Goal: Task Accomplishment & Management: Use online tool/utility

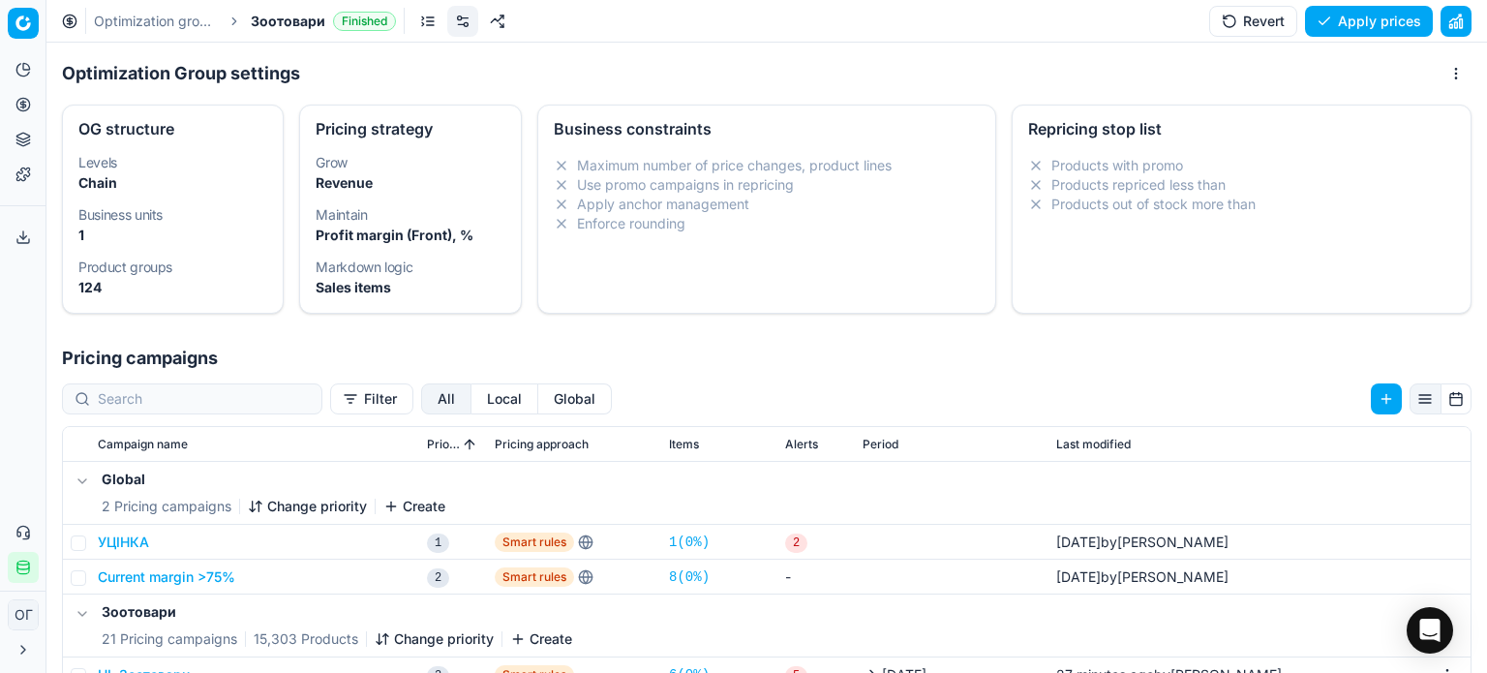
scroll to position [298, 0]
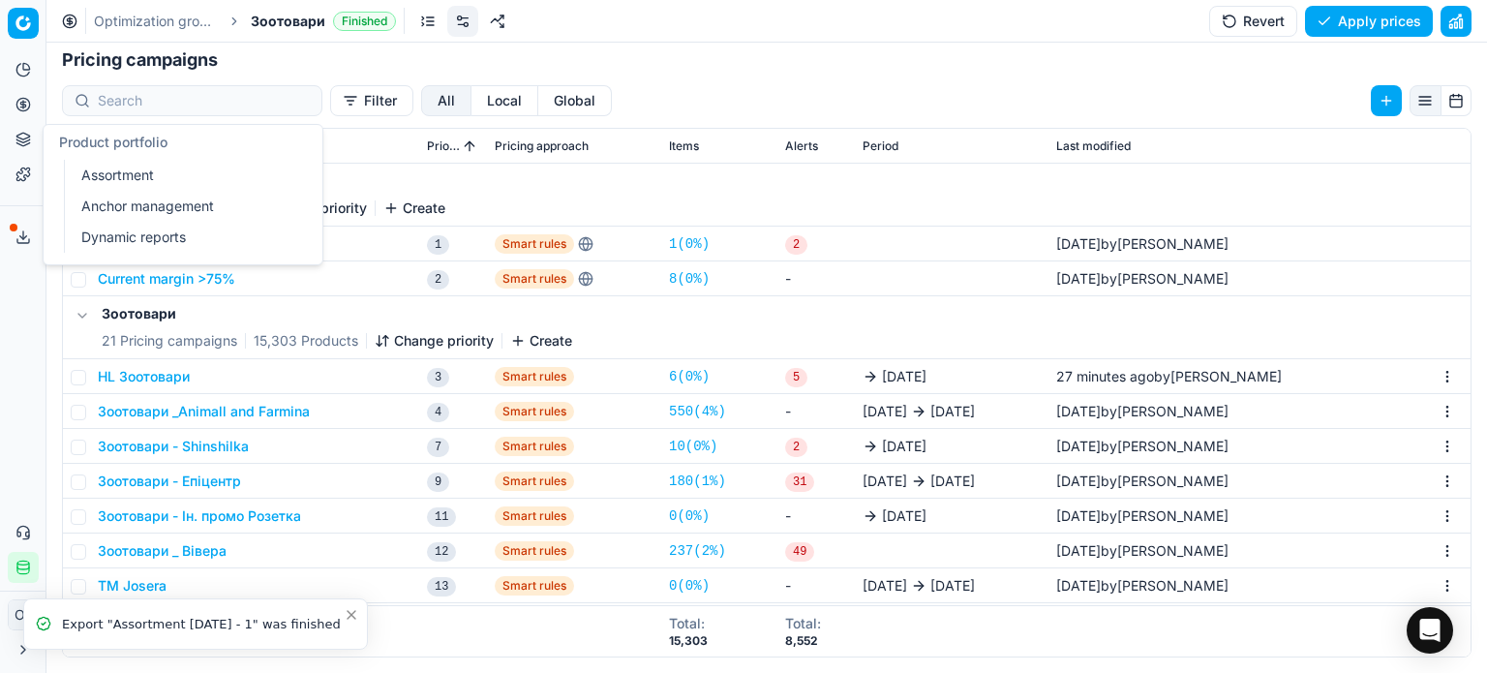
click at [116, 177] on link "Assortment" at bounding box center [187, 175] width 226 height 27
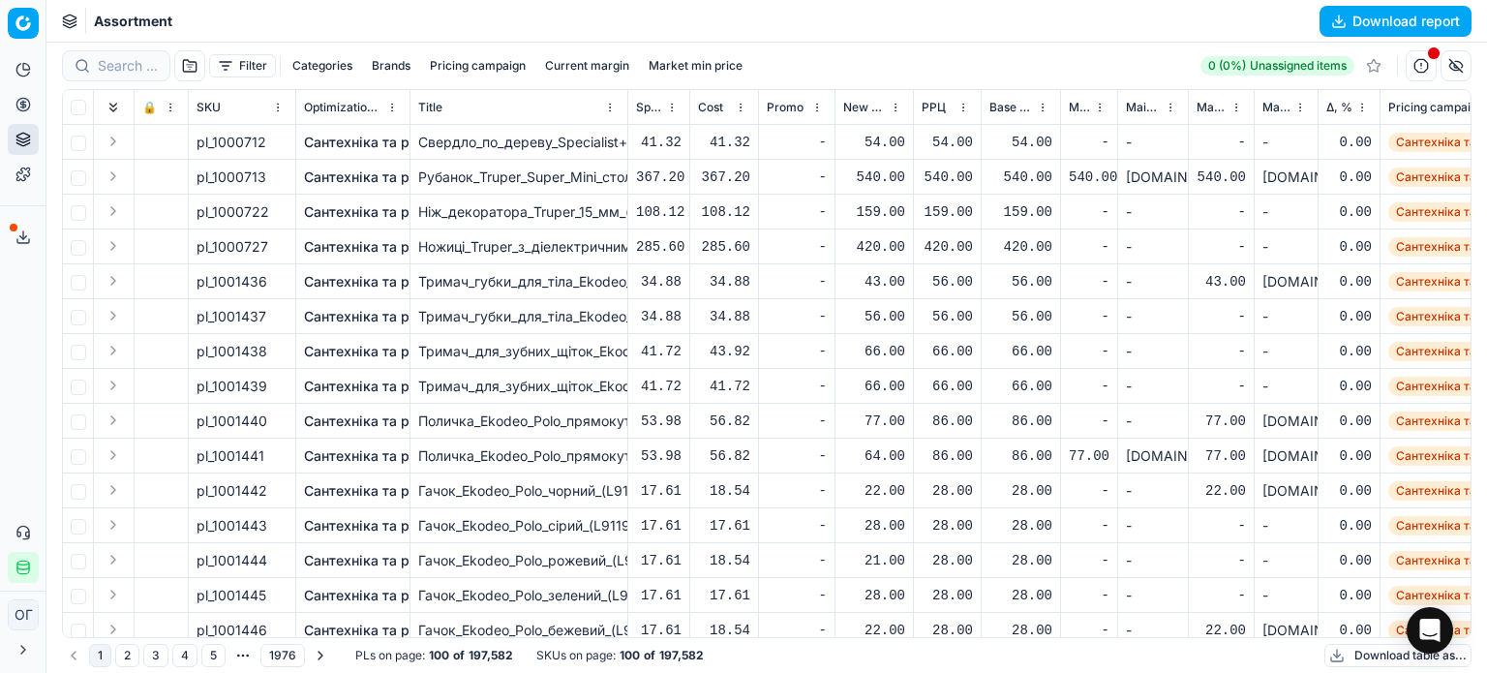
click at [233, 70] on button "Filter" at bounding box center [242, 65] width 67 height 23
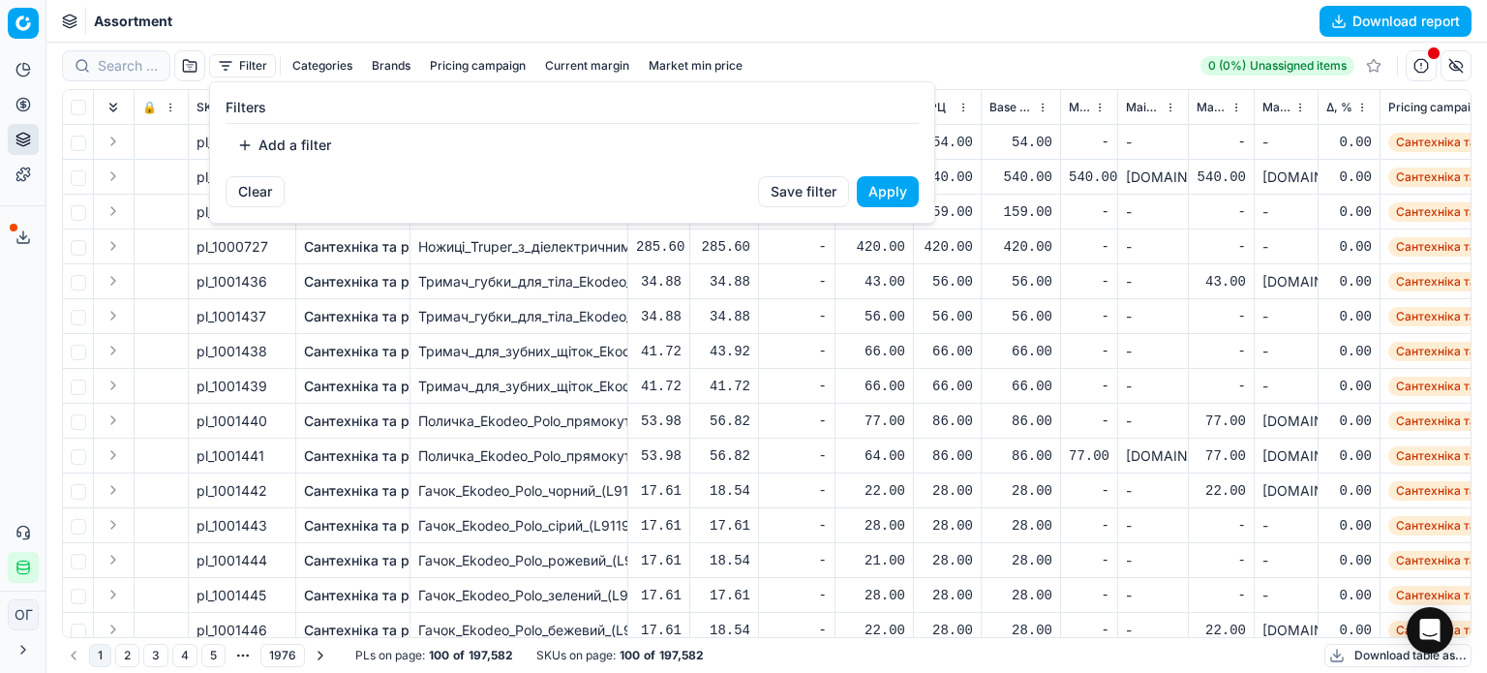
click at [299, 136] on button "Add a filter" at bounding box center [284, 145] width 117 height 31
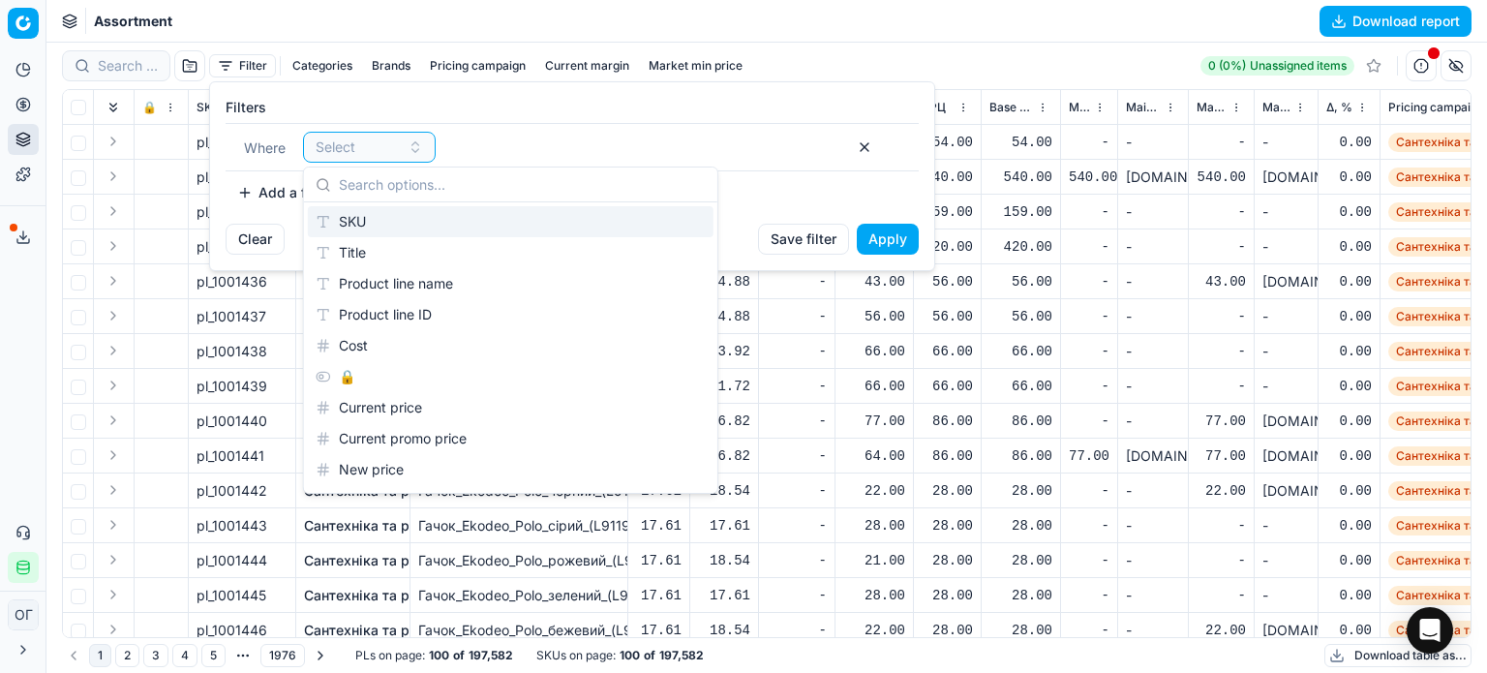
click at [387, 220] on div "SKU" at bounding box center [511, 221] width 406 height 31
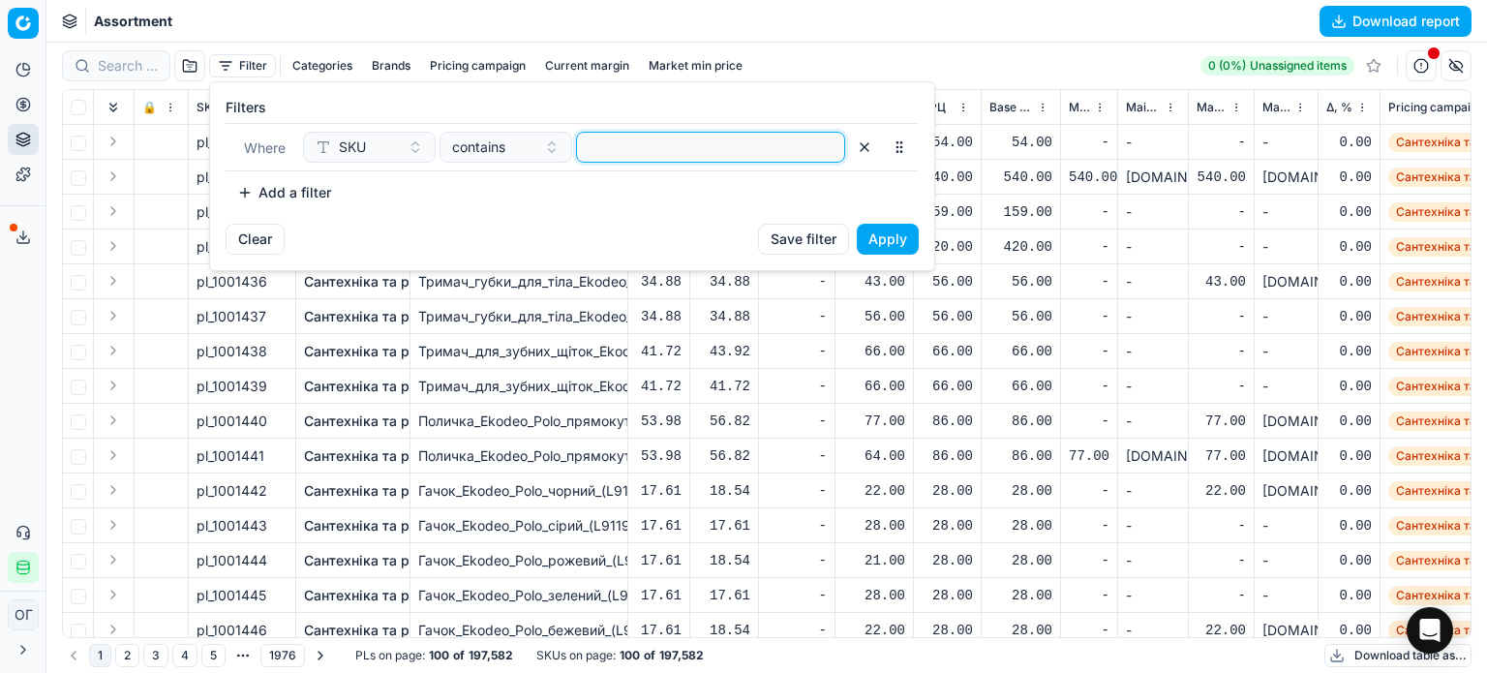
click at [695, 142] on input at bounding box center [711, 147] width 252 height 29
click at [884, 243] on button "Apply" at bounding box center [888, 239] width 62 height 31
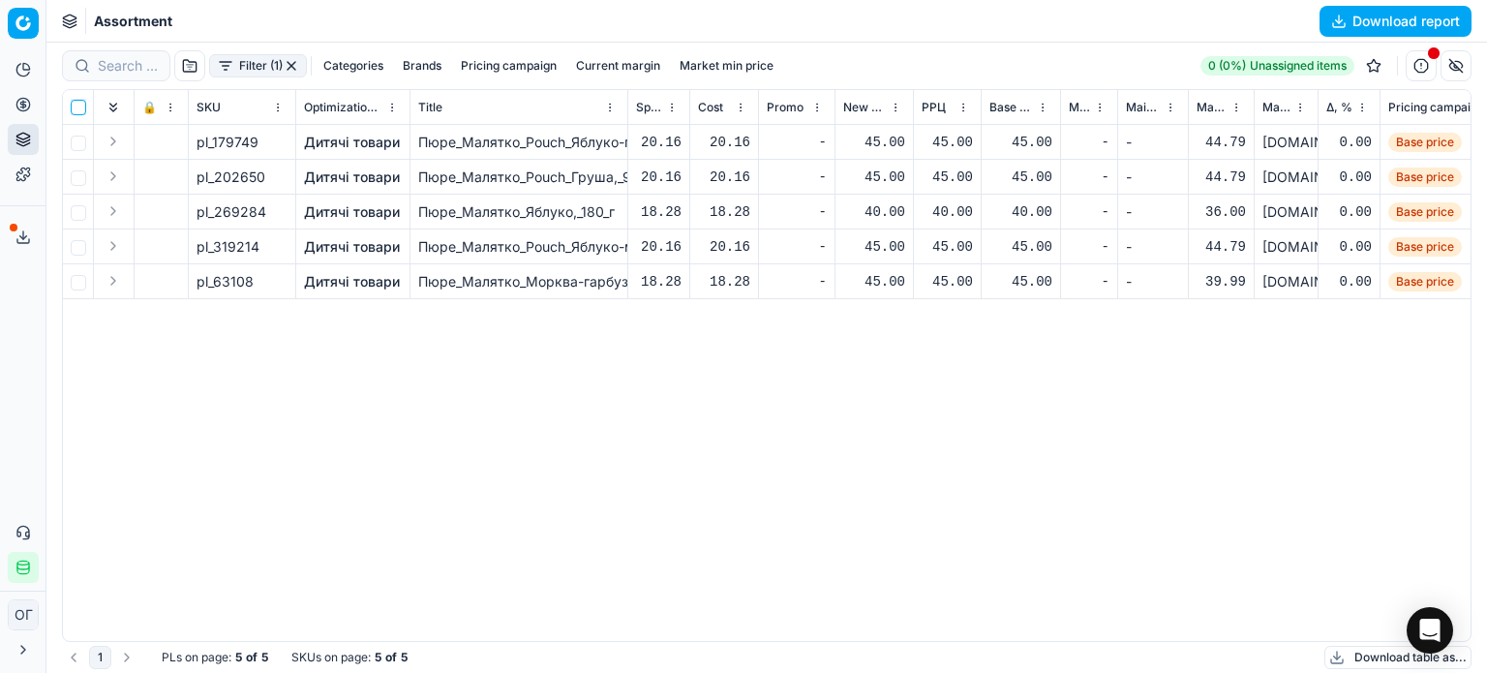
click at [76, 107] on input "checkbox" at bounding box center [78, 107] width 15 height 15
checkbox input "true"
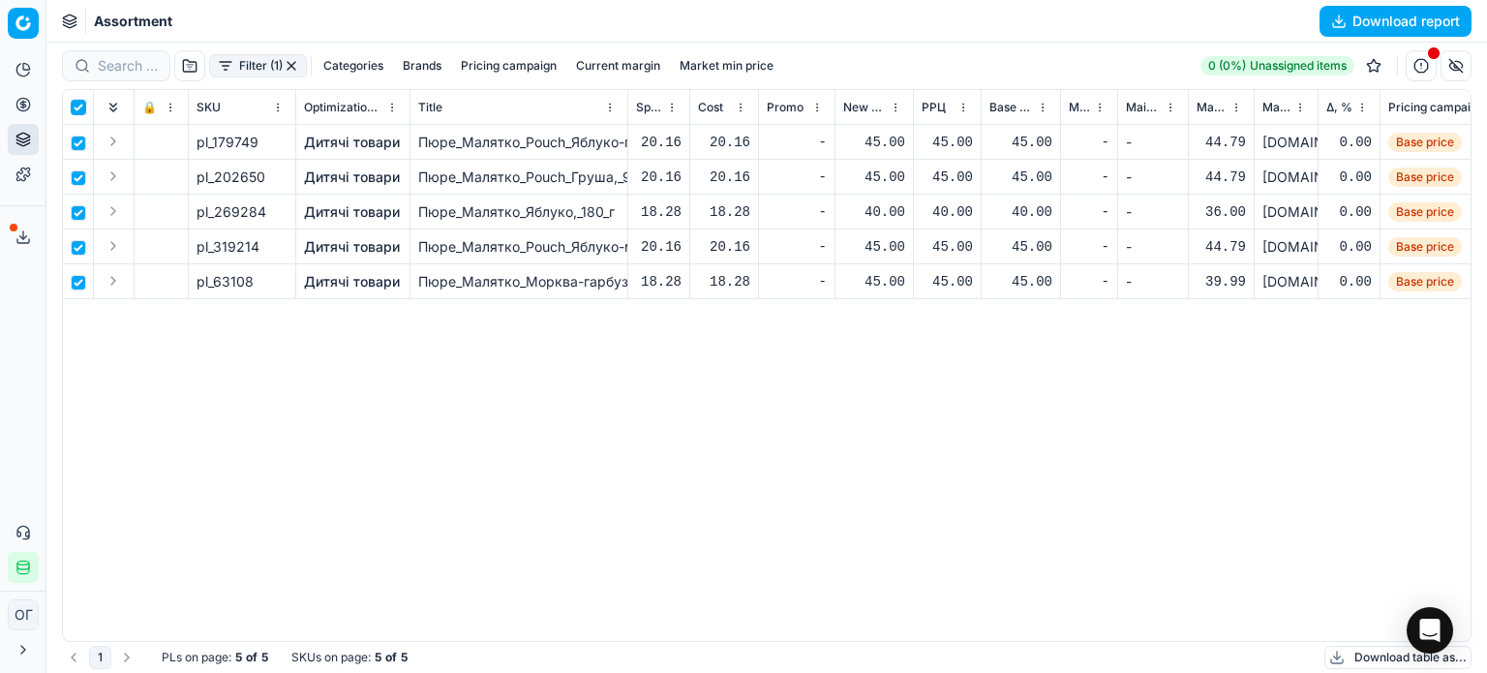
checkbox input "true"
click at [846, 65] on html "Pricing platform Analytics Pricing Product portfolio Templates Export service 1…" at bounding box center [743, 336] width 1487 height 673
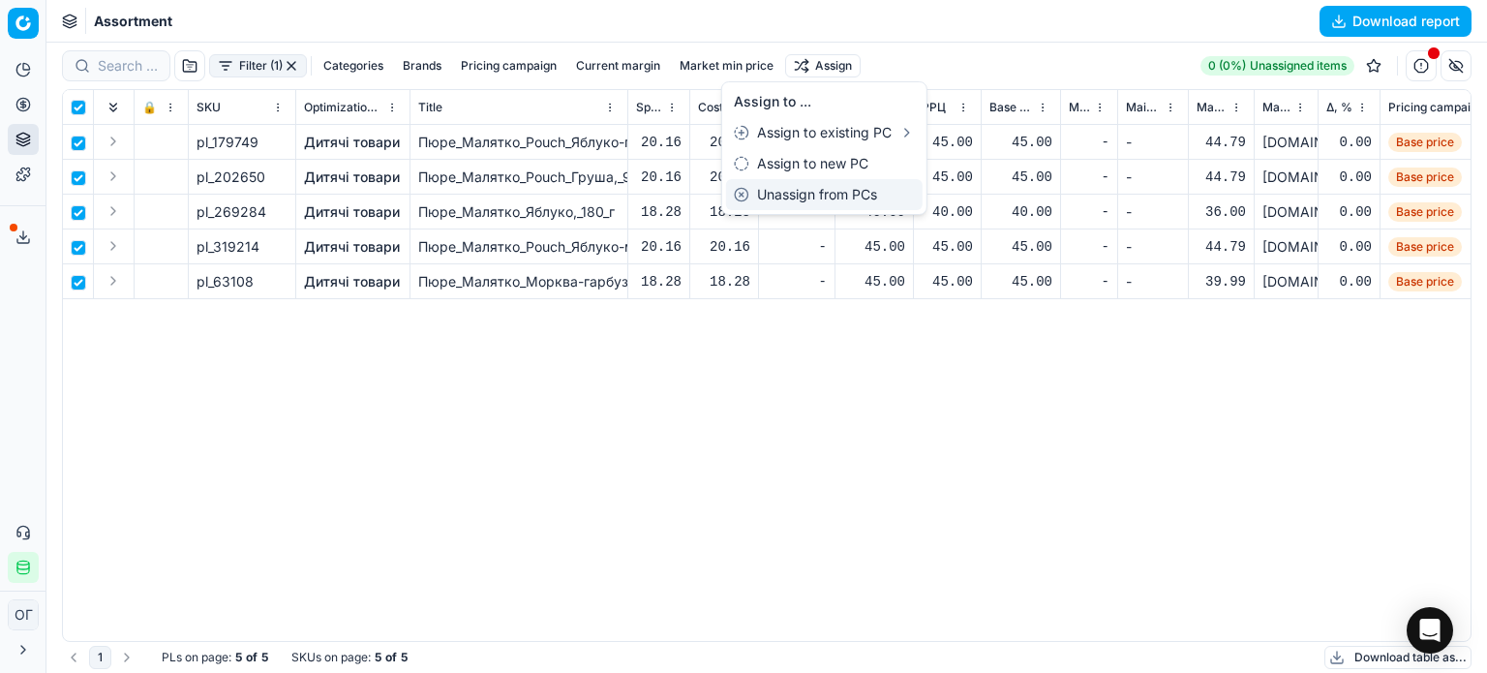
click at [864, 200] on div "Unassign from PCs" at bounding box center [824, 194] width 197 height 31
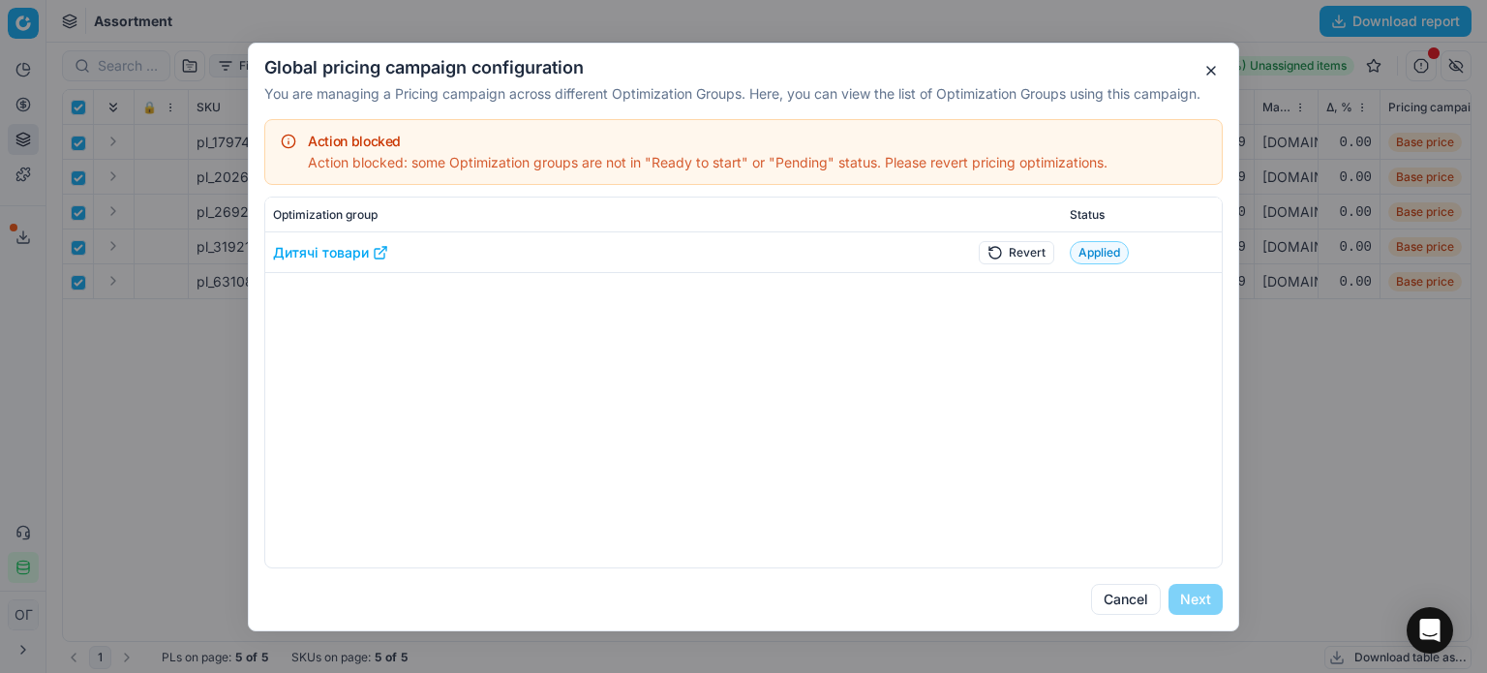
click at [1022, 256] on button "Revert" at bounding box center [1017, 251] width 76 height 23
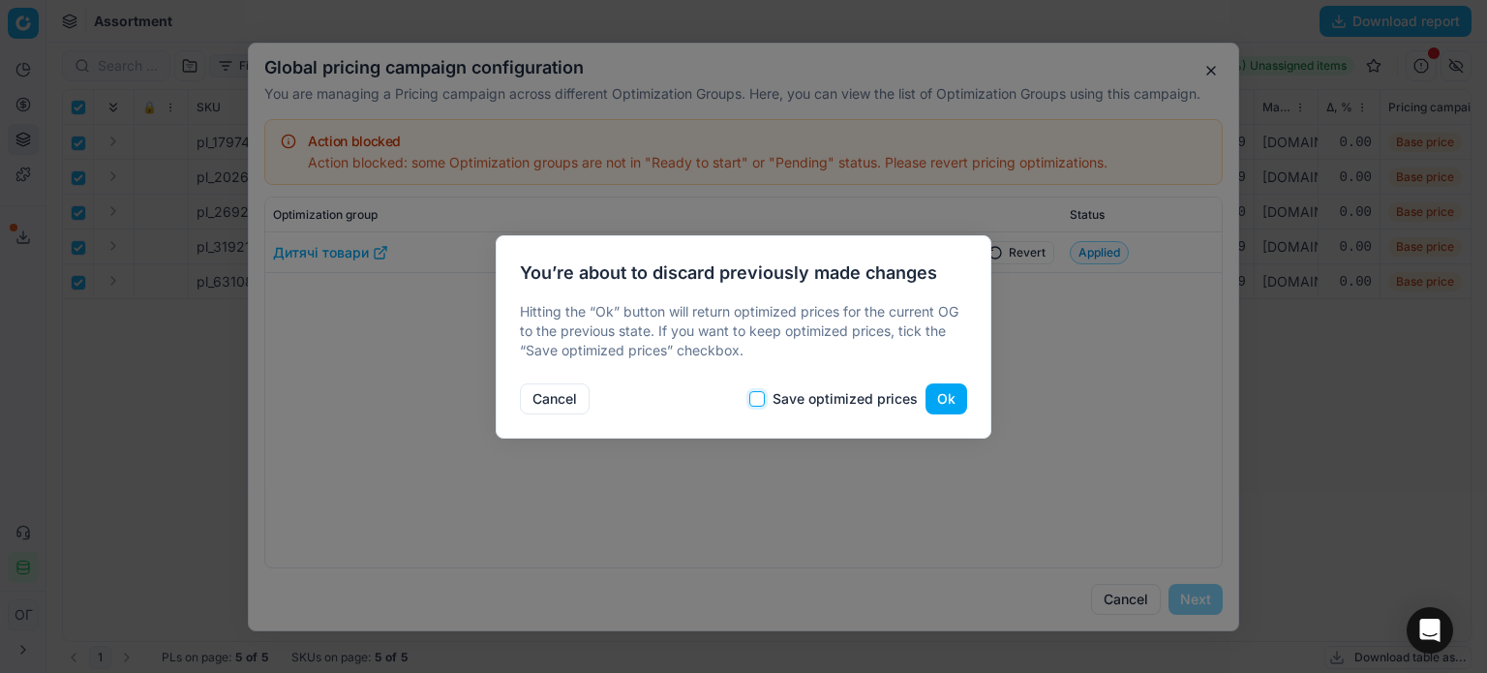
click at [764, 392] on input "Save optimized prices" at bounding box center [756, 398] width 15 height 15
checkbox input "true"
click at [948, 396] on button "Ok" at bounding box center [946, 398] width 42 height 31
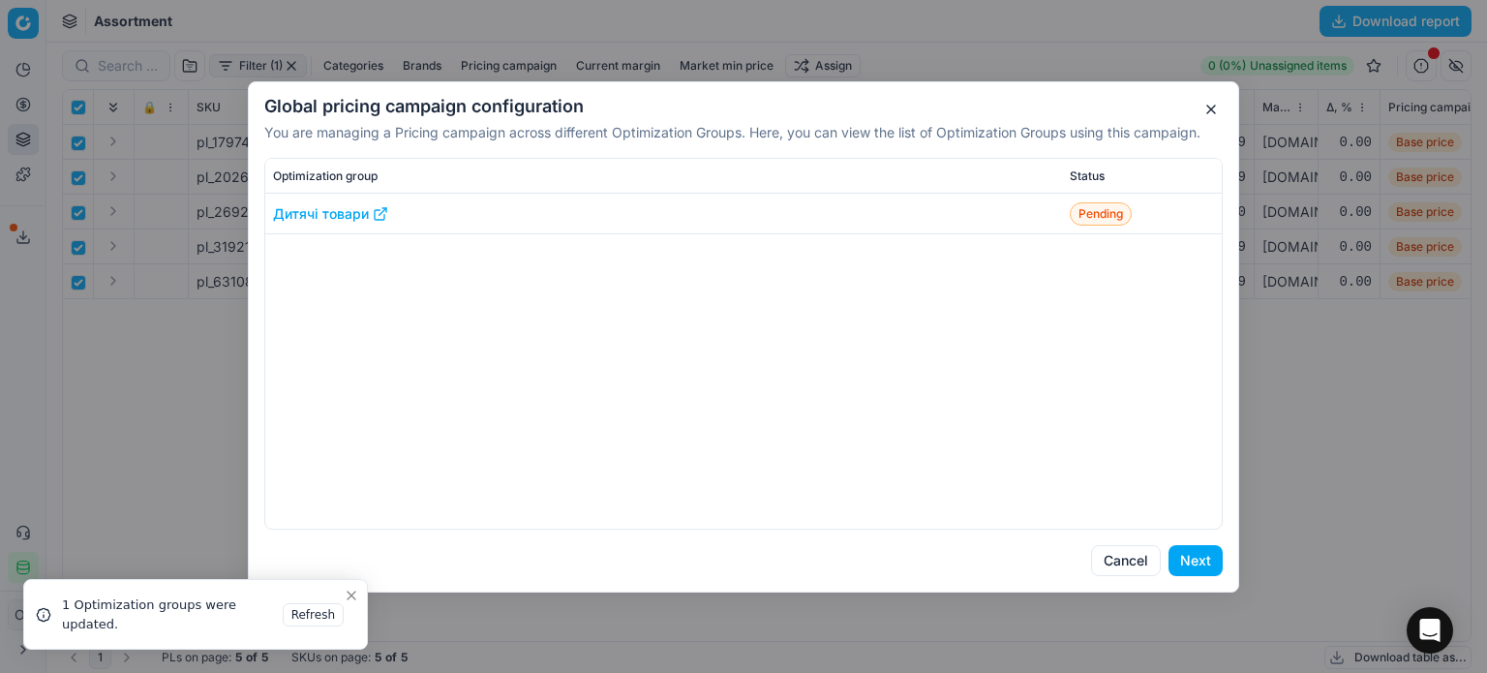
click at [1190, 559] on button "Next" at bounding box center [1195, 560] width 54 height 31
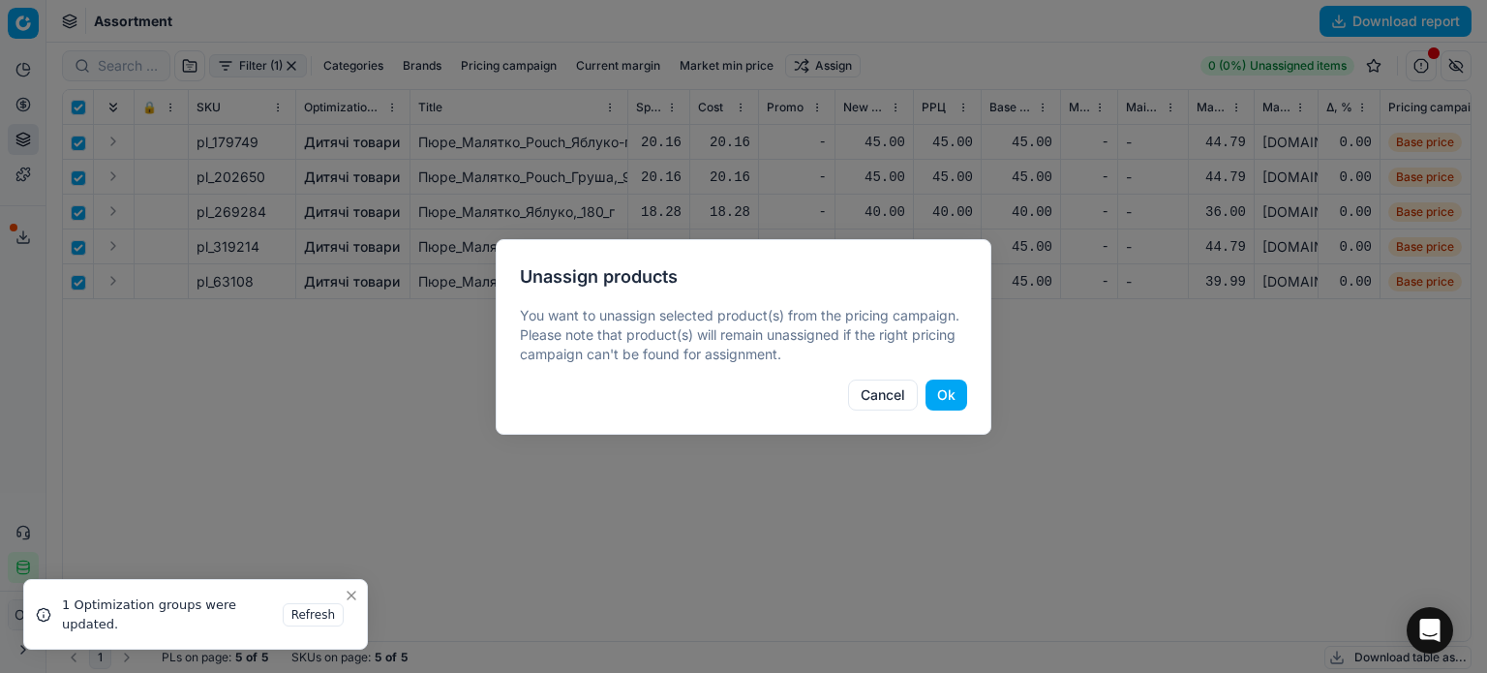
click at [933, 398] on button "Ok" at bounding box center [946, 394] width 42 height 31
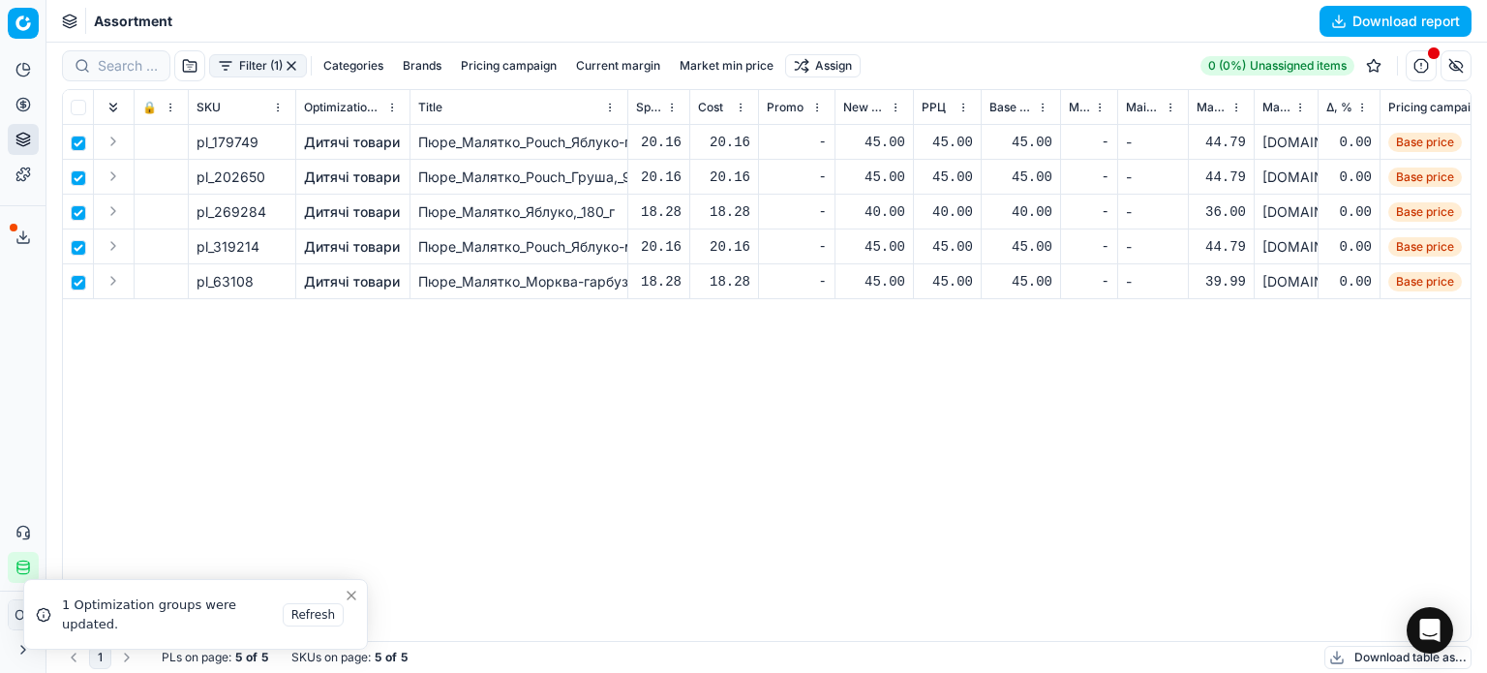
checkbox input "false"
click at [290, 65] on button "button" at bounding box center [291, 65] width 15 height 15
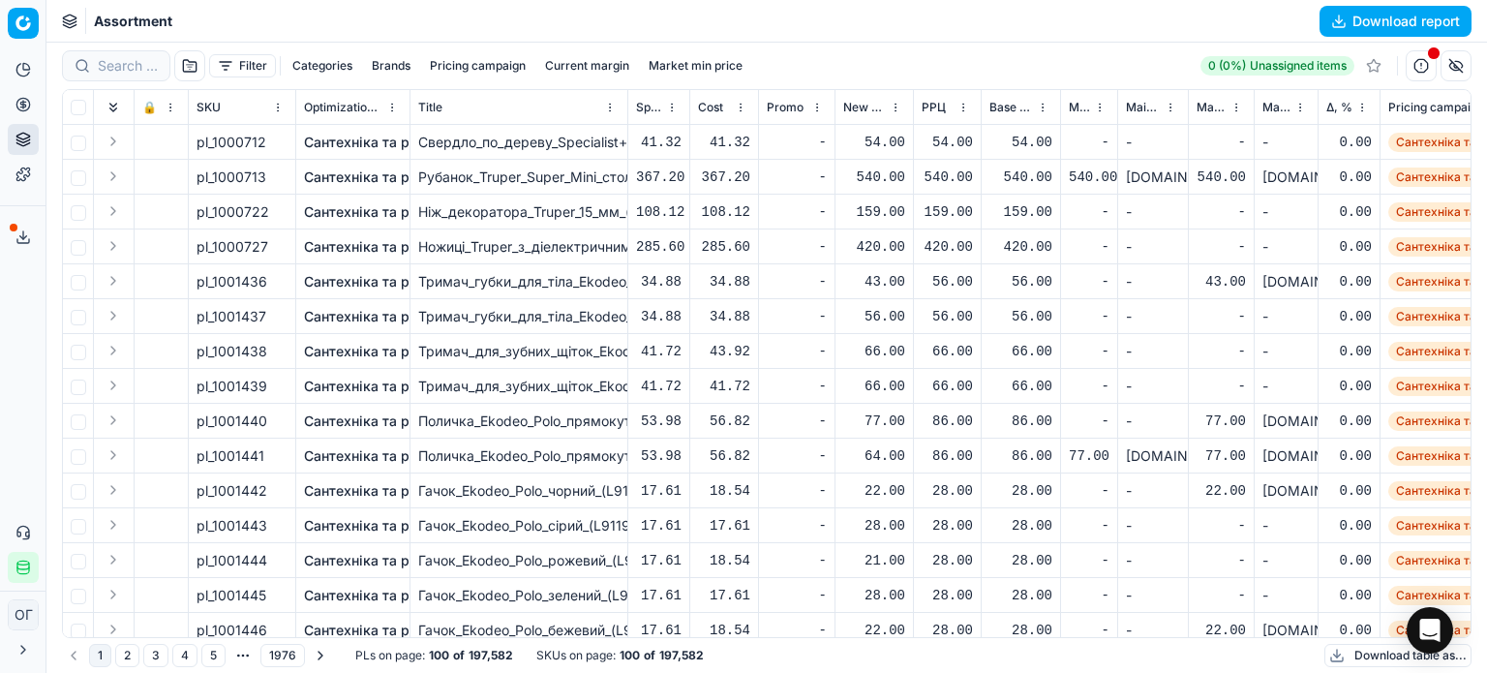
click at [239, 65] on button "Filter" at bounding box center [242, 65] width 67 height 23
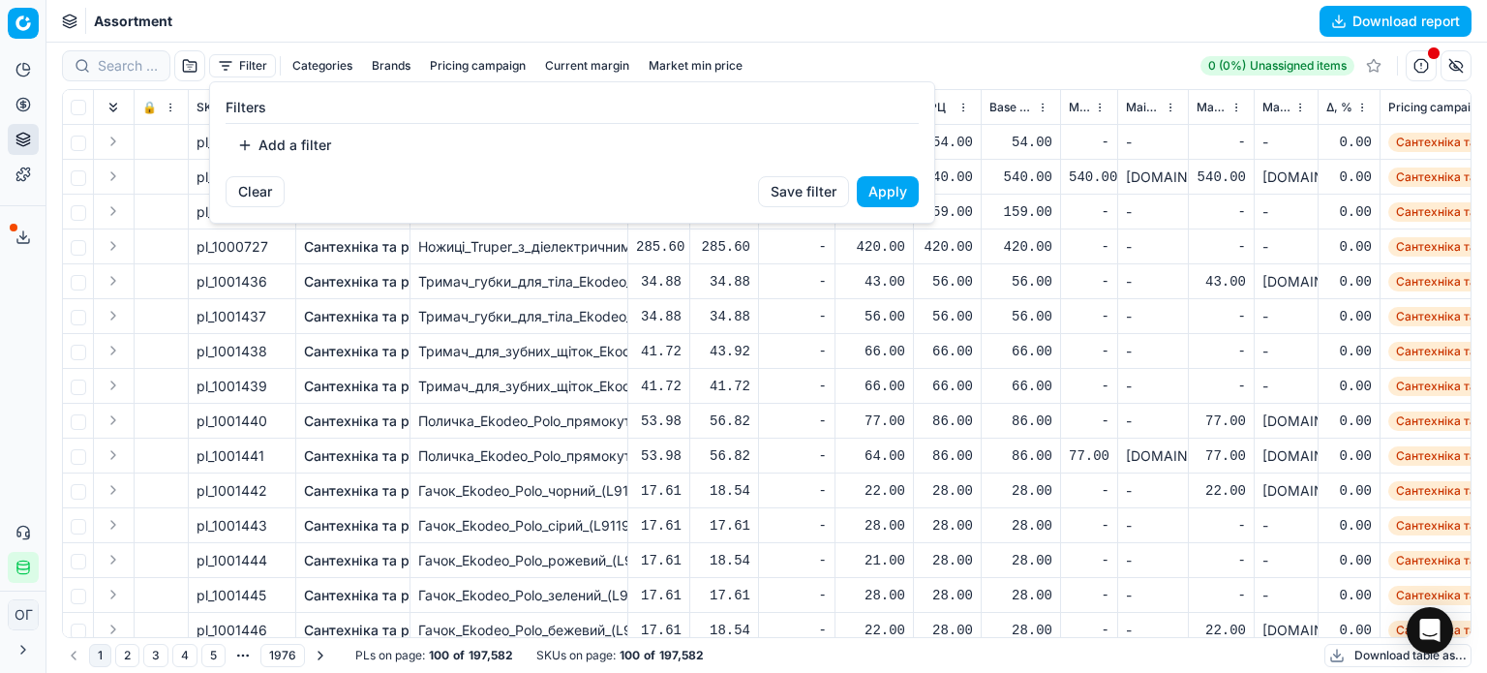
click at [304, 152] on button "Add a filter" at bounding box center [284, 145] width 117 height 31
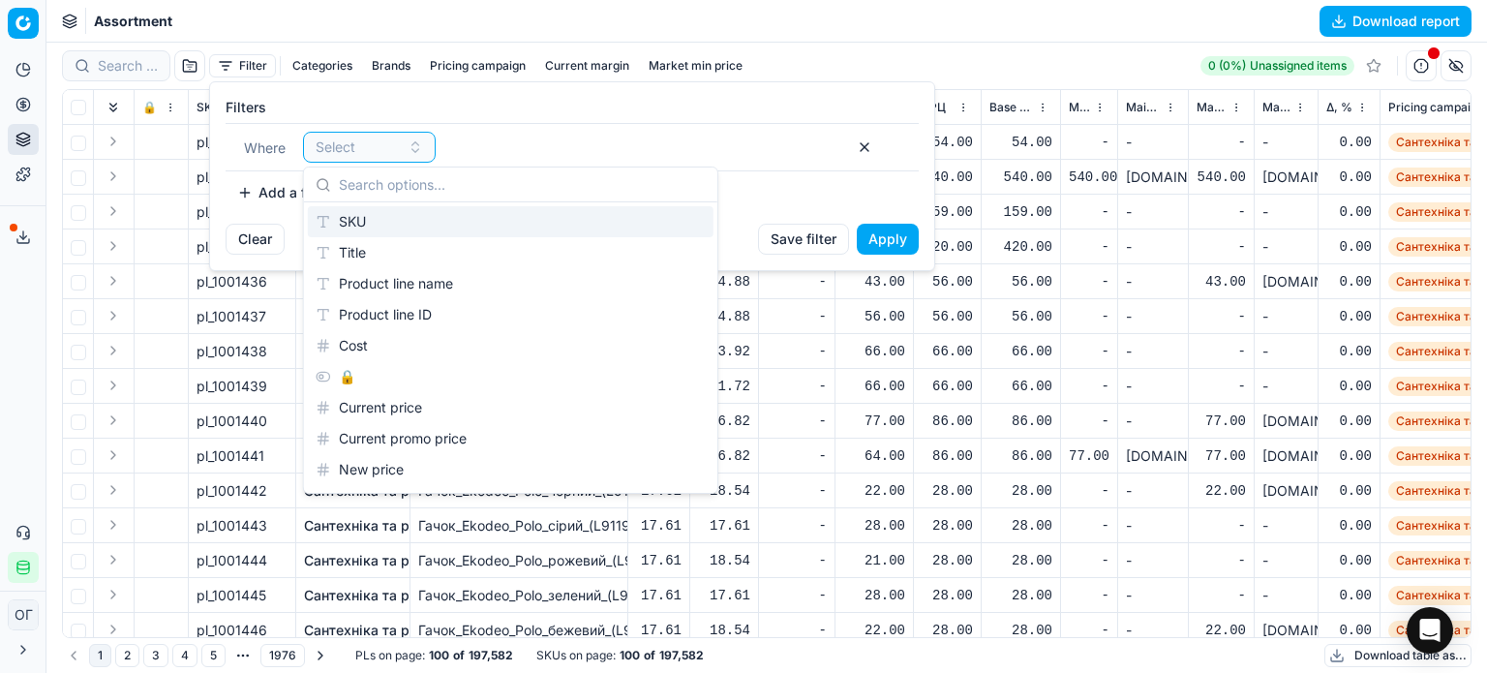
click at [376, 214] on div "SKU" at bounding box center [511, 221] width 406 height 31
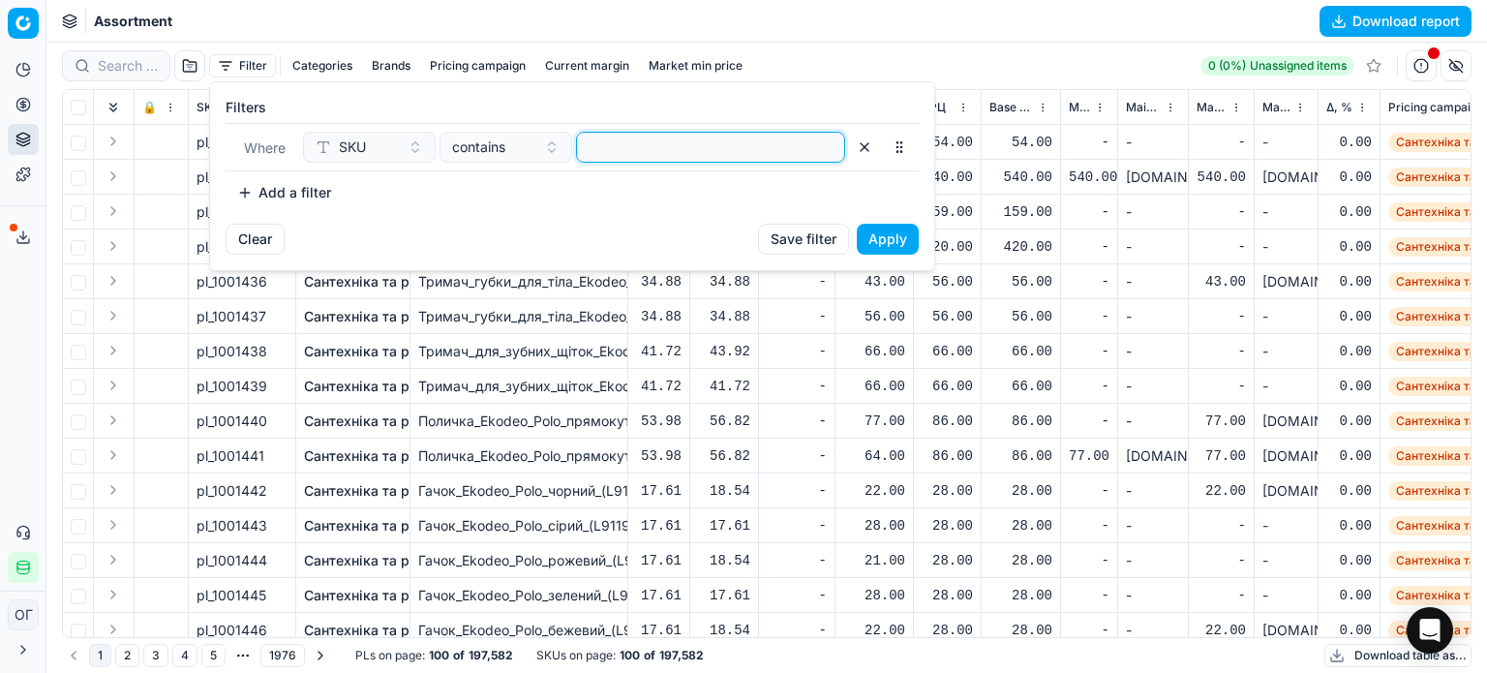
click at [701, 141] on input at bounding box center [711, 147] width 252 height 29
click at [902, 237] on button "Apply" at bounding box center [888, 239] width 62 height 31
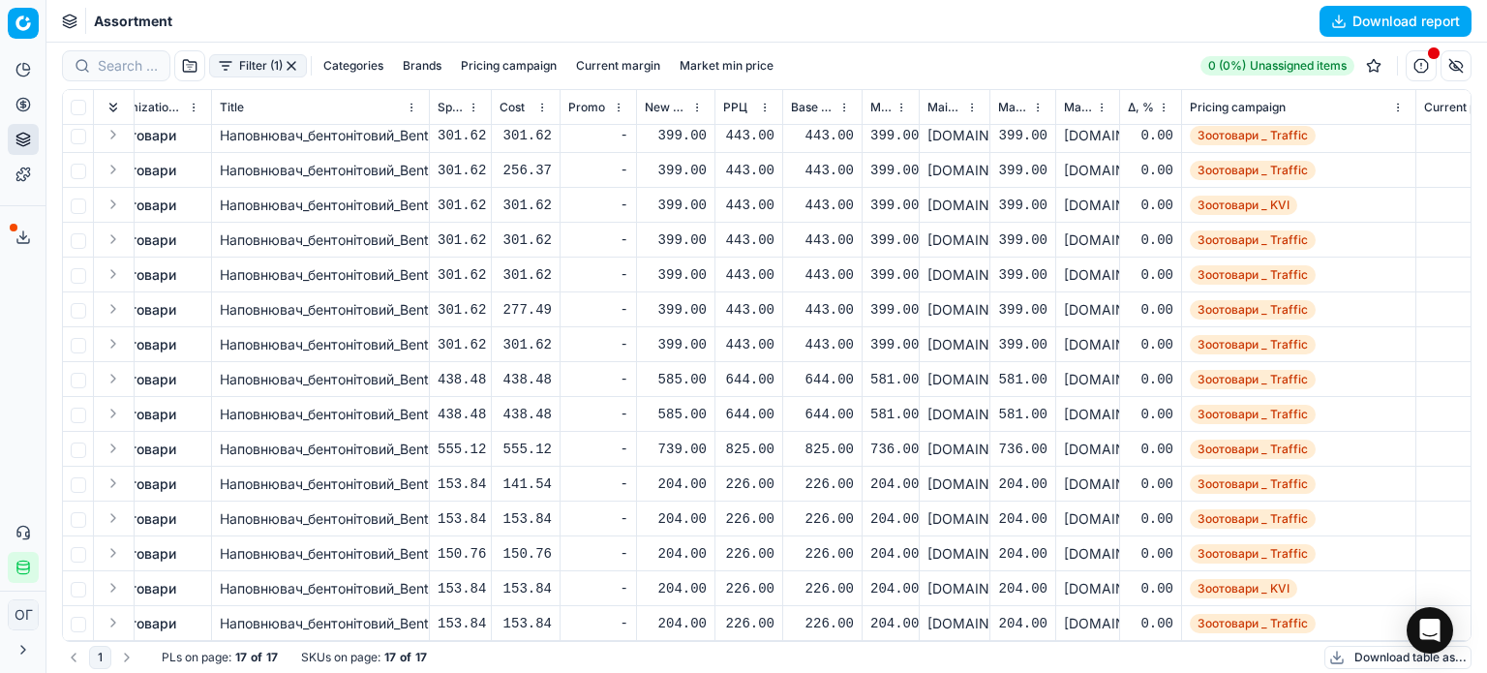
scroll to position [0, 198]
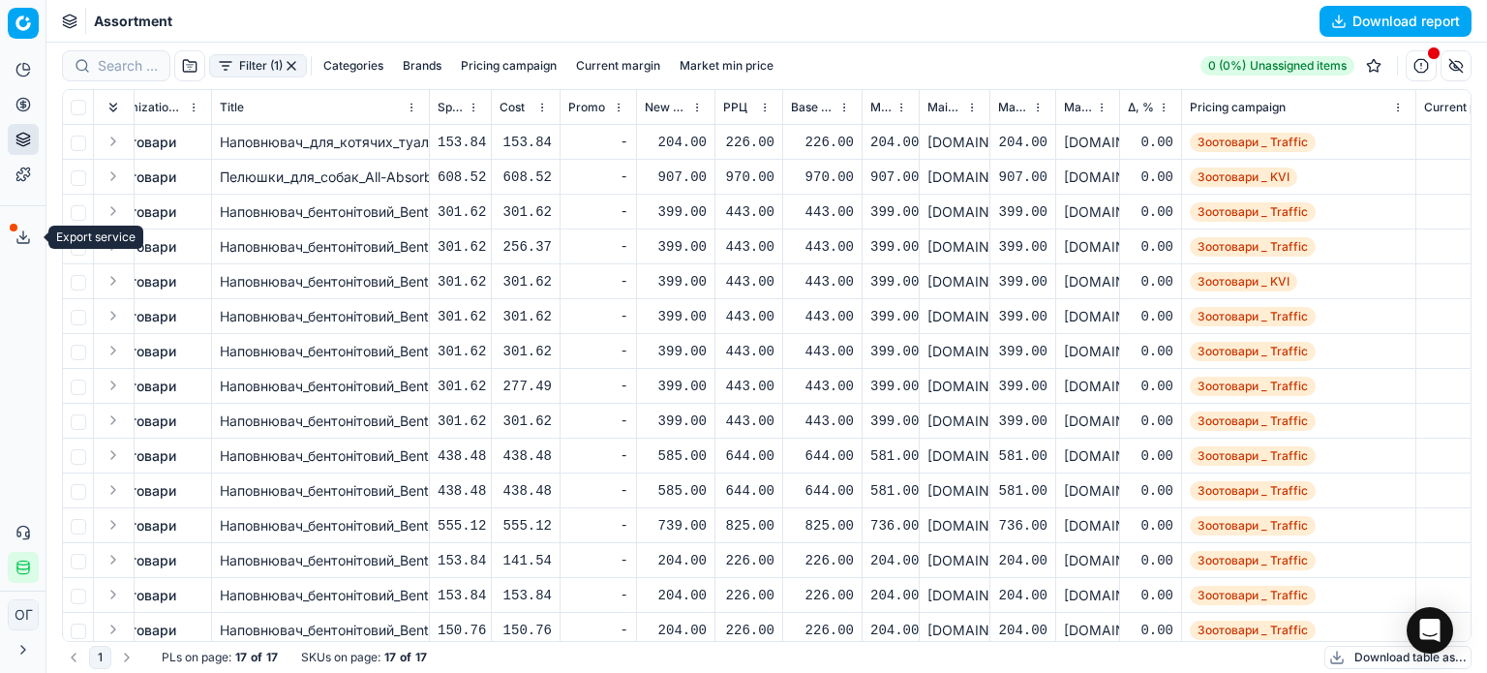
click at [14, 233] on button "Export service" at bounding box center [23, 237] width 31 height 31
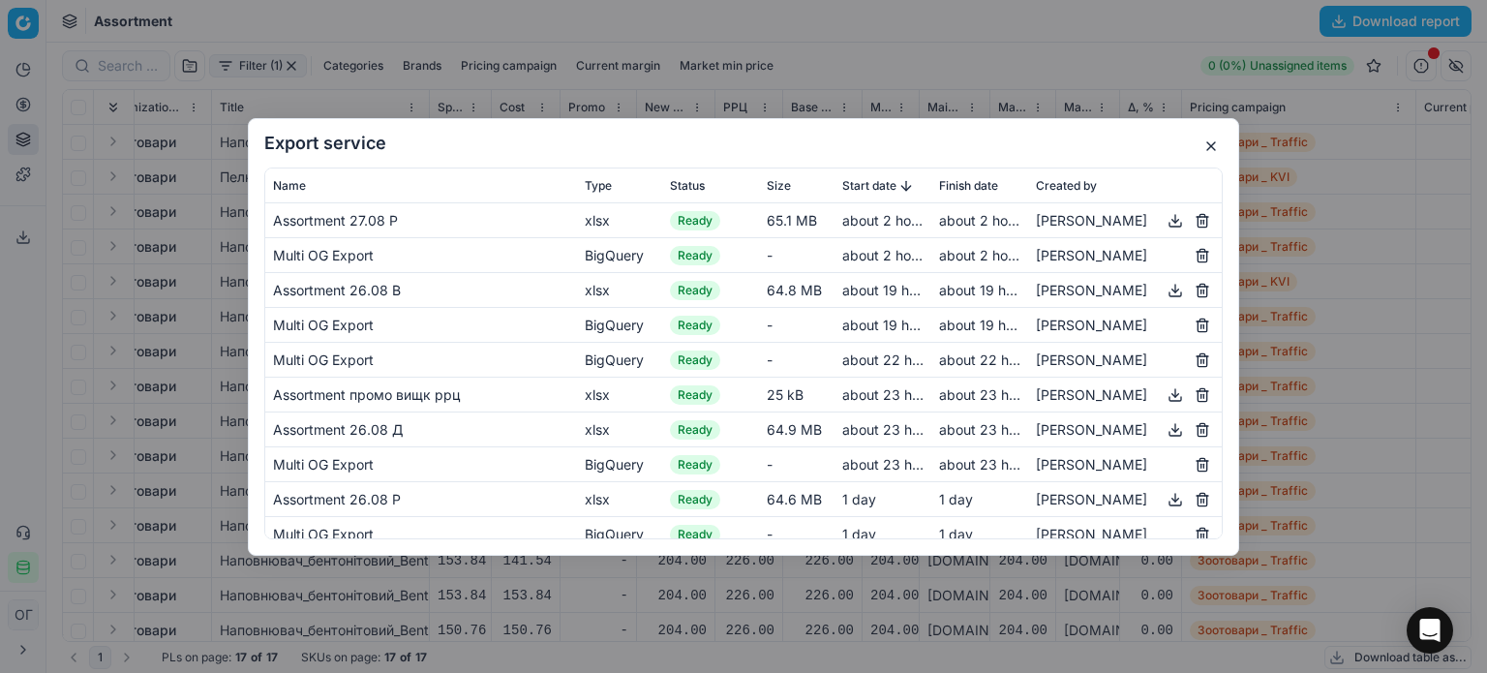
click at [1164, 224] on button "button" at bounding box center [1175, 219] width 23 height 23
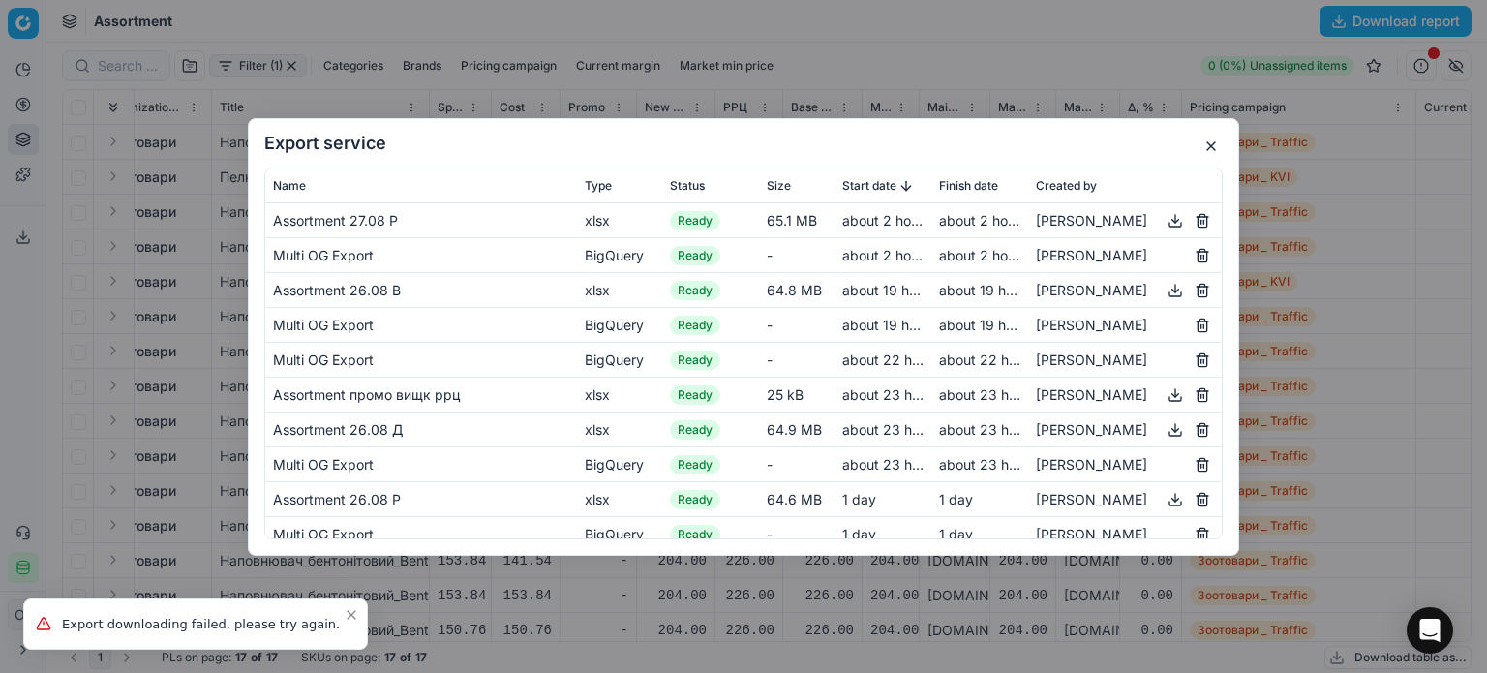
click at [1218, 147] on button "button" at bounding box center [1210, 146] width 23 height 23
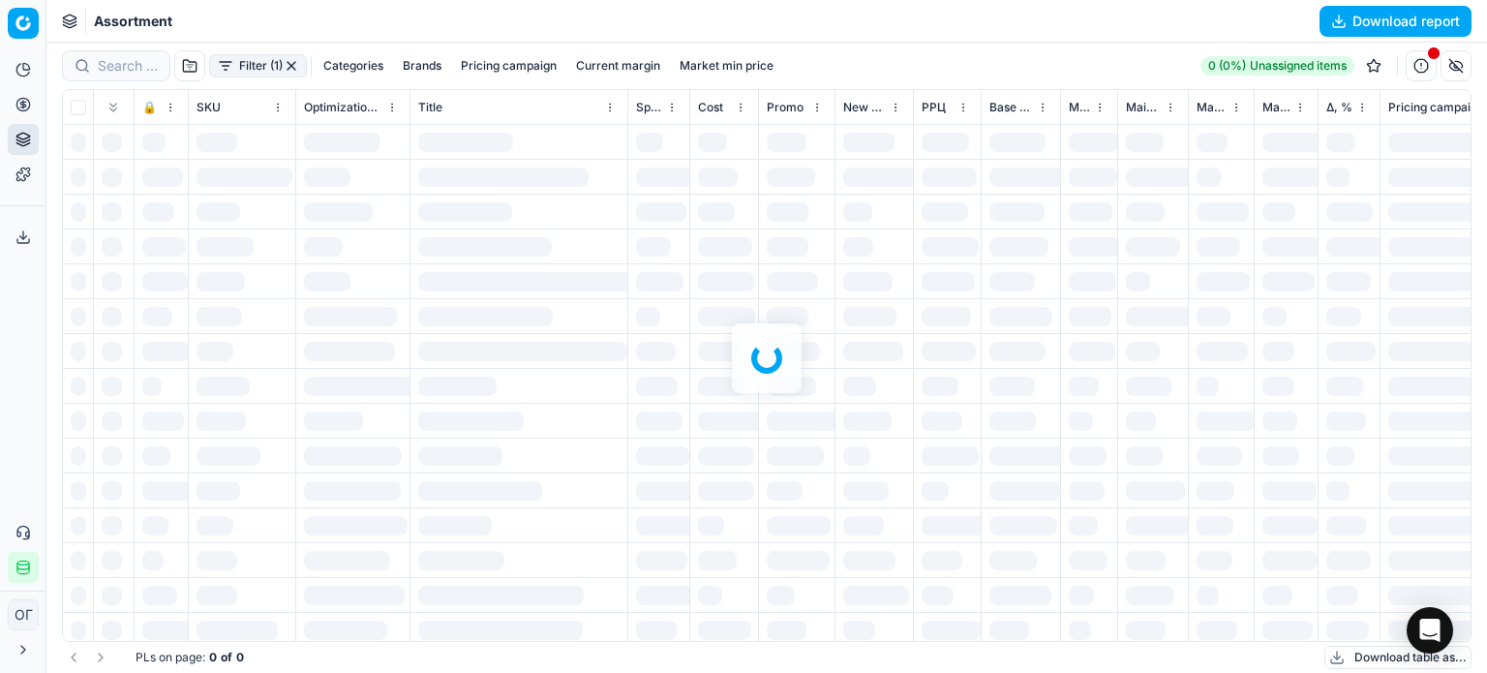
click at [298, 66] on div at bounding box center [766, 358] width 1440 height 630
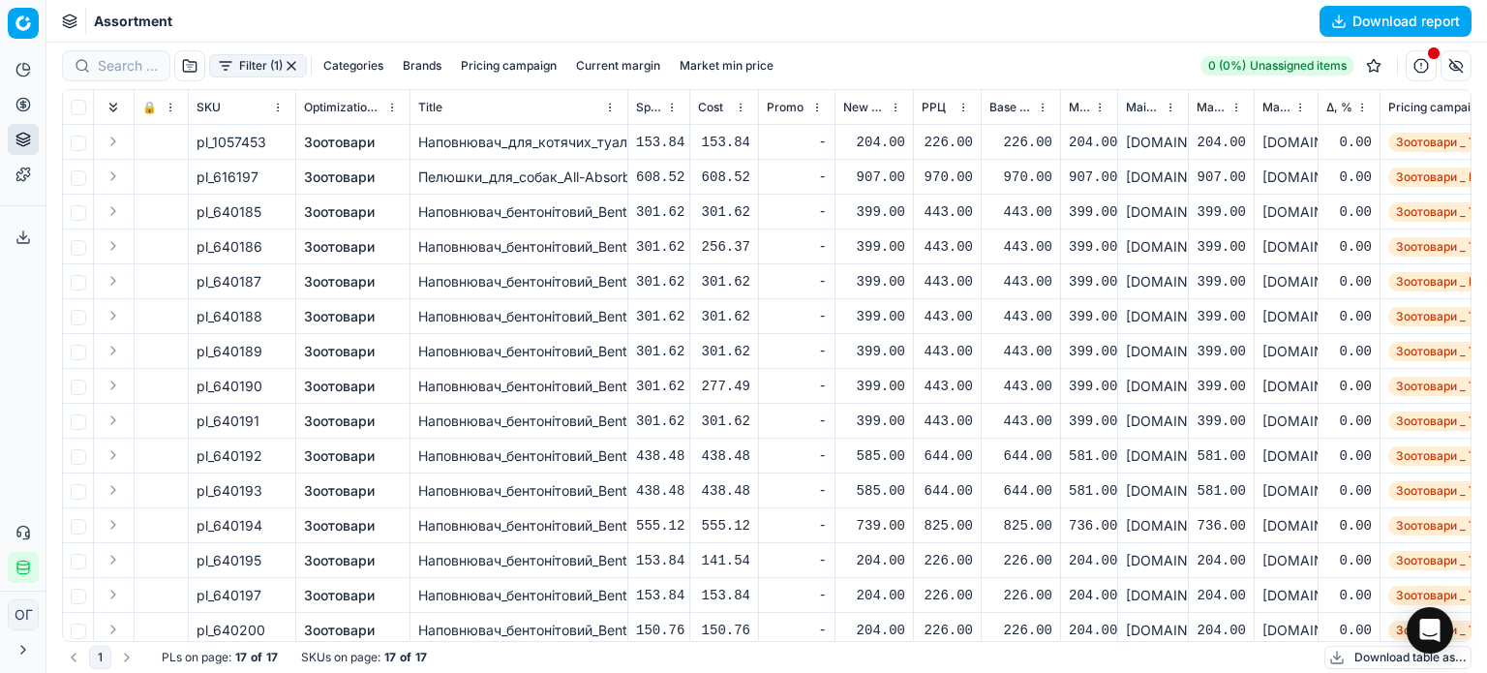
click at [294, 66] on button "button" at bounding box center [291, 65] width 15 height 15
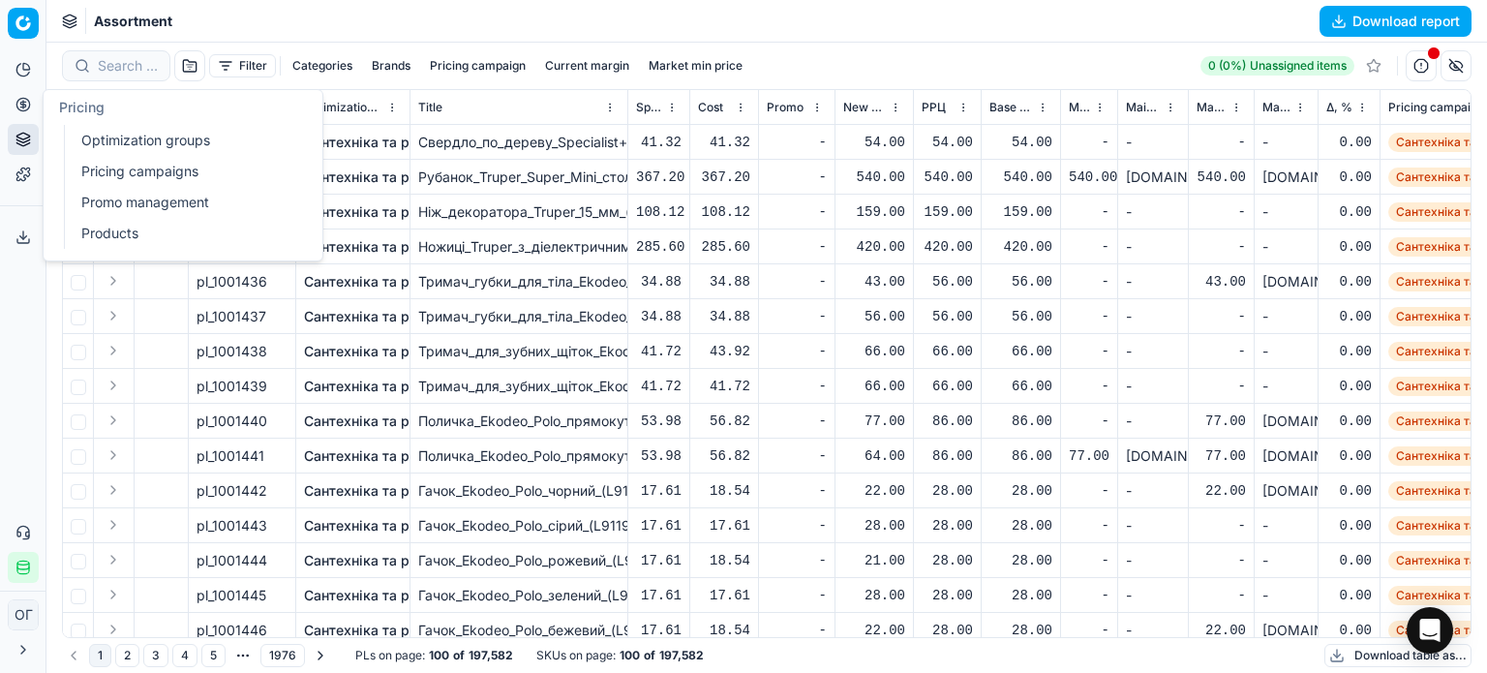
click at [90, 138] on link "Optimization groups" at bounding box center [187, 140] width 226 height 27
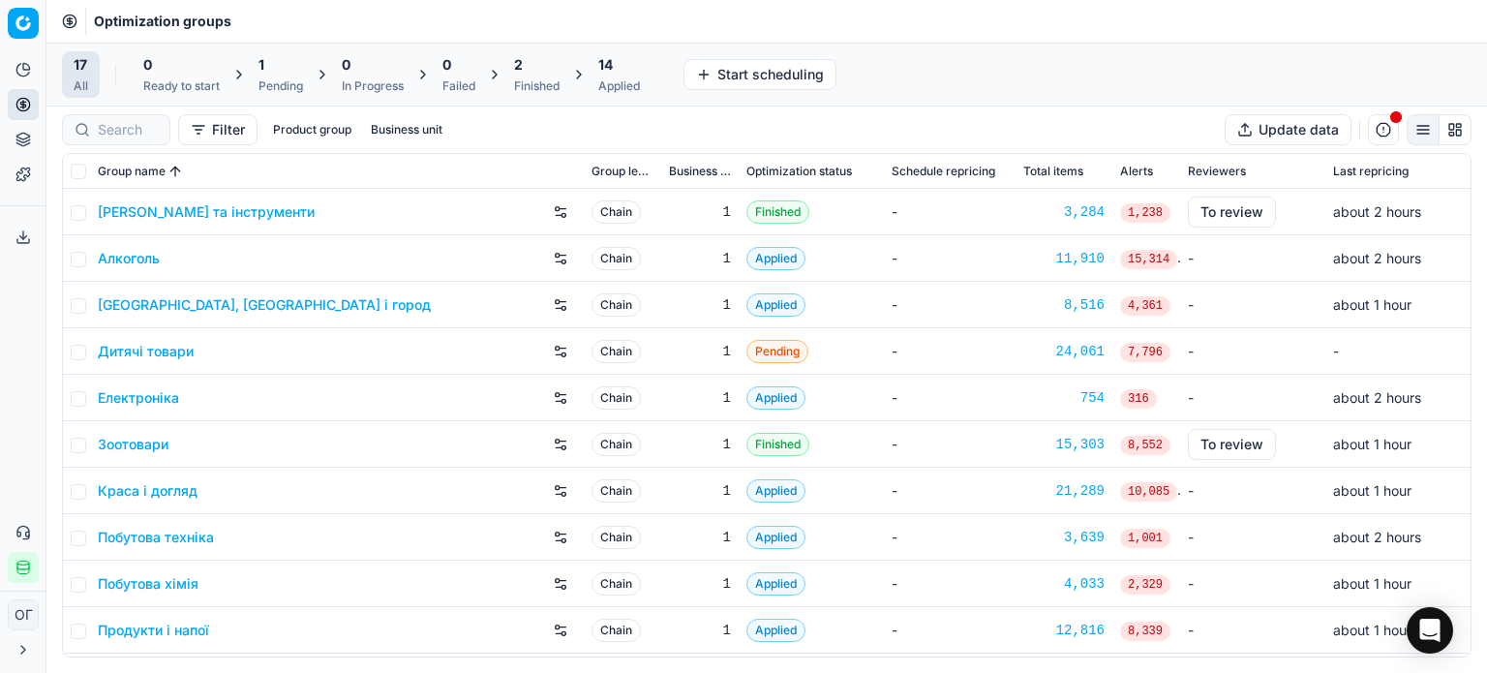
click at [264, 80] on div "Pending" at bounding box center [280, 85] width 45 height 15
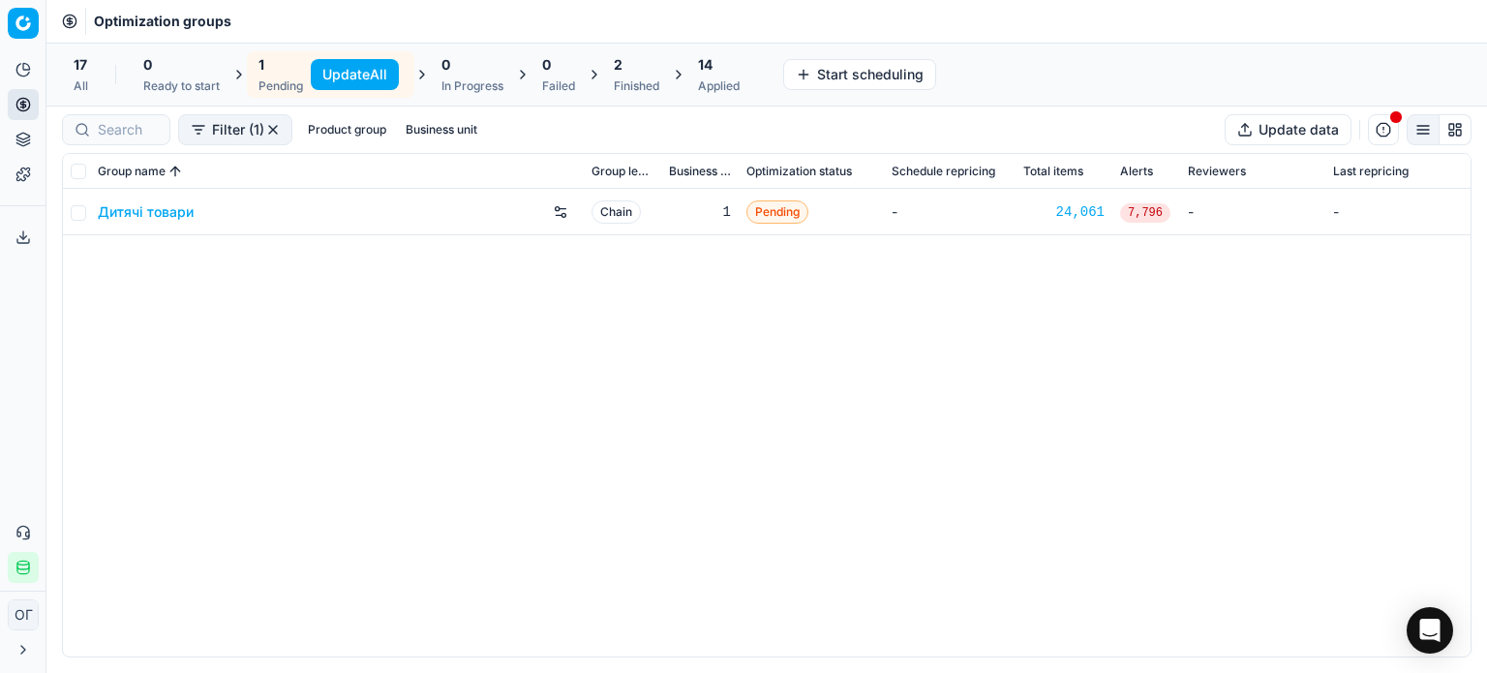
click at [347, 76] on button "Update All" at bounding box center [355, 74] width 88 height 31
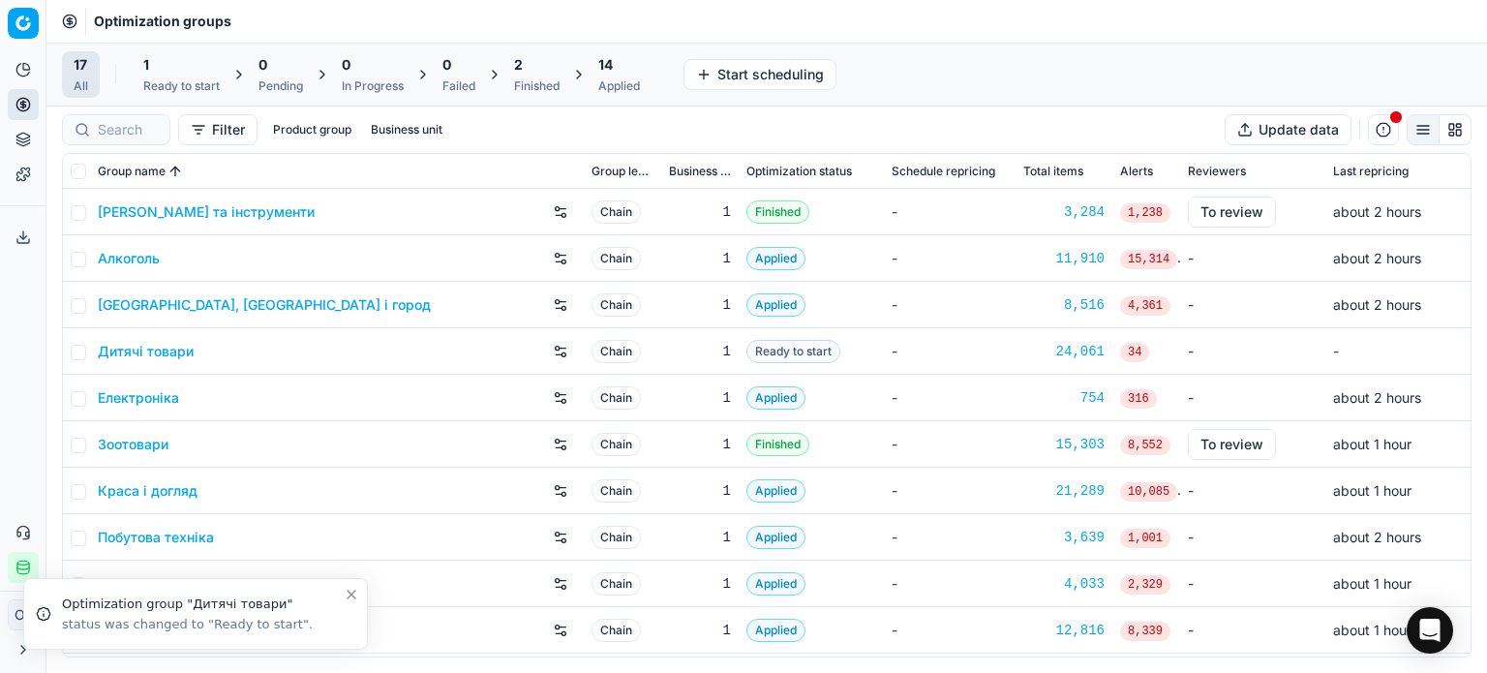
click at [19, 239] on icon at bounding box center [22, 236] width 15 height 15
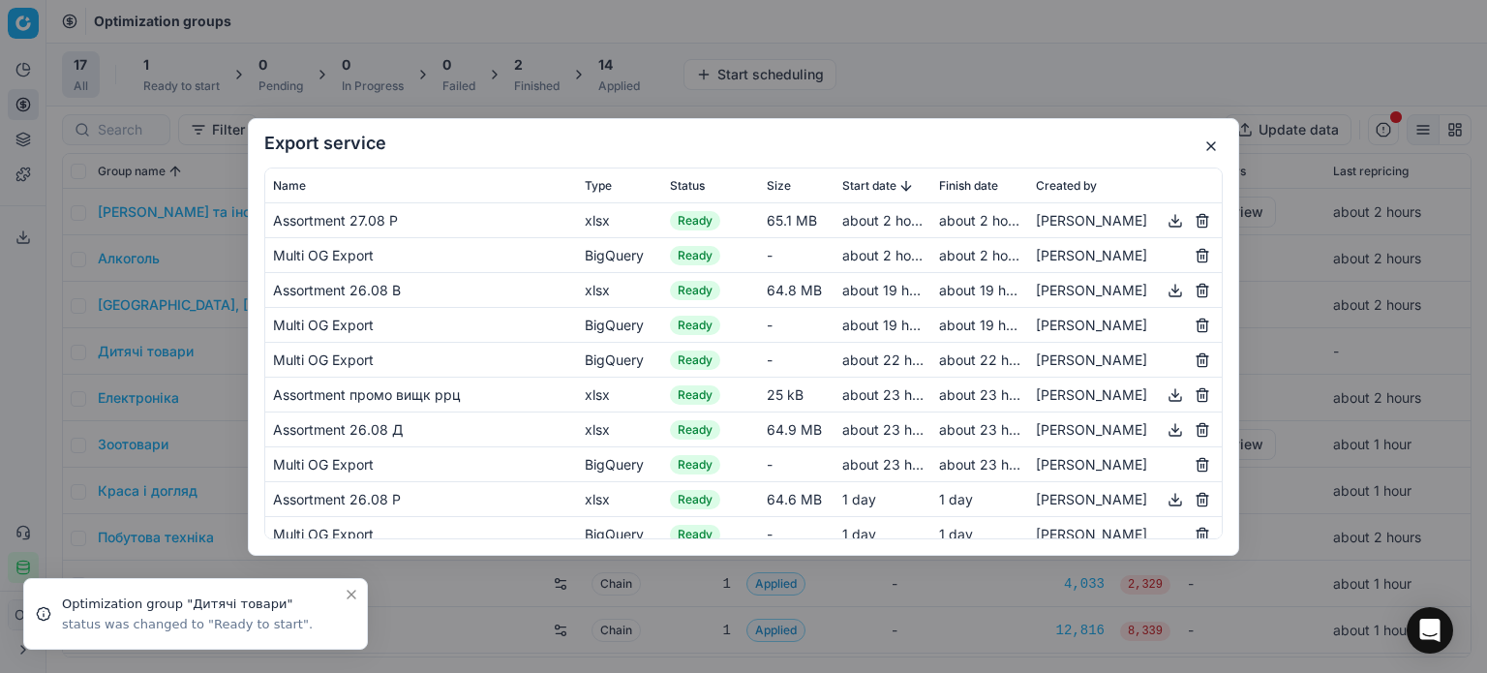
click at [1164, 222] on button "button" at bounding box center [1175, 219] width 23 height 23
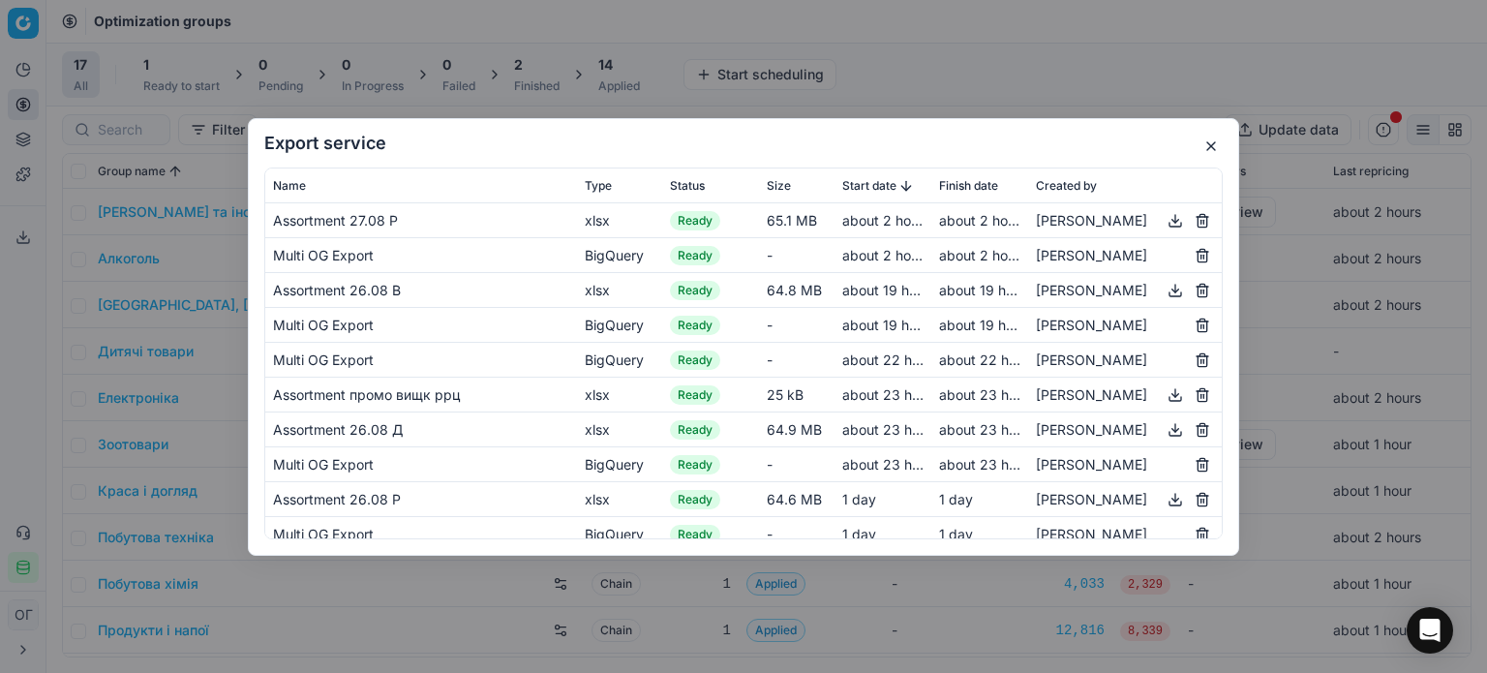
click at [1220, 147] on button "button" at bounding box center [1210, 146] width 23 height 23
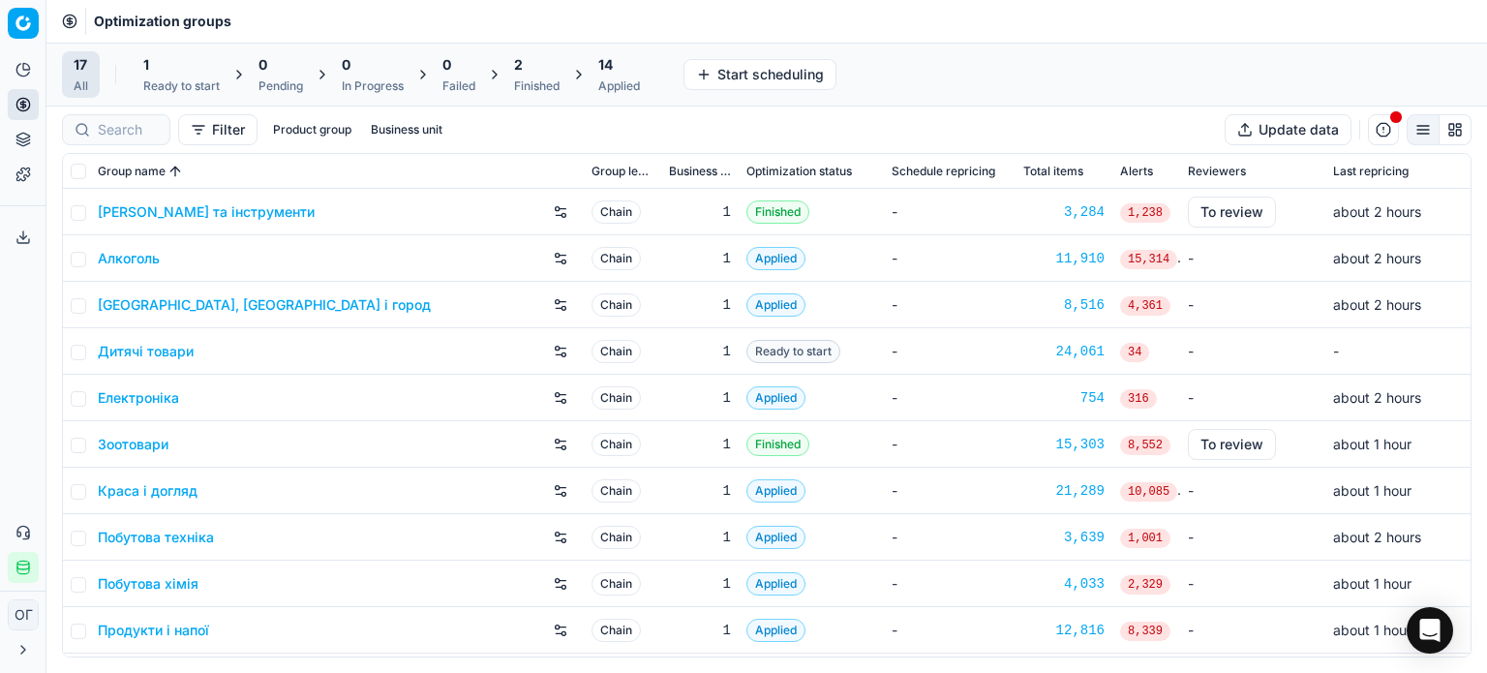
click at [223, 80] on div "1 Ready to start" at bounding box center [182, 74] width 100 height 46
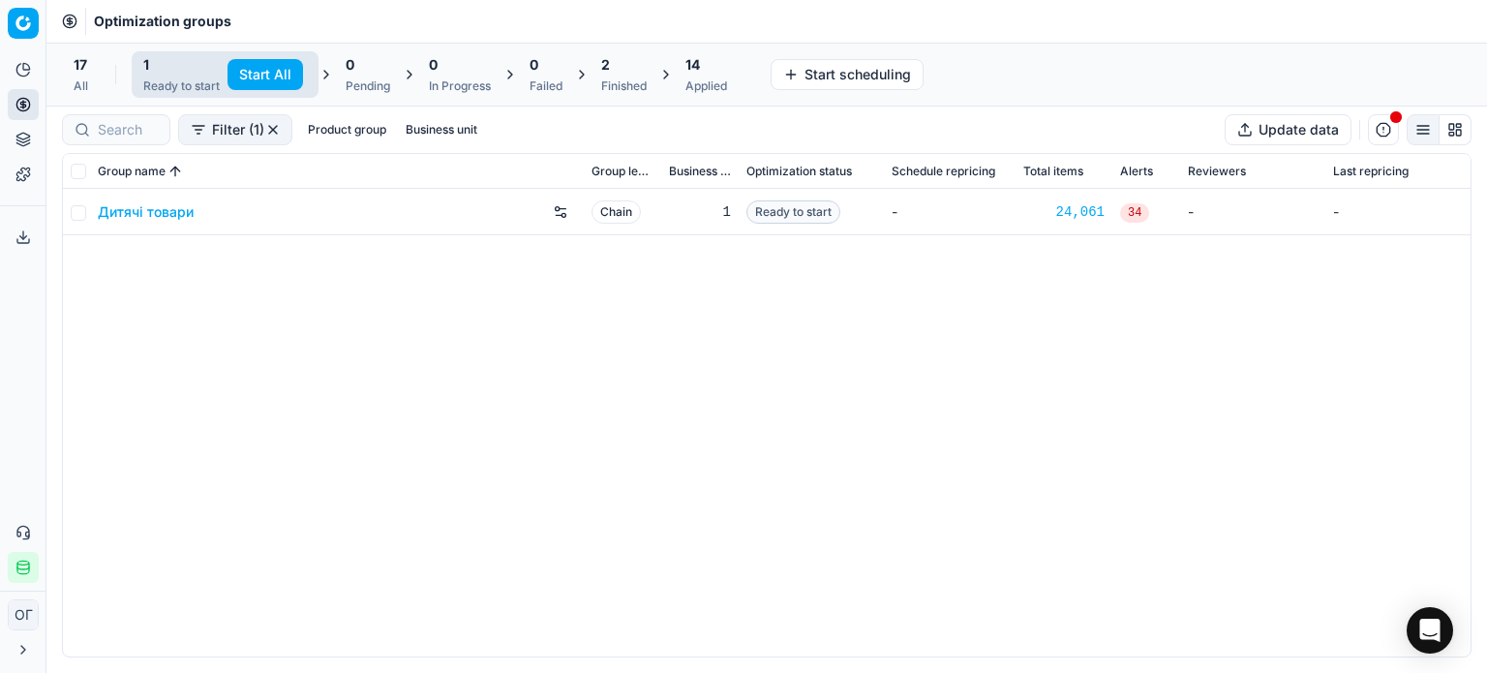
click at [259, 73] on button "Start All" at bounding box center [265, 74] width 76 height 31
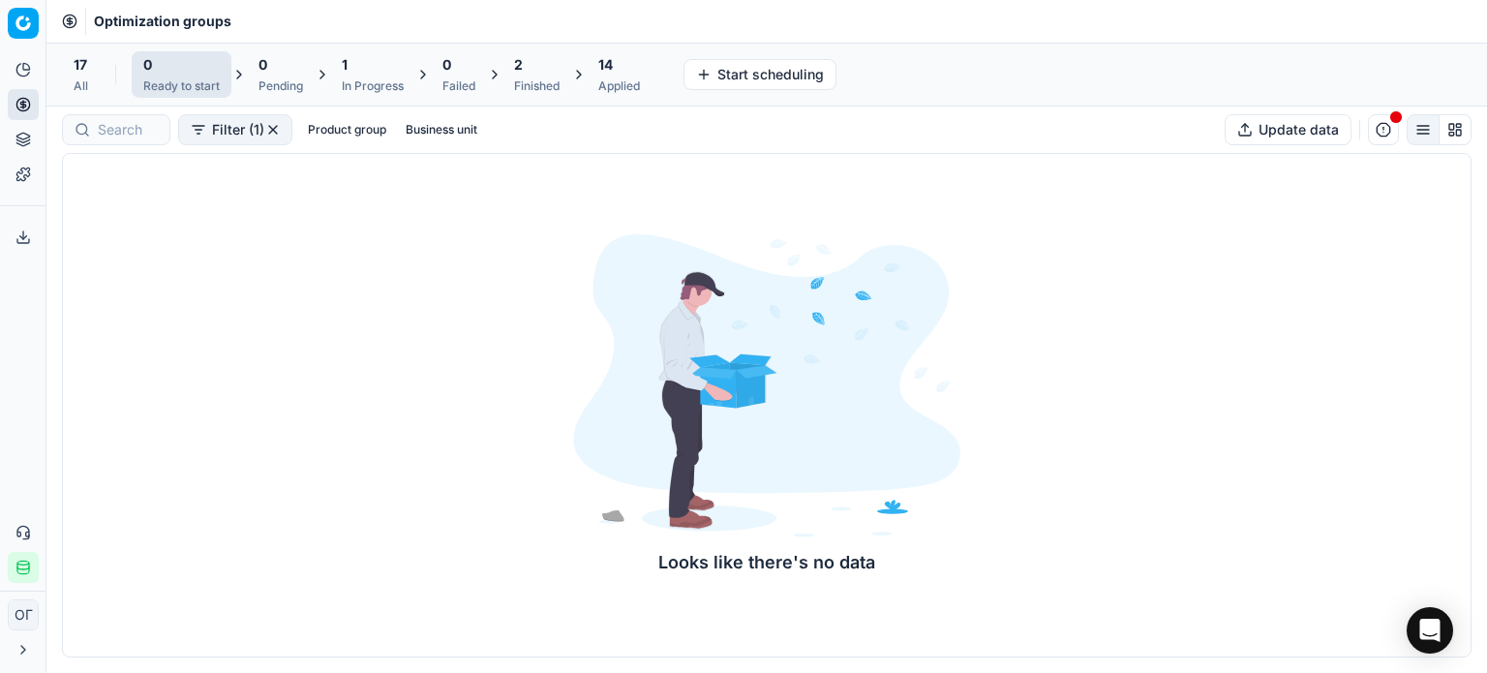
click at [515, 76] on div "2 Finished" at bounding box center [536, 74] width 69 height 46
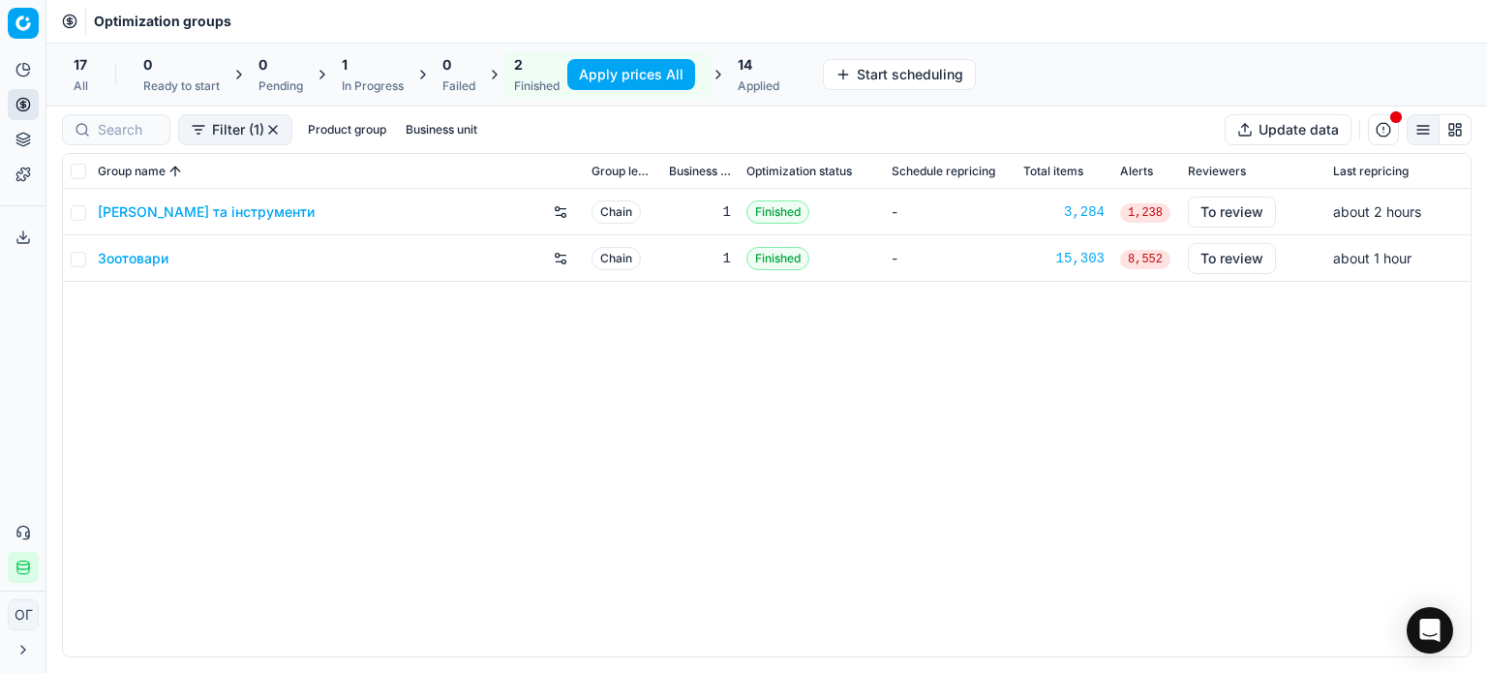
click at [637, 72] on button "Apply prices All" at bounding box center [631, 74] width 128 height 31
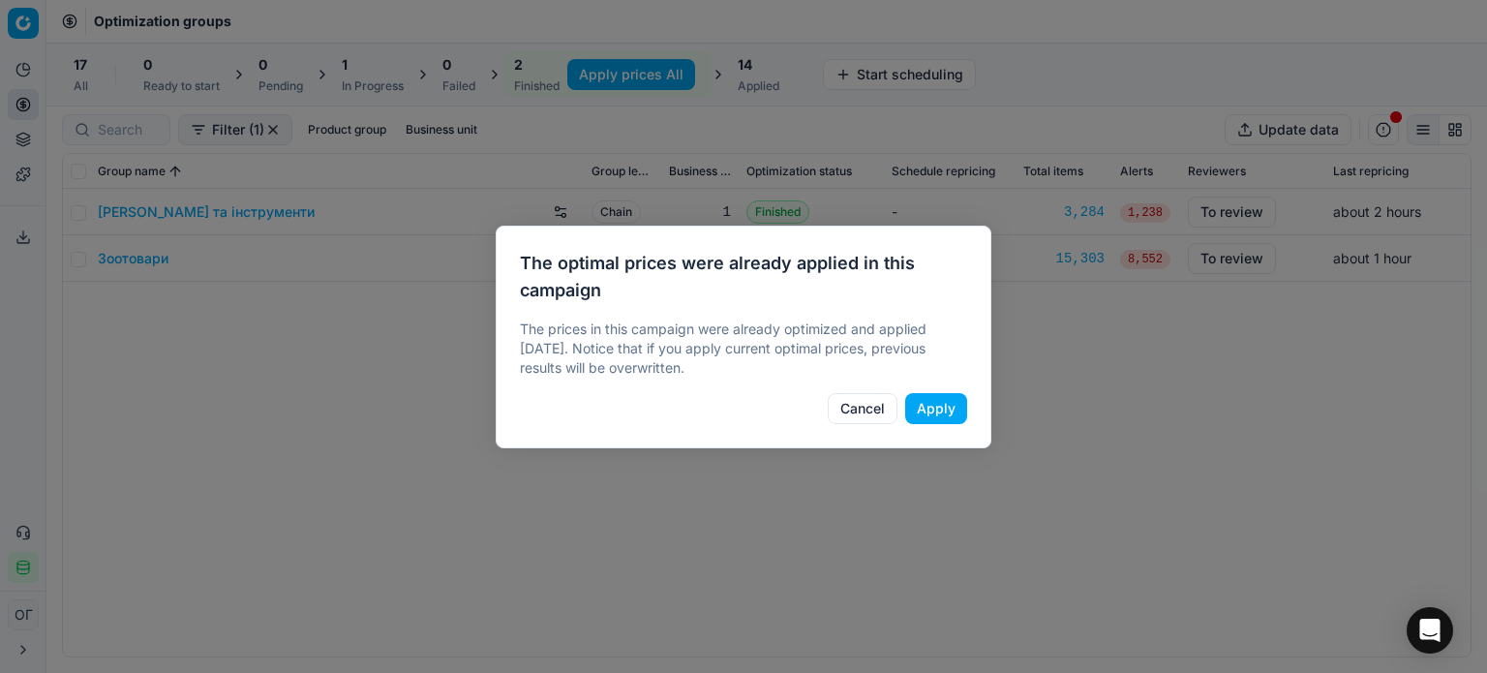
click at [942, 397] on button "Apply" at bounding box center [936, 408] width 62 height 31
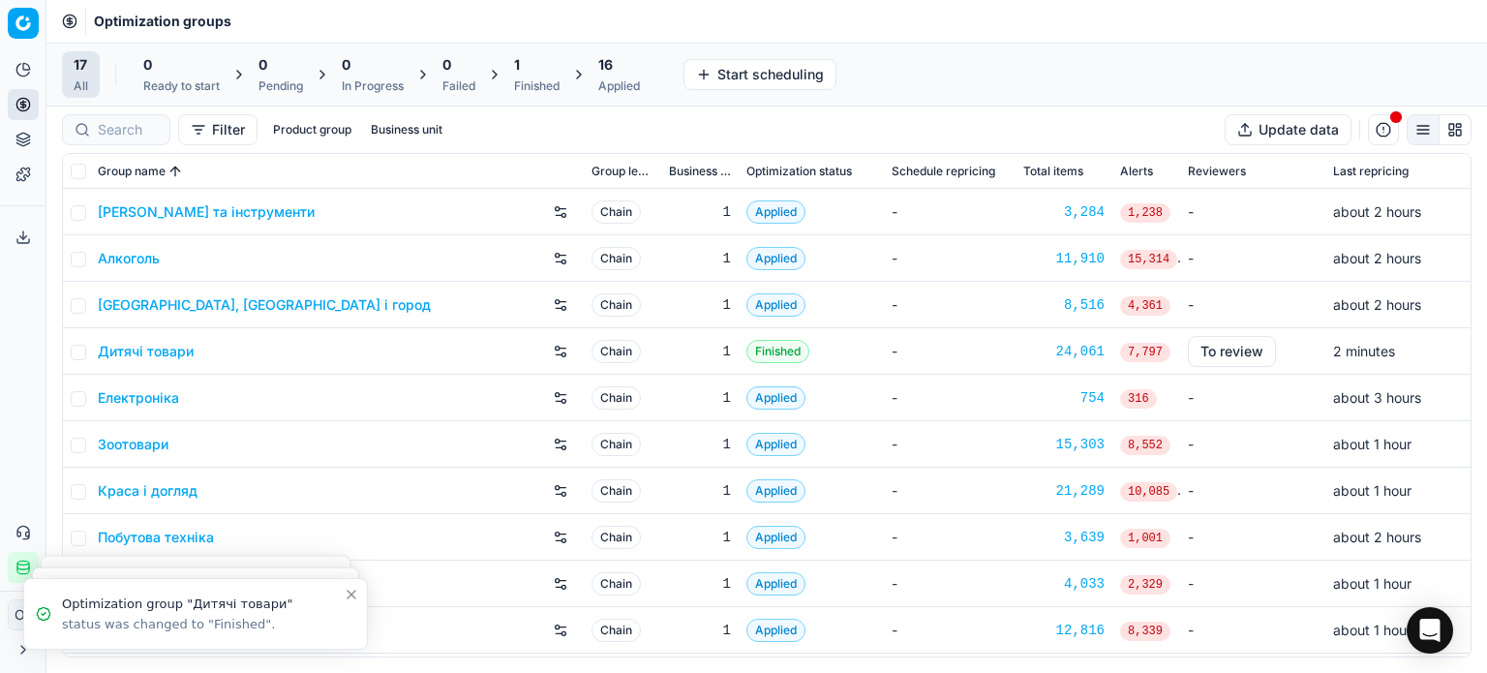
click at [536, 73] on div "1" at bounding box center [536, 64] width 45 height 19
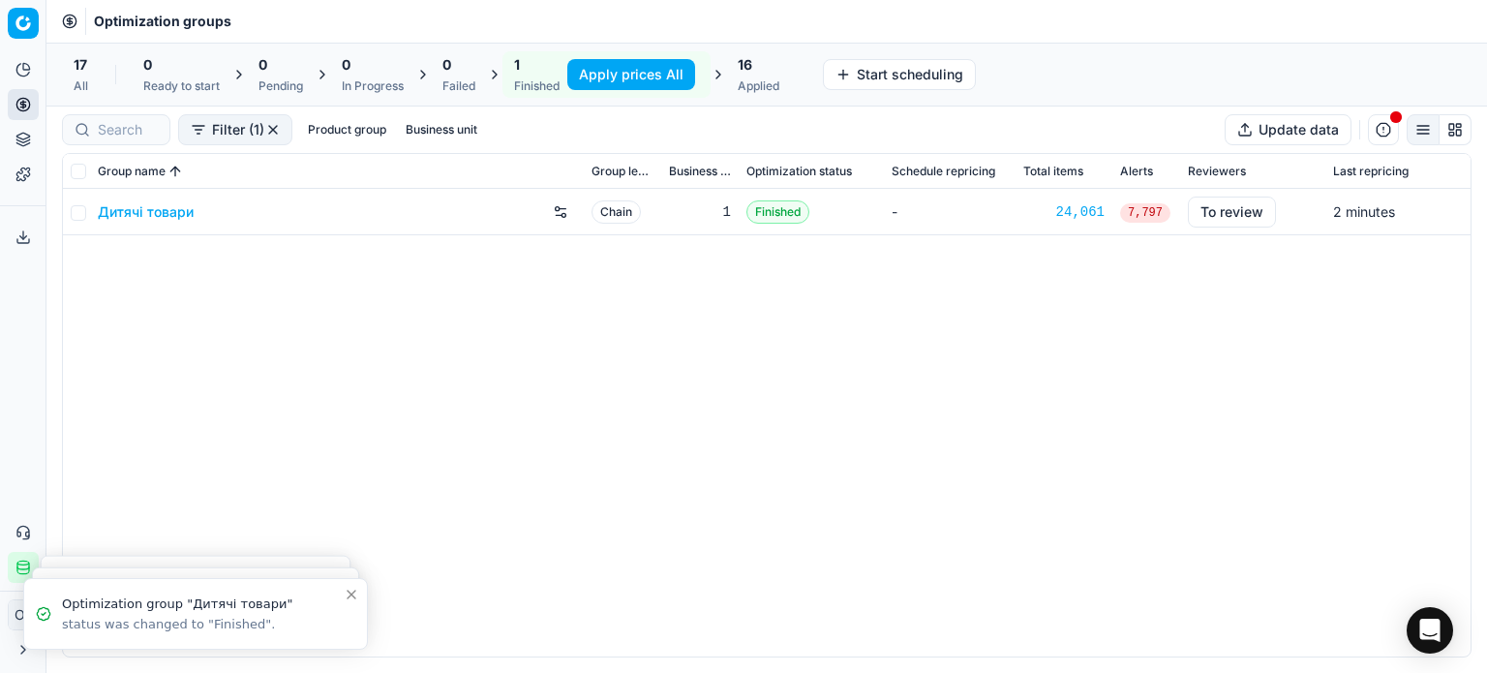
click at [612, 73] on button "Apply prices All" at bounding box center [631, 74] width 128 height 31
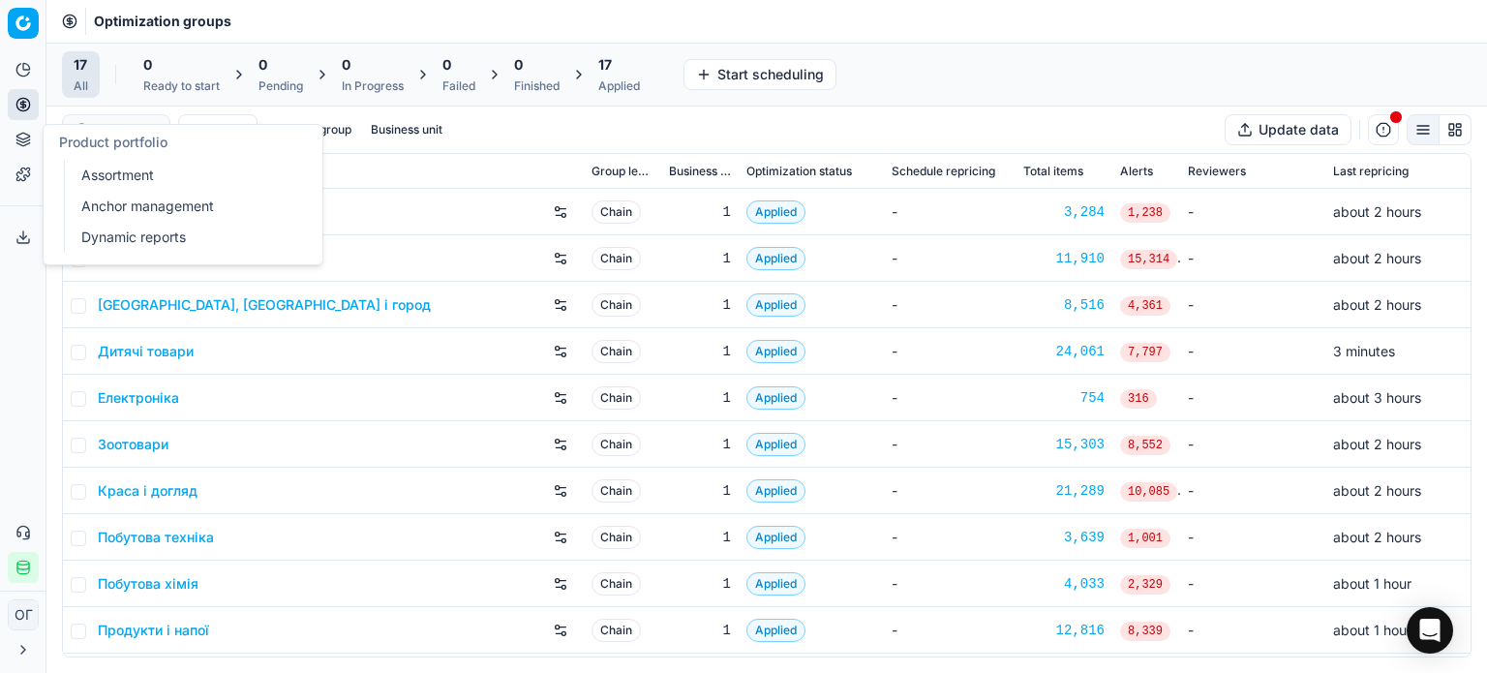
click at [24, 136] on icon at bounding box center [22, 139] width 15 height 15
click at [151, 181] on link "Assortment" at bounding box center [187, 175] width 226 height 27
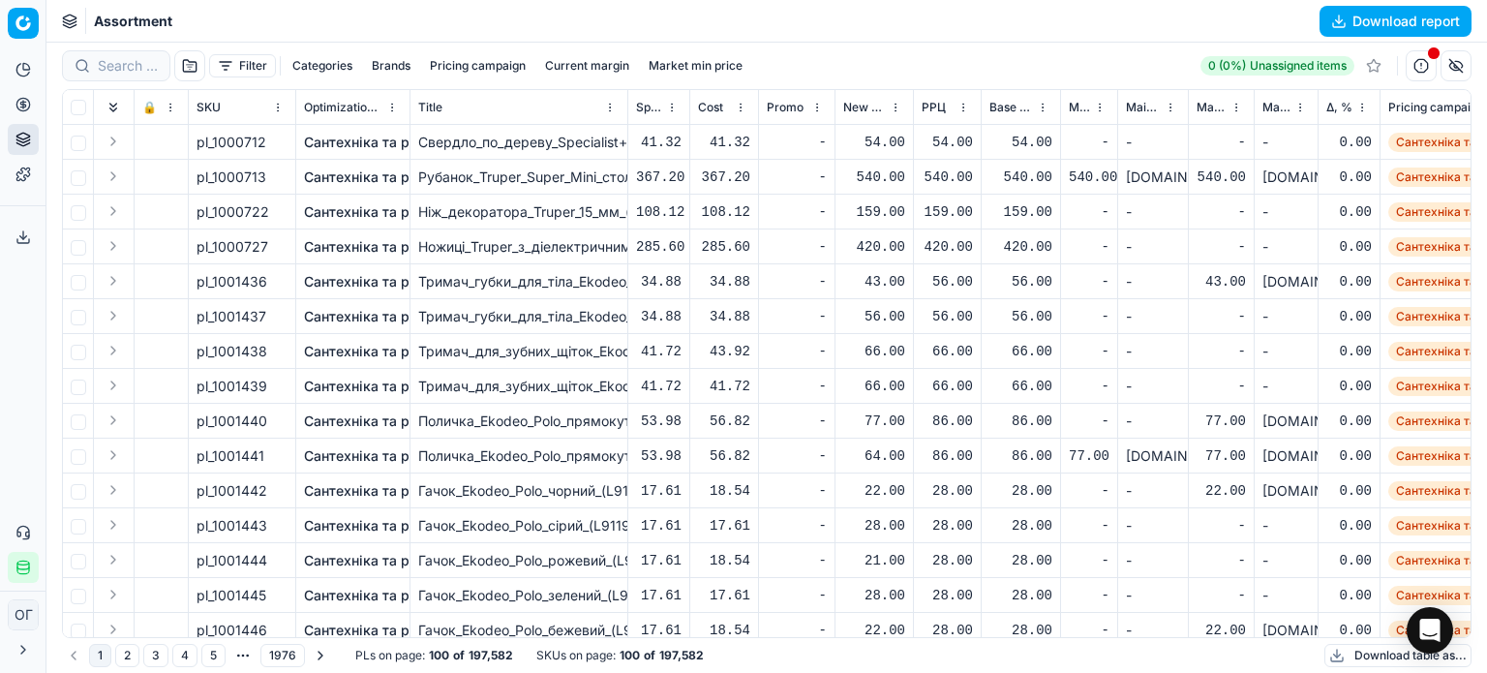
click at [1367, 657] on button "Download table as..." at bounding box center [1397, 655] width 147 height 23
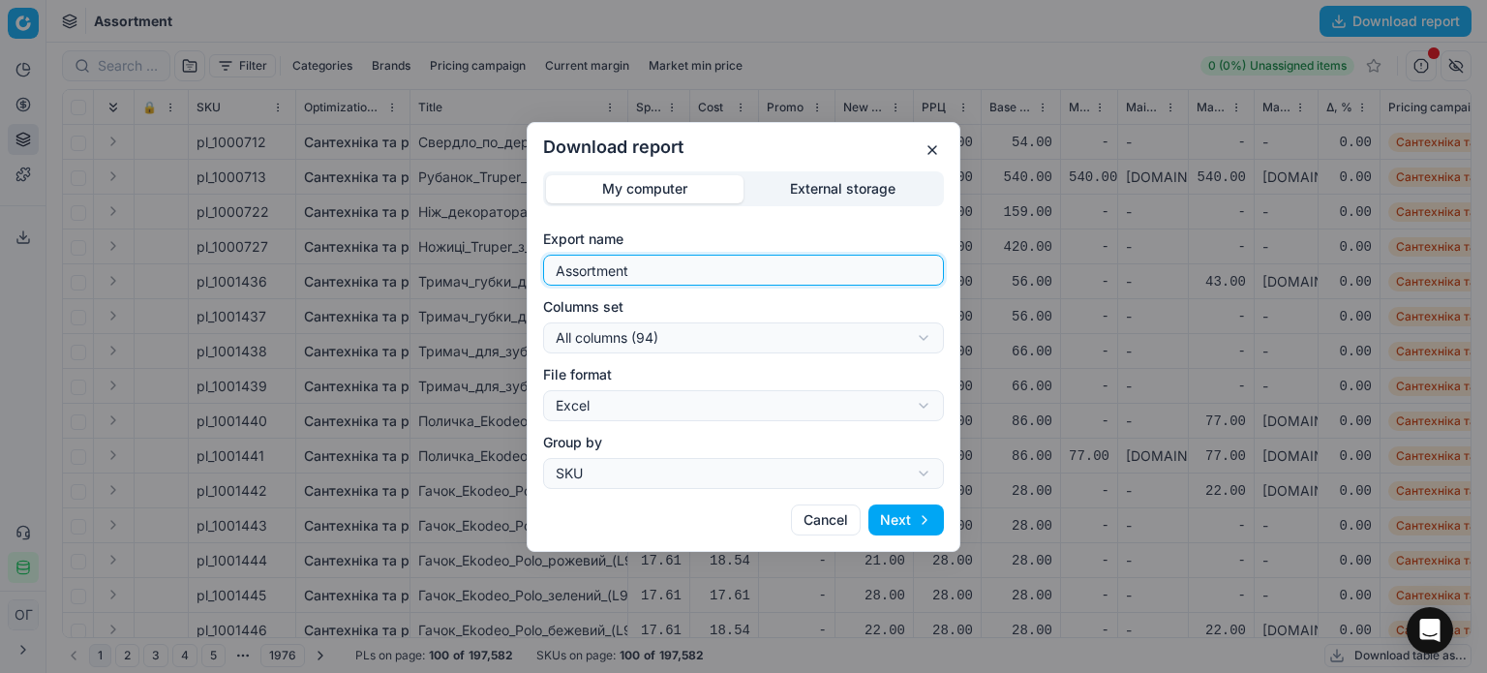
click at [786, 257] on input "Assortment" at bounding box center [743, 270] width 383 height 29
type input "Assortment 27.08 Р"
click at [784, 344] on div "Download report My computer External storage Export name Assortment 27.08 Р Col…" at bounding box center [743, 336] width 1487 height 673
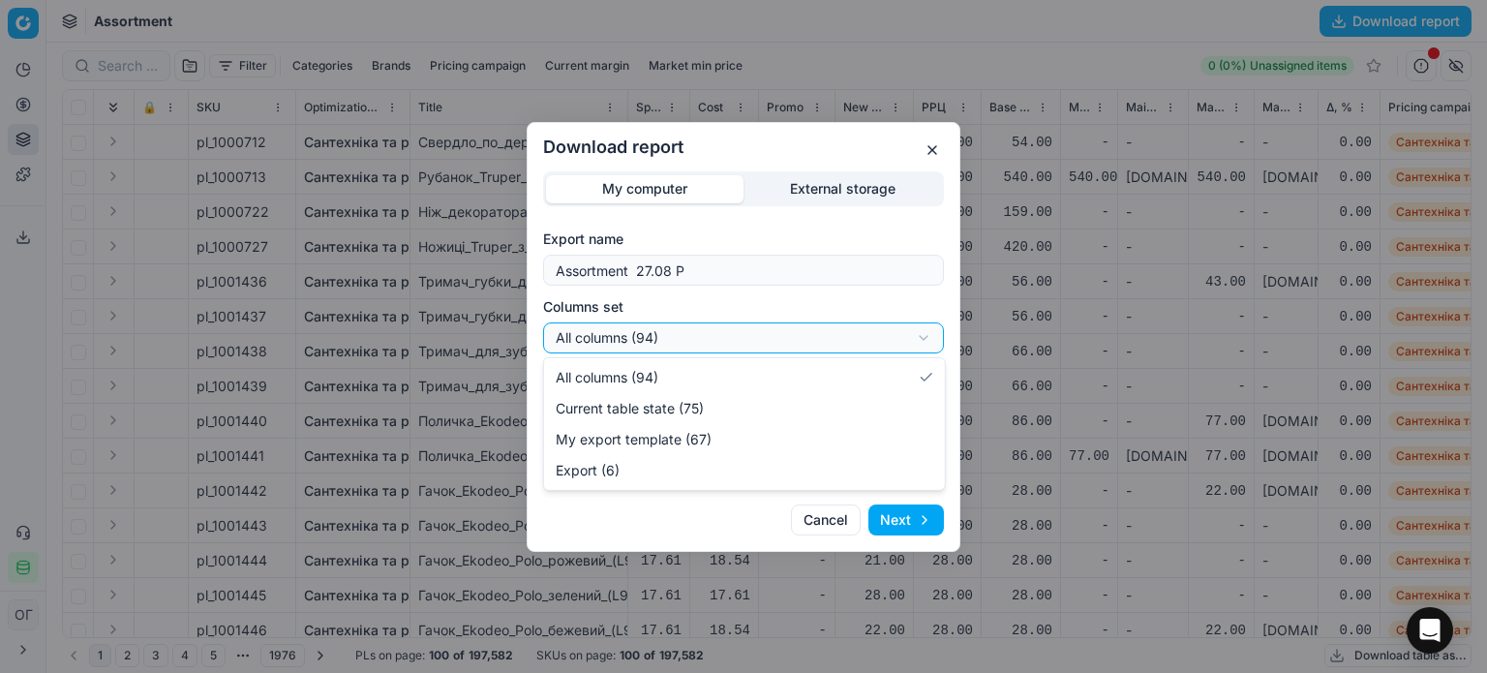
select select "table"
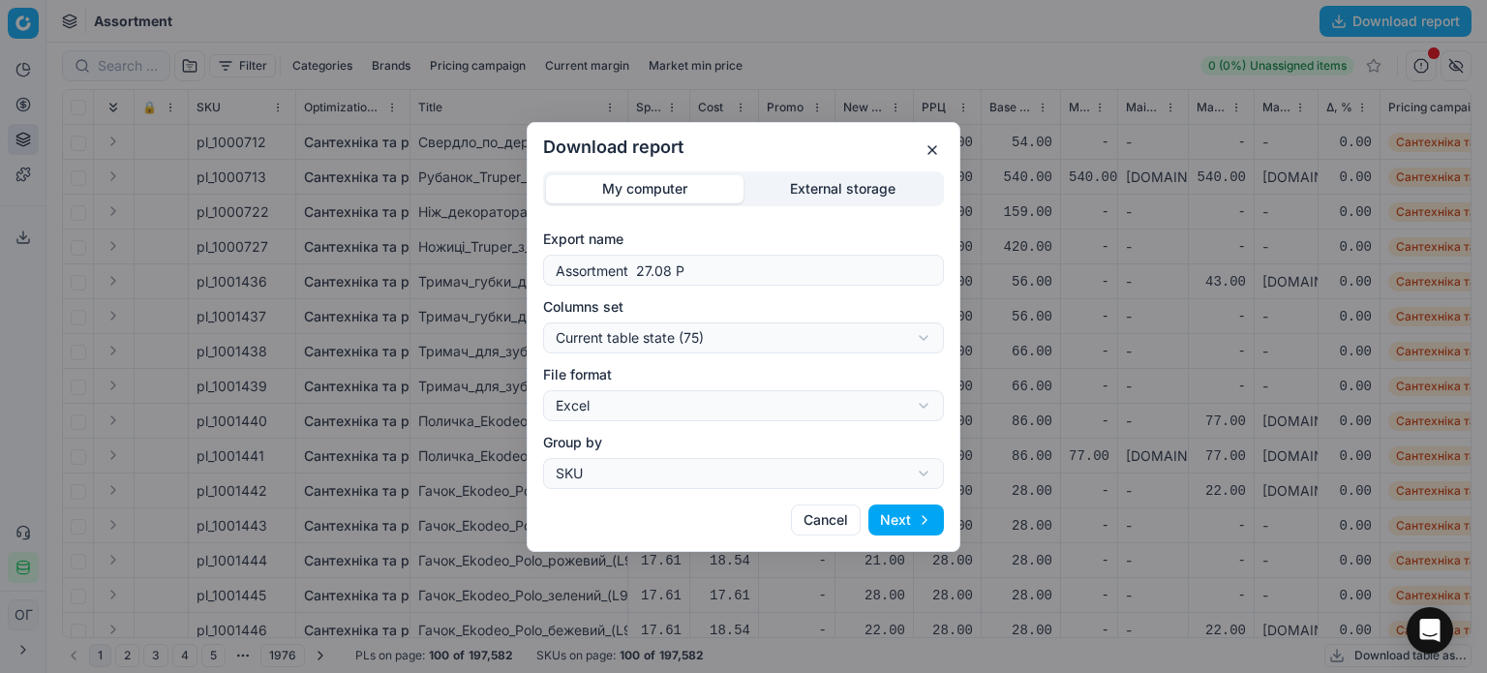
click at [917, 514] on button "Next" at bounding box center [906, 519] width 76 height 31
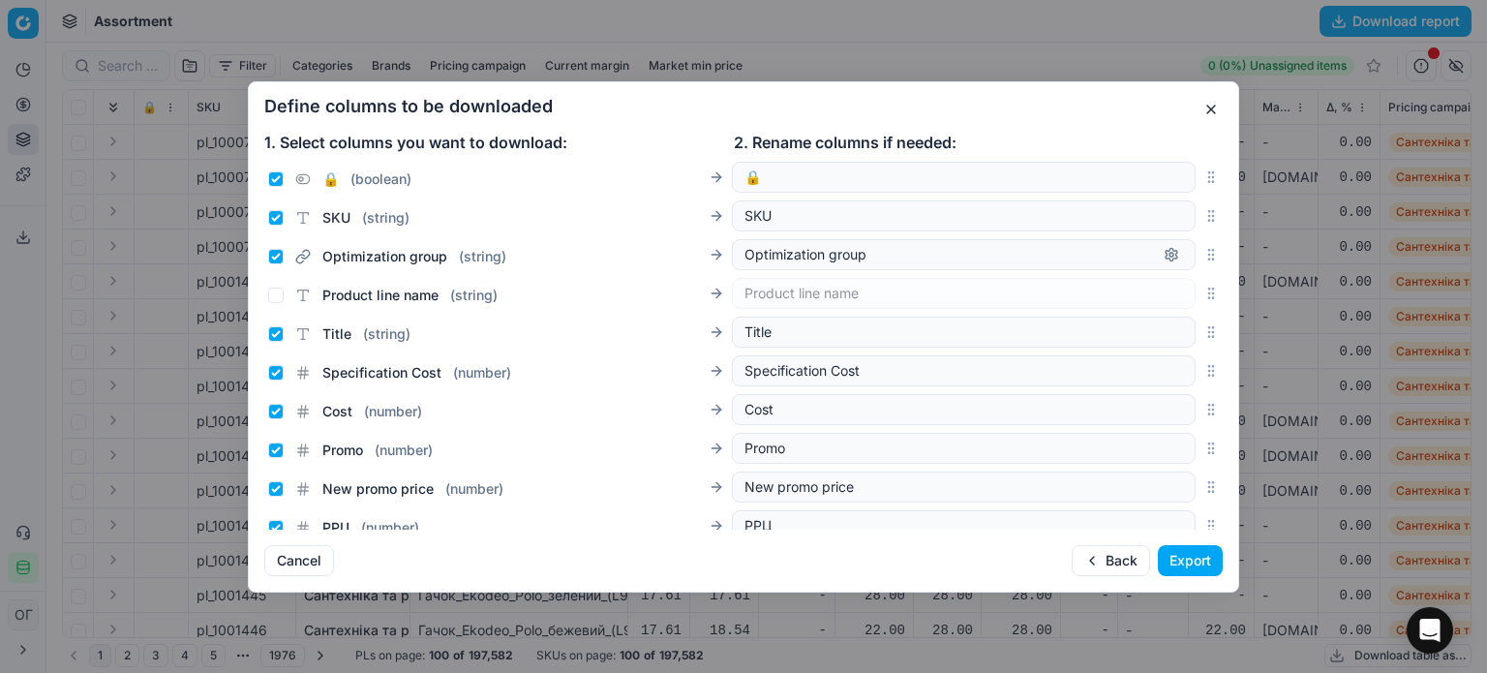
click at [1168, 562] on button "Export" at bounding box center [1190, 560] width 65 height 31
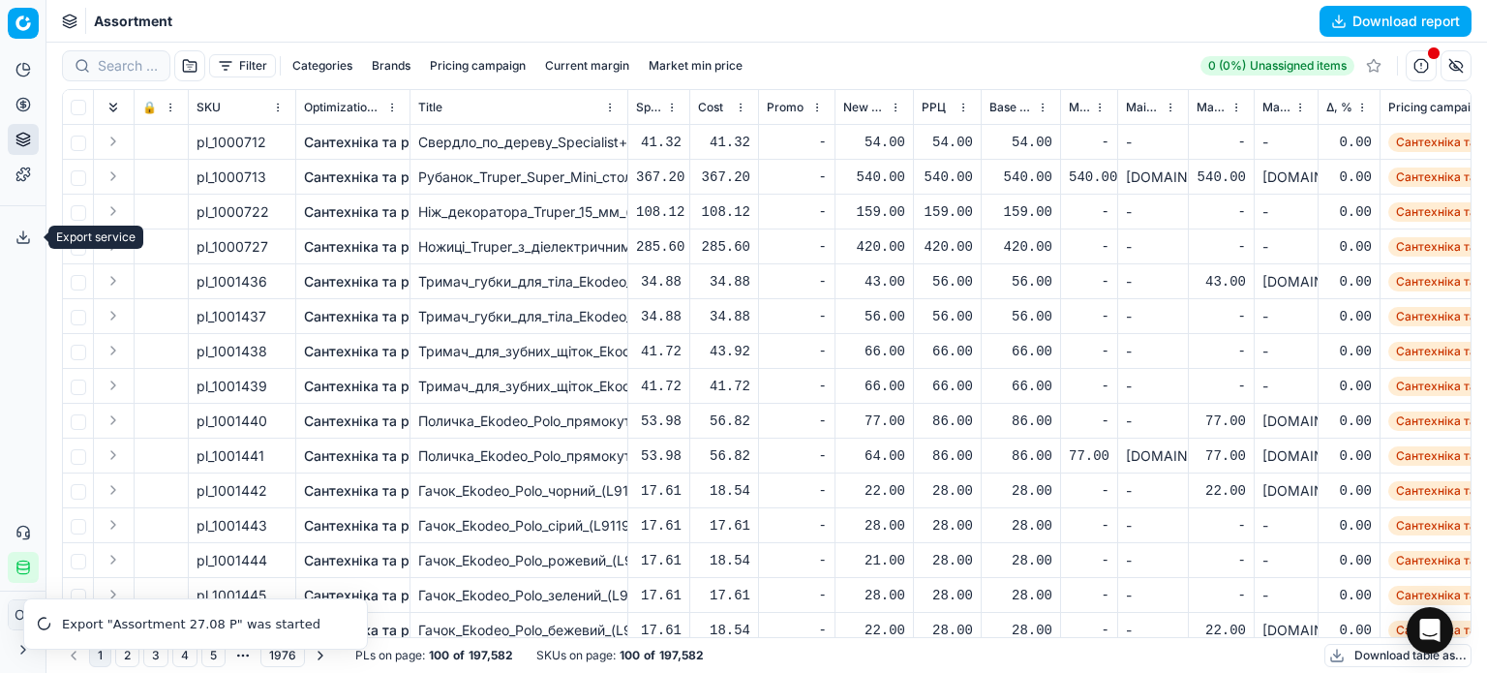
click at [21, 234] on icon at bounding box center [22, 236] width 15 height 15
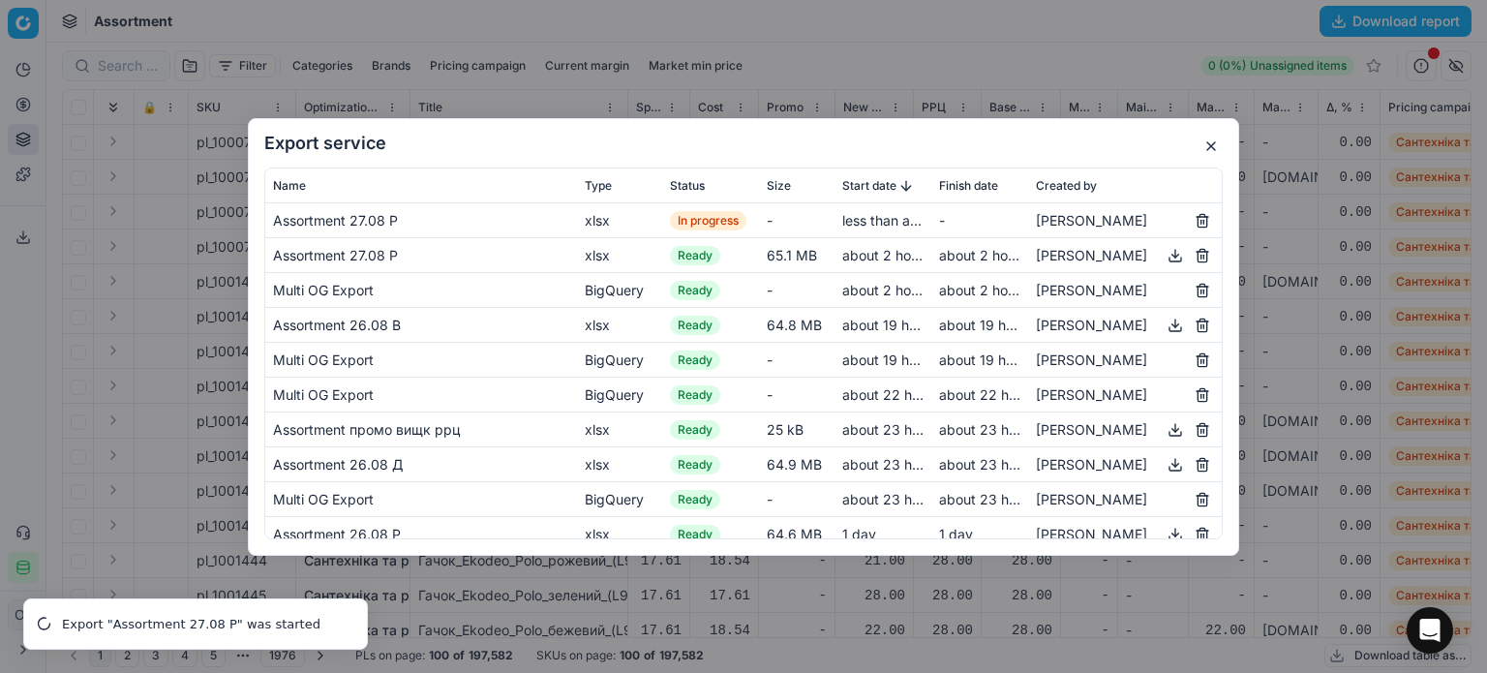
click at [1164, 257] on button "button" at bounding box center [1175, 254] width 23 height 23
click at [350, 608] on div "Export service Name Type Status Size Start date Finish date Created by Assortme…" at bounding box center [743, 336] width 1487 height 673
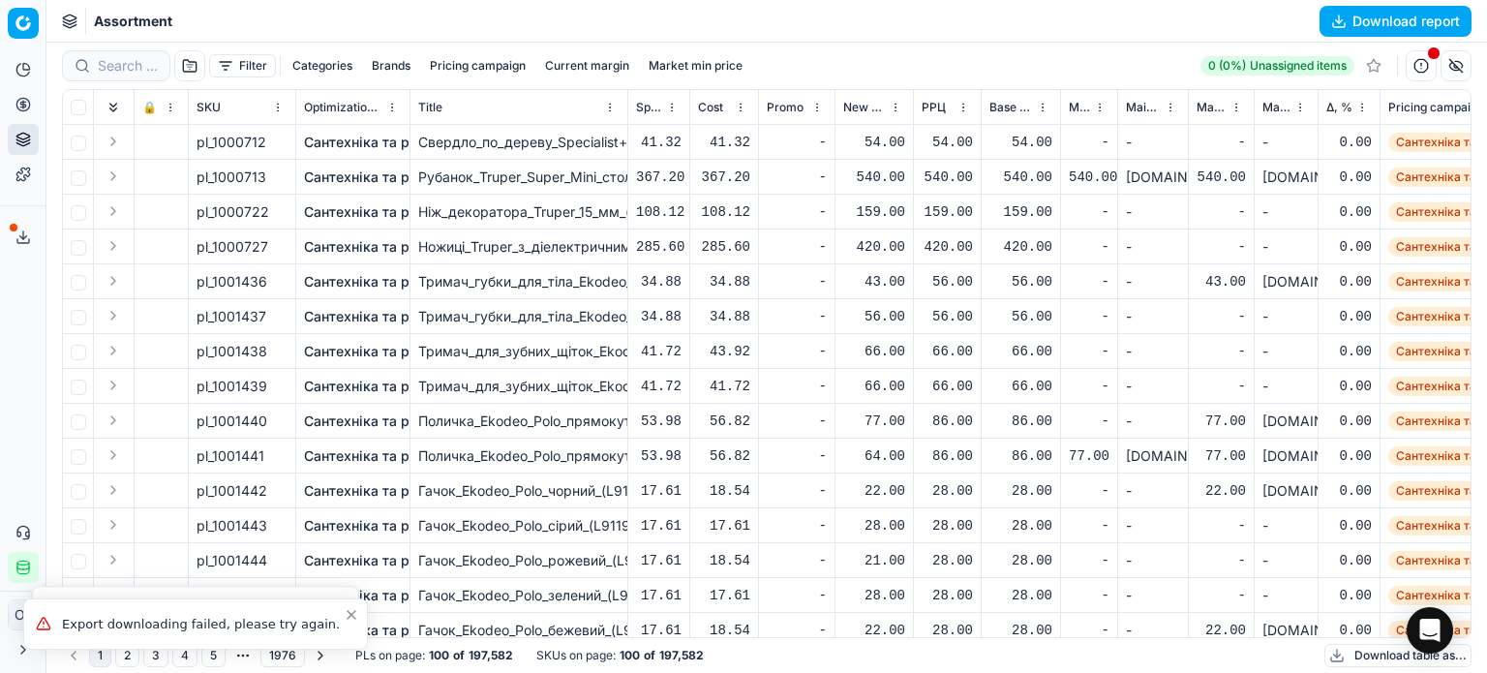
click at [10, 224] on button "Export service" at bounding box center [23, 237] width 31 height 31
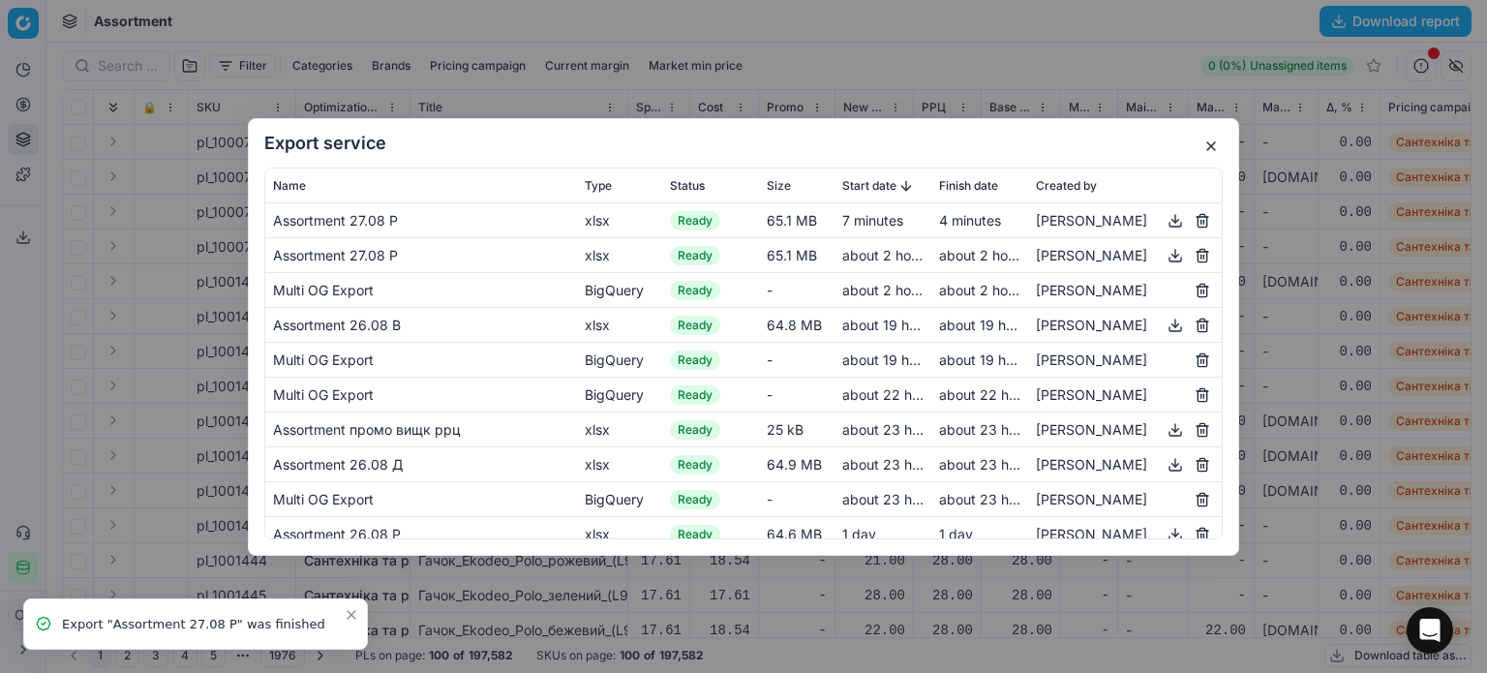
click at [1164, 221] on button "button" at bounding box center [1175, 219] width 23 height 23
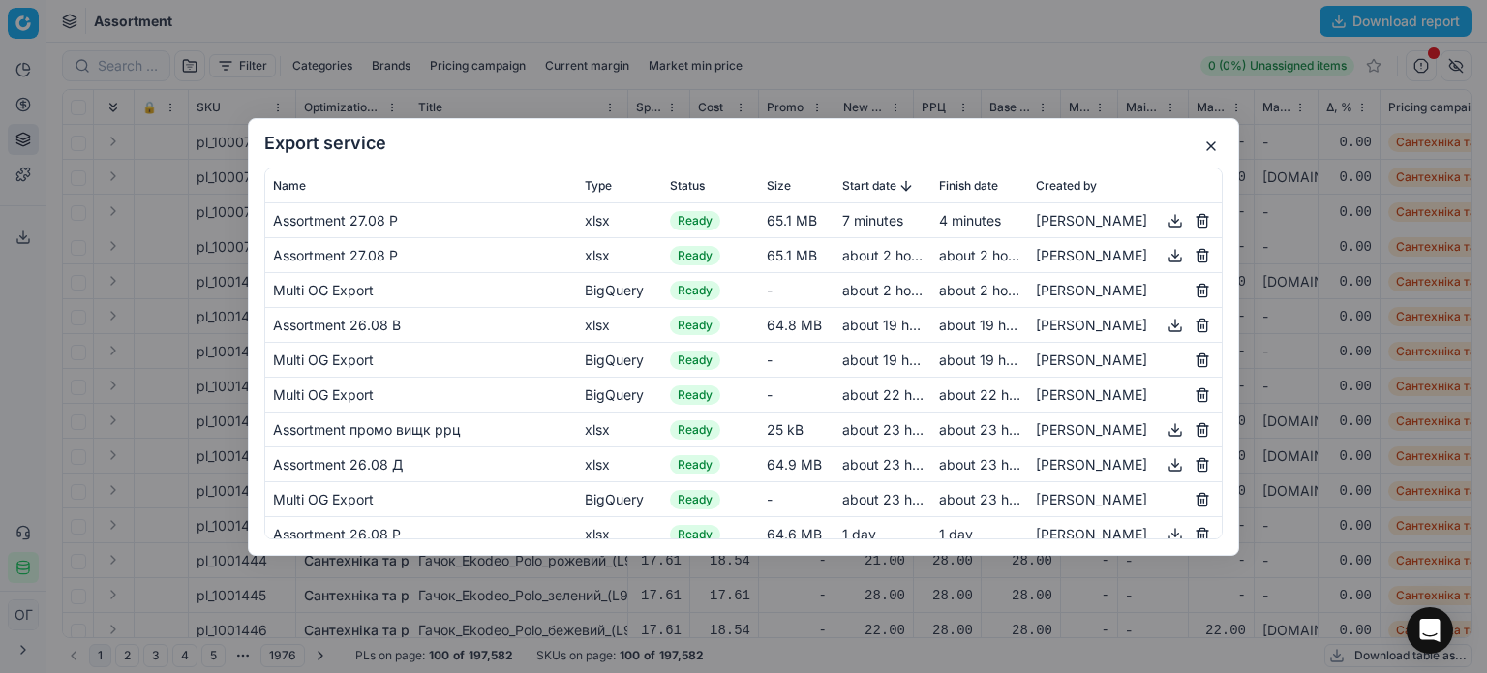
click at [1430, 633] on div "Export service Name Type Status Size Start date Finish date Created by Assortme…" at bounding box center [743, 336] width 1487 height 673
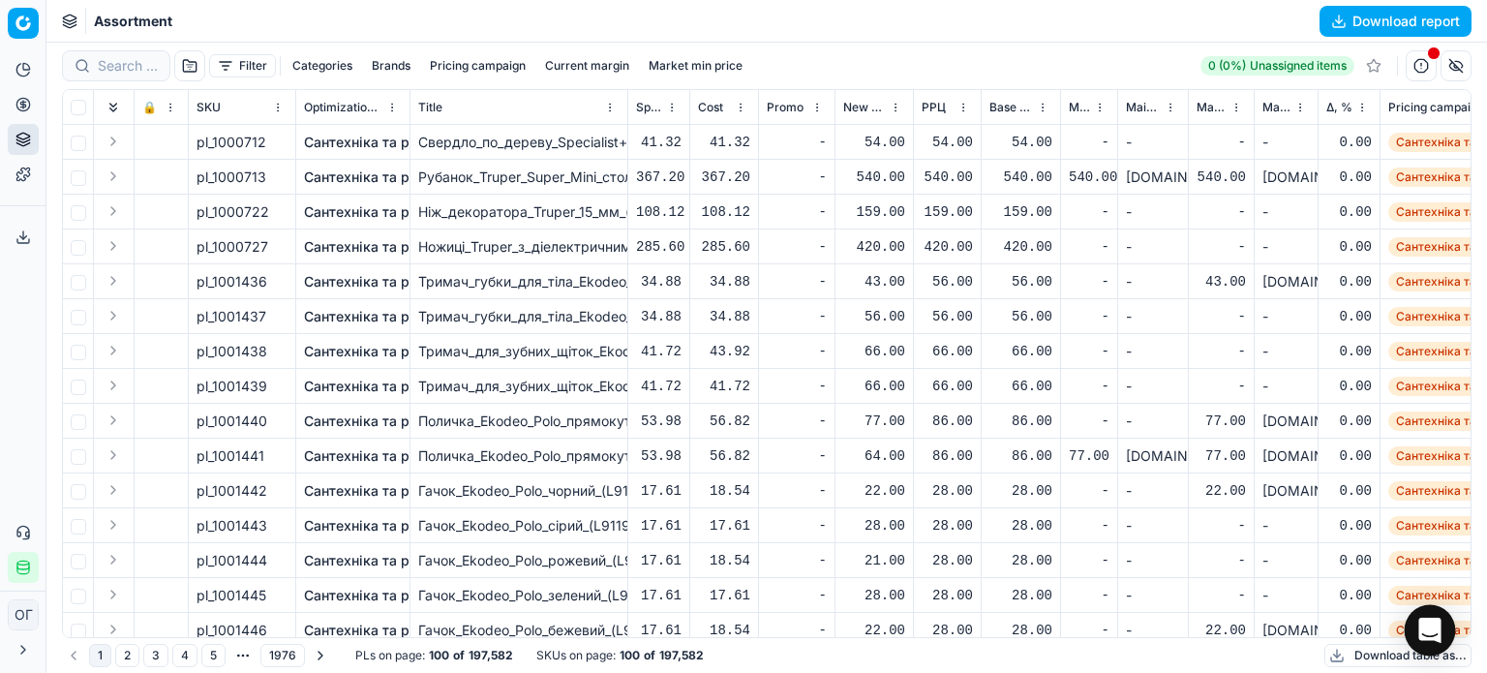
click at [1425, 638] on icon "Open Intercom Messenger" at bounding box center [1429, 630] width 25 height 25
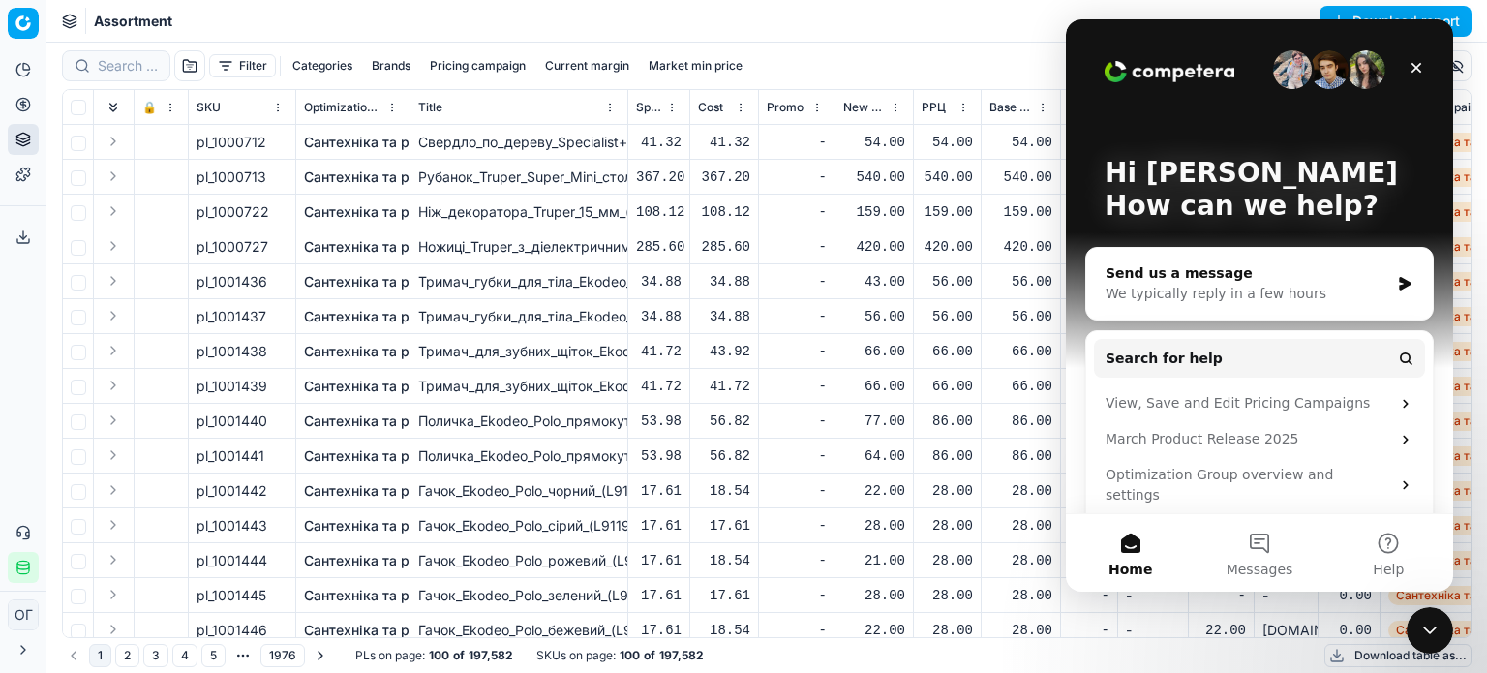
click at [1201, 284] on div "We typically reply in a few hours" at bounding box center [1247, 294] width 284 height 20
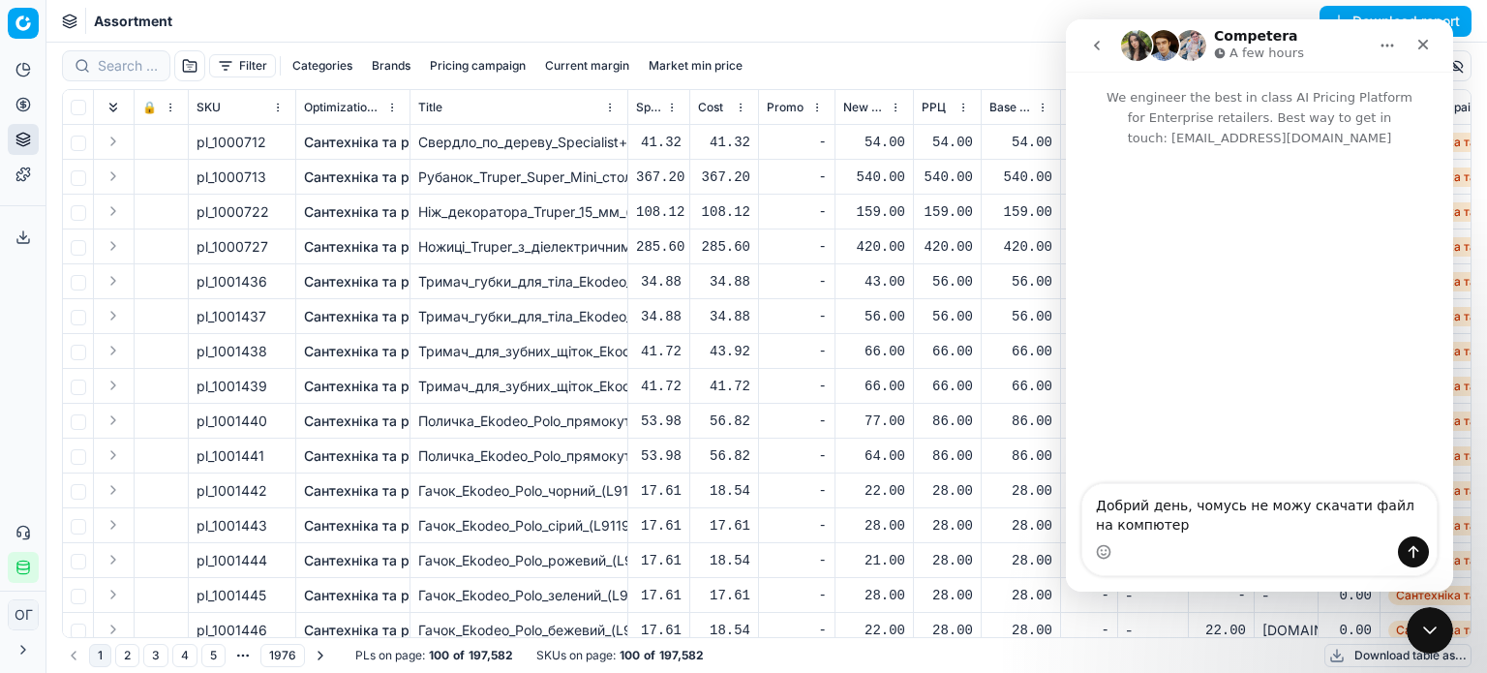
type textarea "Добрий день, чомусь не можу скачати файл на компютер"
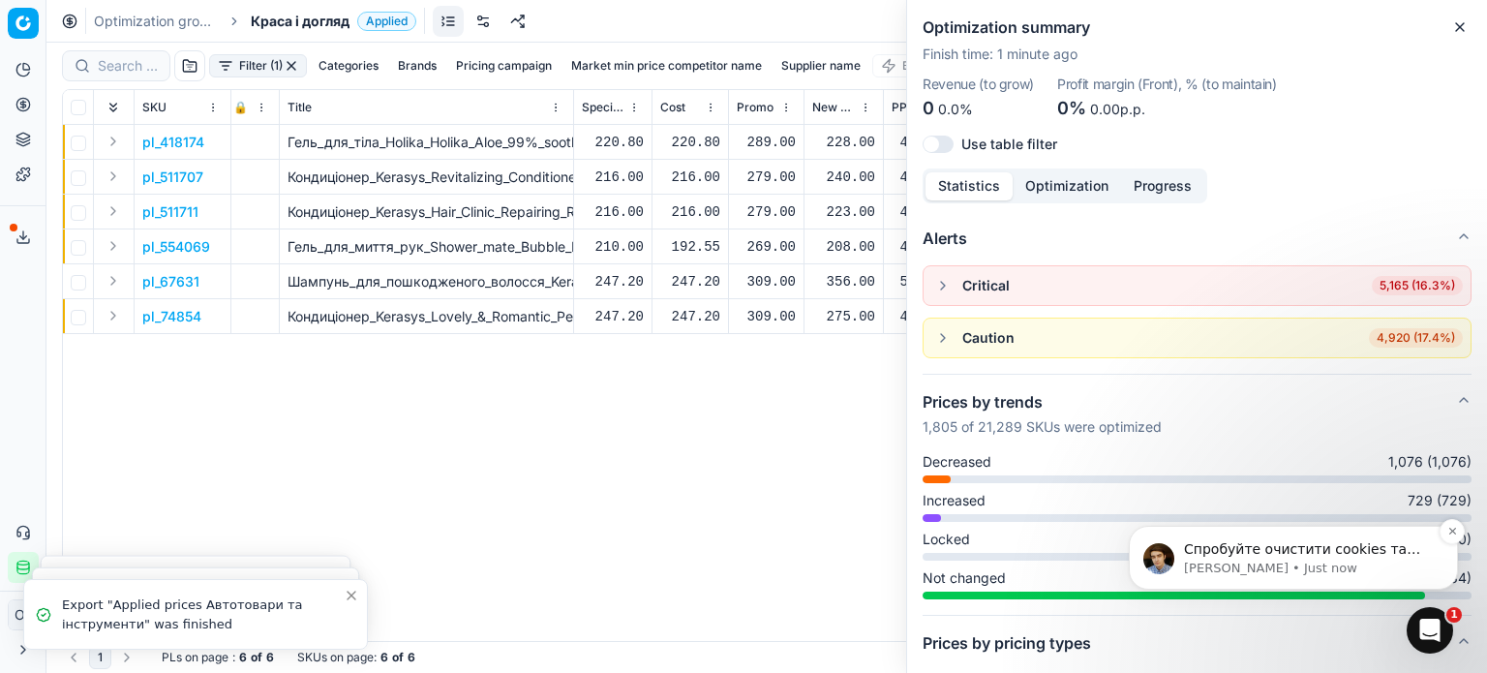
click at [1272, 563] on p "Paul • Just now" at bounding box center [1309, 568] width 250 height 17
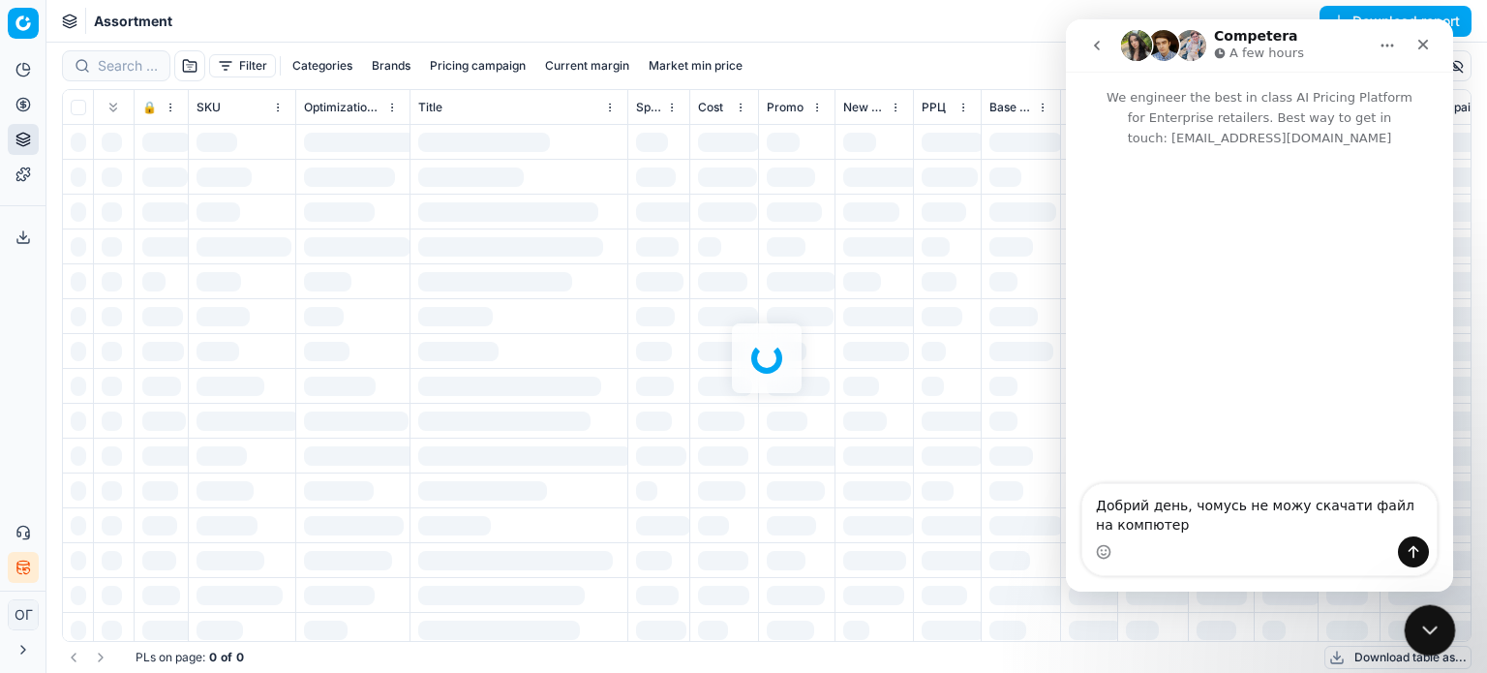
click at [1428, 623] on icon "Close Intercom Messenger" at bounding box center [1426, 627] width 23 height 23
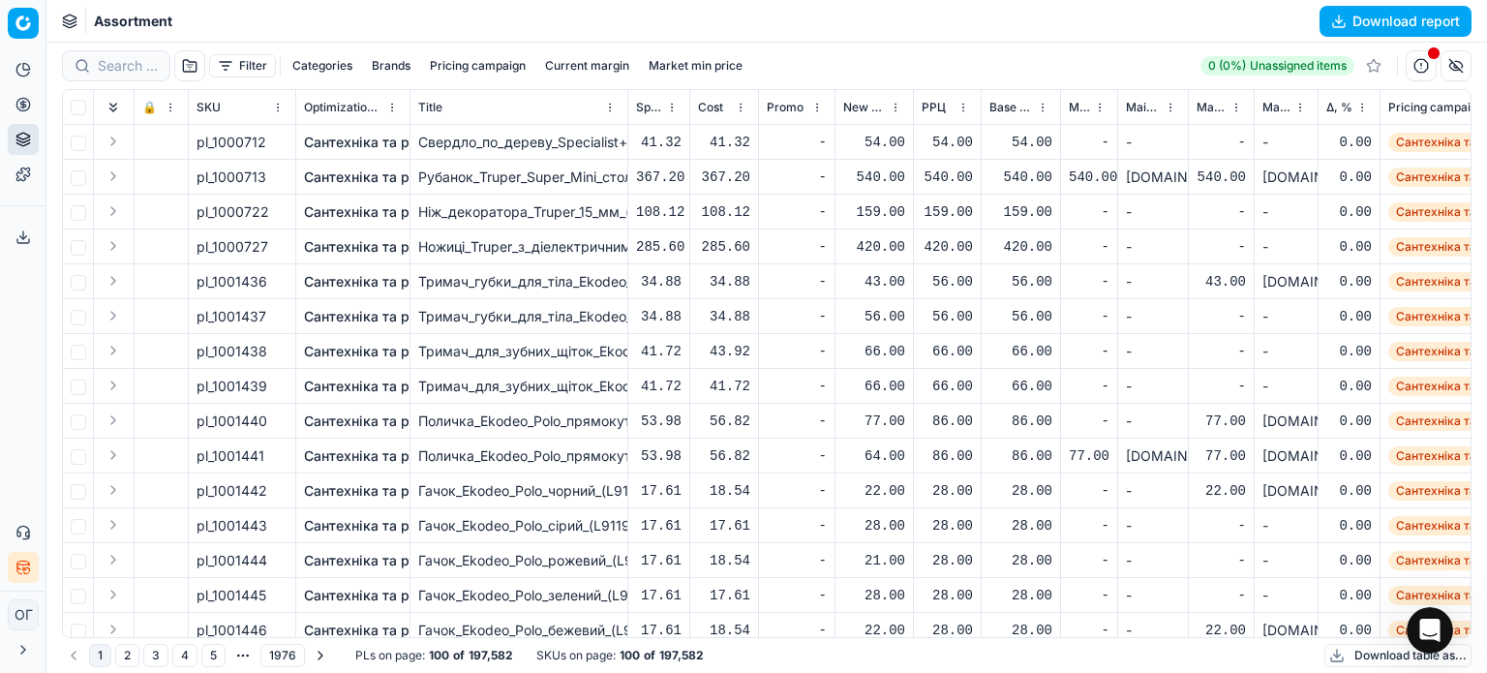
click at [25, 239] on icon at bounding box center [22, 236] width 15 height 15
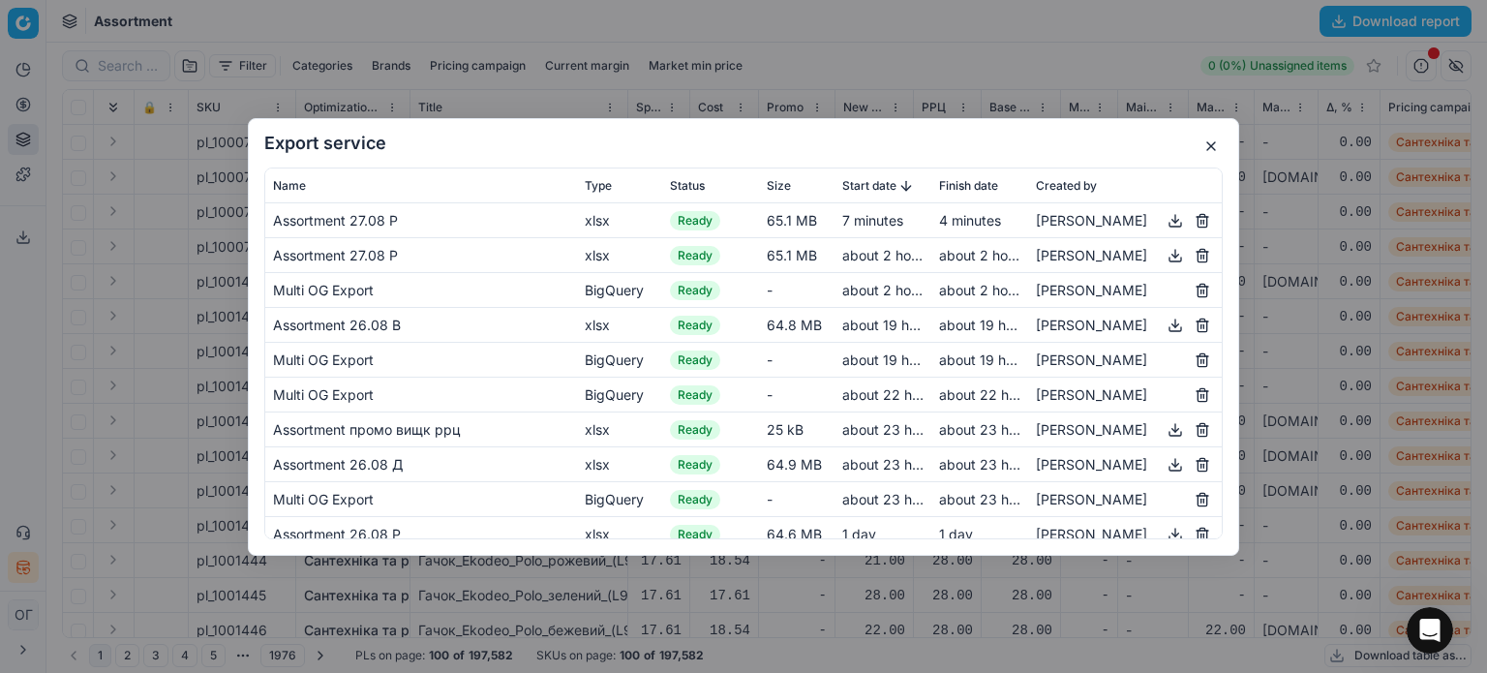
click at [1164, 224] on button "button" at bounding box center [1175, 219] width 23 height 23
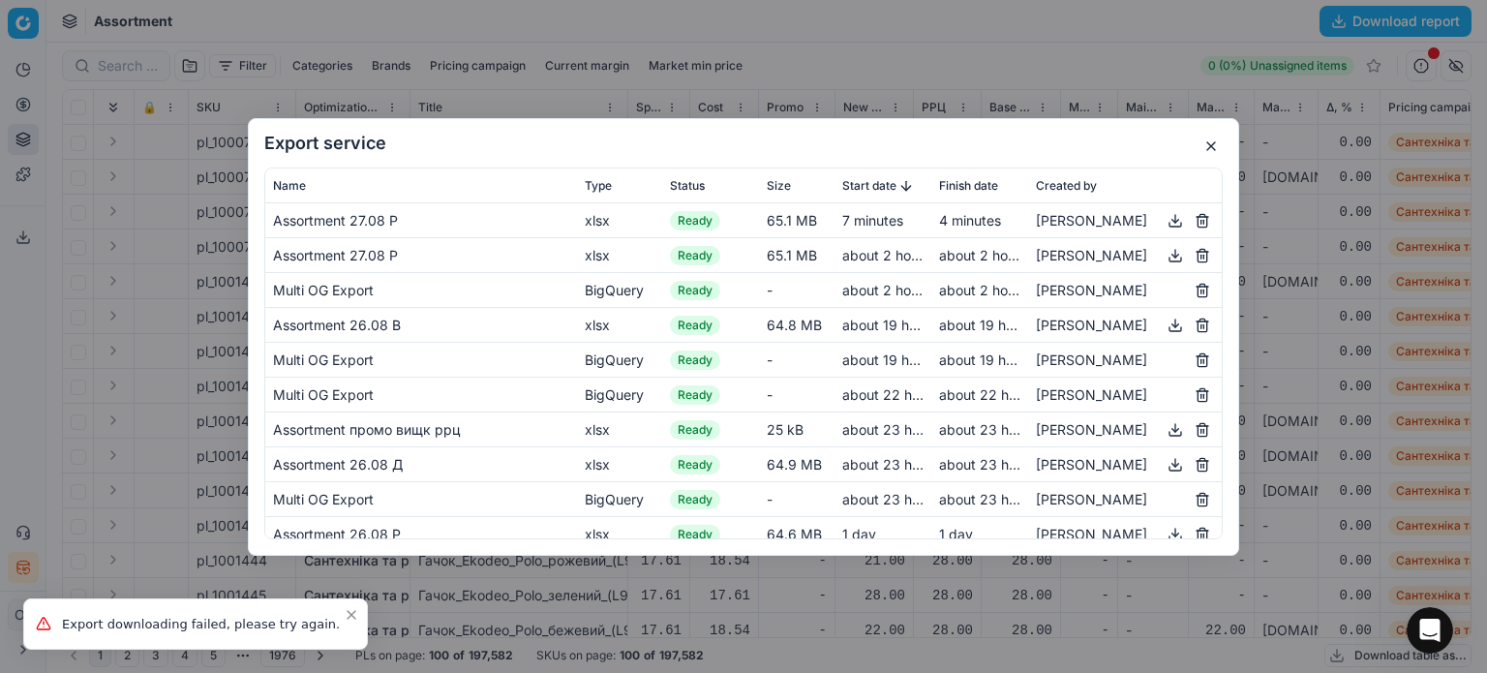
click at [1210, 146] on button "button" at bounding box center [1210, 146] width 23 height 23
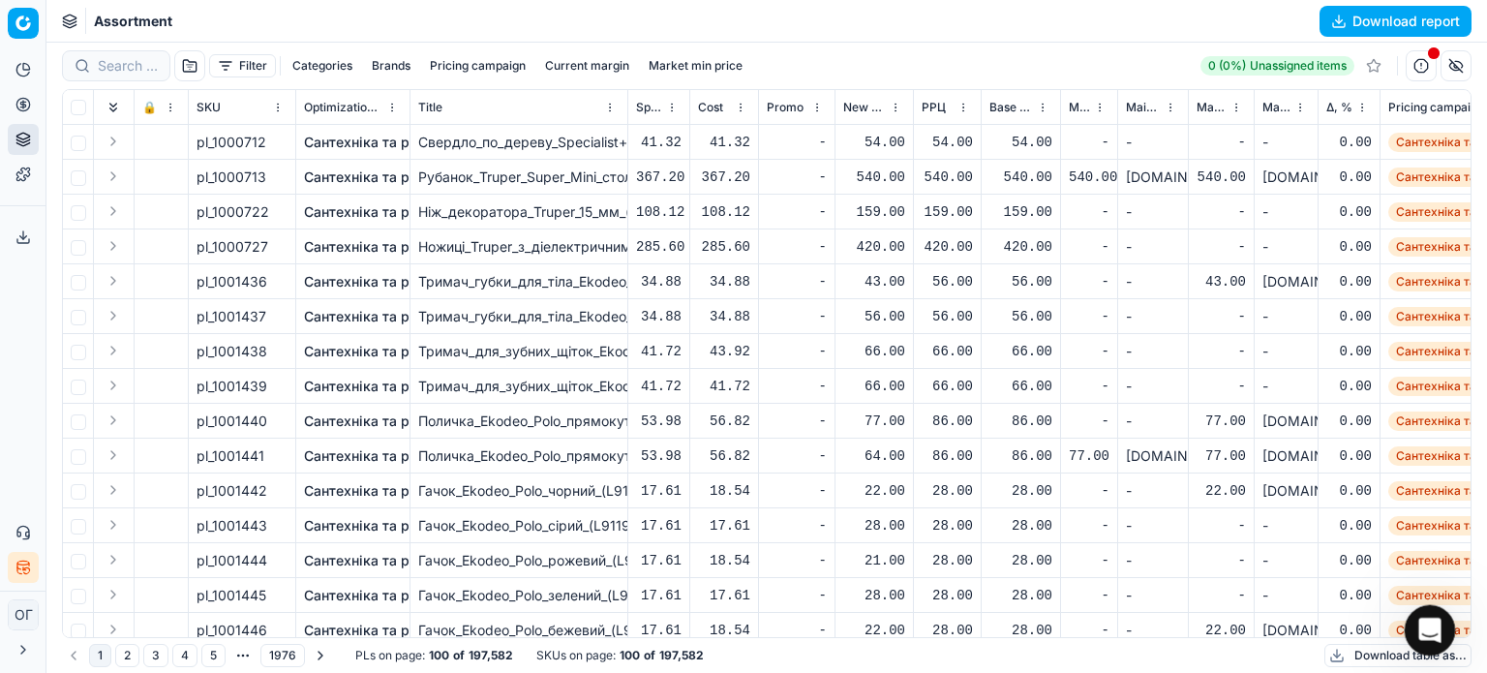
click at [1430, 636] on icon "Open Intercom Messenger" at bounding box center [1427, 628] width 32 height 32
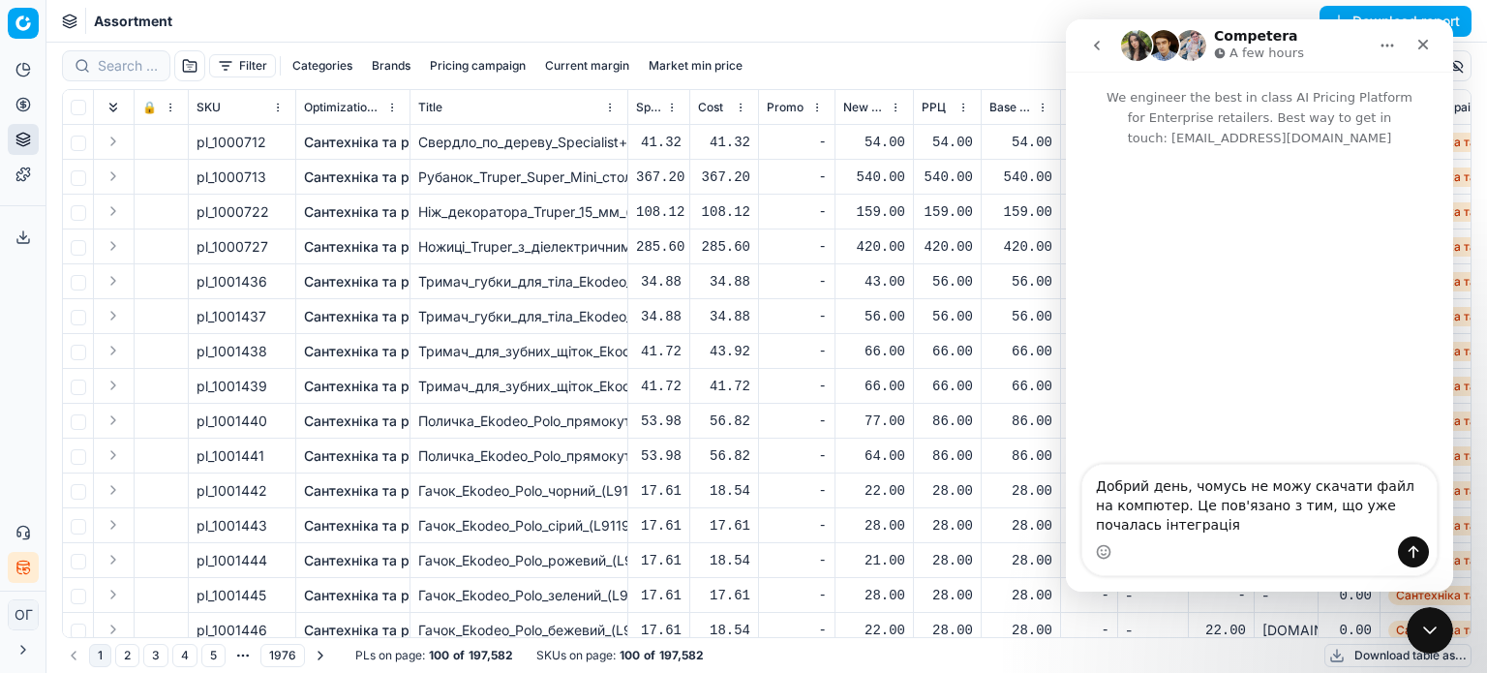
type textarea "Добрий день, чомусь не можу скачати файл на компютер. Це пов'язано з тим, що уж…"
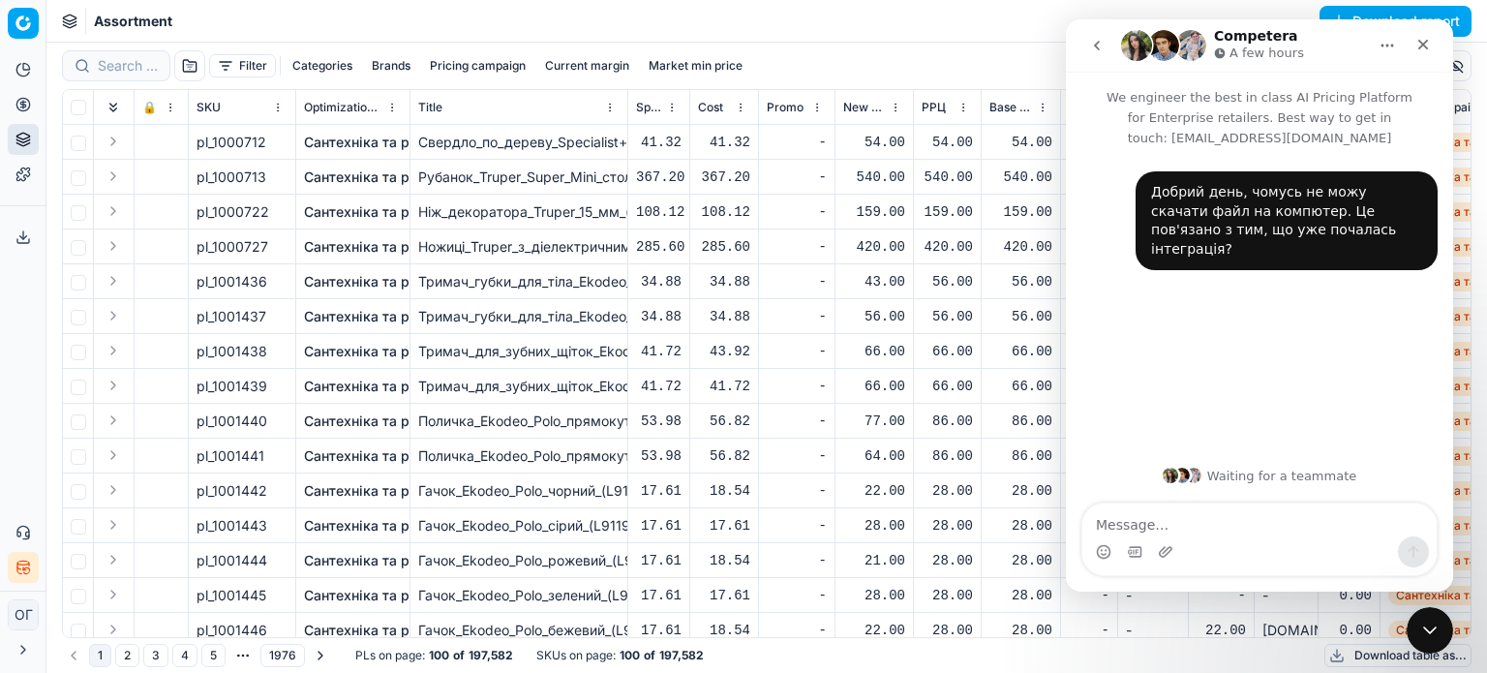
click at [17, 241] on icon at bounding box center [23, 241] width 12 height 4
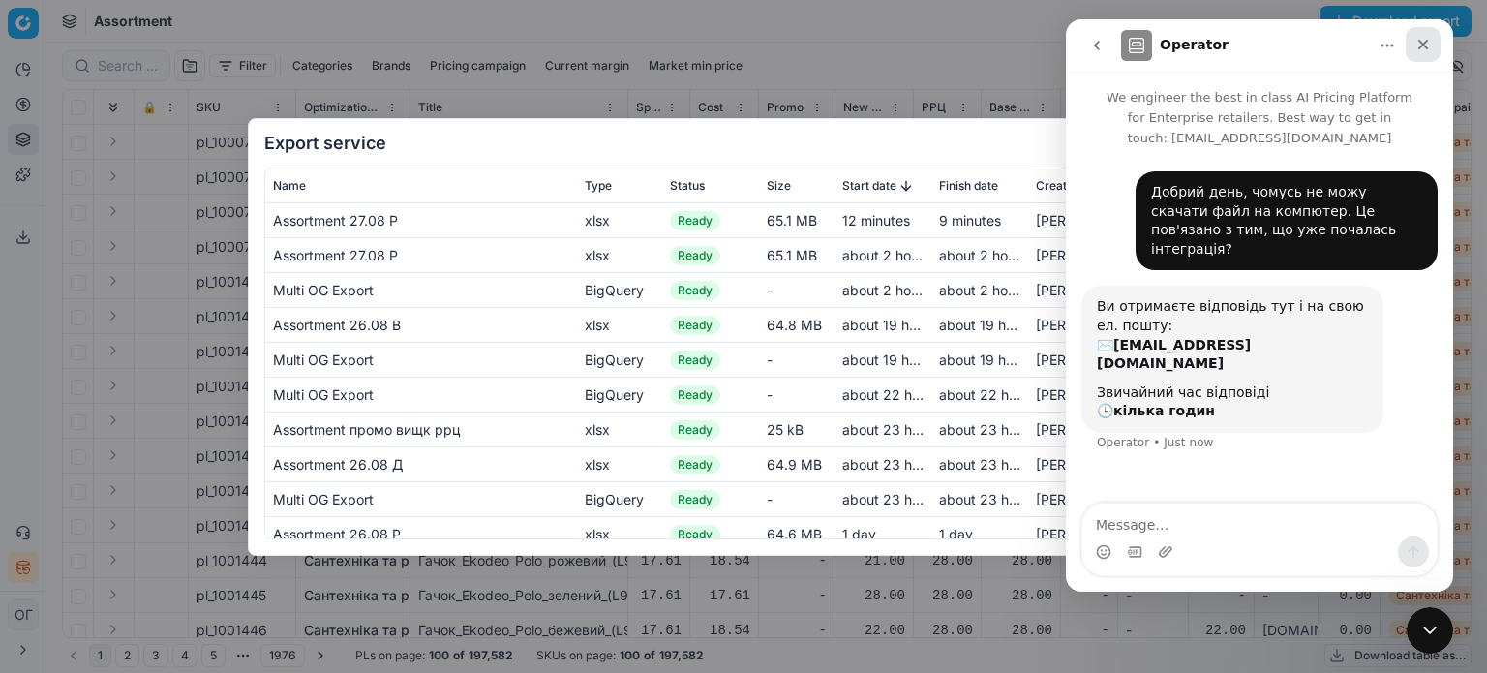
click at [1419, 44] on icon "Close" at bounding box center [1422, 44] width 15 height 15
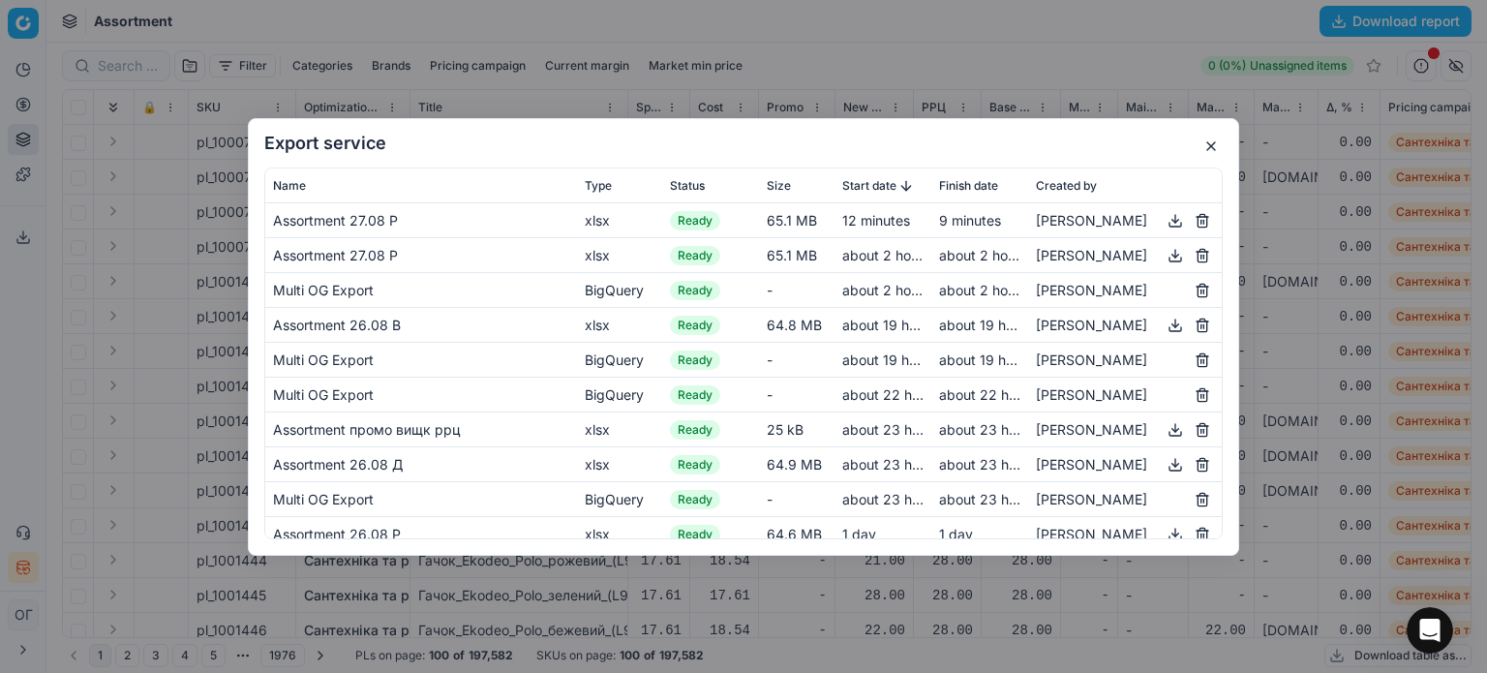
click at [1164, 221] on button "button" at bounding box center [1175, 219] width 23 height 23
click at [1417, 627] on icon "Open Intercom Messenger" at bounding box center [1427, 628] width 32 height 32
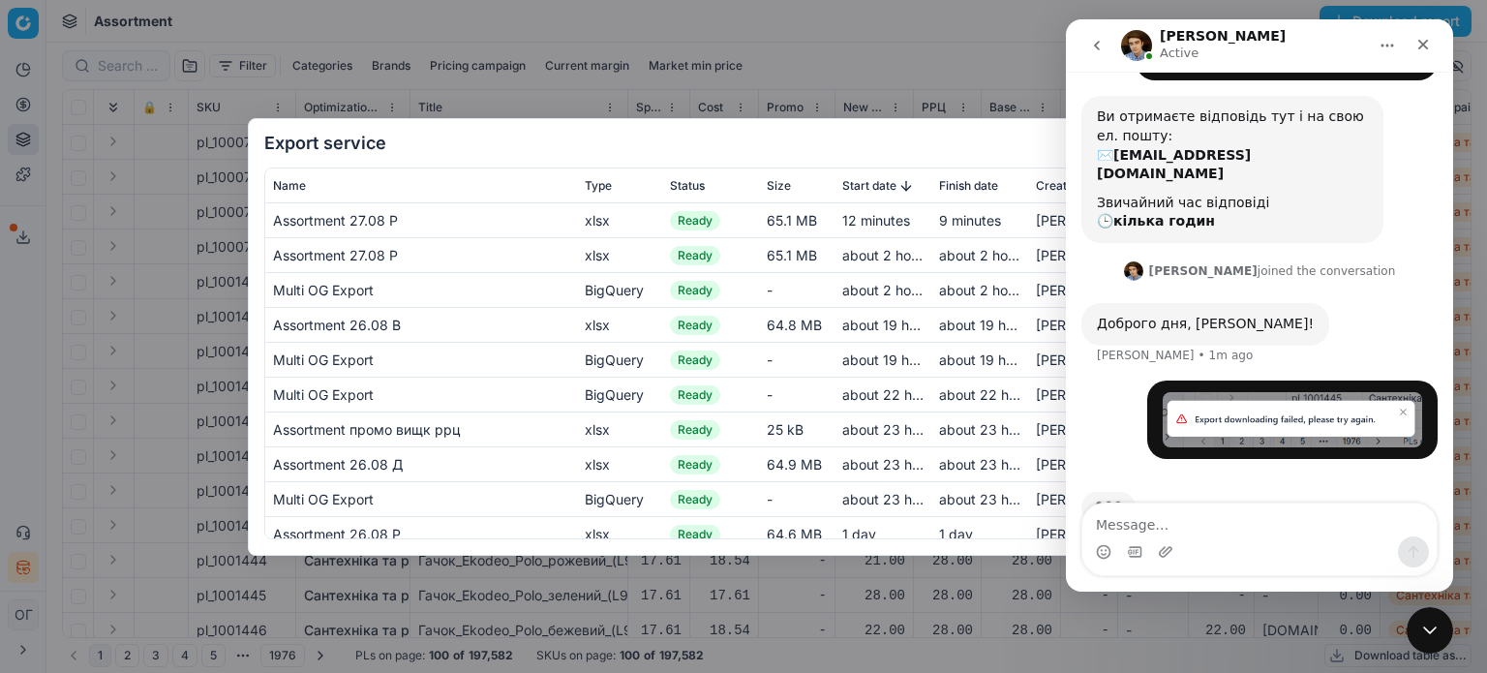
scroll to position [202, 0]
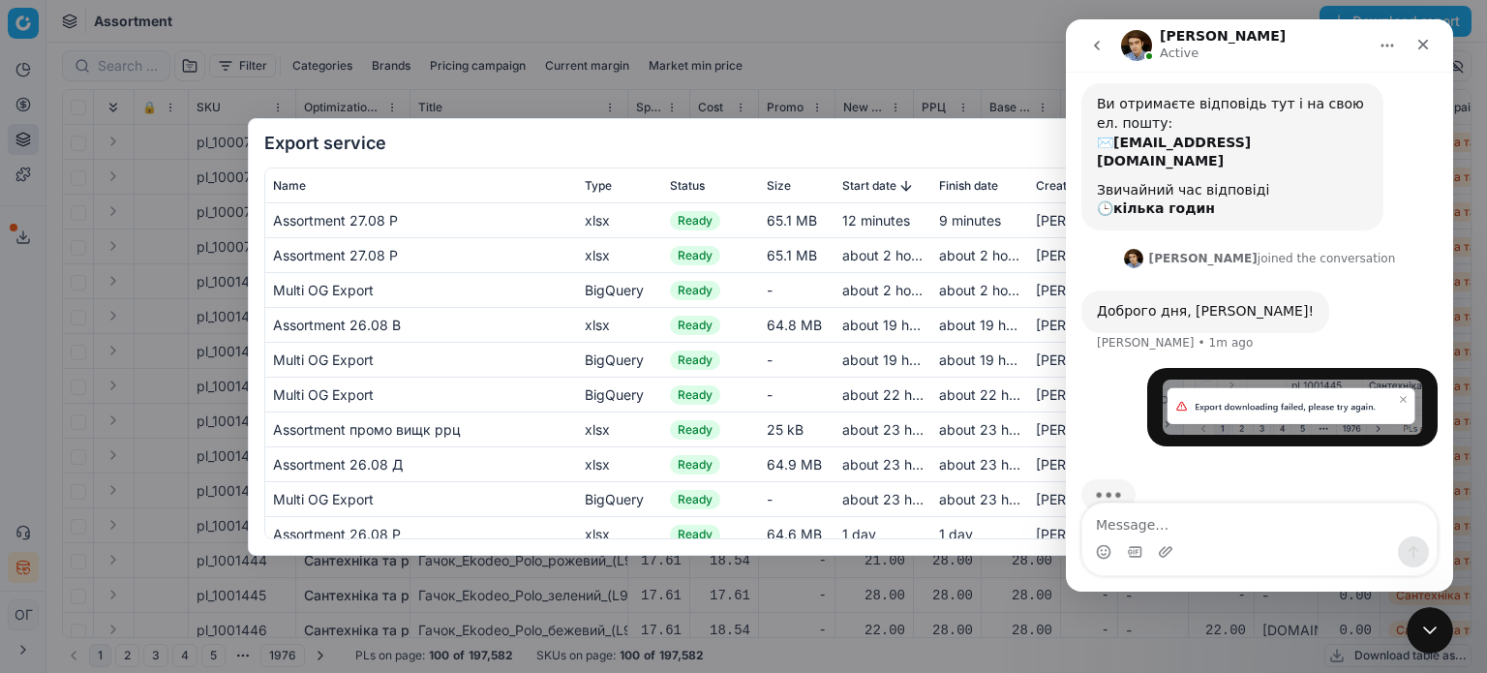
click at [847, 139] on h2 "Export service" at bounding box center [743, 143] width 958 height 17
click at [1419, 634] on icon "Close Intercom Messenger" at bounding box center [1426, 627] width 23 height 23
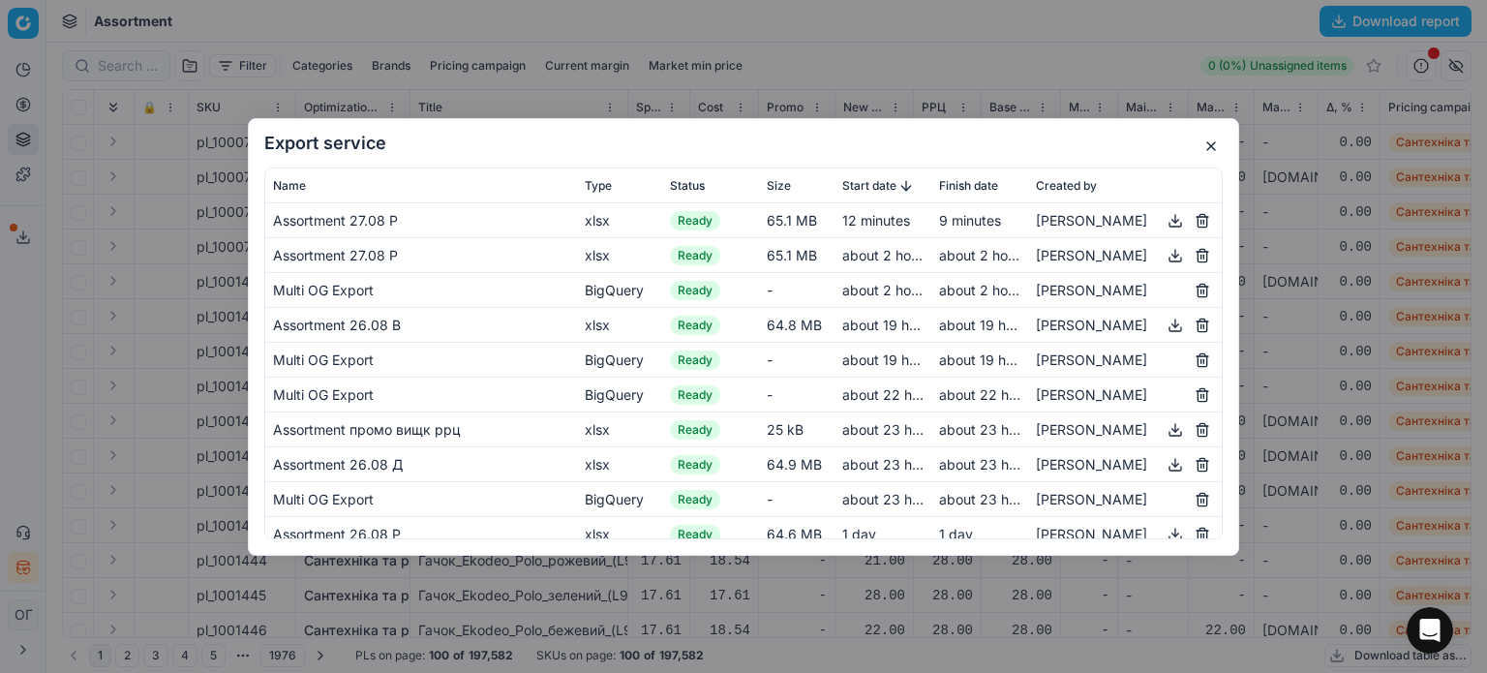
click at [1214, 143] on button "button" at bounding box center [1210, 146] width 23 height 23
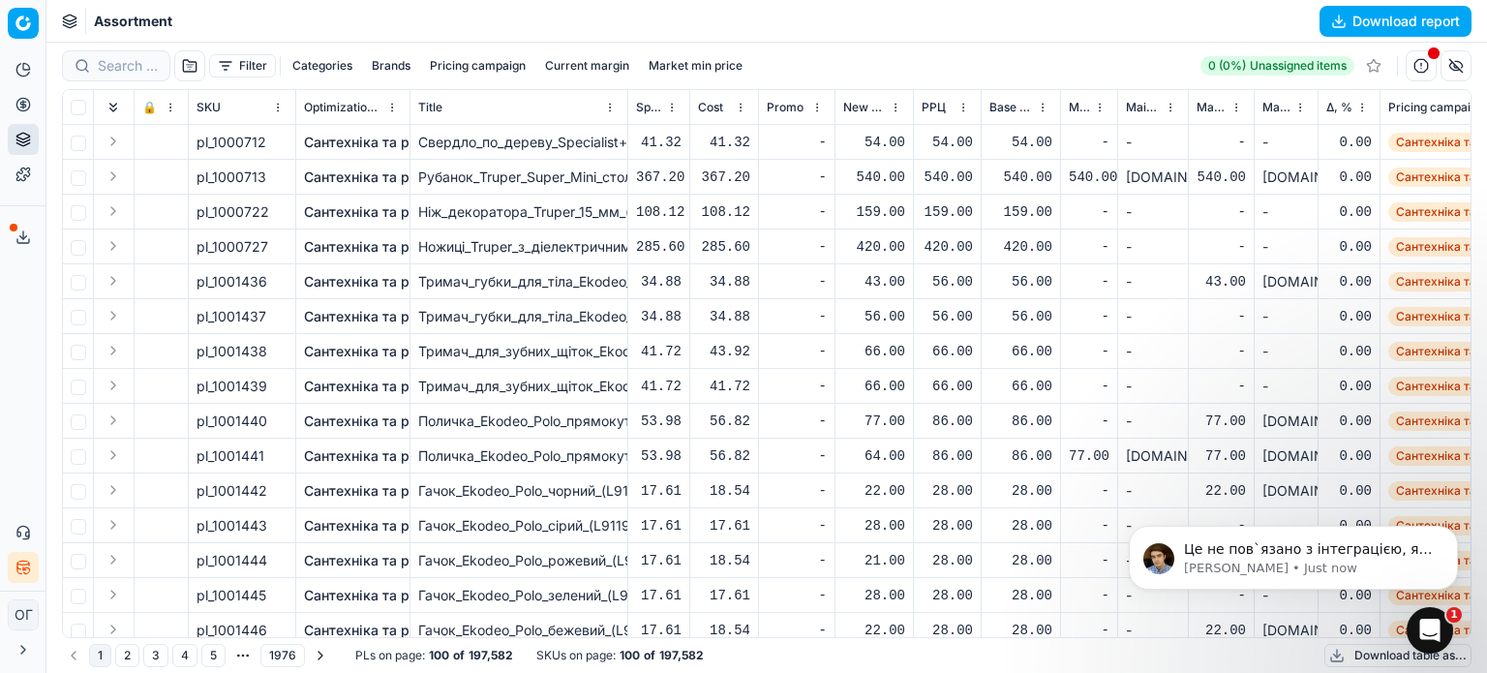
scroll to position [260, 0]
click at [1422, 631] on icon "Open Intercom Messenger" at bounding box center [1427, 628] width 32 height 32
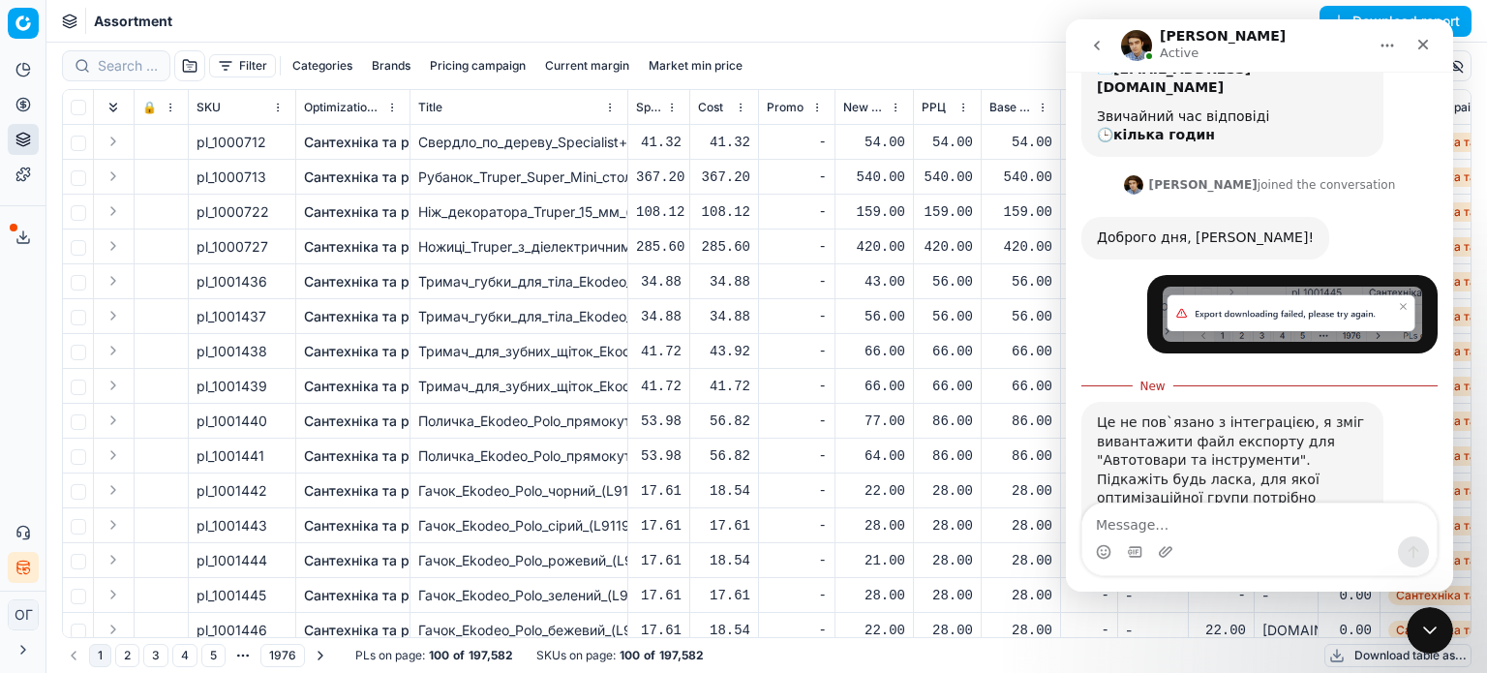
scroll to position [293, 0]
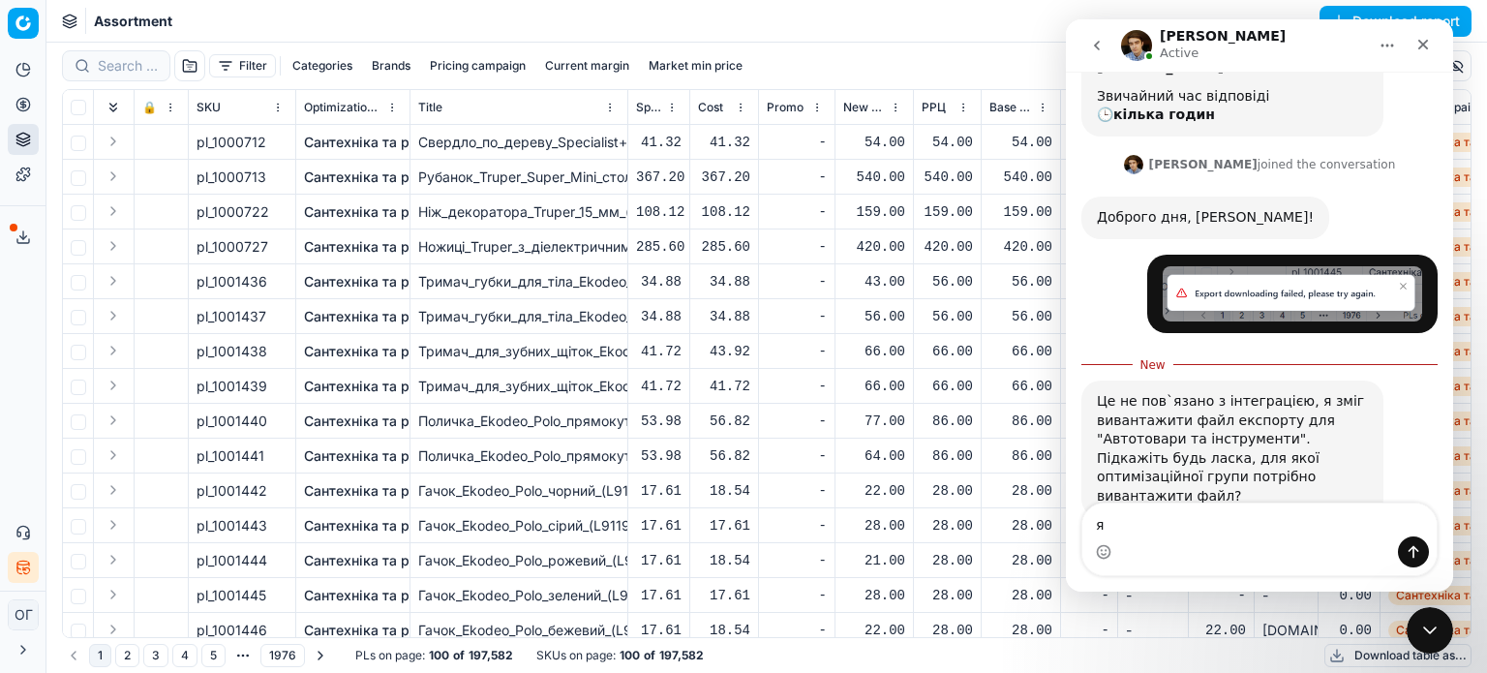
type textarea "я"
type textarea "для усіх)"
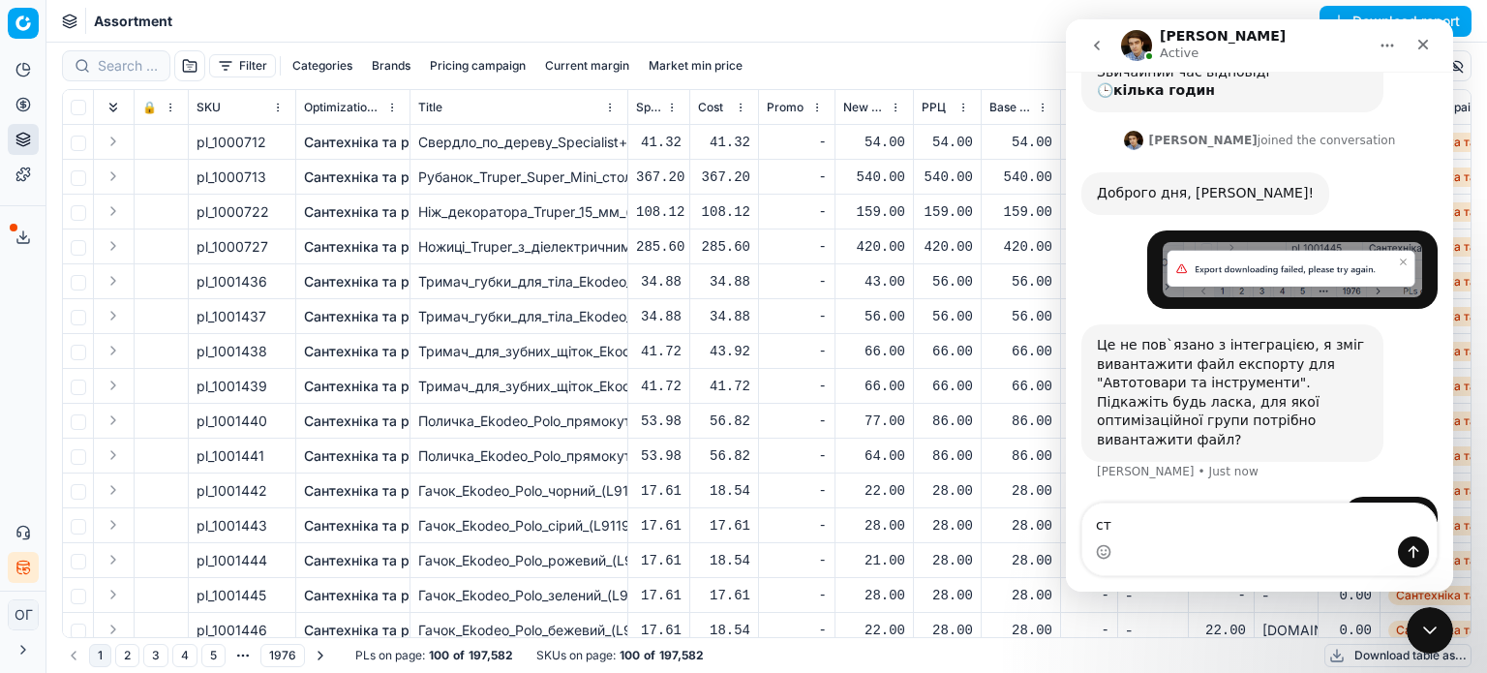
type textarea "с"
click at [1273, 497] on div "для усіх) Ольга • Just now" at bounding box center [1259, 530] width 356 height 66
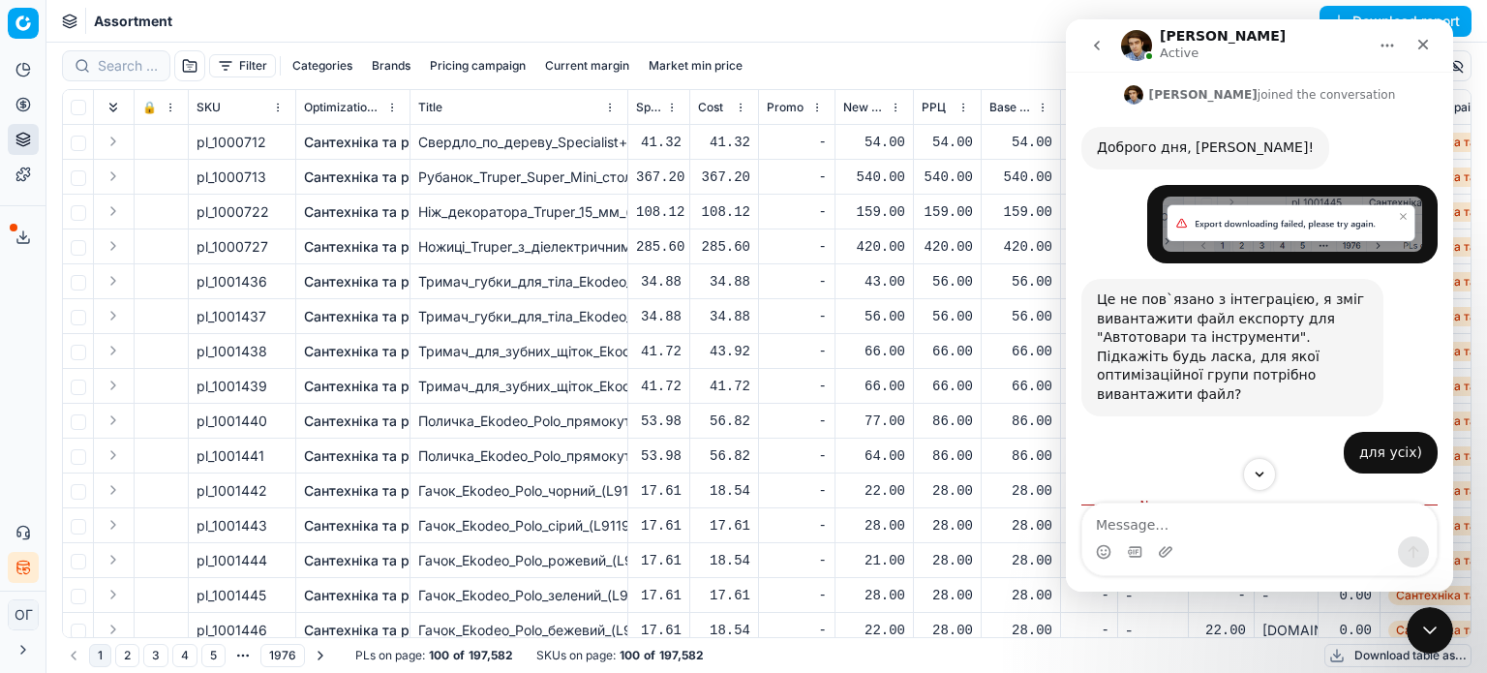
scroll to position [446, 0]
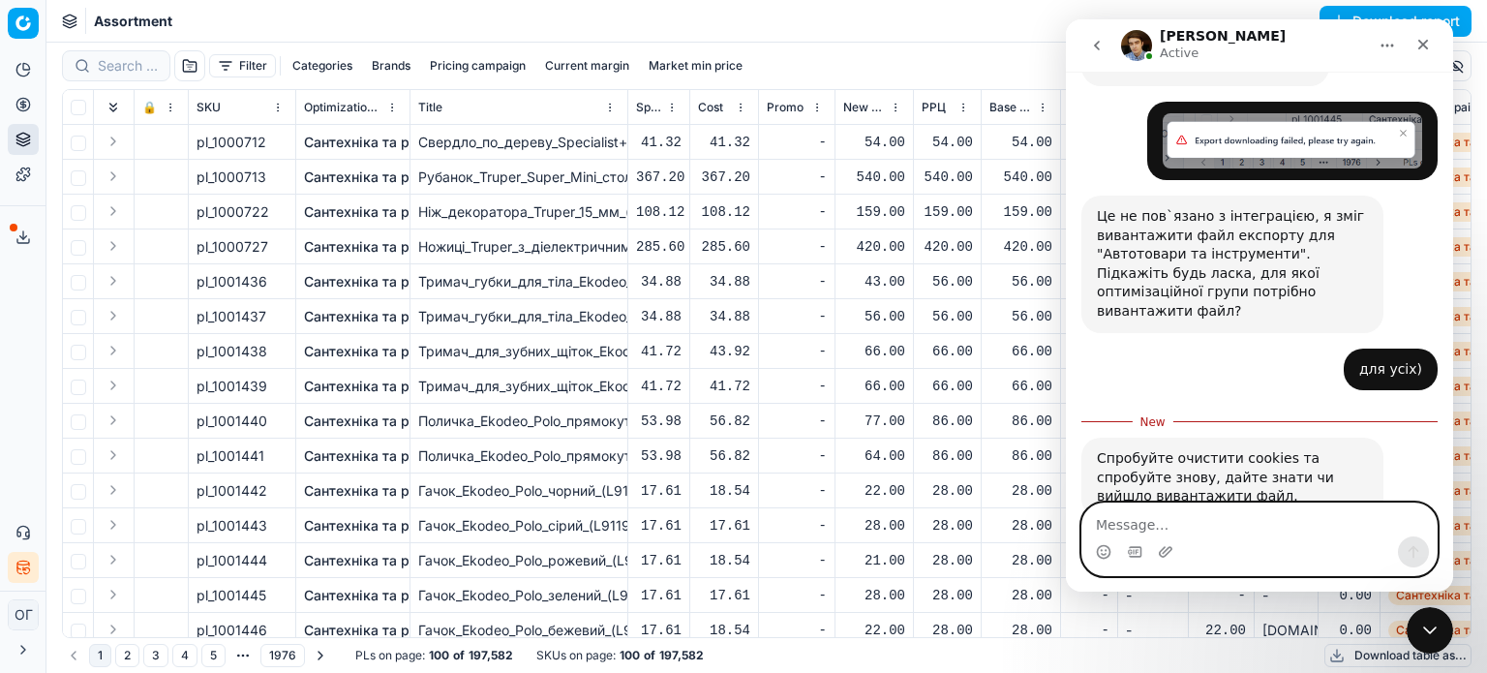
click at [1185, 534] on textarea "Message…" at bounding box center [1259, 519] width 354 height 33
type textarea "d"
type textarea "о"
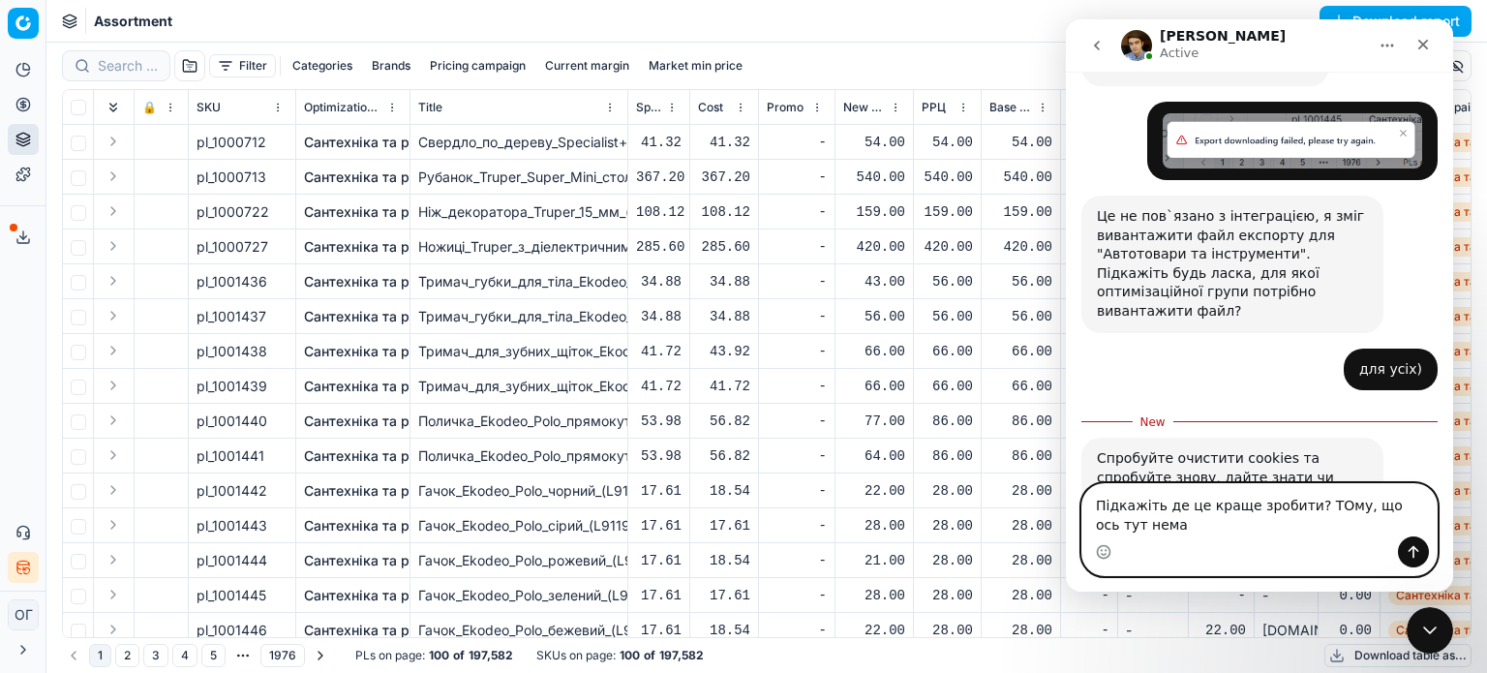
scroll to position [466, 0]
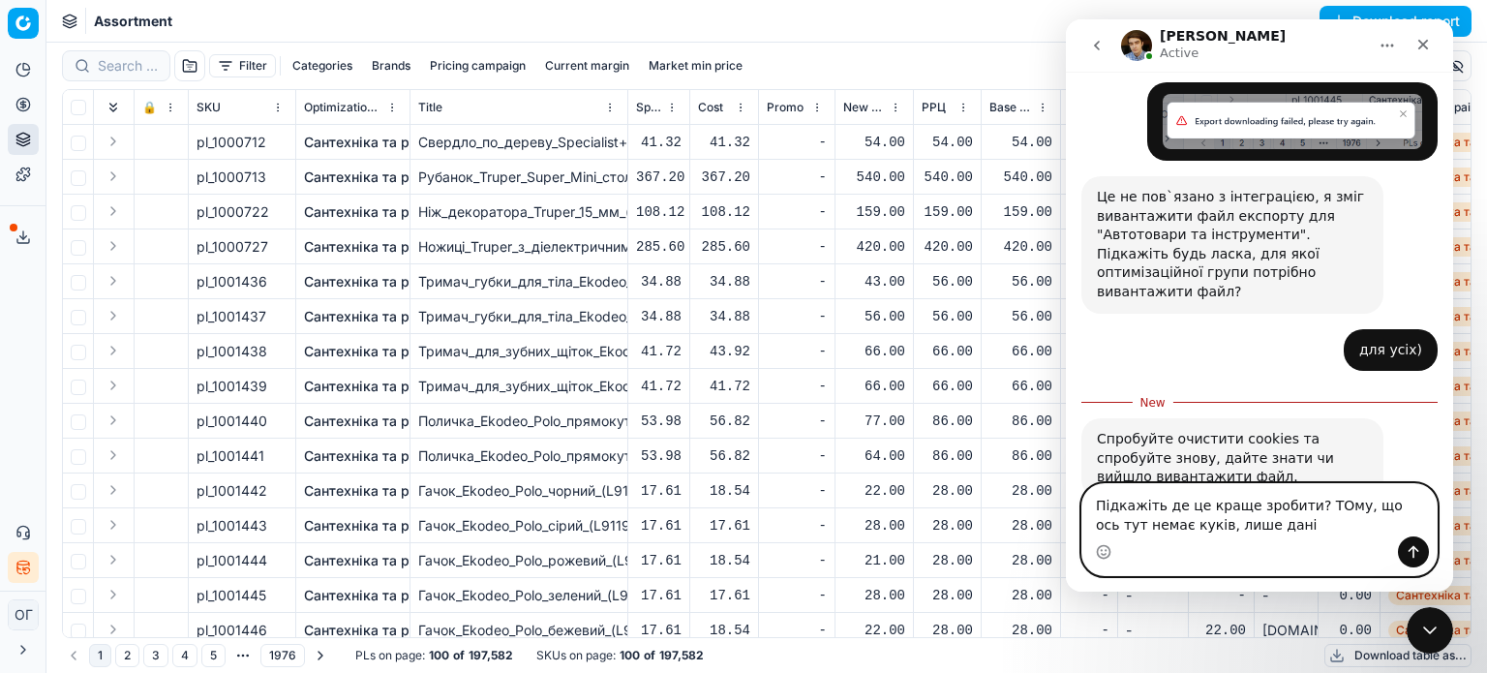
drag, startPoint x: 1298, startPoint y: 506, endPoint x: 1313, endPoint y: 519, distance: 19.2
click at [1313, 519] on textarea "Підкажіть де це краще зробити? ТОму, що ось тут немає куків, лише дані" at bounding box center [1259, 510] width 354 height 52
type textarea "Підкажіть де це краще зробити? Ось тут усе видаляти?"
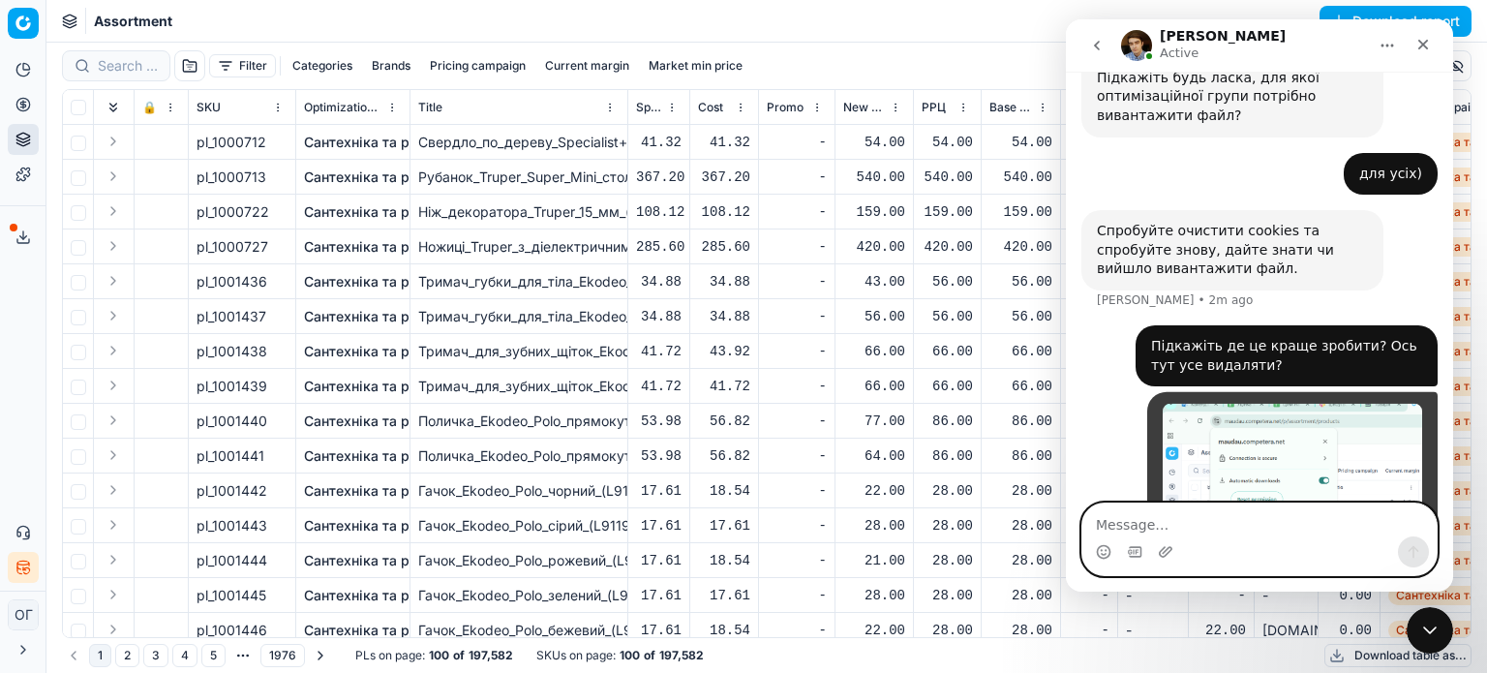
scroll to position [714, 0]
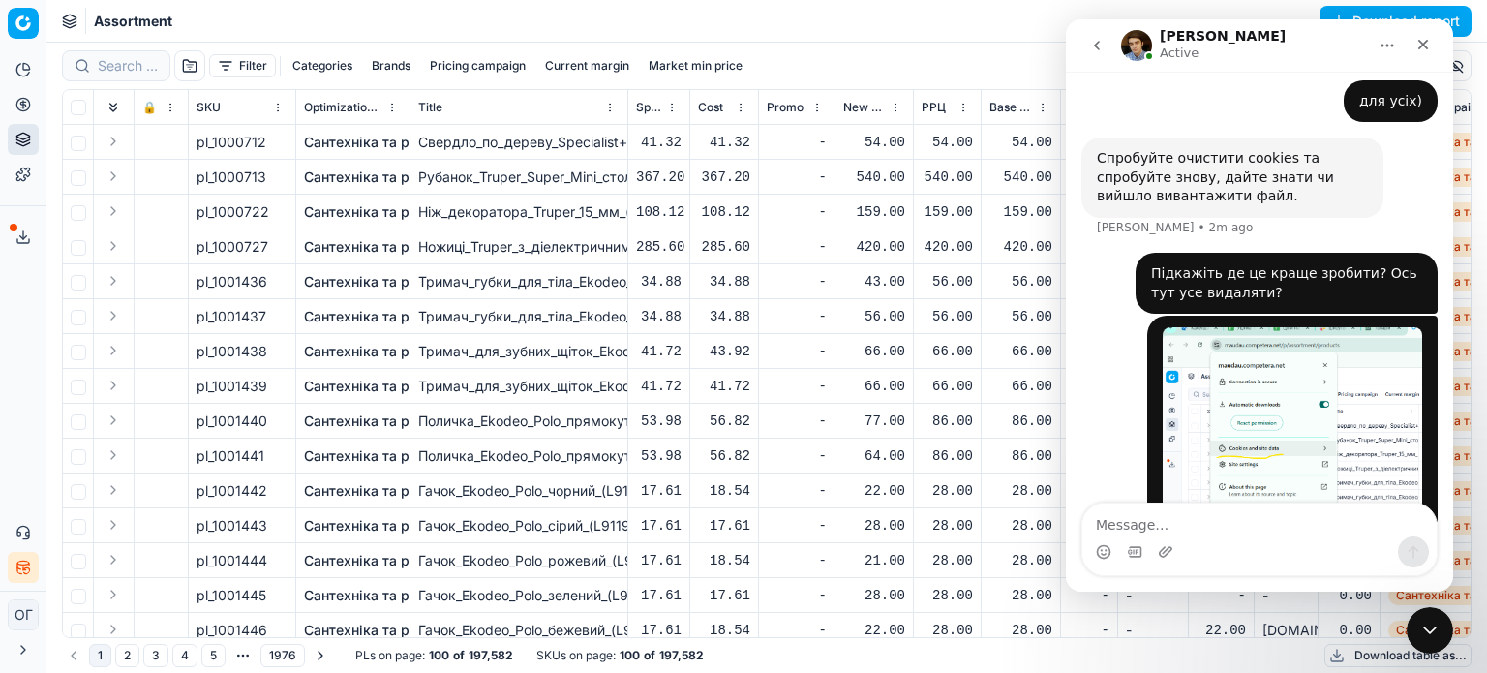
click at [257, 63] on button "Filter" at bounding box center [242, 65] width 67 height 23
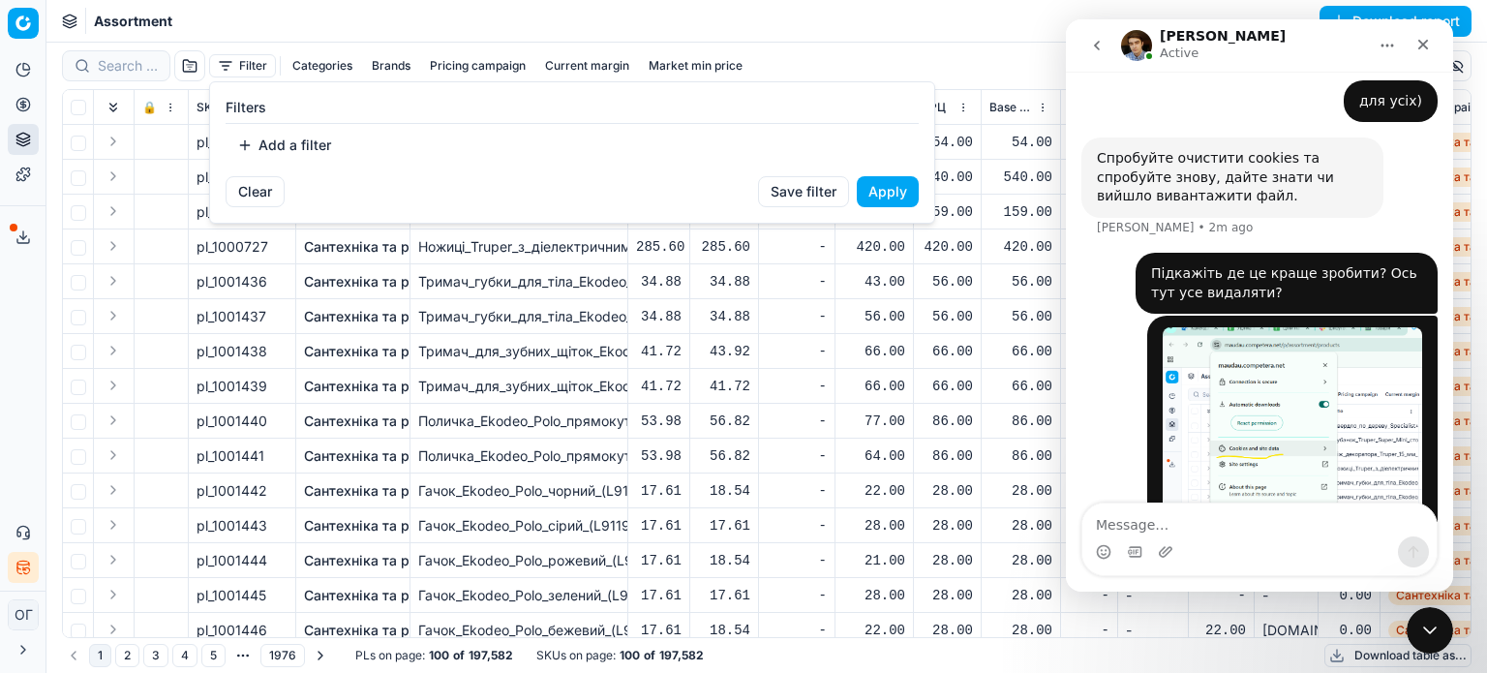
click at [258, 9] on html "Pricing platform Analytics Pricing Product portfolio Templates Export service 1…" at bounding box center [743, 336] width 1487 height 673
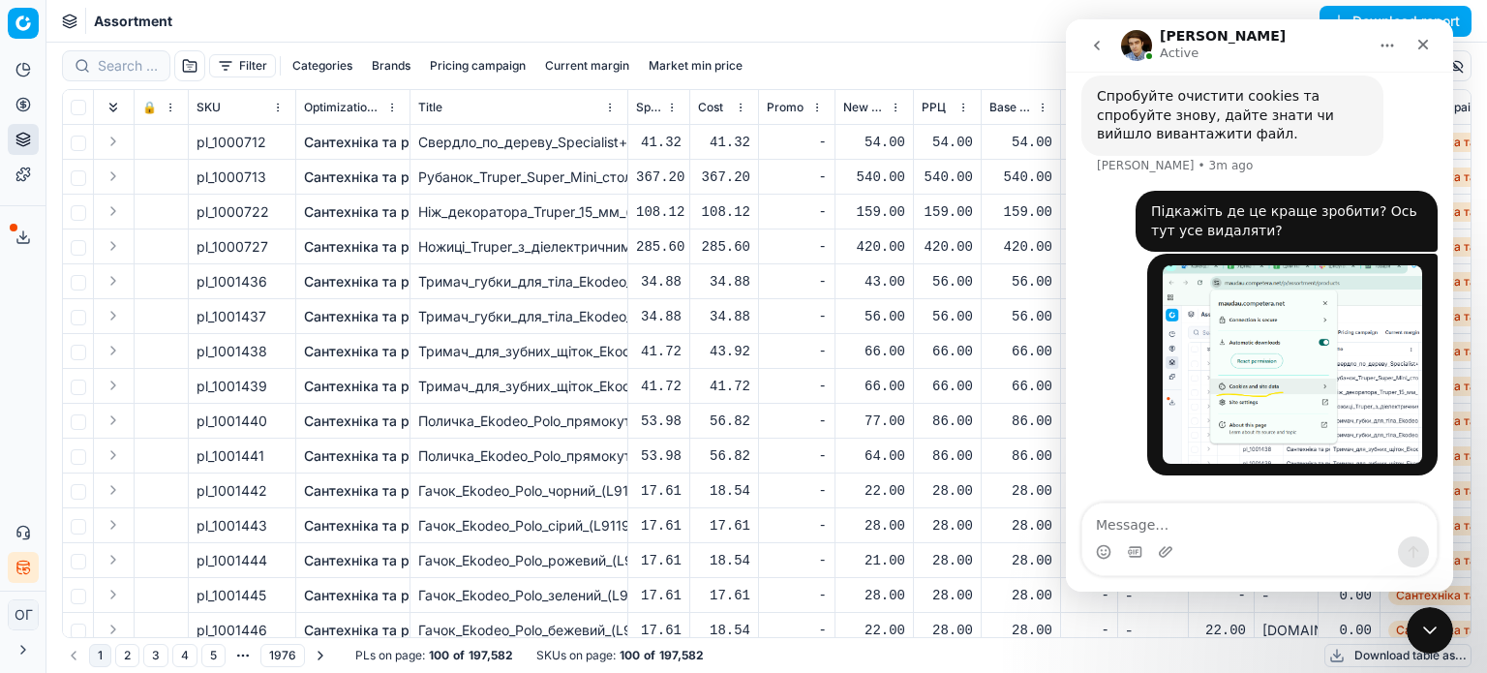
scroll to position [789, 0]
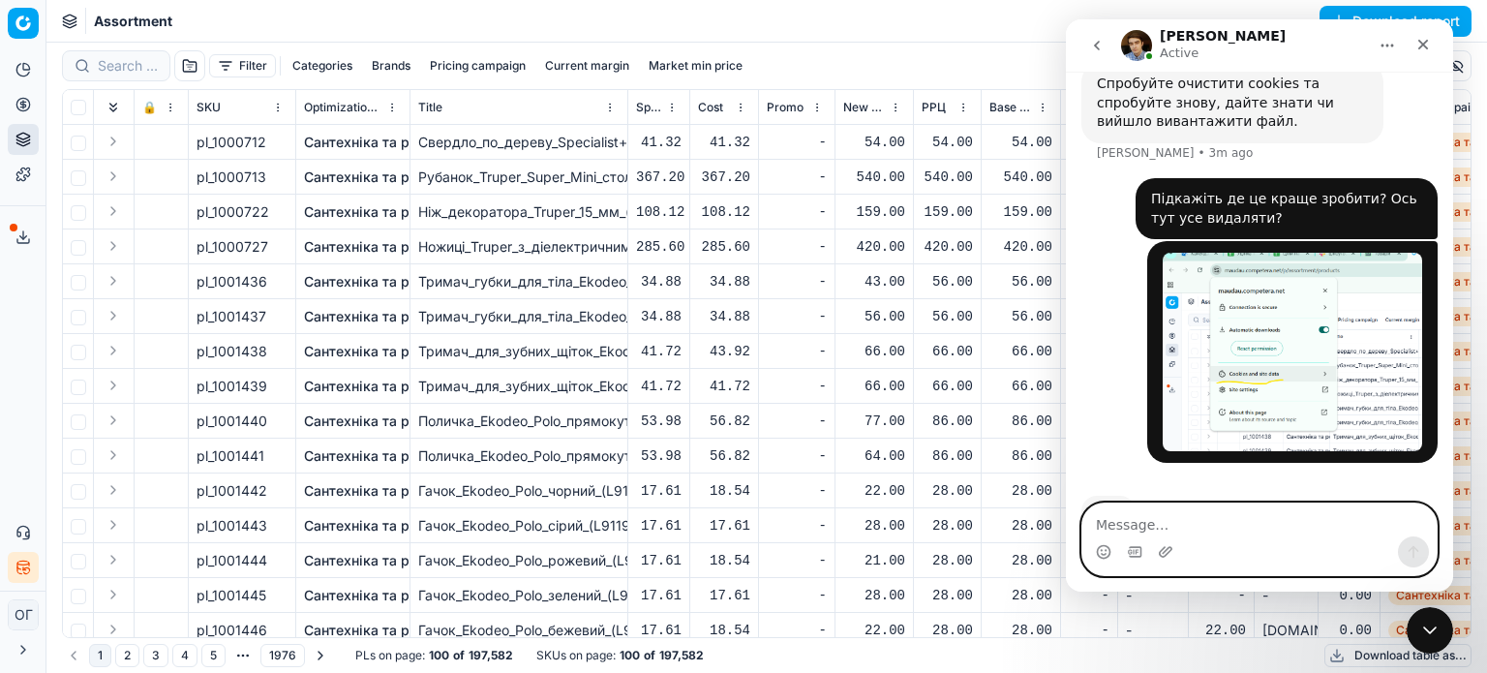
click at [1220, 508] on textarea "Message…" at bounding box center [1259, 519] width 354 height 33
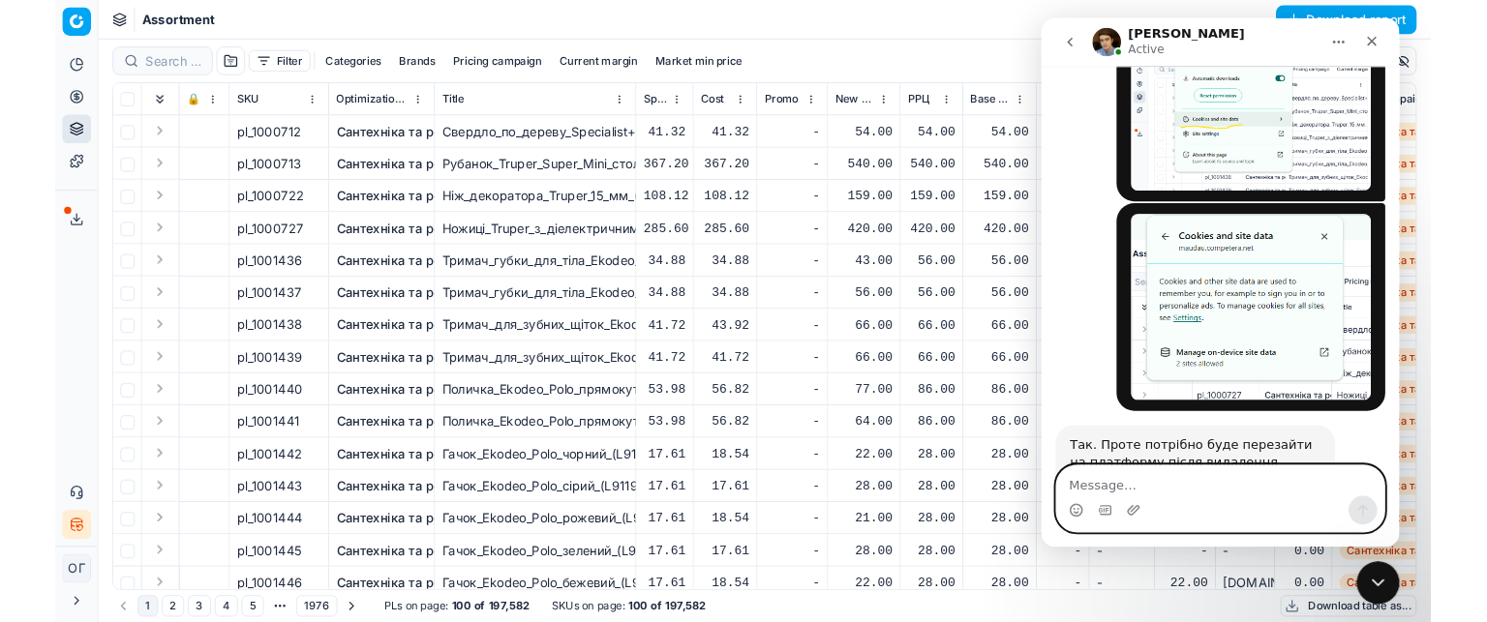
scroll to position [1056, 0]
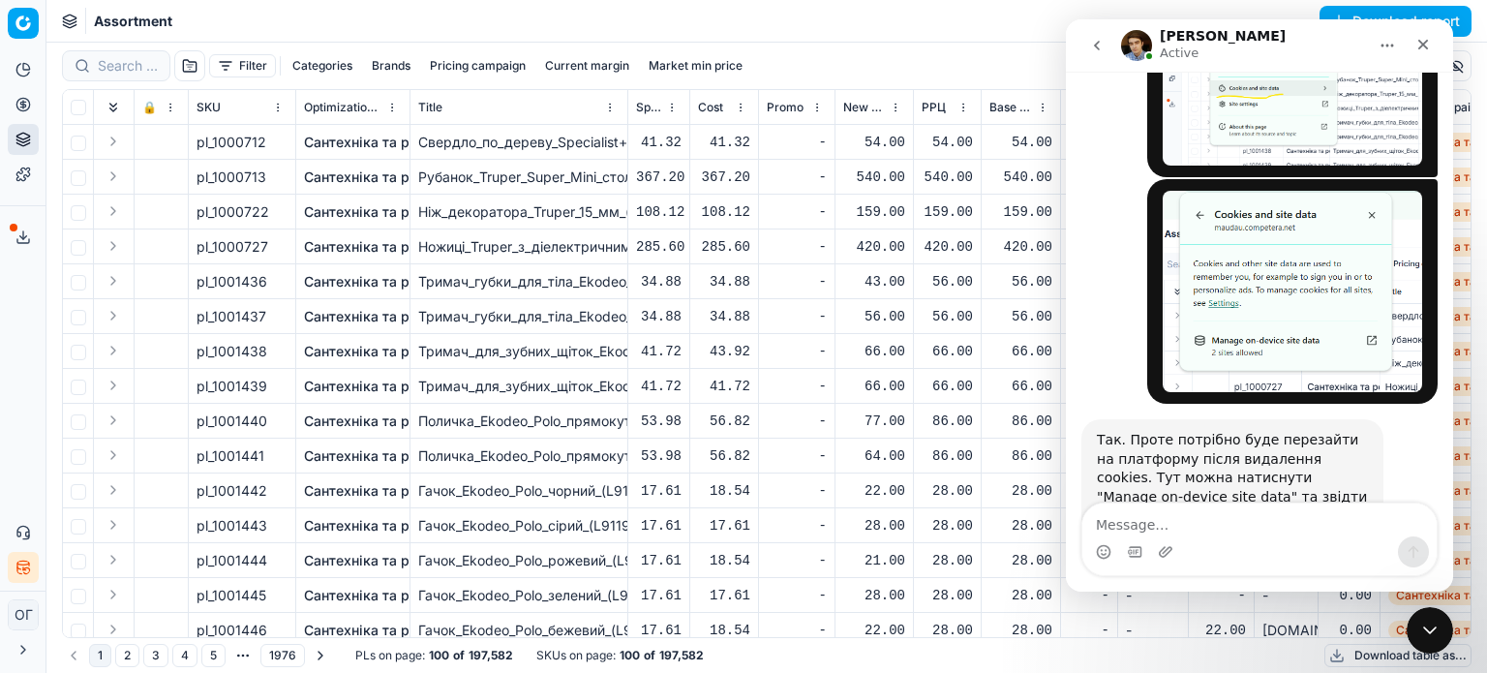
click at [225, 22] on div "Assortment Download report" at bounding box center [766, 21] width 1440 height 43
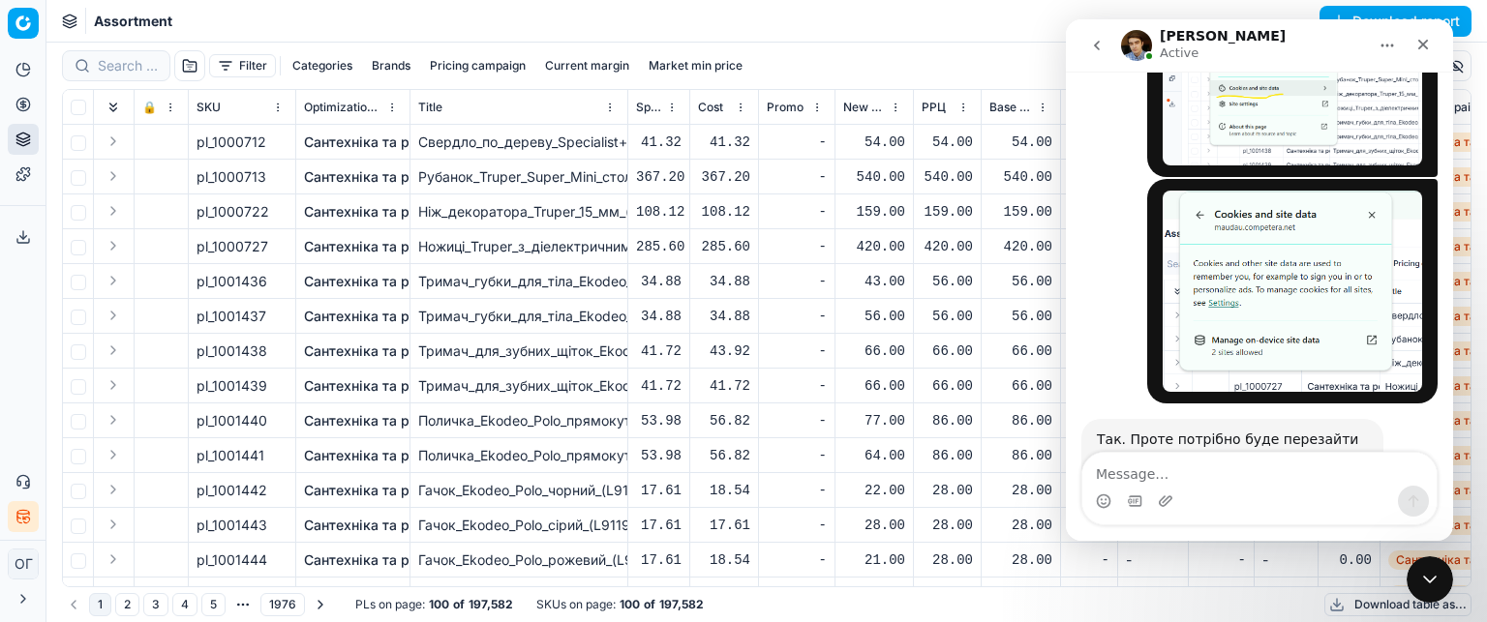
scroll to position [1106, 0]
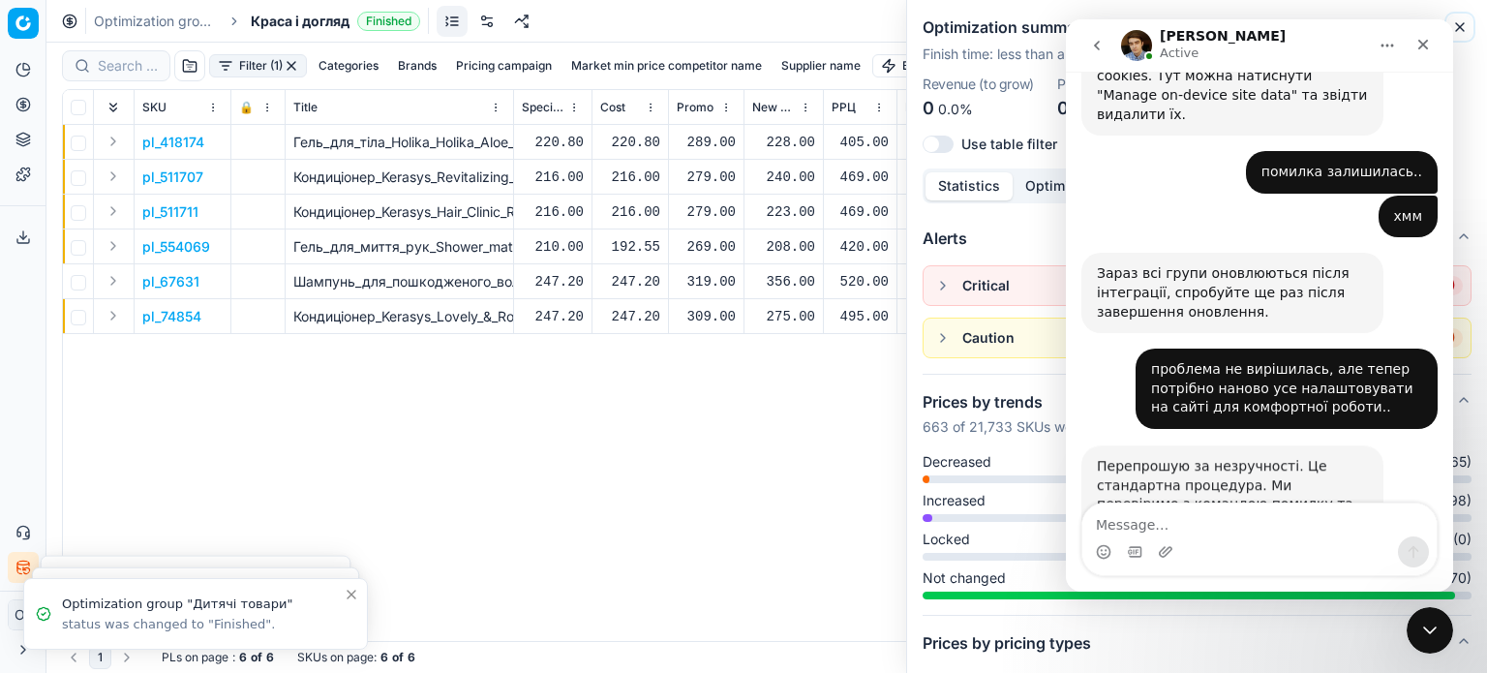
scroll to position [1502, 0]
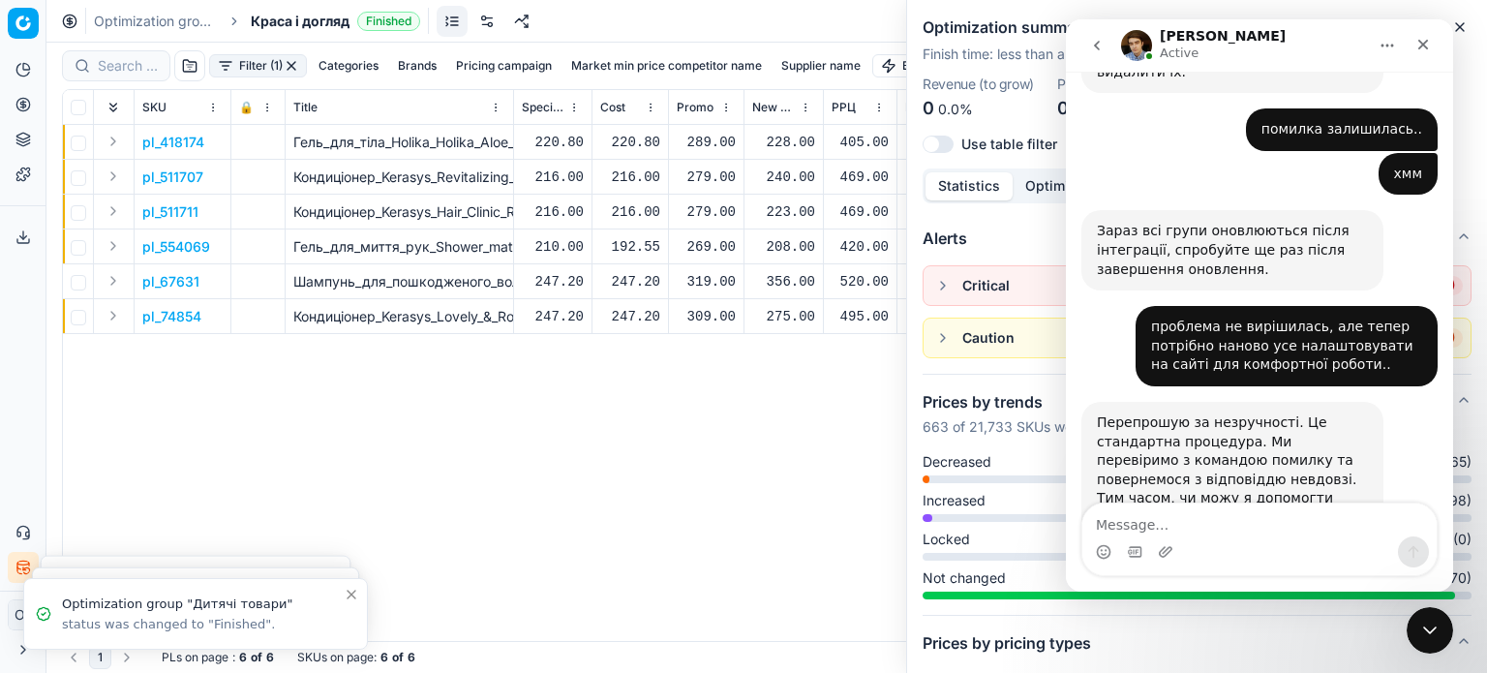
click at [788, 141] on div "228.00" at bounding box center [783, 142] width 63 height 19
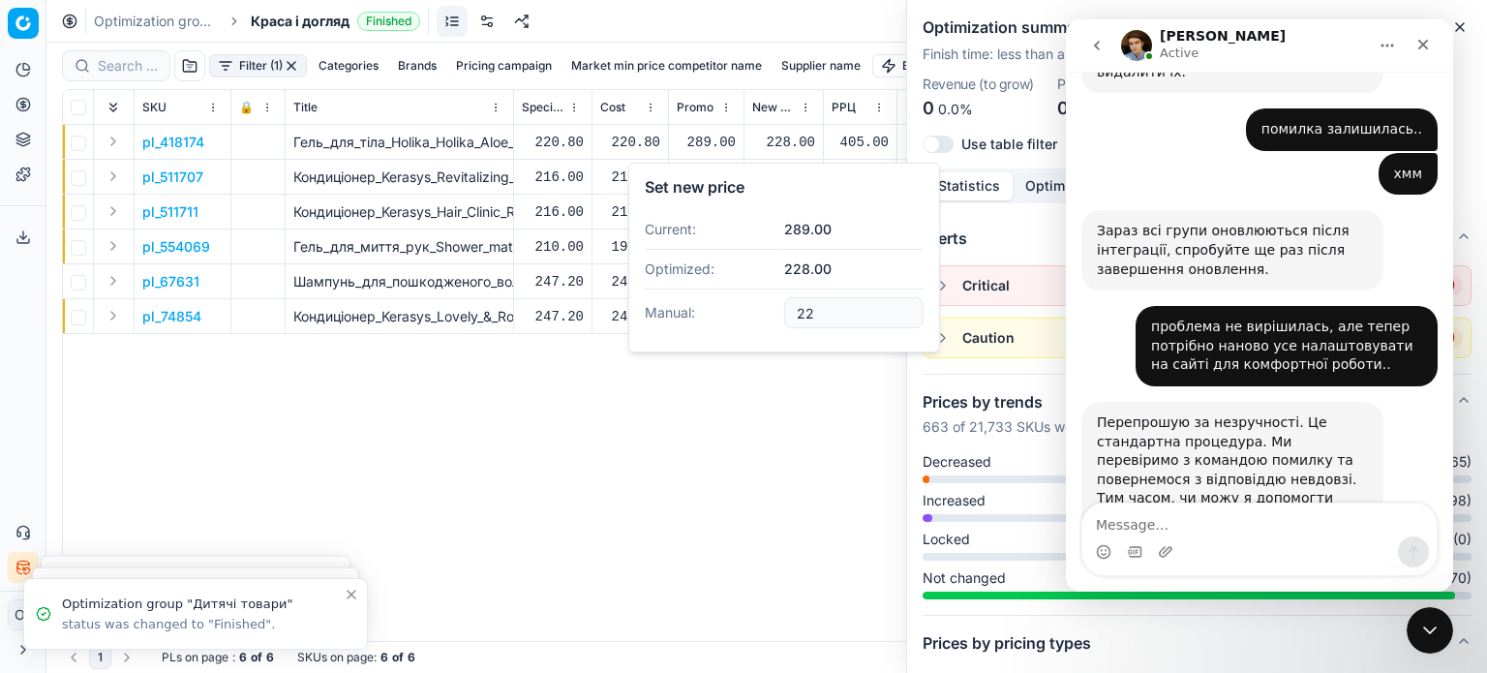
type input "2"
type input "289.00"
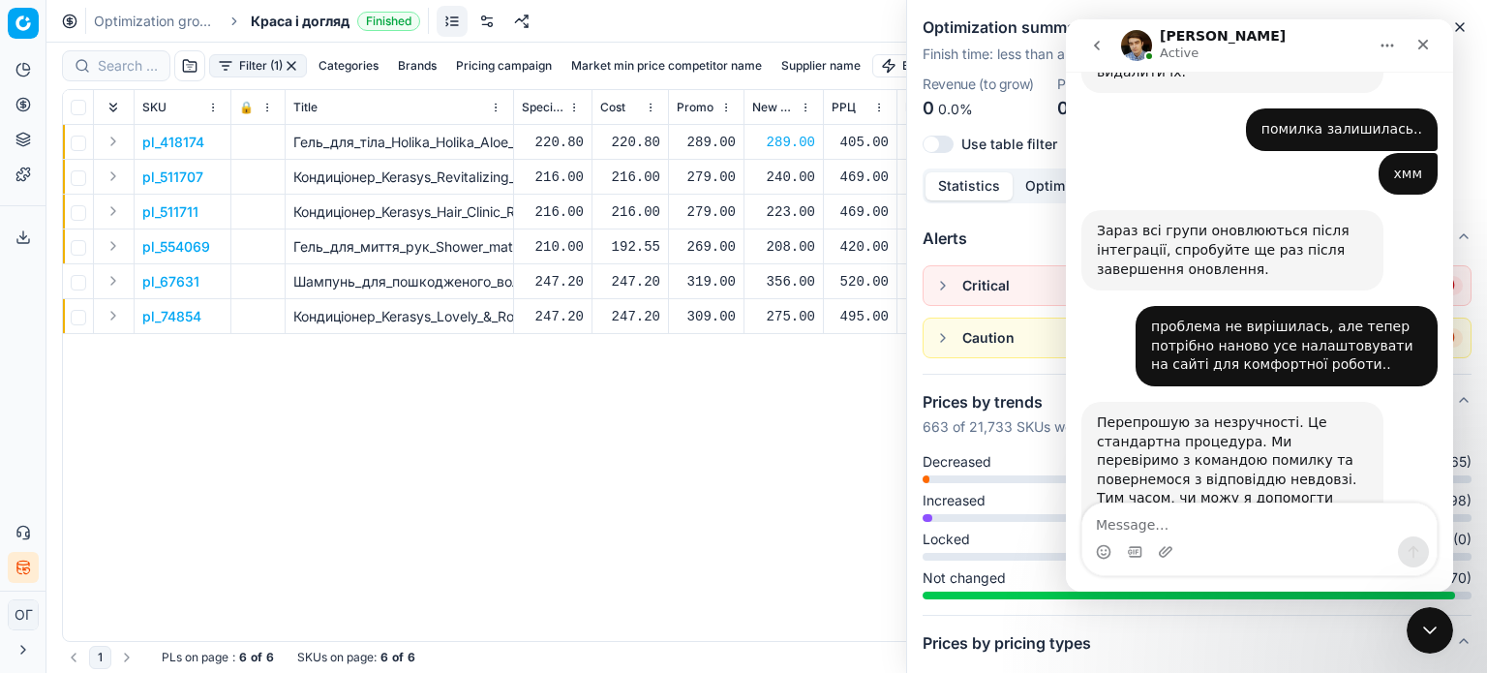
click at [789, 170] on div "240.00" at bounding box center [783, 176] width 63 height 19
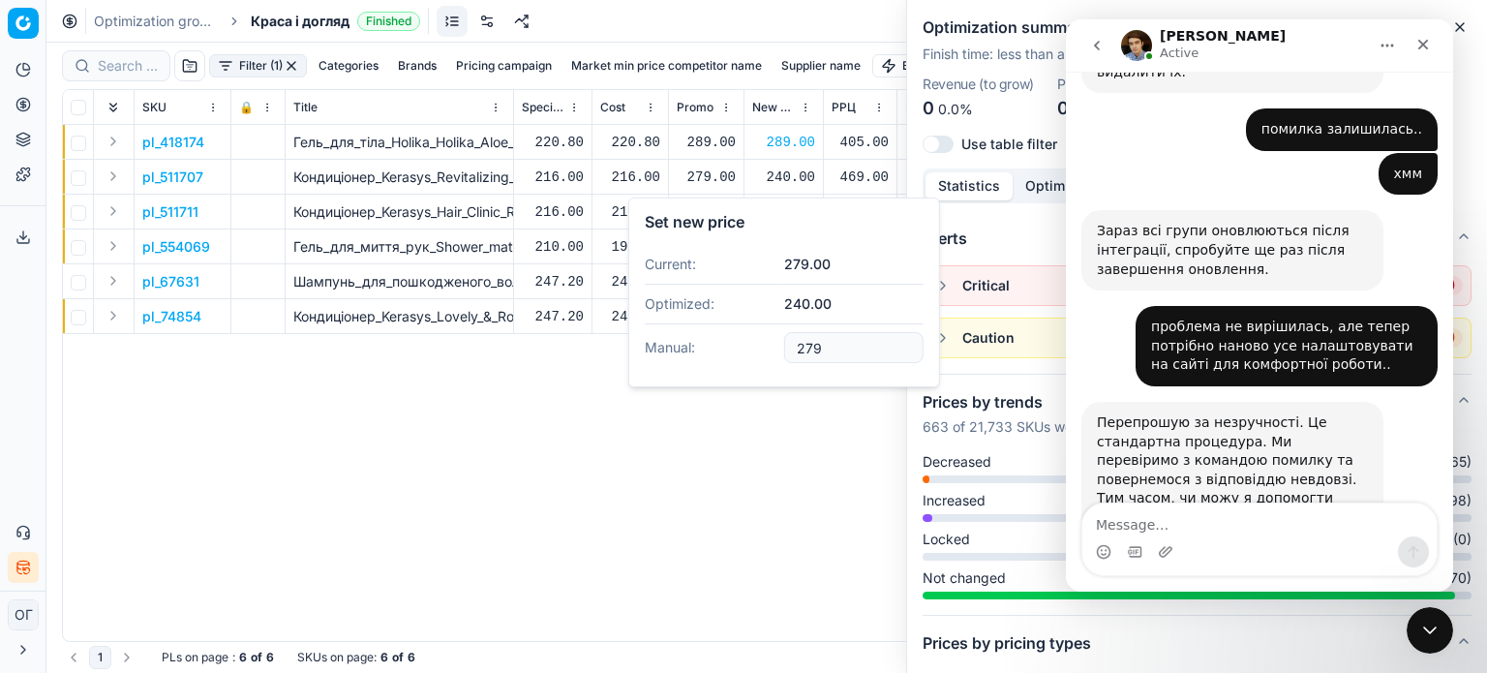
type input "279.00"
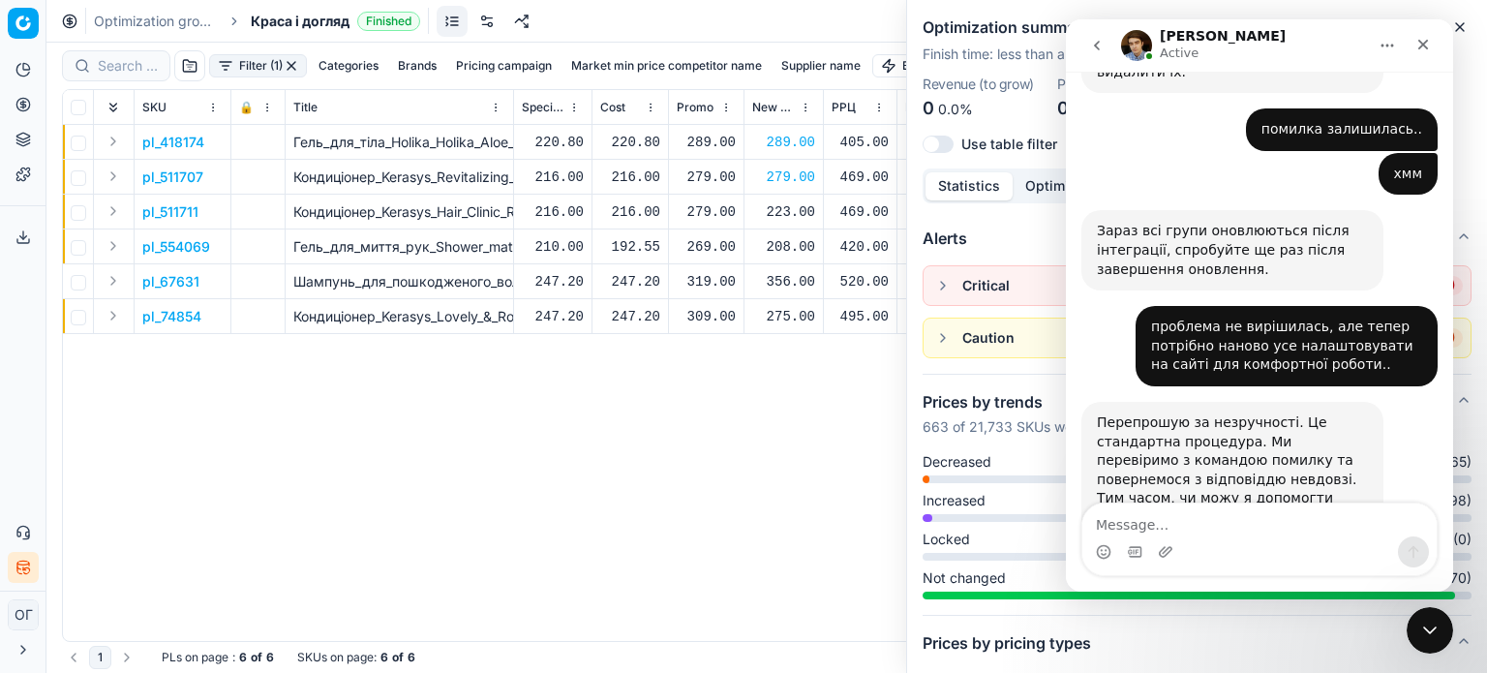
click at [796, 204] on div "223.00" at bounding box center [783, 211] width 63 height 19
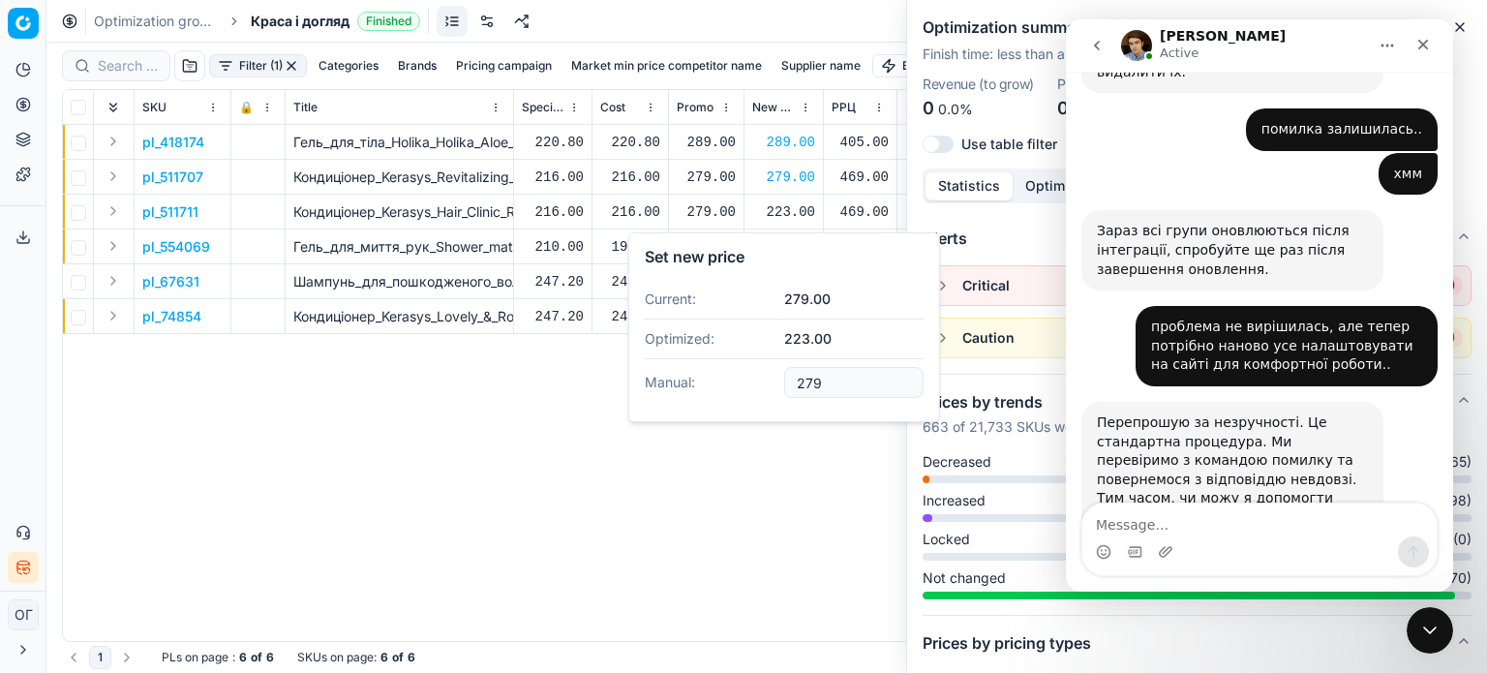
type input "279.00"
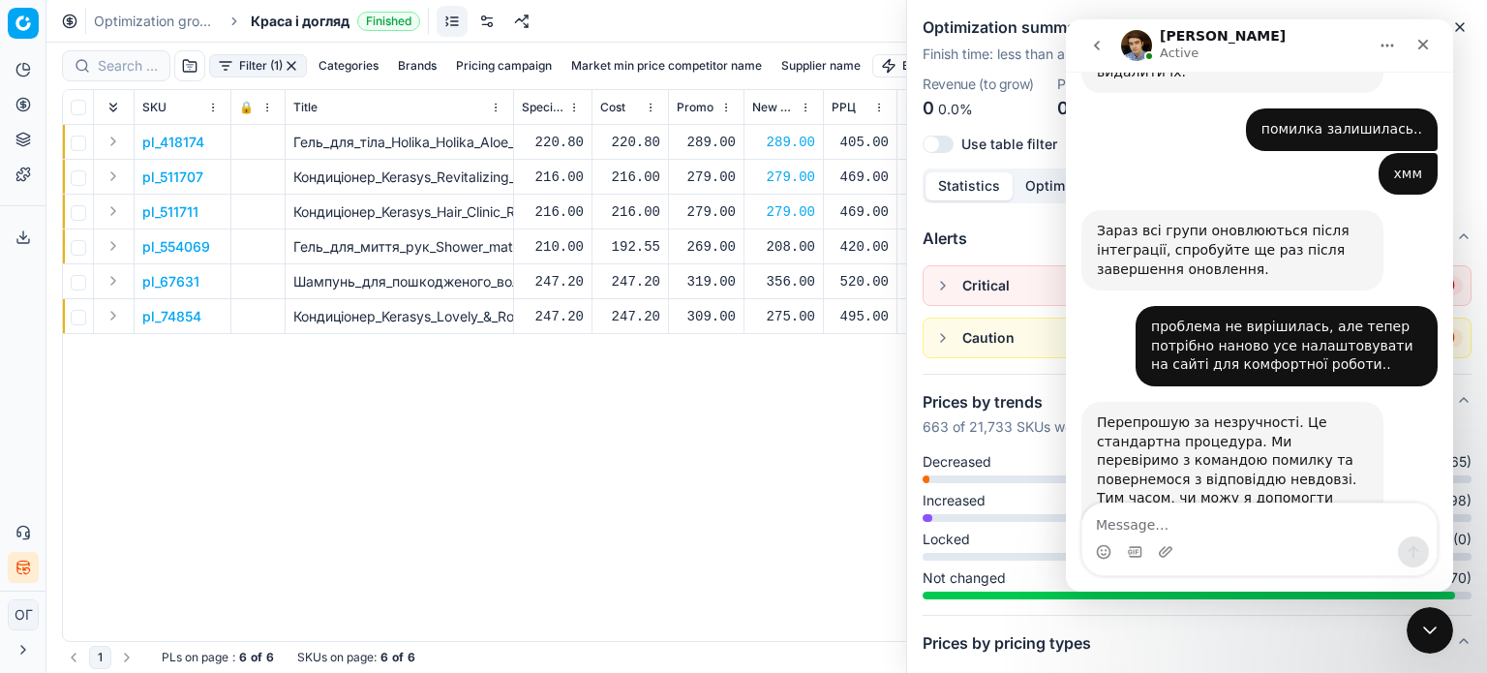
click at [786, 247] on div "208.00" at bounding box center [783, 246] width 63 height 19
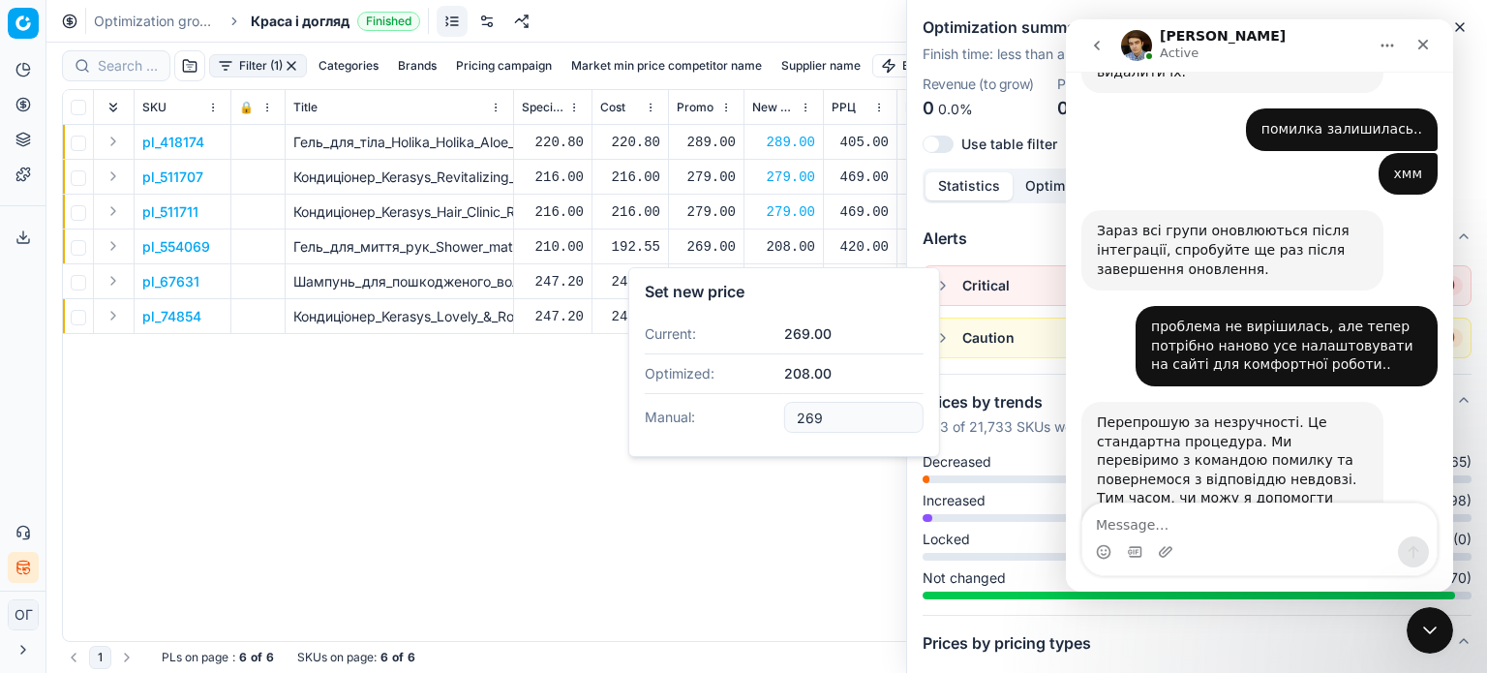
type input "269.00"
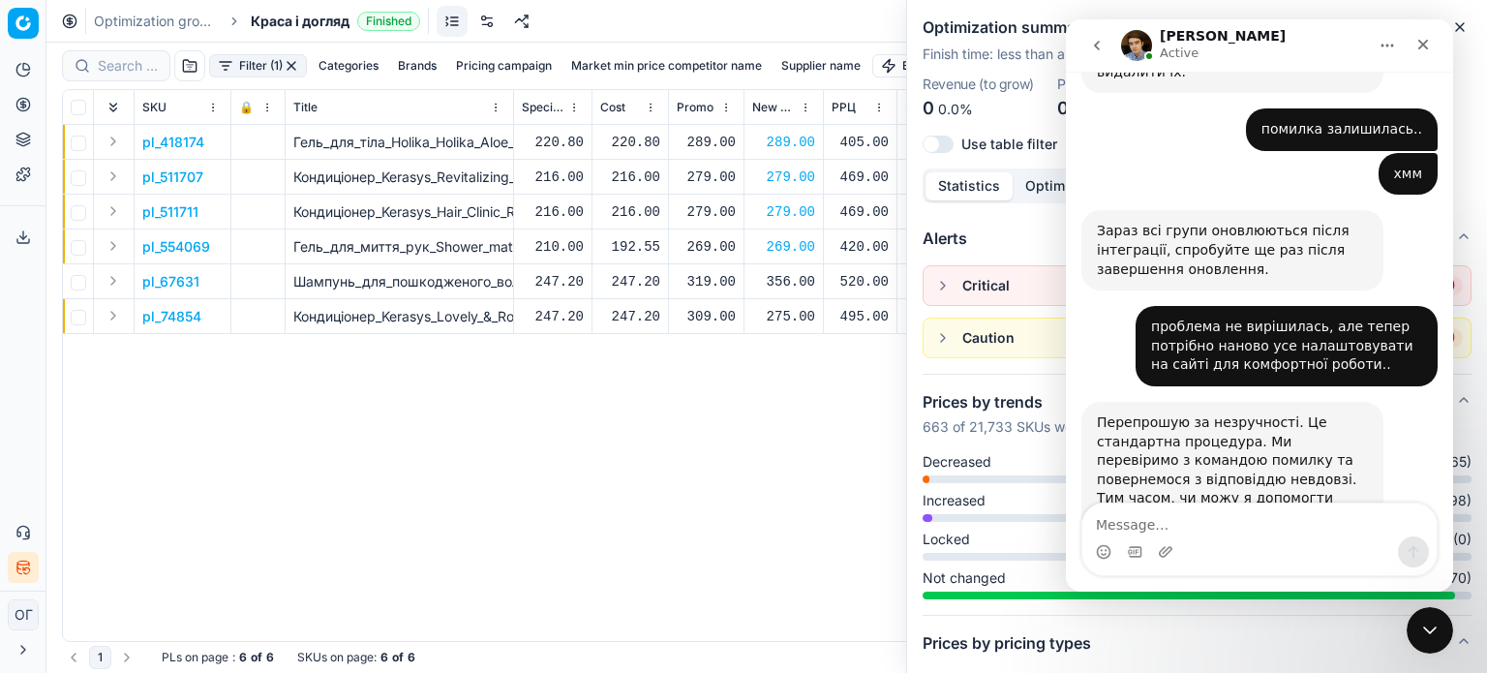
click at [786, 273] on div "356.00" at bounding box center [783, 281] width 63 height 19
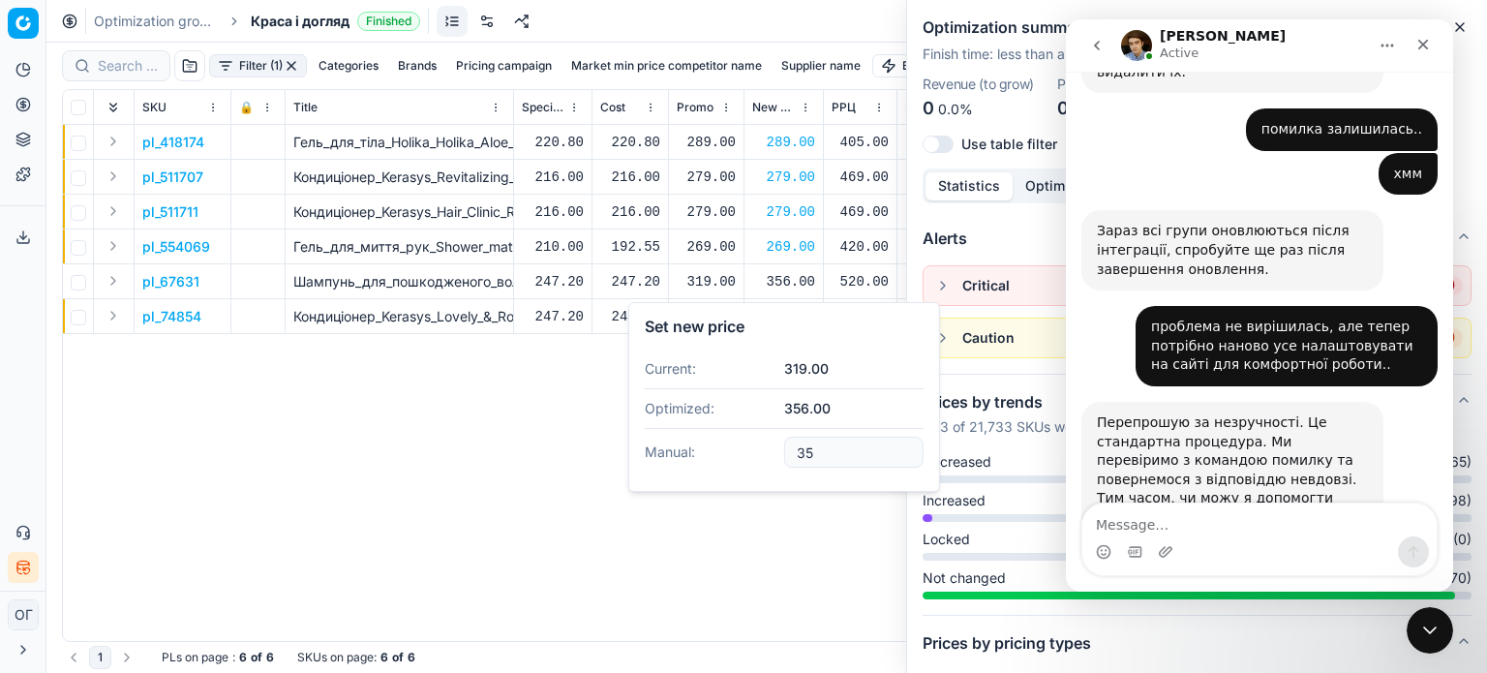
type input "3"
type input "319.00"
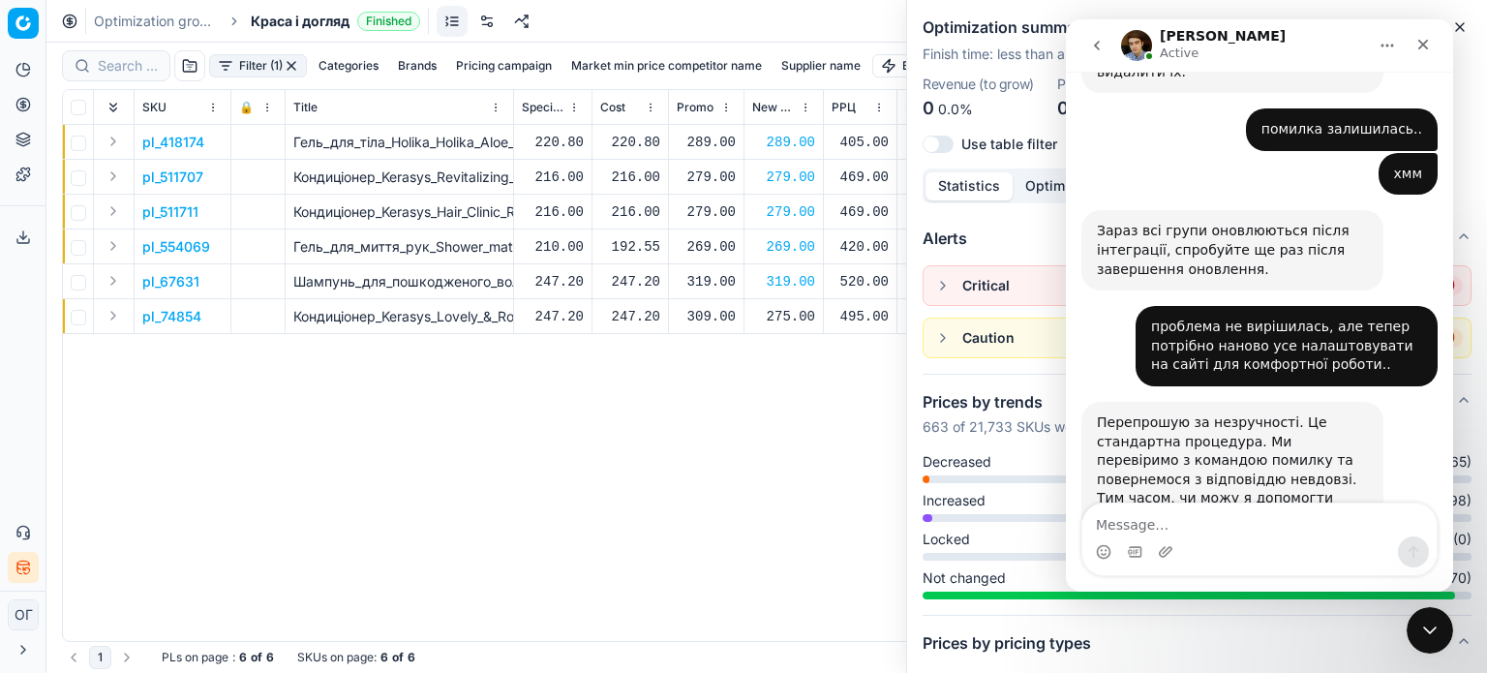
click at [785, 318] on div "275.00" at bounding box center [783, 316] width 63 height 19
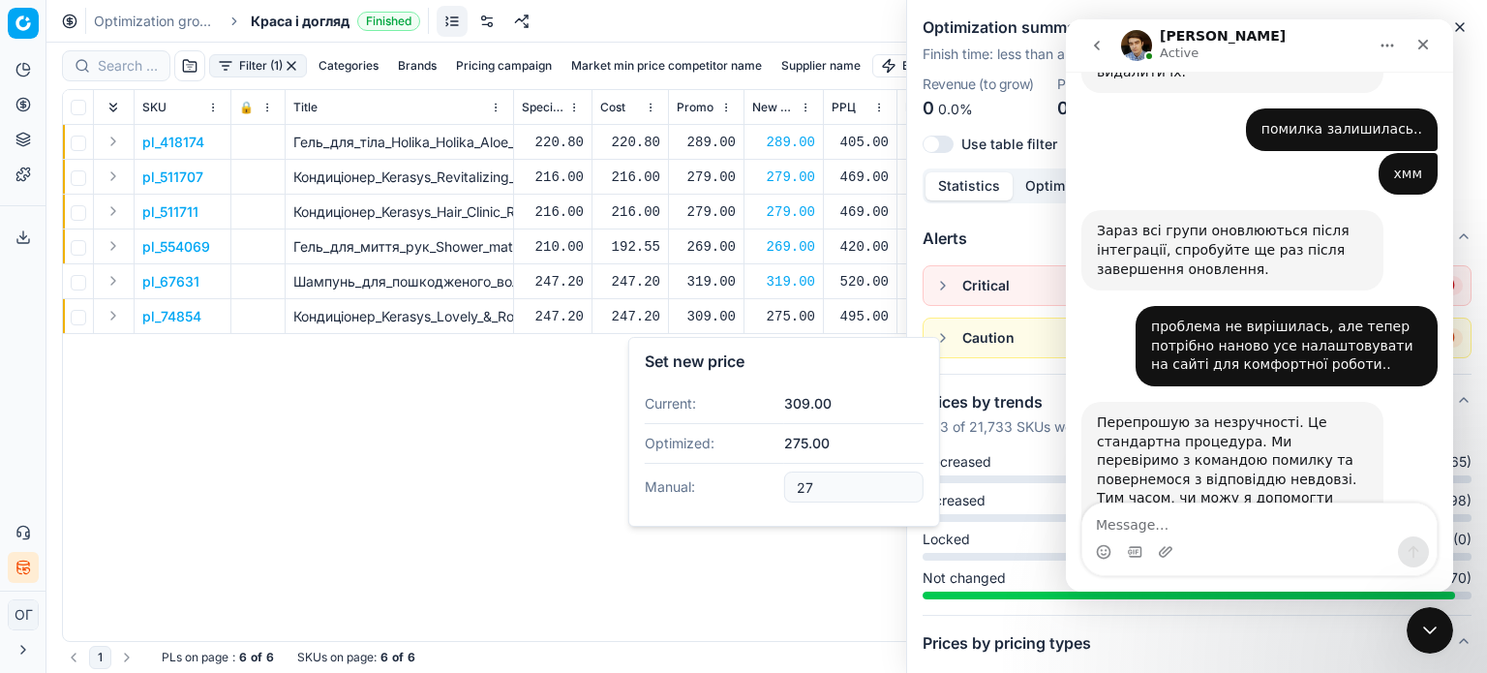
type input "2"
type input "309.00"
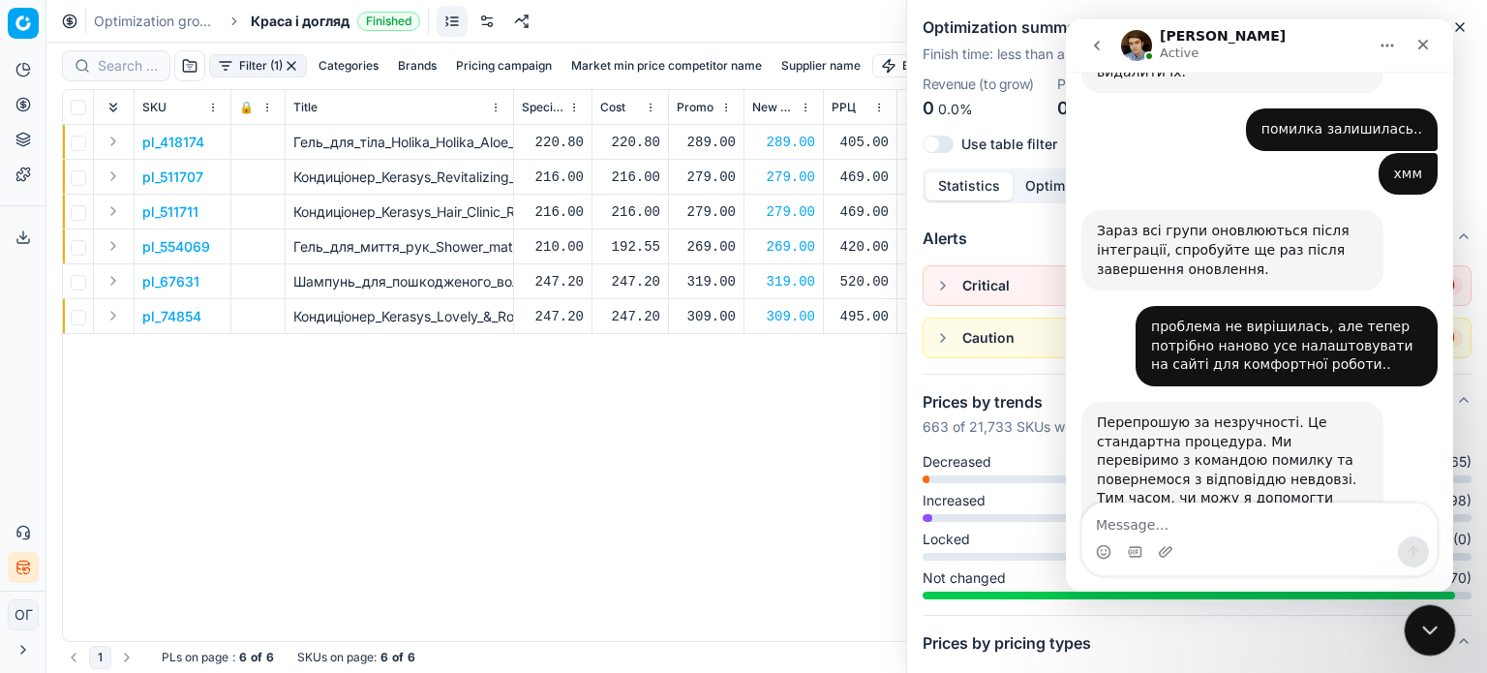
click at [1429, 645] on div "Close Intercom Messenger" at bounding box center [1427, 627] width 46 height 46
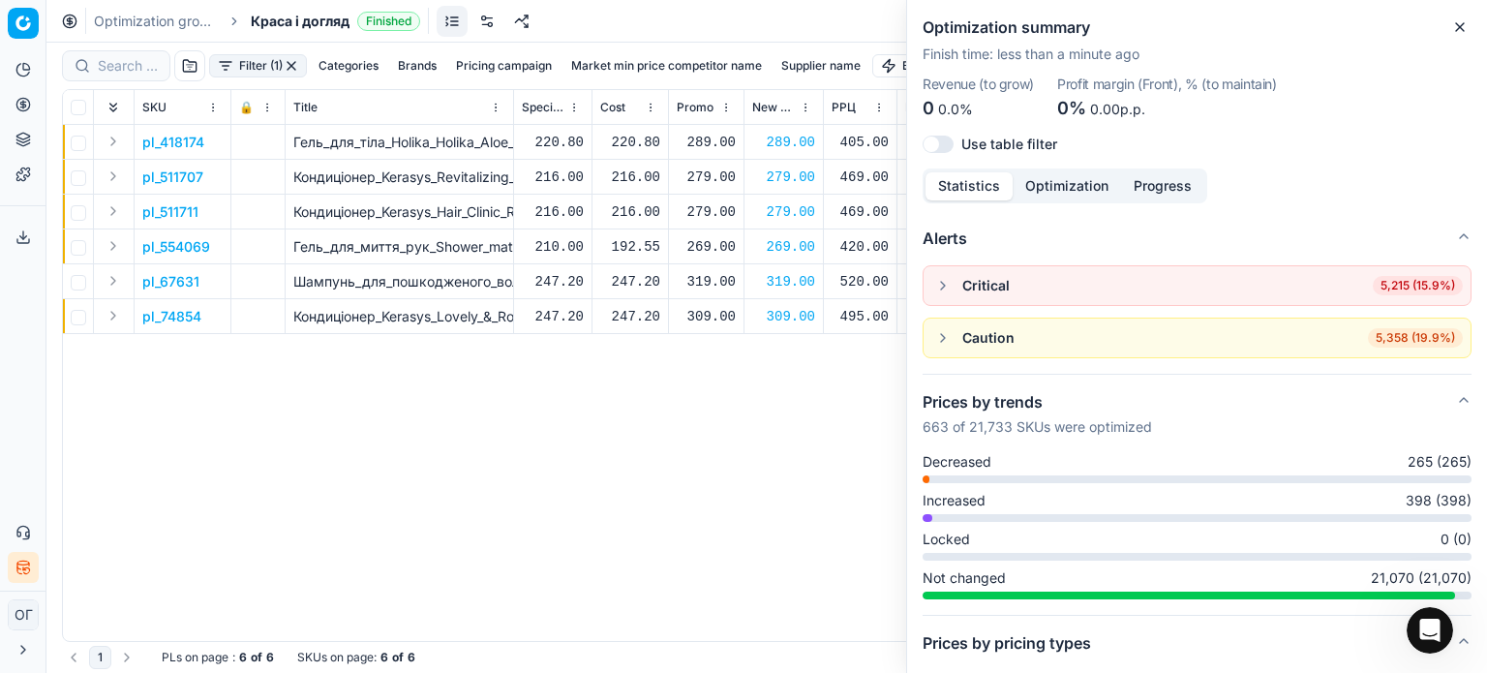
scroll to position [1501, 0]
click at [1455, 30] on icon "button" at bounding box center [1459, 26] width 15 height 15
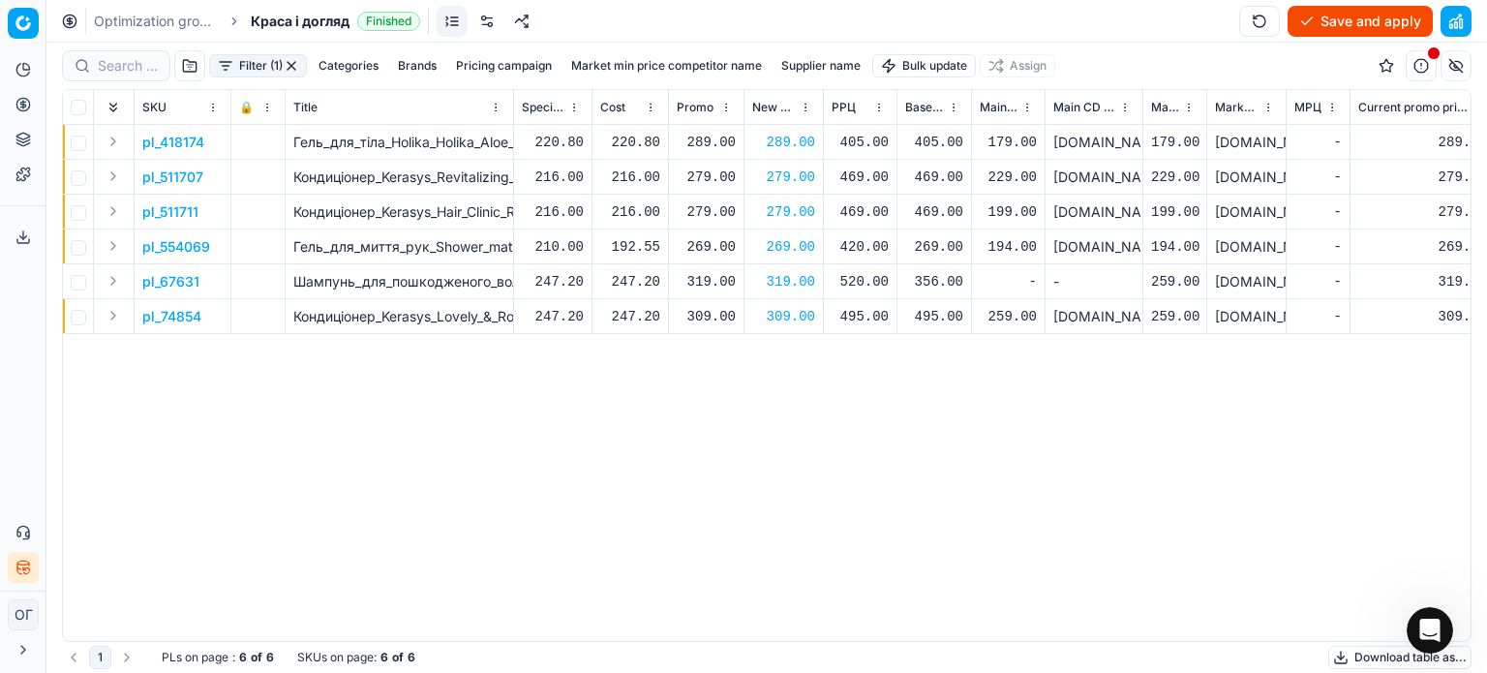
click at [1357, 15] on button "Save and apply" at bounding box center [1359, 21] width 145 height 31
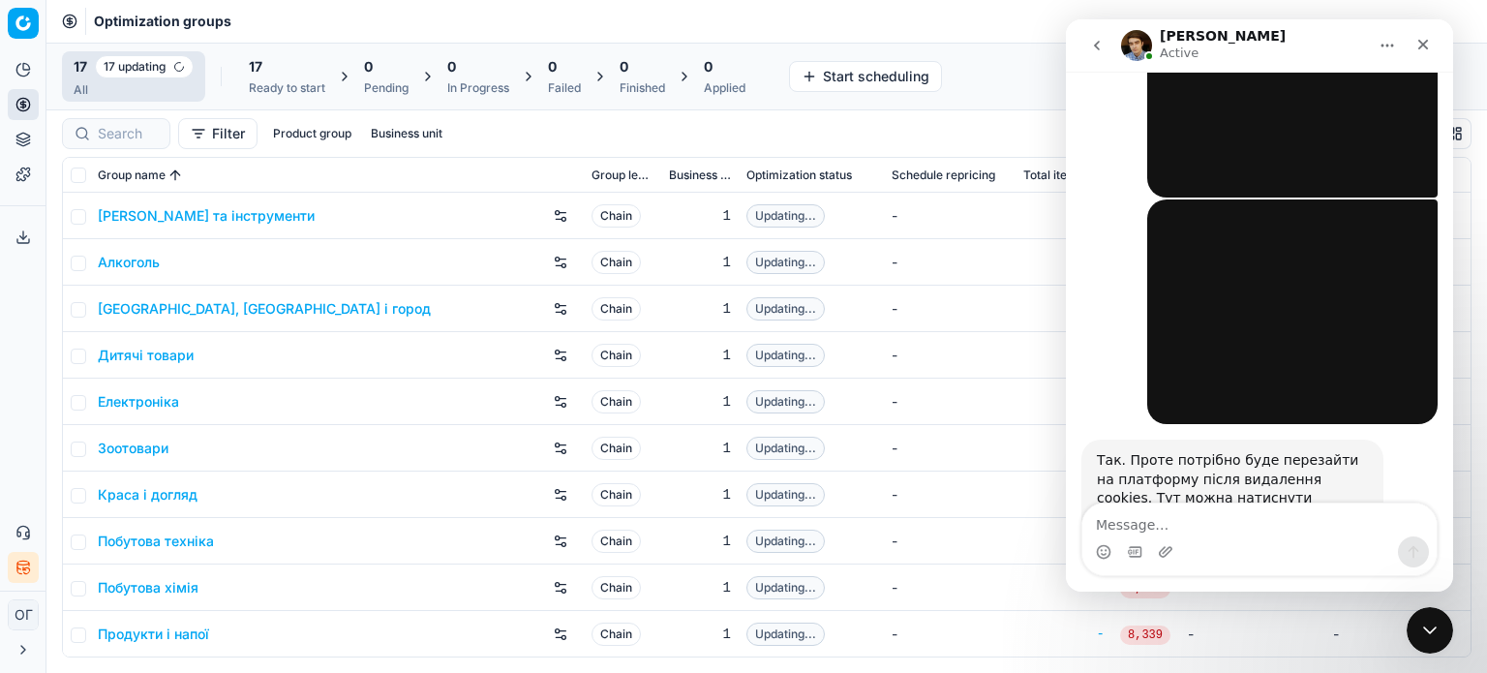
scroll to position [1056, 0]
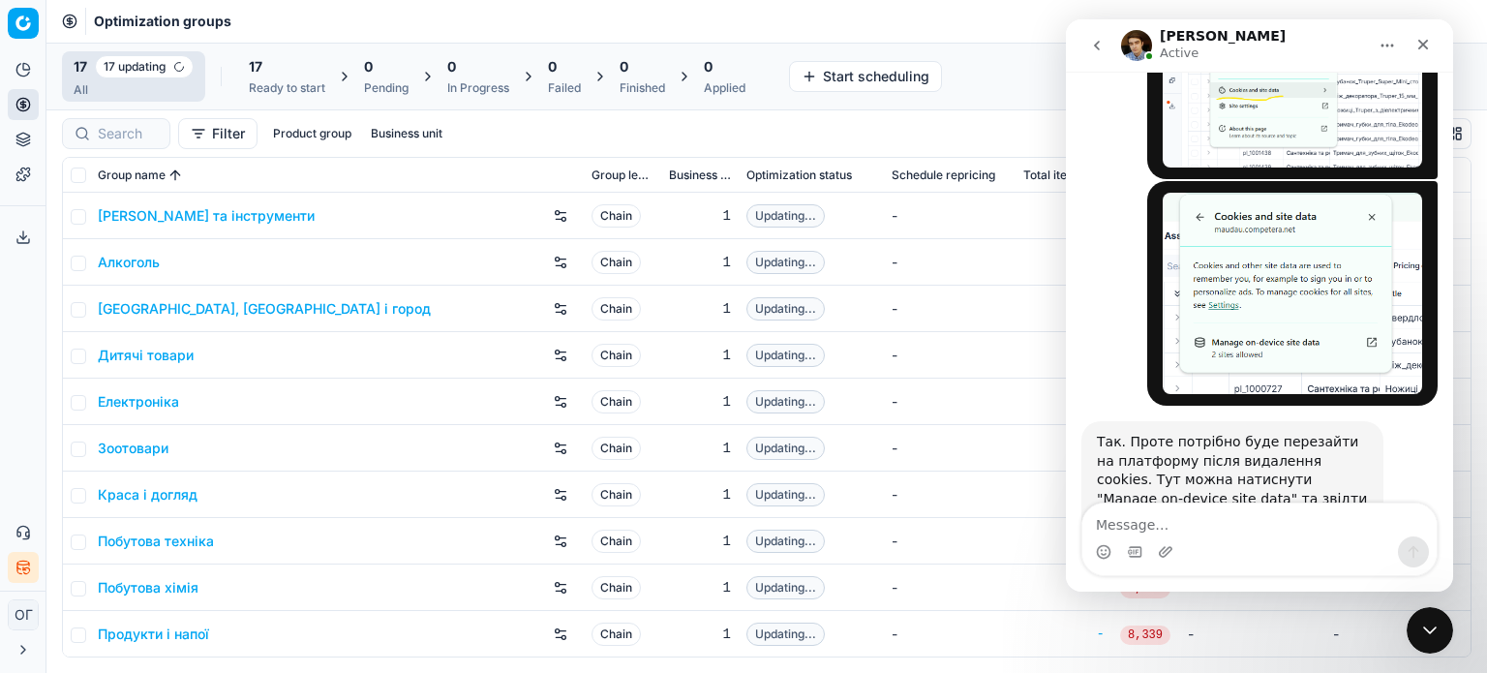
click at [26, 229] on icon at bounding box center [22, 236] width 15 height 15
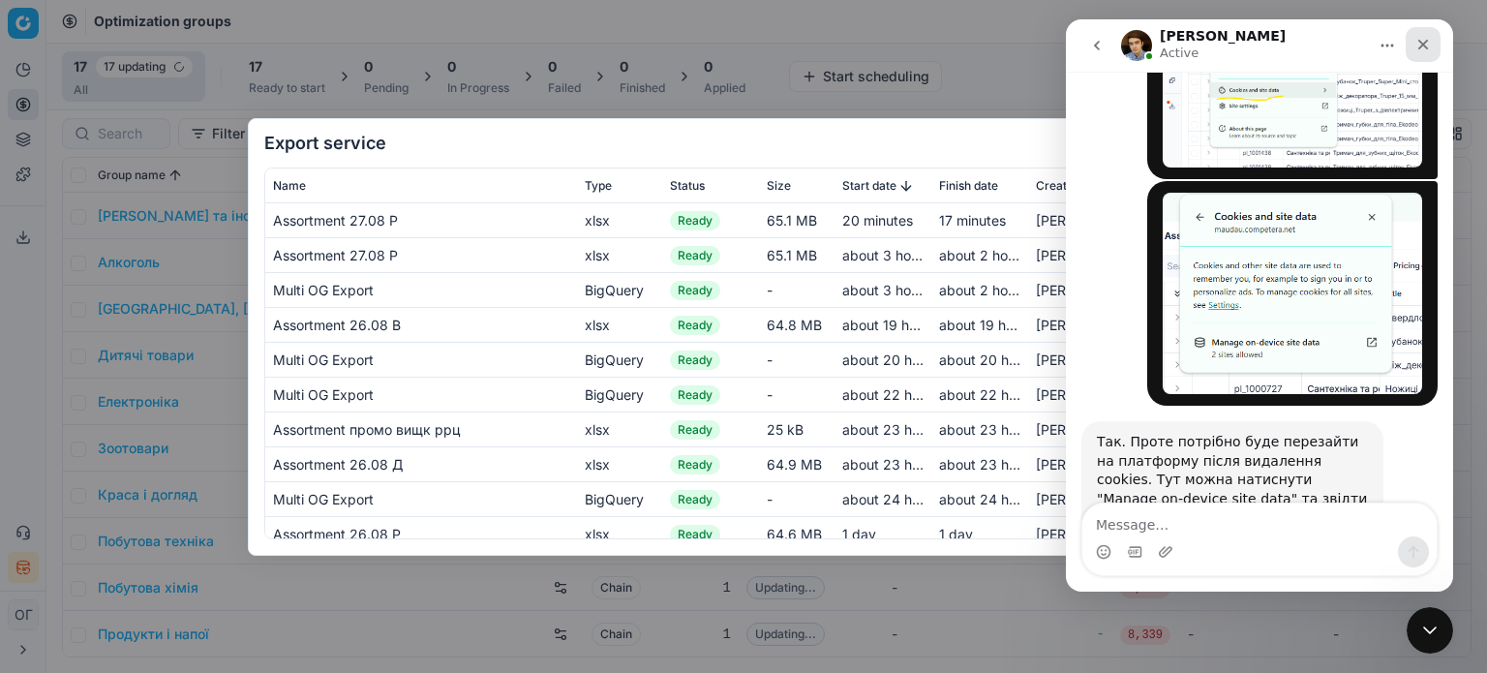
click at [1424, 49] on icon "Close" at bounding box center [1422, 44] width 15 height 15
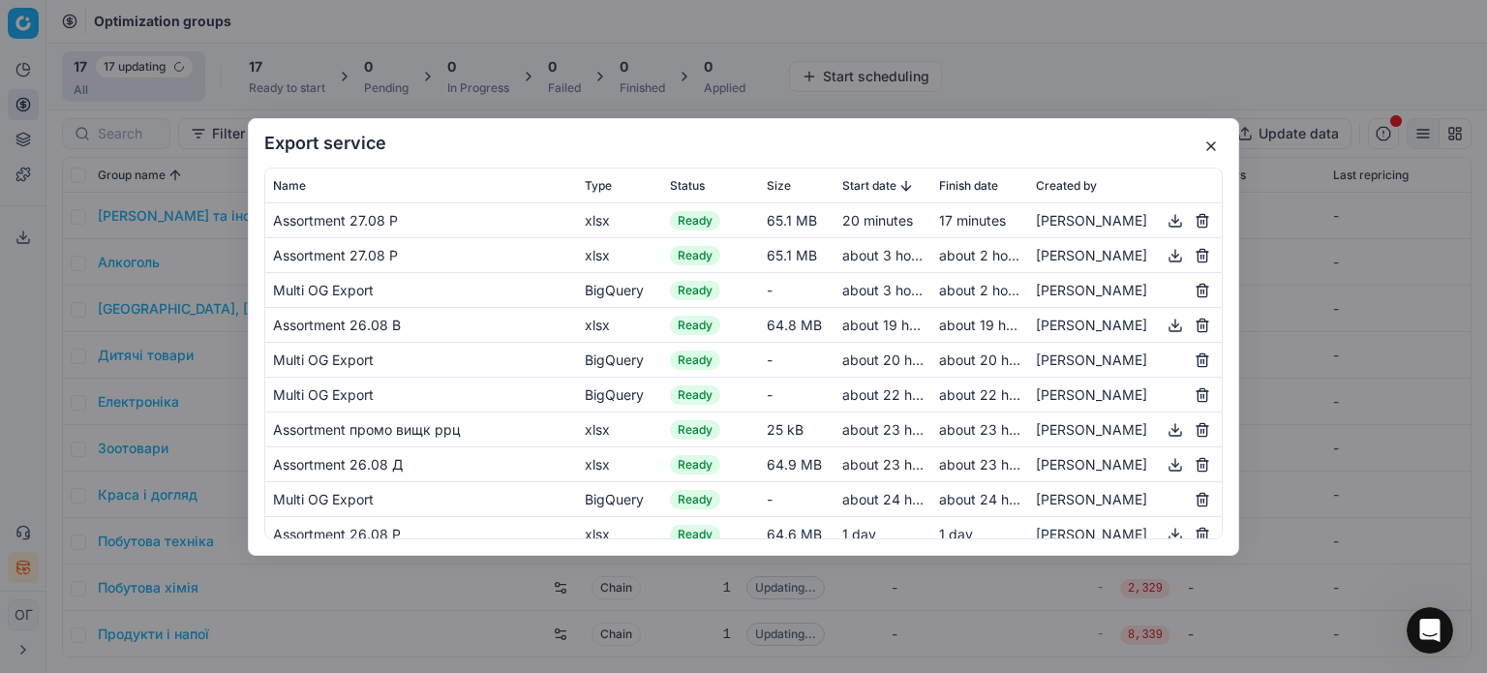
click at [1165, 252] on button "button" at bounding box center [1175, 254] width 23 height 23
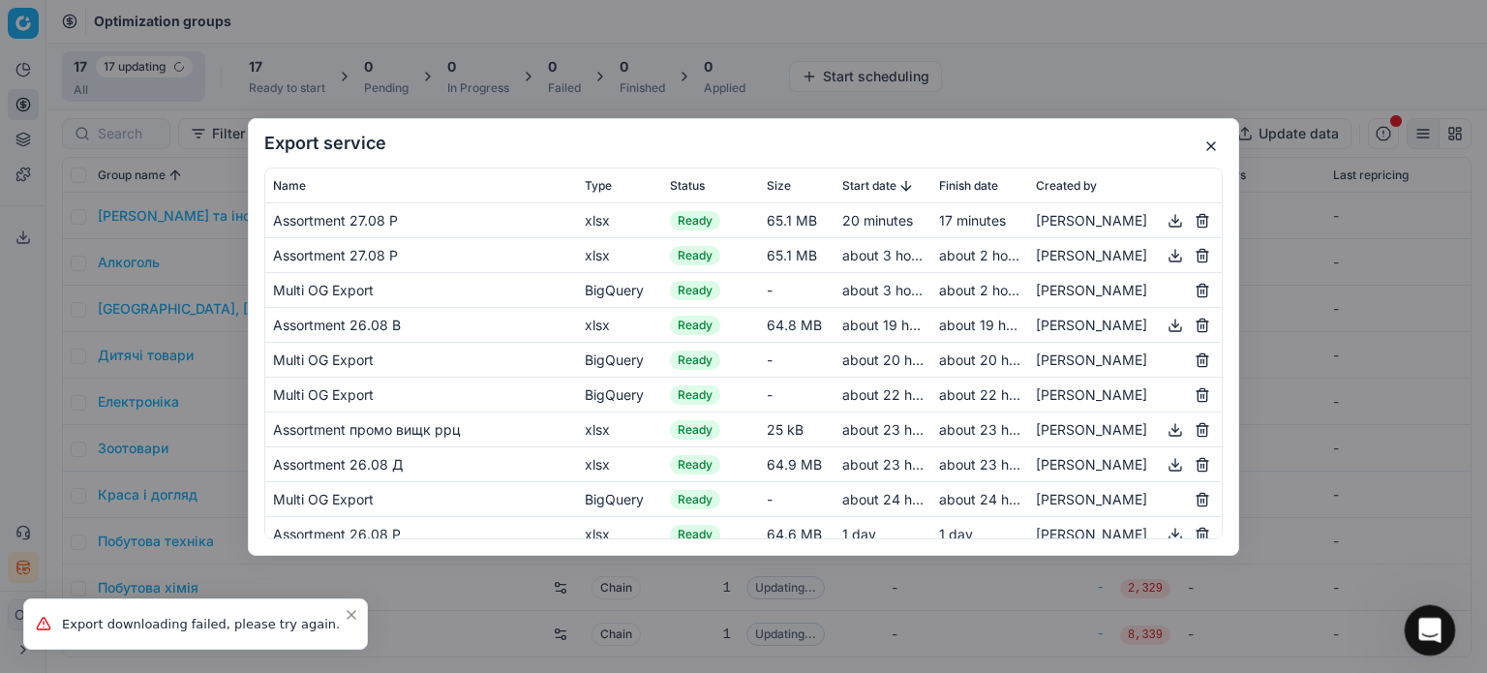
click at [1436, 615] on div "Open Intercom Messenger" at bounding box center [1427, 627] width 64 height 64
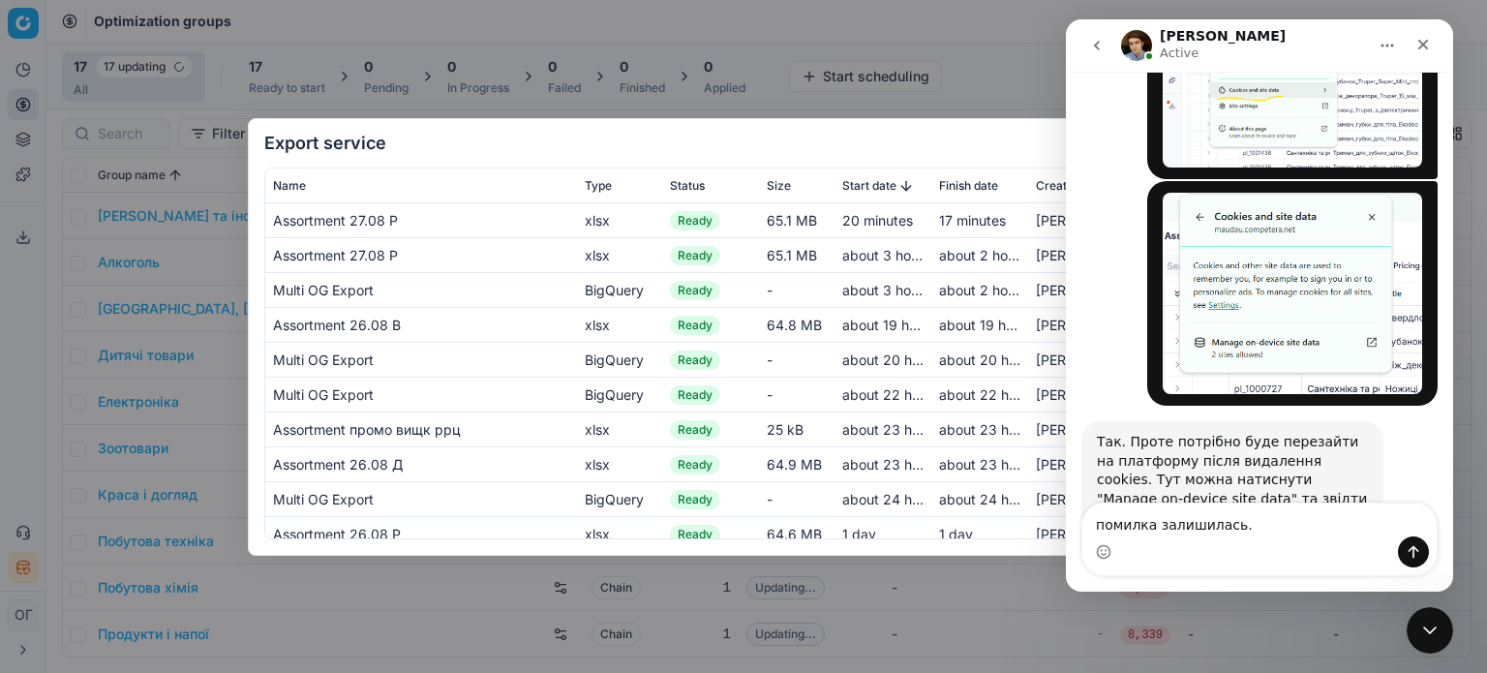
type textarea "помилка залишилась.."
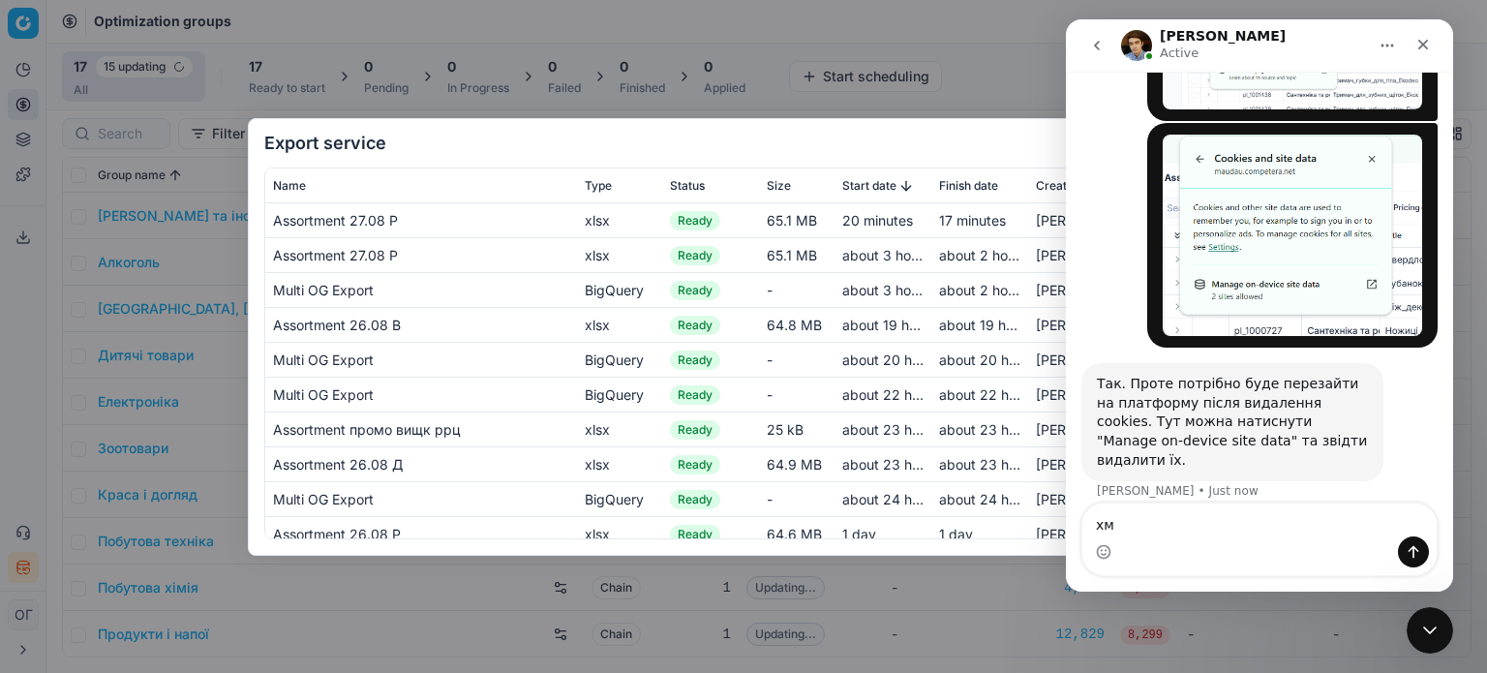
type textarea "хмм"
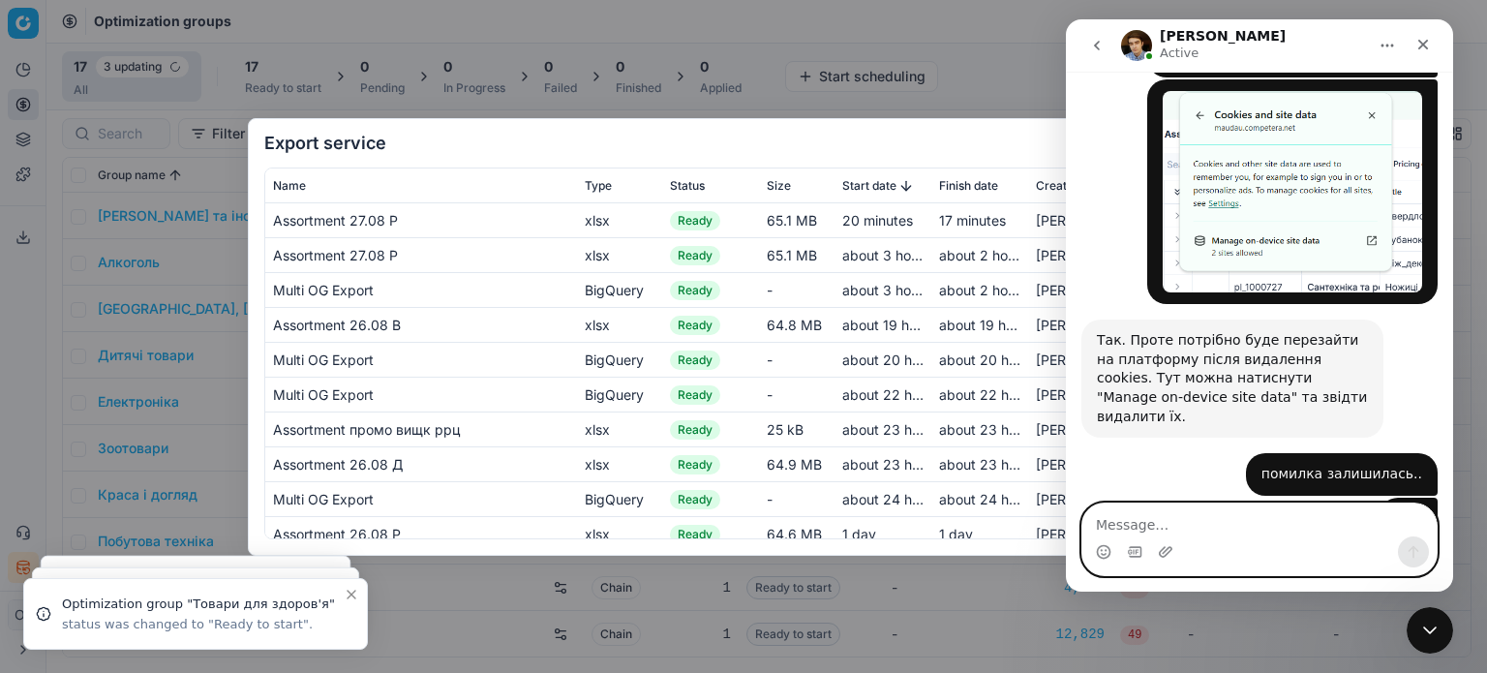
scroll to position [1254, 0]
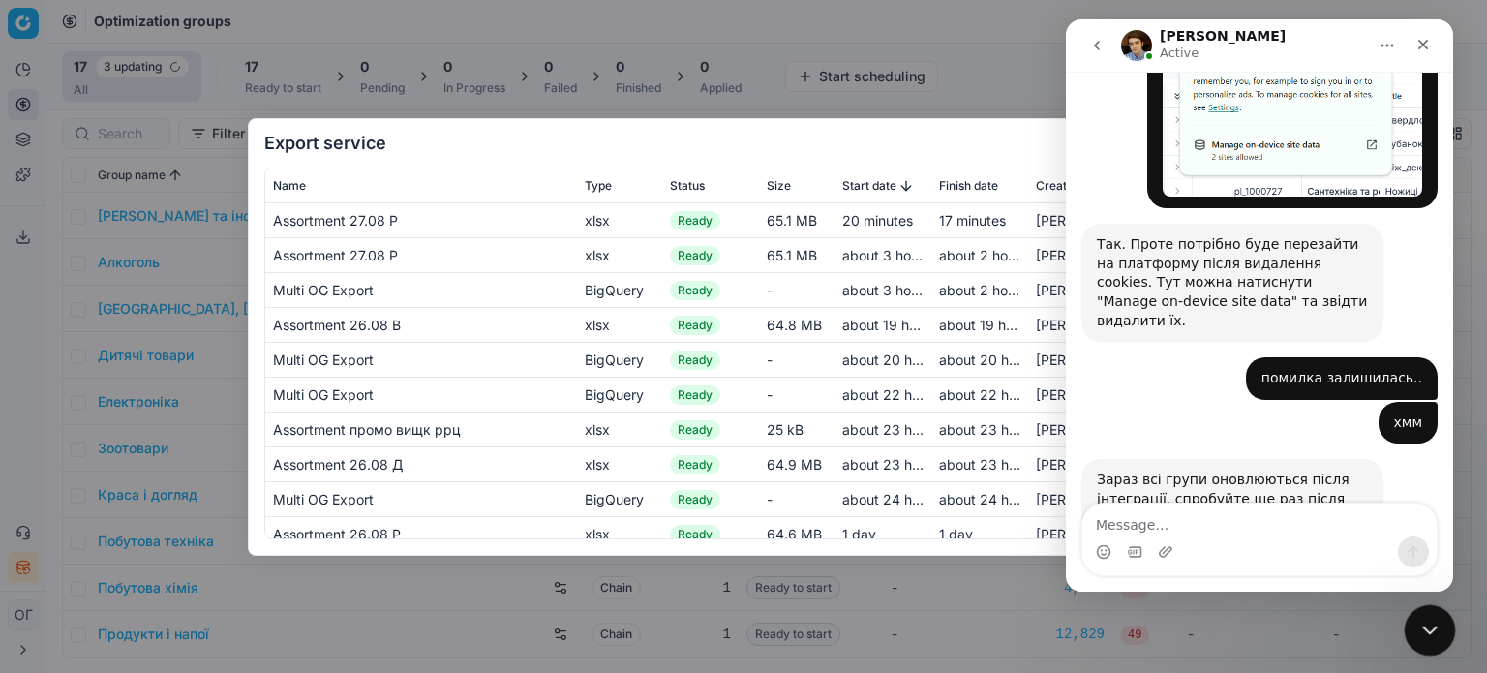
click at [1424, 632] on icon "Close Intercom Messenger" at bounding box center [1426, 627] width 23 height 23
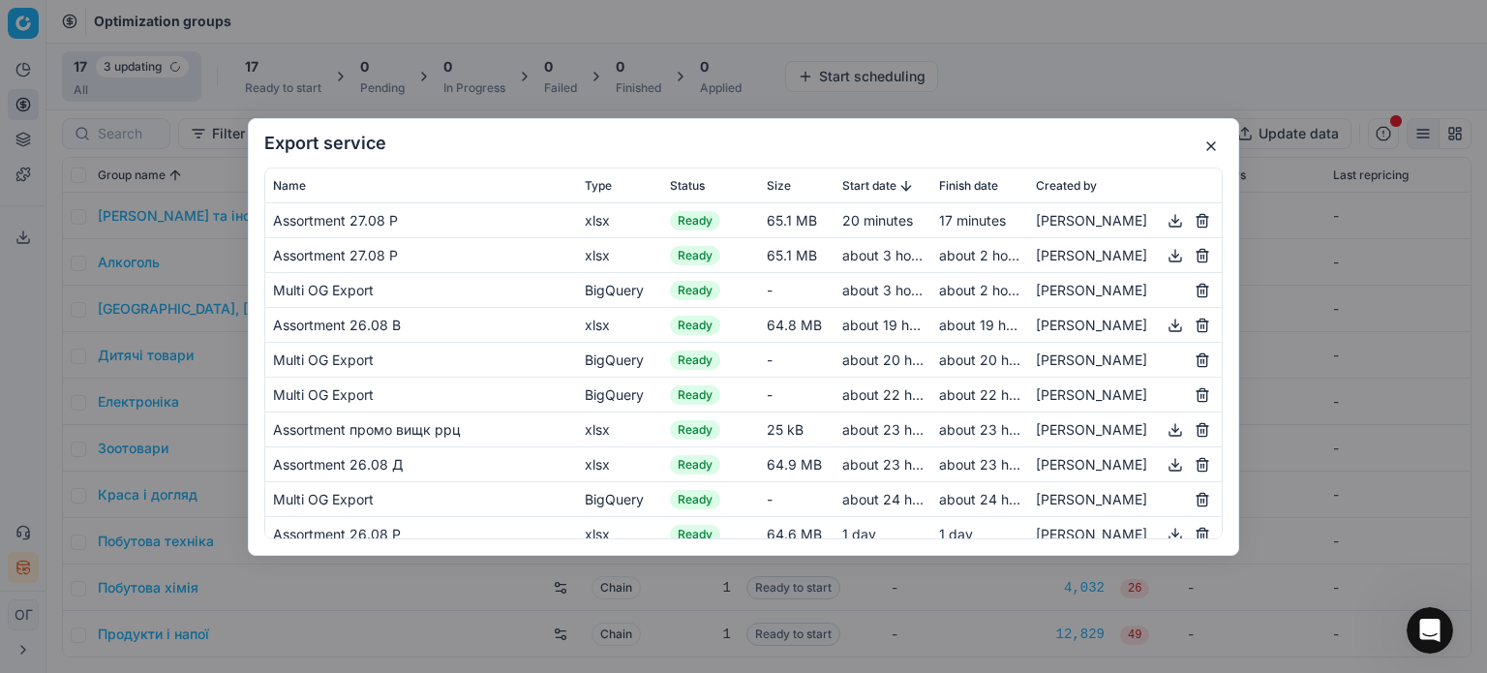
drag, startPoint x: 1211, startPoint y: 142, endPoint x: 787, endPoint y: 43, distance: 435.6
click at [1212, 142] on button "button" at bounding box center [1210, 146] width 23 height 23
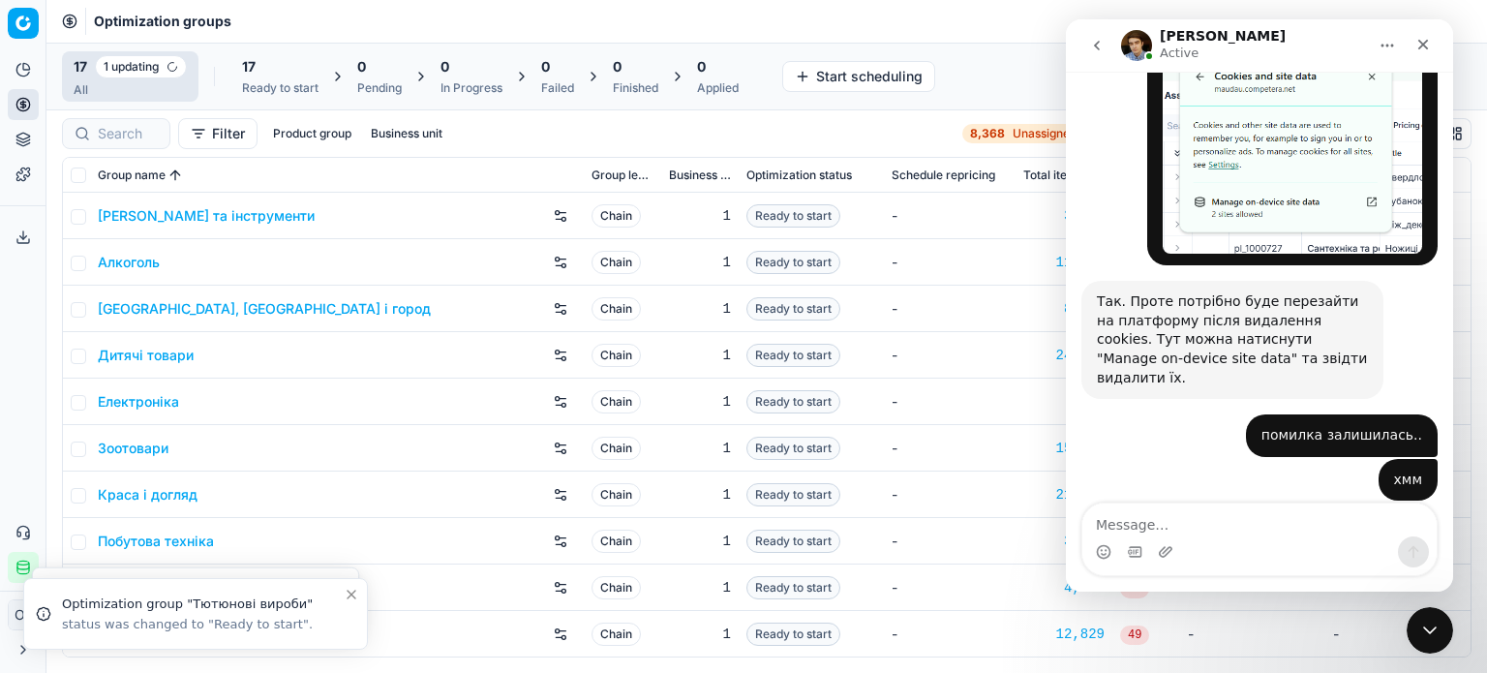
scroll to position [1254, 0]
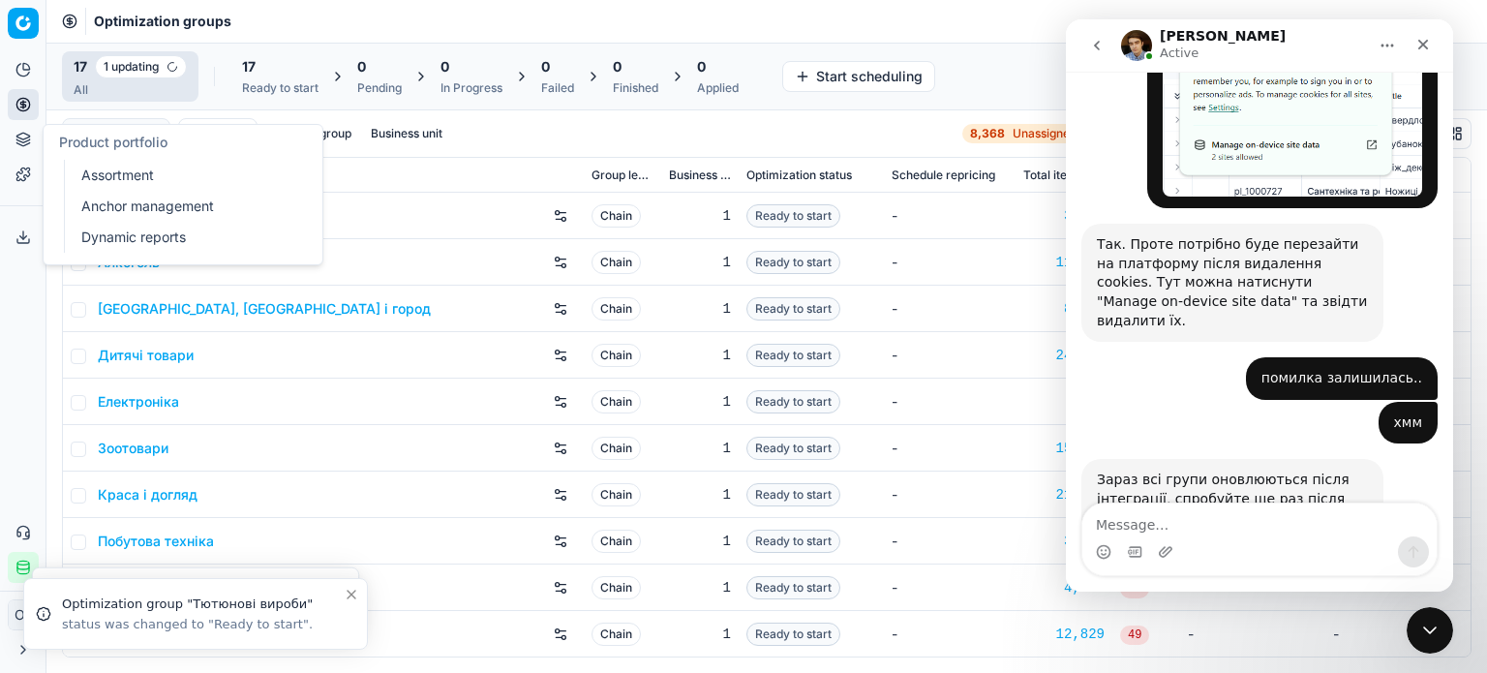
click at [15, 144] on button "Product portfolio" at bounding box center [23, 139] width 31 height 31
click at [87, 170] on link "Assortment" at bounding box center [187, 175] width 226 height 27
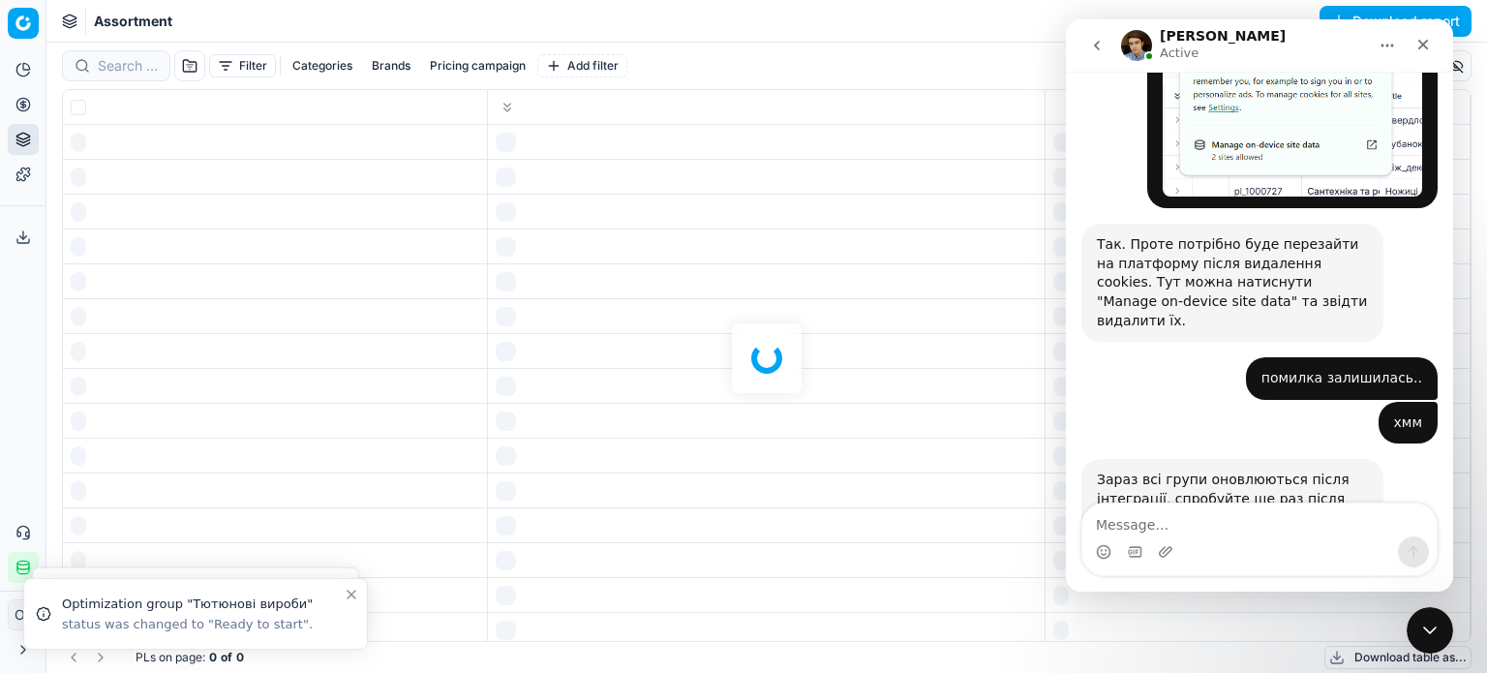
click at [111, 62] on div at bounding box center [766, 358] width 1440 height 630
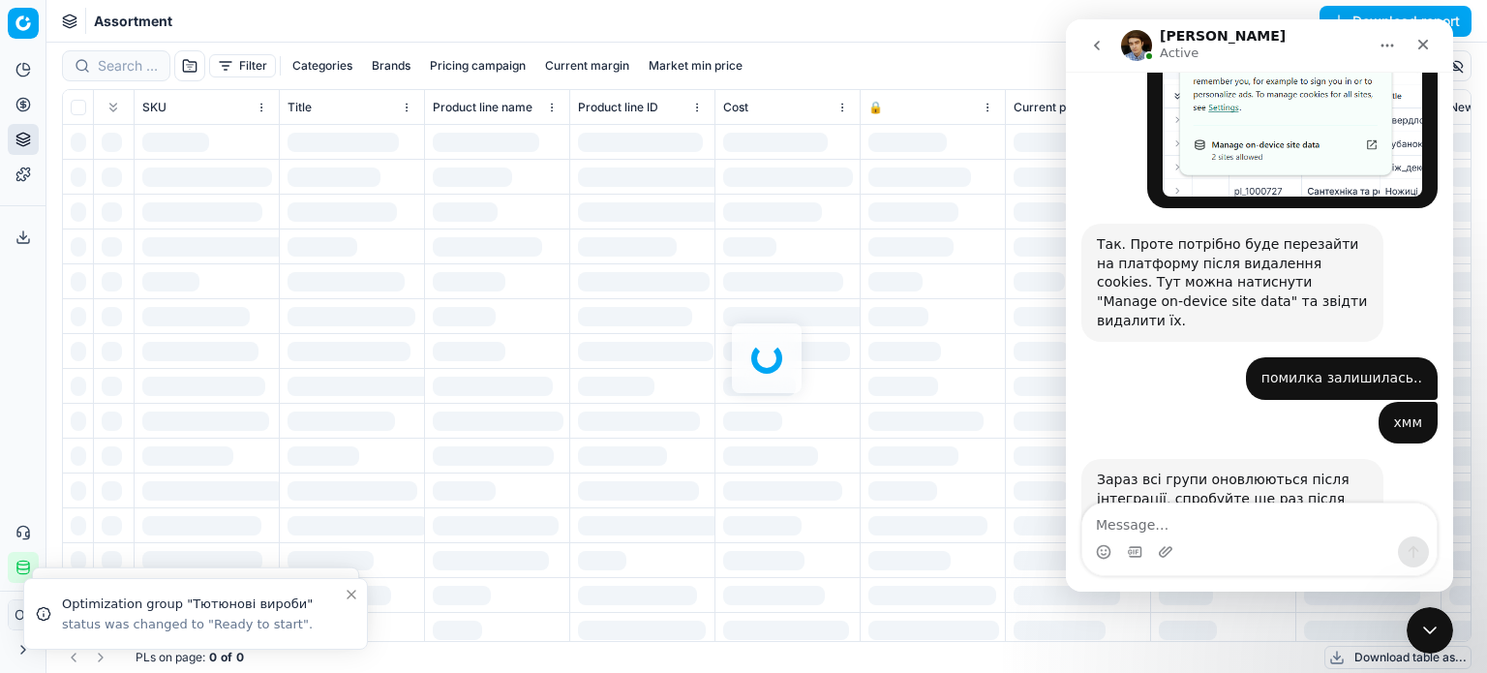
click at [111, 62] on div at bounding box center [766, 358] width 1440 height 630
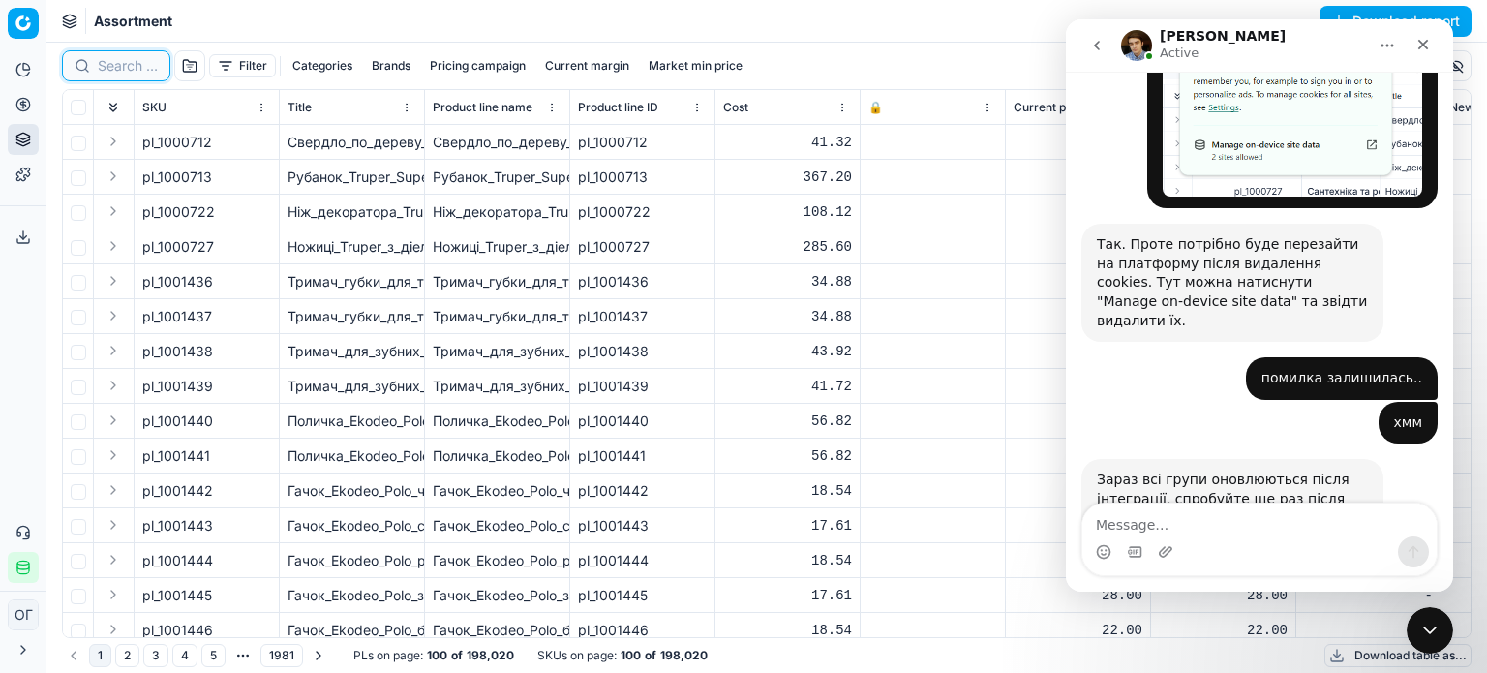
click at [101, 68] on input at bounding box center [128, 65] width 60 height 19
paste input "1305261"
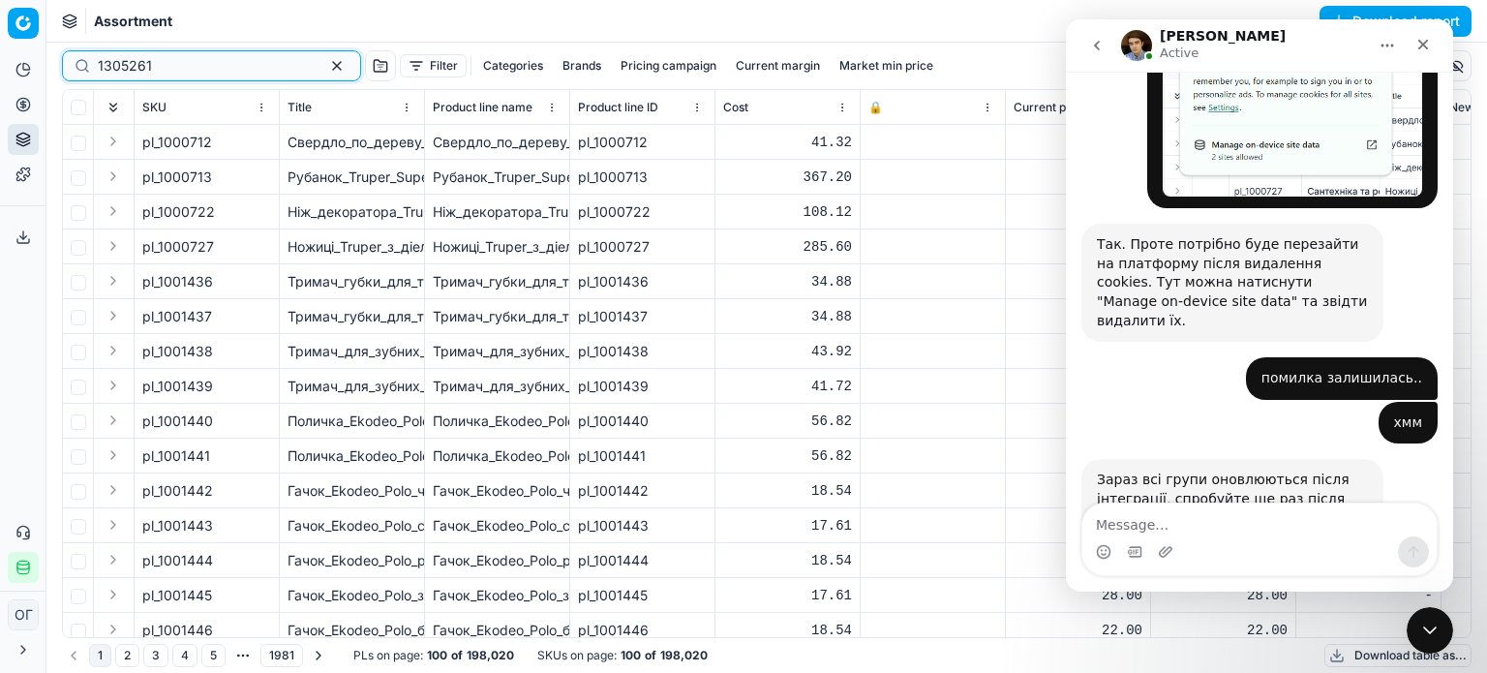
type input "1305261"
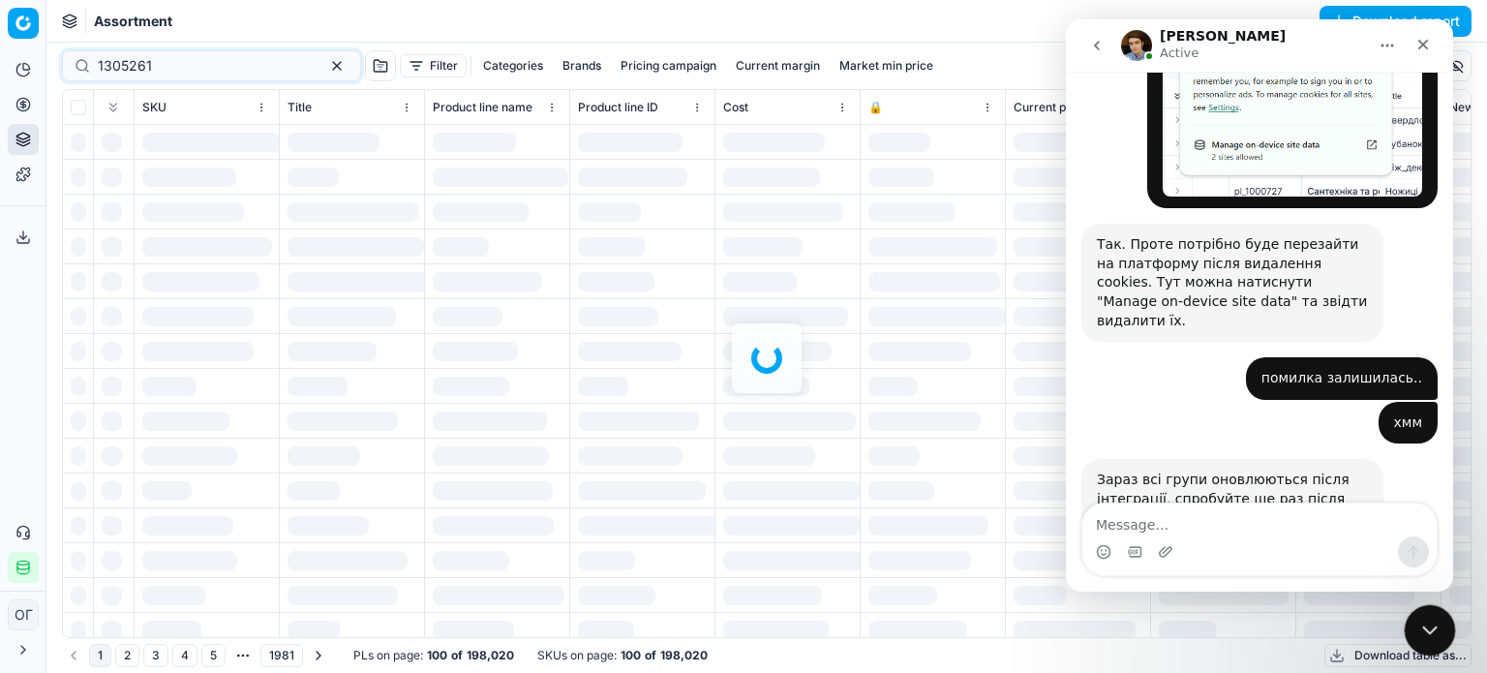
drag, startPoint x: 1436, startPoint y: 629, endPoint x: 2620, endPoint y: 1275, distance: 1349.4
click at [1436, 629] on icon "Close Intercom Messenger" at bounding box center [1426, 627] width 23 height 23
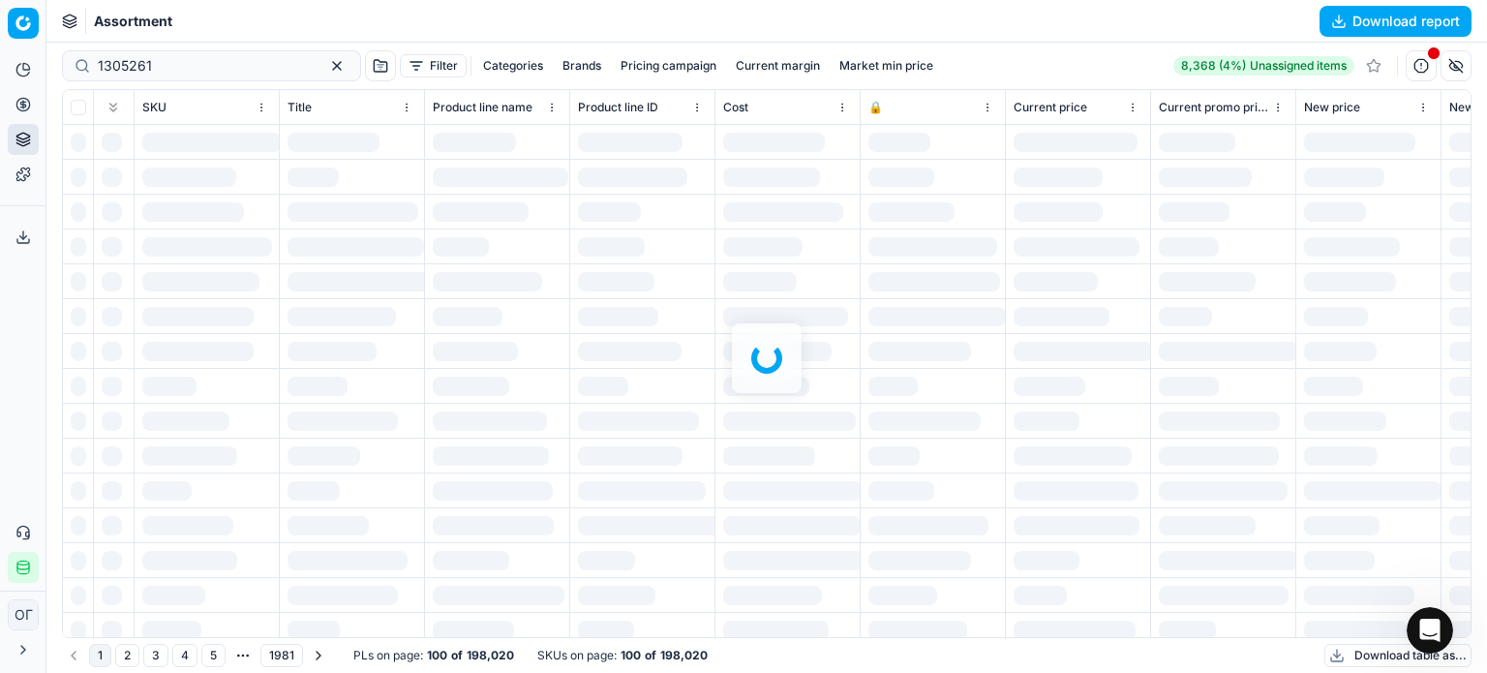
scroll to position [1254, 0]
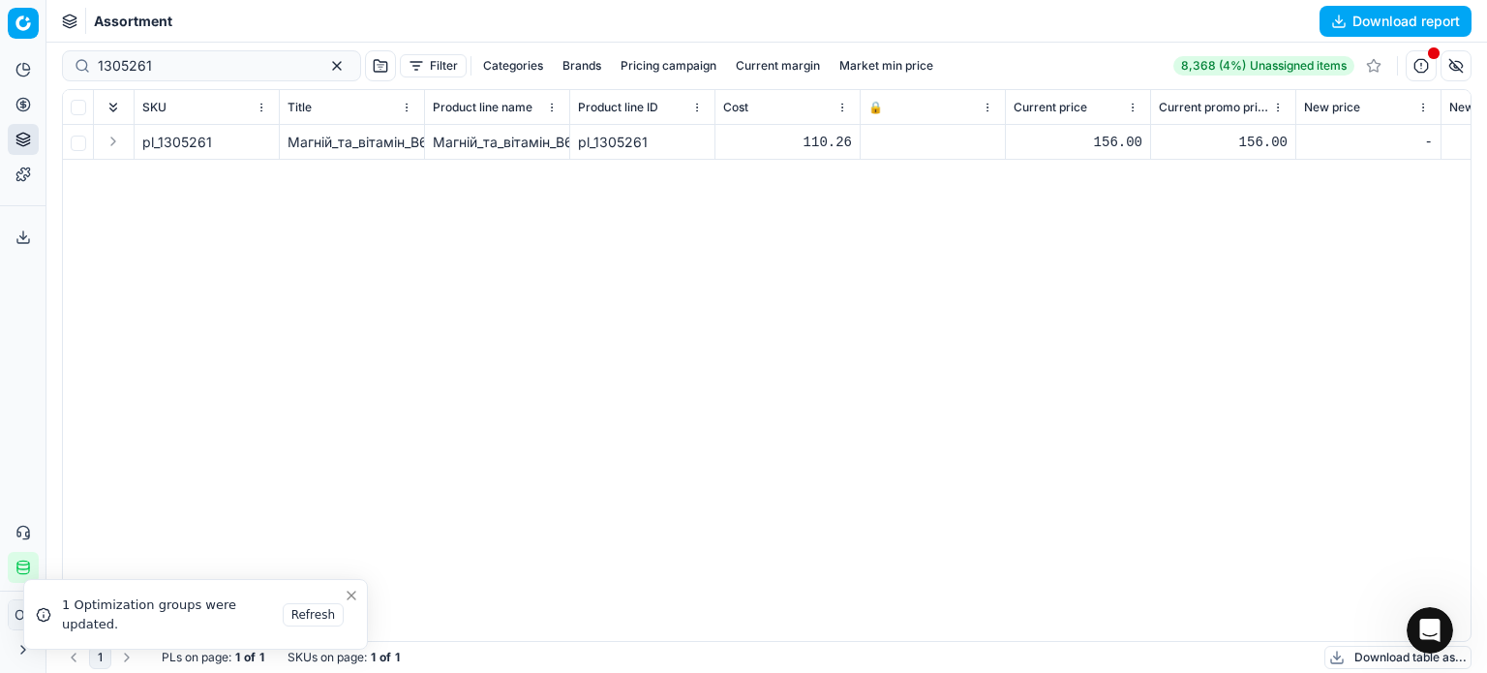
click at [109, 146] on button "Expand" at bounding box center [113, 141] width 23 height 23
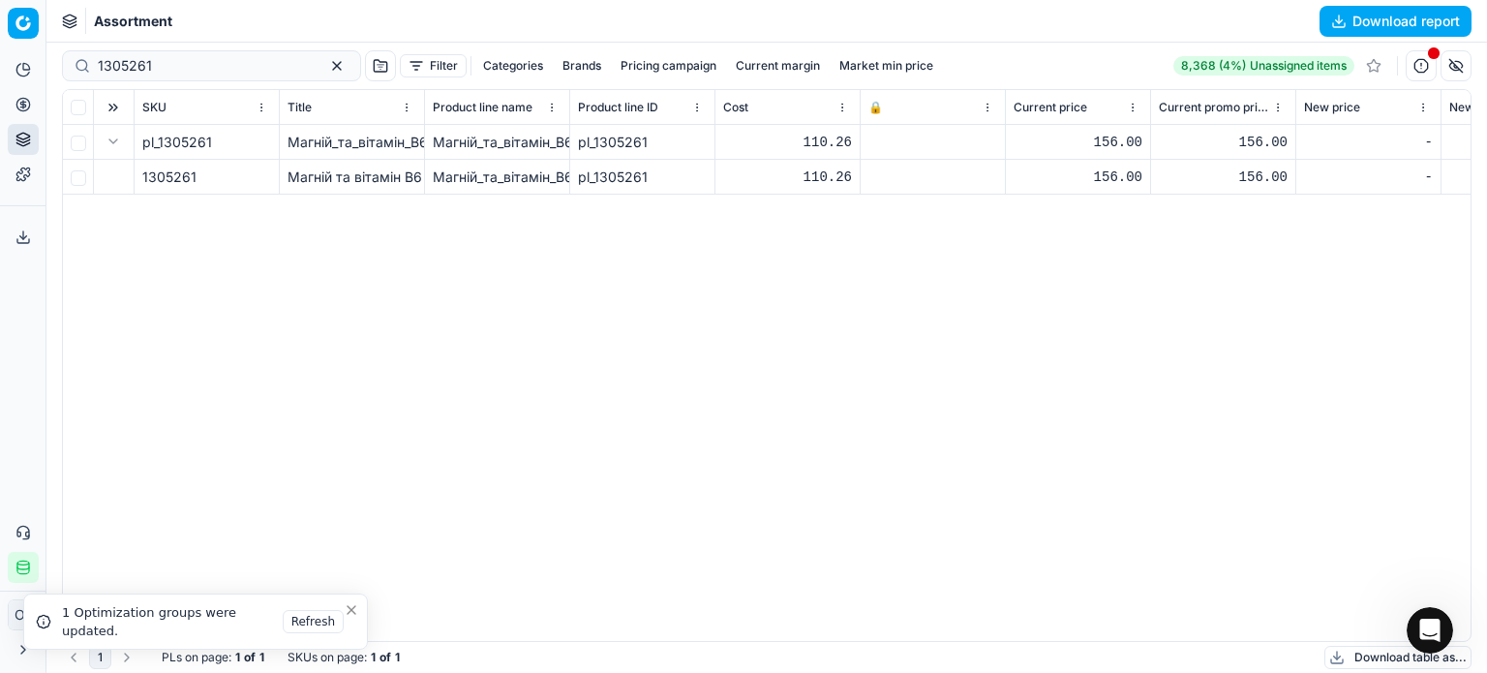
click at [351, 613] on icon "Close toast" at bounding box center [351, 609] width 15 height 15
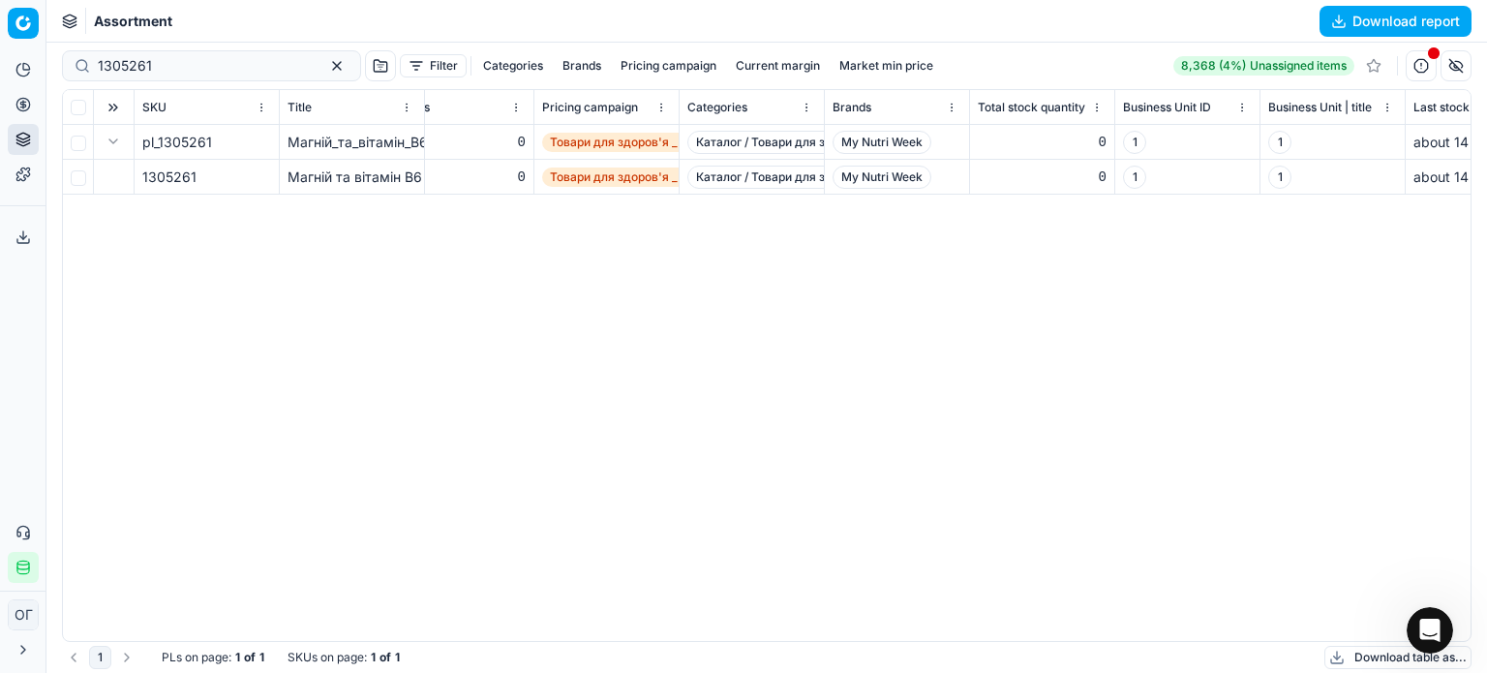
scroll to position [0, 0]
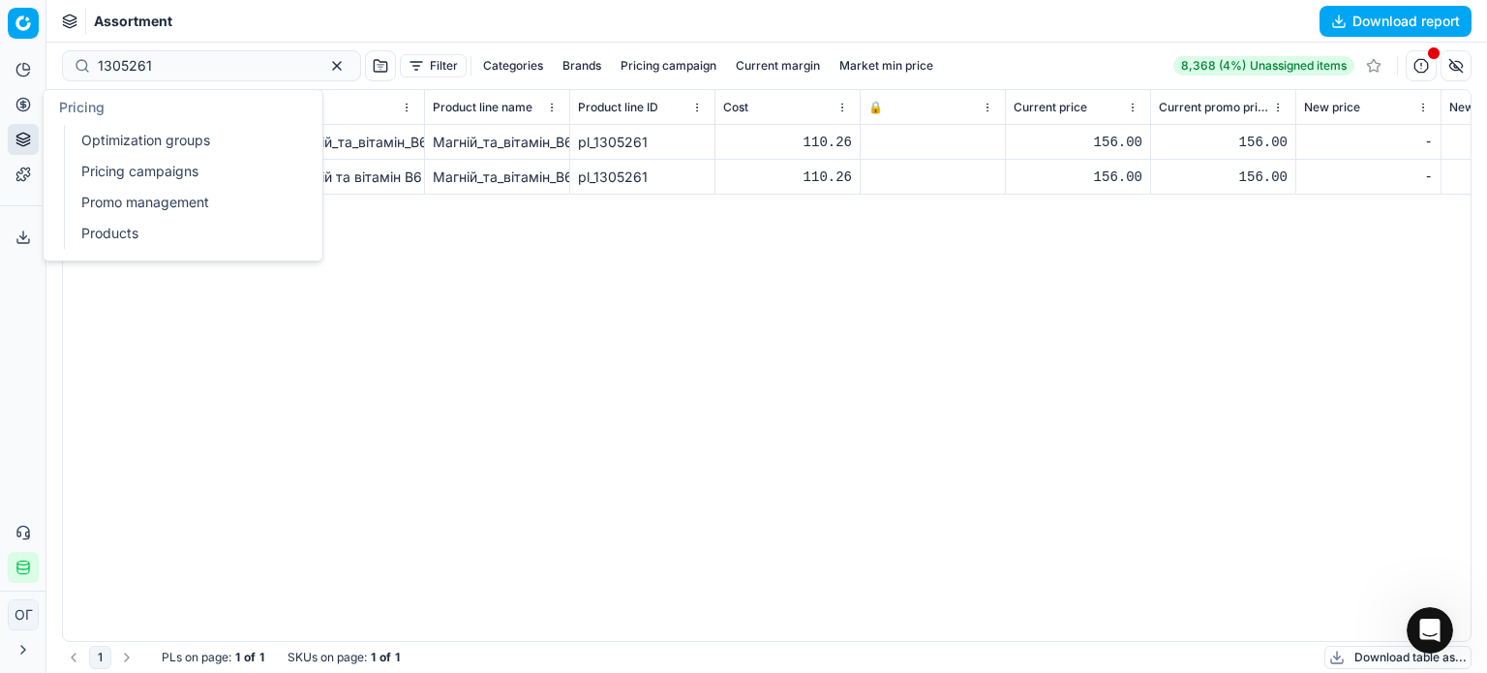
drag, startPoint x: 115, startPoint y: 154, endPoint x: 134, endPoint y: 159, distance: 19.0
click at [115, 154] on ul "Optimization groups Pricing campaigns Promo management Products" at bounding box center [187, 187] width 246 height 124
click at [138, 138] on link "Optimization groups" at bounding box center [187, 140] width 226 height 27
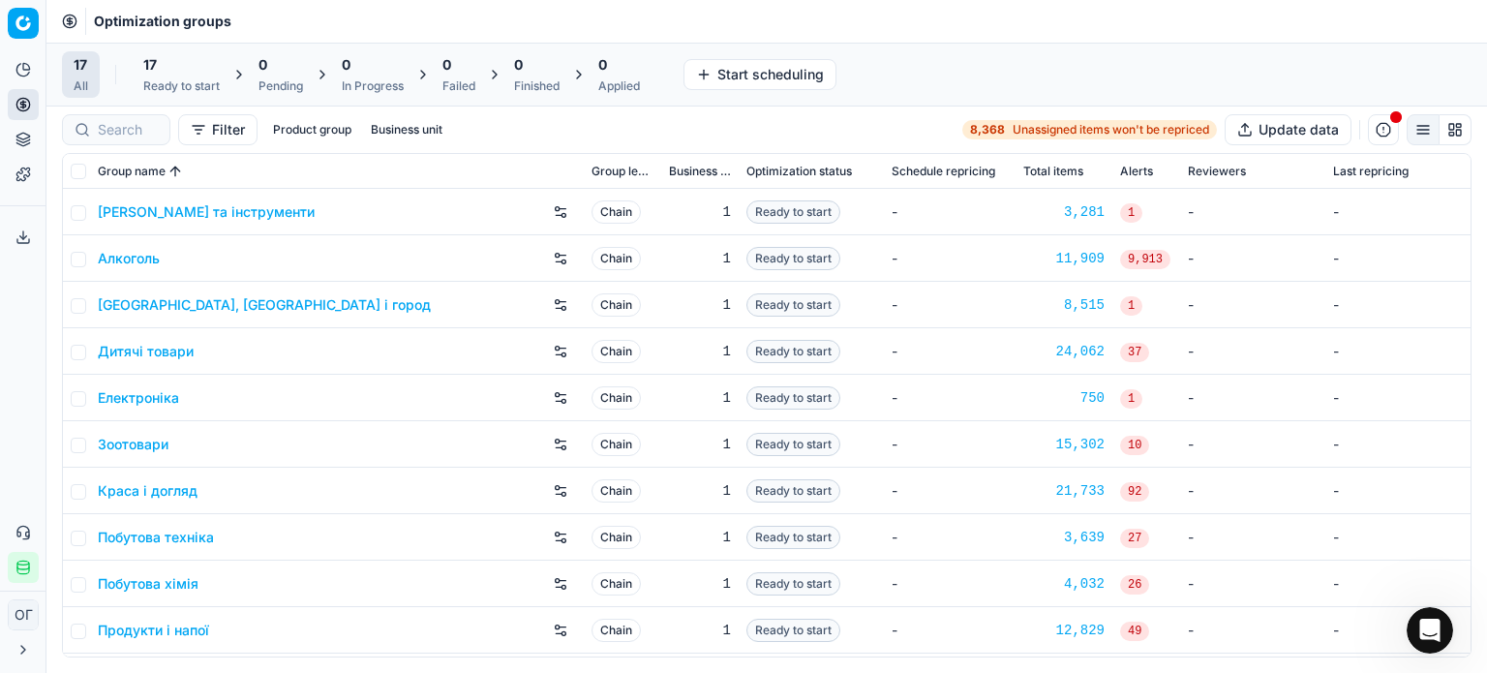
click at [182, 80] on div "Ready to start" at bounding box center [181, 85] width 76 height 15
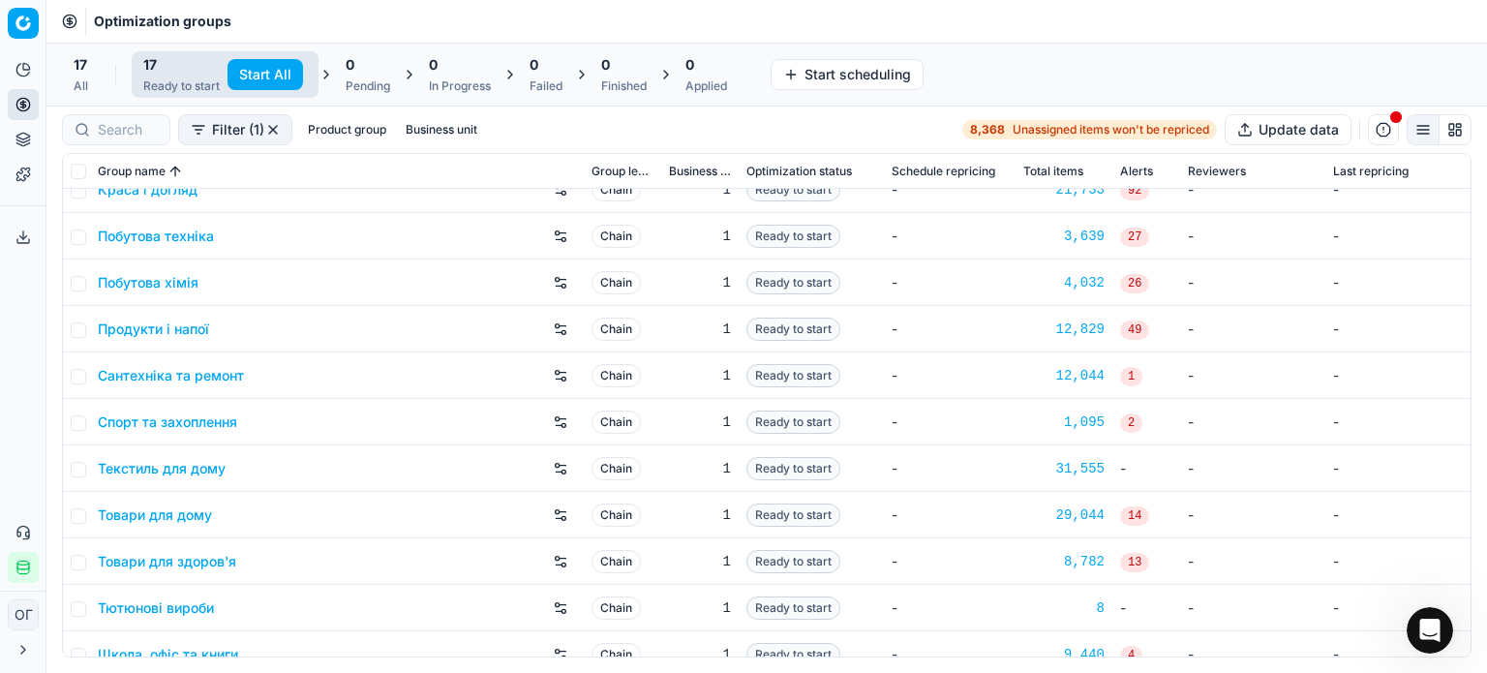
scroll to position [321, 0]
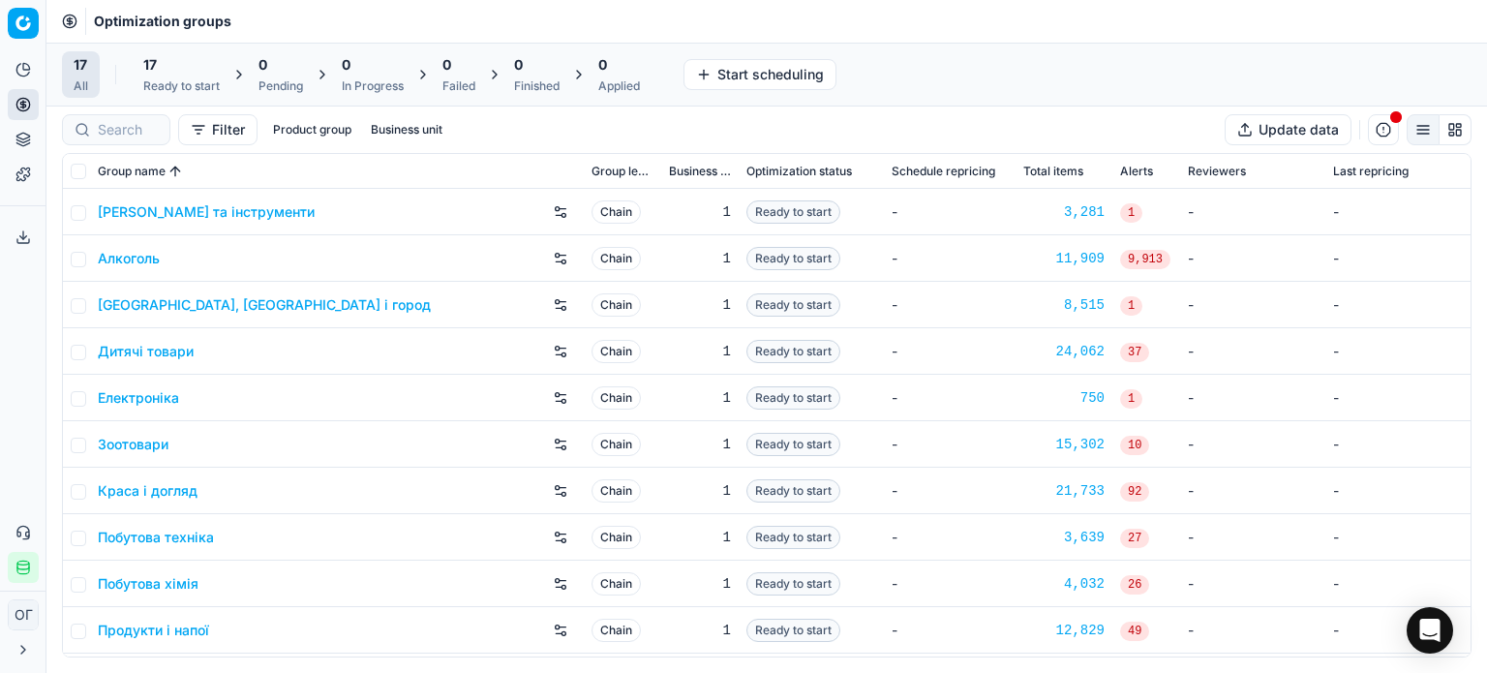
click at [23, 242] on icon at bounding box center [22, 236] width 15 height 15
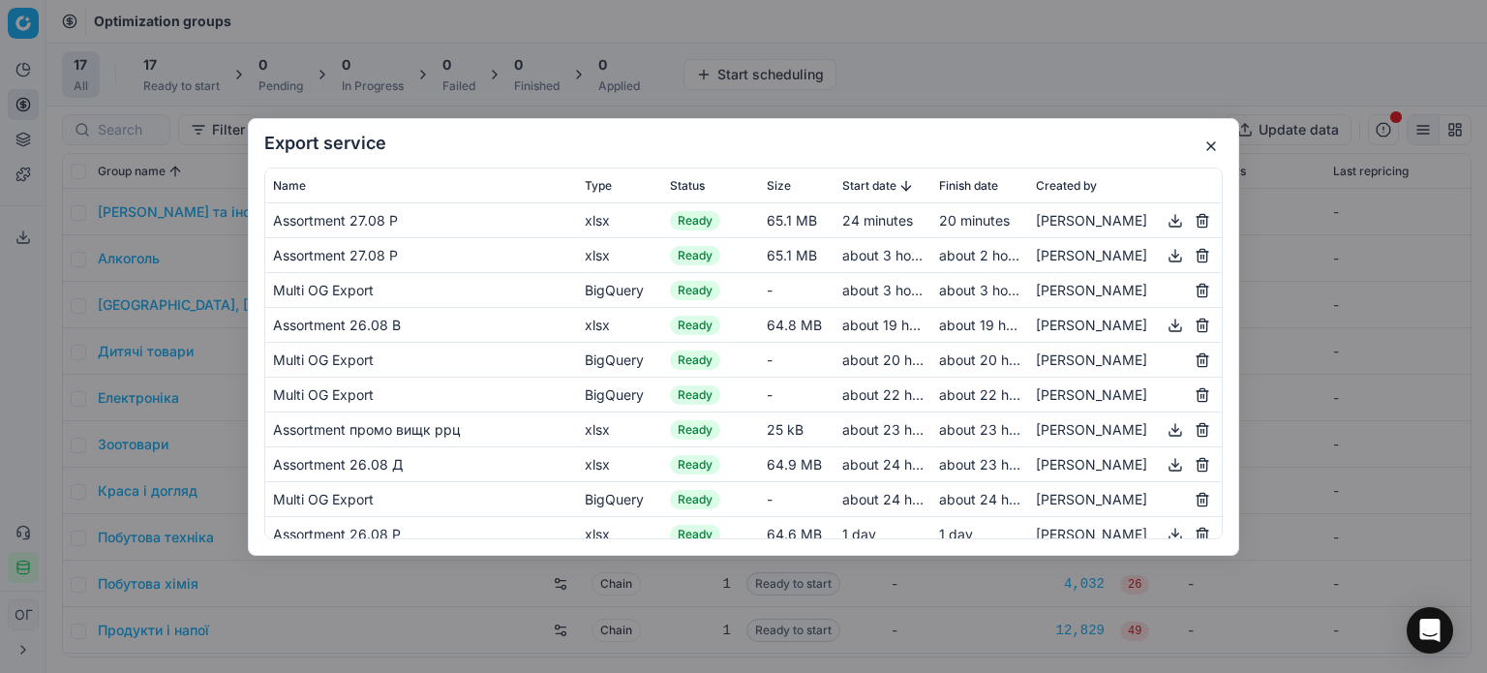
click at [1164, 221] on button "button" at bounding box center [1175, 219] width 23 height 23
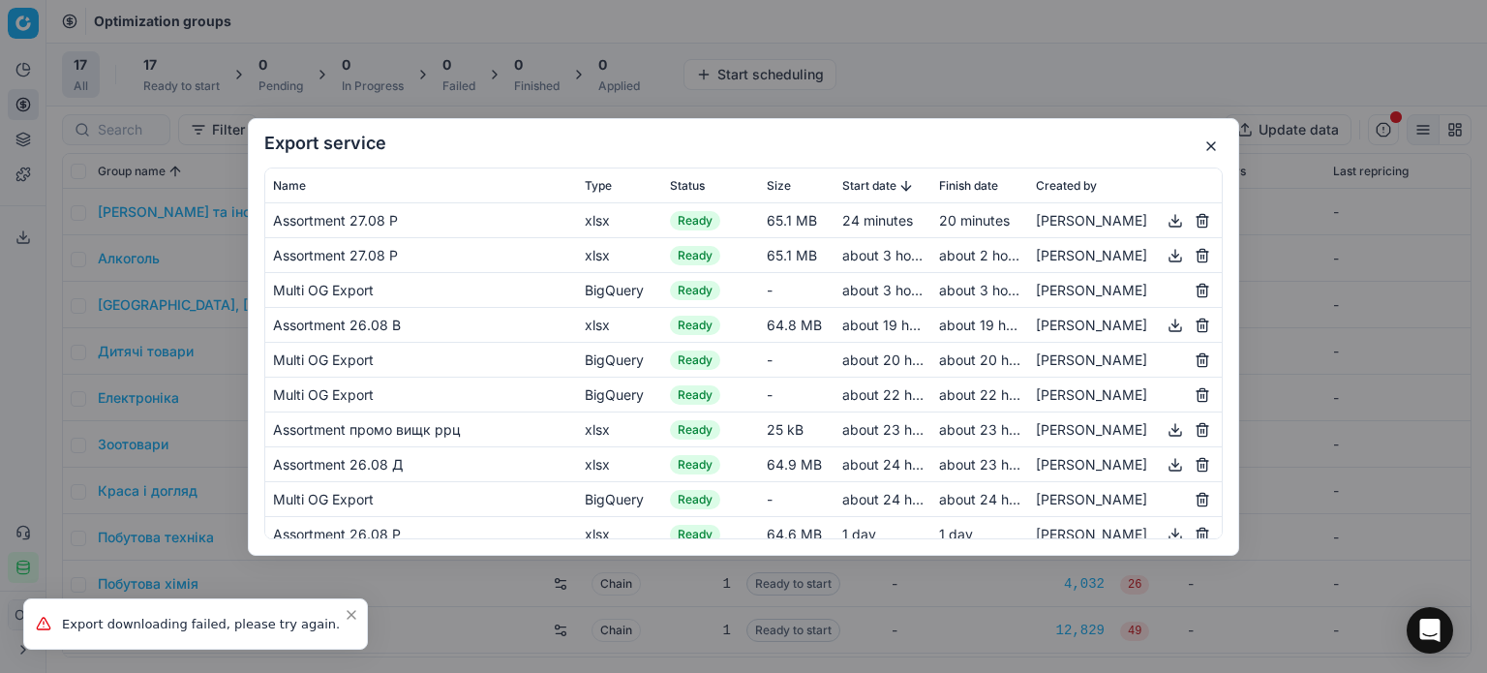
click at [1213, 145] on button "button" at bounding box center [1210, 146] width 23 height 23
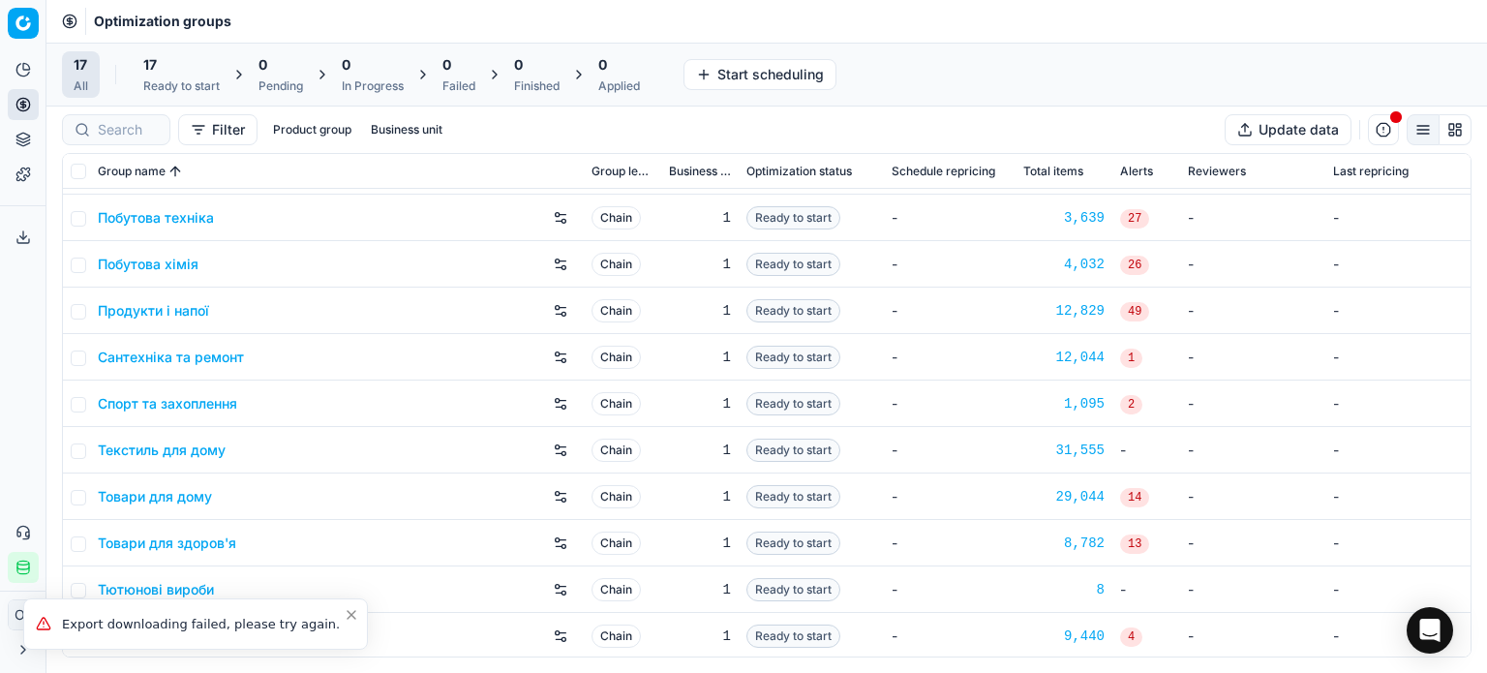
scroll to position [321, 0]
click at [199, 535] on link "Товари для здоров'я" at bounding box center [167, 540] width 138 height 19
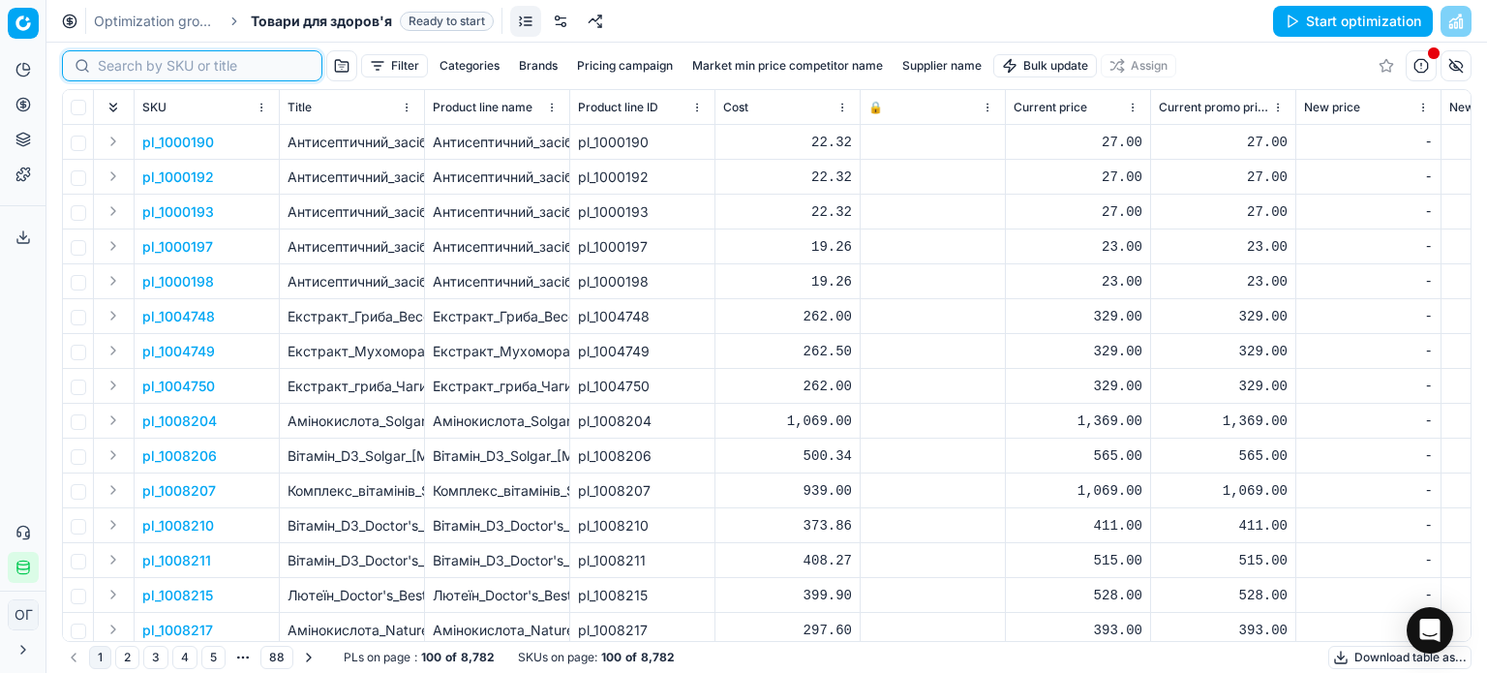
click at [112, 68] on input at bounding box center [204, 65] width 212 height 19
paste input "1305261"
type input "1305261"
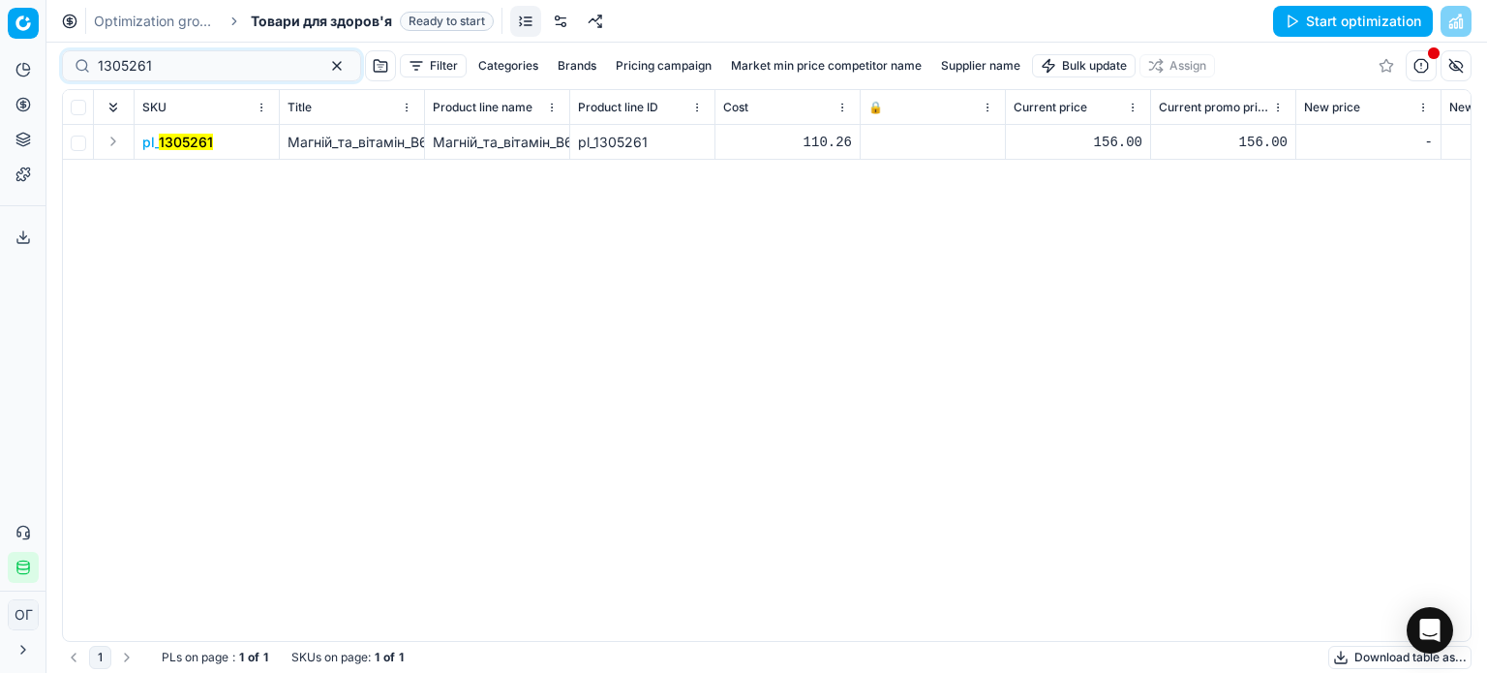
click at [114, 141] on button "Expand" at bounding box center [113, 141] width 23 height 23
click at [158, 185] on span "1305261" at bounding box center [169, 176] width 54 height 19
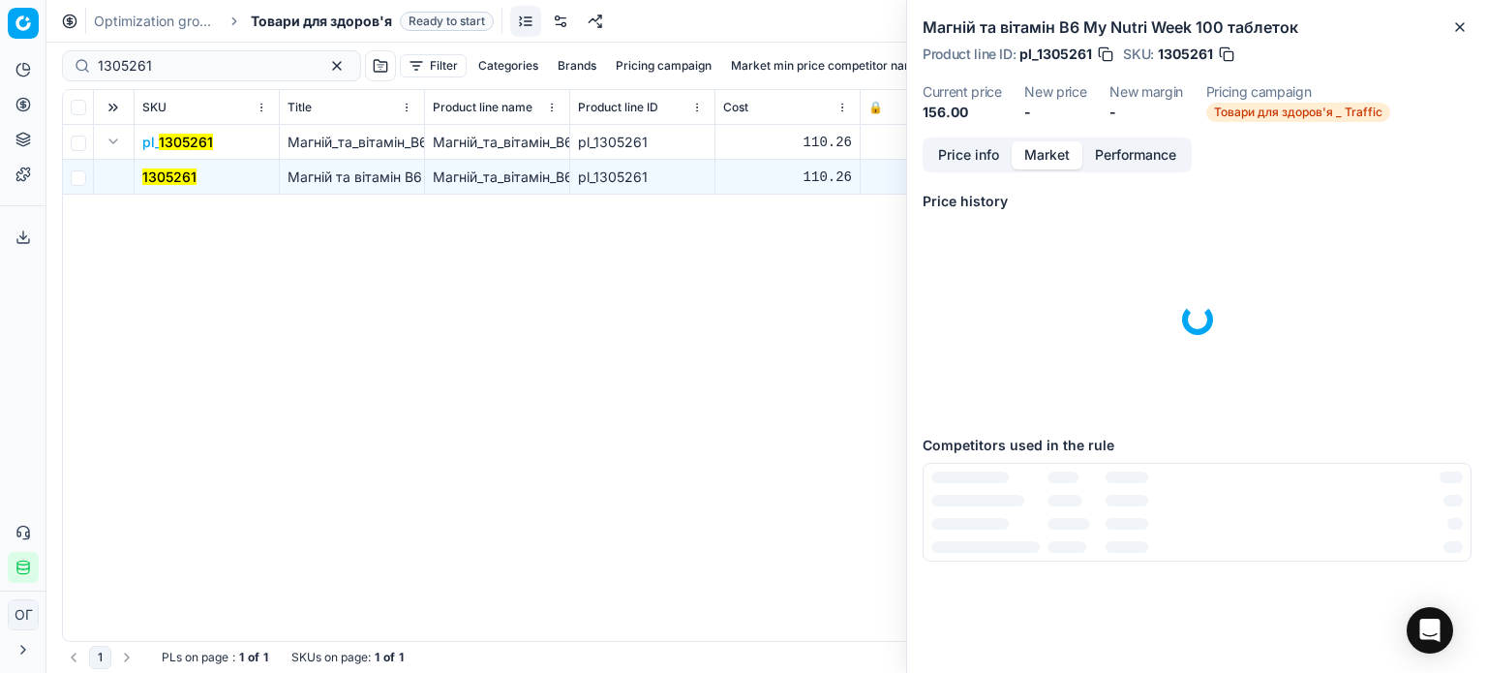
click at [1042, 149] on button "Market" at bounding box center [1047, 155] width 71 height 28
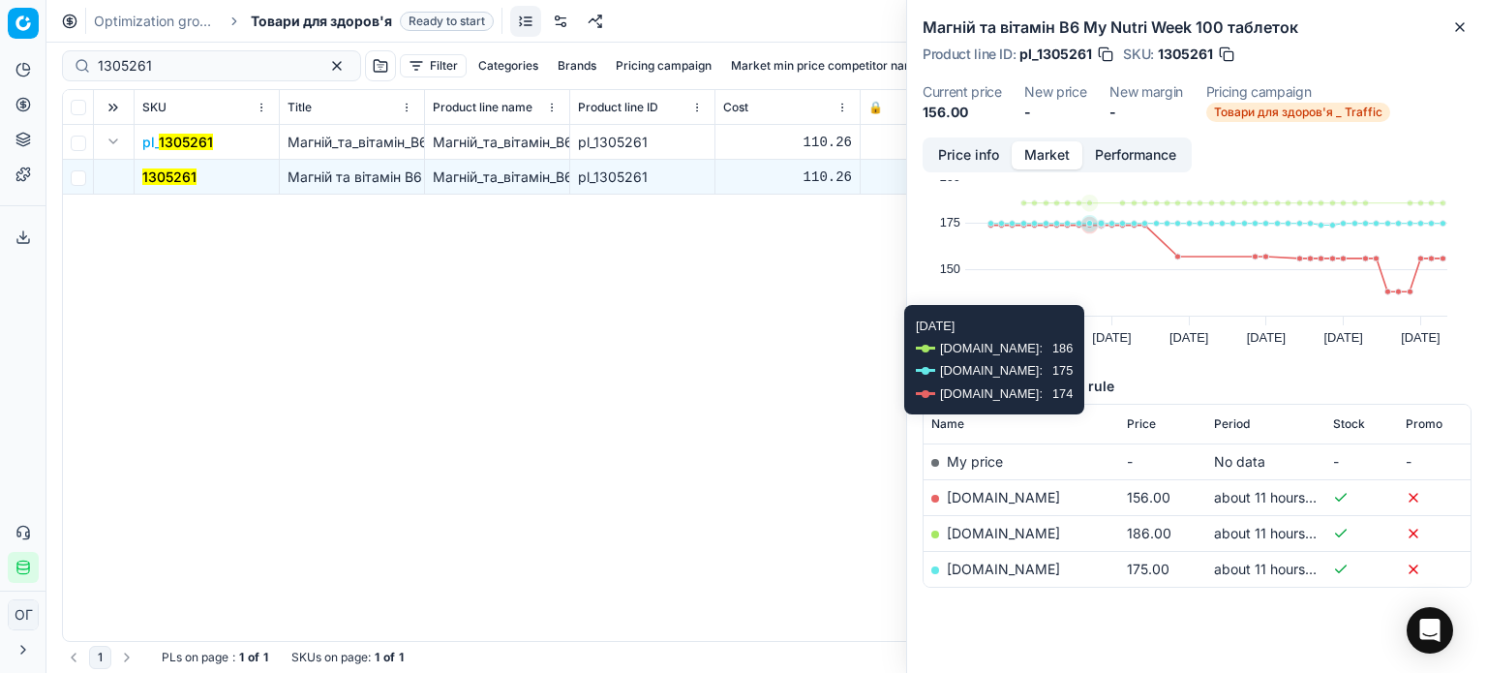
scroll to position [80, 0]
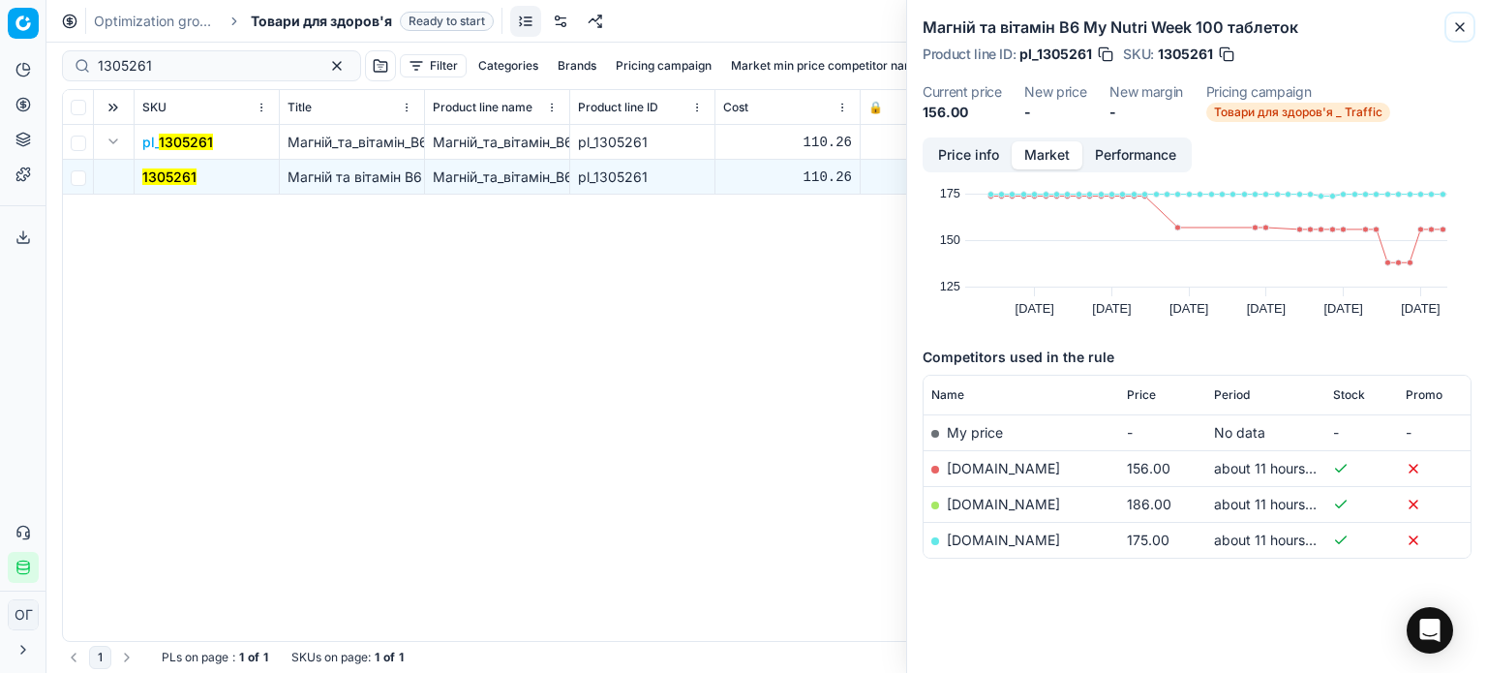
click at [1463, 28] on icon "button" at bounding box center [1459, 26] width 15 height 15
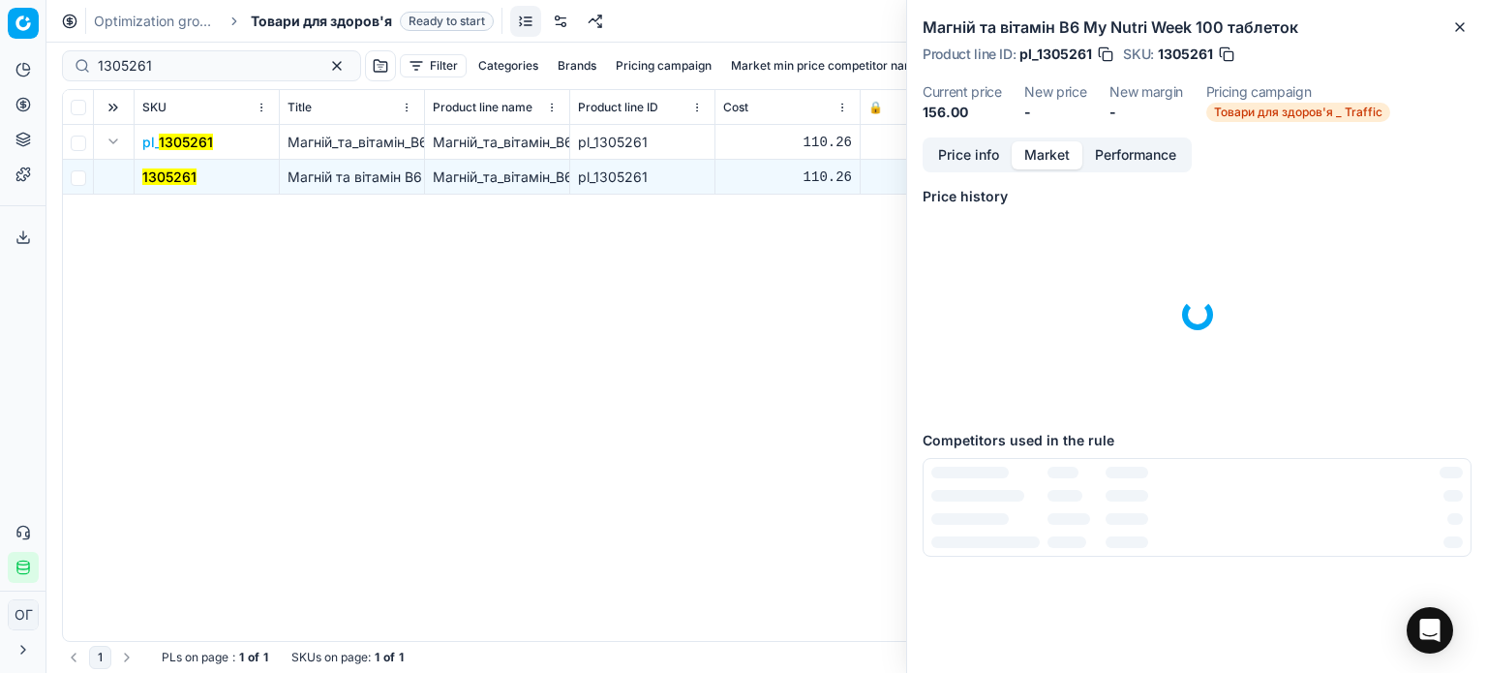
scroll to position [0, 0]
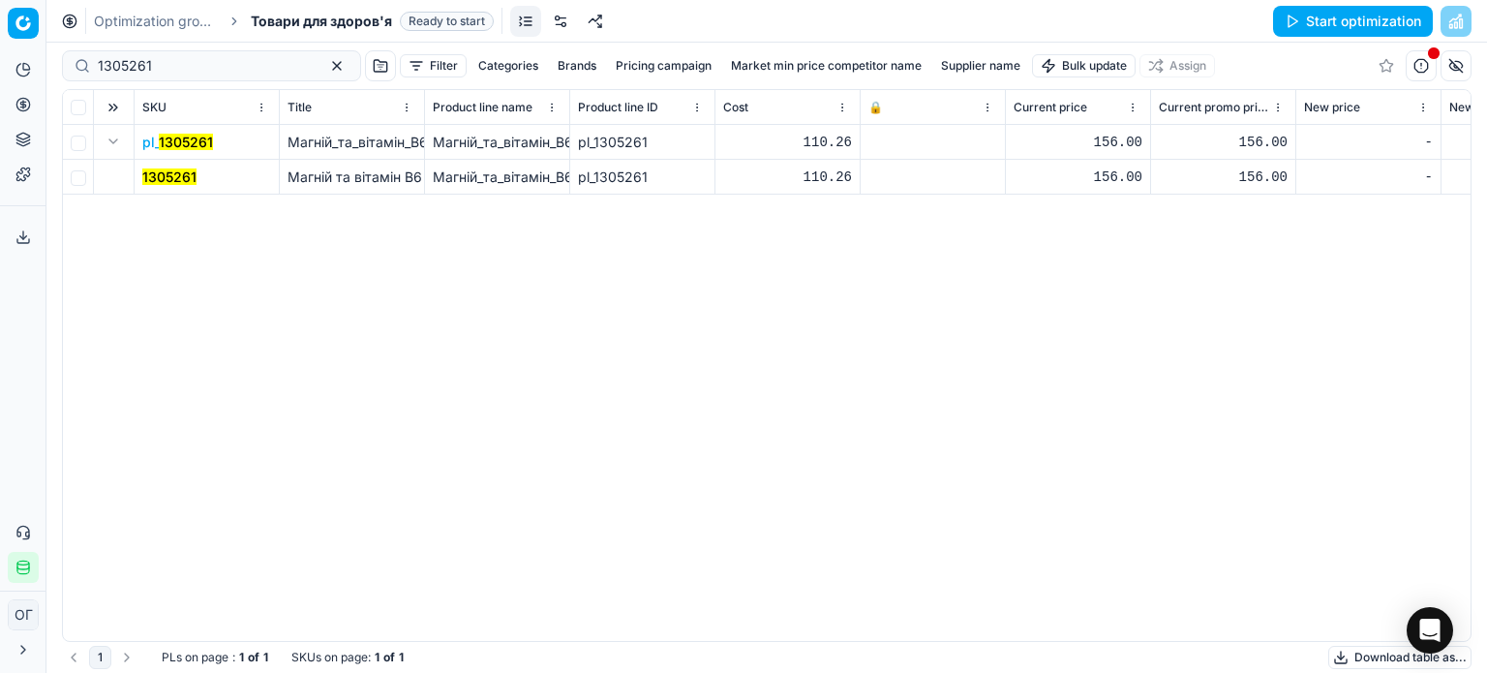
click at [565, 31] on link at bounding box center [560, 21] width 31 height 31
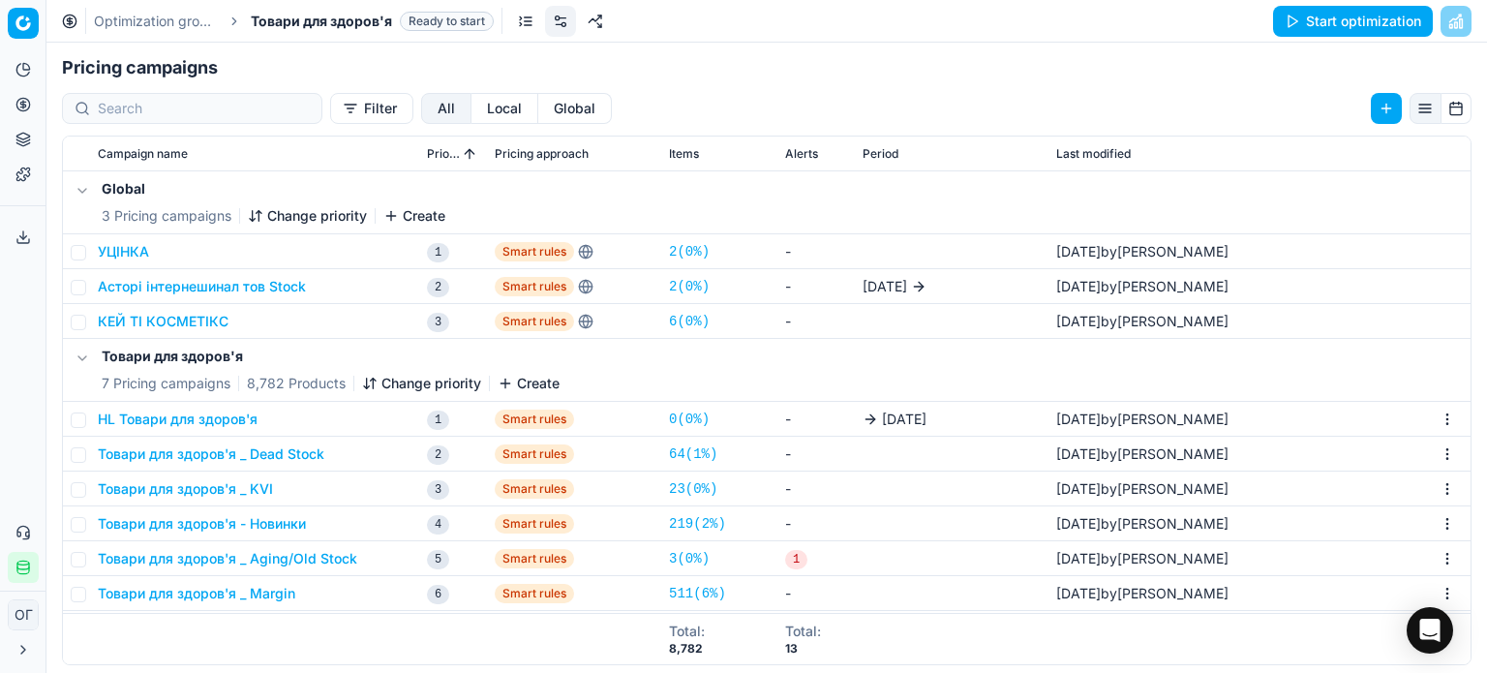
scroll to position [298, 0]
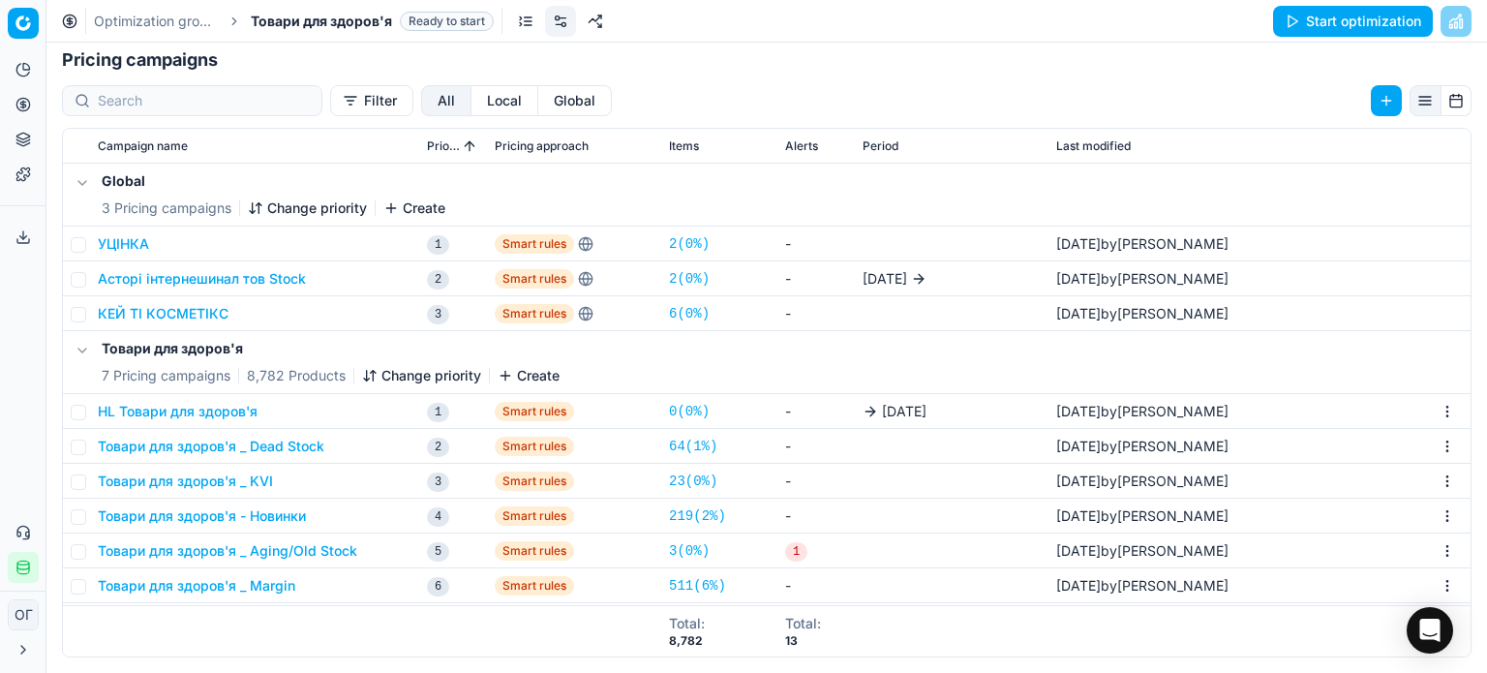
click at [1377, 92] on button "button" at bounding box center [1386, 100] width 31 height 31
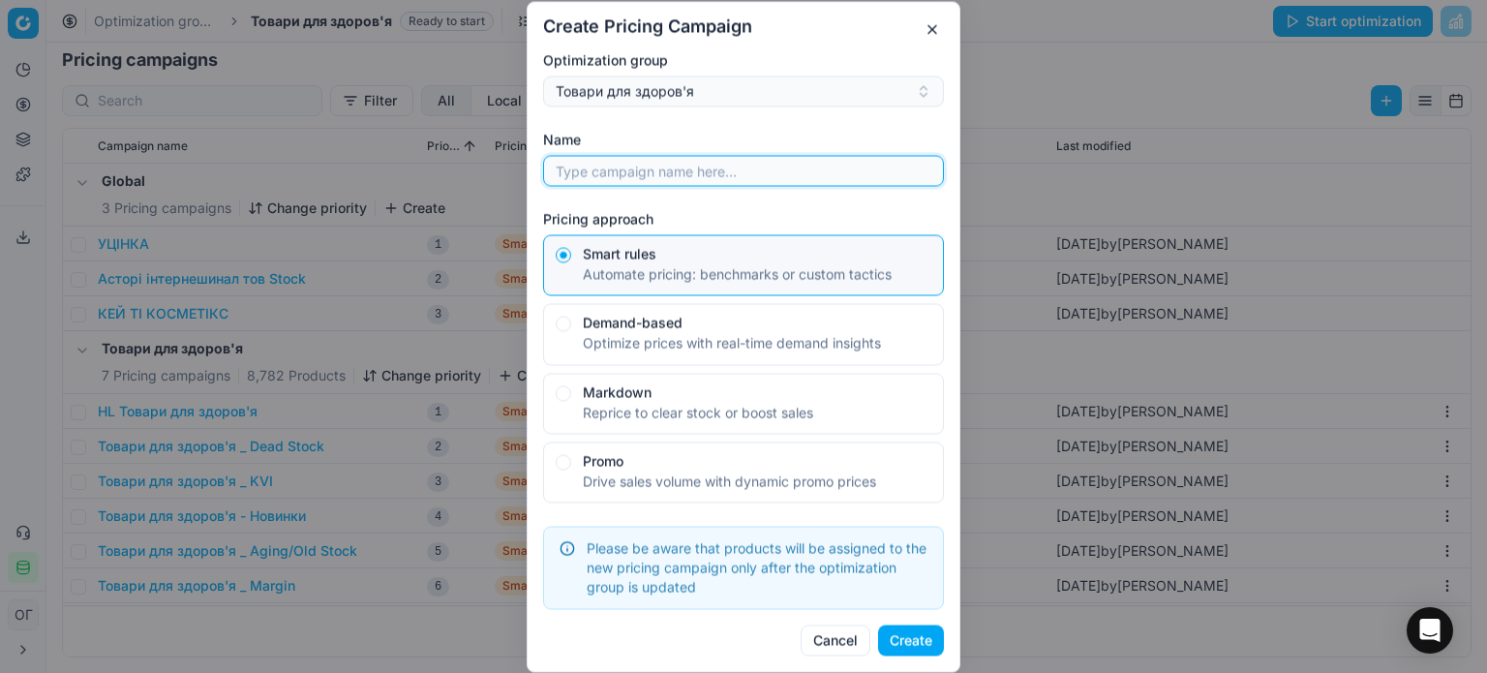
click at [742, 167] on input "Name" at bounding box center [743, 170] width 383 height 29
type input "Biotus sale"
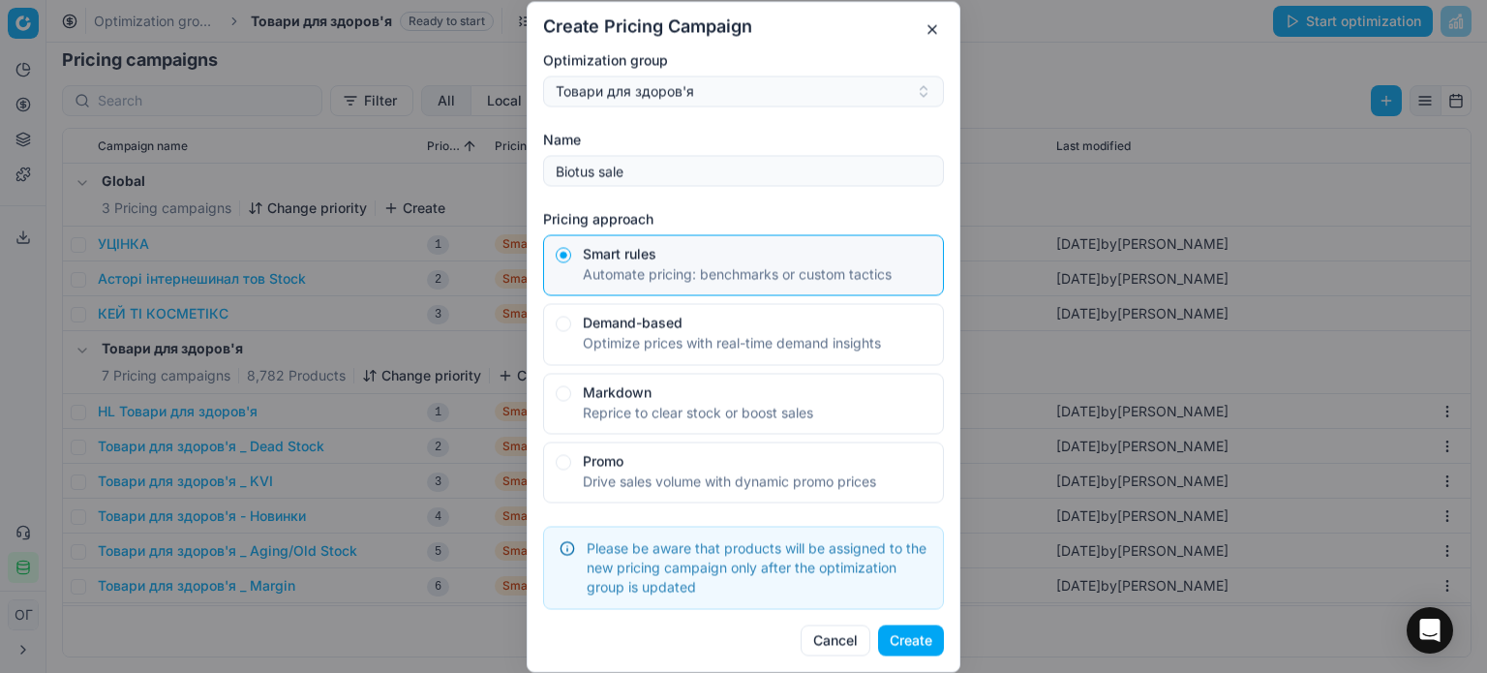
click at [909, 630] on button "Create" at bounding box center [911, 639] width 66 height 31
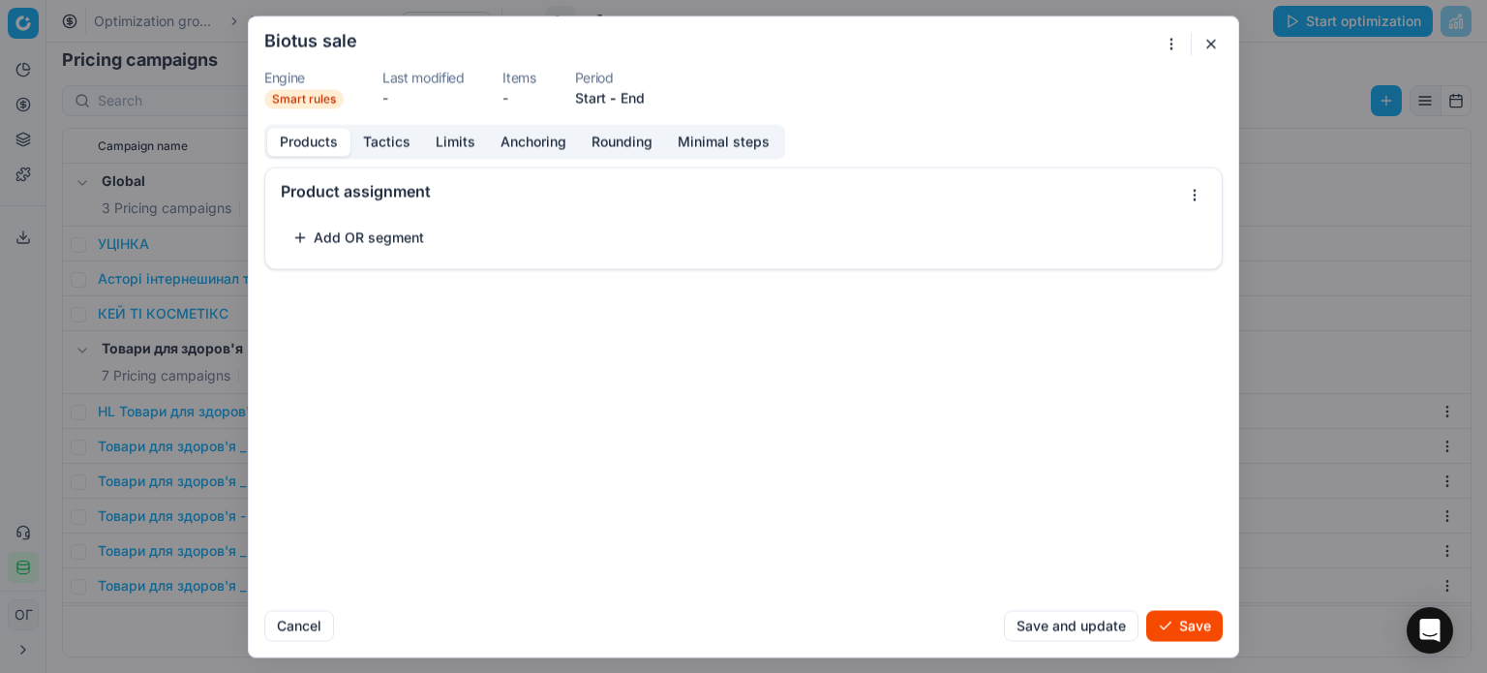
click at [359, 239] on button "Add OR segment" at bounding box center [358, 237] width 155 height 31
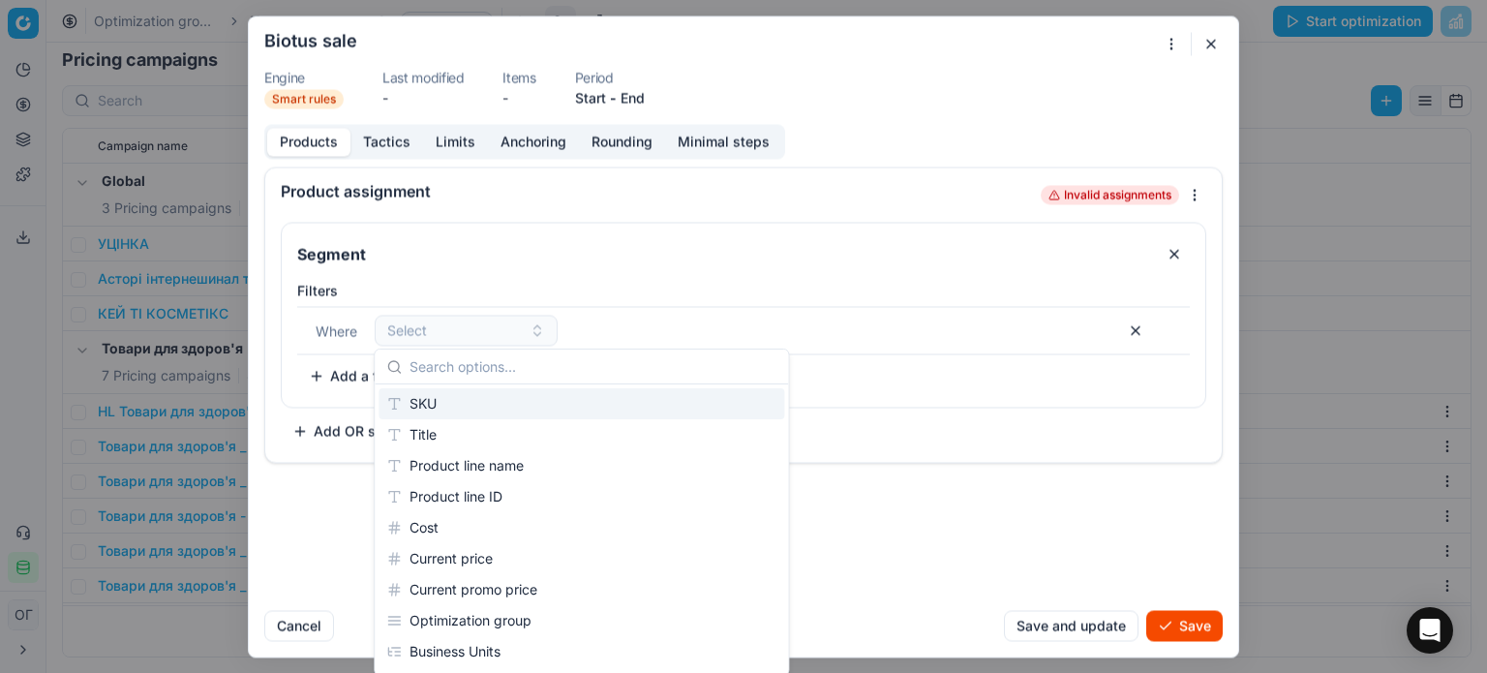
click at [1212, 39] on button "button" at bounding box center [1210, 43] width 23 height 23
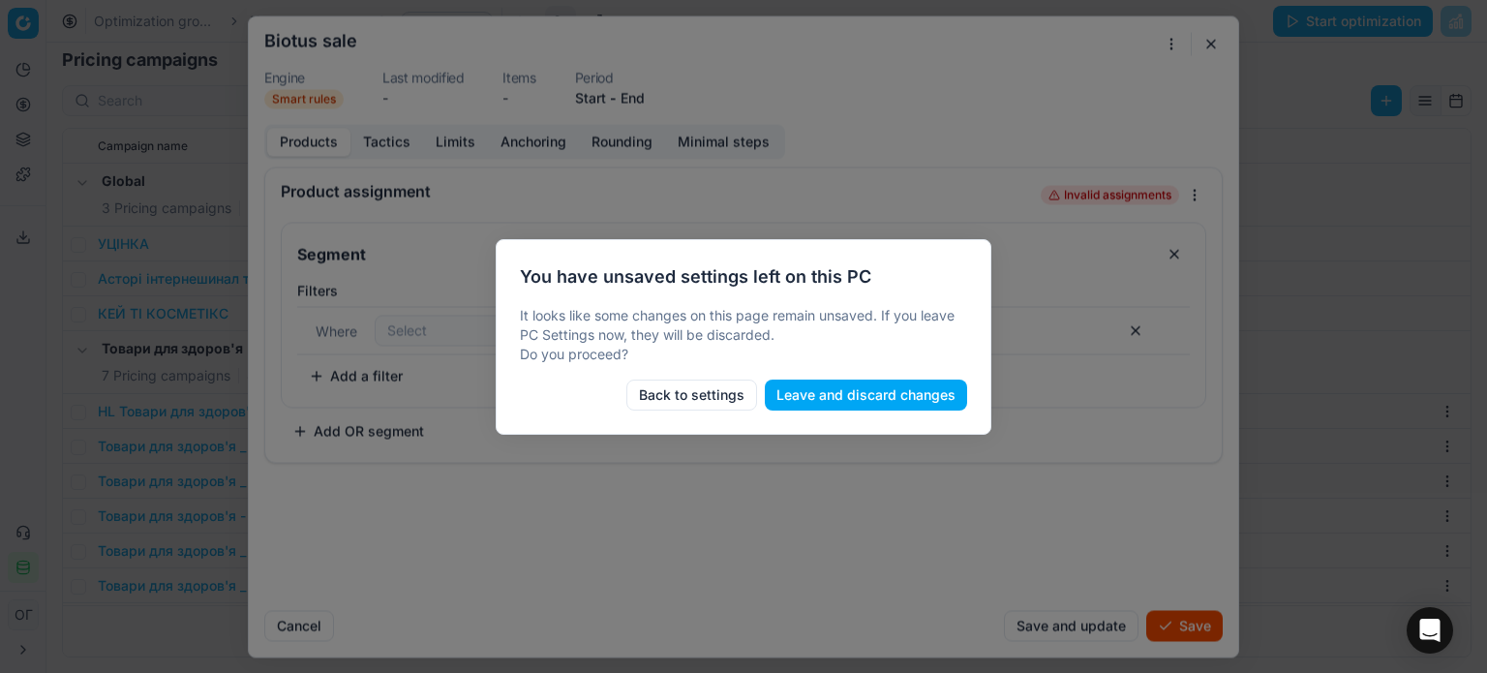
click at [860, 394] on button "Leave and discard changes" at bounding box center [866, 394] width 202 height 31
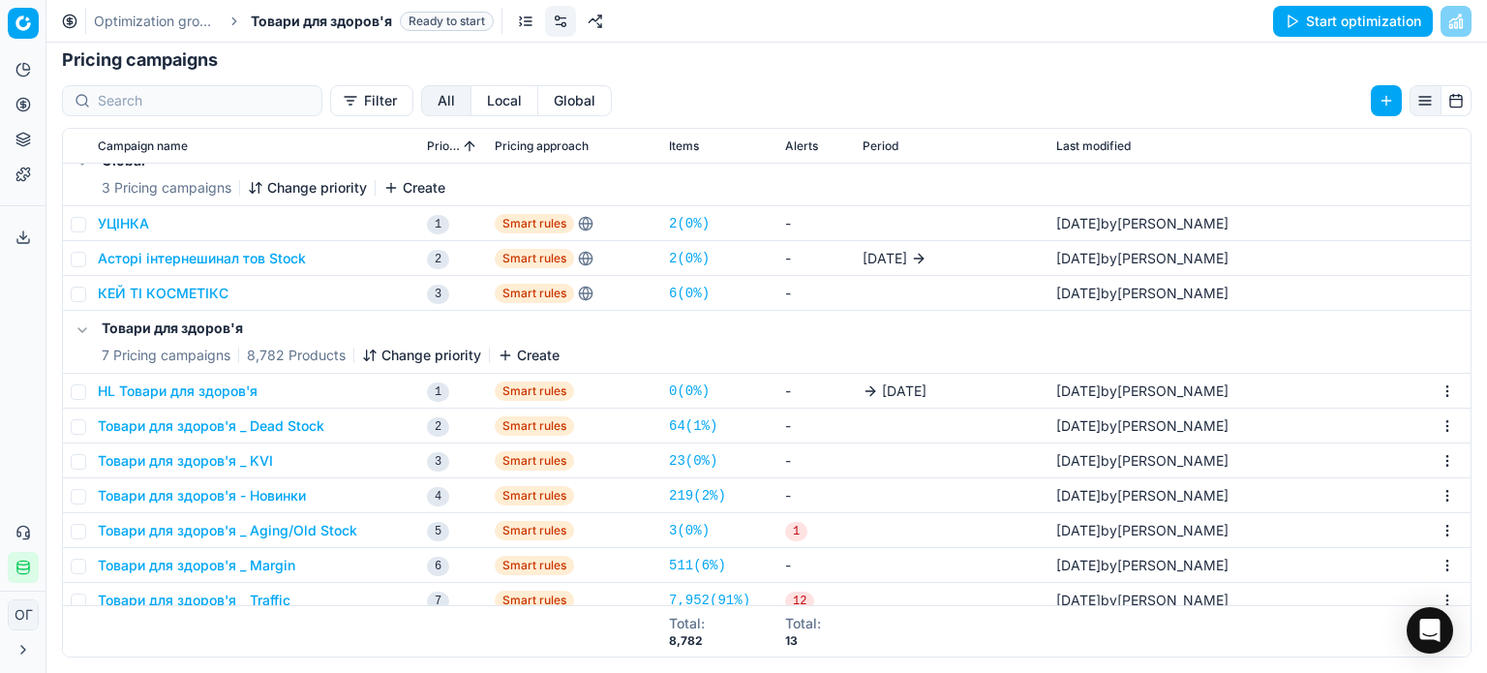
scroll to position [31, 0]
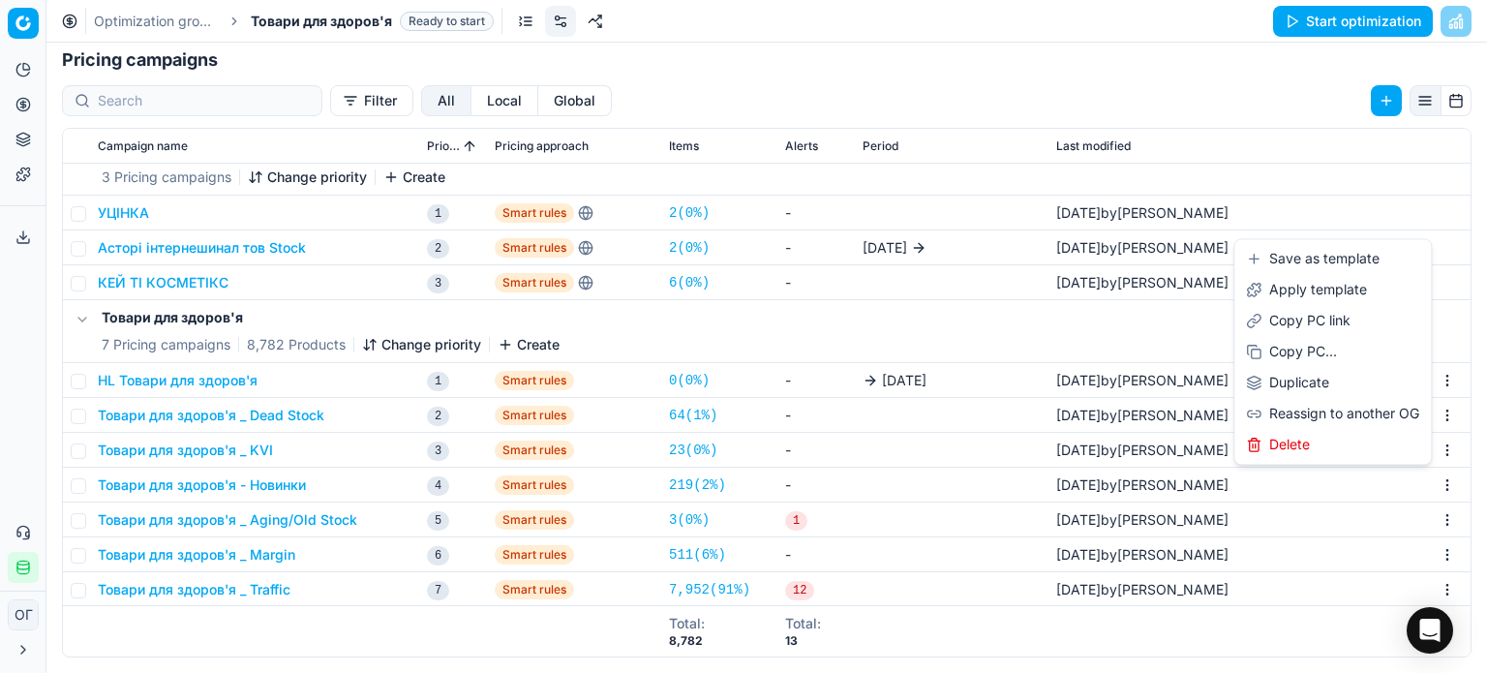
click at [1420, 480] on html "Pricing platform Analytics Pricing Product portfolio Templates Export service 1…" at bounding box center [743, 336] width 1487 height 673
click at [225, 475] on html "Pricing platform Analytics Pricing Product portfolio Templates Export service 1…" at bounding box center [743, 336] width 1487 height 673
click at [222, 485] on button "Товари для здоров'я - Новинки" at bounding box center [202, 484] width 208 height 19
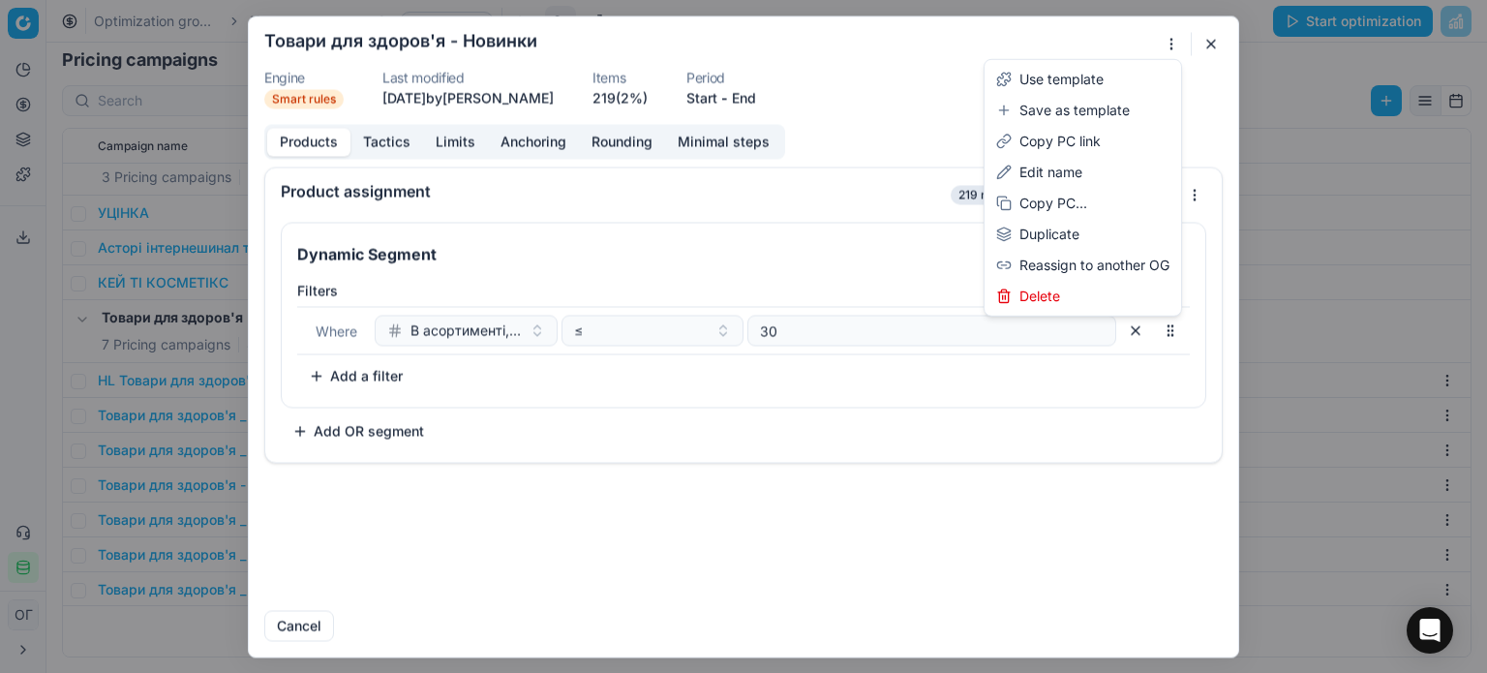
click at [1178, 36] on div "We are saving PC settings. Please wait, it should take a few minutes Товари для…" at bounding box center [743, 336] width 1487 height 673
click at [1063, 238] on div "Duplicate" at bounding box center [1082, 234] width 189 height 31
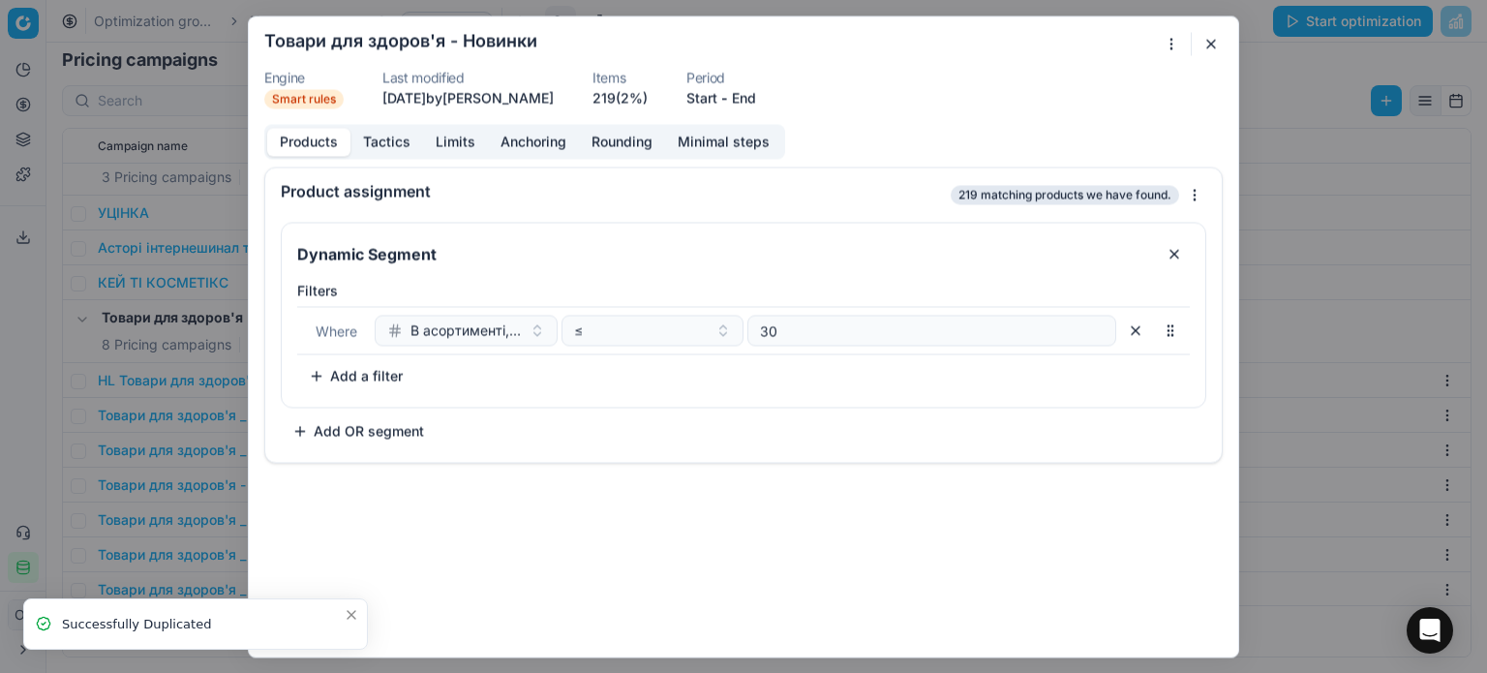
click at [1206, 43] on button "button" at bounding box center [1210, 43] width 23 height 23
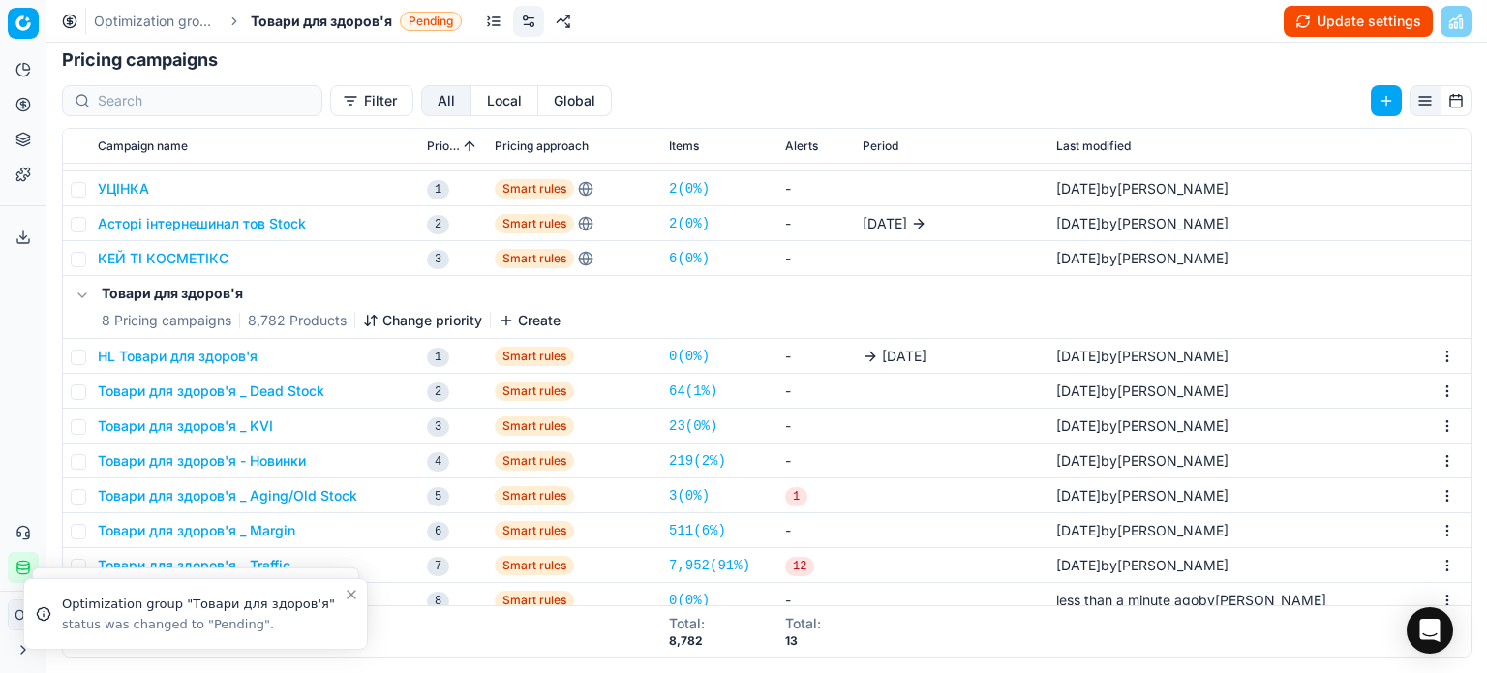
scroll to position [66, 0]
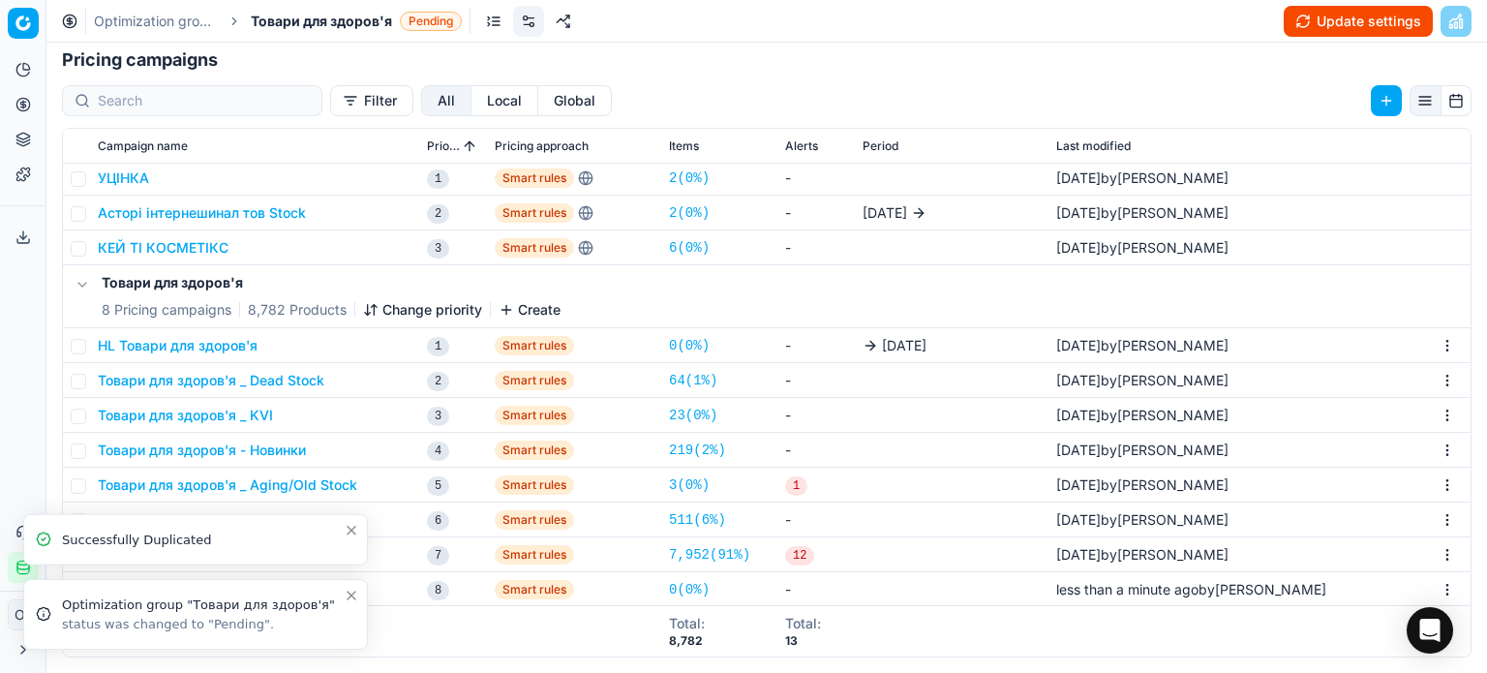
click at [353, 602] on icon "Close toast" at bounding box center [351, 595] width 15 height 15
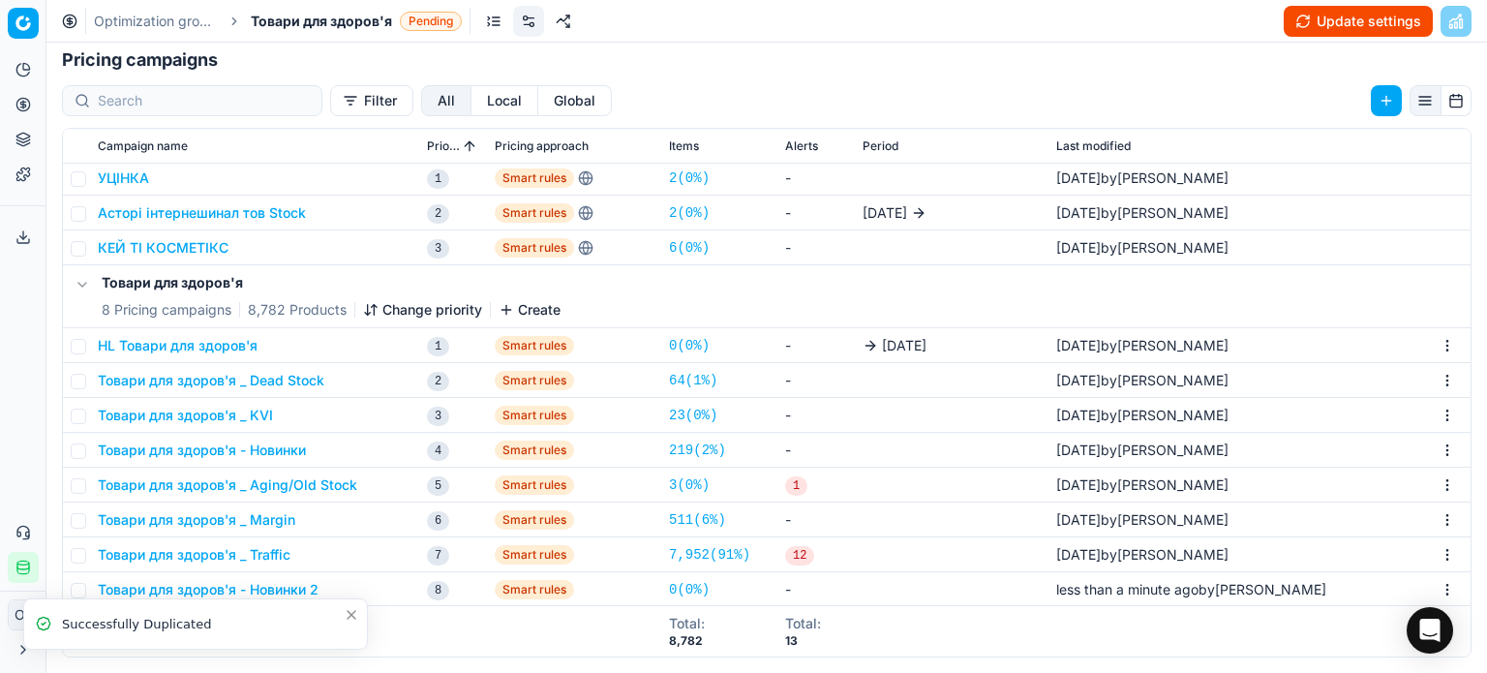
click at [352, 613] on icon "Close toast" at bounding box center [352, 615] width 8 height 8
click at [267, 587] on button "Товари для здоров'я - Новинки 2" at bounding box center [208, 589] width 221 height 19
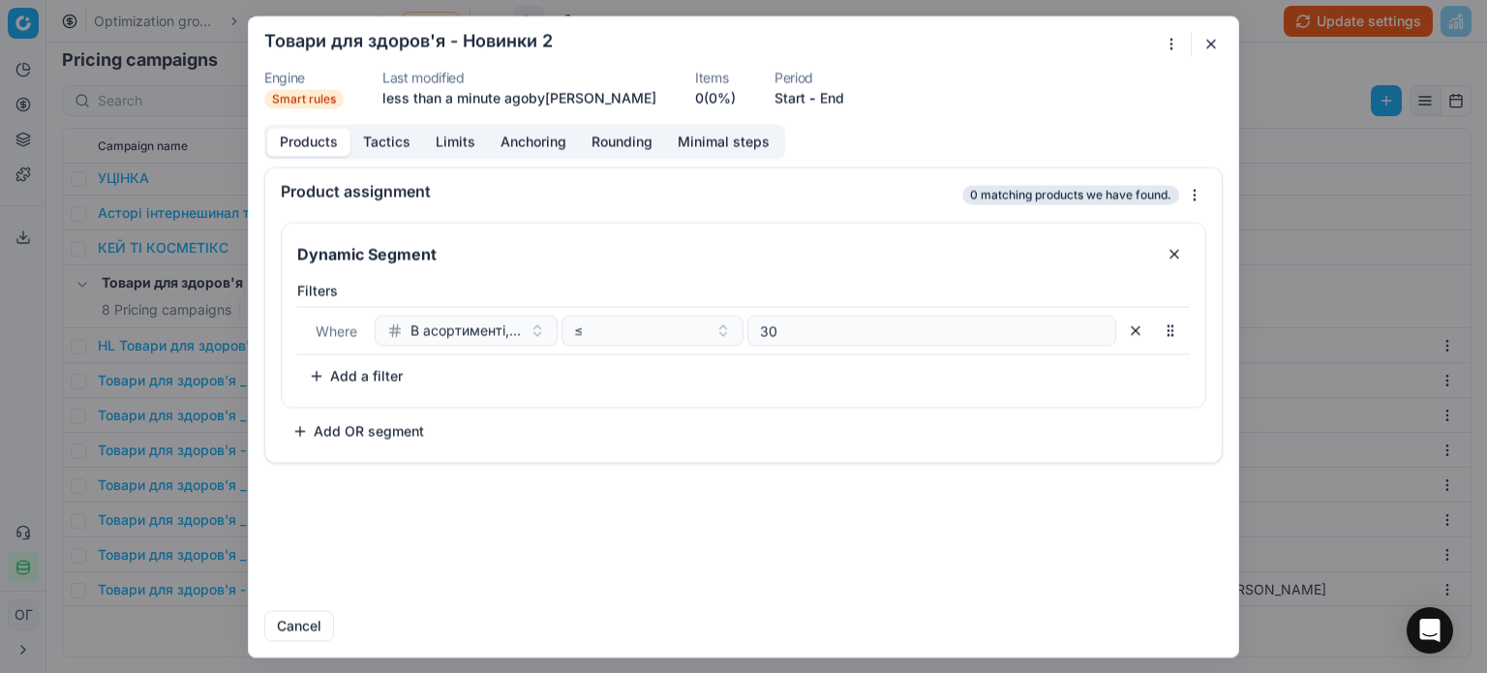
click at [1142, 332] on button "button" at bounding box center [1135, 330] width 31 height 31
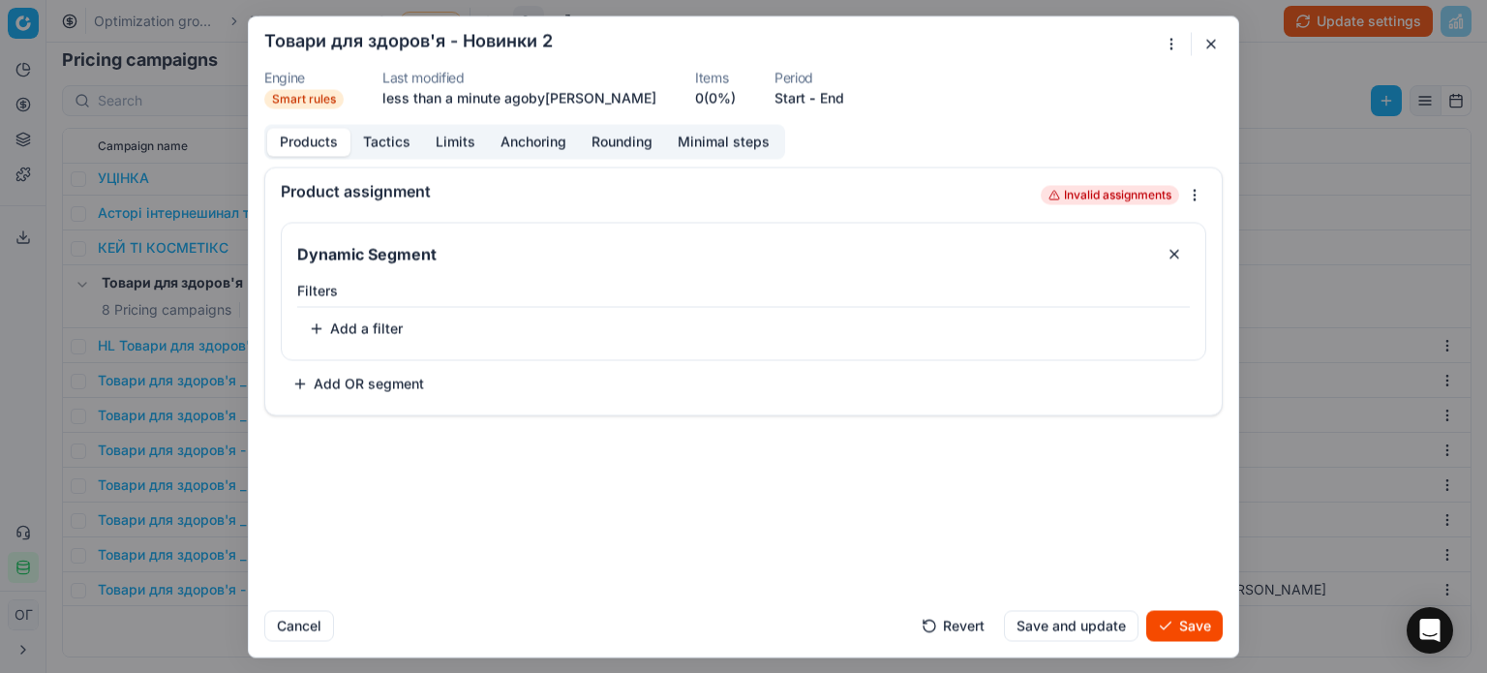
click at [376, 336] on button "Add a filter" at bounding box center [355, 328] width 117 height 31
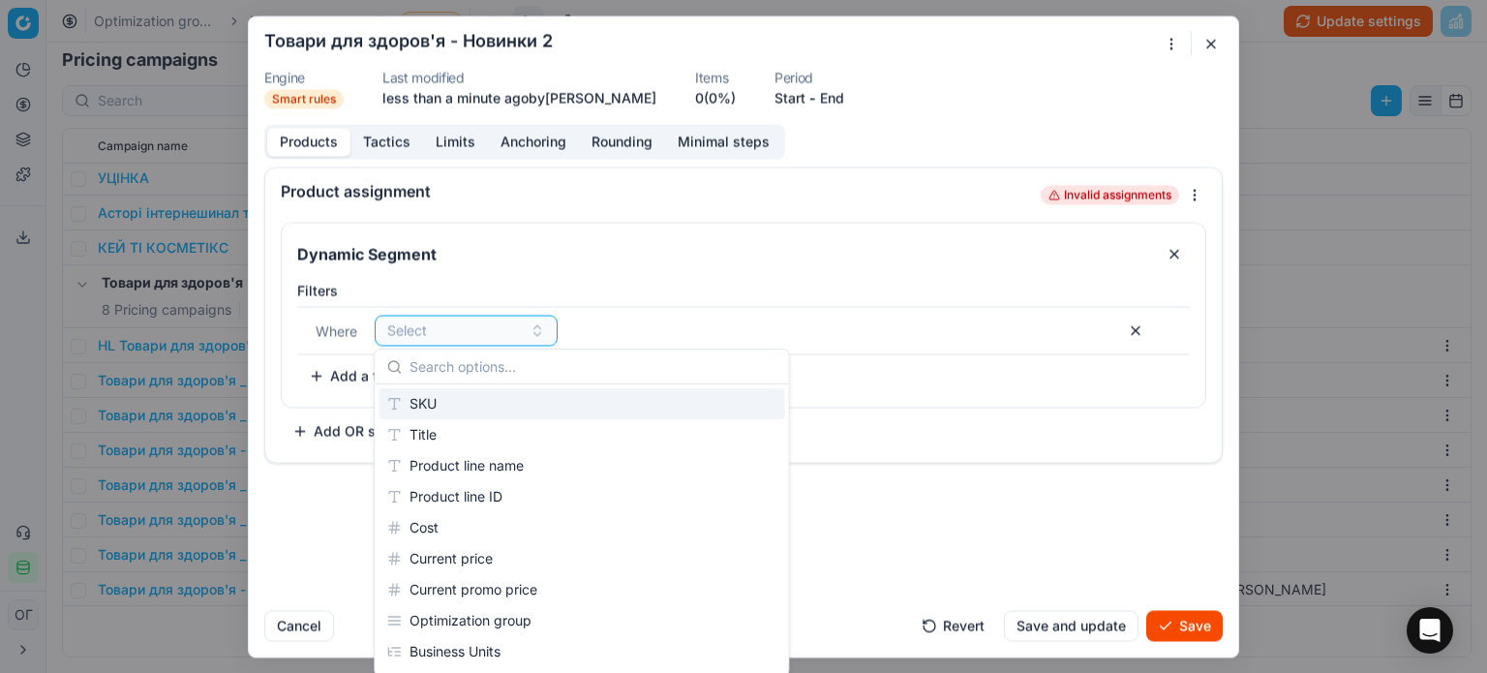
click at [428, 402] on div "SKU" at bounding box center [581, 403] width 406 height 31
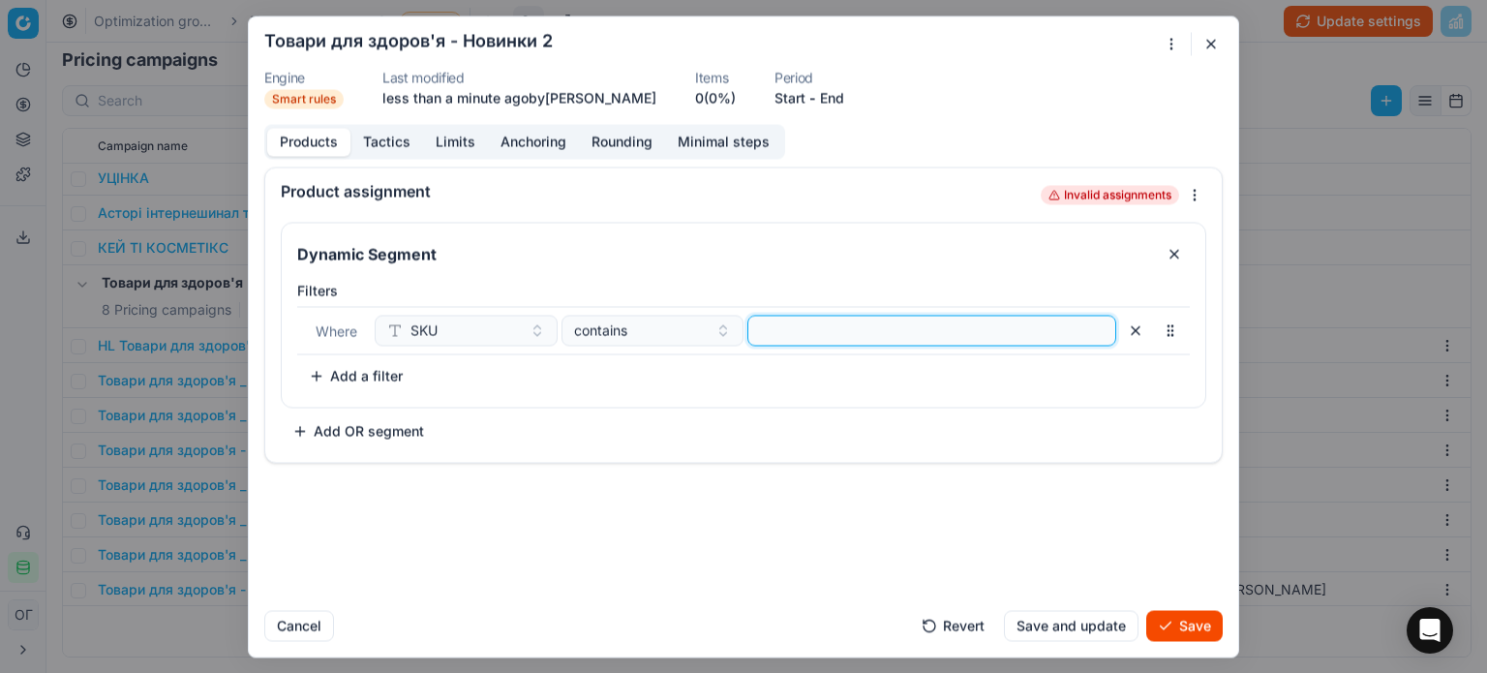
click at [823, 320] on input at bounding box center [931, 330] width 351 height 29
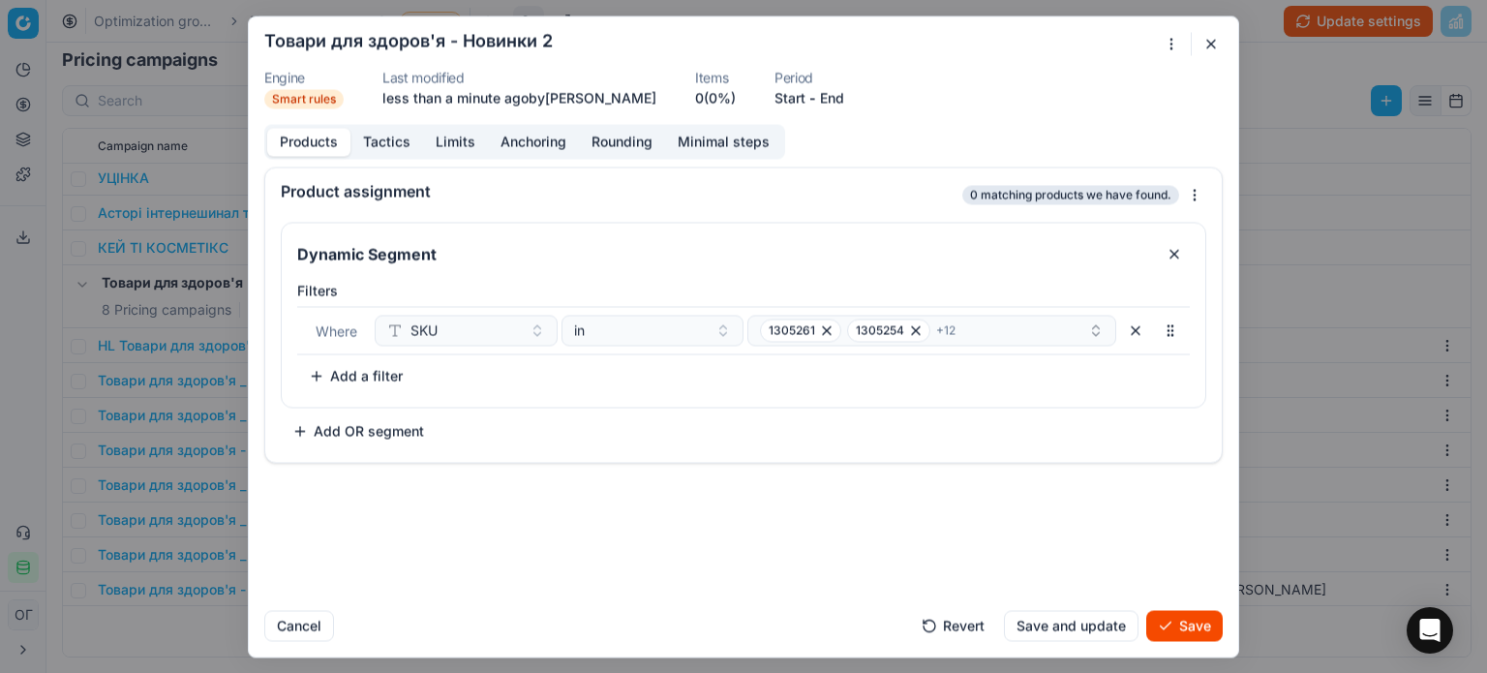
click at [1185, 627] on button "Save" at bounding box center [1184, 625] width 76 height 31
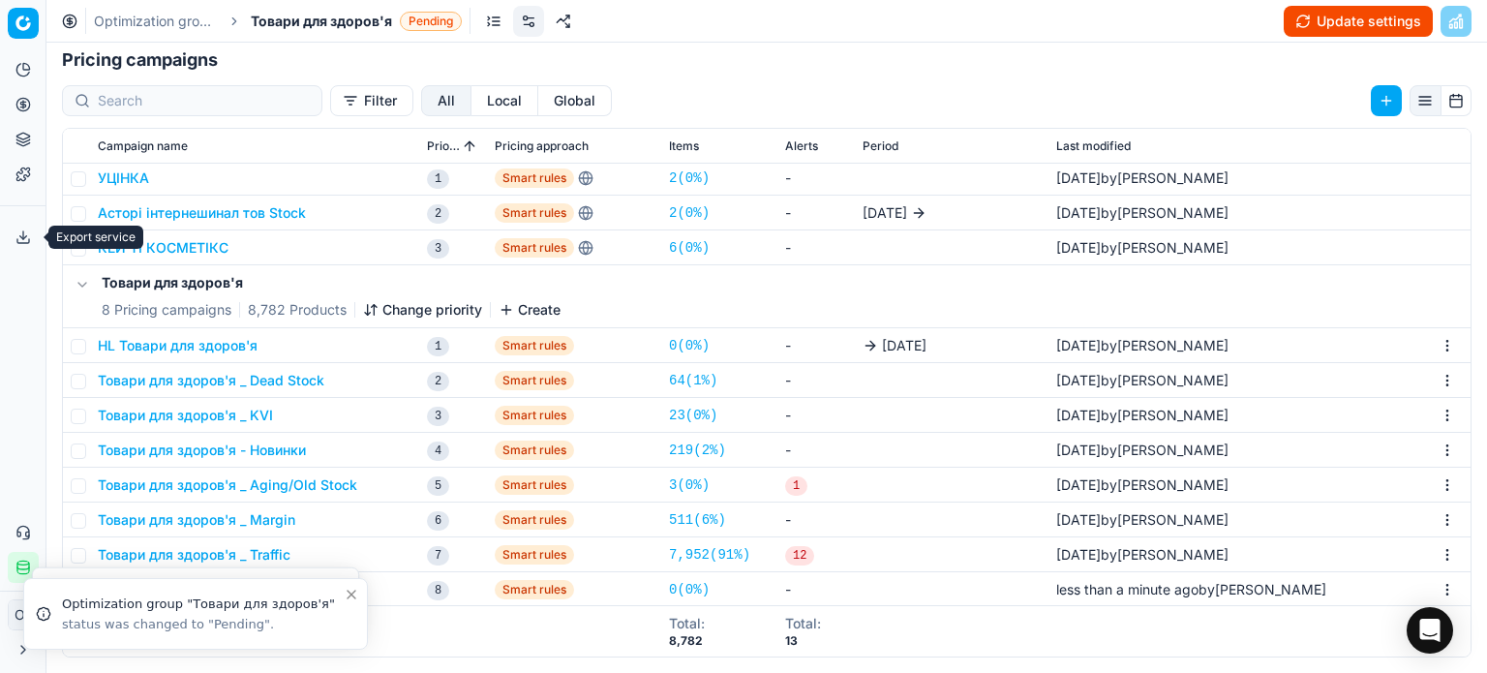
click at [22, 234] on icon at bounding box center [22, 236] width 15 height 15
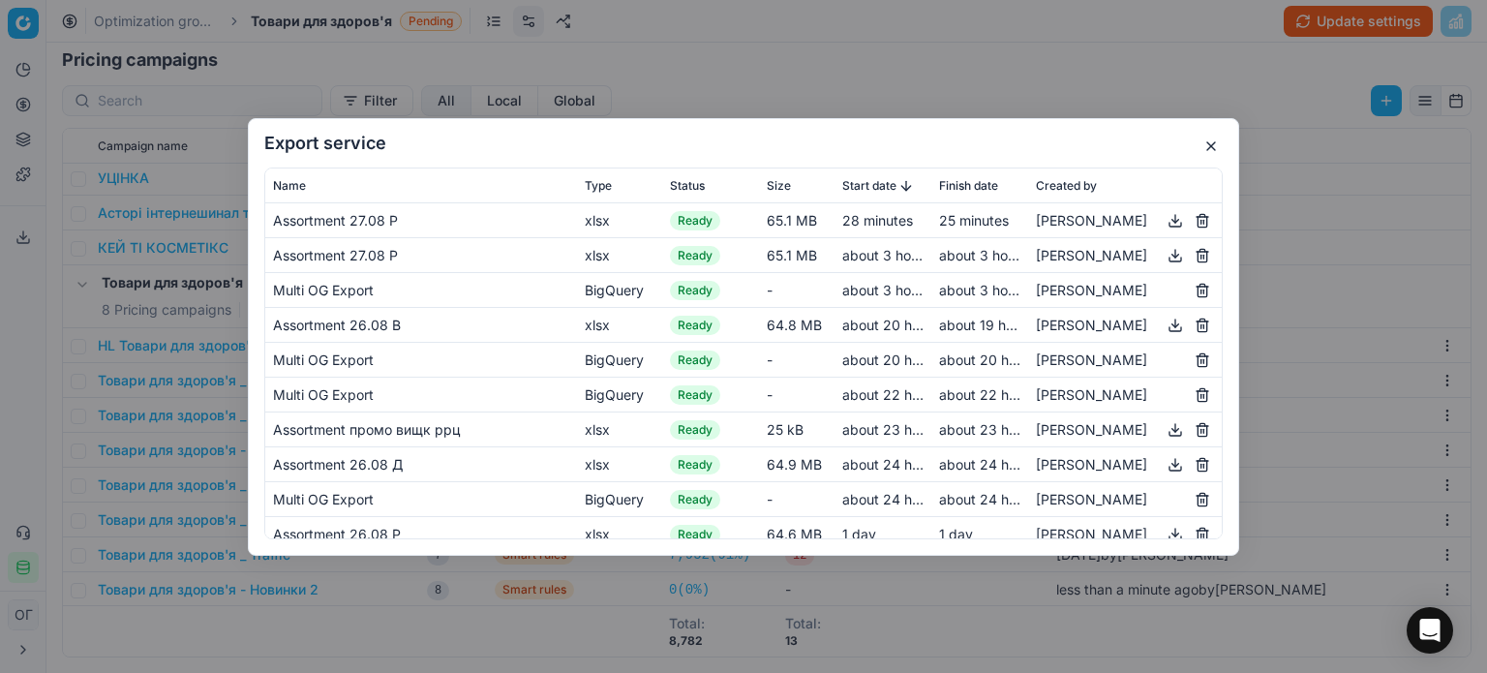
click at [1212, 144] on button "button" at bounding box center [1210, 146] width 23 height 23
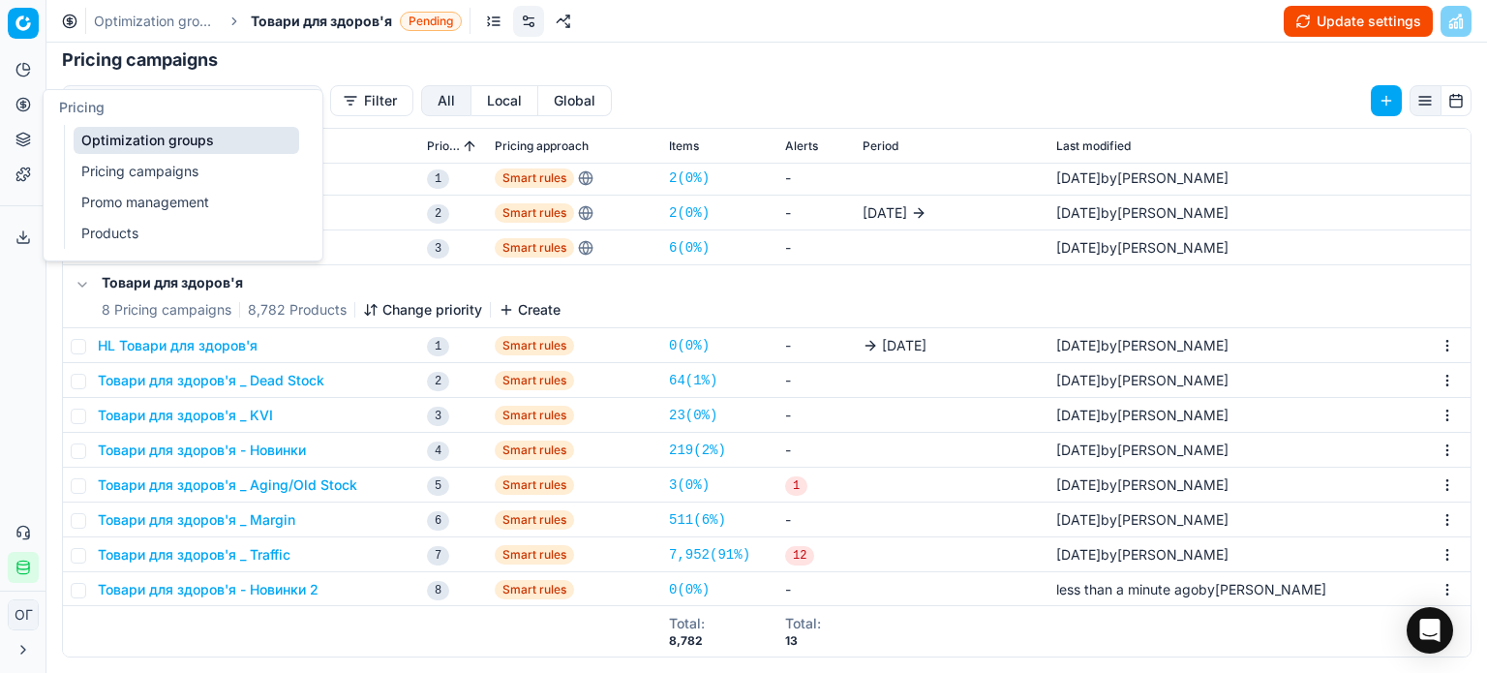
click at [18, 97] on icon at bounding box center [22, 104] width 15 height 15
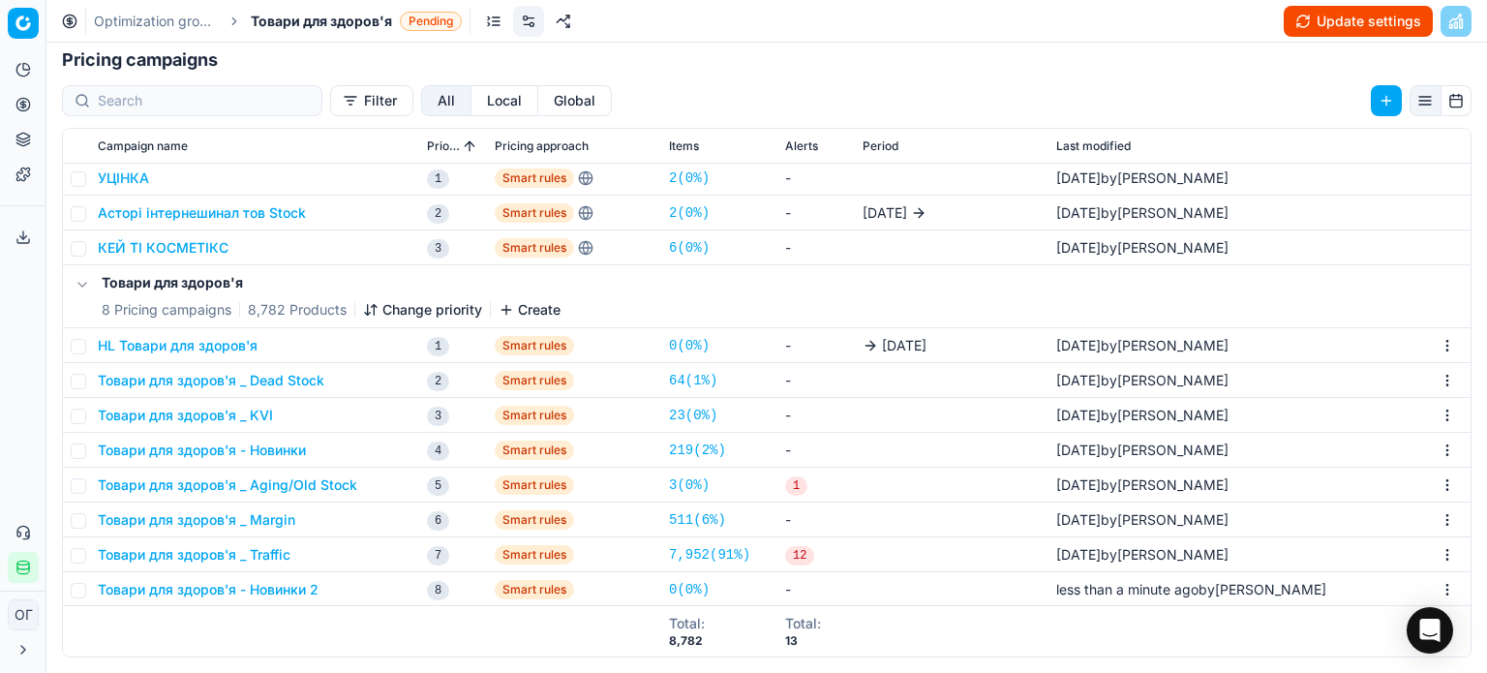
click at [245, 590] on button "Товари для здоров'я - Новинки 2" at bounding box center [208, 589] width 221 height 19
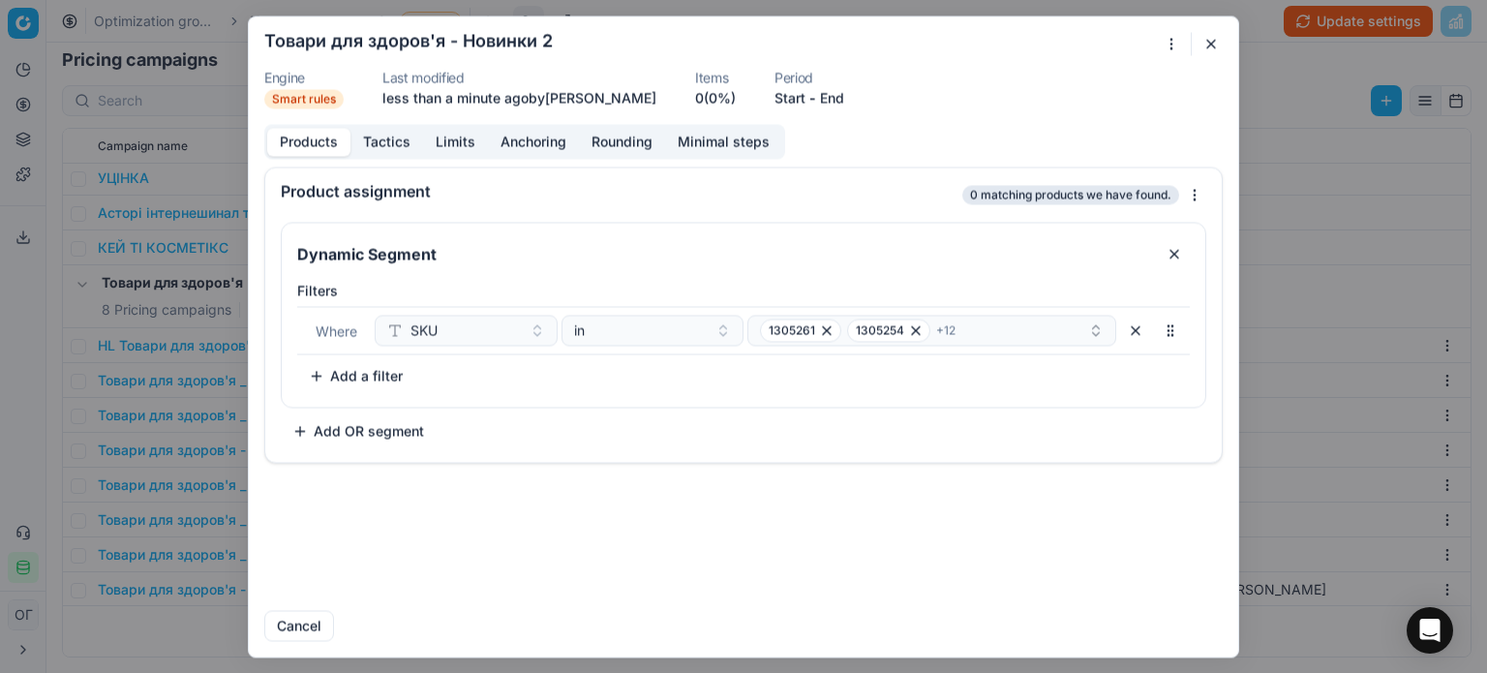
click at [401, 146] on button "Tactics" at bounding box center [386, 142] width 73 height 28
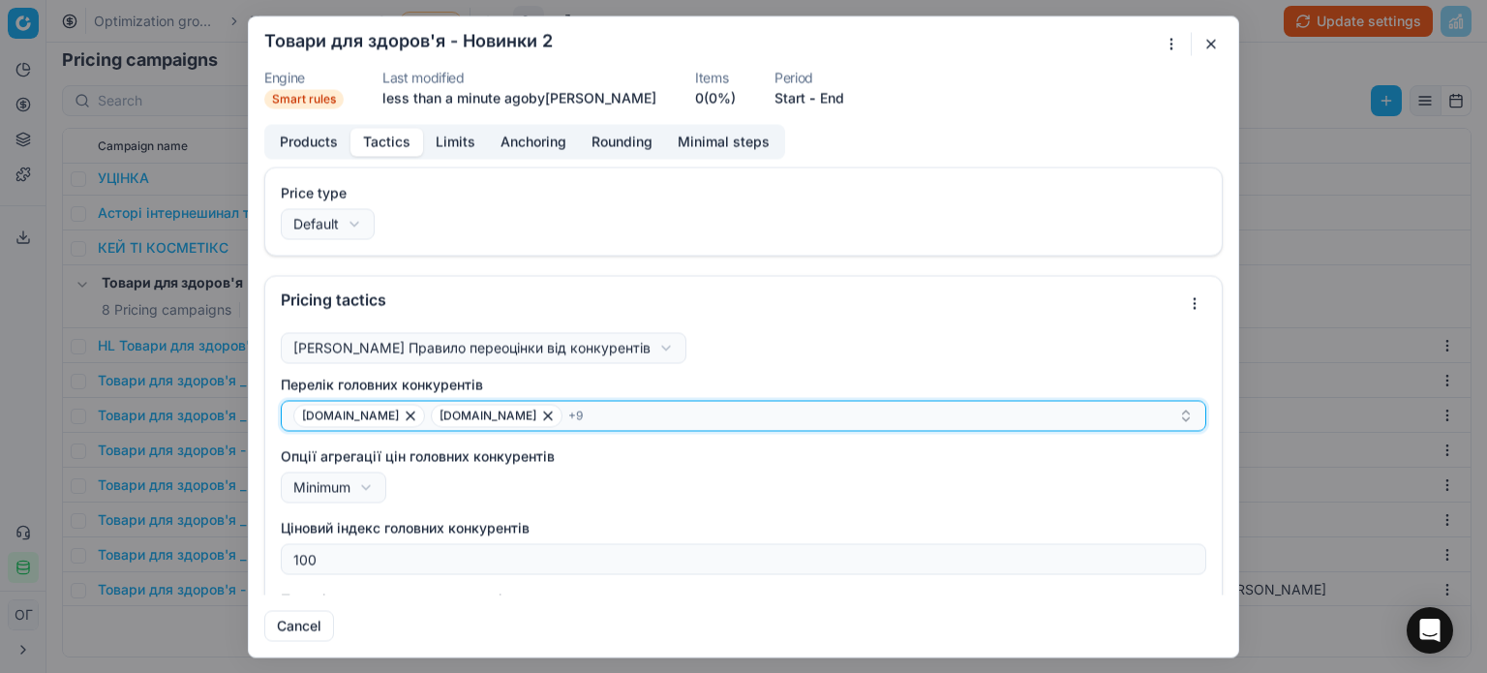
click at [554, 416] on div "add.ua apteka.net.ua + 9" at bounding box center [735, 415] width 885 height 23
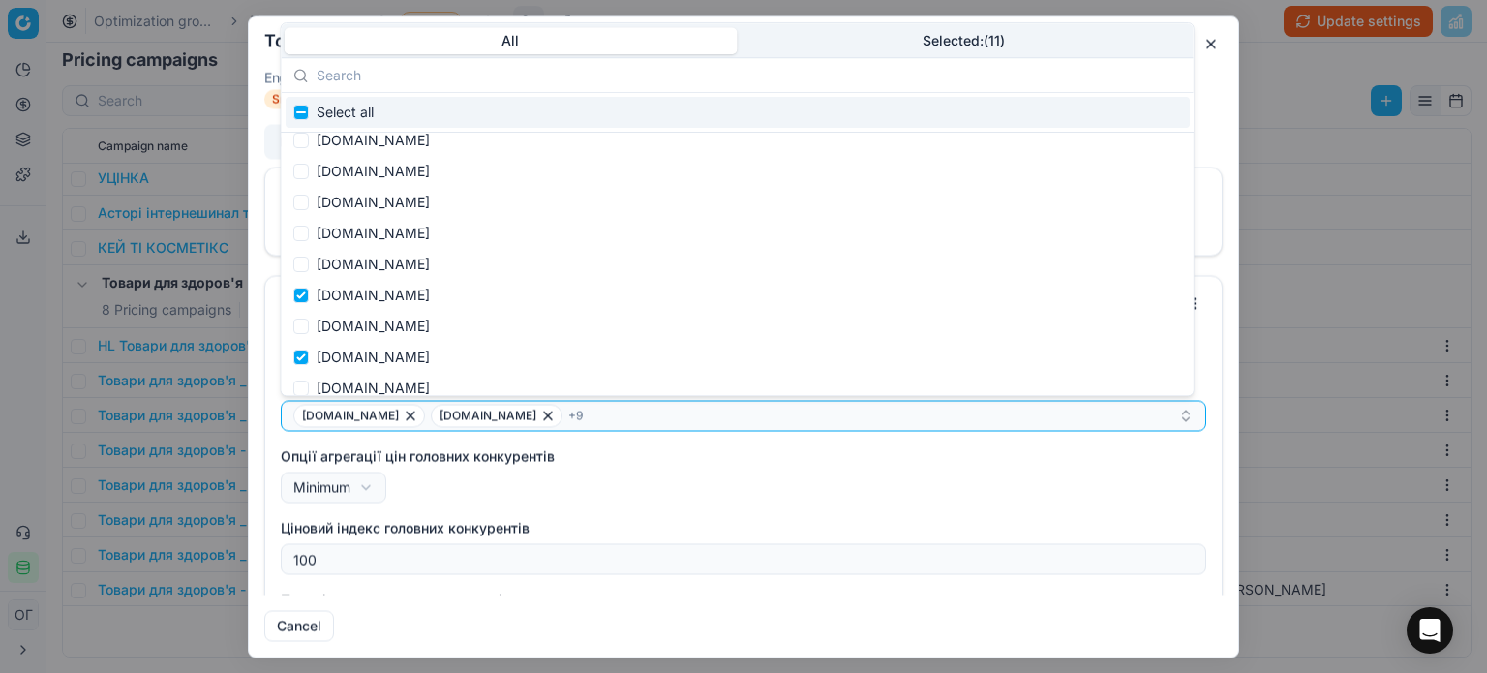
scroll to position [387, 0]
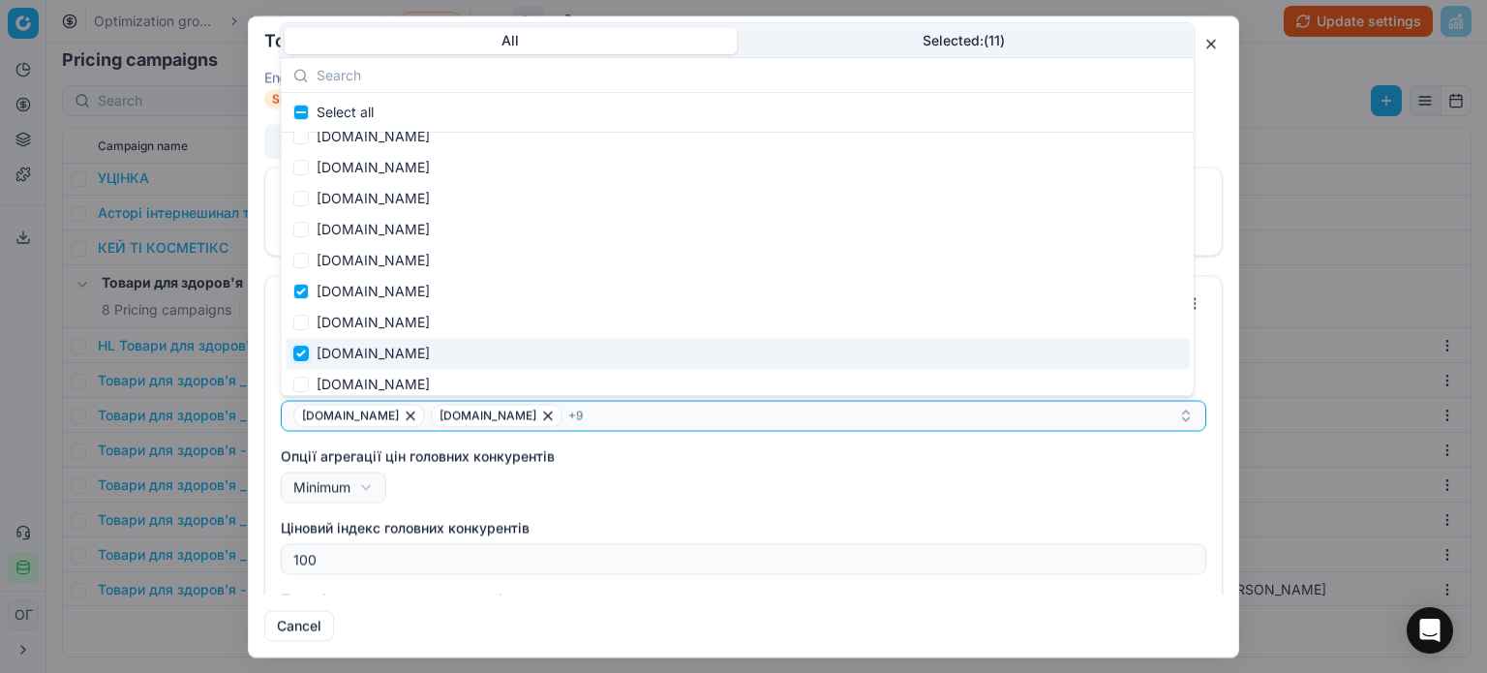
click at [295, 346] on input "Suggestions" at bounding box center [300, 353] width 15 height 15
checkbox input "false"
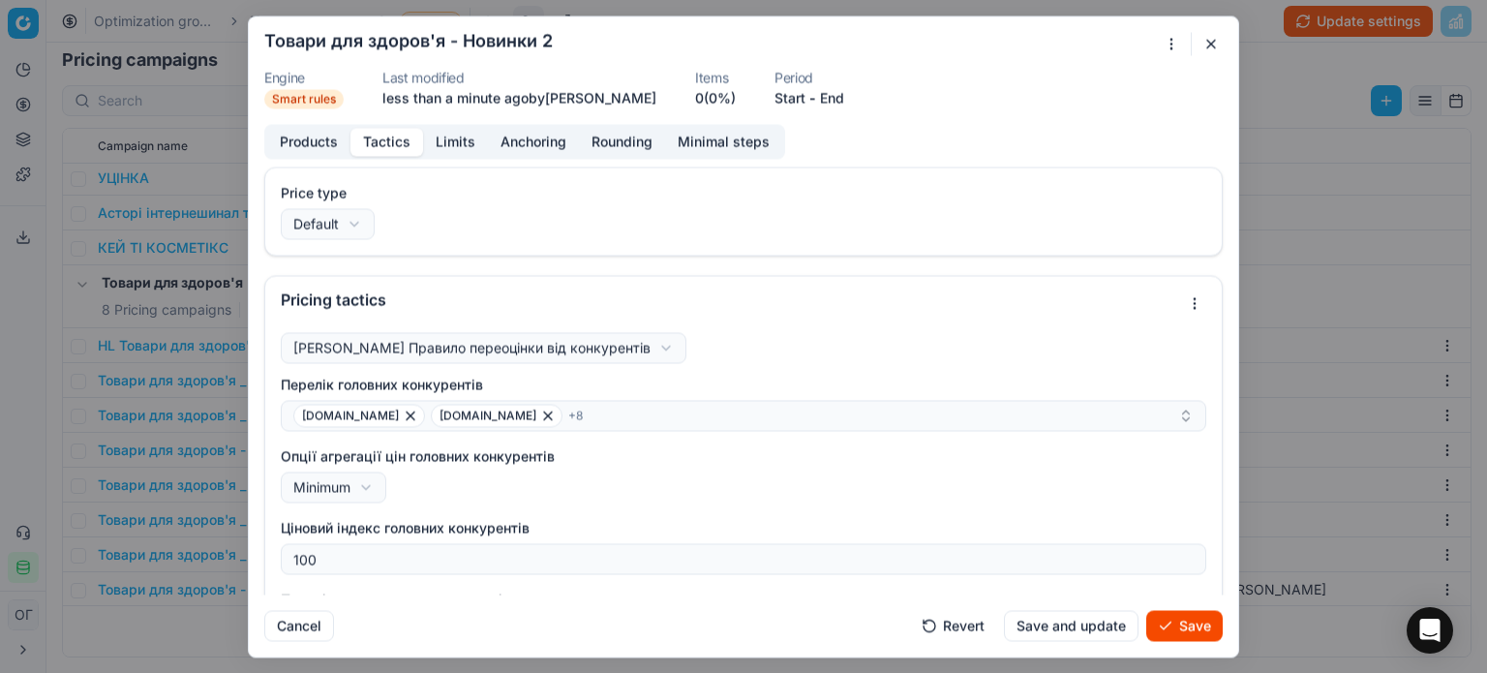
click at [676, 487] on div "Опції агрегації цін головних конкурентів Minimum Minimum Average" at bounding box center [743, 474] width 925 height 56
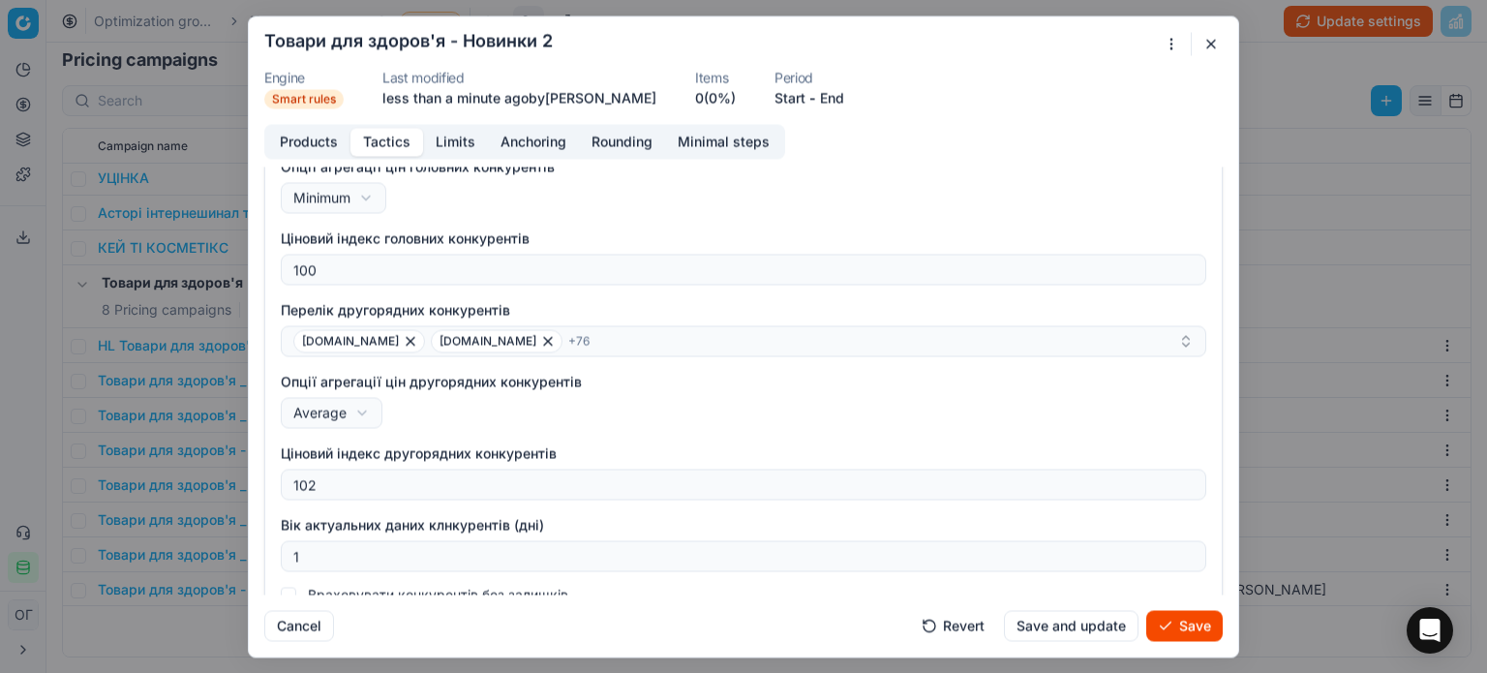
scroll to position [290, 0]
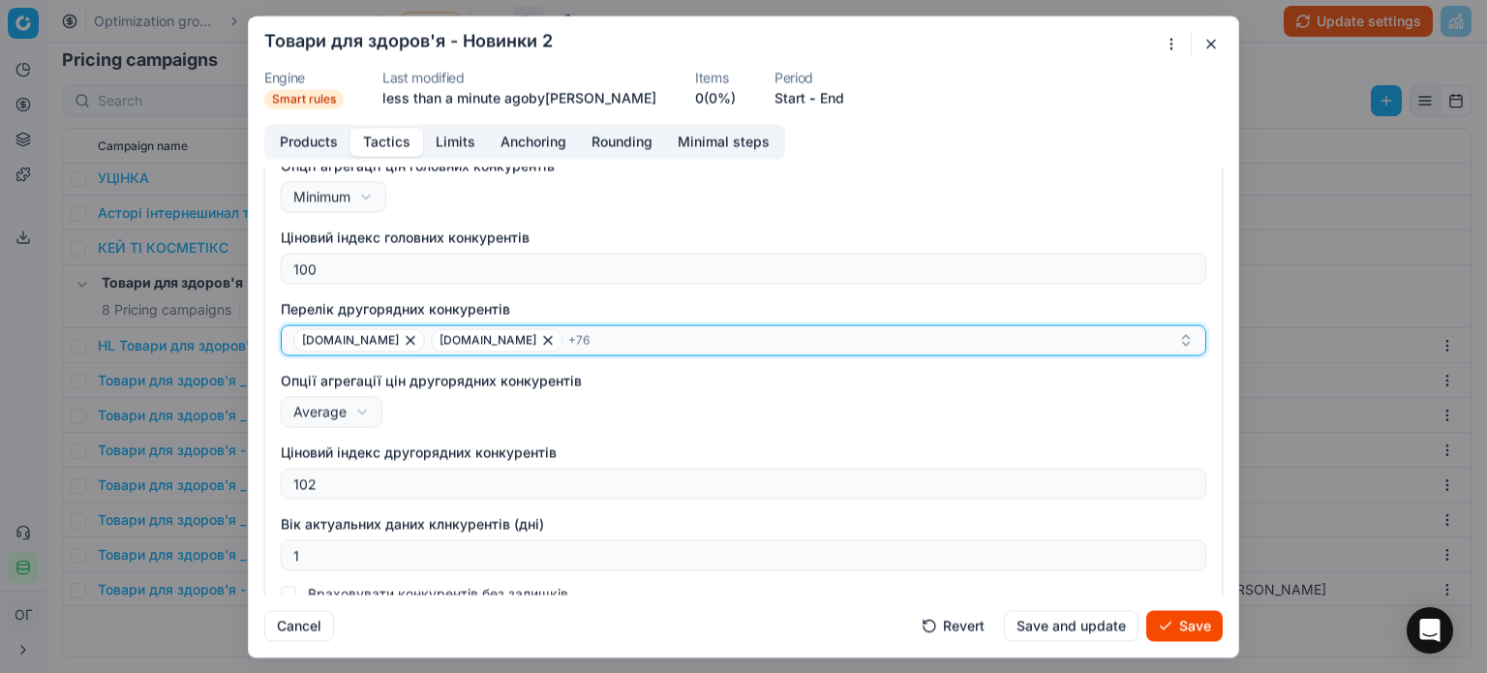
click at [590, 348] on div "add.ua alcomag.ua + 76" at bounding box center [735, 339] width 885 height 23
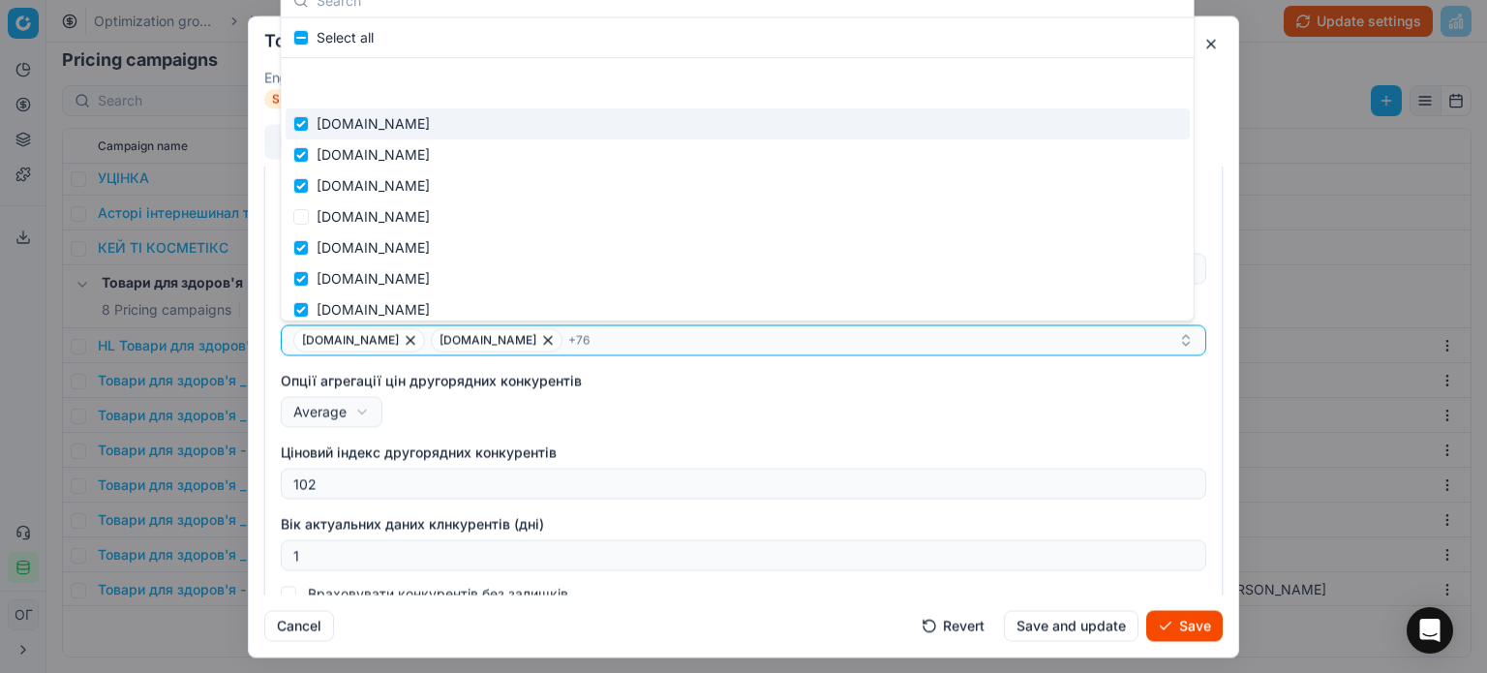
scroll to position [484, 0]
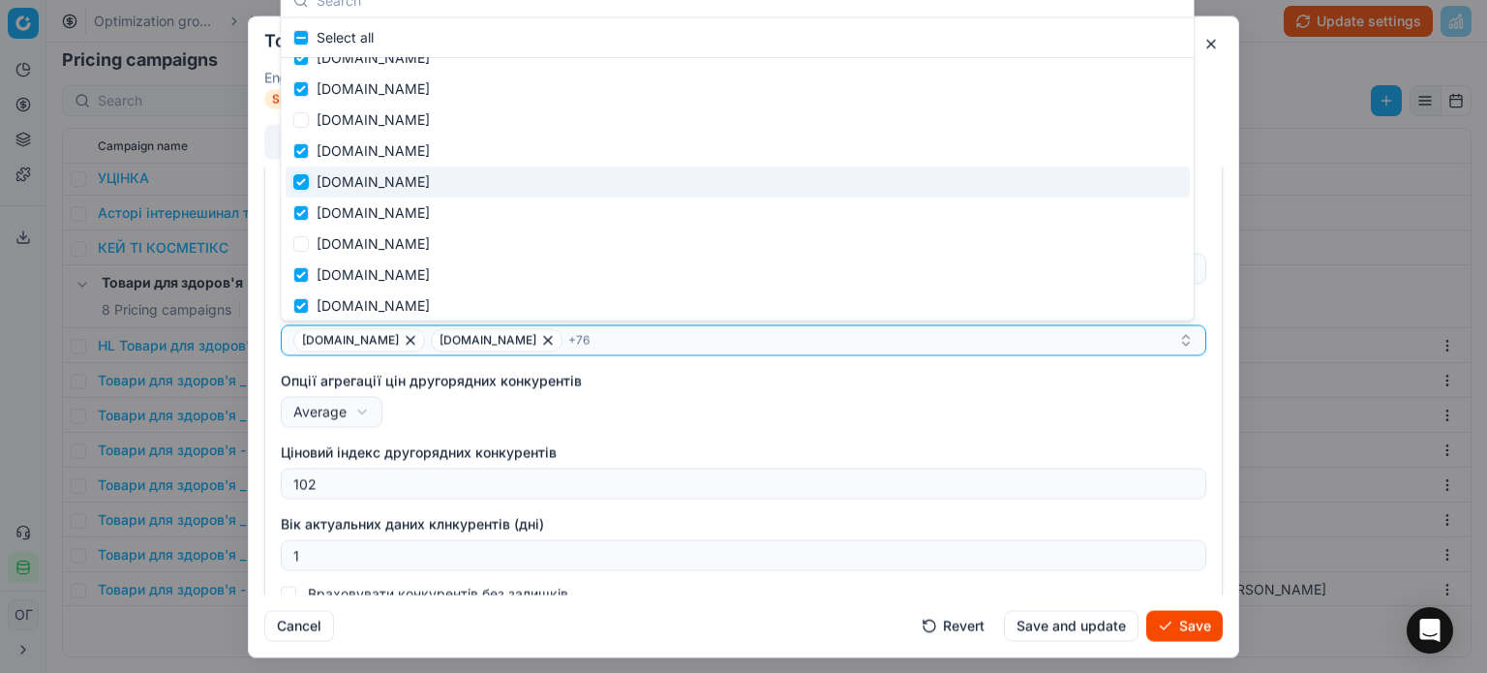
click at [298, 175] on input "Suggestions" at bounding box center [300, 181] width 15 height 15
checkbox input "false"
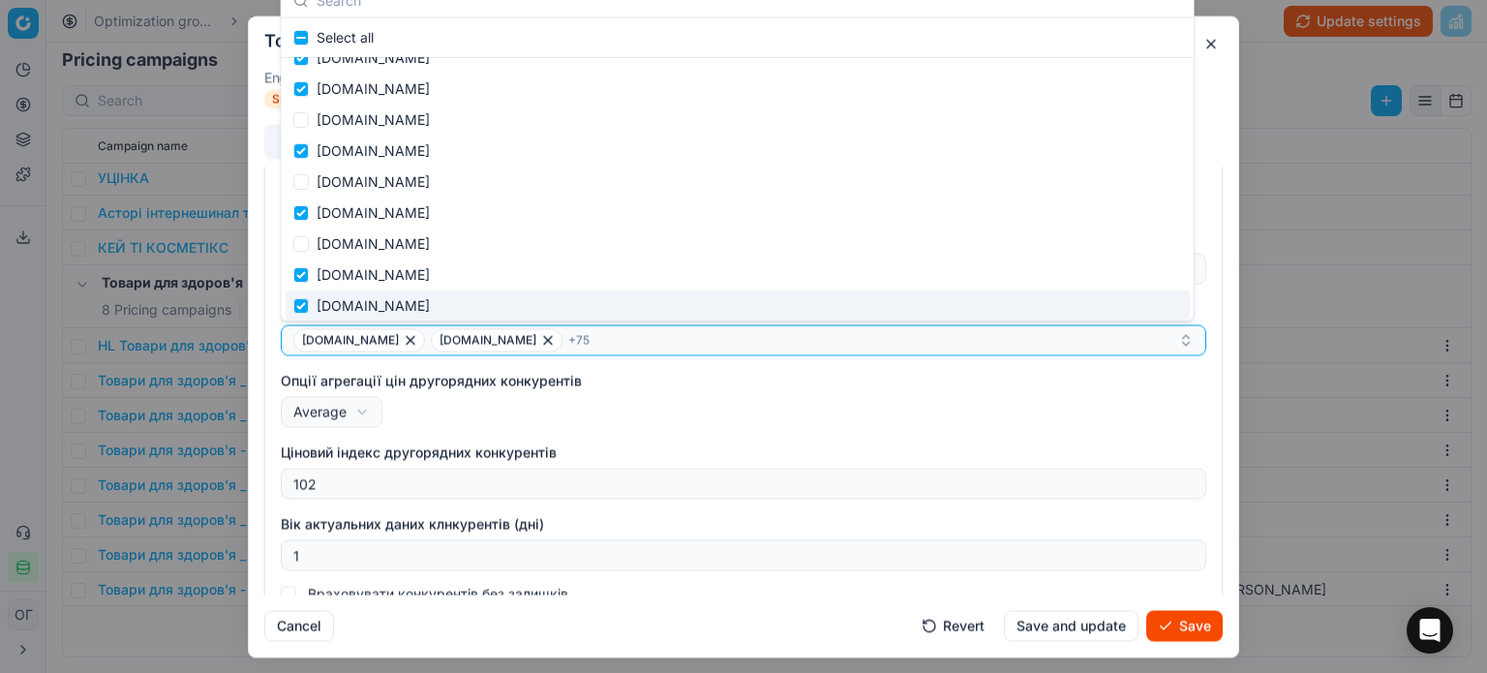
click at [673, 413] on div "Опції агрегації цін другорядних конкурентів Average Minimum Average" at bounding box center [743, 399] width 925 height 56
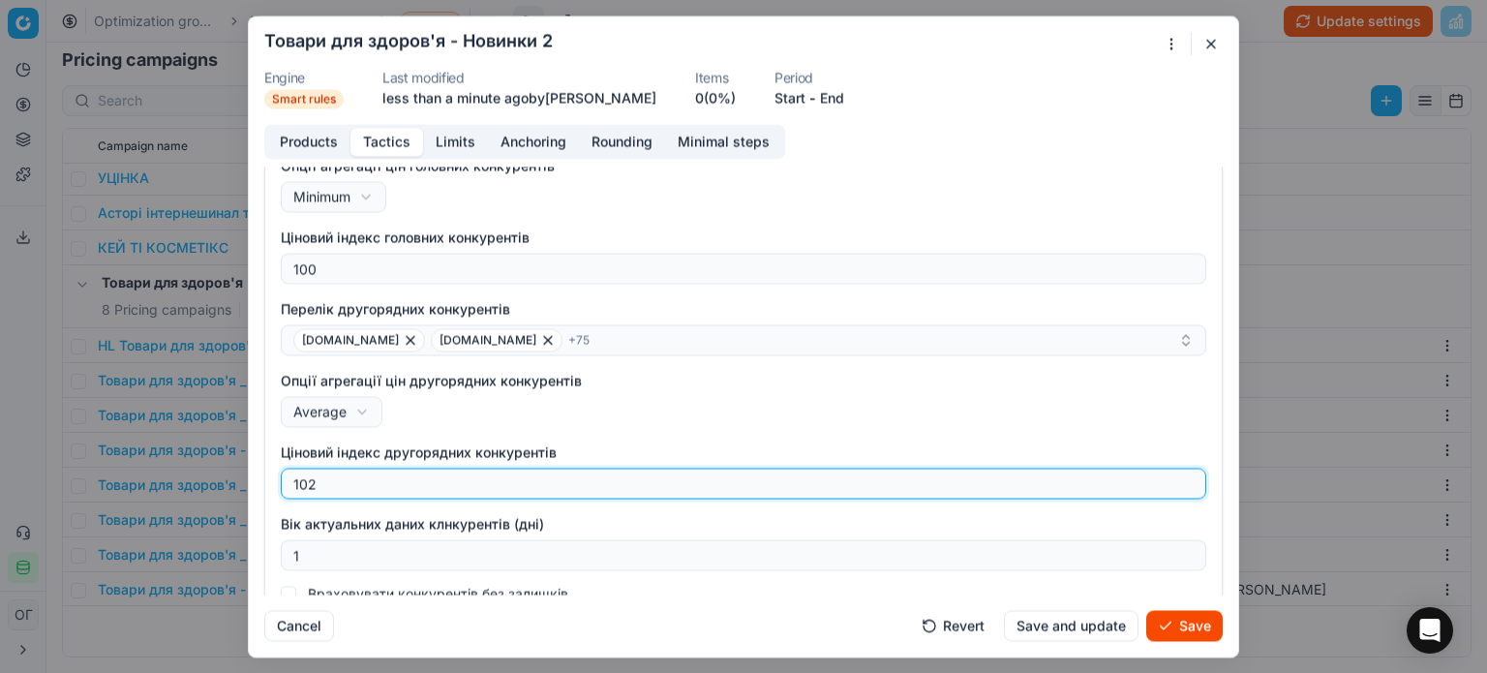
click at [453, 483] on input "102" at bounding box center [743, 483] width 908 height 29
type input "100"
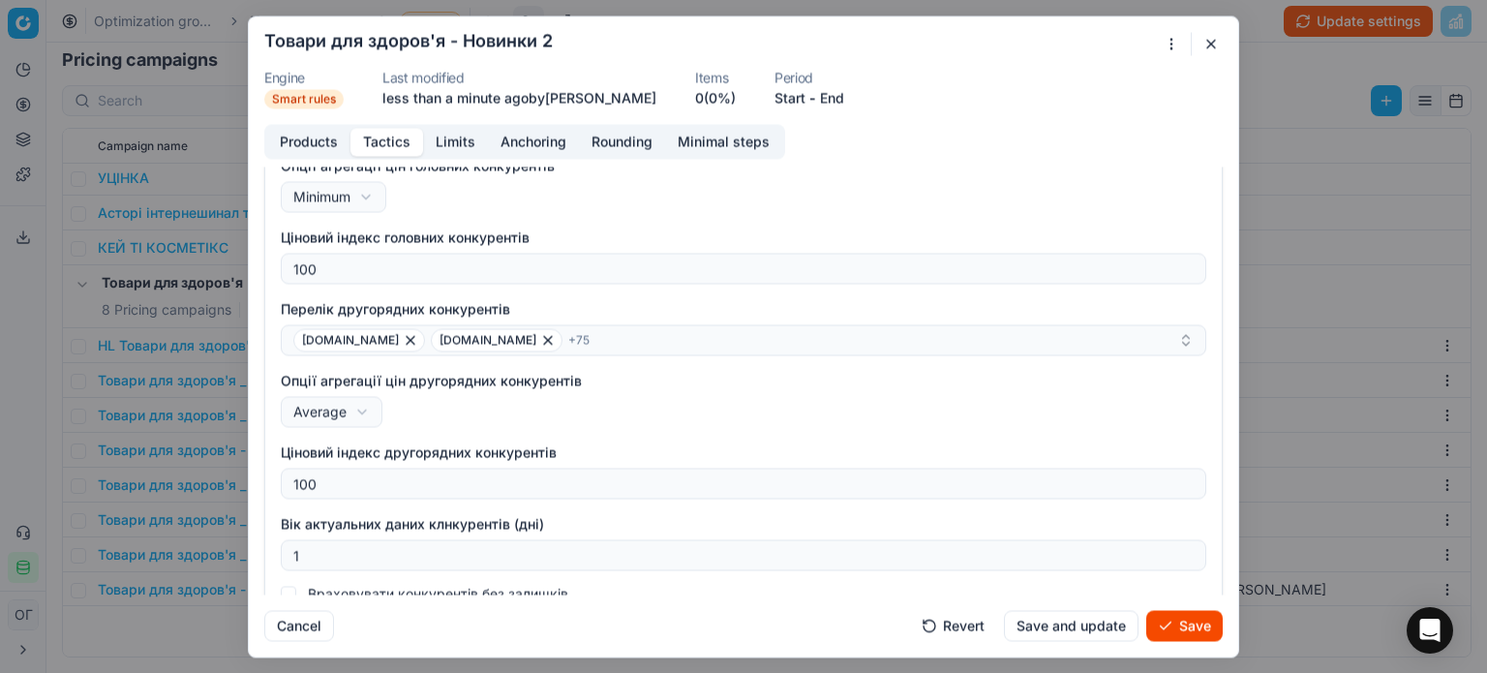
click at [1204, 622] on button "Save" at bounding box center [1184, 625] width 76 height 31
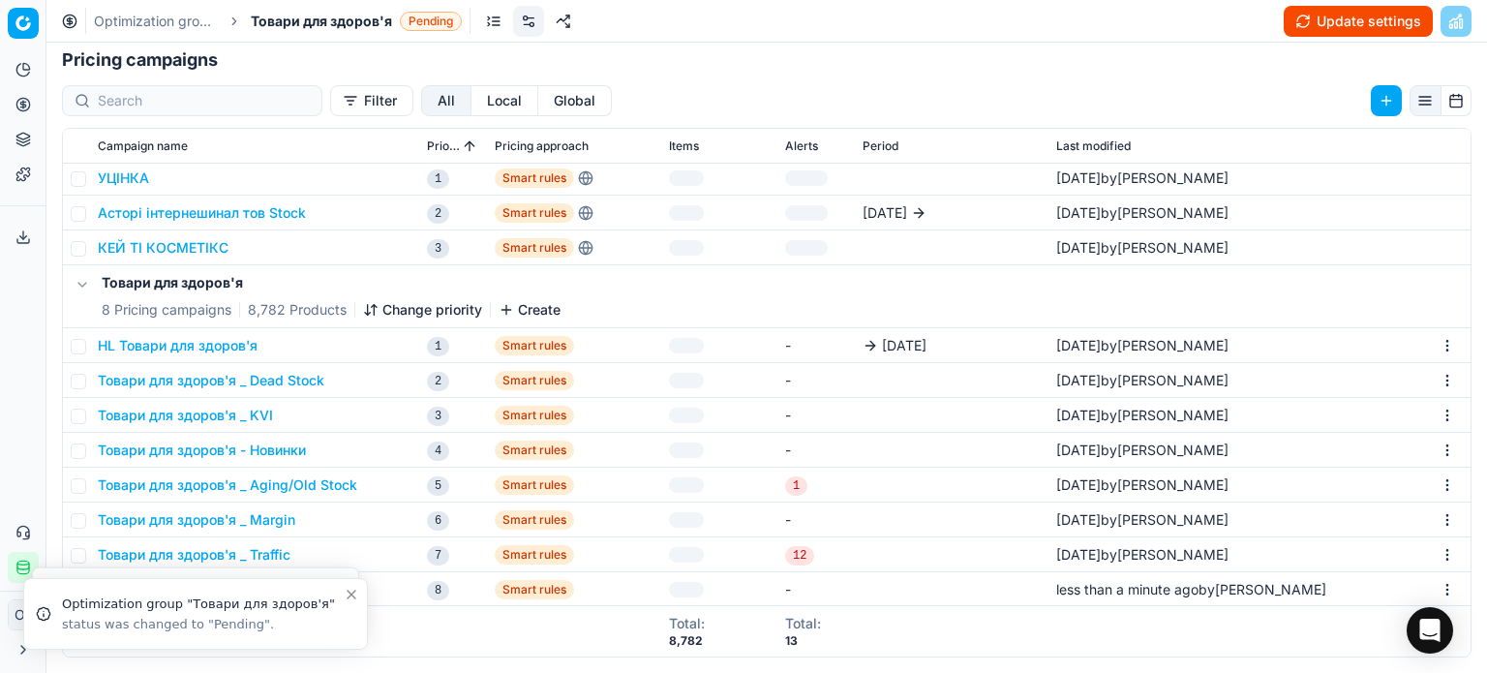
click at [272, 451] on button "Товари для здоров'я - Новинки" at bounding box center [202, 449] width 208 height 19
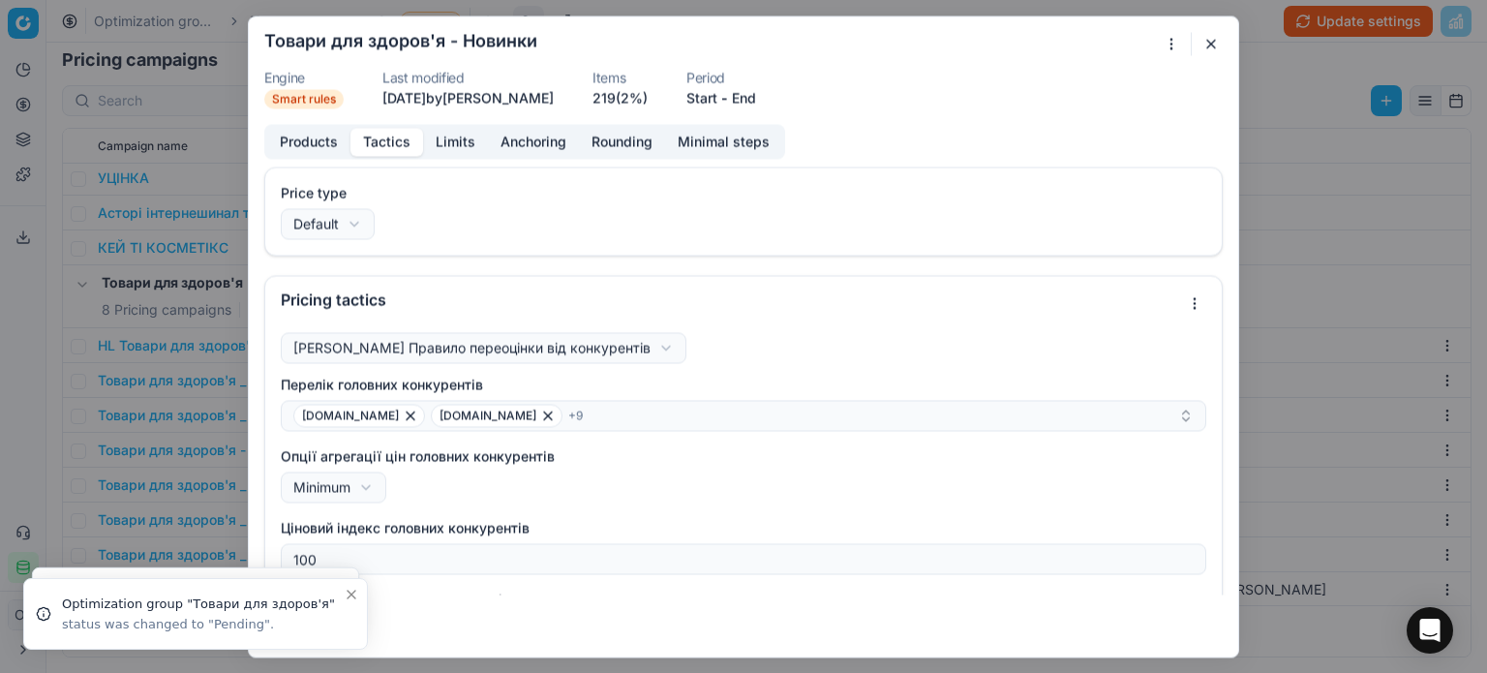
click at [376, 141] on button "Tactics" at bounding box center [386, 142] width 73 height 28
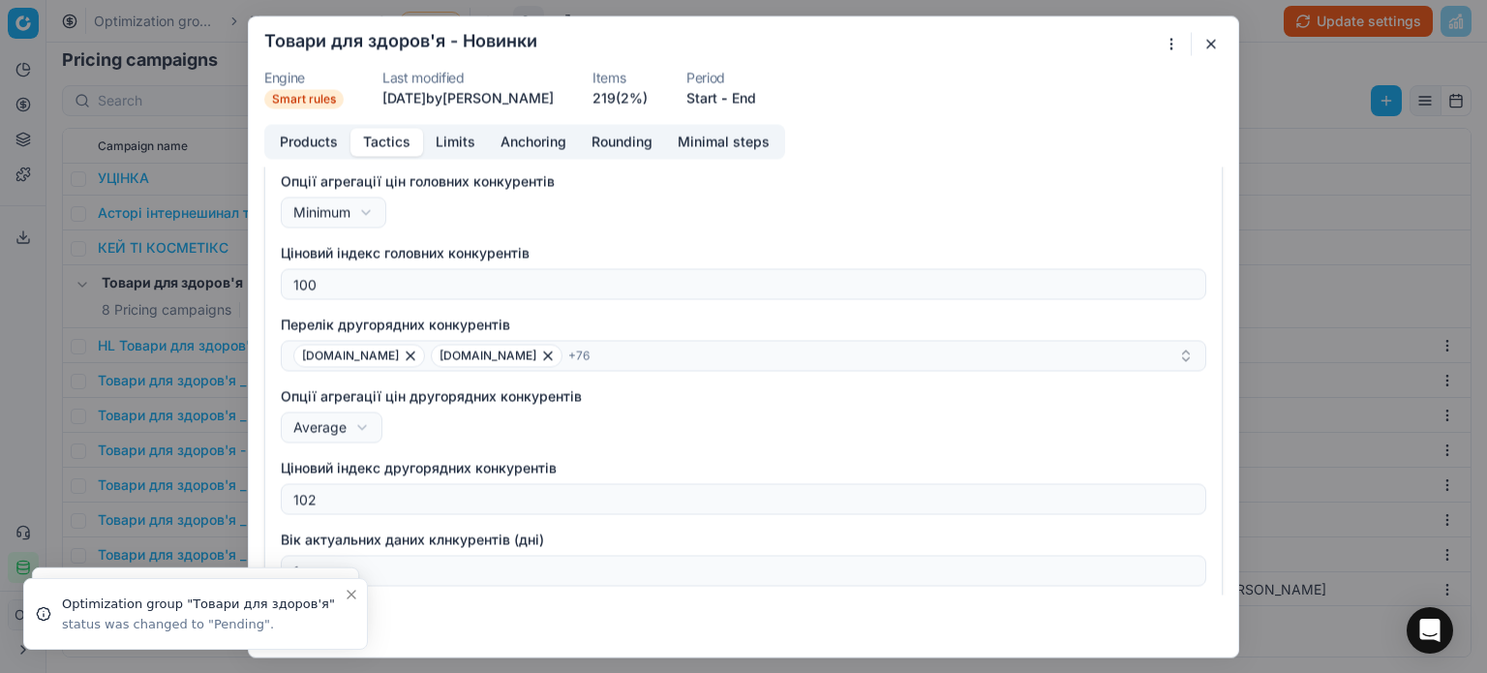
scroll to position [313, 0]
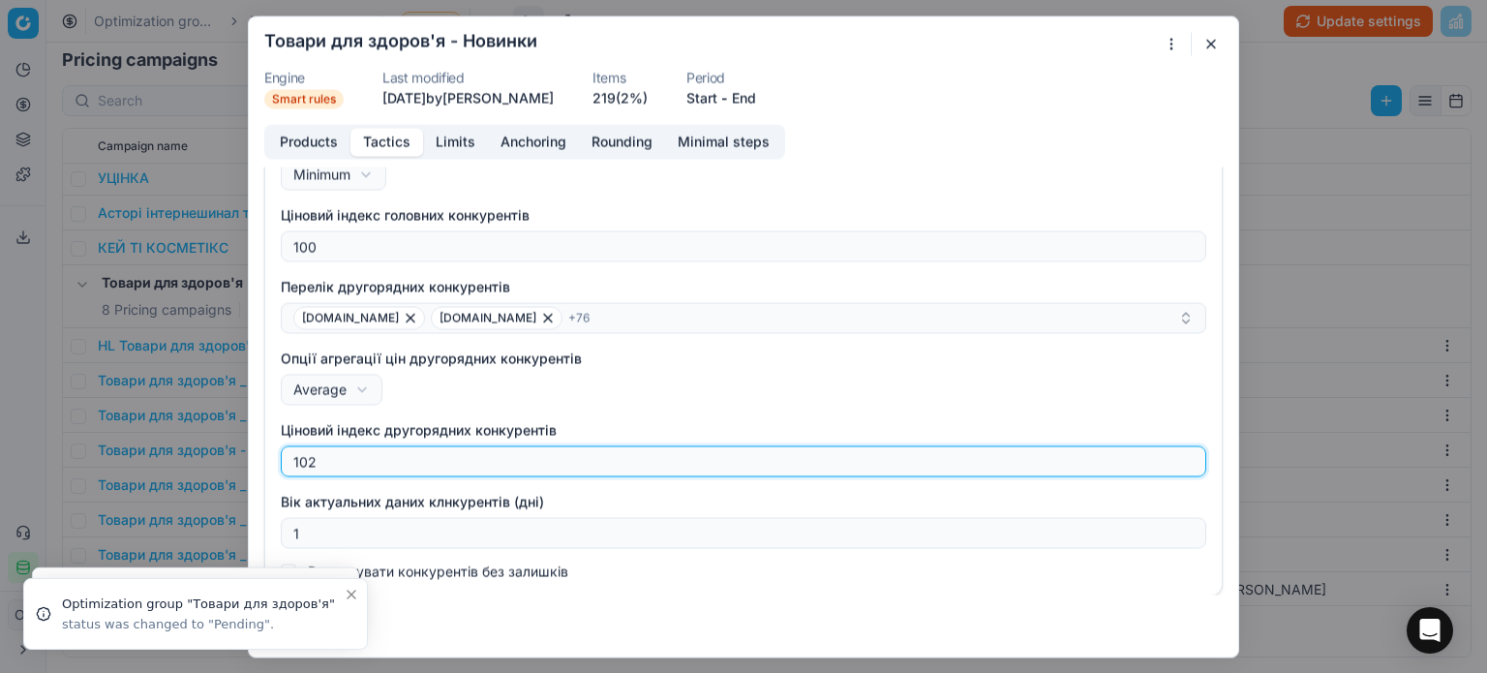
click at [325, 469] on input "102" at bounding box center [743, 460] width 908 height 29
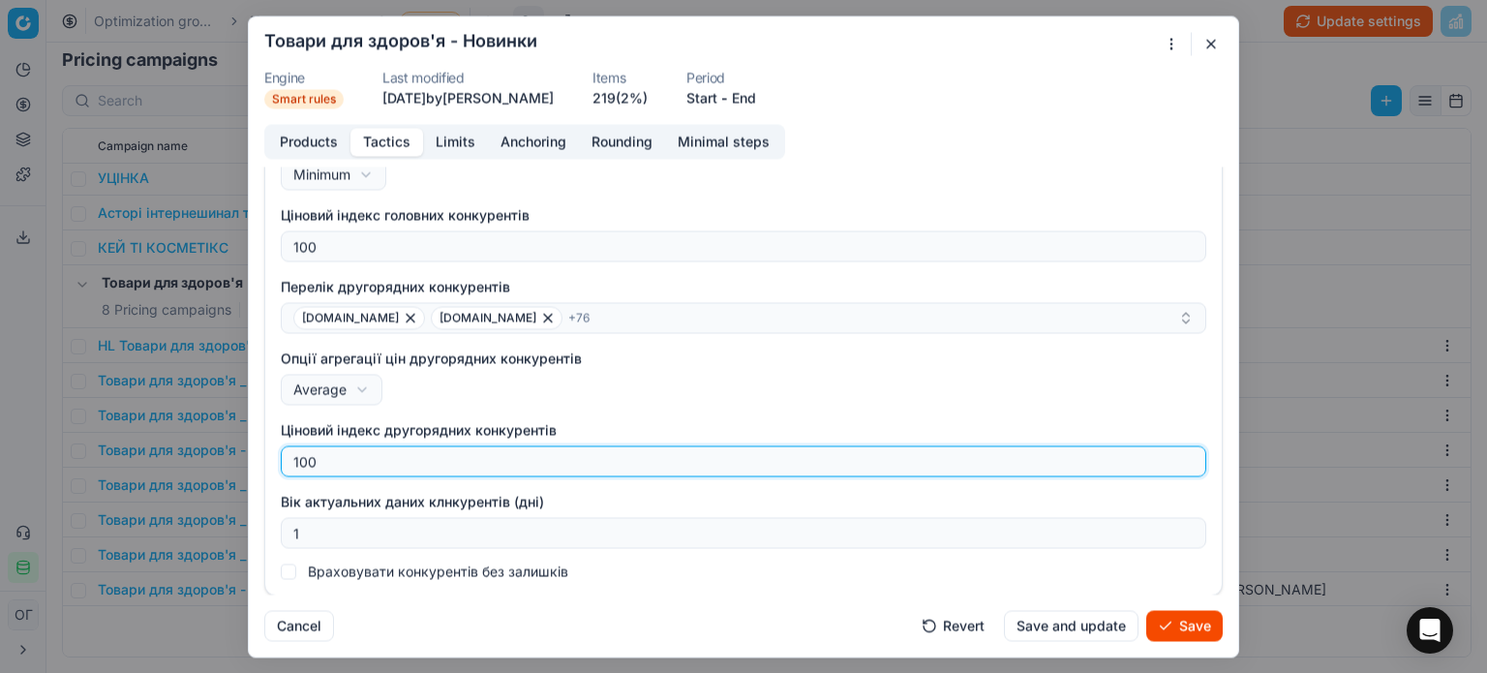
type input "100"
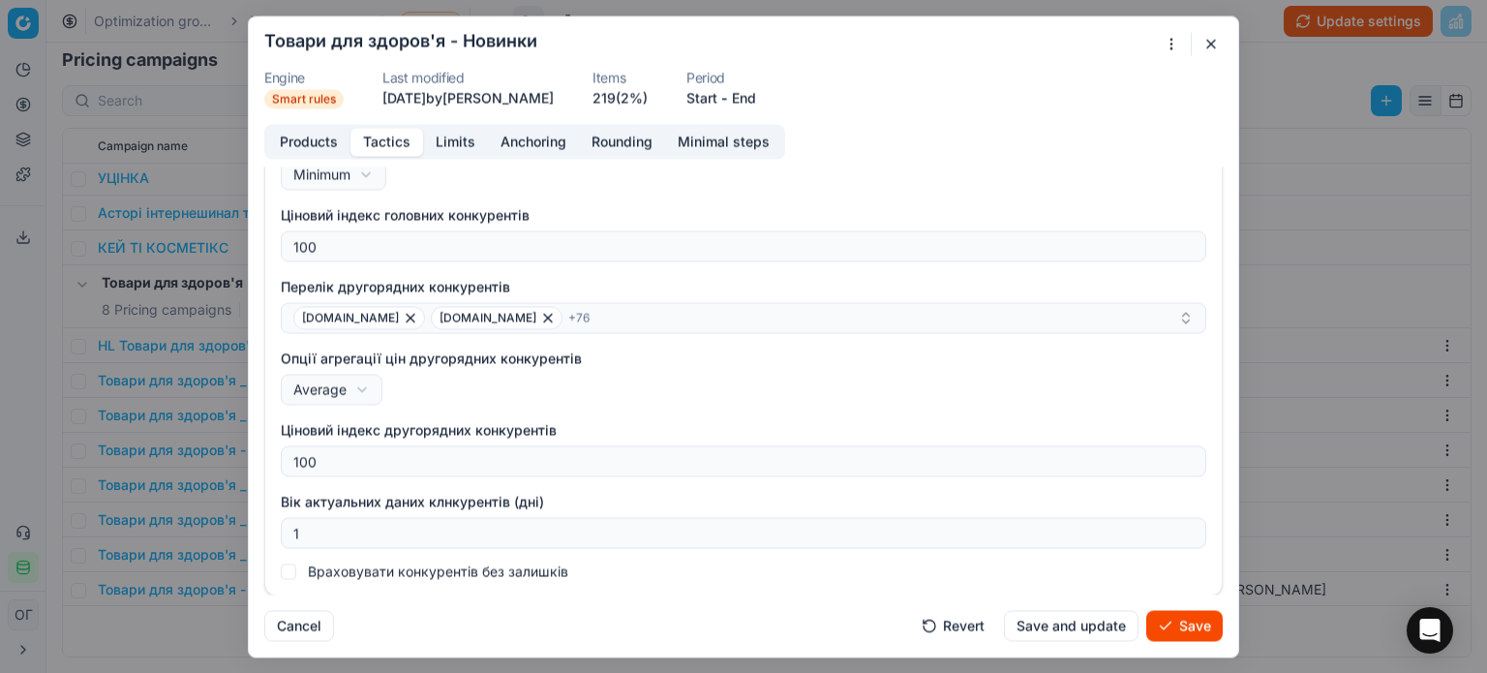
click at [1149, 613] on button "Save" at bounding box center [1184, 625] width 76 height 31
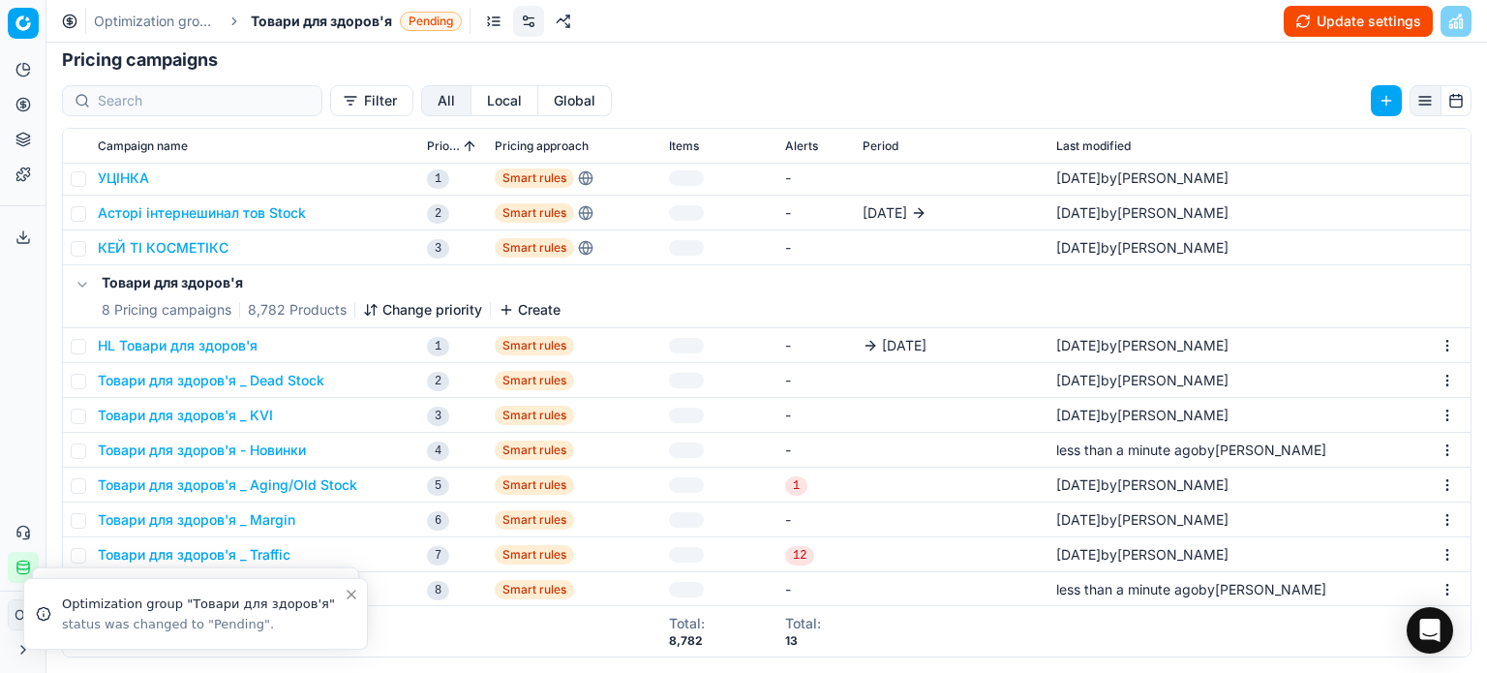
click at [244, 412] on button "Товари для здоров'я _ KVI" at bounding box center [185, 415] width 175 height 19
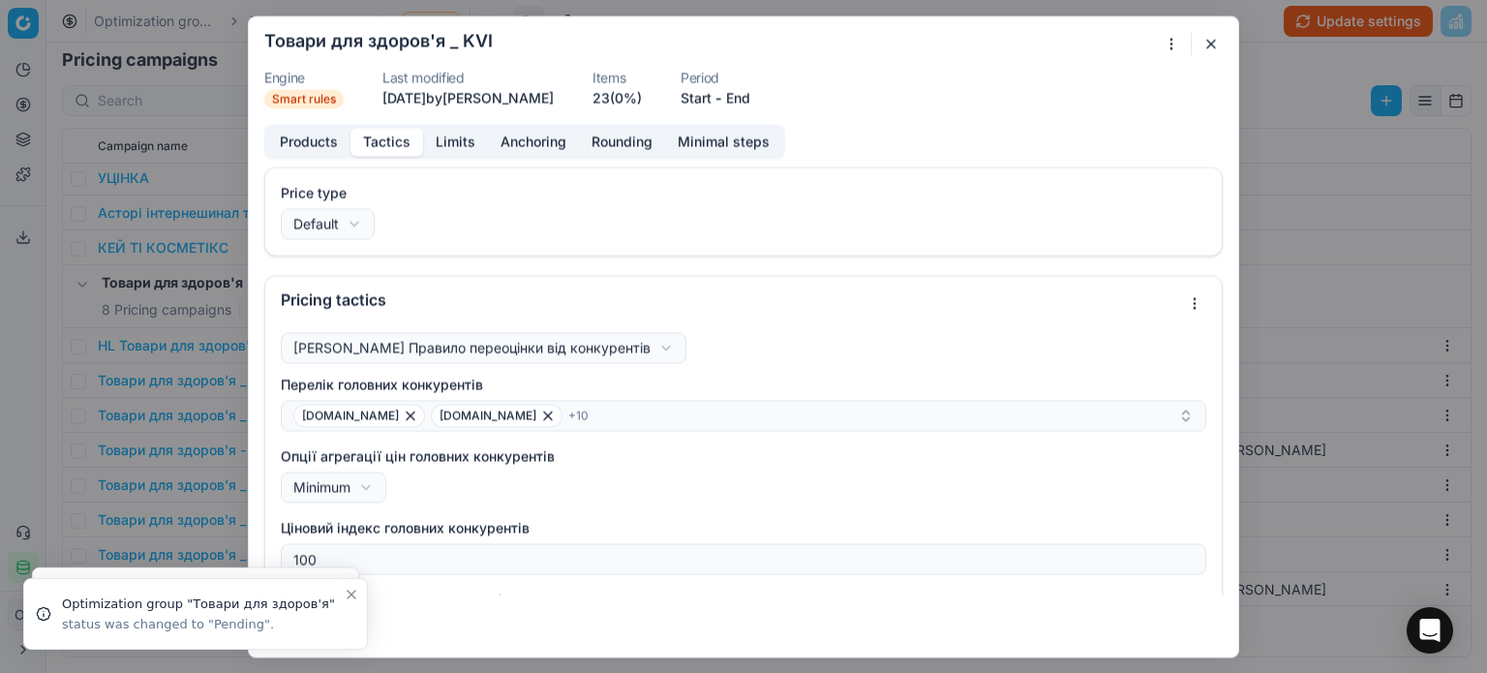
click at [411, 141] on button "Tactics" at bounding box center [386, 142] width 73 height 28
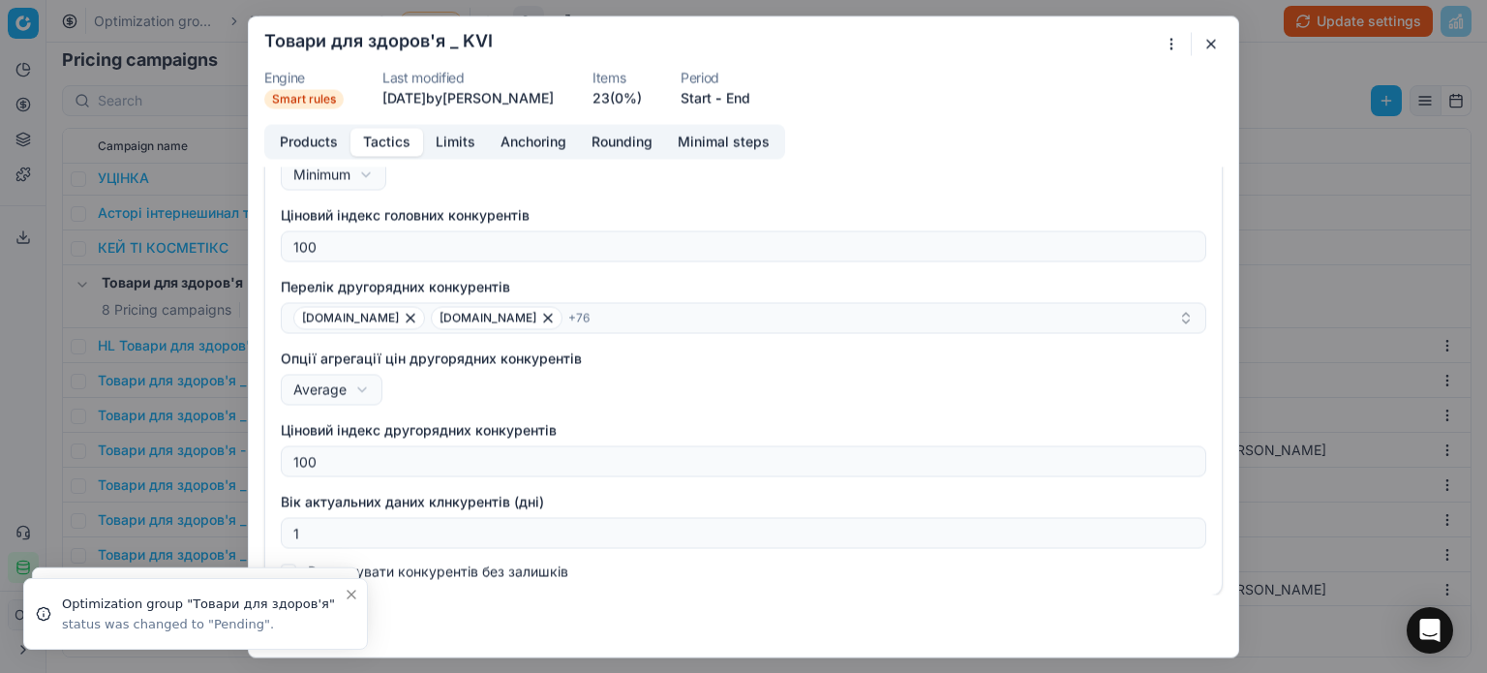
click at [1220, 43] on button "button" at bounding box center [1210, 43] width 23 height 23
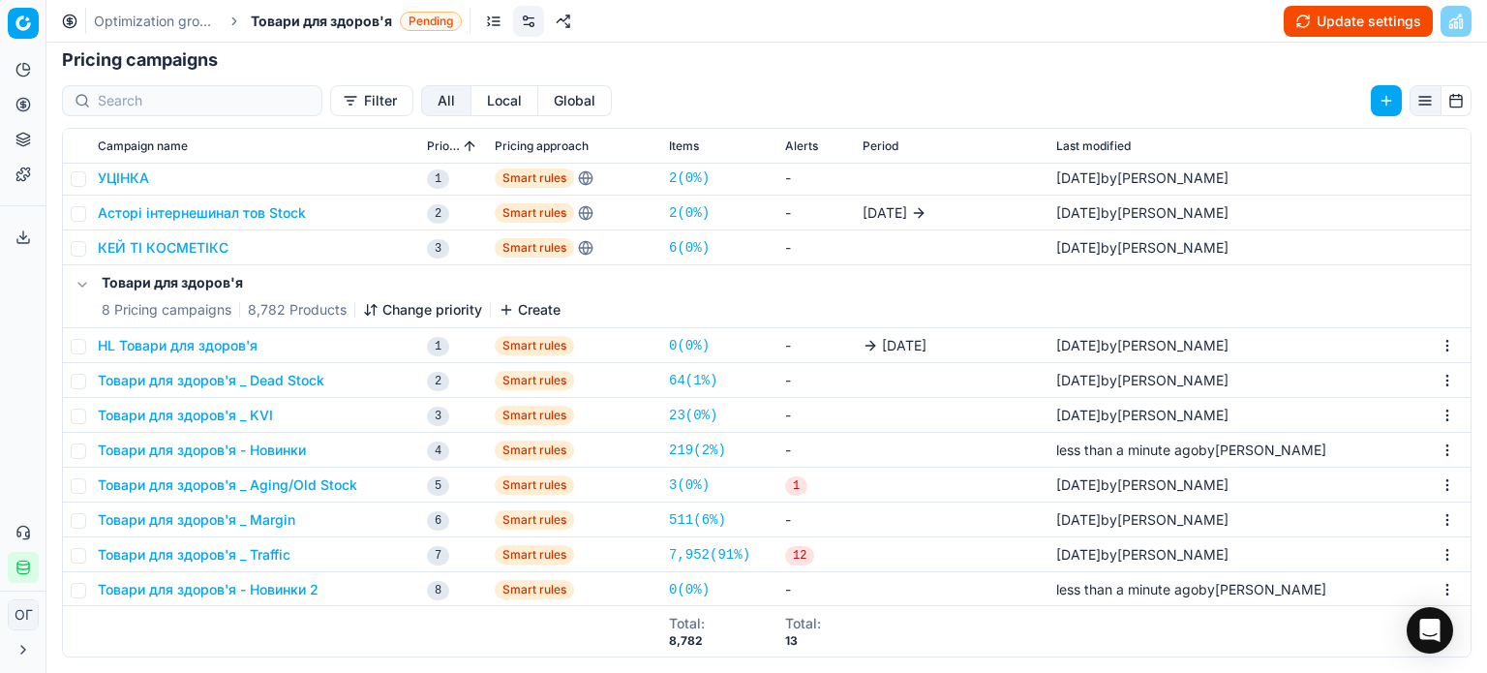
click at [287, 493] on button "Товари для здоров'я _ Aging/Old Stock" at bounding box center [227, 484] width 259 height 19
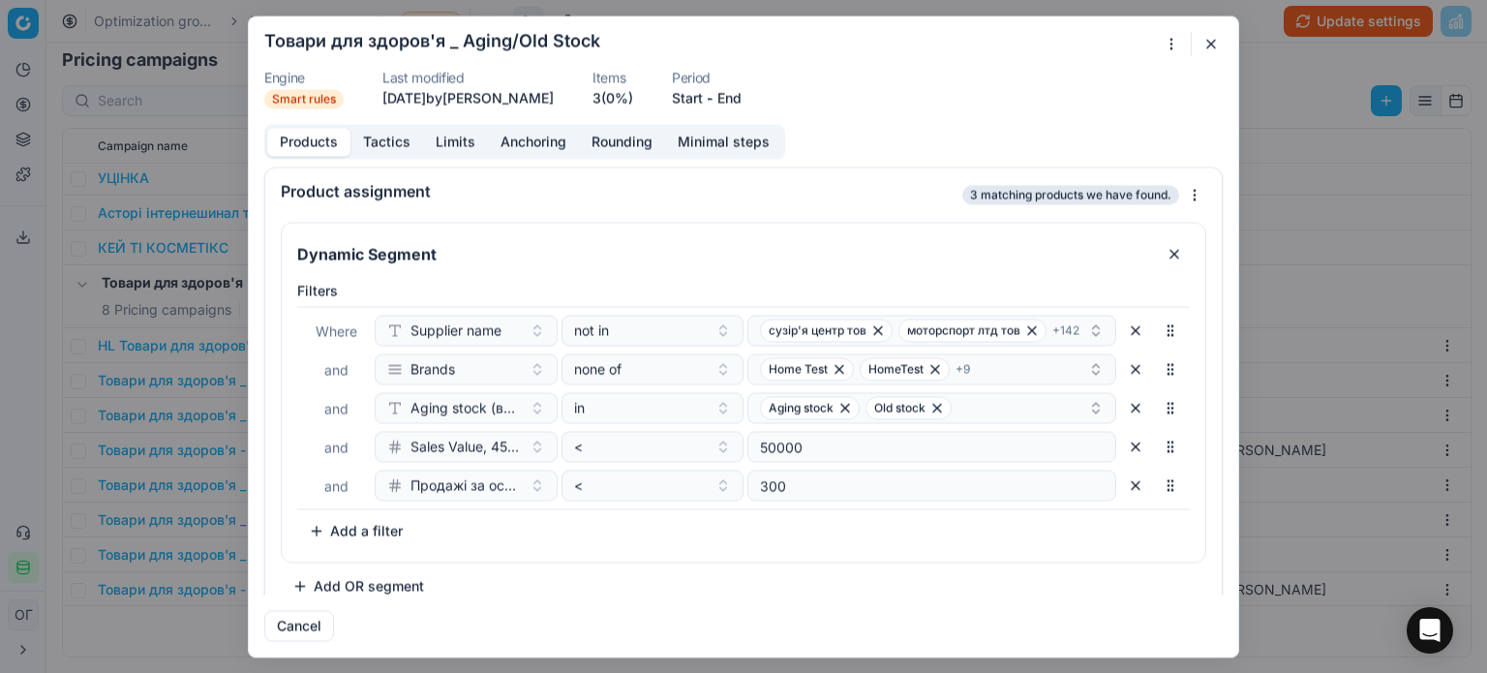
click at [1210, 42] on button "button" at bounding box center [1210, 43] width 23 height 23
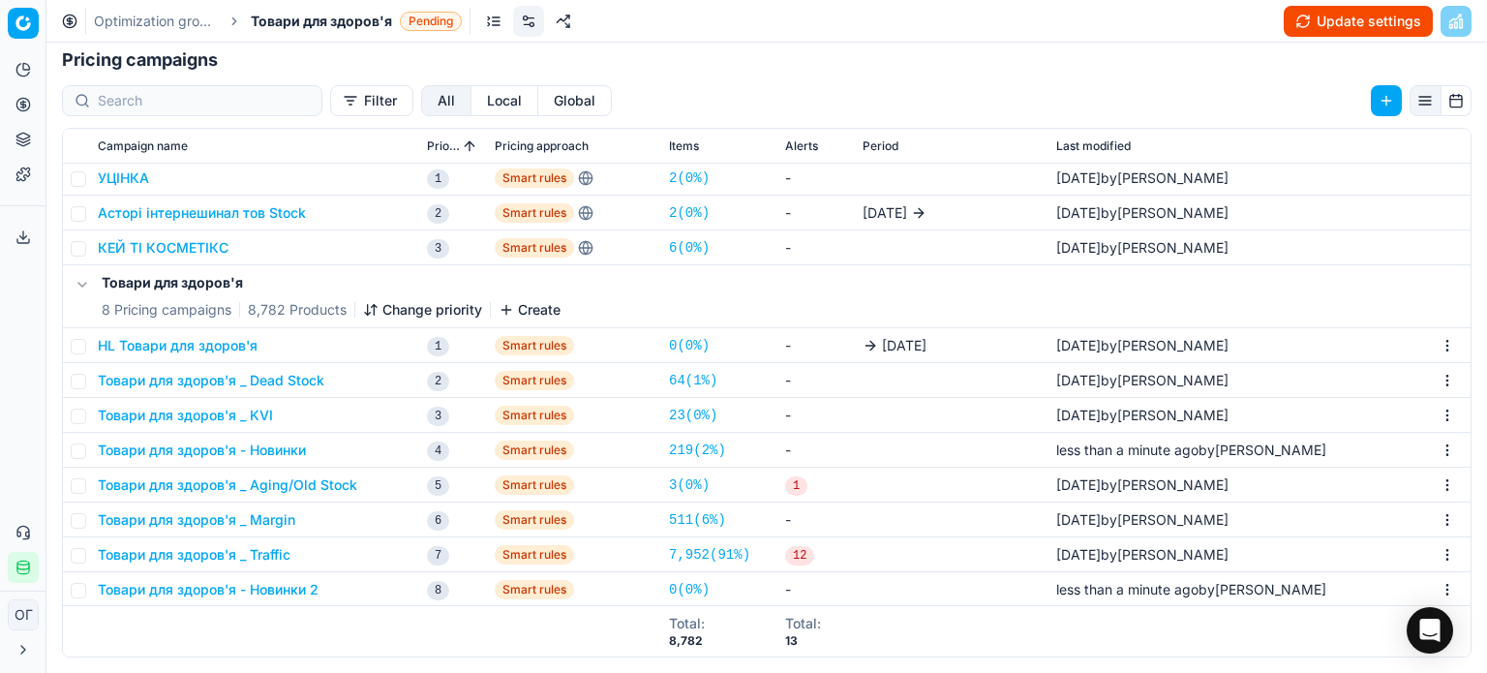
click at [271, 519] on button "Товари для здоров'я _ Margin" at bounding box center [196, 519] width 197 height 19
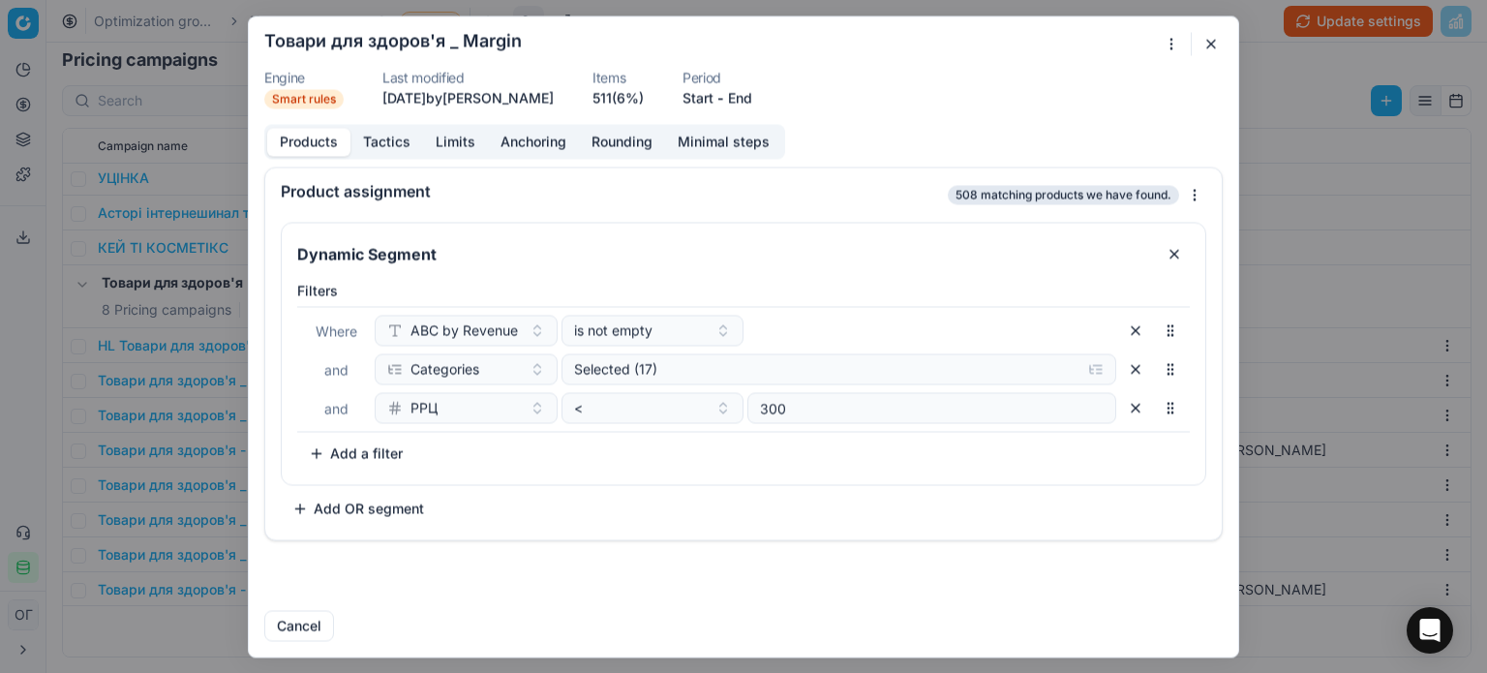
click at [380, 144] on button "Tactics" at bounding box center [386, 142] width 73 height 28
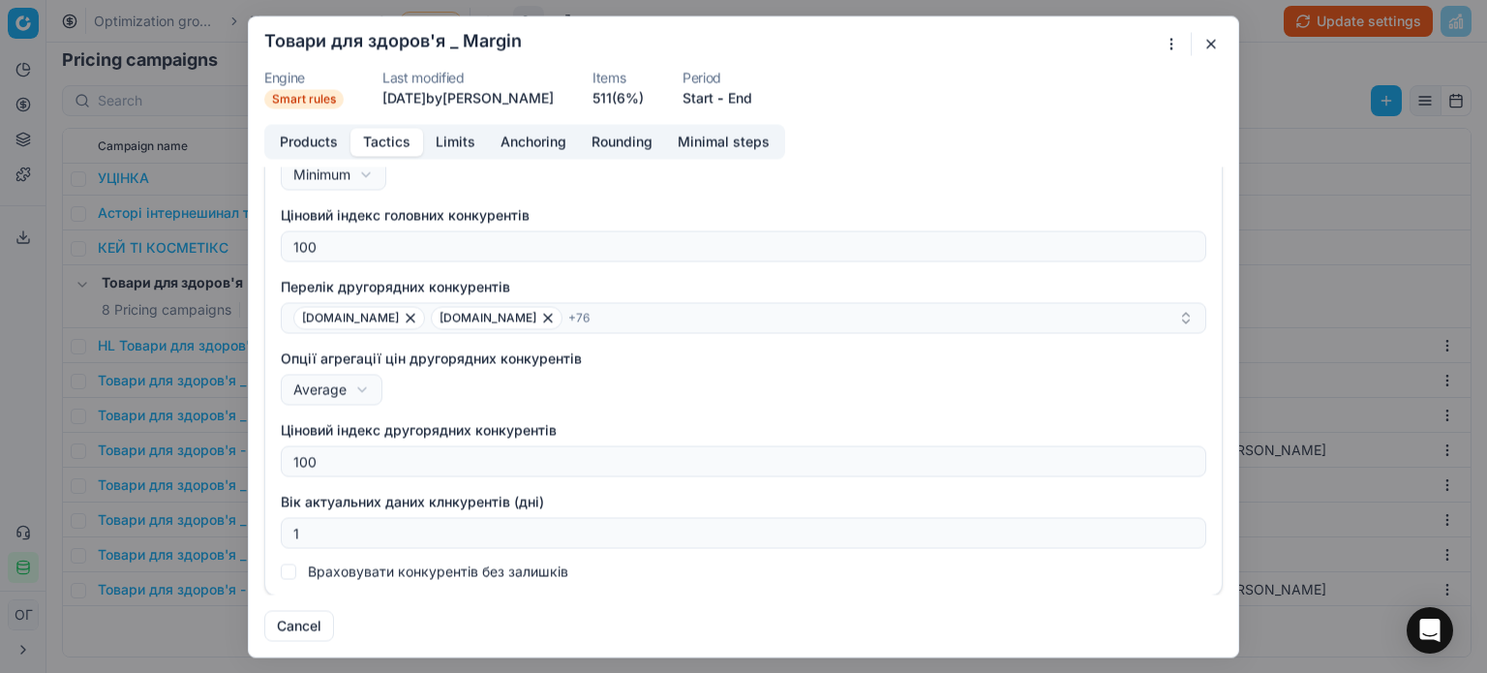
click at [1215, 43] on button "button" at bounding box center [1210, 43] width 23 height 23
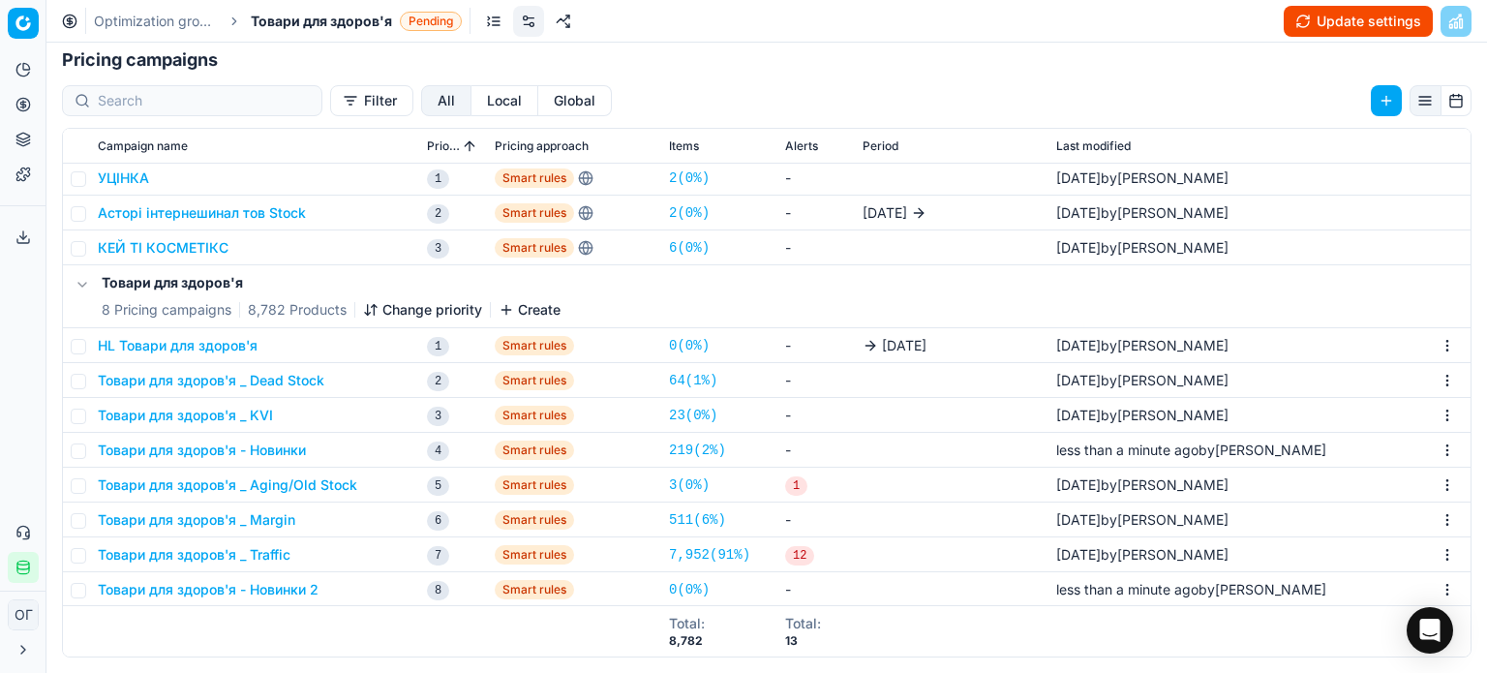
click at [231, 371] on button "Товари для здоров'я _ Dead Stock" at bounding box center [211, 380] width 227 height 19
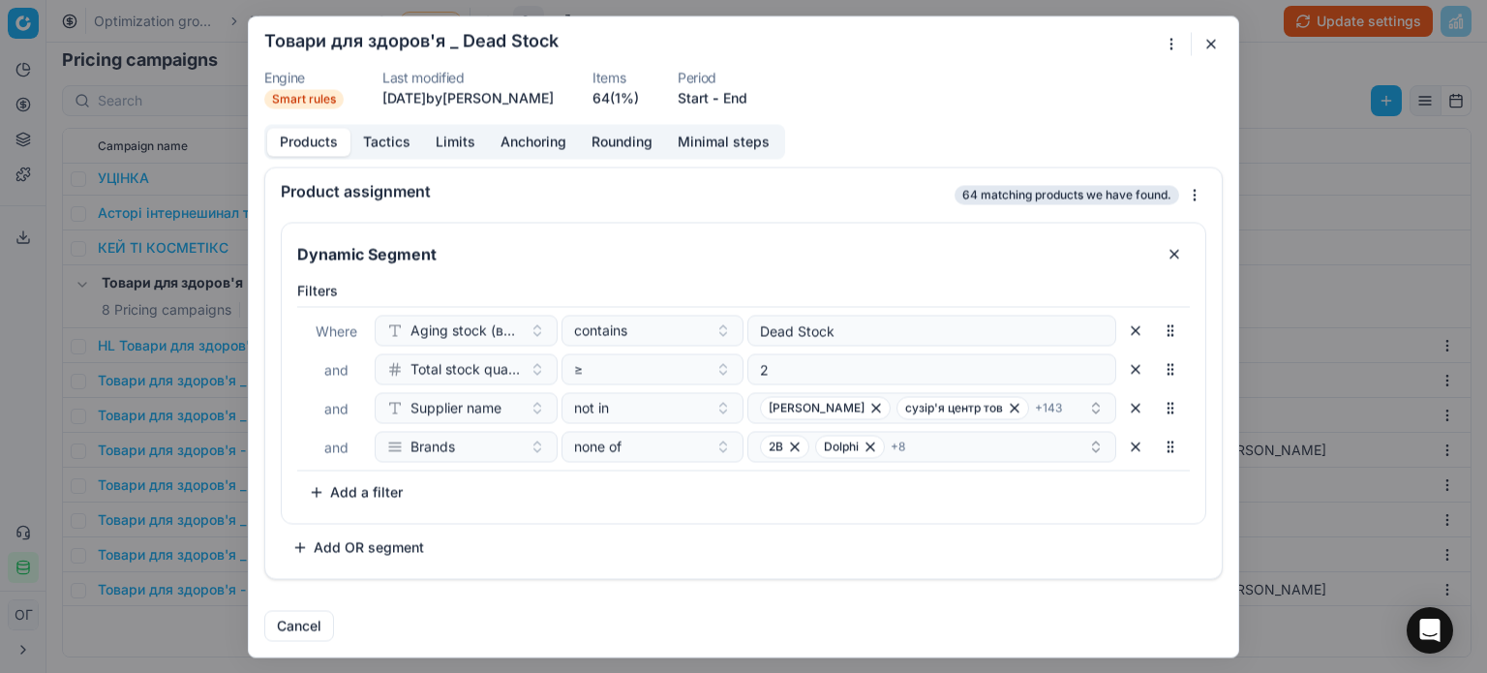
click at [1210, 45] on button "button" at bounding box center [1210, 43] width 23 height 23
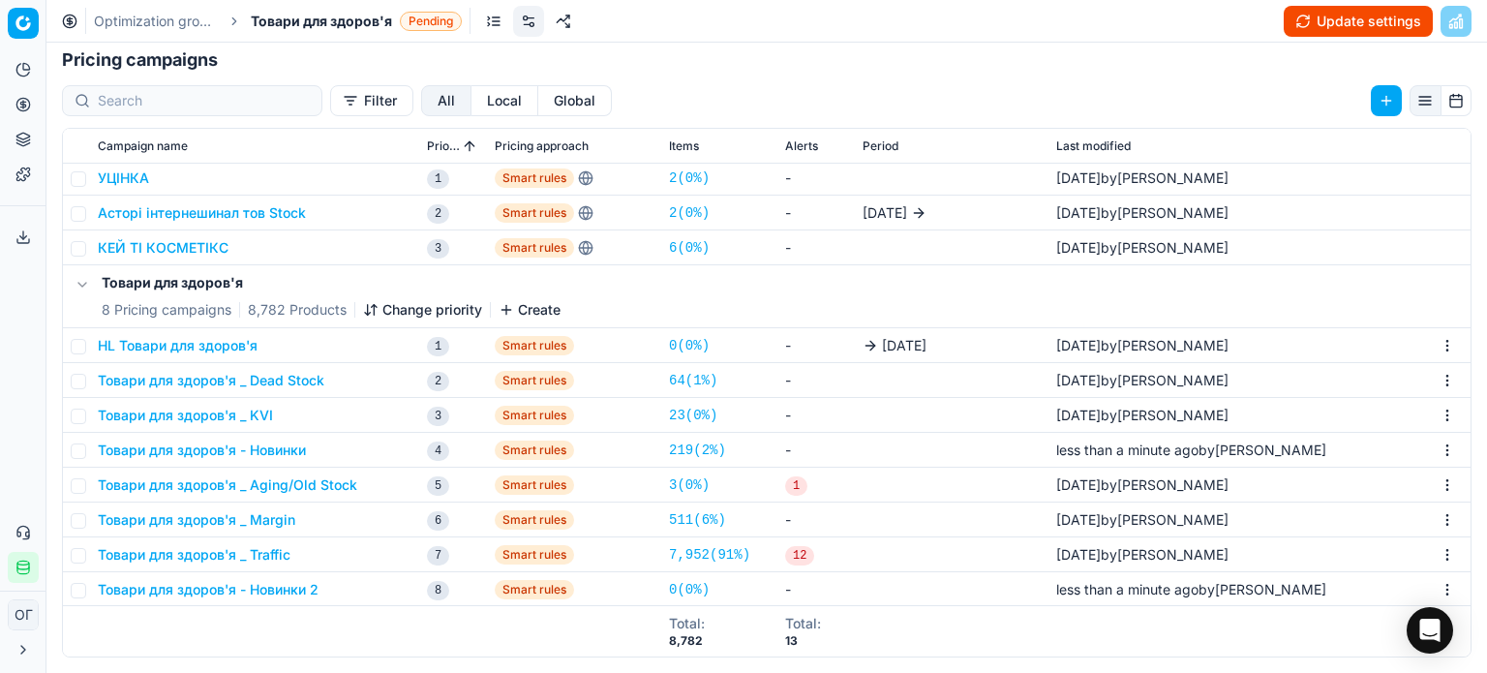
click at [252, 345] on button "HL Товари для здоров'я" at bounding box center [178, 345] width 160 height 19
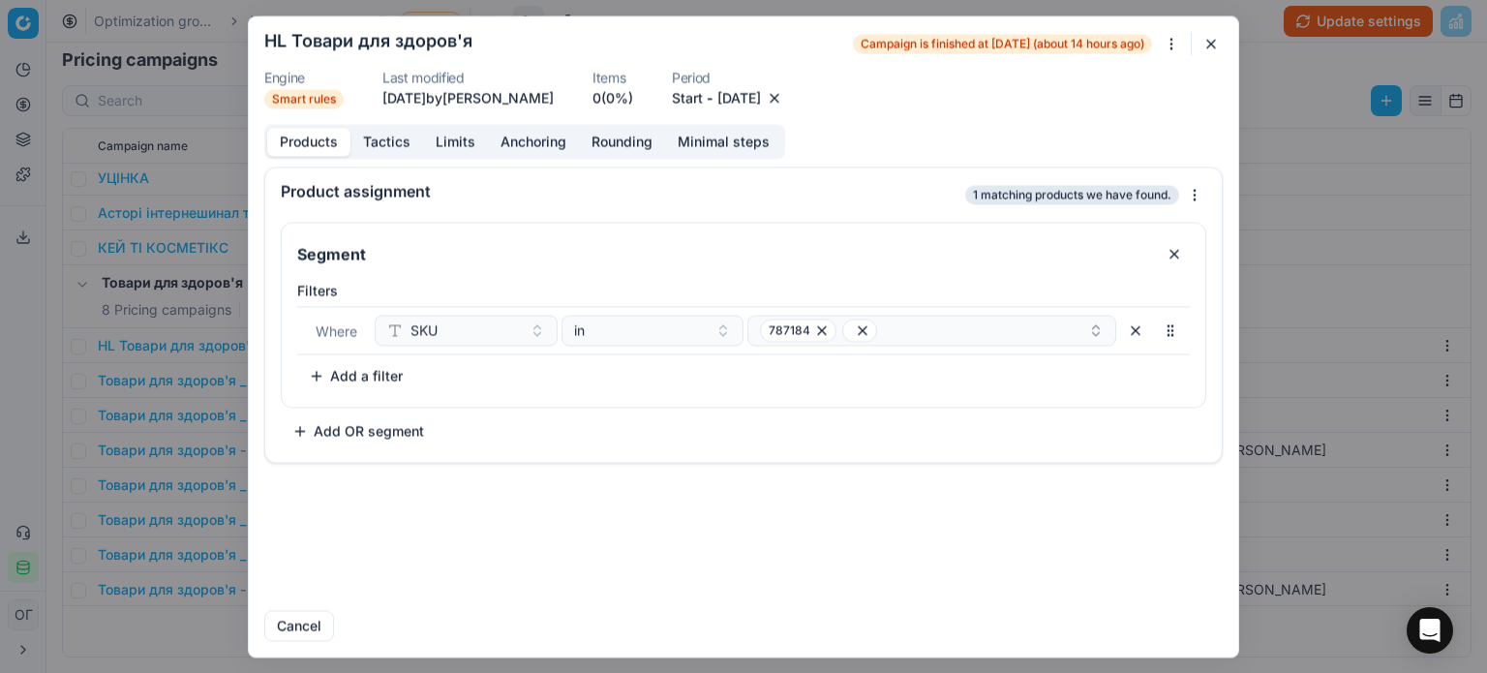
click at [390, 148] on button "Tactics" at bounding box center [386, 142] width 73 height 28
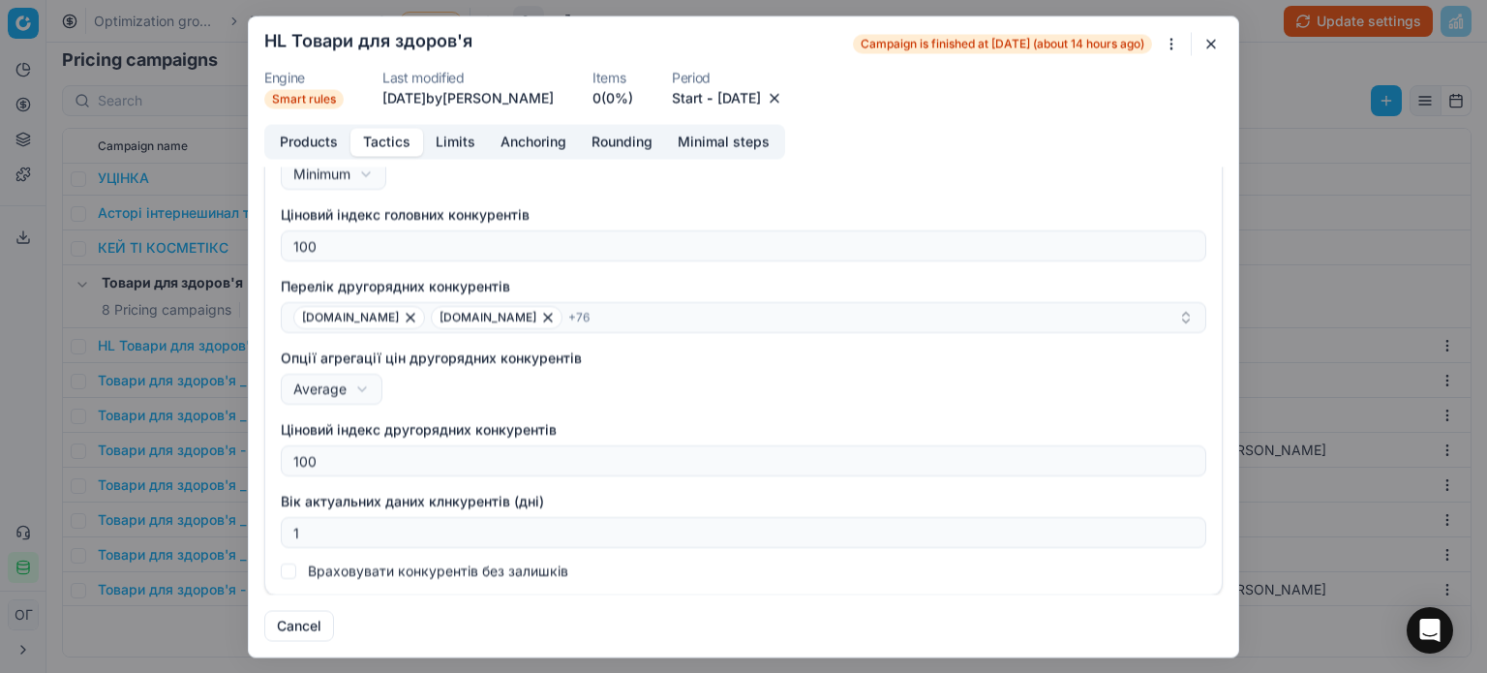
click at [1209, 42] on button "button" at bounding box center [1210, 43] width 23 height 23
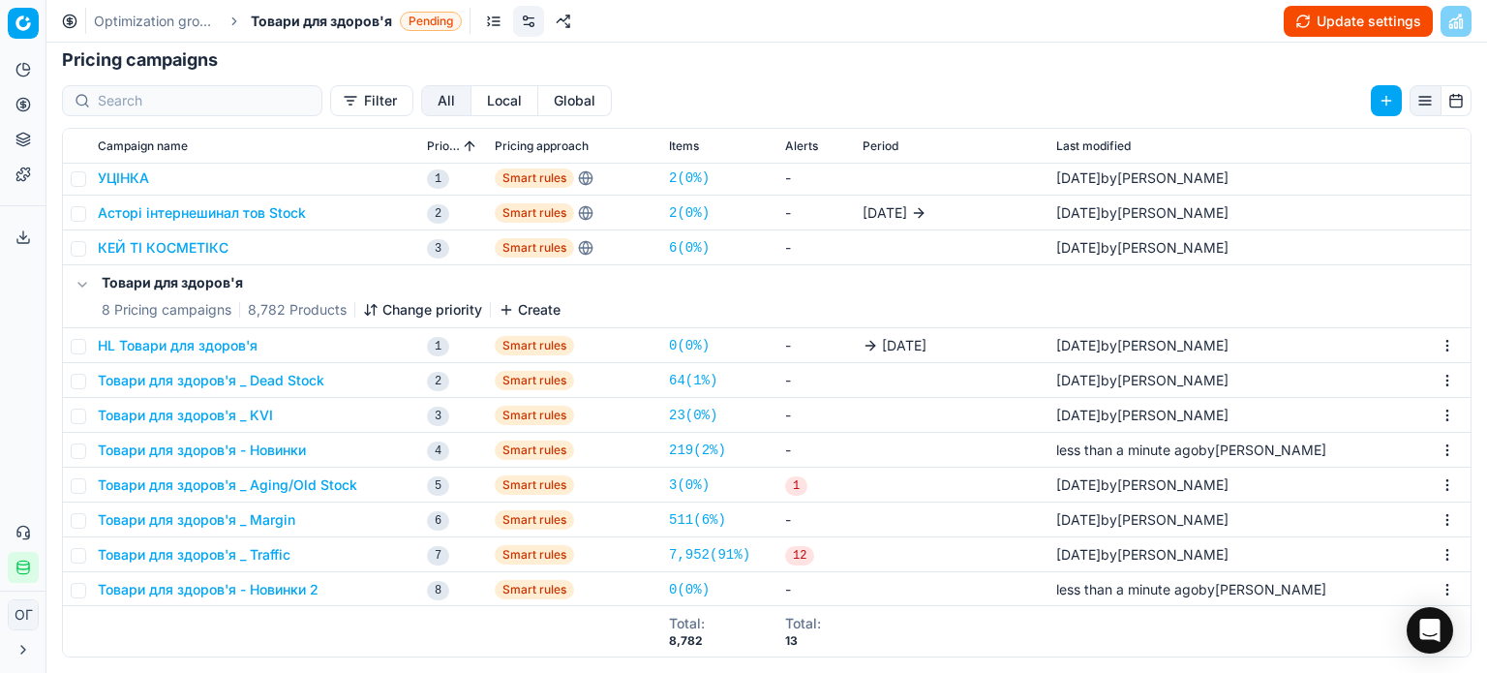
click at [295, 581] on button "Товари для здоров'я - Новинки 2" at bounding box center [208, 589] width 221 height 19
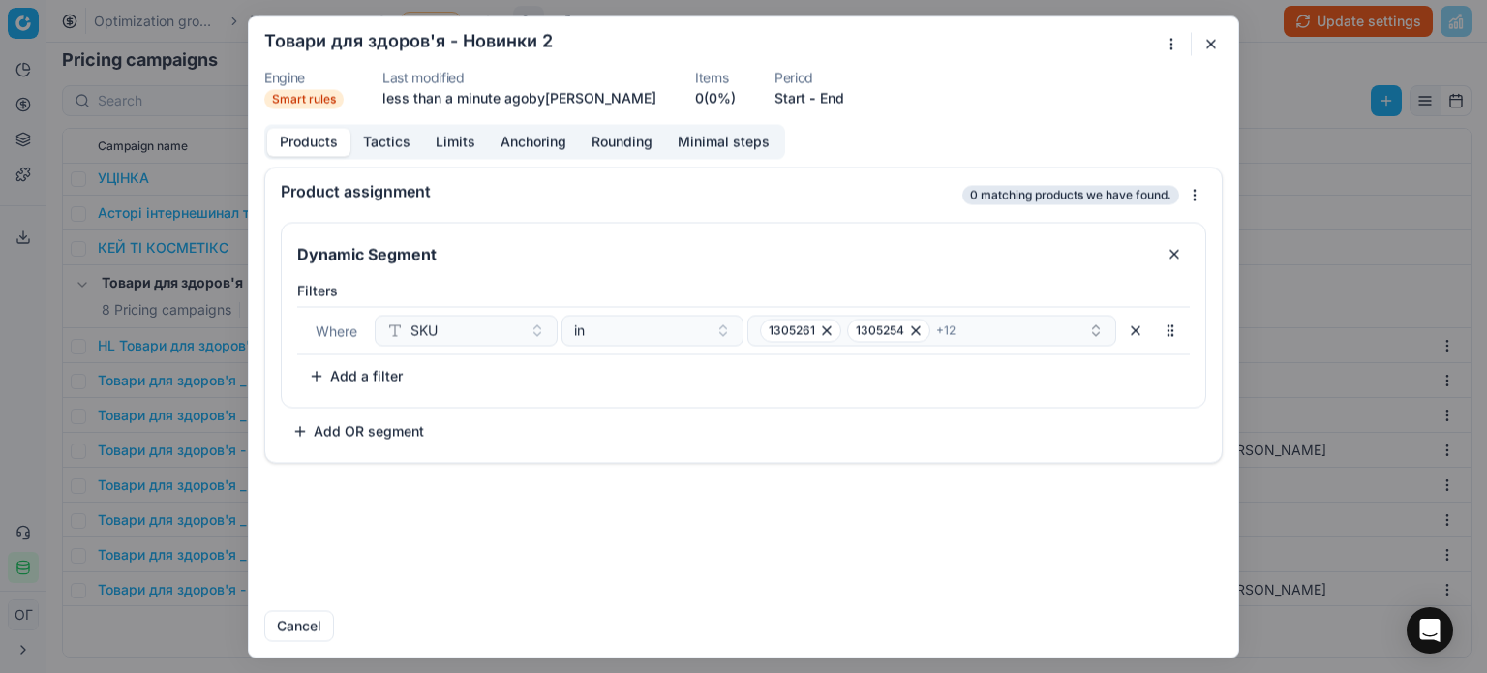
click at [1173, 42] on div "We are saving PC settings. Please wait, it should take a few minutes Товари для…" at bounding box center [743, 336] width 1487 height 673
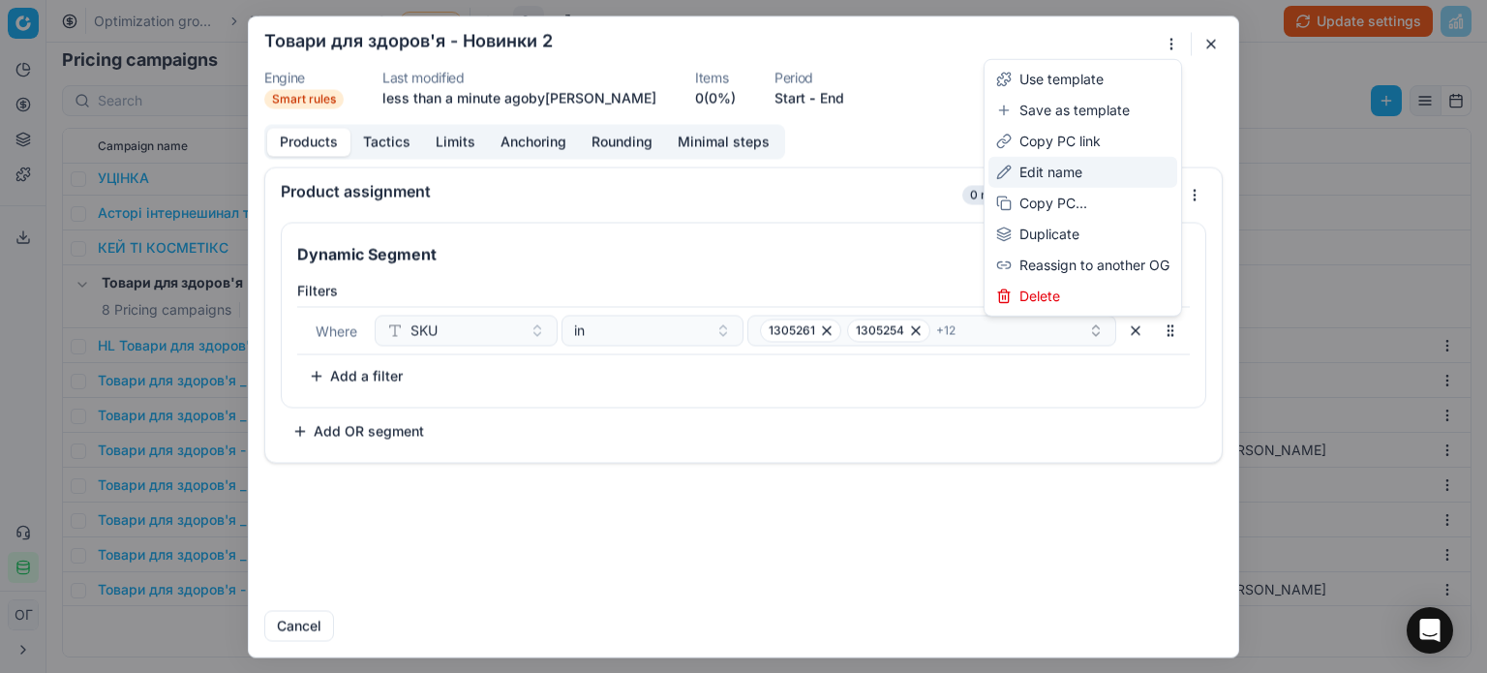
click at [1070, 160] on div "Edit name" at bounding box center [1082, 172] width 189 height 31
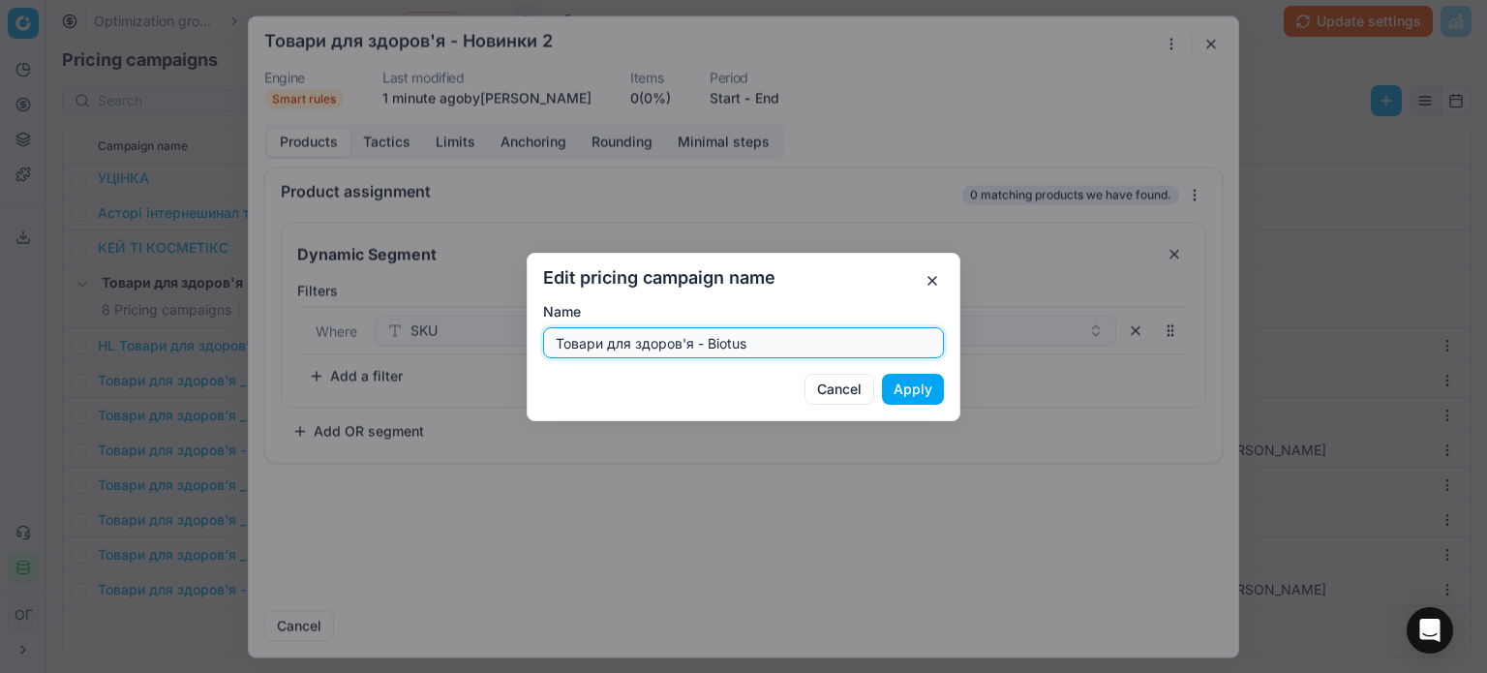
type input "Товари для здоров'я - Biotus"
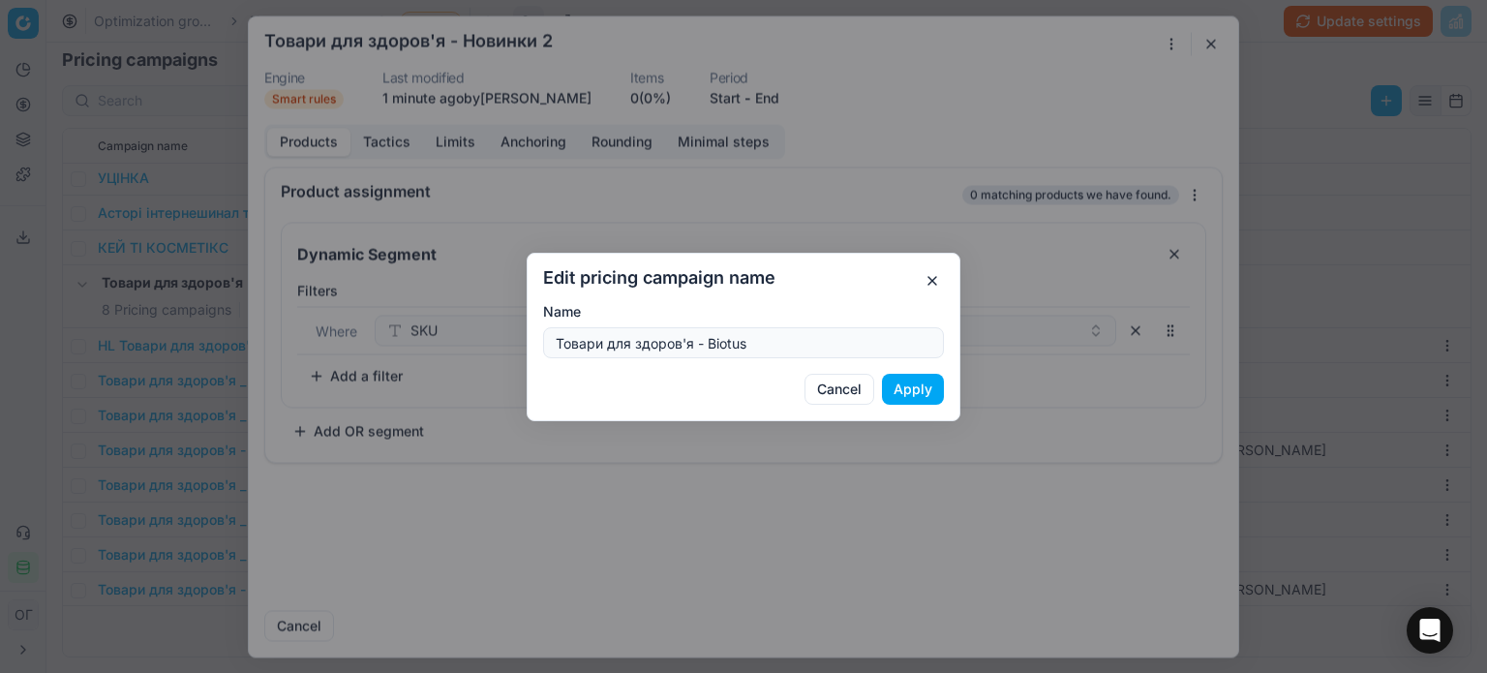
click at [910, 395] on button "Apply" at bounding box center [913, 389] width 62 height 31
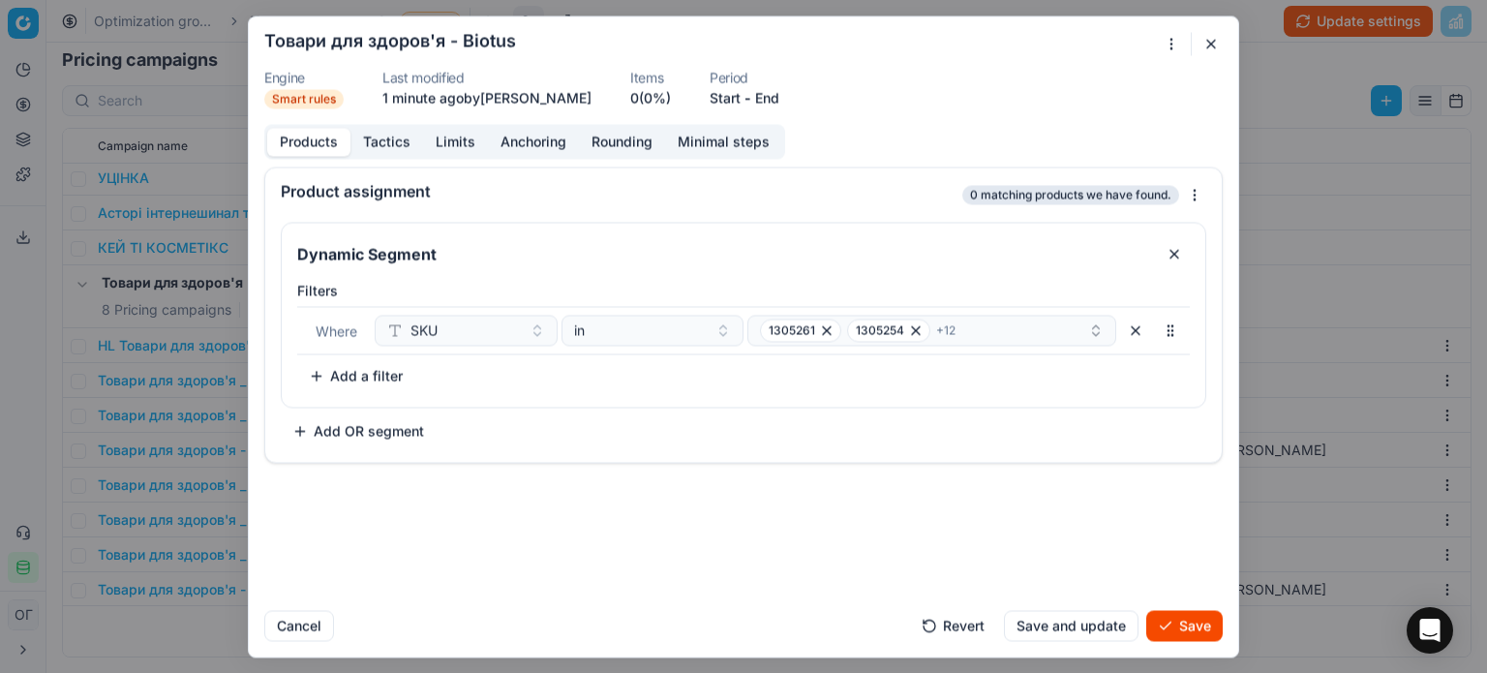
click at [1157, 619] on button "Save" at bounding box center [1184, 625] width 76 height 31
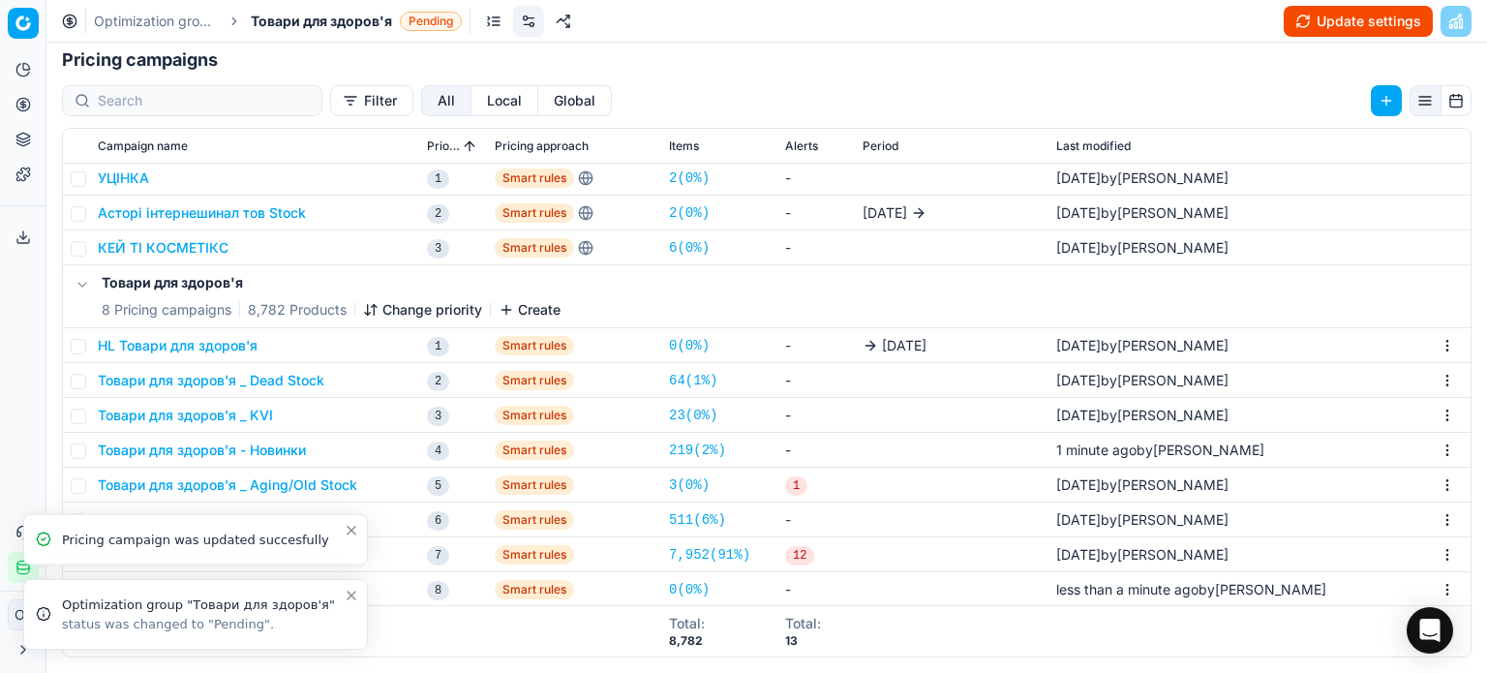
click at [353, 589] on icon "Close toast" at bounding box center [351, 595] width 15 height 15
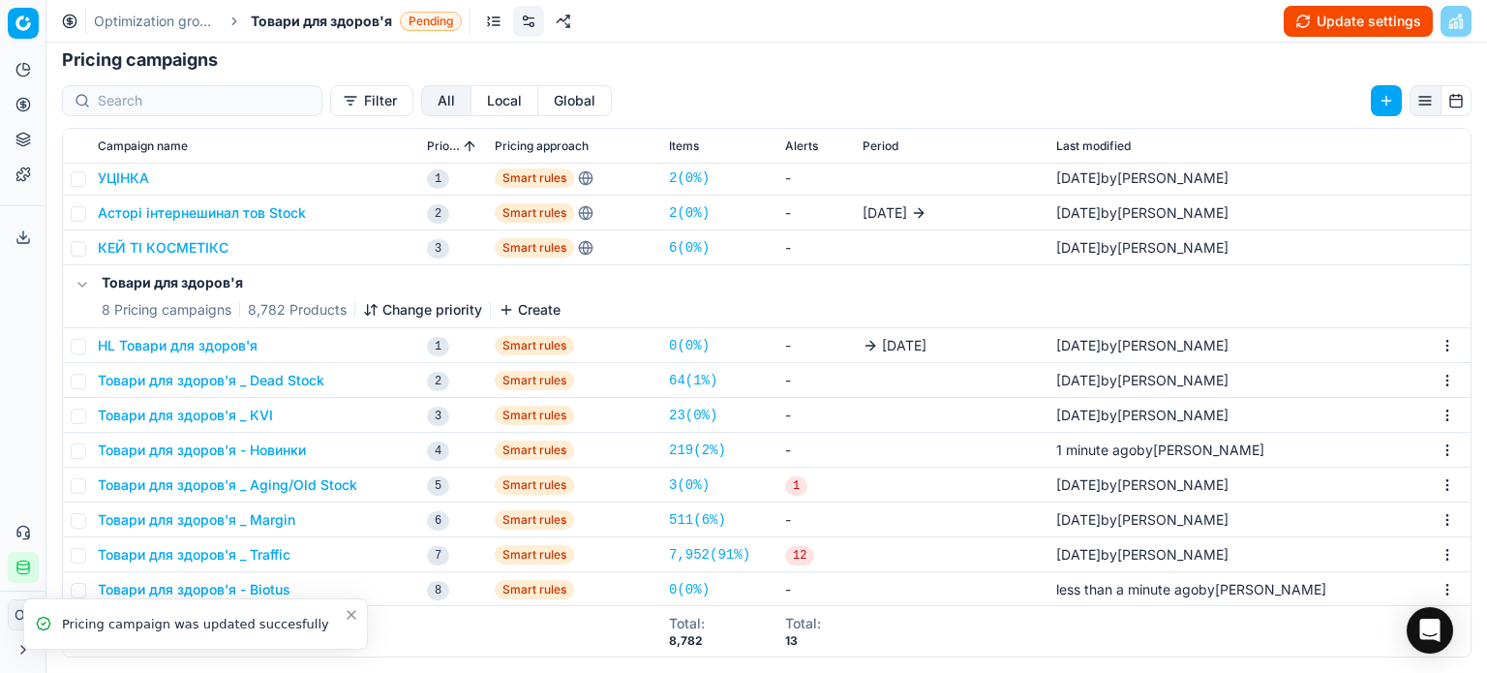
click at [352, 614] on icon "Close toast" at bounding box center [352, 615] width 8 height 8
click at [427, 302] on button "Change priority" at bounding box center [422, 309] width 119 height 19
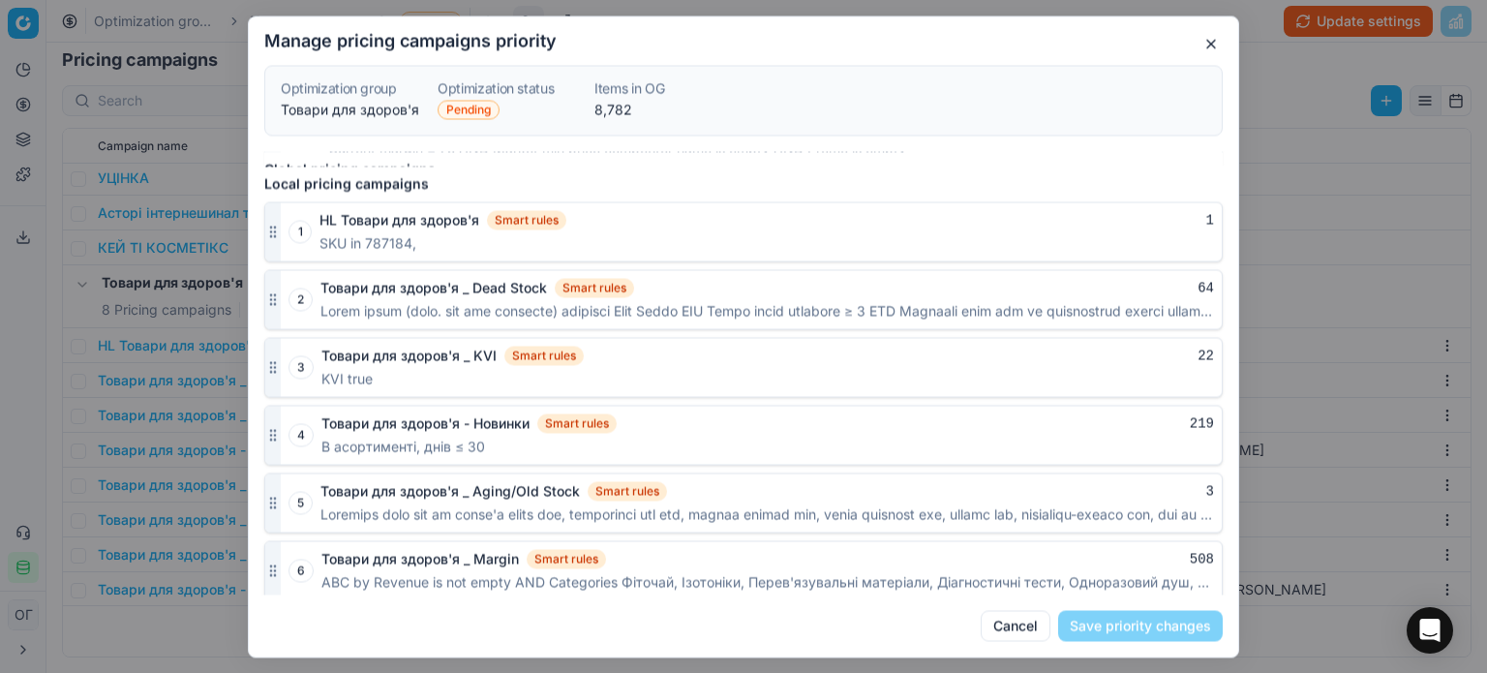
scroll to position [1226, 0]
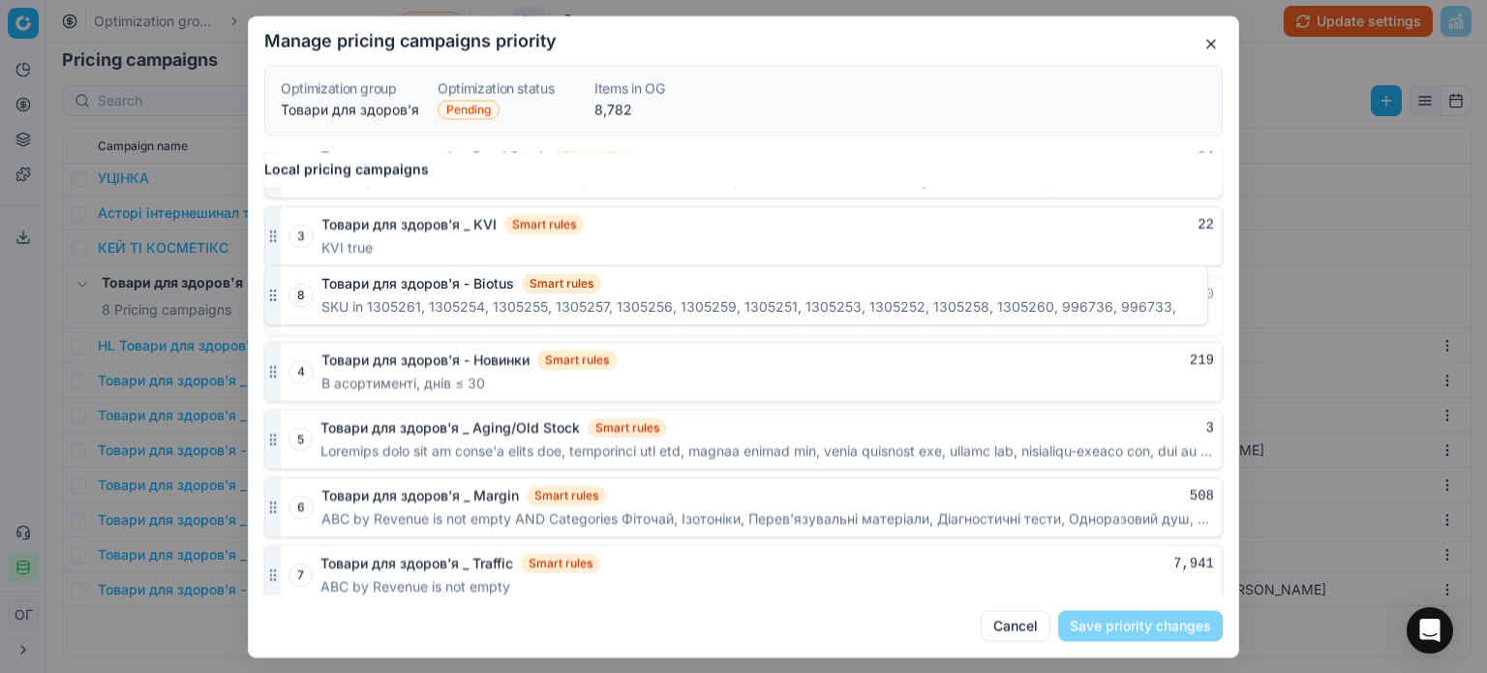
drag, startPoint x: 270, startPoint y: 564, endPoint x: 264, endPoint y: 294, distance: 270.1
click at [265, 298] on icon "button" at bounding box center [272, 305] width 15 height 15
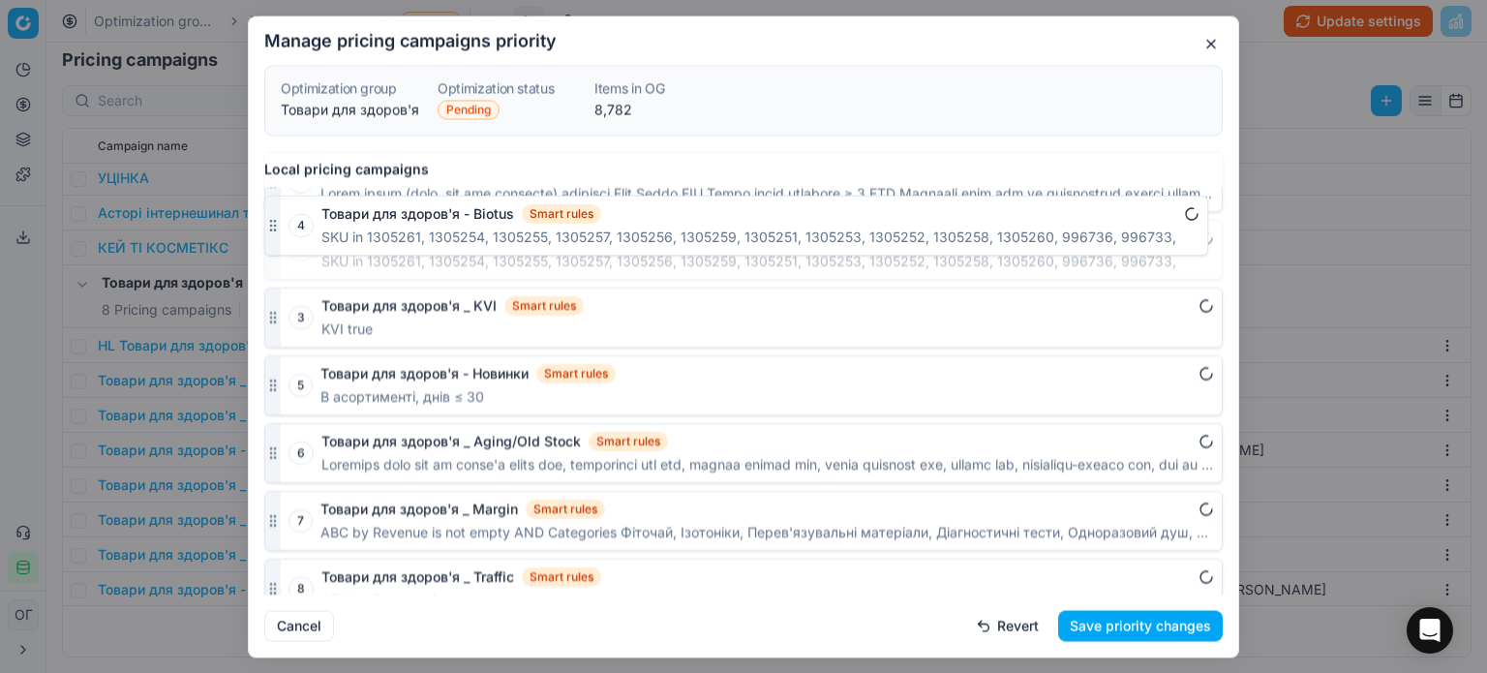
drag, startPoint x: 271, startPoint y: 303, endPoint x: 273, endPoint y: 232, distance: 70.7
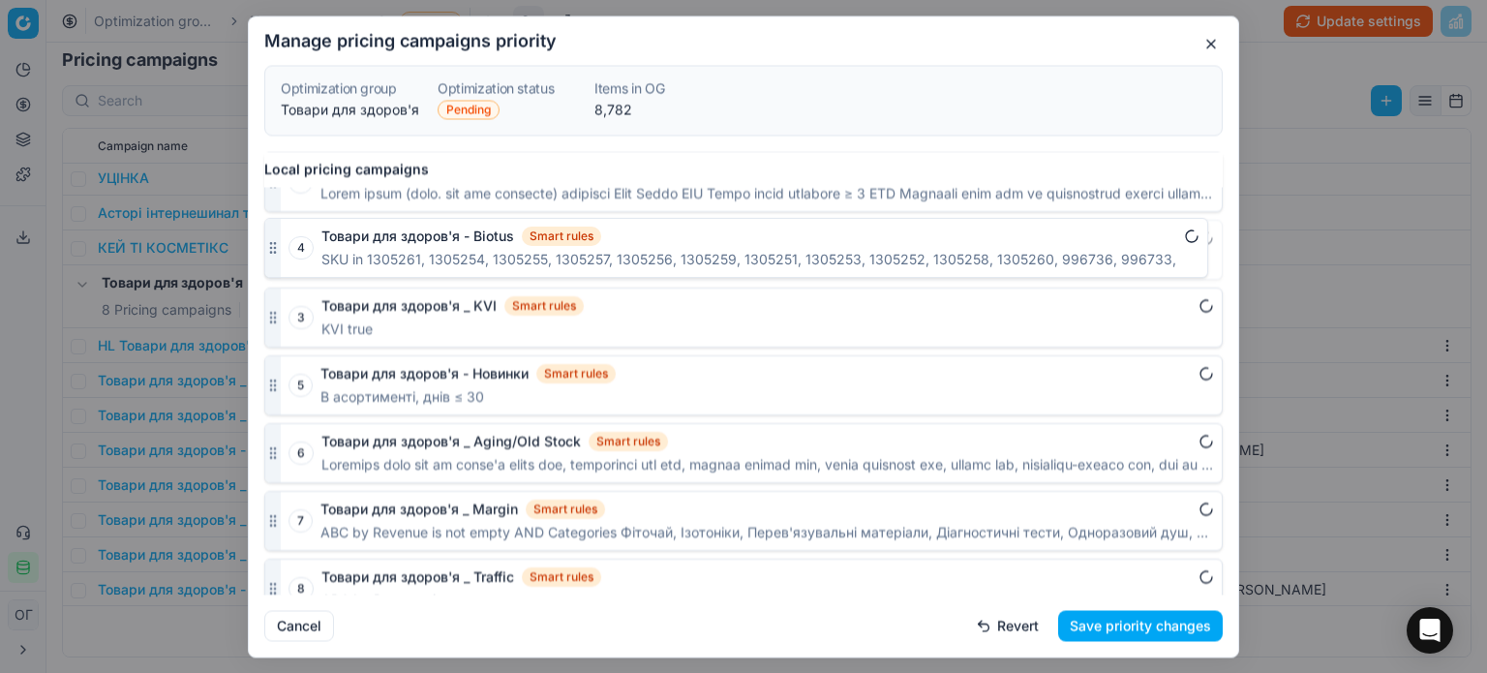
click at [273, 232] on div at bounding box center [272, 250] width 15 height 58
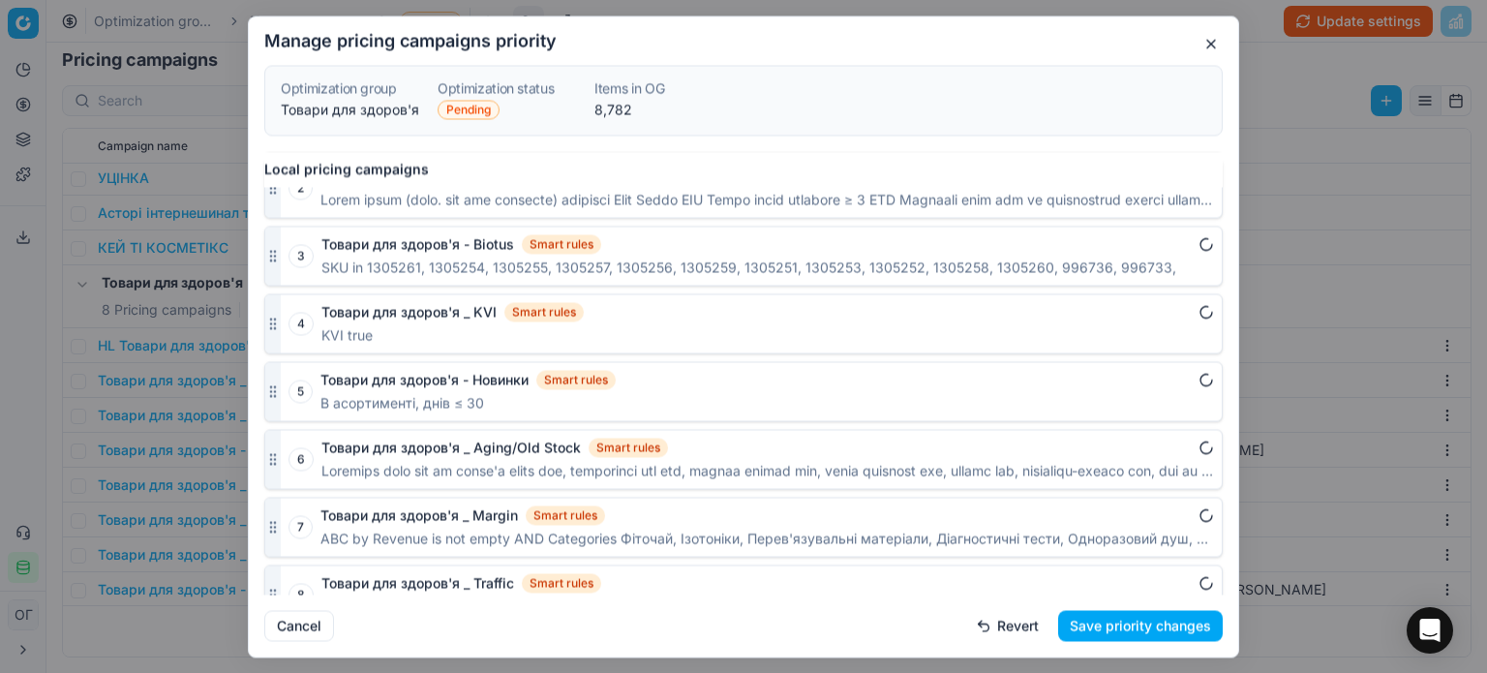
click at [1172, 622] on button "Save priority changes" at bounding box center [1140, 625] width 165 height 31
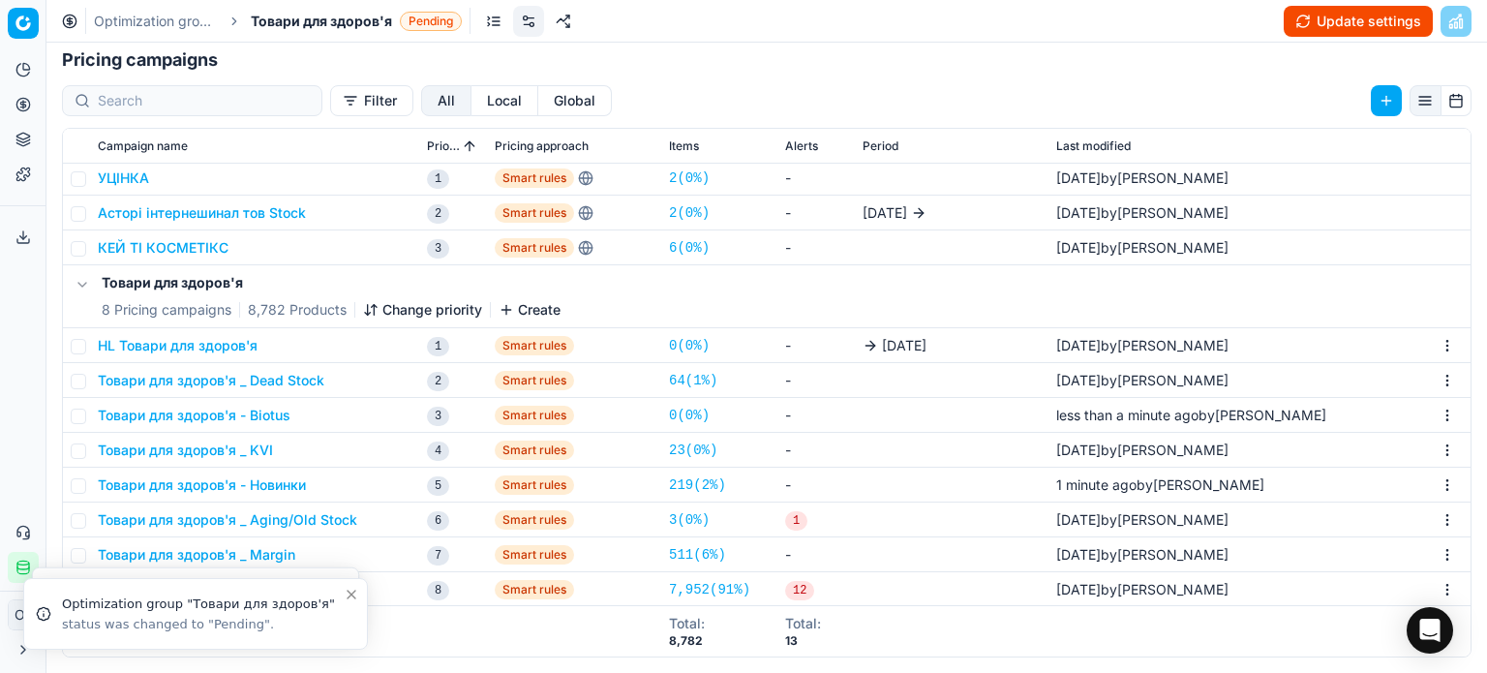
click at [1316, 22] on button "Update settings" at bounding box center [1358, 21] width 149 height 31
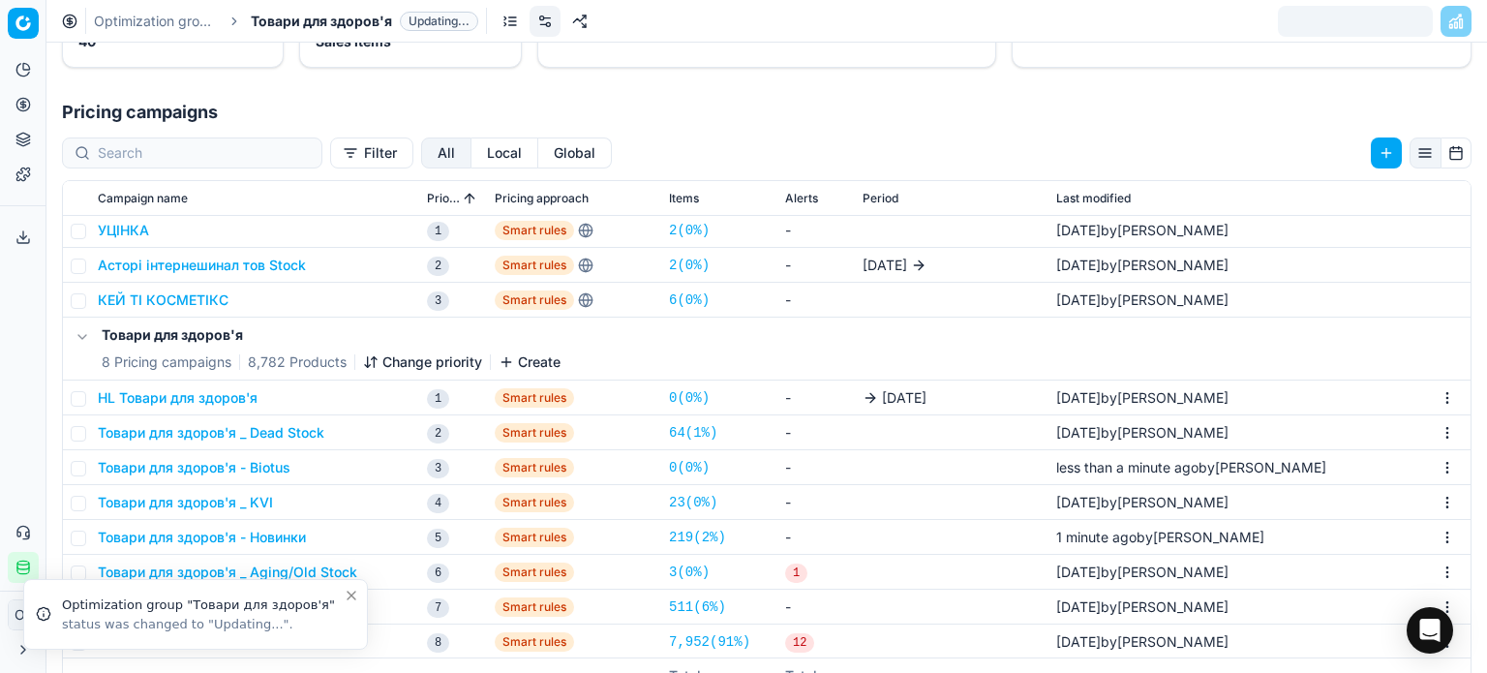
click at [348, 595] on icon "Close toast" at bounding box center [351, 595] width 15 height 15
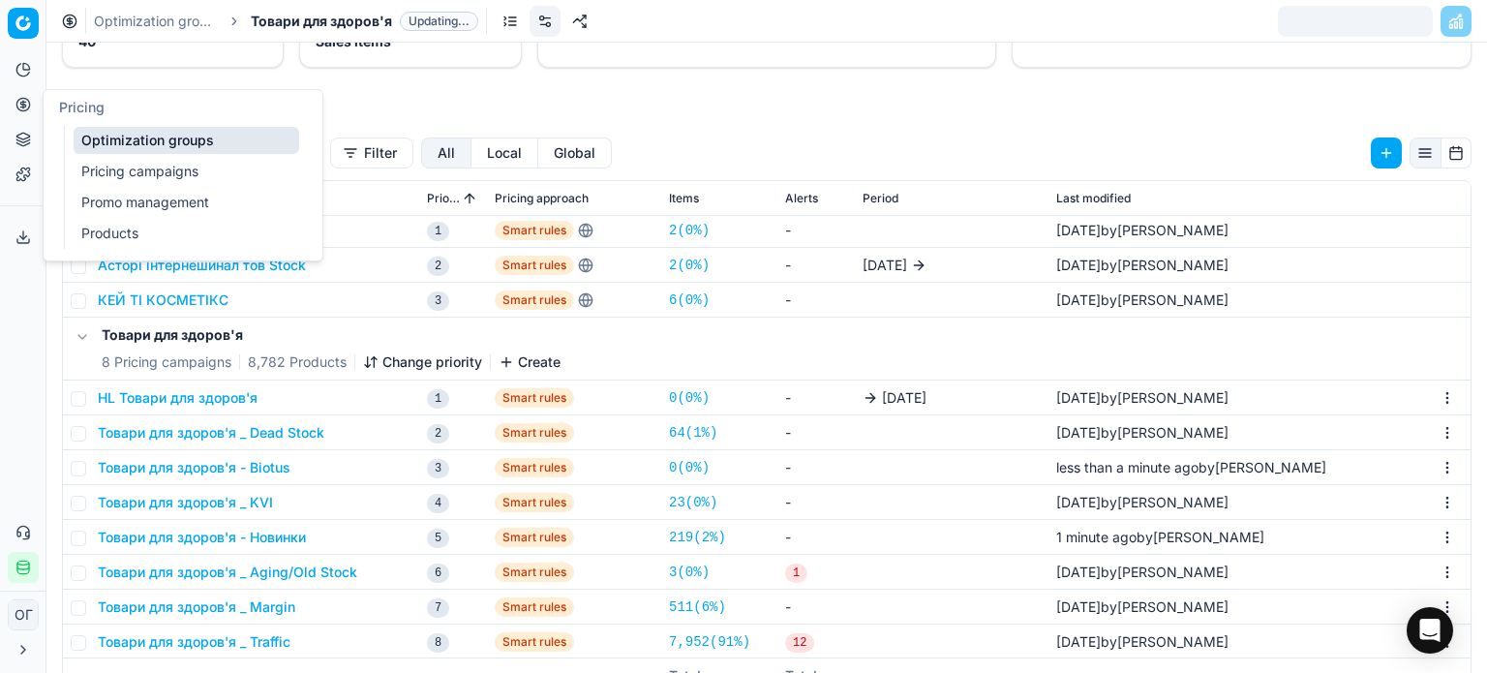
click at [99, 138] on link "Optimization groups" at bounding box center [187, 140] width 226 height 27
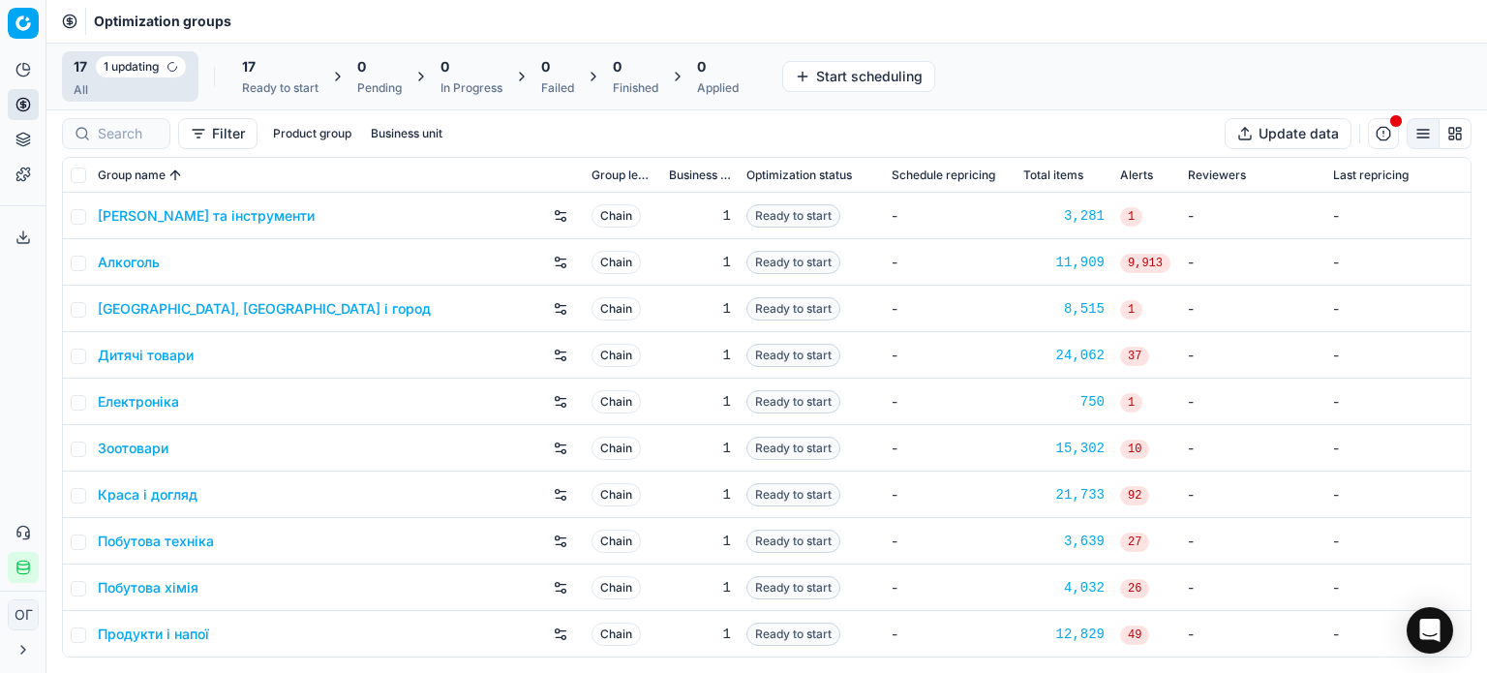
click at [282, 47] on div "17 1 updating All 17 Ready to start 0 Pending 0 In Progress 0 Failed 0 Finished…" at bounding box center [766, 77] width 1440 height 68
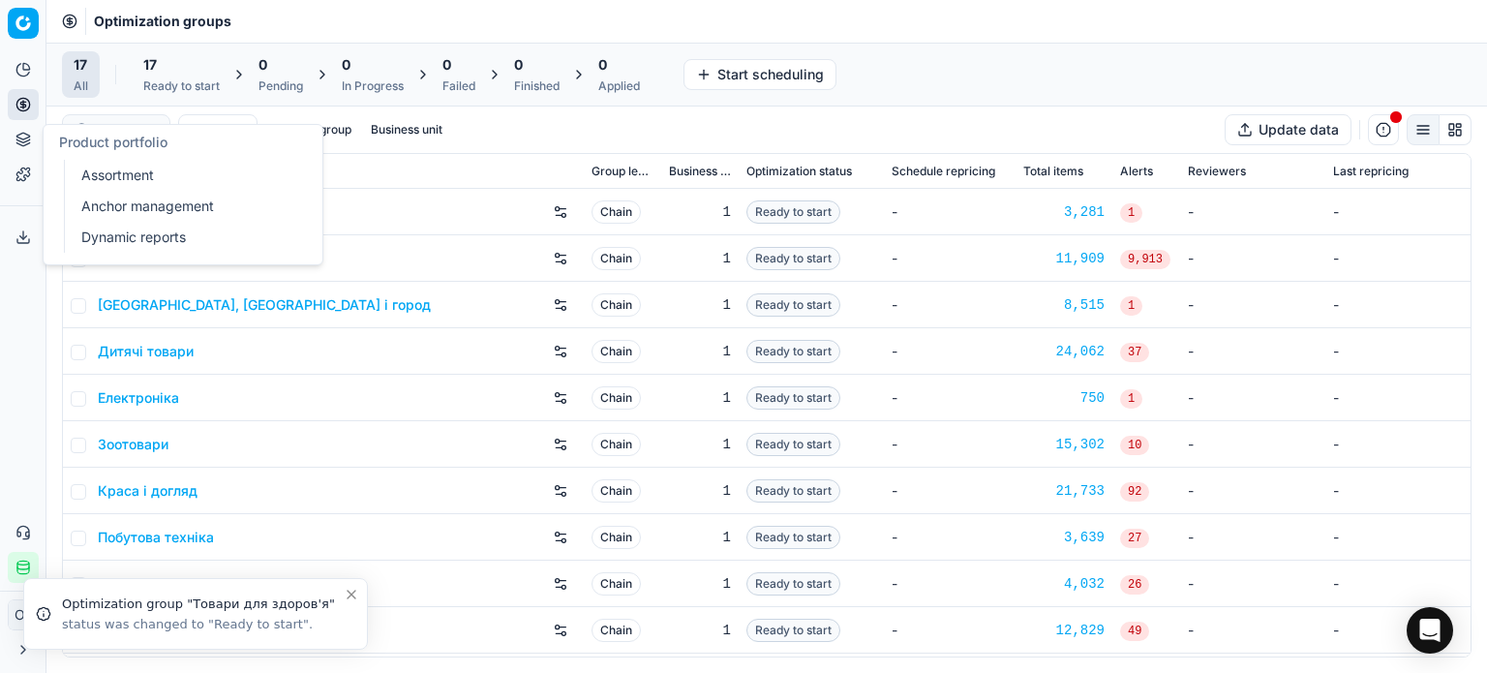
click at [79, 176] on link "Assortment" at bounding box center [187, 175] width 226 height 27
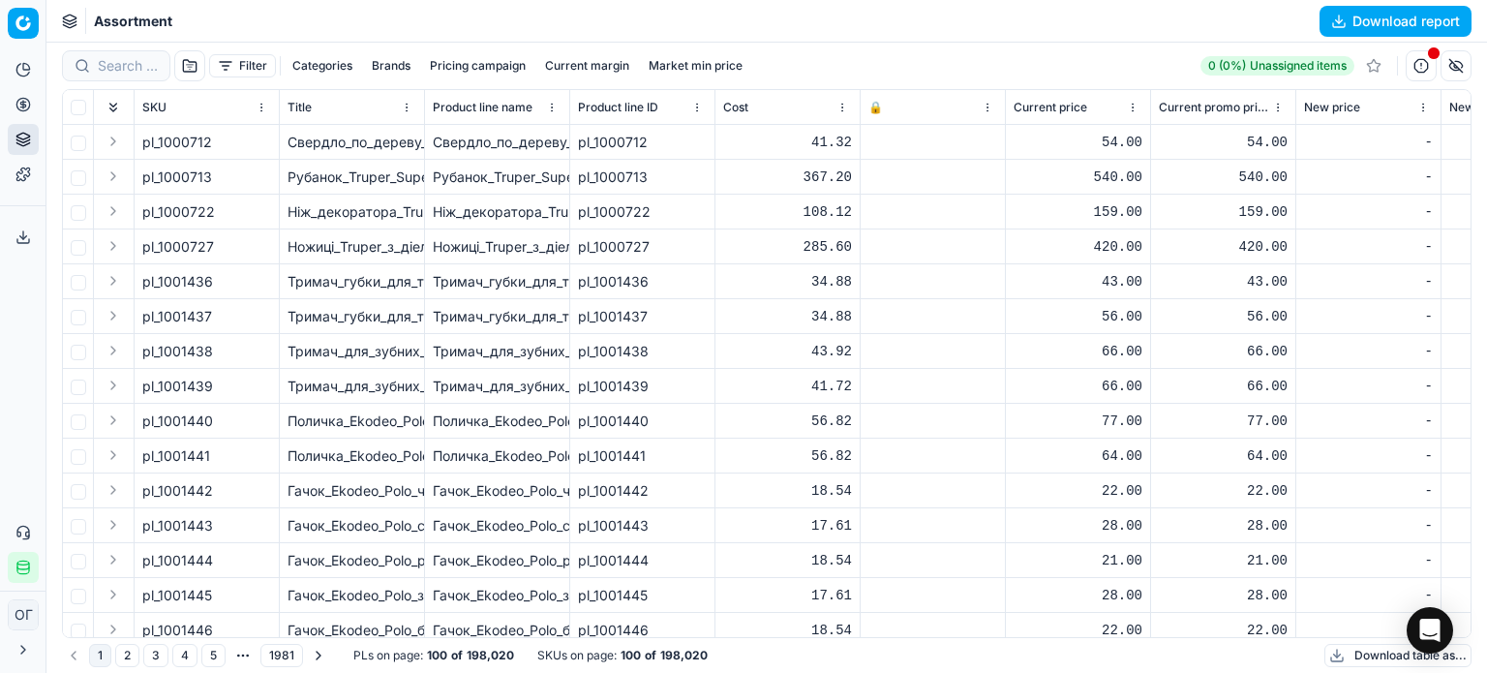
click at [230, 65] on button "Filter" at bounding box center [242, 65] width 67 height 23
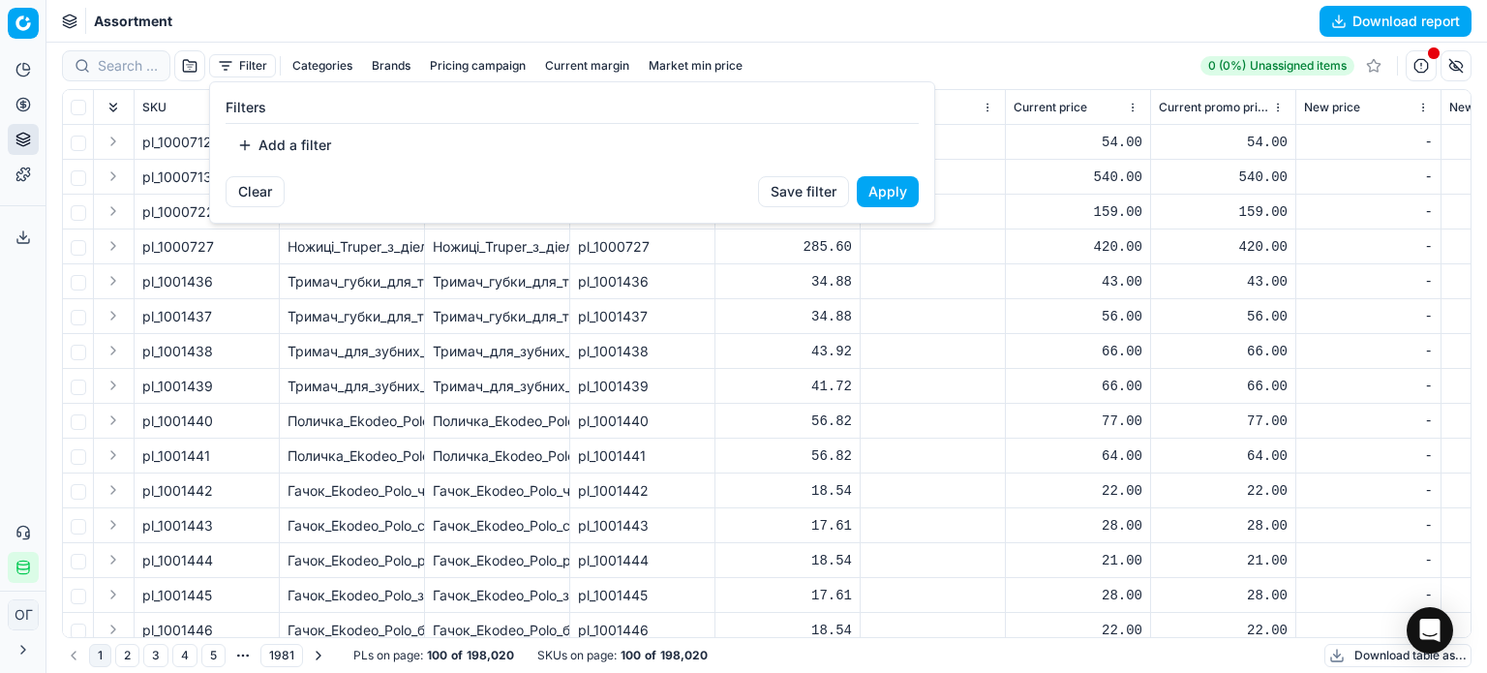
click at [264, 149] on button "Add a filter" at bounding box center [284, 145] width 117 height 31
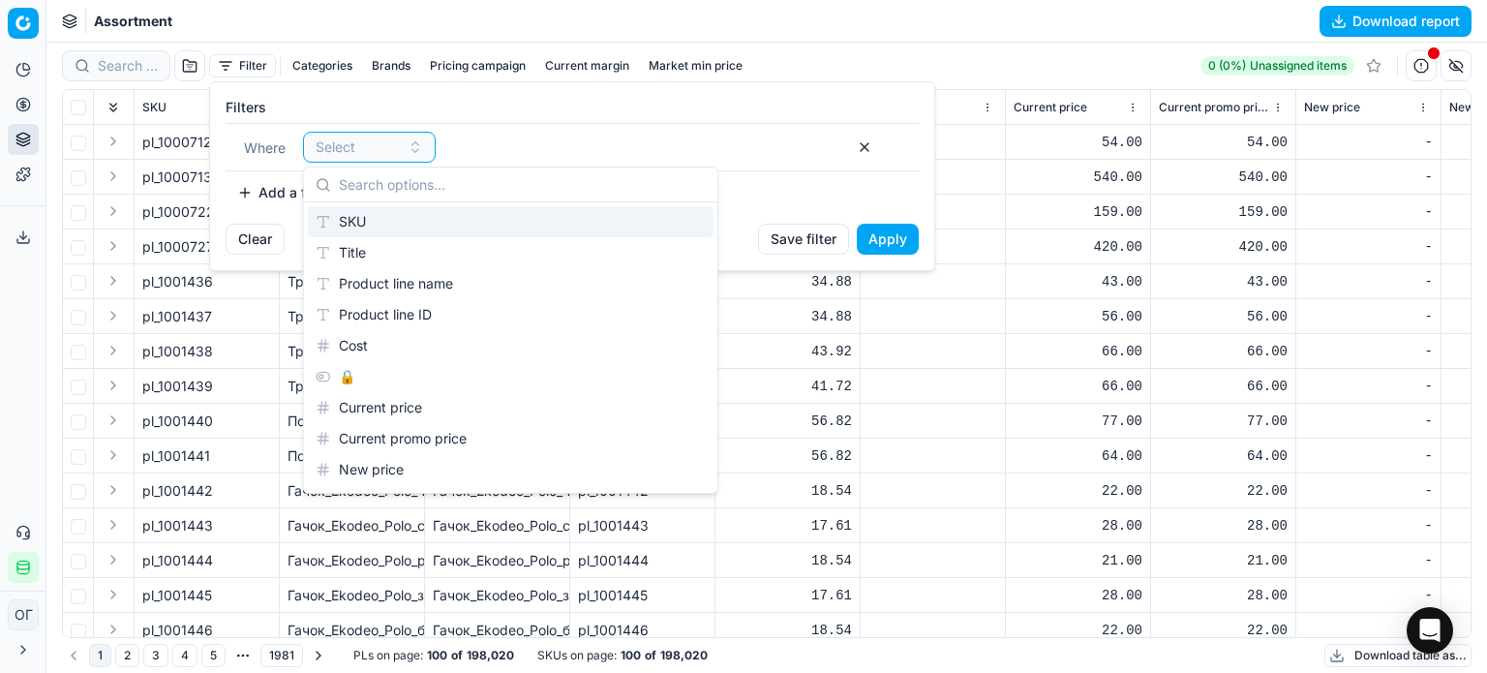
click at [368, 220] on div "SKU" at bounding box center [511, 221] width 406 height 31
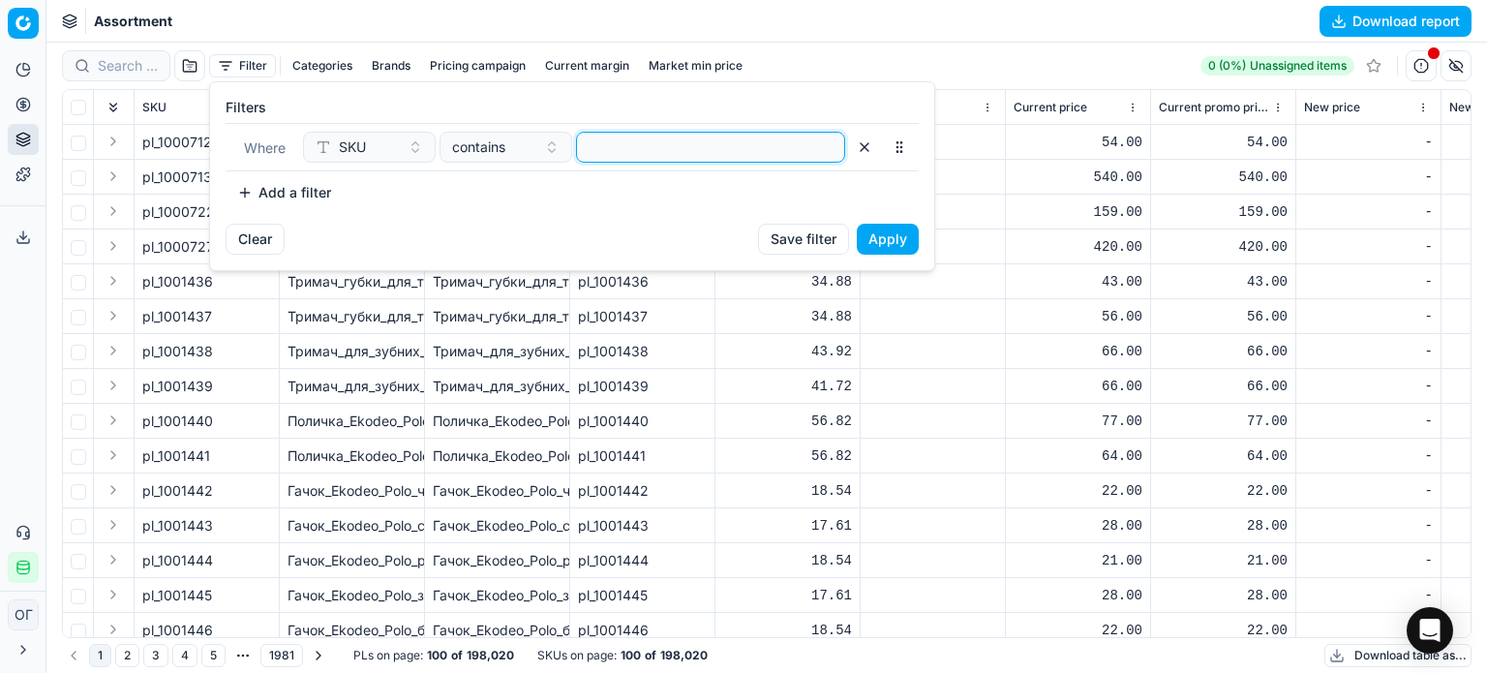
click at [645, 146] on input at bounding box center [711, 147] width 252 height 29
paste input "244426,447033,56279,279732,589908,589909,589910,589911,589912,589913,589914,409…"
type input "244426,447033,56279,279732,589908,589909,589910,589911,589912,589913,589914,409…"
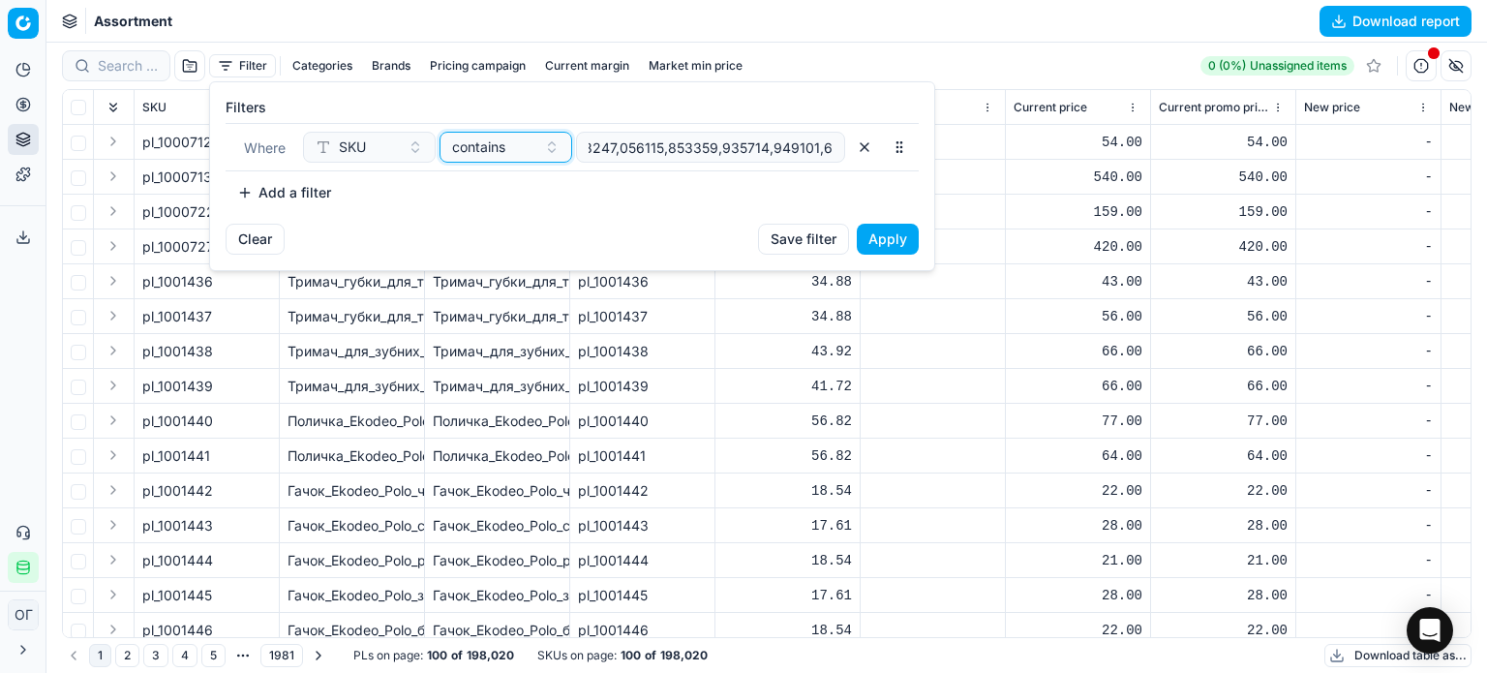
click at [496, 150] on span "contains" at bounding box center [478, 146] width 53 height 19
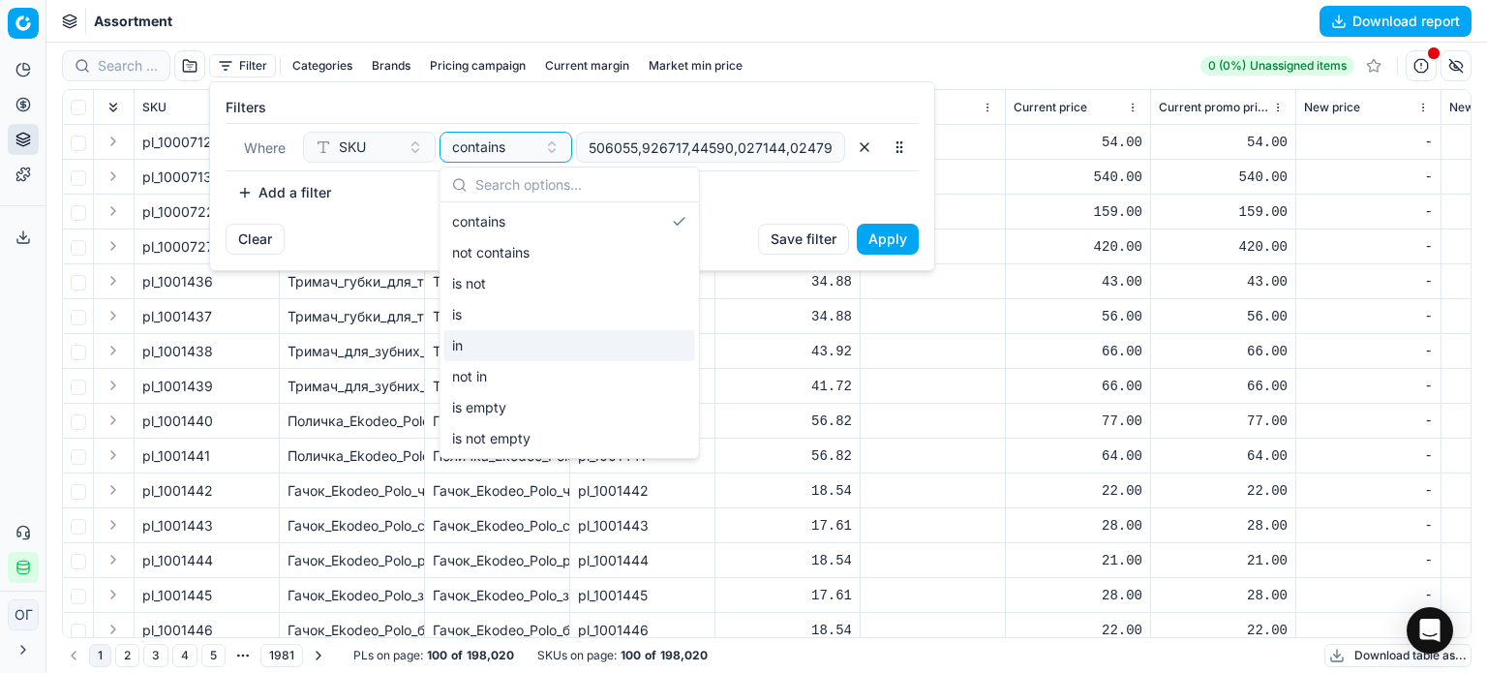
click at [500, 337] on div "in" at bounding box center [569, 345] width 251 height 31
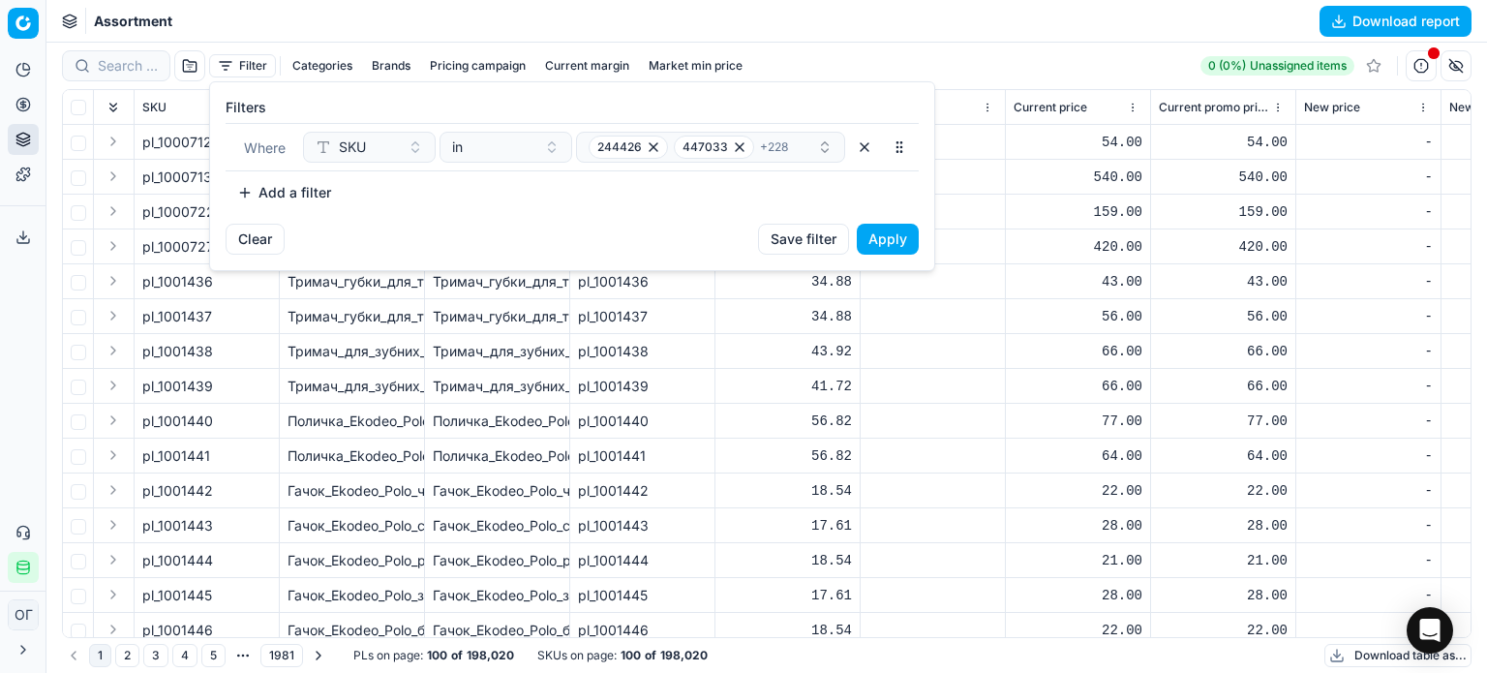
click at [904, 230] on button "Apply" at bounding box center [888, 239] width 62 height 31
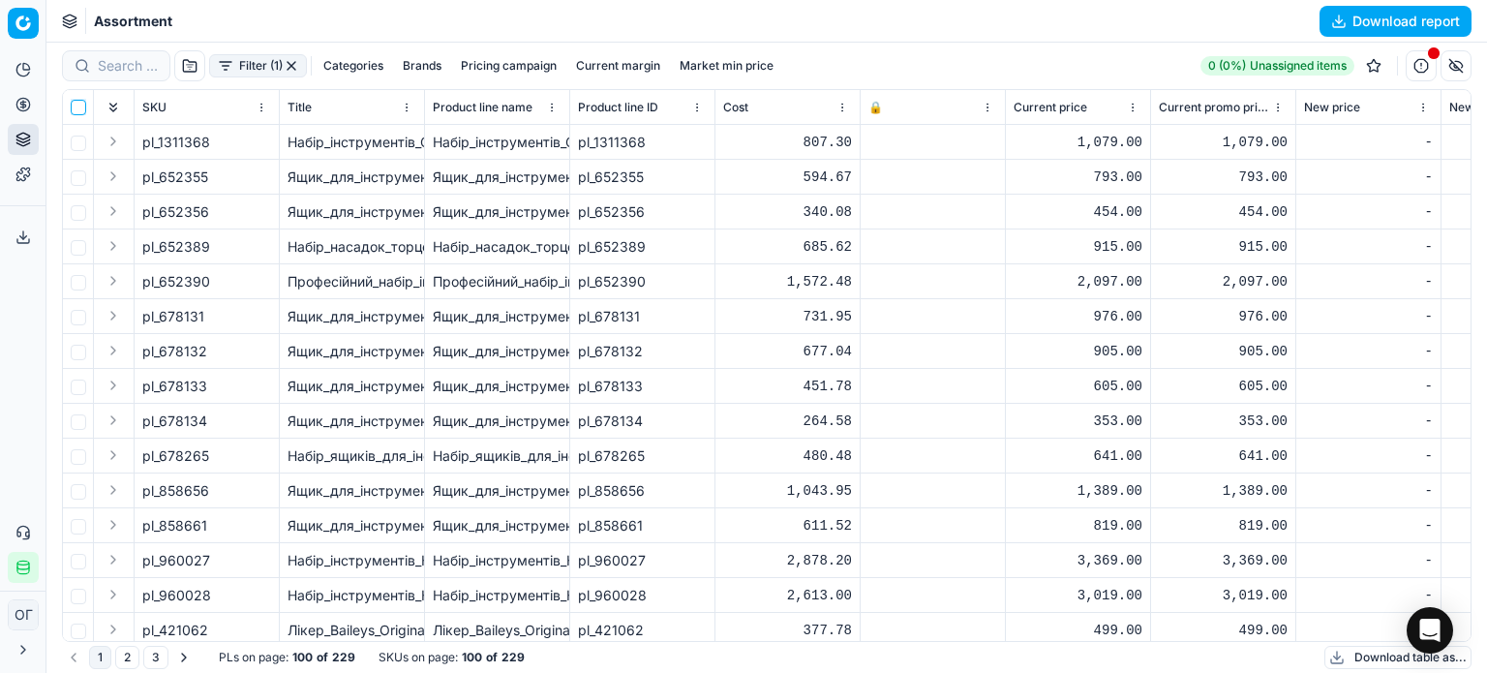
click at [79, 106] on input "checkbox" at bounding box center [78, 107] width 15 height 15
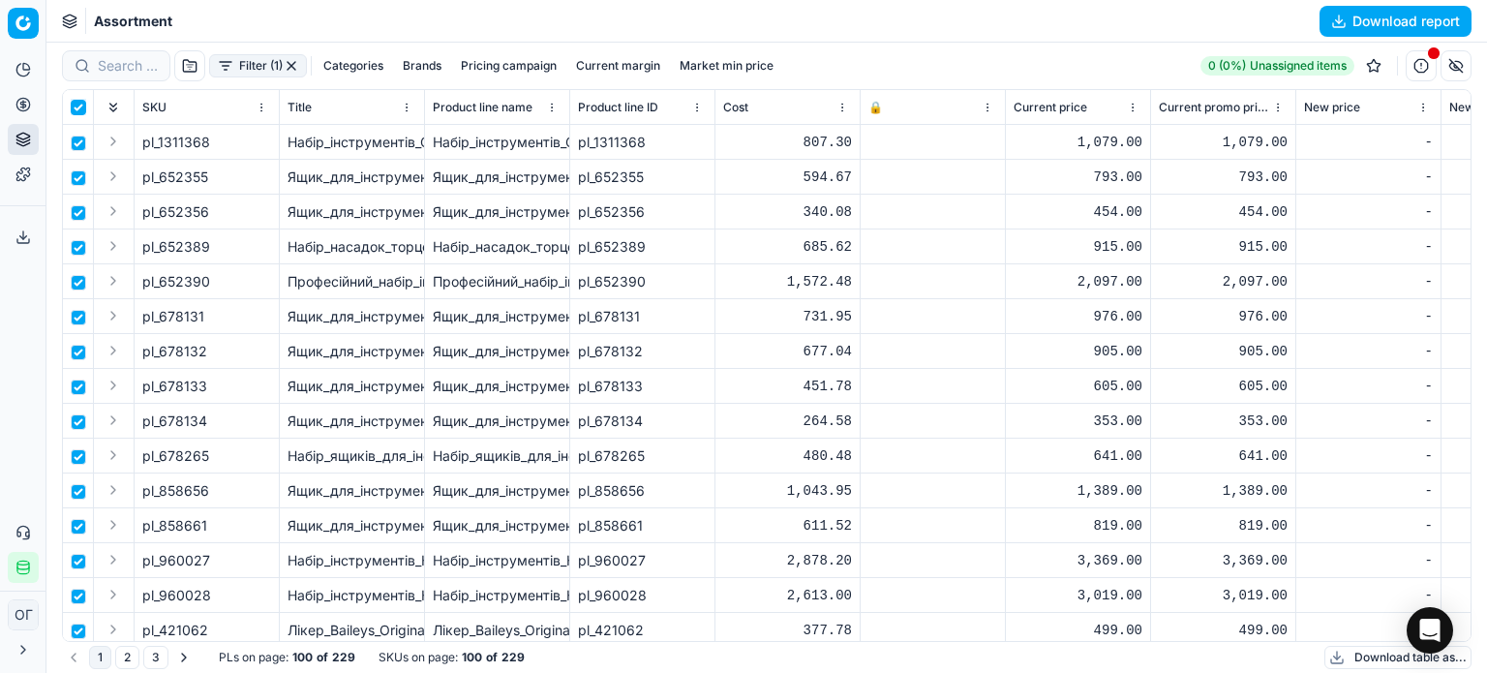
checkbox input "true"
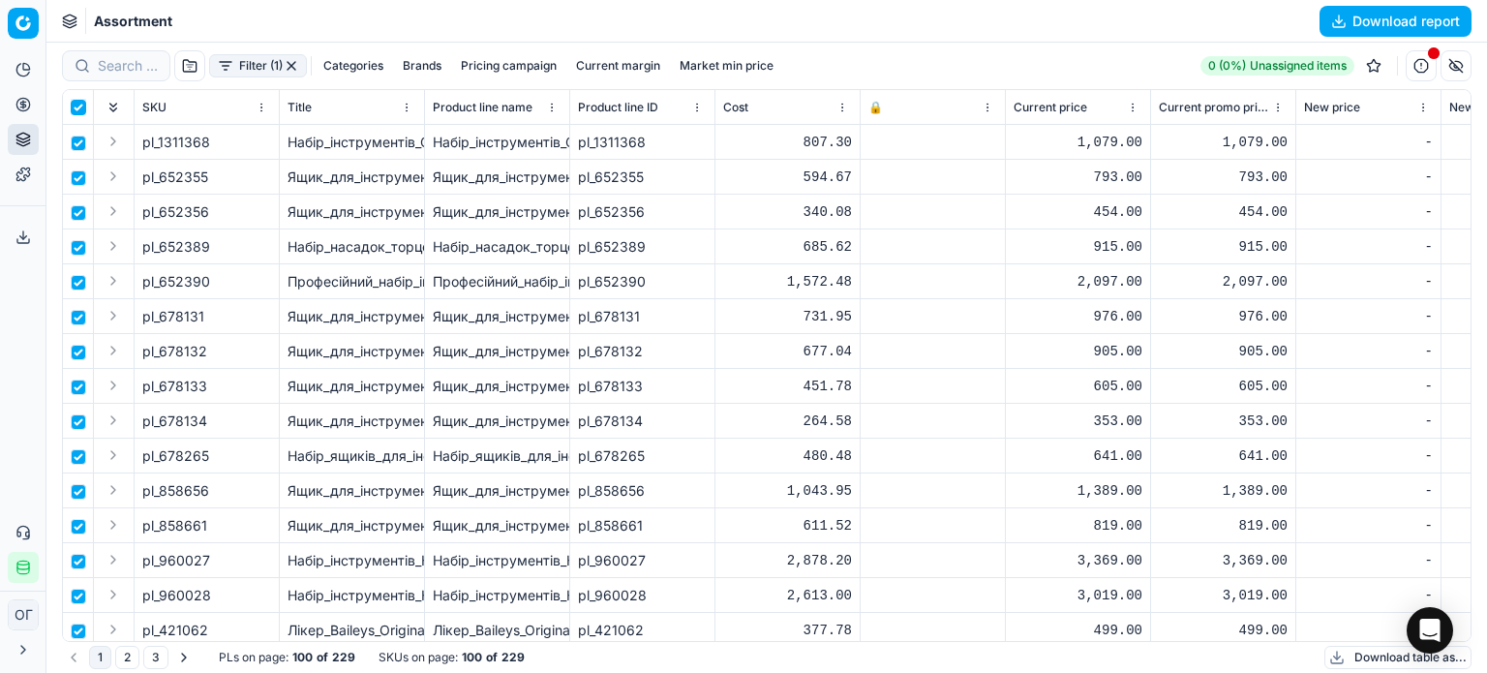
checkbox input "true"
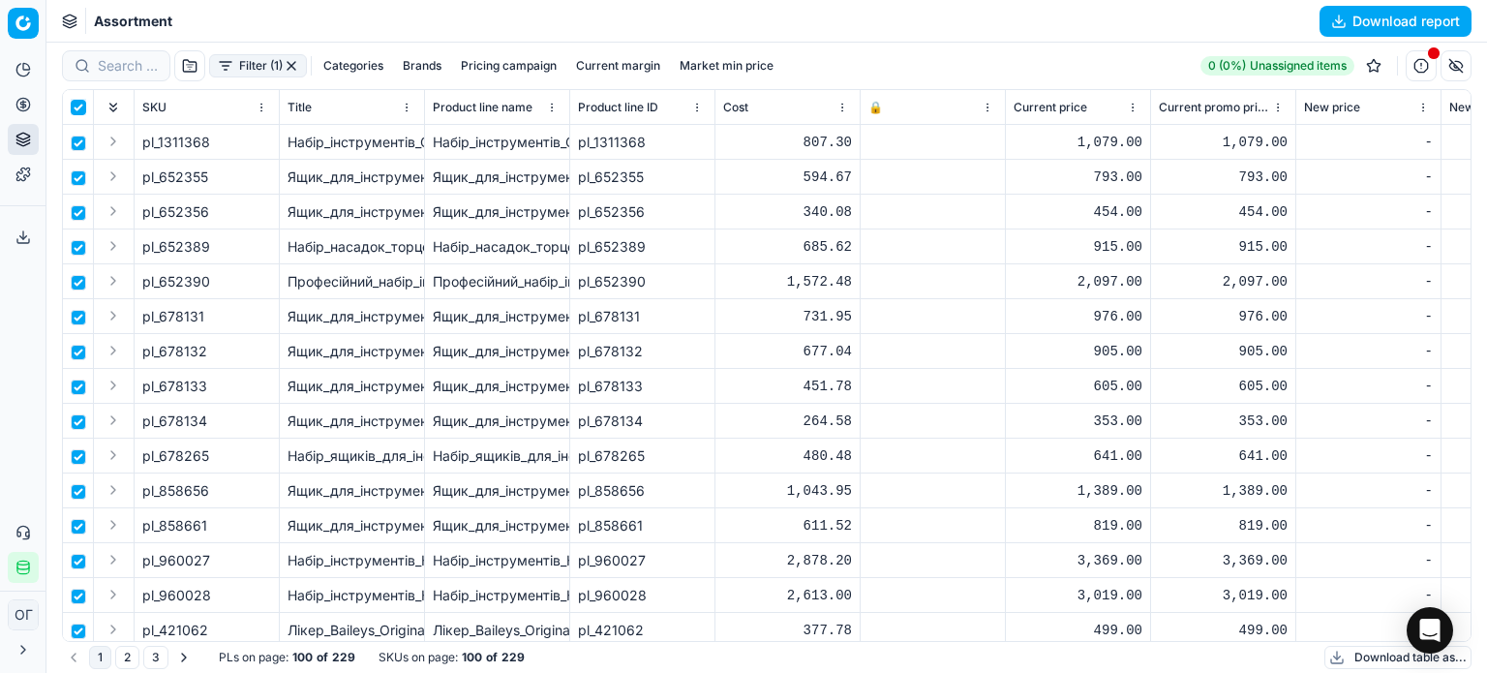
checkbox input "true"
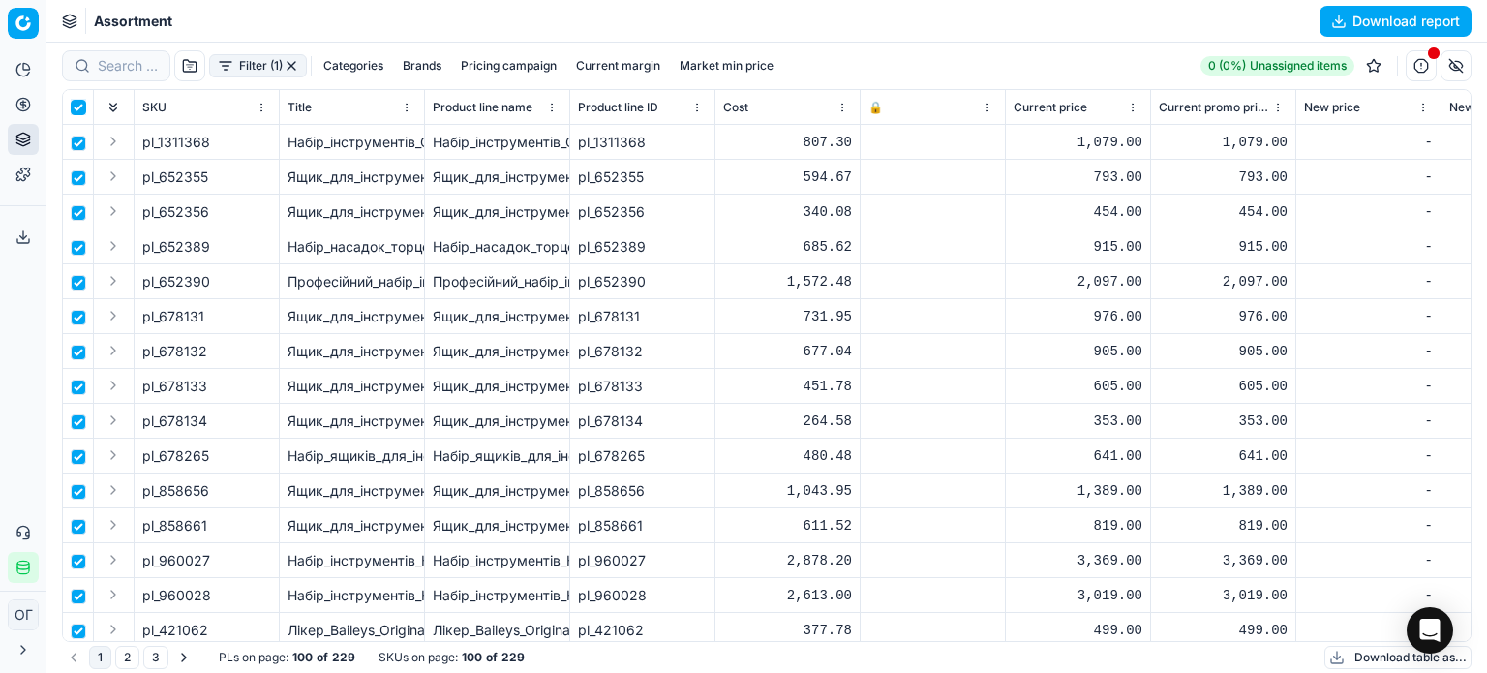
checkbox input "true"
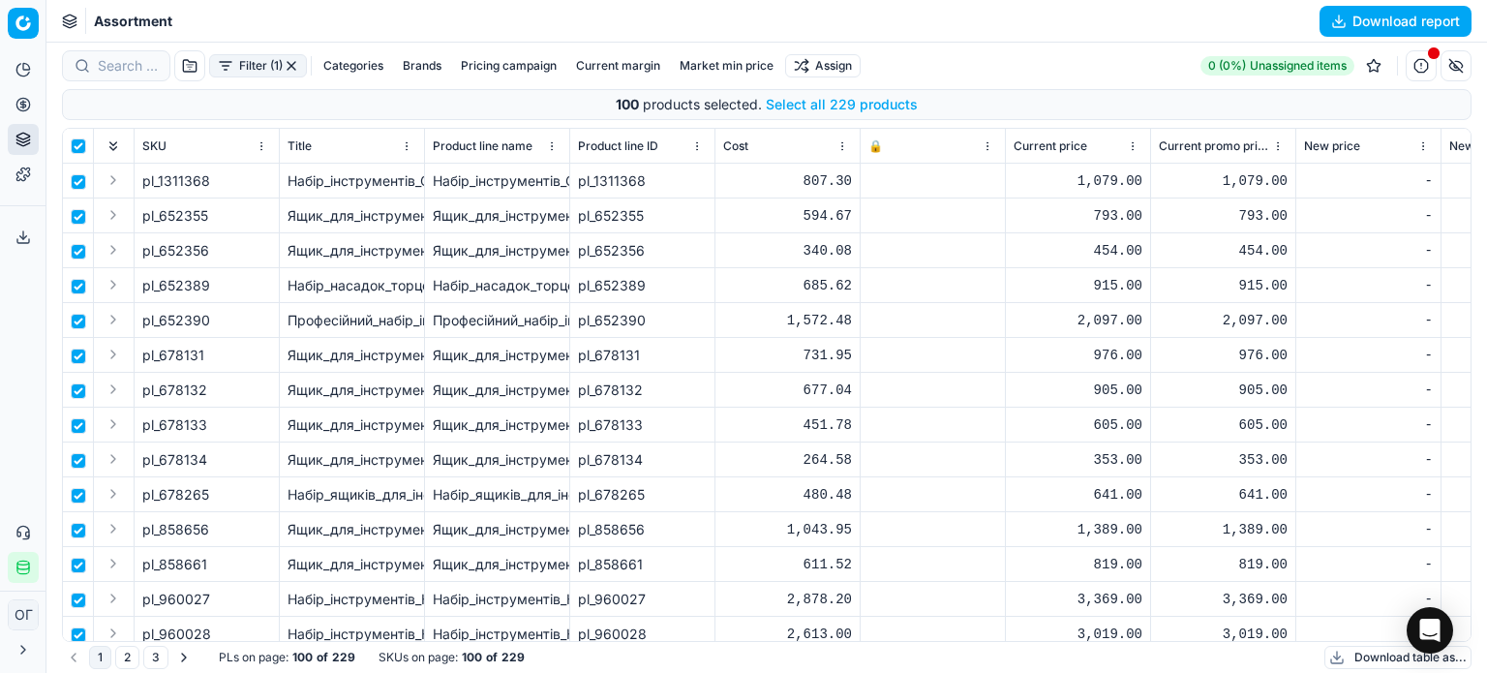
click at [806, 109] on button "Select all 229 products" at bounding box center [842, 104] width 152 height 19
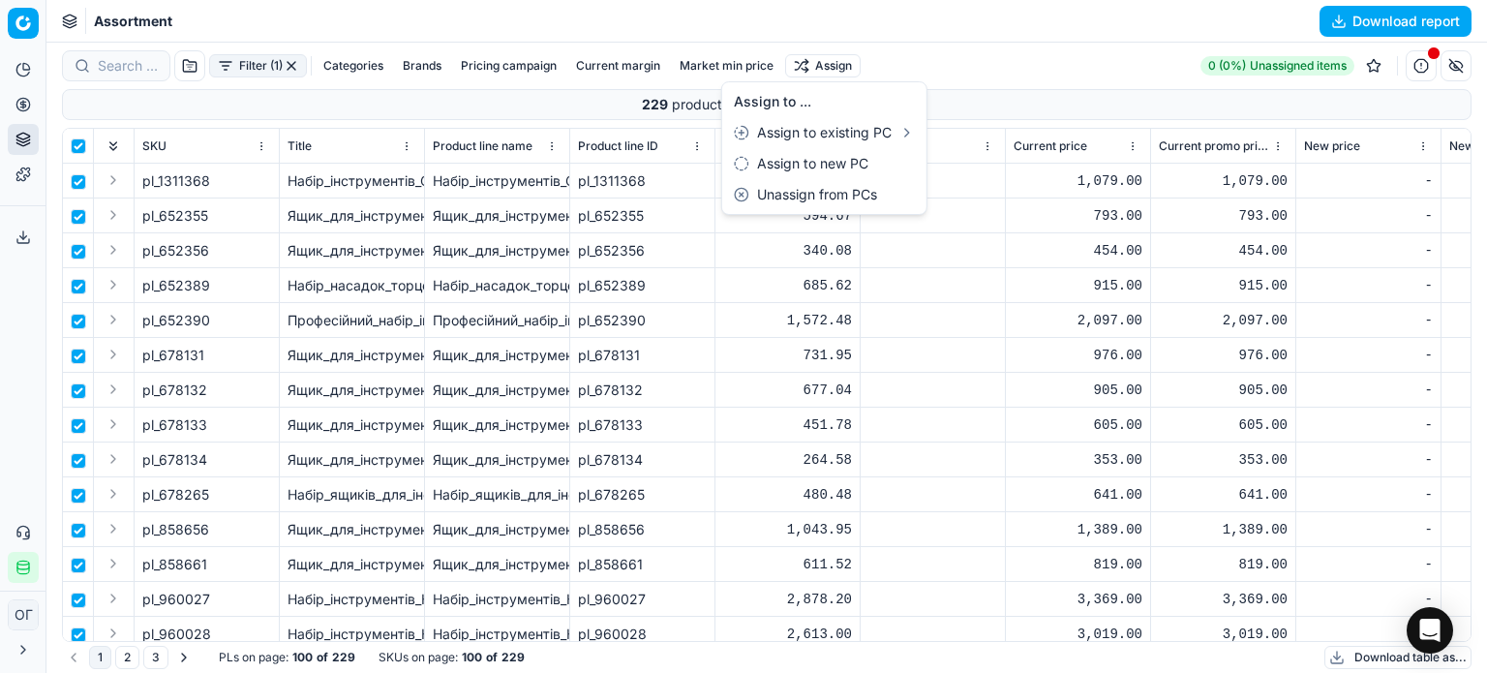
click at [827, 65] on html "Pricing platform Analytics Pricing Product portfolio Templates Export service 1…" at bounding box center [743, 336] width 1487 height 673
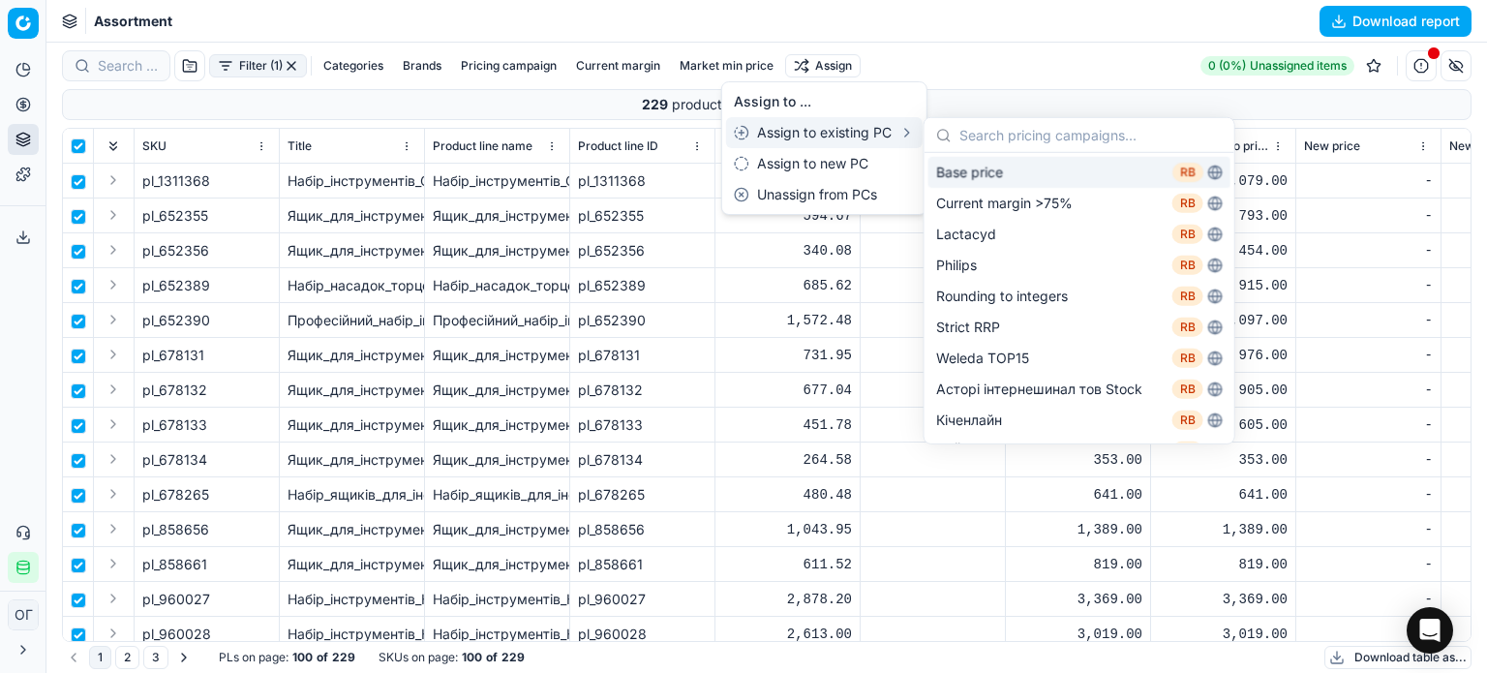
click at [1026, 174] on div "Base price RB" at bounding box center [1079, 172] width 302 height 31
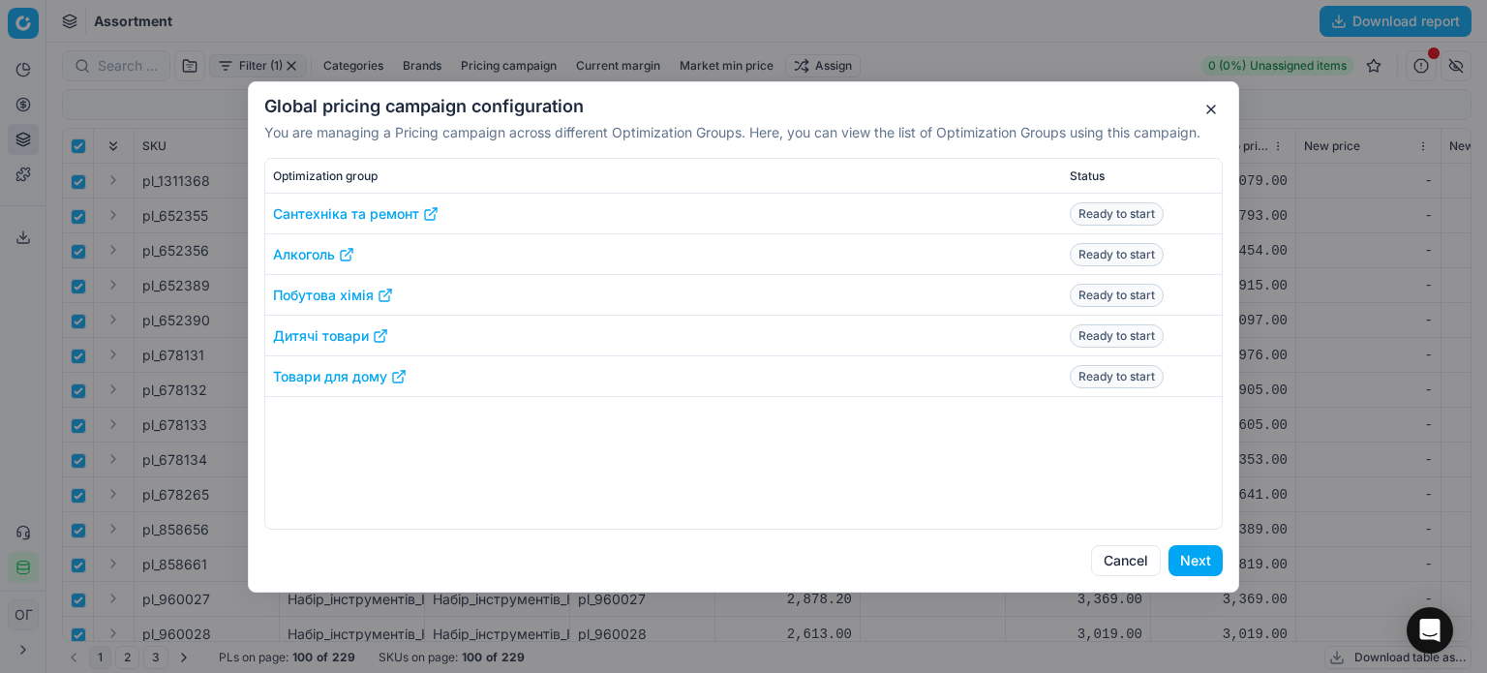
click at [1196, 565] on button "Next" at bounding box center [1195, 560] width 54 height 31
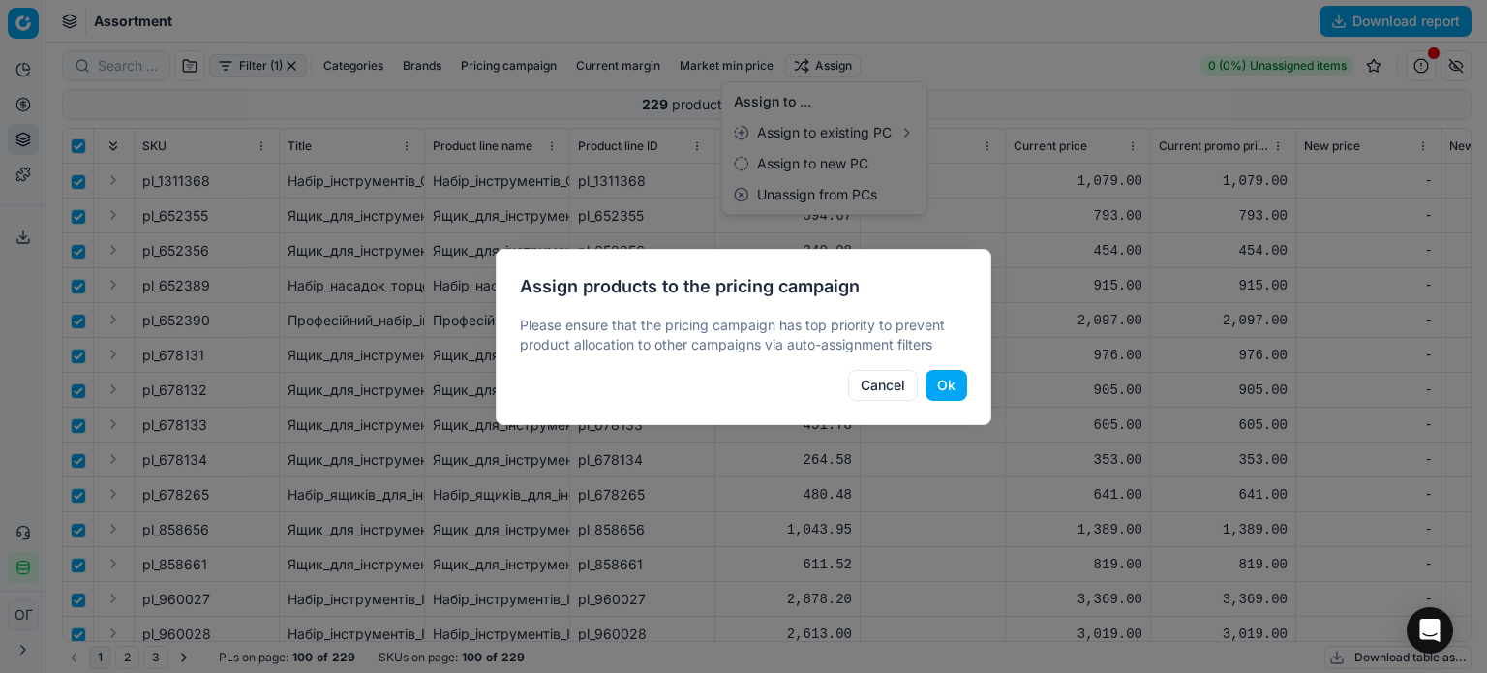
click at [954, 383] on button "Ok" at bounding box center [946, 385] width 42 height 31
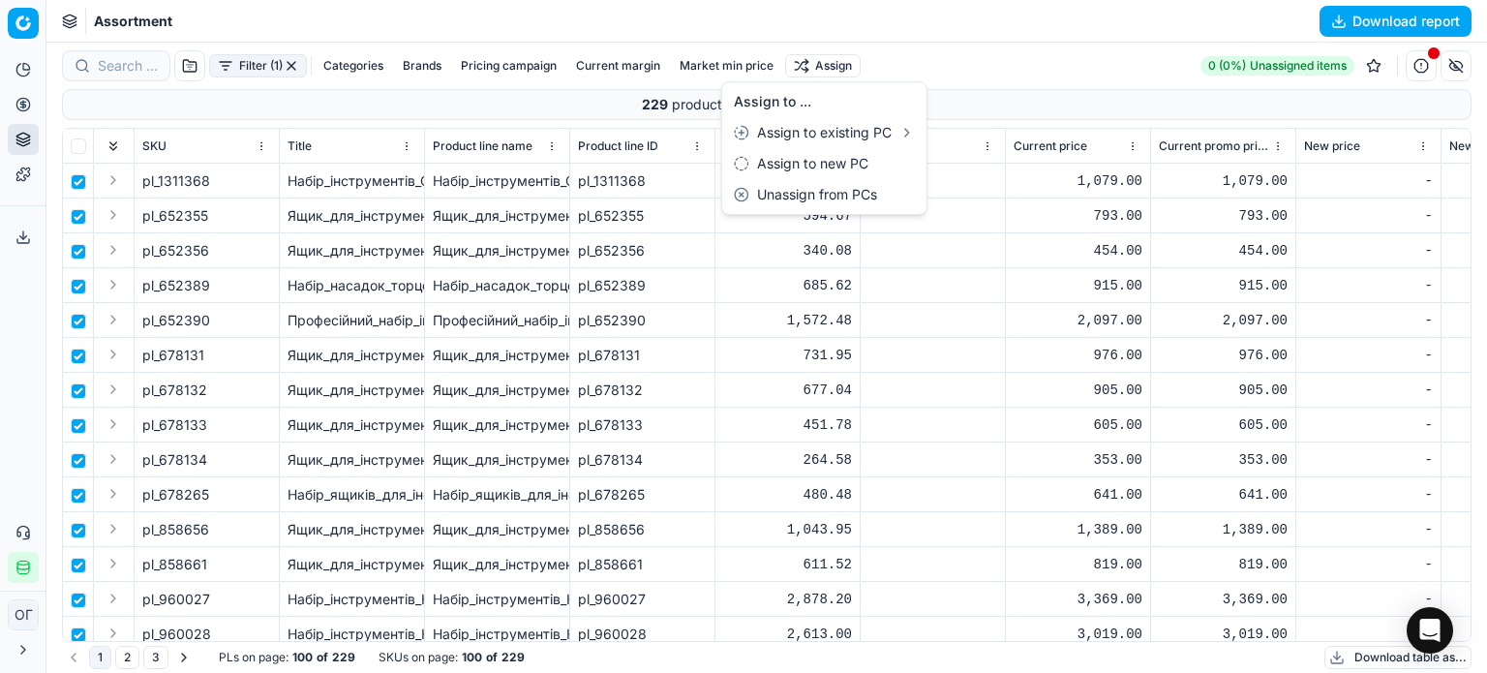
checkbox input "false"
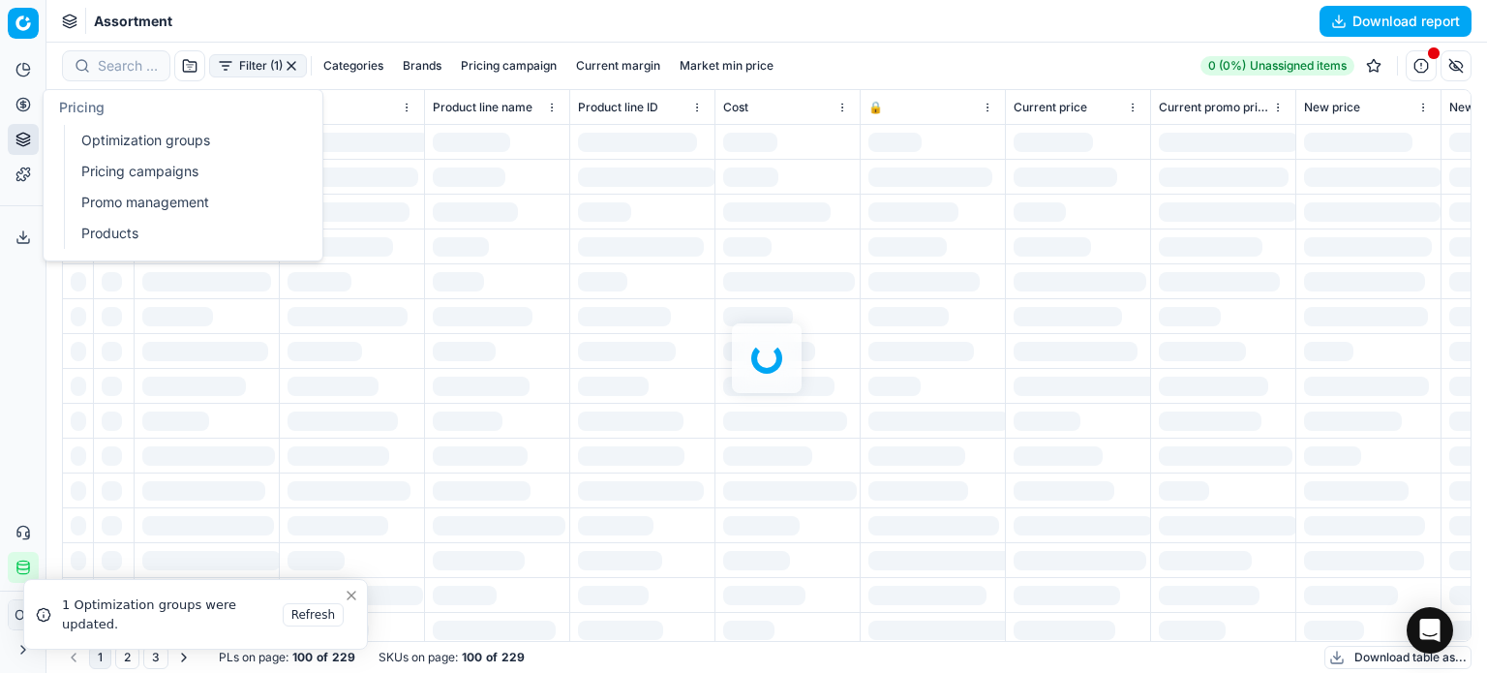
click at [97, 146] on link "Optimization groups" at bounding box center [187, 140] width 226 height 27
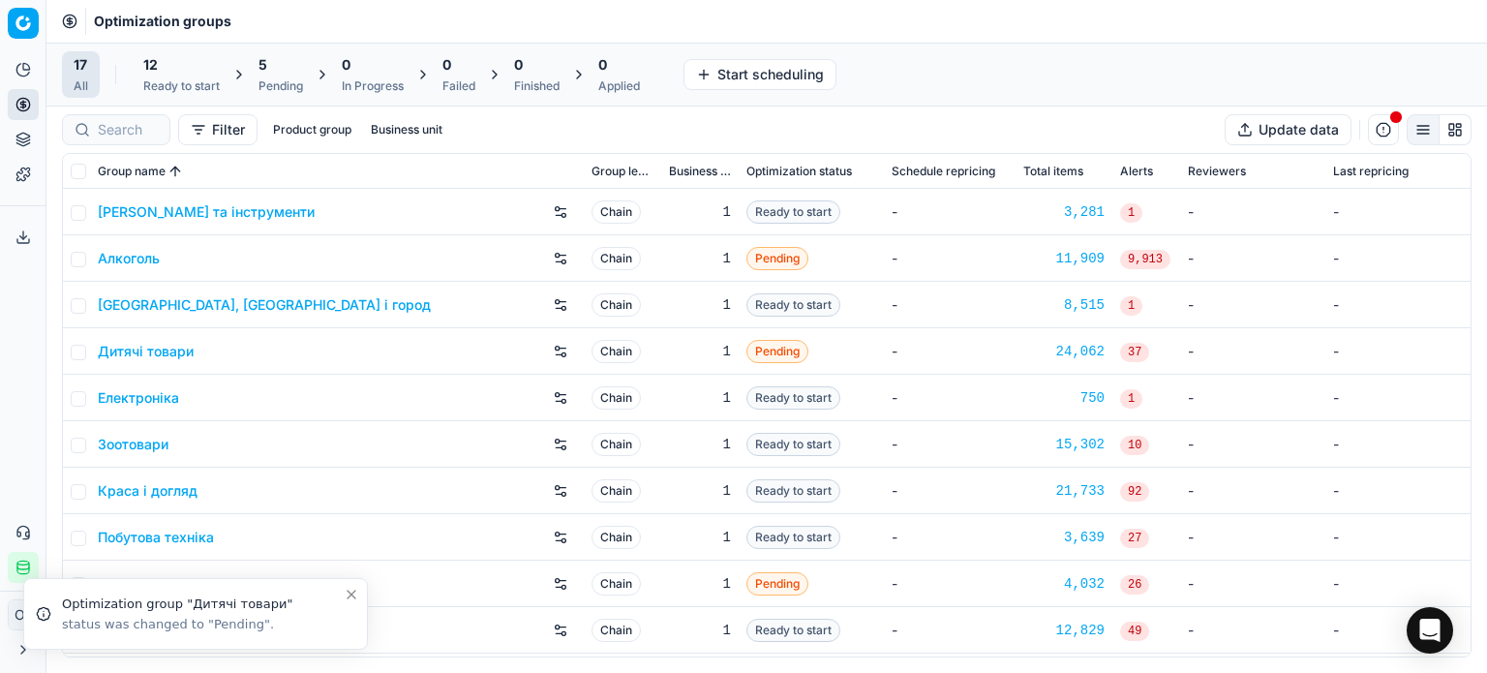
click at [181, 80] on div "Ready to start" at bounding box center [181, 85] width 76 height 15
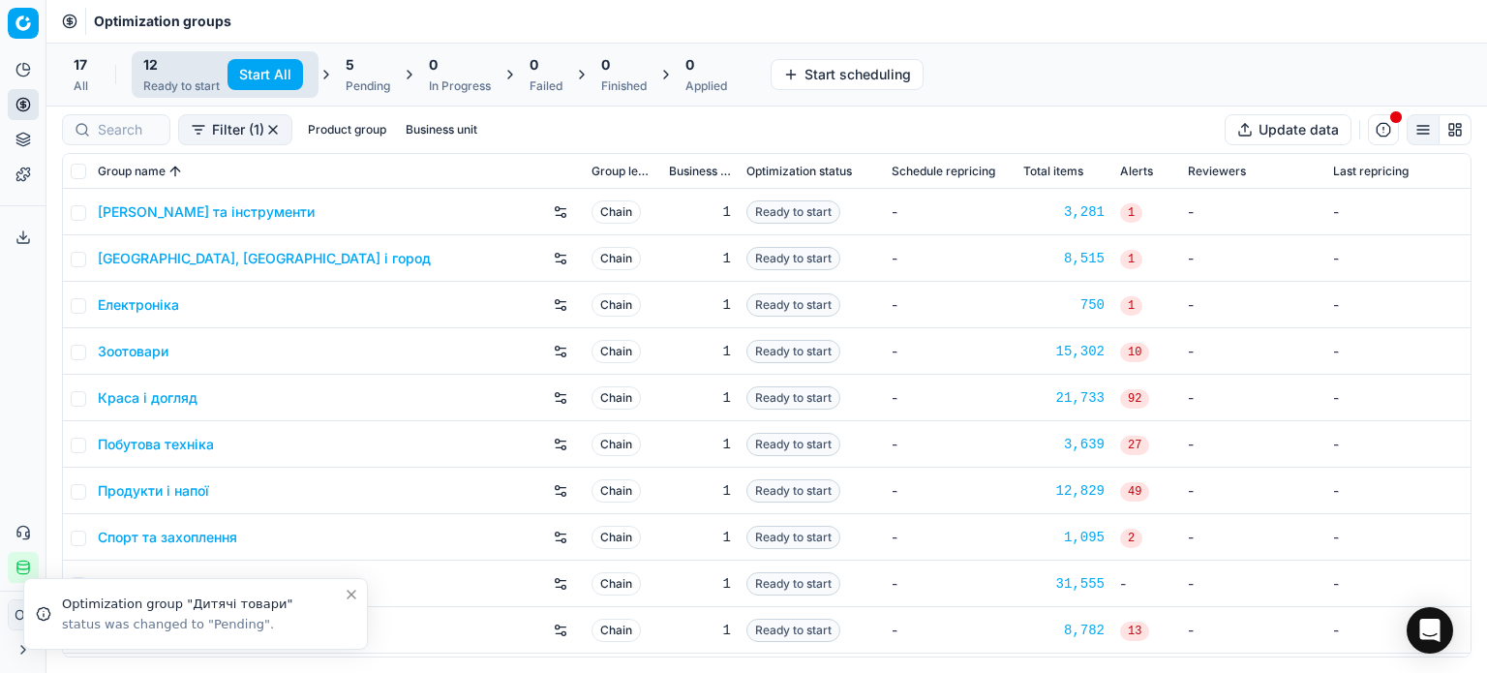
click at [250, 76] on button "Start All" at bounding box center [265, 74] width 76 height 31
click at [353, 74] on div "5 Pending" at bounding box center [378, 74] width 68 height 46
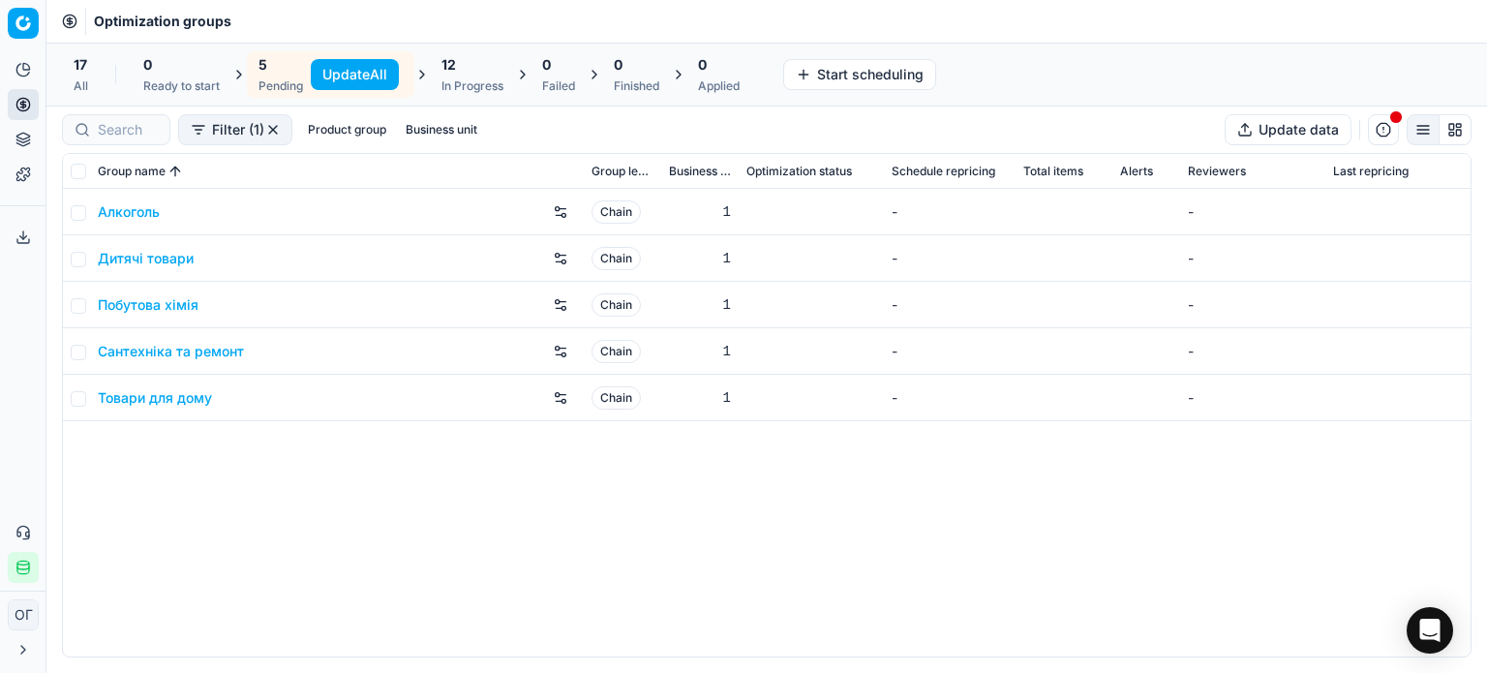
click at [352, 74] on button "Update All" at bounding box center [355, 74] width 88 height 31
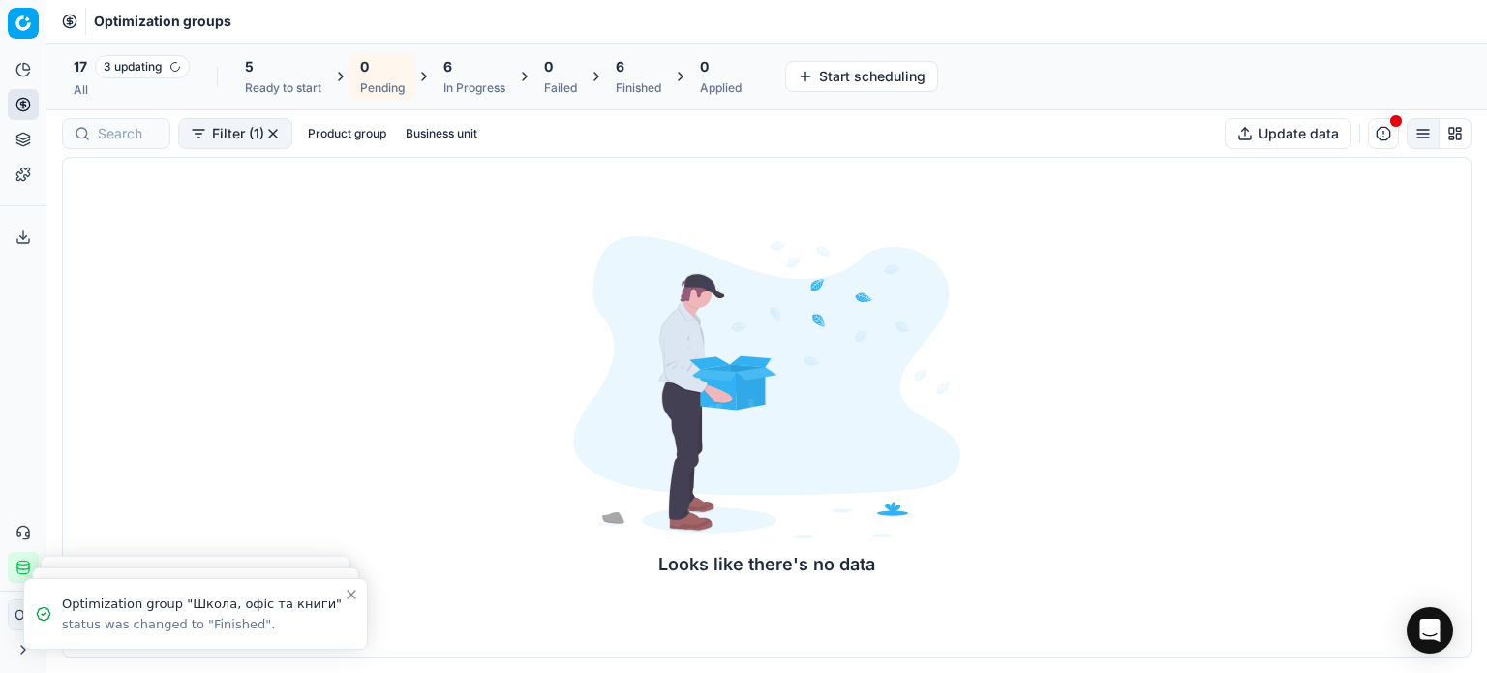
click at [258, 68] on div "5" at bounding box center [283, 66] width 76 height 19
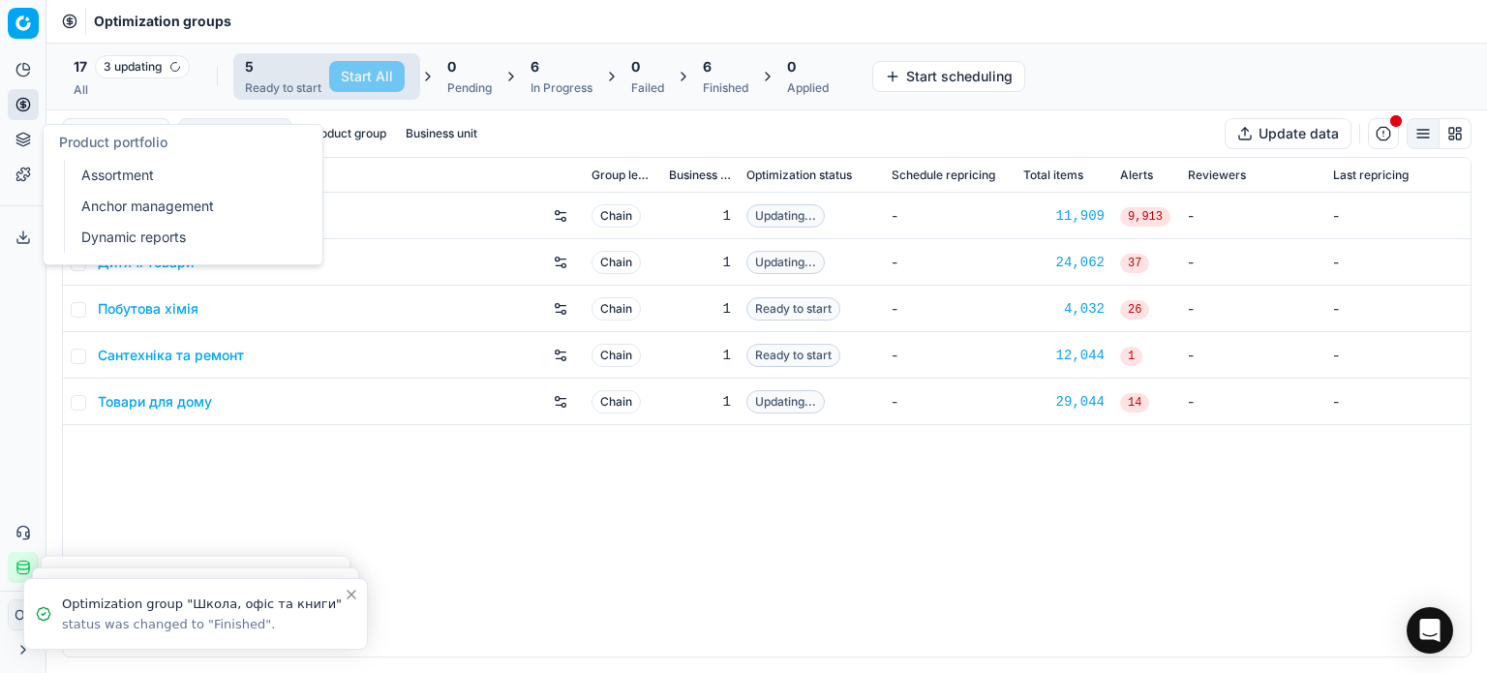
click at [142, 176] on link "Assortment" at bounding box center [187, 175] width 226 height 27
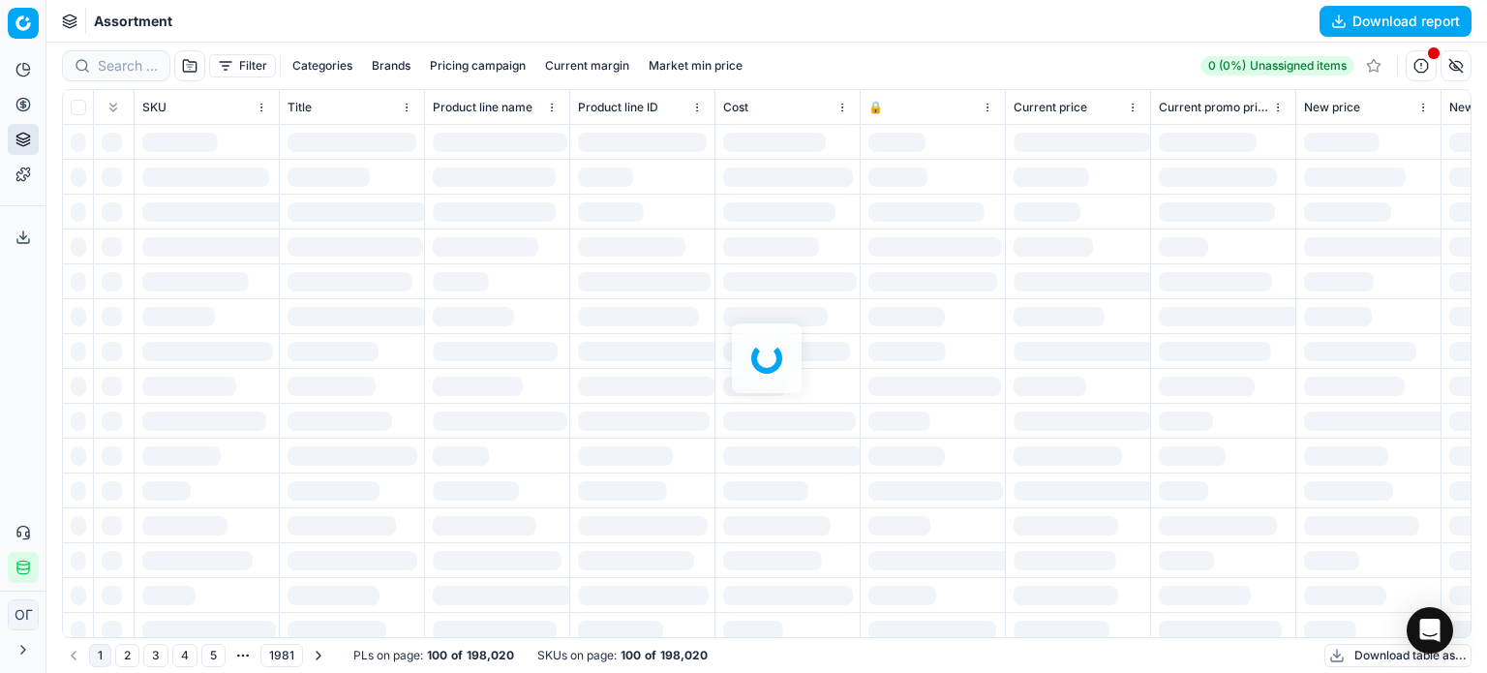
click at [105, 68] on div at bounding box center [766, 358] width 1440 height 630
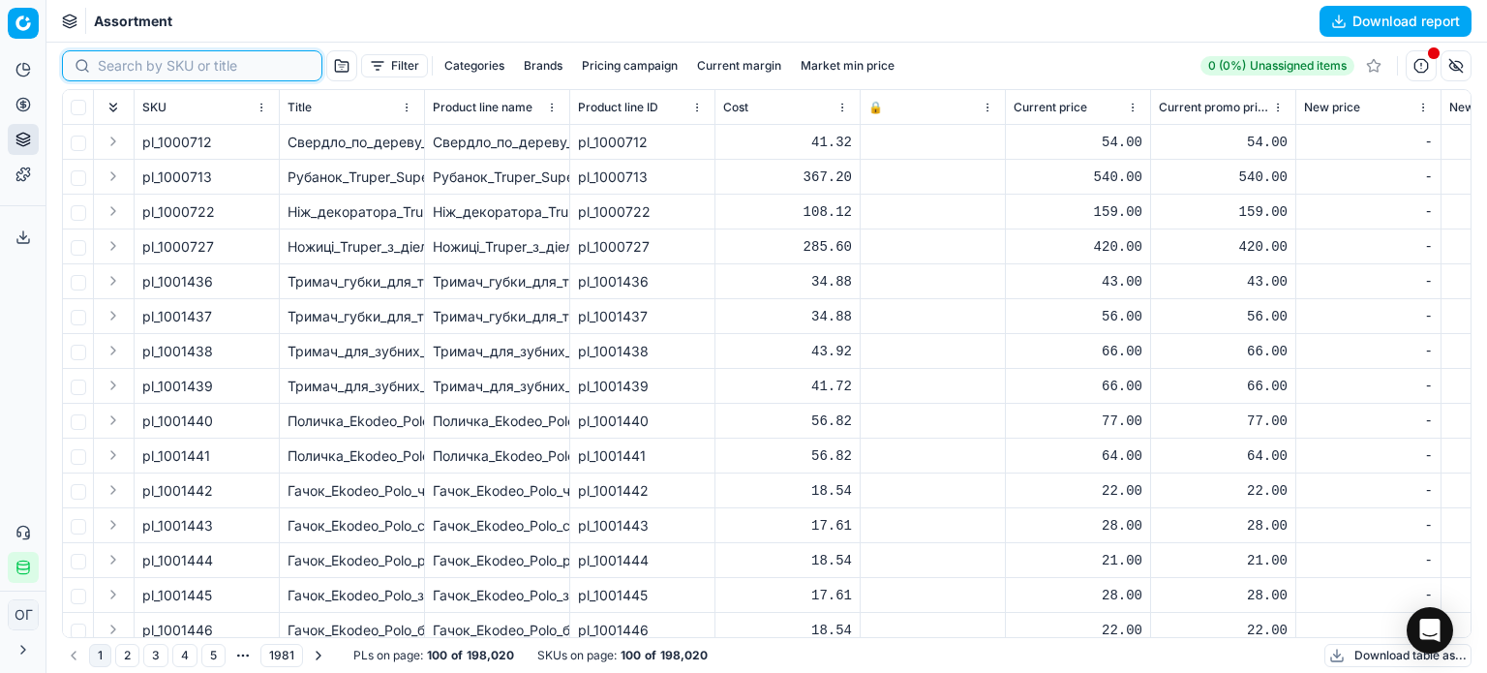
click at [101, 60] on input at bounding box center [204, 65] width 212 height 19
paste input "962371"
type input "962371"
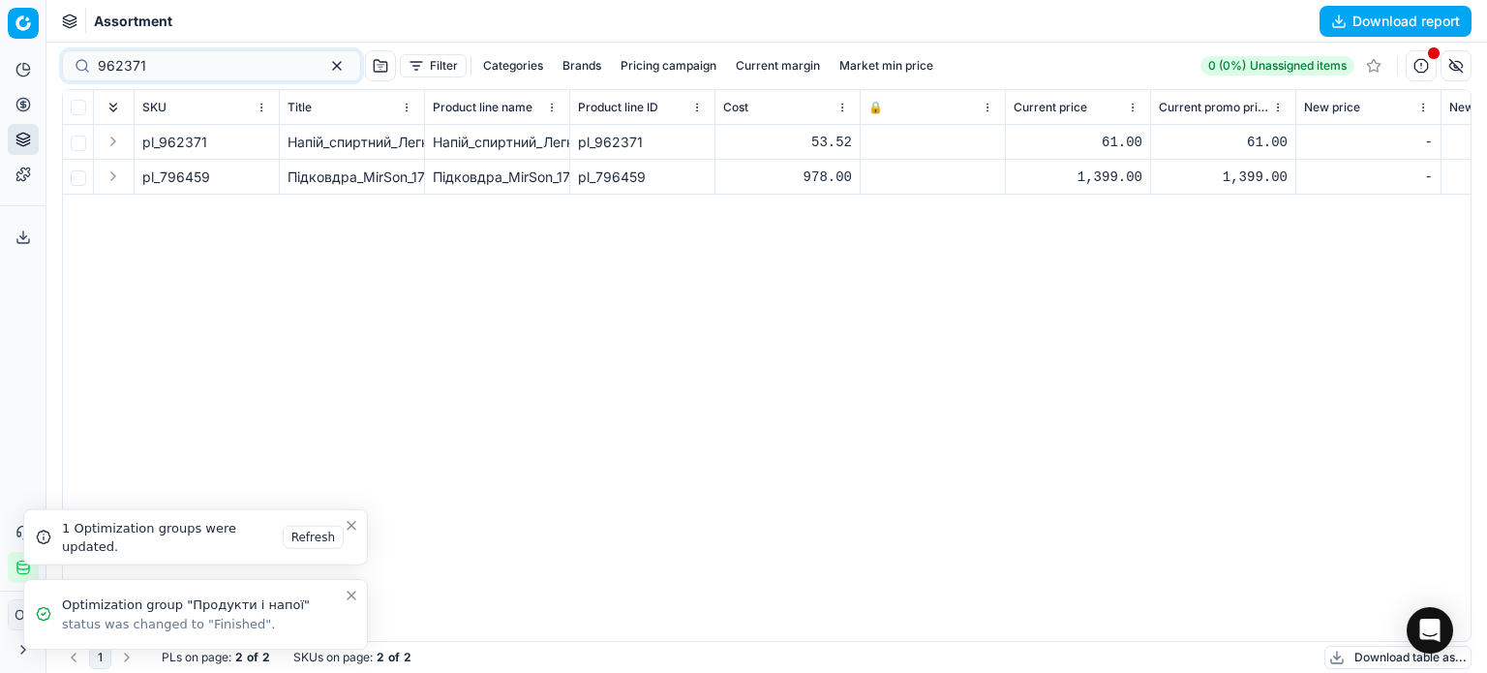
click at [356, 594] on icon "Close toast" at bounding box center [351, 595] width 15 height 15
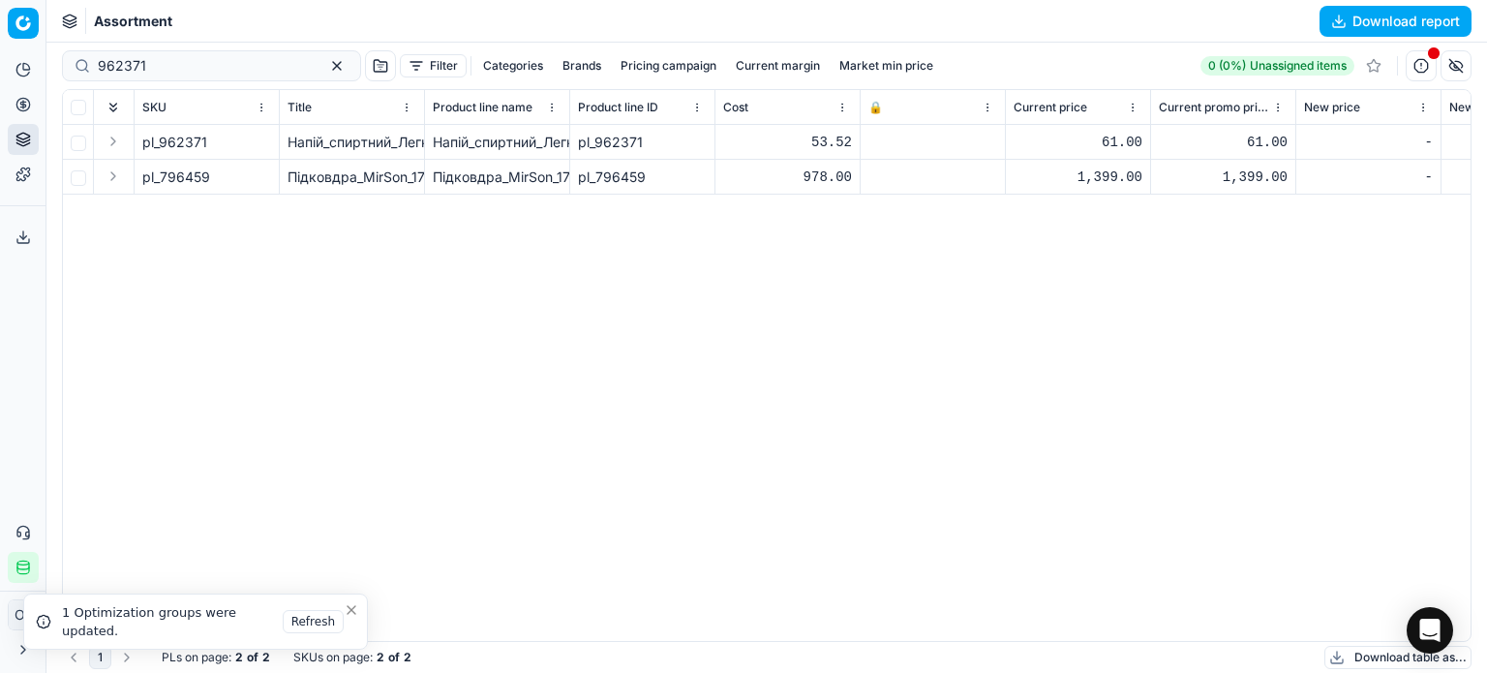
click at [354, 605] on icon "Close toast" at bounding box center [351, 609] width 15 height 15
click at [348, 611] on icon "Close toast" at bounding box center [351, 609] width 15 height 15
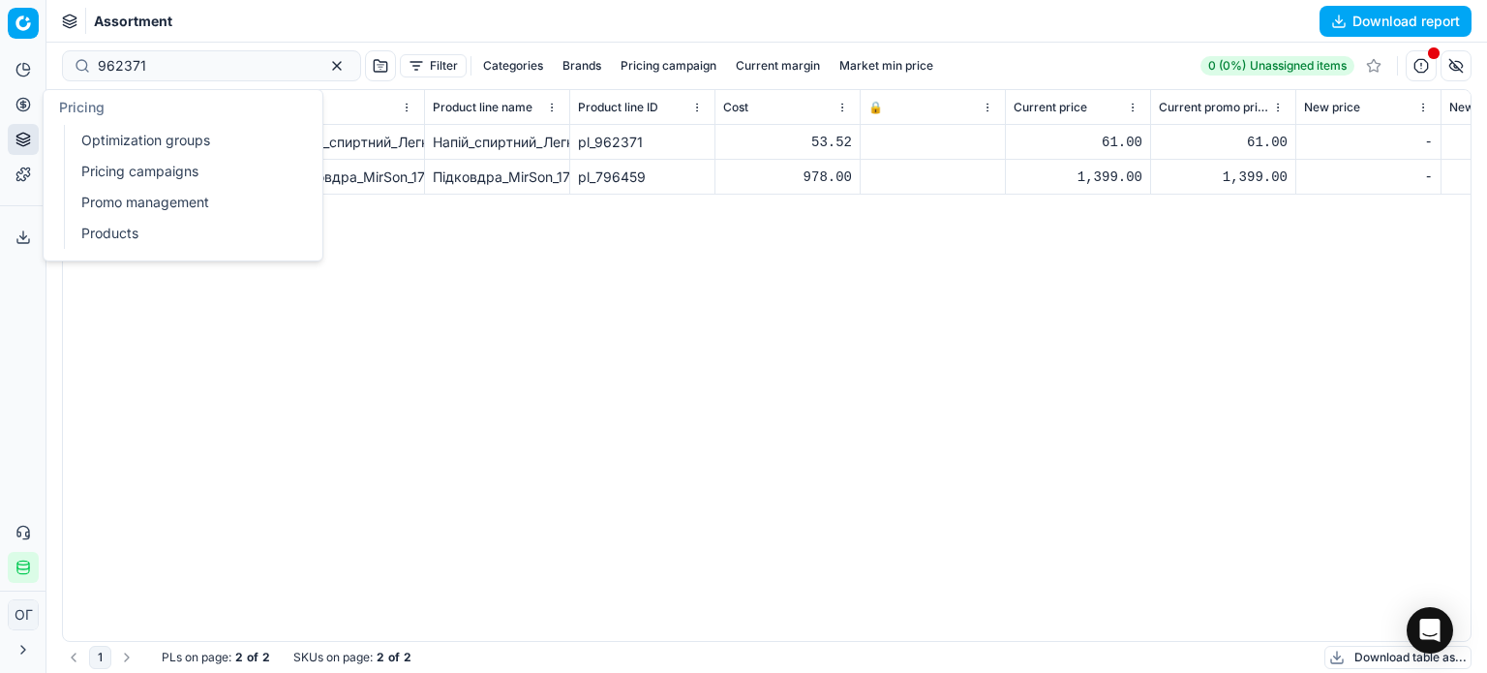
click at [85, 133] on link "Optimization groups" at bounding box center [187, 140] width 226 height 27
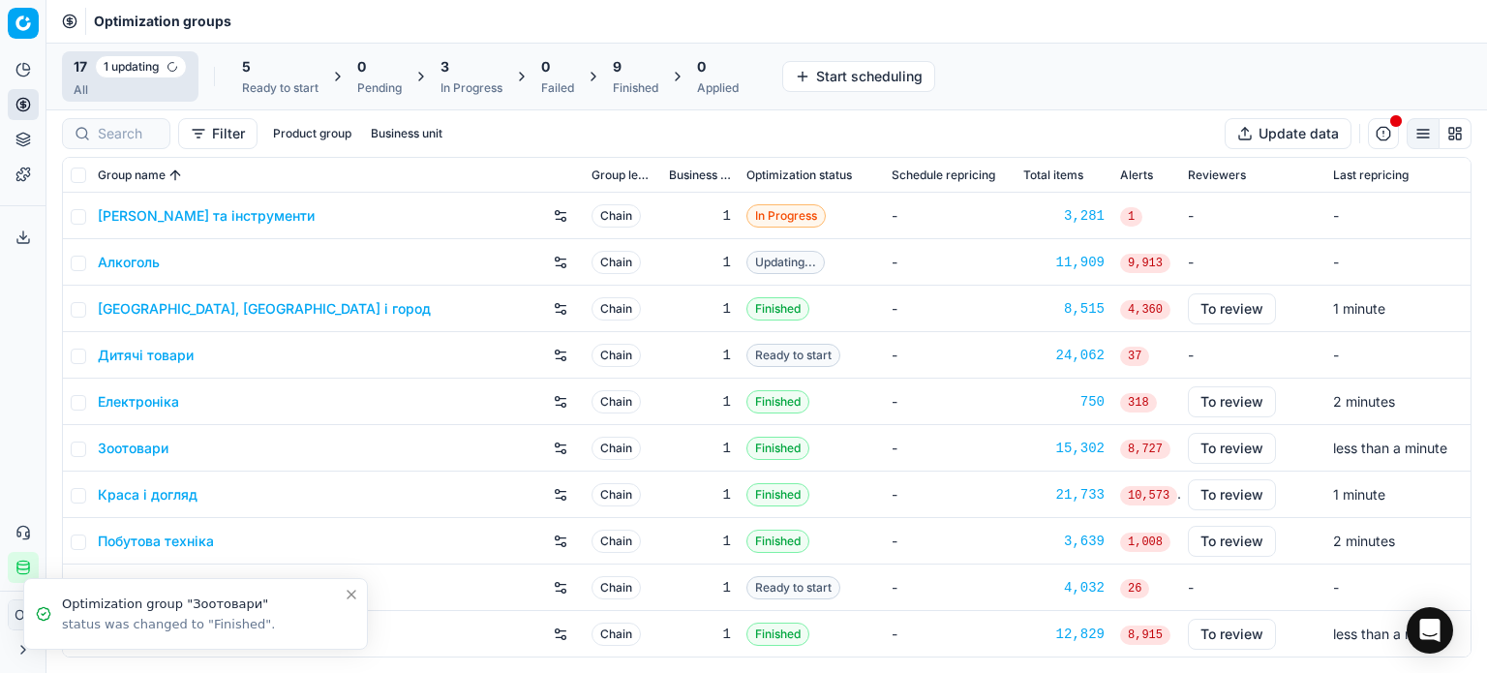
click at [242, 69] on div "5 Ready to start" at bounding box center [280, 76] width 100 height 46
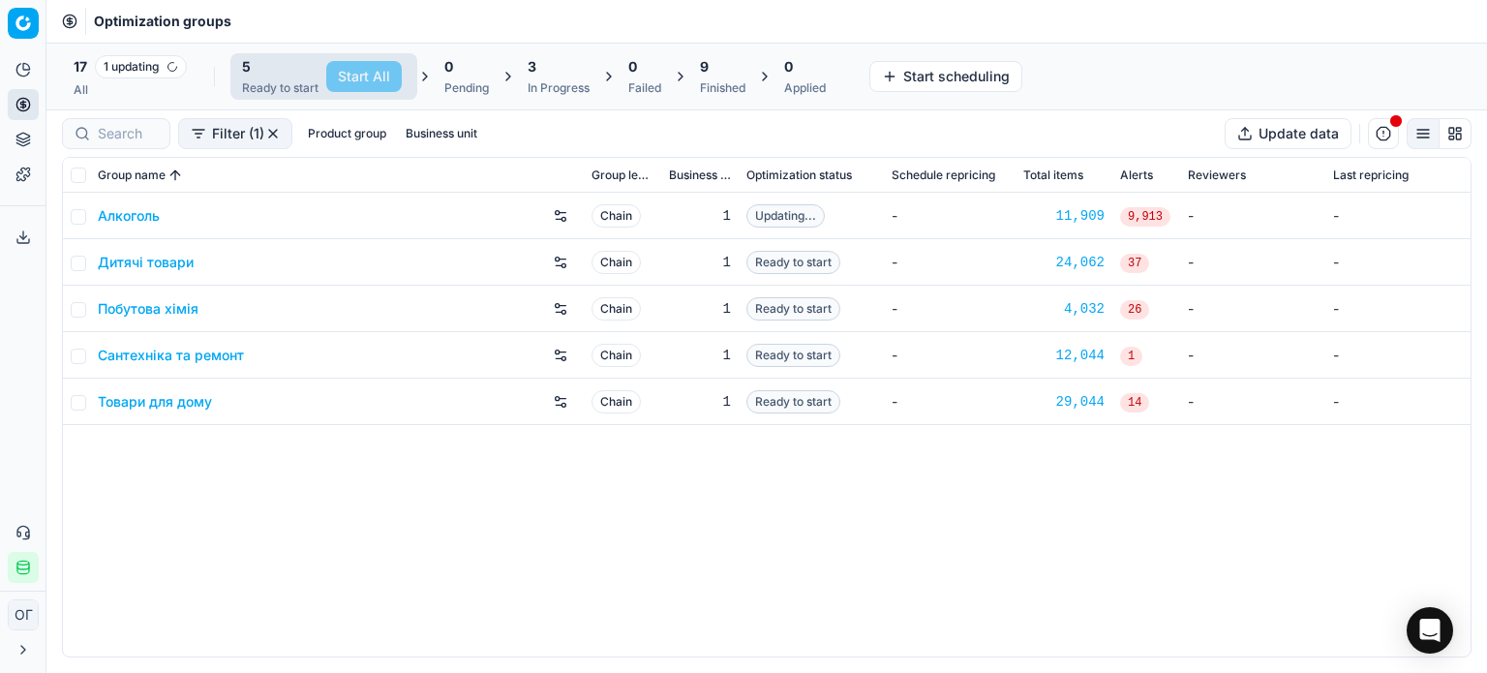
click at [143, 218] on link "Алкоголь" at bounding box center [129, 215] width 62 height 19
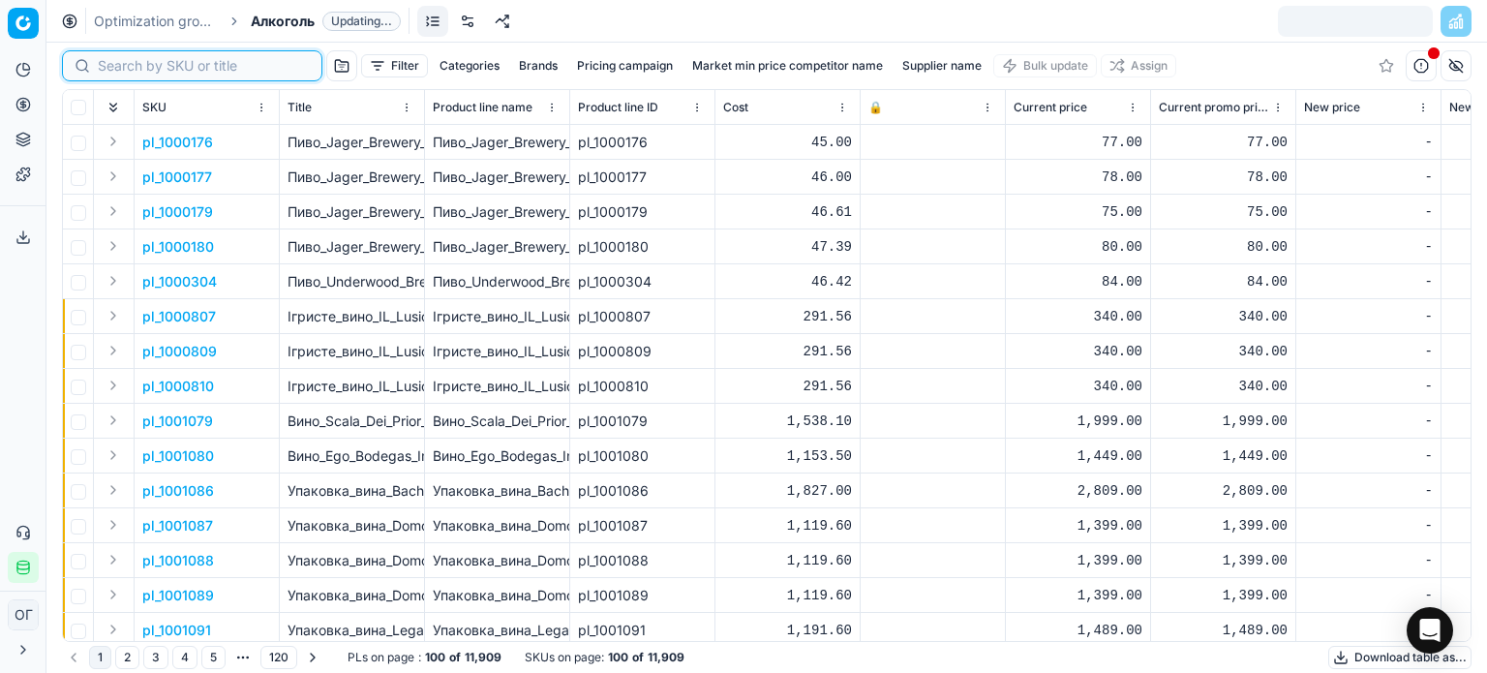
click at [119, 67] on input at bounding box center [204, 65] width 212 height 19
paste input "962371"
type input "962371"
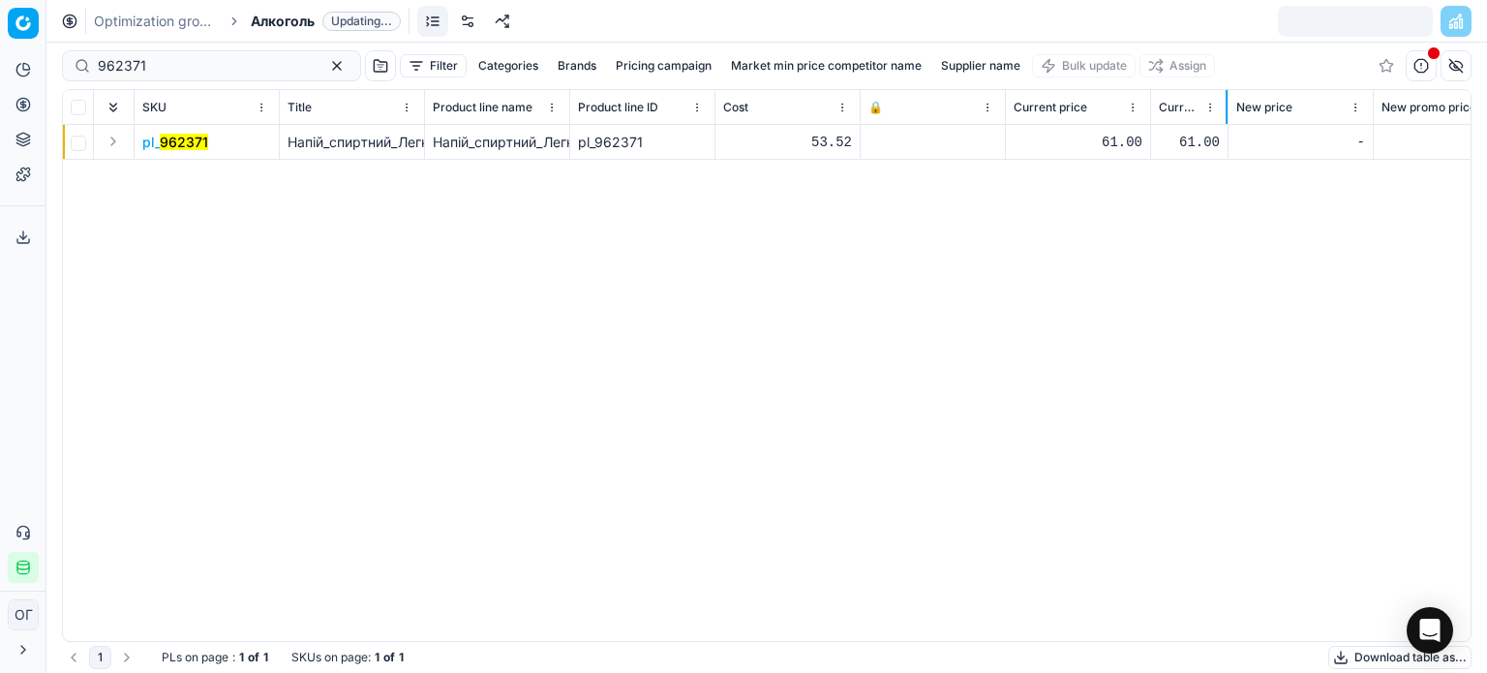
drag, startPoint x: 1294, startPoint y: 106, endPoint x: 1219, endPoint y: 110, distance: 75.7
click at [1226, 107] on div at bounding box center [1227, 107] width 2 height 34
click at [1151, 107] on th "Current promo price" at bounding box center [1188, 107] width 75 height 35
drag, startPoint x: 1147, startPoint y: 107, endPoint x: 1054, endPoint y: 119, distance: 93.7
click at [1081, 108] on div at bounding box center [1082, 107] width 2 height 34
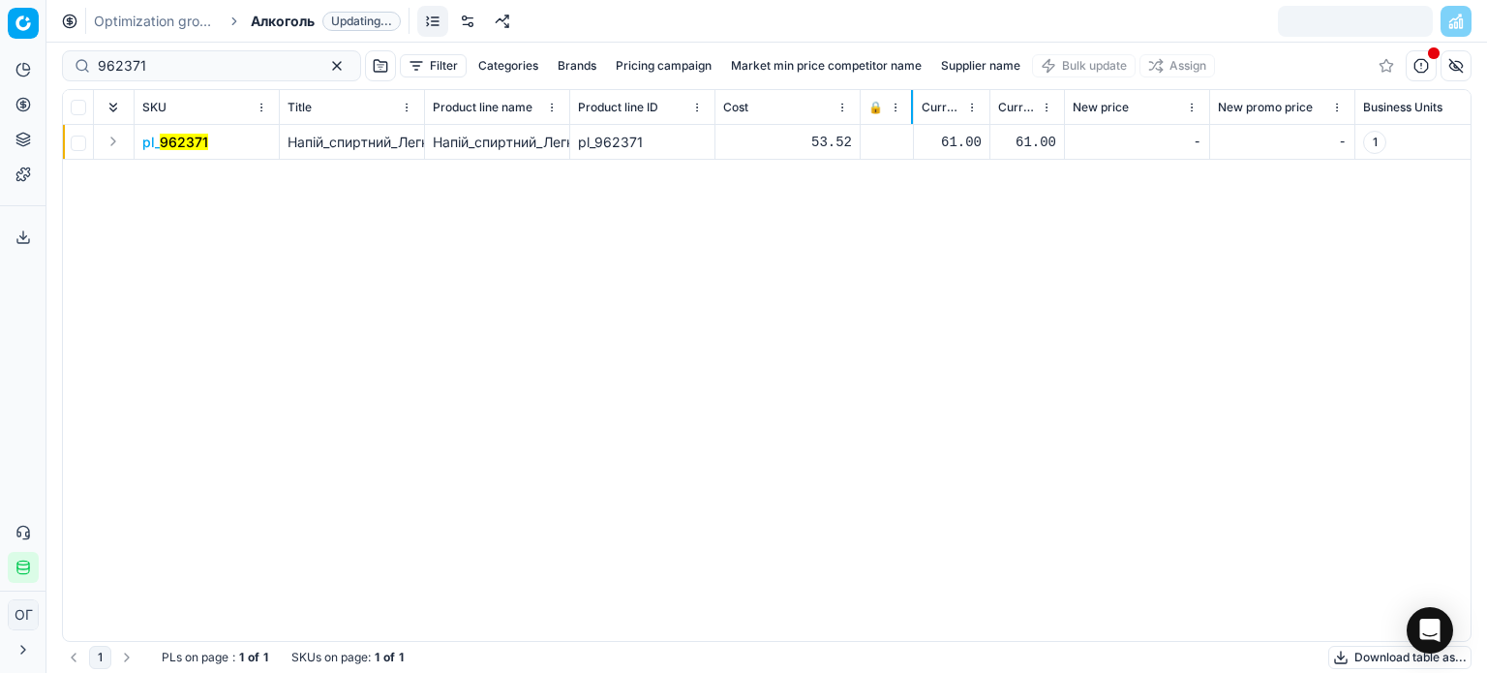
drag, startPoint x: 1004, startPoint y: 110, endPoint x: 918, endPoint y: 119, distance: 86.6
click at [913, 119] on div at bounding box center [912, 107] width 2 height 34
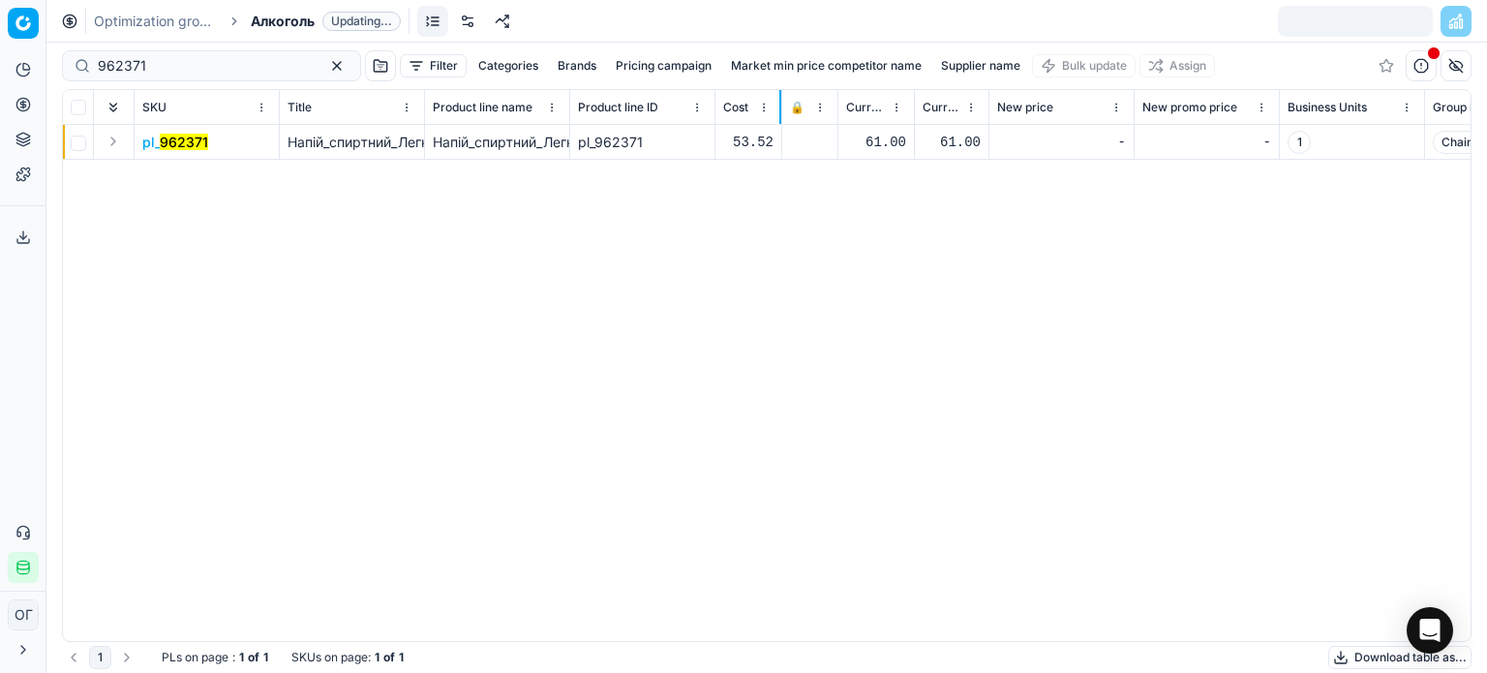
drag, startPoint x: 857, startPoint y: 107, endPoint x: 777, endPoint y: 107, distance: 79.4
click at [777, 107] on th "Cost" at bounding box center [748, 107] width 67 height 35
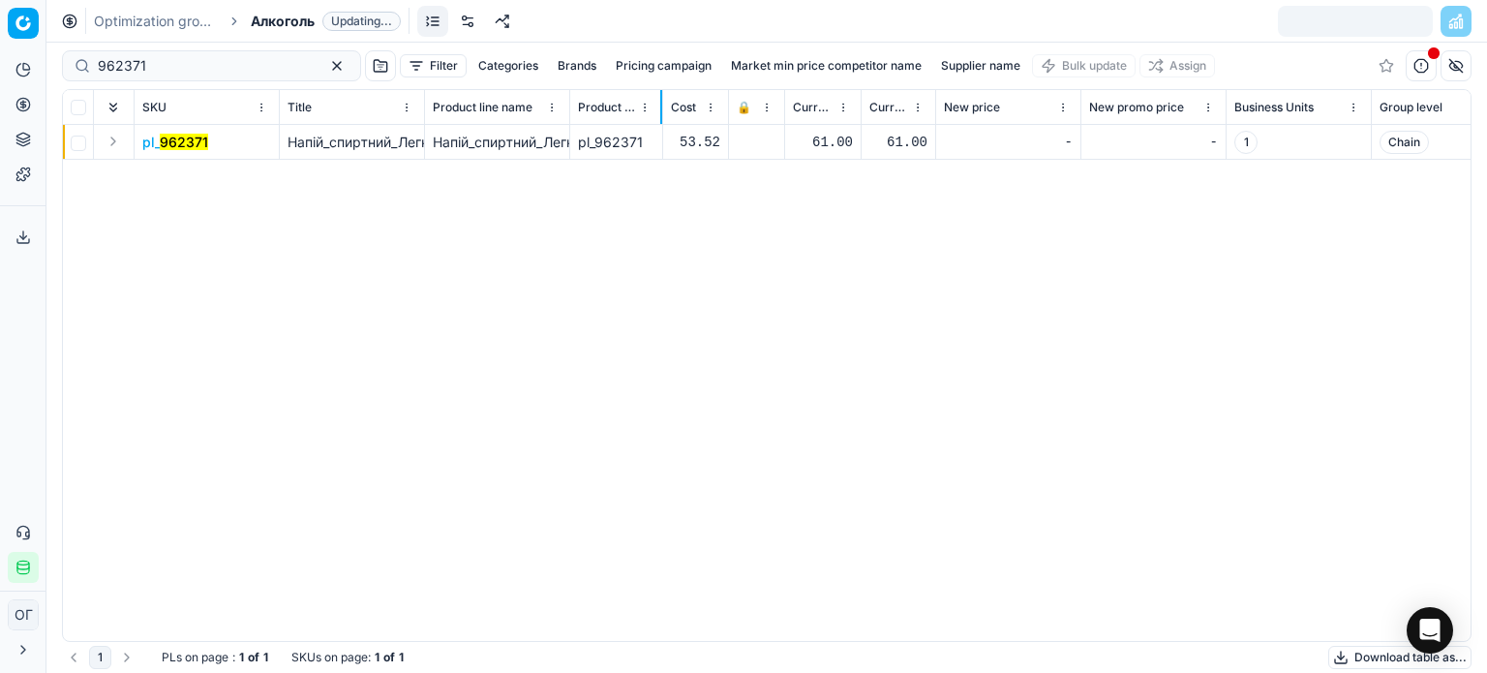
drag, startPoint x: 712, startPoint y: 107, endPoint x: 658, endPoint y: 106, distance: 54.2
click at [660, 106] on div at bounding box center [661, 107] width 2 height 34
click at [1437, 635] on icon "Open Intercom Messenger" at bounding box center [1429, 630] width 22 height 25
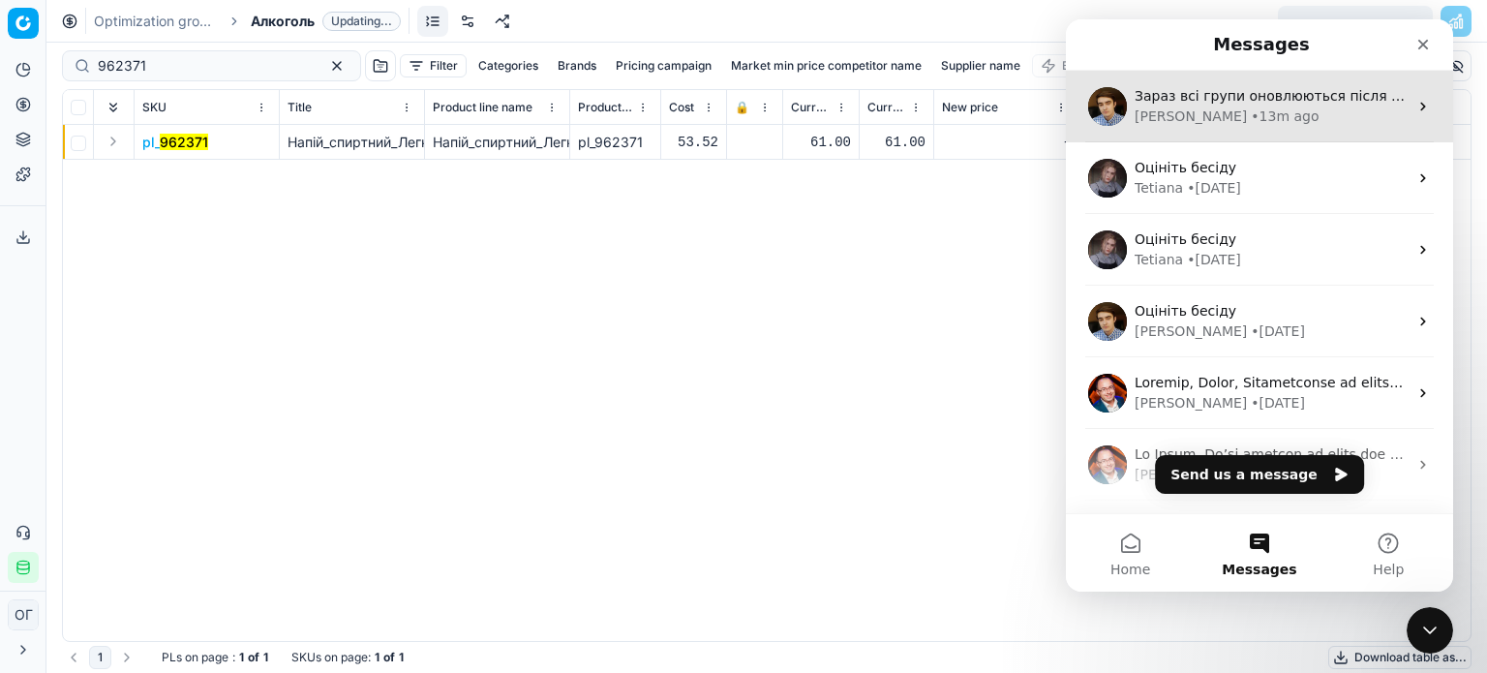
click at [1249, 119] on div "Paul • 13m ago" at bounding box center [1271, 116] width 273 height 20
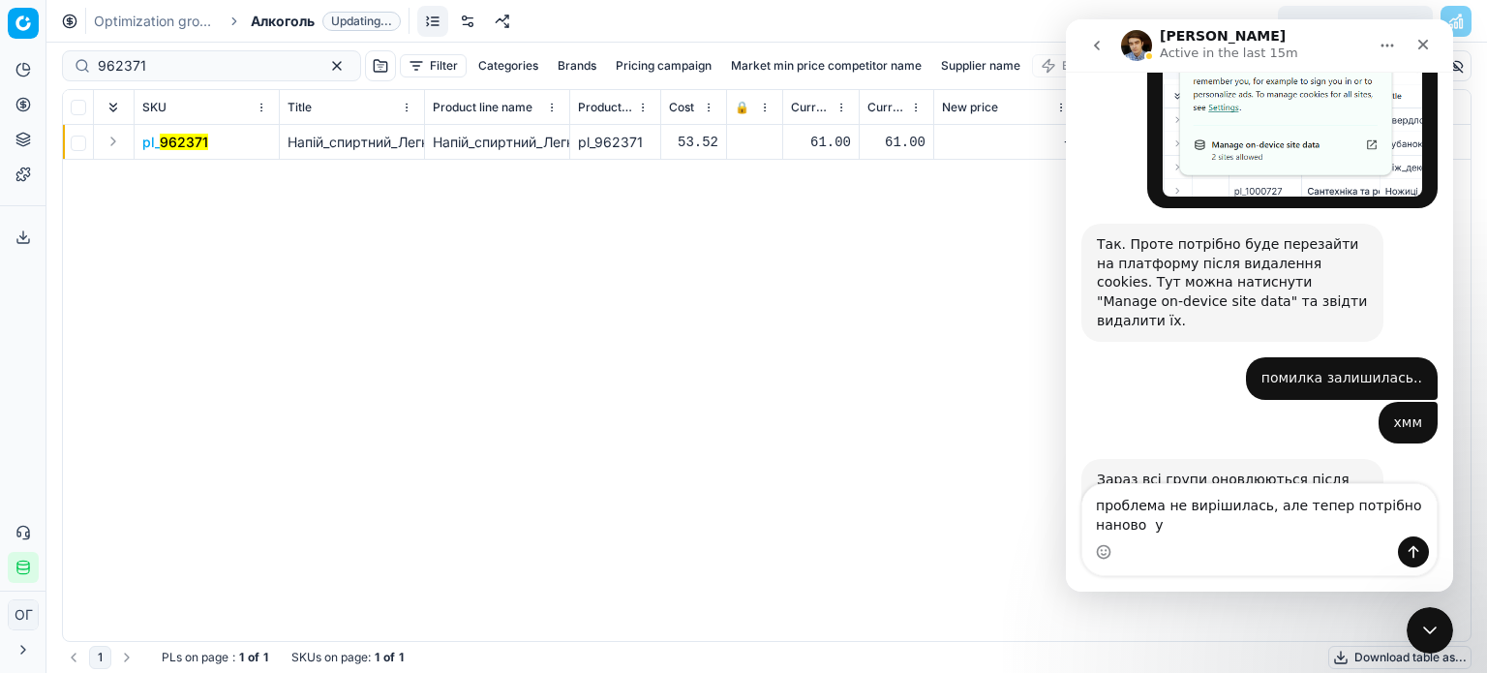
scroll to position [1273, 0]
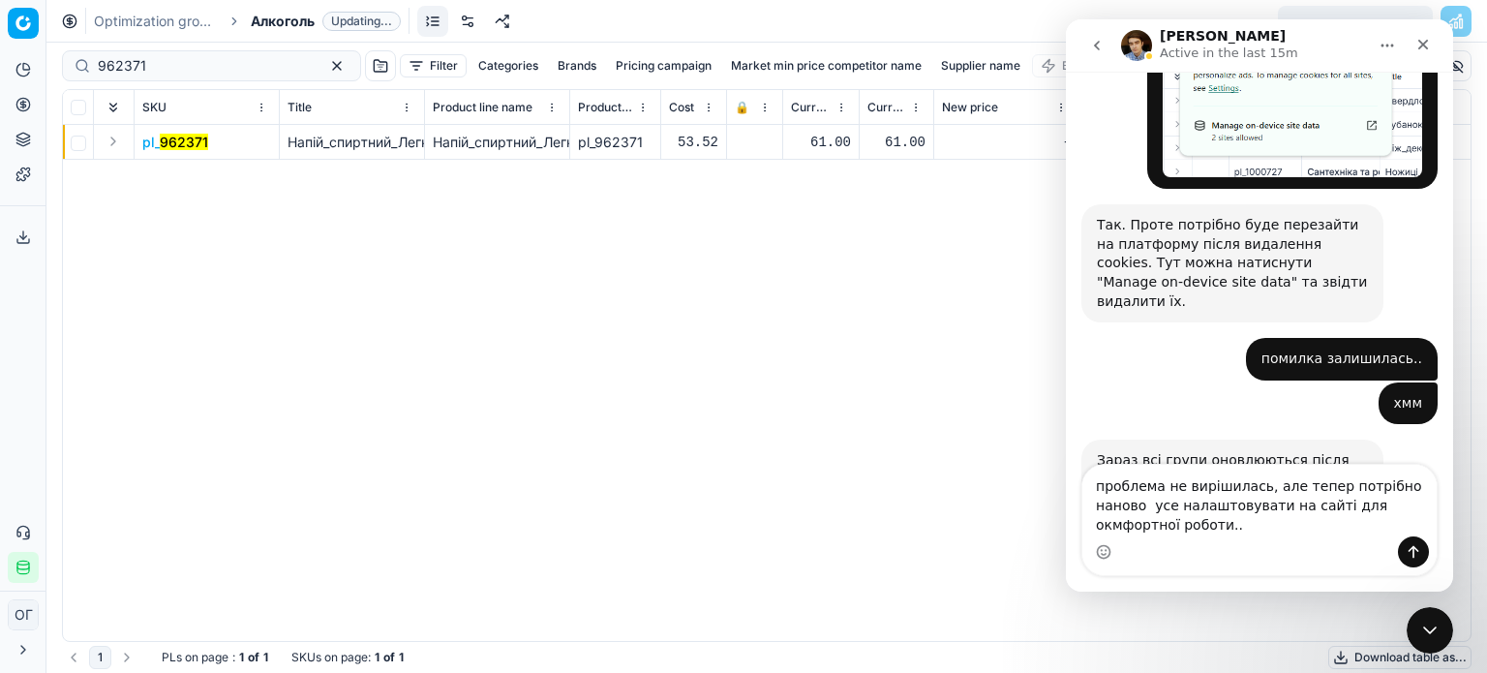
click at [1301, 526] on textarea "проблема не вирішилась, але тепер потрібно наново усе налаштовувати на сайті дл…" at bounding box center [1259, 501] width 354 height 72
type textarea "проблема не вирішилась, але тепер потрібно наново усе налаштовувати на сайті дл…"
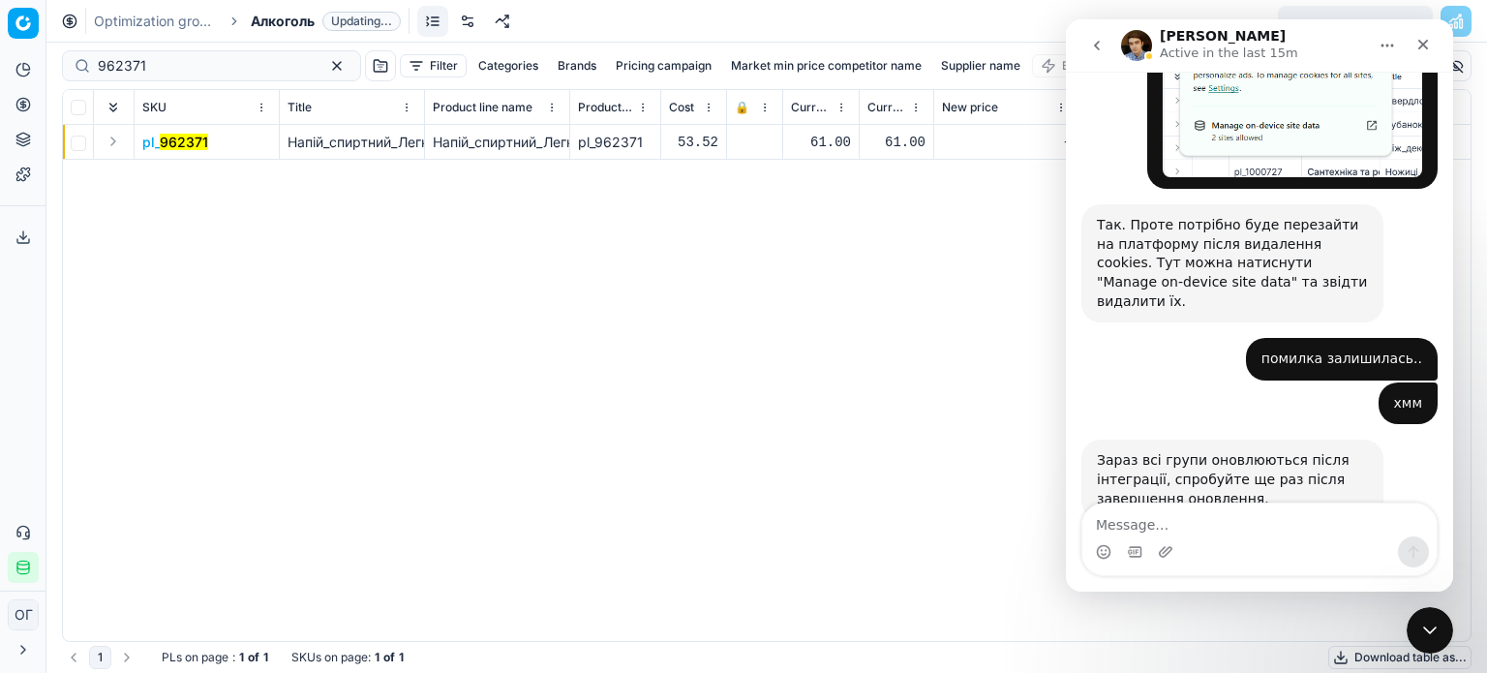
scroll to position [1349, 0]
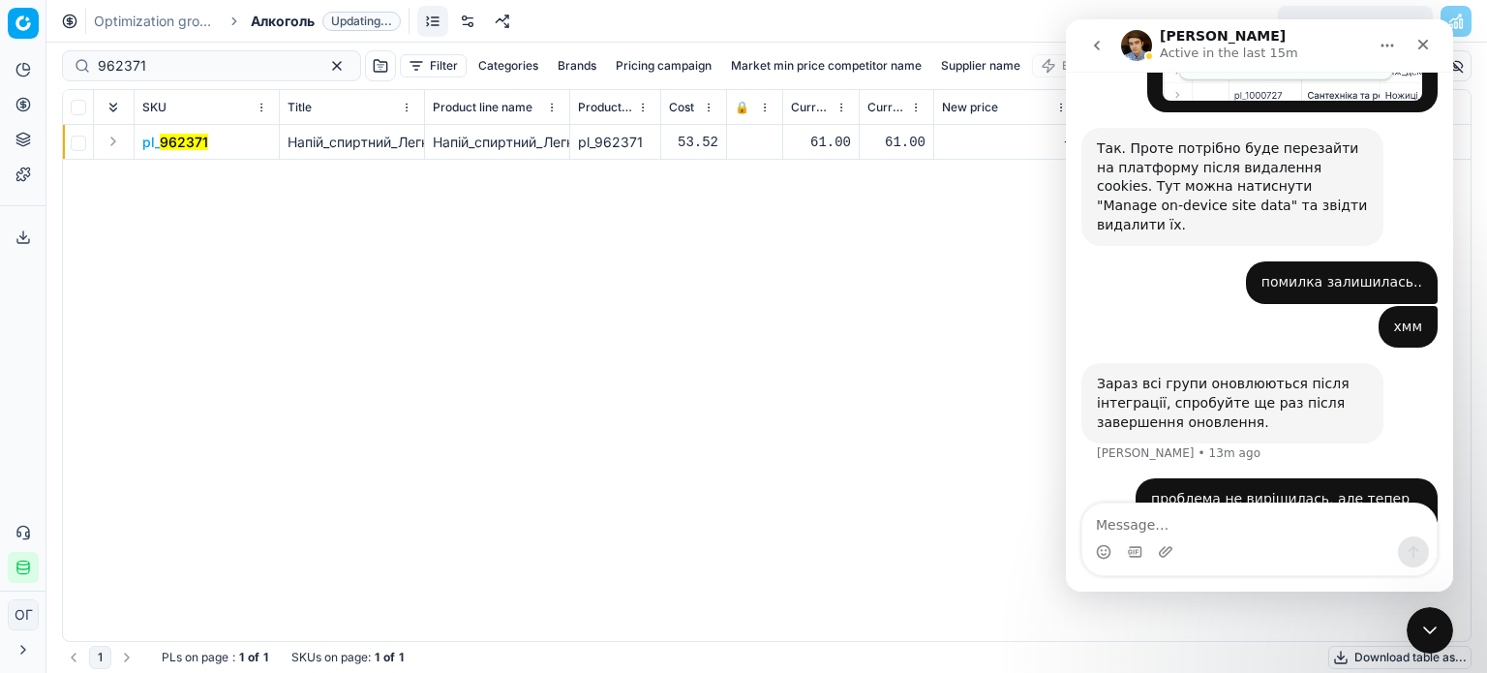
click at [904, 377] on div "pl_ 962371 Напій_спиртний_Легка_Рука_Select_40%_0.2_л Напій_спиртний_Легка_Рука…" at bounding box center [767, 383] width 1408 height 516
click at [1425, 616] on icon "Close Intercom Messenger" at bounding box center [1426, 627] width 23 height 23
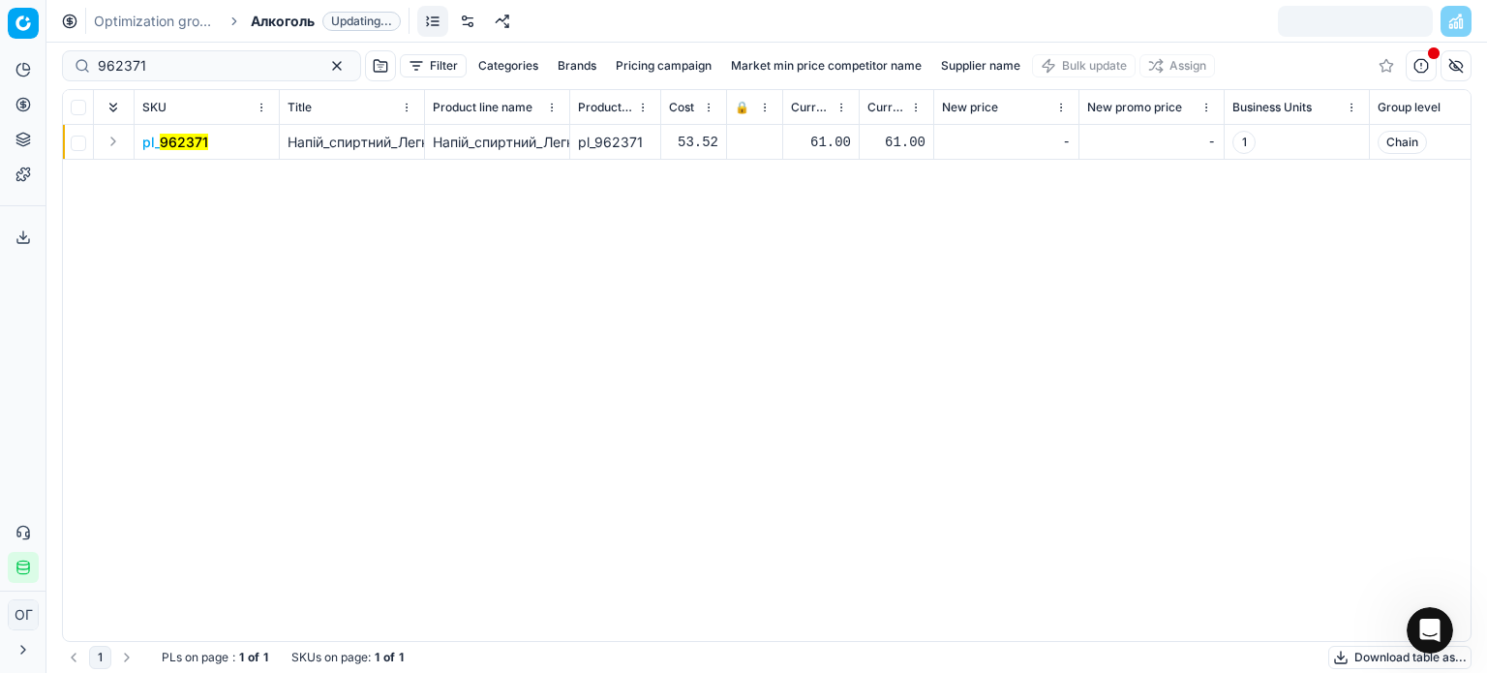
scroll to position [1348, 0]
click at [1452, 66] on button "button" at bounding box center [1455, 65] width 31 height 31
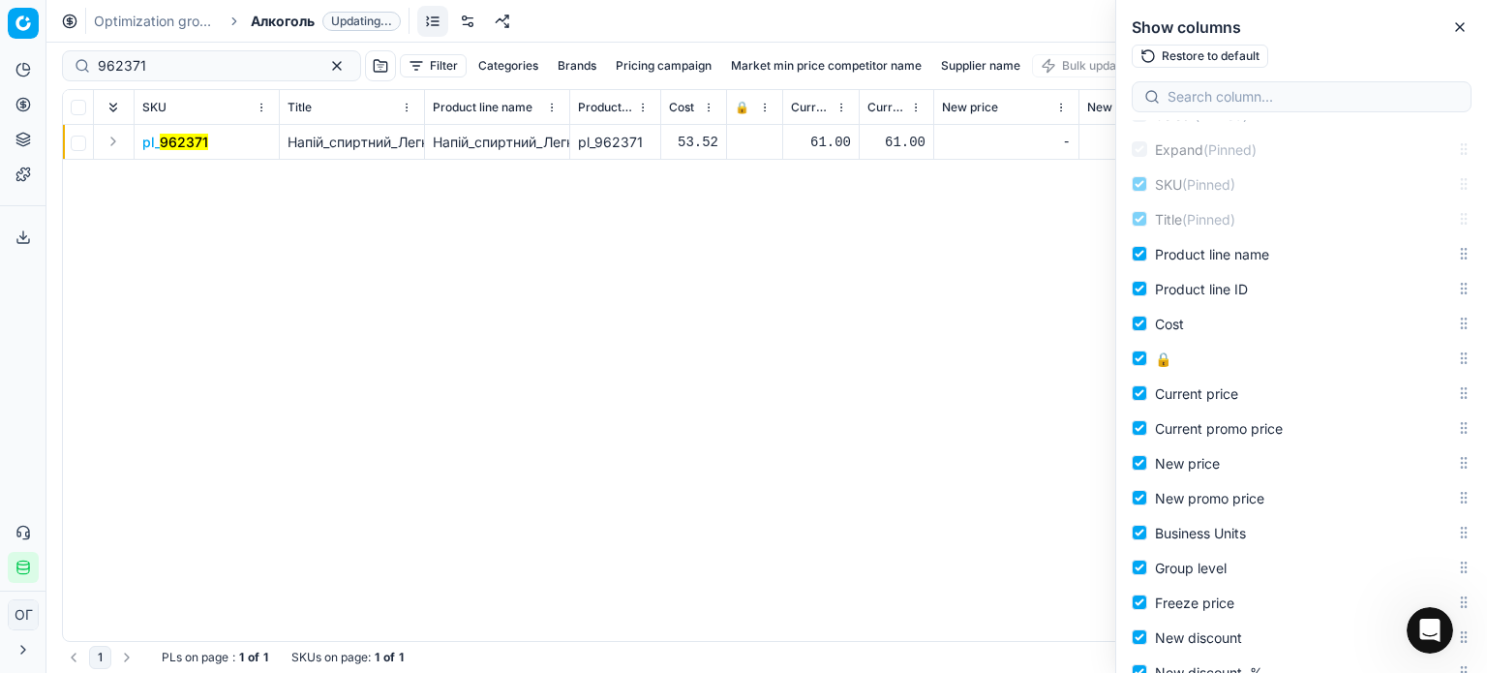
scroll to position [97, 0]
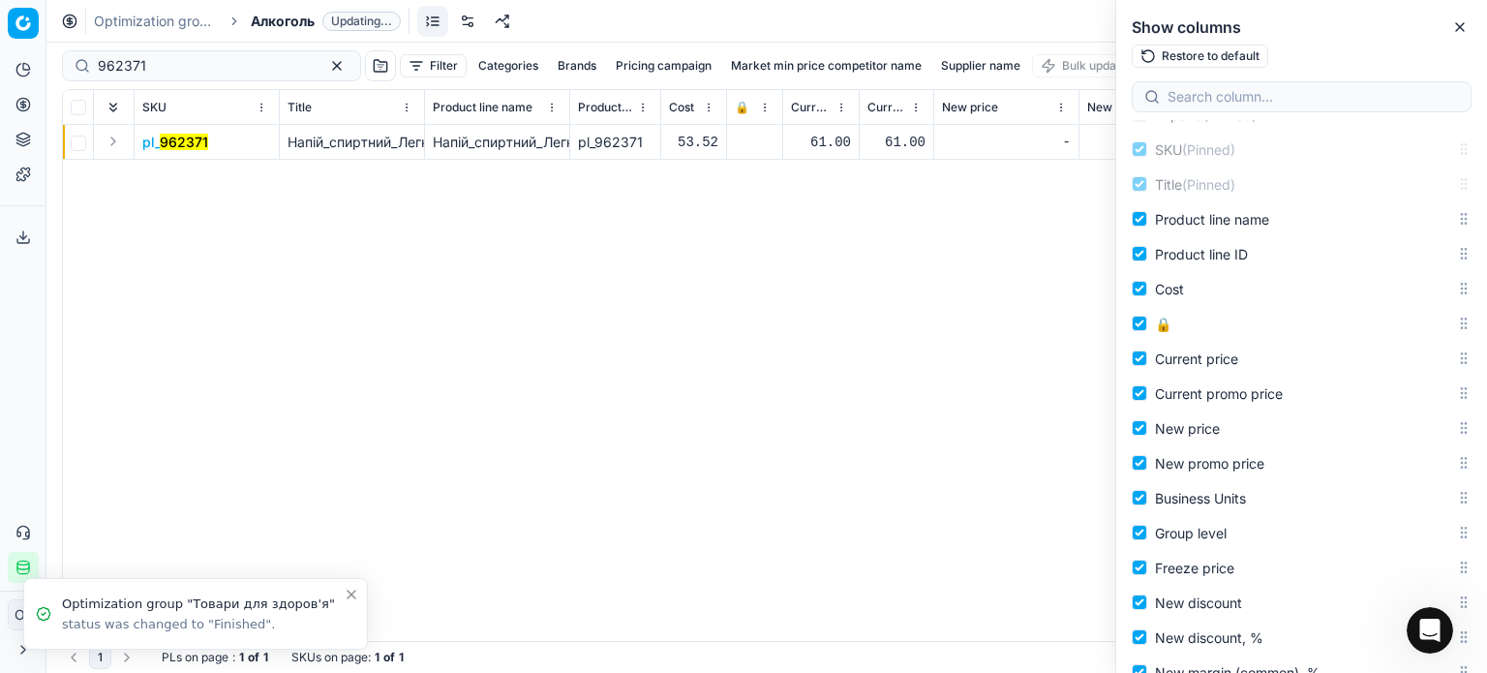
click at [933, 318] on div "pl_ 962371 Напій_спиртний_Легка_Рука_Select_40%_0.2_л Напій_спиртний_Легка_Рука…" at bounding box center [767, 383] width 1408 height 516
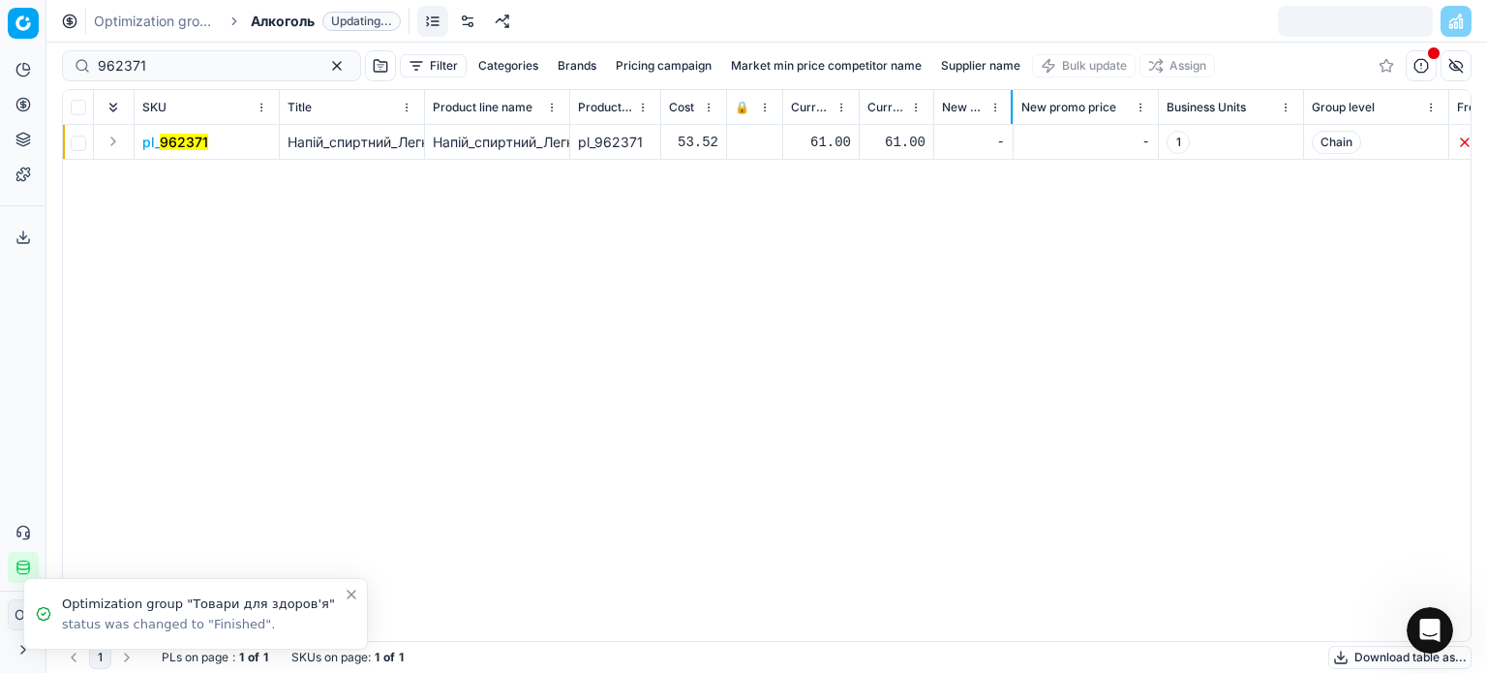
drag, startPoint x: 1076, startPoint y: 112, endPoint x: 1011, endPoint y: 112, distance: 65.8
click at [1011, 112] on div at bounding box center [1012, 107] width 2 height 34
click at [1458, 67] on button "button" at bounding box center [1455, 65] width 31 height 31
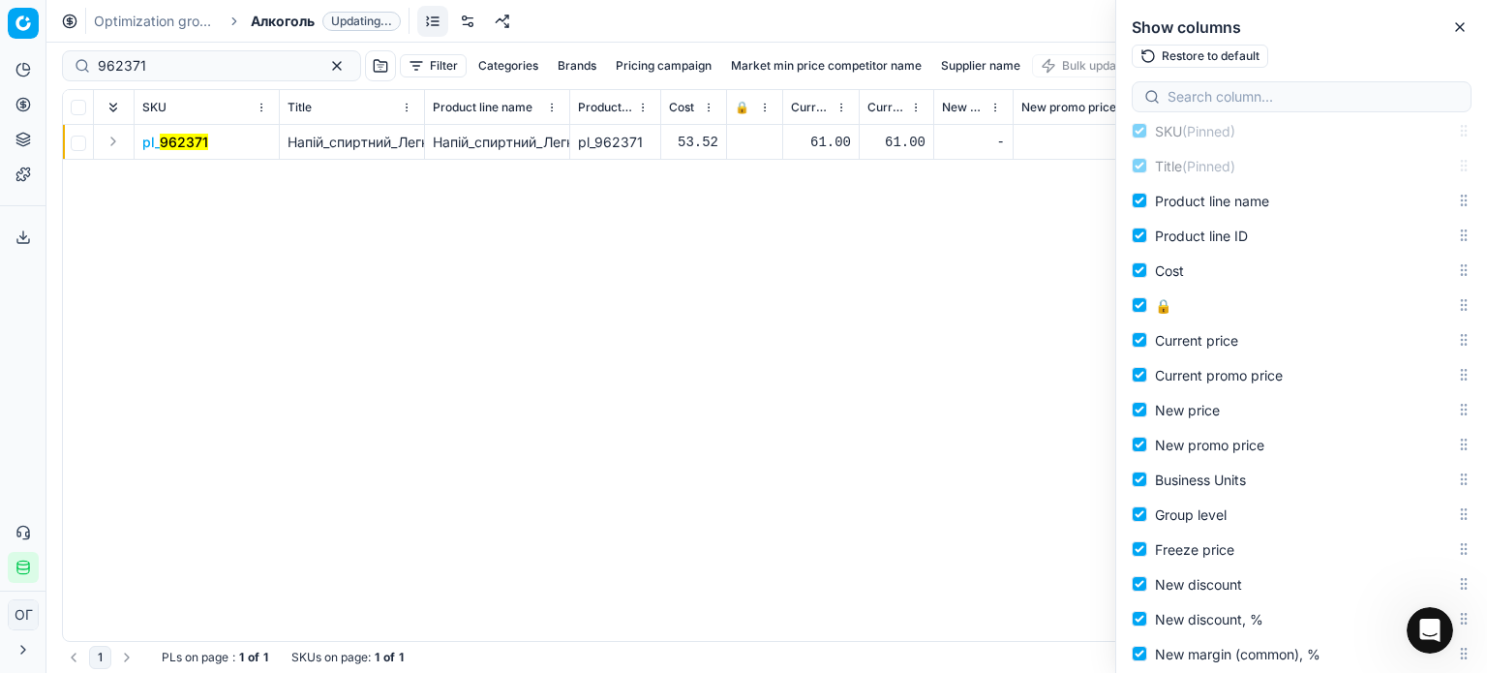
scroll to position [0, 0]
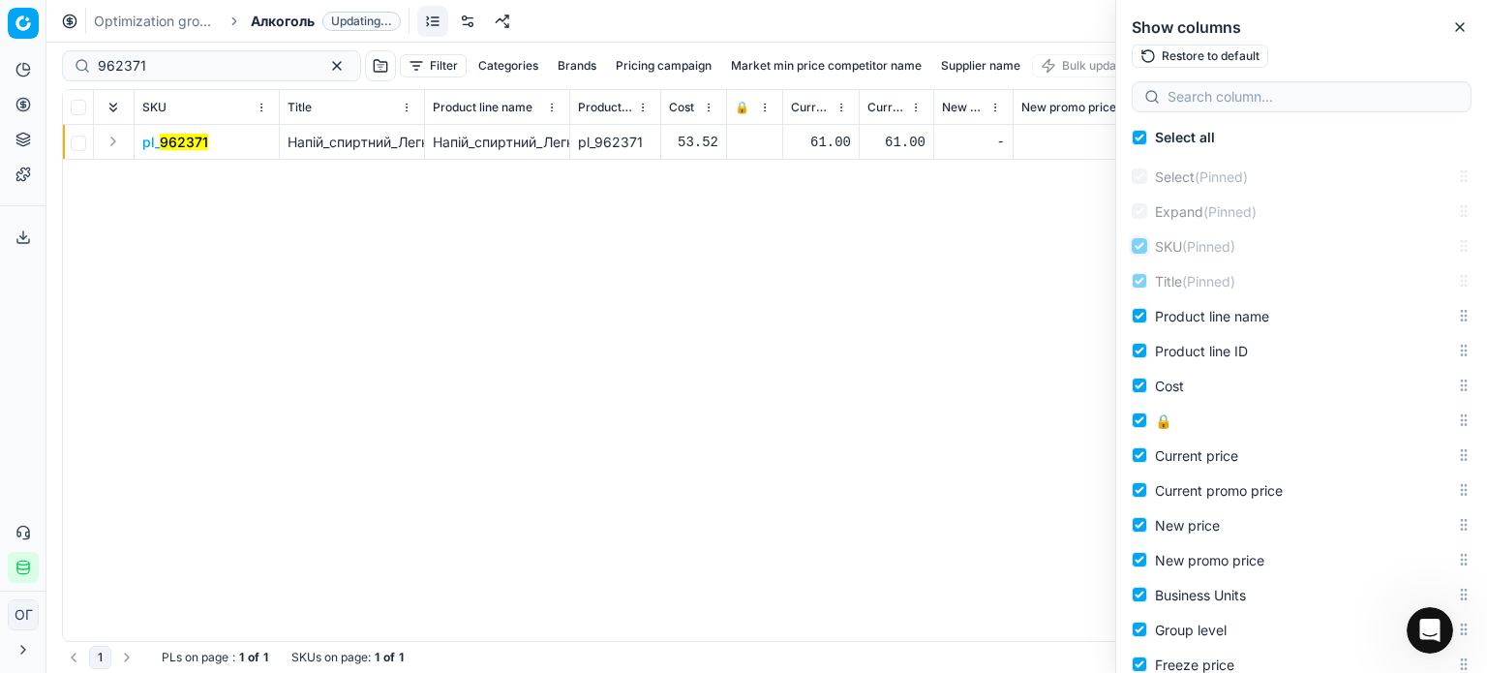
click at [1141, 239] on input "SKU (Pinned)" at bounding box center [1139, 245] width 15 height 15
checkbox input "false"
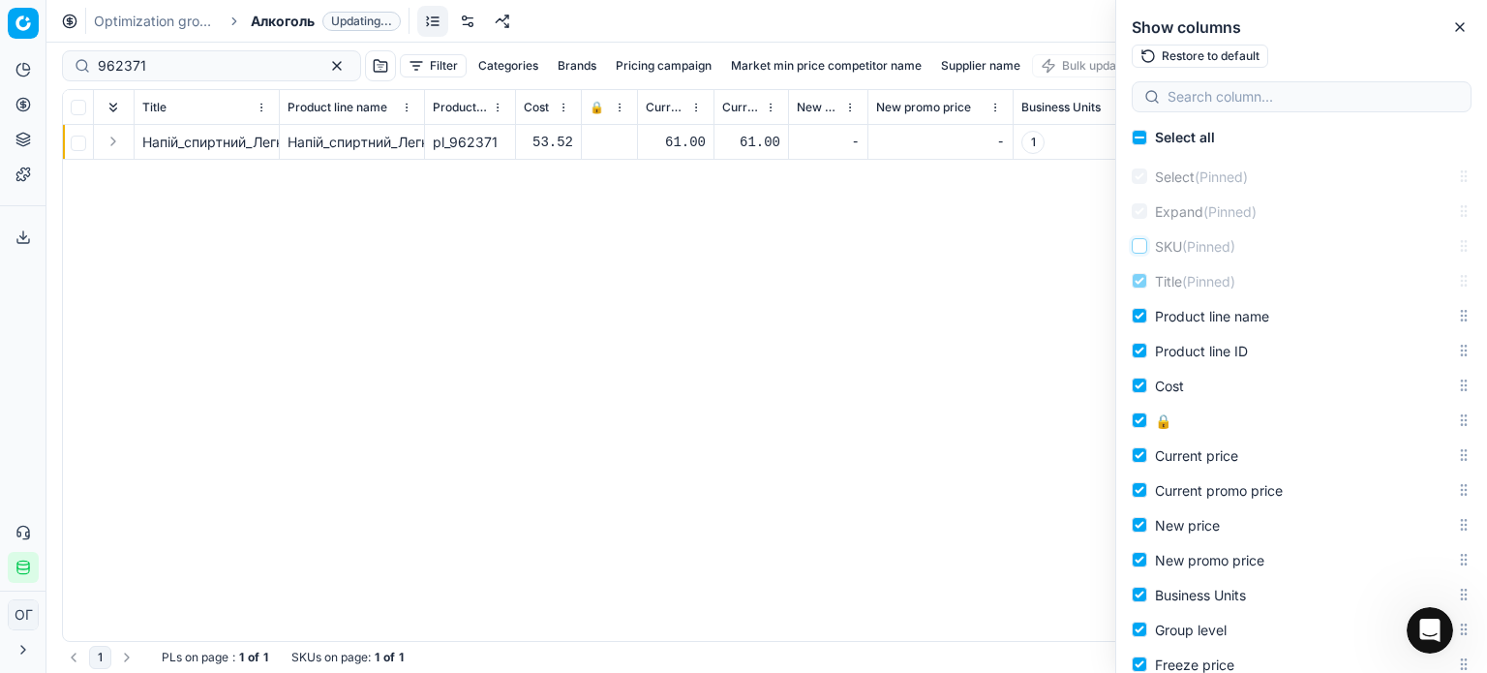
click at [1144, 245] on input "SKU (Pinned)" at bounding box center [1139, 245] width 15 height 15
checkbox input "true"
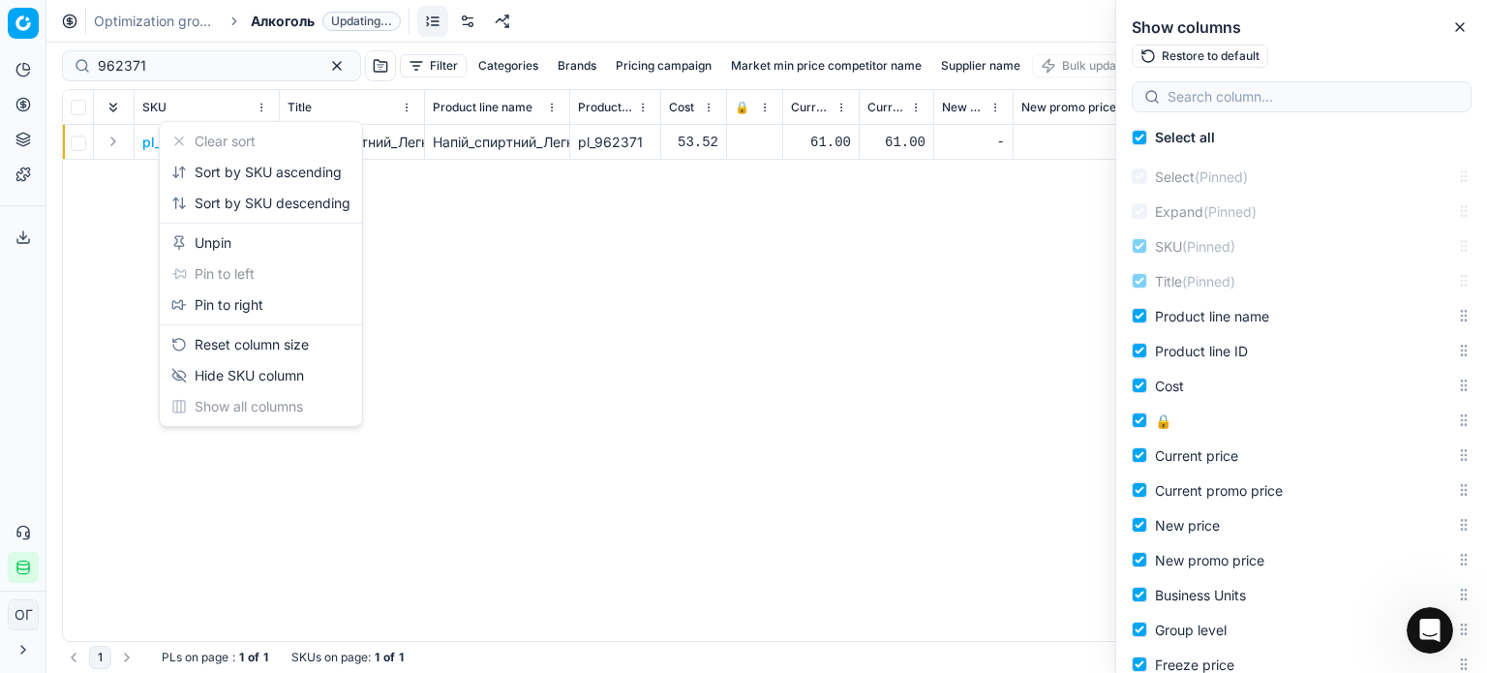
click at [255, 107] on html "Pricing platform Analytics Pricing Product portfolio Templates Export service 1…" at bounding box center [743, 336] width 1487 height 673
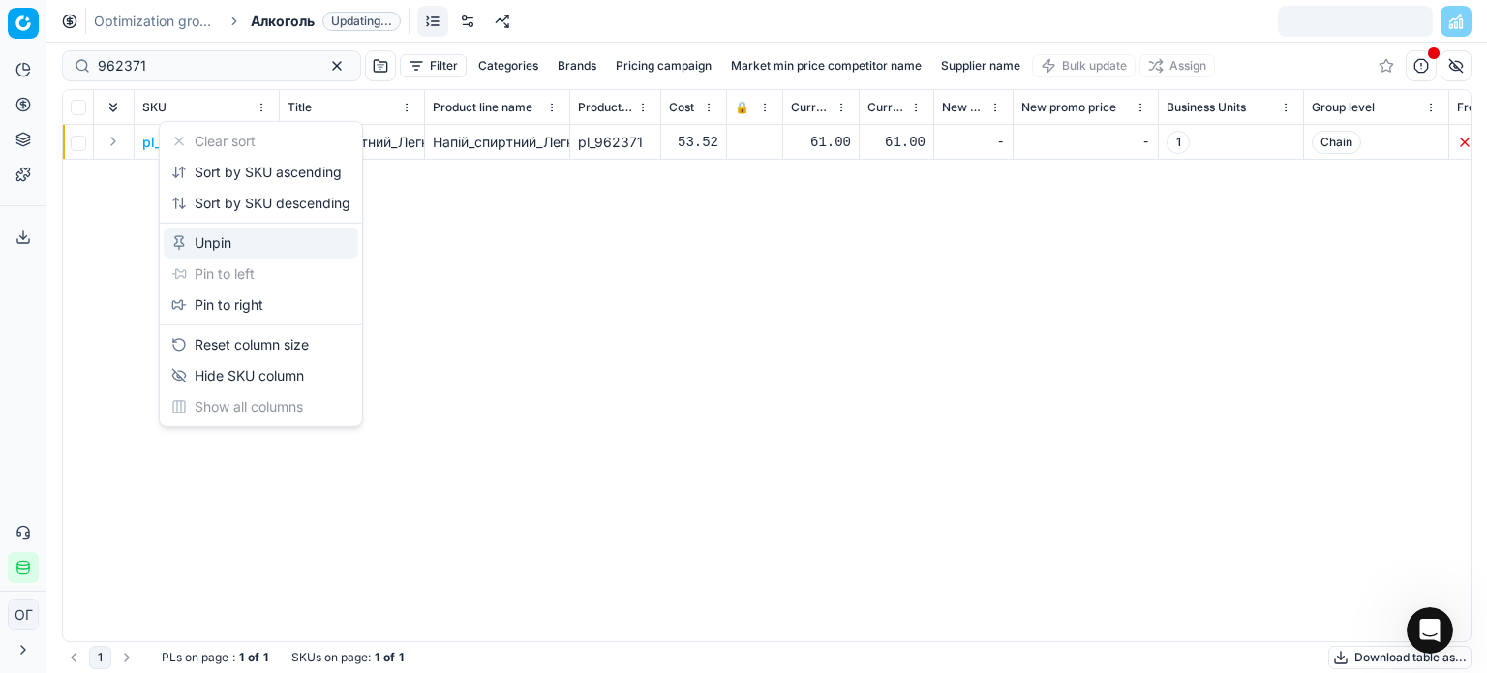
click at [246, 256] on div "Unpin" at bounding box center [261, 242] width 195 height 31
click at [261, 106] on html "Pricing platform Analytics Pricing Product portfolio Templates Export service 1…" at bounding box center [743, 336] width 1487 height 673
click at [221, 241] on div "Unpin" at bounding box center [202, 242] width 60 height 19
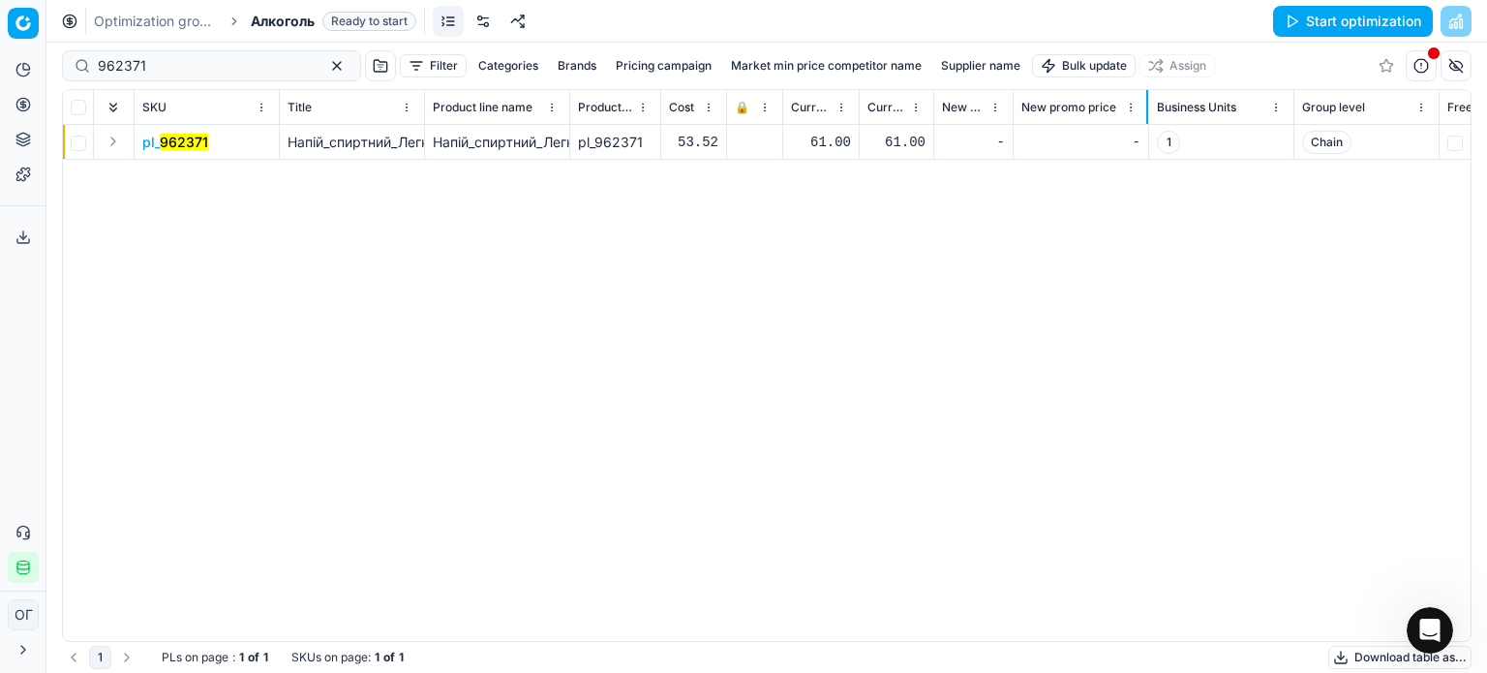
drag, startPoint x: 1156, startPoint y: 107, endPoint x: 1146, endPoint y: 131, distance: 25.2
click at [1146, 131] on div "SKU Title Product line name Product line ID Cost 🔒 Current price Current promo …" at bounding box center [767, 365] width 1408 height 551
click at [1463, 68] on button "button" at bounding box center [1455, 65] width 31 height 31
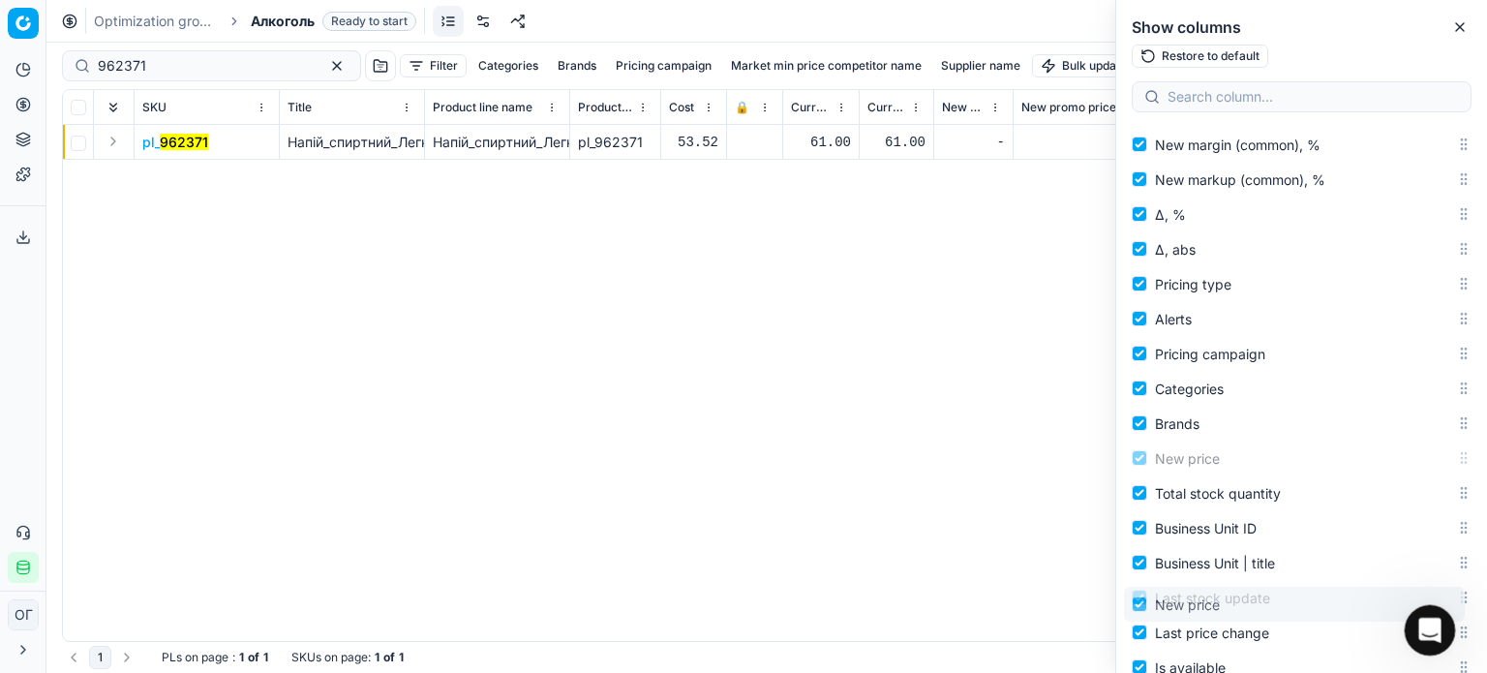
drag, startPoint x: 2852, startPoint y: 1130, endPoint x: 1445, endPoint y: 619, distance: 1496.5
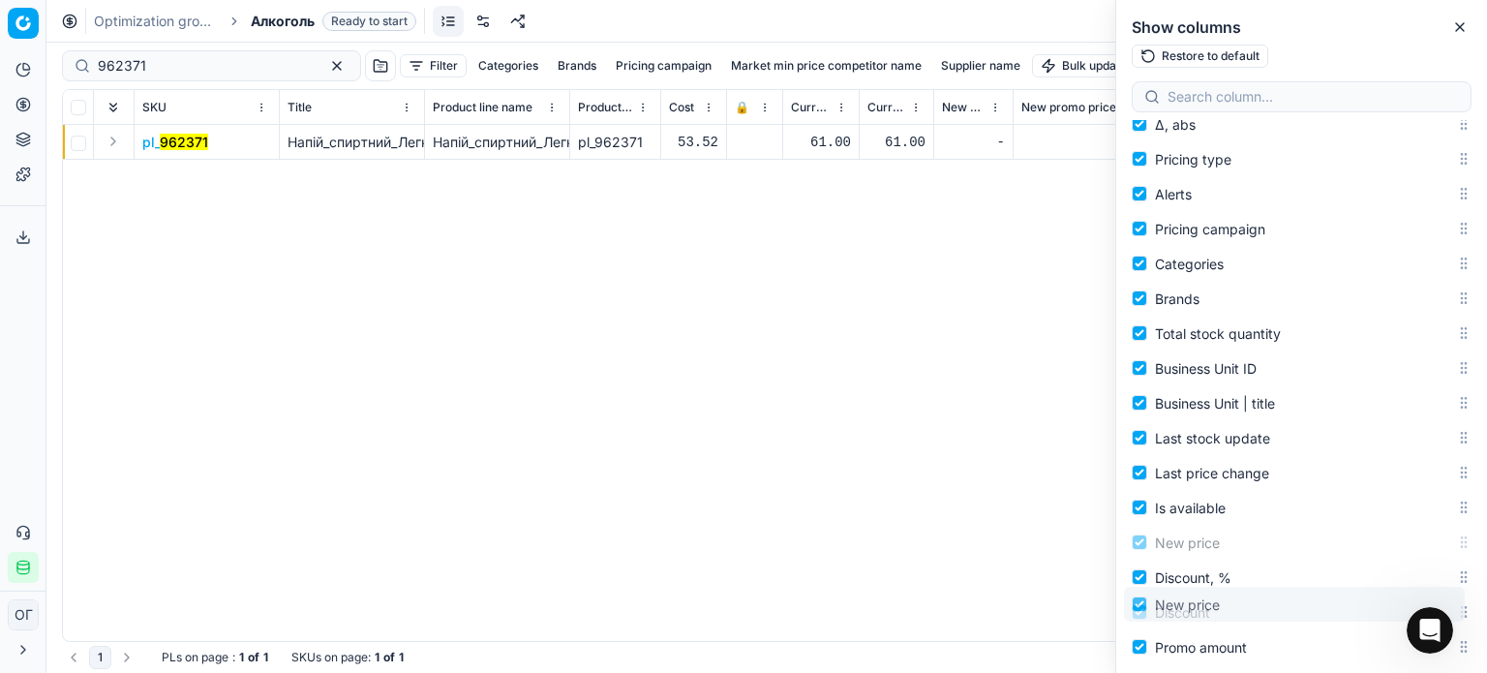
scroll to position [743, 0]
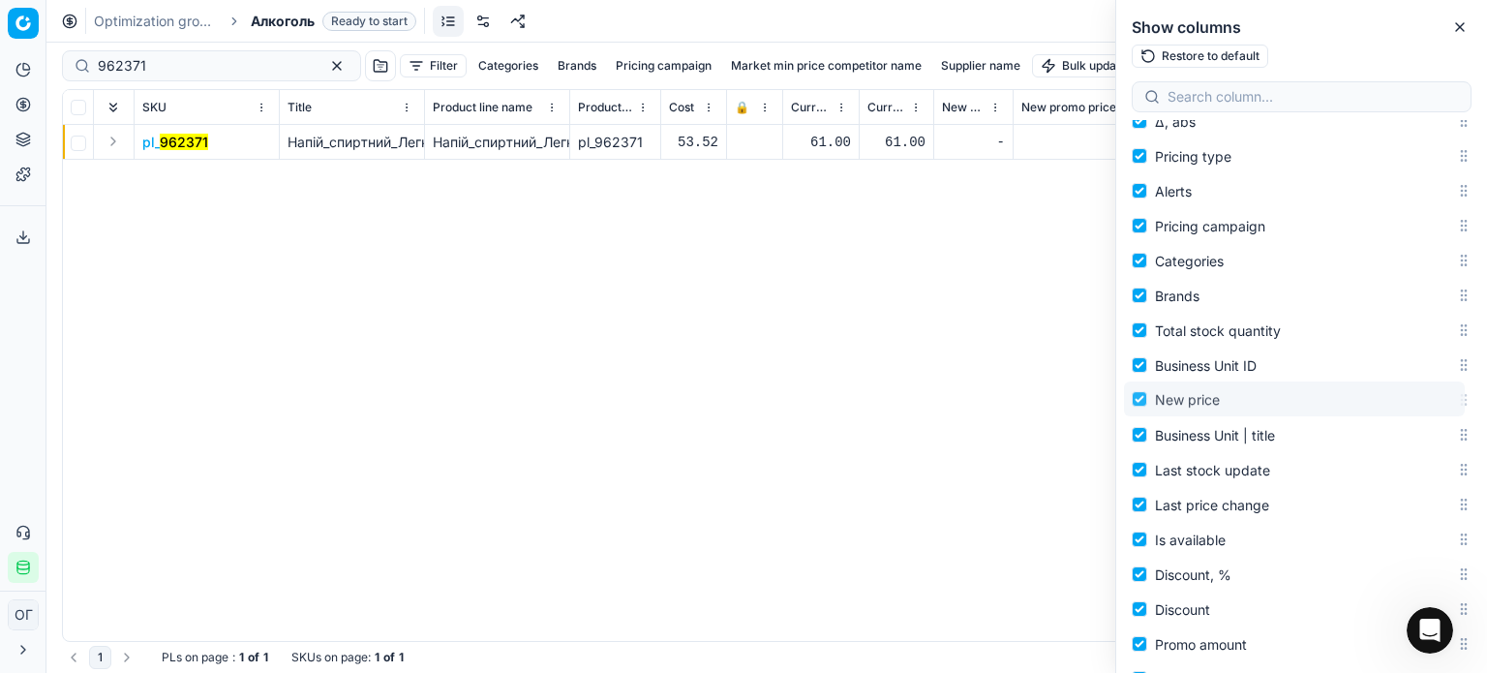
click at [1336, 387] on label "New price" at bounding box center [1294, 398] width 325 height 23
click at [1147, 391] on input "New price" at bounding box center [1139, 398] width 15 height 15
checkbox input "false"
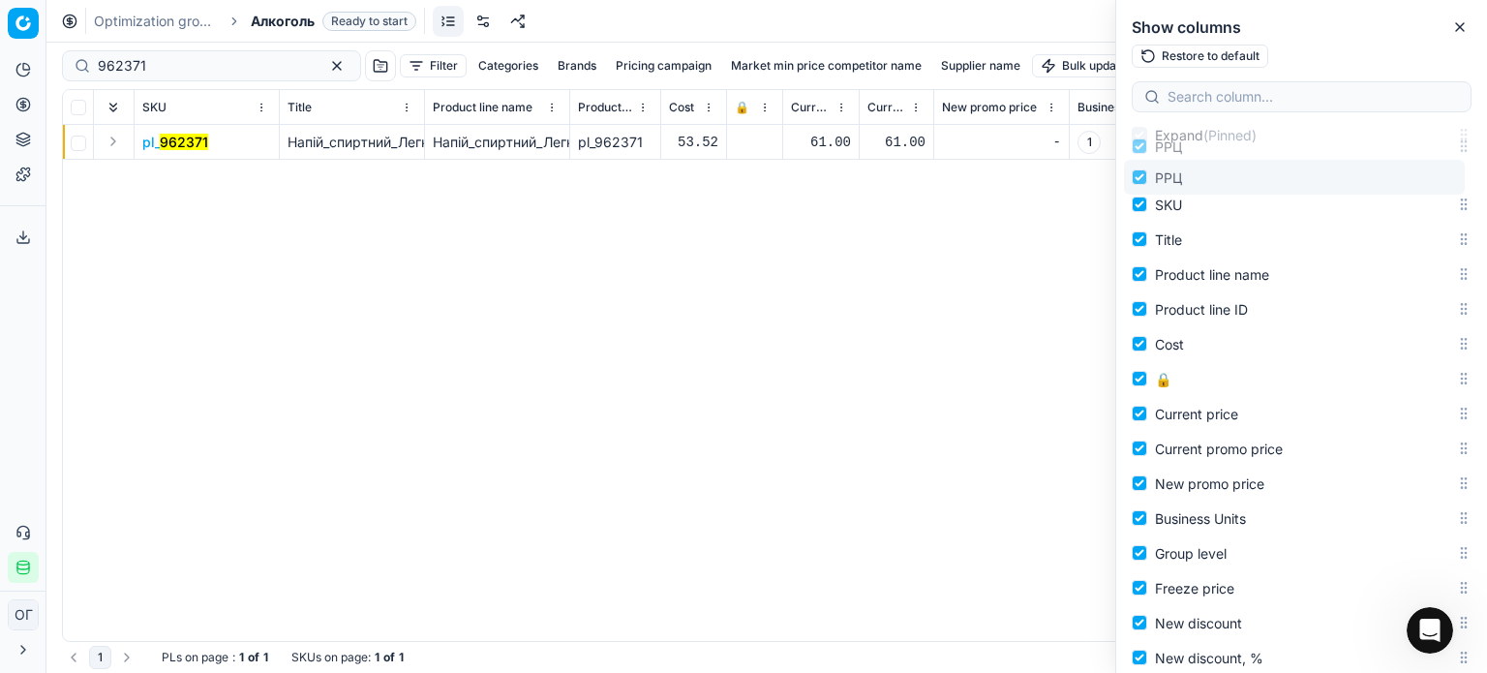
scroll to position [0, 0]
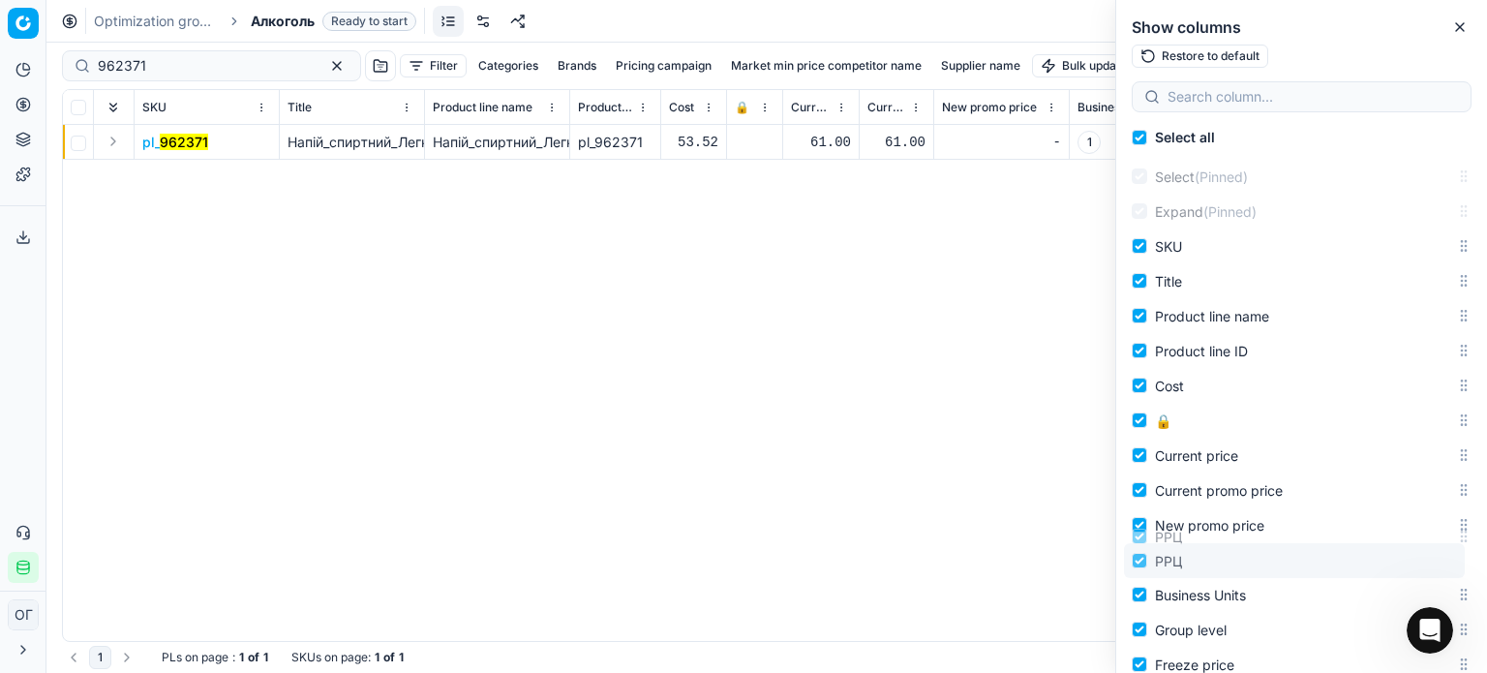
drag, startPoint x: 1448, startPoint y: 273, endPoint x: 1486, endPoint y: 560, distance: 290.0
click at [1486, 560] on div "Select all Select (Pinned) Expand (Pinned) SKU Title Product line name Product …" at bounding box center [1301, 396] width 371 height 553
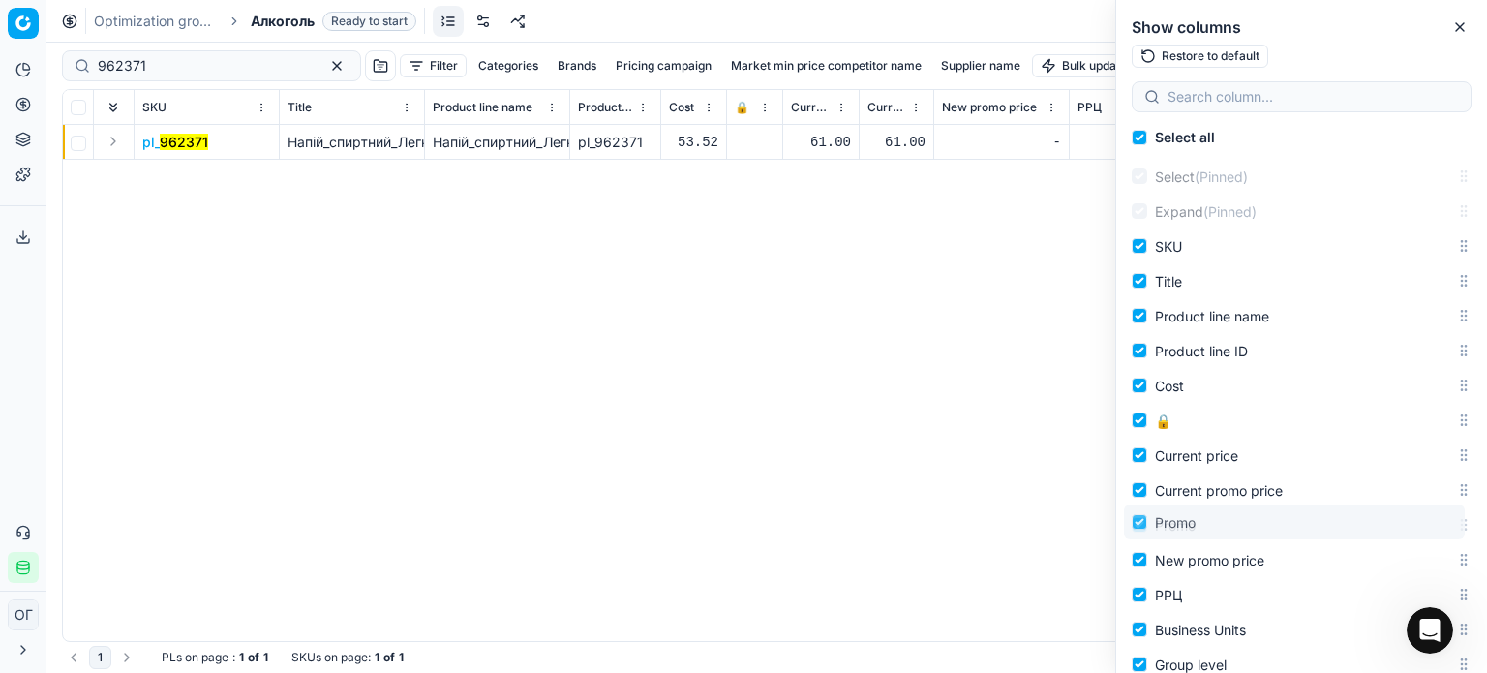
drag, startPoint x: 1448, startPoint y: 508, endPoint x: 1415, endPoint y: 525, distance: 36.8
click at [1415, 525] on body "Pricing platform Analytics Pricing Product portfolio Templates Export service 1…" at bounding box center [743, 336] width 1487 height 673
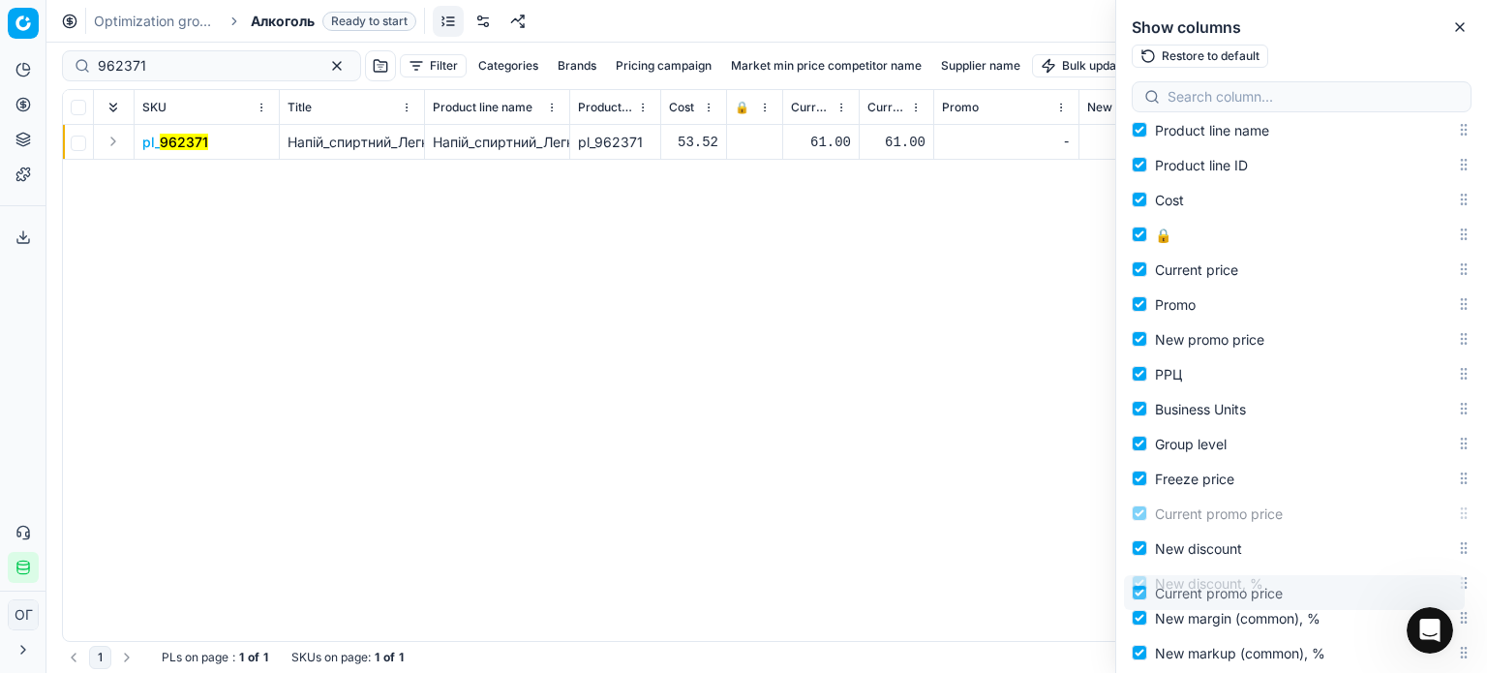
drag, startPoint x: 1452, startPoint y: 485, endPoint x: 1456, endPoint y: 588, distance: 102.7
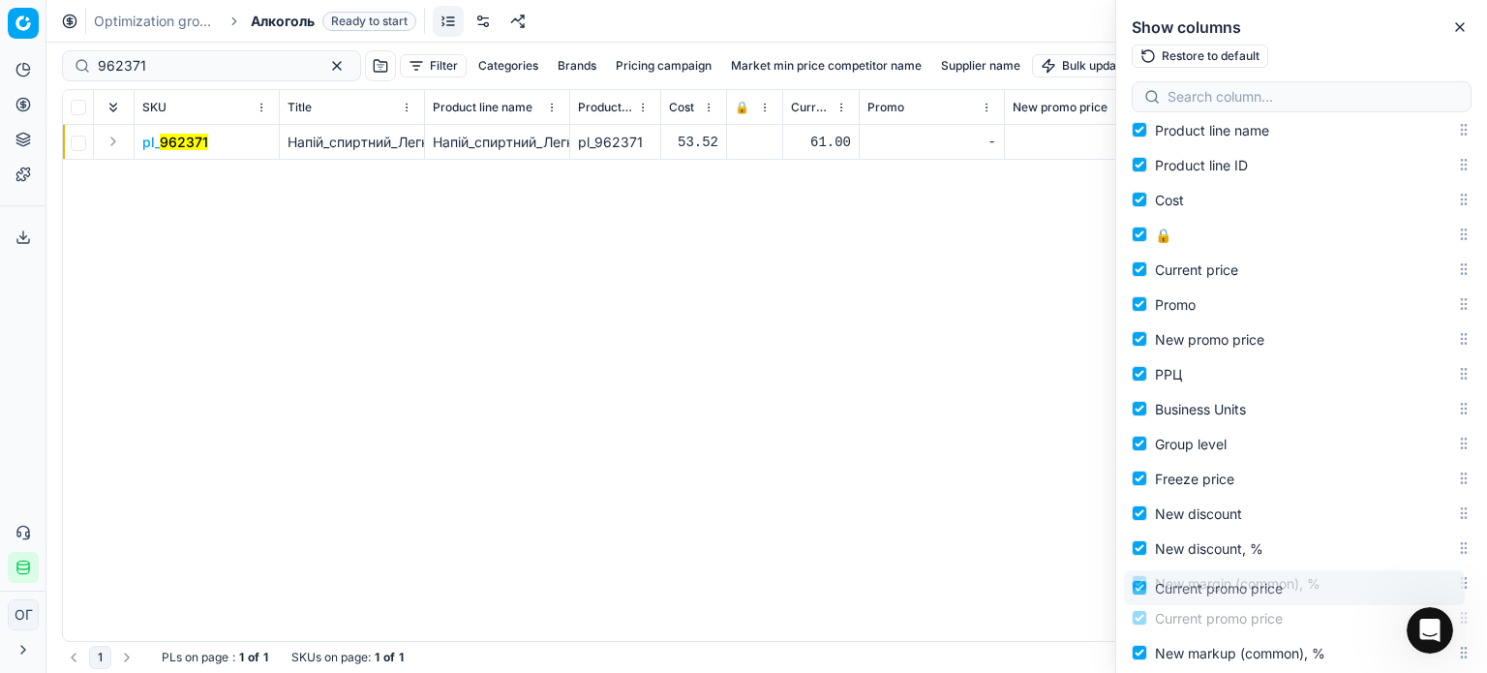
scroll to position [216, 0]
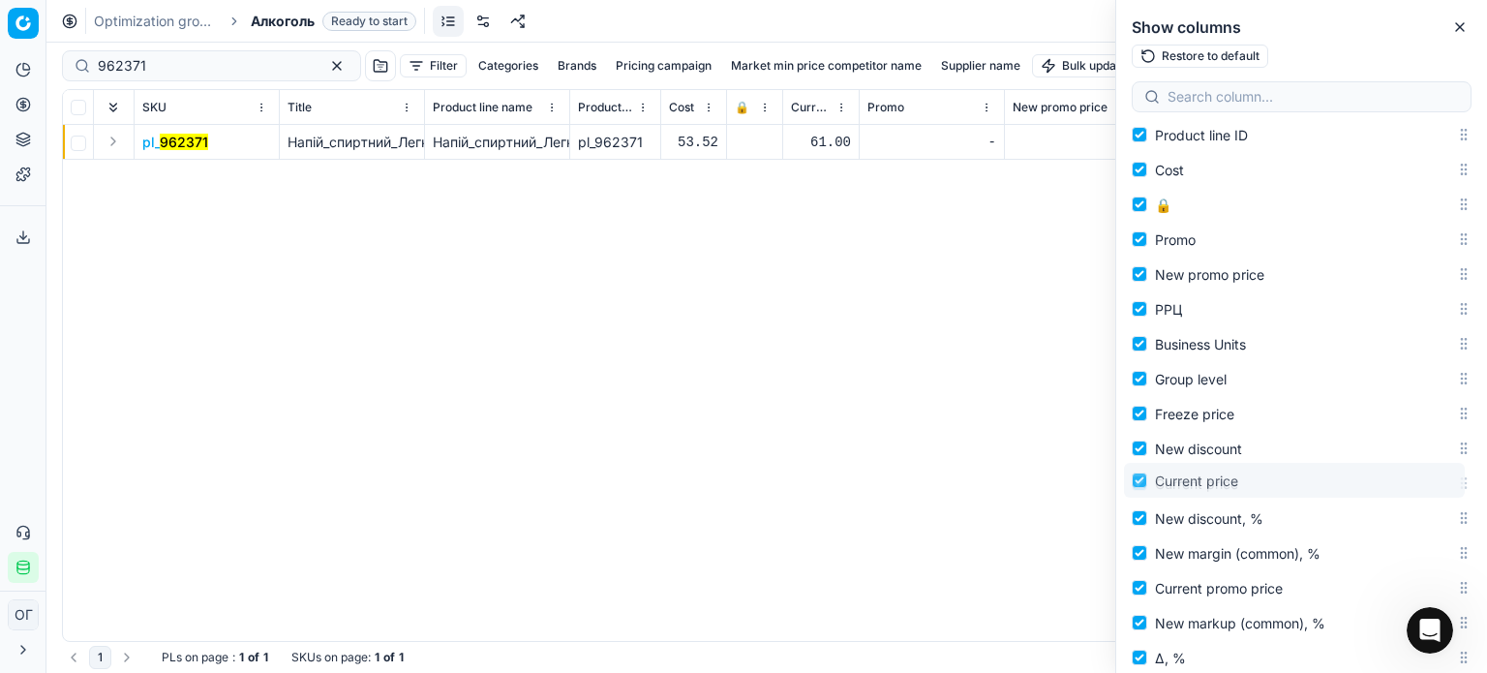
drag, startPoint x: 1448, startPoint y: 238, endPoint x: 1455, endPoint y: 484, distance: 246.0
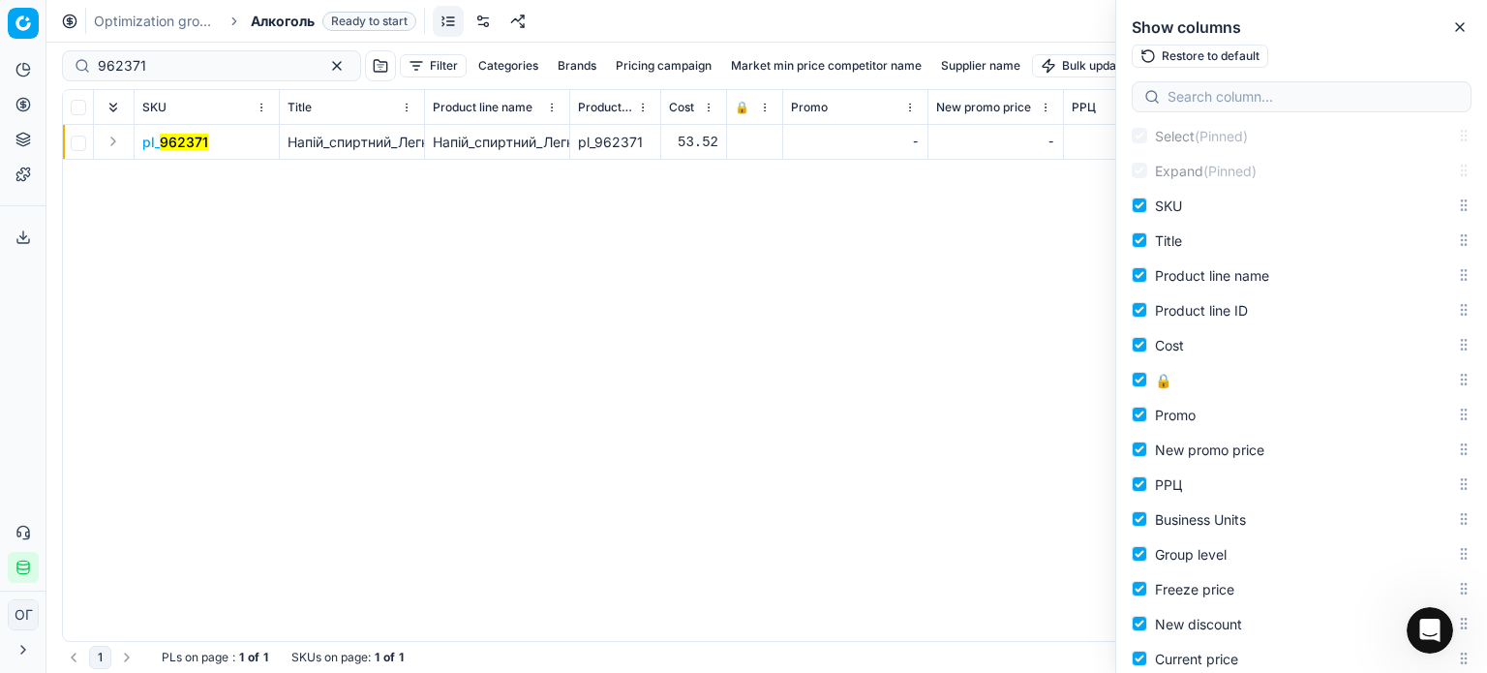
scroll to position [0, 0]
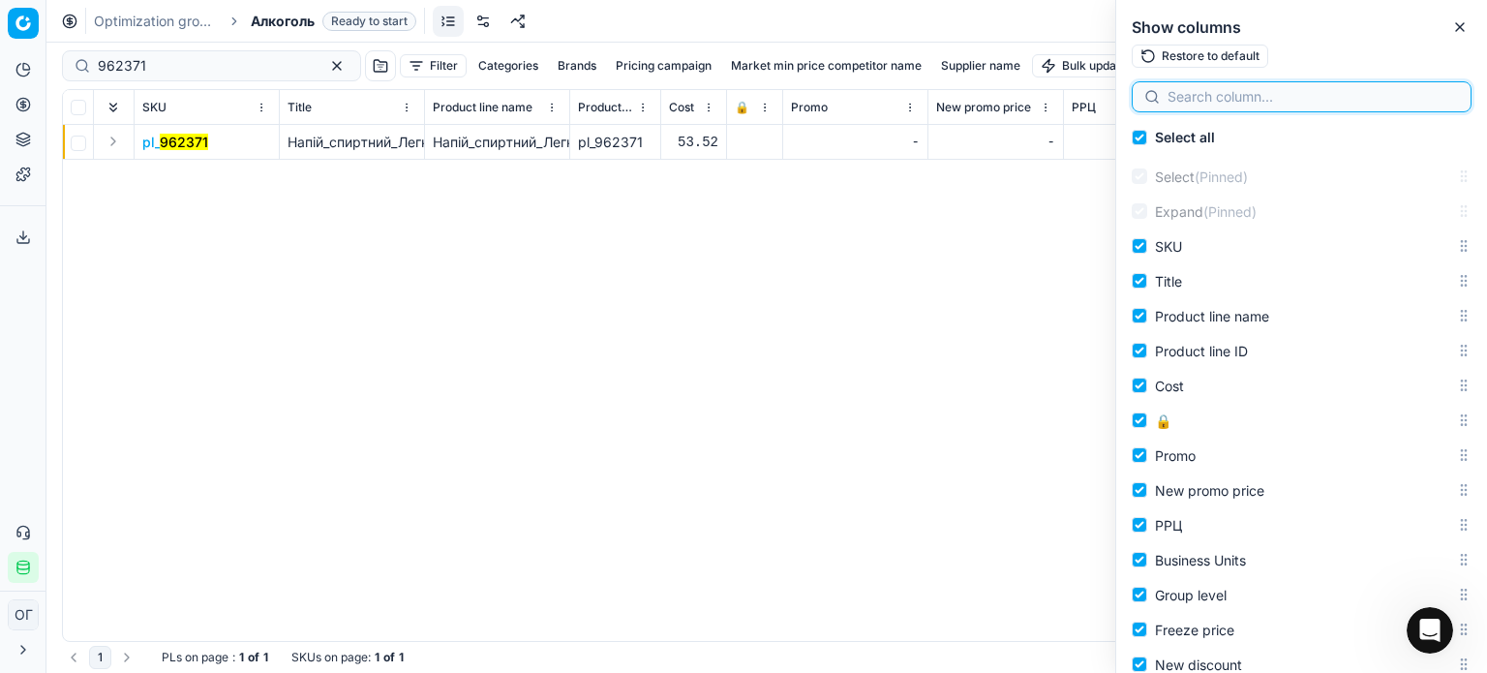
click at [1233, 89] on input at bounding box center [1312, 96] width 291 height 19
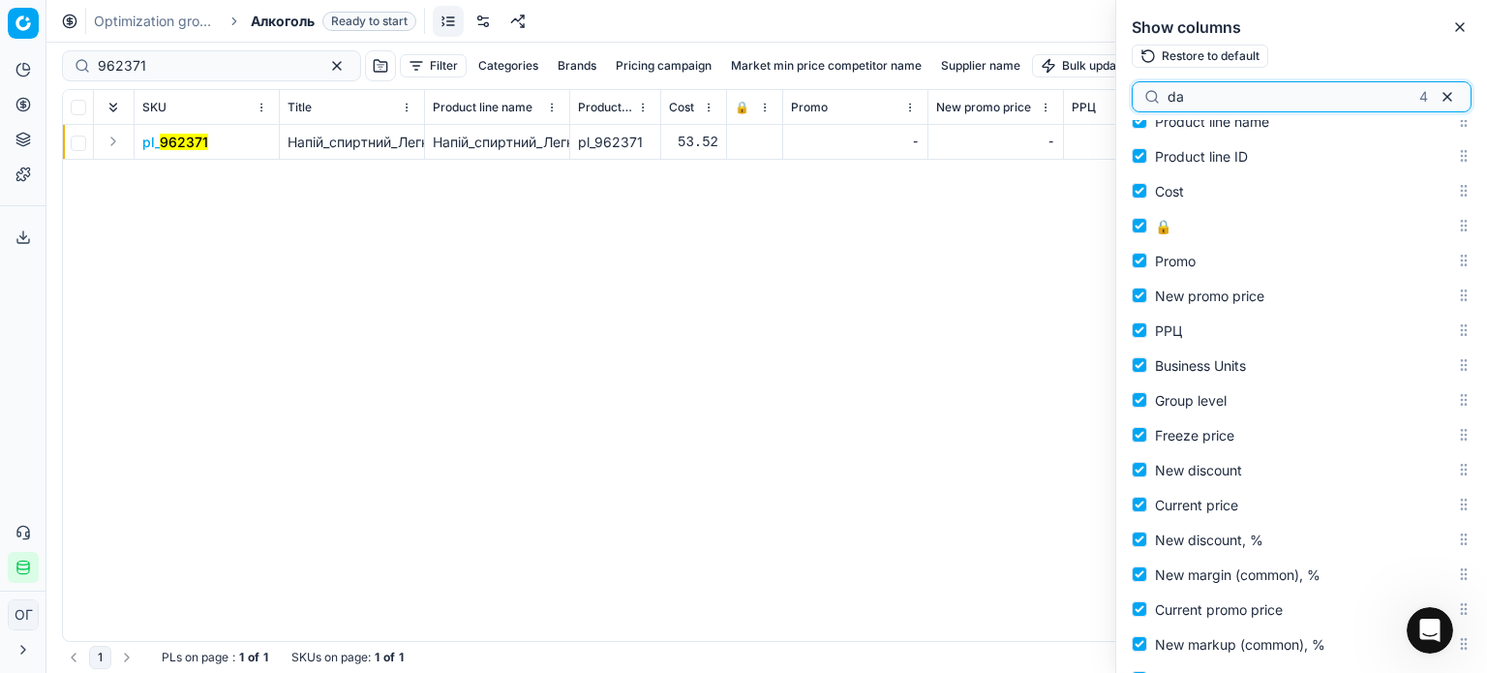
type input "d"
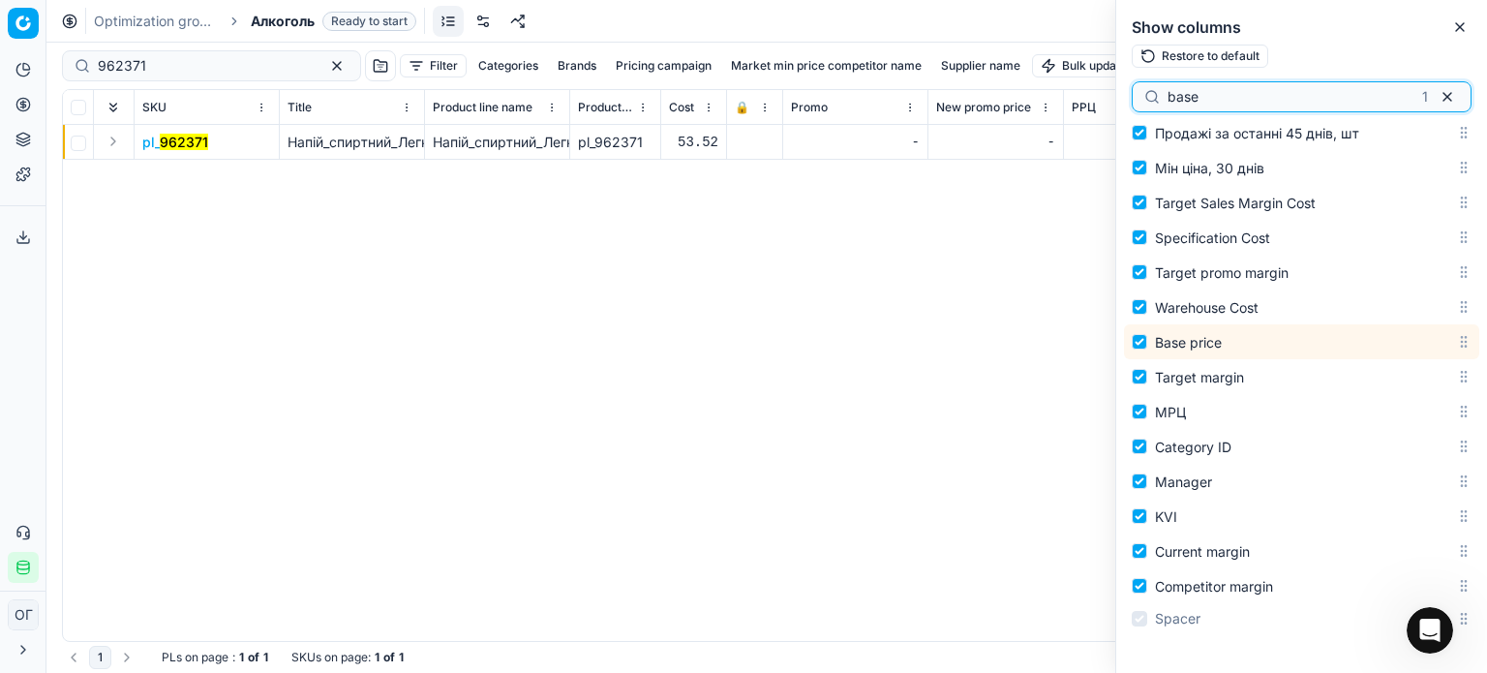
scroll to position [2877, 0]
type input "base"
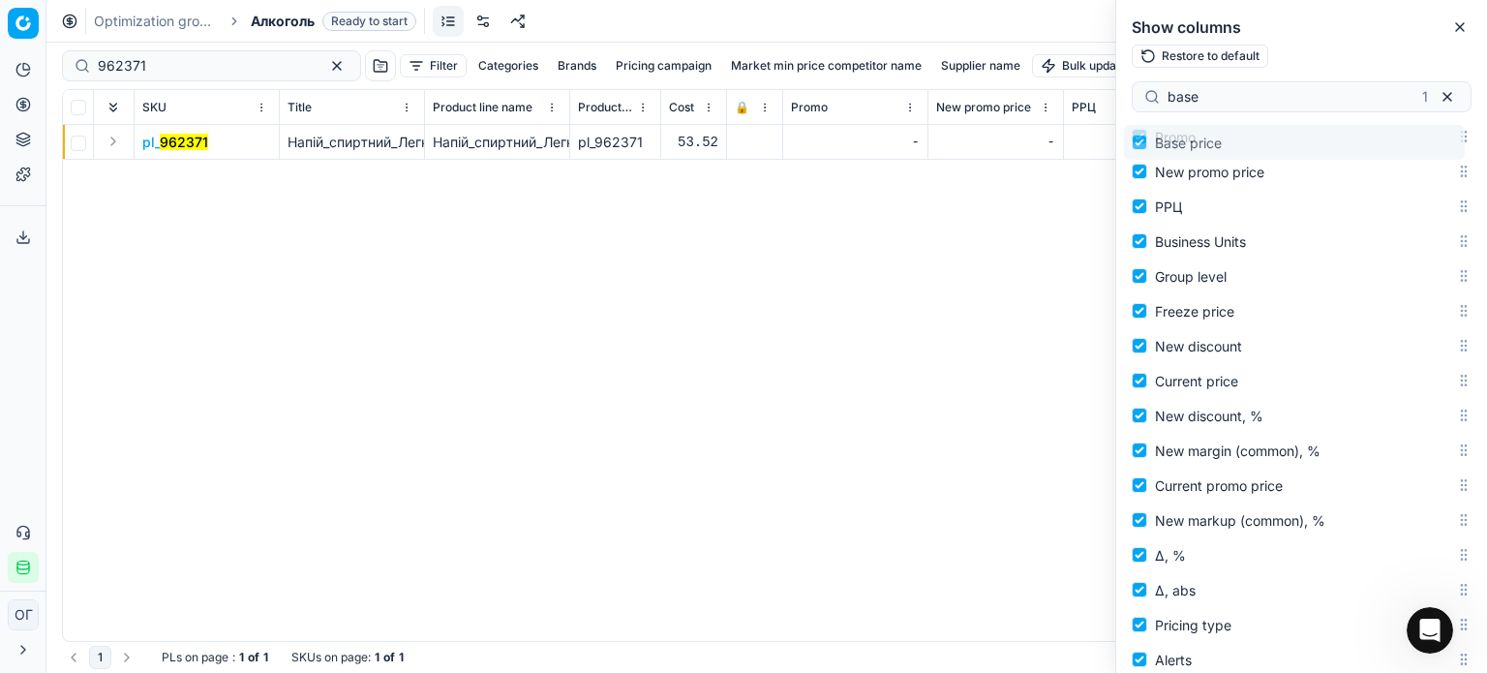
scroll to position [0, 0]
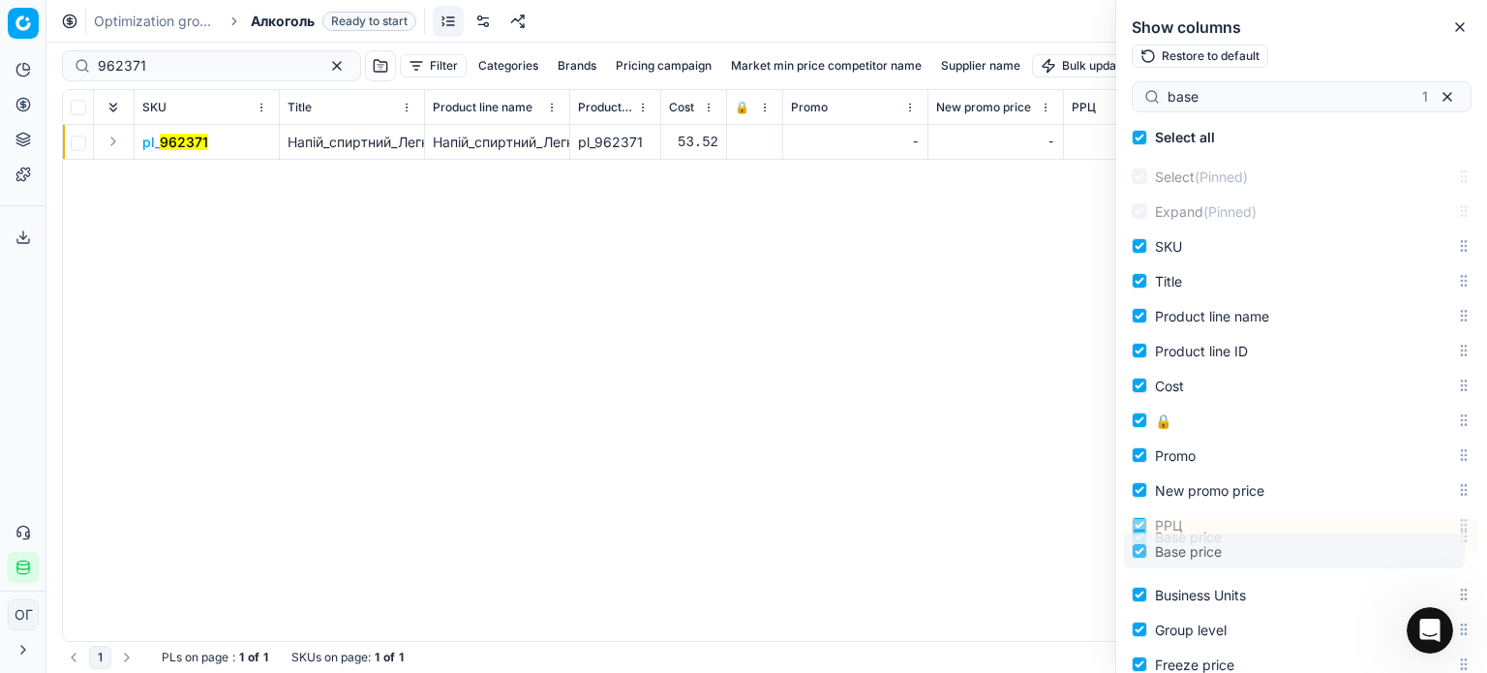
drag, startPoint x: 1448, startPoint y: 342, endPoint x: 1486, endPoint y: 552, distance: 213.4
click at [1486, 552] on div "Select all Select (Pinned) Expand (Pinned) SKU Title Product line name Product …" at bounding box center [1301, 396] width 371 height 553
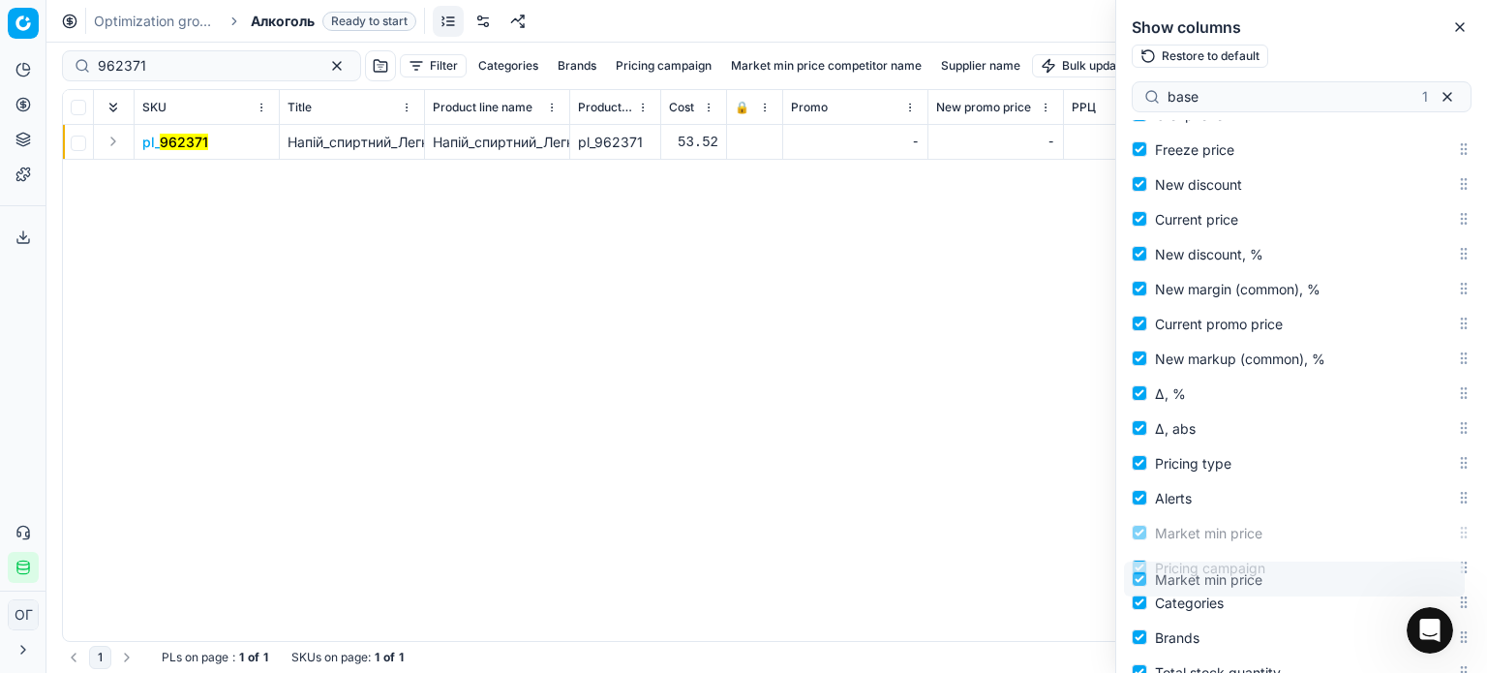
scroll to position [527, 0]
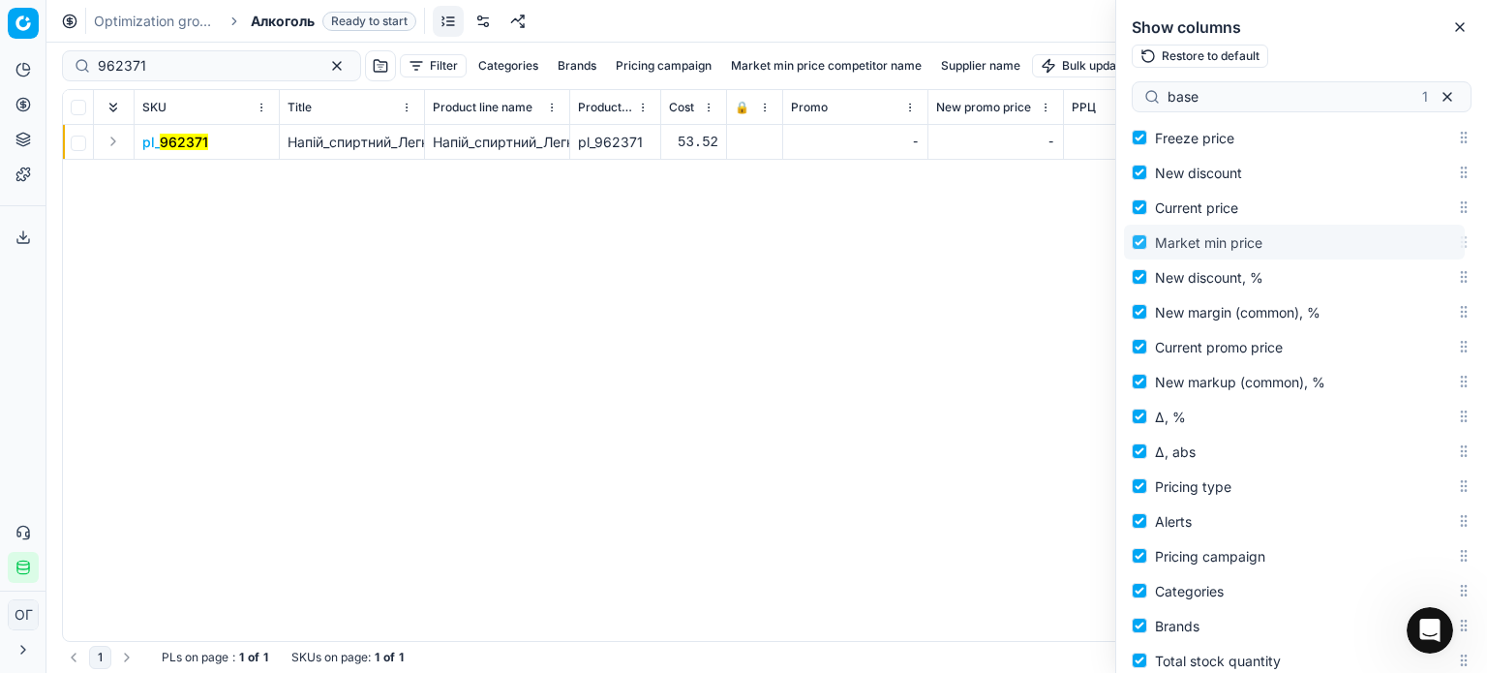
drag, startPoint x: 1448, startPoint y: 429, endPoint x: 1486, endPoint y: 247, distance: 185.9
click at [1486, 247] on div "Select all Select (Pinned) Expand (Pinned) SKU Title Product line name Product …" at bounding box center [1301, 396] width 371 height 553
click at [886, 440] on div "pl_ 962371 Напій_спиртний_Легка_Рука_Select_40%_0.2_л Напій_спиртний_Легка_Рука…" at bounding box center [767, 383] width 1408 height 516
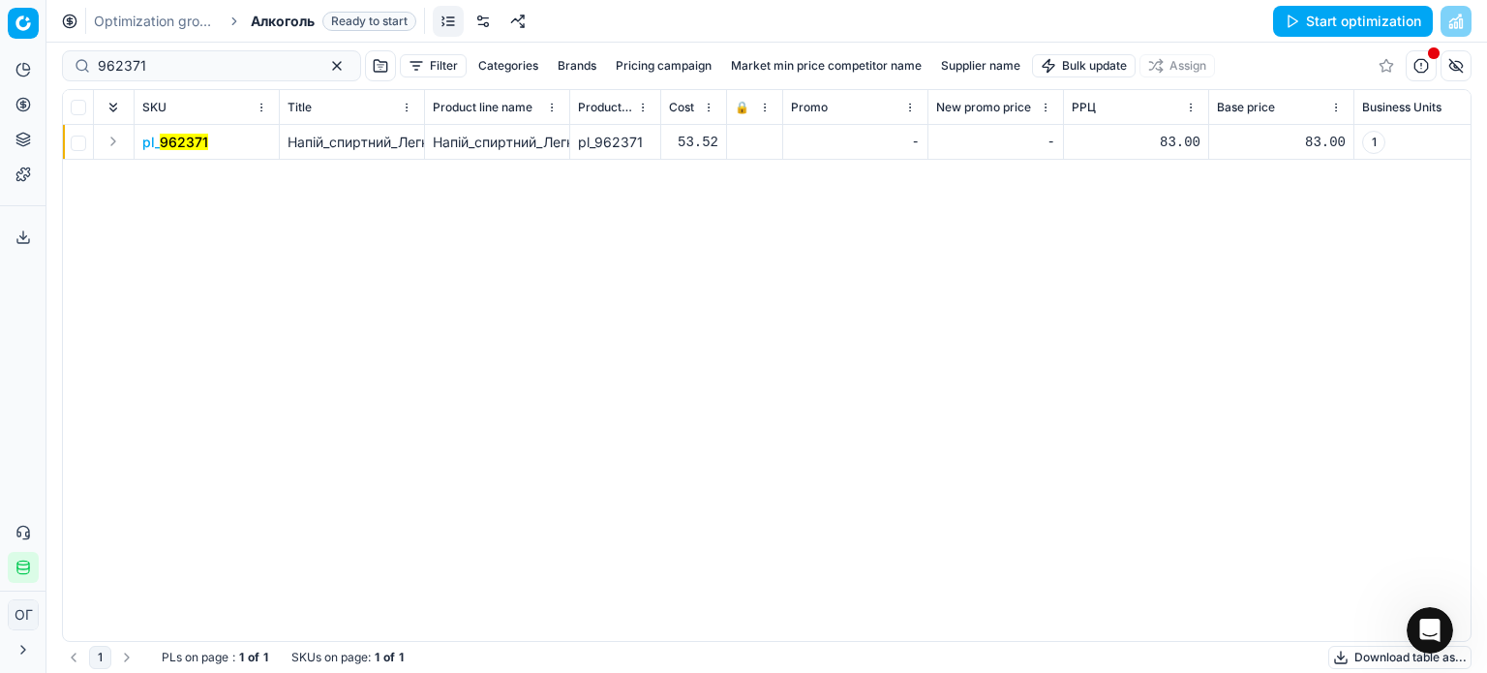
click at [1313, 15] on button "Start optimization" at bounding box center [1353, 21] width 160 height 31
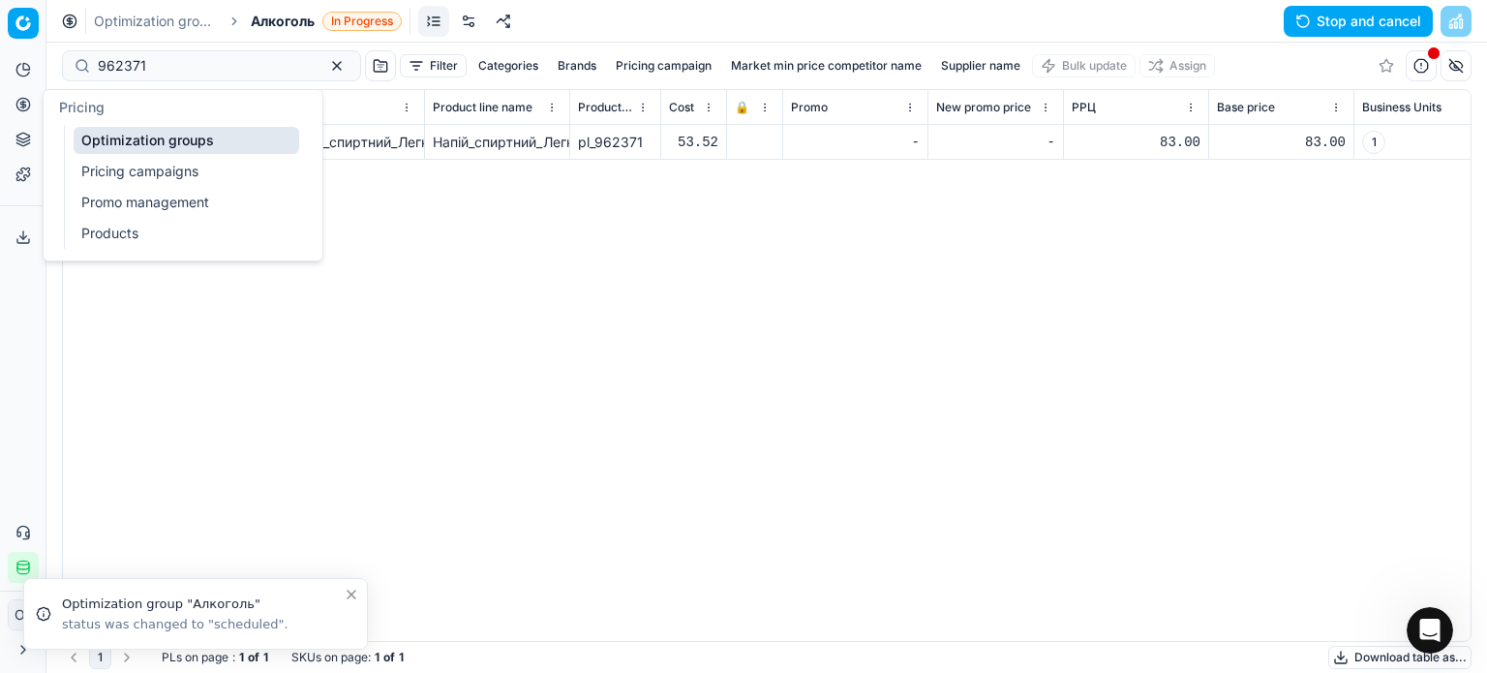
click at [104, 138] on link "Optimization groups" at bounding box center [187, 140] width 226 height 27
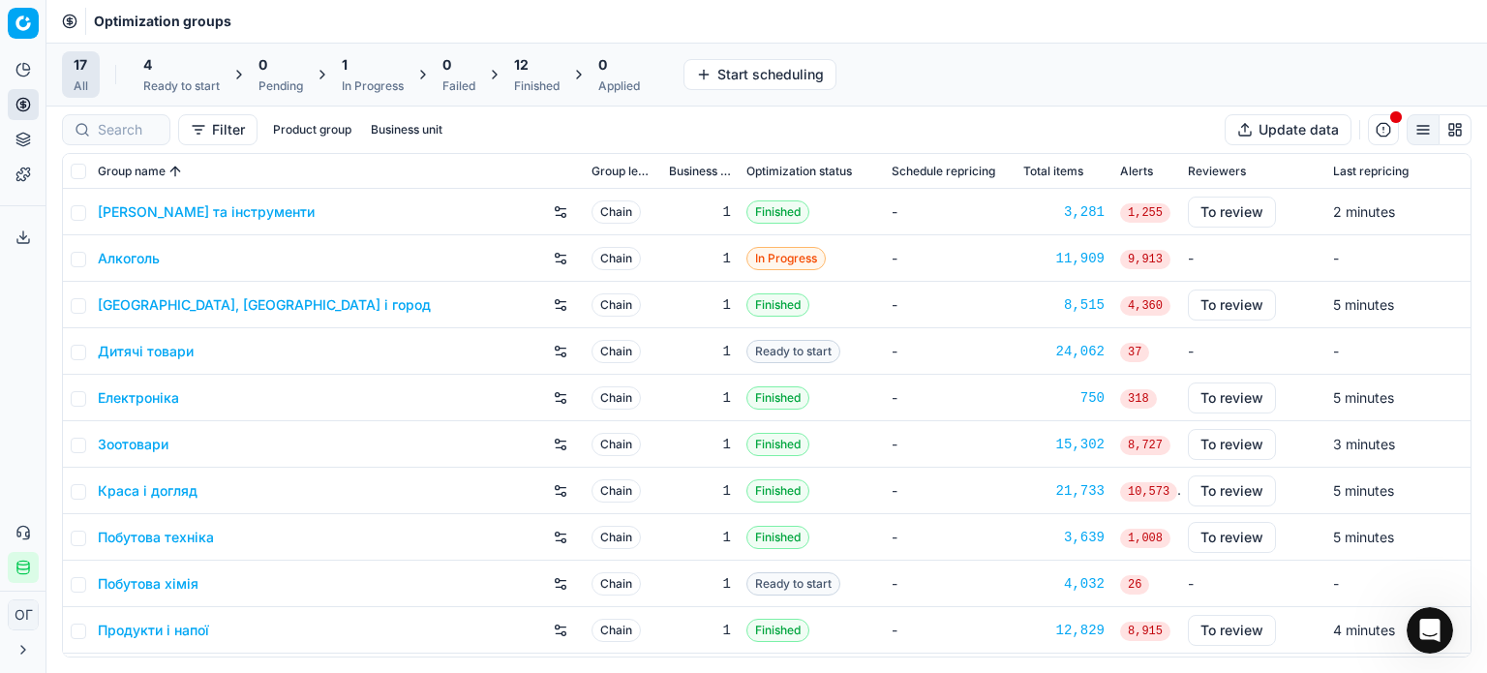
click at [190, 73] on div "4" at bounding box center [181, 64] width 76 height 19
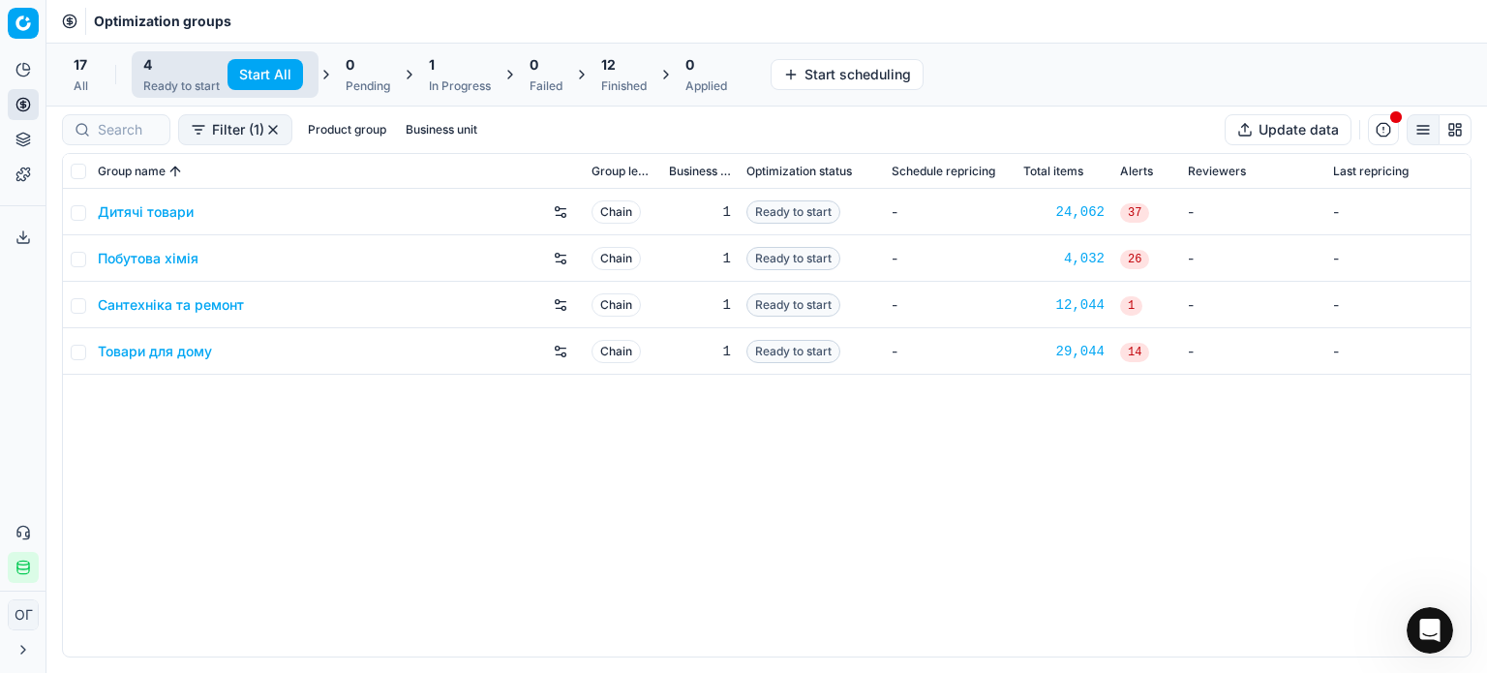
click at [250, 75] on button "Start All" at bounding box center [265, 74] width 76 height 31
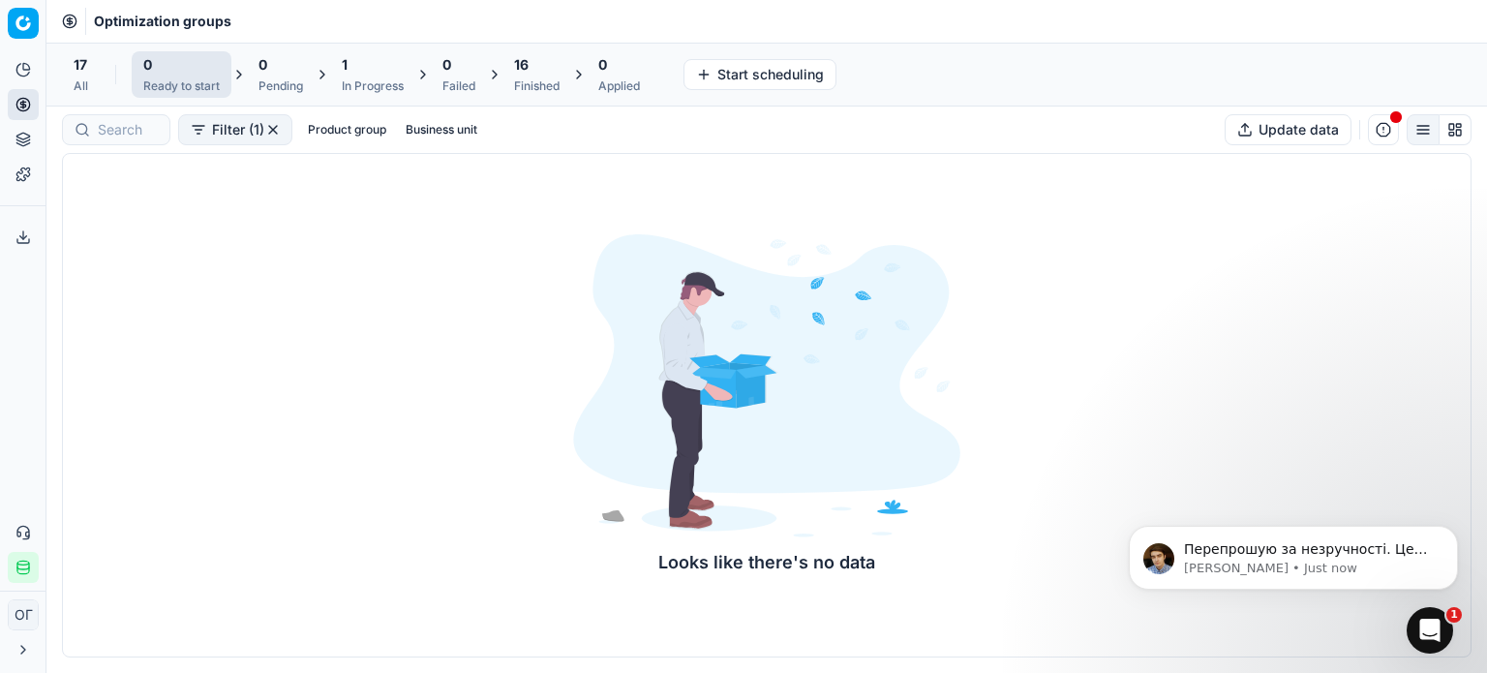
scroll to position [1501, 0]
click at [1272, 546] on p "Перепрошую за незручності. Це стандартна процедура. Ми перевіримо з командою по…" at bounding box center [1309, 549] width 250 height 19
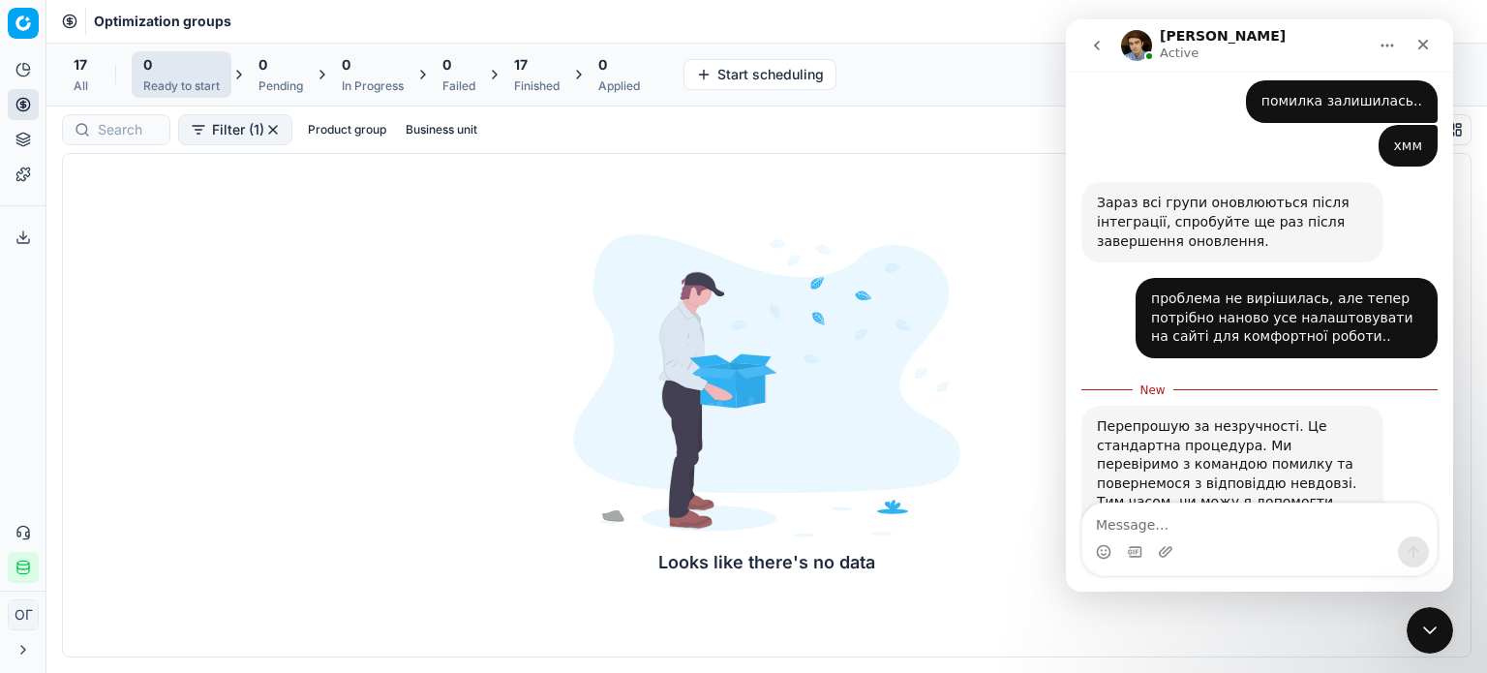
scroll to position [1533, 0]
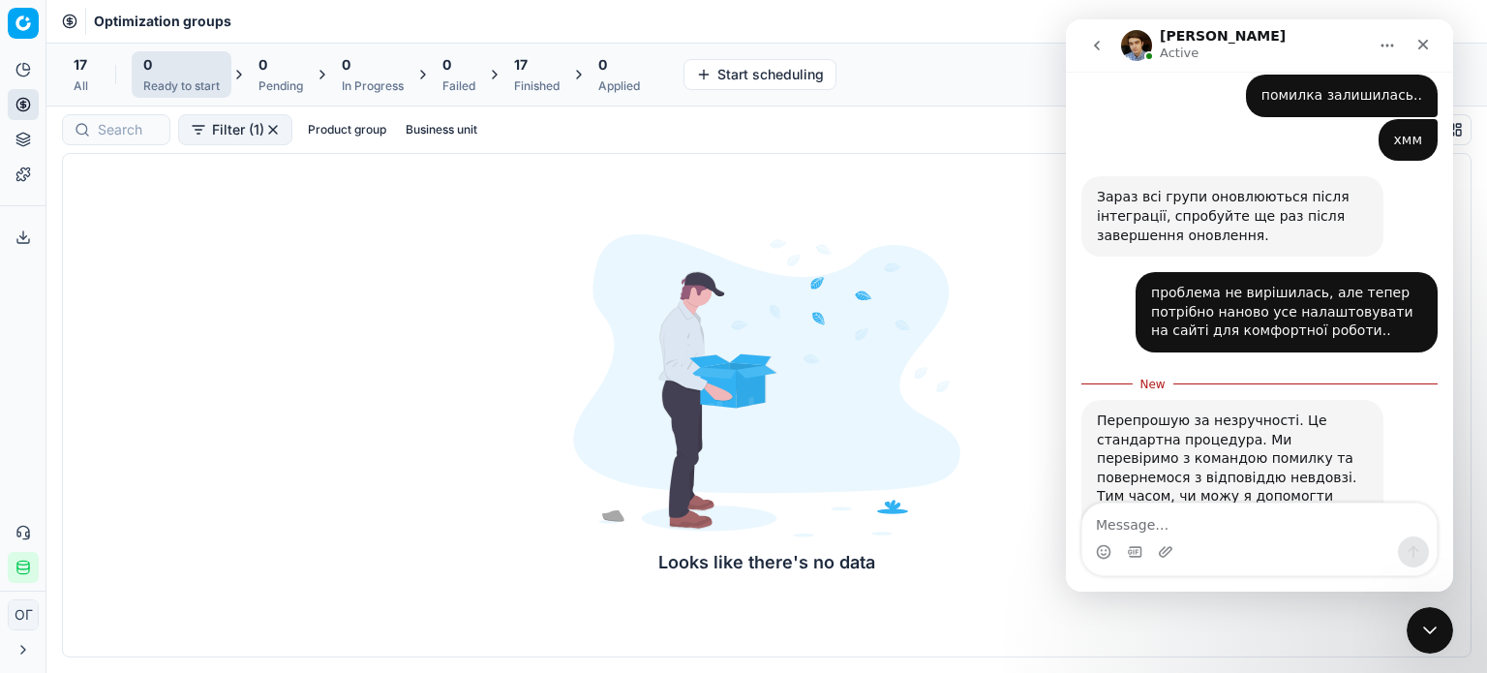
click at [528, 58] on span "17" at bounding box center [521, 64] width 14 height 19
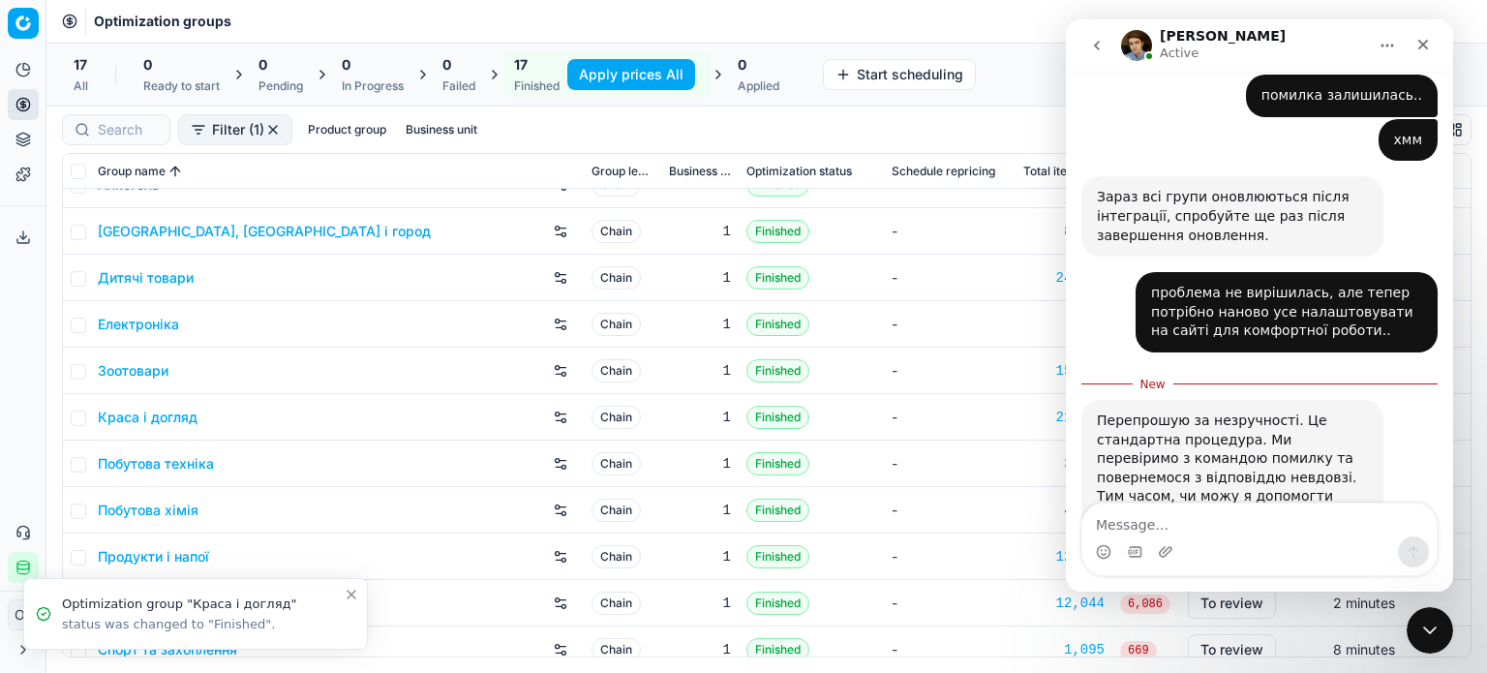
scroll to position [290, 0]
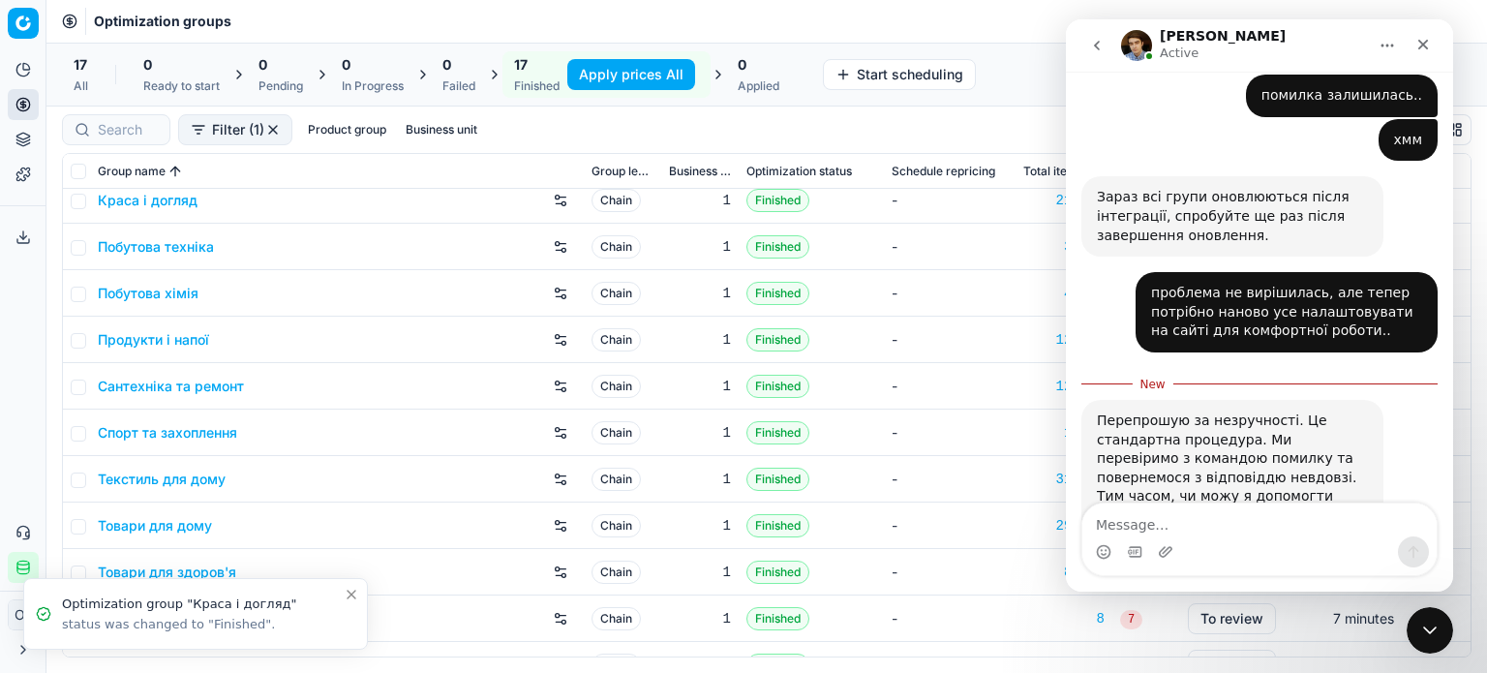
click at [155, 333] on link "Продукти і напої" at bounding box center [153, 339] width 111 height 19
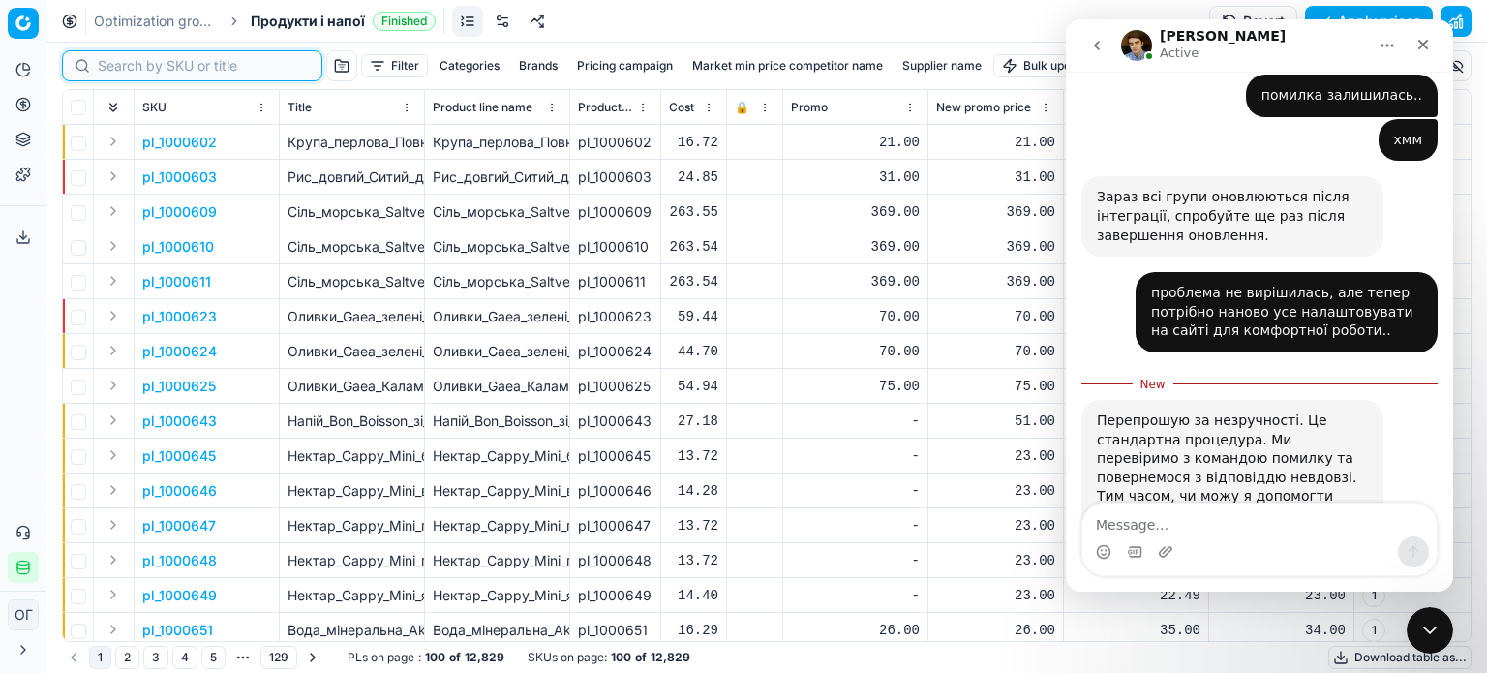
click at [112, 64] on input at bounding box center [204, 65] width 212 height 19
paste input "586988"
type input "586988"
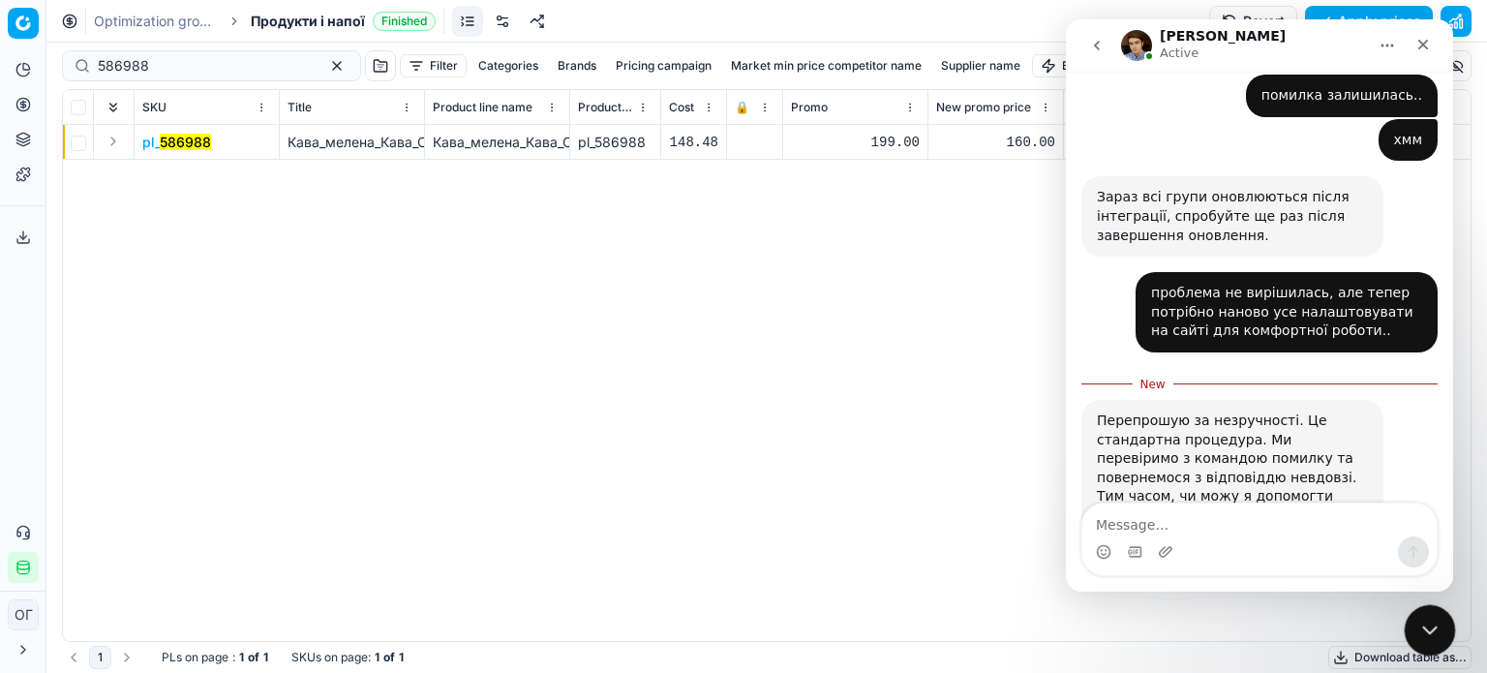
click at [1425, 616] on icon "Close Intercom Messenger" at bounding box center [1426, 627] width 23 height 23
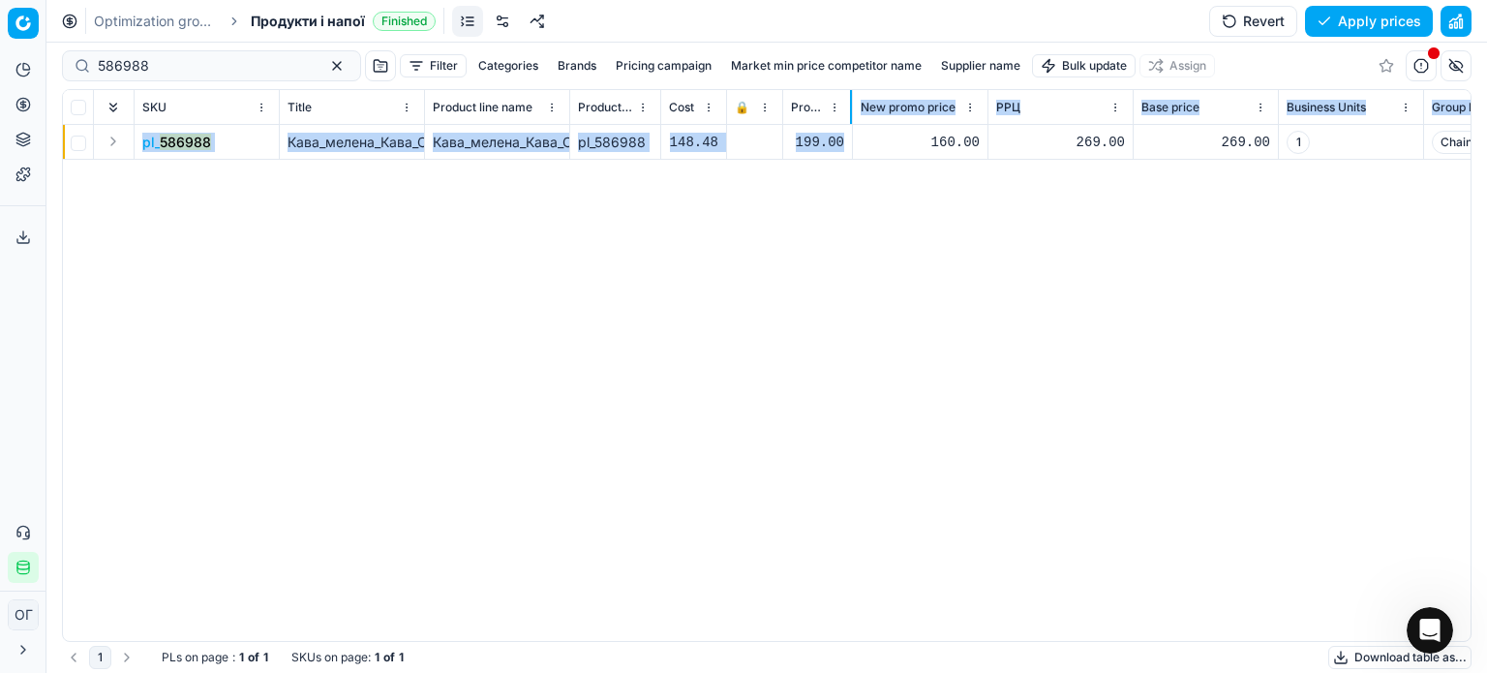
drag, startPoint x: 925, startPoint y: 110, endPoint x: 850, endPoint y: 133, distance: 78.7
click at [850, 133] on div "SKU Title Product line name Product line ID Cost 🔒 Promo New promo price РРЦ Ba…" at bounding box center [767, 365] width 1408 height 551
click at [910, 315] on div "pl_ 586988 Кава_мелена_Кава_Старого_Львова_Сніданкова_250_г_(730975) Кава_мелен…" at bounding box center [767, 383] width 1408 height 516
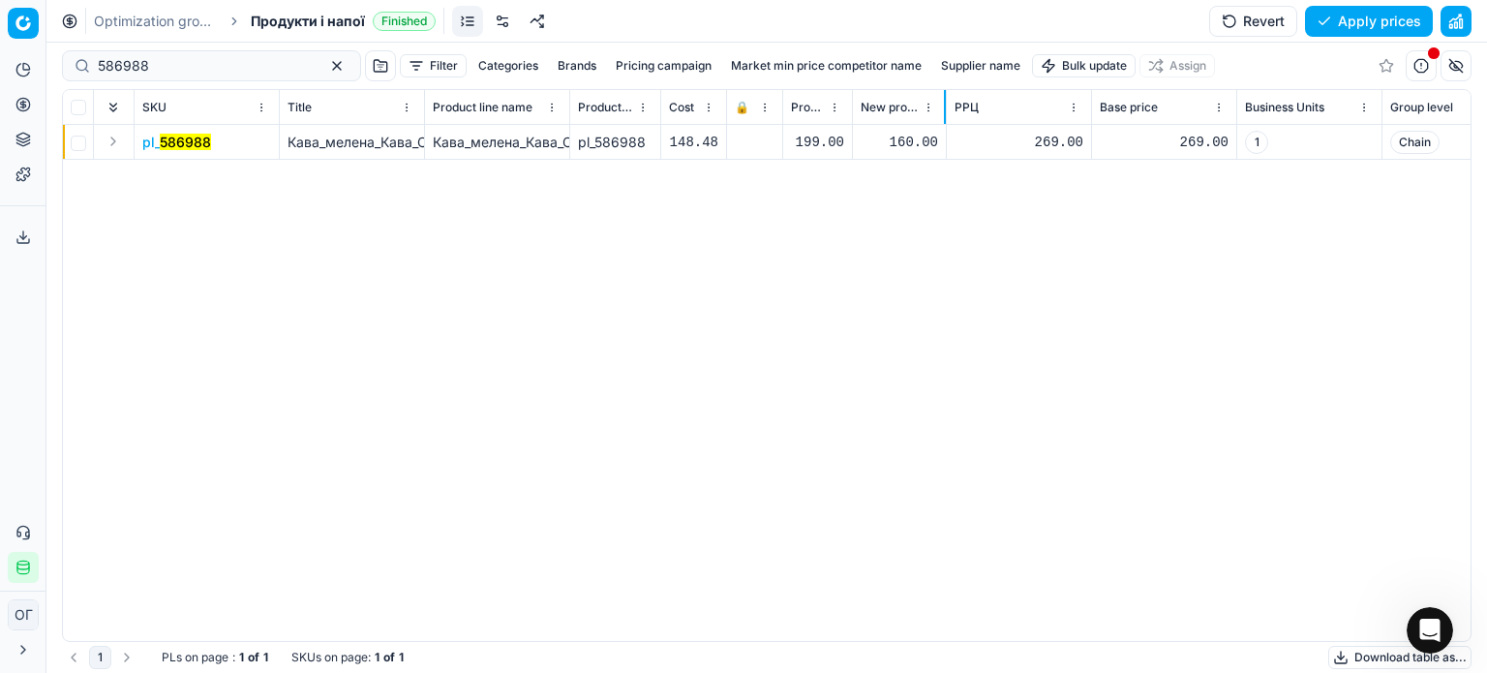
drag, startPoint x: 985, startPoint y: 108, endPoint x: 944, endPoint y: 108, distance: 41.6
click at [944, 108] on div at bounding box center [945, 107] width 2 height 34
click at [942, 277] on div "pl_ 586988 Кава_мелена_Кава_Старого_Львова_Сніданкова_250_г_(730975) Кава_мелен…" at bounding box center [767, 383] width 1408 height 516
click at [903, 142] on div "160.00" at bounding box center [899, 142] width 77 height 19
type input "1"
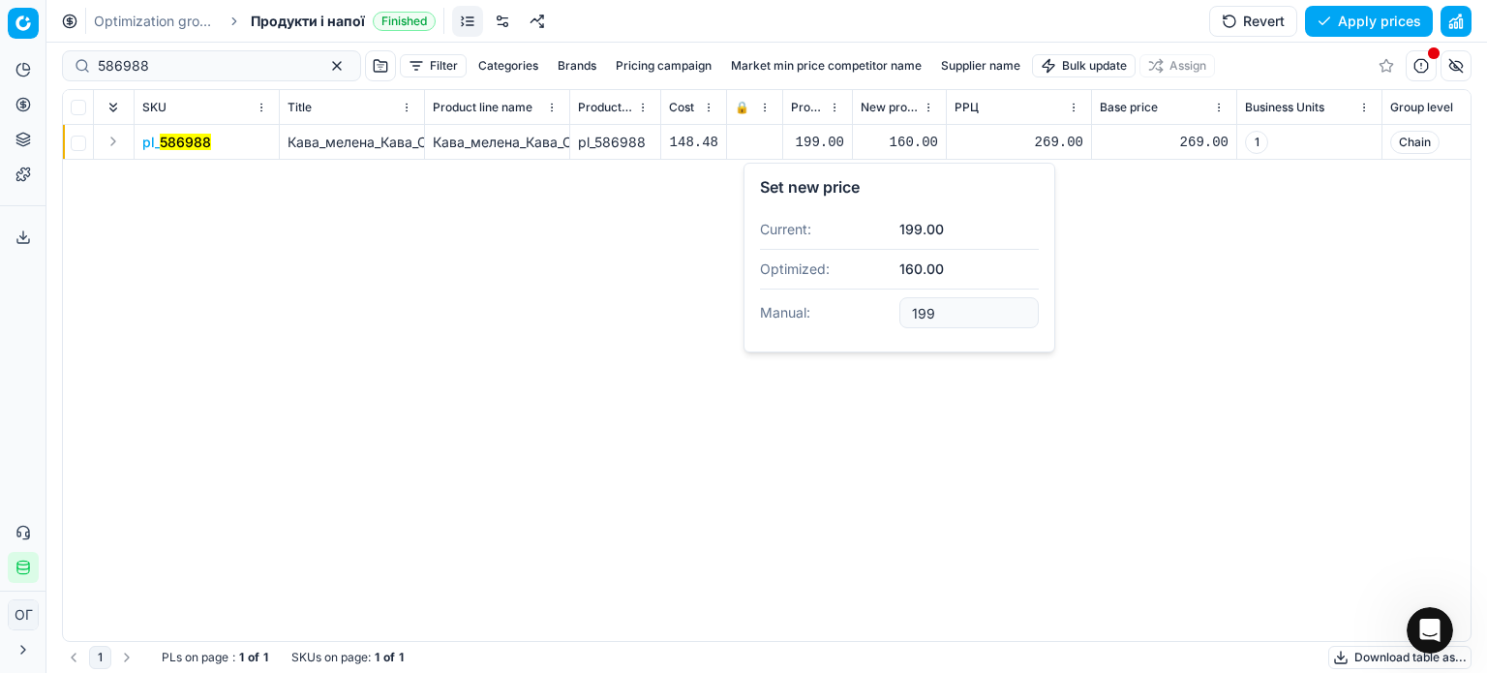
type input "199.00"
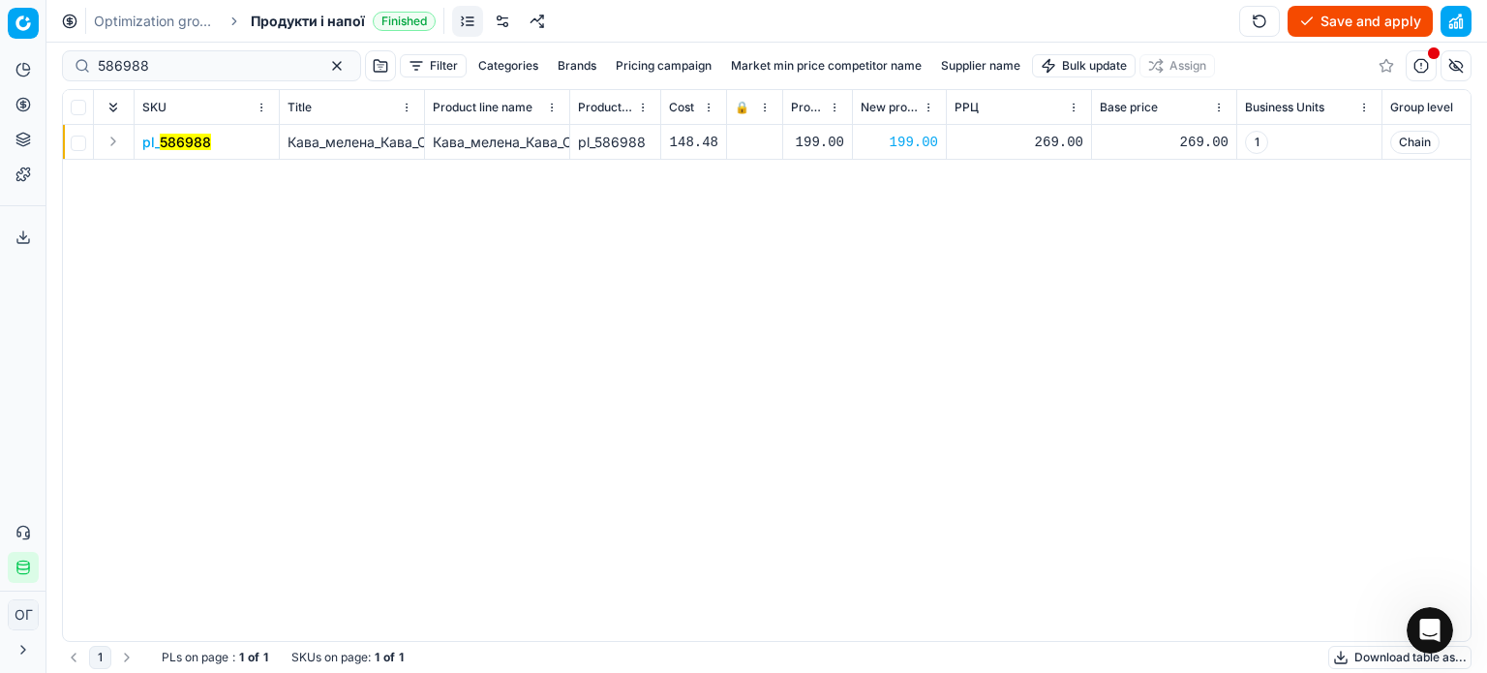
click at [1355, 15] on button "Save and apply" at bounding box center [1359, 21] width 145 height 31
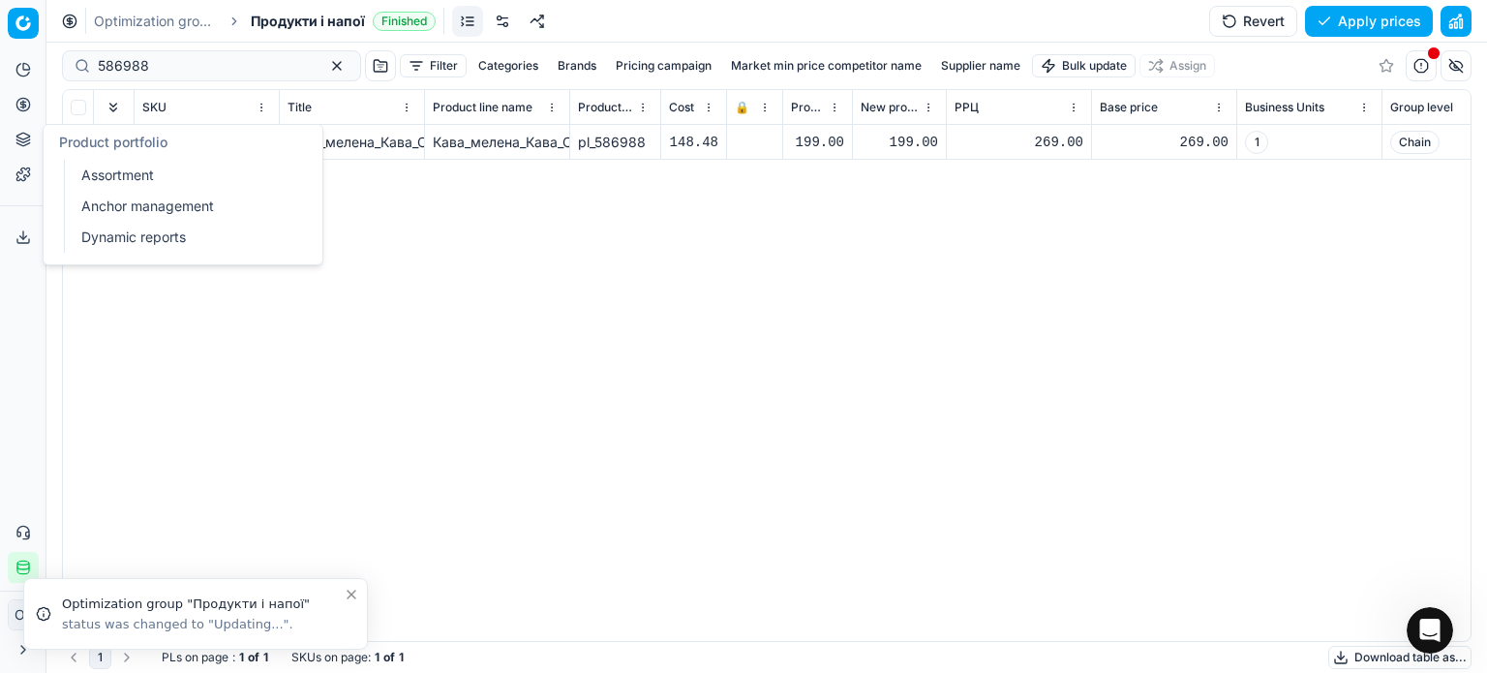
drag, startPoint x: 109, startPoint y: 169, endPoint x: 119, endPoint y: 192, distance: 24.3
click at [109, 169] on link "Assortment" at bounding box center [187, 175] width 226 height 27
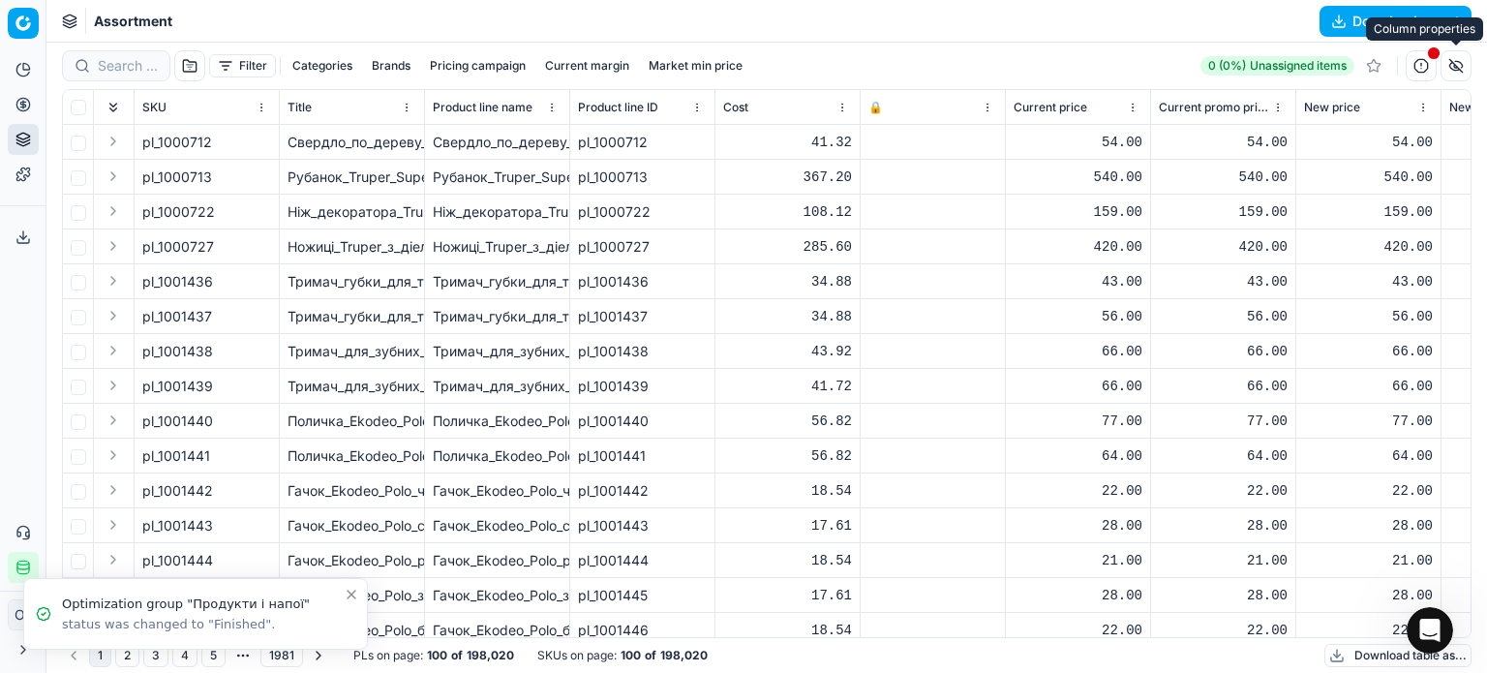
click at [1460, 70] on button "button" at bounding box center [1455, 65] width 31 height 31
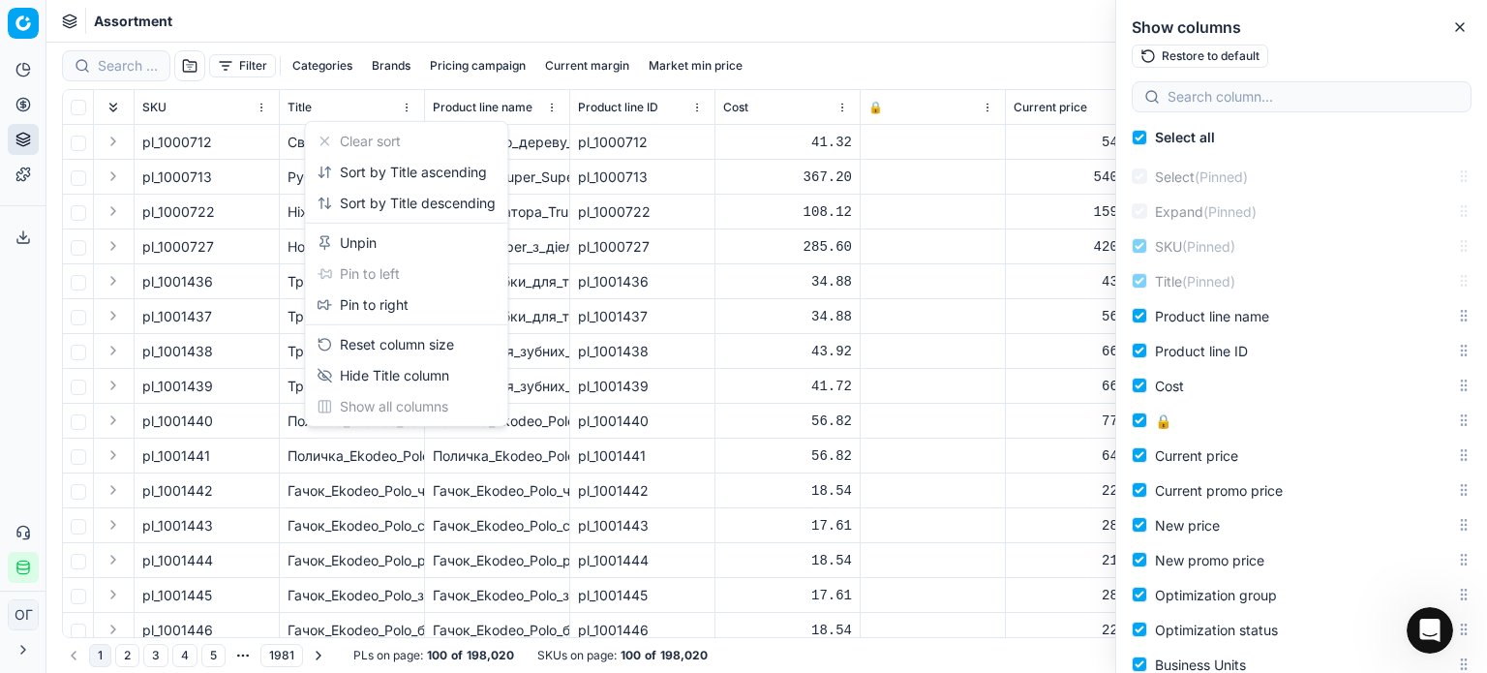
click at [406, 111] on html "Pricing platform Analytics Pricing Product portfolio Templates Export service 1…" at bounding box center [743, 336] width 1487 height 673
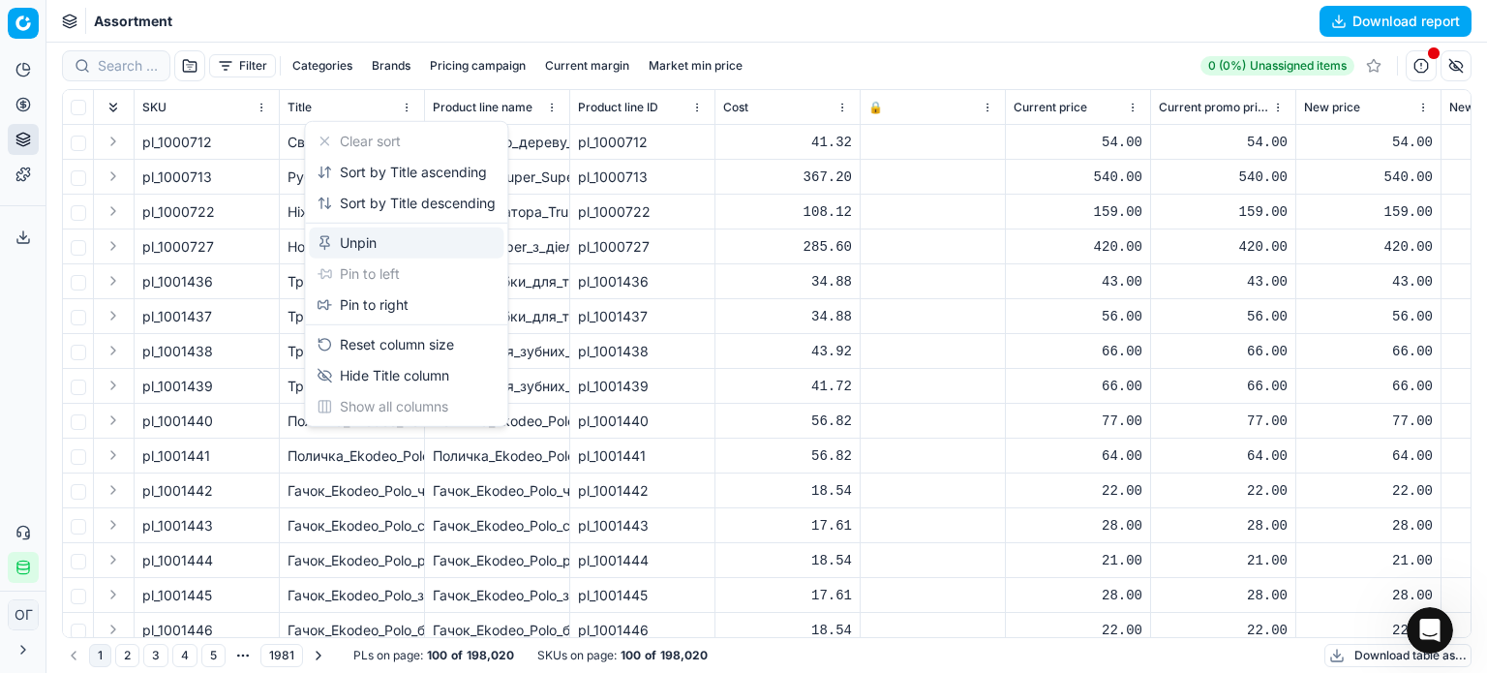
click at [383, 243] on div "Unpin" at bounding box center [406, 242] width 195 height 31
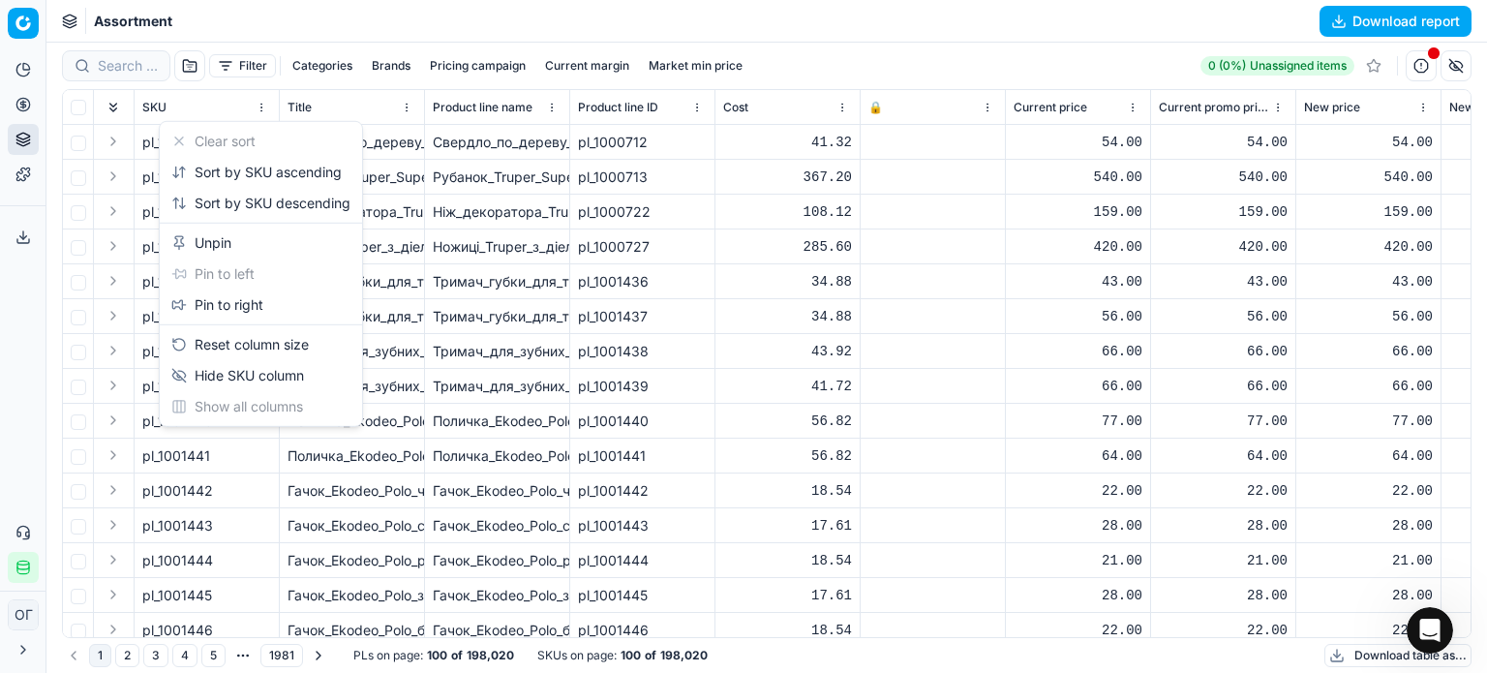
click at [258, 106] on html "Pricing platform Analytics Pricing Product portfolio Templates Export service 1…" at bounding box center [743, 336] width 1487 height 673
click at [285, 234] on div "Unpin" at bounding box center [261, 242] width 195 height 31
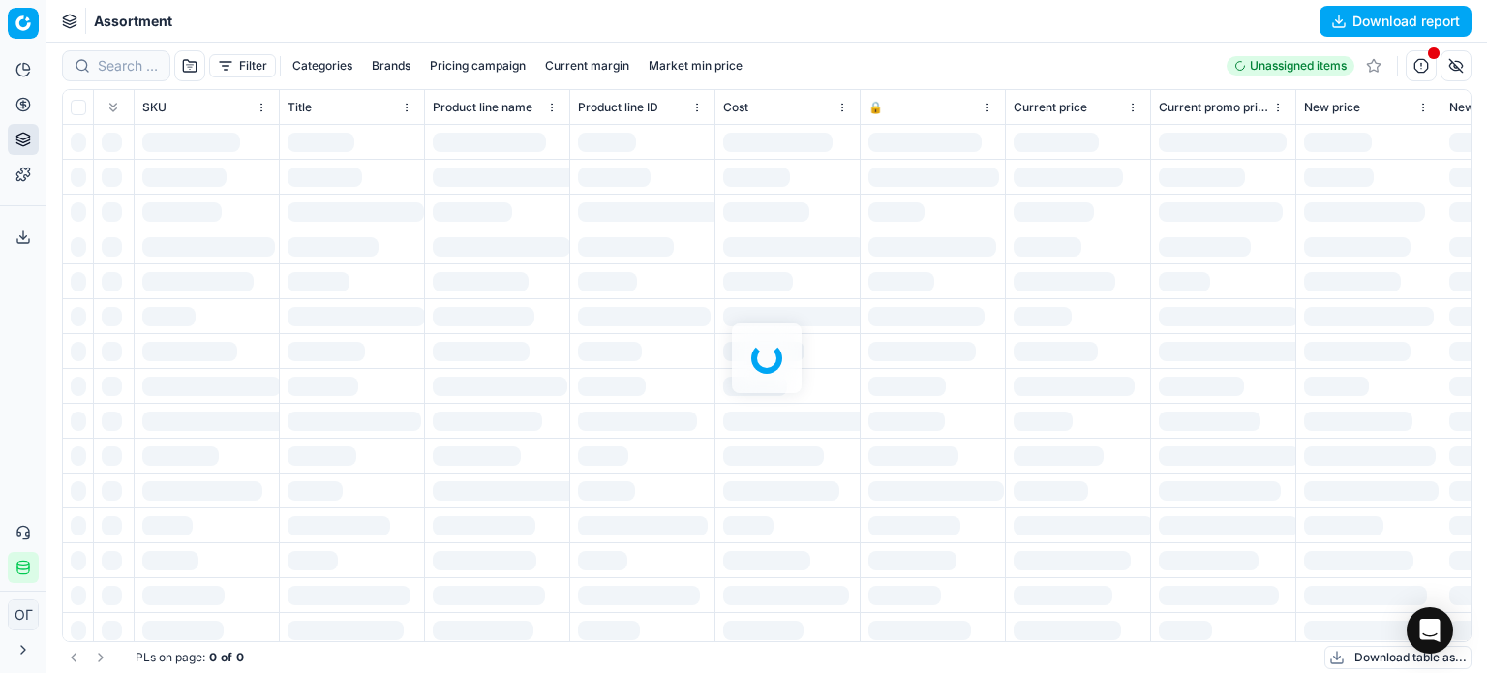
click at [259, 108] on div at bounding box center [766, 358] width 1440 height 630
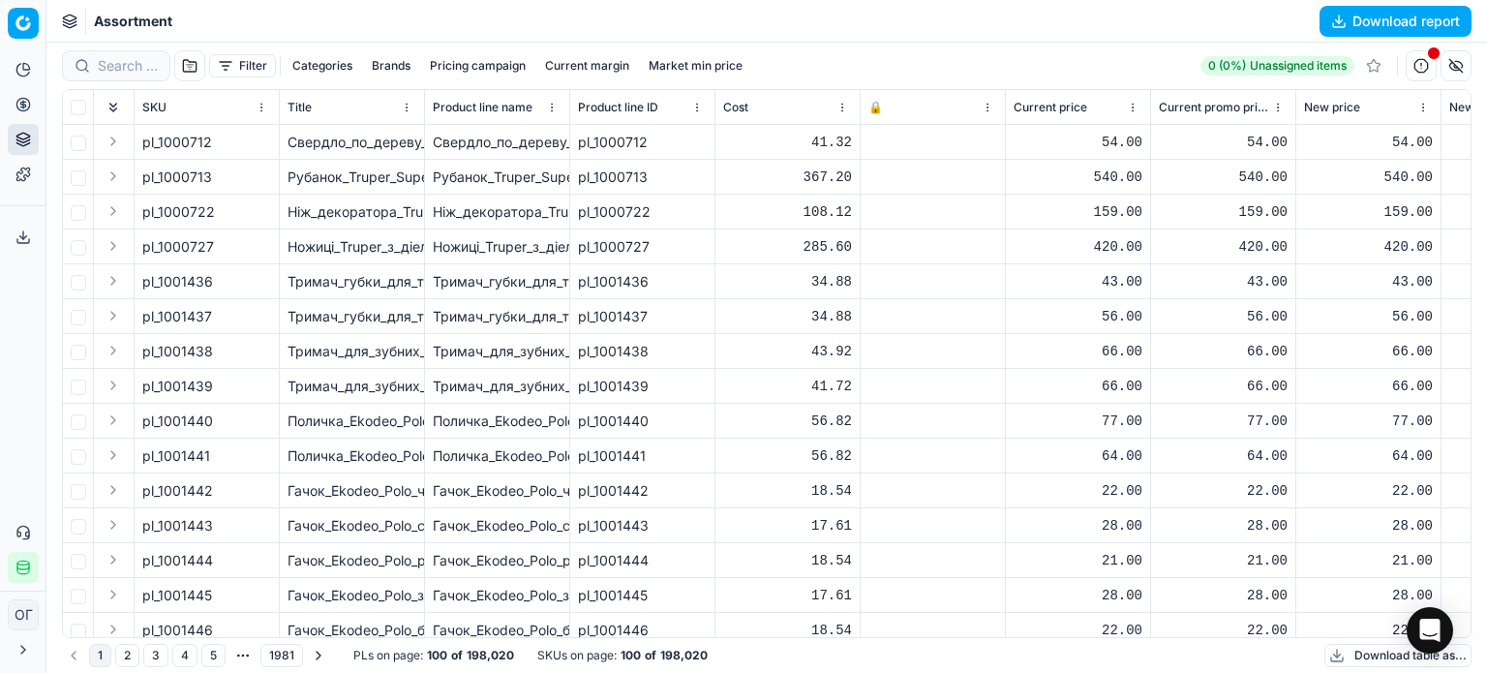
click at [259, 108] on html "Pricing platform Analytics Pricing Product portfolio Templates Export service 1…" at bounding box center [743, 336] width 1487 height 673
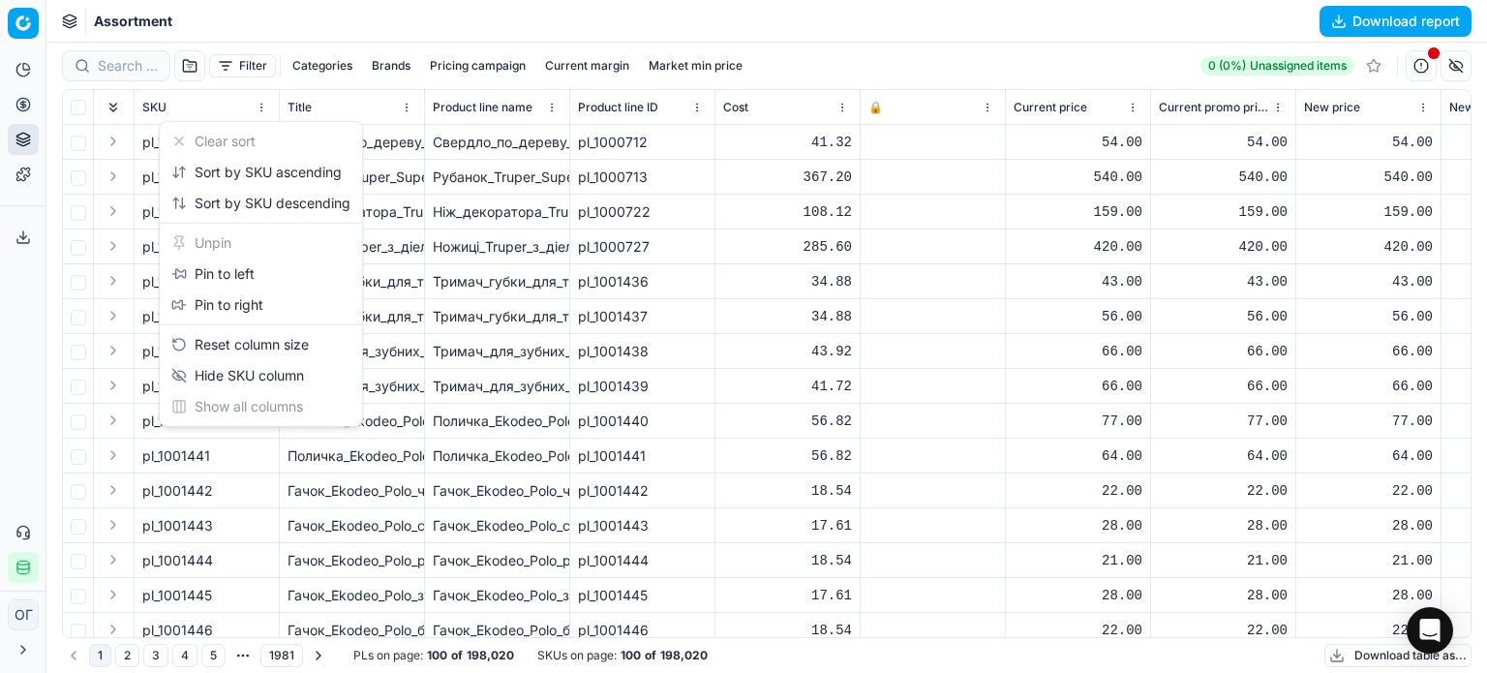
click at [778, 26] on html "Pricing platform Analytics Pricing Product portfolio Templates Export service 1…" at bounding box center [743, 336] width 1487 height 673
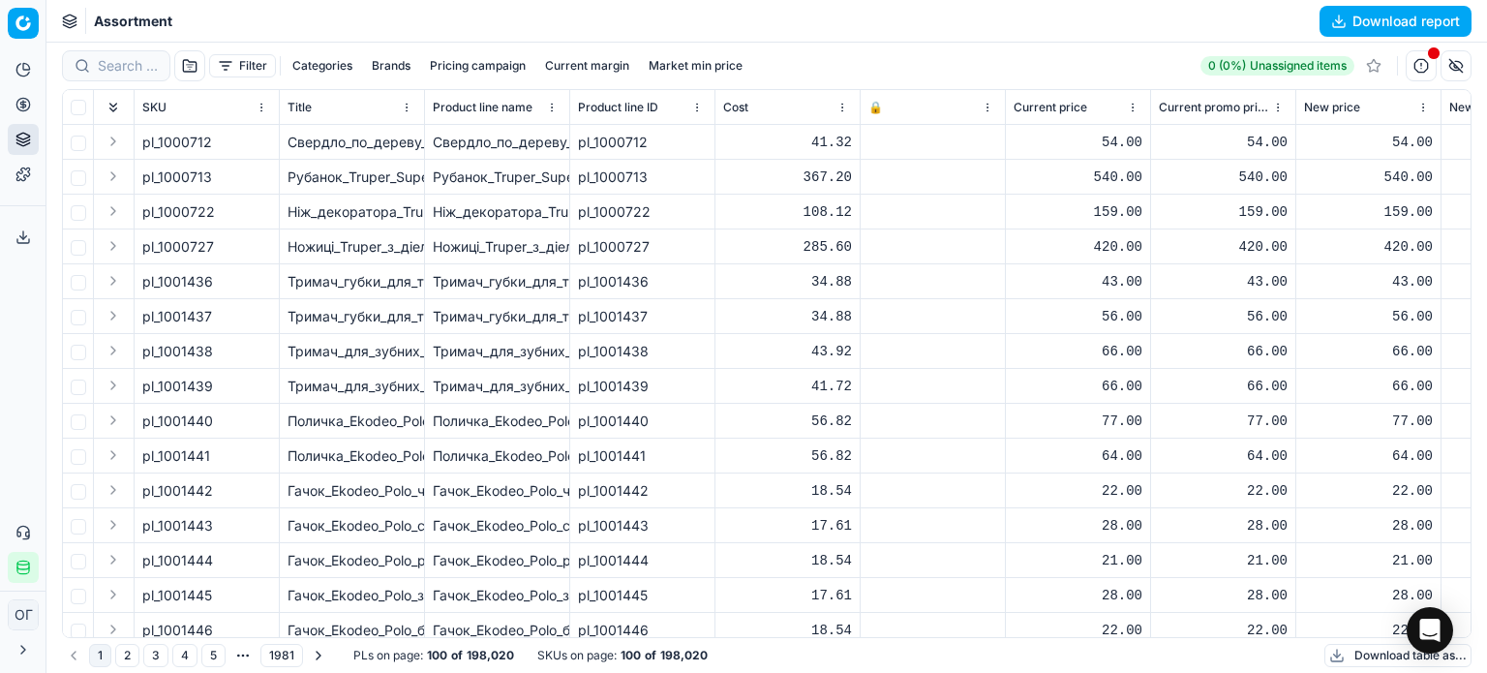
click at [1455, 76] on button "button" at bounding box center [1455, 65] width 31 height 31
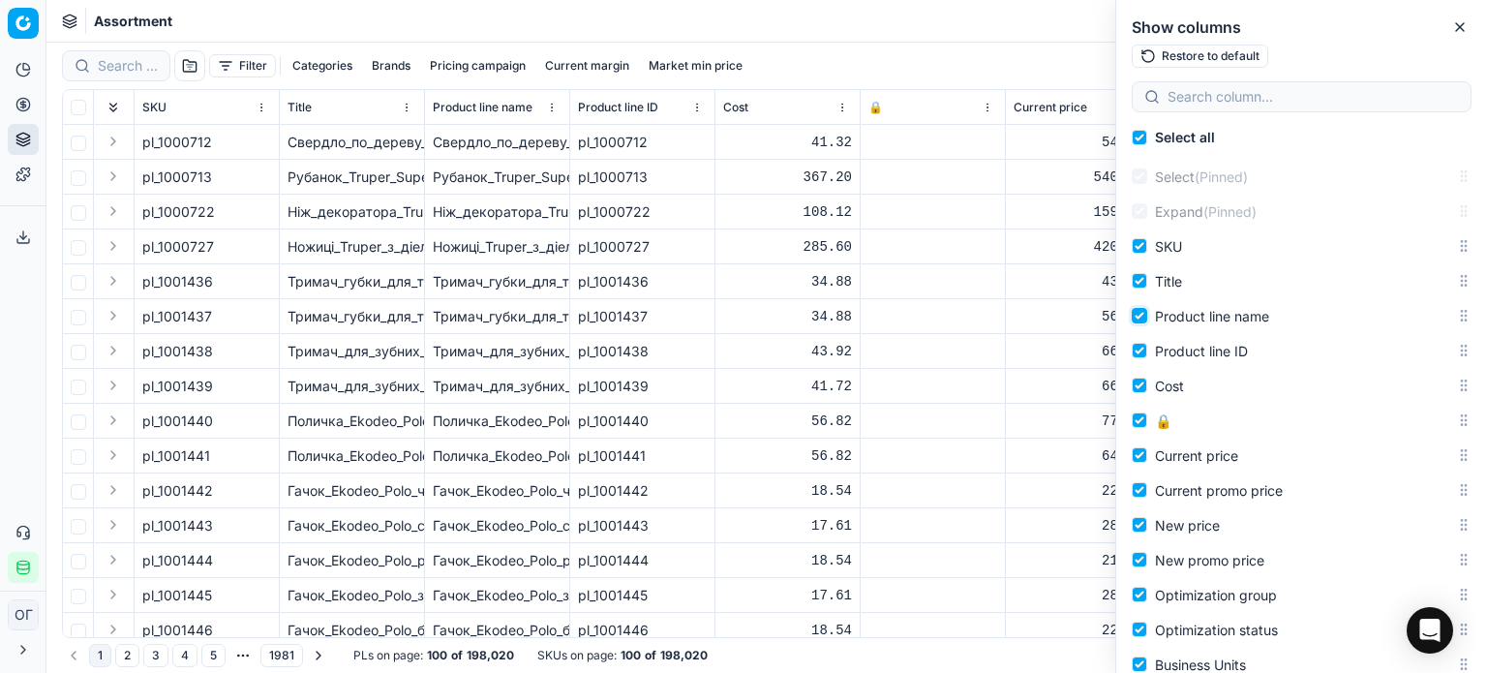
click at [1140, 317] on input "Product line name" at bounding box center [1139, 315] width 15 height 15
checkbox input "false"
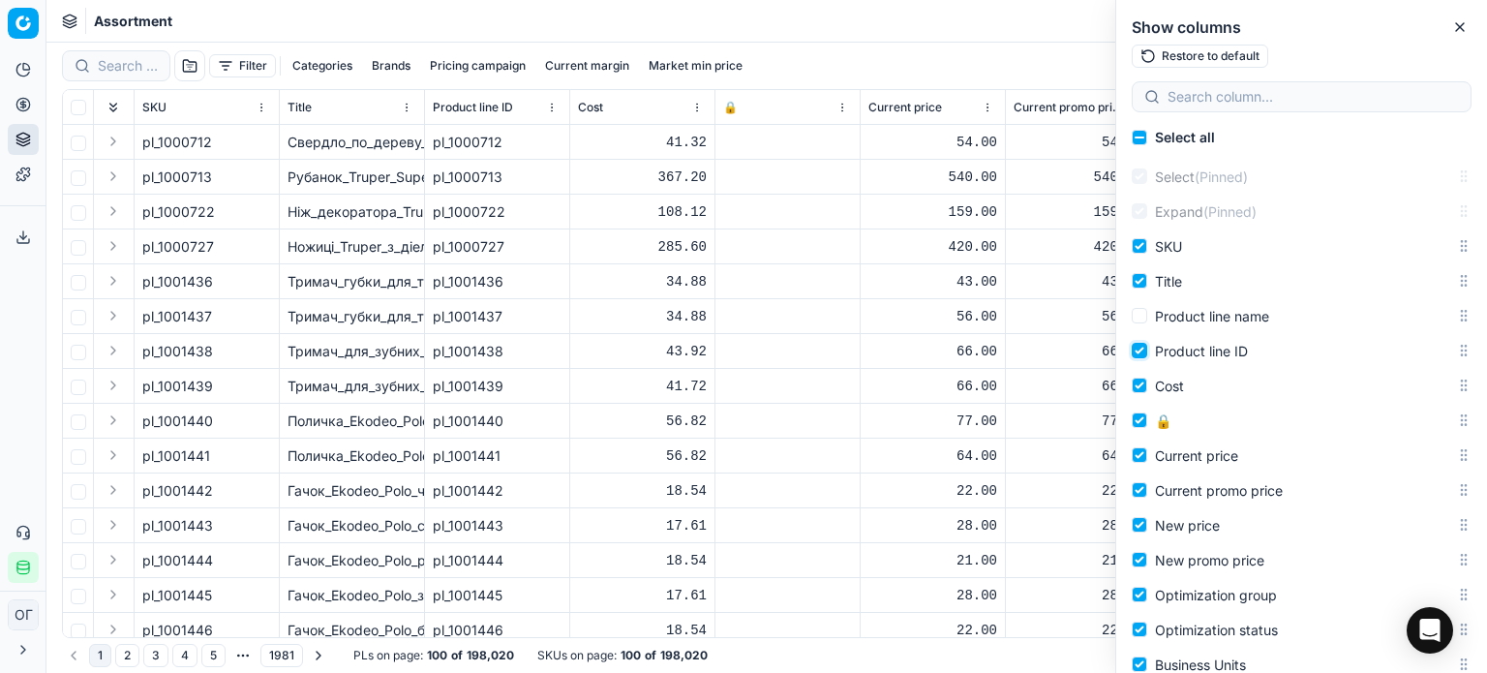
click at [1135, 348] on input "Product line ID" at bounding box center [1139, 350] width 15 height 15
checkbox input "false"
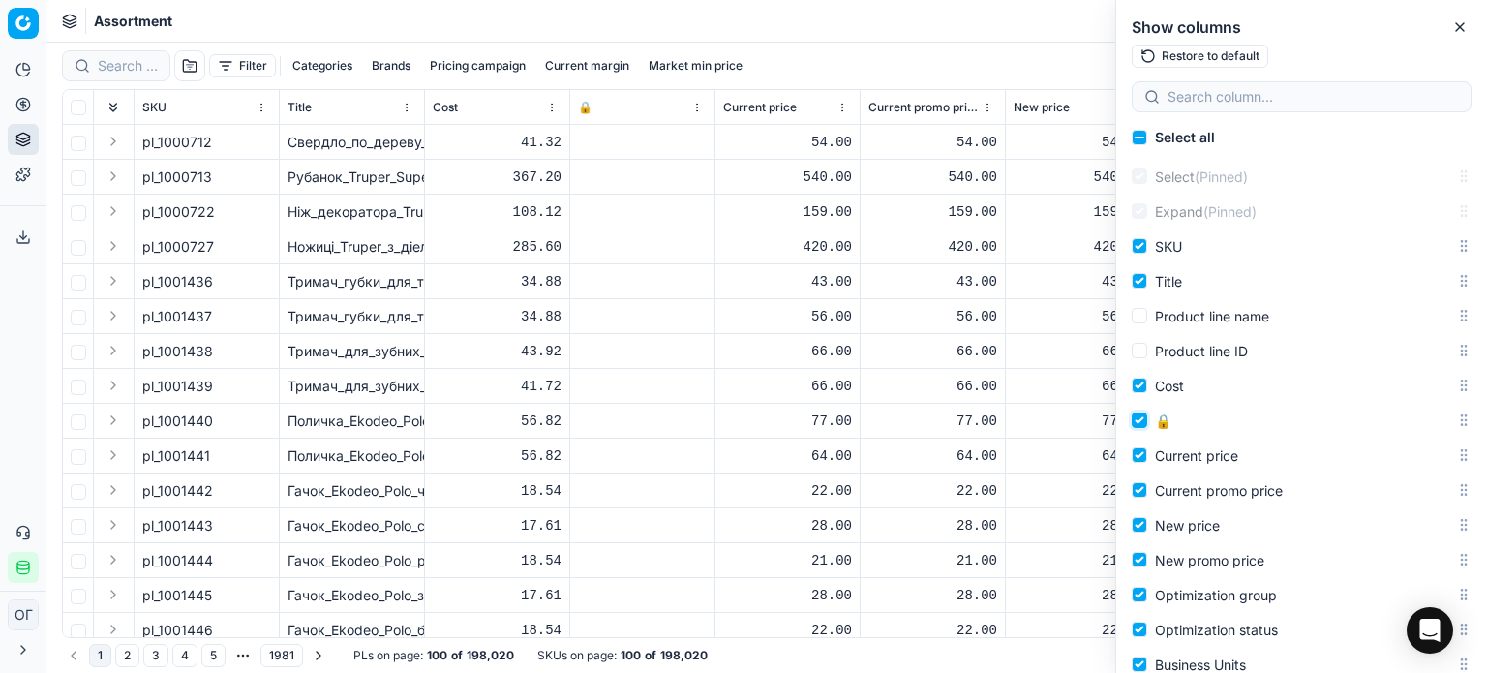
click at [1142, 420] on input "🔒" at bounding box center [1139, 419] width 15 height 15
checkbox input "false"
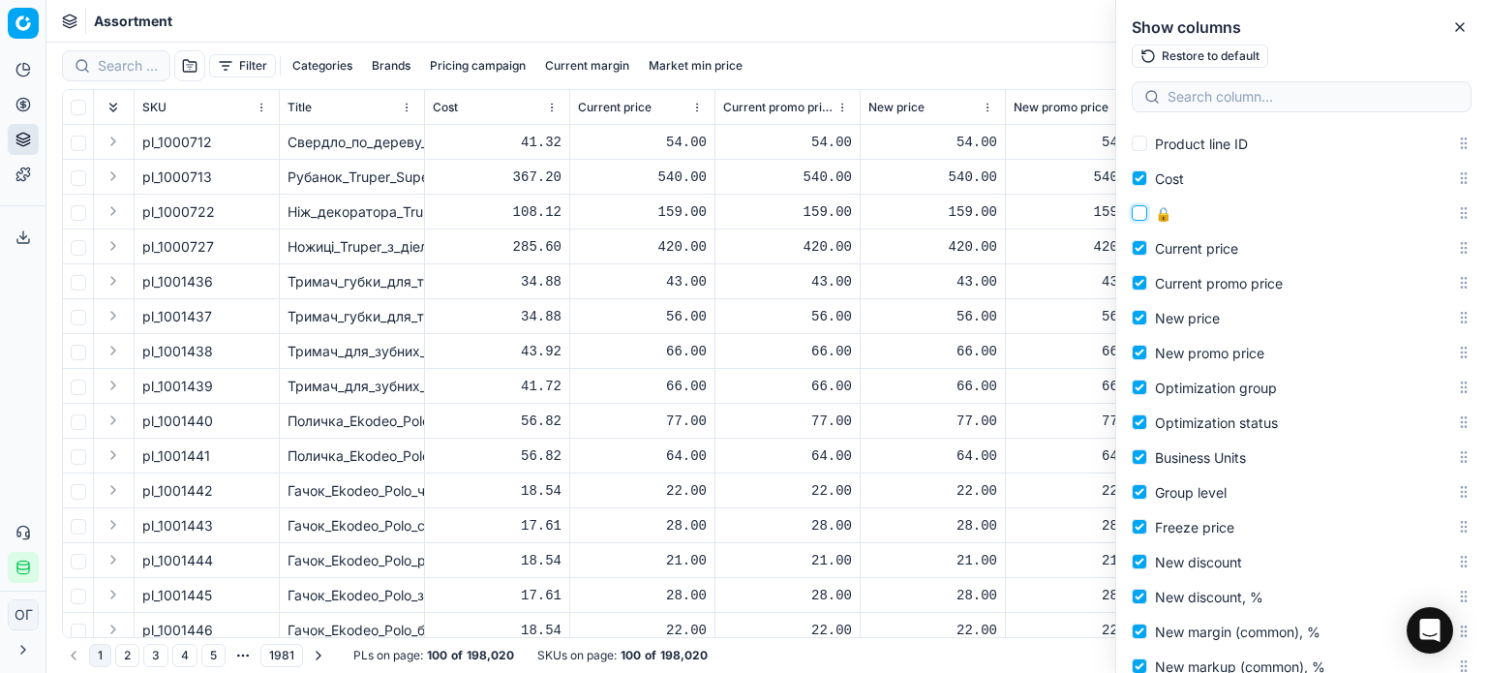
scroll to position [290, 0]
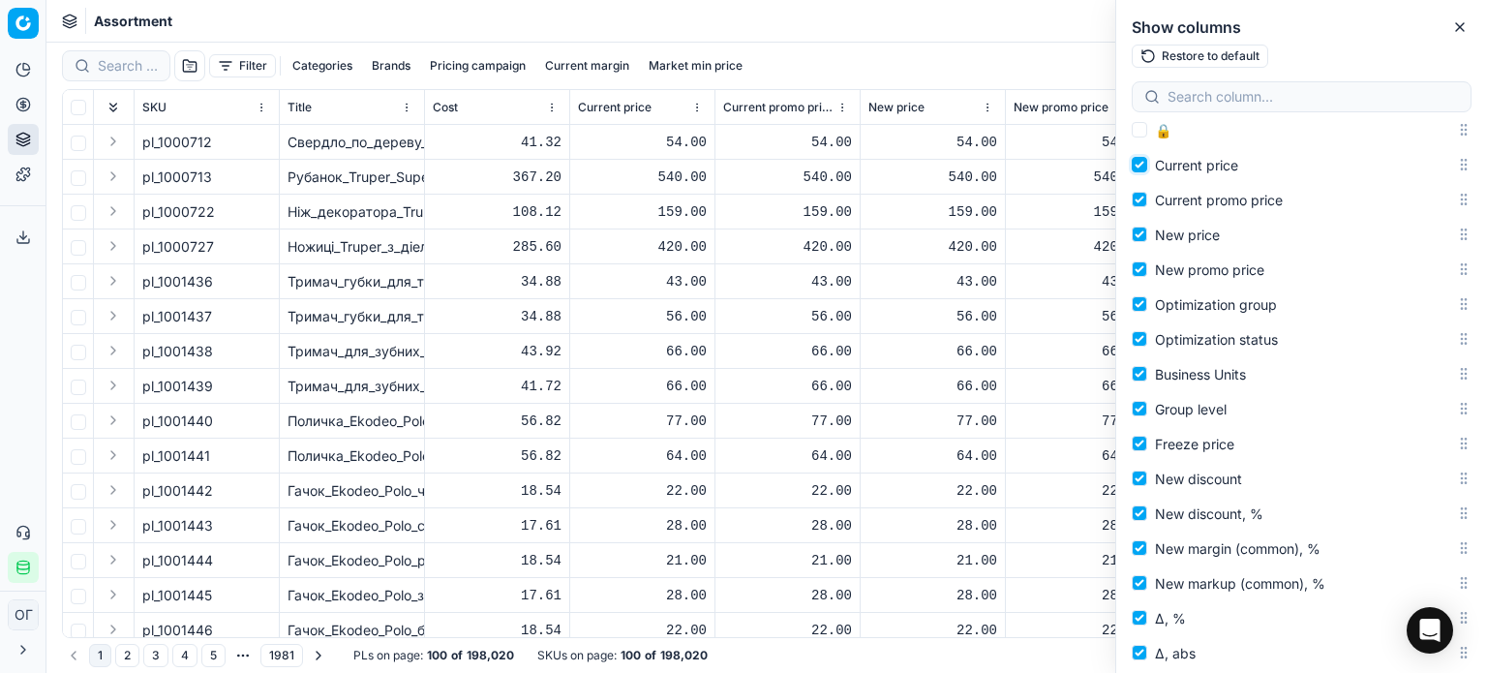
click at [1139, 165] on input "Current price" at bounding box center [1139, 164] width 15 height 15
checkbox input "false"
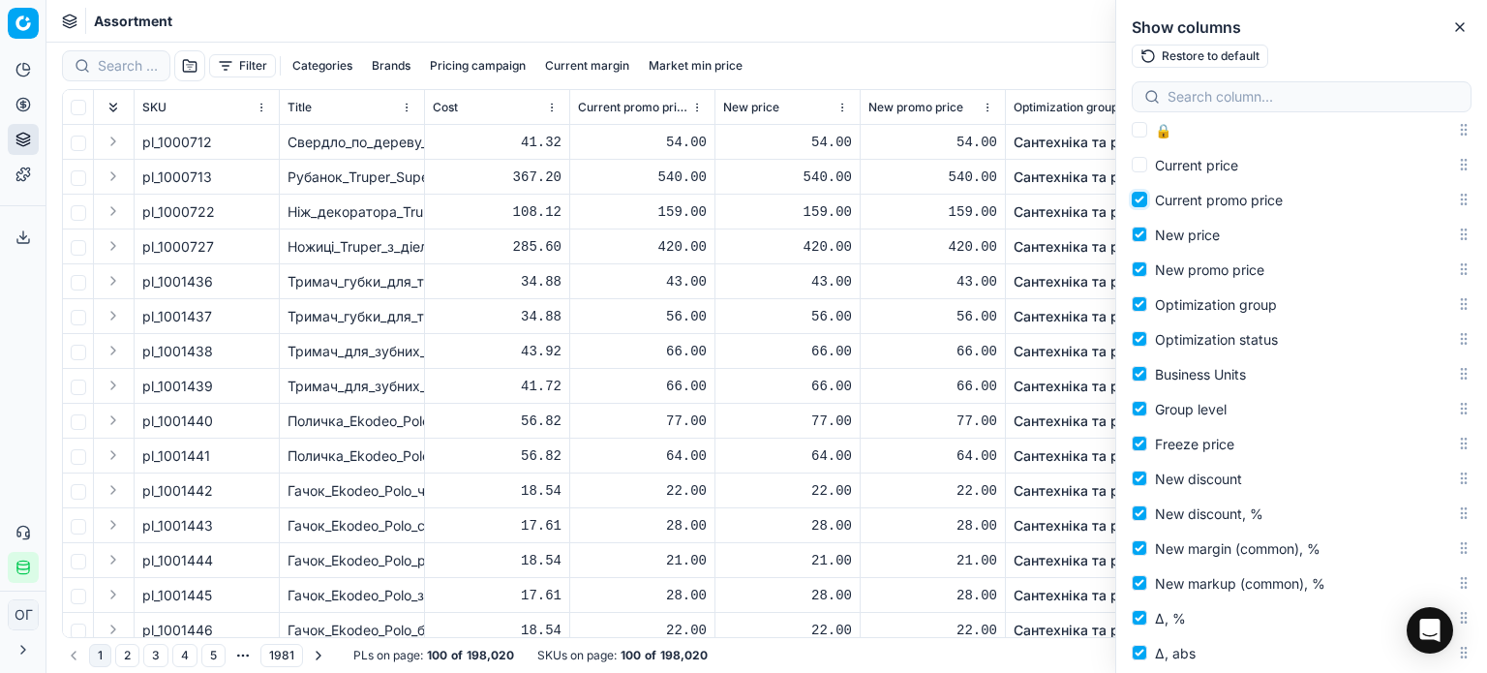
click at [1137, 195] on input "Current promo price" at bounding box center [1139, 199] width 15 height 15
checkbox input "false"
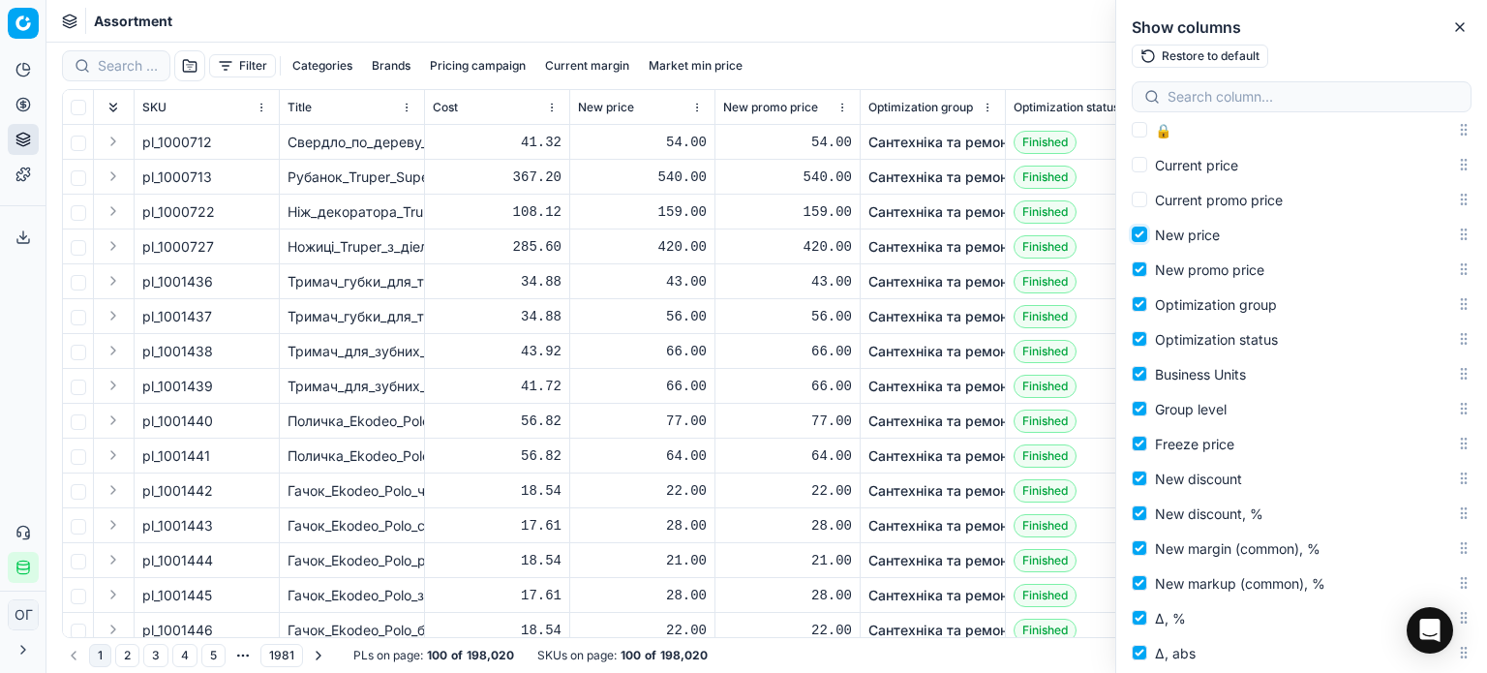
click at [1138, 237] on input "New price" at bounding box center [1139, 234] width 15 height 15
checkbox input "false"
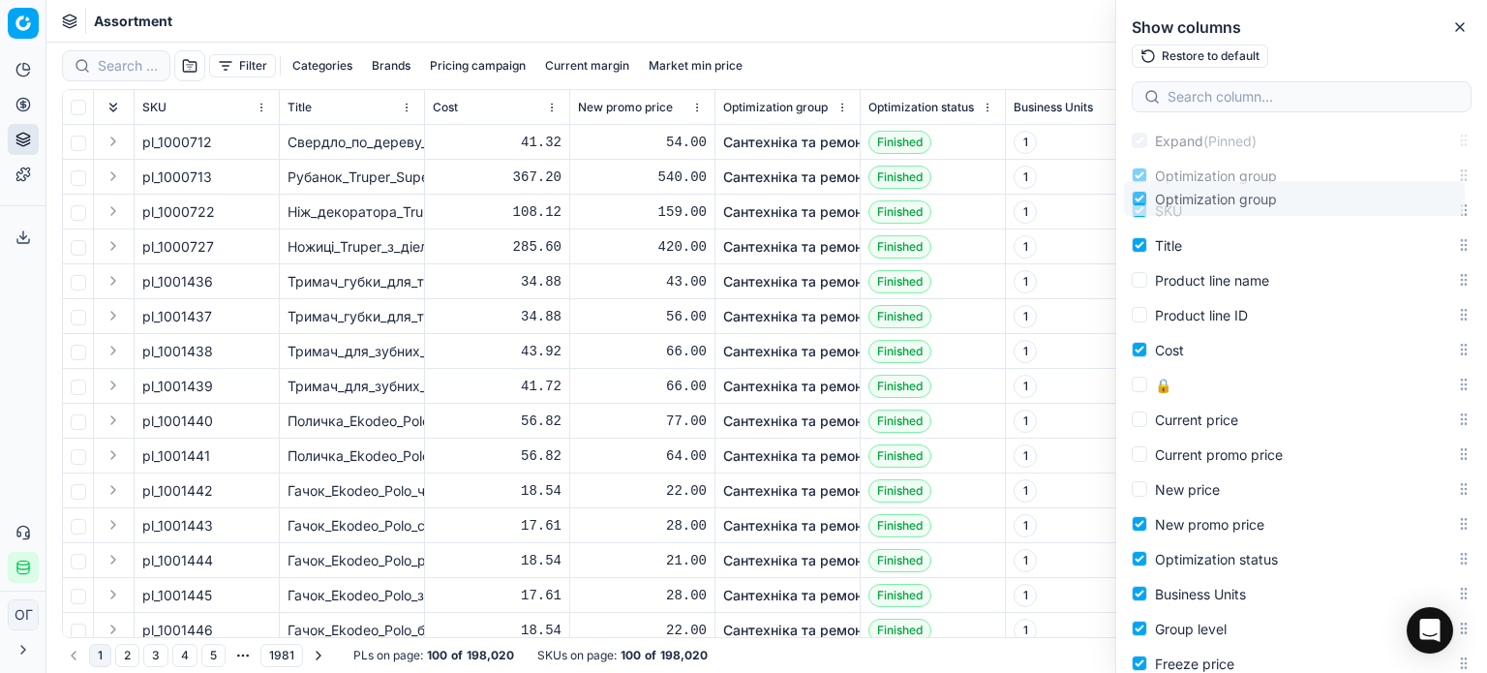
scroll to position [0, 0]
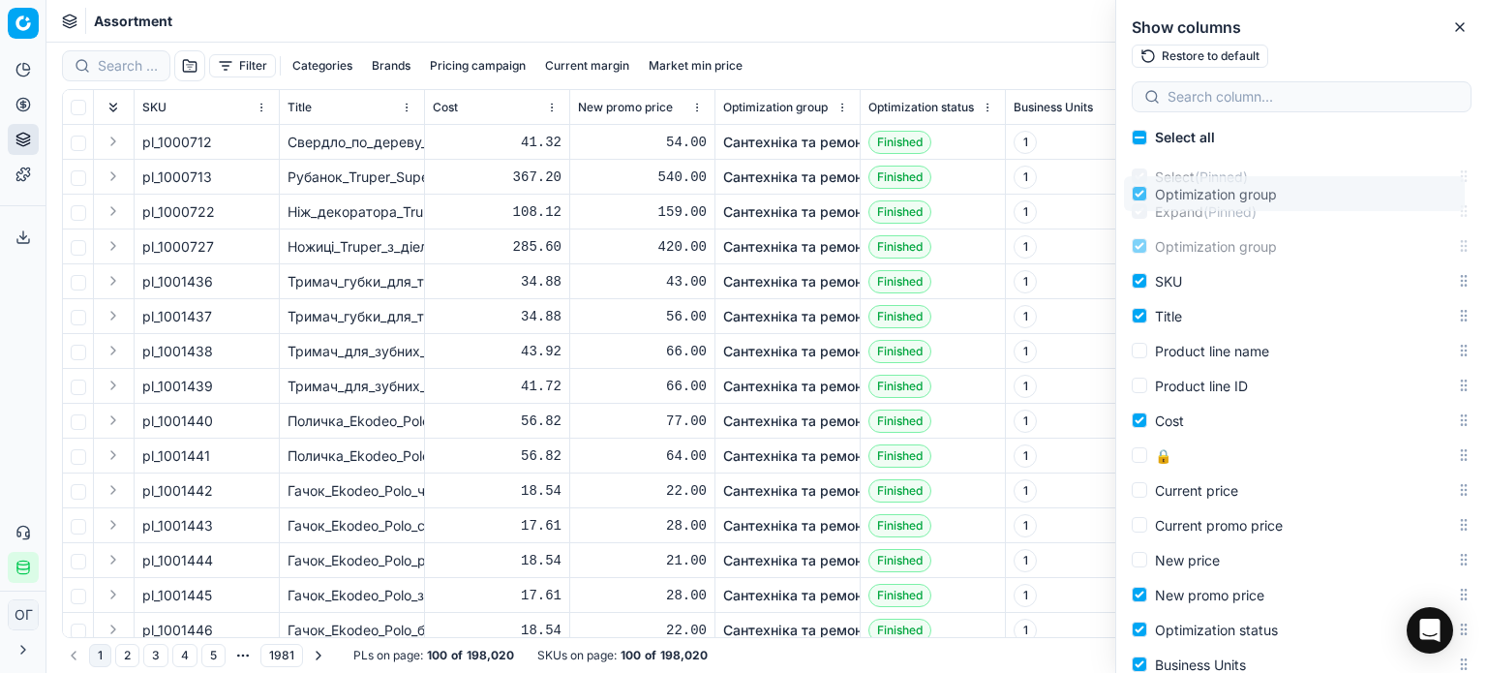
drag, startPoint x: 1452, startPoint y: 495, endPoint x: 1444, endPoint y: 191, distance: 304.1
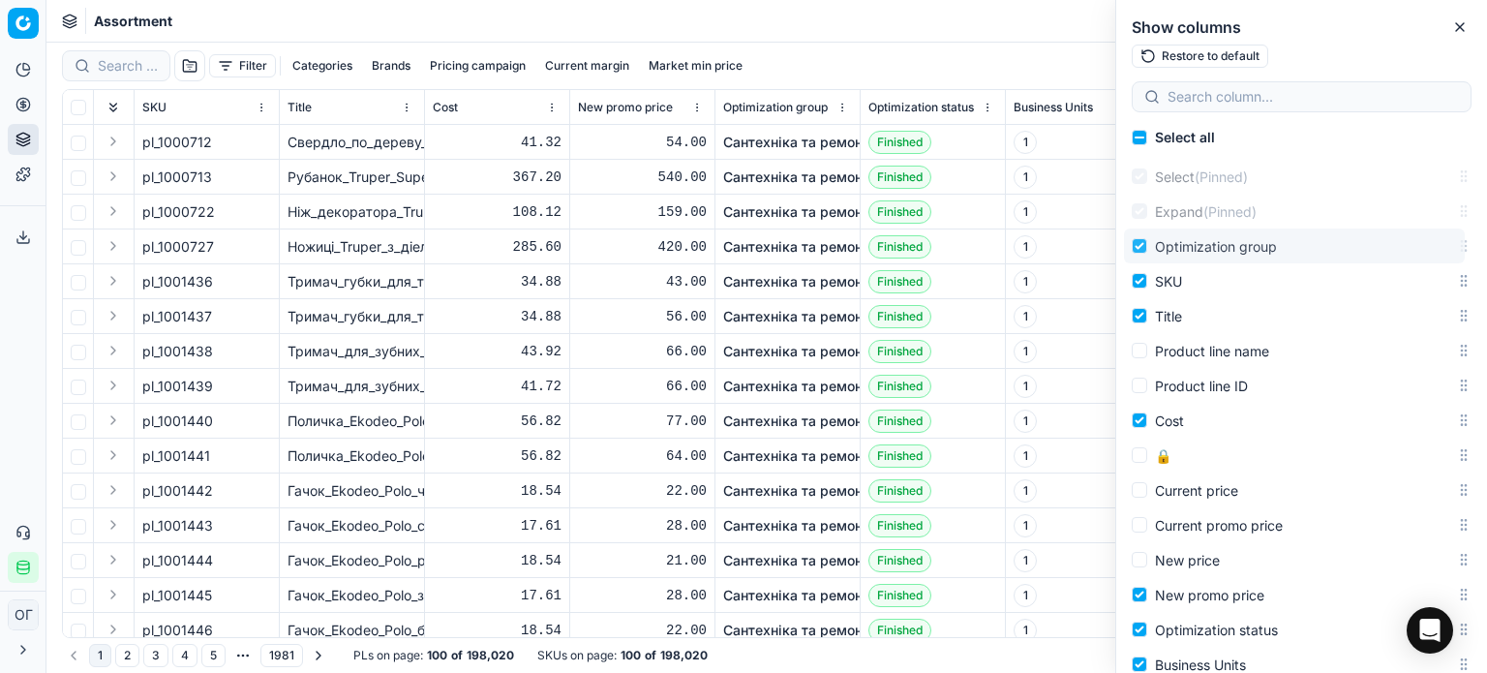
click at [1444, 191] on body "Pricing platform Analytics Pricing Product portfolio Templates Export service 1…" at bounding box center [743, 336] width 1487 height 673
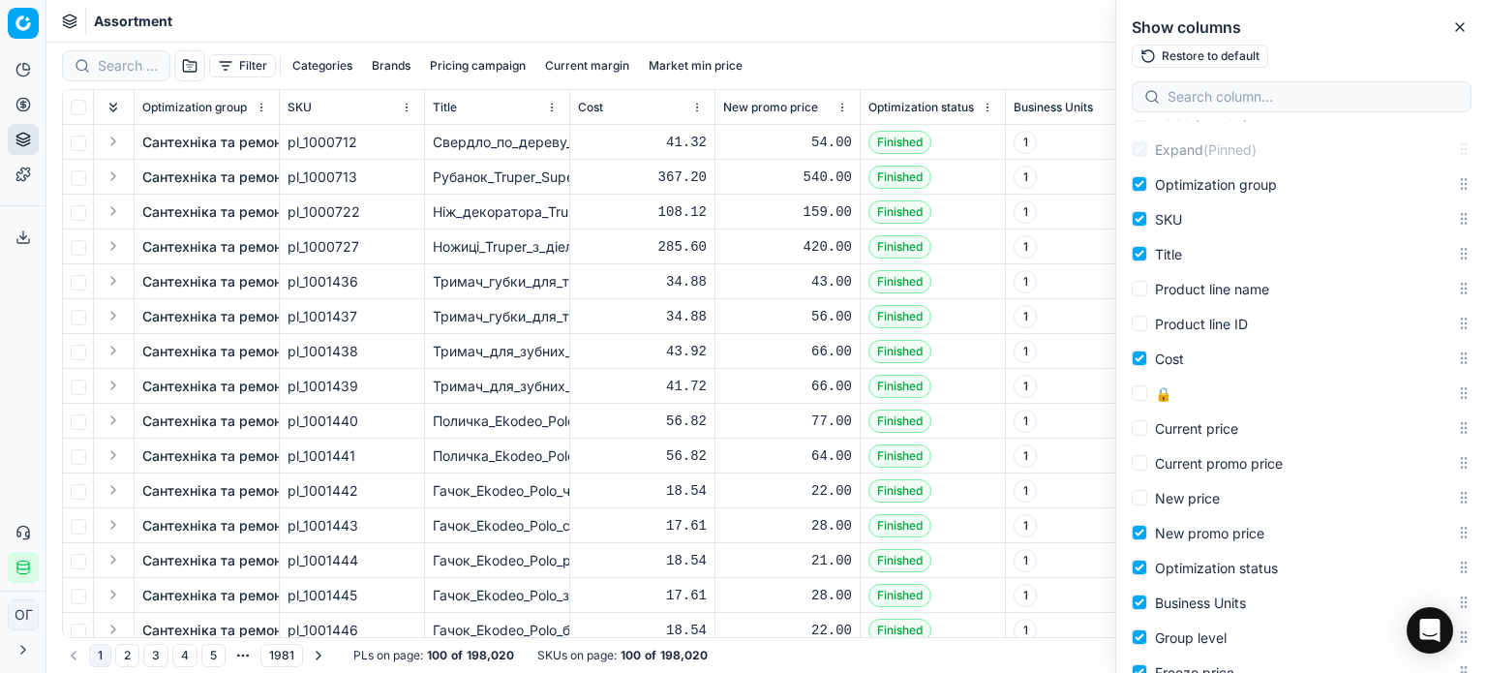
scroll to position [97, 0]
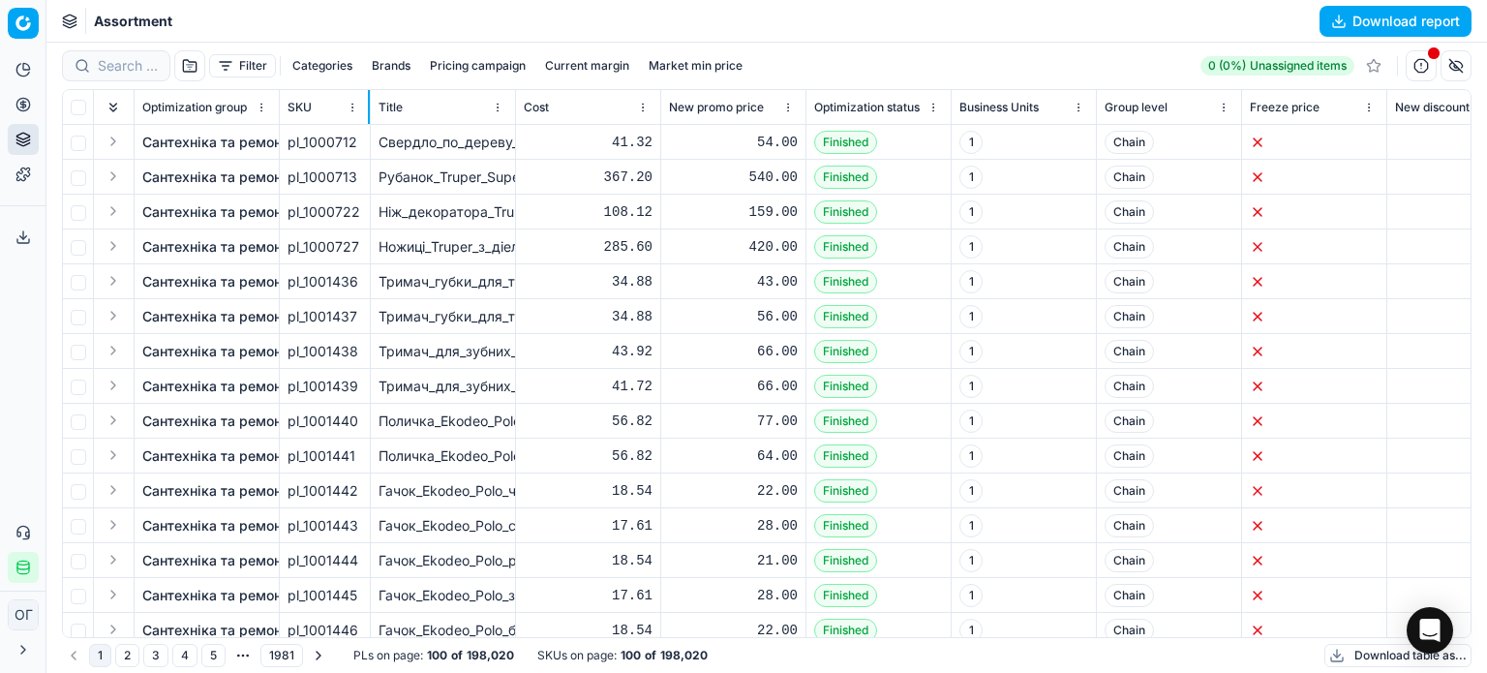
drag, startPoint x: 422, startPoint y: 115, endPoint x: 368, endPoint y: 112, distance: 54.3
click at [368, 112] on div at bounding box center [369, 107] width 2 height 34
click at [1462, 65] on button "button" at bounding box center [1455, 65] width 31 height 31
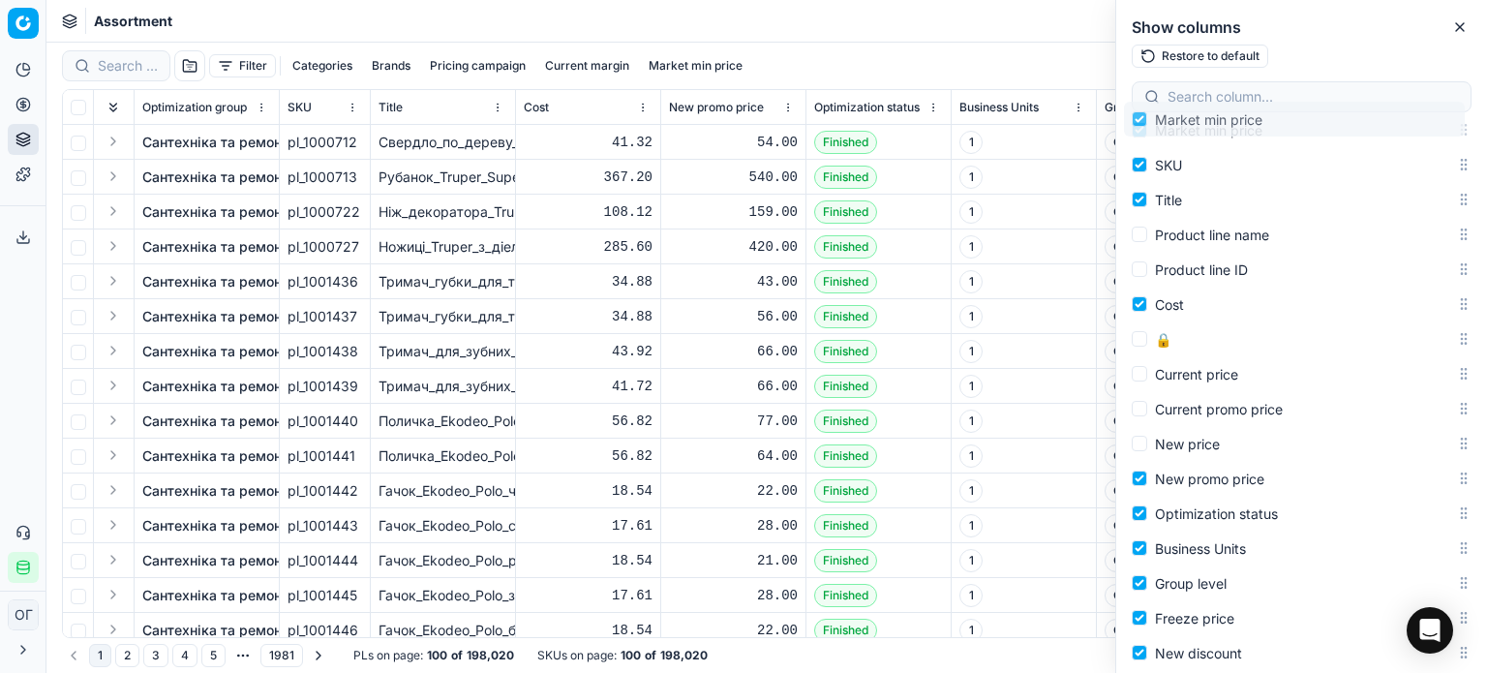
scroll to position [0, 0]
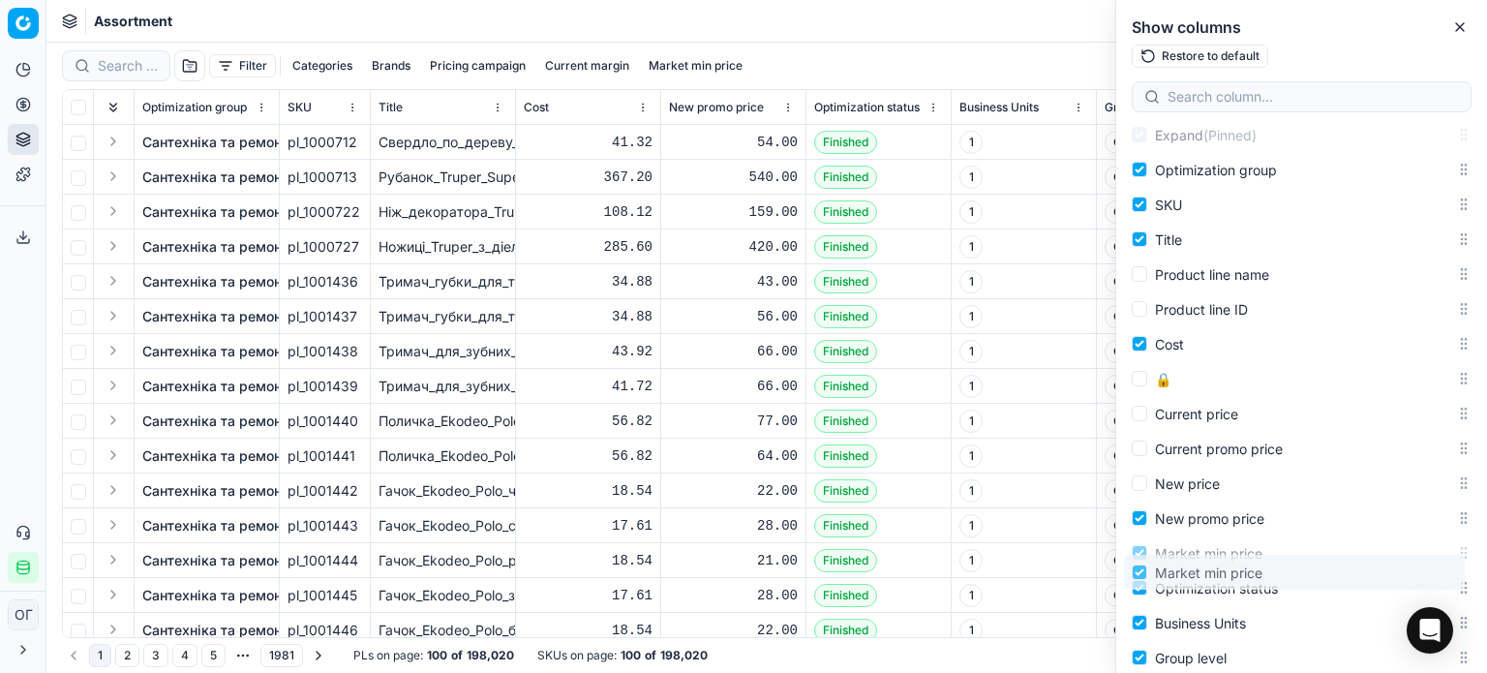
drag, startPoint x: 1455, startPoint y: 333, endPoint x: 1468, endPoint y: 578, distance: 245.2
click at [1468, 578] on div "Select all Select (Pinned) Expand (Pinned) Optimization group SKU Title Product…" at bounding box center [1301, 396] width 371 height 553
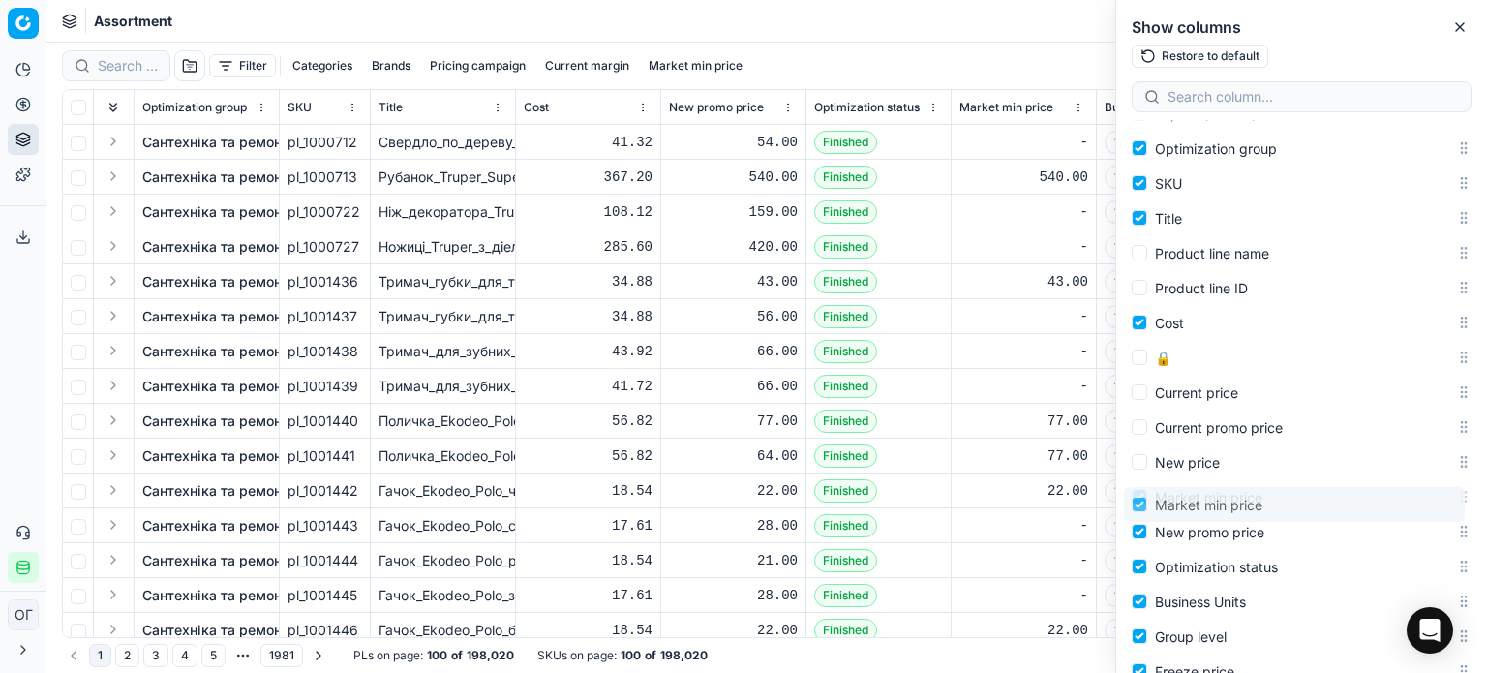
drag, startPoint x: 1452, startPoint y: 567, endPoint x: 1451, endPoint y: 505, distance: 62.0
click at [1451, 505] on body "Pricing platform Analytics Pricing Product portfolio Templates Export service 1…" at bounding box center [743, 336] width 1487 height 673
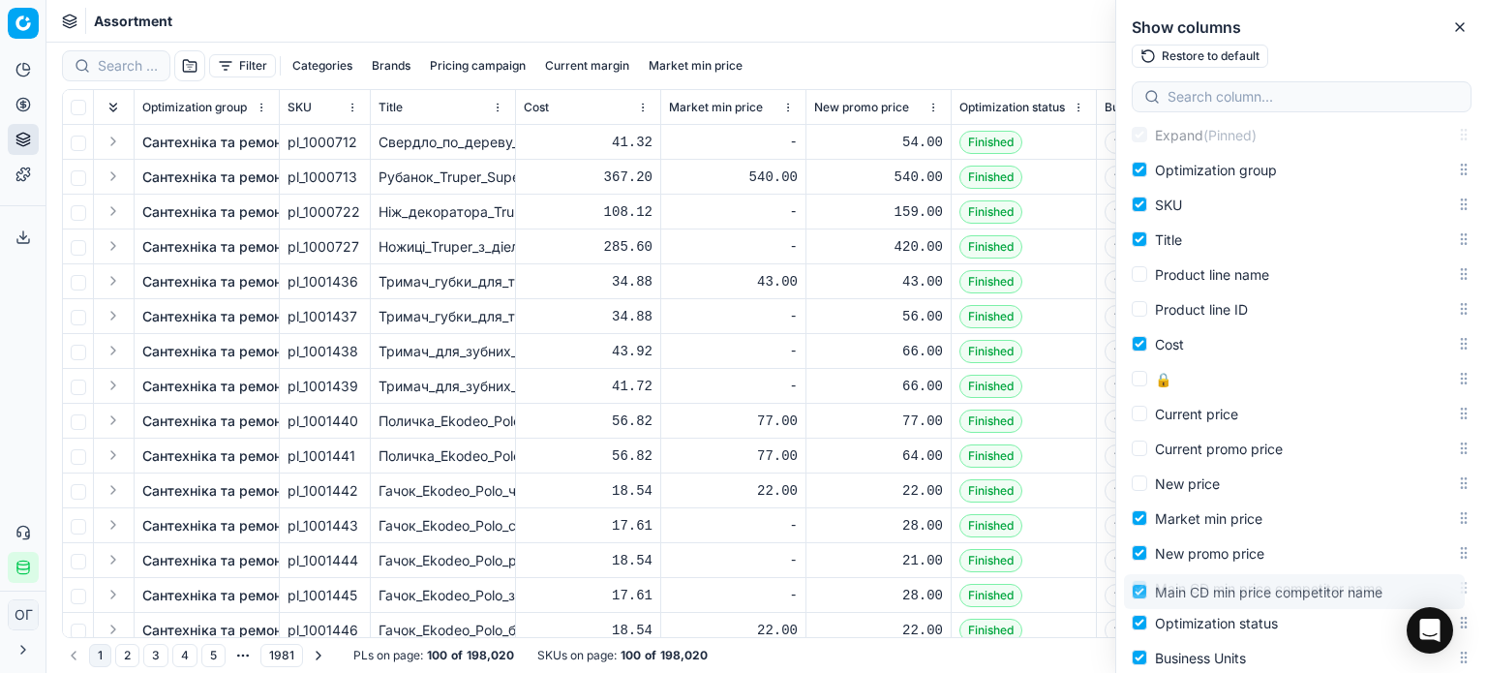
scroll to position [132, 0]
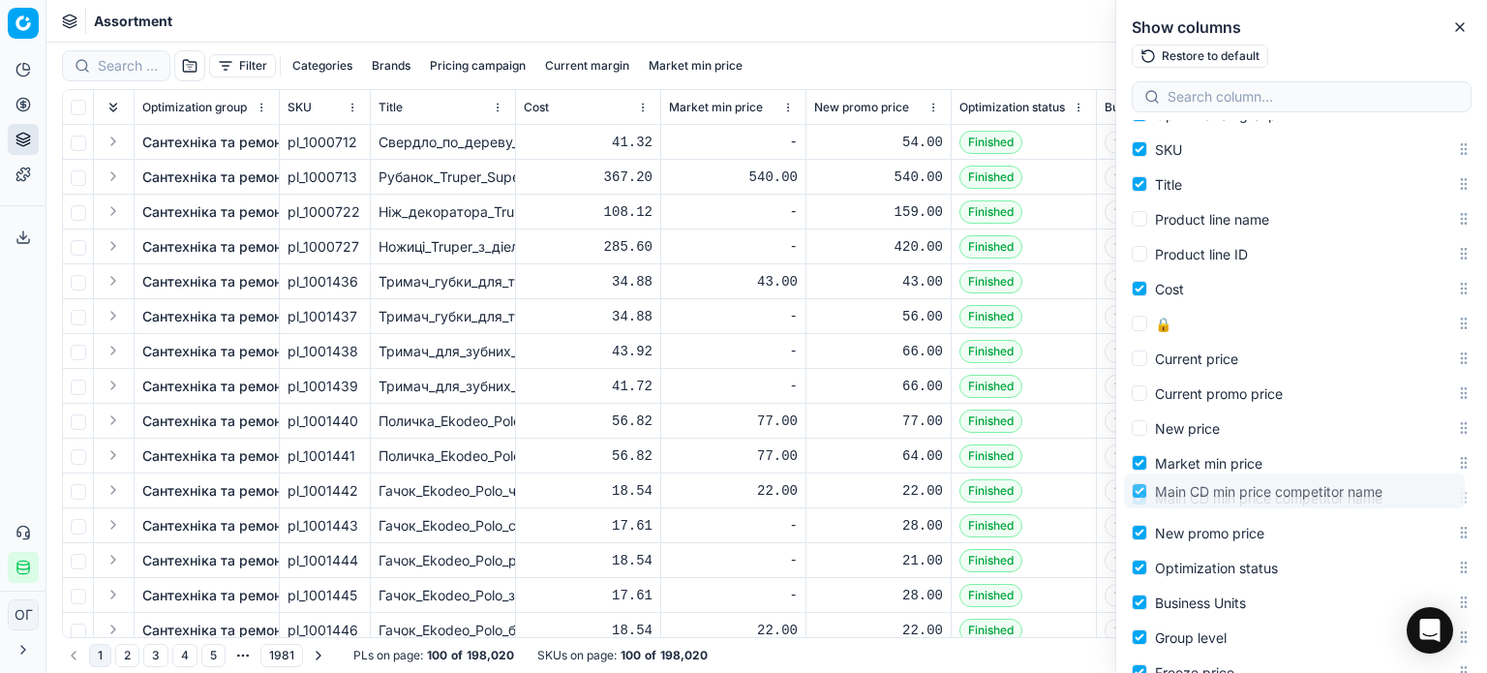
drag, startPoint x: 1448, startPoint y: 460, endPoint x: 1468, endPoint y: 493, distance: 38.2
click at [1468, 493] on div "Select all Select (Pinned) Expand (Pinned) Optimization group SKU Title Product…" at bounding box center [1301, 396] width 371 height 553
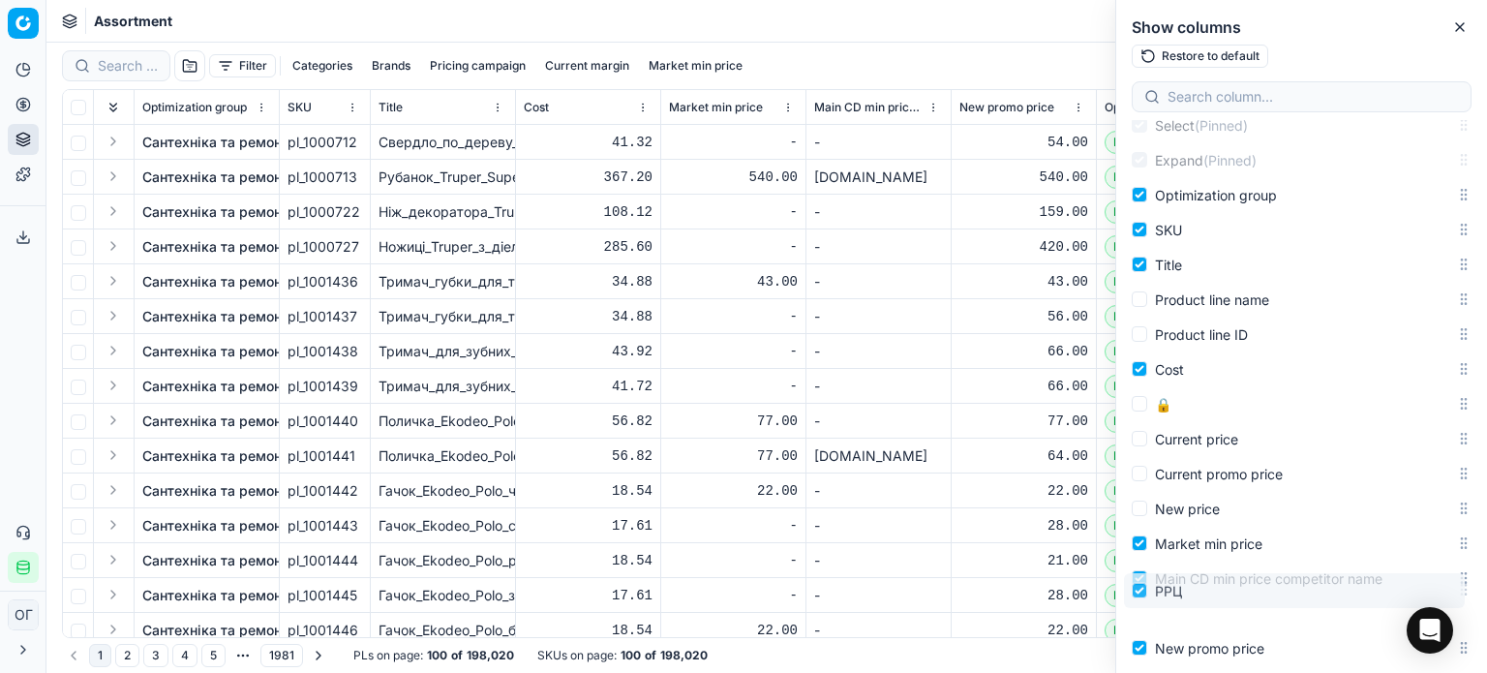
scroll to position [151, 0]
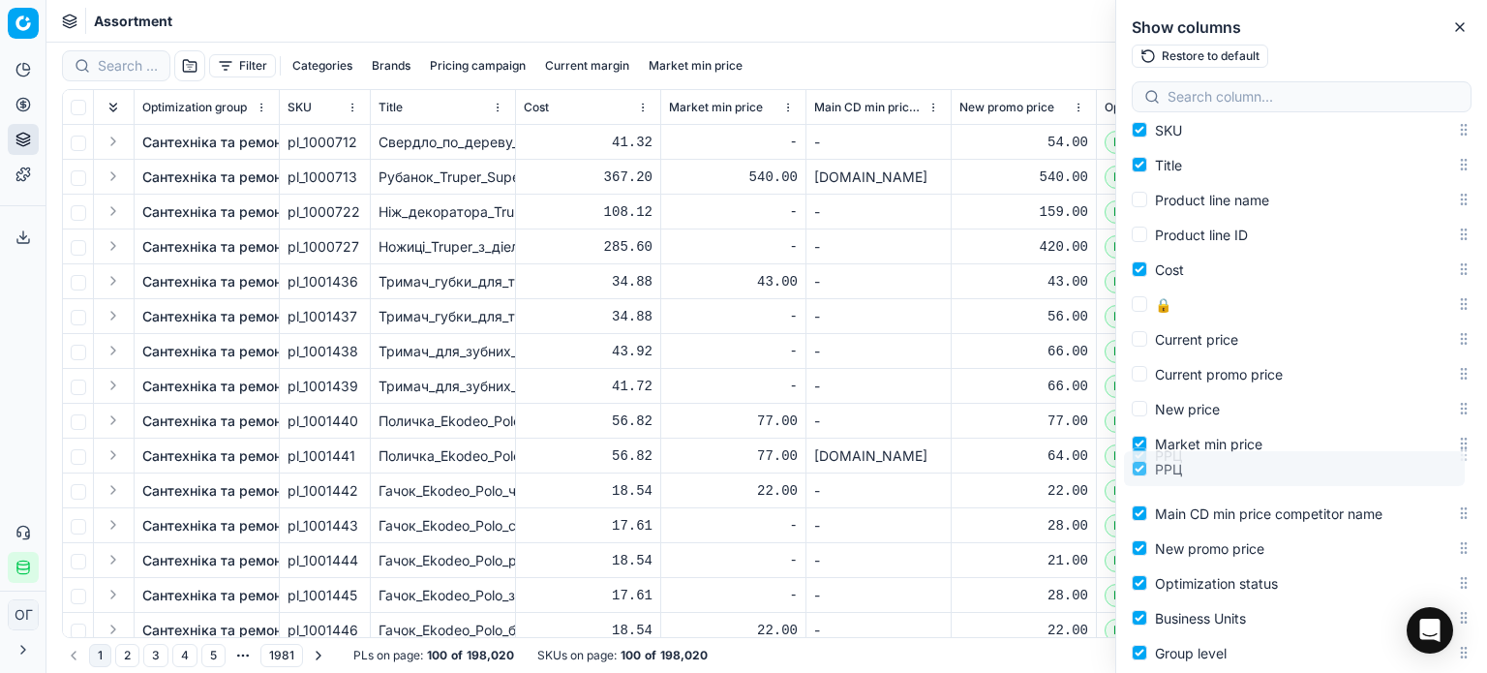
drag, startPoint x: 1445, startPoint y: 370, endPoint x: 1436, endPoint y: 475, distance: 106.0
click at [1436, 475] on body "Pricing platform Analytics Pricing Product portfolio Templates Export service 1…" at bounding box center [743, 336] width 1487 height 673
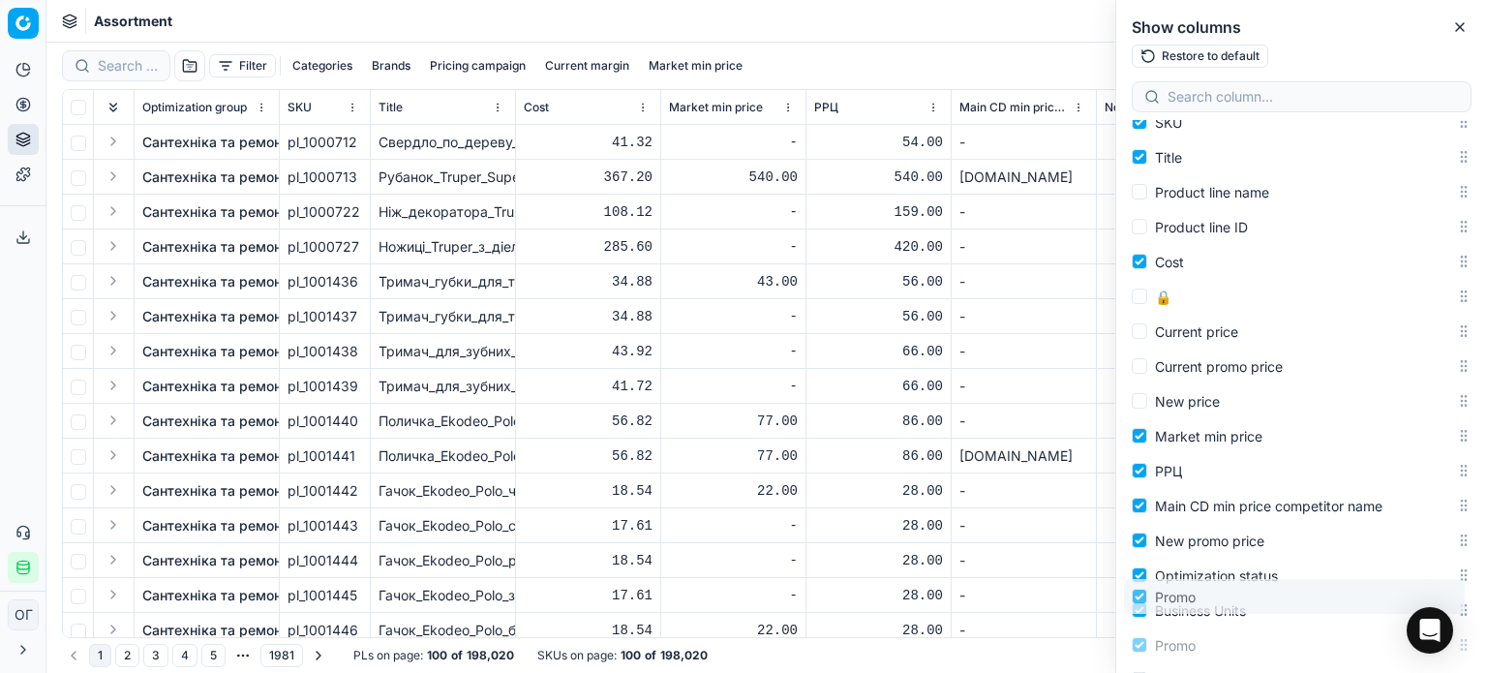
scroll to position [239, 0]
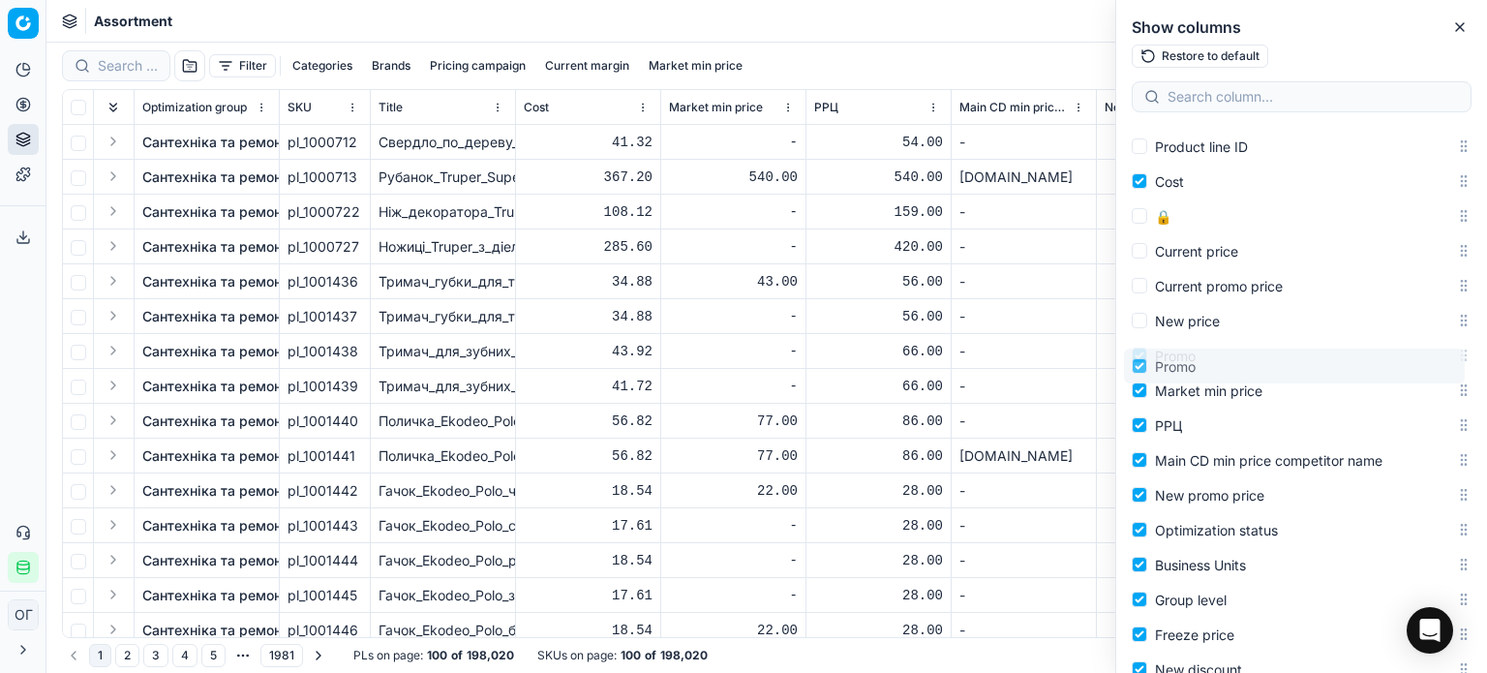
drag, startPoint x: 1450, startPoint y: 400, endPoint x: 1459, endPoint y: 368, distance: 33.1
click at [1459, 368] on body "Pricing platform Analytics Pricing Product portfolio Templates Export service 1…" at bounding box center [743, 336] width 1487 height 673
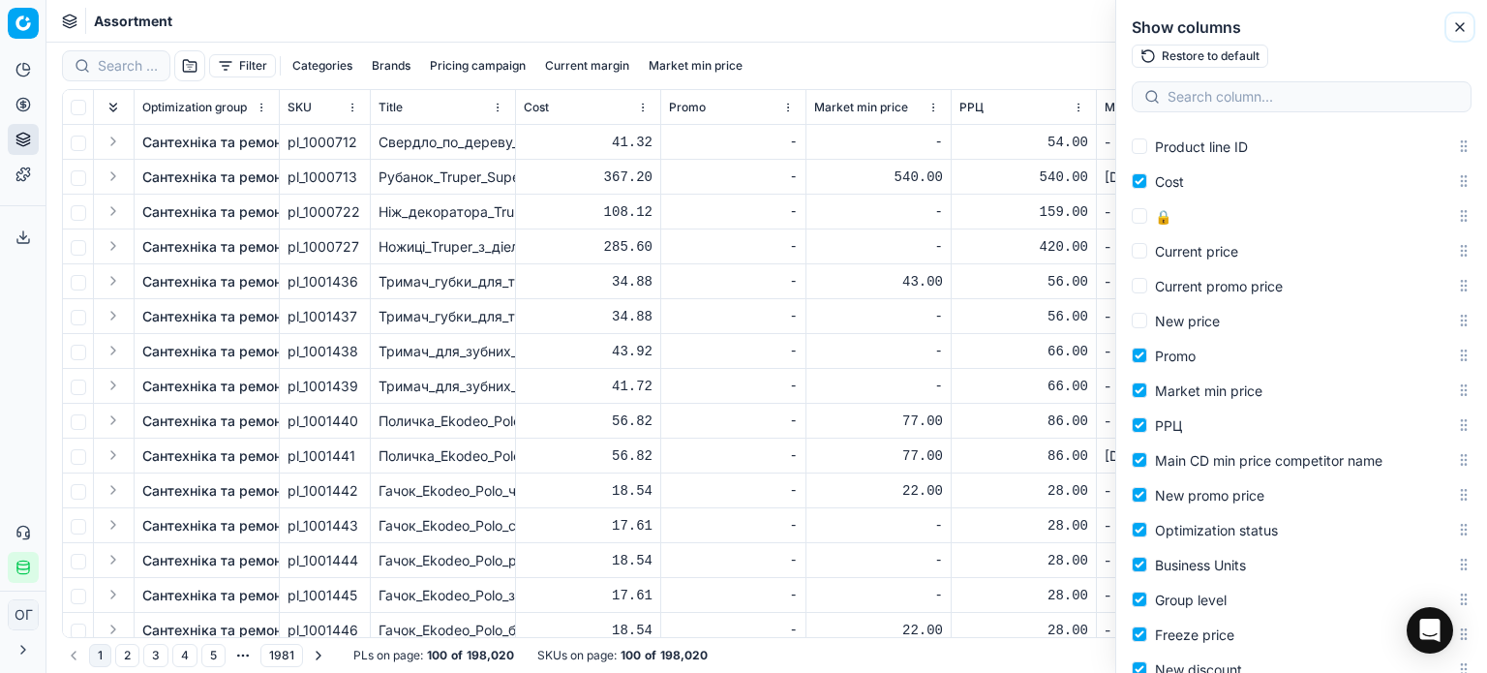
click at [1460, 26] on icon "button" at bounding box center [1460, 27] width 8 height 8
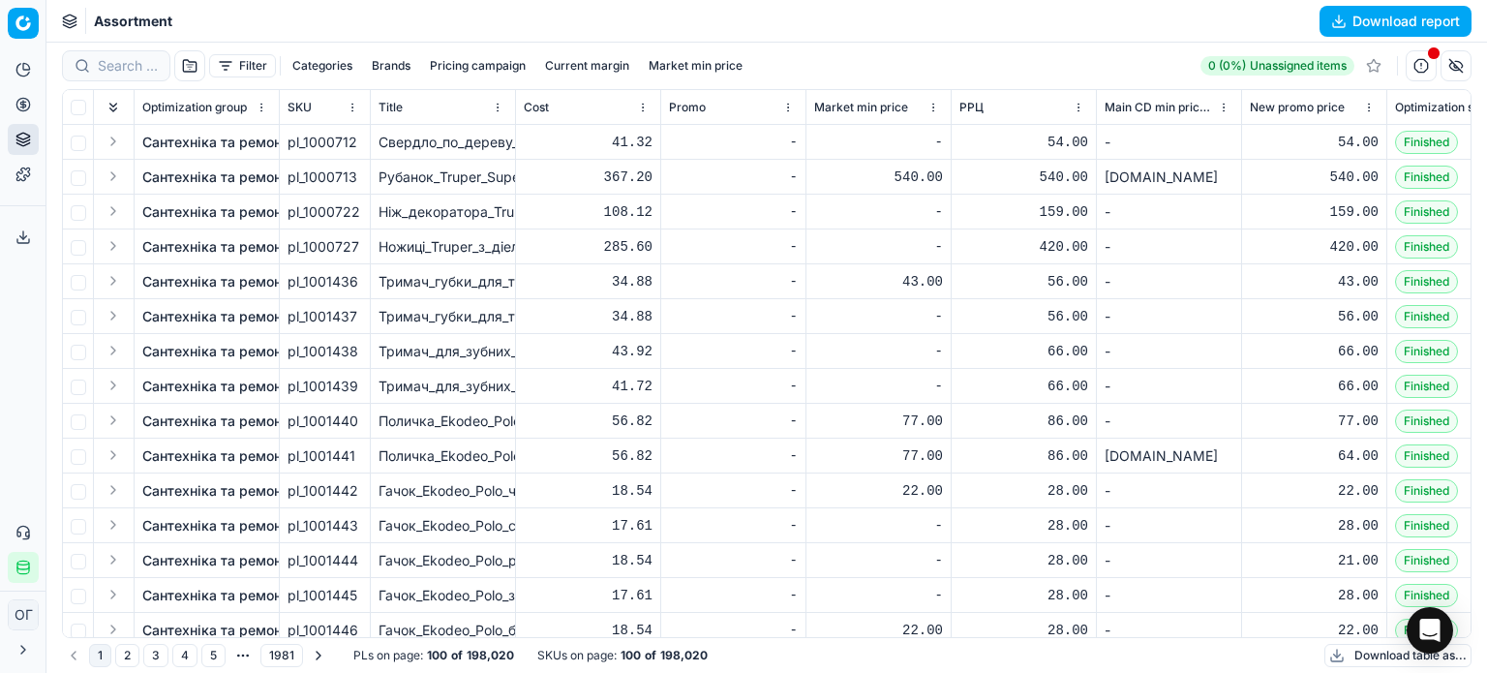
click at [650, 110] on th "Cost" at bounding box center [588, 107] width 145 height 35
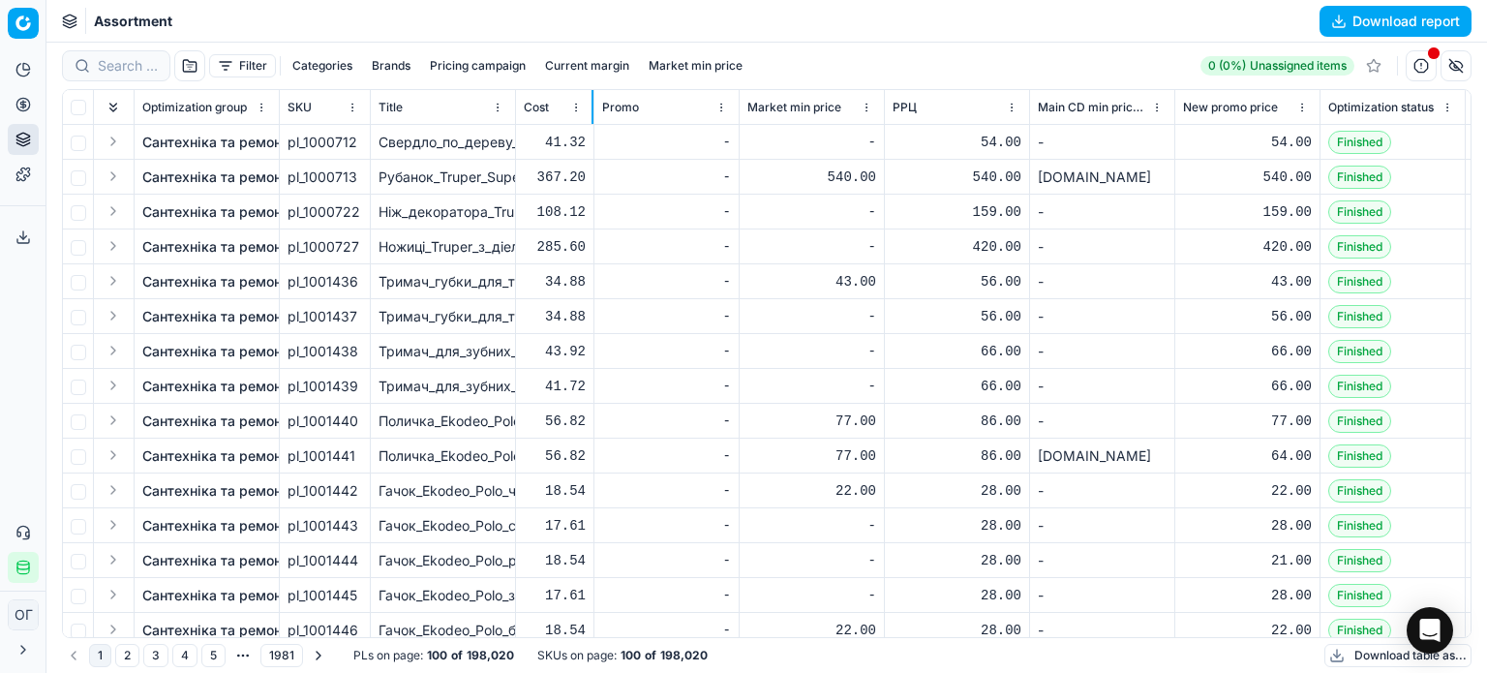
drag, startPoint x: 659, startPoint y: 110, endPoint x: 592, endPoint y: 110, distance: 66.8
click at [592, 110] on div at bounding box center [592, 107] width 2 height 34
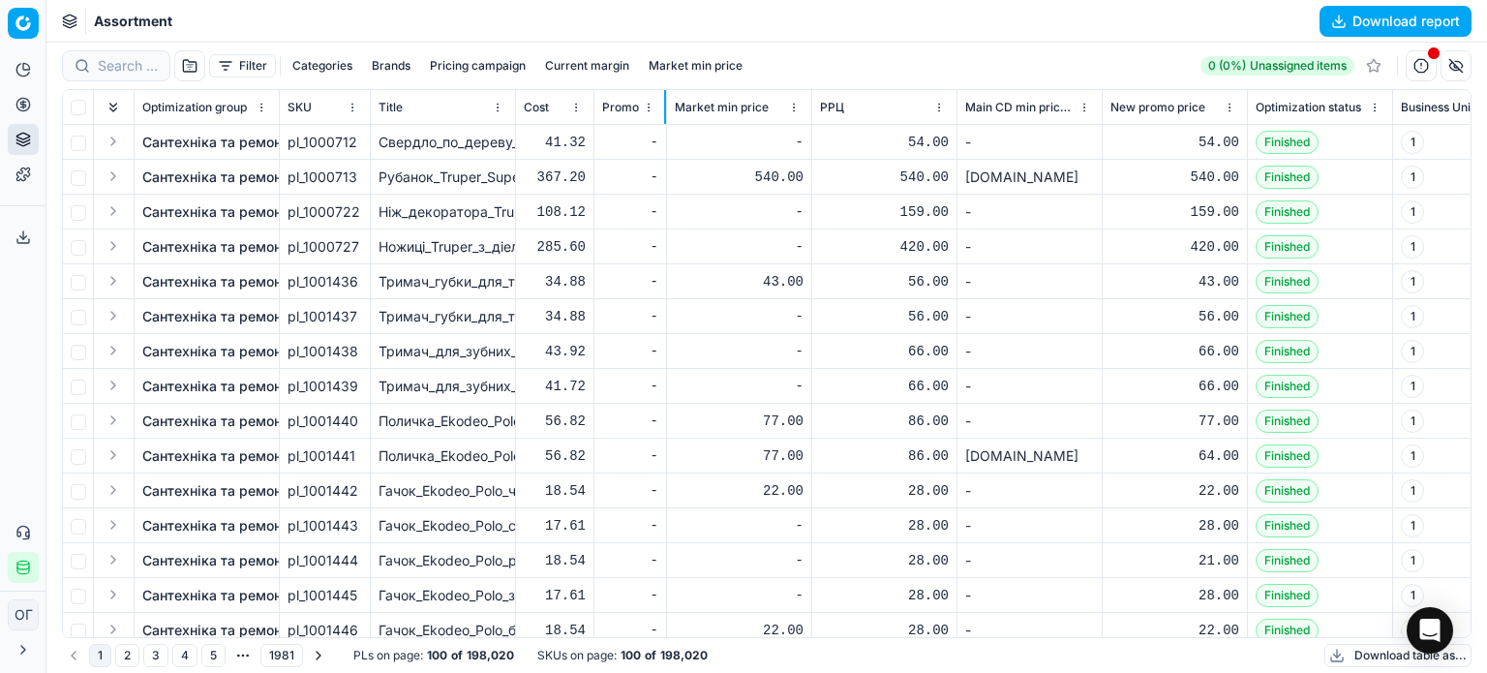
drag, startPoint x: 736, startPoint y: 114, endPoint x: 663, endPoint y: 111, distance: 72.7
click at [664, 111] on div at bounding box center [665, 107] width 2 height 34
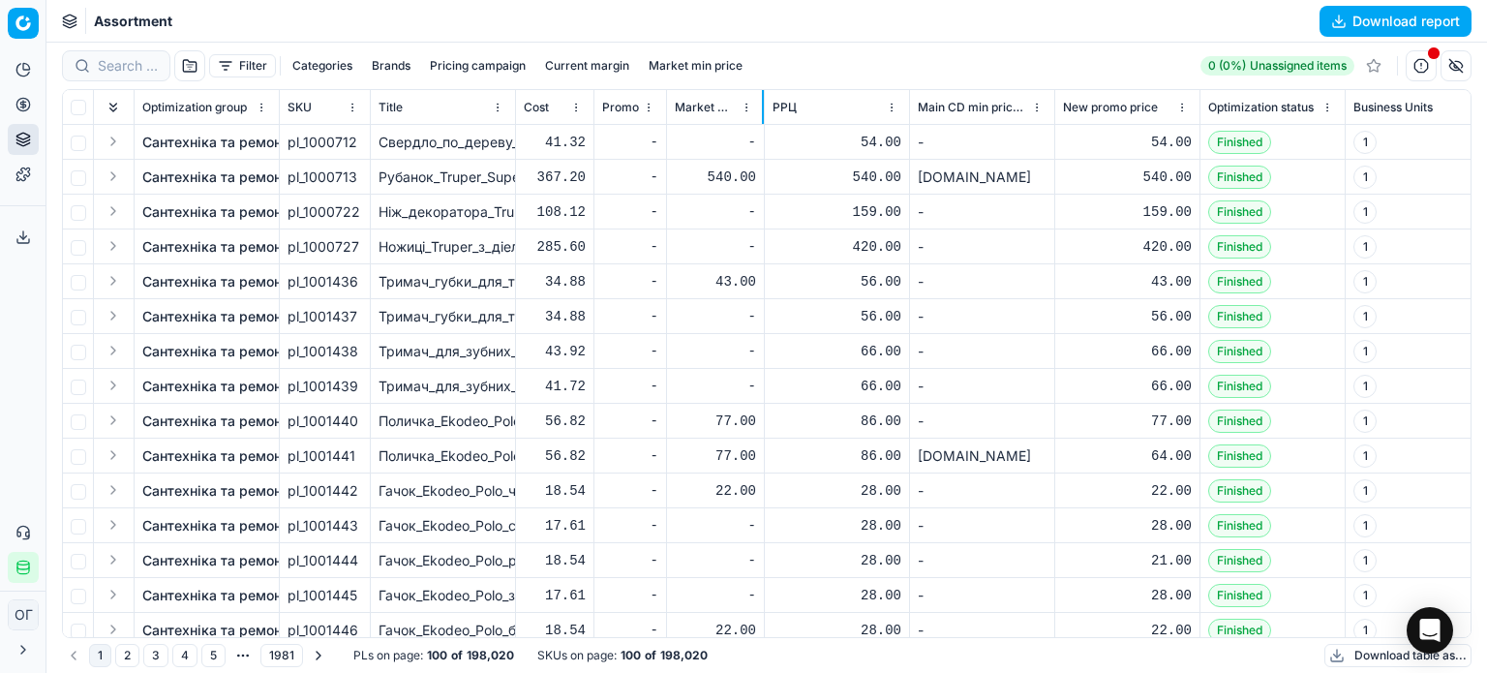
drag, startPoint x: 809, startPoint y: 112, endPoint x: 762, endPoint y: 112, distance: 47.4
click at [762, 112] on div at bounding box center [763, 107] width 2 height 34
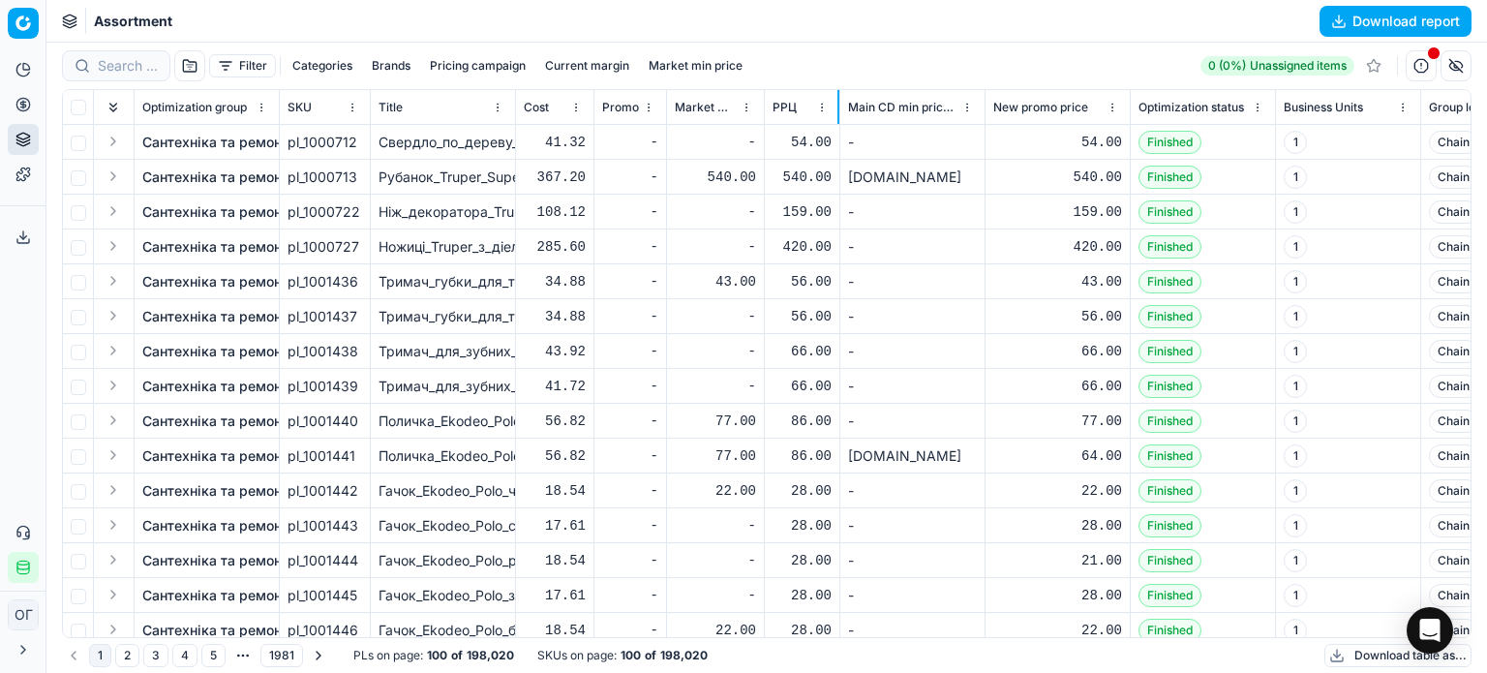
drag, startPoint x: 907, startPoint y: 115, endPoint x: 837, endPoint y: 115, distance: 69.7
click at [837, 115] on div at bounding box center [838, 107] width 2 height 34
click at [986, 106] on th "New promo price" at bounding box center [1057, 107] width 145 height 35
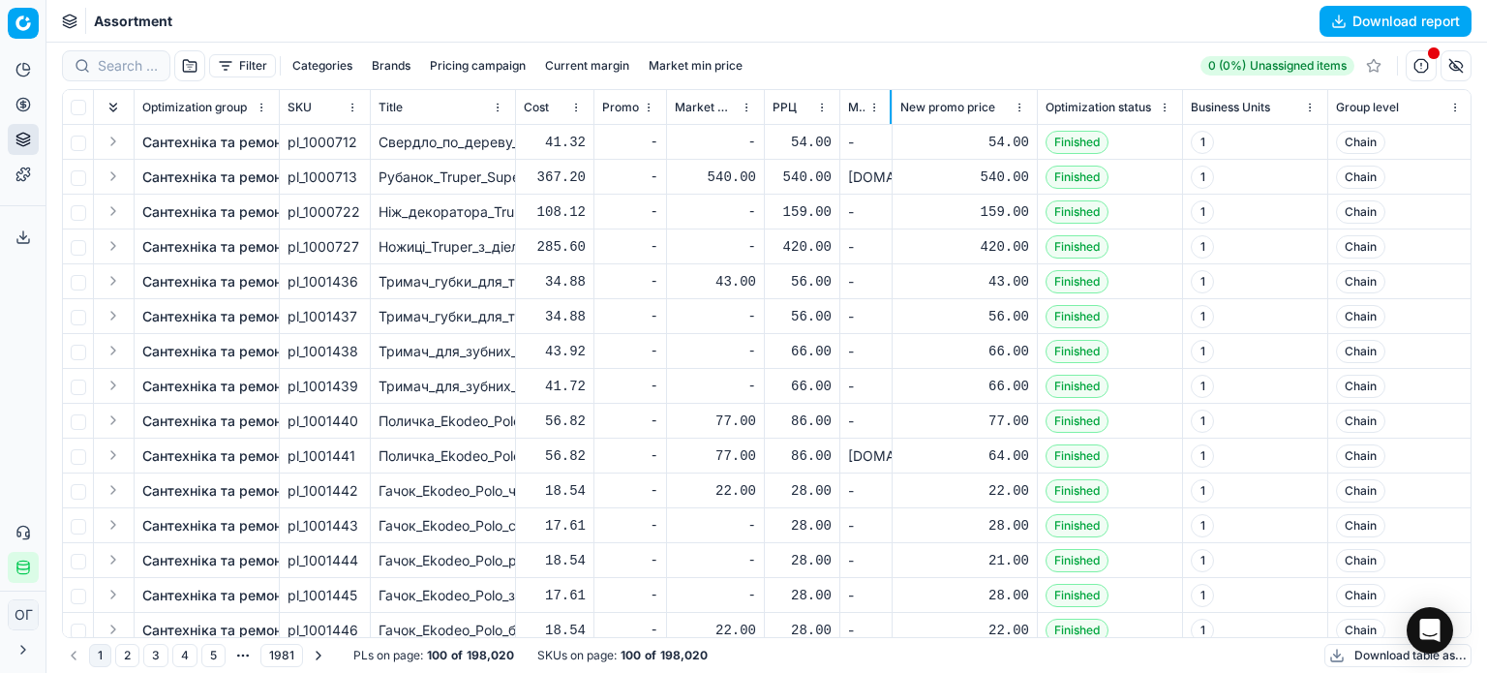
drag, startPoint x: 982, startPoint y: 106, endPoint x: 887, endPoint y: 106, distance: 94.9
click at [890, 106] on div at bounding box center [891, 107] width 2 height 34
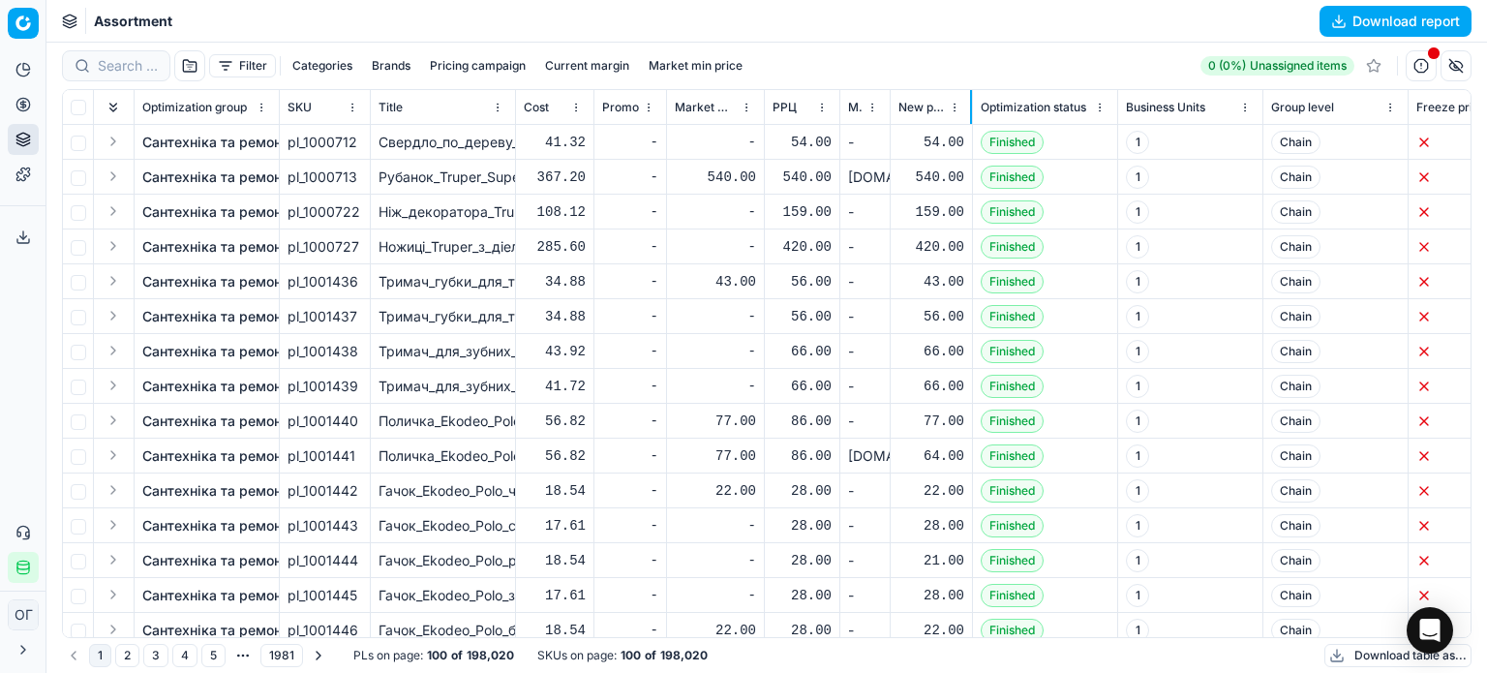
drag, startPoint x: 1034, startPoint y: 110, endPoint x: 971, endPoint y: 107, distance: 63.0
click at [971, 107] on div at bounding box center [971, 107] width 2 height 34
click at [1457, 54] on button "button" at bounding box center [1455, 65] width 31 height 31
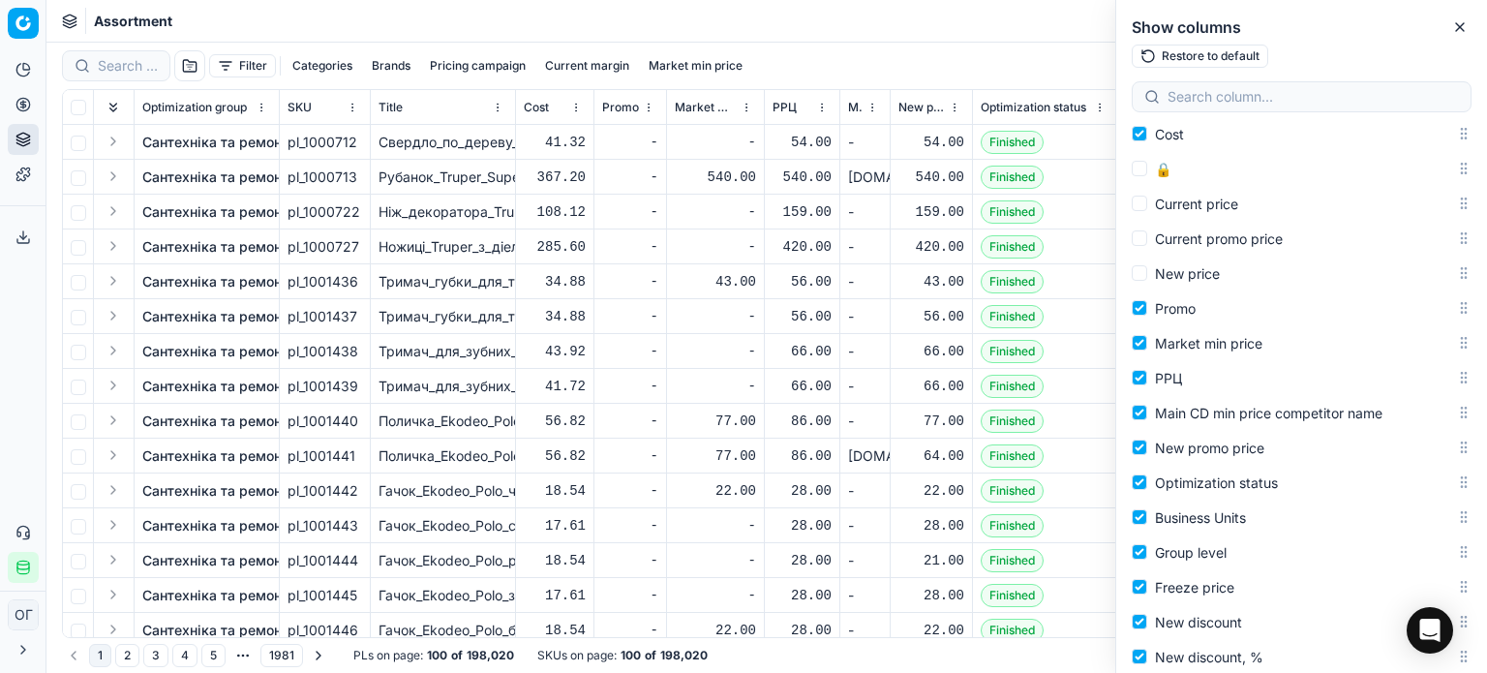
scroll to position [290, 0]
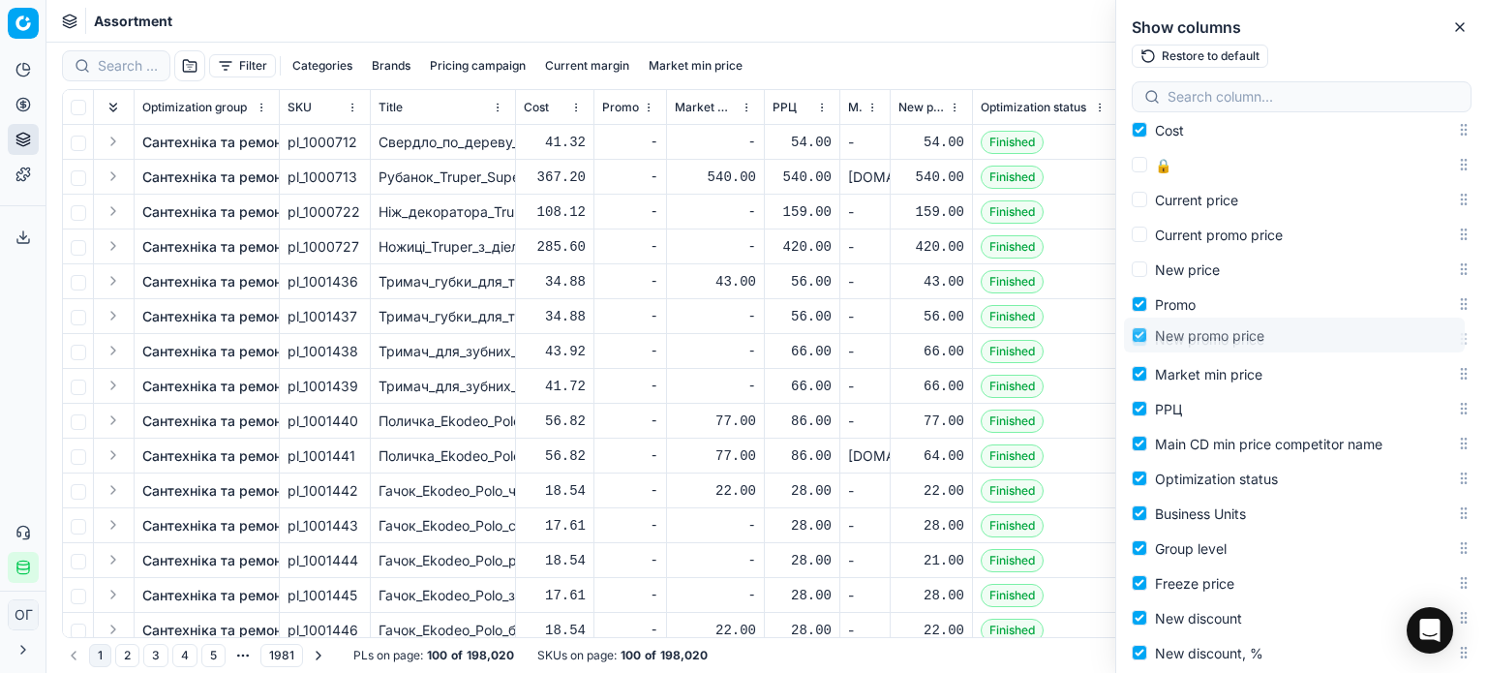
drag, startPoint x: 1447, startPoint y: 444, endPoint x: 1444, endPoint y: 336, distance: 108.5
click at [1444, 336] on body "Pricing platform Analytics Pricing Product portfolio Templates Export service 1…" at bounding box center [743, 336] width 1487 height 673
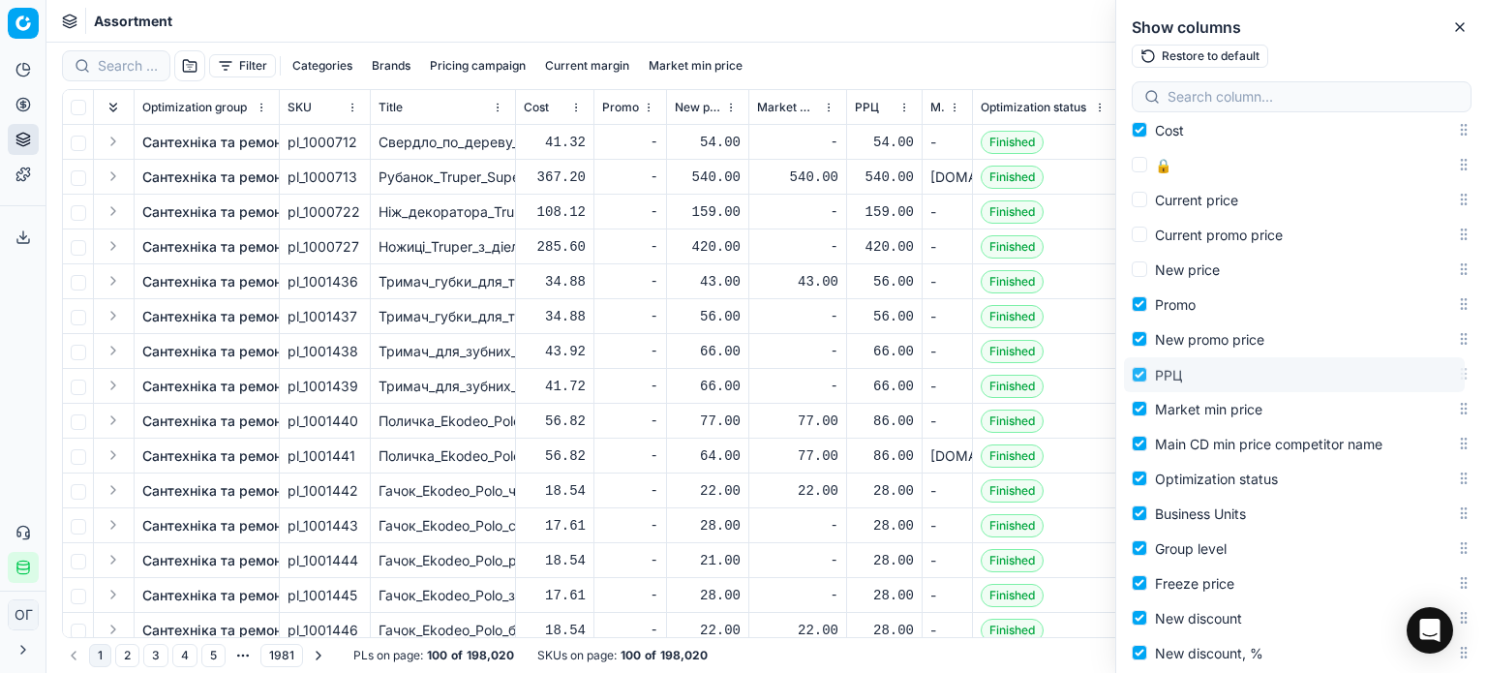
drag, startPoint x: 1452, startPoint y: 412, endPoint x: 1452, endPoint y: 376, distance: 36.8
click at [1452, 376] on body "Pricing platform Analytics Pricing Product portfolio Templates Export service 1…" at bounding box center [743, 336] width 1487 height 673
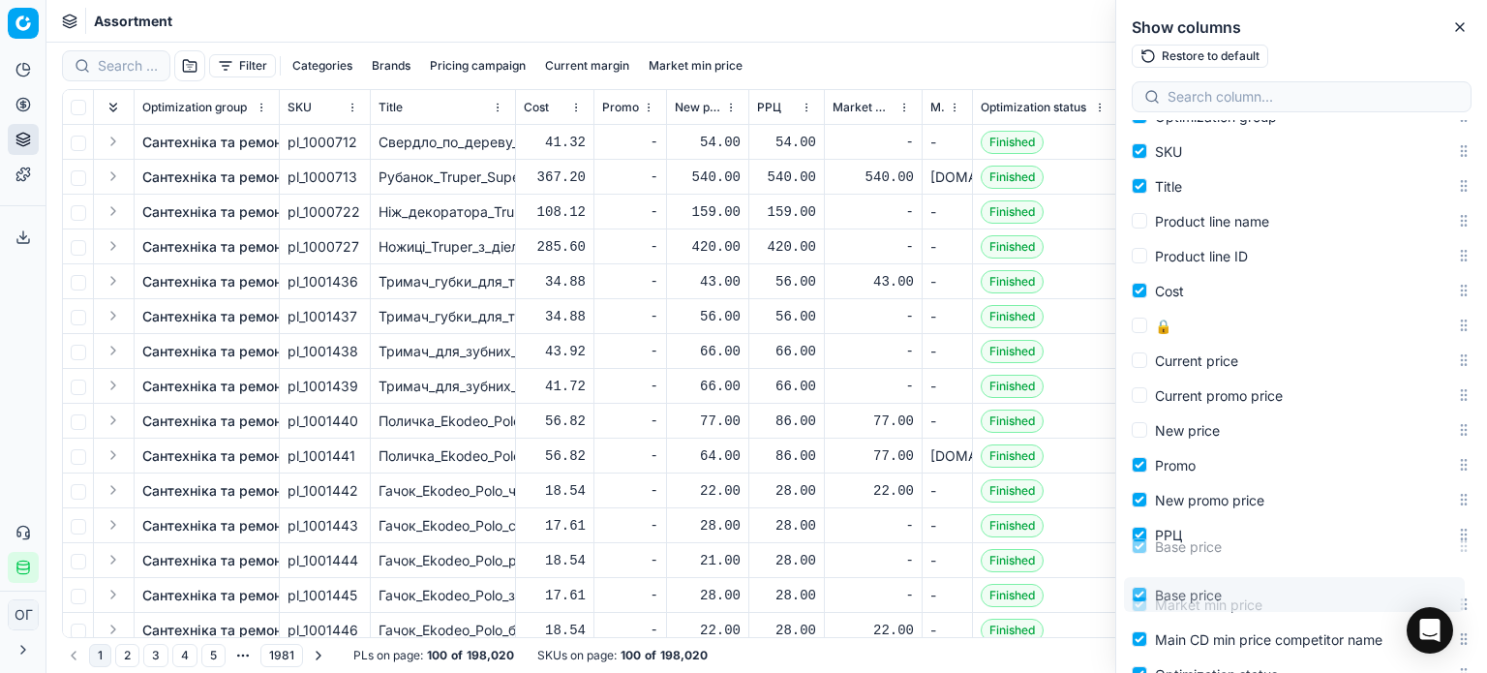
scroll to position [261, 0]
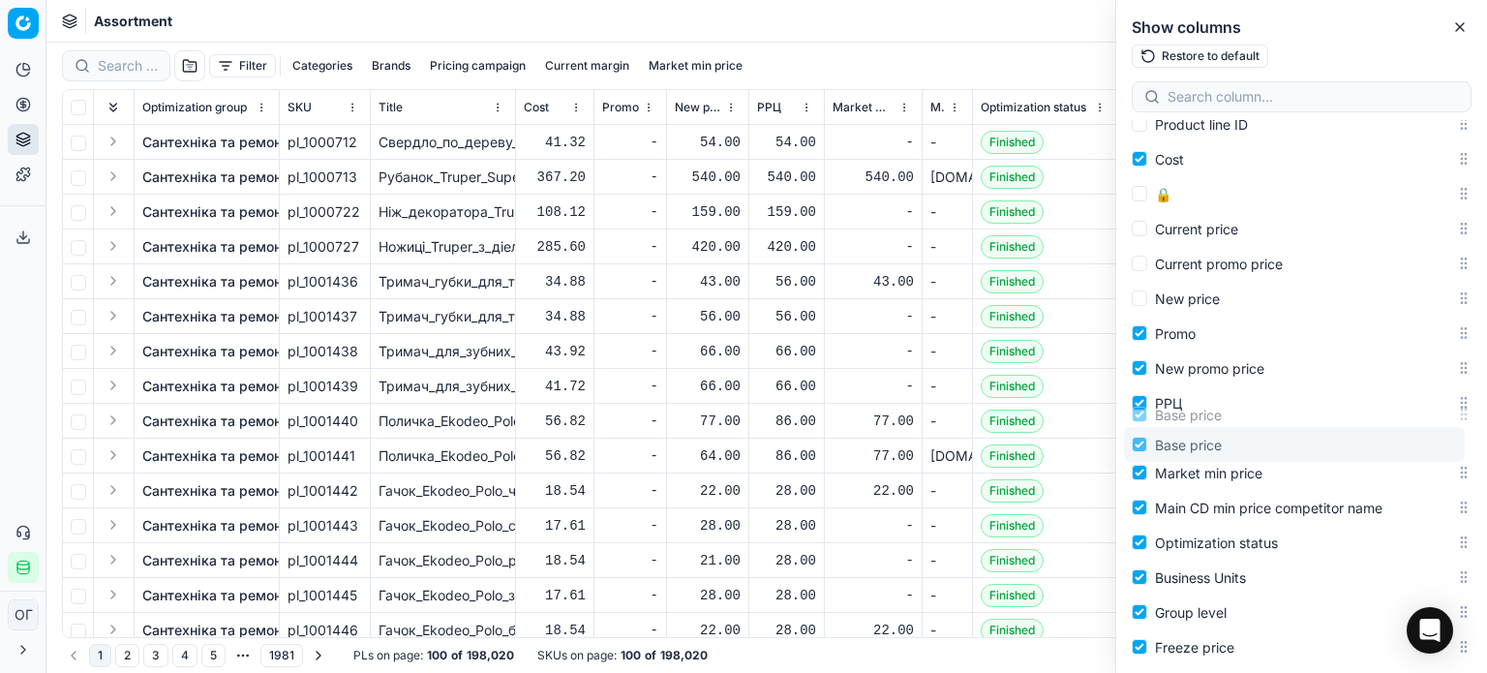
drag, startPoint x: 1447, startPoint y: 485, endPoint x: 1455, endPoint y: 447, distance: 38.5
click at [1455, 447] on body "Pricing platform Analytics Pricing Product portfolio Templates Export service 1…" at bounding box center [743, 336] width 1487 height 673
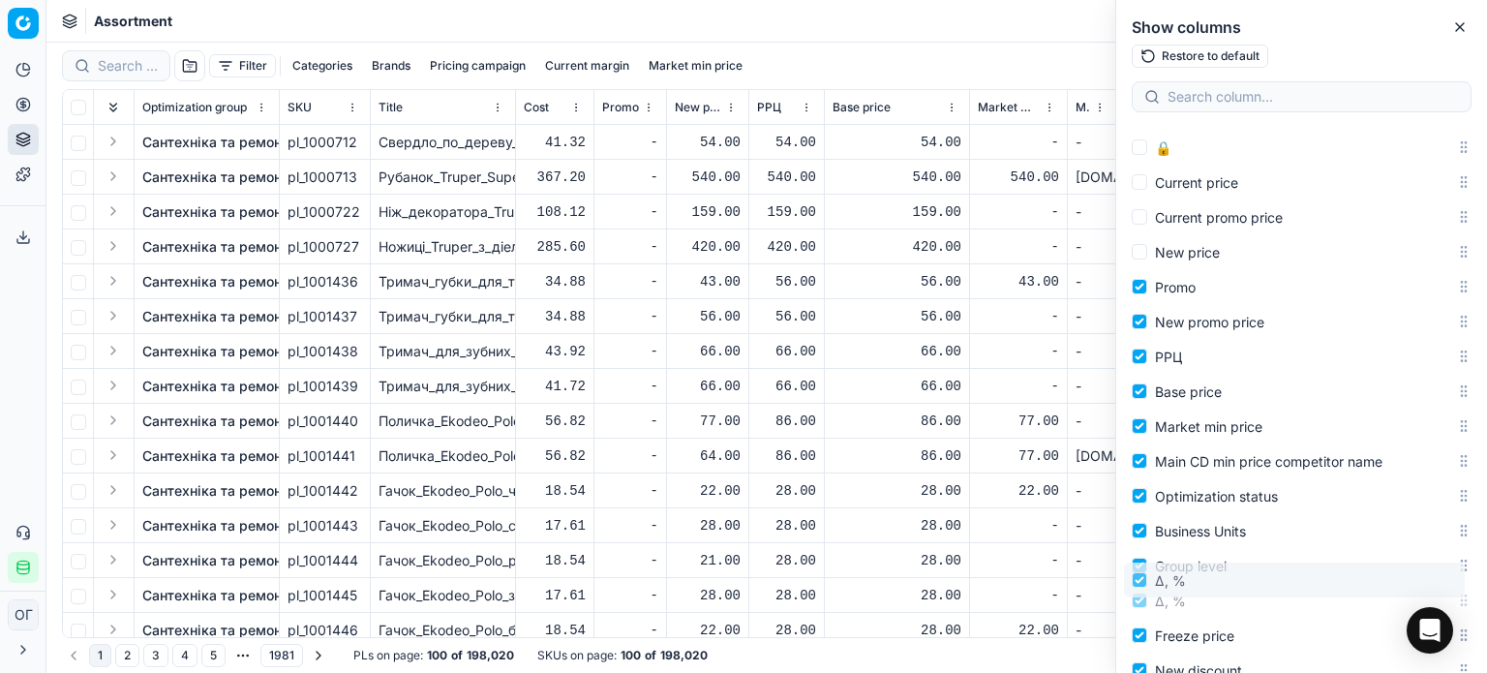
scroll to position [329, 0]
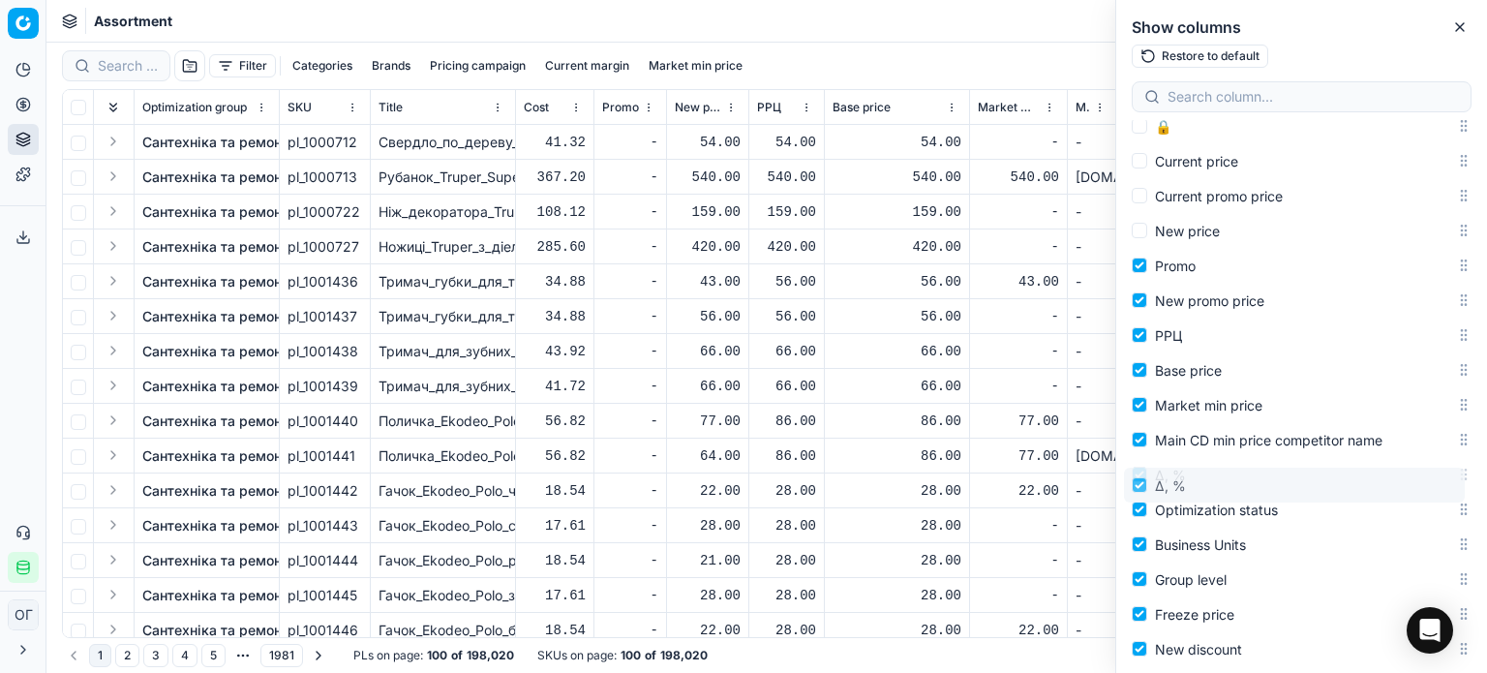
drag, startPoint x: 1445, startPoint y: 452, endPoint x: 1419, endPoint y: 476, distance: 35.6
click at [1419, 476] on body "Pricing platform Analytics Pricing Product portfolio Templates Export service 1…" at bounding box center [743, 336] width 1487 height 673
click at [1459, 34] on icon "button" at bounding box center [1459, 26] width 15 height 15
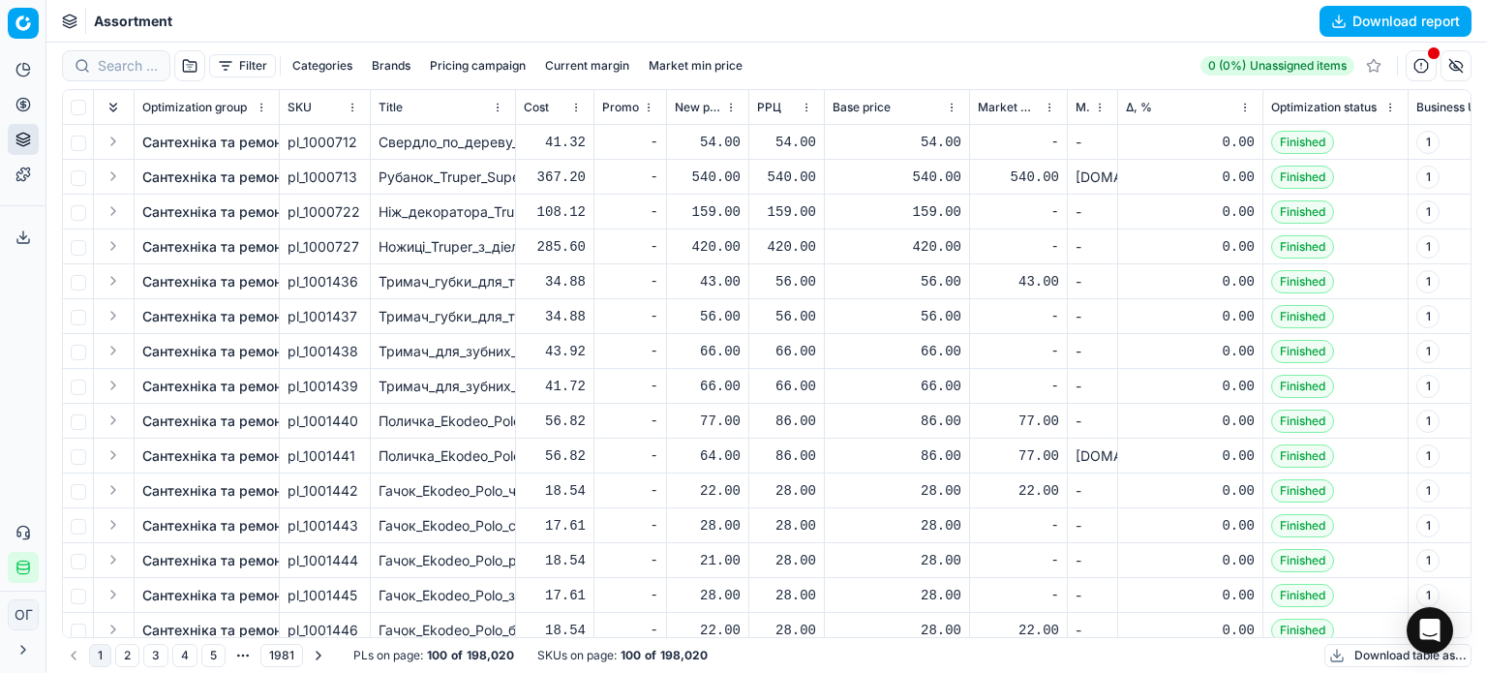
click at [1144, 106] on span "Δ, %" at bounding box center [1139, 107] width 26 height 15
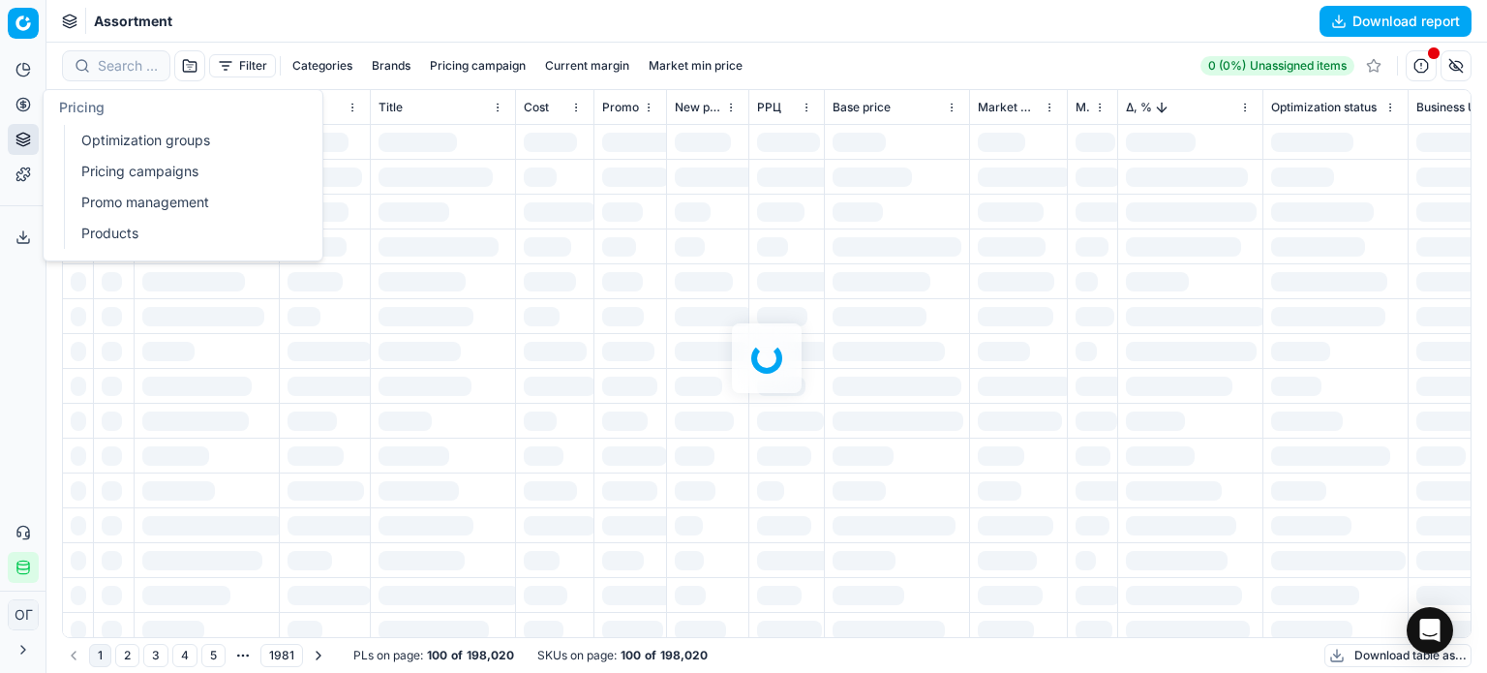
click at [27, 104] on icon at bounding box center [22, 104] width 15 height 15
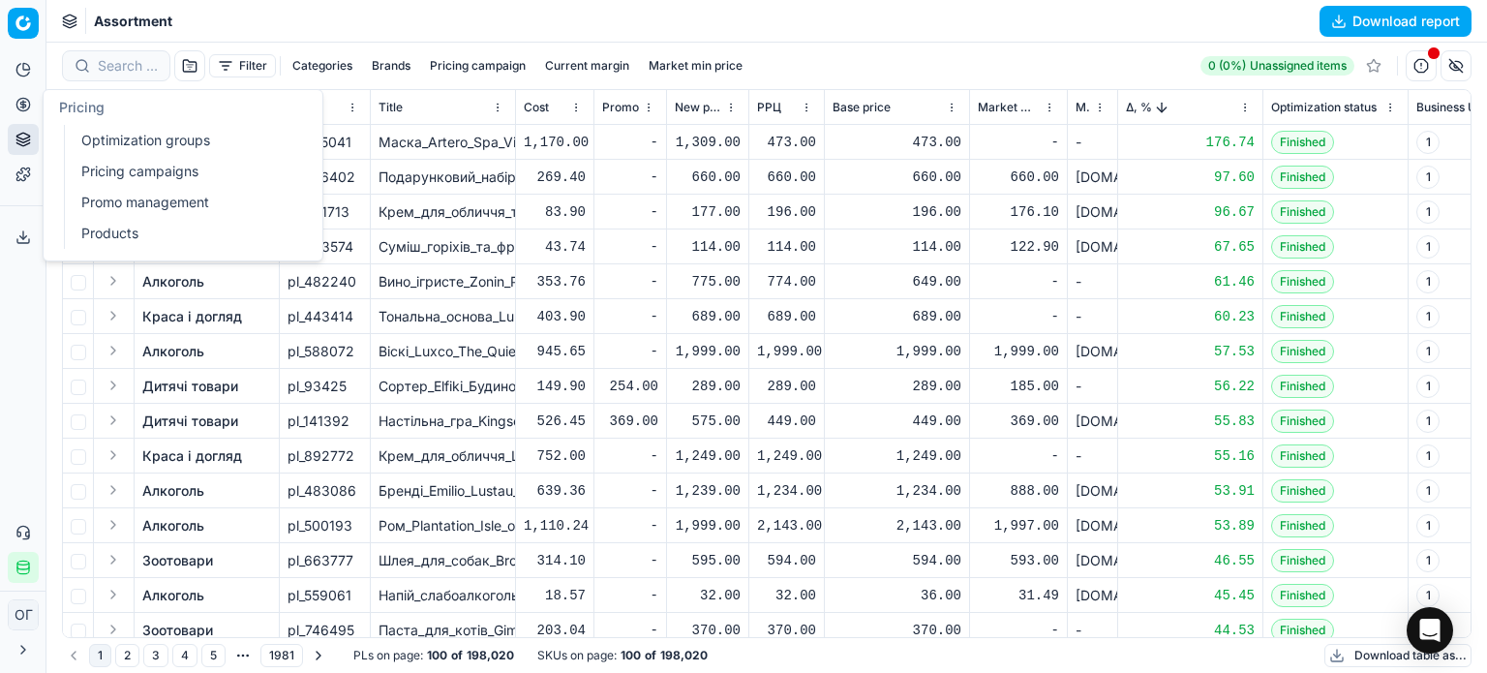
click at [74, 142] on link "Optimization groups" at bounding box center [187, 140] width 226 height 27
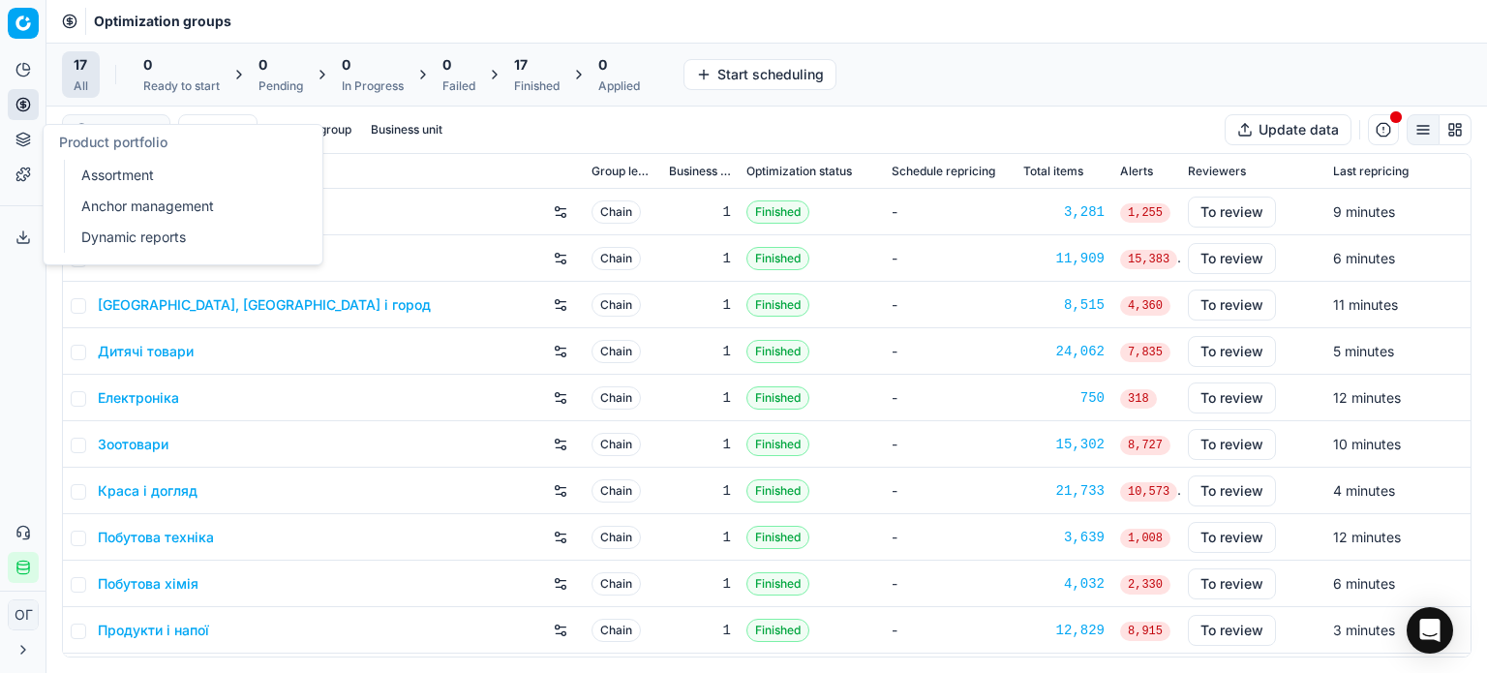
click at [23, 135] on icon at bounding box center [22, 139] width 15 height 15
click at [120, 174] on link "Assortment" at bounding box center [187, 175] width 226 height 27
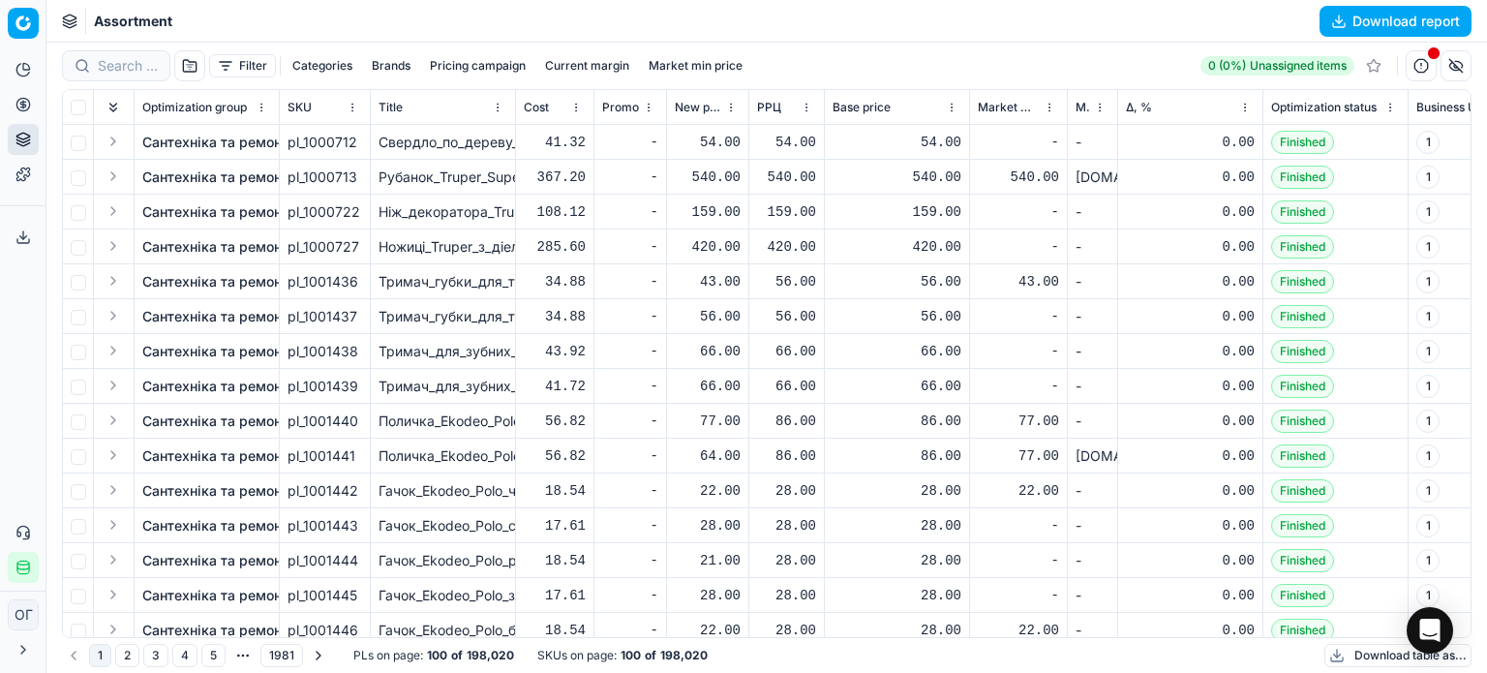
click at [961, 104] on th "Base price" at bounding box center [897, 107] width 145 height 35
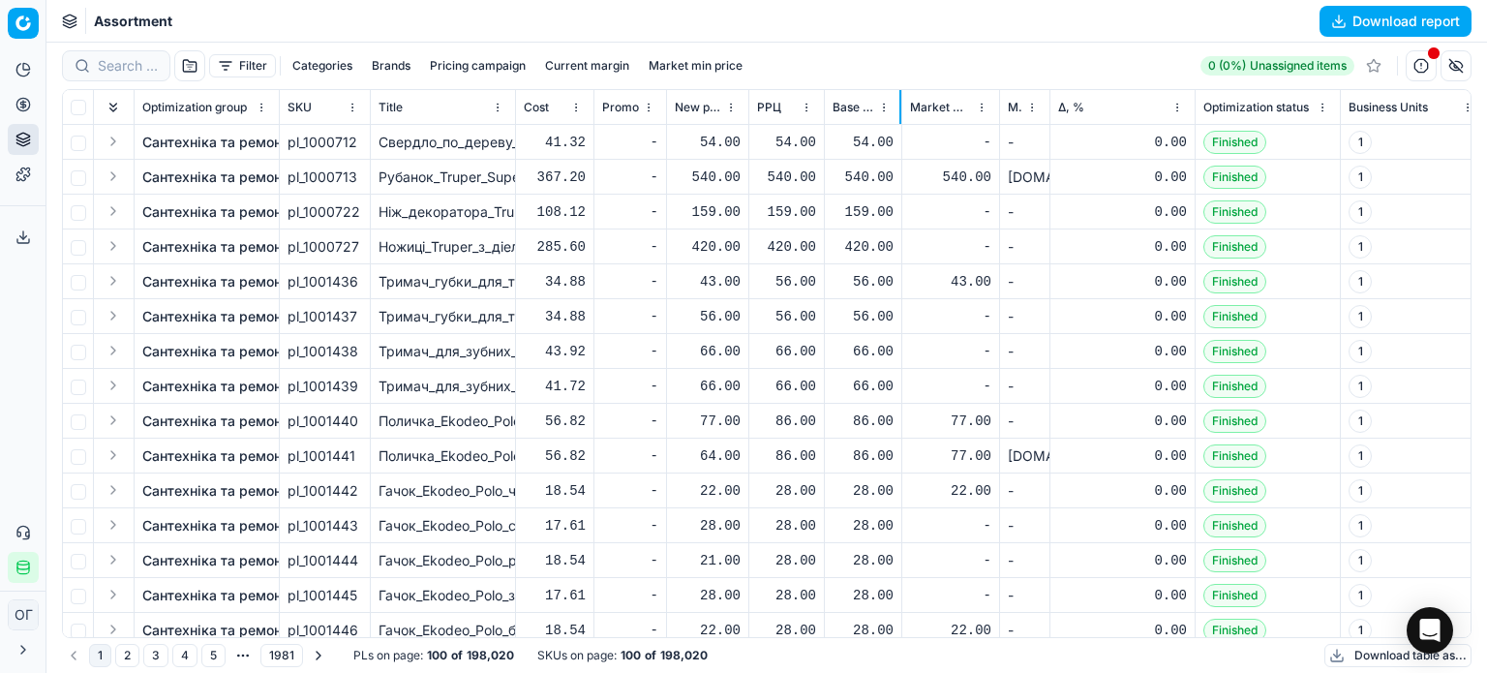
drag, startPoint x: 967, startPoint y: 104, endPoint x: 899, endPoint y: 104, distance: 67.8
click at [899, 104] on div at bounding box center [900, 107] width 2 height 34
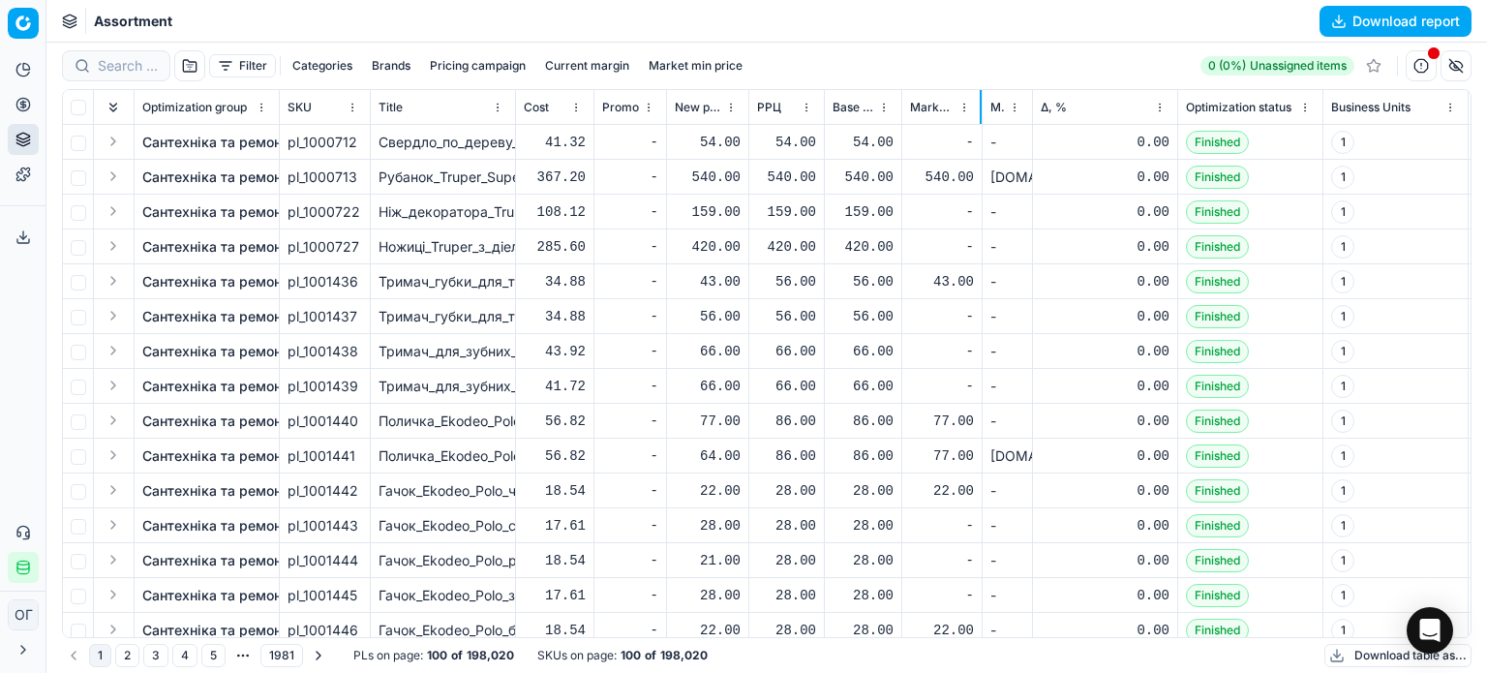
drag, startPoint x: 997, startPoint y: 107, endPoint x: 978, endPoint y: 107, distance: 19.4
click at [980, 107] on div at bounding box center [981, 107] width 2 height 34
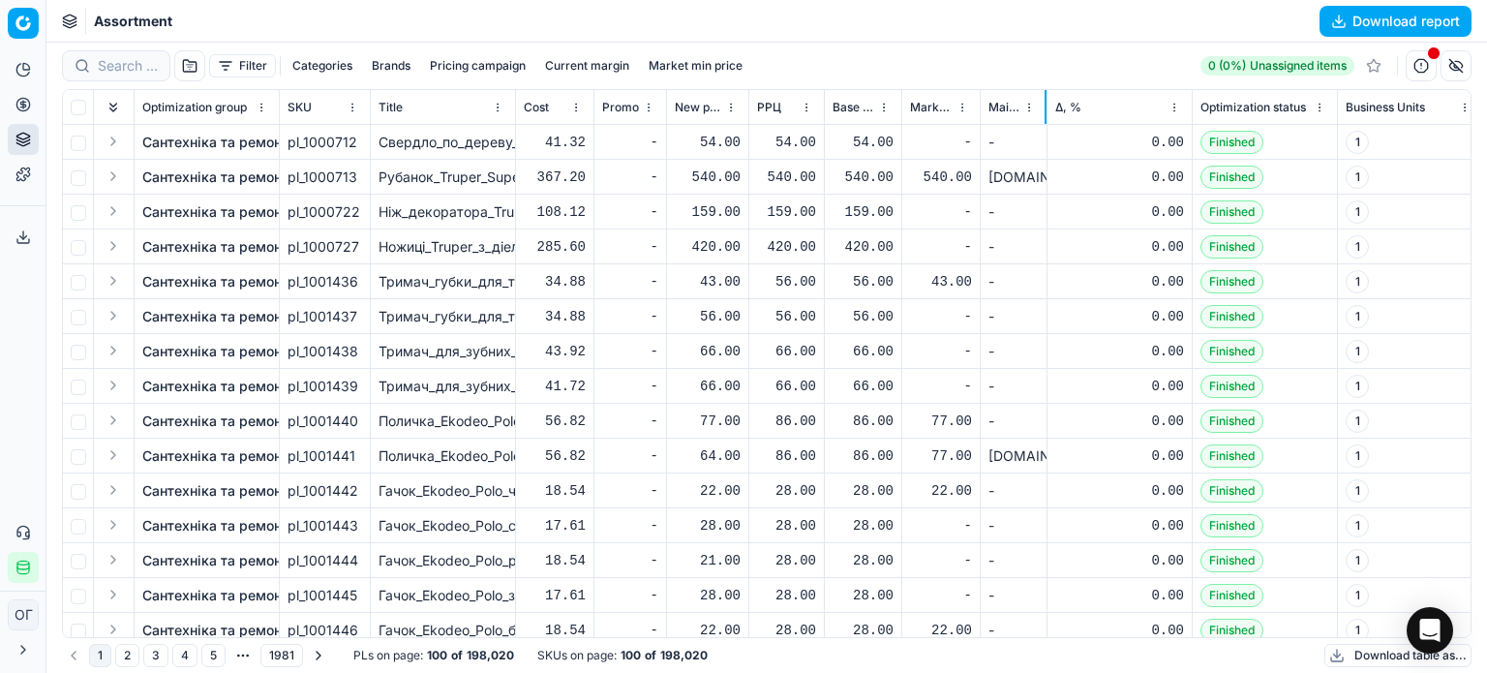
drag, startPoint x: 1028, startPoint y: 110, endPoint x: 1086, endPoint y: 128, distance: 60.6
click at [1045, 111] on div at bounding box center [1045, 107] width 2 height 34
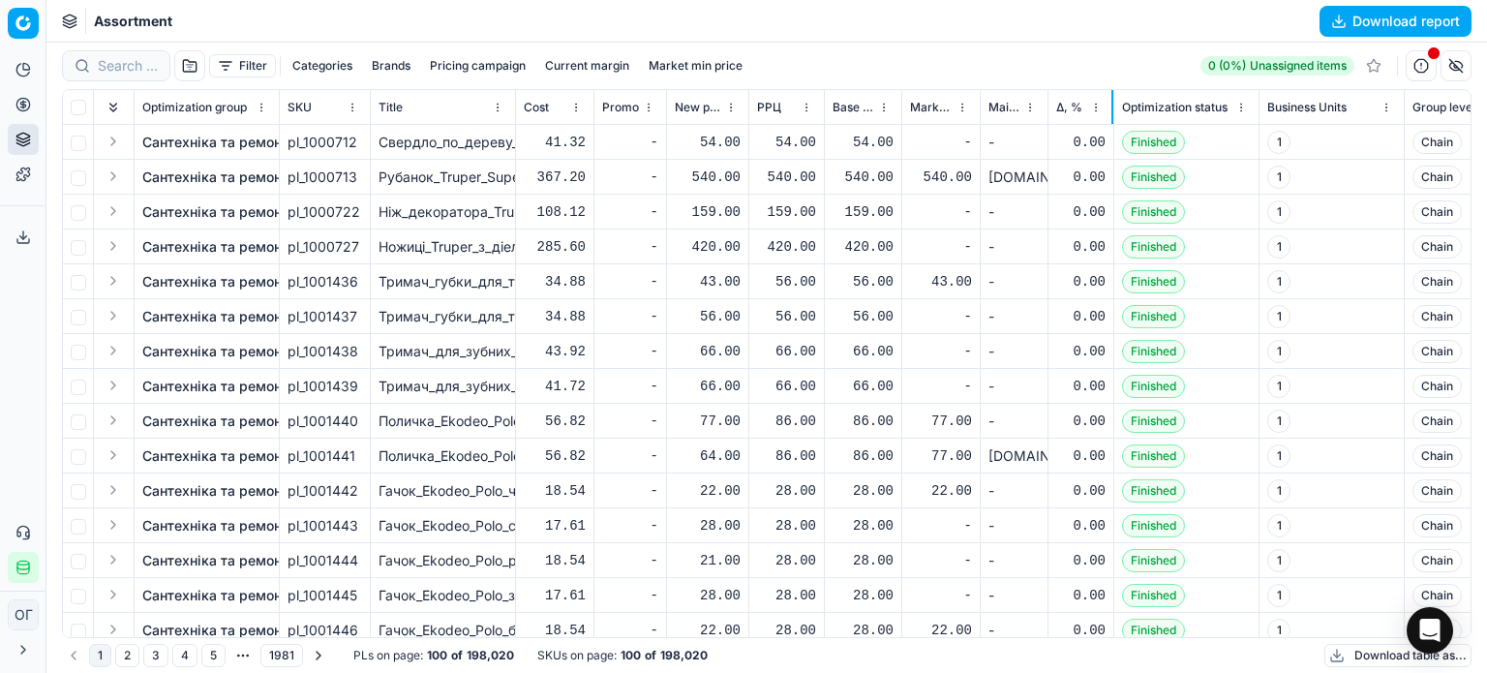
drag, startPoint x: 1190, startPoint y: 105, endPoint x: 1109, endPoint y: 106, distance: 80.4
click at [1111, 106] on div at bounding box center [1112, 107] width 2 height 34
click at [1065, 112] on span "Δ, %" at bounding box center [1069, 107] width 26 height 15
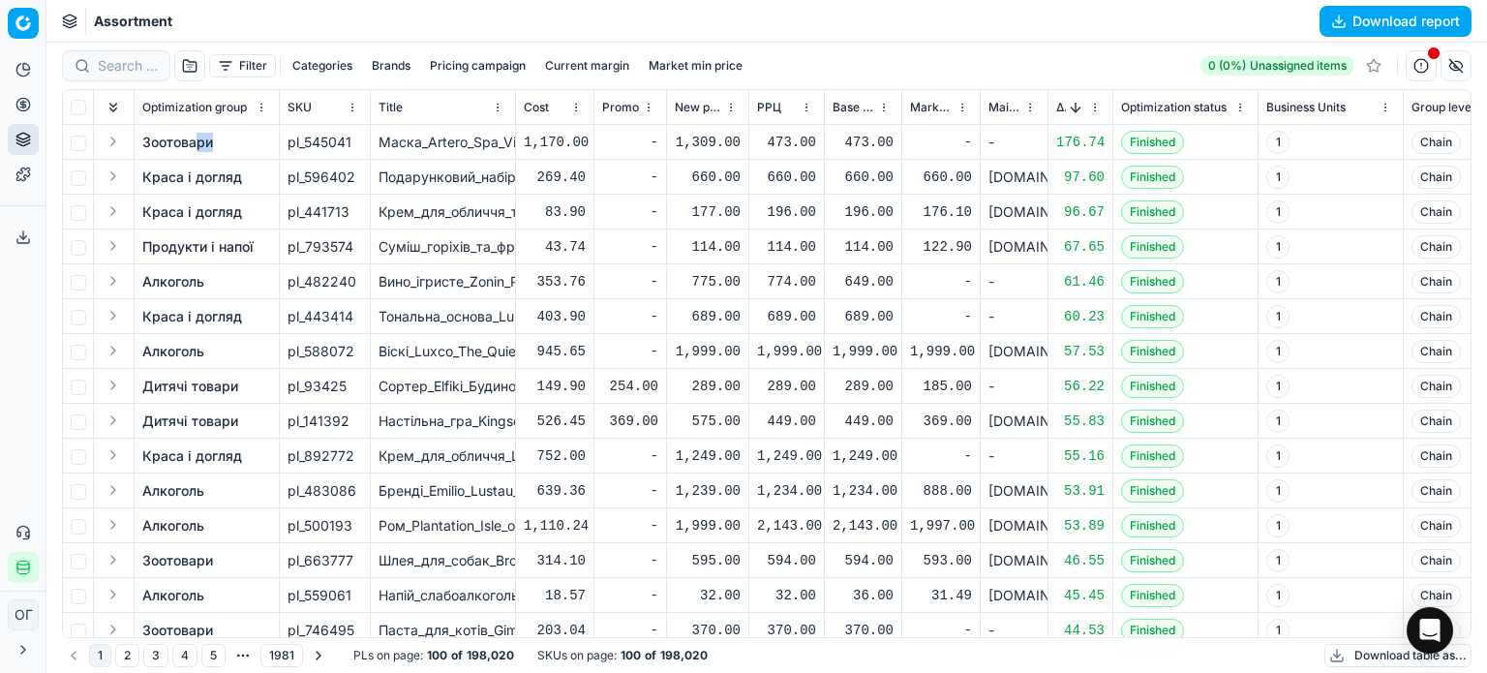
drag, startPoint x: 217, startPoint y: 142, endPoint x: 200, endPoint y: 142, distance: 16.5
click at [200, 142] on td "Зоотовари" at bounding box center [207, 142] width 145 height 35
click at [839, 59] on div "Filter Categories Brands Pricing campaign Current margin Market min price 0 (0%…" at bounding box center [766, 65] width 1409 height 31
click at [1071, 103] on button "Sorted by Δ, % descending" at bounding box center [1075, 107] width 19 height 19
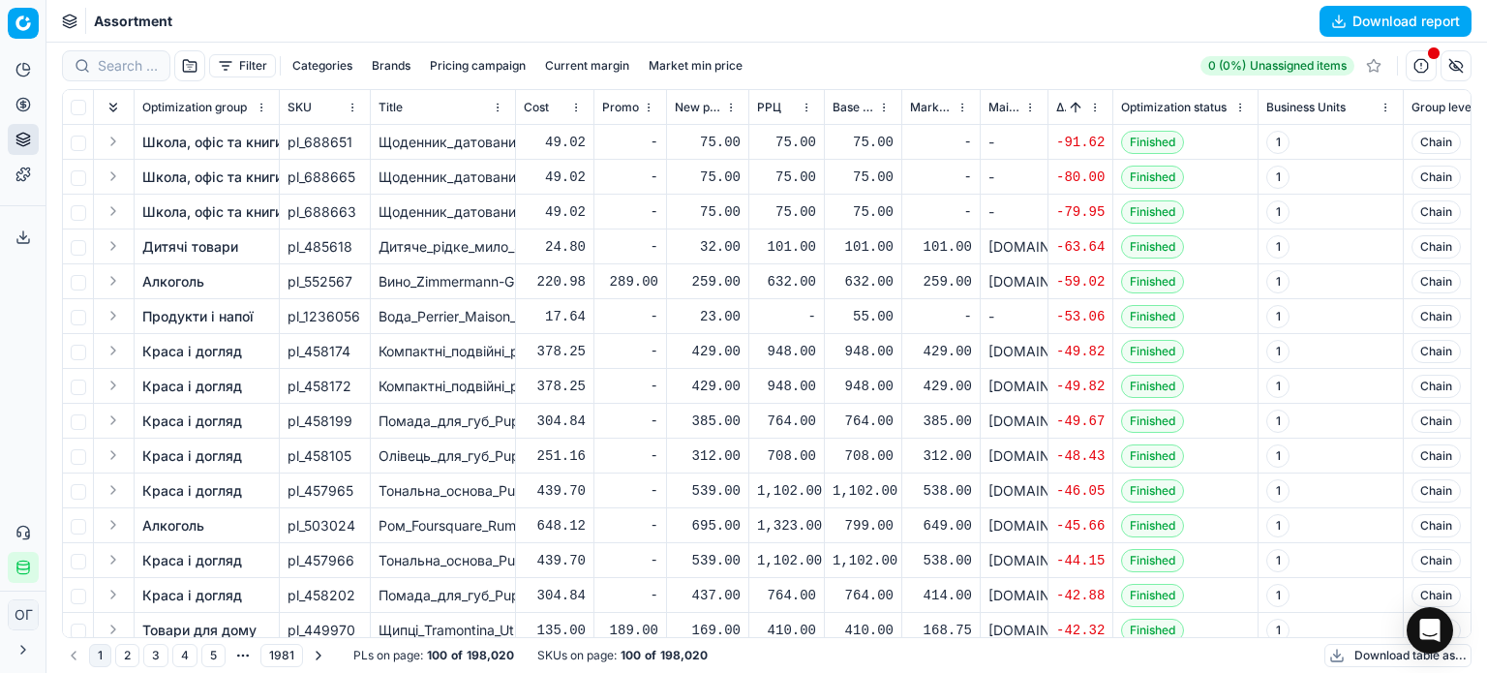
click at [210, 65] on button "Filter" at bounding box center [242, 65] width 67 height 23
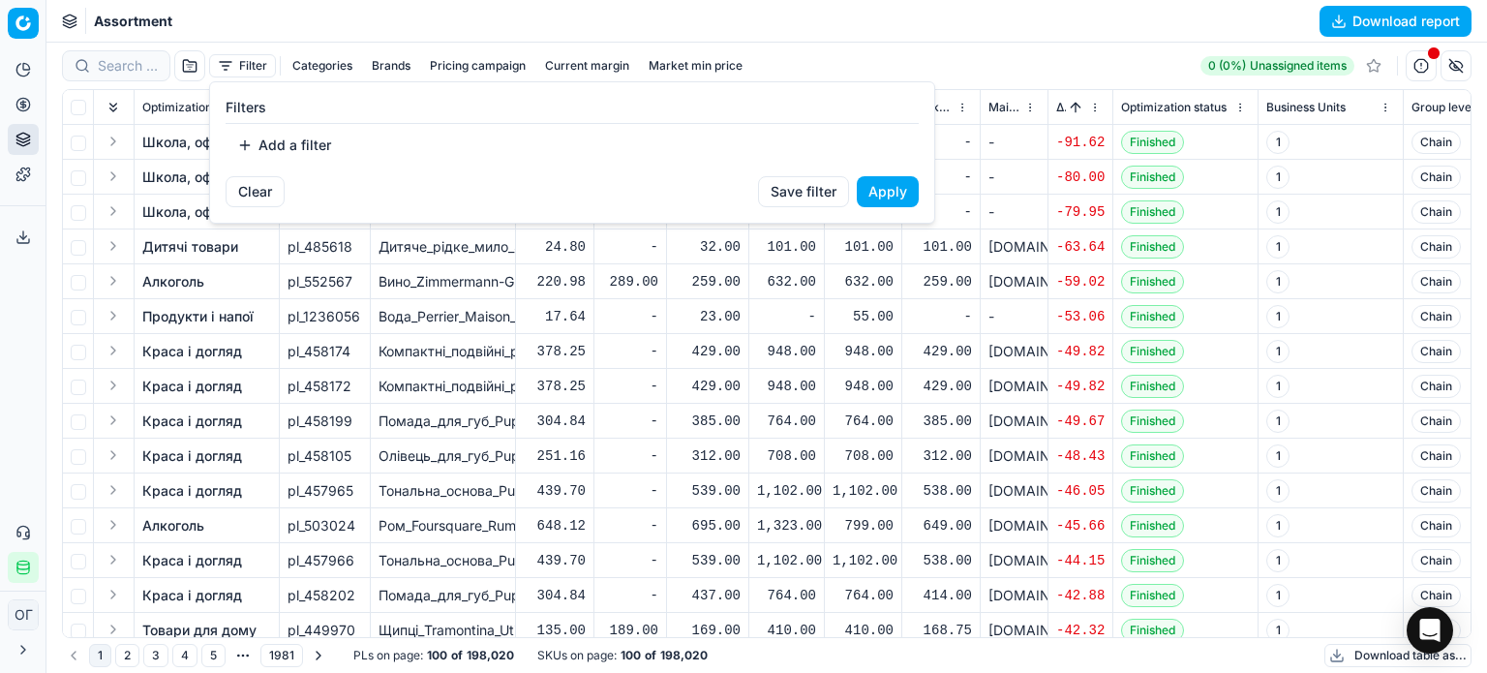
click at [242, 63] on html "Pricing platform Analytics Pricing Product portfolio Templates Export service 1…" at bounding box center [743, 336] width 1487 height 673
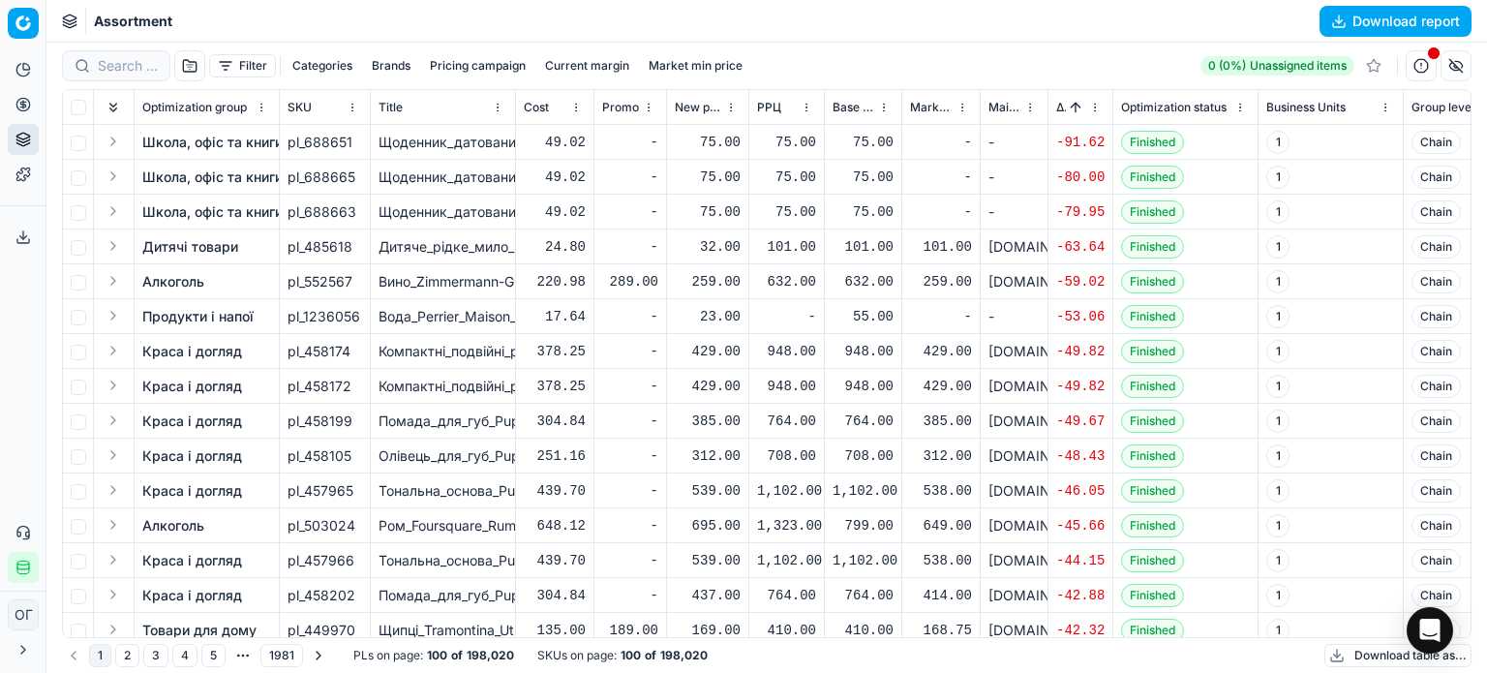
click at [242, 63] on button "Filter" at bounding box center [242, 65] width 67 height 23
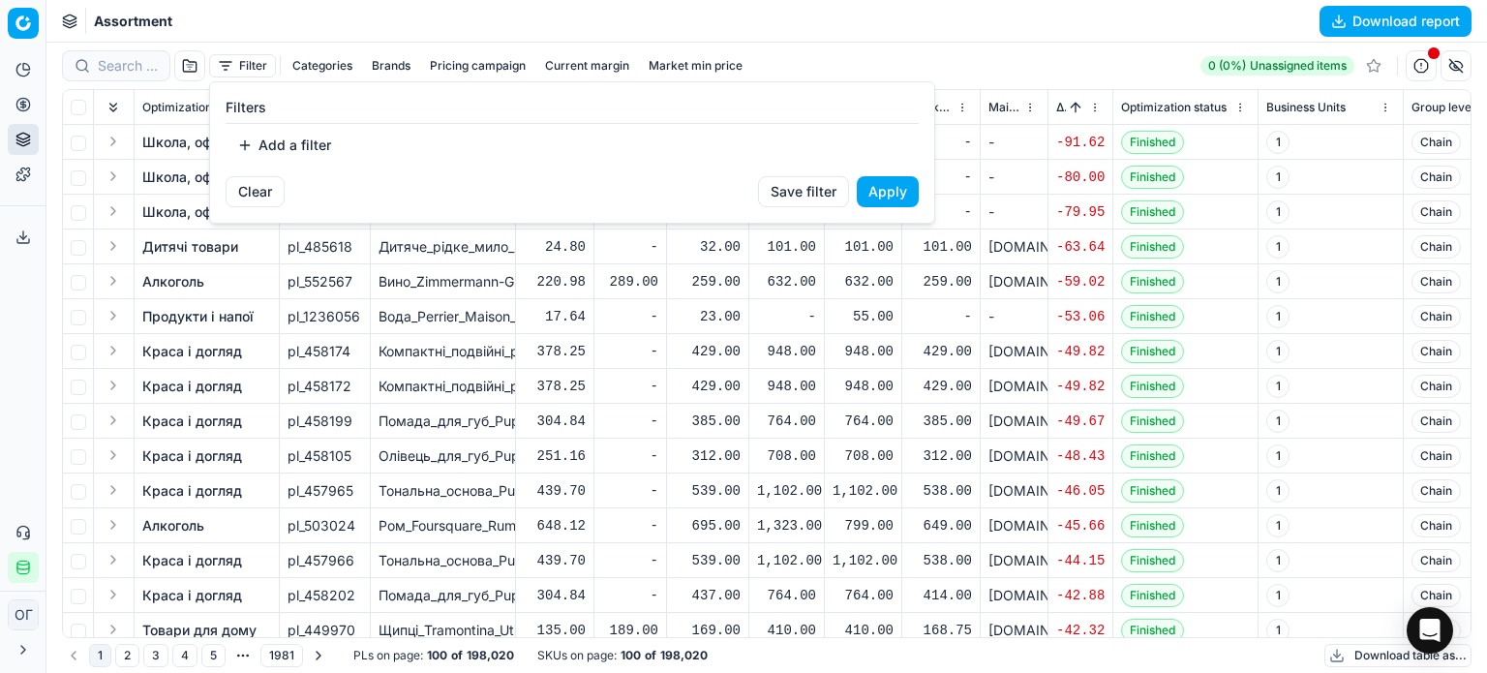
click at [271, 154] on button "Add a filter" at bounding box center [284, 145] width 117 height 31
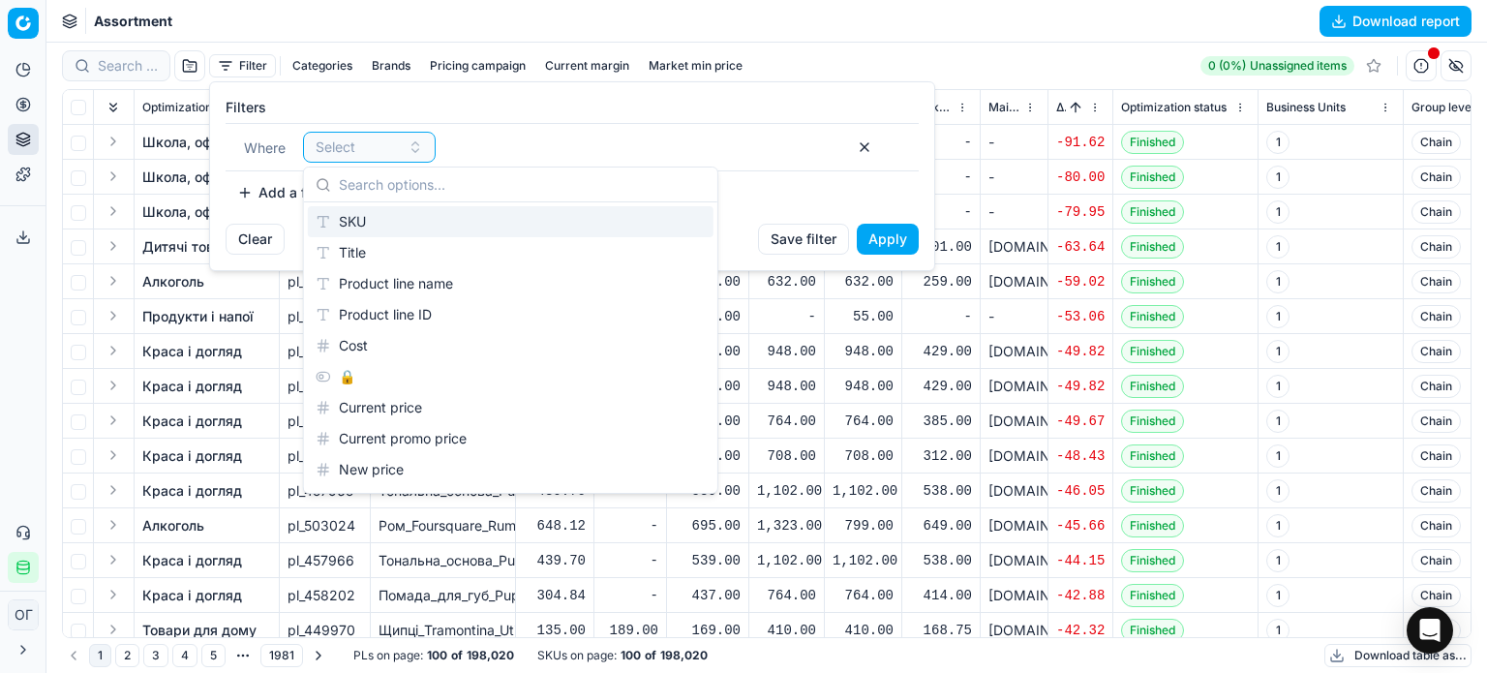
click at [391, 232] on div "SKU" at bounding box center [511, 221] width 406 height 31
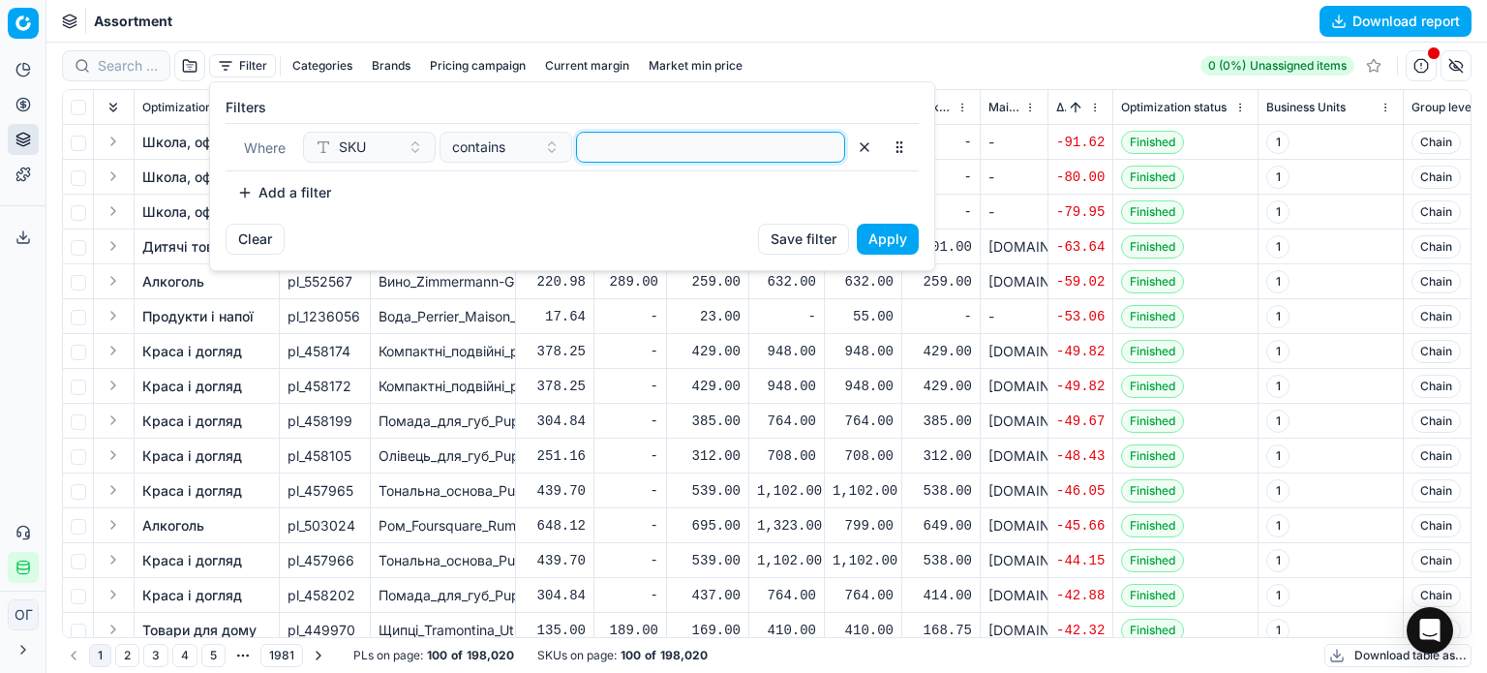
click at [719, 159] on input at bounding box center [711, 147] width 252 height 29
click at [898, 235] on button "Apply" at bounding box center [888, 239] width 62 height 31
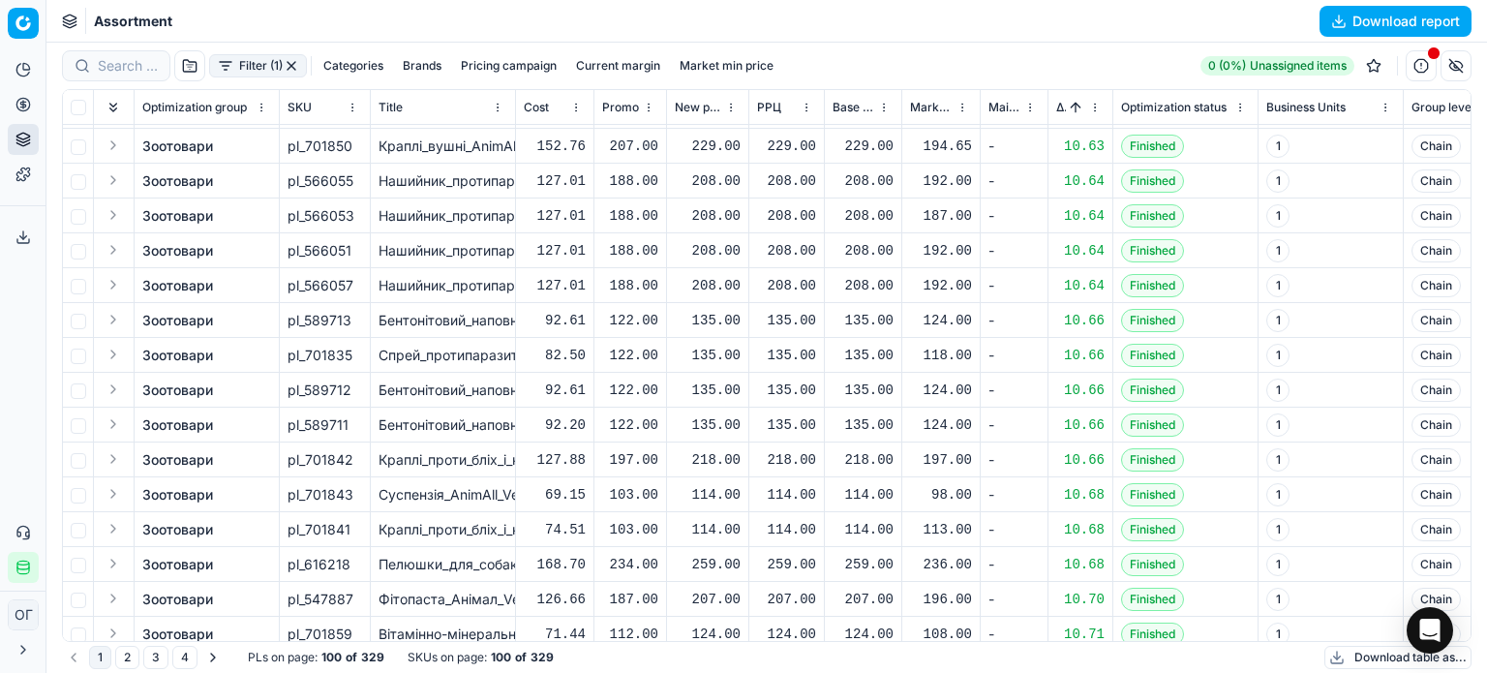
scroll to position [2614, 0]
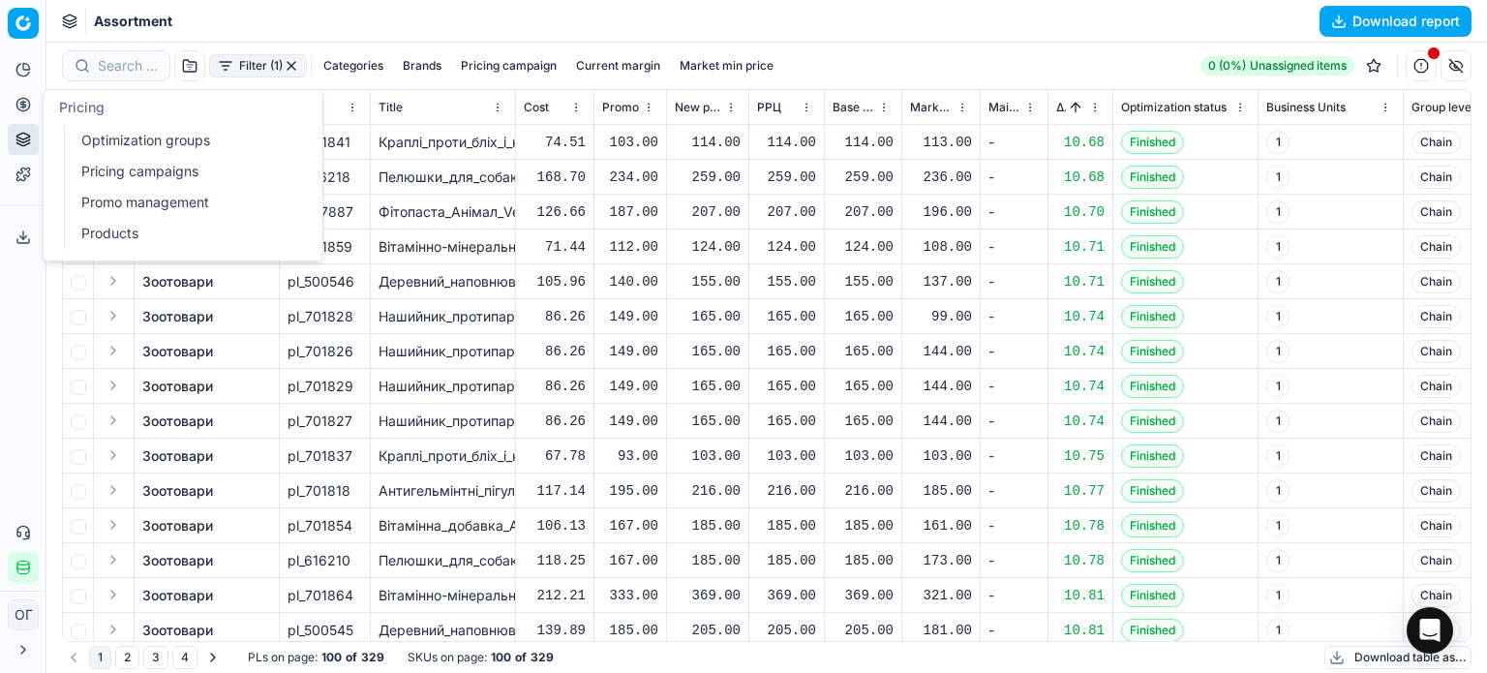
click at [81, 129] on link "Optimization groups" at bounding box center [187, 140] width 226 height 27
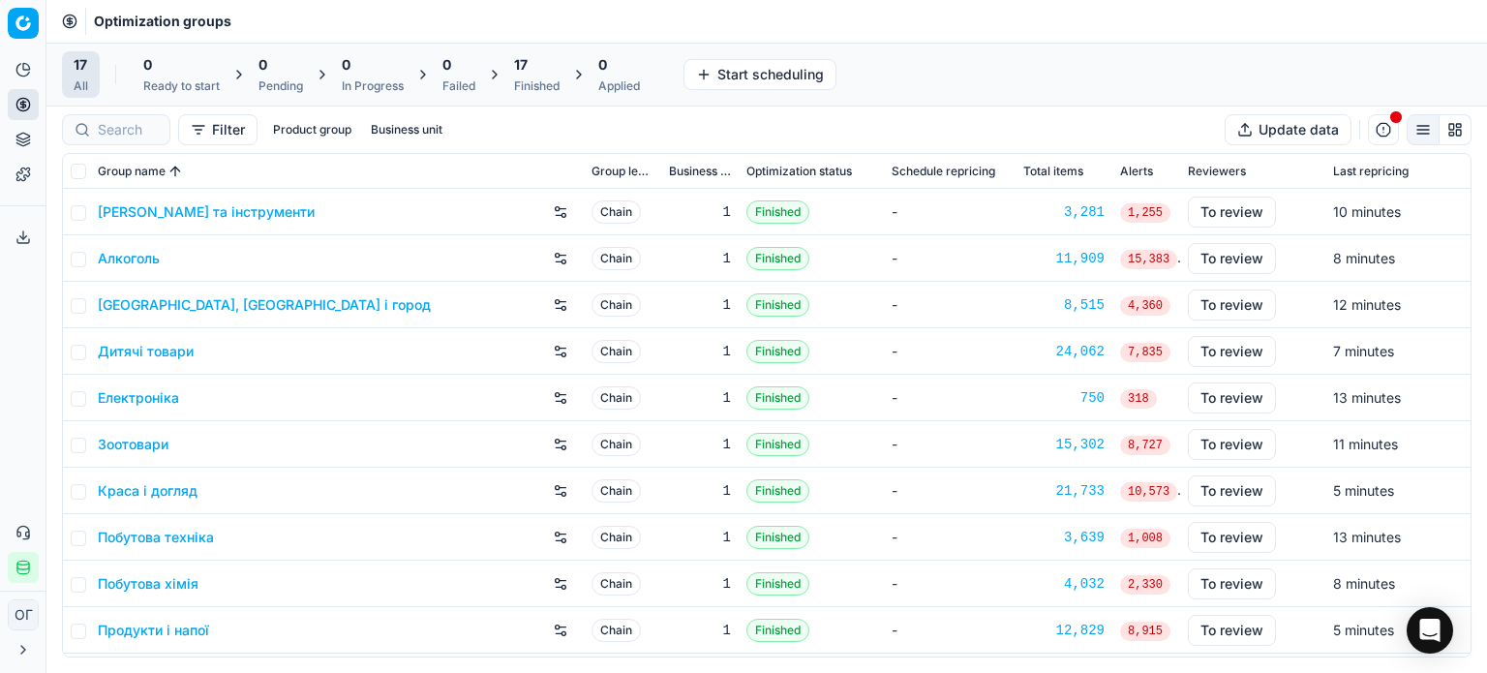
click at [533, 64] on div "17" at bounding box center [536, 64] width 45 height 19
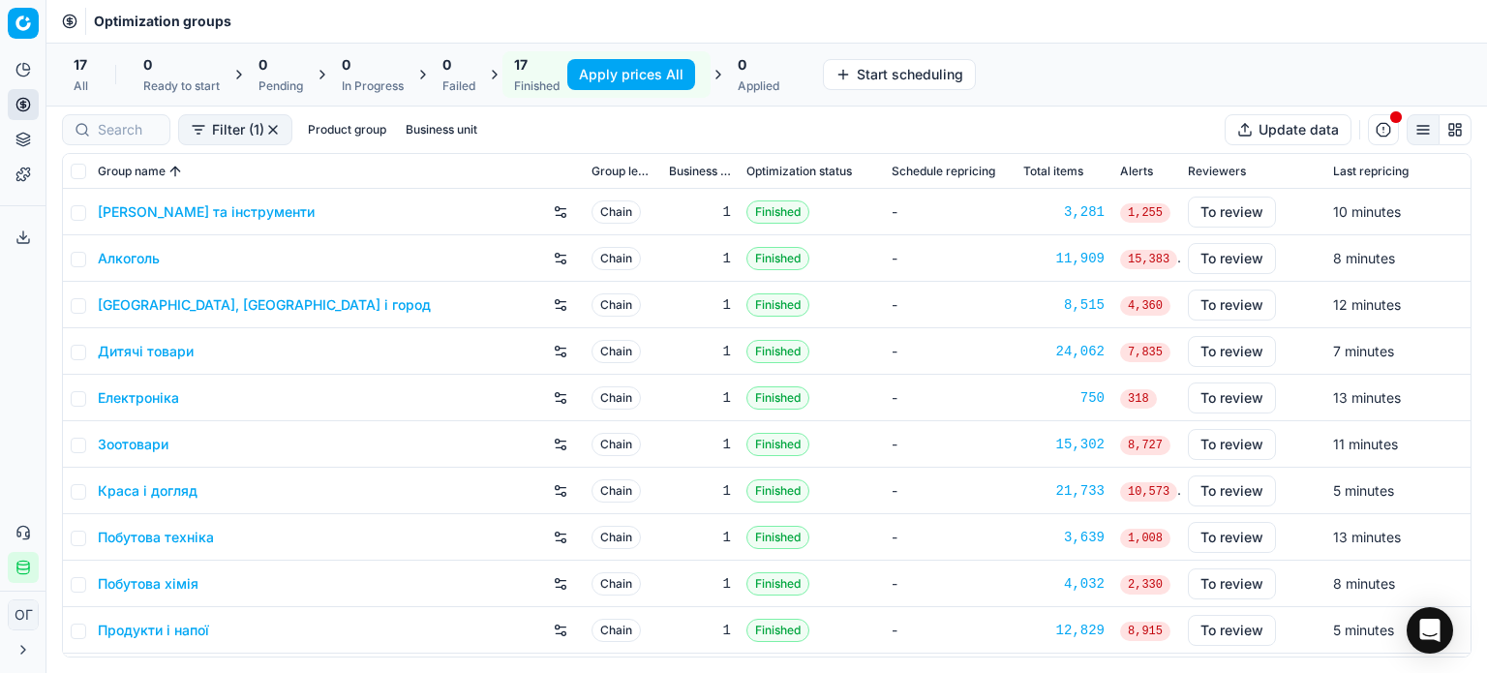
click at [580, 66] on button "Apply prices All" at bounding box center [631, 74] width 128 height 31
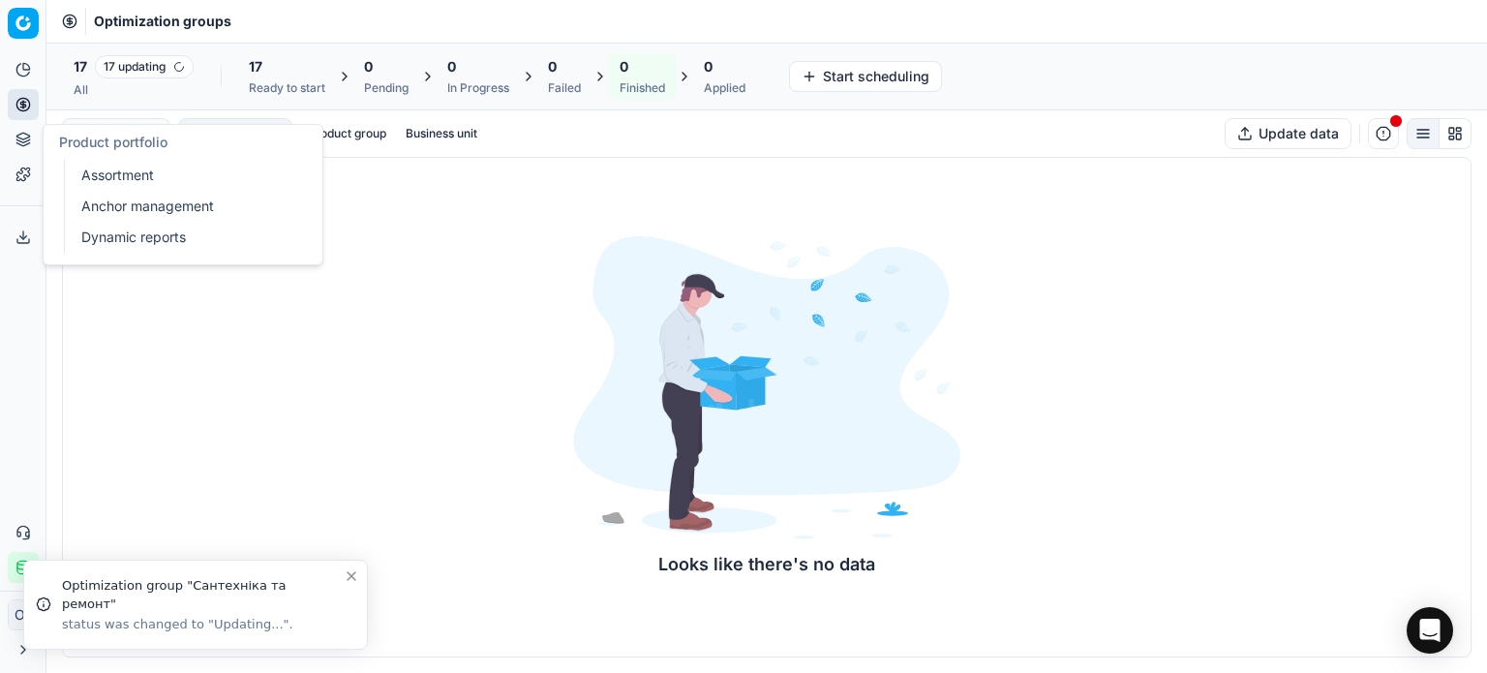
click at [26, 146] on icon at bounding box center [22, 139] width 15 height 15
click at [88, 173] on link "Assortment" at bounding box center [187, 175] width 226 height 27
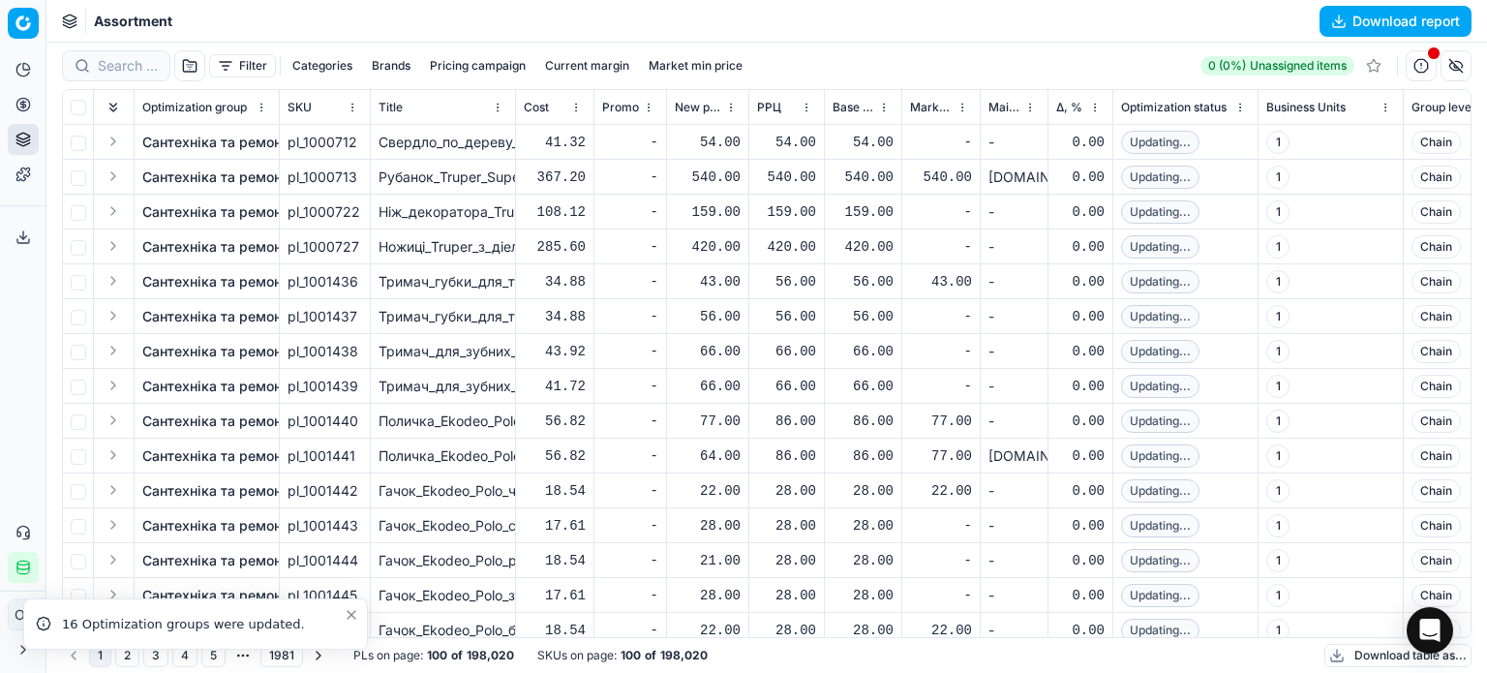
click at [1355, 657] on button "Download table as..." at bounding box center [1397, 655] width 147 height 23
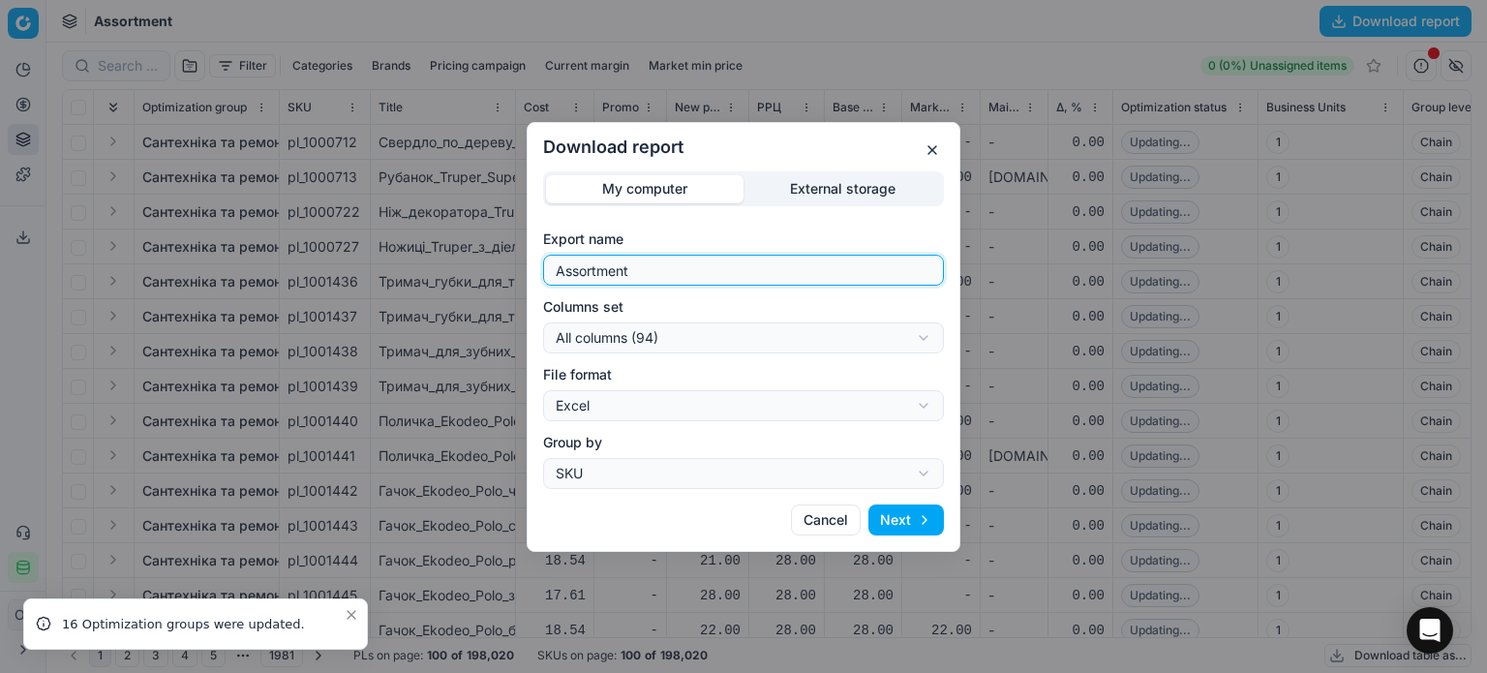
click at [686, 271] on input "Assortment" at bounding box center [743, 270] width 383 height 29
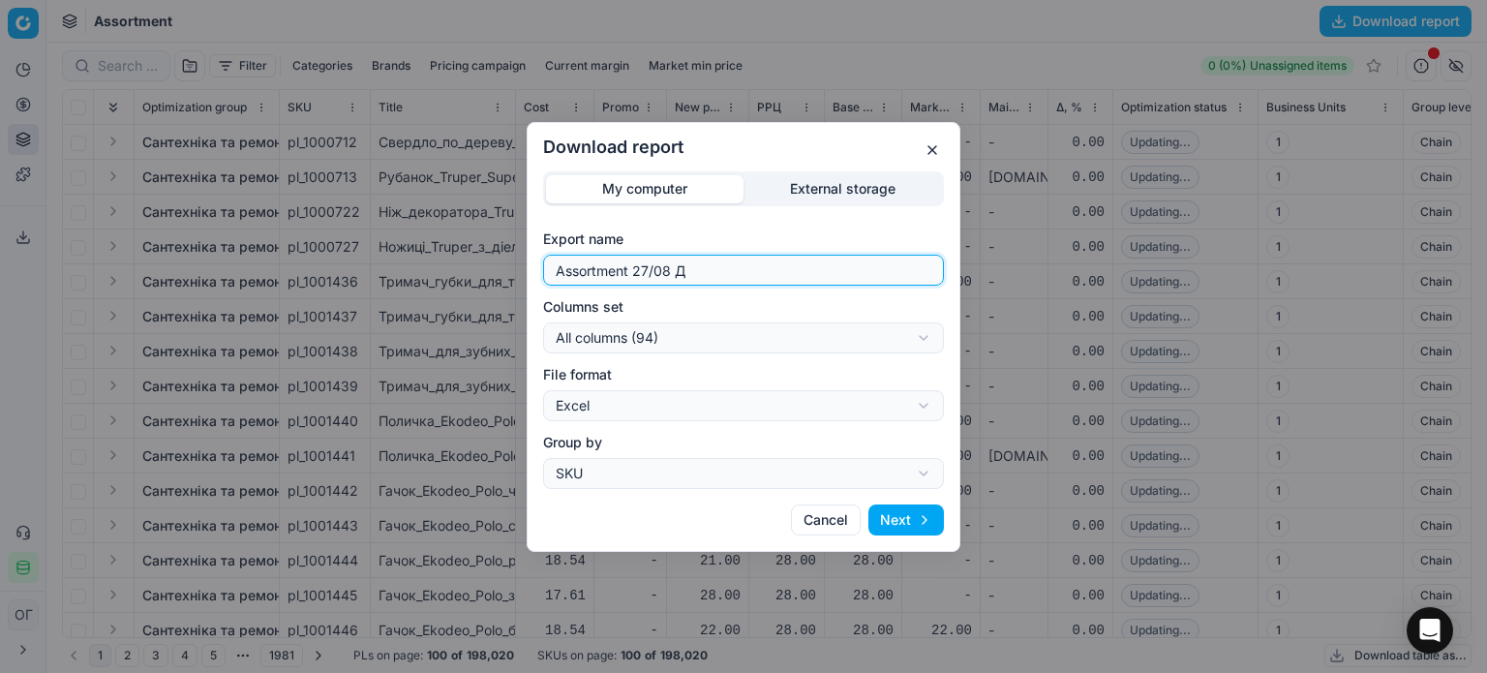
click at [655, 271] on input "Assortment 27/08 Д" at bounding box center [743, 270] width 383 height 29
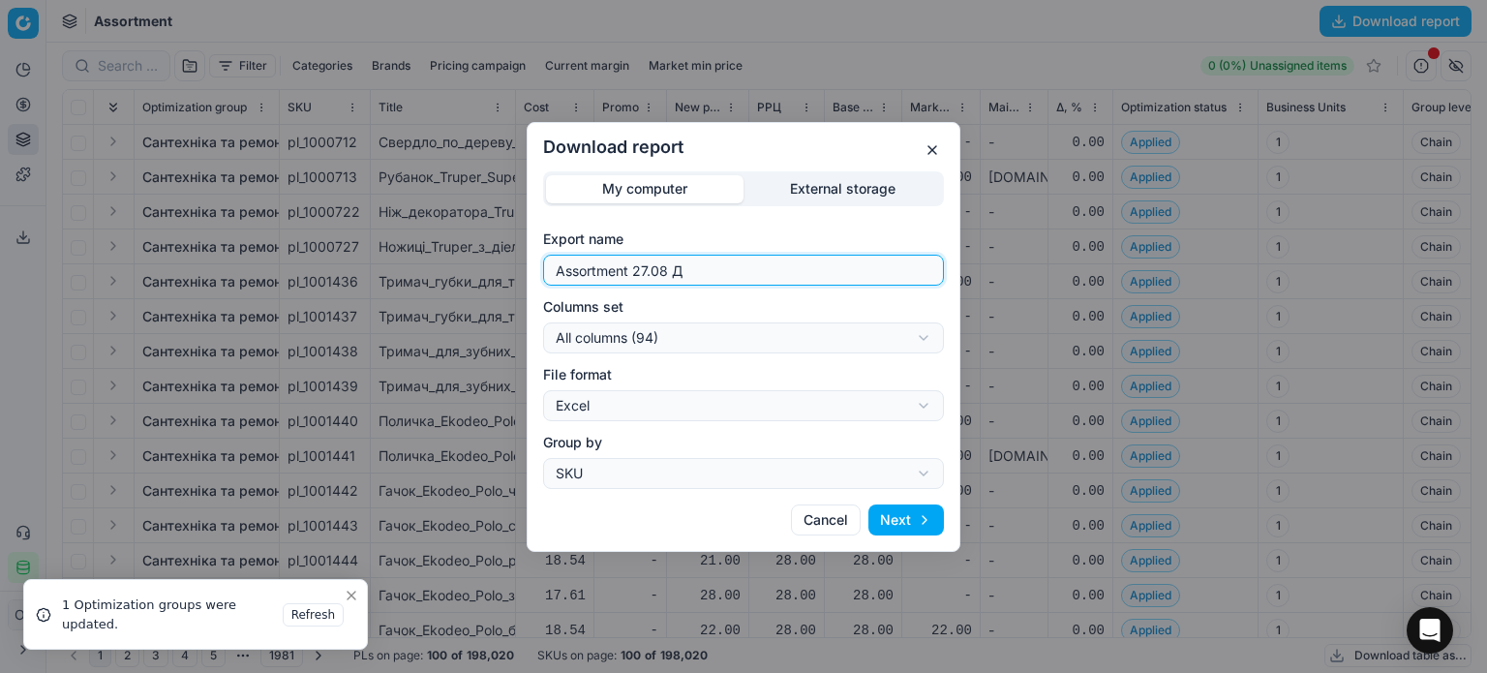
type input "Assortment 27.08 Д"
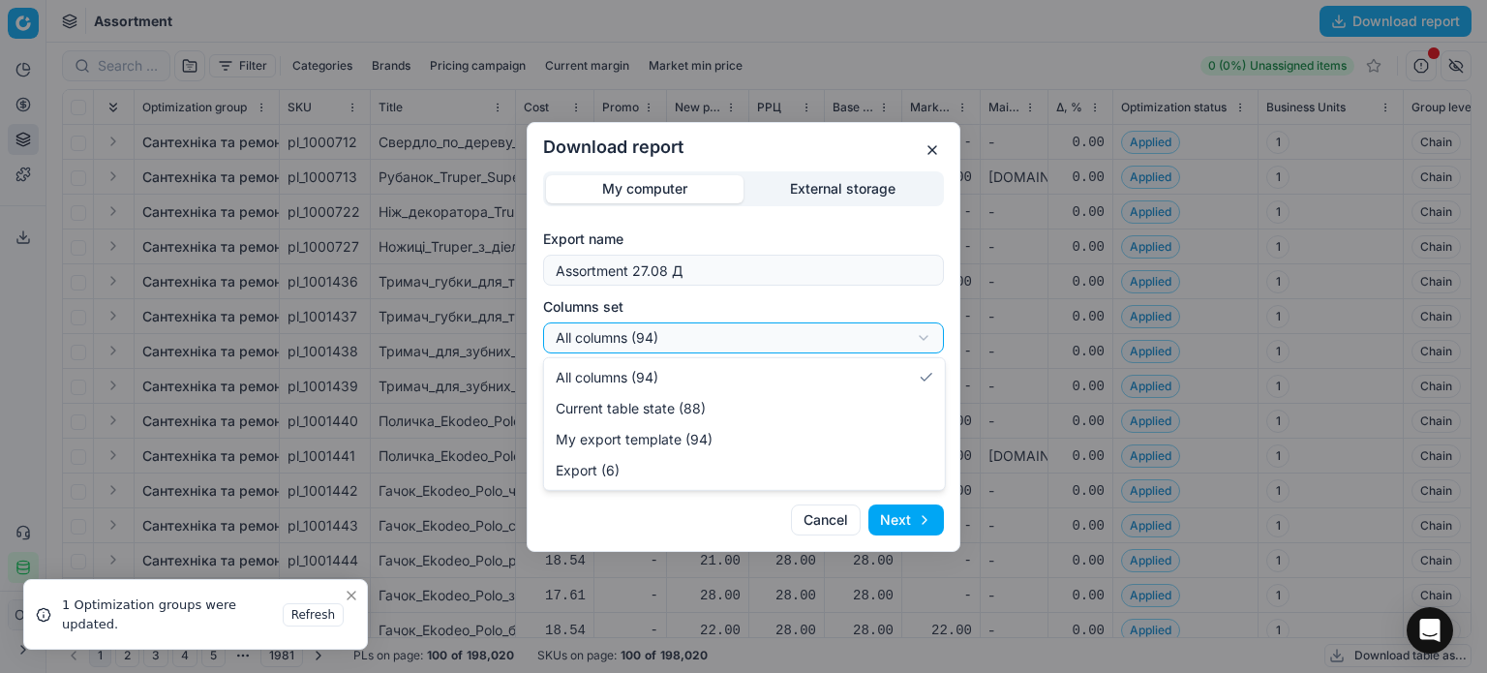
click at [689, 334] on div "Download report My computer External storage Export name Assortment 27.08 Д Col…" at bounding box center [743, 336] width 1487 height 673
select select "table"
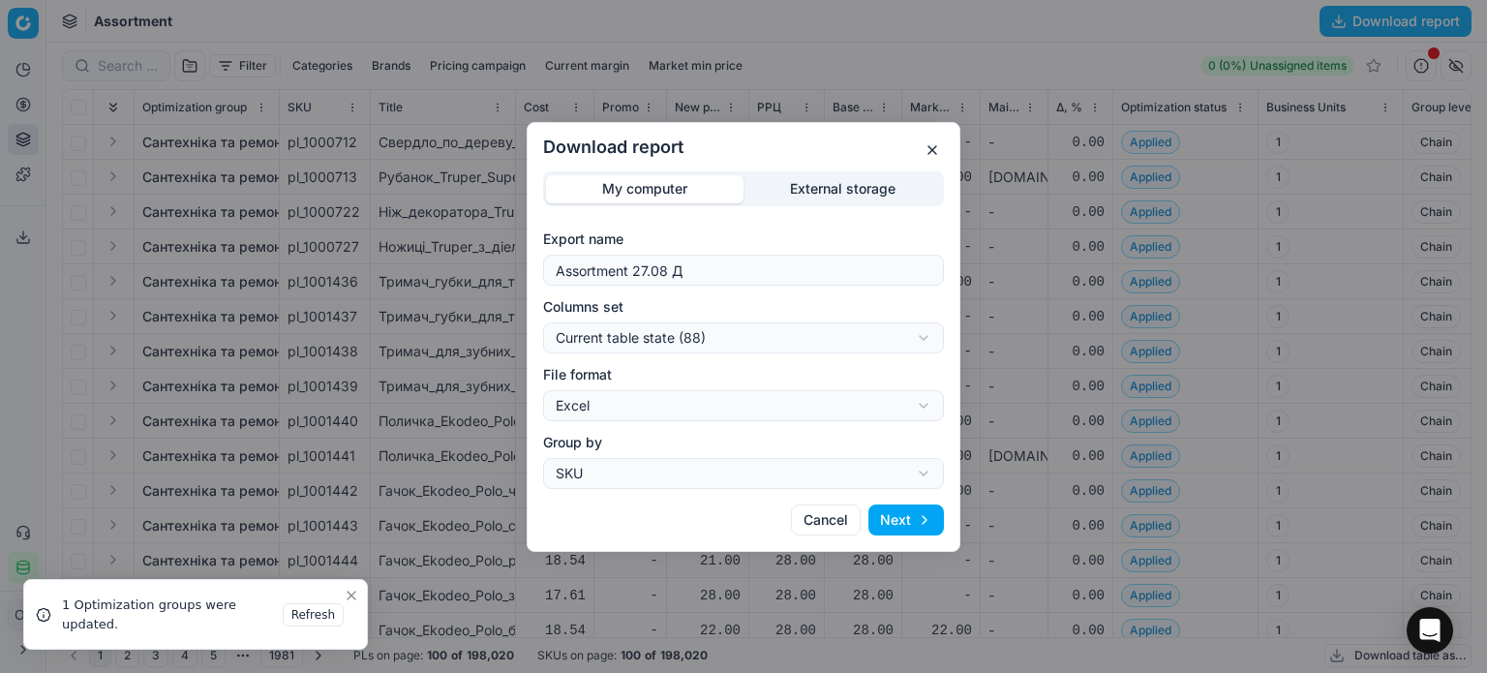
click at [906, 521] on button "Next" at bounding box center [906, 519] width 76 height 31
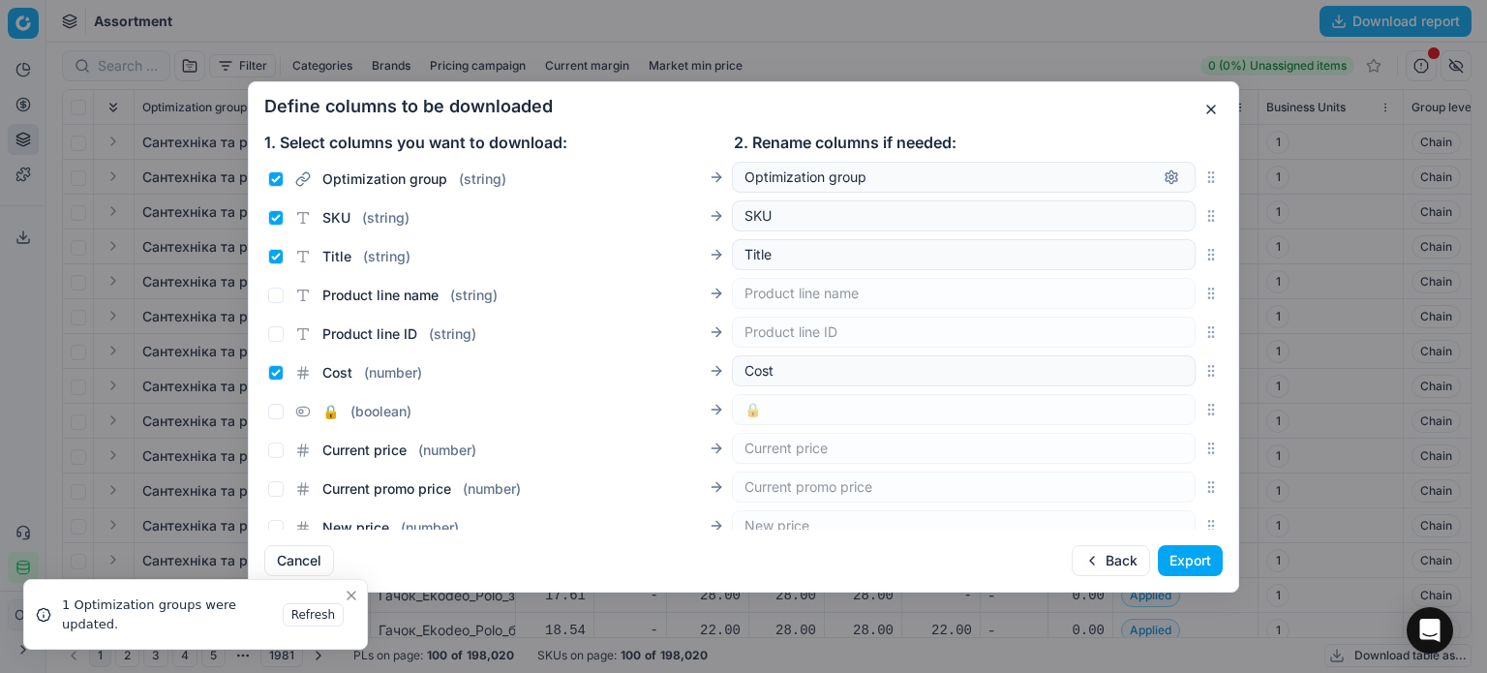
click at [1177, 560] on button "Export" at bounding box center [1190, 560] width 65 height 31
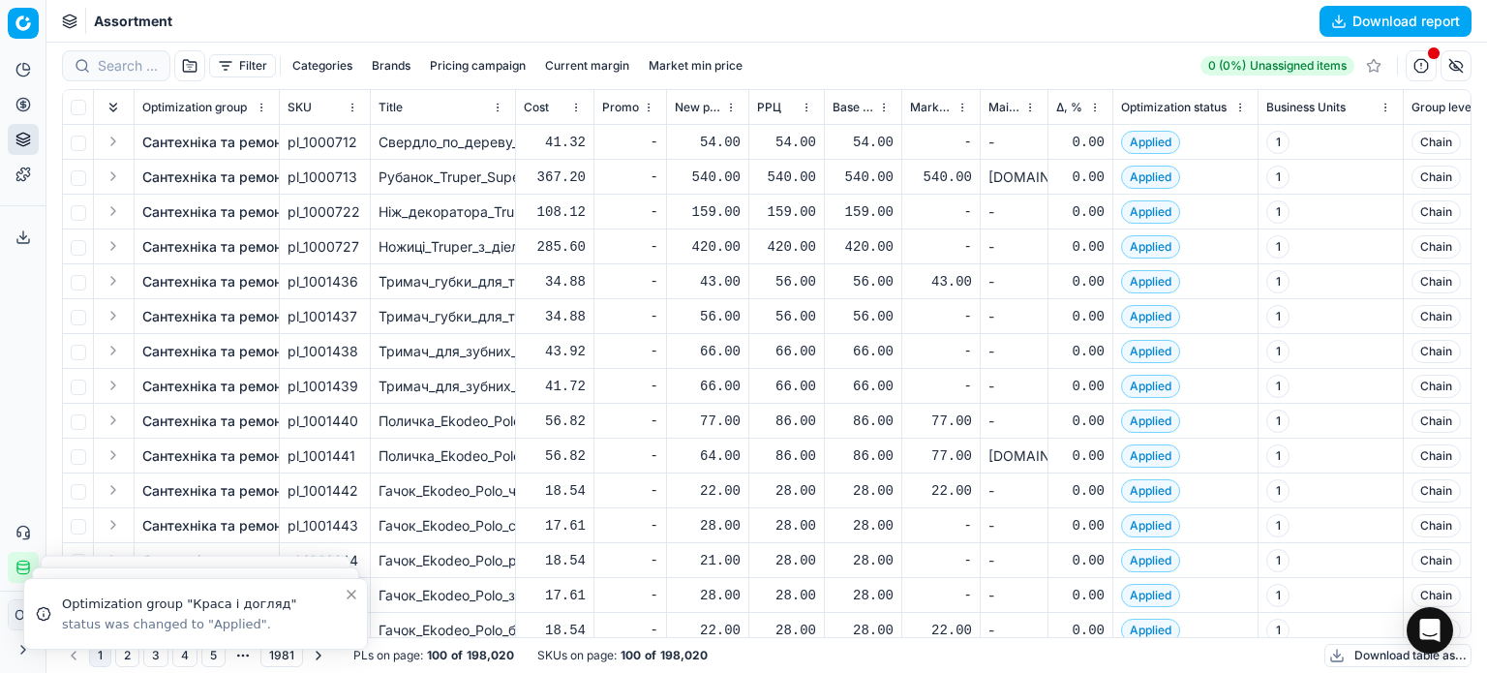
click at [19, 246] on button "Export service" at bounding box center [23, 237] width 31 height 31
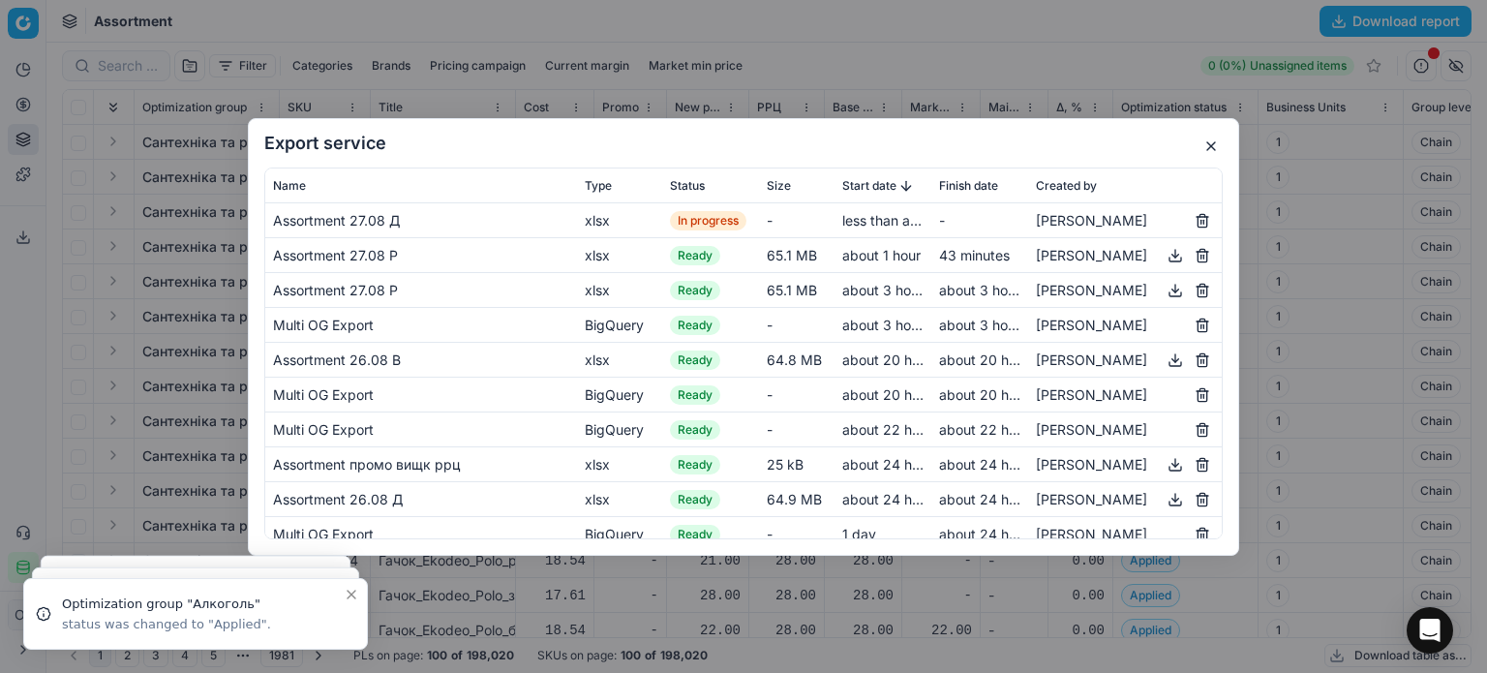
click at [664, 27] on div "Export service Name Type Status Size Start date Finish date Created by Assortme…" at bounding box center [743, 336] width 1487 height 673
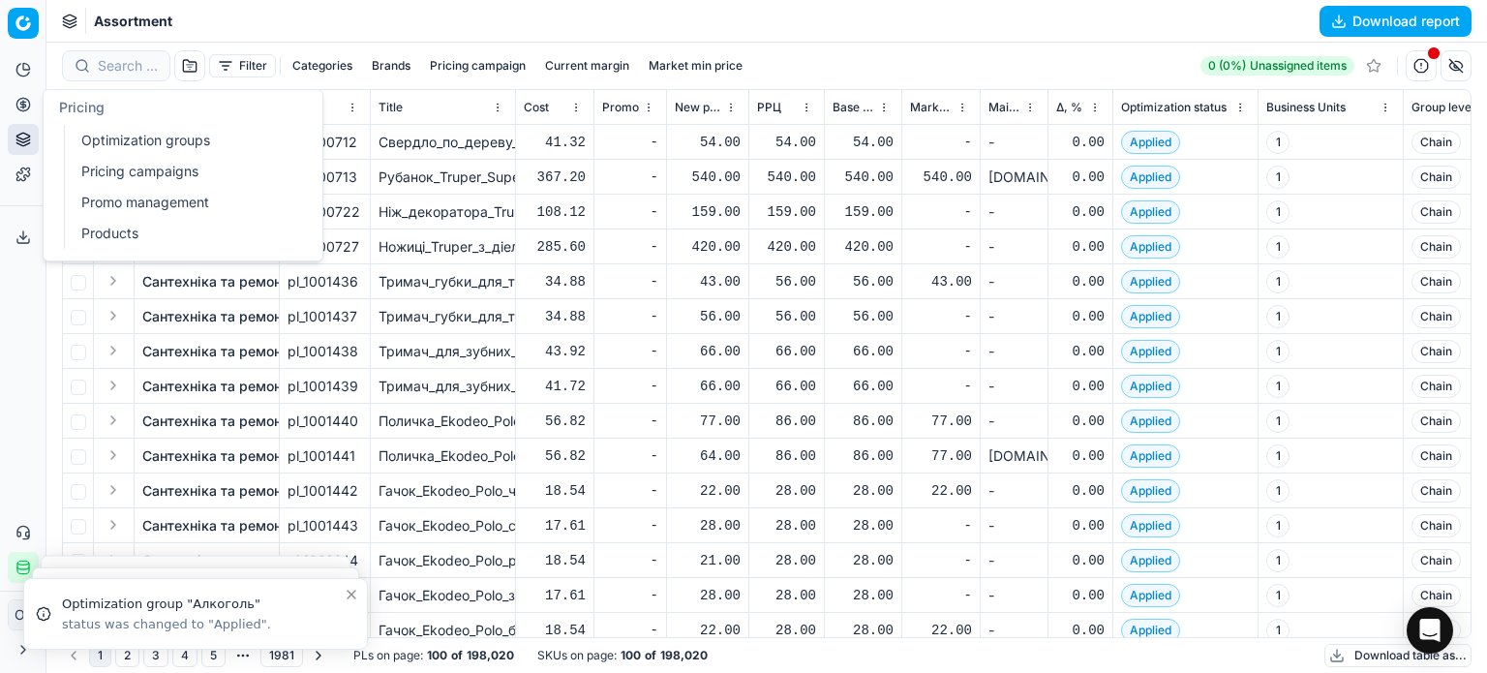
click at [29, 107] on icon at bounding box center [22, 104] width 15 height 15
drag, startPoint x: 123, startPoint y: 138, endPoint x: 318, endPoint y: 197, distance: 203.1
click at [123, 138] on link "Optimization groups" at bounding box center [187, 140] width 226 height 27
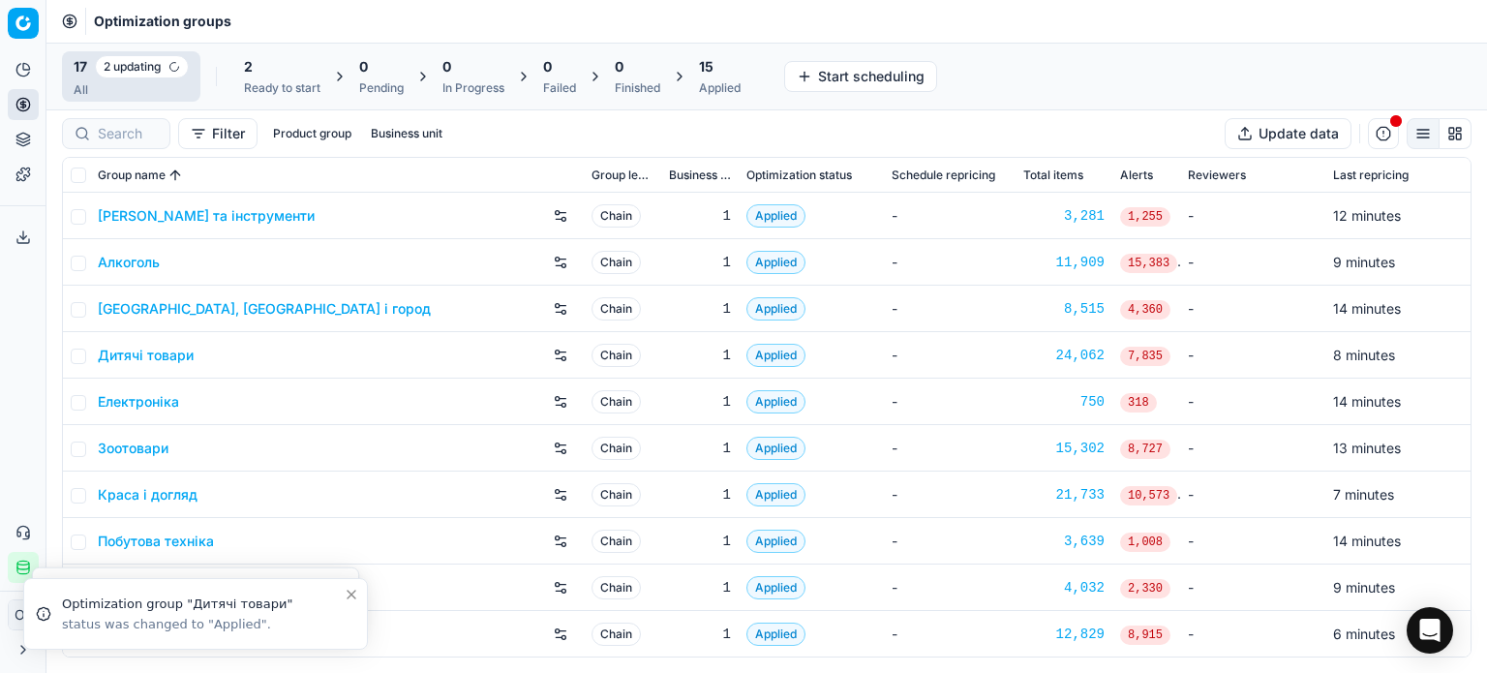
click at [20, 230] on icon at bounding box center [22, 236] width 15 height 15
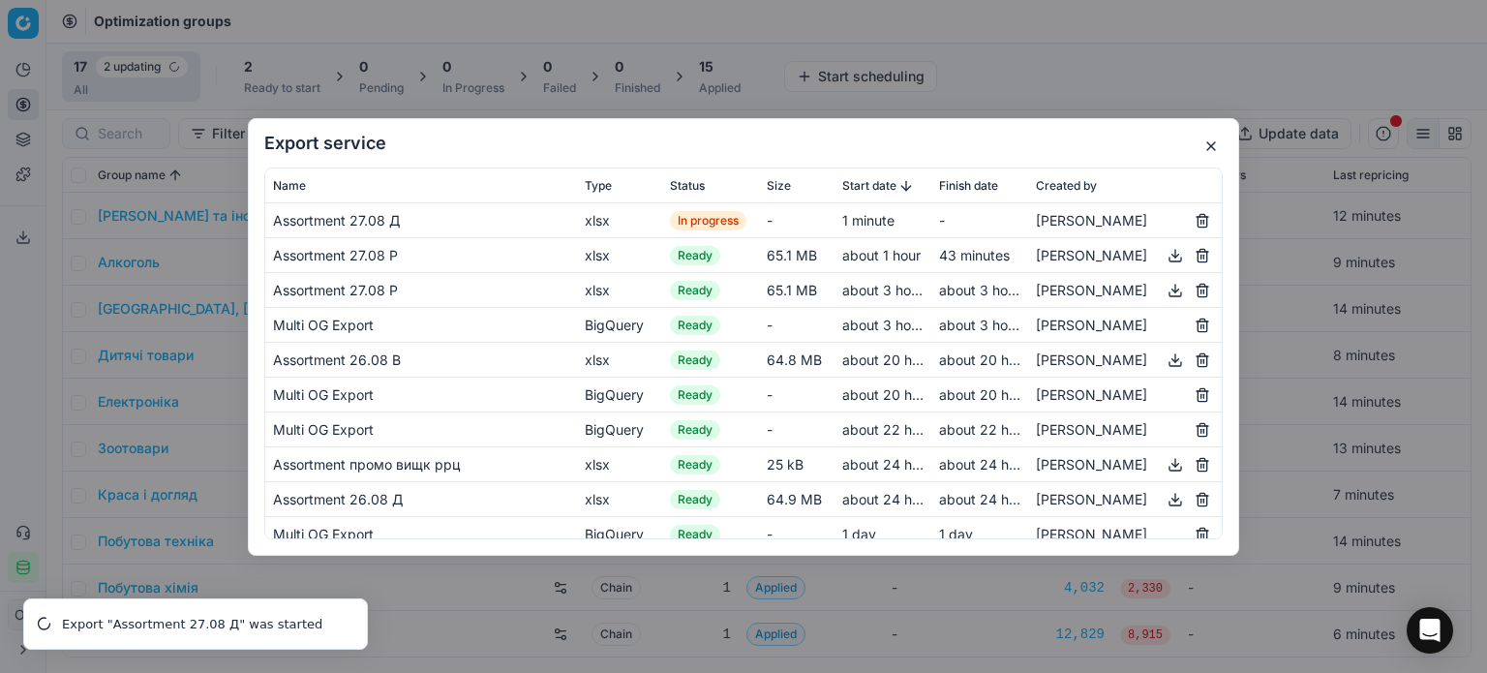
click at [1207, 141] on button "button" at bounding box center [1210, 146] width 23 height 23
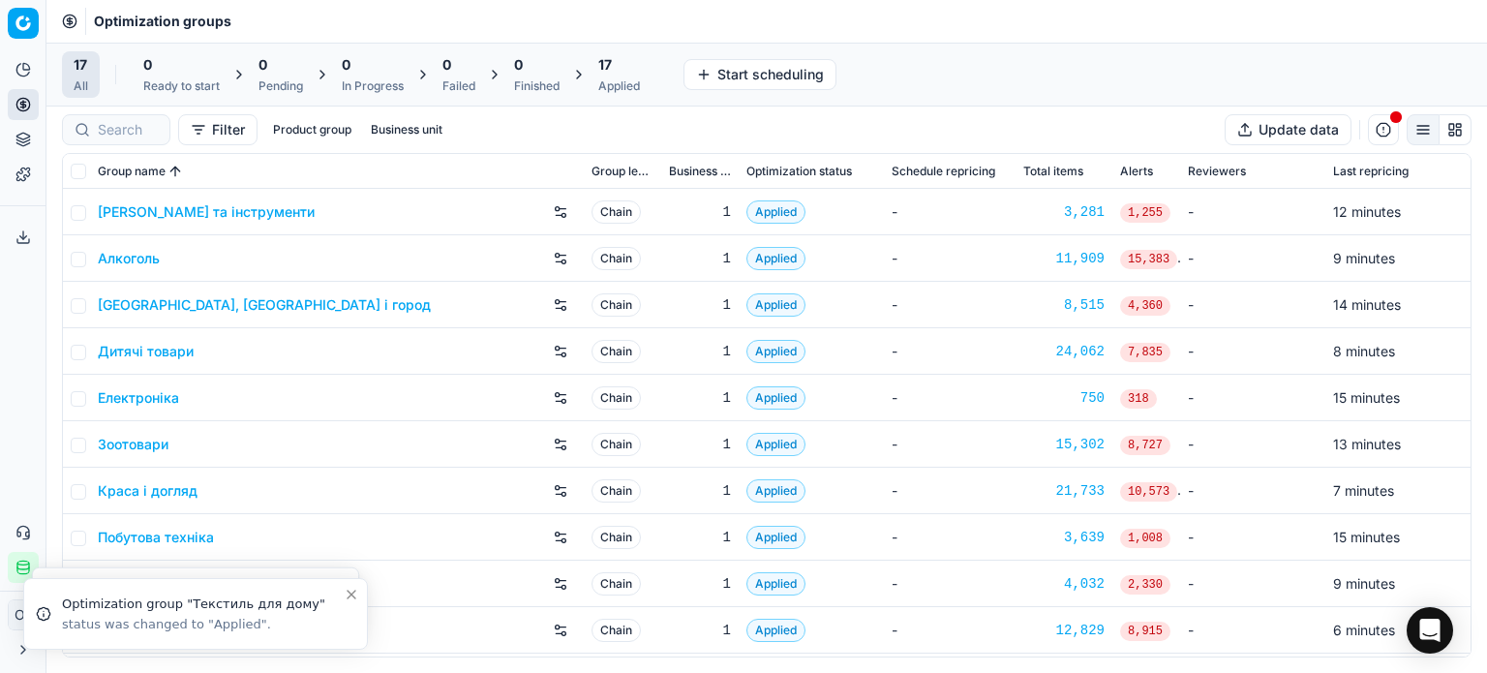
click at [631, 67] on div "17" at bounding box center [619, 64] width 42 height 19
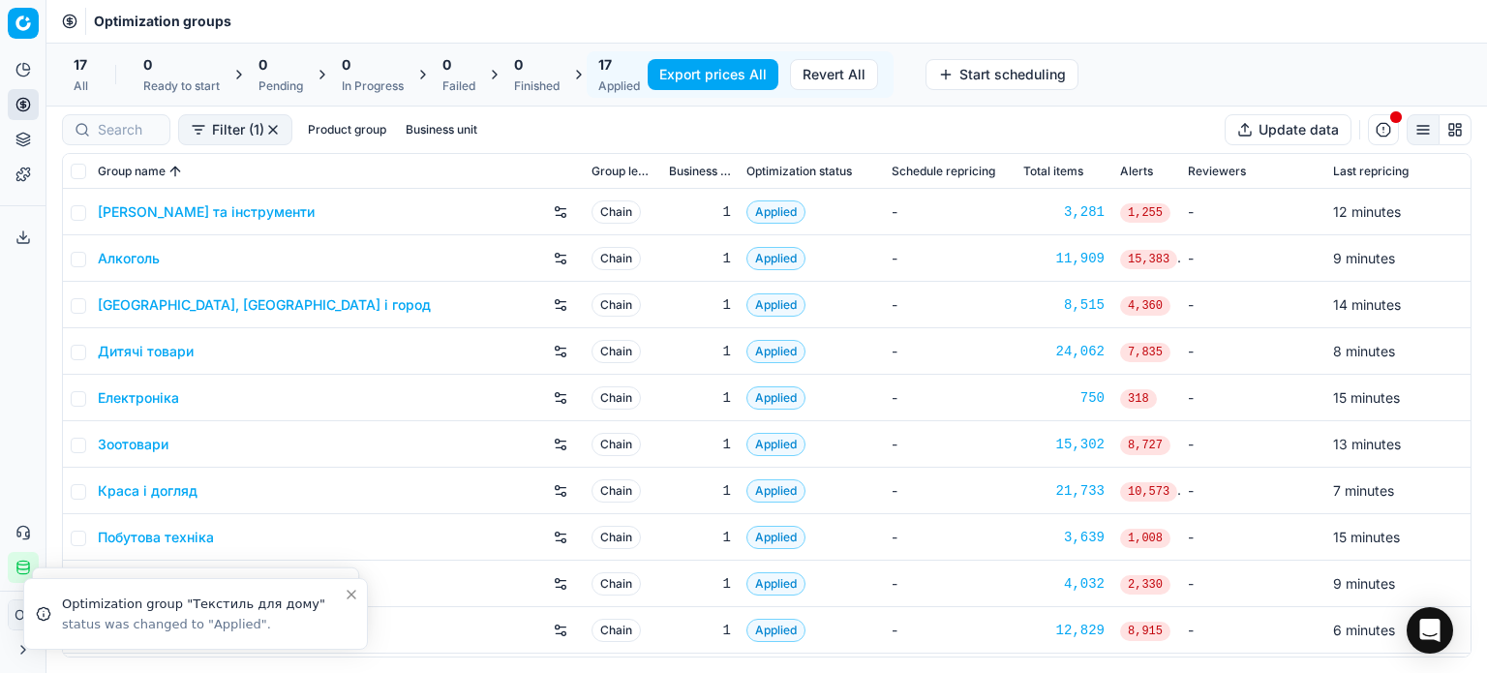
click at [679, 74] on button "Export prices All" at bounding box center [713, 74] width 131 height 31
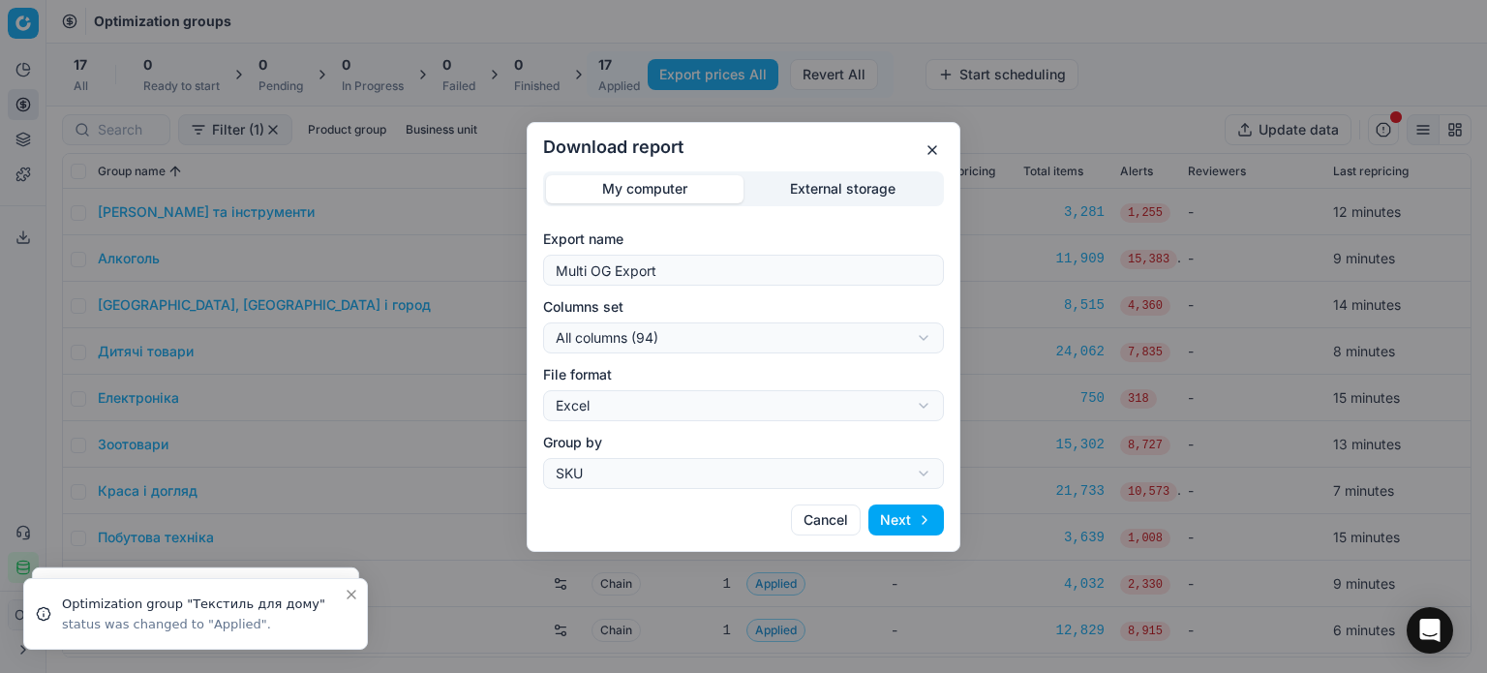
click at [856, 166] on div "Download report My computer External storage Export name Multi OG Export Column…" at bounding box center [744, 337] width 434 height 430
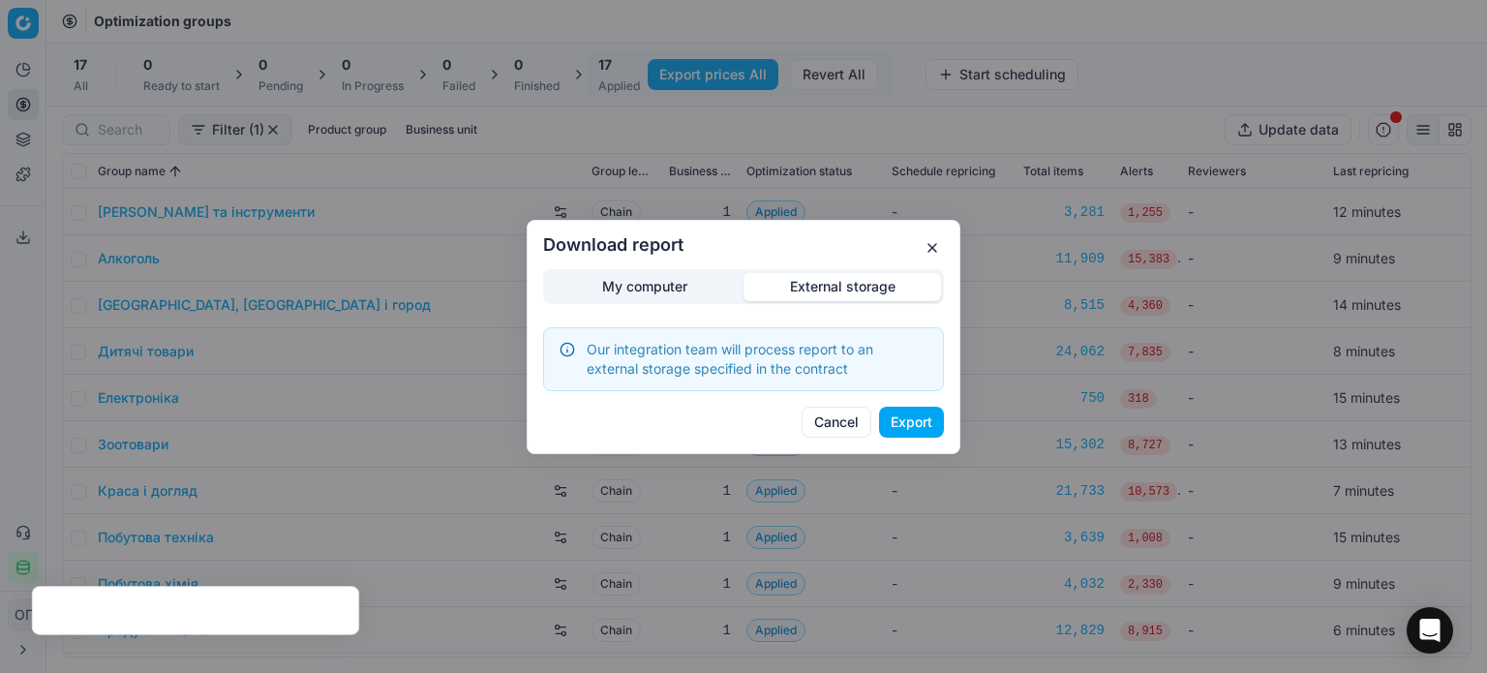
click at [852, 188] on div "Download report My computer External storage Our integration team will process …" at bounding box center [743, 336] width 1487 height 673
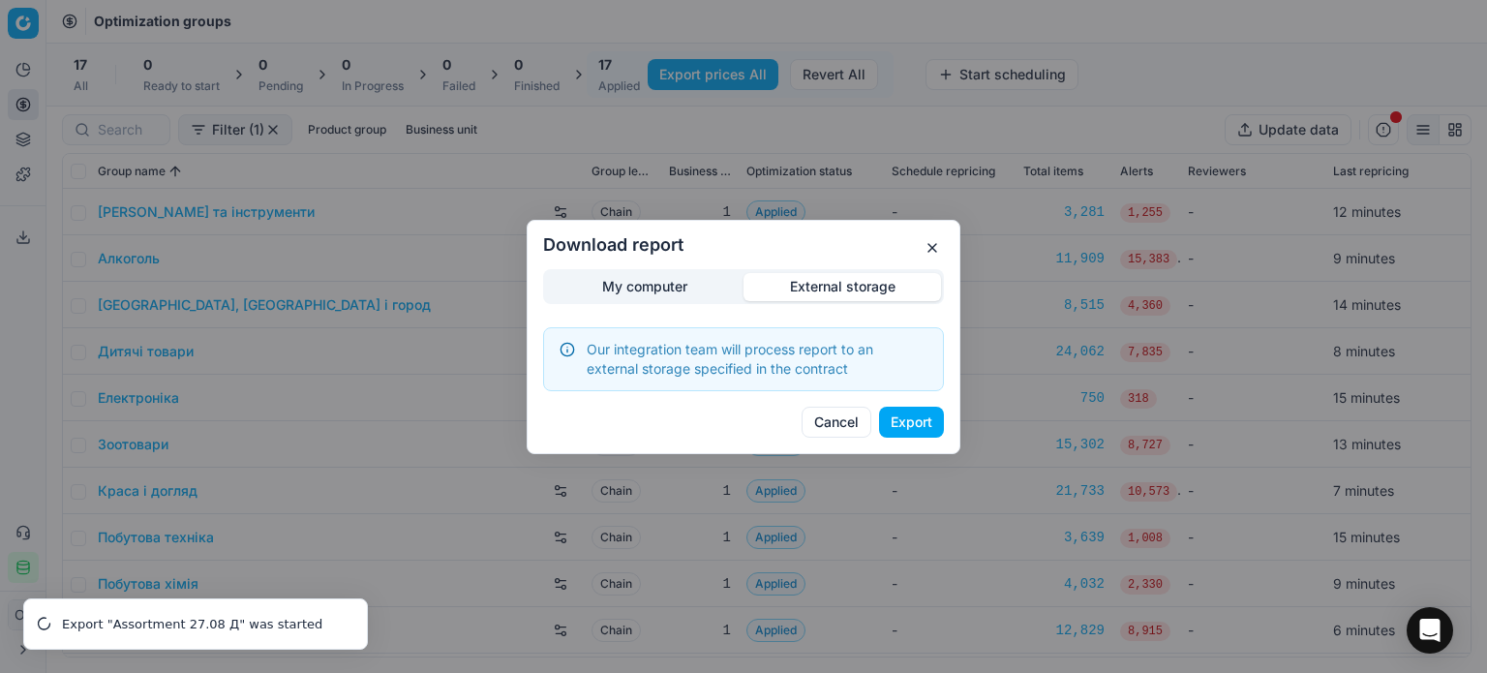
click at [914, 417] on button "Export" at bounding box center [911, 422] width 65 height 31
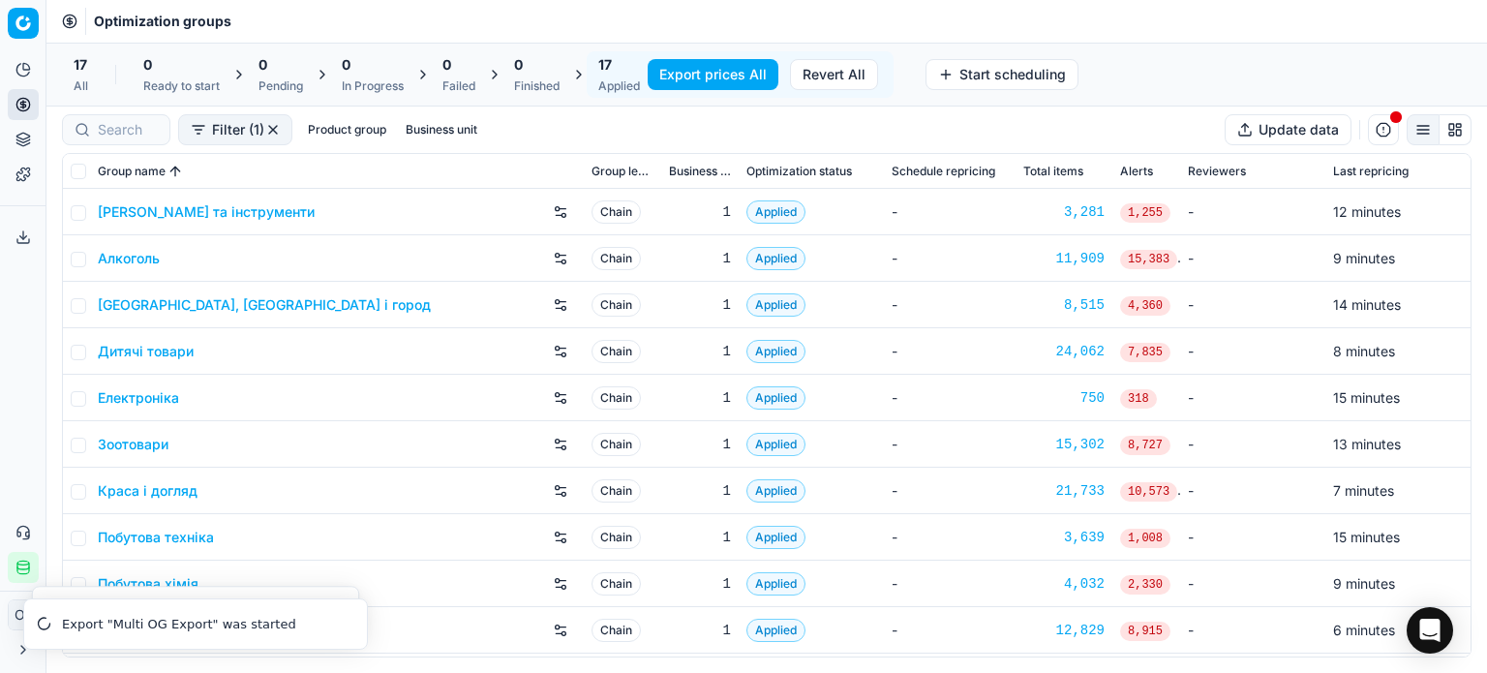
click at [24, 230] on icon at bounding box center [22, 236] width 15 height 15
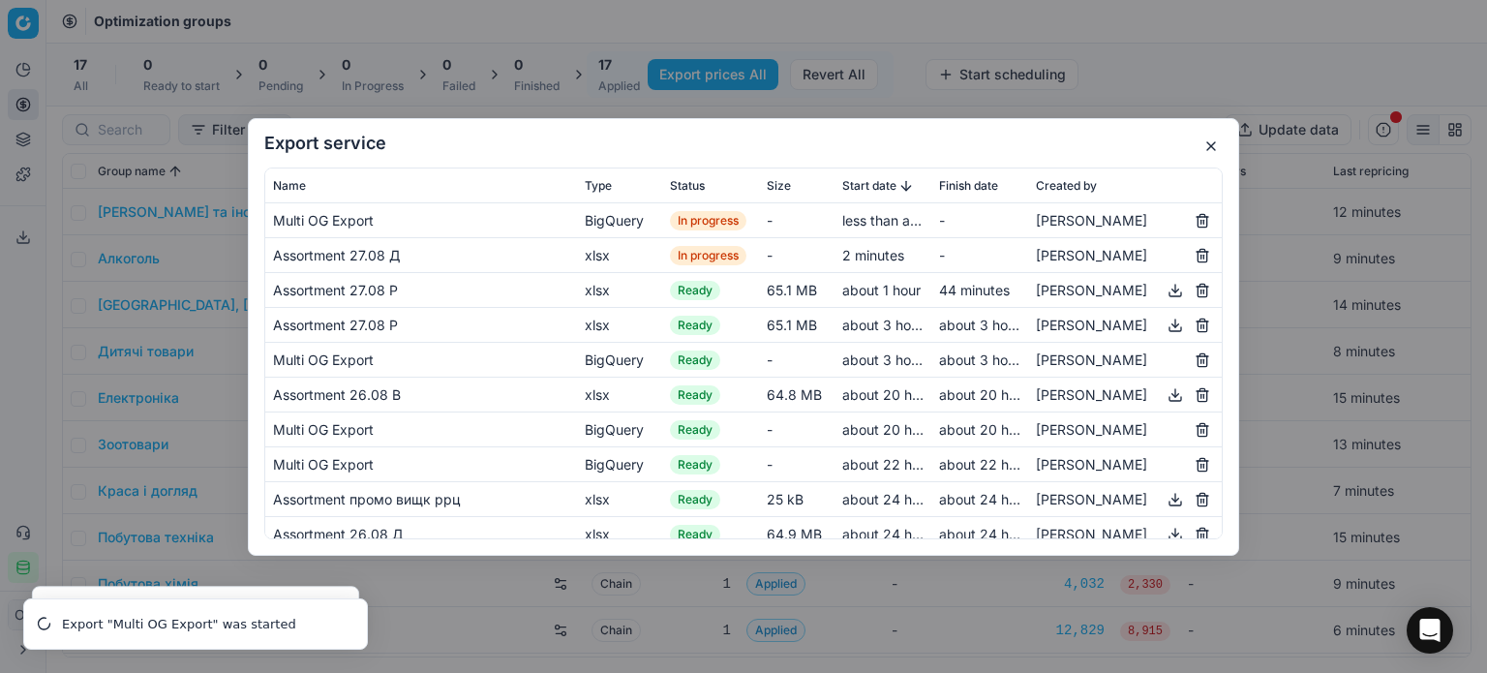
click at [1087, 152] on div "Export service Name Type Status Size Start date Finish date Created by Multi OG…" at bounding box center [743, 337] width 991 height 438
click at [1212, 141] on button "button" at bounding box center [1210, 146] width 23 height 23
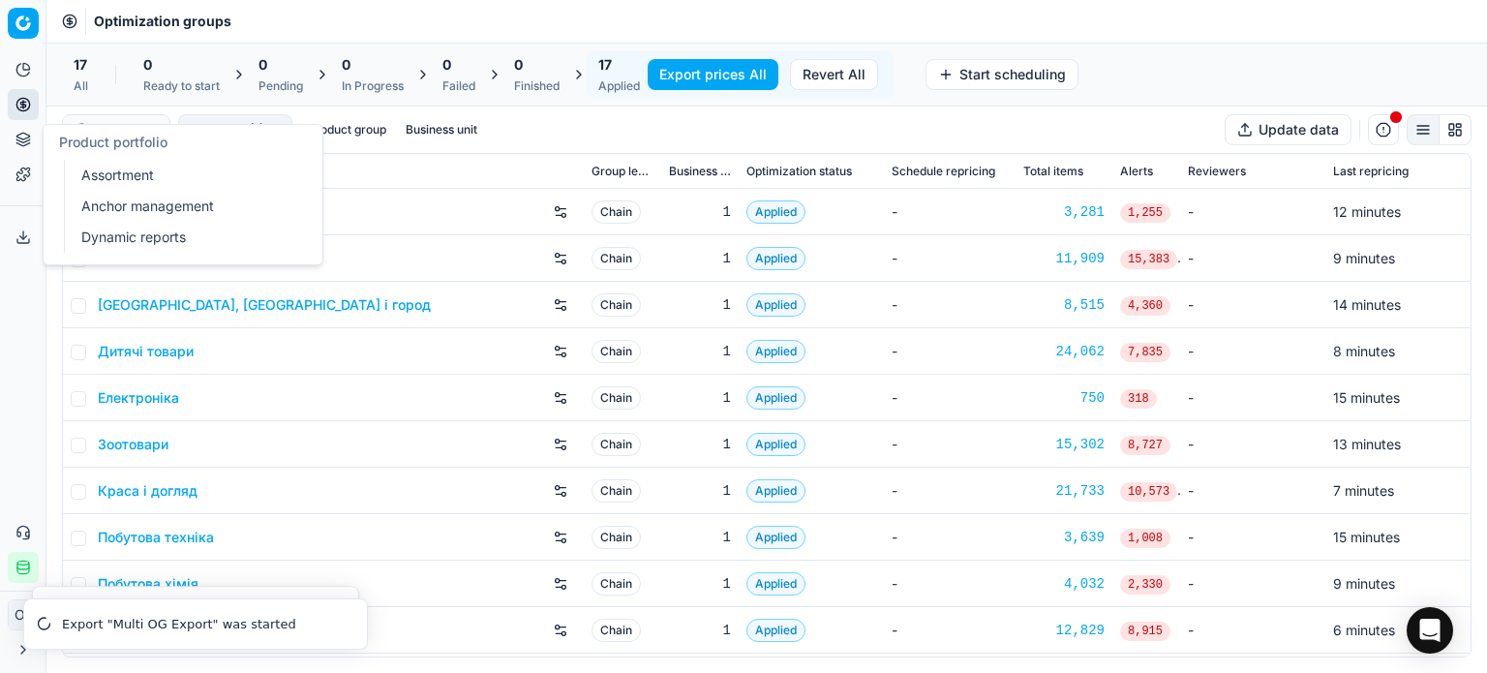
click at [18, 140] on icon at bounding box center [22, 140] width 13 height 3
click at [102, 166] on link "Assortment" at bounding box center [187, 175] width 226 height 27
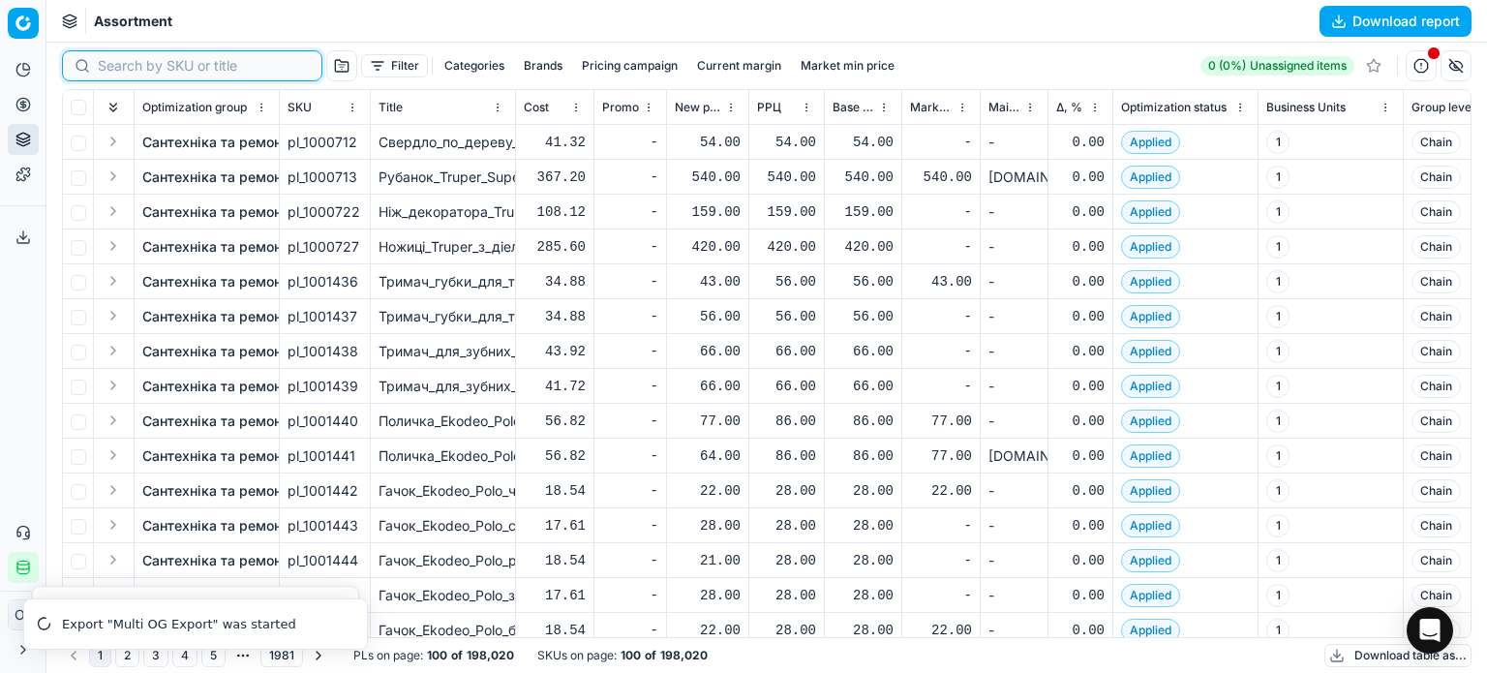
click at [103, 65] on input at bounding box center [204, 65] width 212 height 19
paste input "962371"
type input "962371"
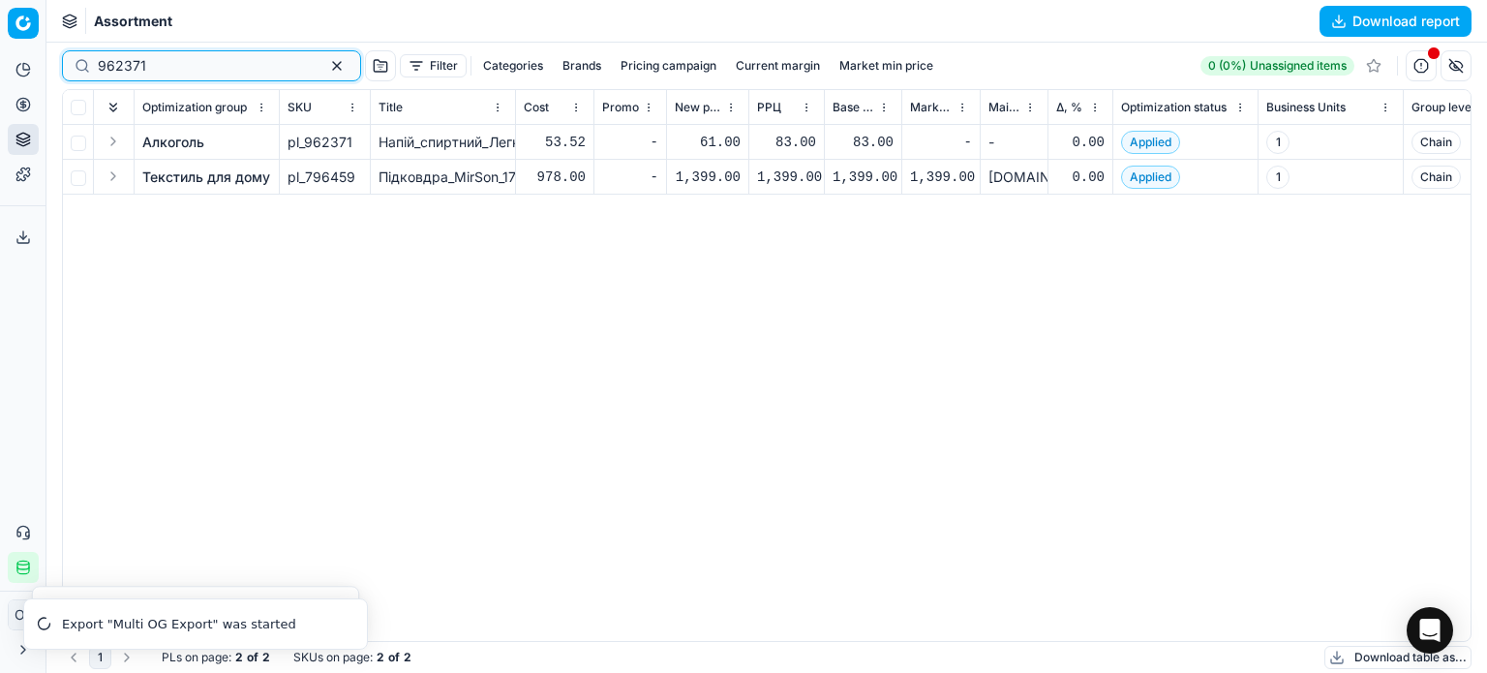
drag, startPoint x: 311, startPoint y: 69, endPoint x: 461, endPoint y: 6, distance: 162.7
click at [325, 69] on button "button" at bounding box center [336, 65] width 23 height 23
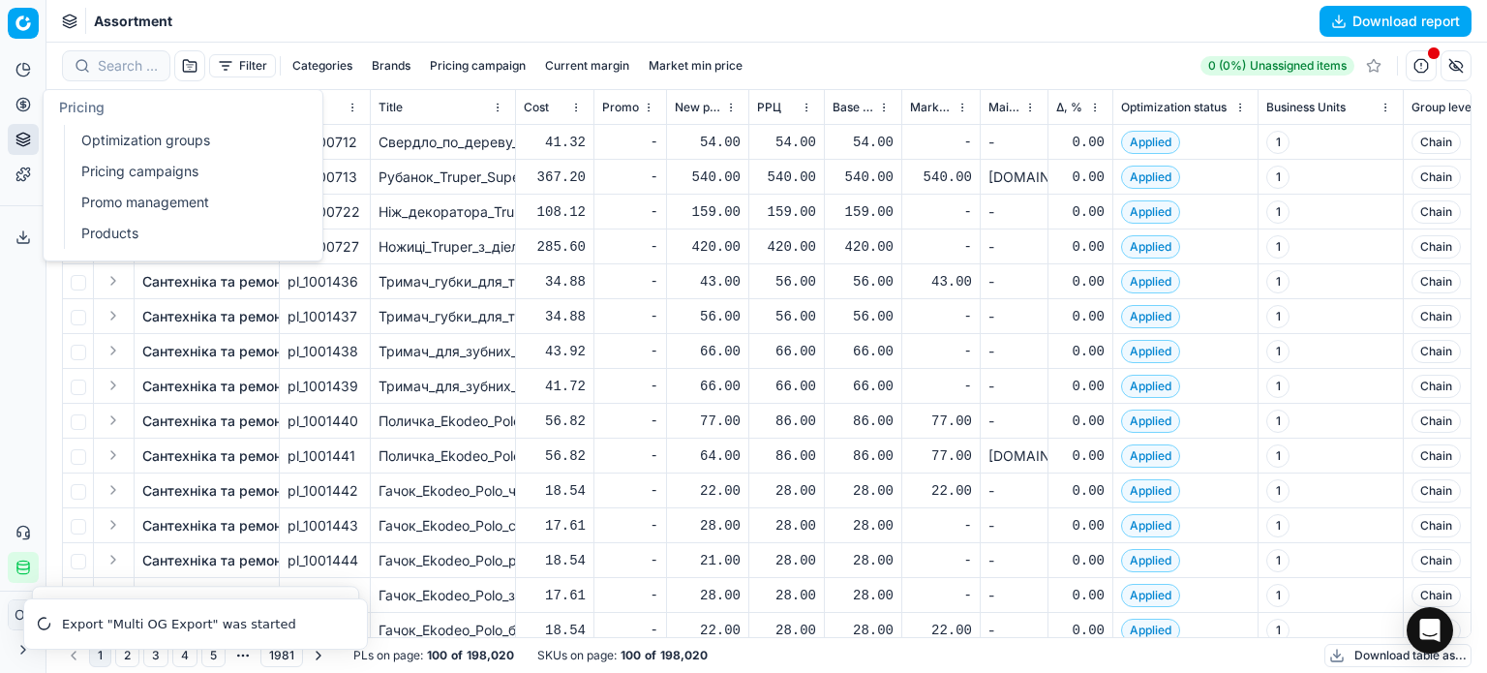
drag, startPoint x: 105, startPoint y: 134, endPoint x: 140, endPoint y: 107, distance: 44.3
click at [105, 134] on link "Optimization groups" at bounding box center [187, 140] width 226 height 27
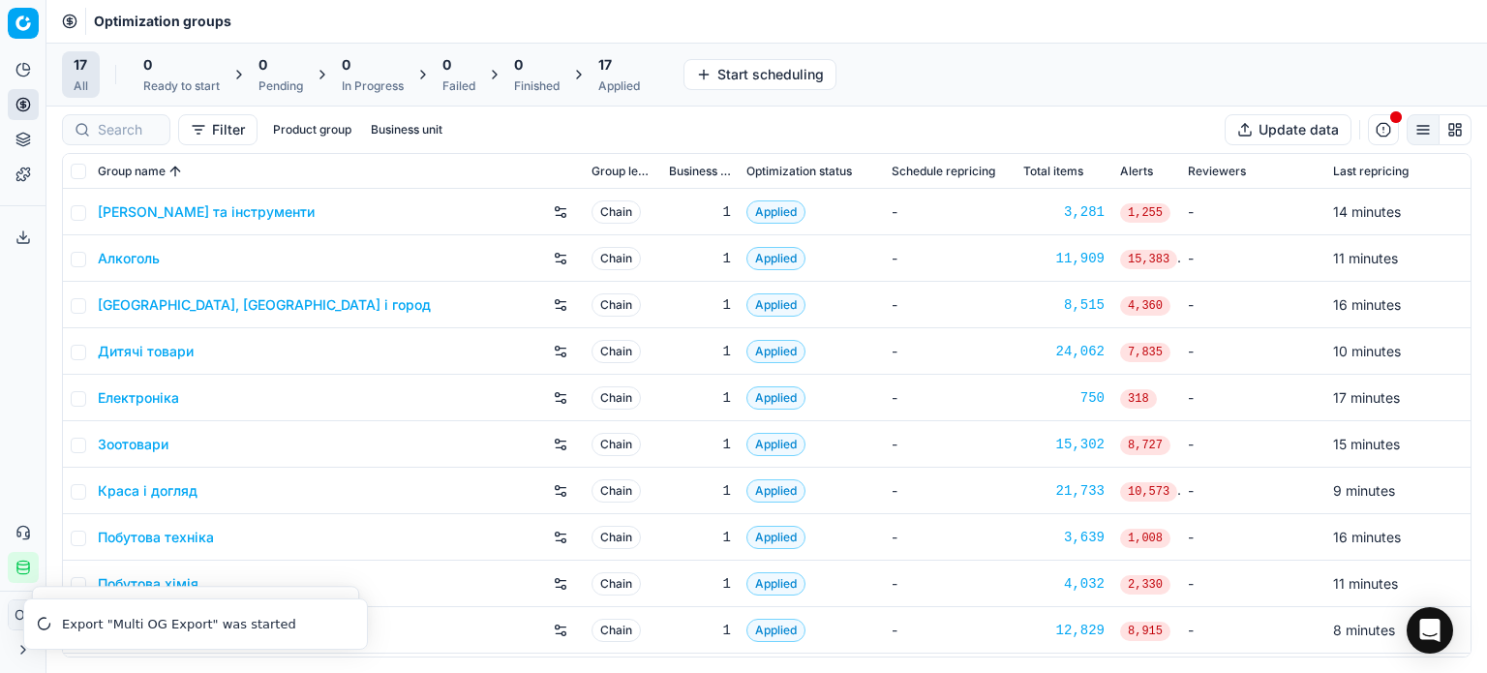
click at [22, 245] on button "Export service" at bounding box center [23, 237] width 31 height 31
click at [20, 243] on icon at bounding box center [22, 236] width 15 height 15
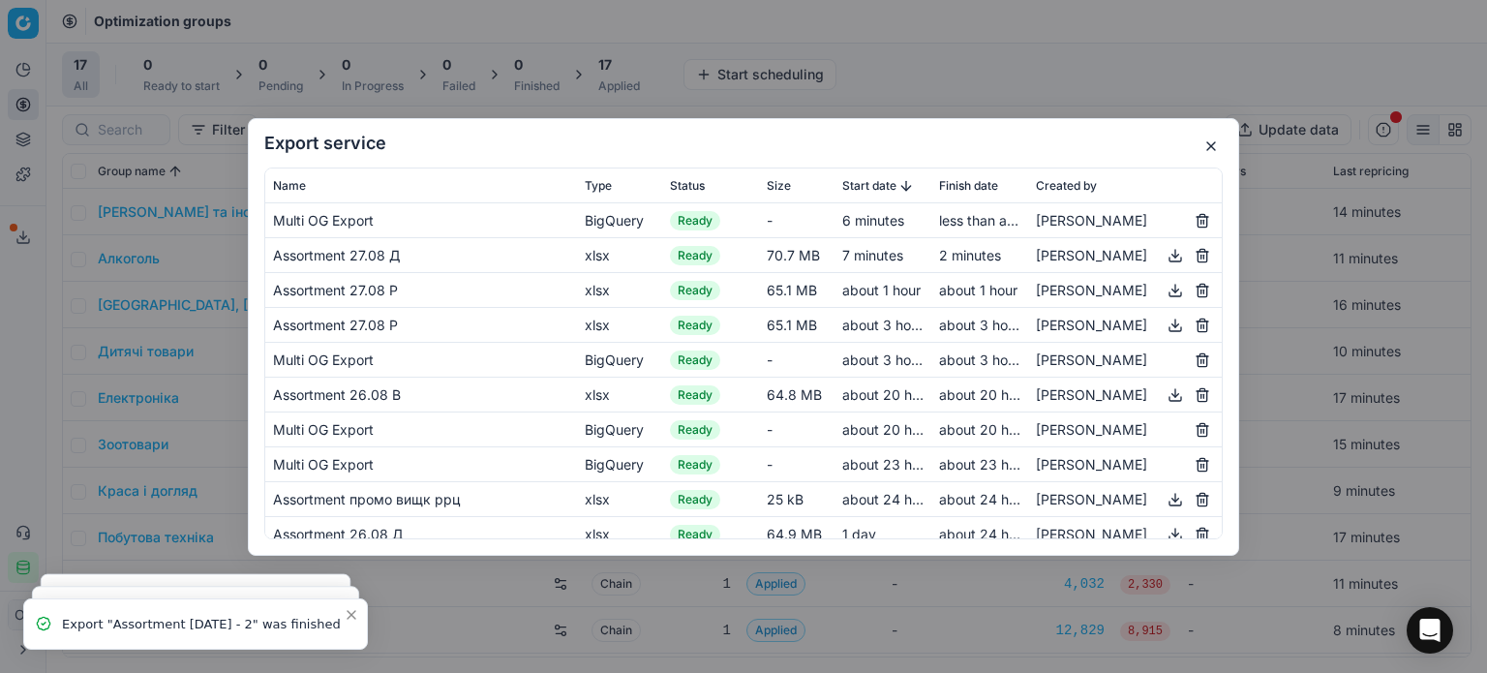
click at [1164, 254] on button "button" at bounding box center [1175, 254] width 23 height 23
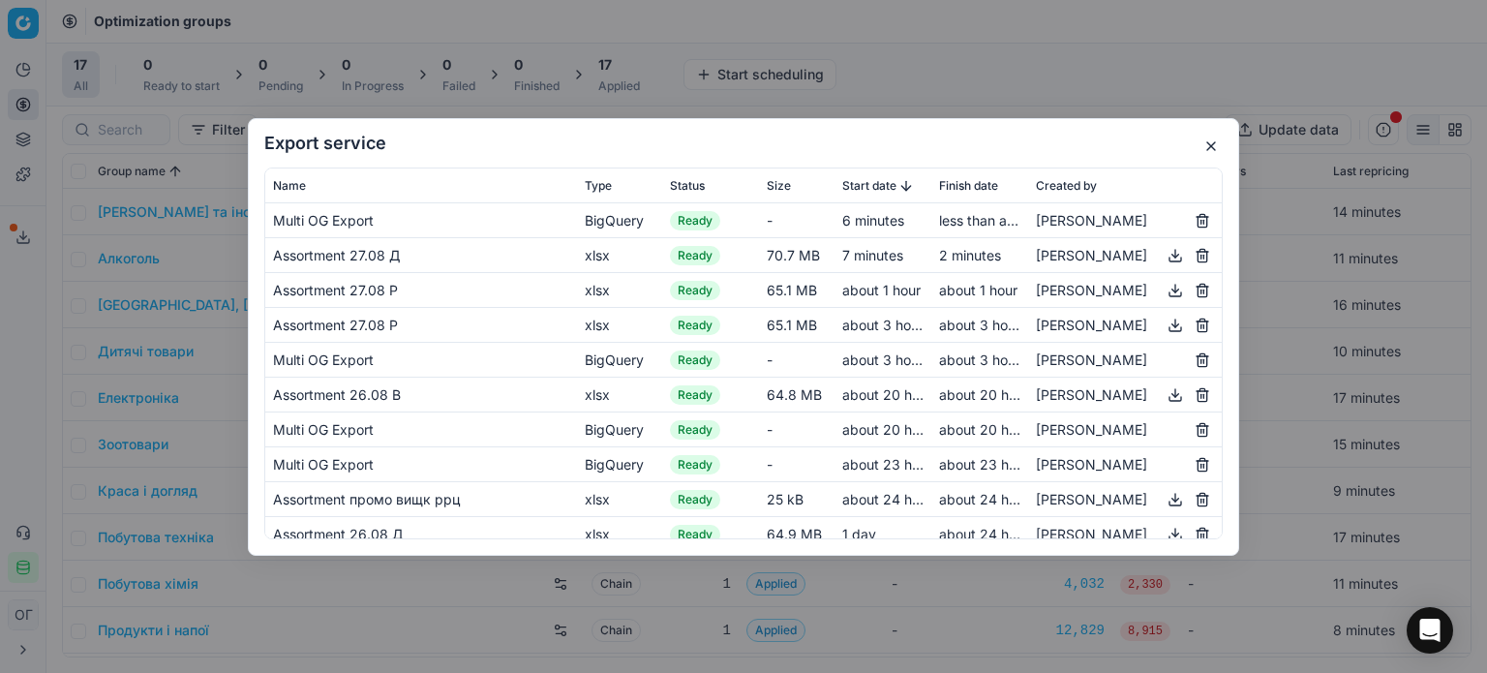
click at [1218, 142] on button "button" at bounding box center [1210, 146] width 23 height 23
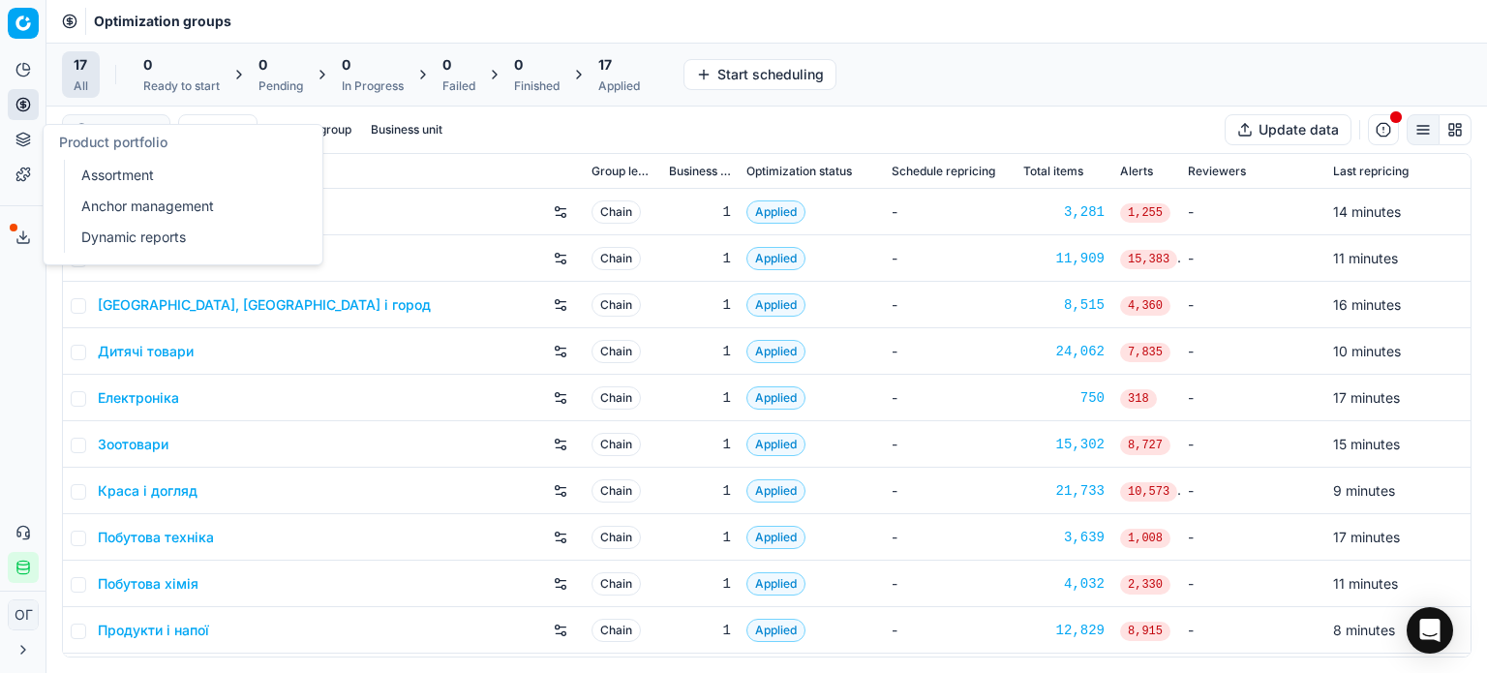
click at [16, 130] on button "Product portfolio" at bounding box center [23, 139] width 31 height 31
click at [107, 169] on link "Assortment" at bounding box center [187, 175] width 226 height 27
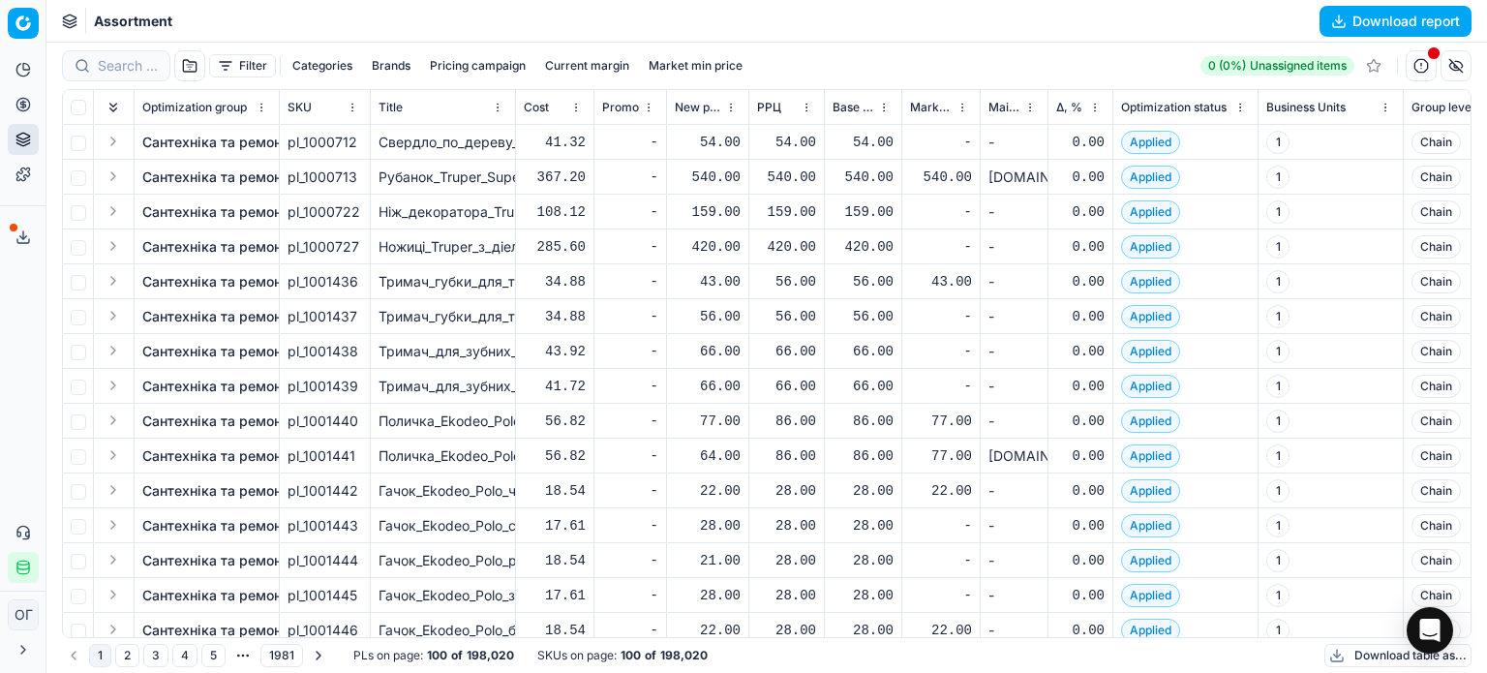
click at [248, 60] on button "Filter" at bounding box center [242, 65] width 67 height 23
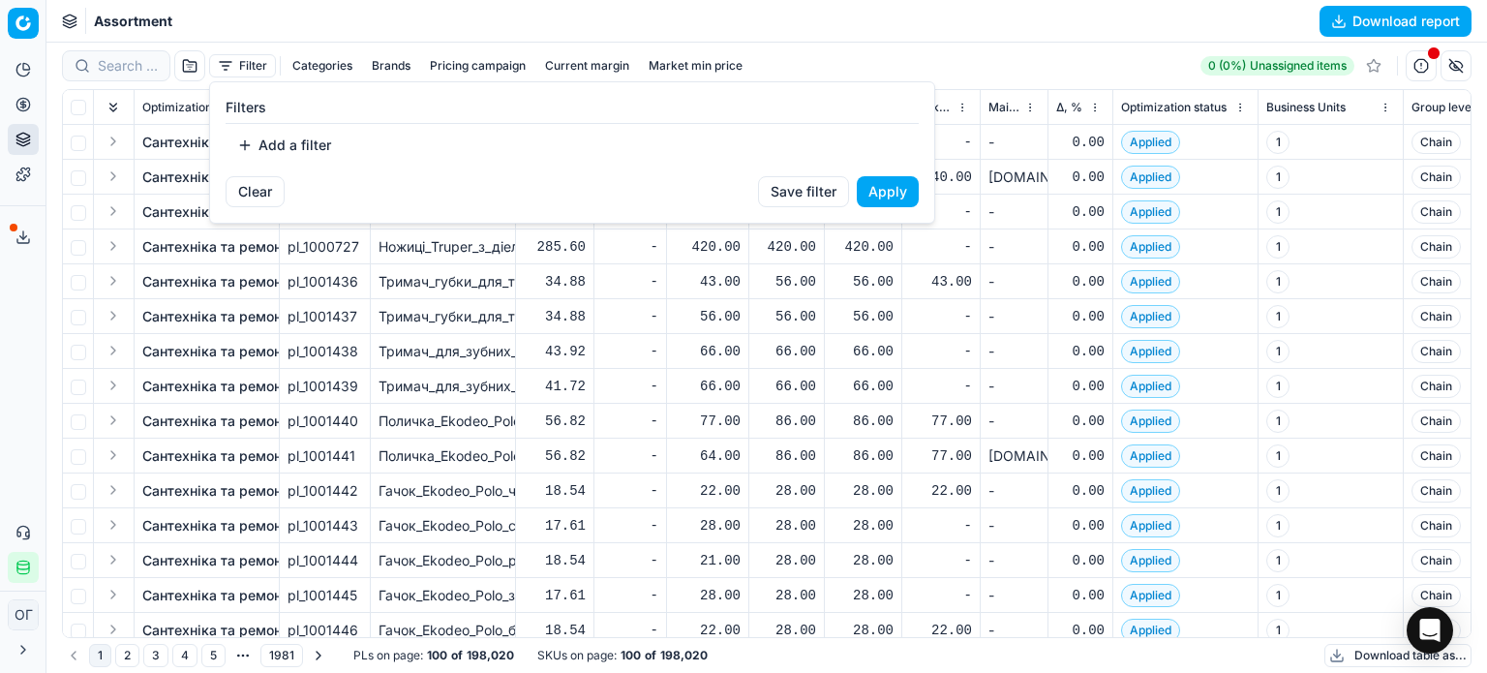
click at [302, 149] on button "Add a filter" at bounding box center [284, 145] width 117 height 31
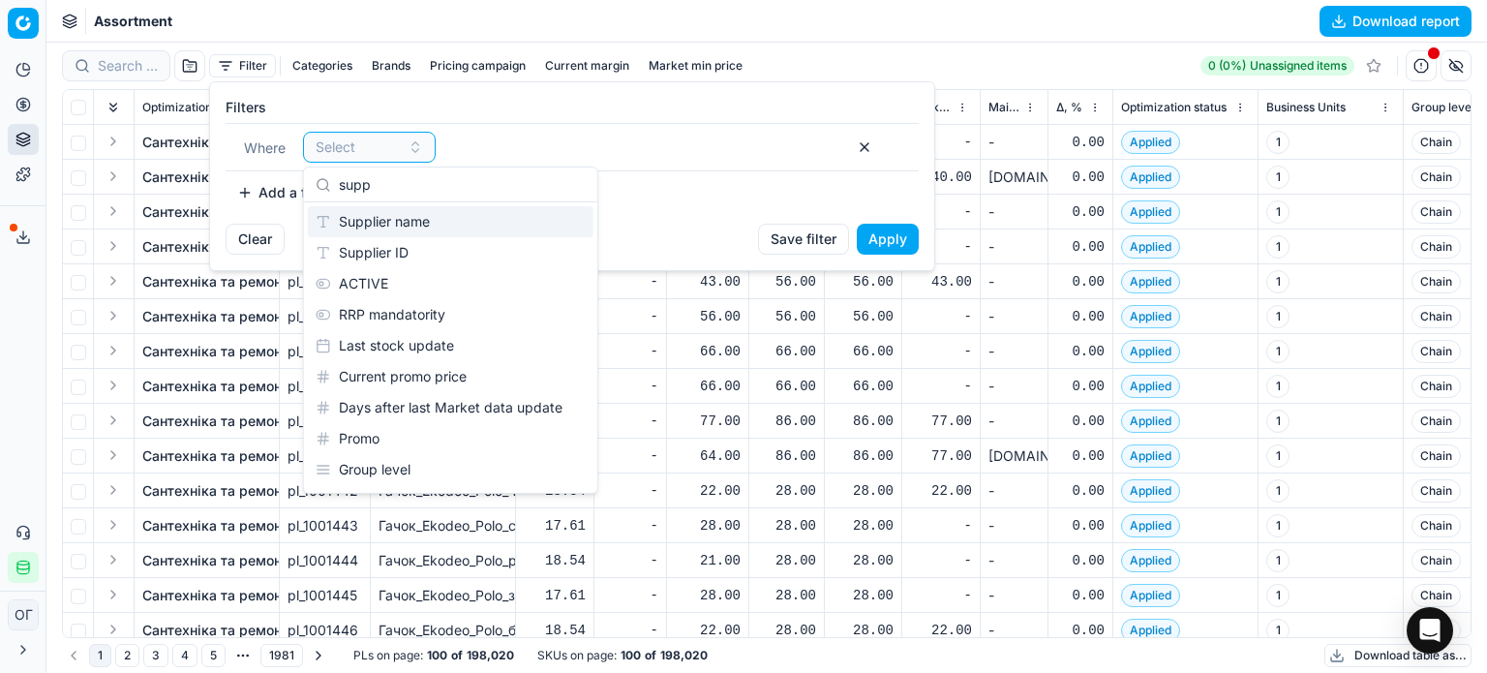
type input "supp"
click at [383, 224] on div "Supplier name" at bounding box center [451, 221] width 286 height 31
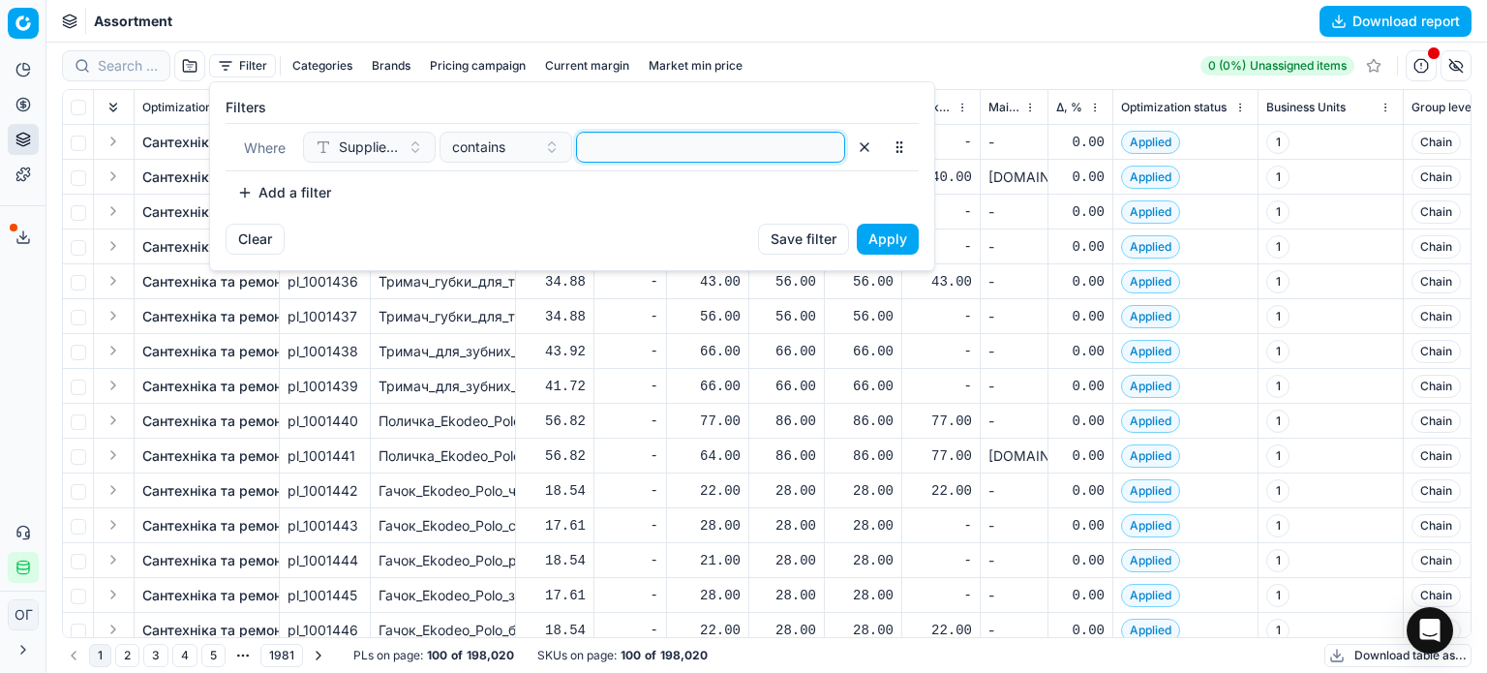
click at [619, 145] on input at bounding box center [711, 147] width 252 height 29
paste input "Світ-Україна ТОВ"
type input "Світ-Україна ТОВ"
click at [901, 243] on button "Apply" at bounding box center [888, 239] width 62 height 31
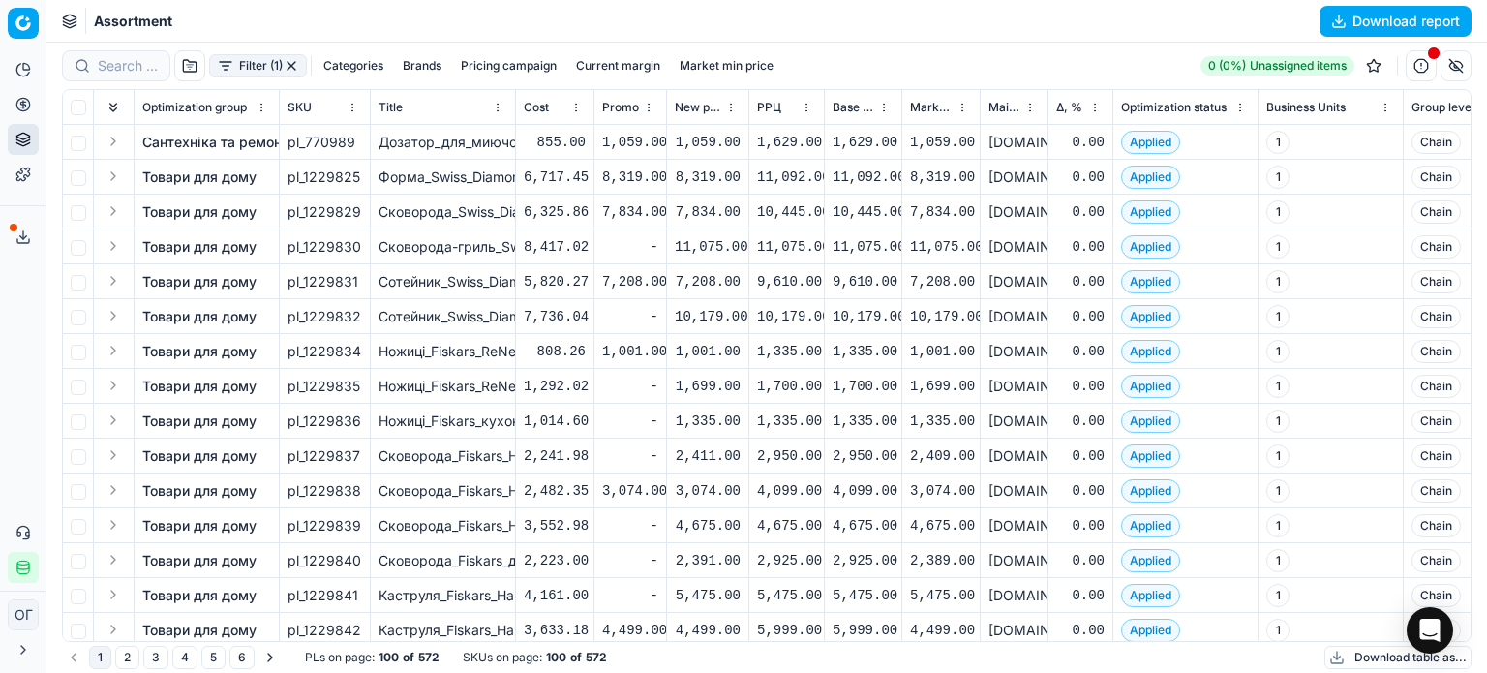
click at [257, 59] on button "Filter (1)" at bounding box center [258, 65] width 98 height 23
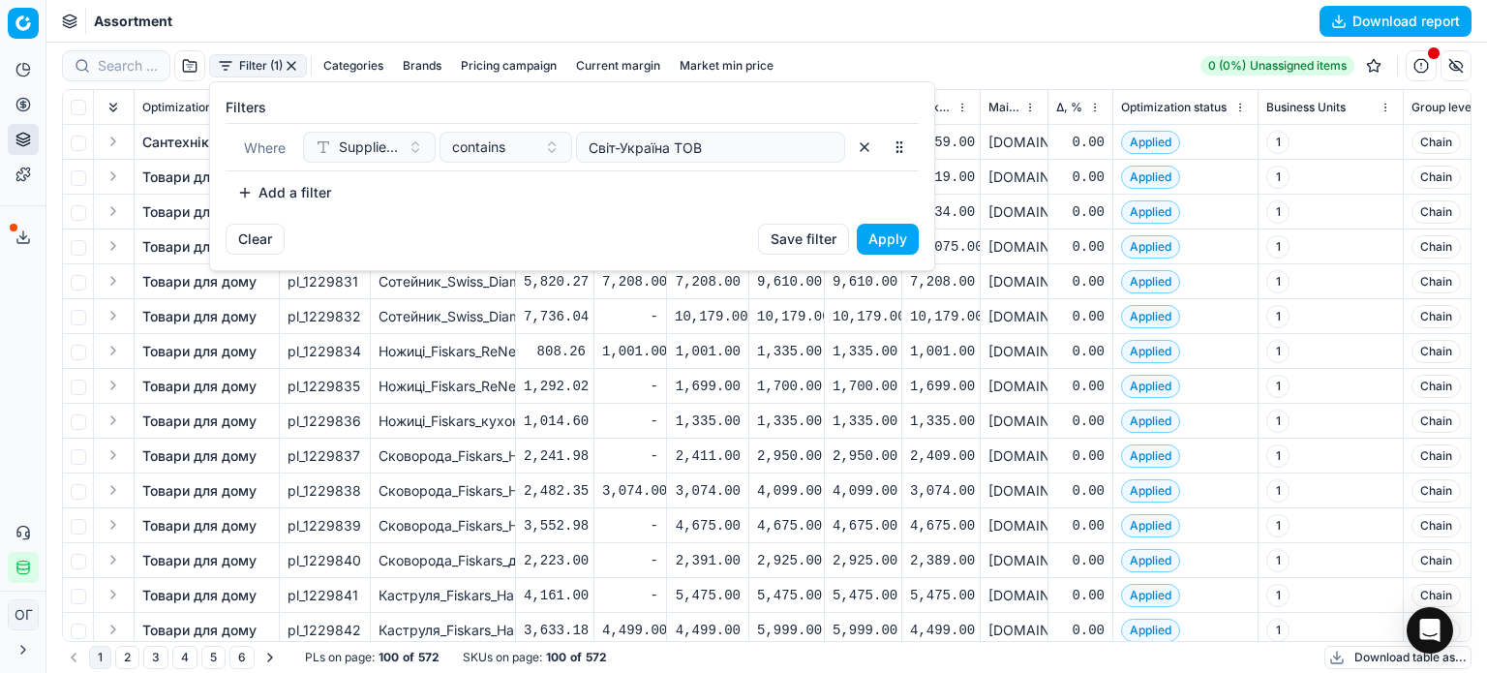
click at [294, 192] on button "Add a filter" at bounding box center [284, 192] width 117 height 31
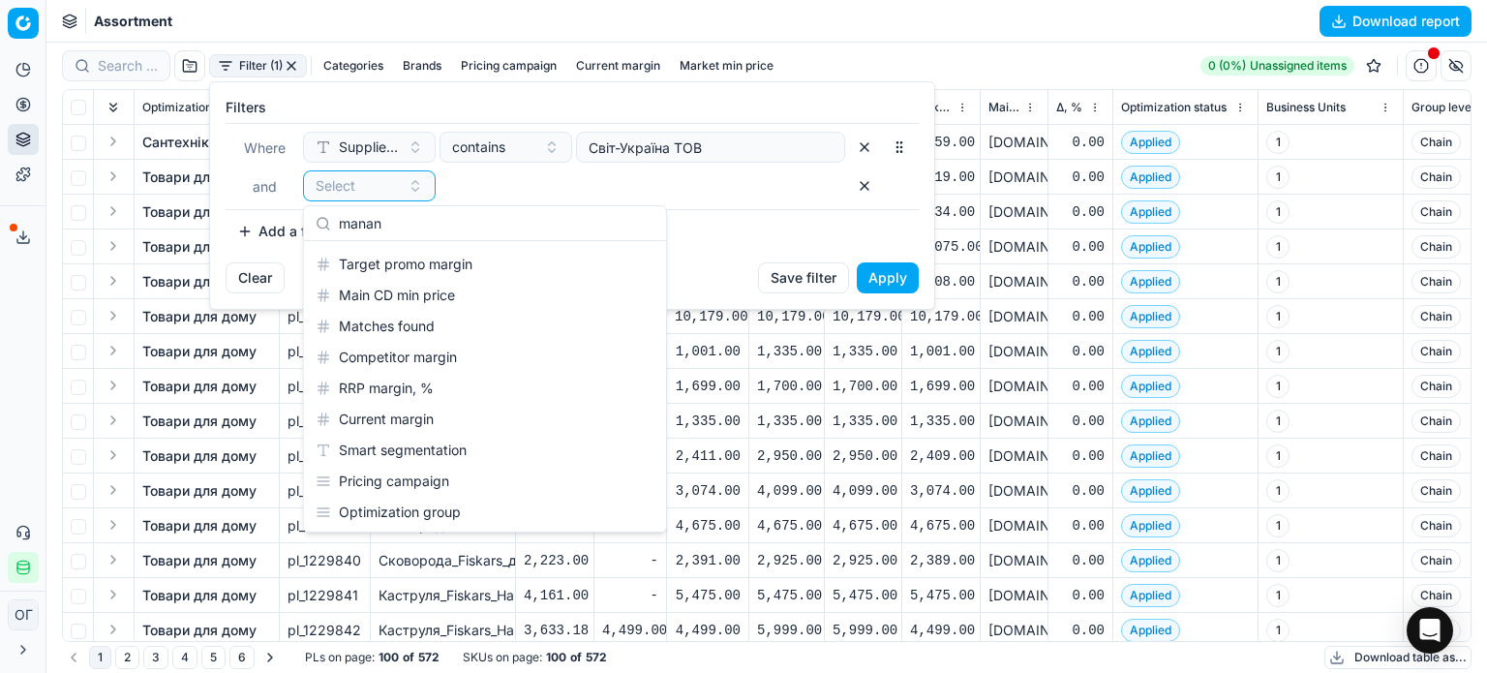
scroll to position [31, 0]
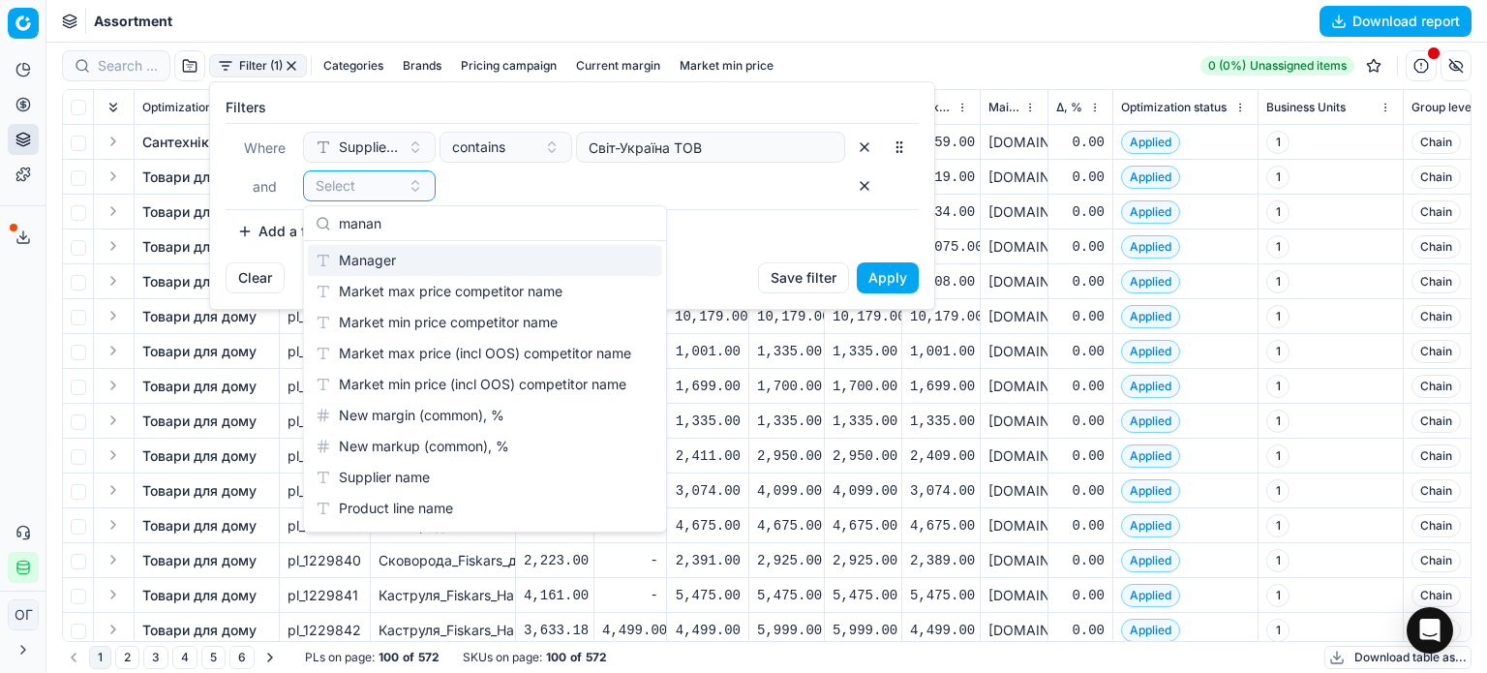
type input "manan"
click at [572, 262] on div "Manager" at bounding box center [485, 260] width 354 height 31
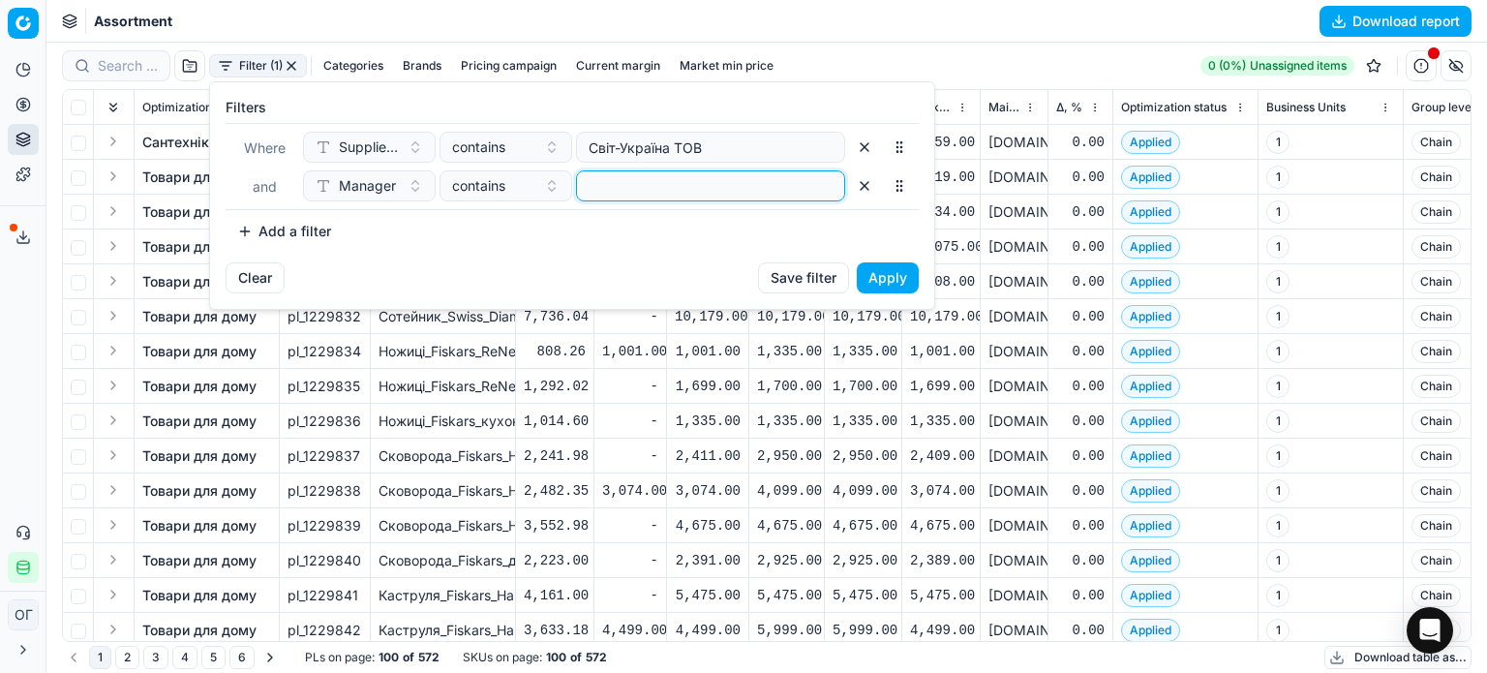
click at [604, 184] on input at bounding box center [711, 185] width 252 height 29
type input "lapai"
click at [887, 274] on button "Apply" at bounding box center [888, 277] width 62 height 31
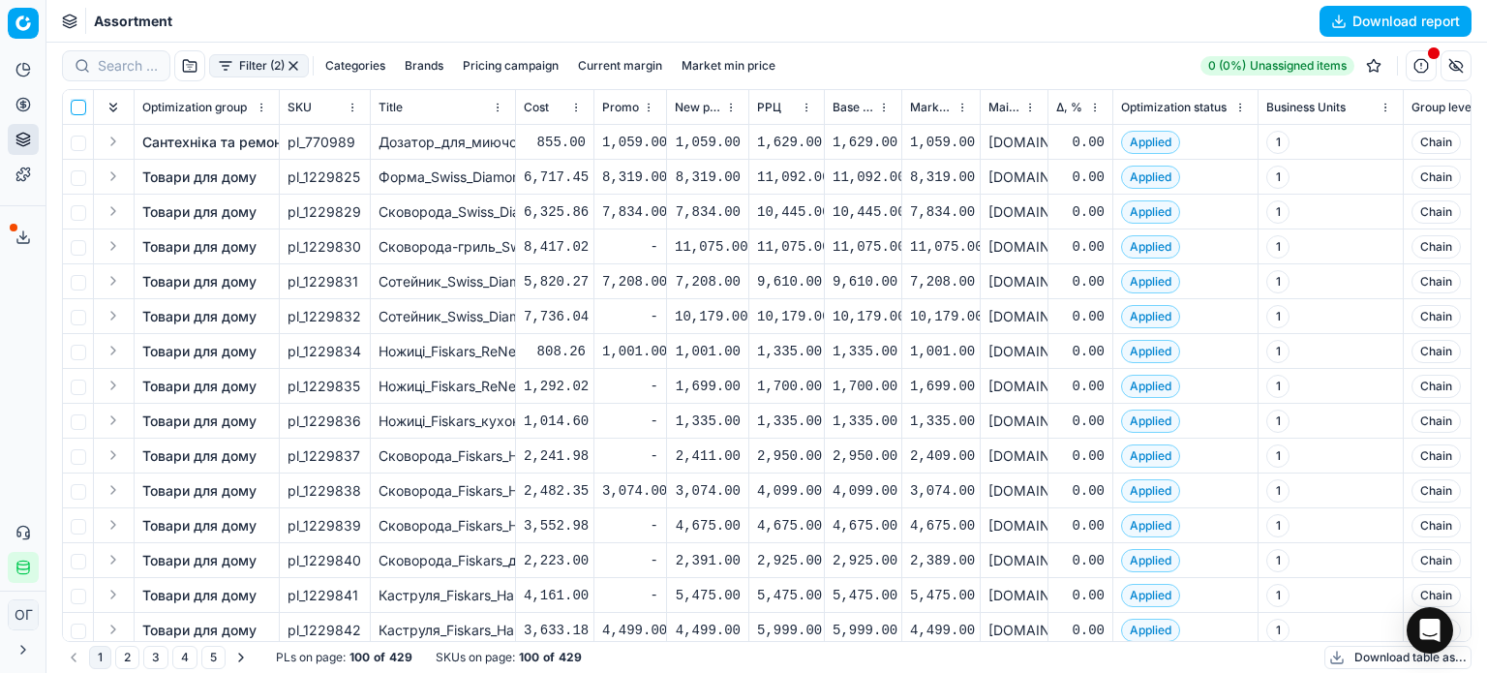
click at [75, 106] on input "checkbox" at bounding box center [78, 107] width 15 height 15
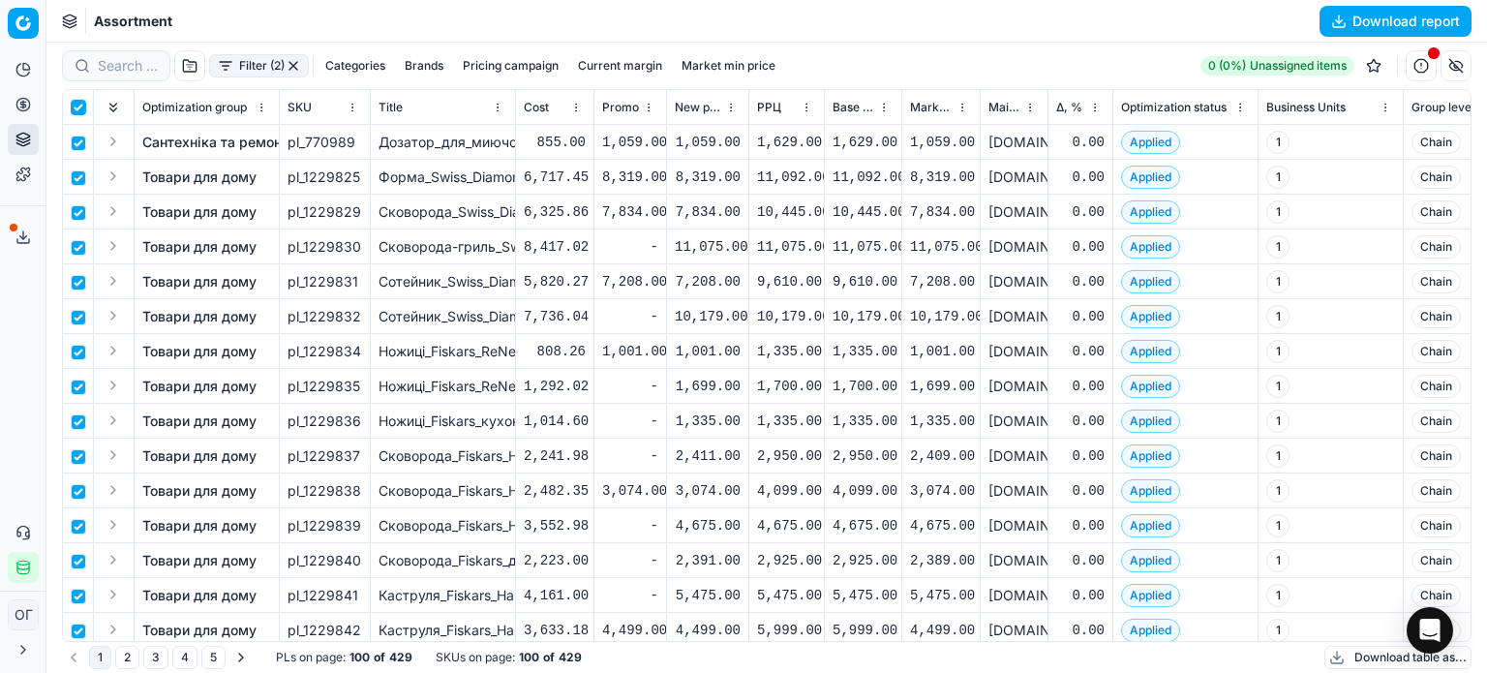
checkbox input "true"
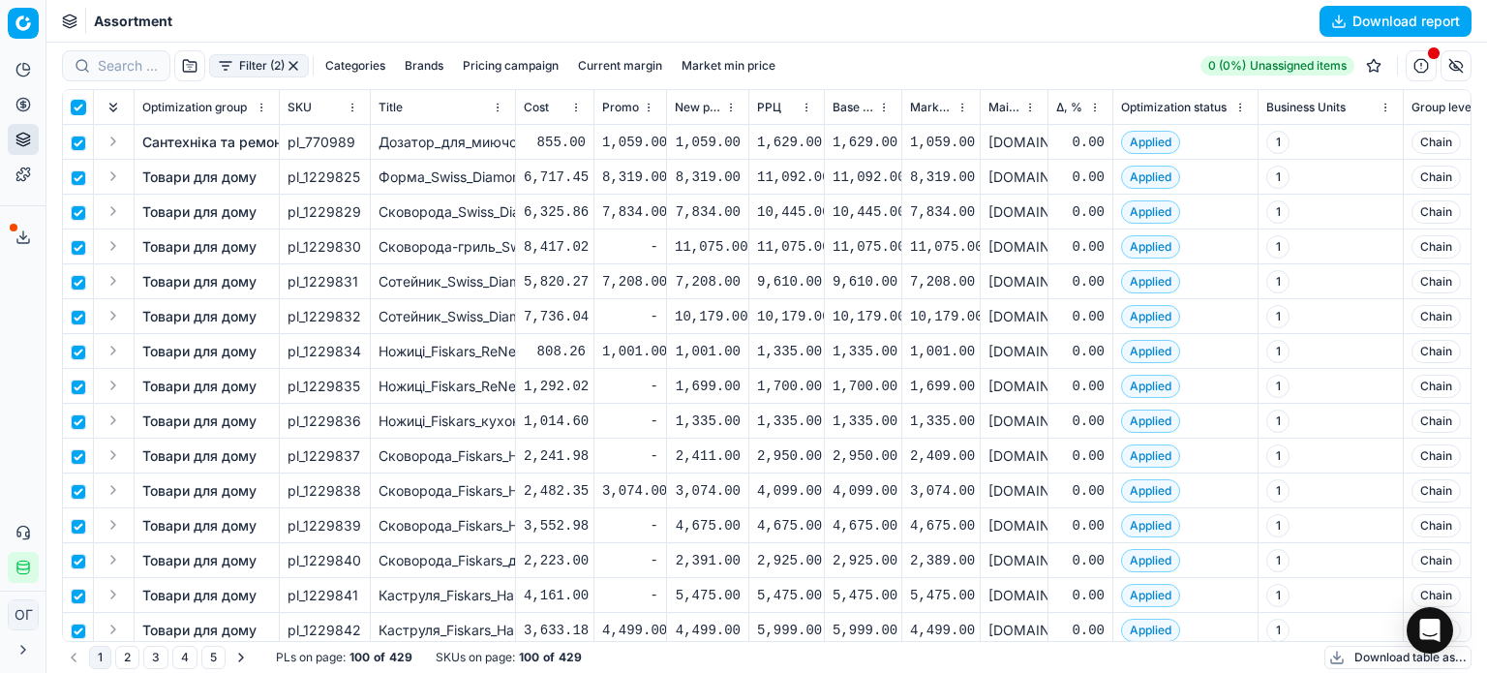
checkbox input "true"
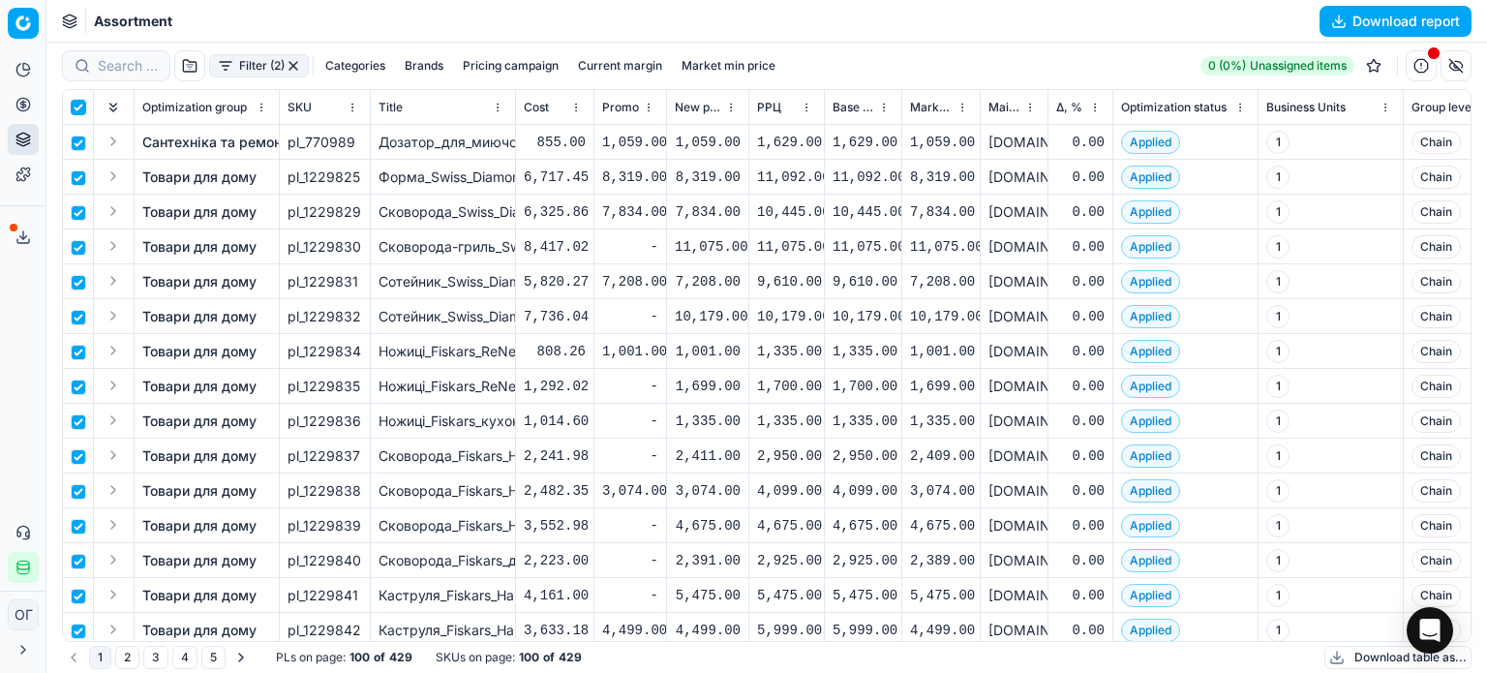
checkbox input "true"
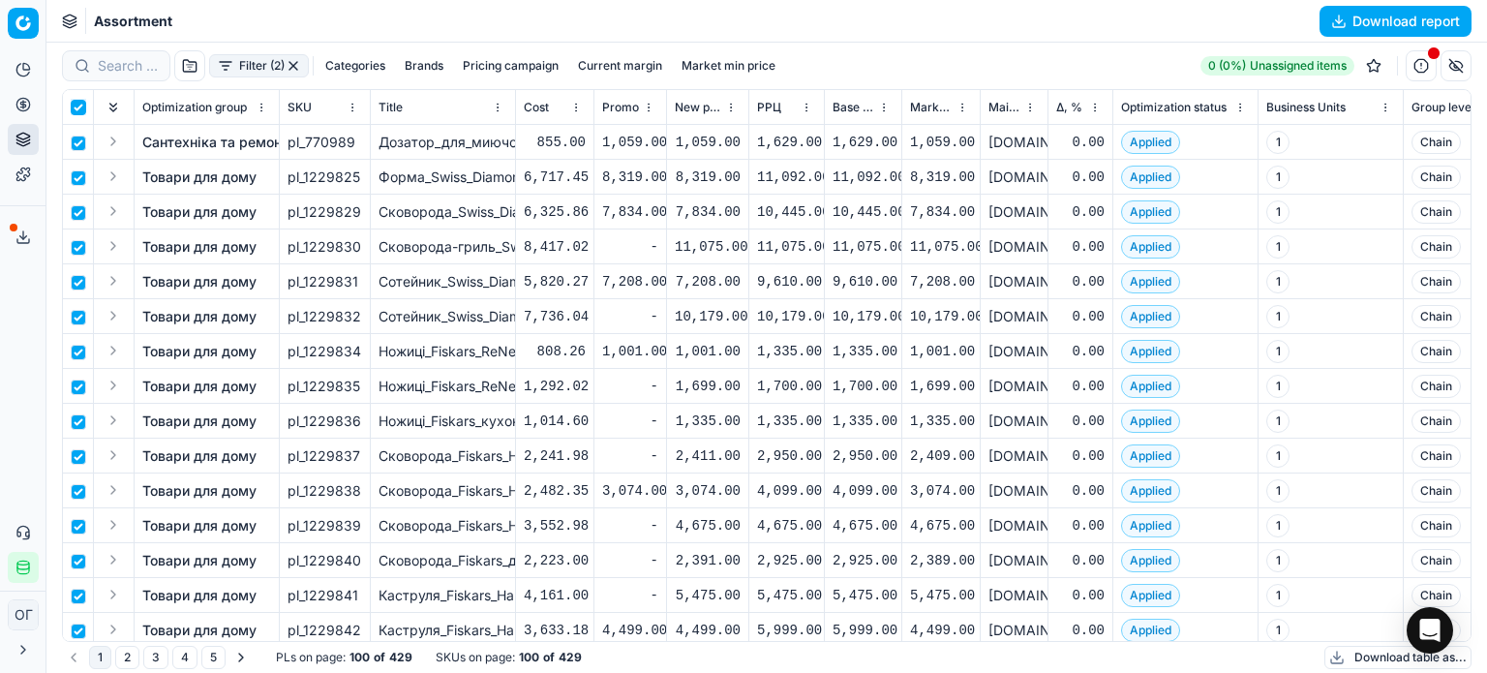
checkbox input "true"
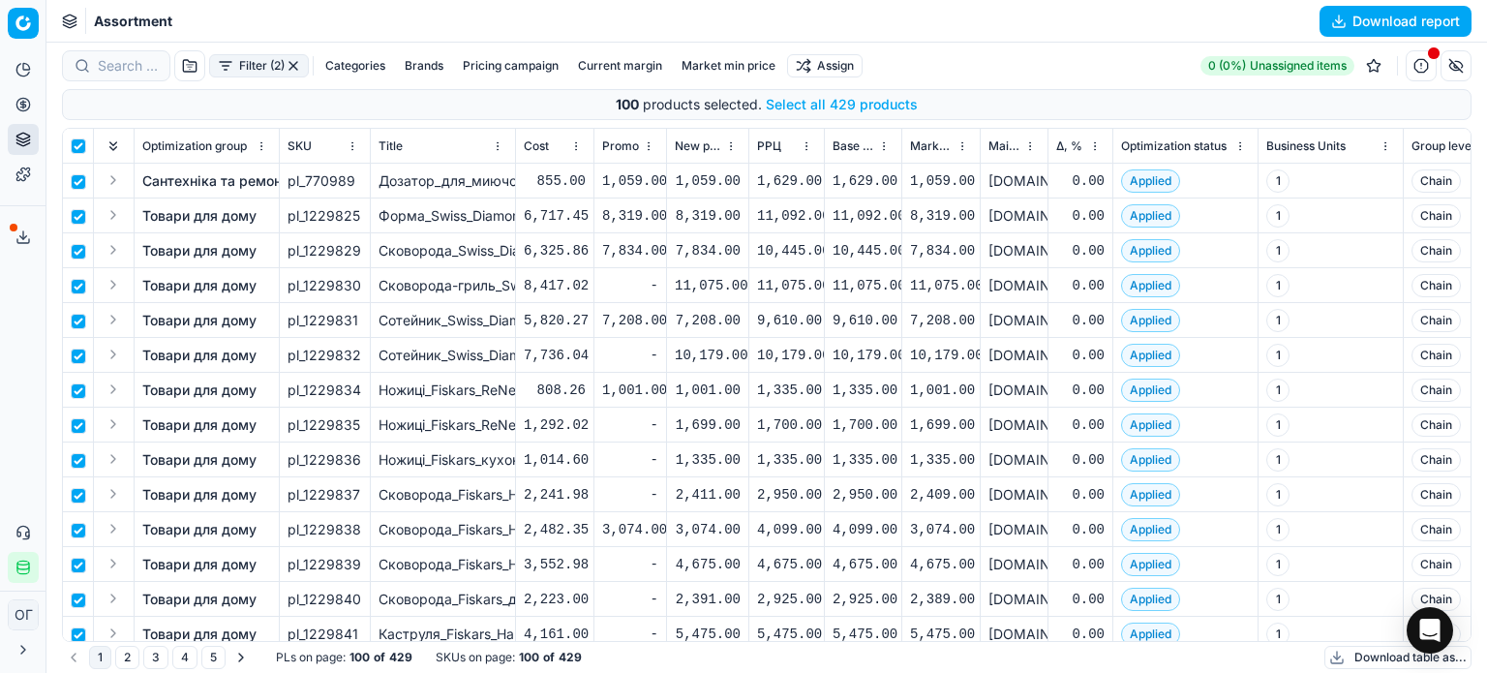
click at [827, 104] on button "Select all 429 products" at bounding box center [842, 104] width 152 height 19
click at [828, 71] on html "Pricing platform Analytics Pricing Product portfolio Templates Export service 1…" at bounding box center [743, 336] width 1487 height 673
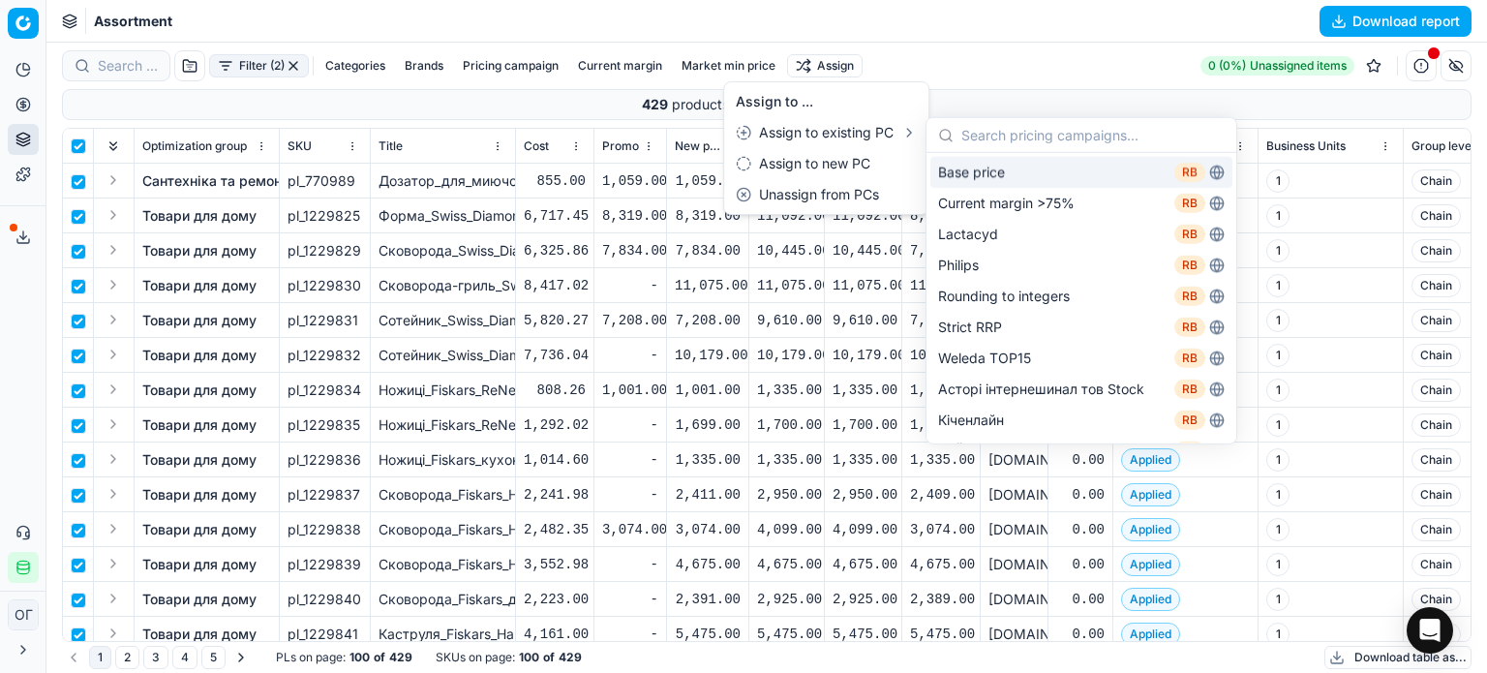
click at [968, 33] on html "Pricing platform Analytics Pricing Product portfolio Templates Export service 1…" at bounding box center [743, 336] width 1487 height 673
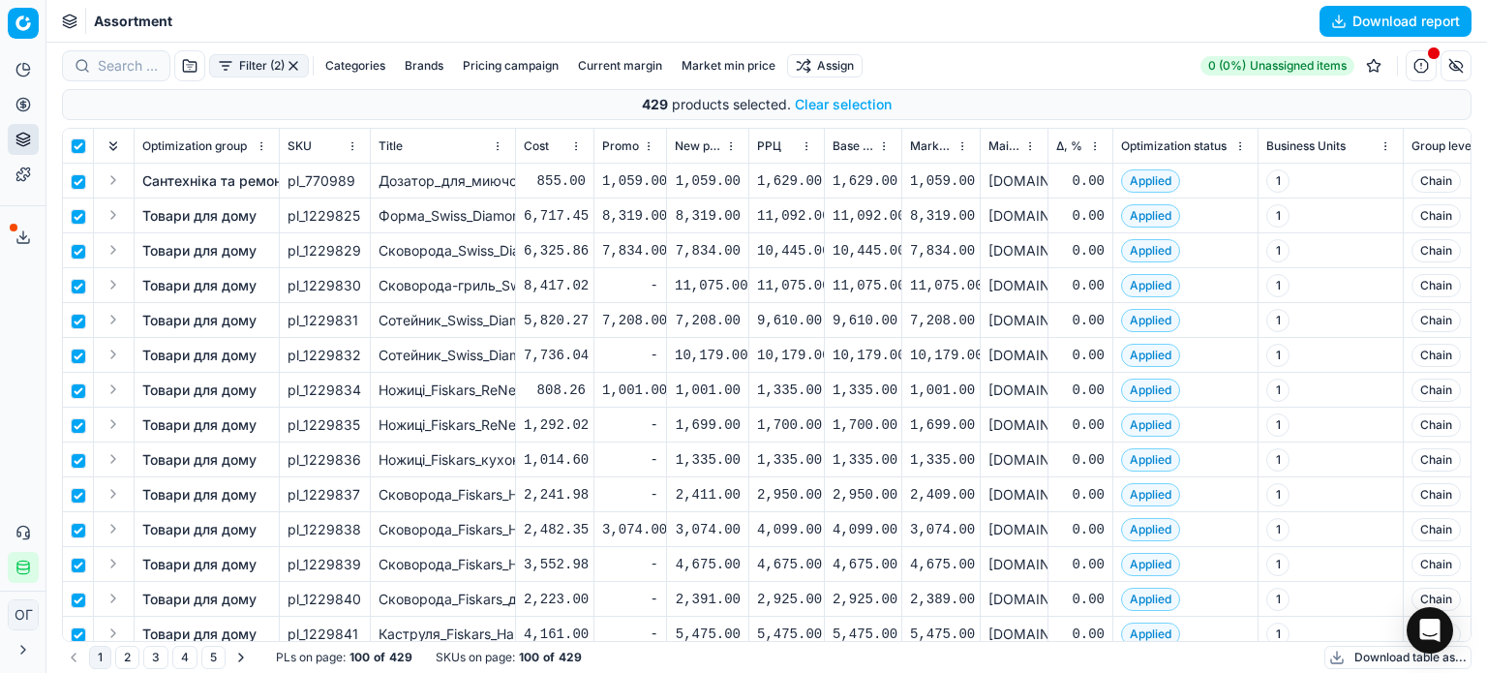
click at [849, 67] on html "Pricing platform Analytics Pricing Product portfolio Templates Export service 1…" at bounding box center [743, 336] width 1487 height 673
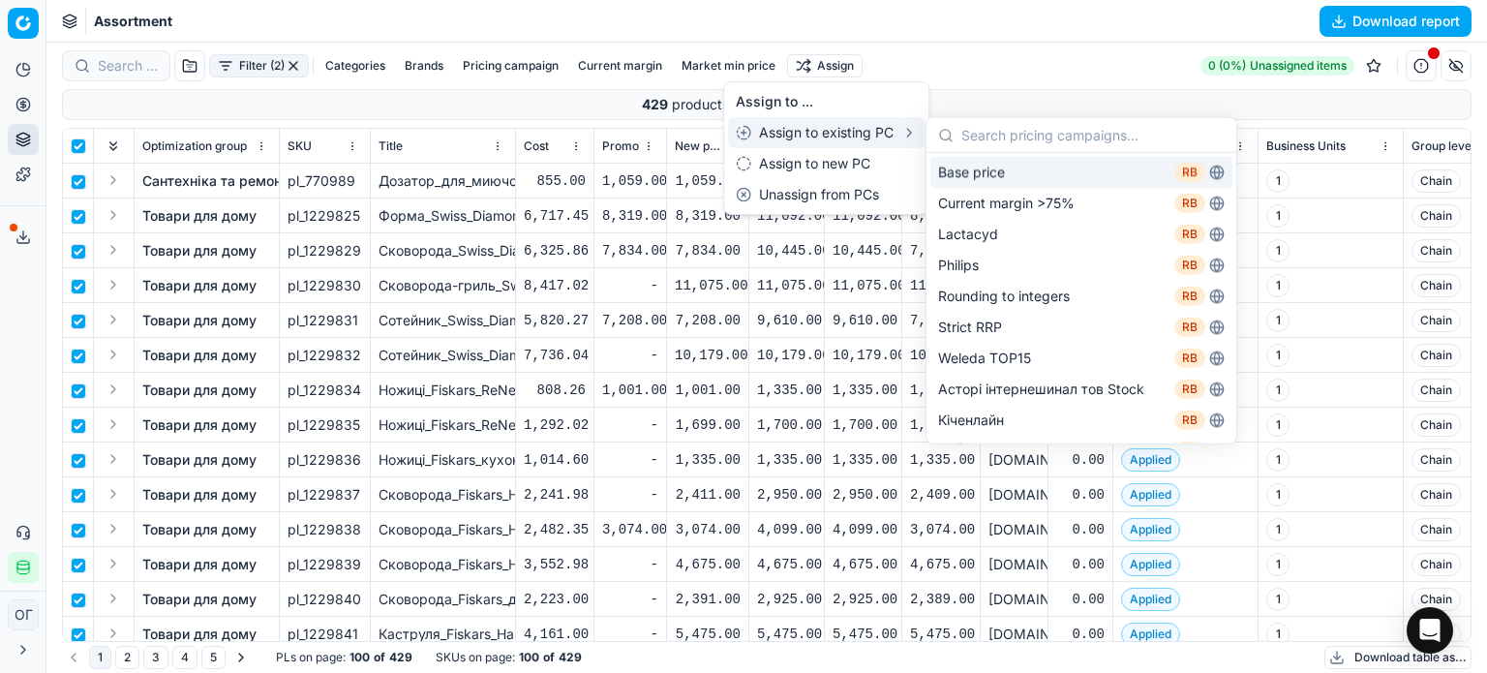
click at [983, 171] on div "Base price RB" at bounding box center [1081, 172] width 302 height 31
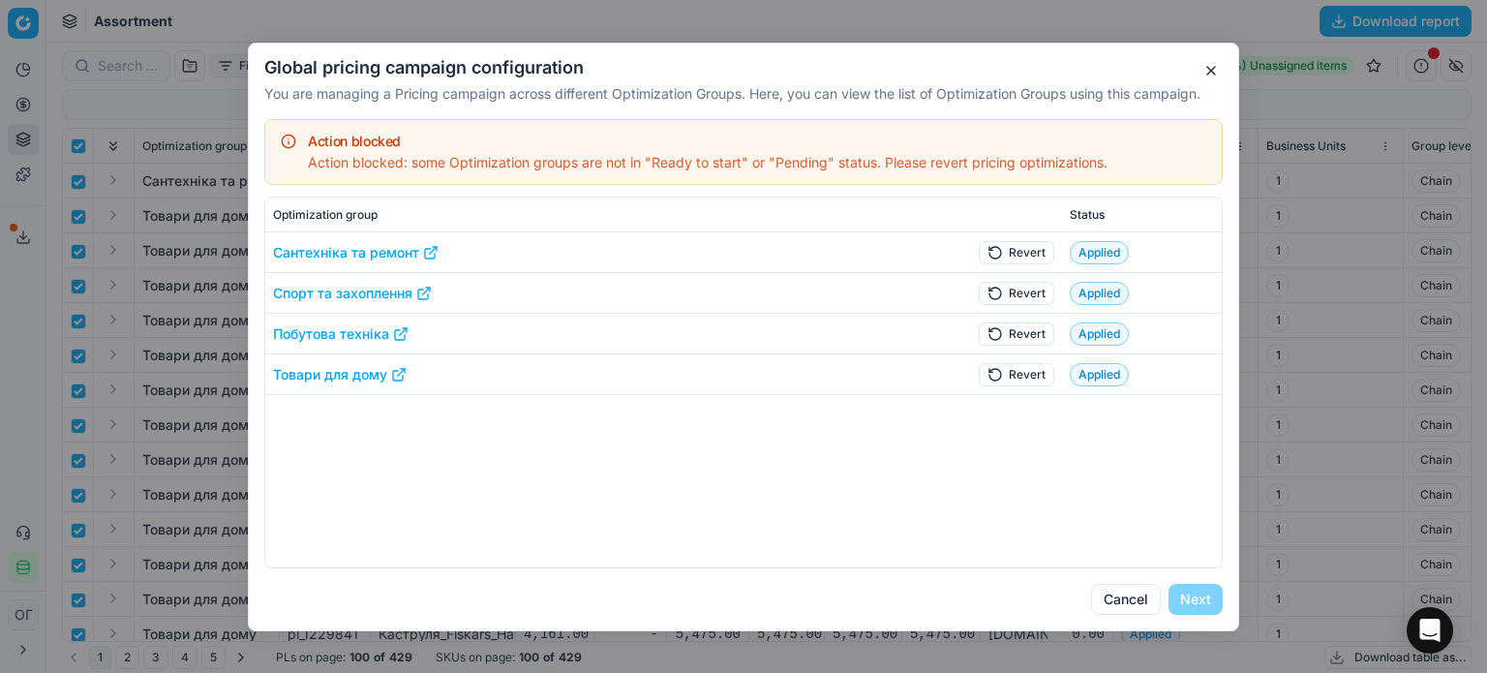
click at [1007, 377] on button "Revert" at bounding box center [1017, 373] width 76 height 23
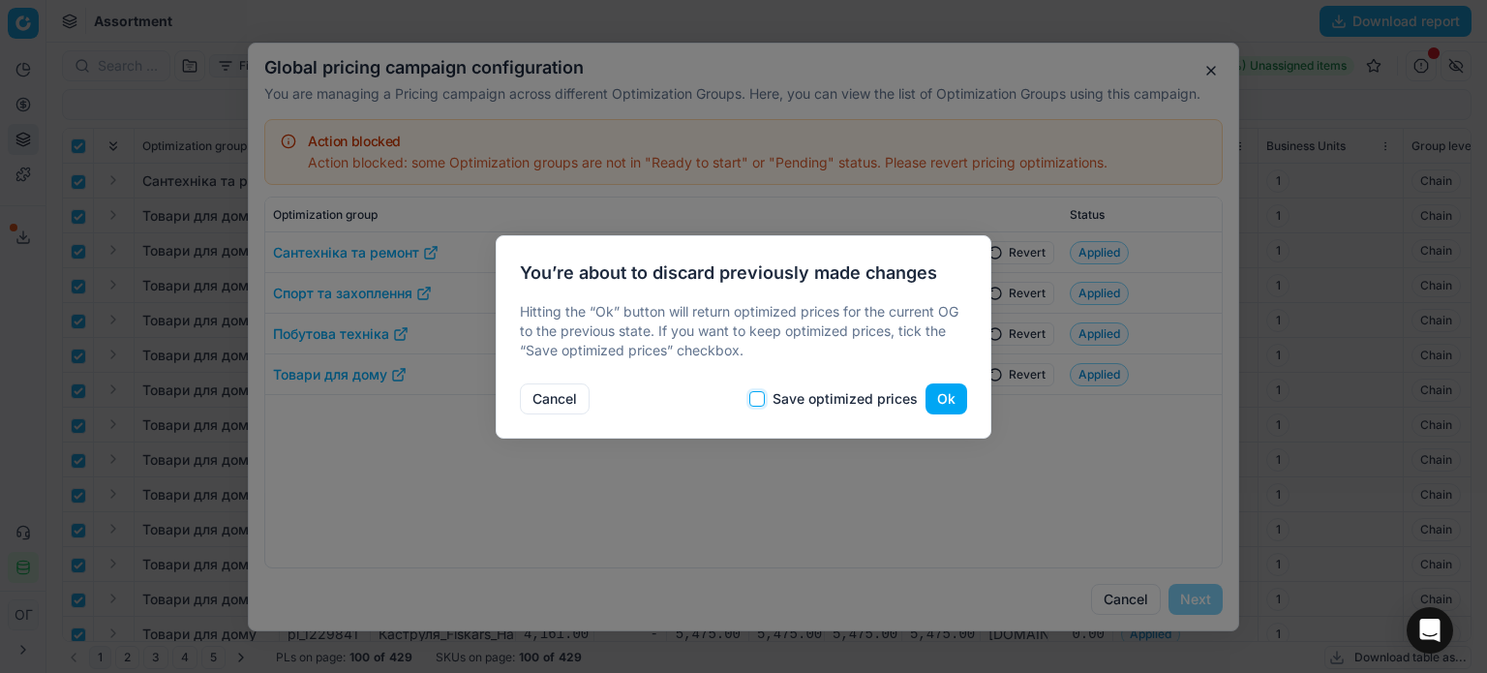
click at [762, 397] on input "Save optimized prices" at bounding box center [756, 398] width 15 height 15
checkbox input "true"
click at [941, 398] on button "Ok" at bounding box center [946, 398] width 42 height 31
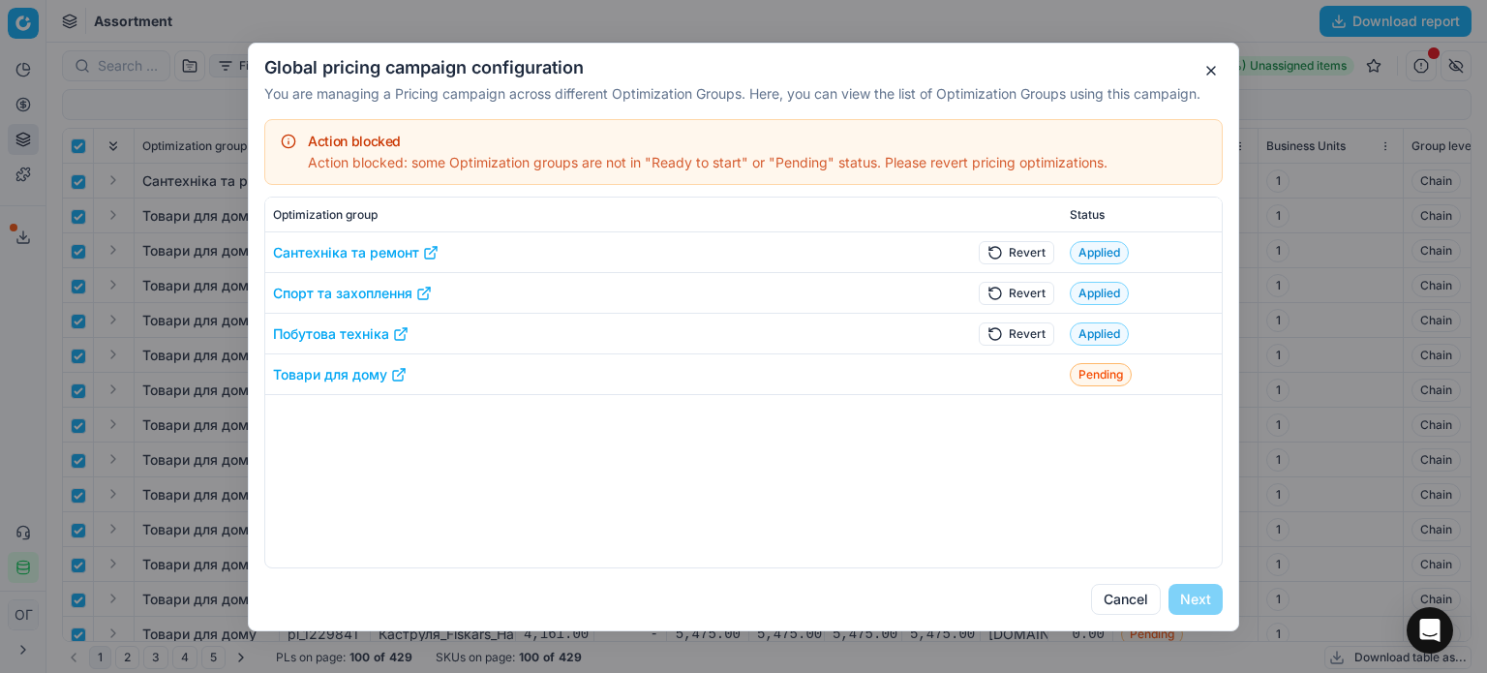
click at [1019, 337] on button "Revert" at bounding box center [1017, 332] width 76 height 23
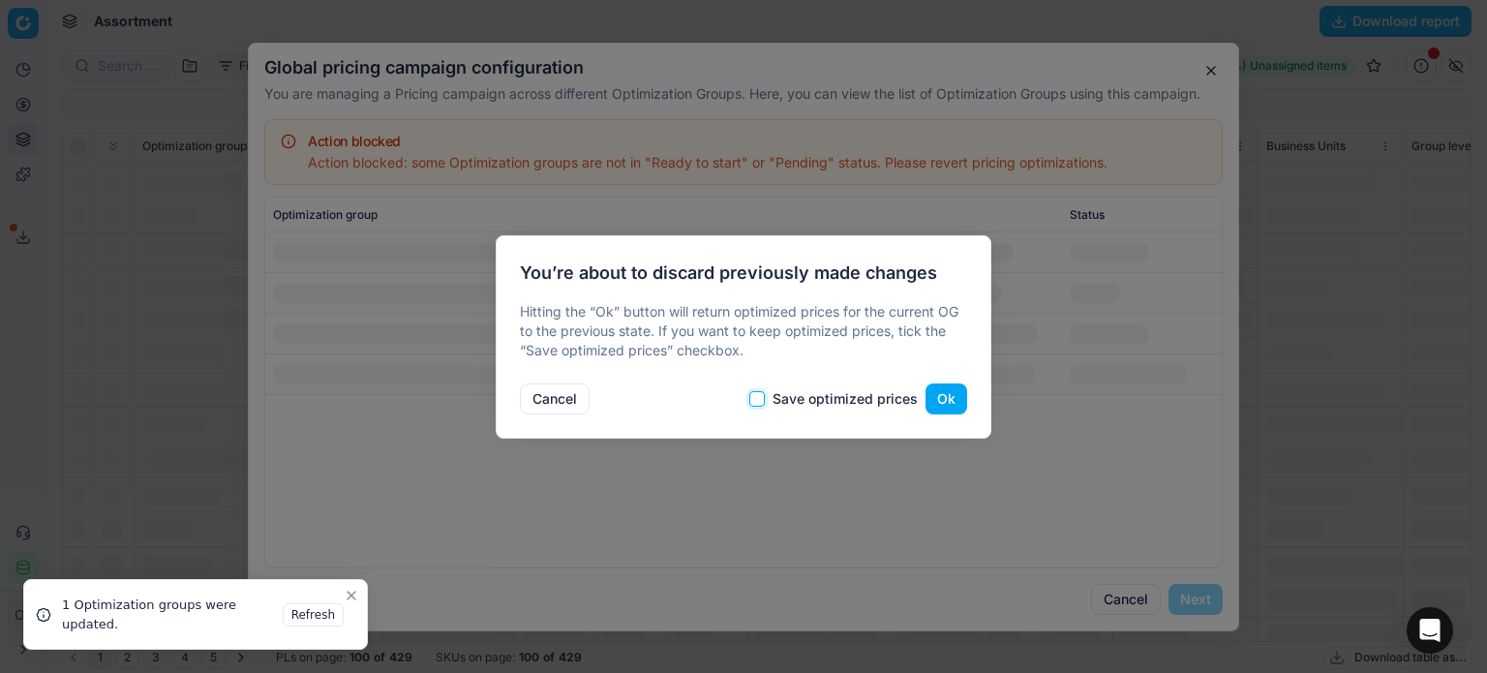
click at [758, 404] on input "Save optimized prices" at bounding box center [756, 398] width 15 height 15
checkbox input "true"
click at [944, 402] on button "Ok" at bounding box center [946, 398] width 42 height 31
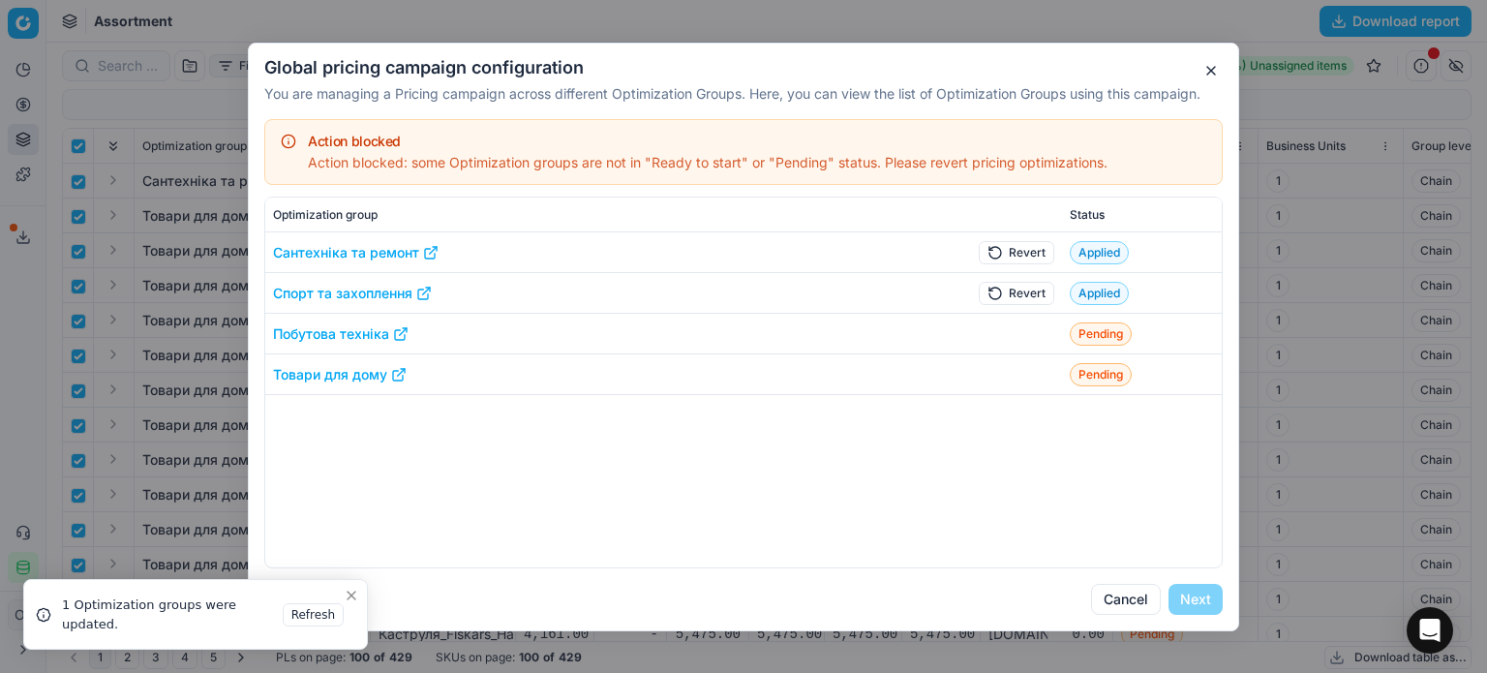
click at [1013, 291] on button "Revert" at bounding box center [1017, 292] width 76 height 23
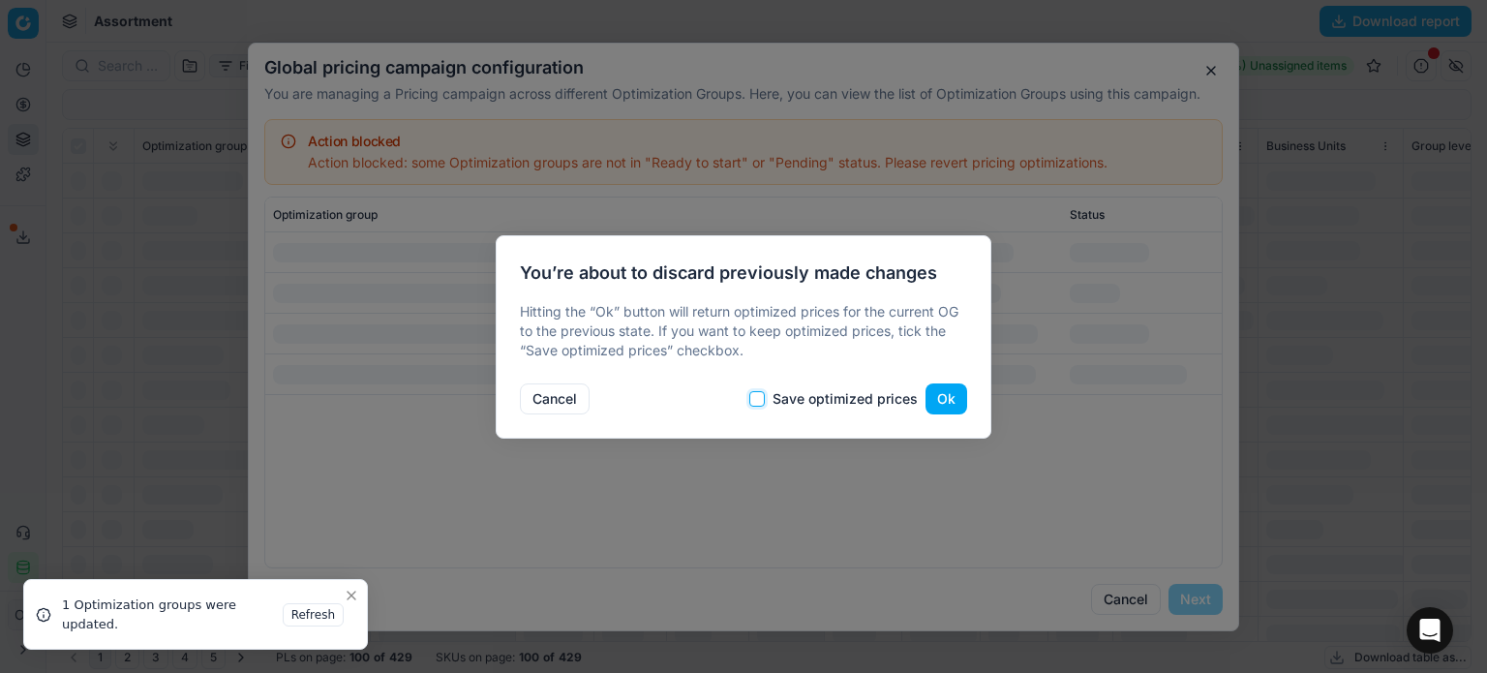
click at [759, 399] on input "Save optimized prices" at bounding box center [756, 398] width 15 height 15
checkbox input "true"
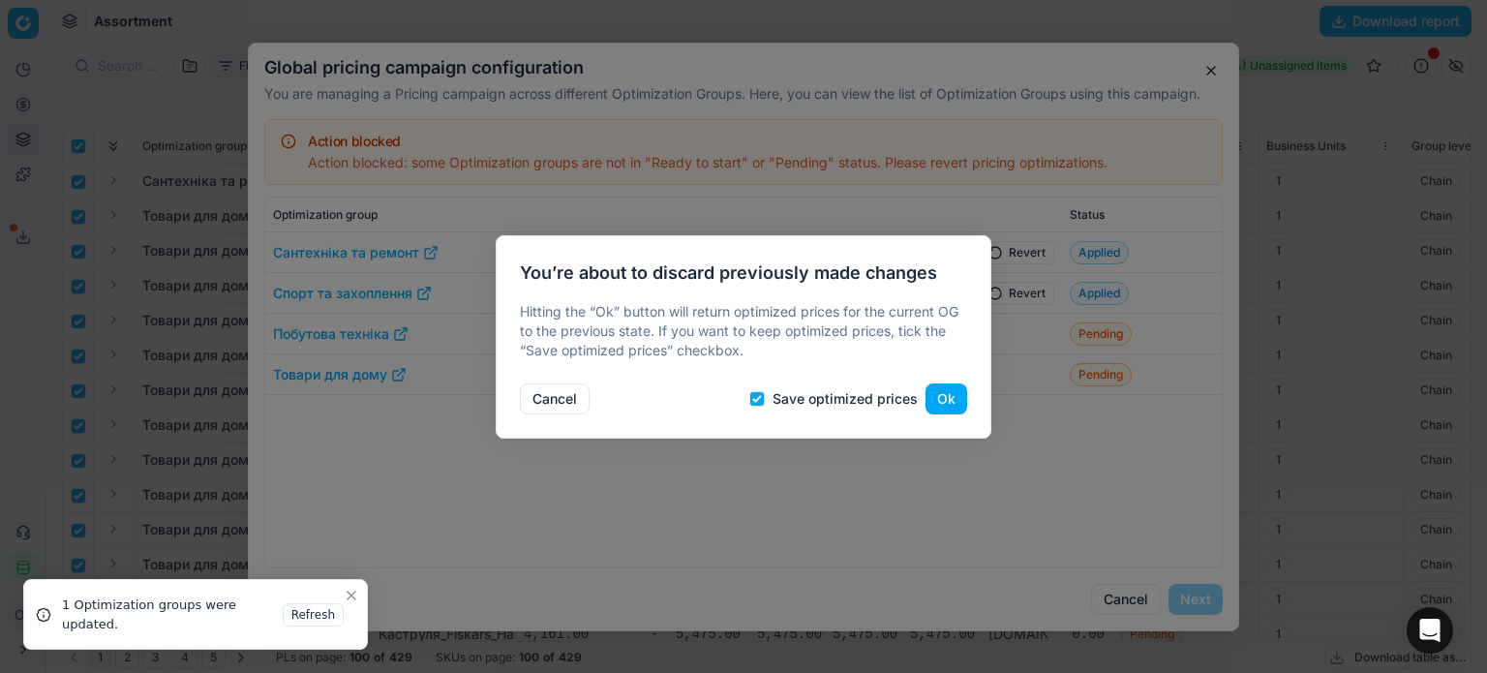
click at [931, 406] on button "Ok" at bounding box center [946, 398] width 42 height 31
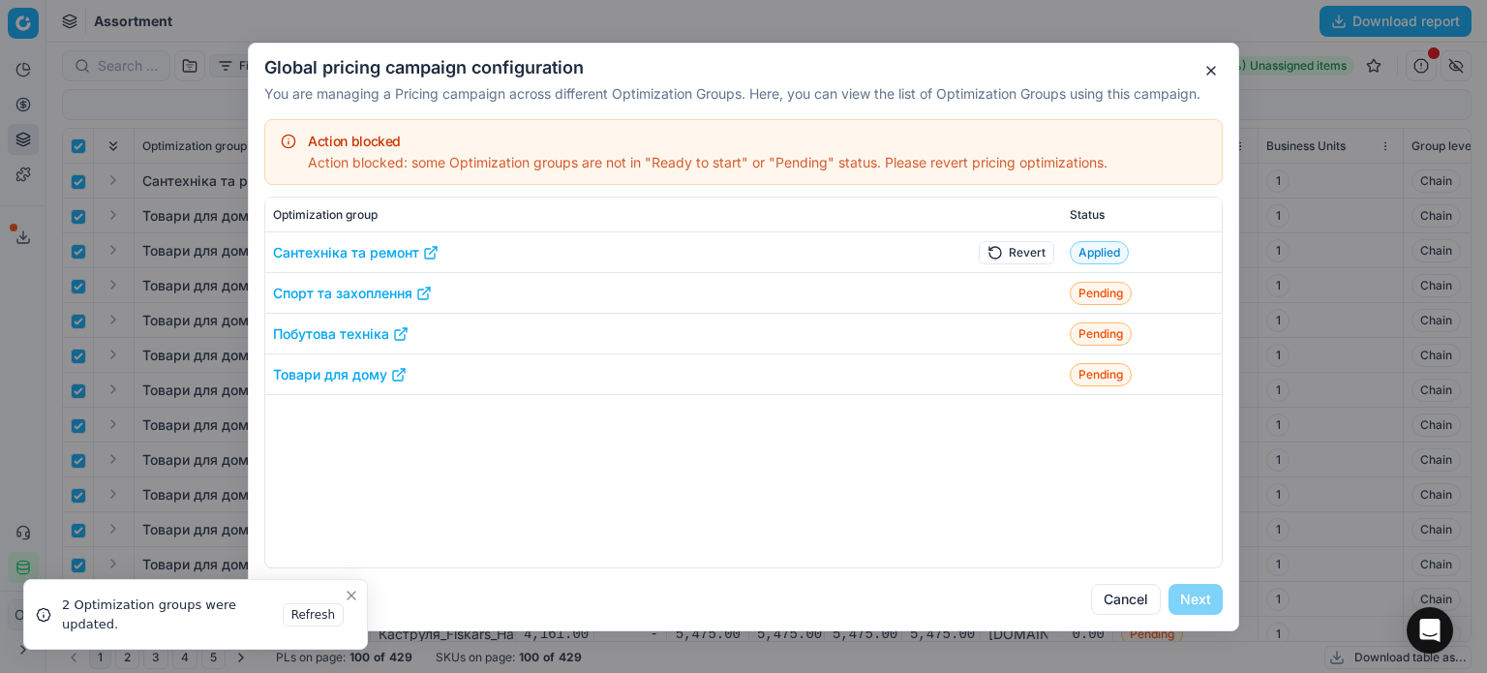
click at [986, 256] on button "Revert" at bounding box center [1017, 251] width 76 height 23
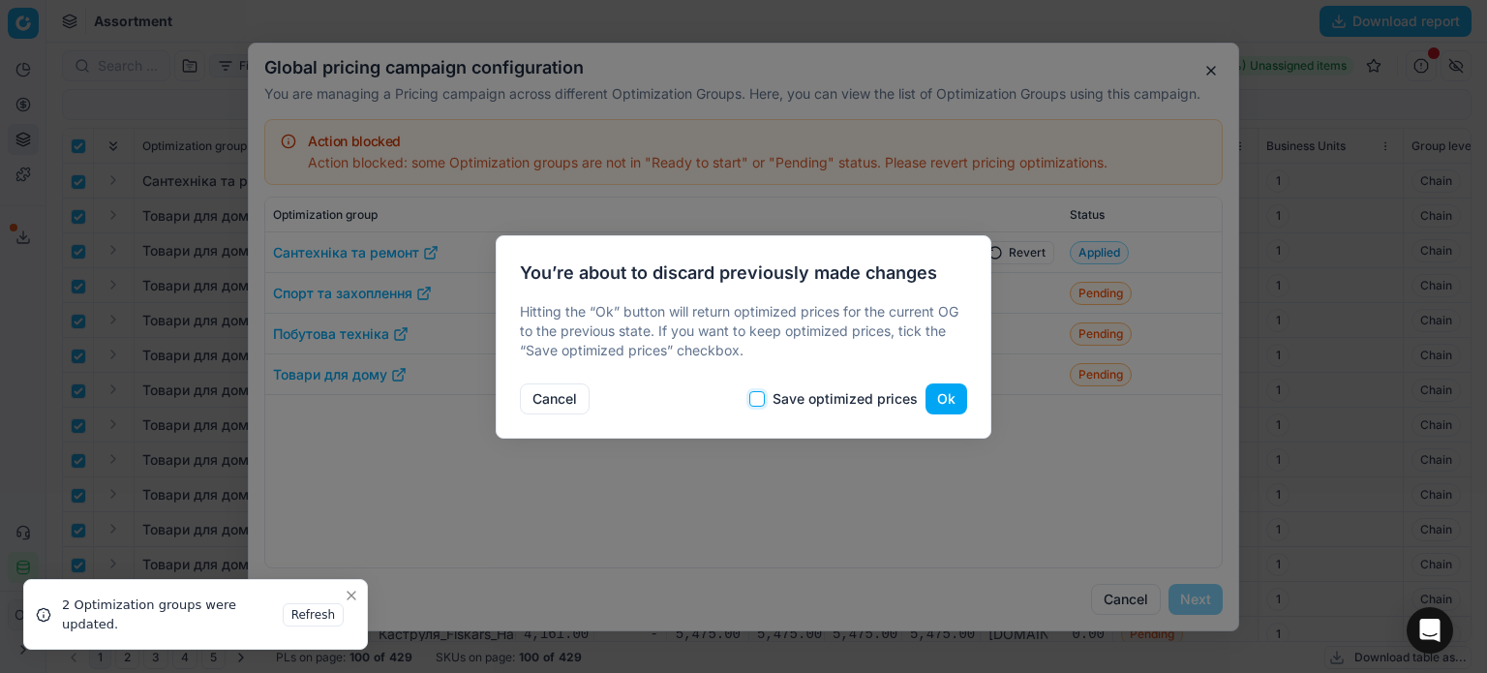
click at [757, 399] on input "Save optimized prices" at bounding box center [756, 398] width 15 height 15
checkbox input "true"
click at [928, 394] on button "Ok" at bounding box center [946, 398] width 42 height 31
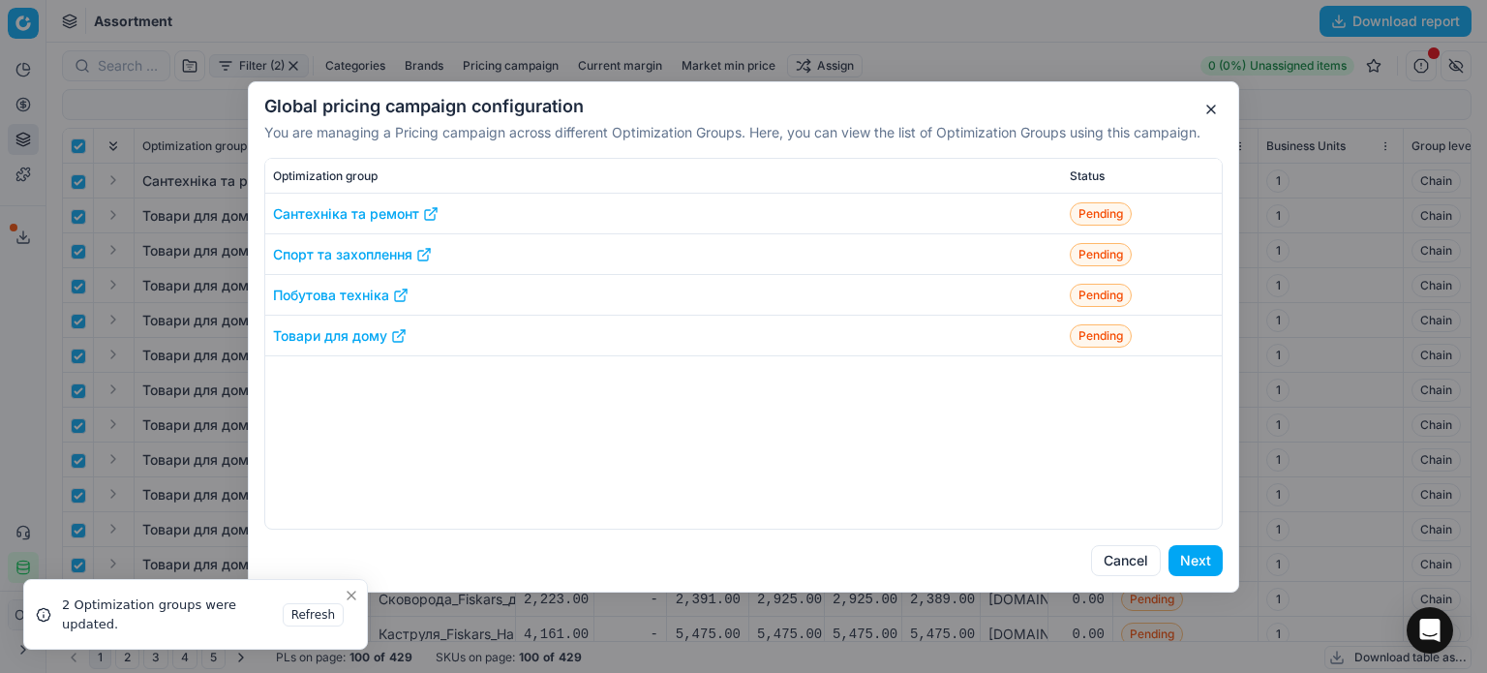
click at [1195, 554] on button "Next" at bounding box center [1195, 560] width 54 height 31
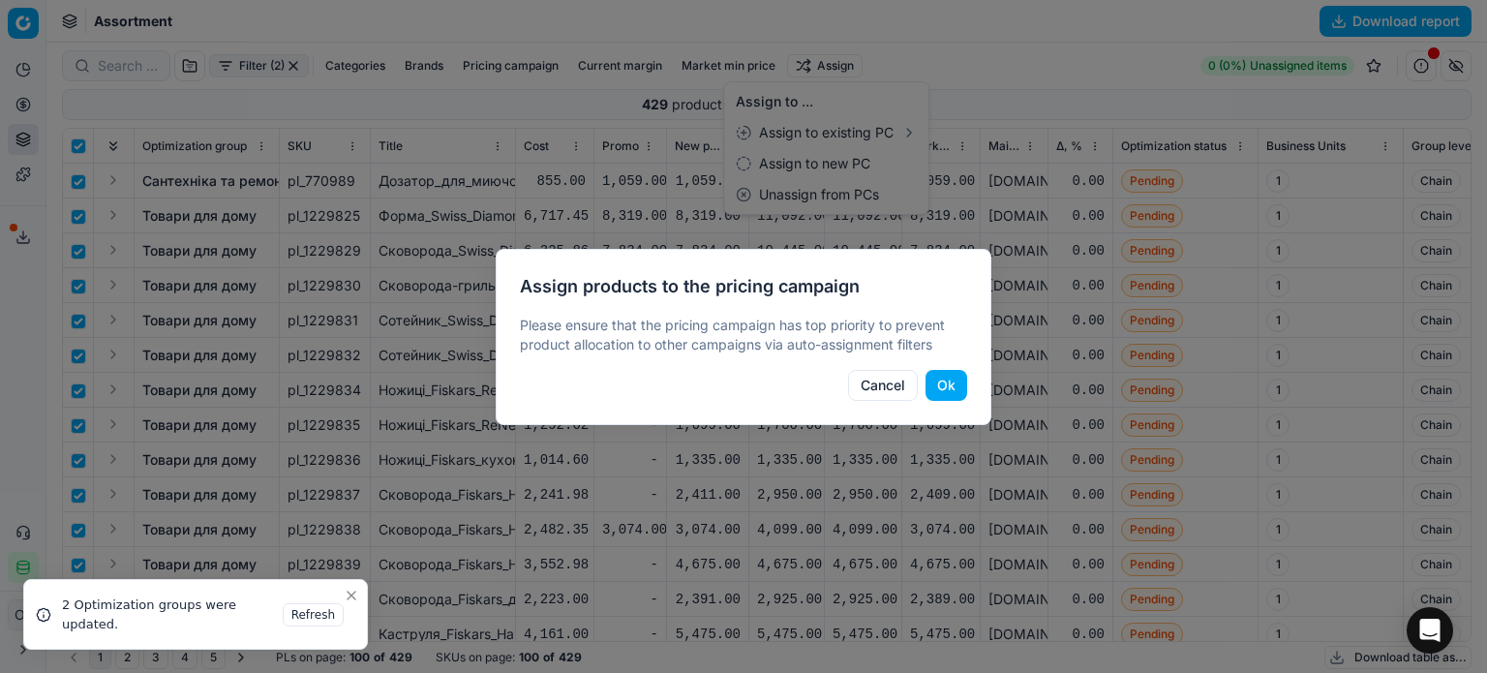
click at [957, 380] on button "Ok" at bounding box center [946, 385] width 42 height 31
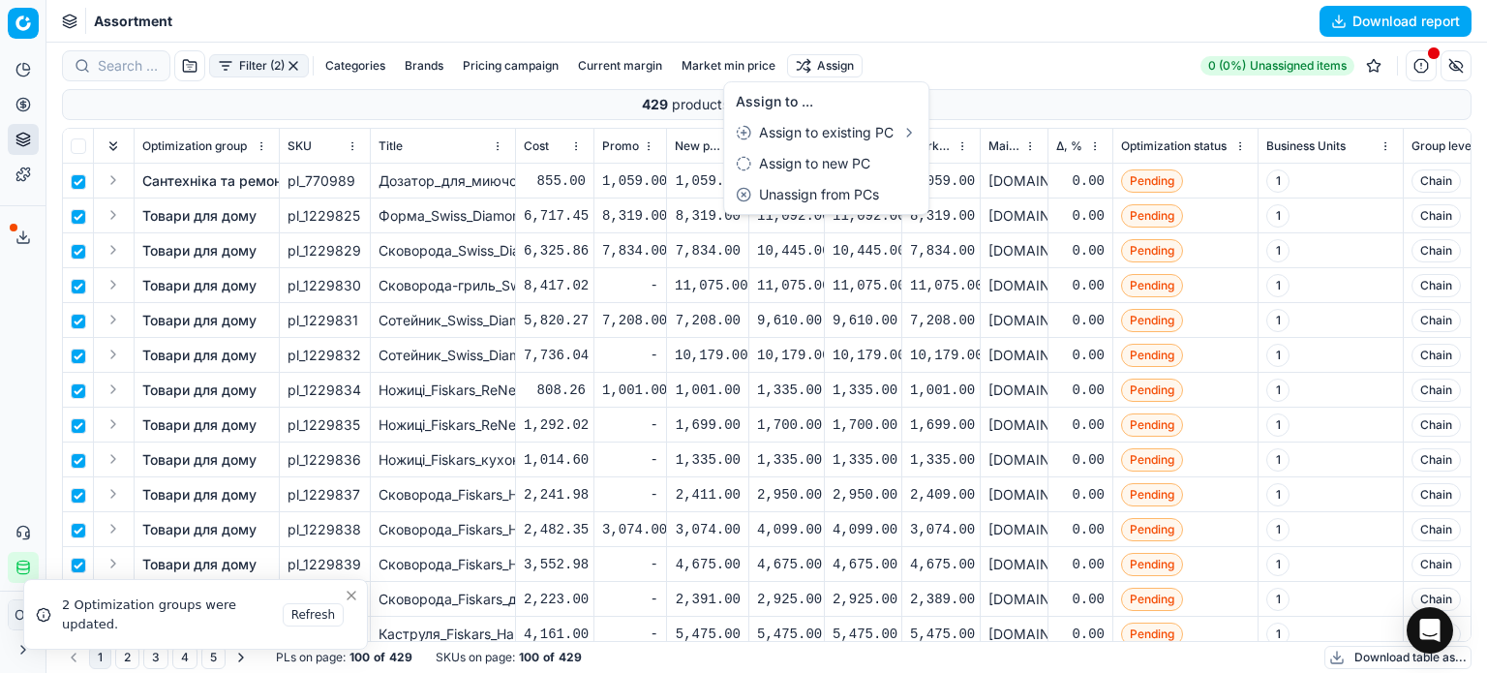
checkbox input "false"
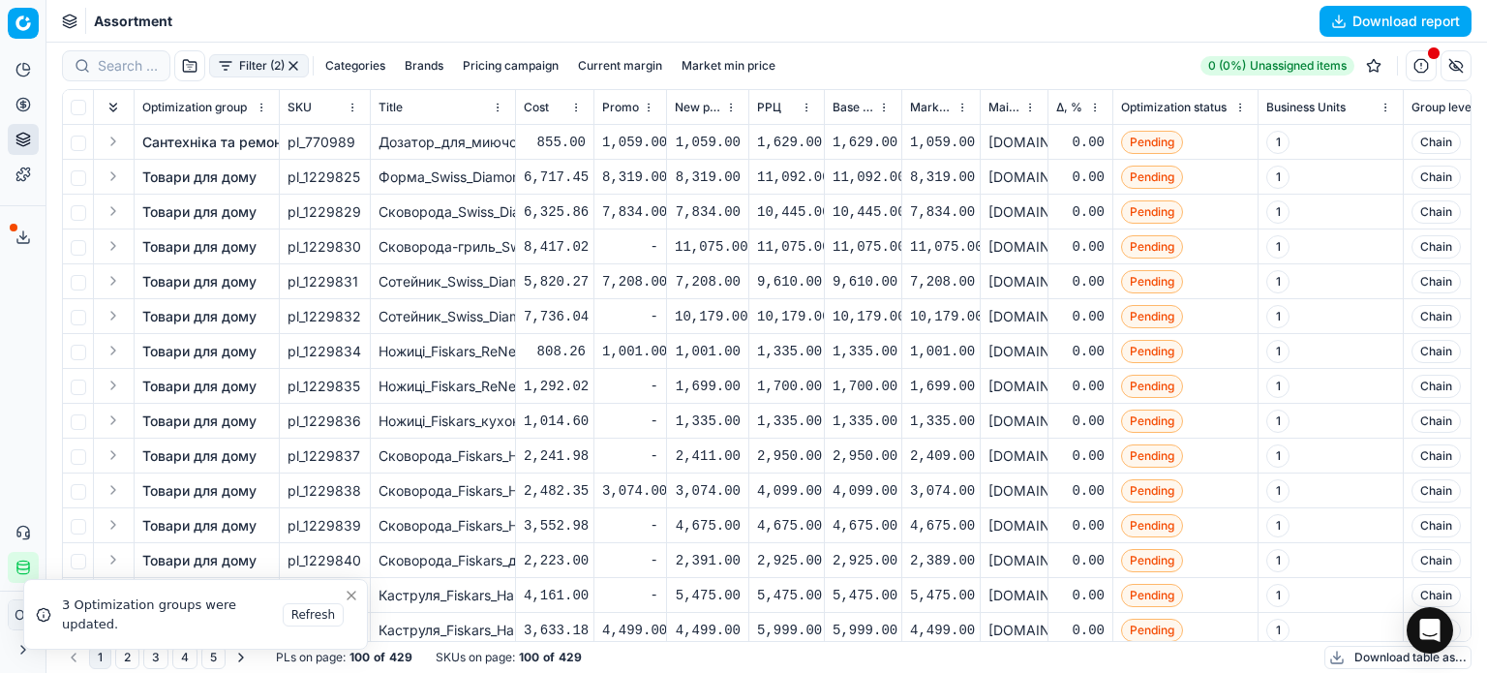
click at [257, 61] on button "Filter (2)" at bounding box center [259, 65] width 100 height 23
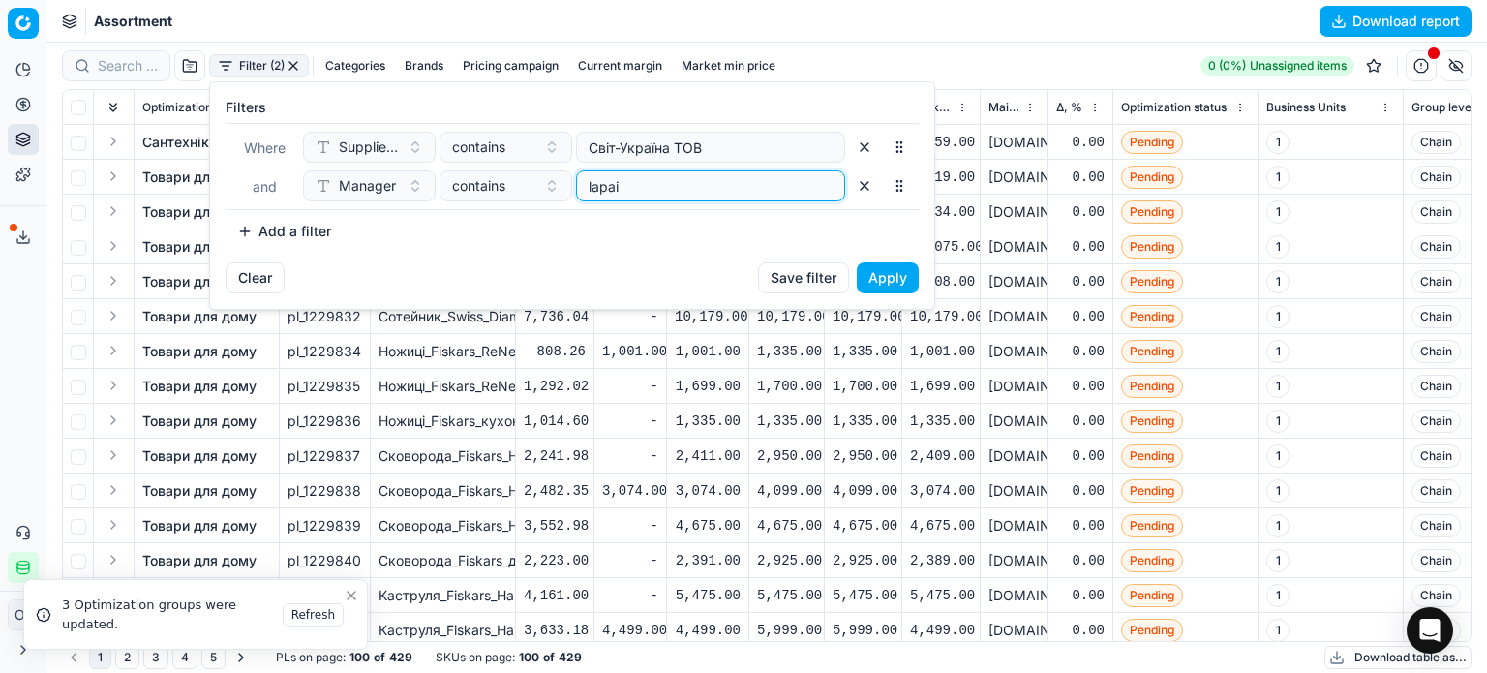
click at [654, 189] on input "lapai" at bounding box center [711, 185] width 252 height 29
type input "l"
type input "yamkova"
drag, startPoint x: 894, startPoint y: 274, endPoint x: 904, endPoint y: 285, distance: 14.4
click at [894, 274] on button "Apply" at bounding box center [888, 277] width 62 height 31
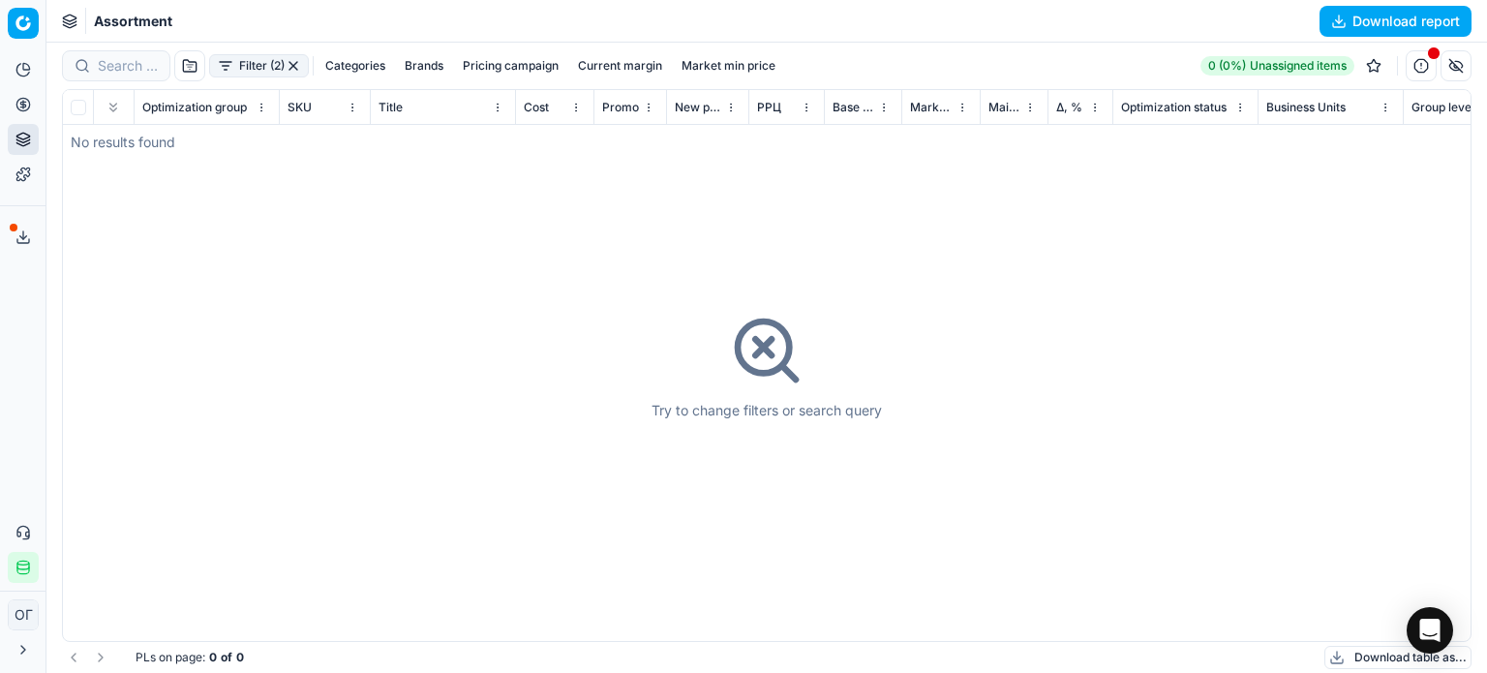
click at [240, 60] on button "Filter (2)" at bounding box center [259, 65] width 100 height 23
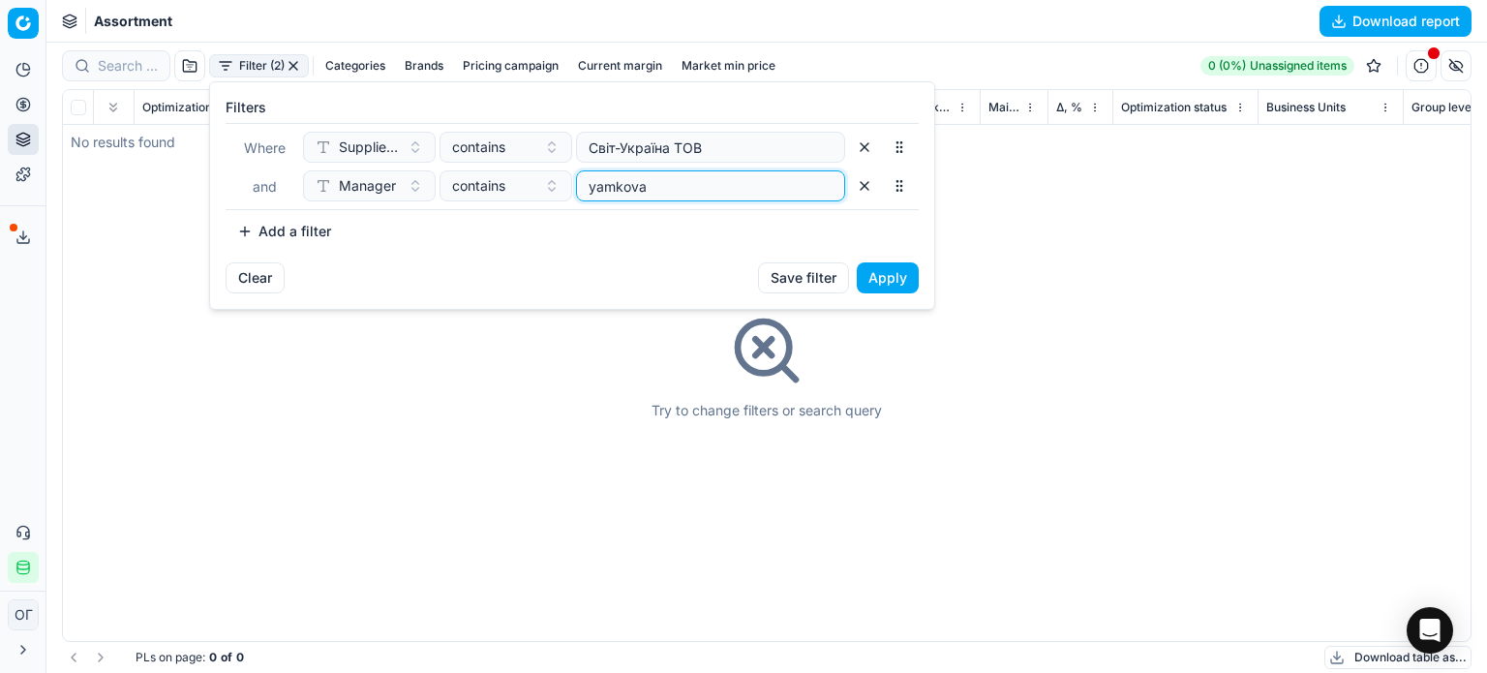
click at [707, 183] on input "yamkova" at bounding box center [711, 185] width 252 height 29
type input "yamk"
click at [911, 277] on button "Apply" at bounding box center [888, 277] width 62 height 31
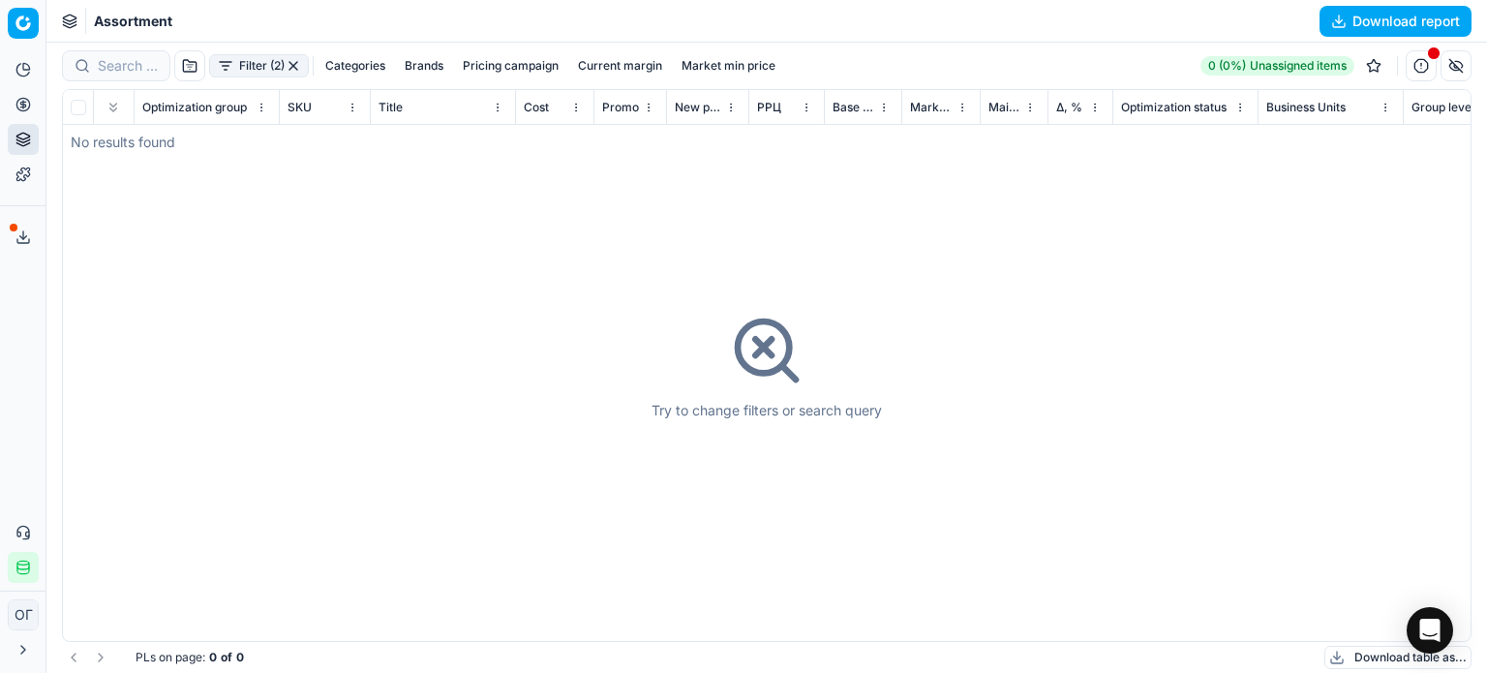
click at [250, 61] on button "Filter (2)" at bounding box center [259, 65] width 100 height 23
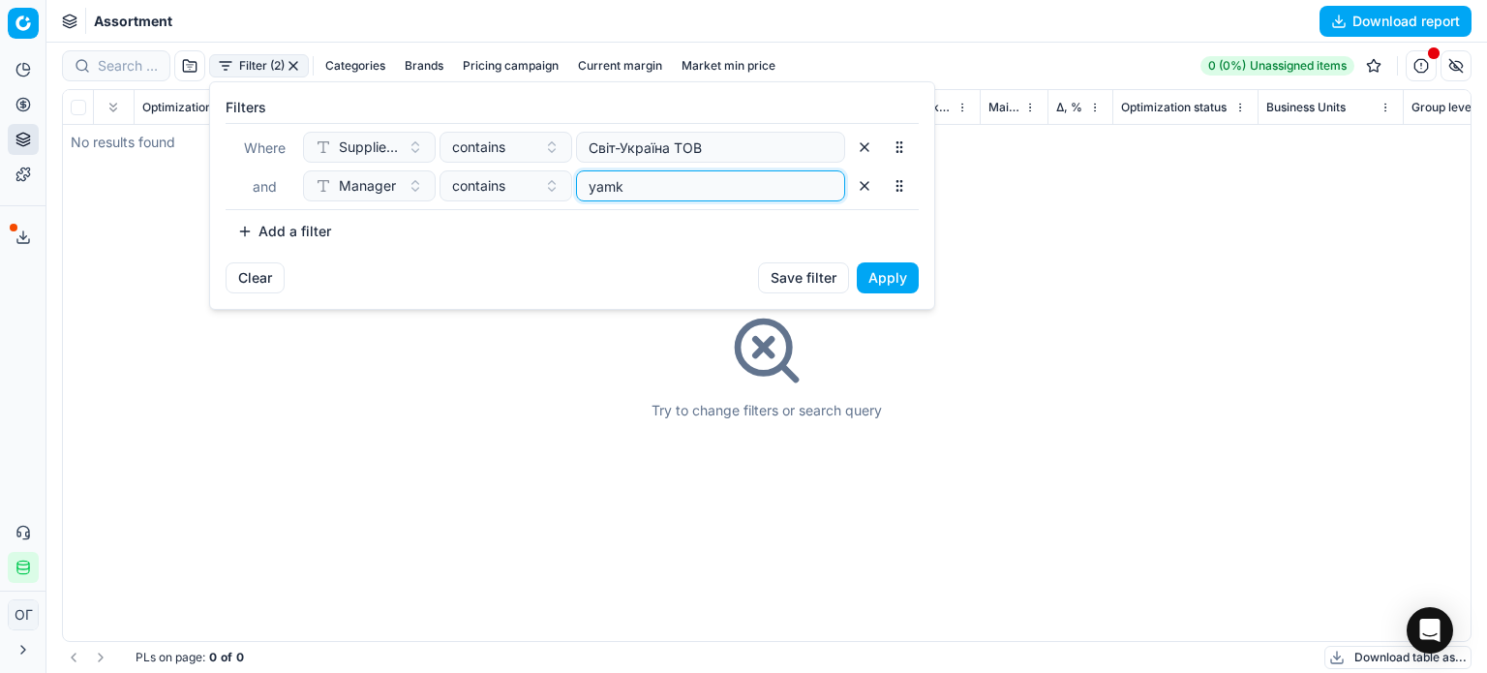
click at [685, 185] on input "yamk" at bounding box center [711, 185] width 252 height 29
type input "y"
type input "v.spit"
click at [887, 280] on button "Apply" at bounding box center [888, 277] width 62 height 31
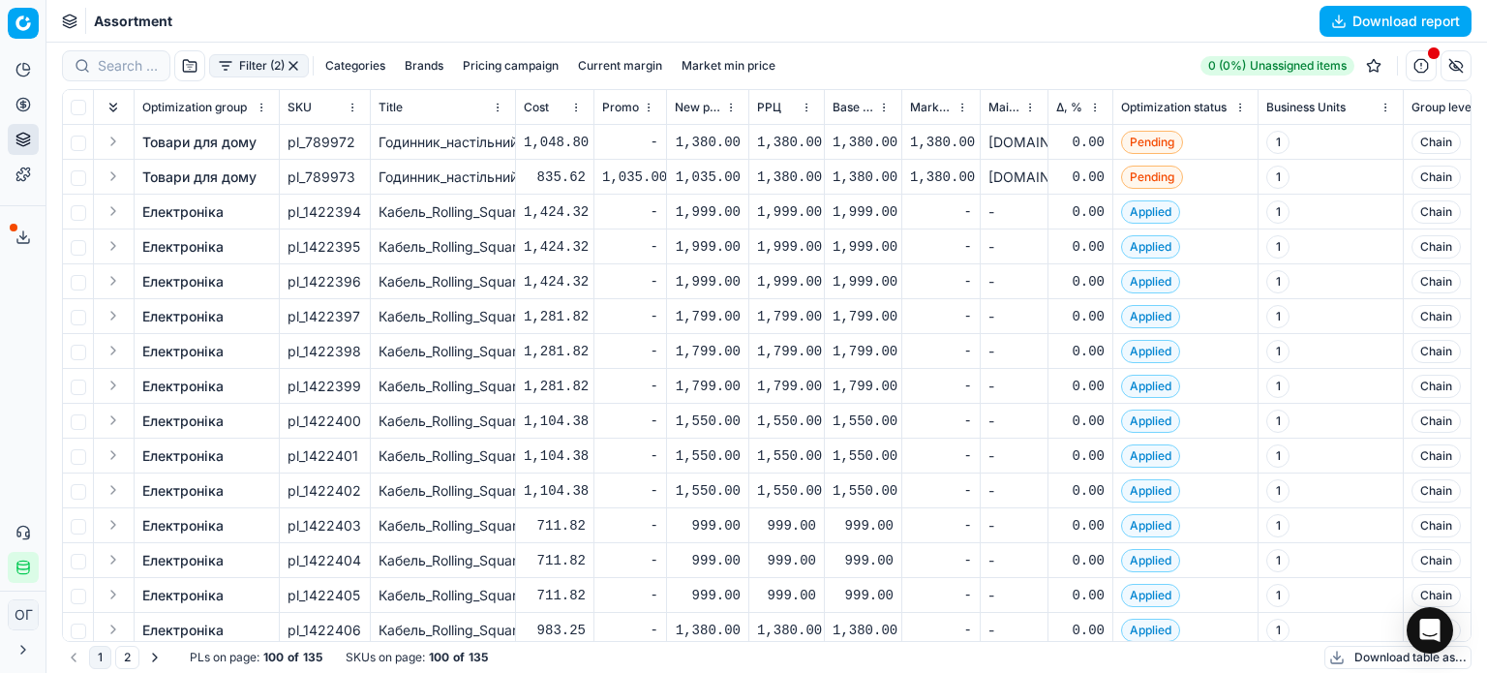
click at [67, 105] on th at bounding box center [78, 107] width 31 height 35
click at [78, 105] on input "checkbox" at bounding box center [78, 107] width 15 height 15
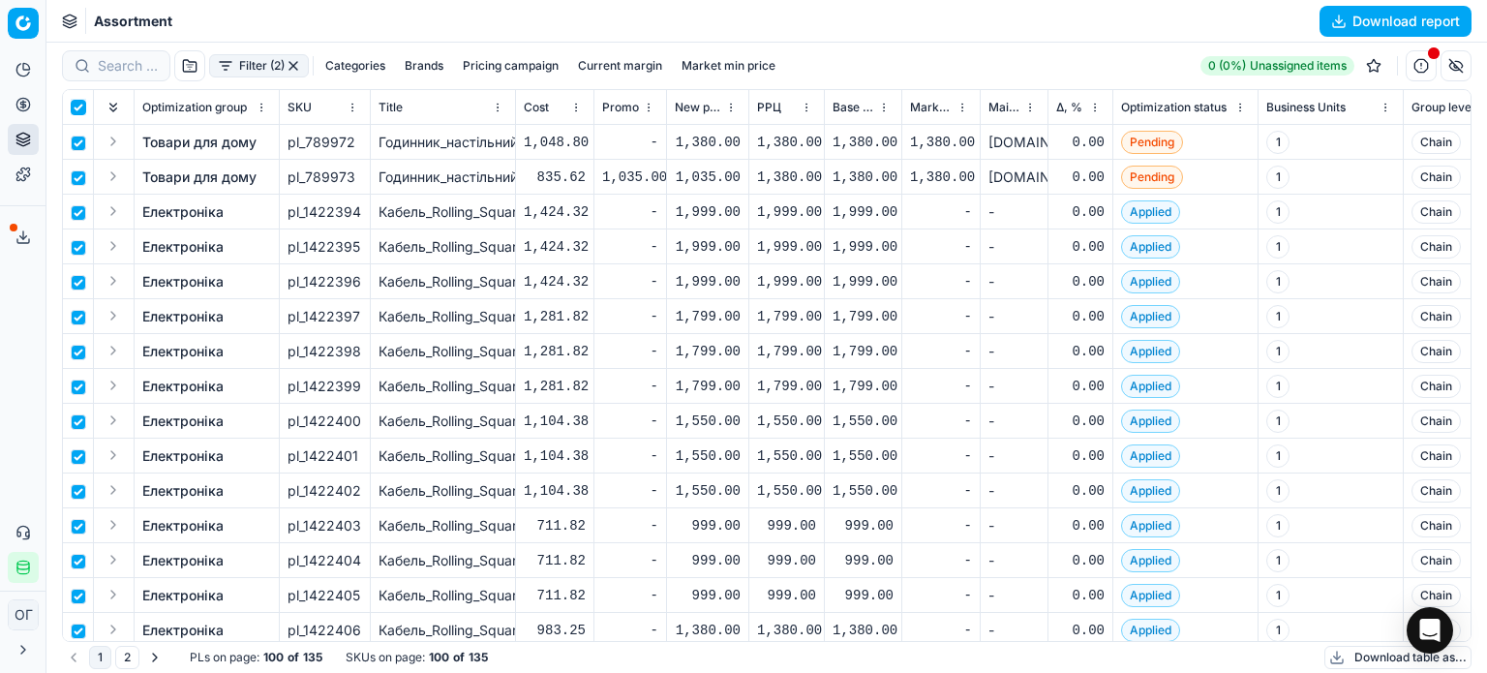
checkbox input "true"
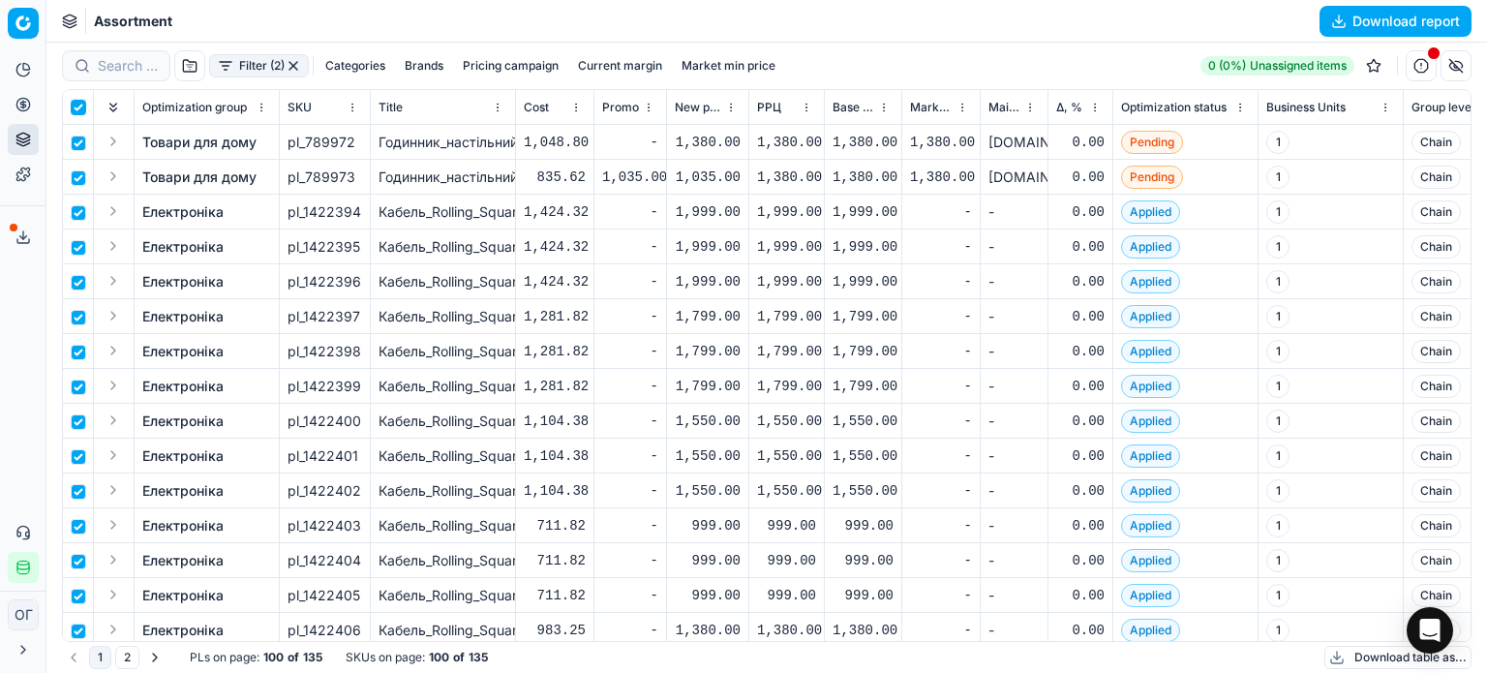
checkbox input "true"
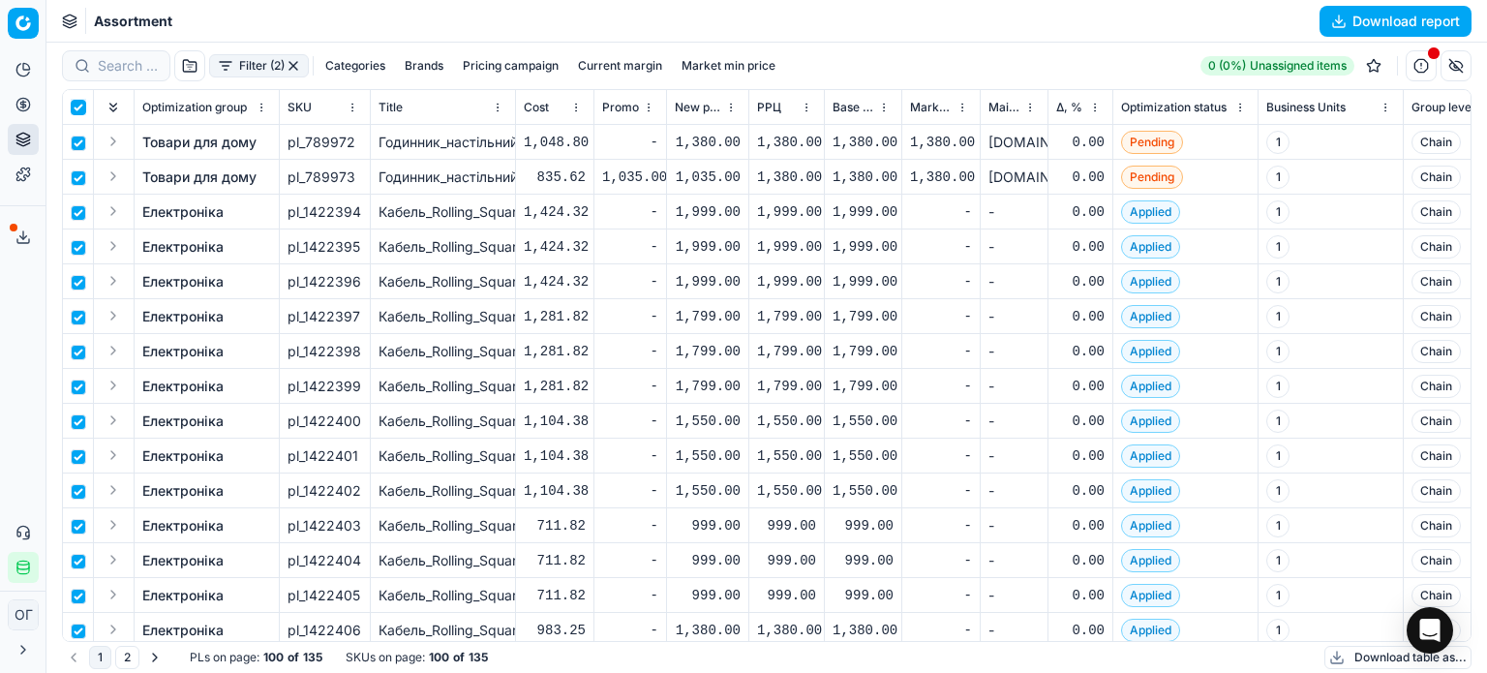
checkbox input "true"
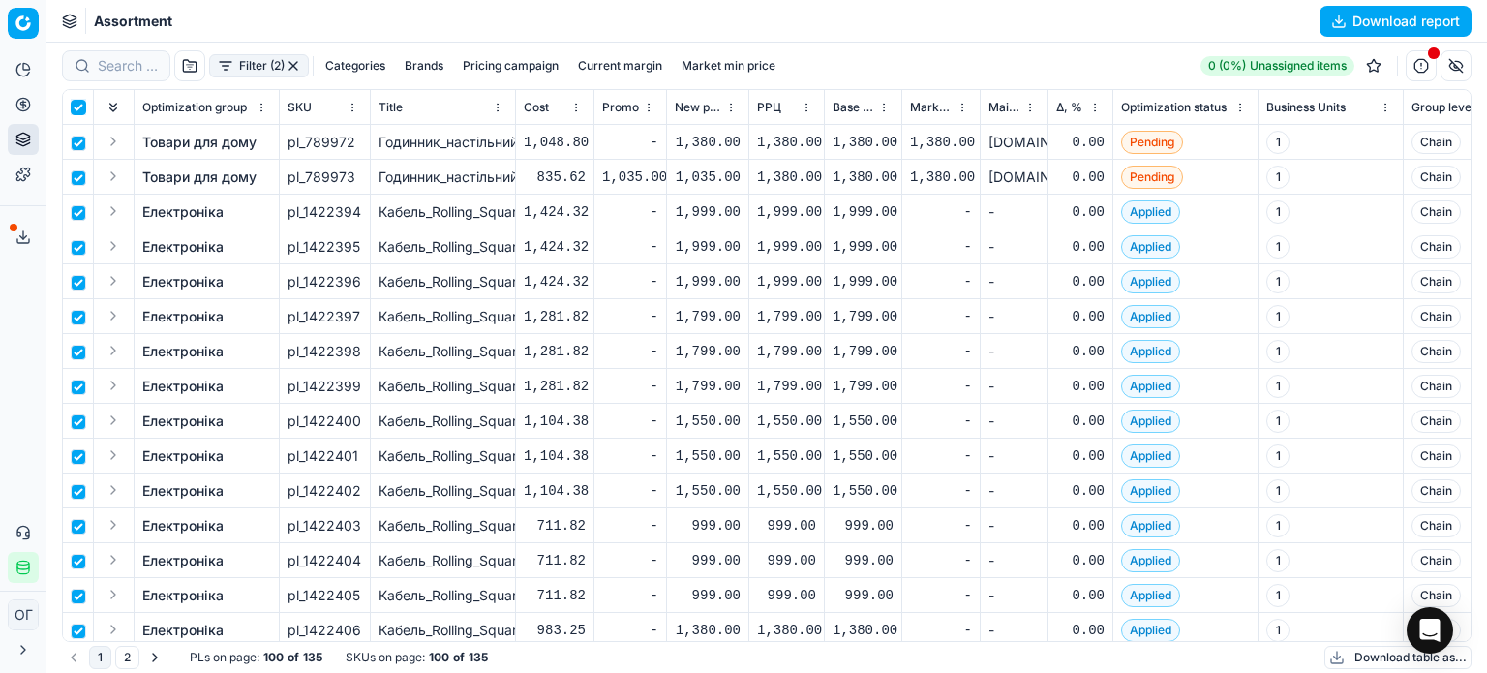
checkbox input "true"
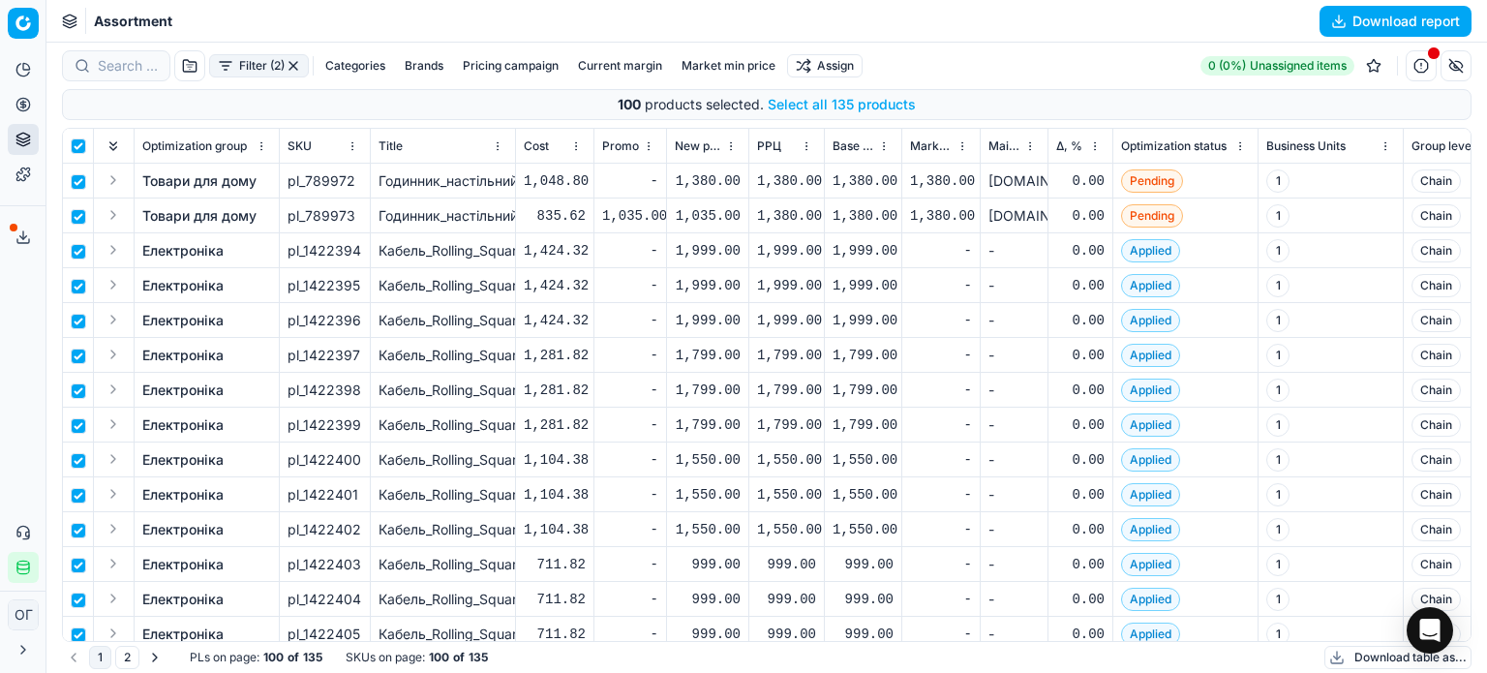
click at [810, 102] on button "Select all 135 products" at bounding box center [842, 104] width 148 height 19
click at [828, 67] on html "Pricing platform Analytics Pricing Product portfolio Templates Export service 1…" at bounding box center [743, 336] width 1487 height 673
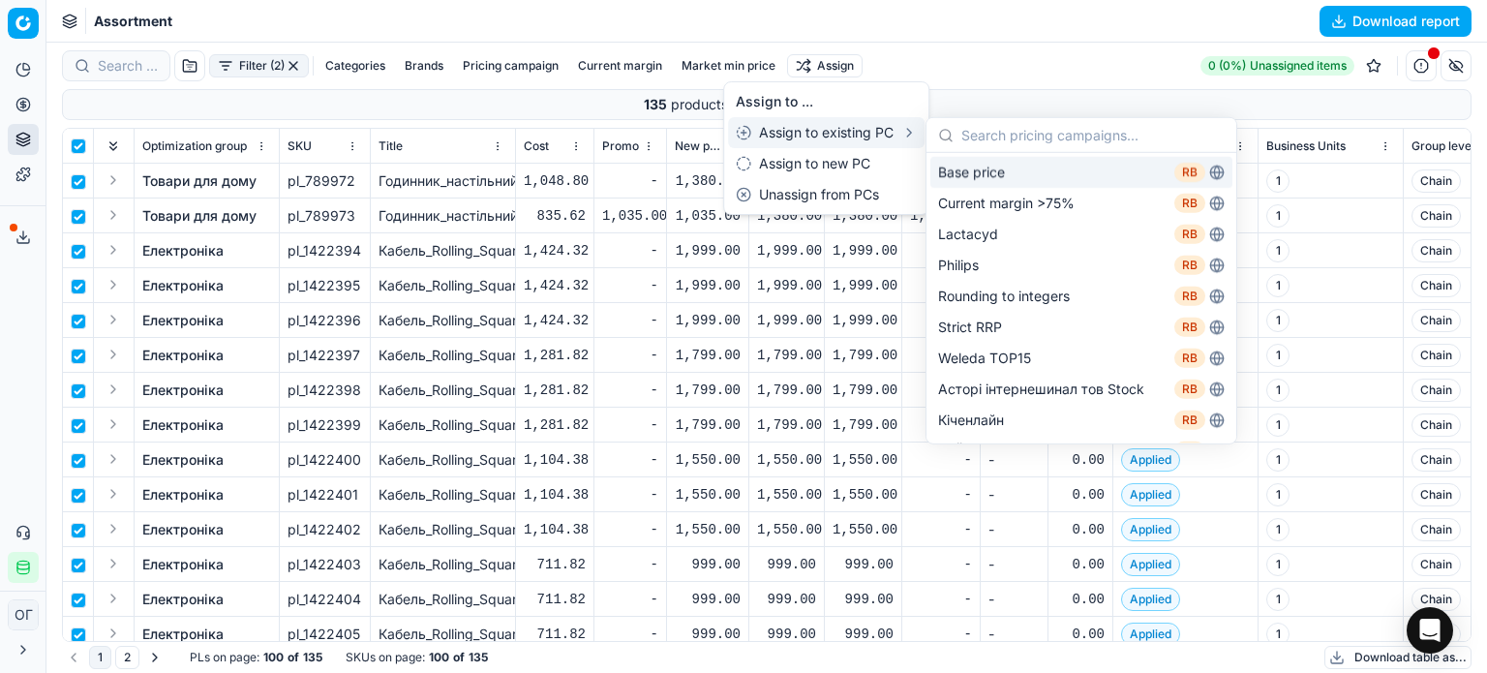
click at [983, 161] on div "Base price RB" at bounding box center [1081, 172] width 302 height 31
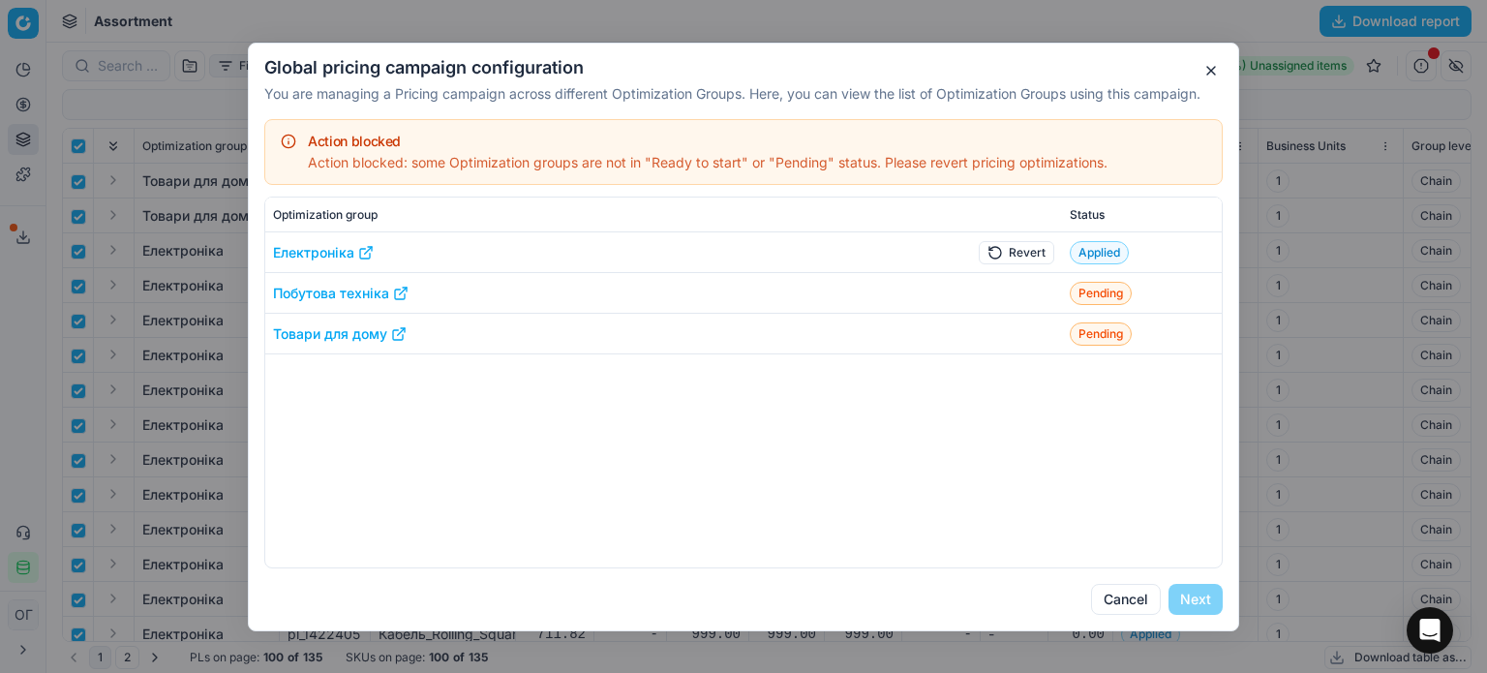
click at [1021, 253] on button "Revert" at bounding box center [1017, 251] width 76 height 23
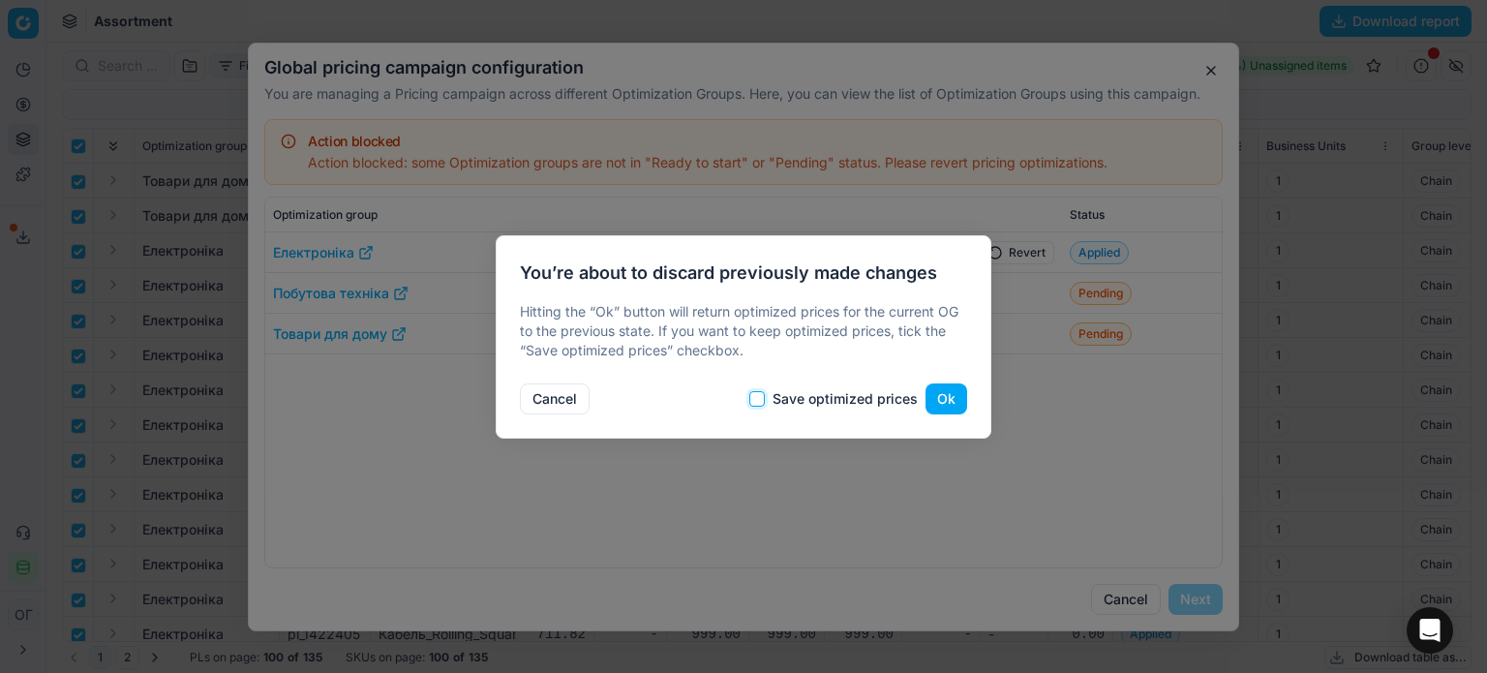
click at [762, 396] on input "Save optimized prices" at bounding box center [756, 398] width 15 height 15
checkbox input "true"
click at [947, 398] on button "Ok" at bounding box center [946, 398] width 42 height 31
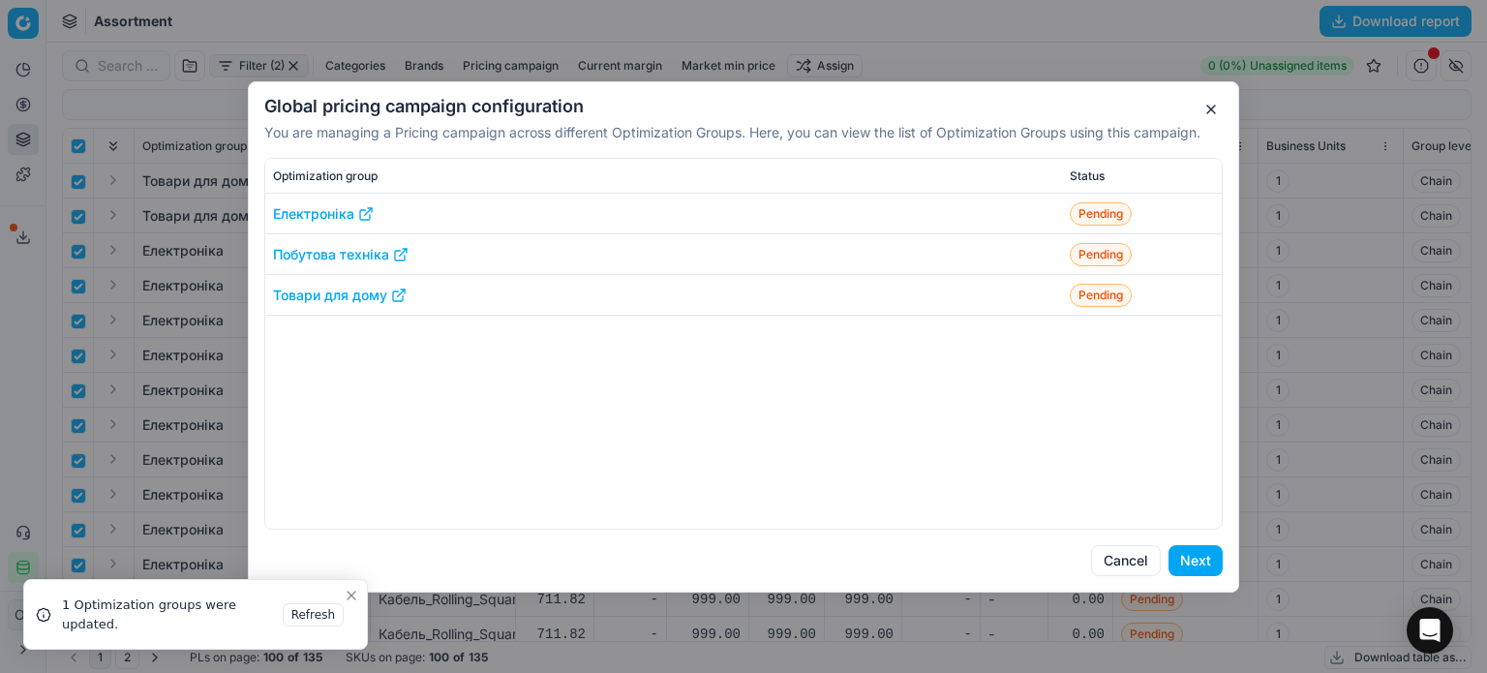
click at [1199, 563] on button "Next" at bounding box center [1195, 560] width 54 height 31
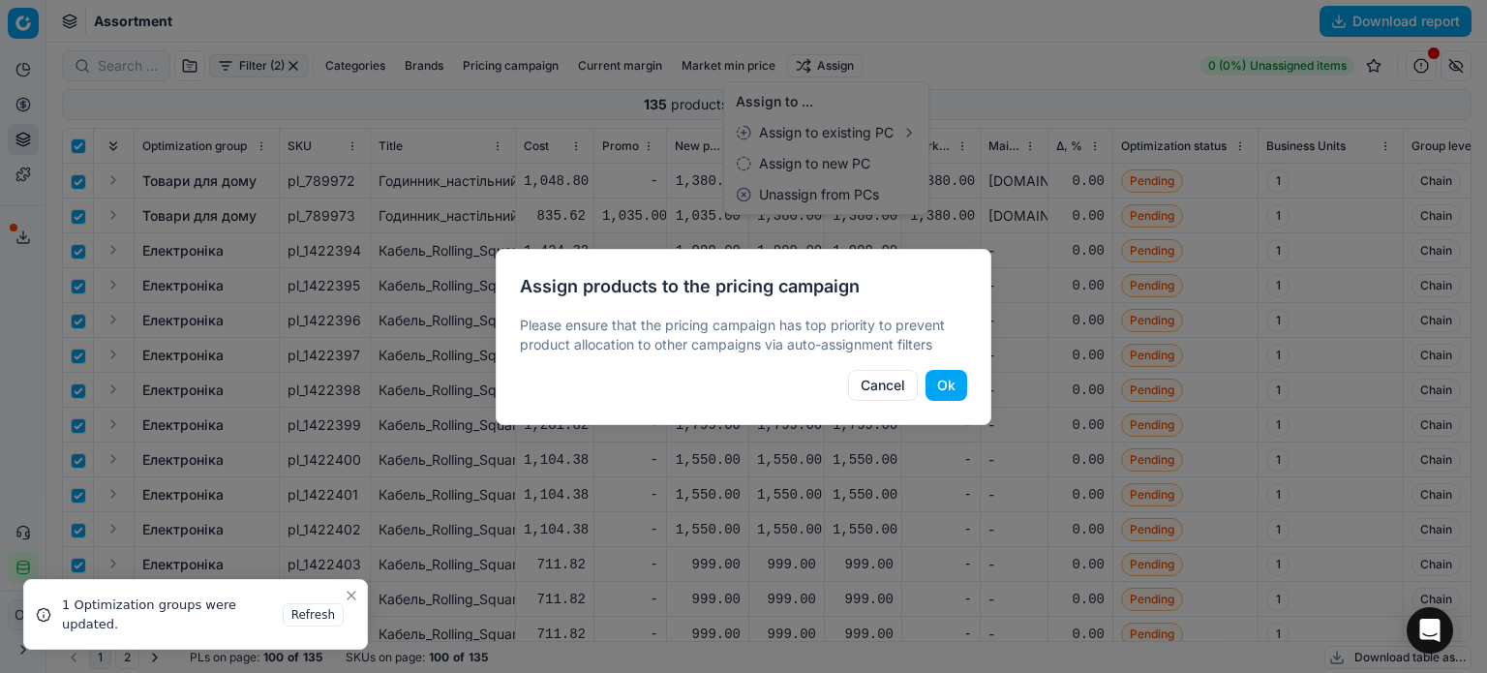
click at [951, 386] on button "Ok" at bounding box center [946, 385] width 42 height 31
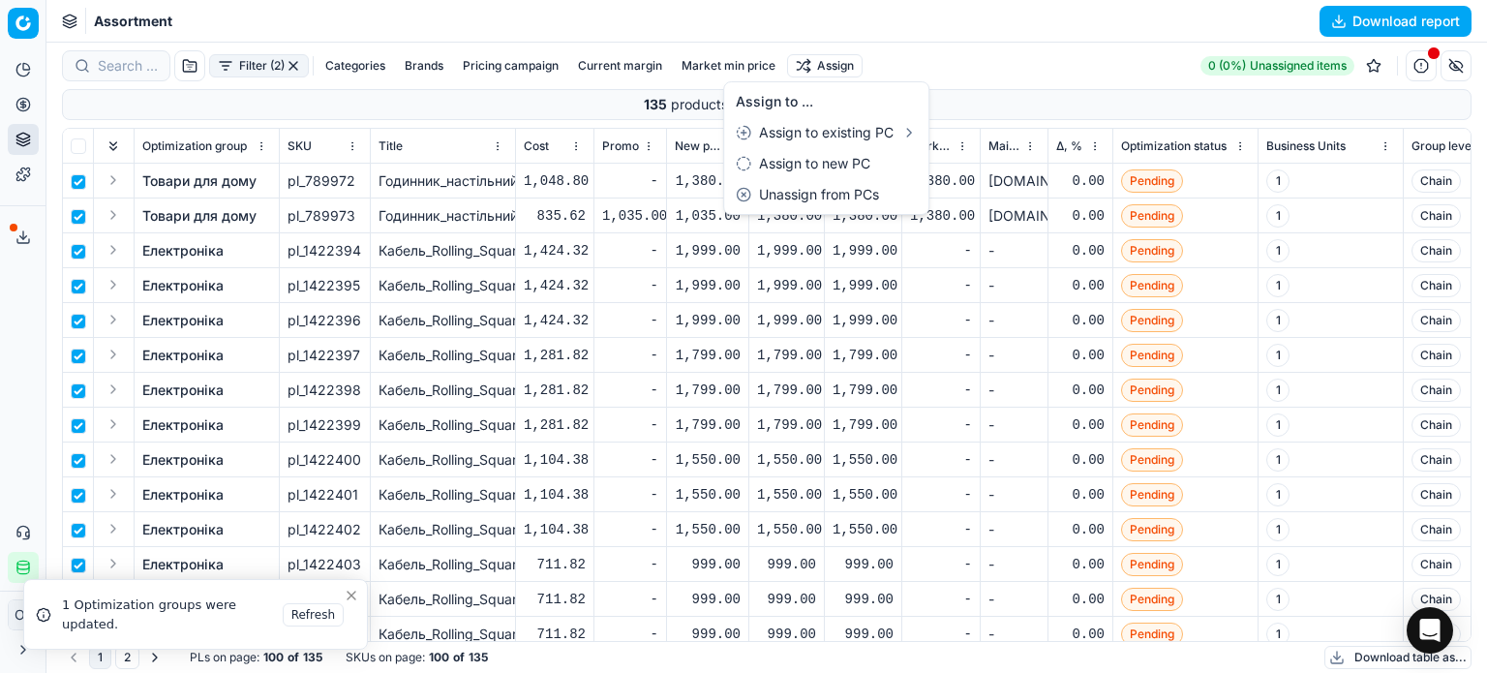
checkbox input "false"
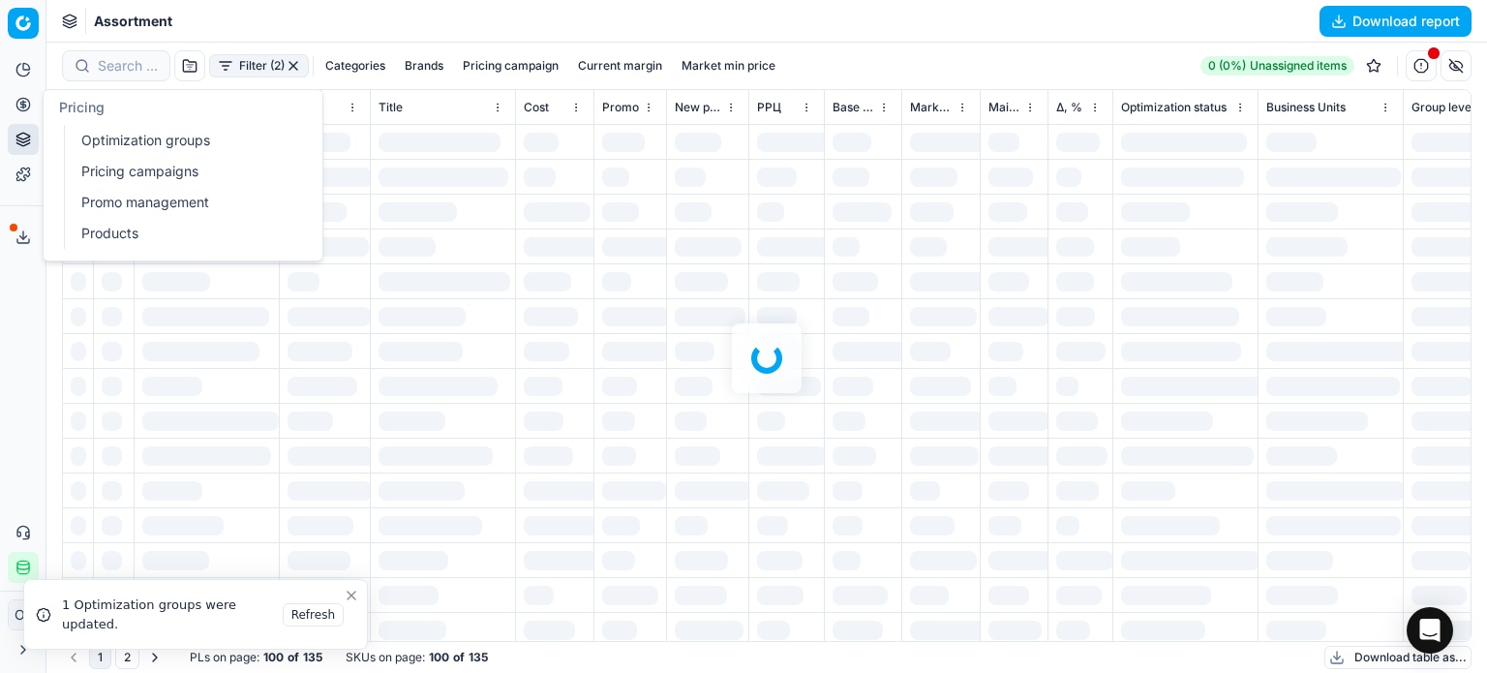
click at [112, 137] on link "Optimization groups" at bounding box center [187, 140] width 226 height 27
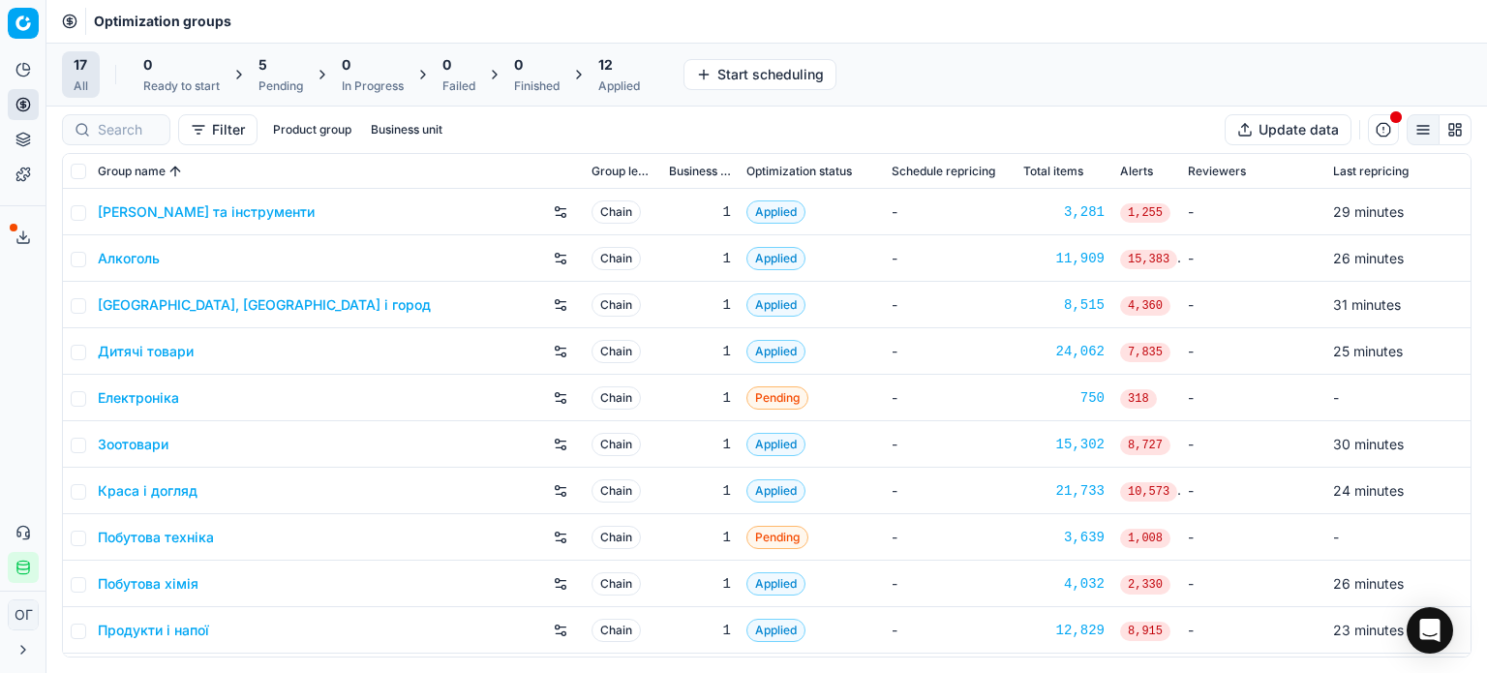
click at [290, 76] on div "5 Pending" at bounding box center [280, 74] width 45 height 39
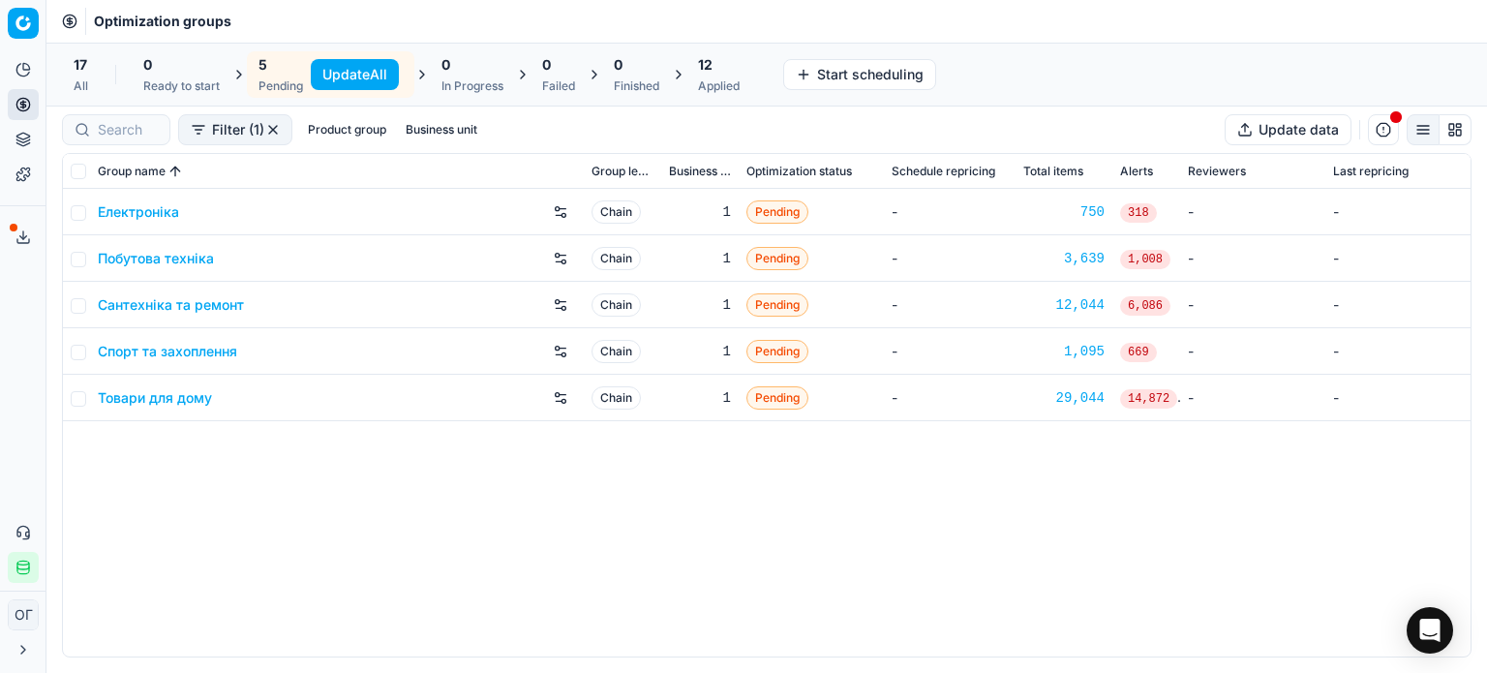
click at [355, 72] on button "Update All" at bounding box center [355, 74] width 88 height 31
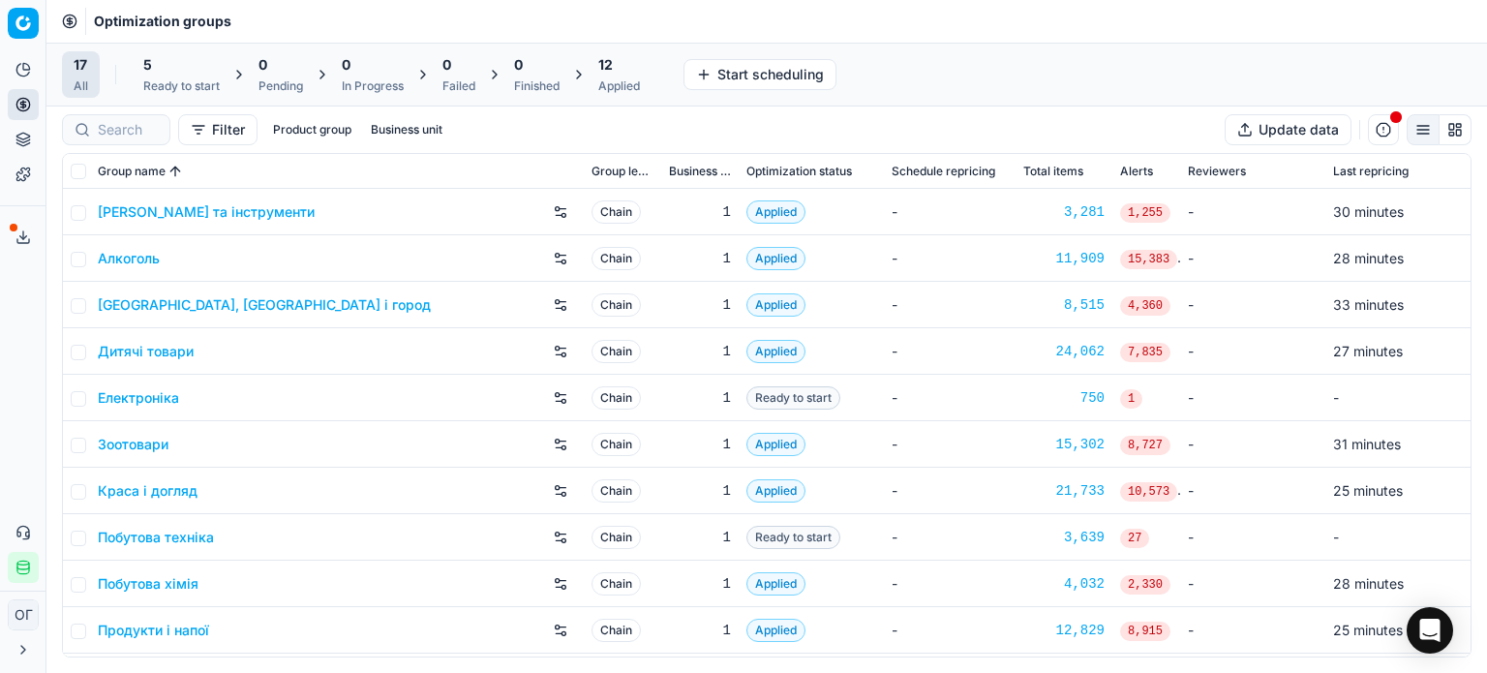
click at [172, 67] on div "5" at bounding box center [181, 64] width 76 height 19
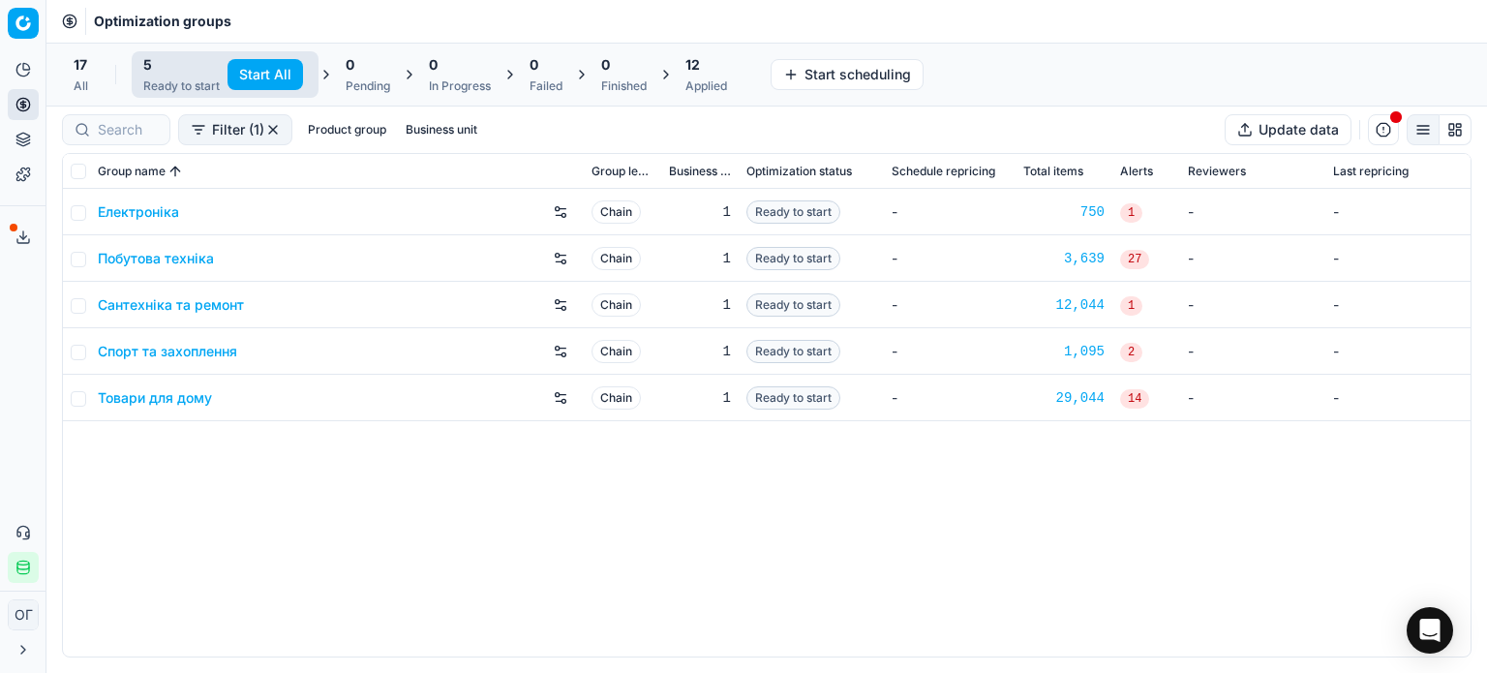
click at [276, 71] on button "Start All" at bounding box center [265, 74] width 76 height 31
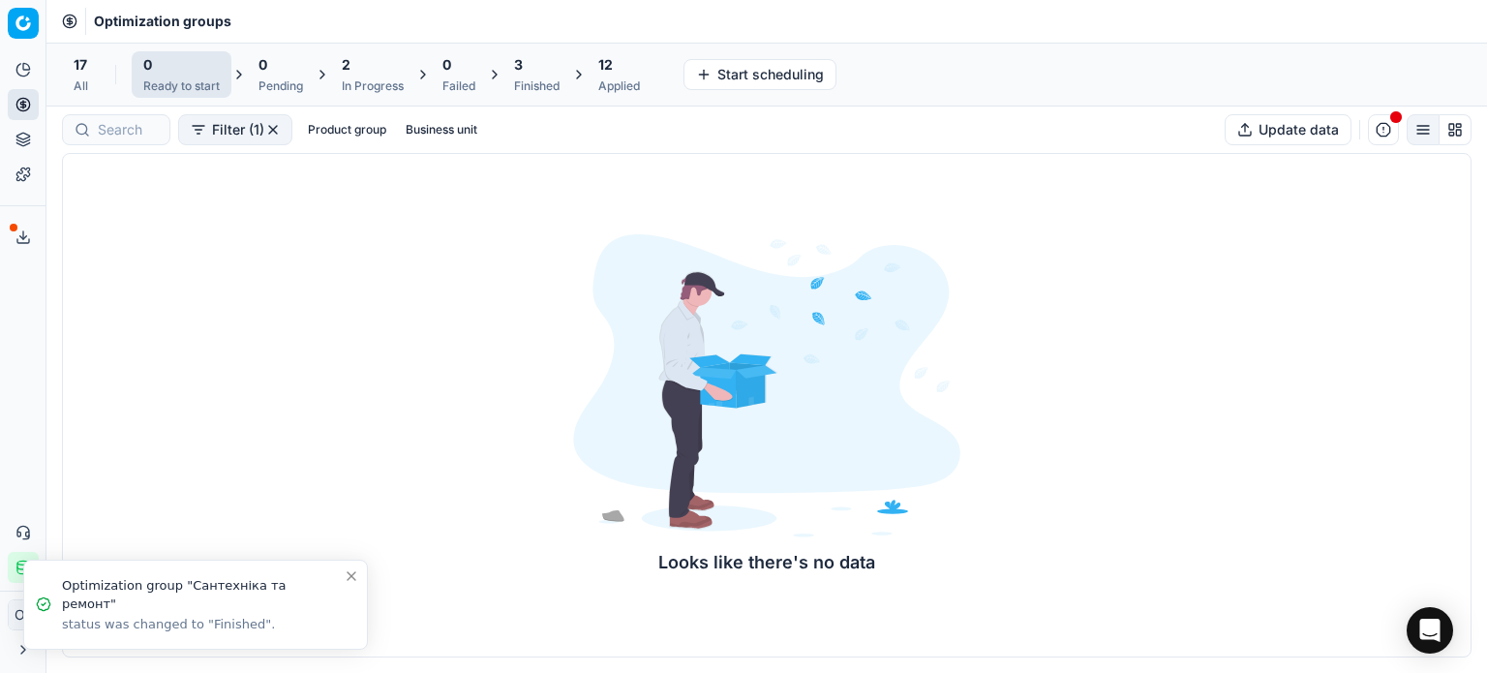
click at [538, 68] on div "3" at bounding box center [536, 64] width 45 height 19
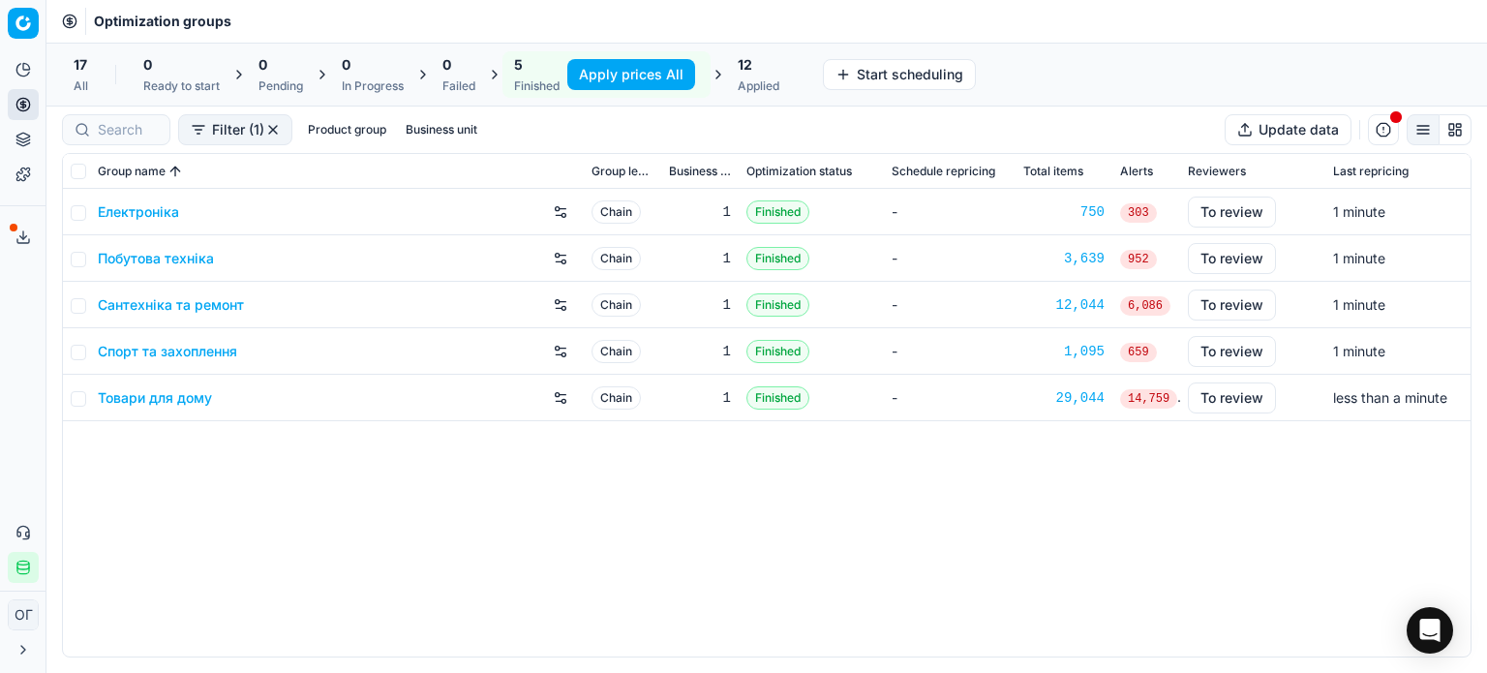
click at [591, 69] on button "Apply prices All" at bounding box center [631, 74] width 128 height 31
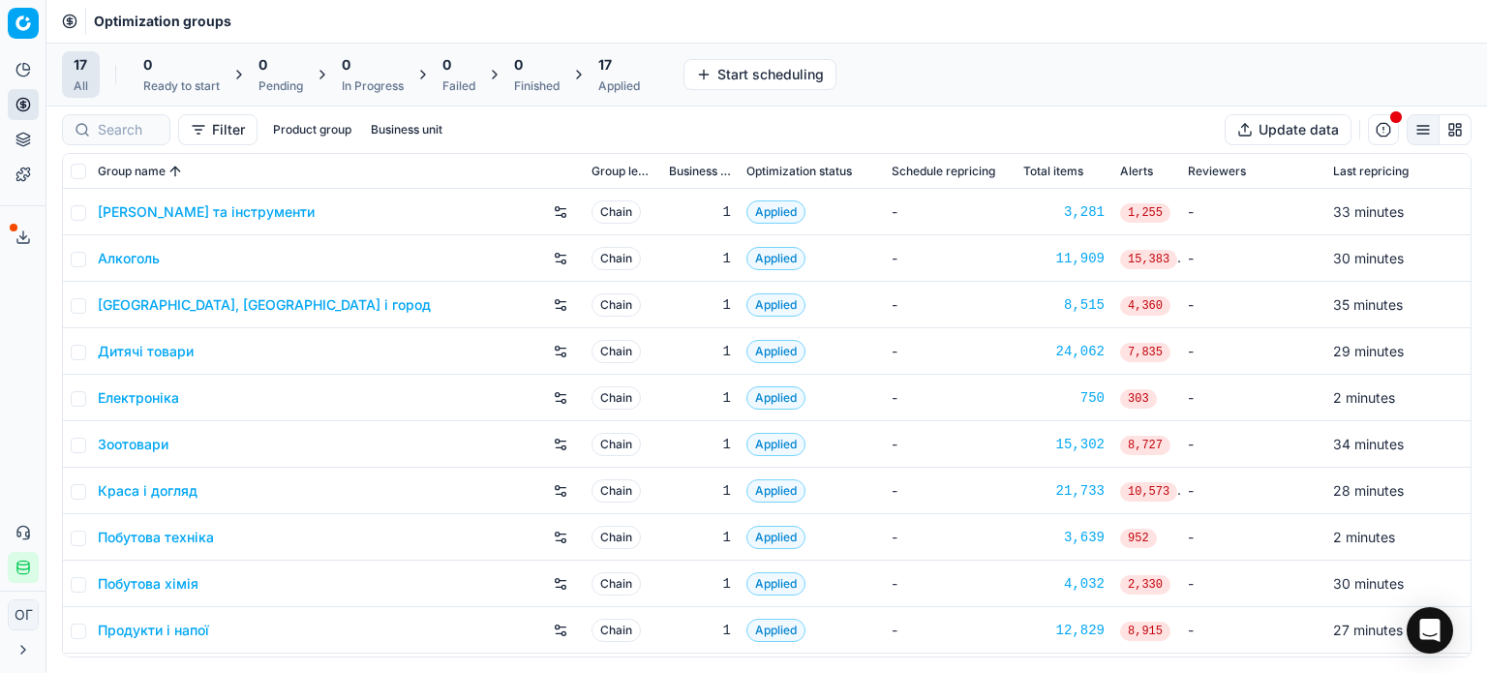
click at [604, 62] on span "17" at bounding box center [605, 64] width 14 height 19
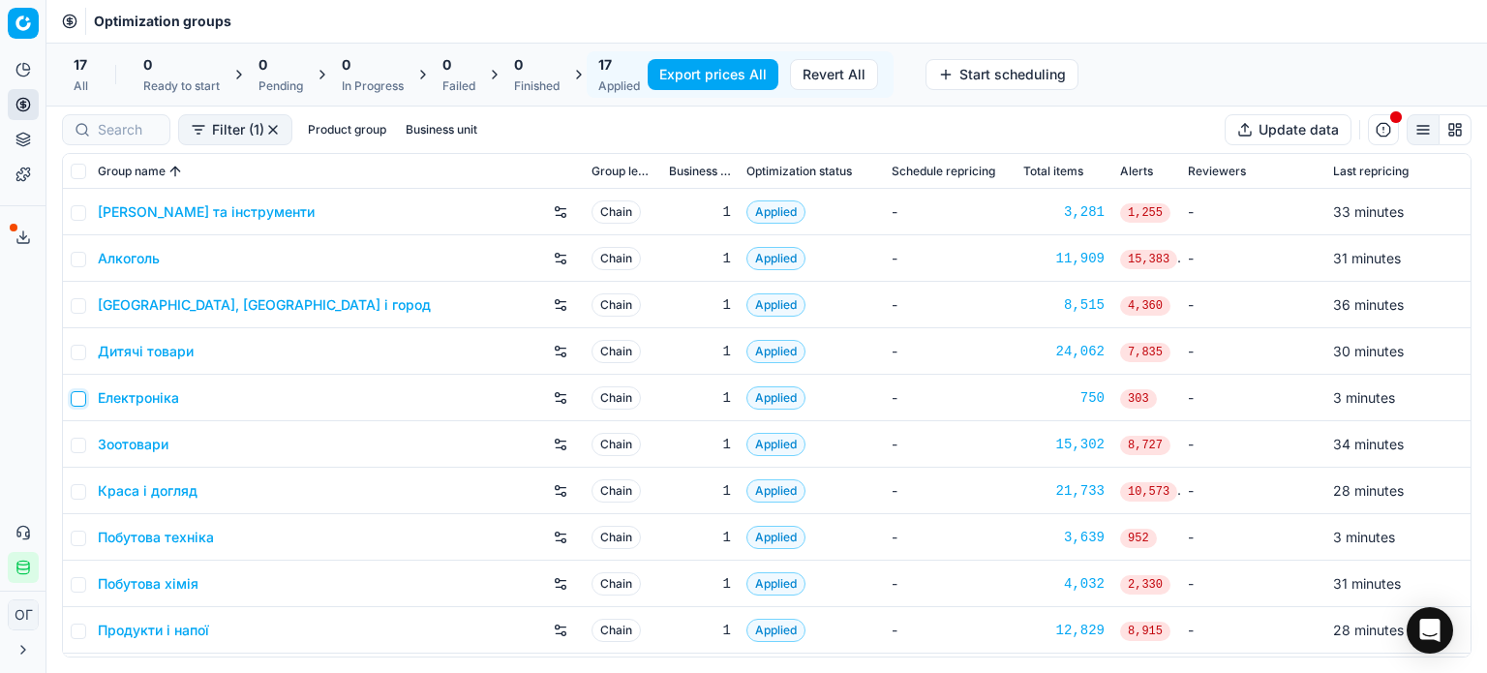
click at [80, 391] on input "checkbox" at bounding box center [78, 398] width 15 height 15
checkbox input "true"
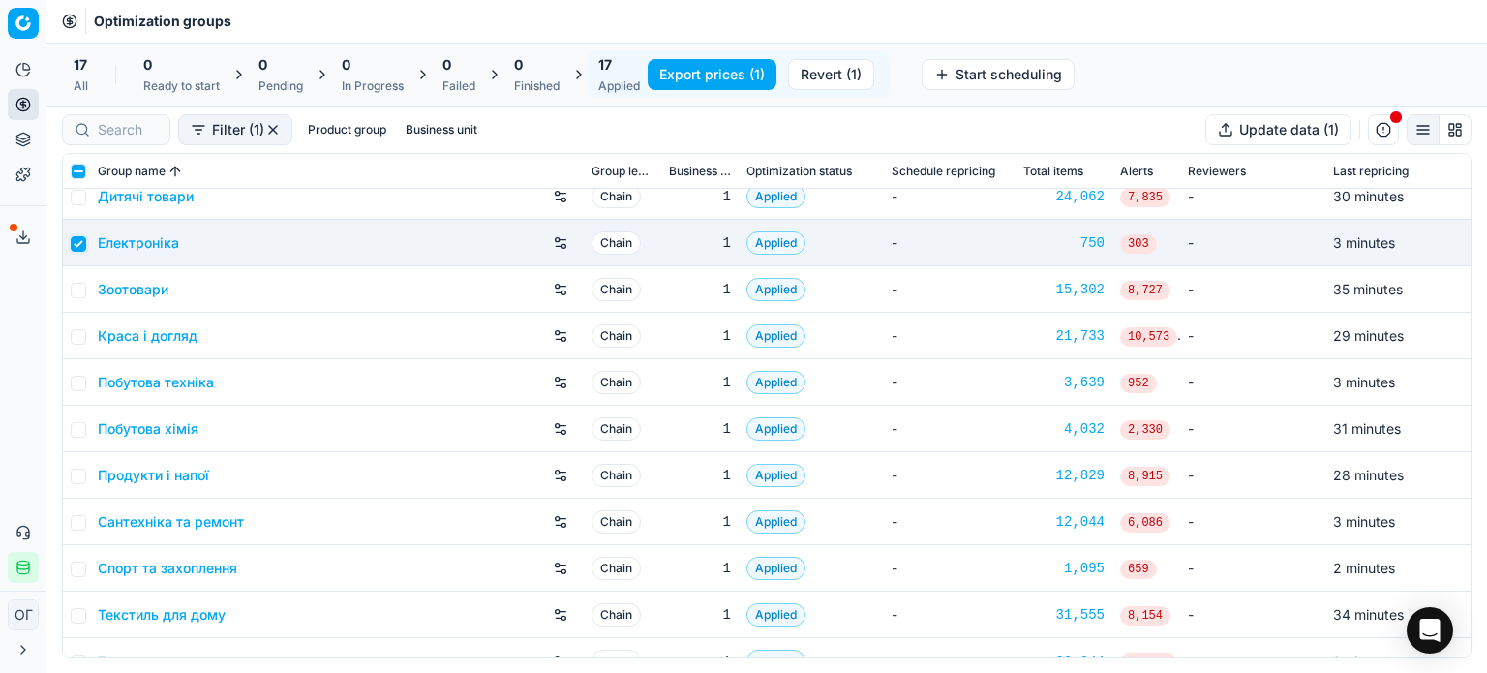
scroll to position [194, 0]
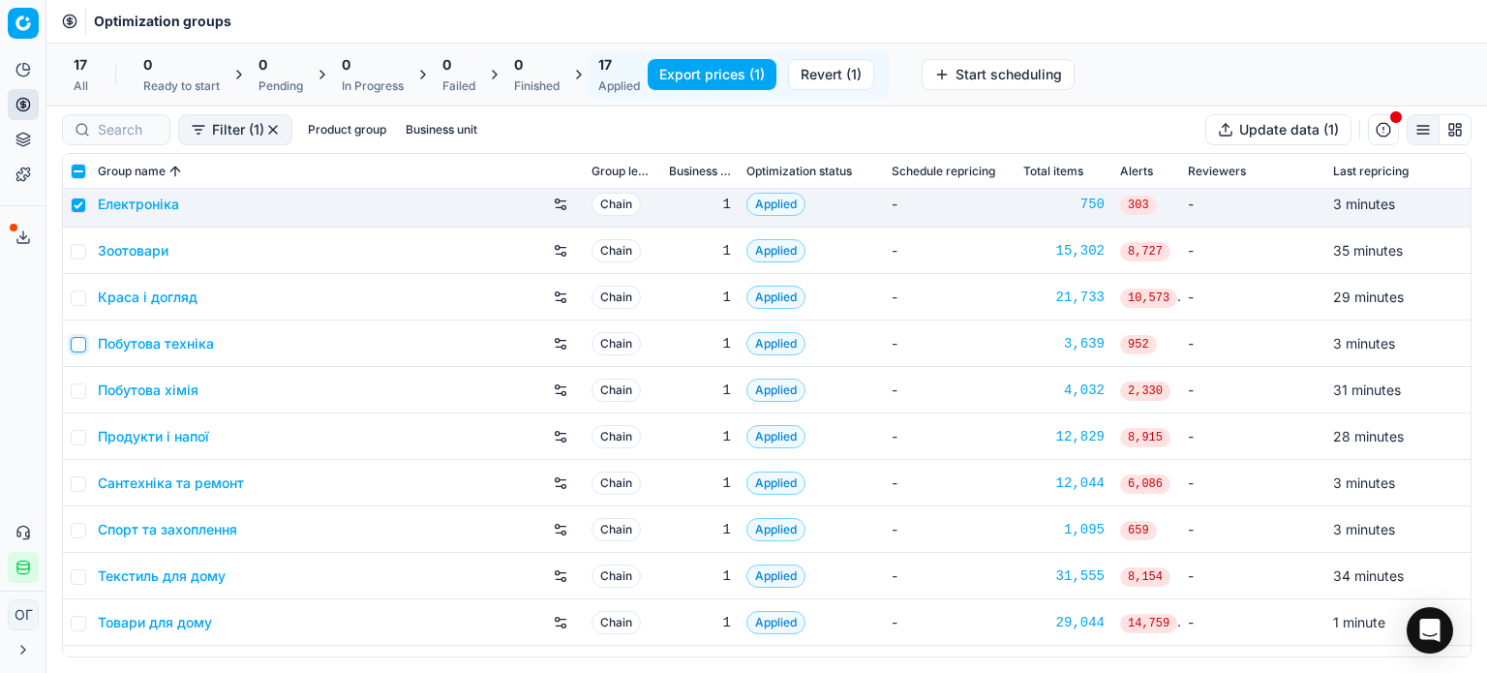
click at [76, 344] on input "checkbox" at bounding box center [78, 344] width 15 height 15
checkbox input "true"
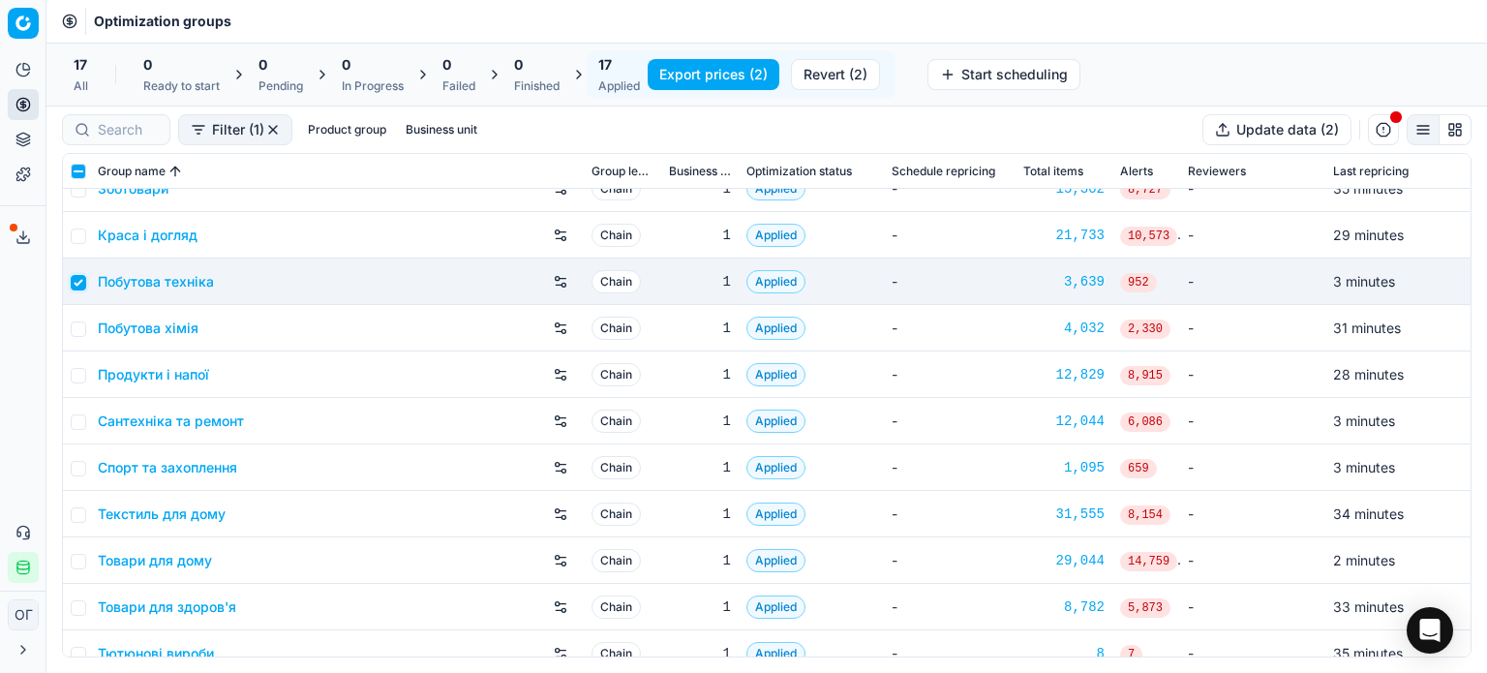
scroll to position [321, 0]
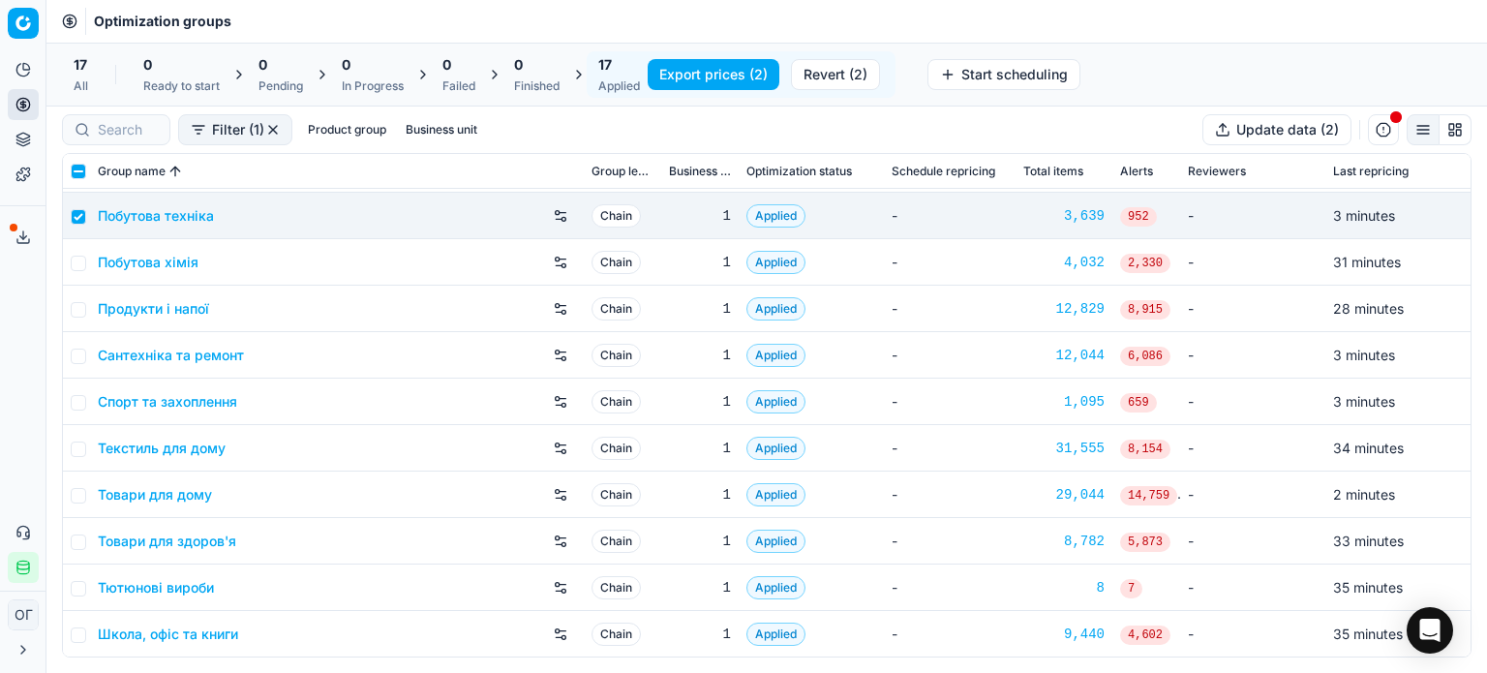
click at [69, 347] on td at bounding box center [76, 355] width 27 height 46
click at [76, 351] on input "checkbox" at bounding box center [78, 355] width 15 height 15
checkbox input "true"
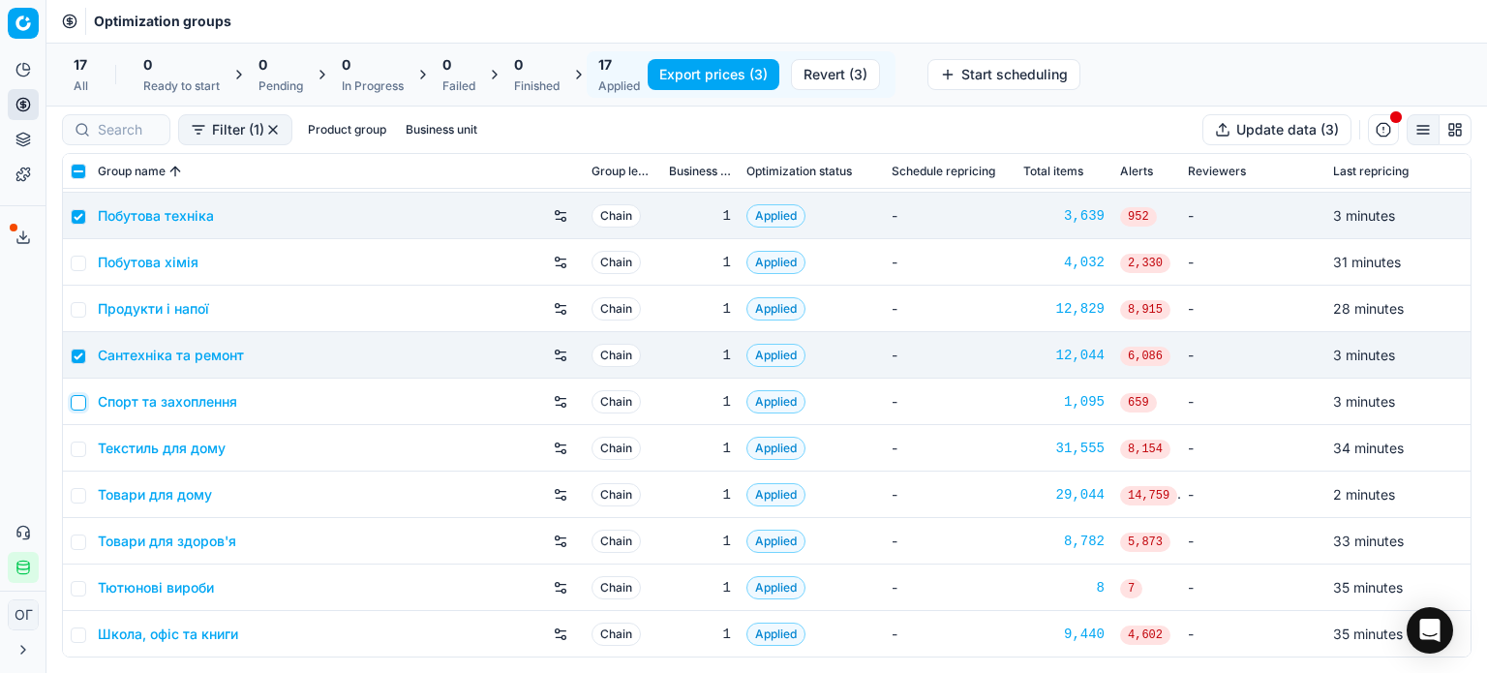
click at [76, 402] on input "checkbox" at bounding box center [78, 402] width 15 height 15
checkbox input "true"
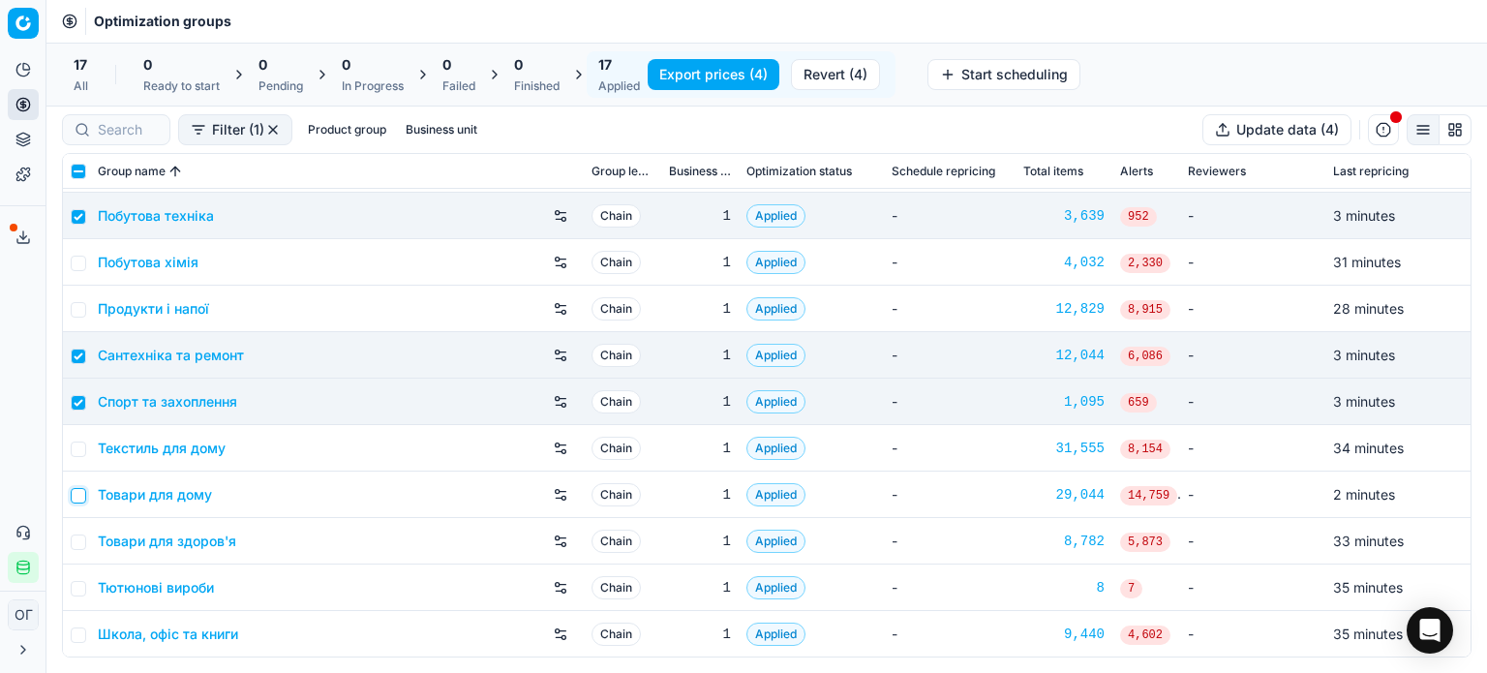
click at [81, 498] on input "checkbox" at bounding box center [78, 495] width 15 height 15
checkbox input "true"
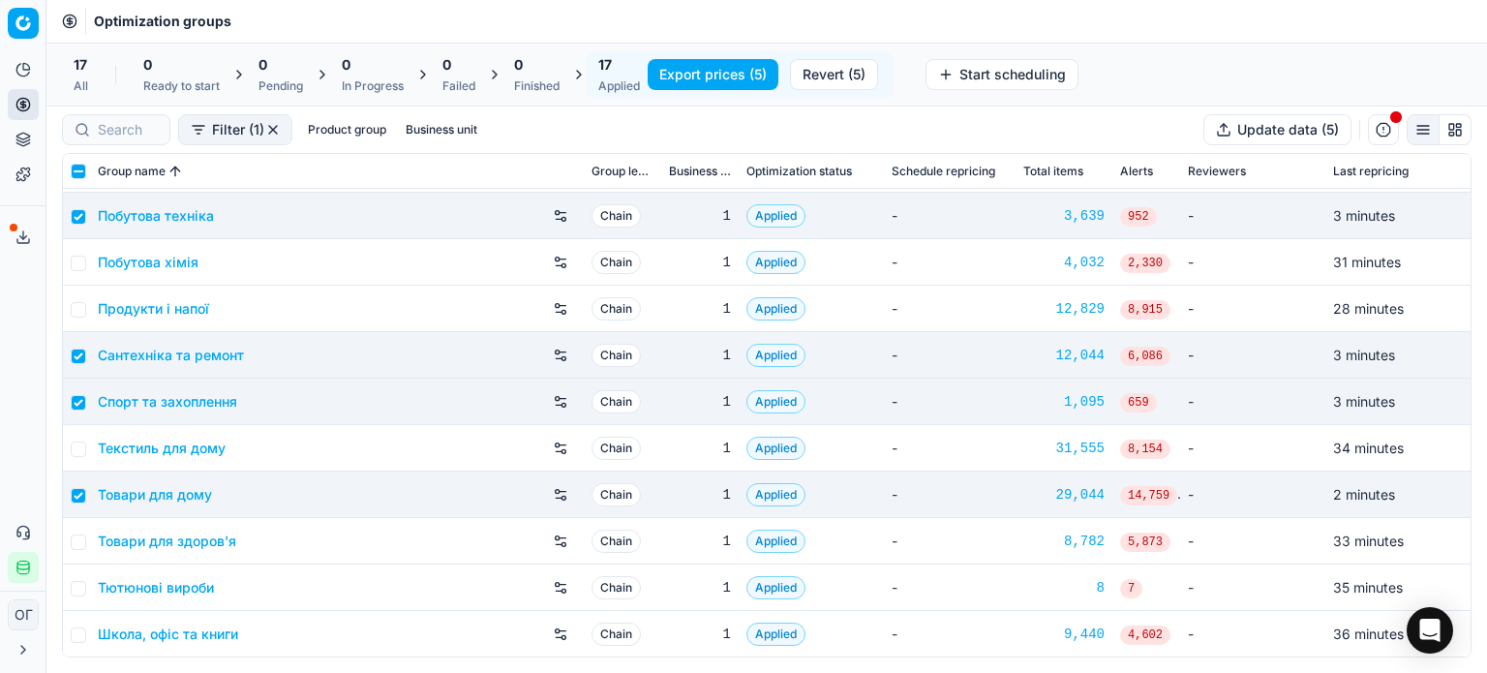
click at [703, 70] on button "Export prices (5)" at bounding box center [713, 74] width 131 height 31
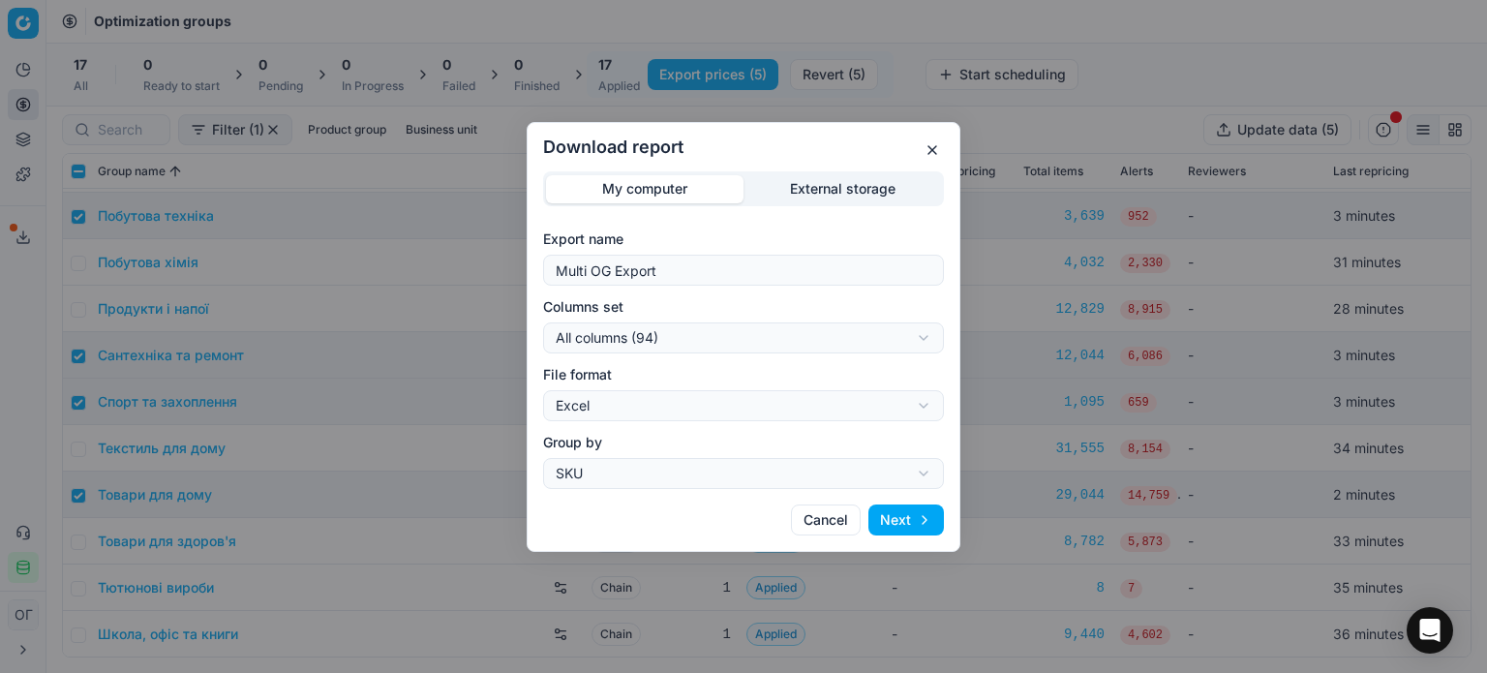
click at [821, 185] on div "Download report My computer External storage Export name Multi OG Export Column…" at bounding box center [743, 336] width 1487 height 673
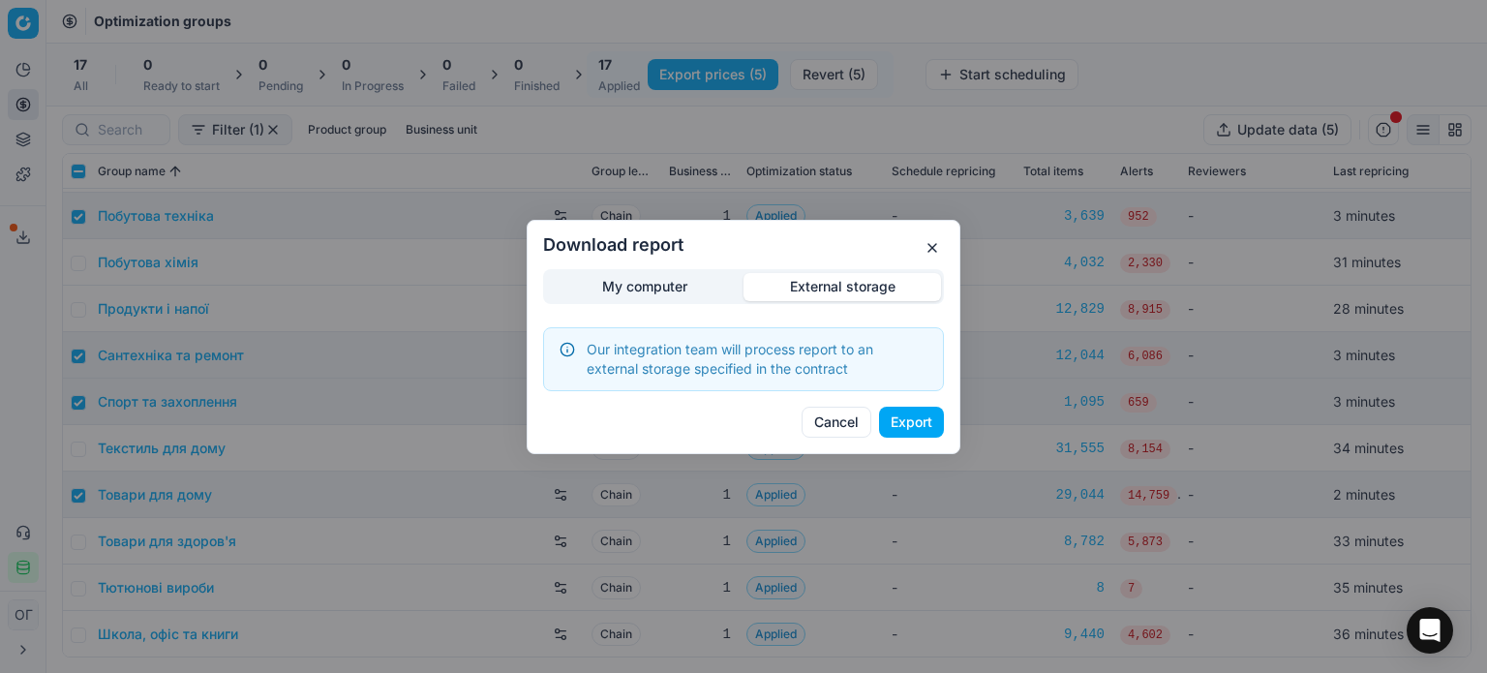
click at [903, 425] on button "Export" at bounding box center [911, 422] width 65 height 31
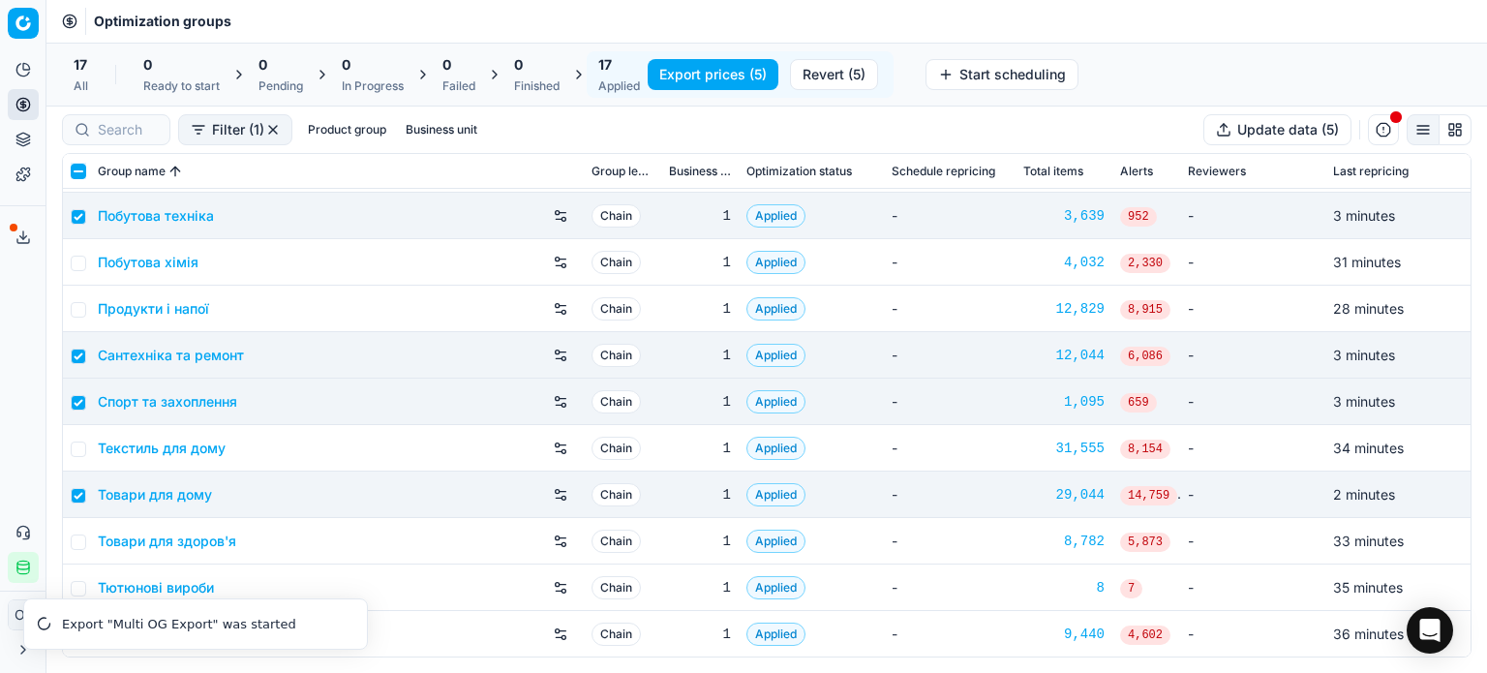
click at [78, 166] on input "checkbox" at bounding box center [78, 171] width 15 height 15
checkbox input "true"
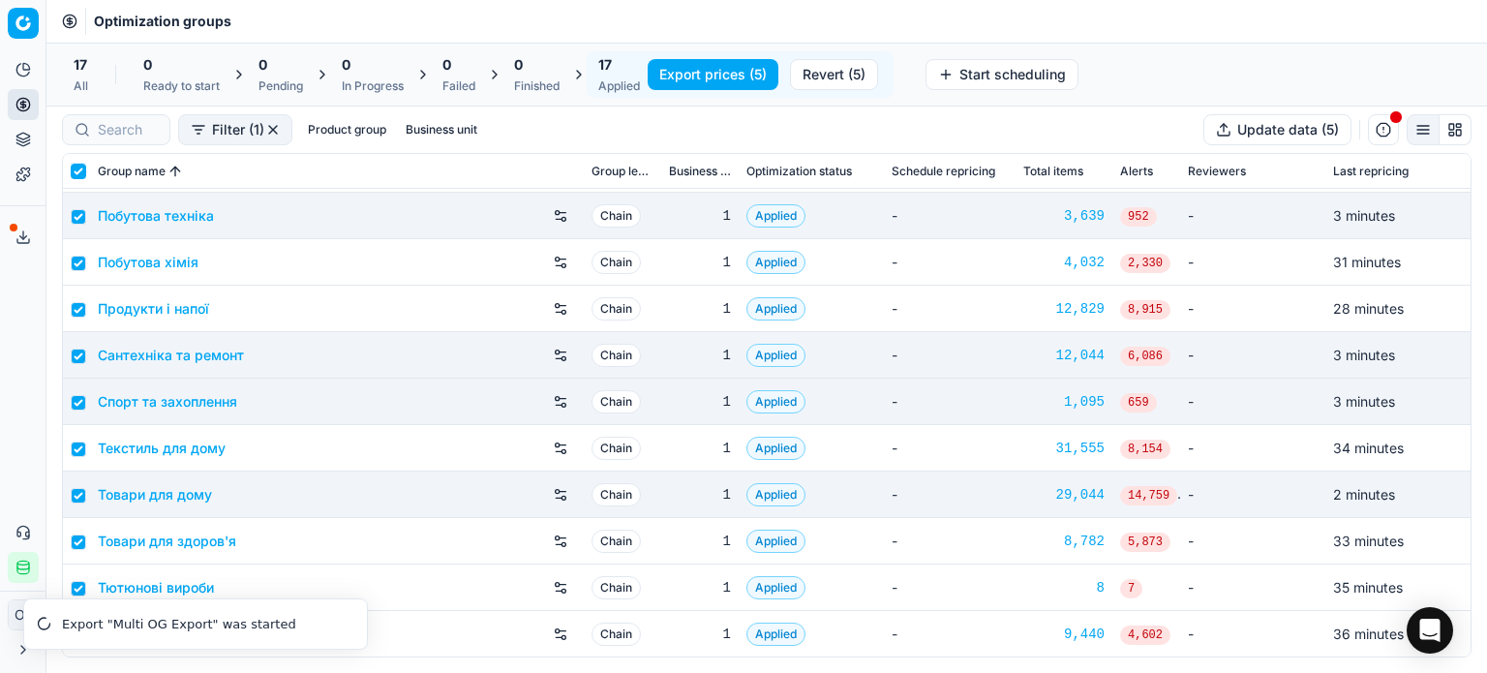
checkbox input "true"
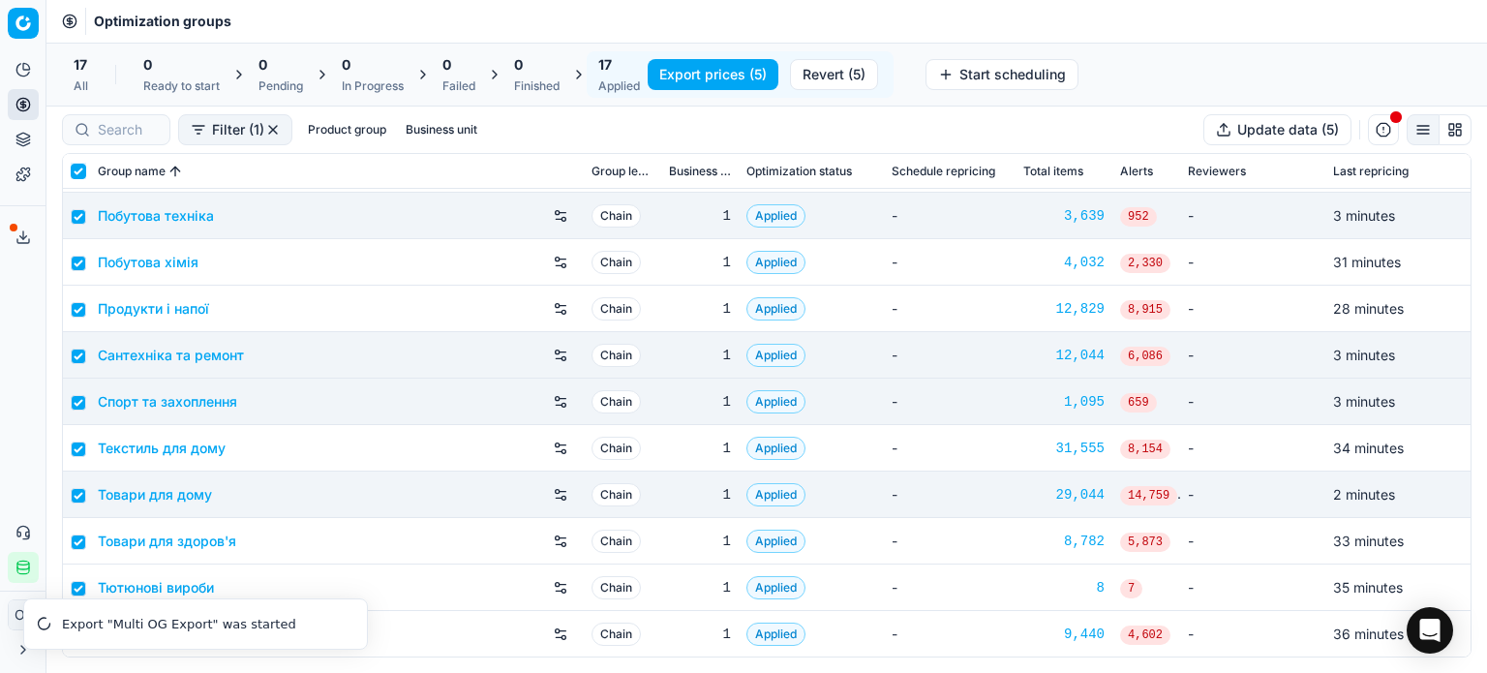
checkbox input "true"
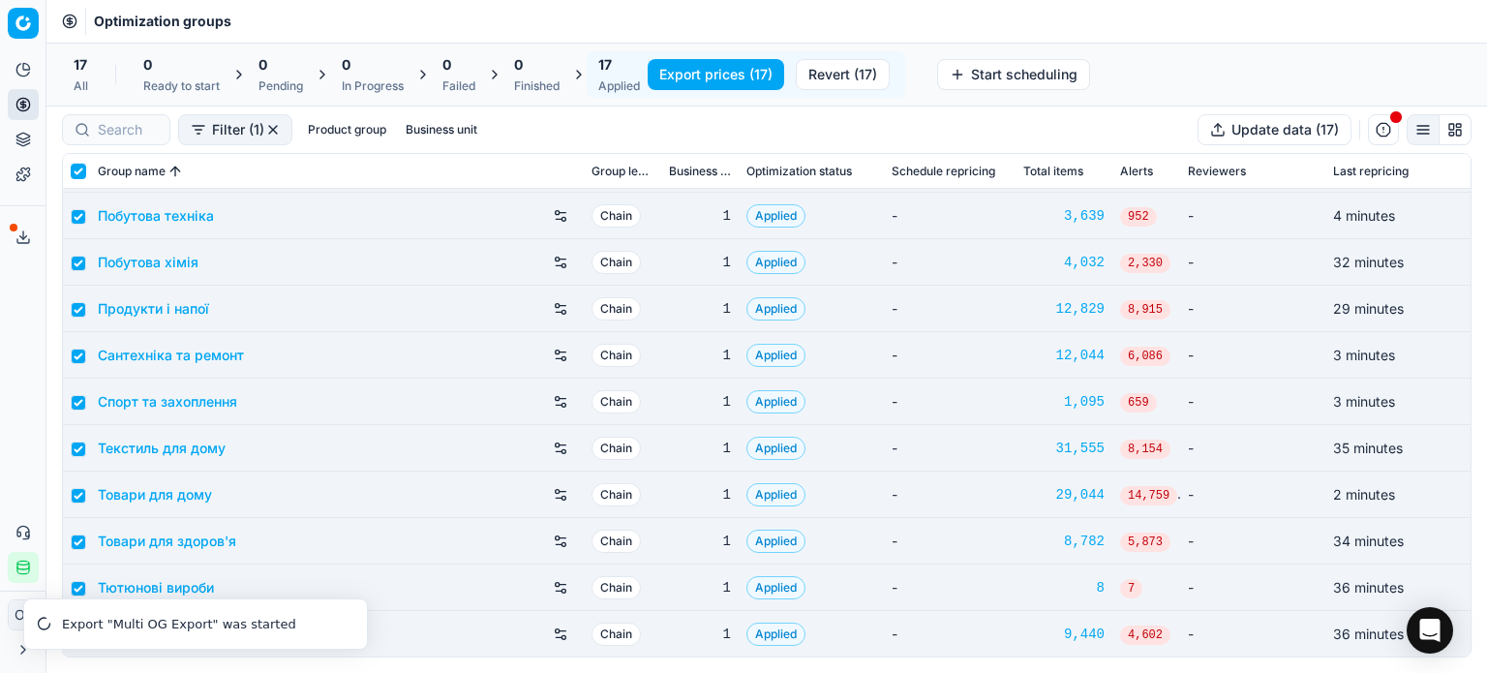
click at [78, 166] on input "checkbox" at bounding box center [78, 171] width 15 height 15
checkbox input "false"
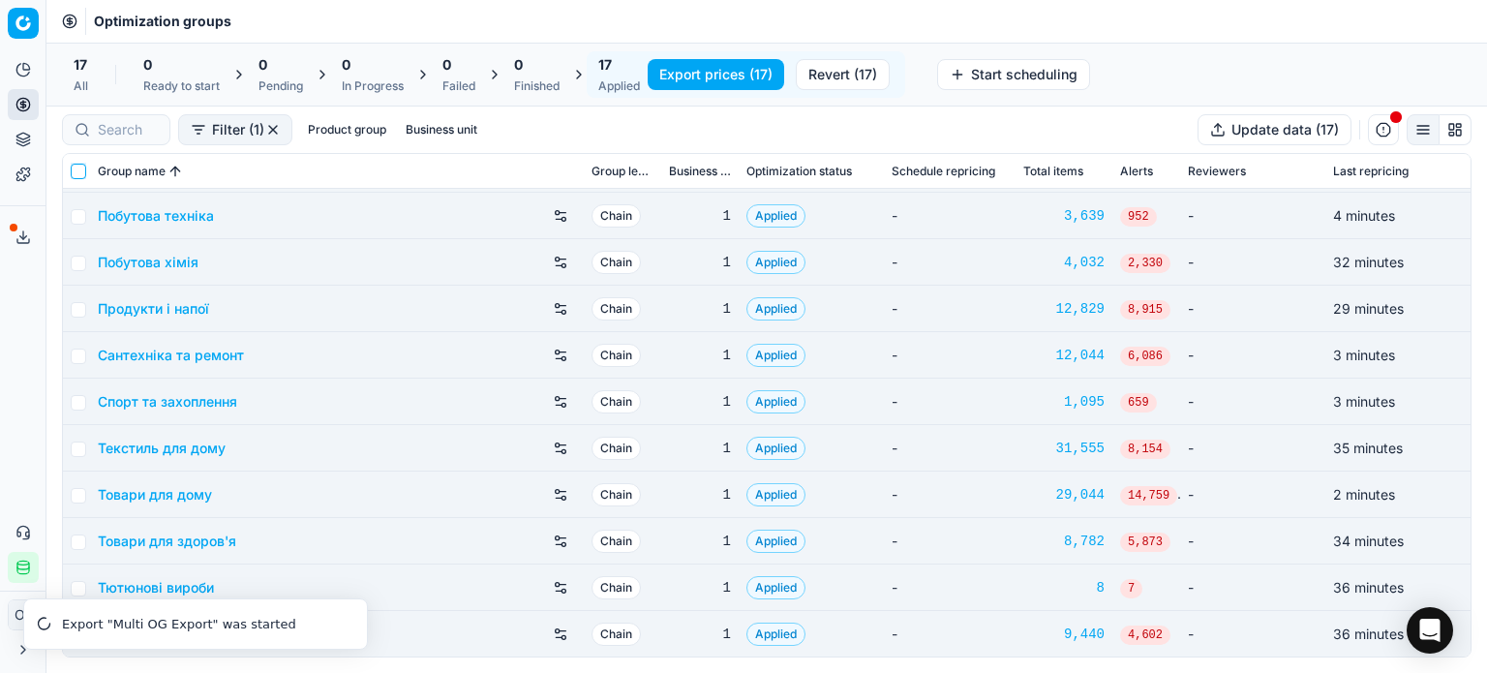
checkbox input "false"
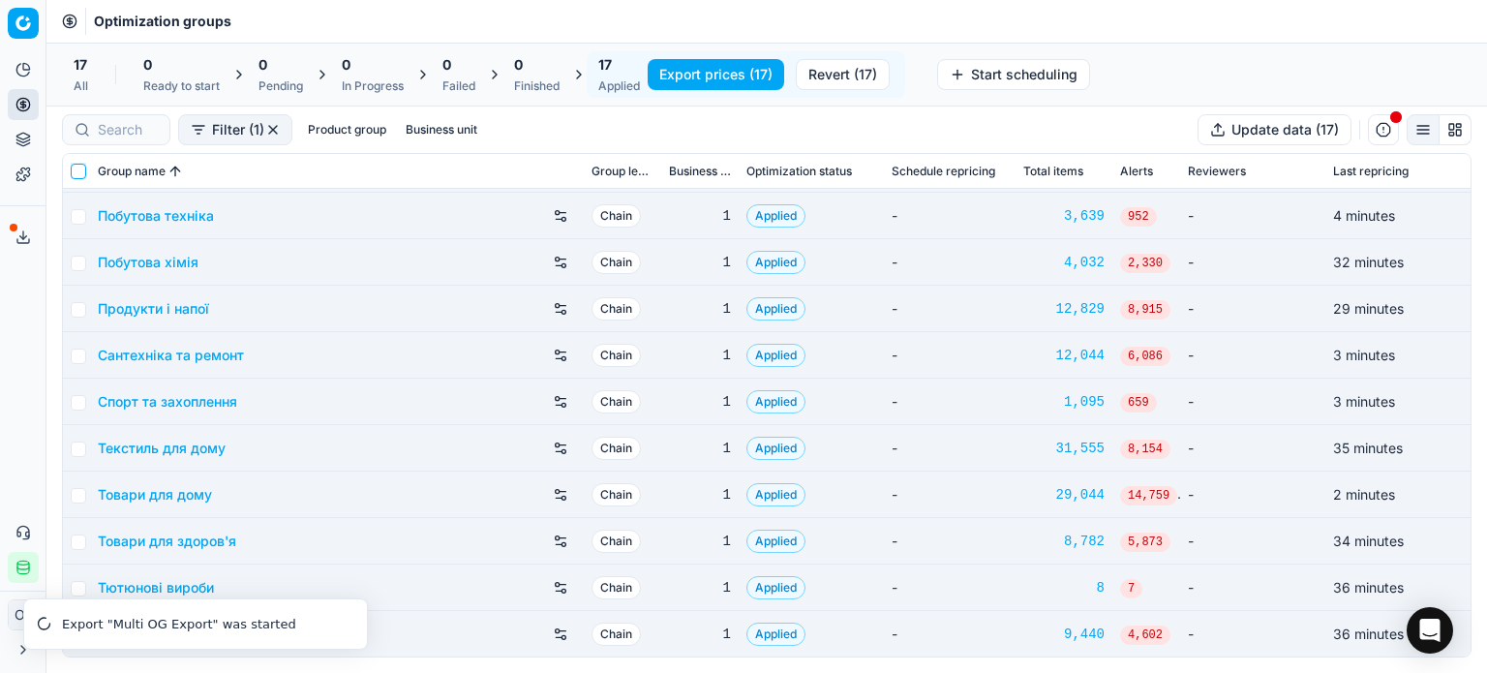
checkbox input "false"
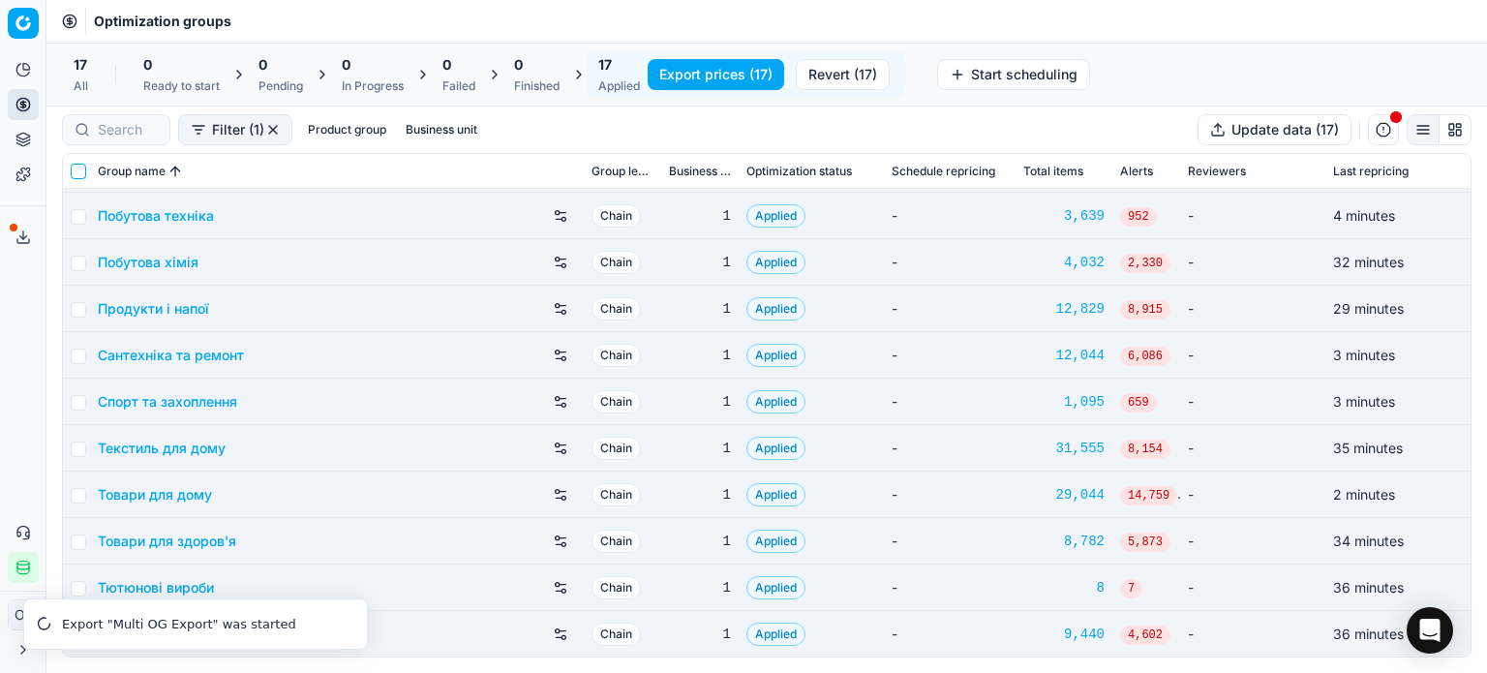
checkbox input "false"
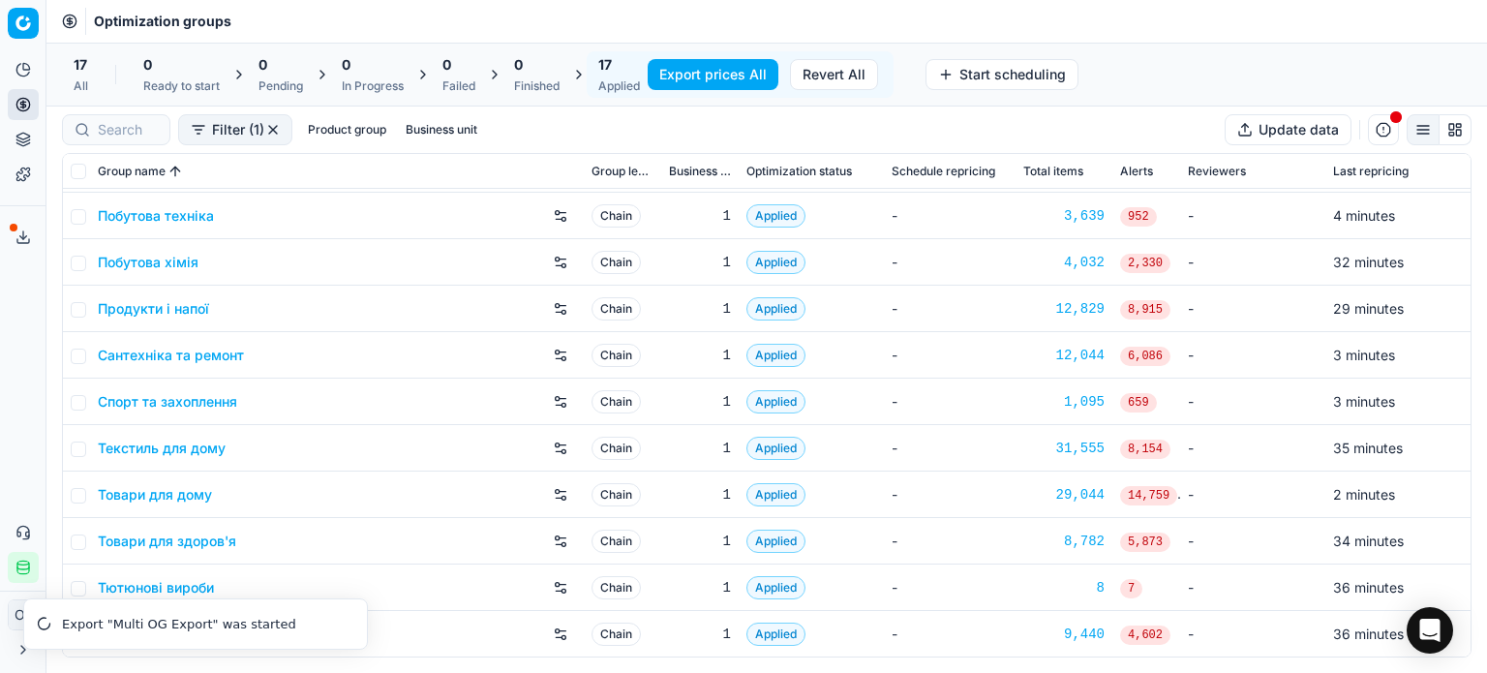
click at [542, 4] on div "Optimization groups" at bounding box center [766, 21] width 1440 height 43
click at [23, 236] on icon at bounding box center [22, 236] width 15 height 15
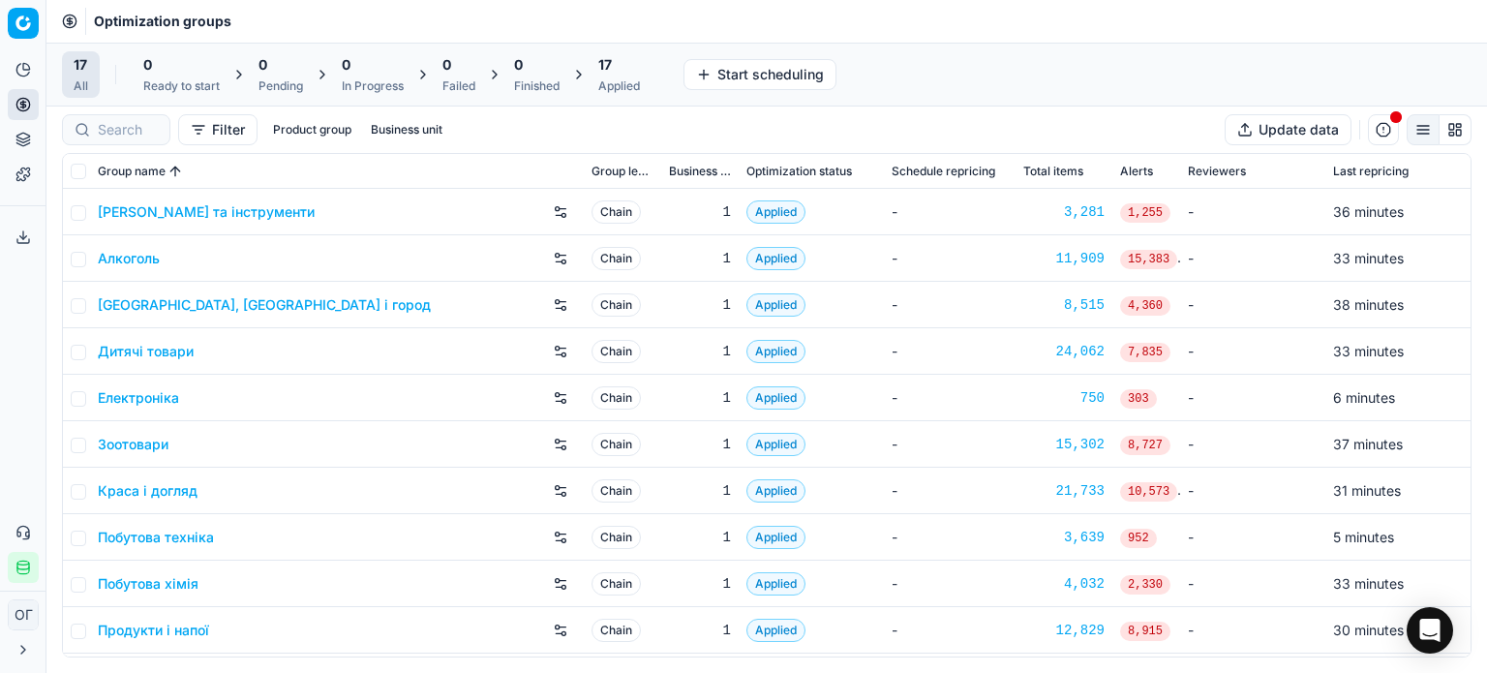
click at [13, 240] on button "Export service" at bounding box center [23, 237] width 31 height 31
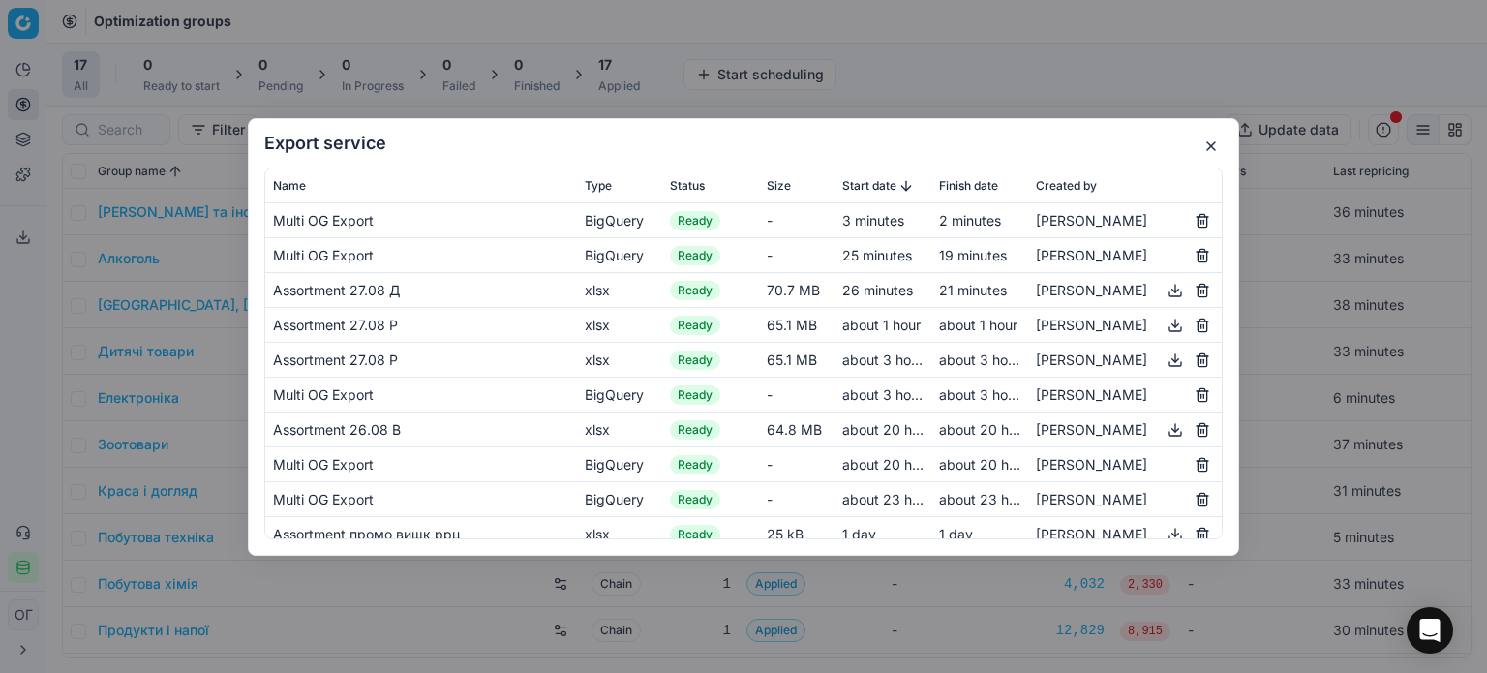
click at [1164, 285] on button "button" at bounding box center [1175, 289] width 23 height 23
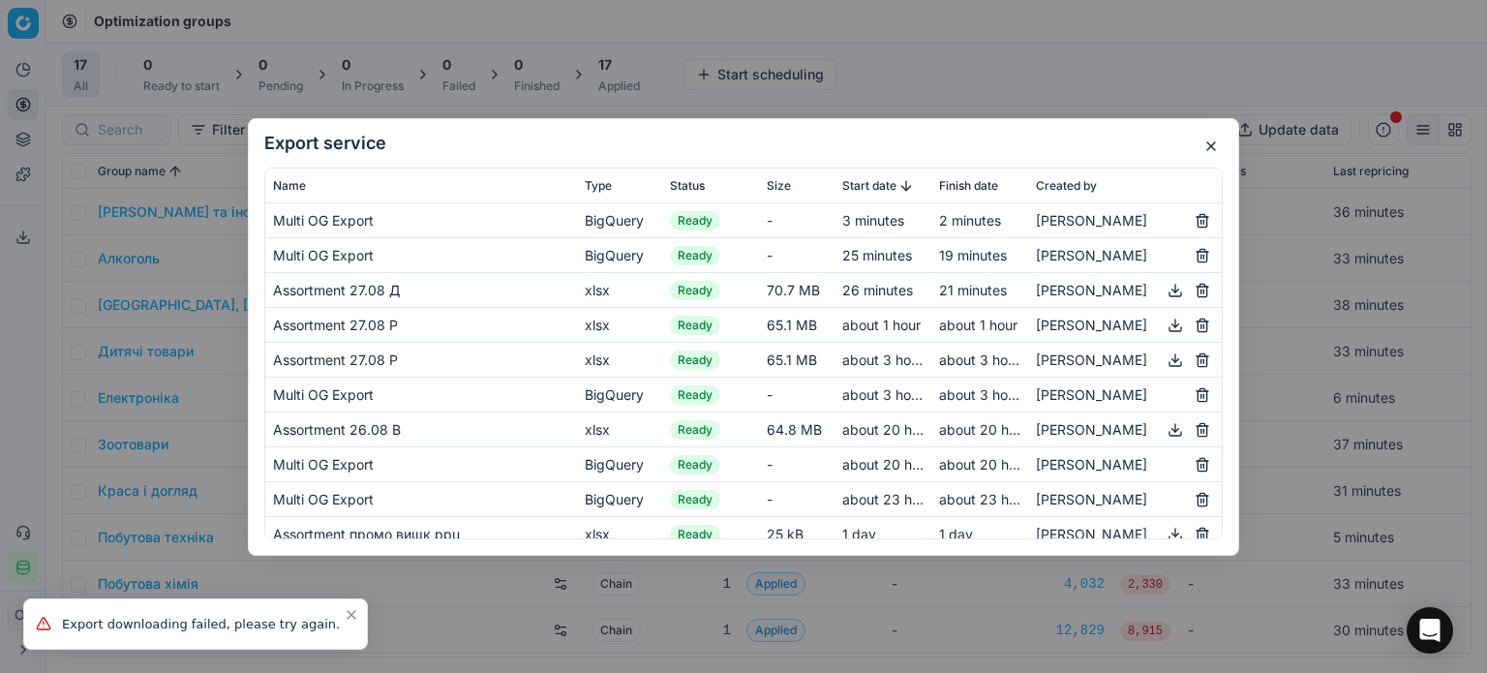
click at [1209, 146] on button "button" at bounding box center [1210, 146] width 23 height 23
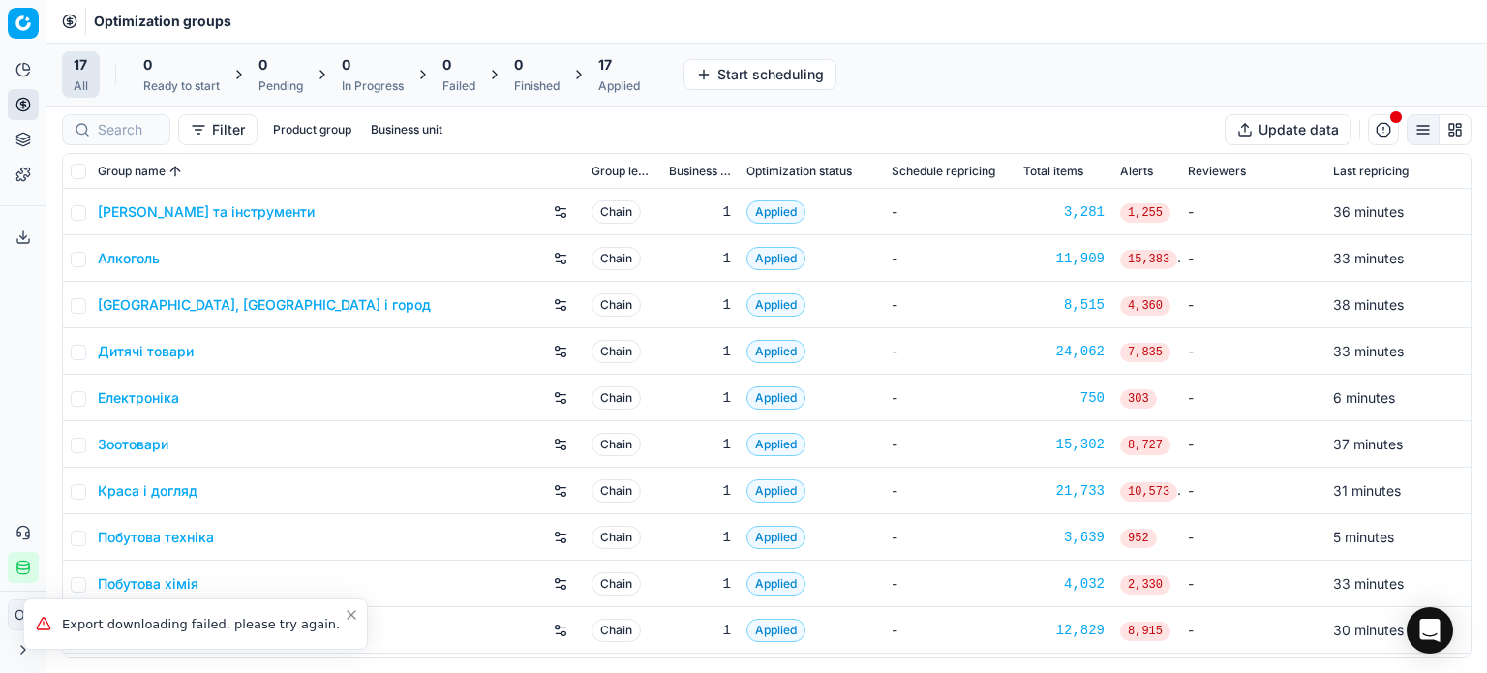
click at [15, 232] on icon at bounding box center [22, 236] width 15 height 15
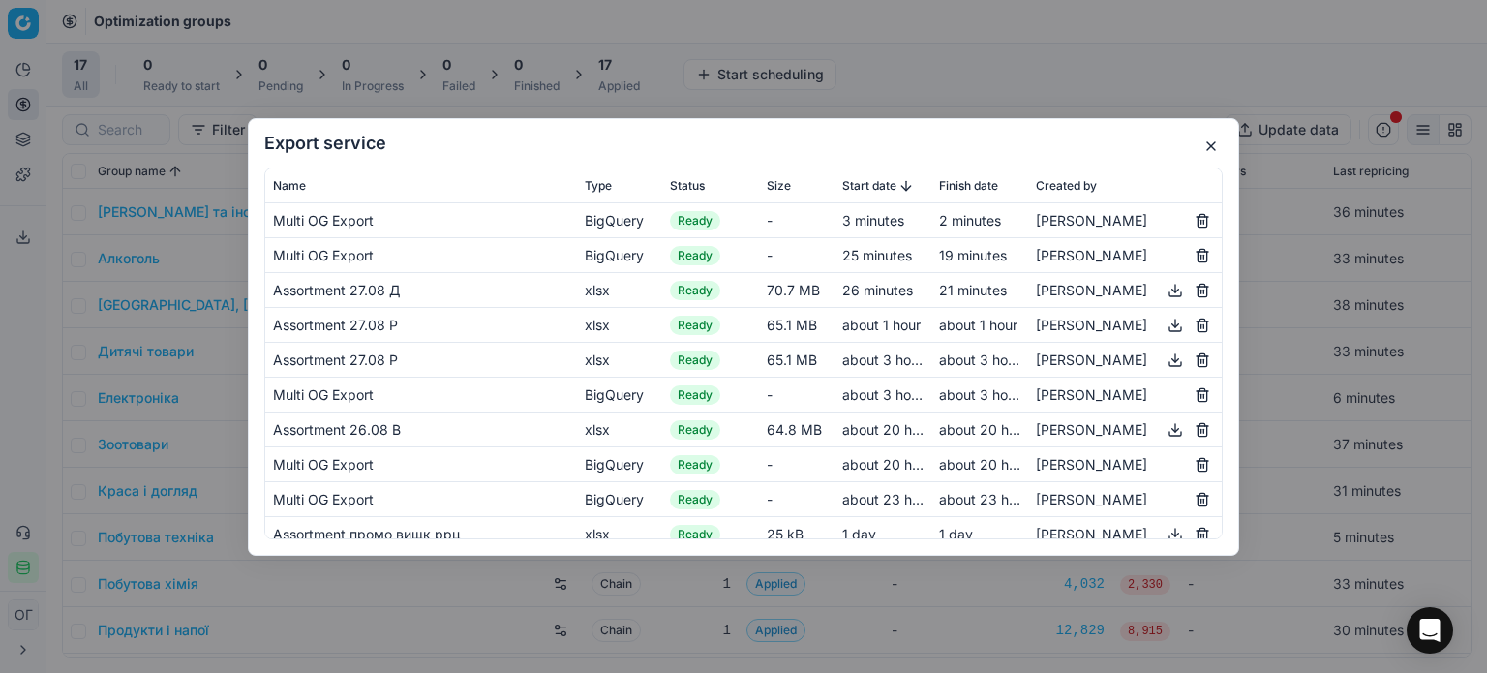
click at [1217, 142] on button "button" at bounding box center [1210, 146] width 23 height 23
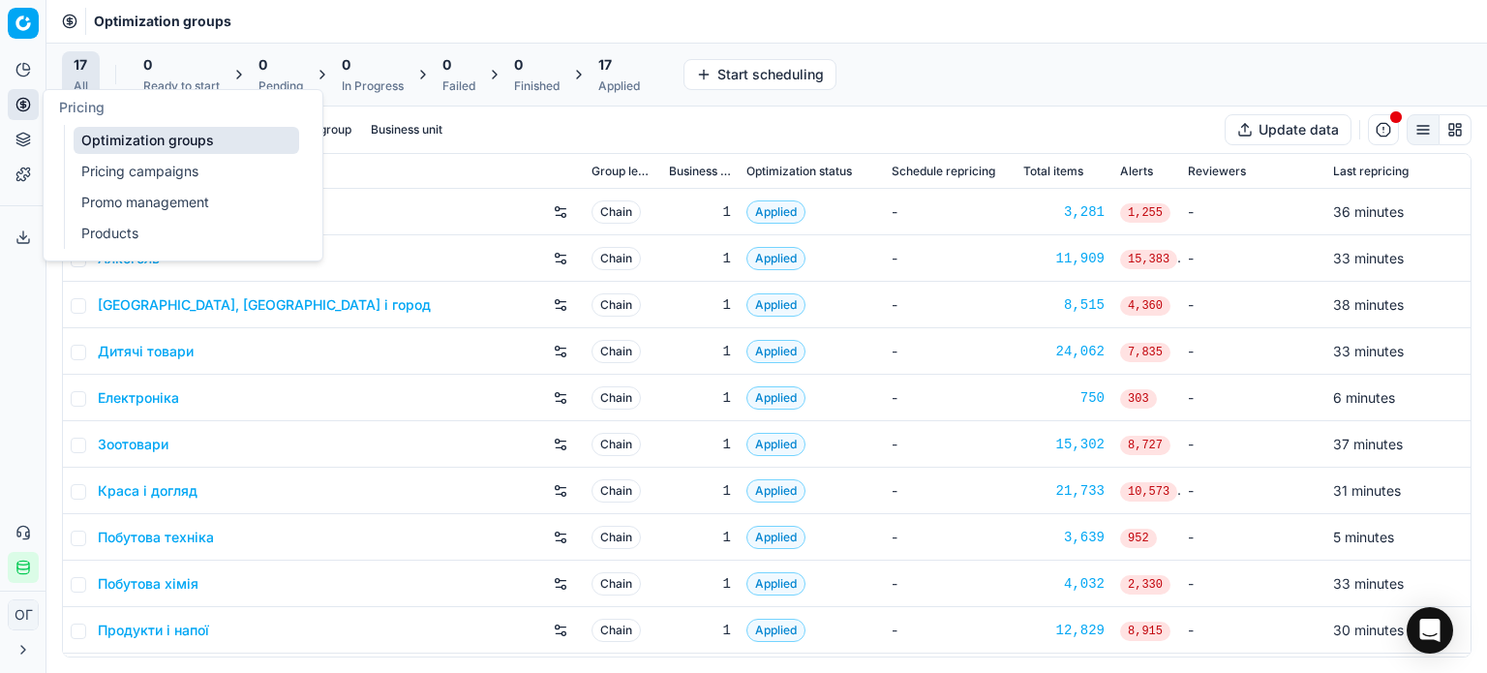
click at [89, 147] on link "Optimization groups" at bounding box center [187, 140] width 226 height 27
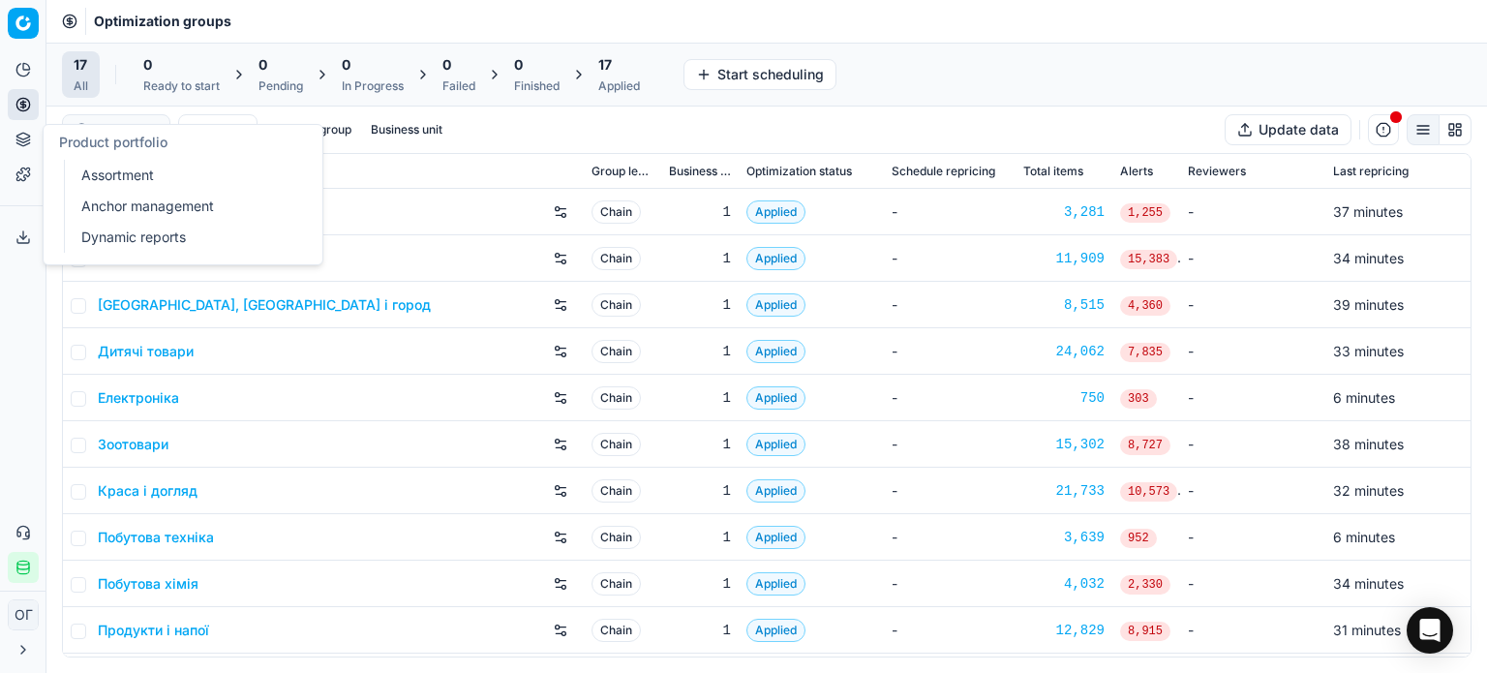
click at [96, 177] on link "Assortment" at bounding box center [187, 175] width 226 height 27
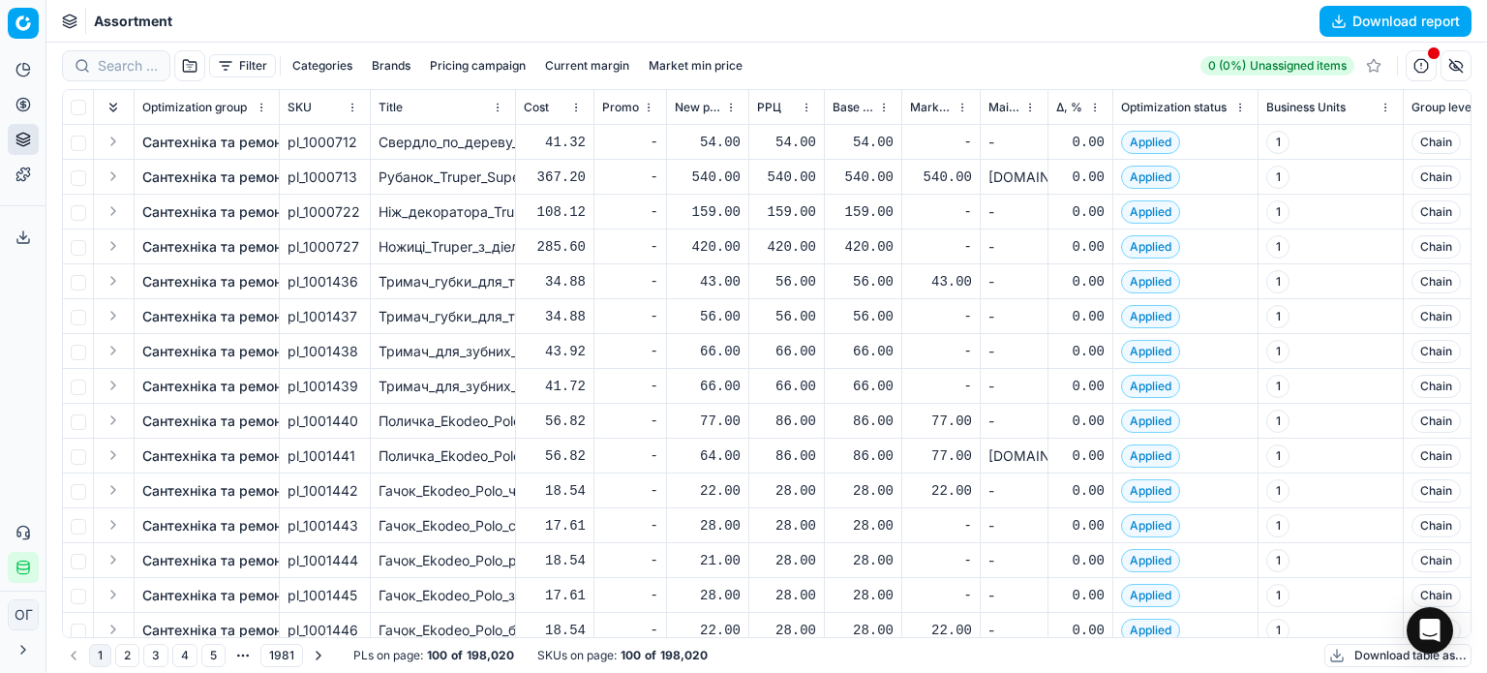
click at [1359, 663] on button "Download table as..." at bounding box center [1397, 655] width 147 height 23
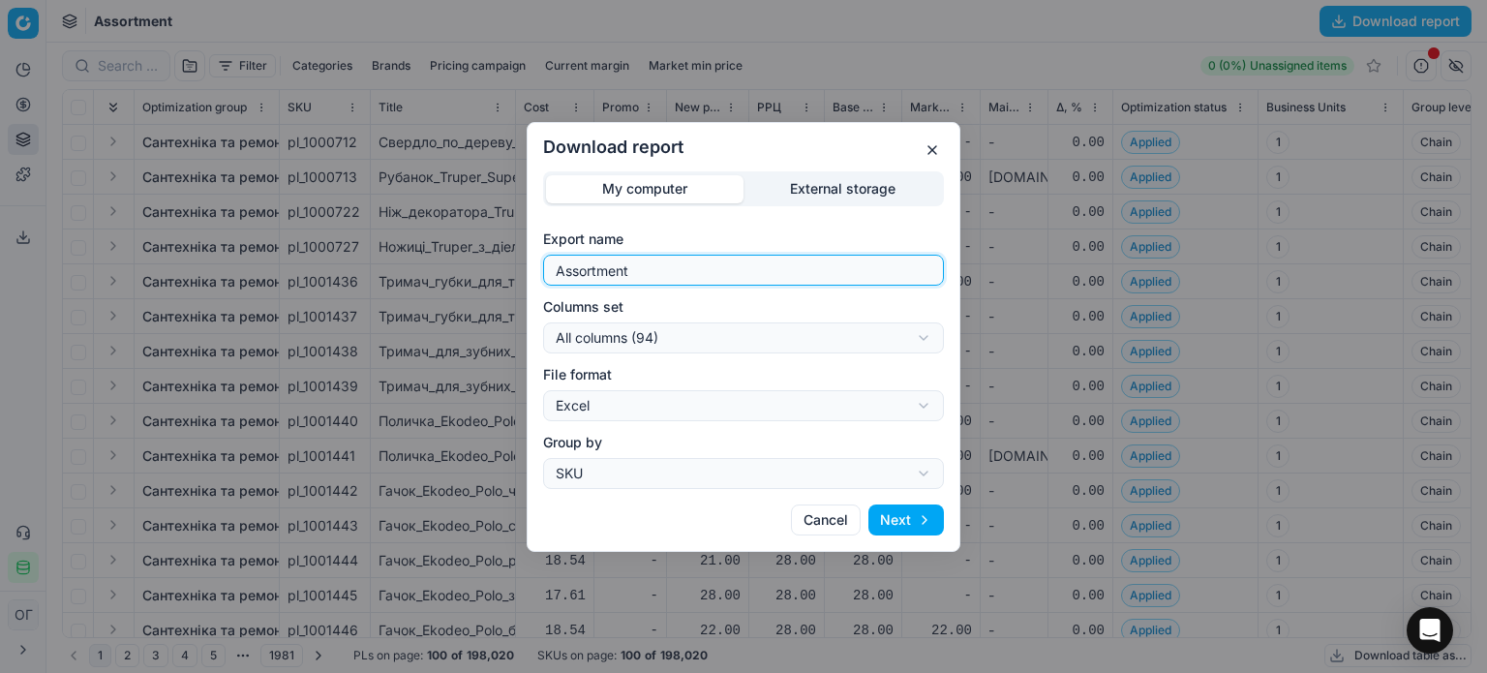
click at [693, 270] on input "Assortment" at bounding box center [743, 270] width 383 height 29
type input "Assortment Д"
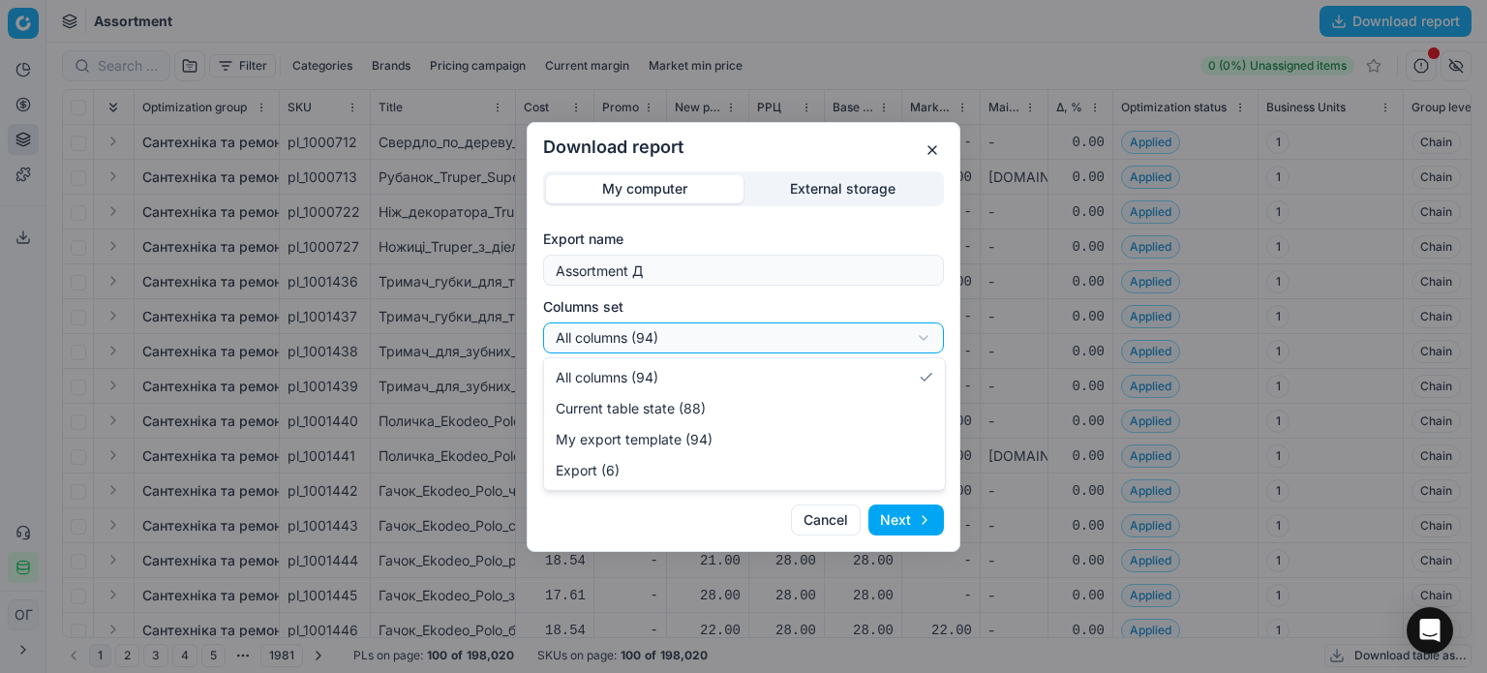
click at [737, 340] on div "Download report My computer External storage Export name Assortment Д Columns s…" at bounding box center [743, 336] width 1487 height 673
select select "table"
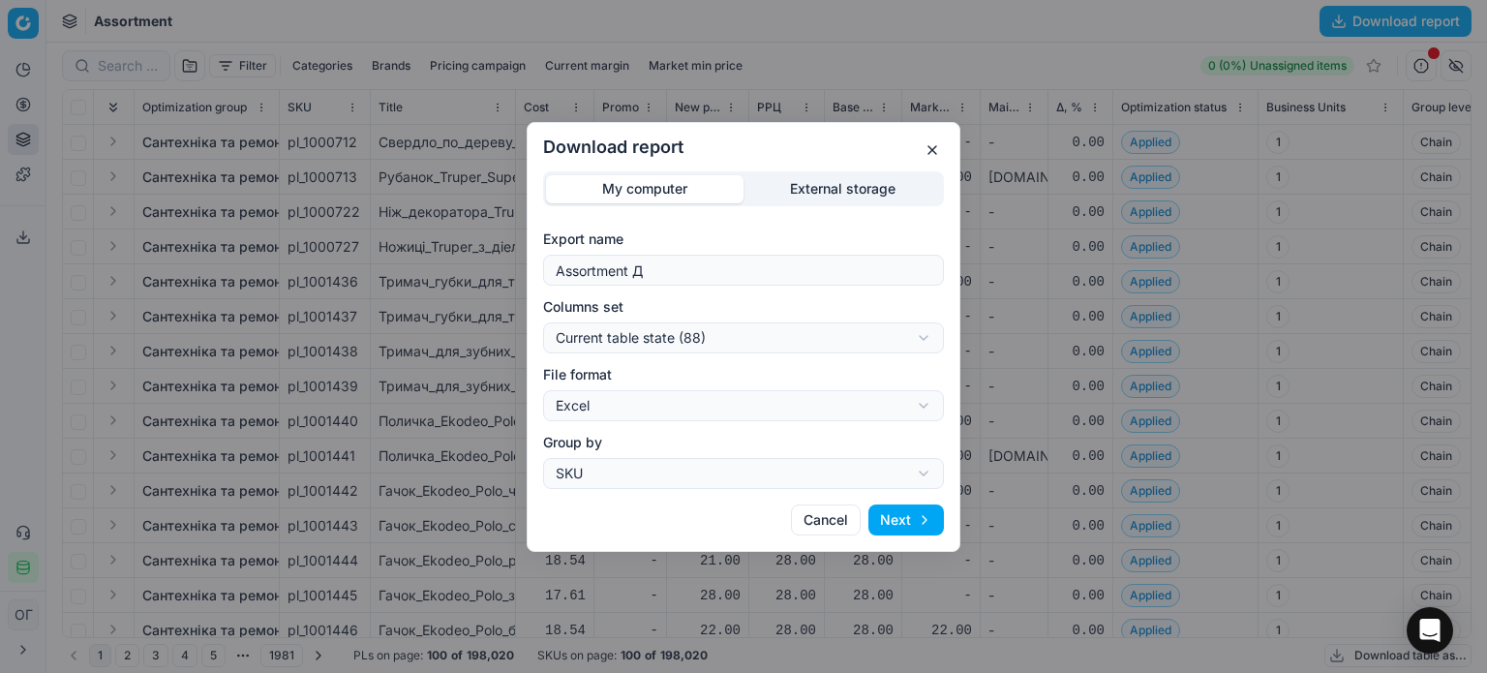
click at [893, 507] on button "Next" at bounding box center [906, 519] width 76 height 31
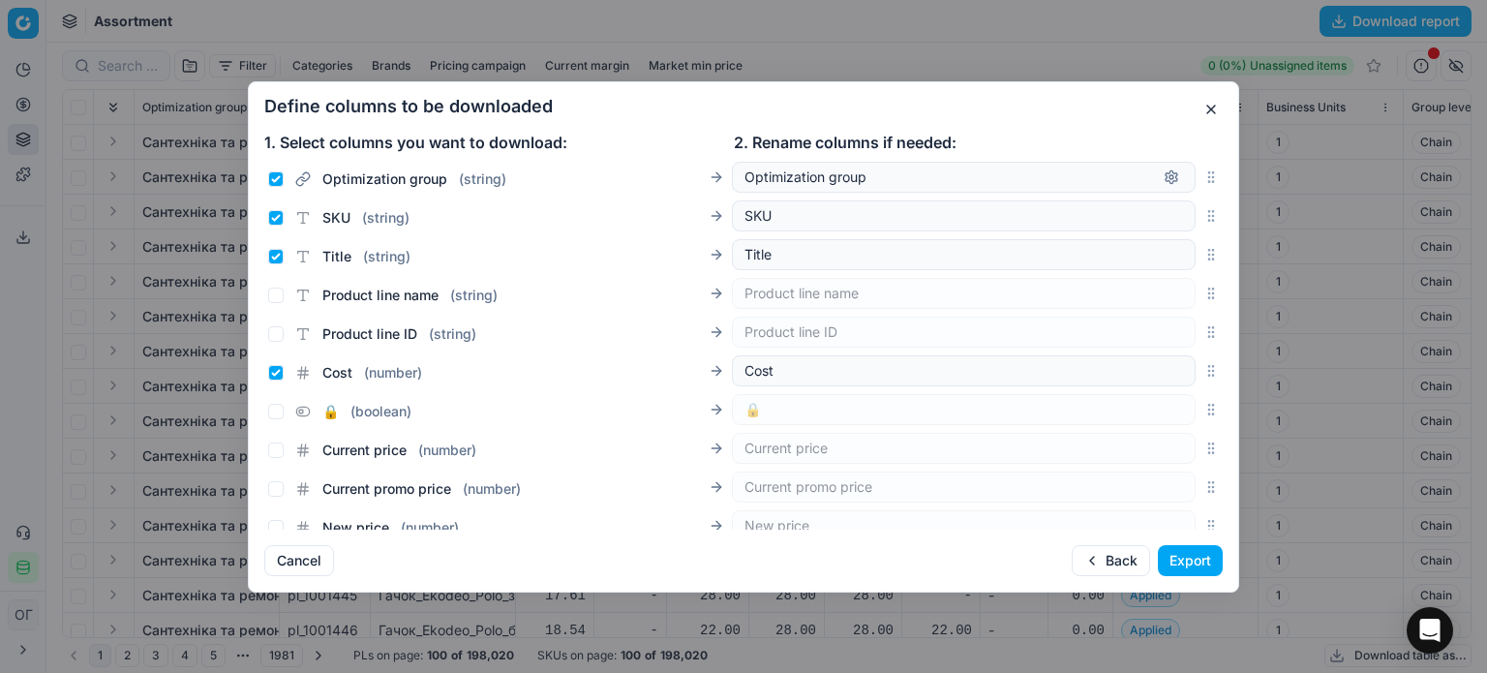
click at [1187, 560] on button "Export" at bounding box center [1190, 560] width 65 height 31
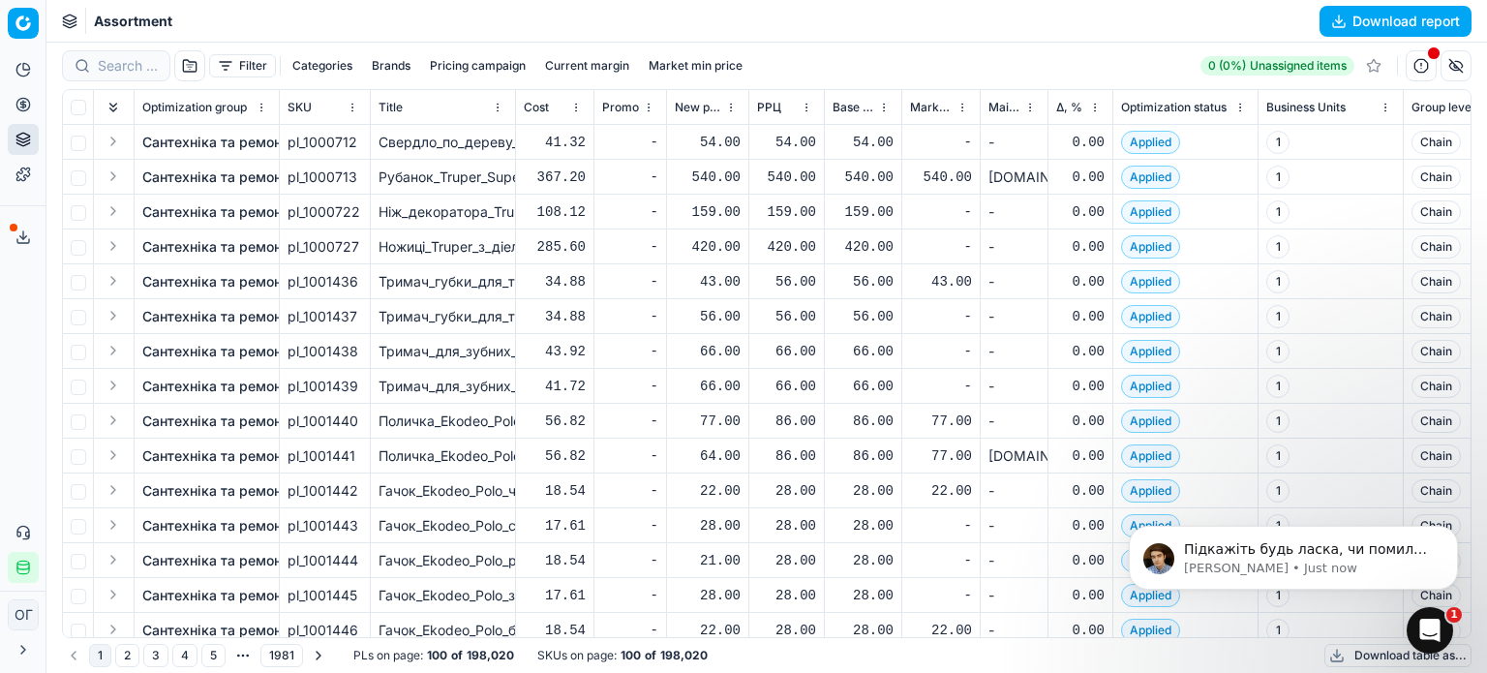
click at [18, 231] on icon at bounding box center [22, 236] width 15 height 15
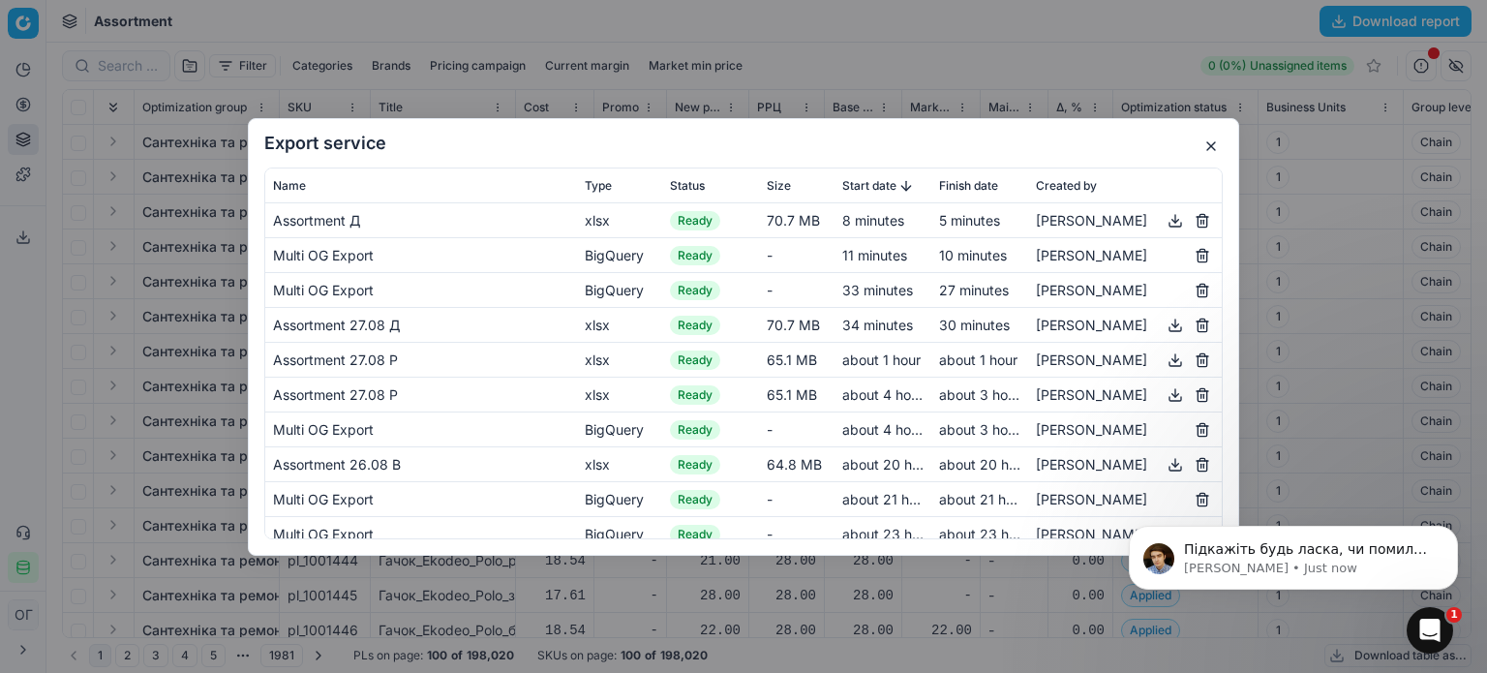
click at [1164, 219] on button "button" at bounding box center [1175, 219] width 23 height 23
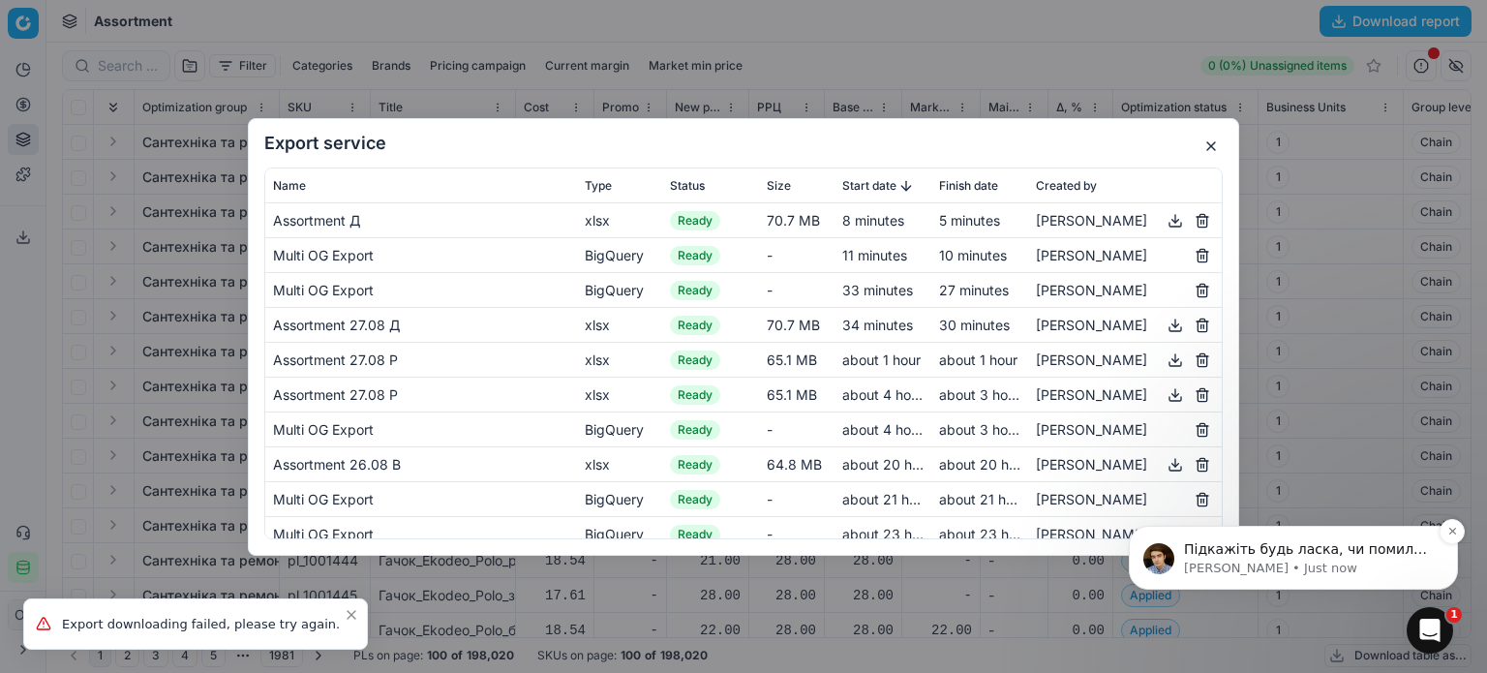
click at [1374, 548] on p "Підкажіть будь ласка, чи помилка відображається в момент коли файл доданий в Ex…" at bounding box center [1309, 549] width 250 height 19
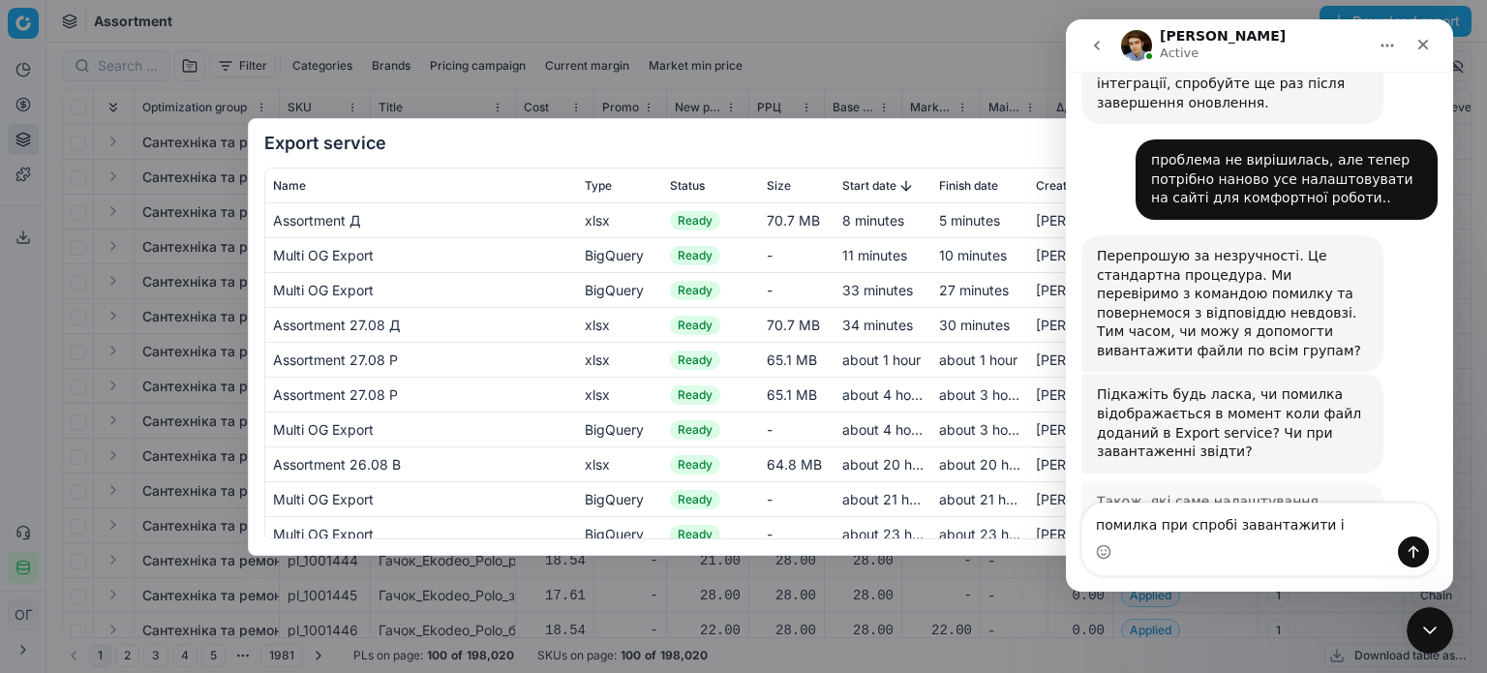
scroll to position [1666, 0]
type textarea "помилка ось тут:"
click at [12, 237] on div "Export service Name Type Status Size Start date Finish date Created by Assortme…" at bounding box center [743, 336] width 1487 height 673
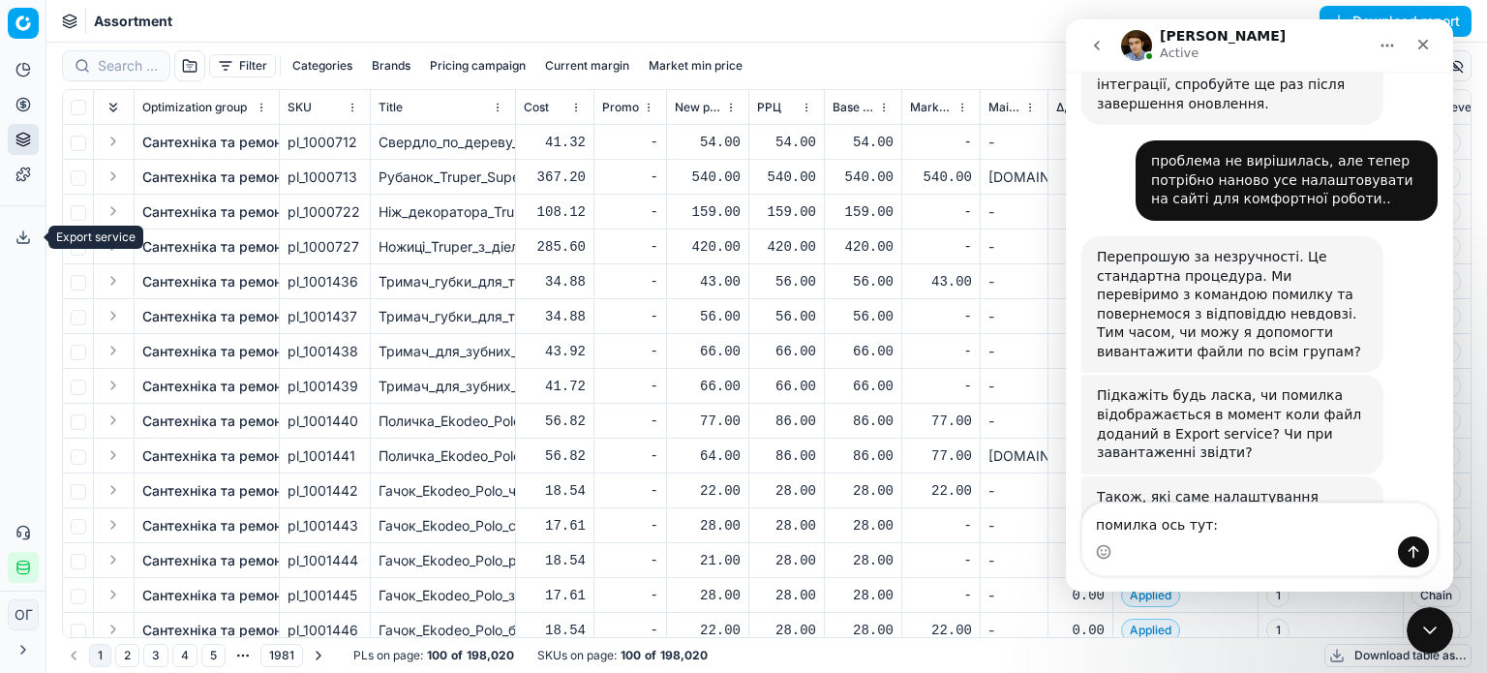
click at [15, 237] on button "Export service" at bounding box center [23, 237] width 31 height 31
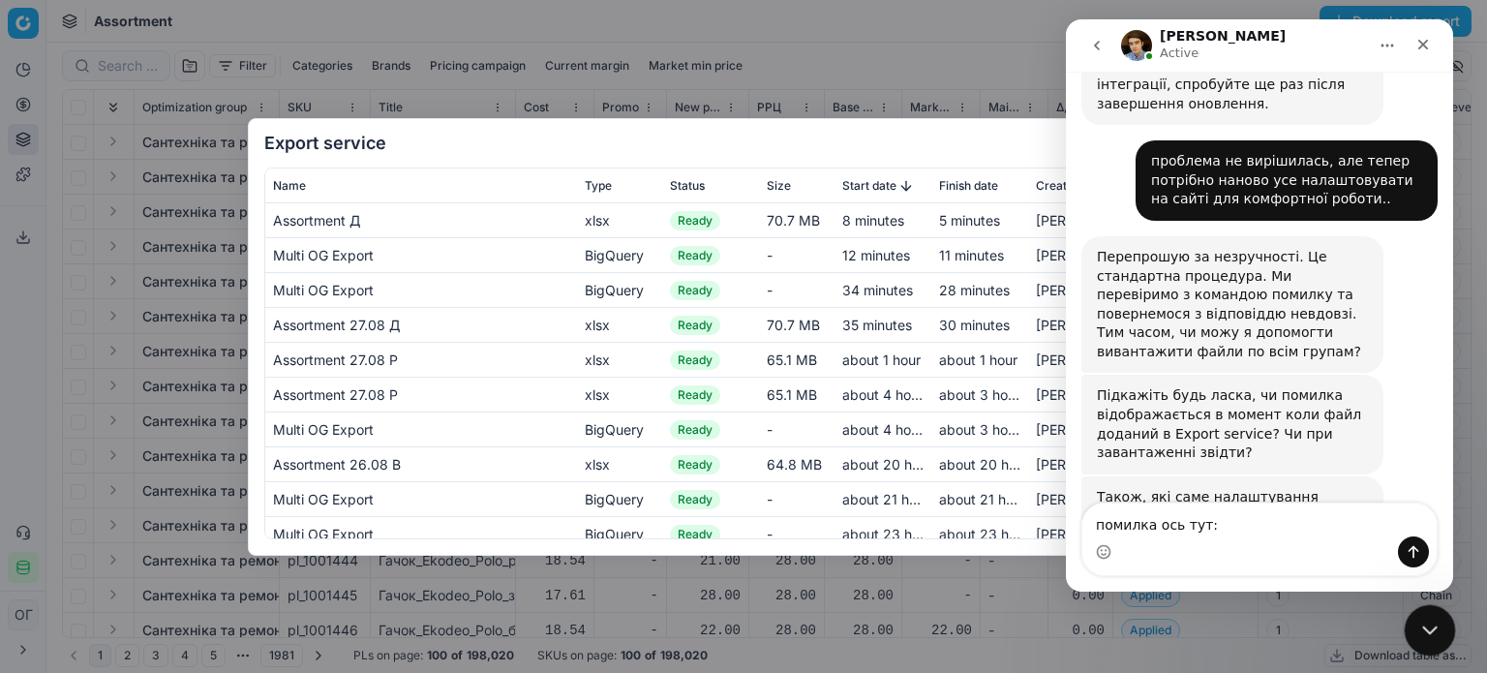
click at [1437, 628] on icon "Close Intercom Messenger" at bounding box center [1426, 627] width 23 height 23
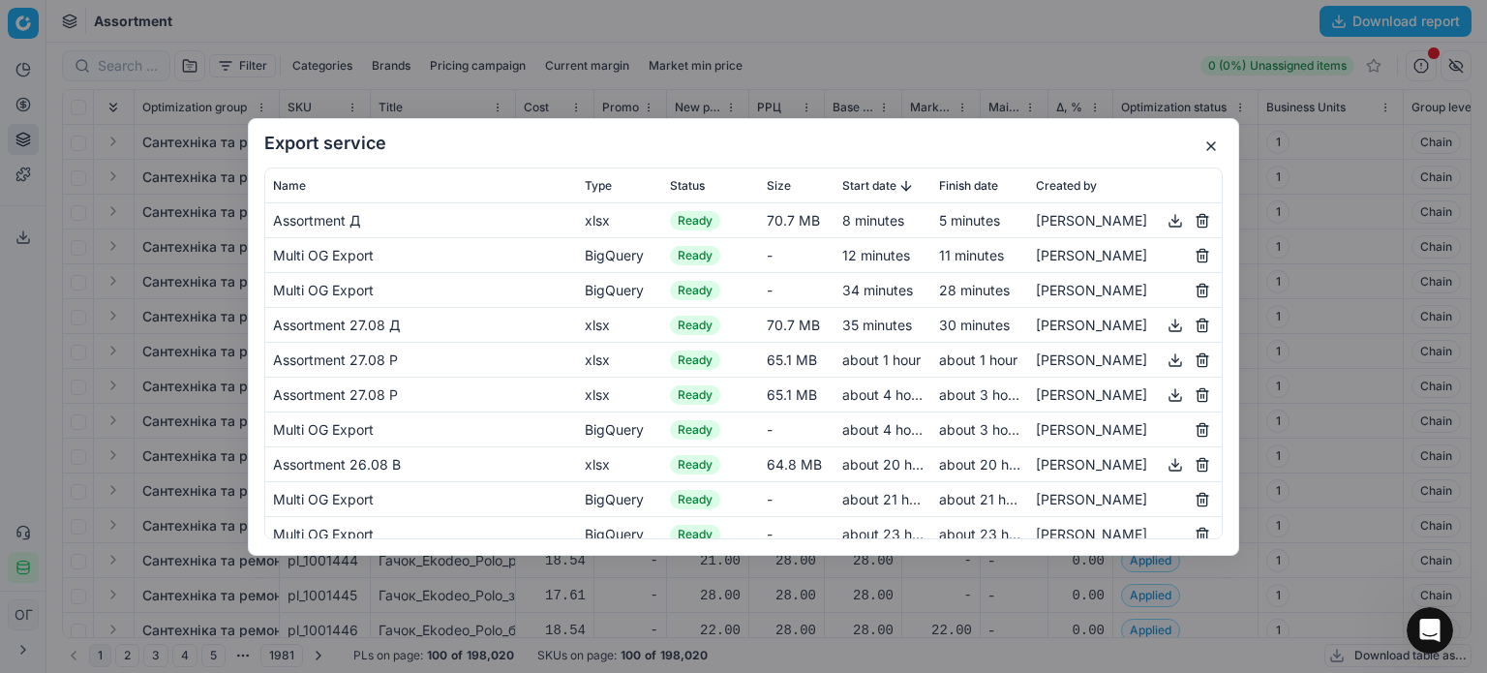
scroll to position [1665, 0]
click at [1424, 616] on icon "Open Intercom Messenger" at bounding box center [1427, 628] width 32 height 32
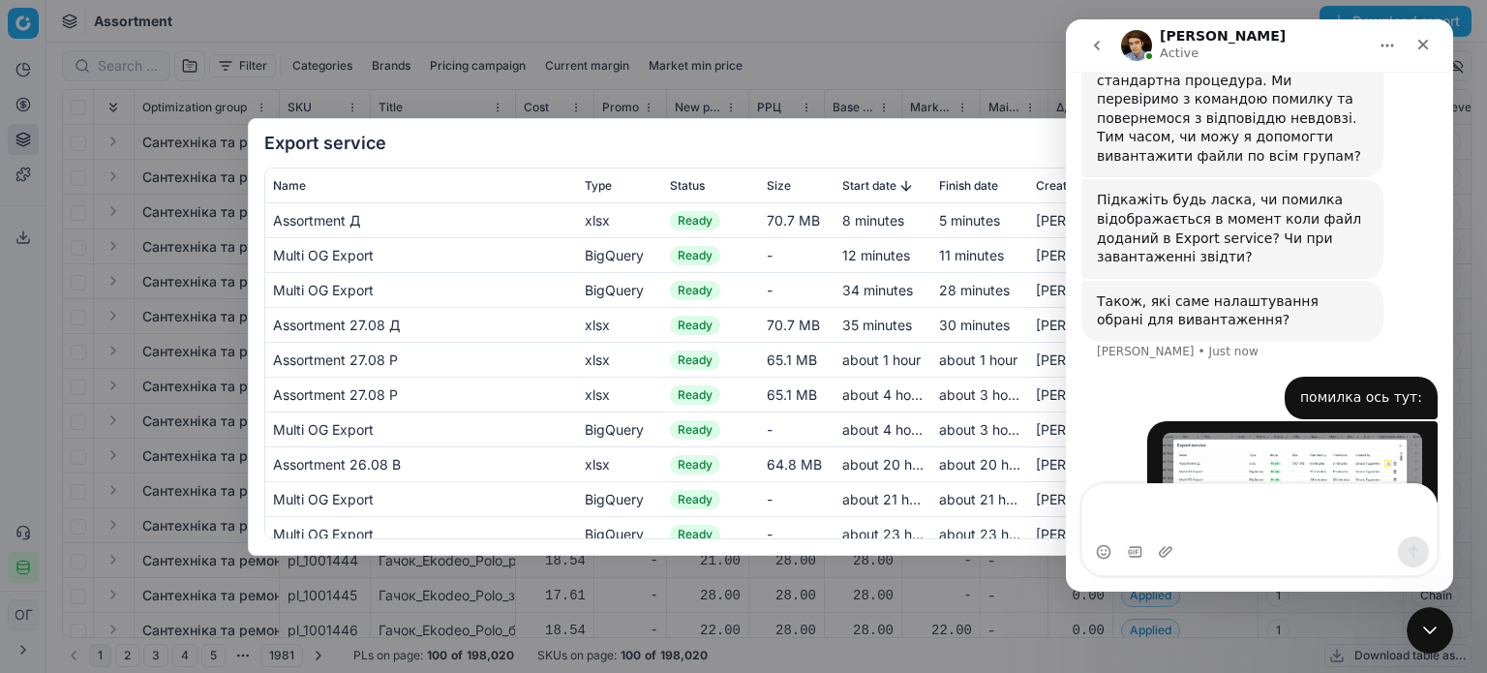
scroll to position [1883, 0]
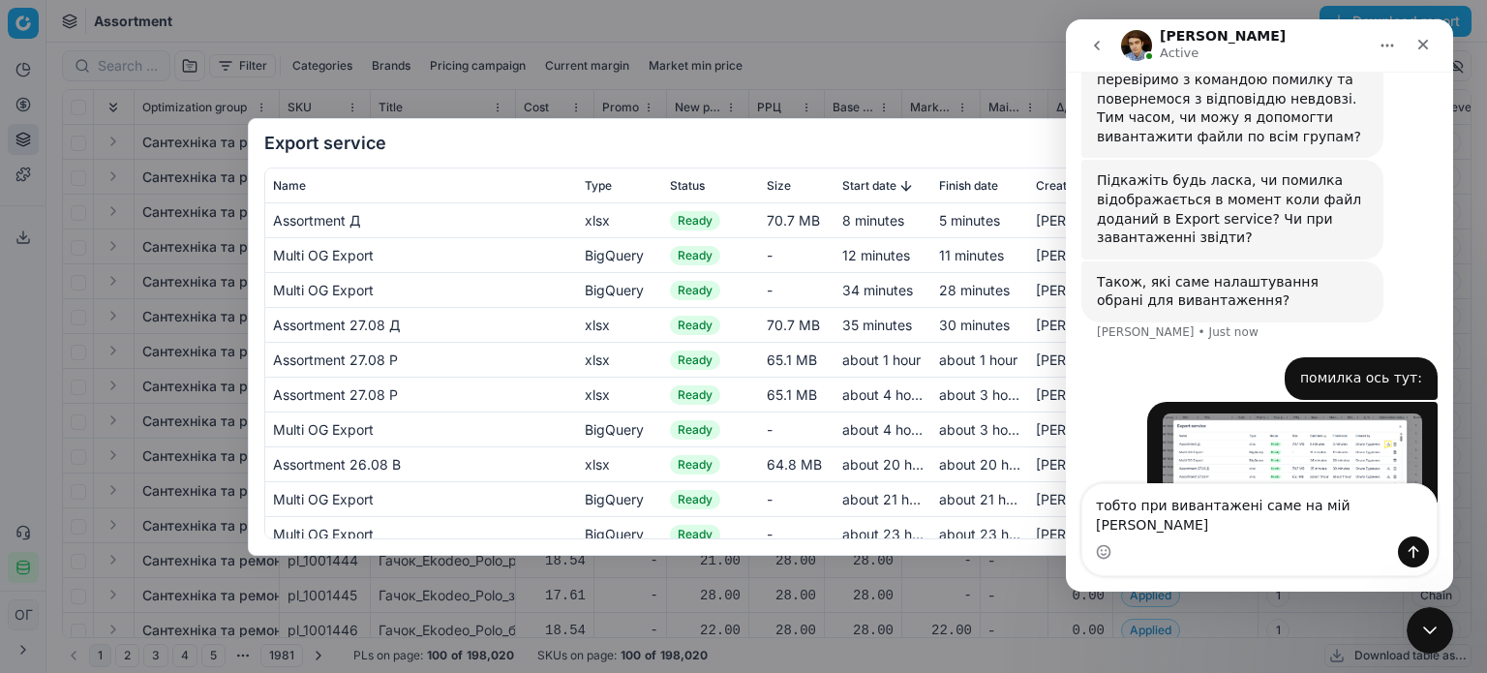
type textarea "тобто при вивантажені саме на мій ПК"
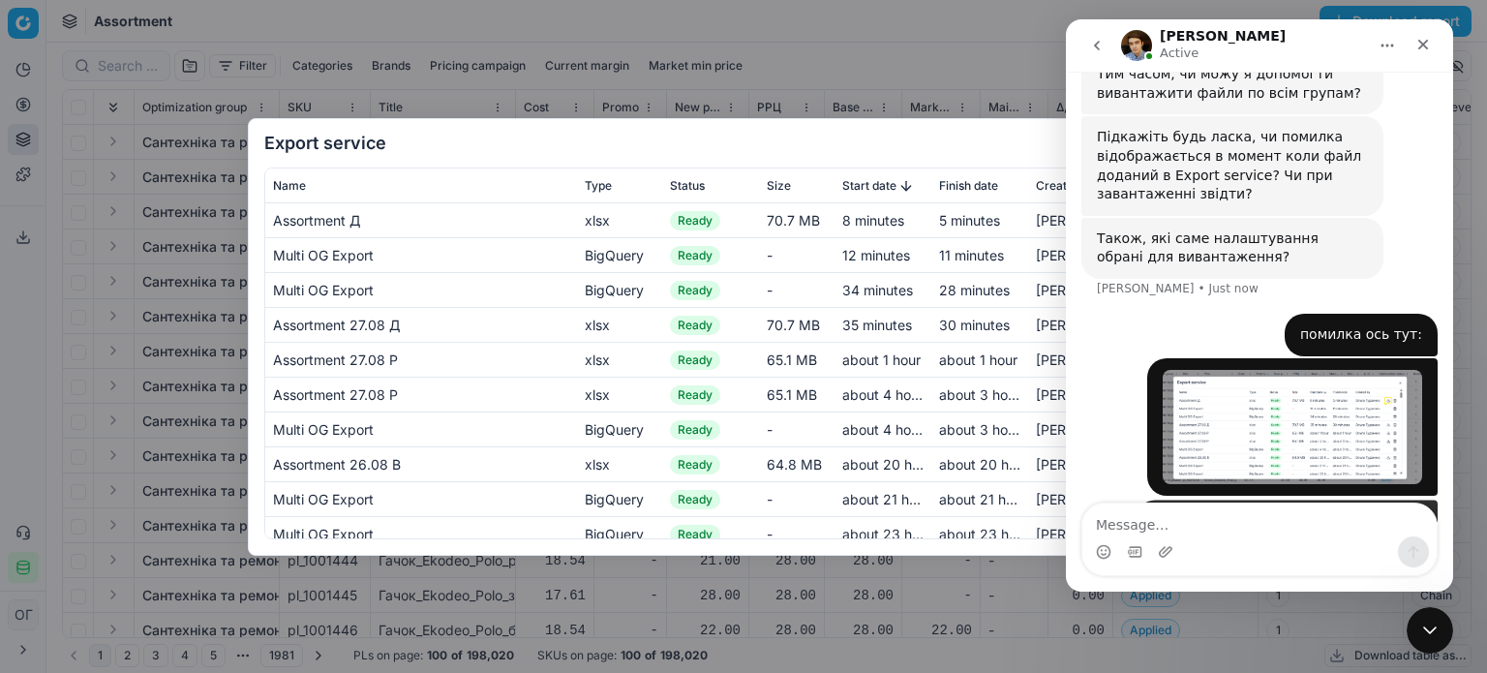
scroll to position [1927, 0]
click at [1257, 531] on textarea "Message…" at bounding box center [1259, 519] width 354 height 33
click at [1438, 621] on div "Close Intercom Messenger" at bounding box center [1427, 627] width 46 height 46
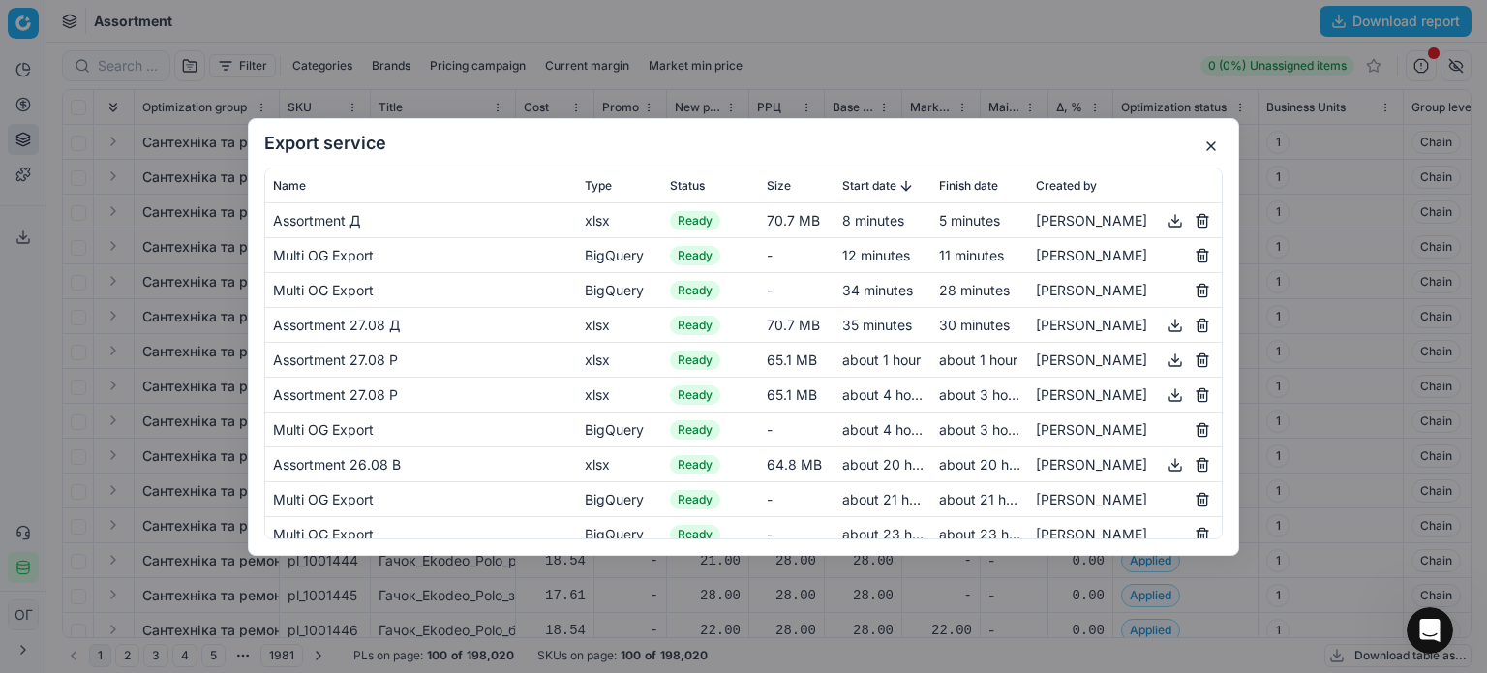
click at [1164, 224] on button "button" at bounding box center [1175, 219] width 23 height 23
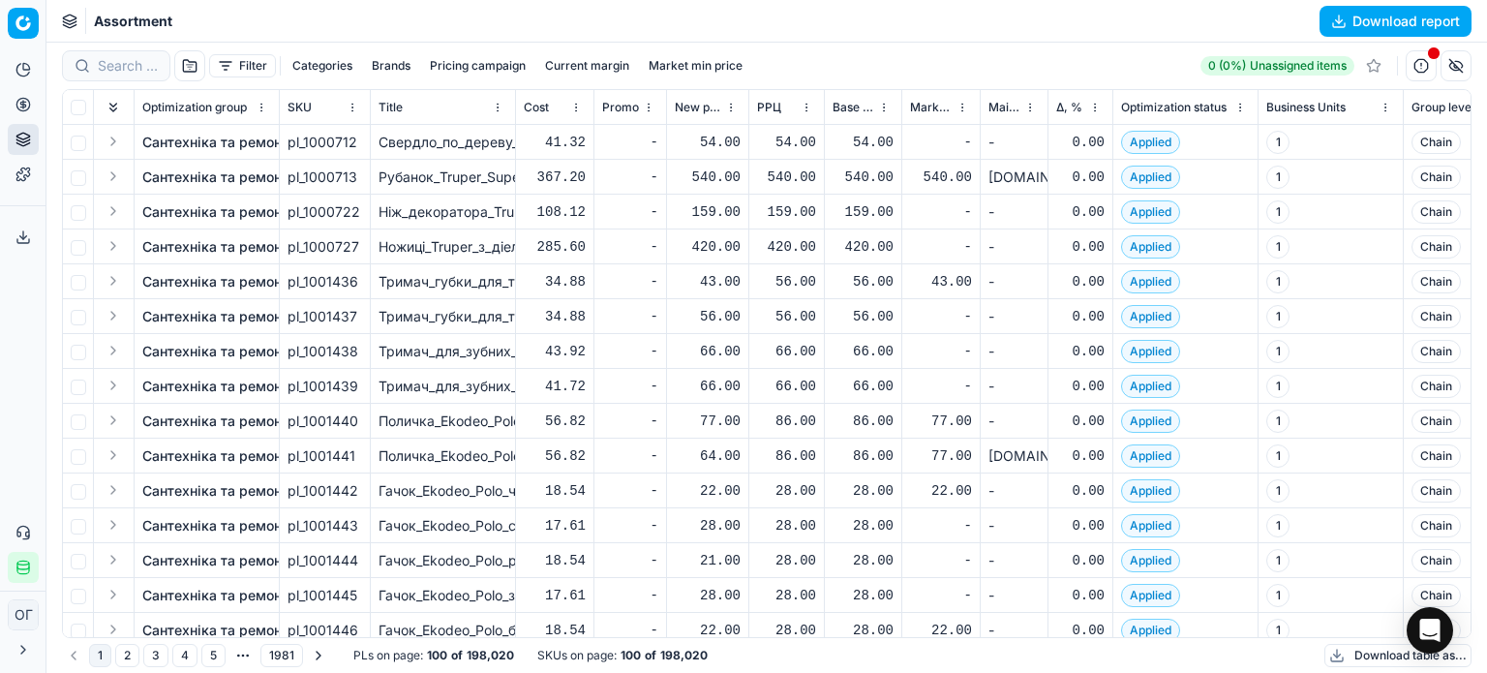
click at [21, 231] on icon at bounding box center [22, 236] width 15 height 15
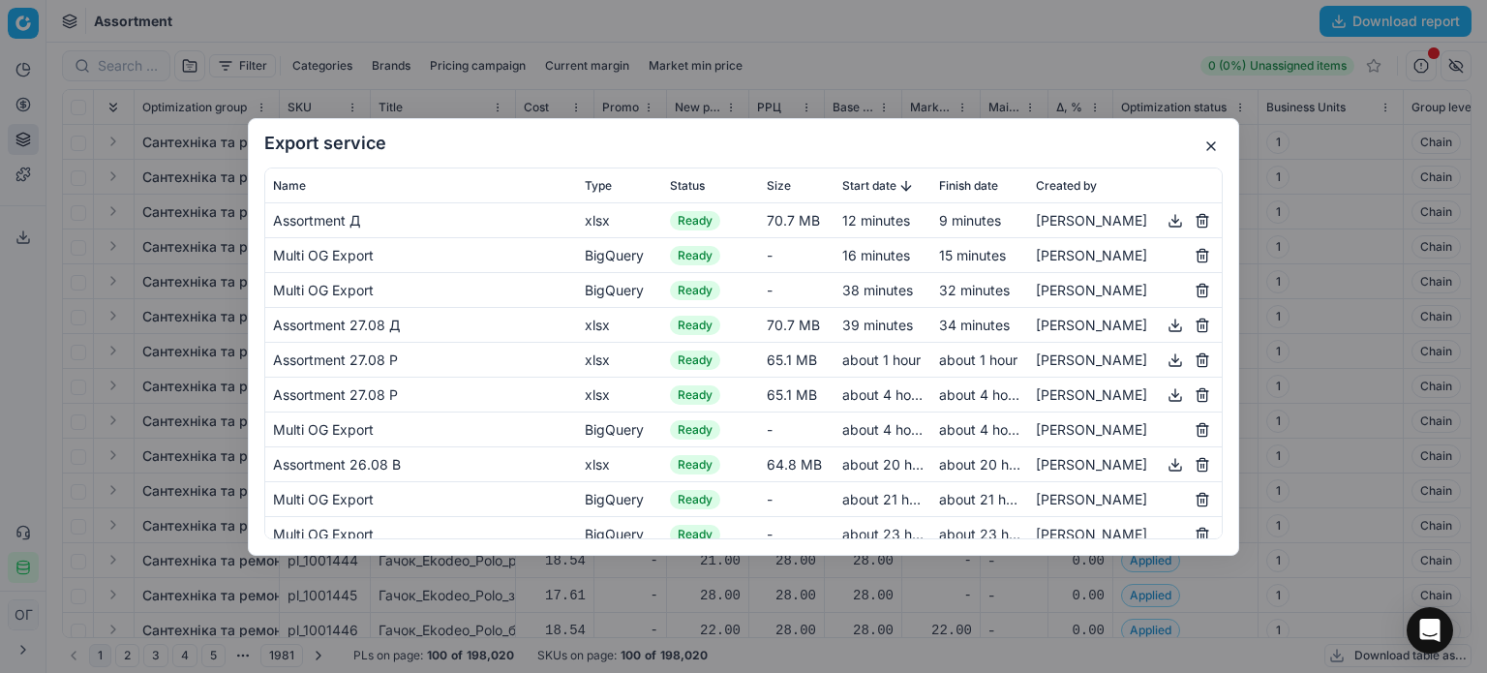
click at [1164, 220] on button "button" at bounding box center [1175, 219] width 23 height 23
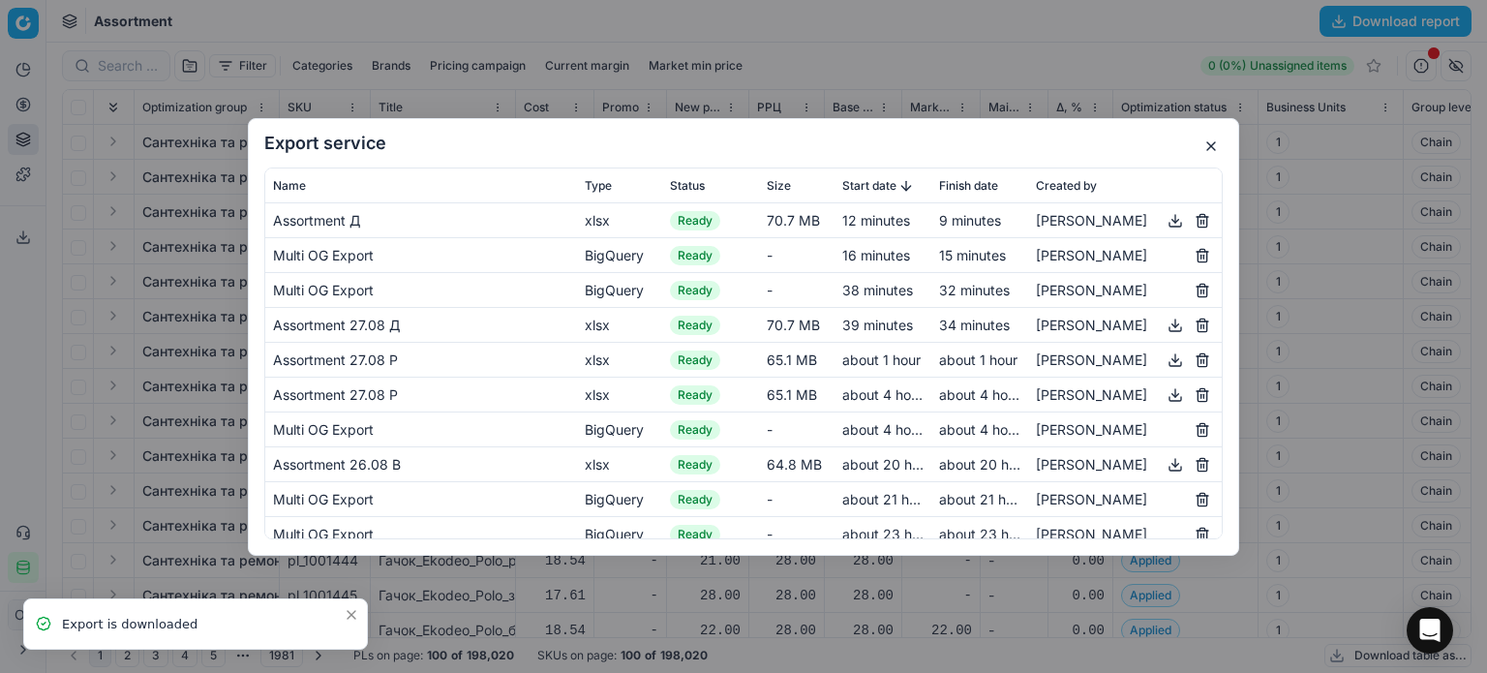
click at [1204, 145] on button "button" at bounding box center [1210, 146] width 23 height 23
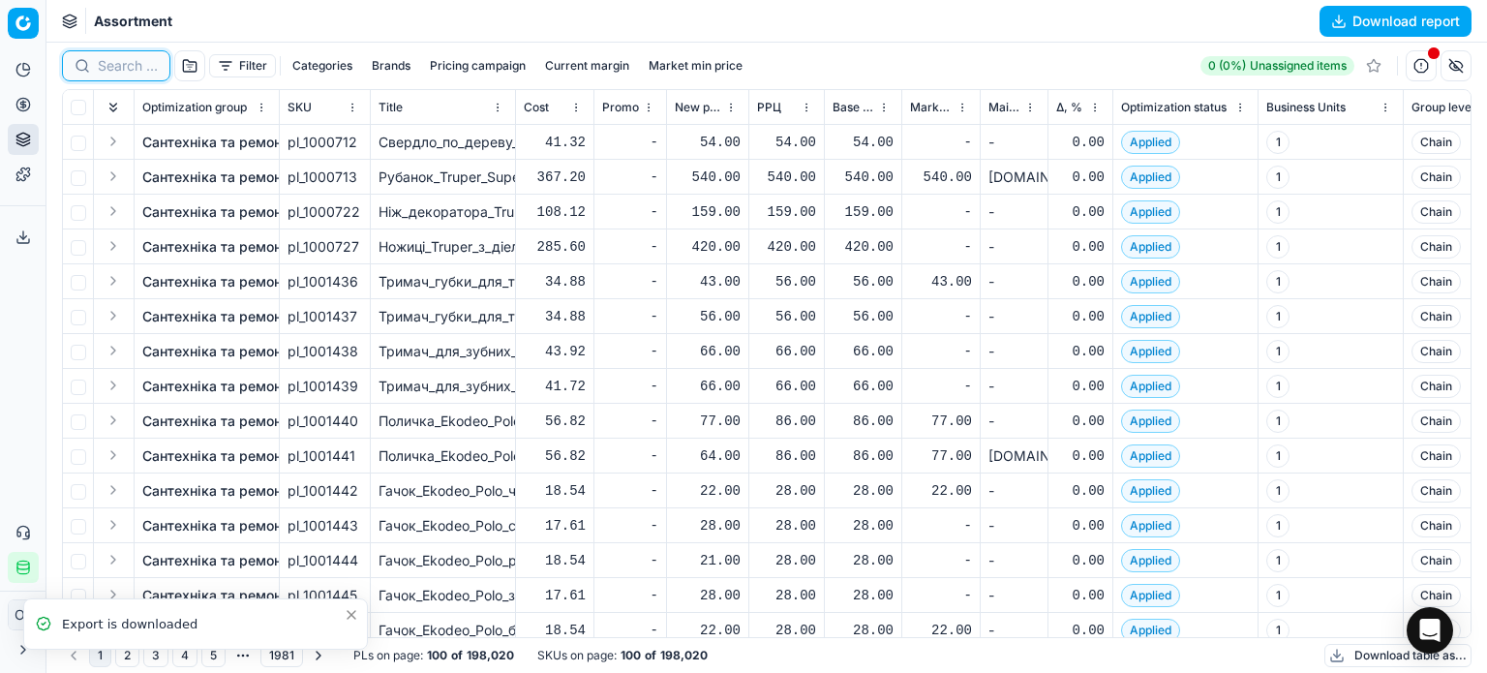
click at [108, 69] on input at bounding box center [128, 65] width 60 height 19
paste input "702141"
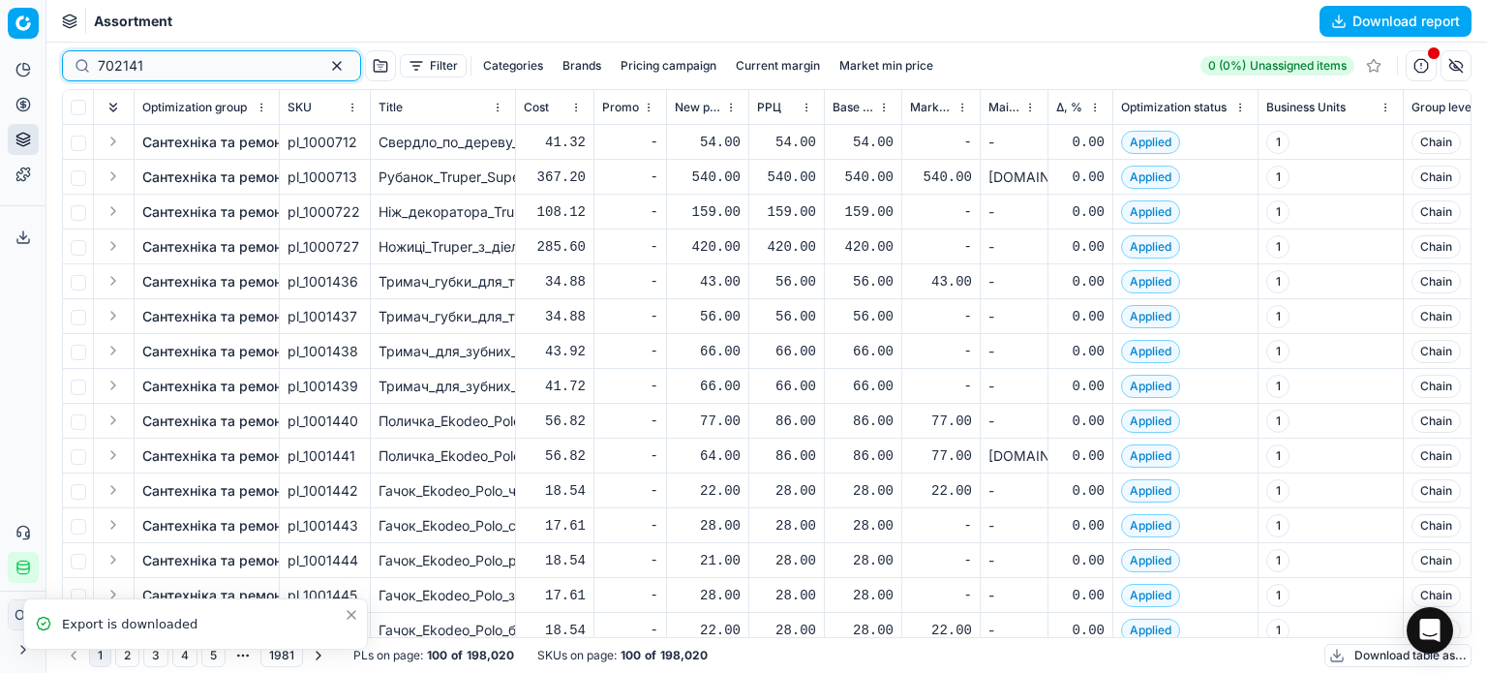
type input "702141"
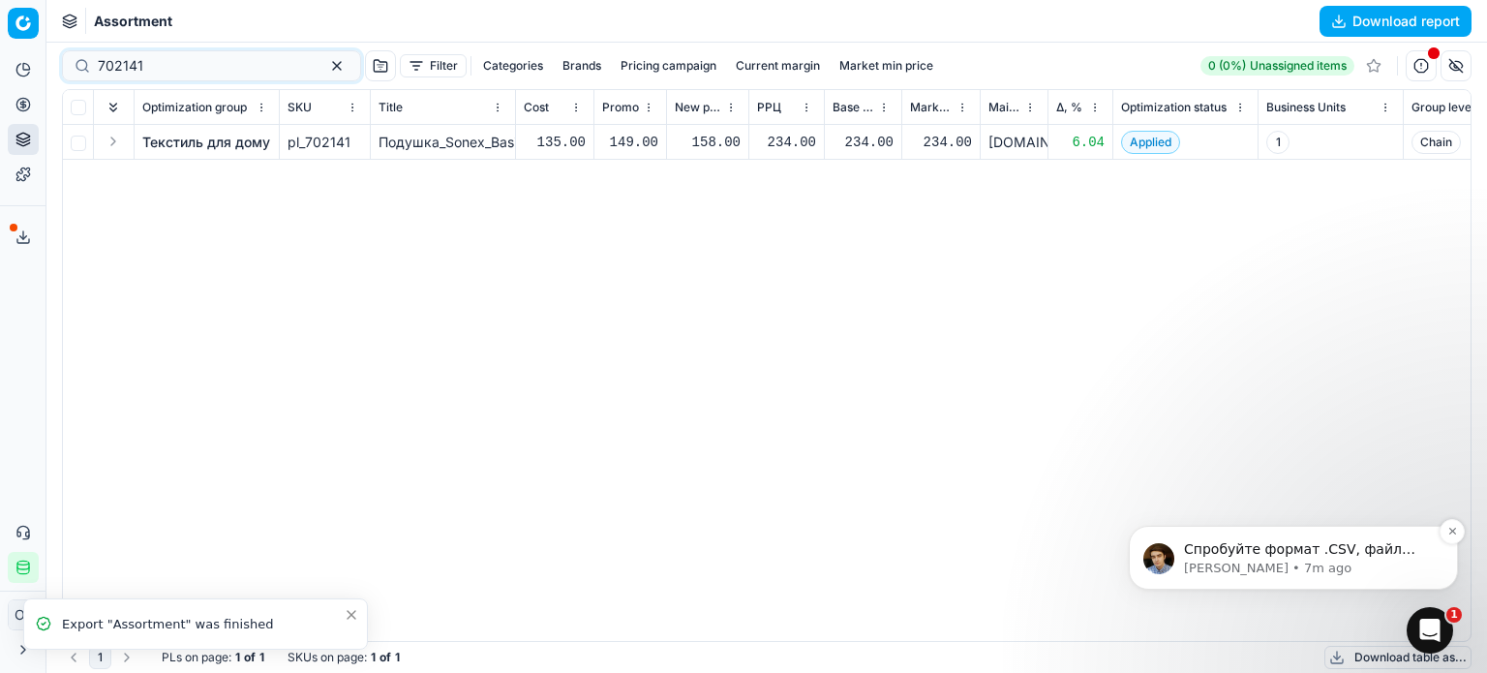
click at [1287, 560] on p "[PERSON_NAME] • 7m ago" at bounding box center [1309, 568] width 250 height 17
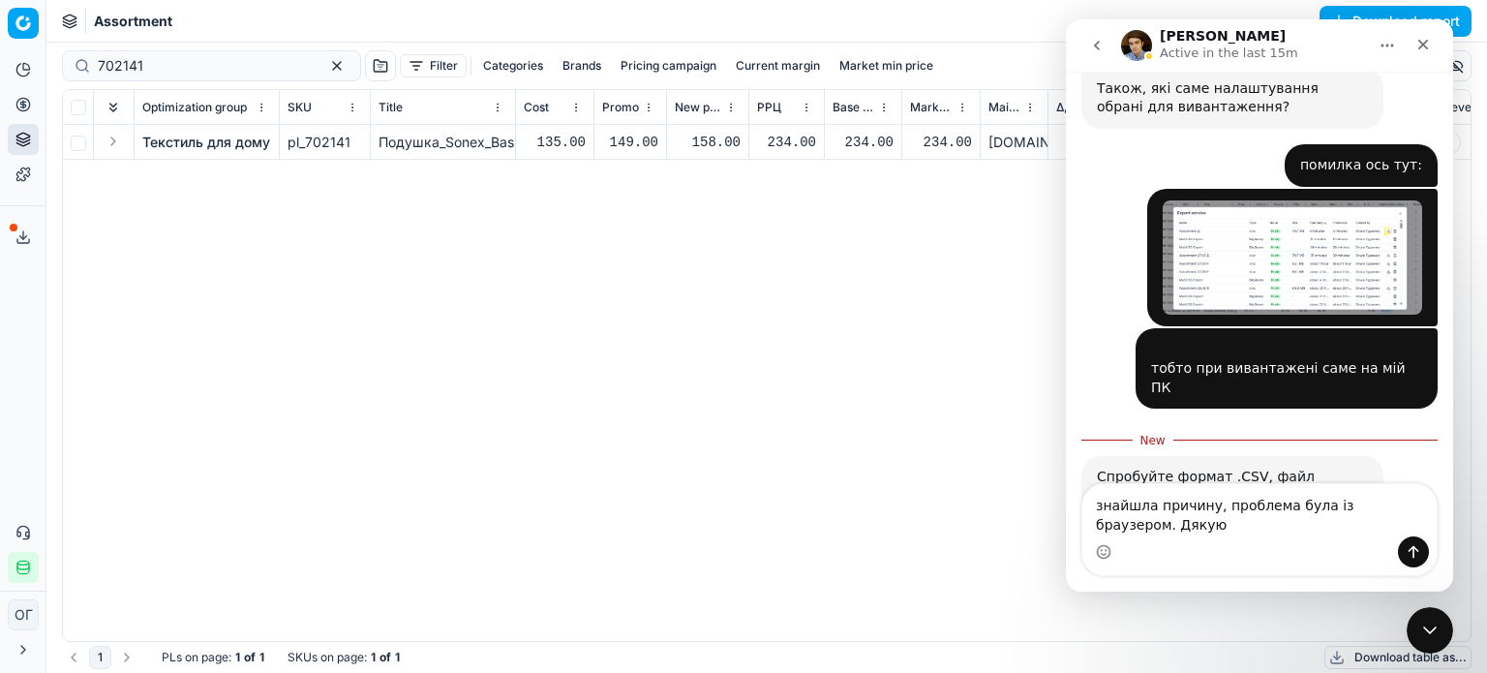
scroll to position [2093, 0]
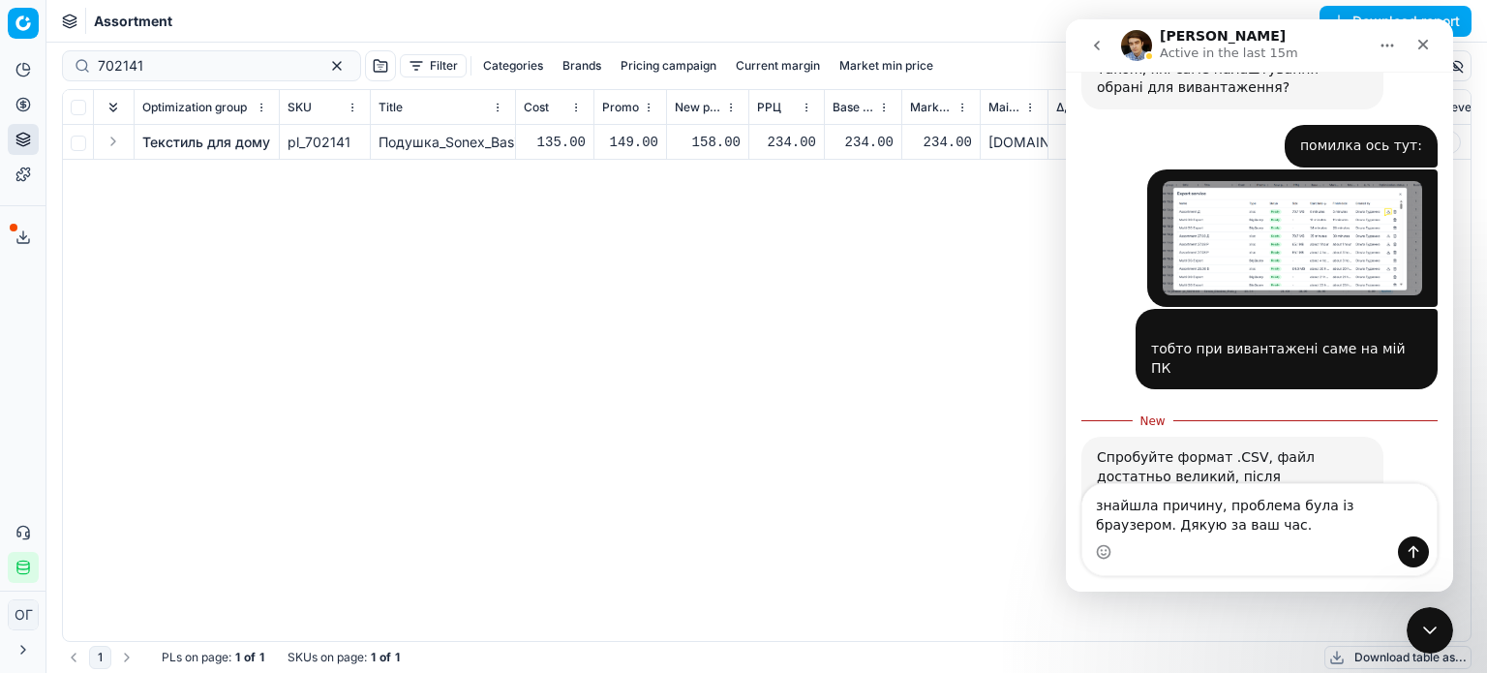
type textarea "знайшла причину, проблема була із браузером. Дякую за ваш час."
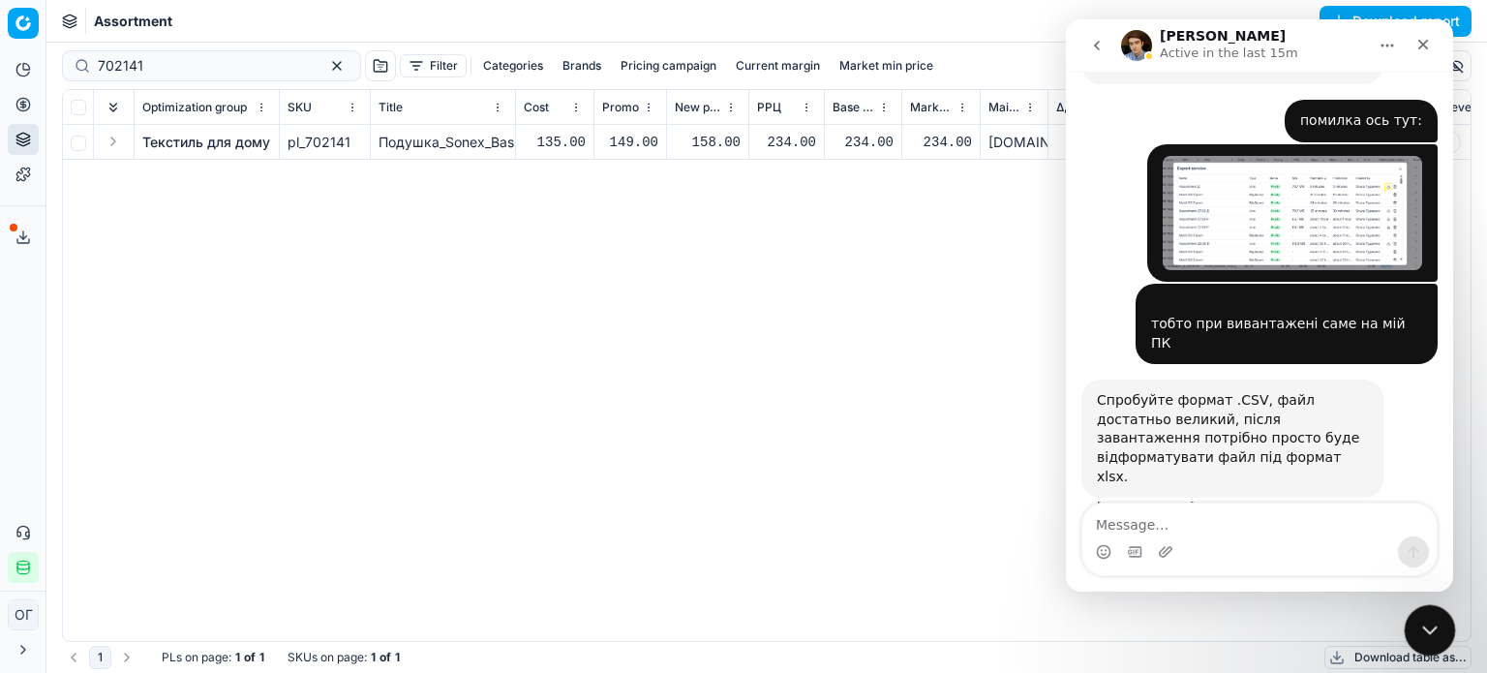
click at [1419, 617] on icon "Close Intercom Messenger" at bounding box center [1426, 627] width 23 height 23
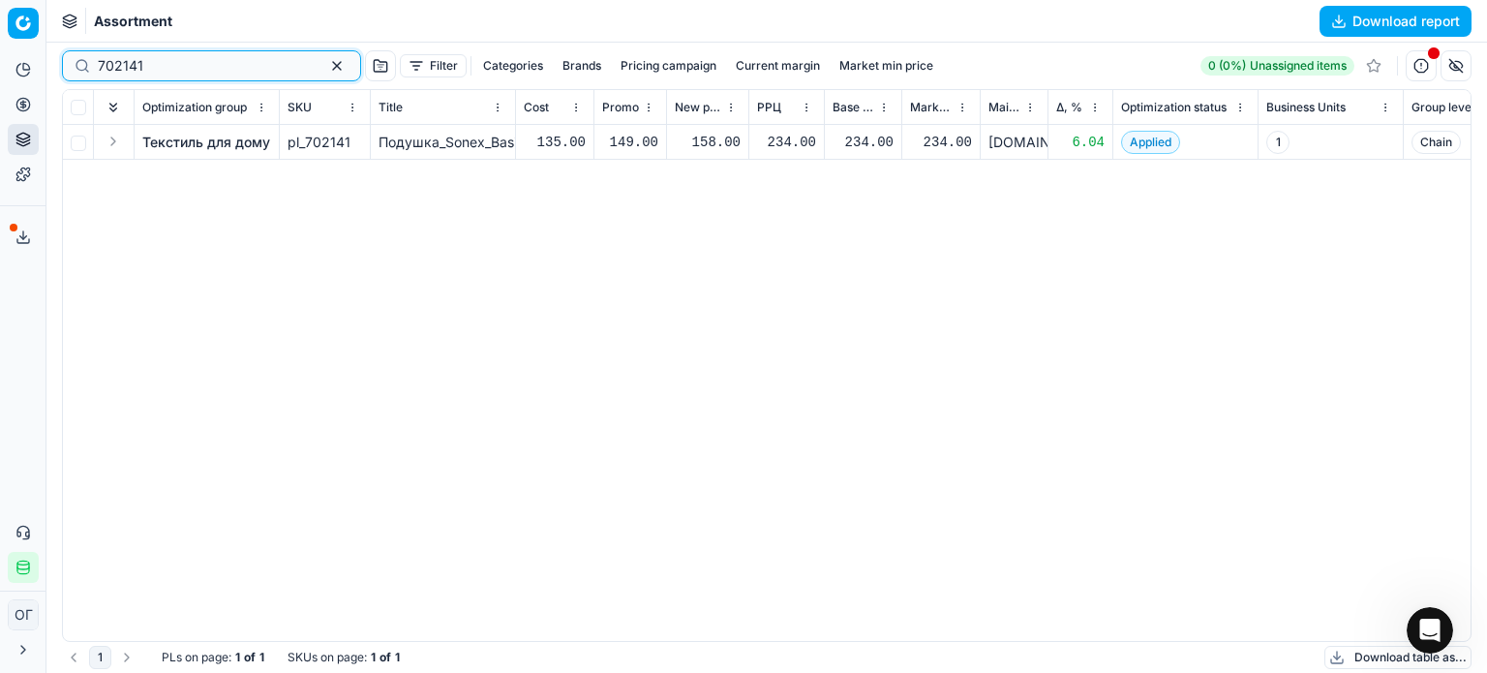
click at [325, 67] on button "button" at bounding box center [336, 65] width 23 height 23
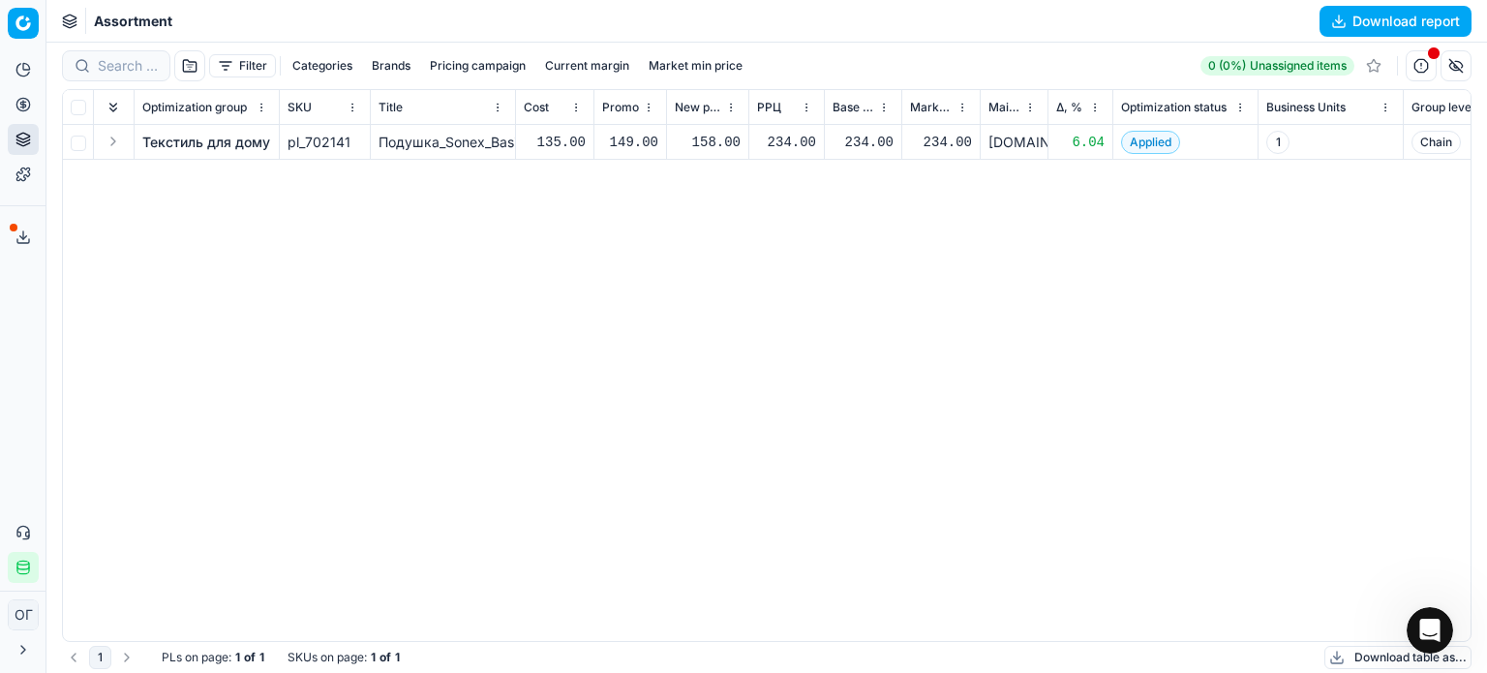
scroll to position [2192, 0]
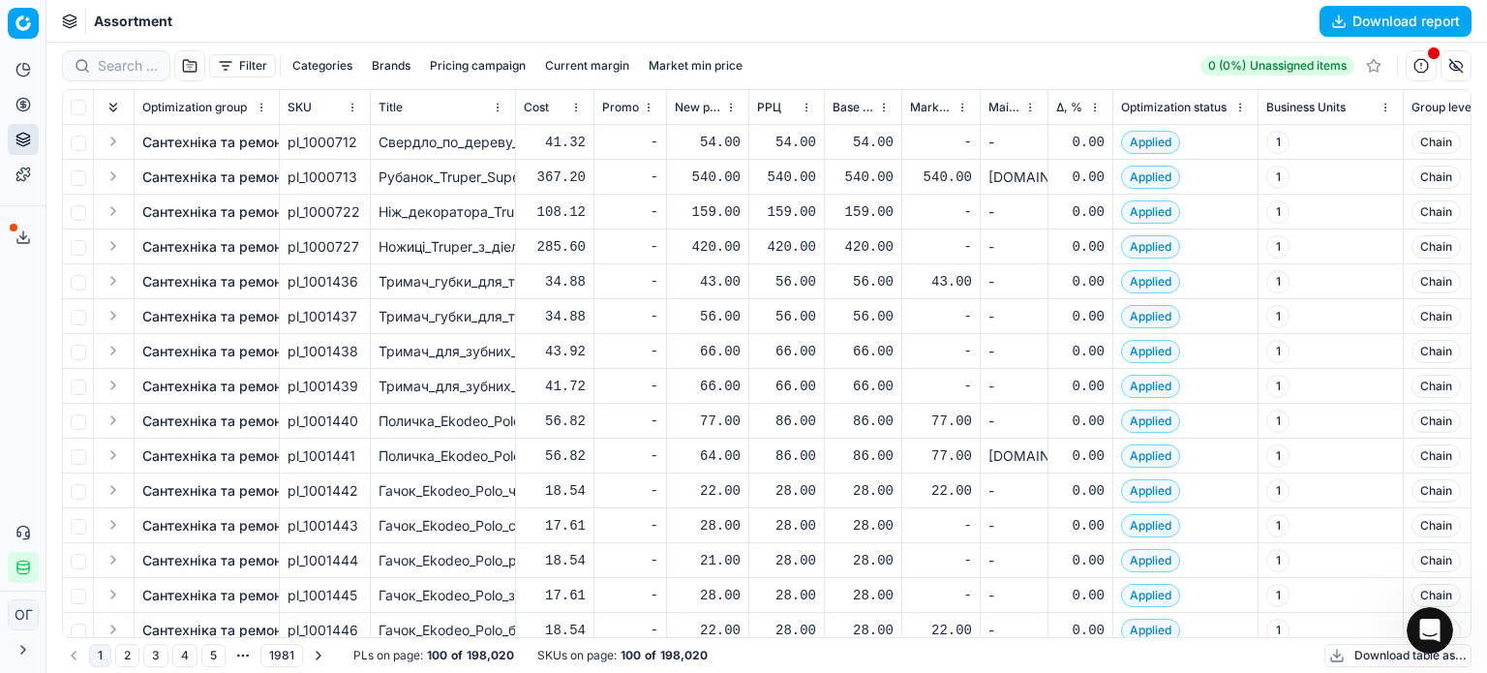
click at [782, 484] on div "28.00" at bounding box center [786, 490] width 59 height 19
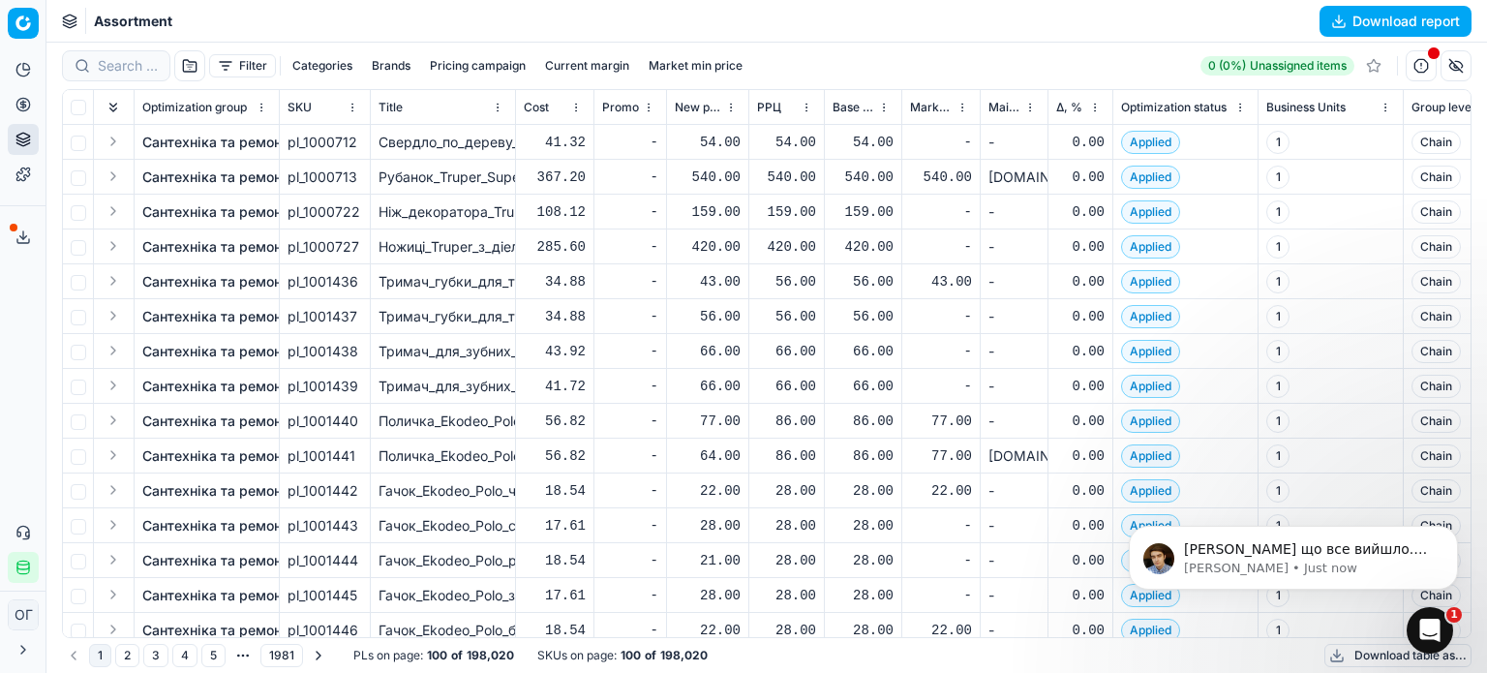
scroll to position [2176, 0]
click at [237, 66] on button "Filter" at bounding box center [242, 65] width 67 height 23
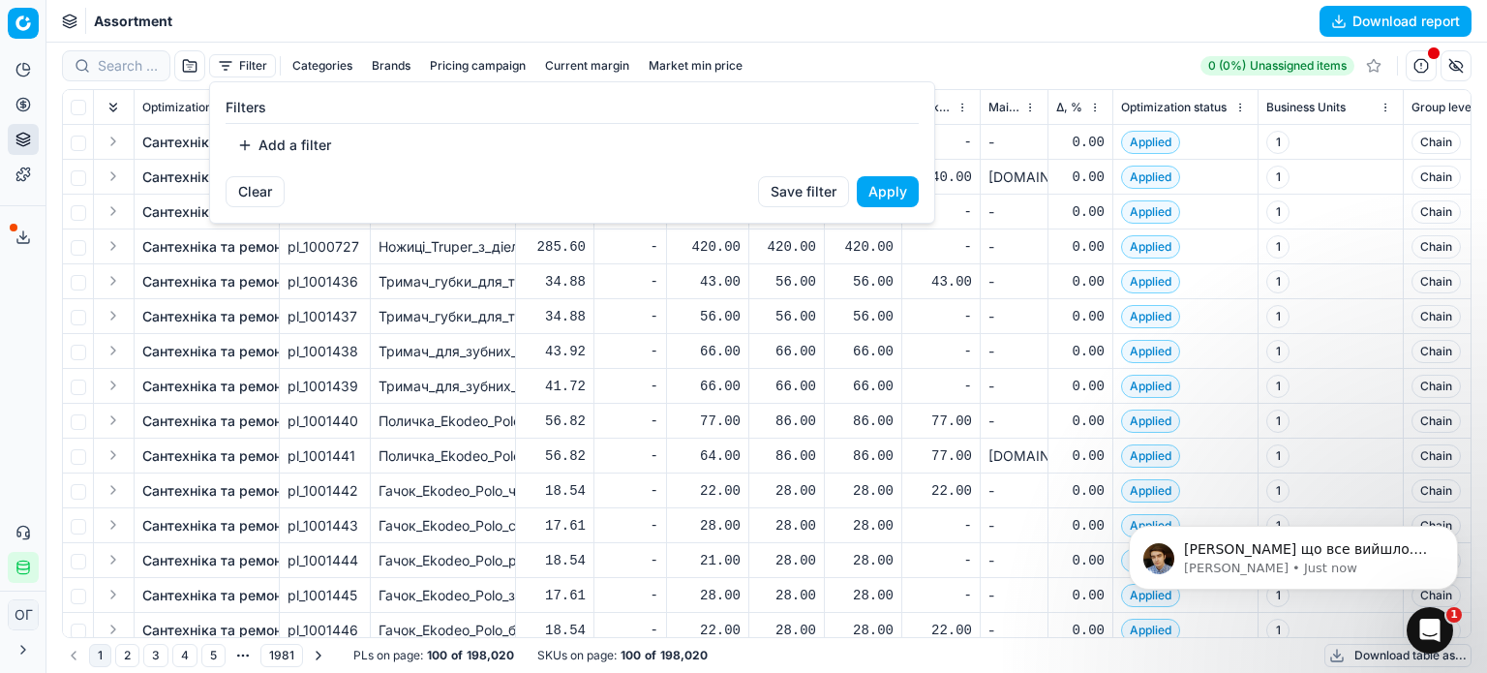
click at [303, 150] on button "Add a filter" at bounding box center [284, 145] width 117 height 31
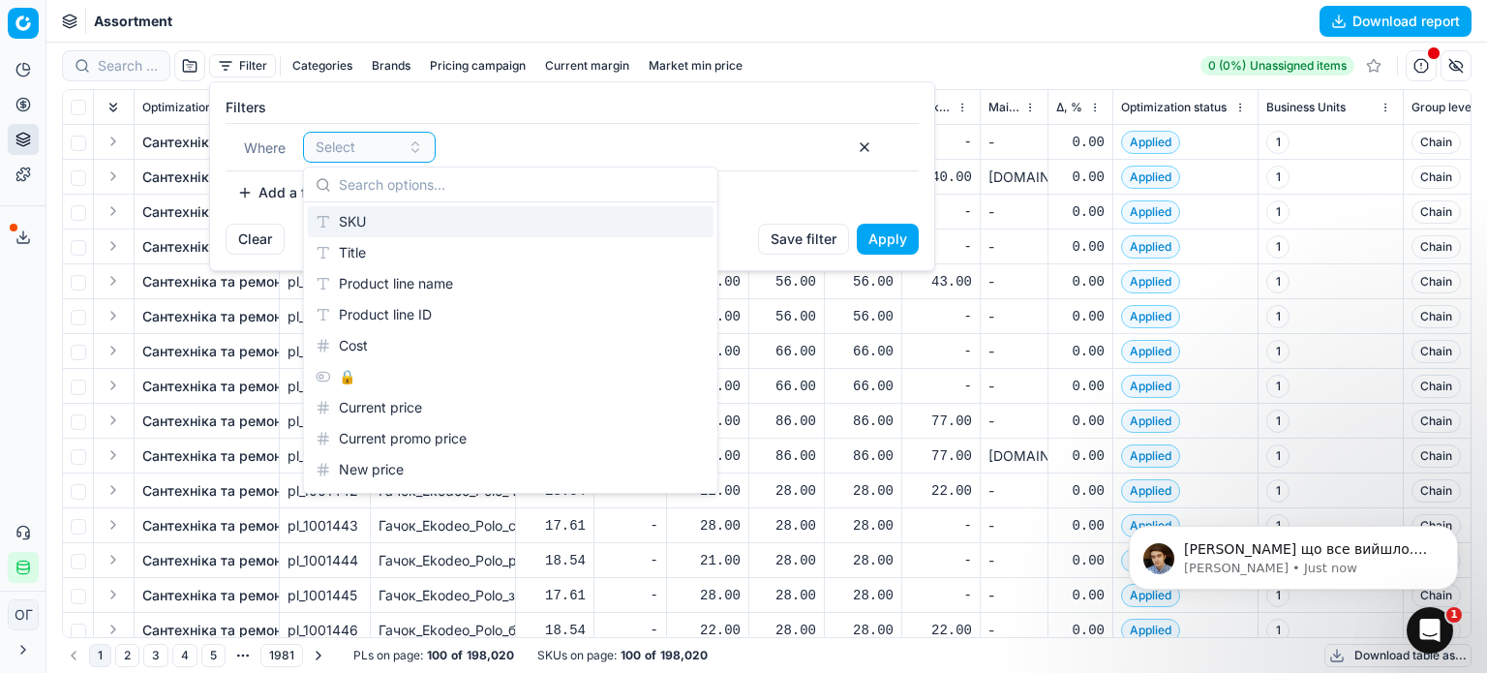
click at [345, 216] on div "SKU" at bounding box center [511, 221] width 406 height 31
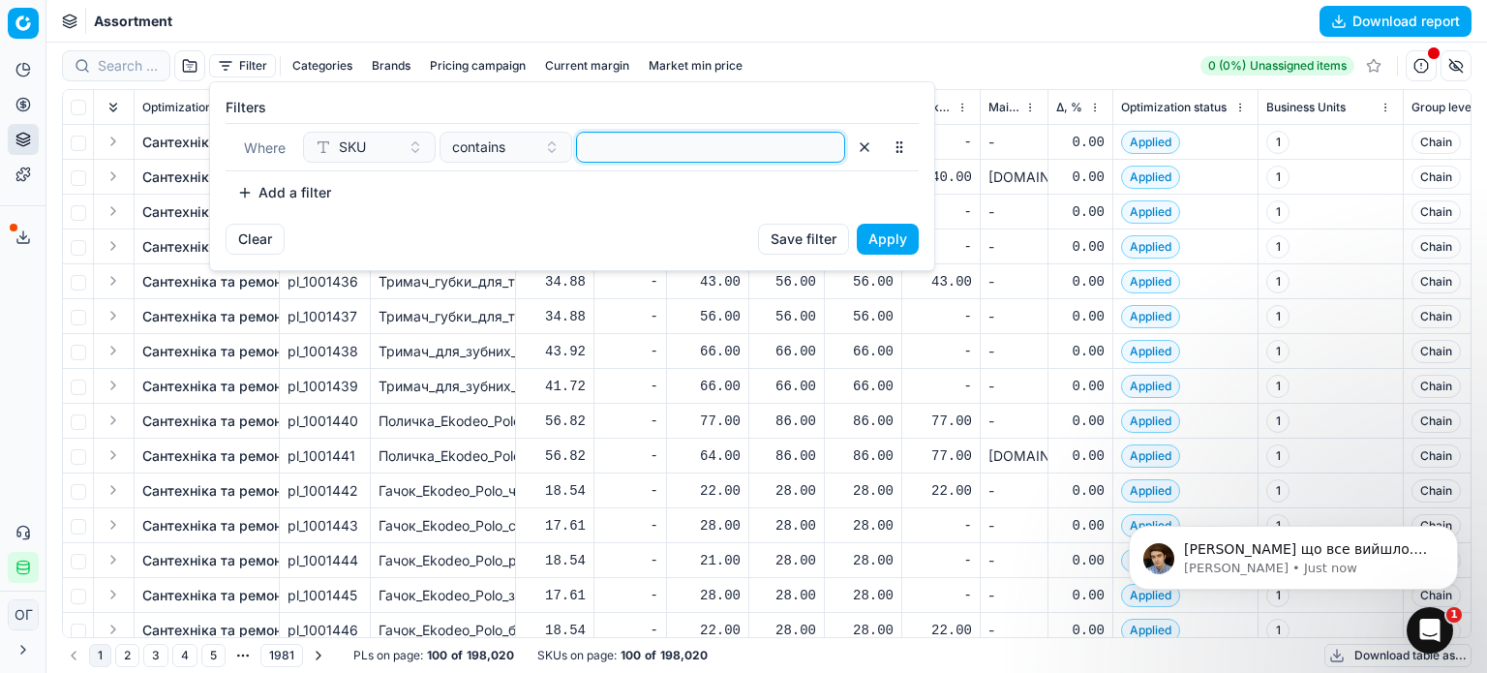
click at [639, 159] on input at bounding box center [711, 147] width 252 height 29
click at [904, 243] on button "Apply" at bounding box center [888, 239] width 62 height 31
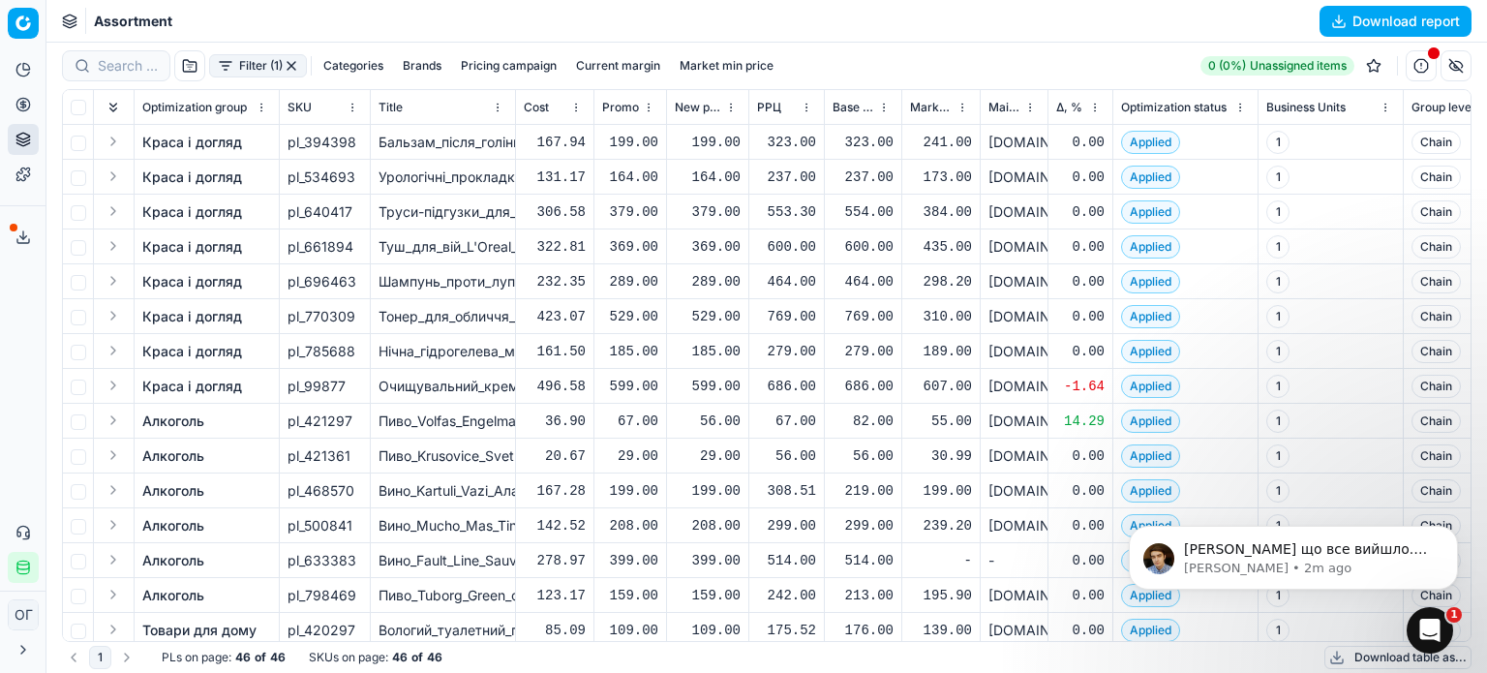
click at [271, 57] on button "Filter (1)" at bounding box center [258, 65] width 98 height 23
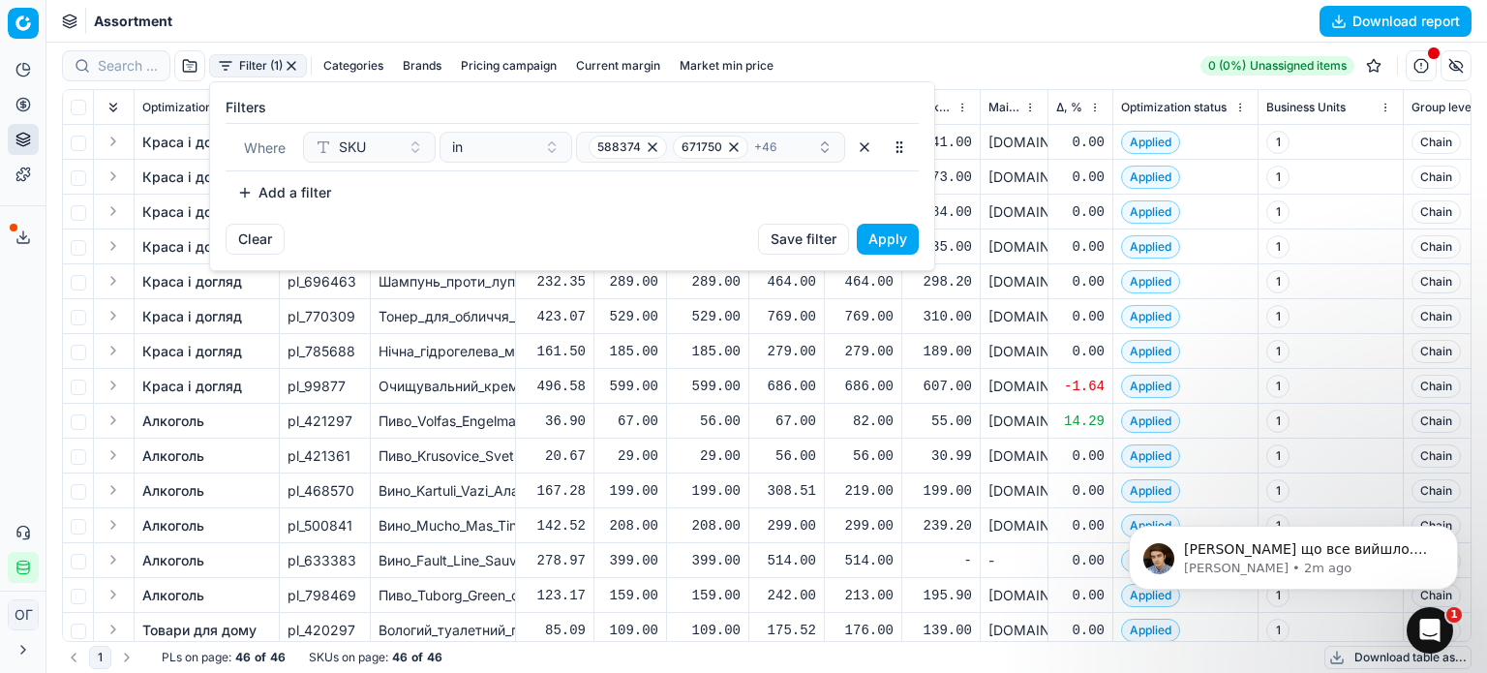
click at [862, 150] on button "button" at bounding box center [864, 147] width 31 height 31
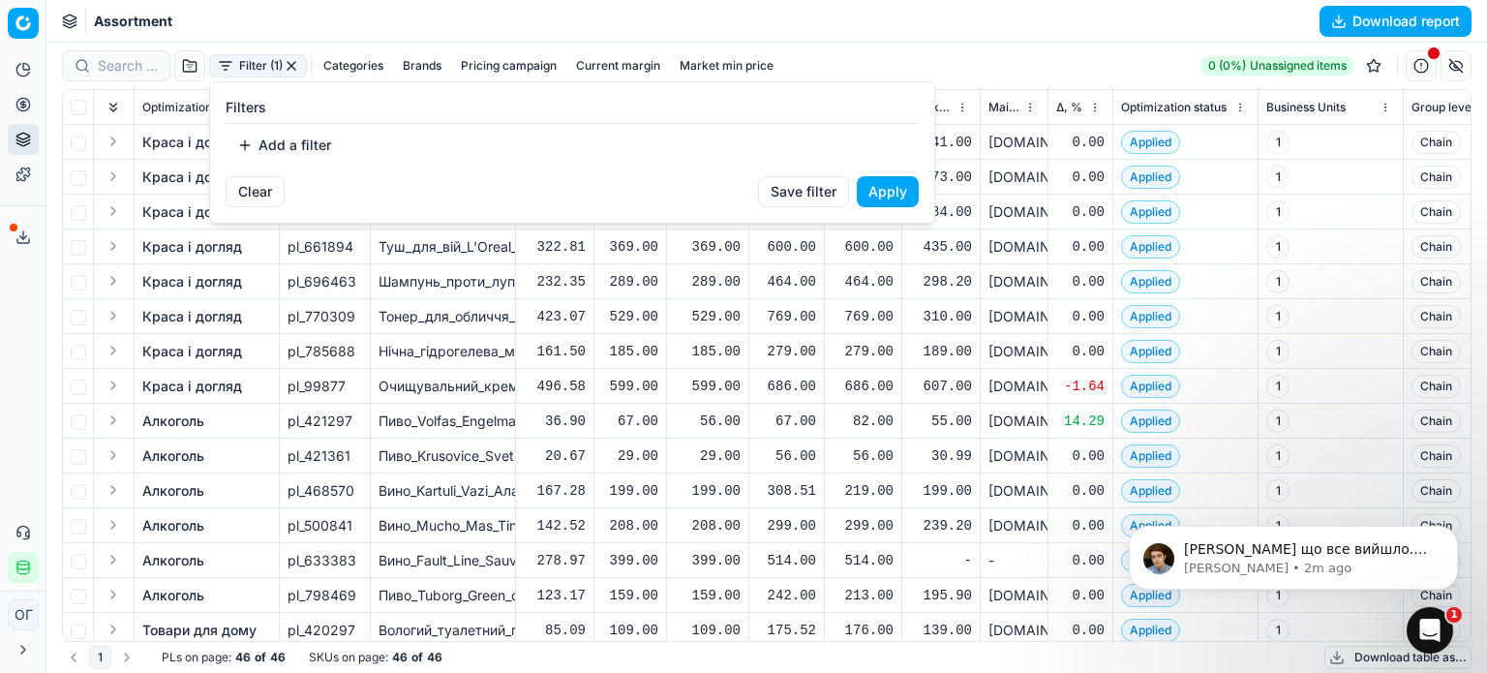
click at [306, 147] on button "Add a filter" at bounding box center [284, 145] width 117 height 31
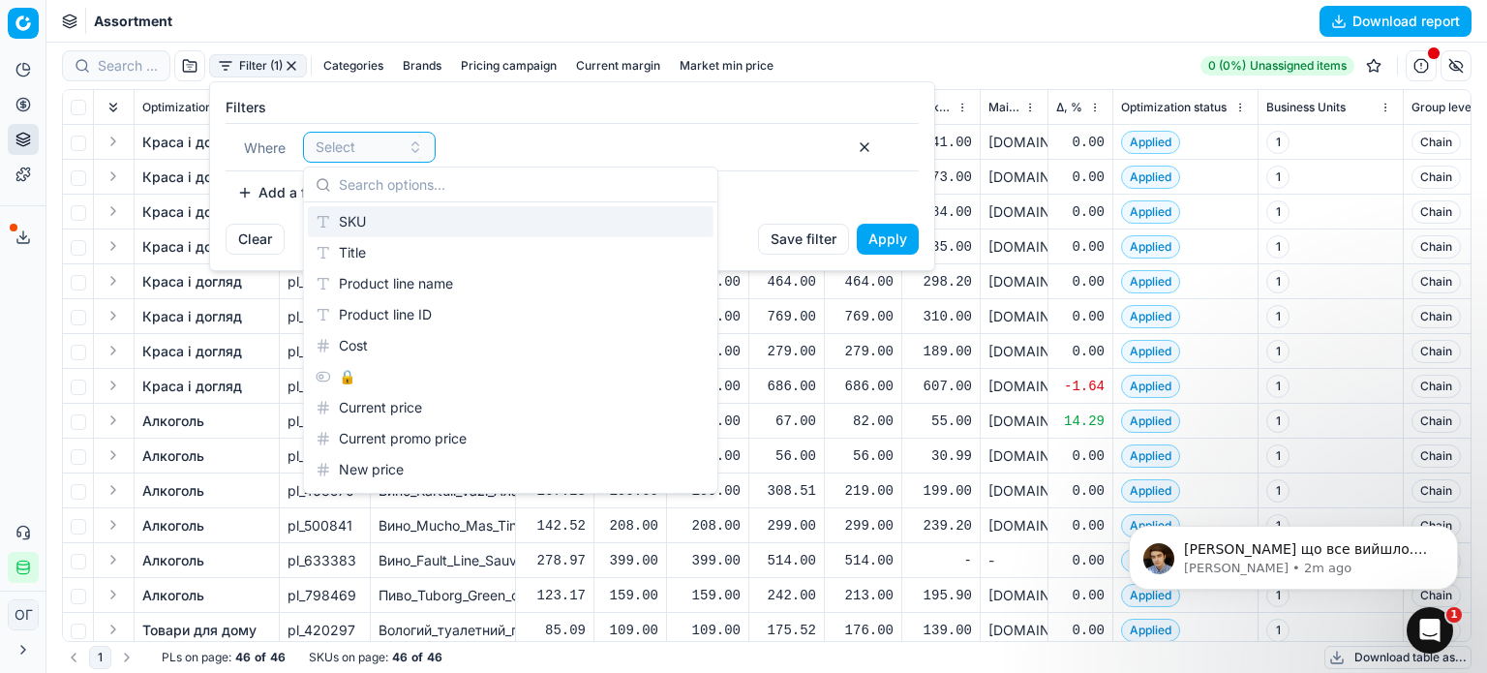
click at [348, 219] on div "SKU" at bounding box center [511, 221] width 406 height 31
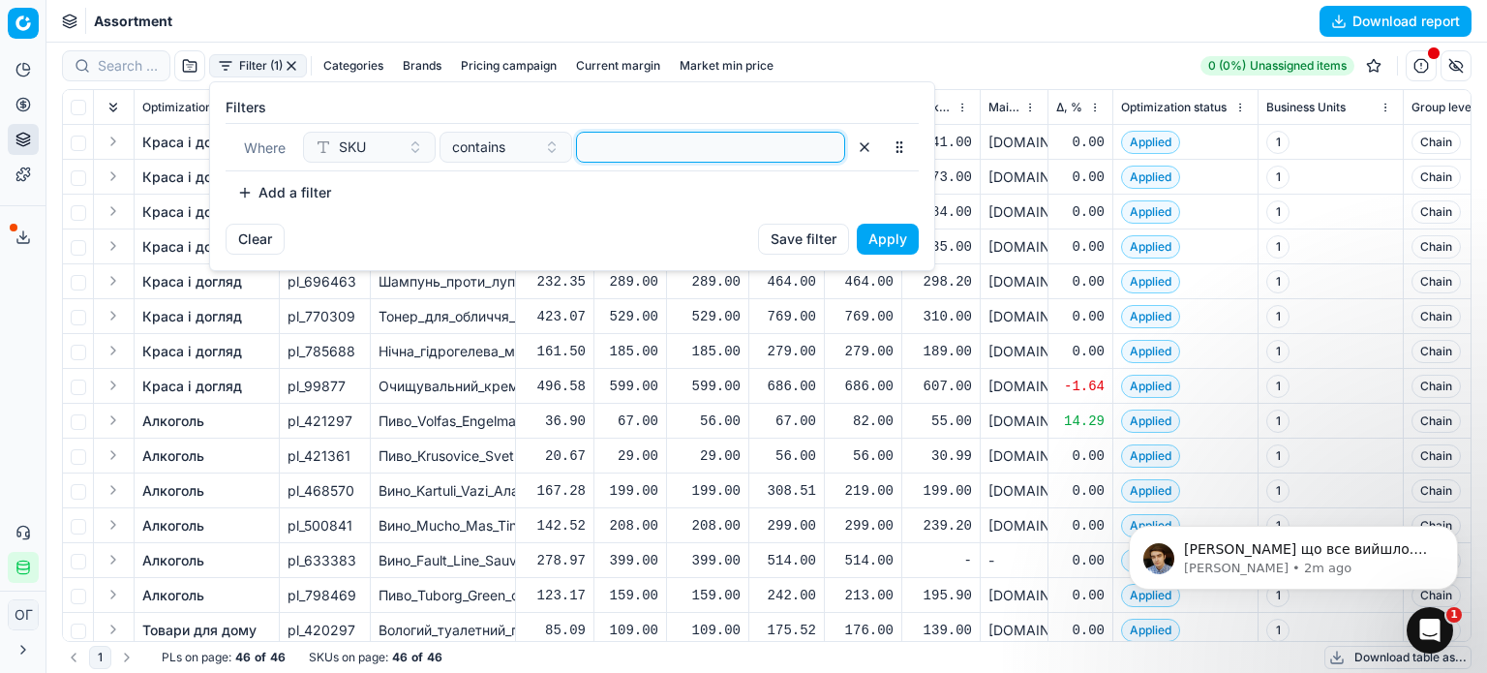
click at [605, 152] on input at bounding box center [711, 147] width 252 height 29
click at [914, 243] on button "Apply" at bounding box center [888, 239] width 62 height 31
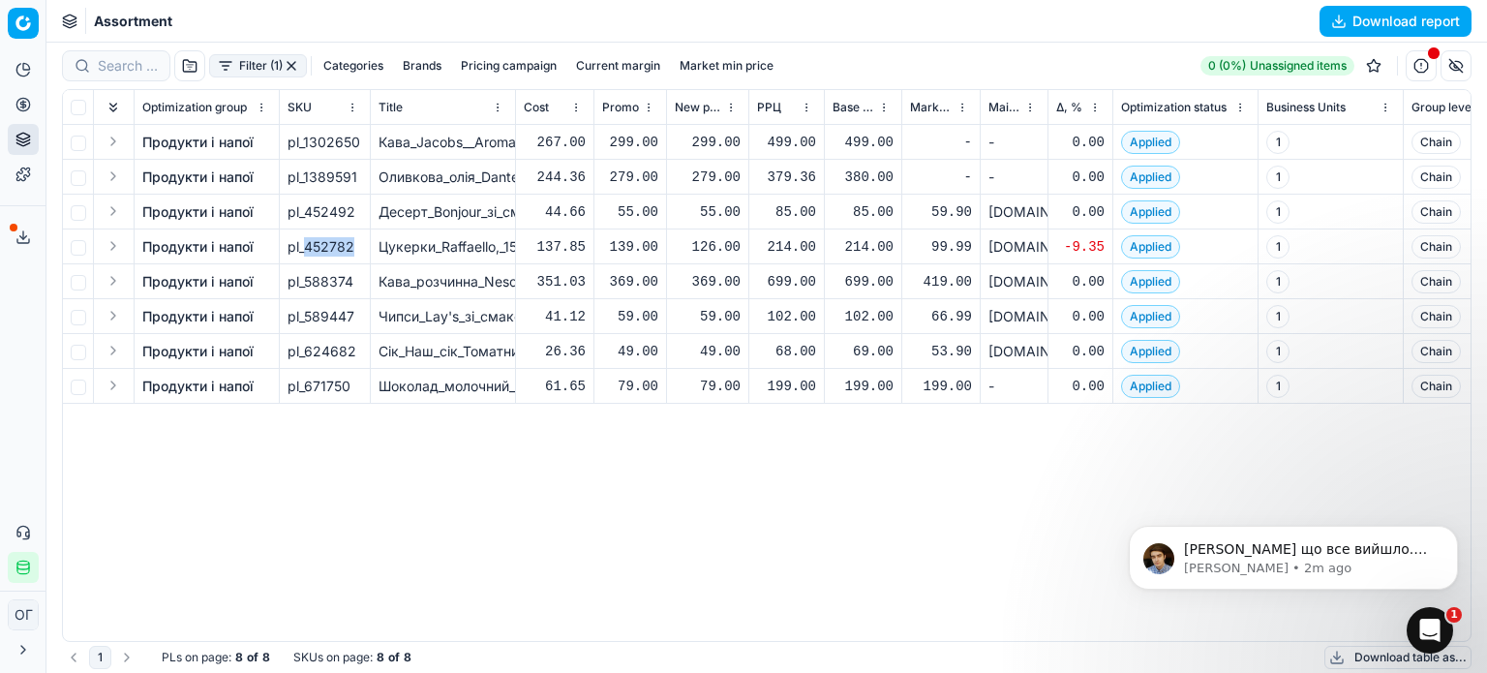
drag, startPoint x: 303, startPoint y: 247, endPoint x: 377, endPoint y: 253, distance: 73.8
copy div "452782"
click at [290, 61] on button "button" at bounding box center [291, 65] width 15 height 15
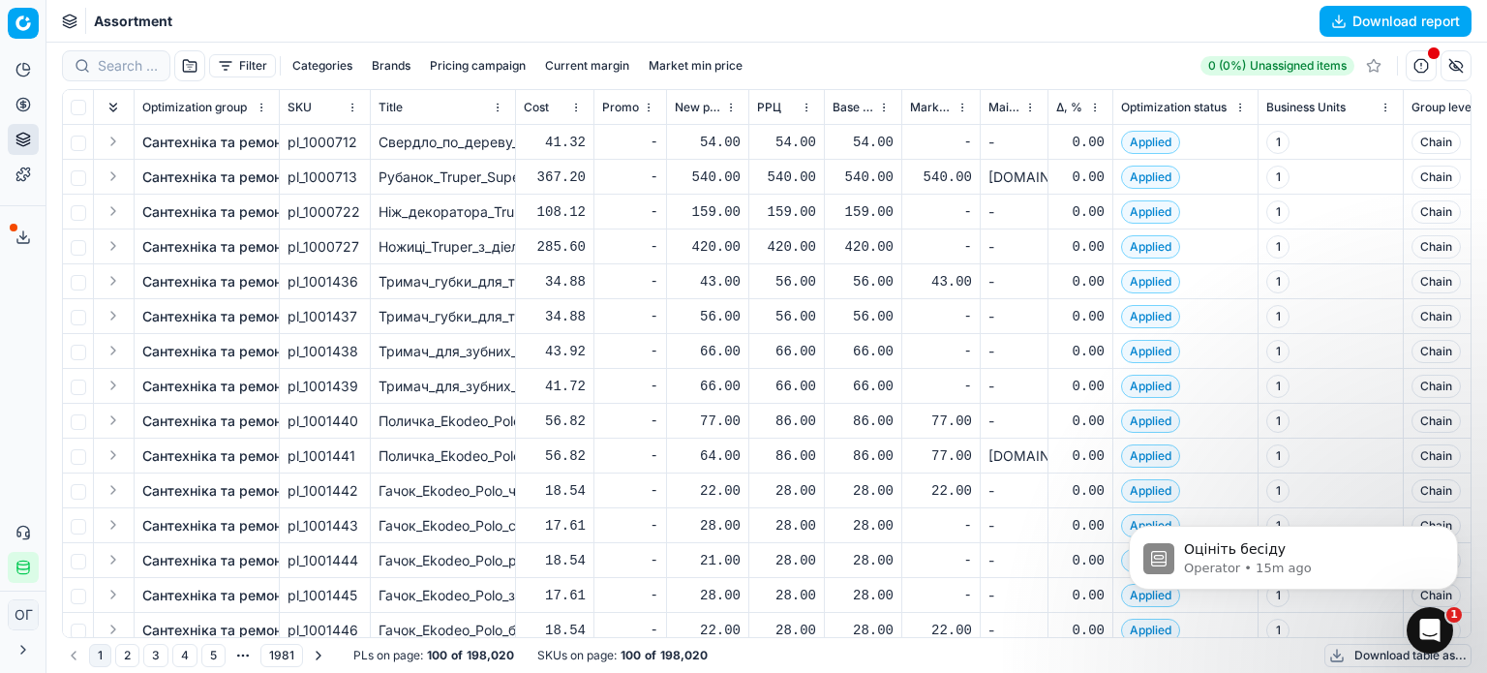
click at [253, 64] on button "Filter" at bounding box center [242, 65] width 67 height 23
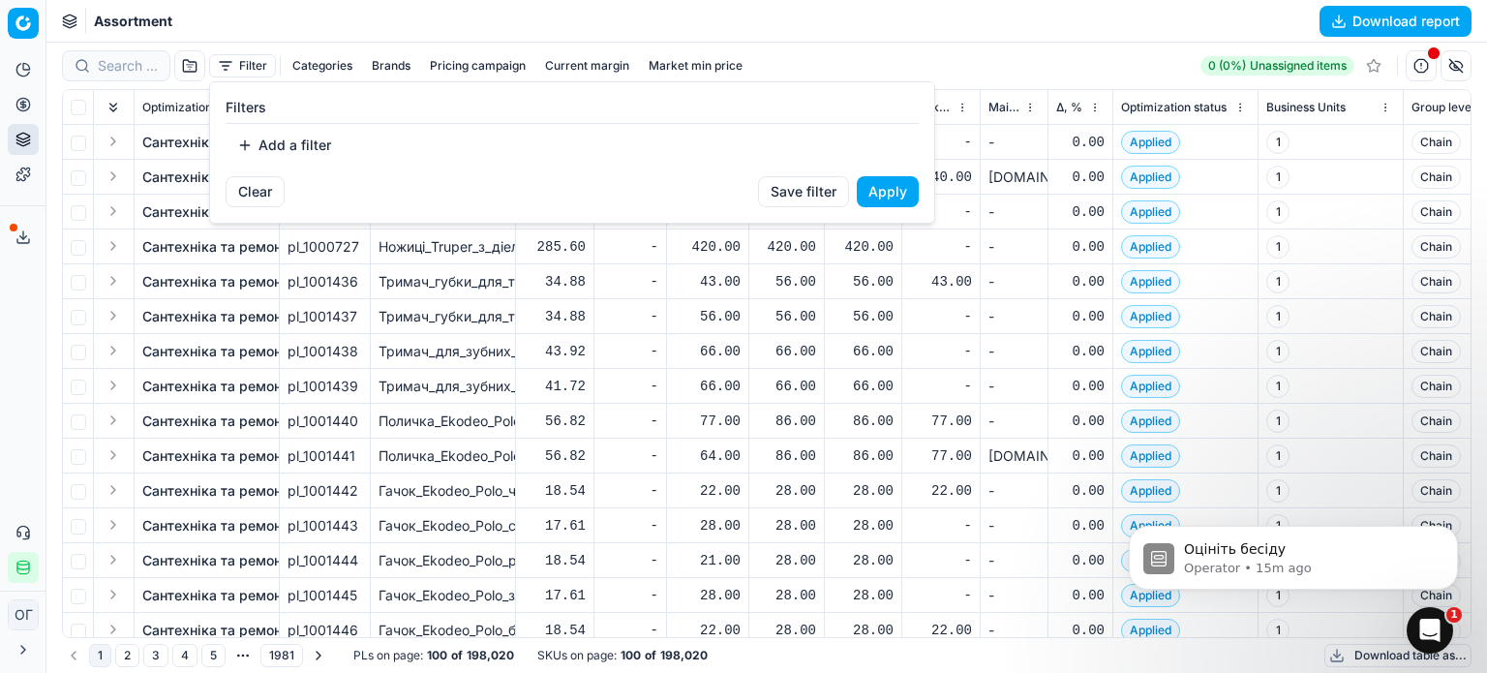
click at [279, 142] on button "Add a filter" at bounding box center [284, 145] width 117 height 31
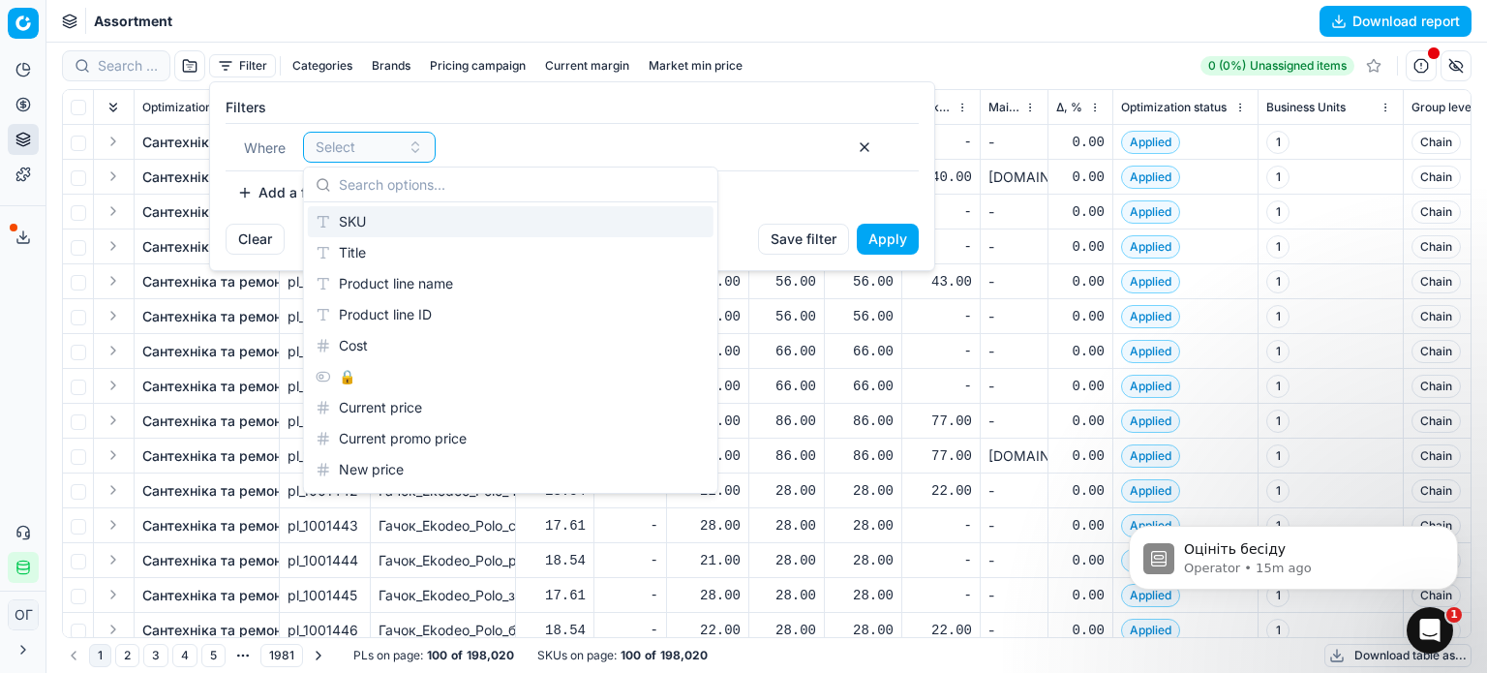
click at [439, 224] on div "SKU" at bounding box center [511, 221] width 406 height 31
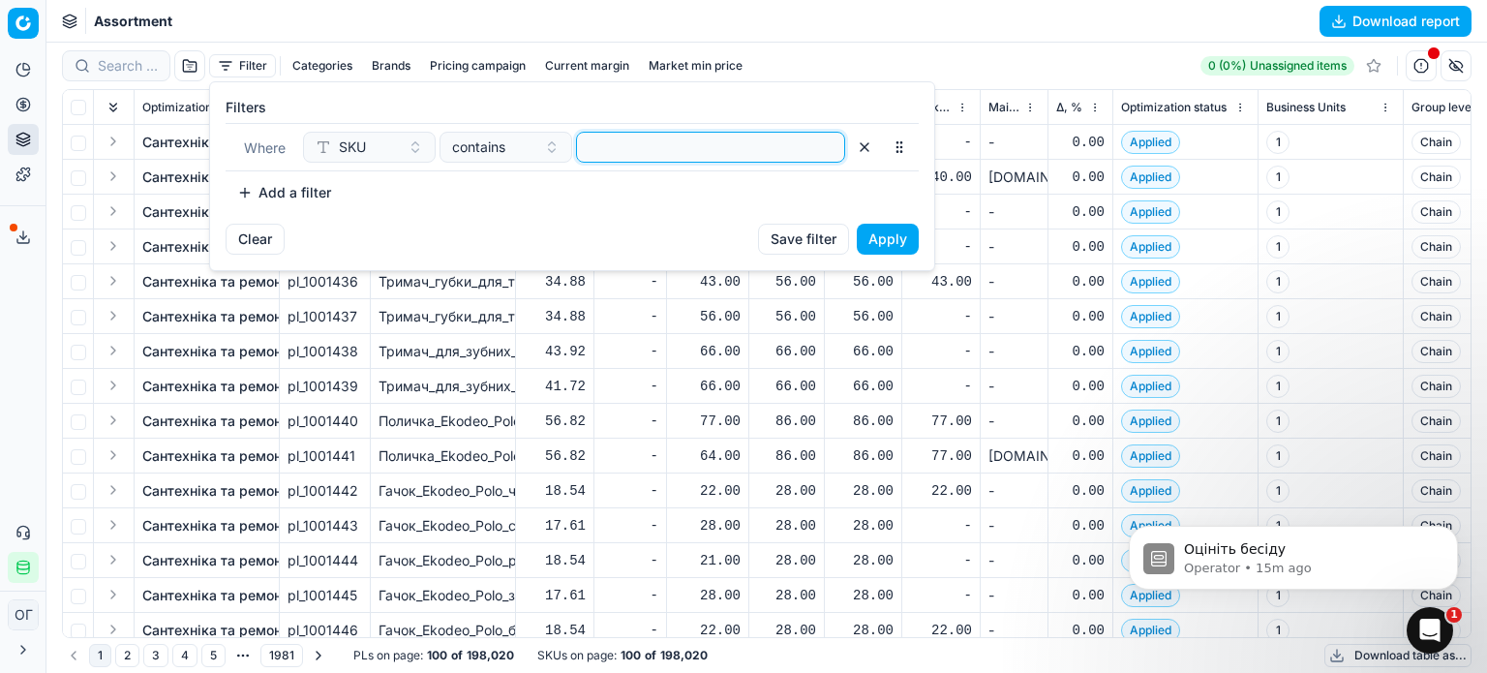
click at [613, 145] on input at bounding box center [711, 147] width 252 height 29
click at [881, 235] on button "Apply" at bounding box center [888, 239] width 62 height 31
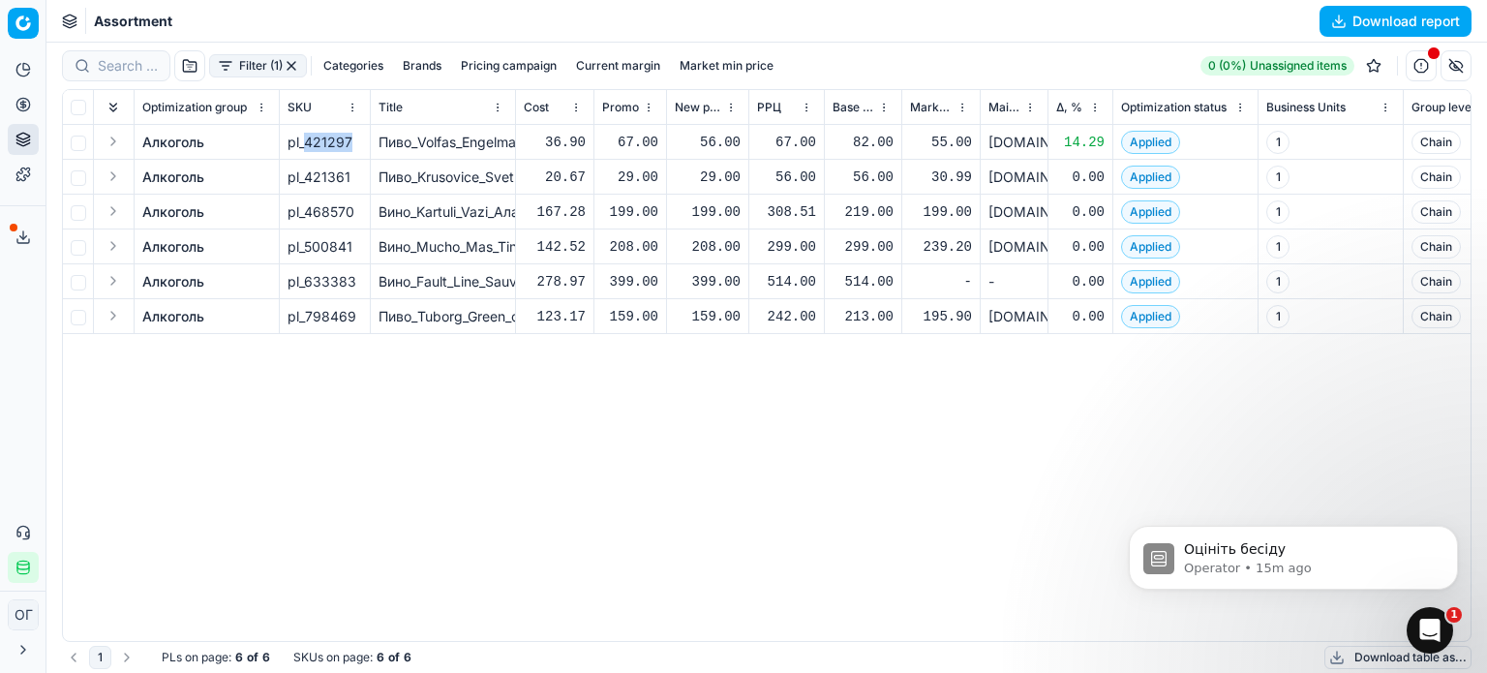
drag, startPoint x: 305, startPoint y: 142, endPoint x: 376, endPoint y: 148, distance: 70.9
copy div "421297"
click at [1408, 621] on div "Open Intercom Messenger" at bounding box center [1427, 627] width 64 height 64
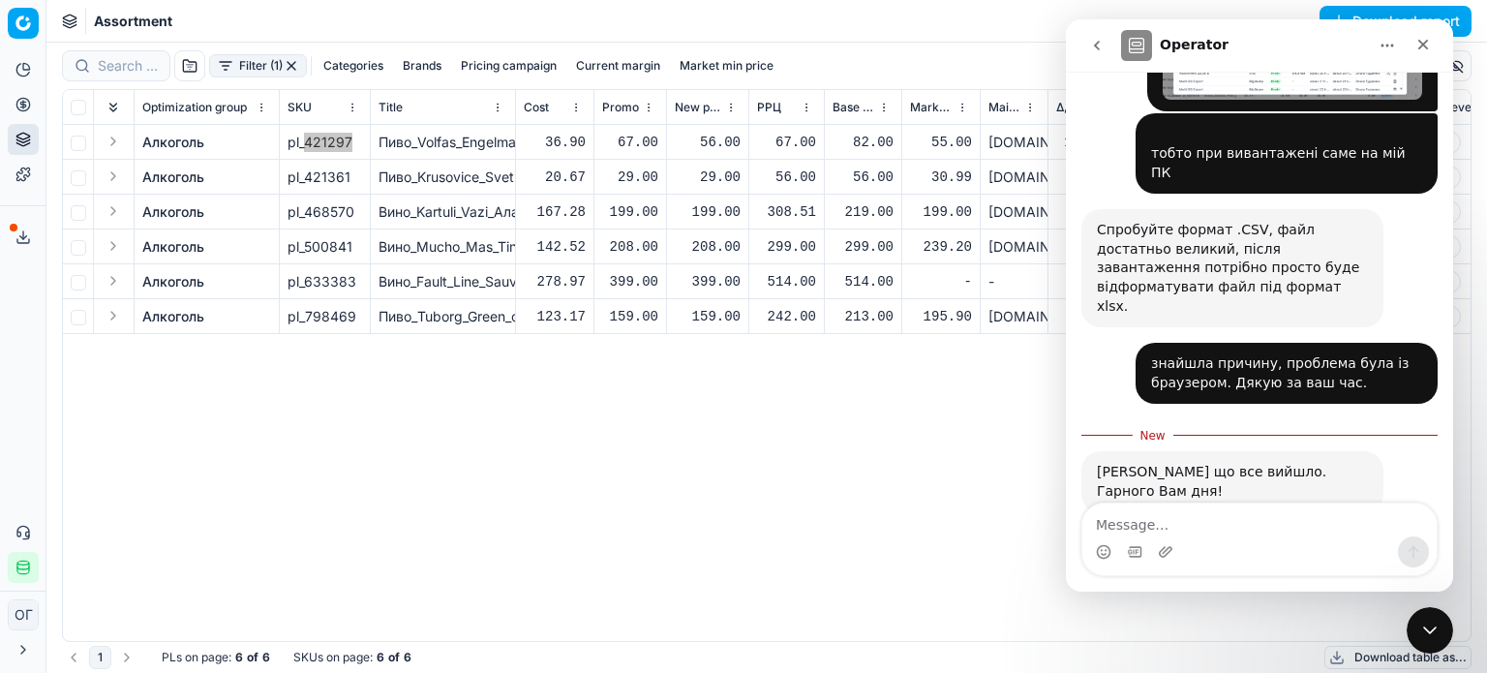
scroll to position [2381, 0]
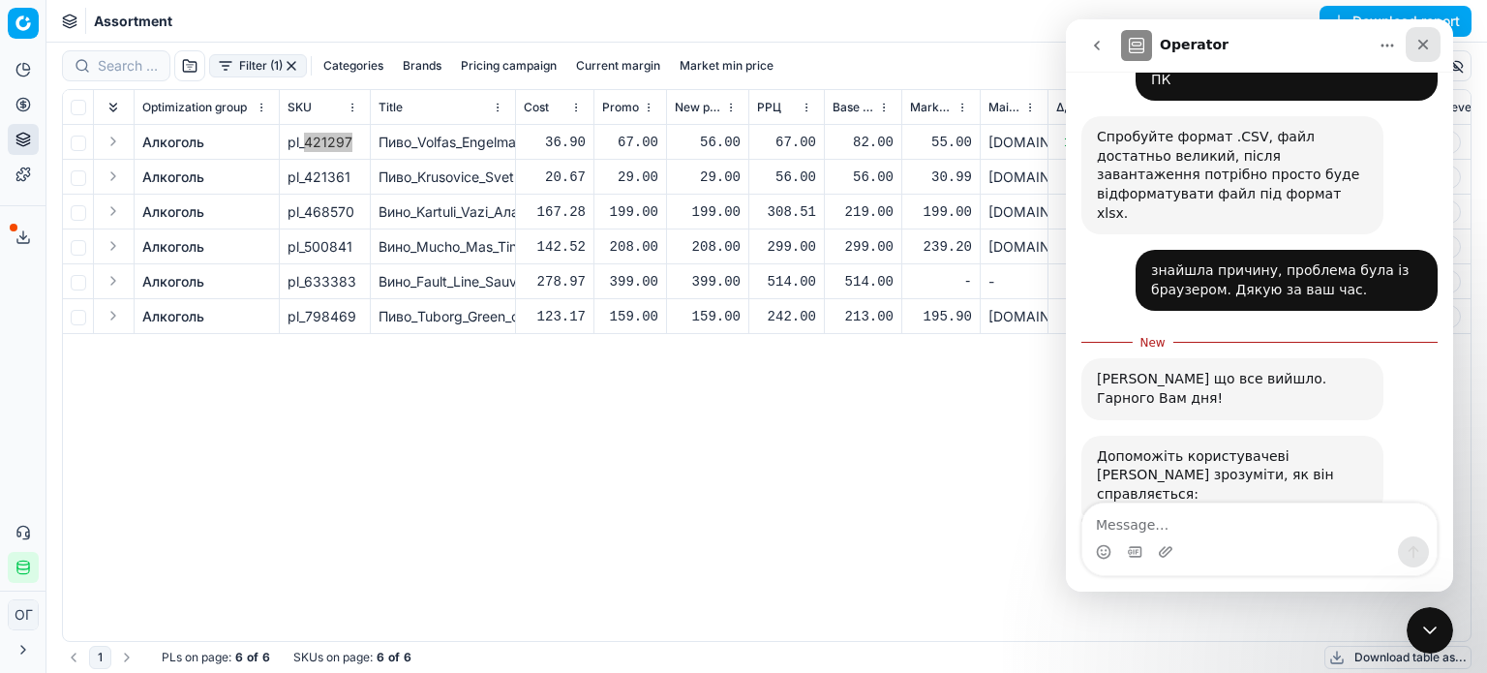
click at [1416, 43] on icon "Close" at bounding box center [1422, 44] width 15 height 15
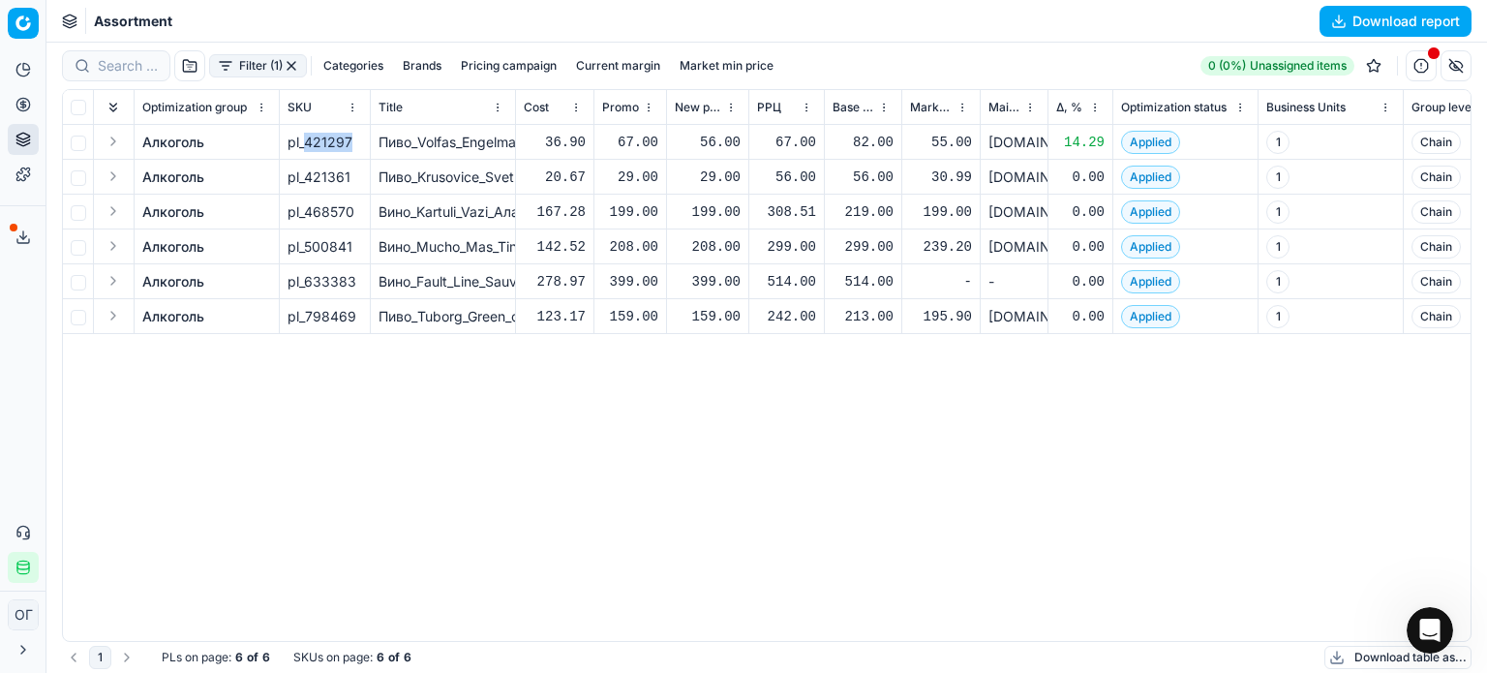
click at [294, 66] on button "button" at bounding box center [291, 65] width 15 height 15
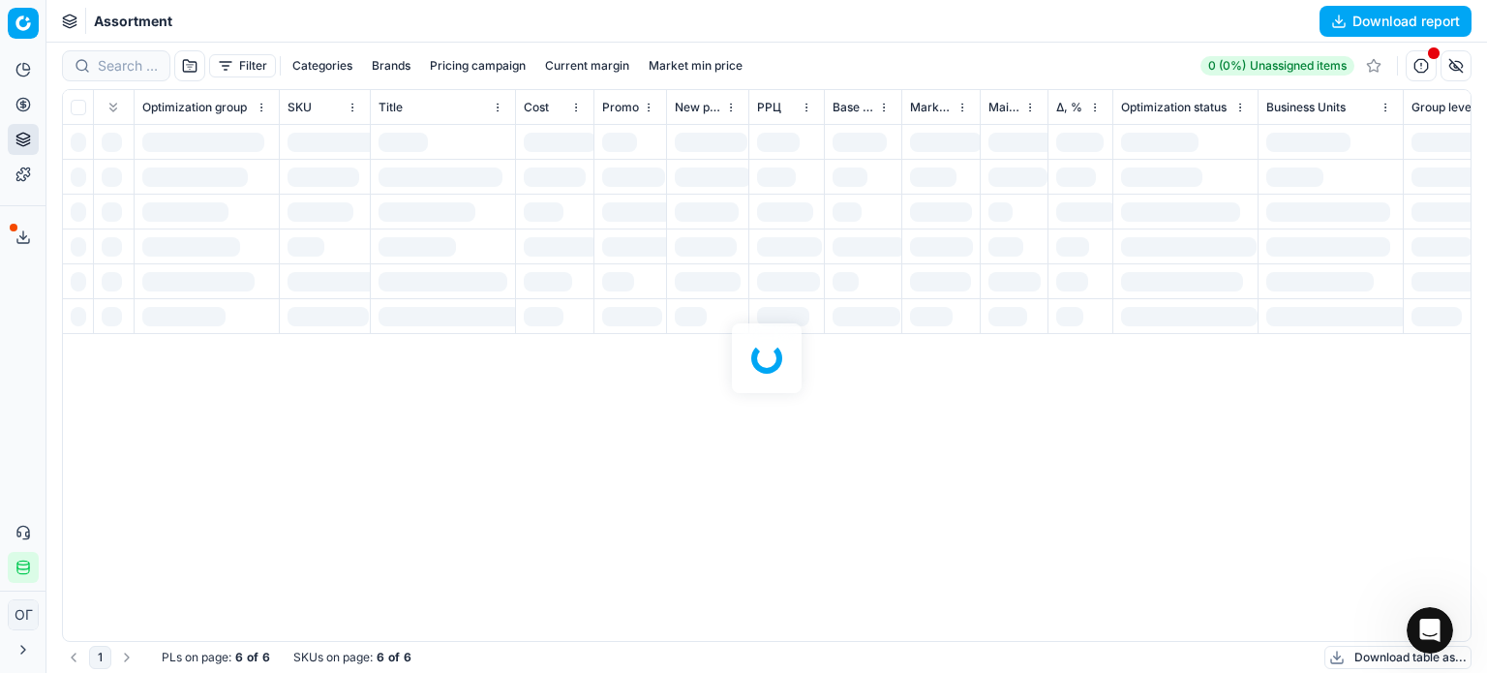
click at [262, 12] on div "Assortment Download report" at bounding box center [766, 21] width 1440 height 43
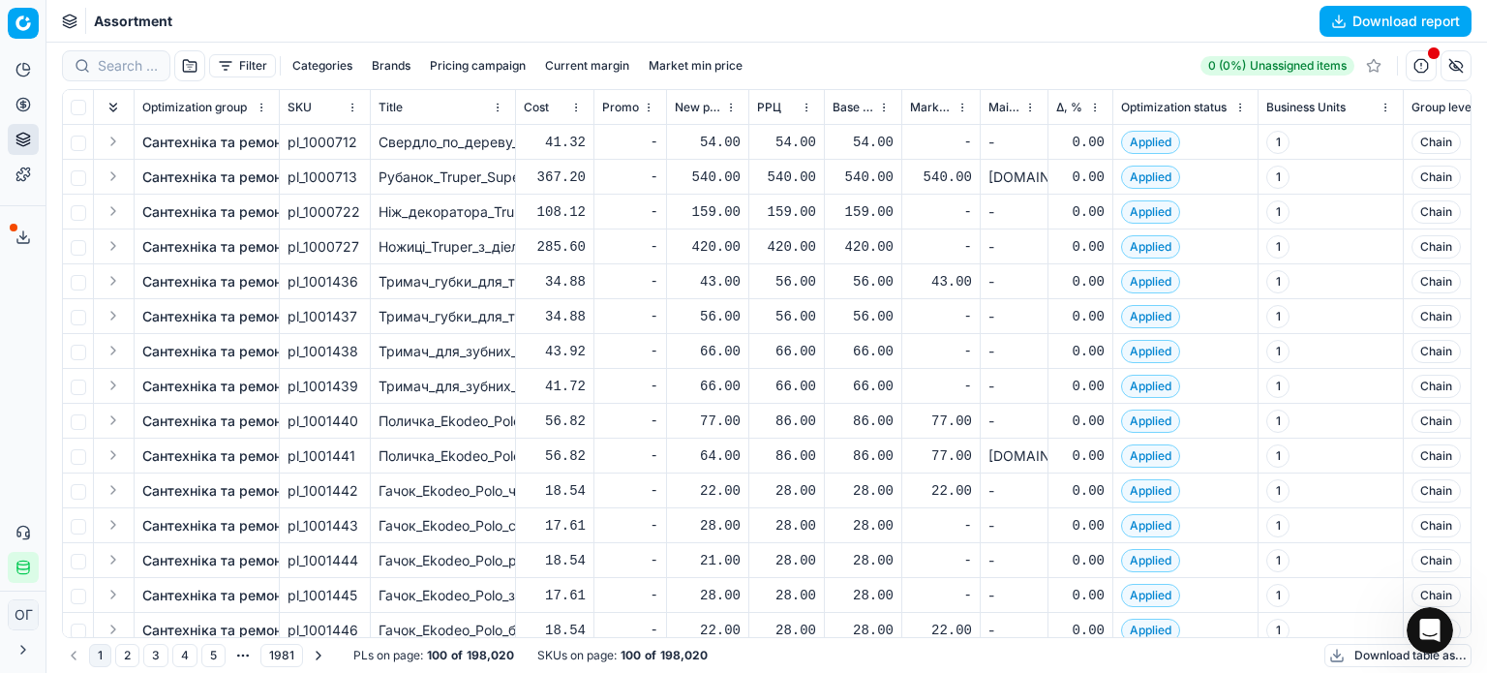
click at [228, 67] on button "Filter" at bounding box center [242, 65] width 67 height 23
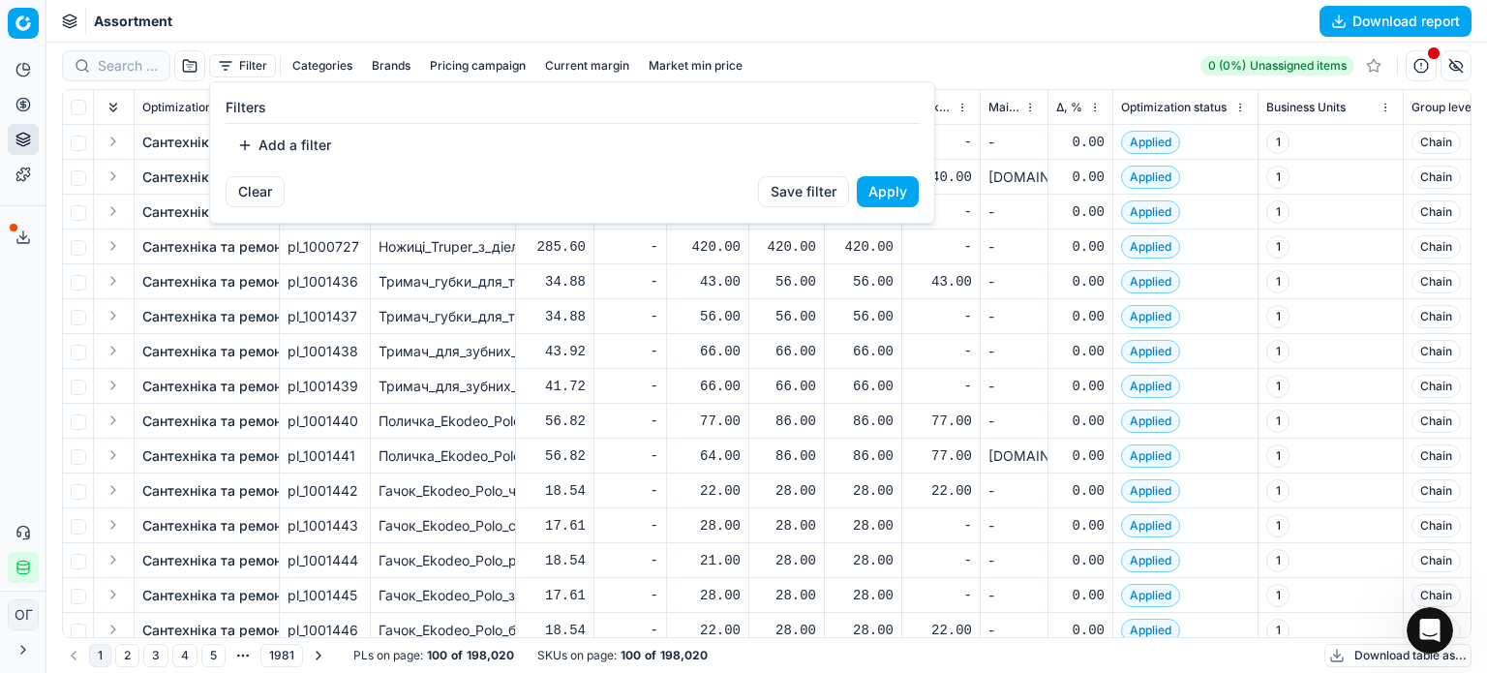
click at [288, 150] on button "Add a filter" at bounding box center [284, 145] width 117 height 31
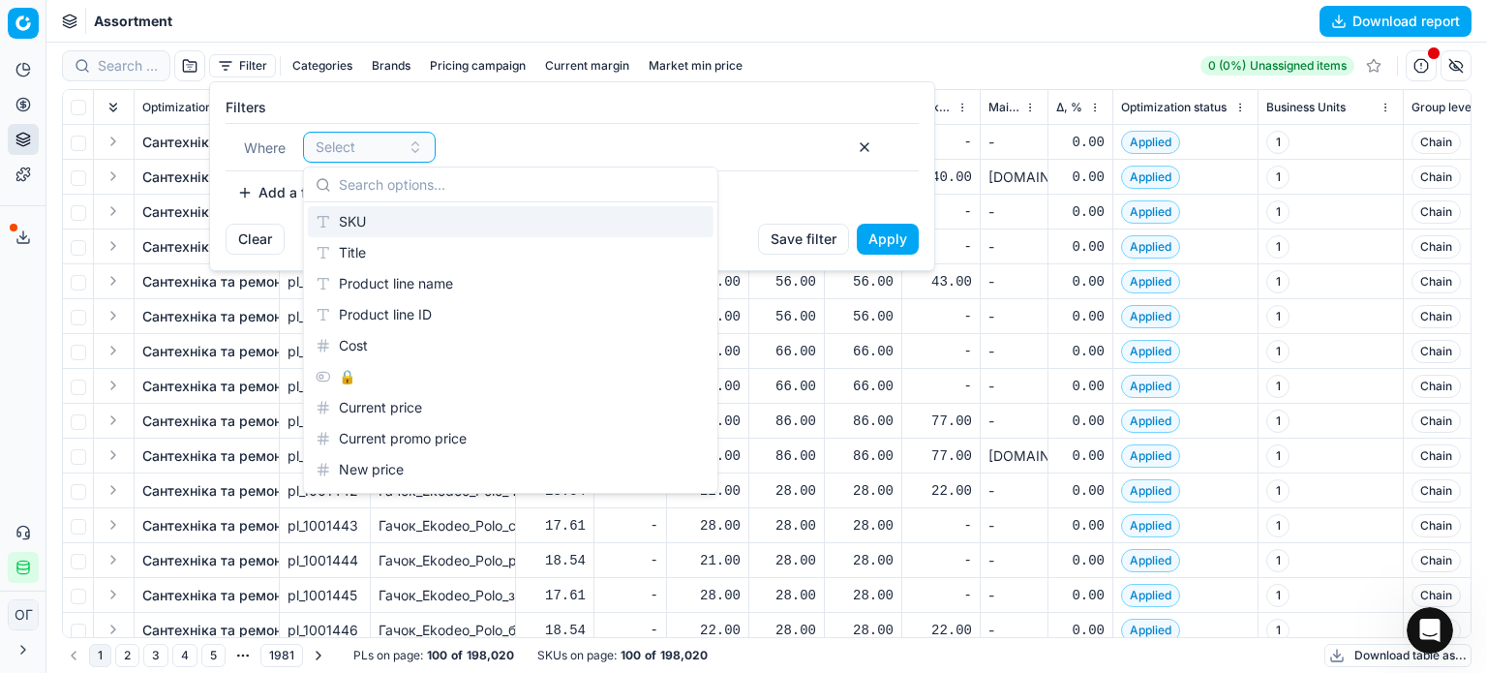
click at [327, 220] on div "SKU" at bounding box center [511, 221] width 406 height 31
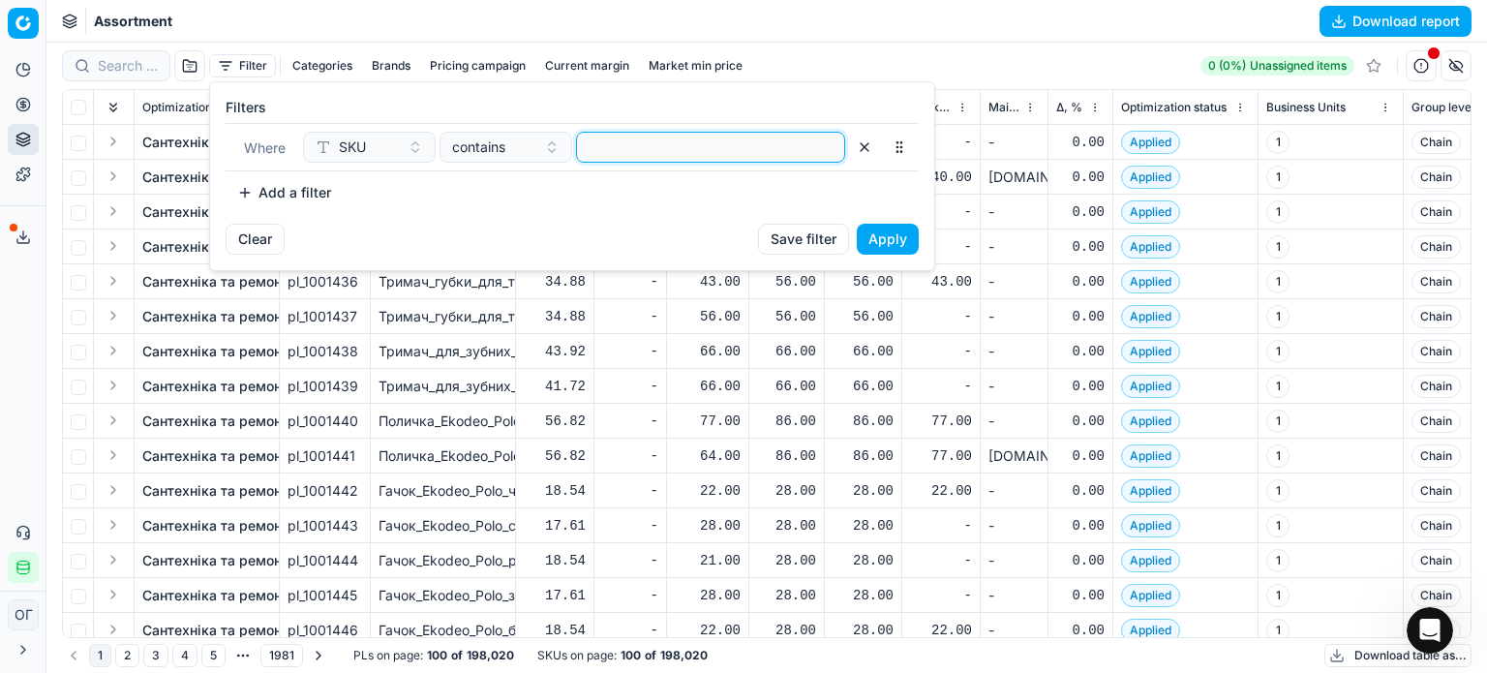
click at [594, 153] on input at bounding box center [711, 147] width 252 height 29
click at [891, 236] on button "Apply" at bounding box center [888, 239] width 62 height 31
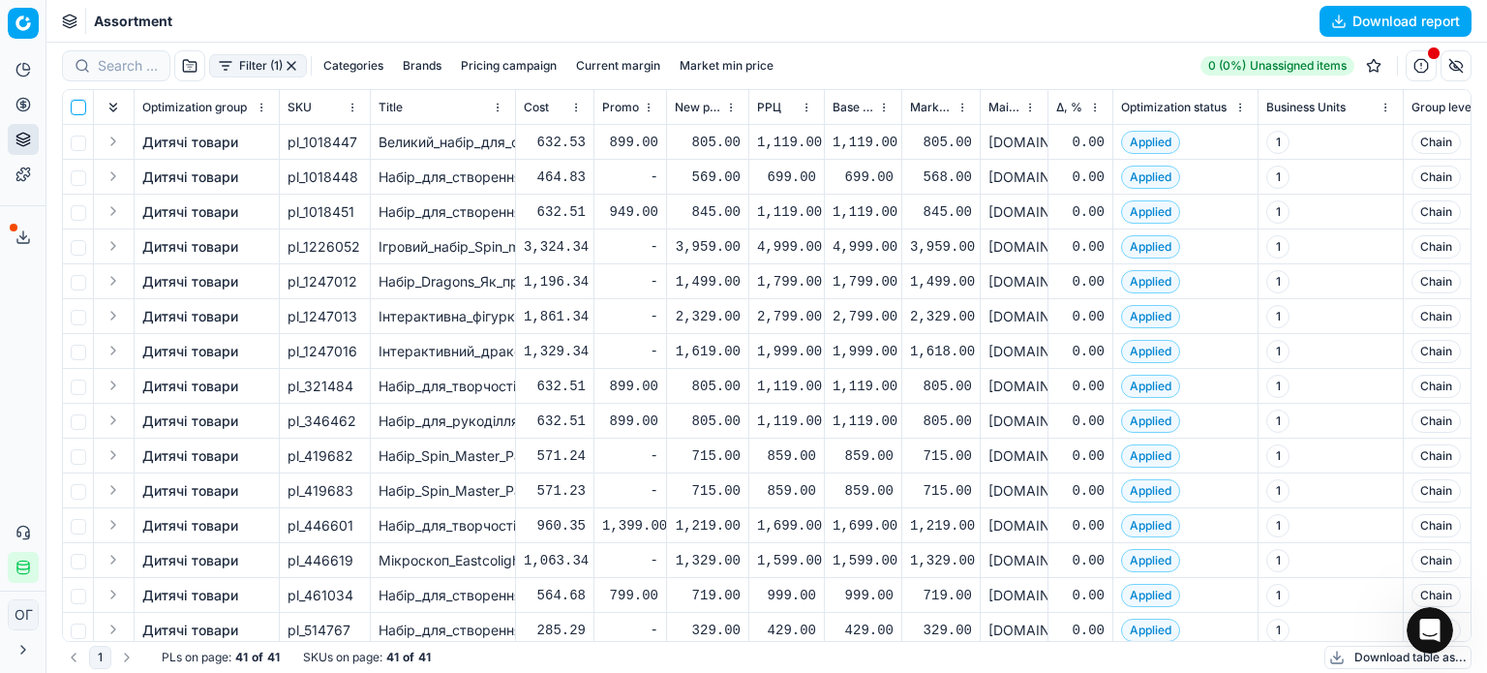
click at [83, 106] on input "checkbox" at bounding box center [78, 107] width 15 height 15
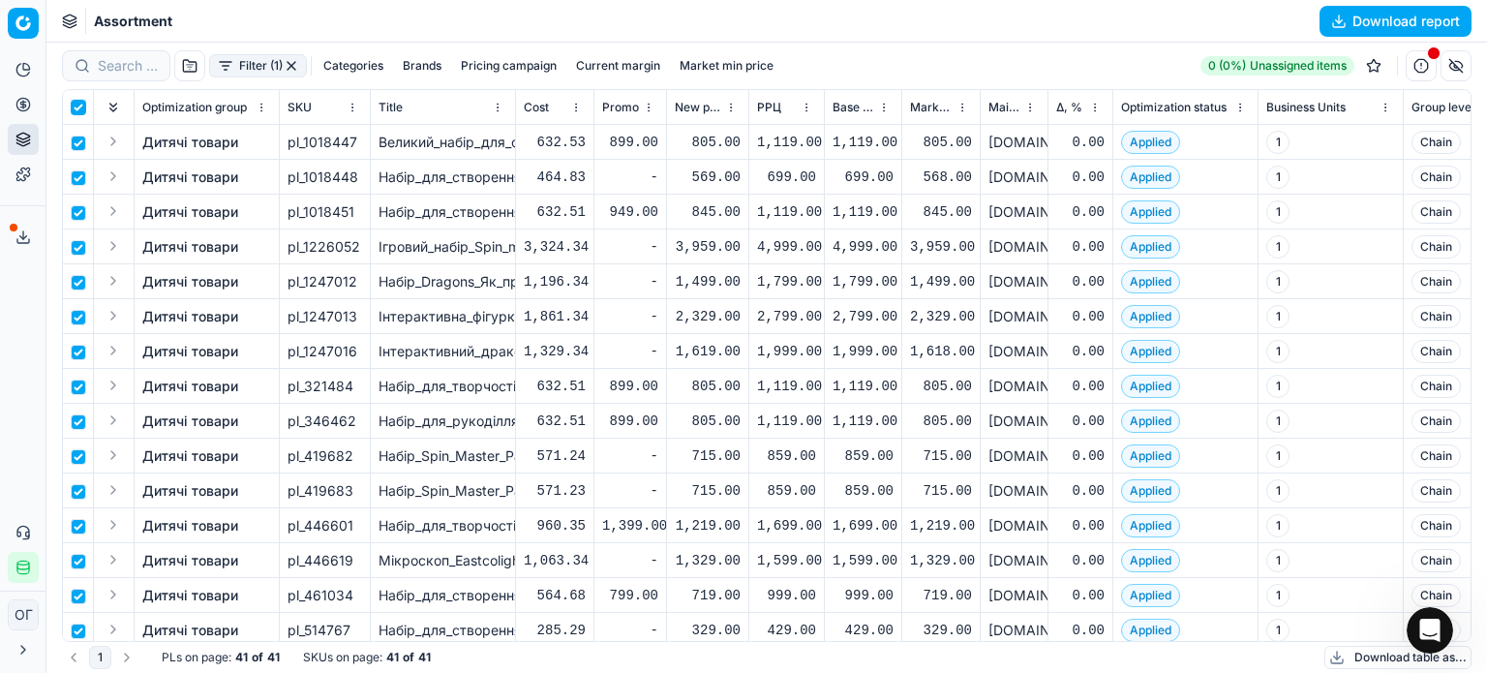
checkbox input "true"
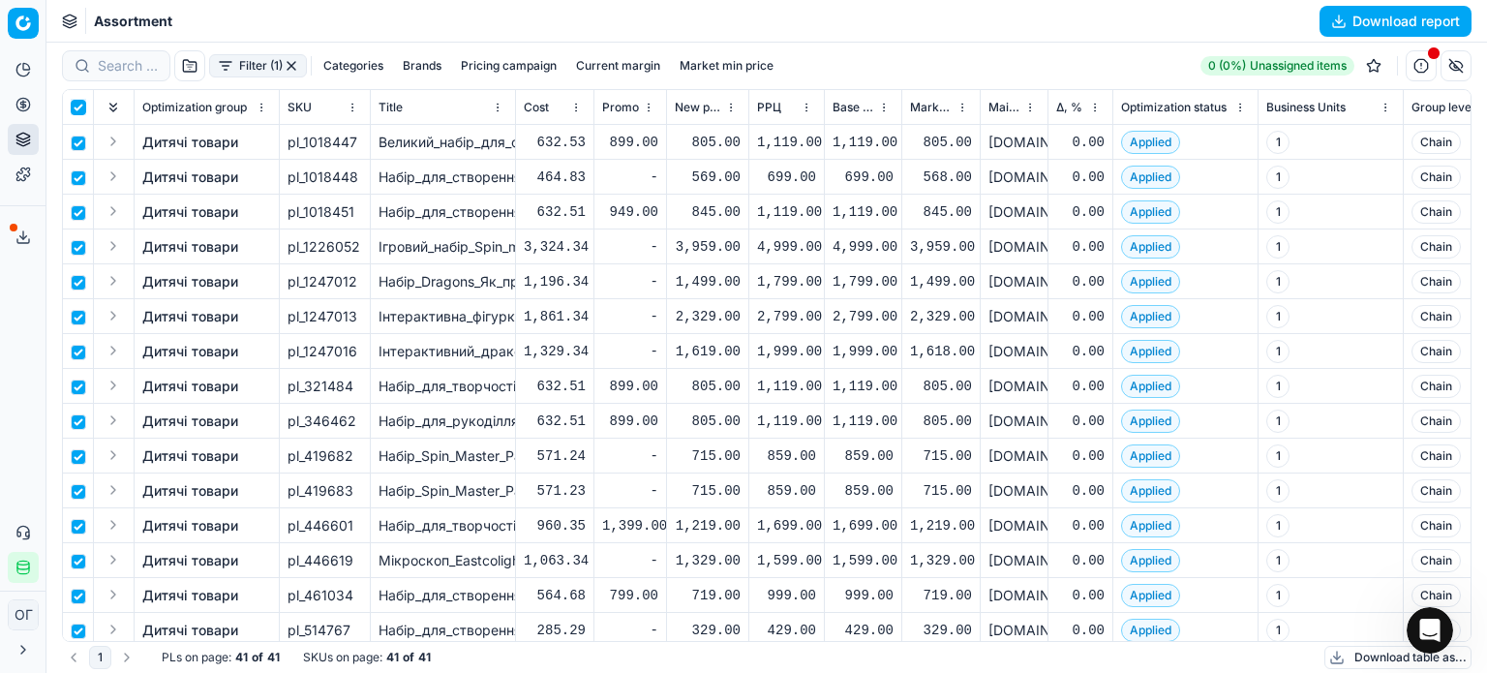
checkbox input "true"
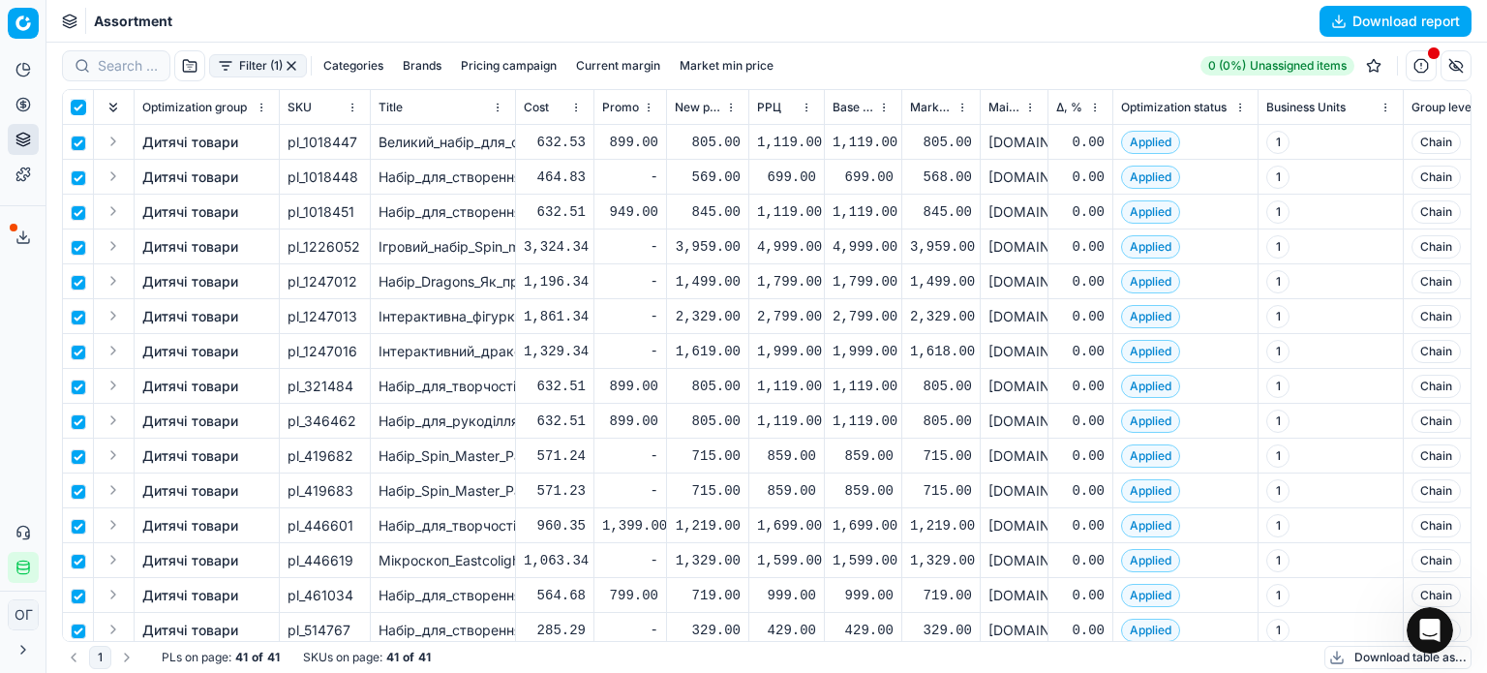
checkbox input "true"
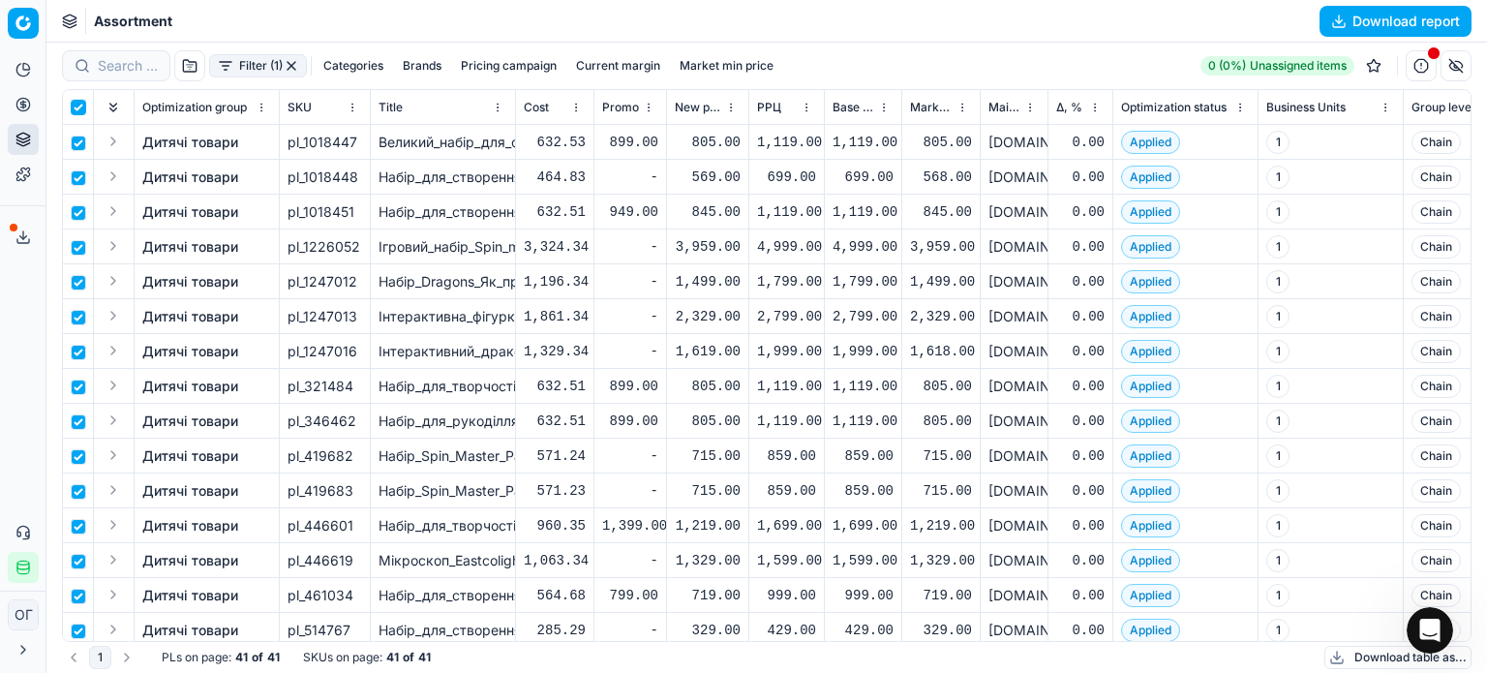
checkbox input "true"
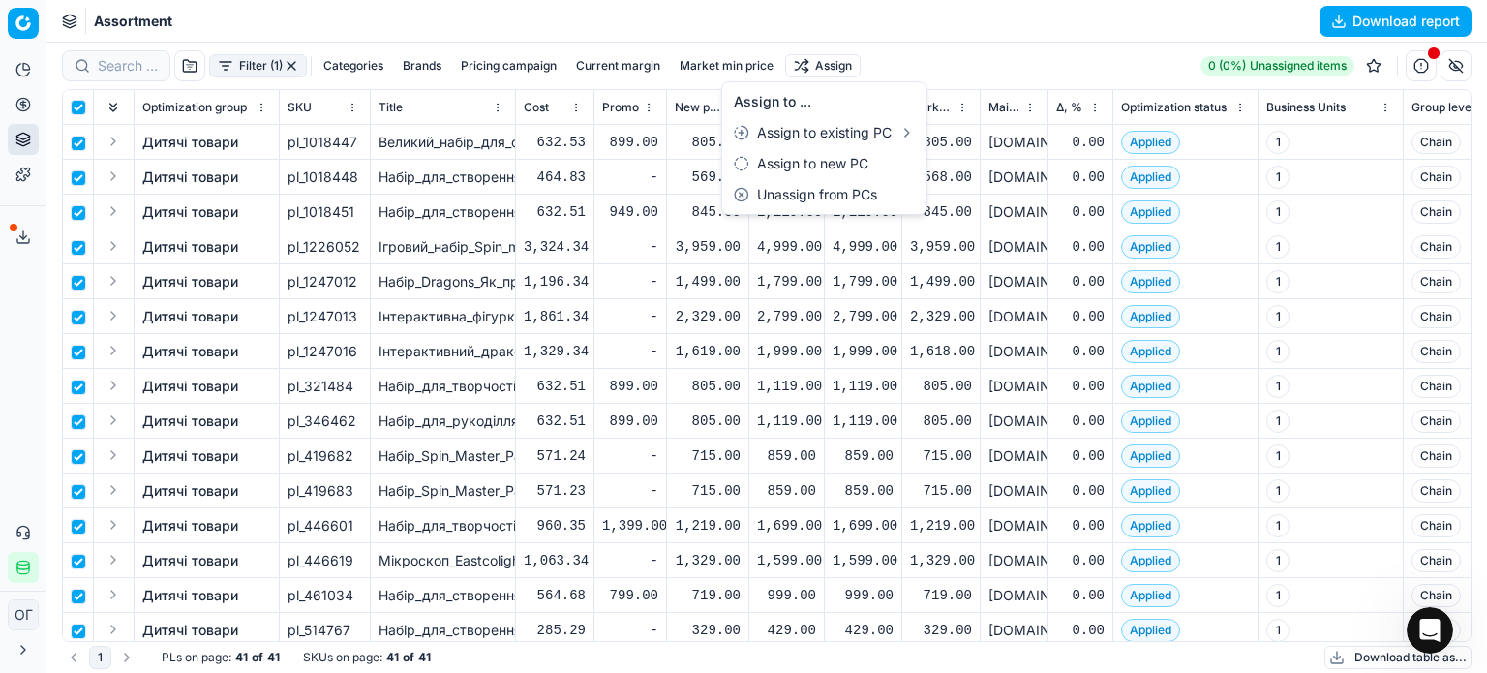
click at [819, 64] on html "Pricing platform Analytics Pricing Product portfolio Templates Export service 1…" at bounding box center [743, 336] width 1487 height 673
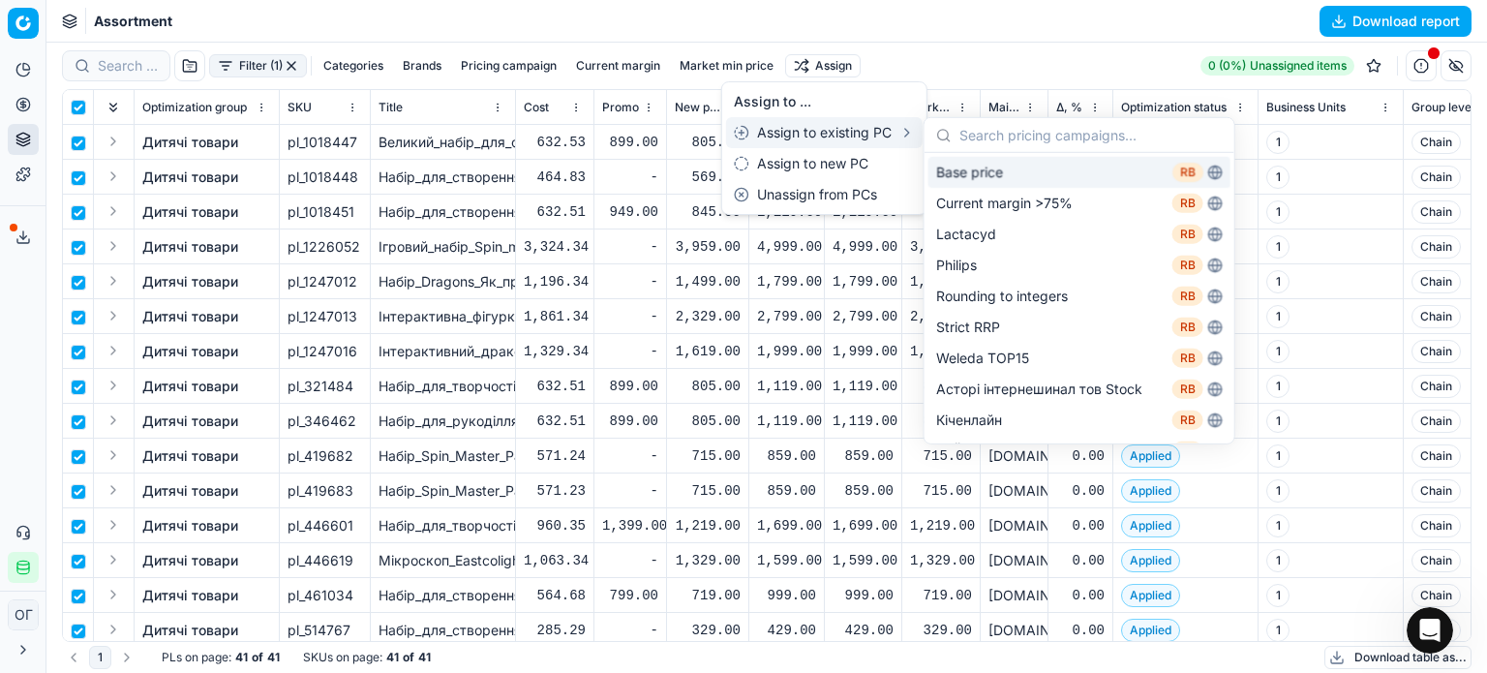
click at [991, 170] on div "Base price RB" at bounding box center [1079, 172] width 302 height 31
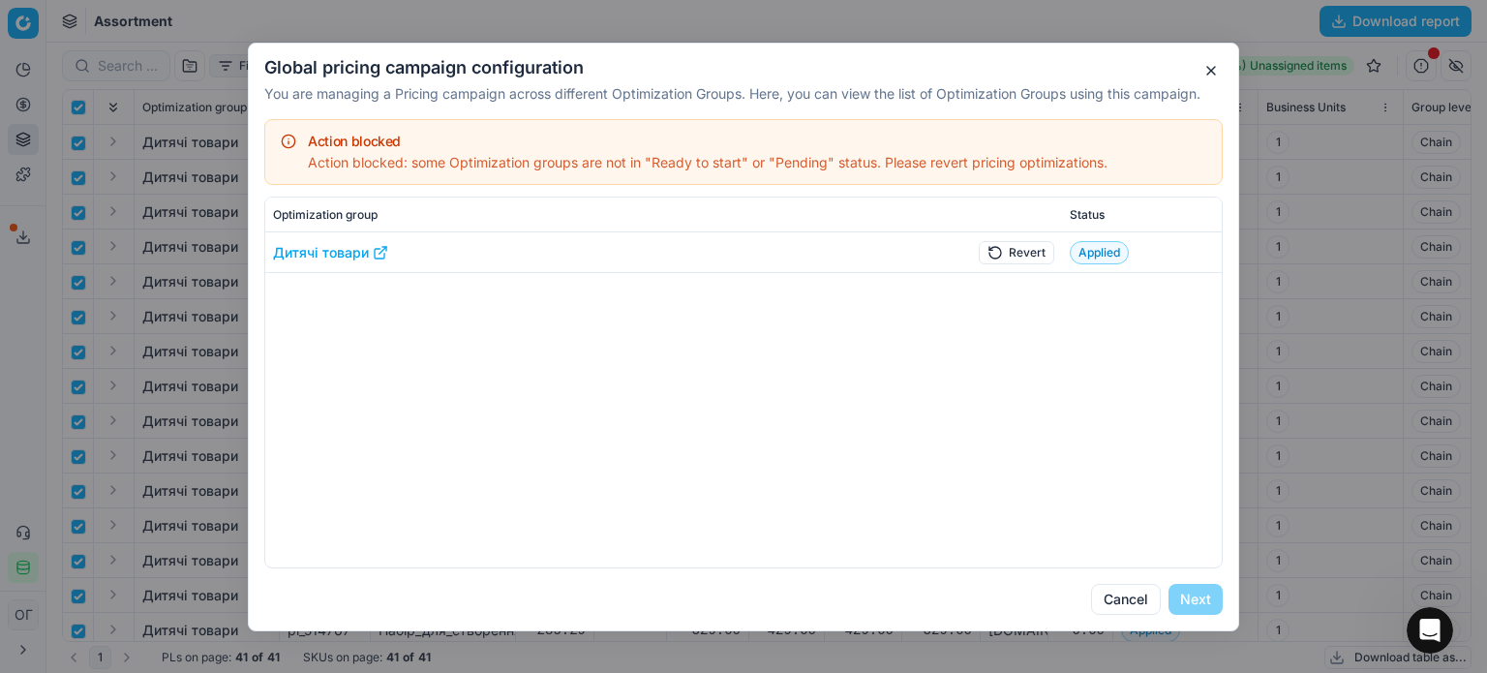
click at [1001, 254] on button "Revert" at bounding box center [1017, 251] width 76 height 23
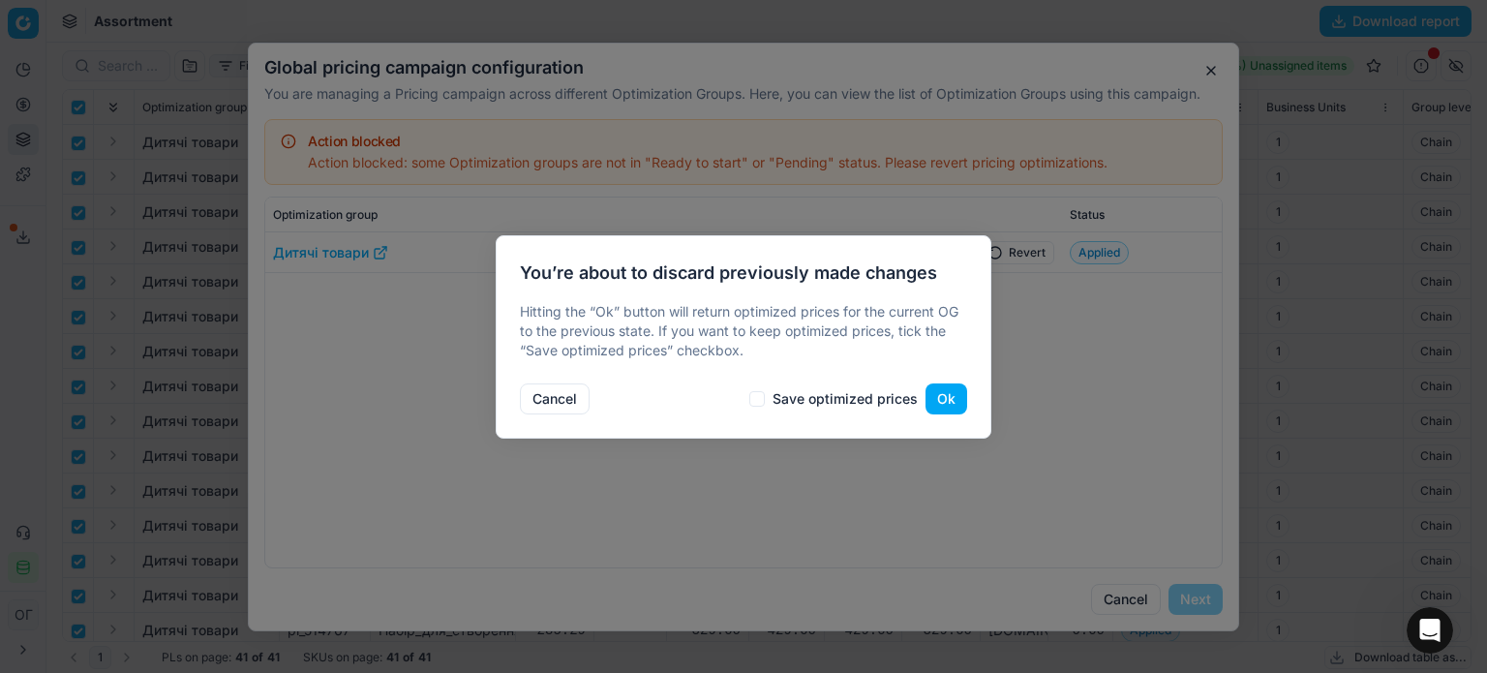
click at [771, 399] on label "Save optimized prices" at bounding box center [833, 398] width 168 height 15
click at [765, 399] on input "Save optimized prices" at bounding box center [756, 398] width 15 height 15
checkbox input "true"
click at [951, 390] on button "Ok" at bounding box center [946, 398] width 42 height 31
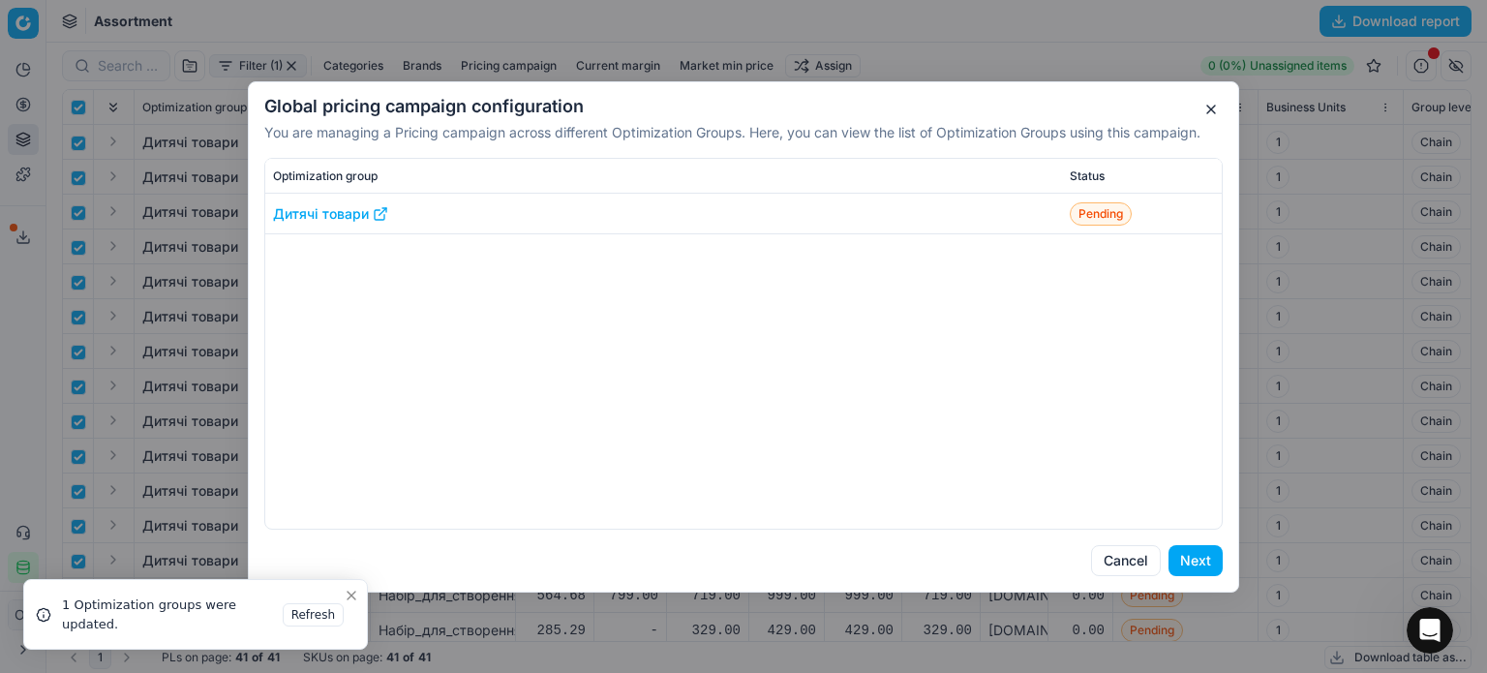
click at [1193, 564] on button "Next" at bounding box center [1195, 560] width 54 height 31
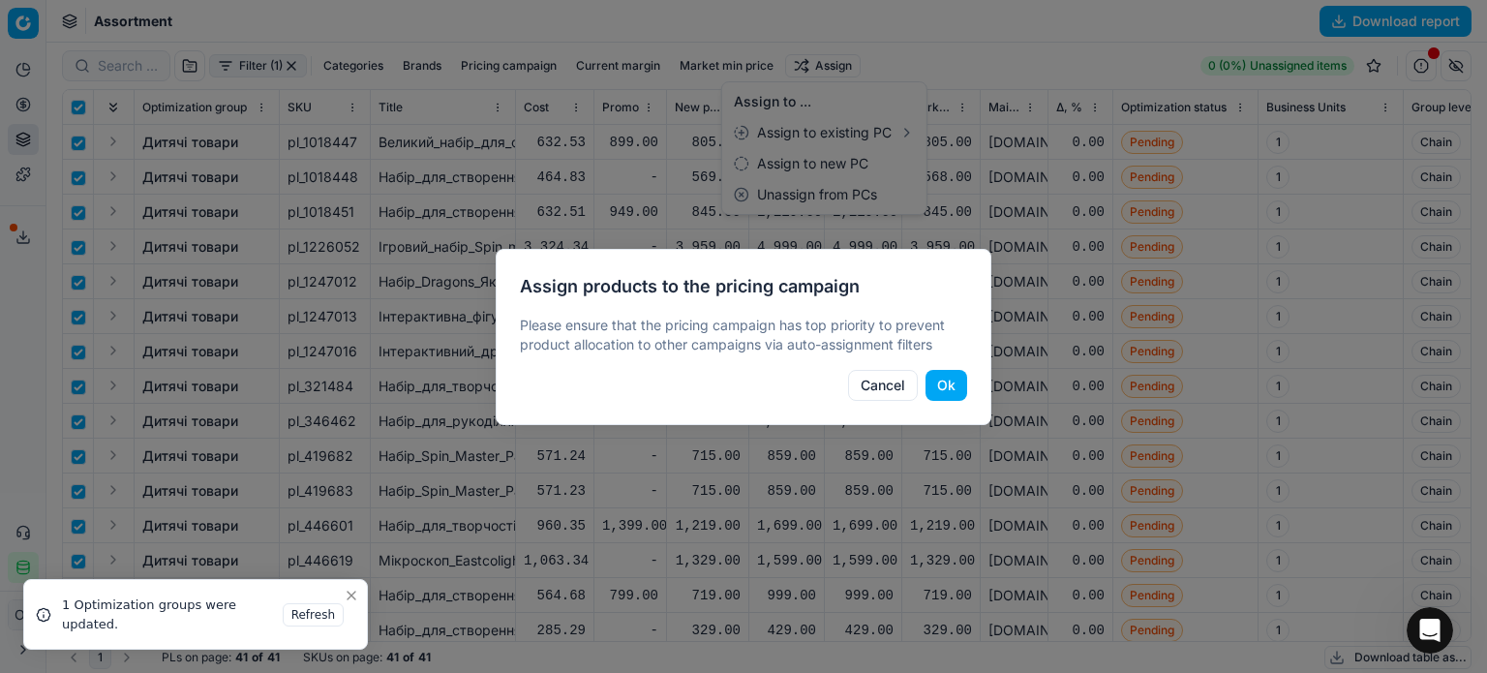
click at [968, 381] on div "Assign products to the pricing campaign Please ensure that the pricing campaign…" at bounding box center [744, 337] width 496 height 176
click at [964, 385] on button "Ok" at bounding box center [946, 385] width 42 height 31
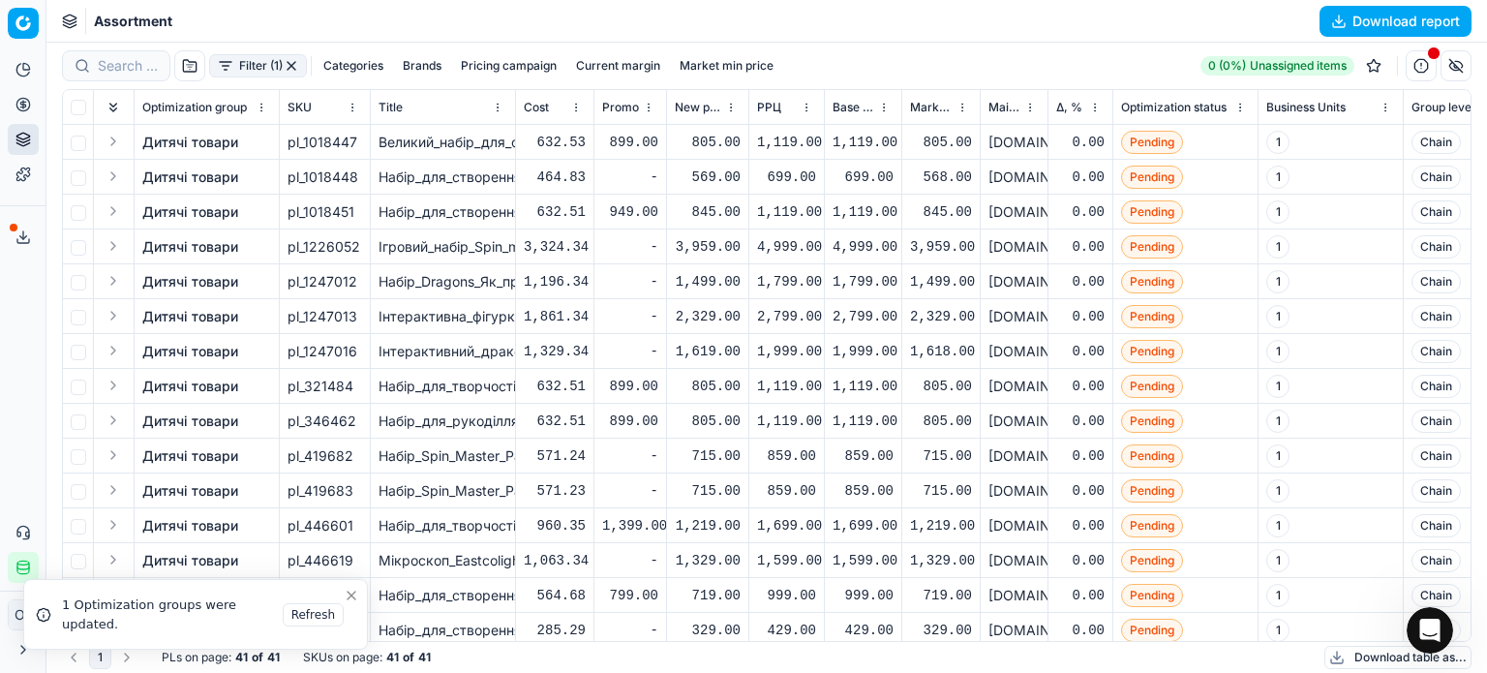
click at [289, 62] on button "button" at bounding box center [291, 65] width 15 height 15
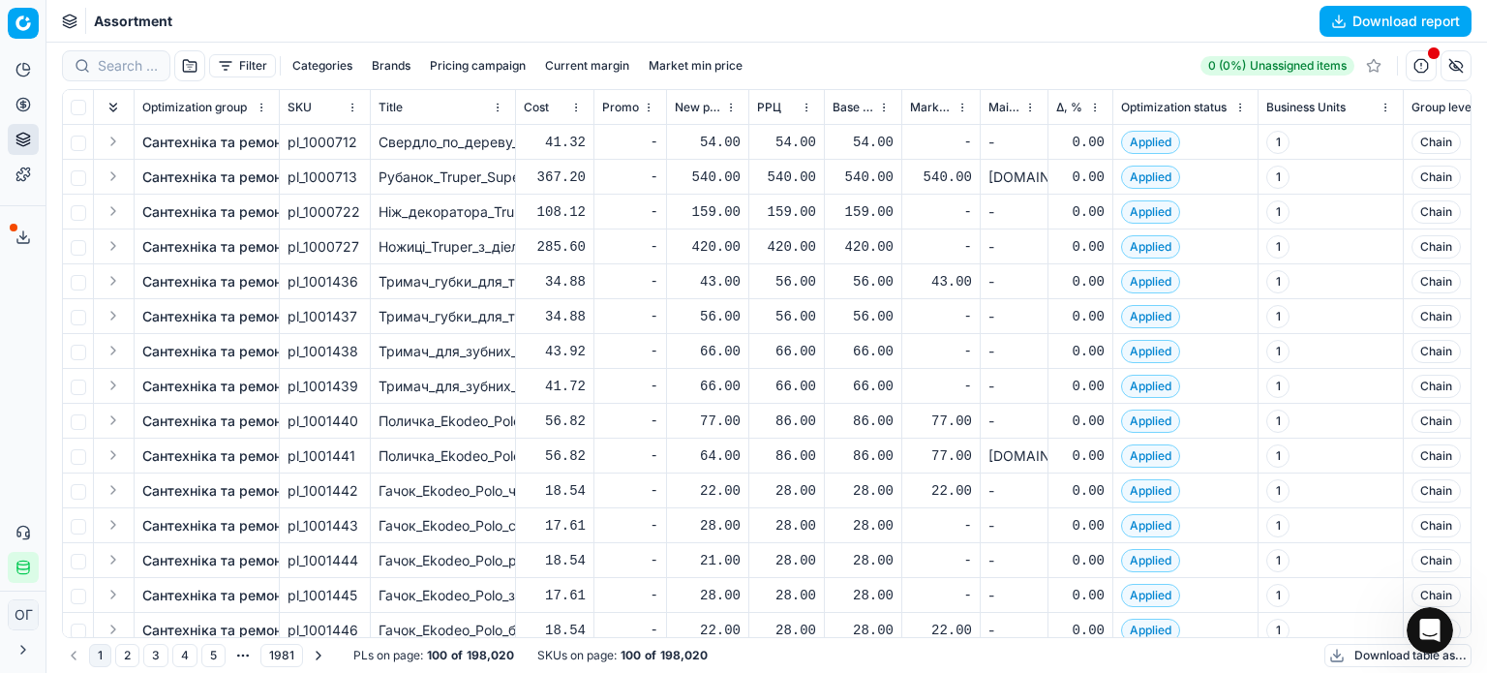
click at [256, 60] on button "Filter" at bounding box center [242, 65] width 67 height 23
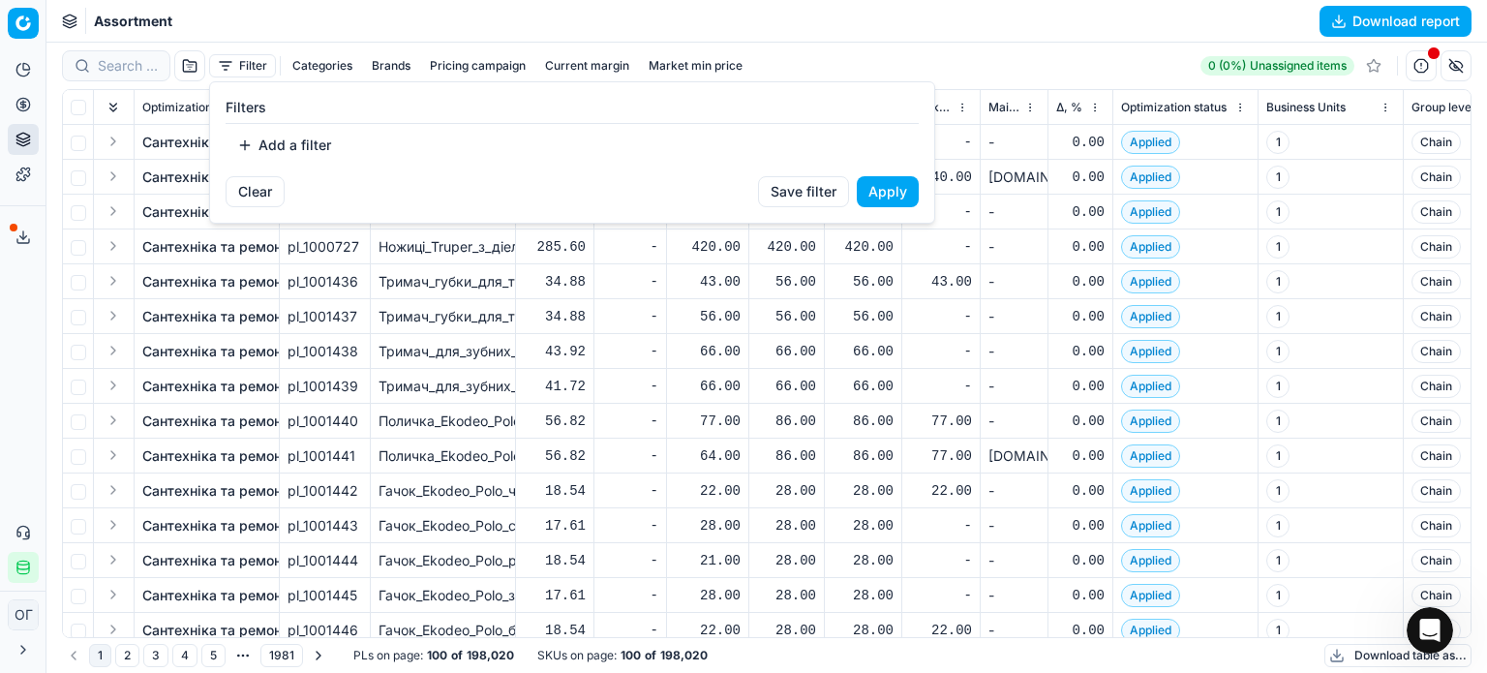
click at [289, 145] on button "Add a filter" at bounding box center [284, 145] width 117 height 31
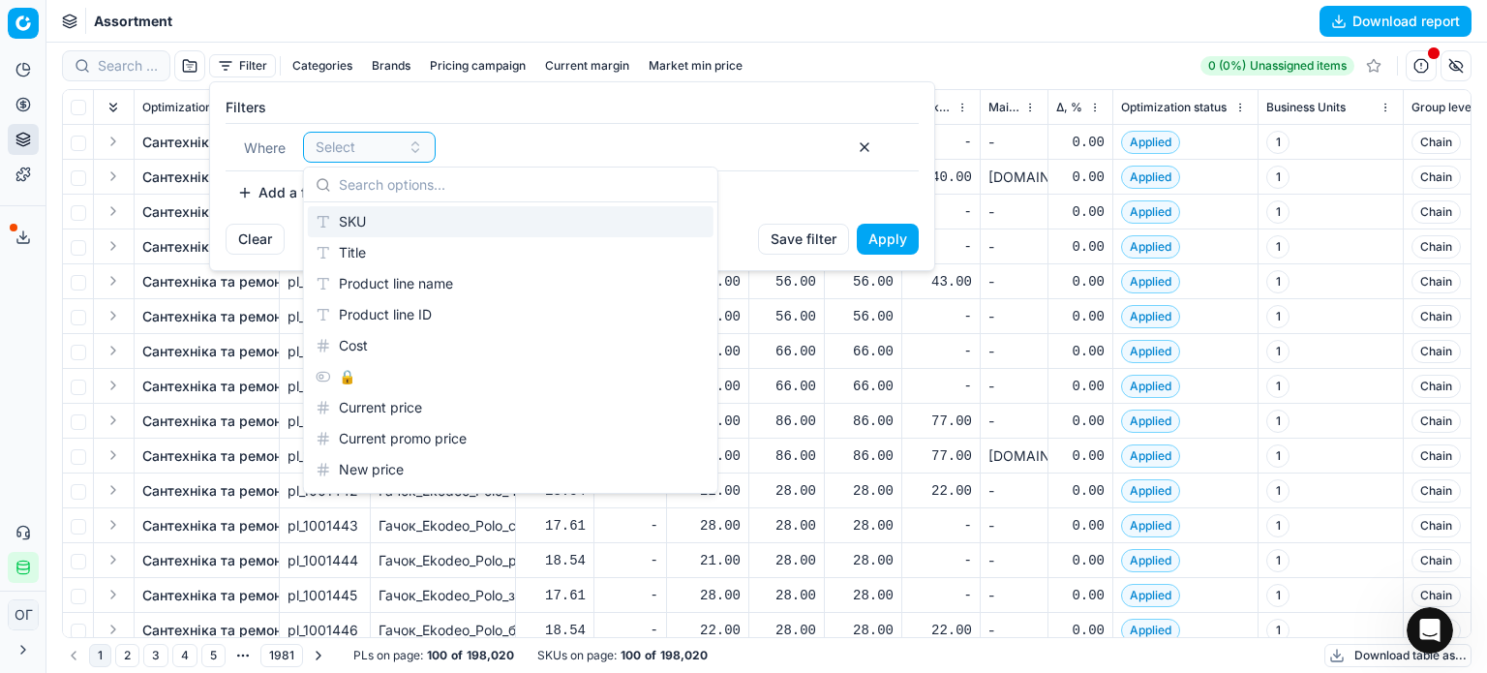
click at [332, 214] on div "SKU" at bounding box center [511, 221] width 406 height 31
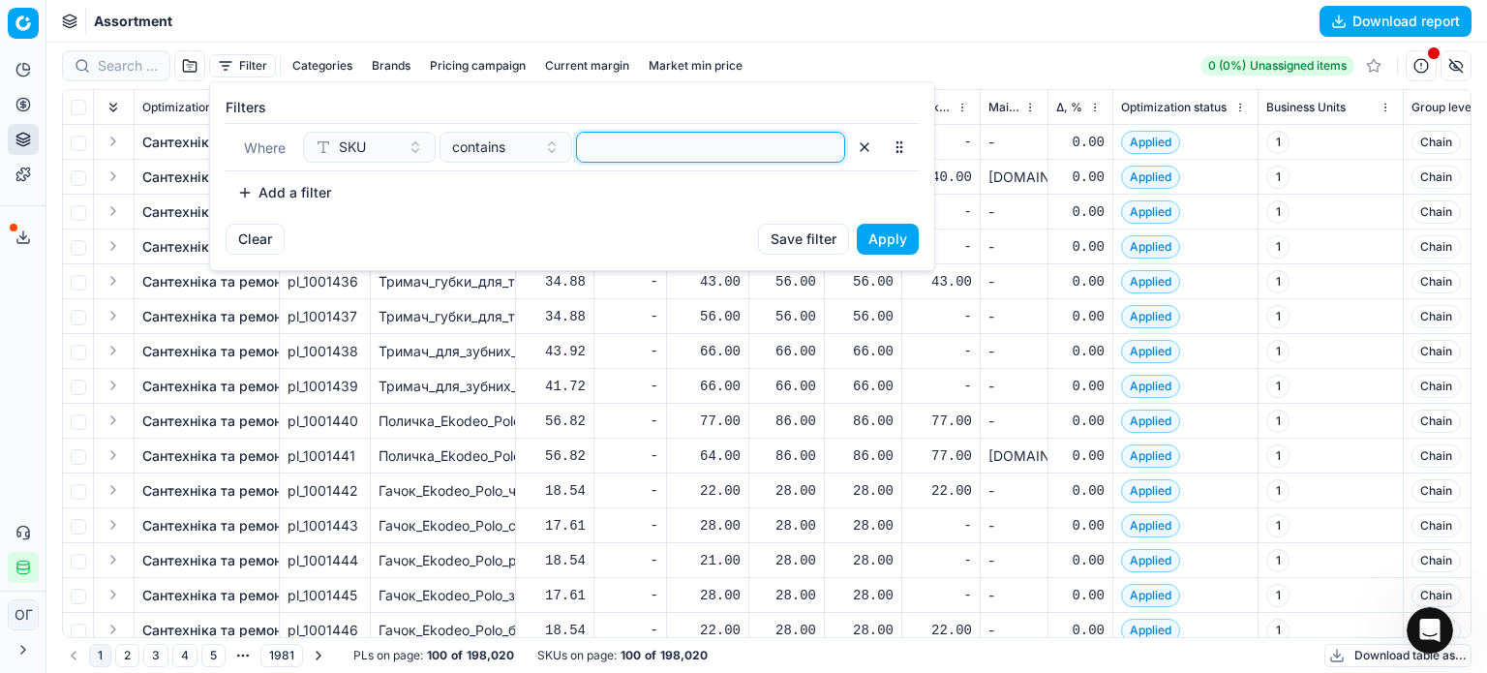
click at [593, 135] on input at bounding box center [711, 147] width 252 height 29
drag, startPoint x: 890, startPoint y: 227, endPoint x: 897, endPoint y: 235, distance: 11.0
click at [891, 227] on button "Apply" at bounding box center [888, 239] width 62 height 31
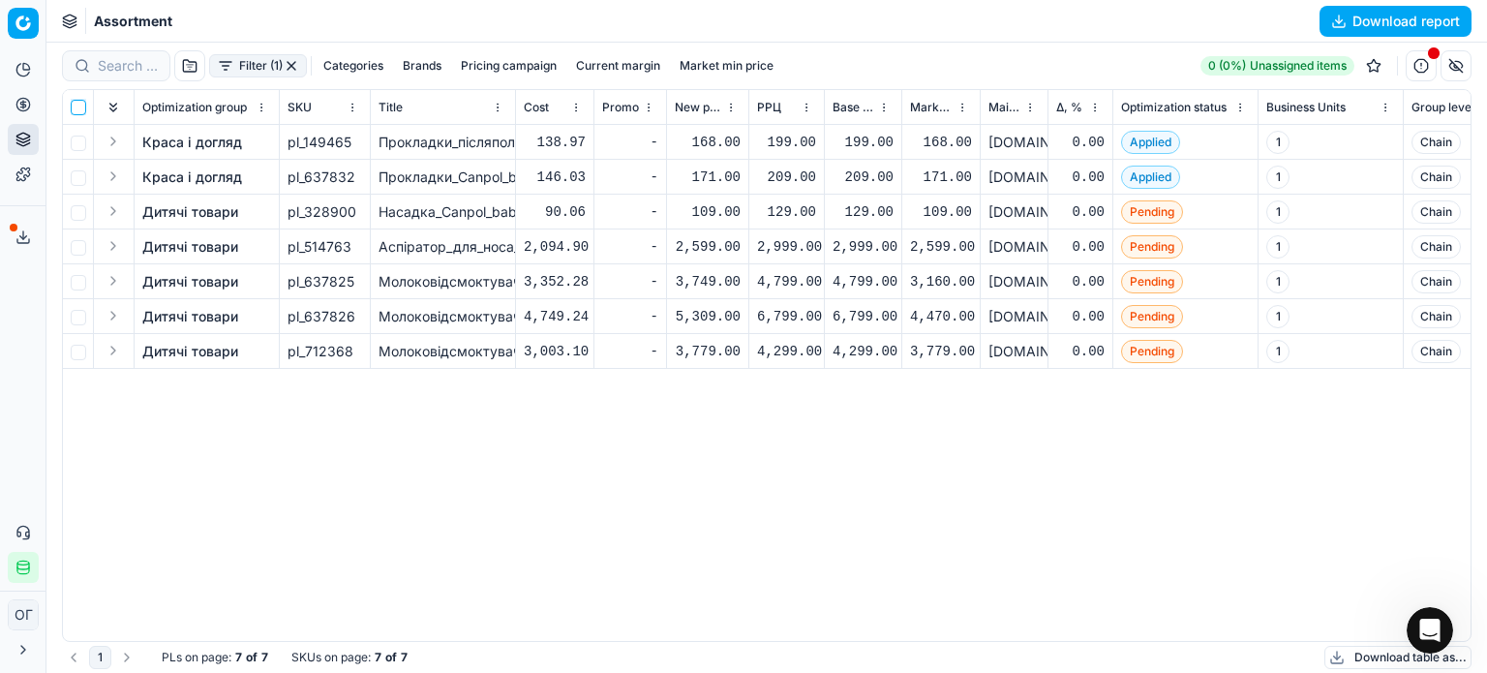
click at [78, 110] on input "checkbox" at bounding box center [78, 107] width 15 height 15
checkbox input "true"
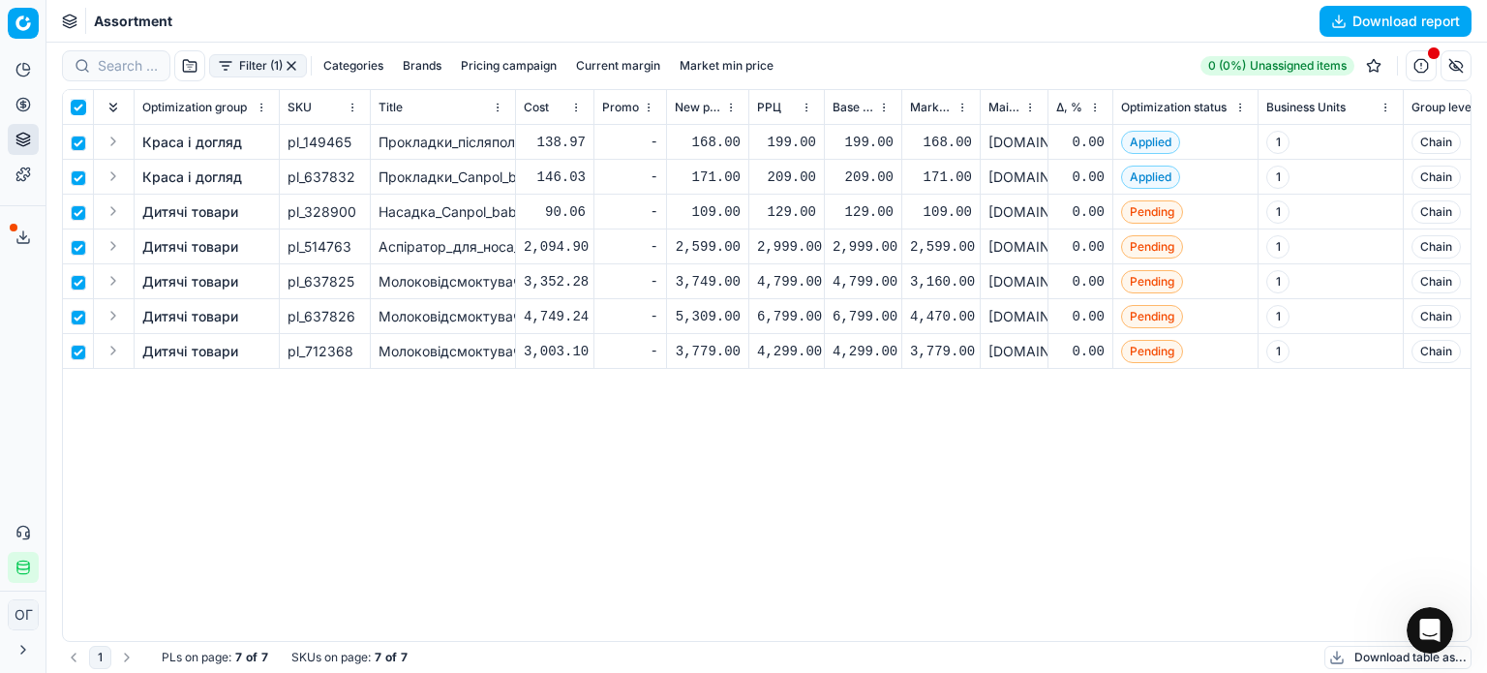
checkbox input "true"
click at [815, 53] on html "Pricing platform Analytics Pricing Product portfolio Templates Export service 1…" at bounding box center [743, 336] width 1487 height 673
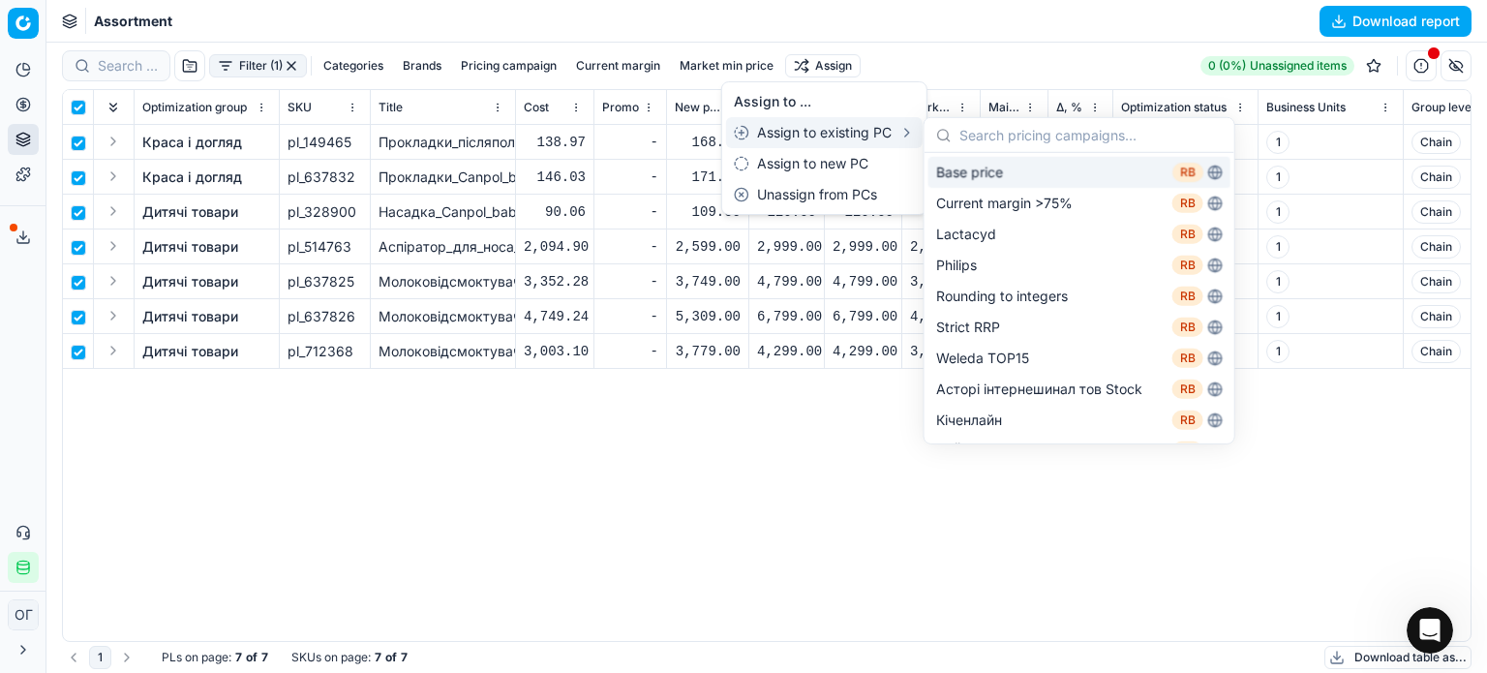
click at [975, 168] on div "Base price RB" at bounding box center [1079, 172] width 302 height 31
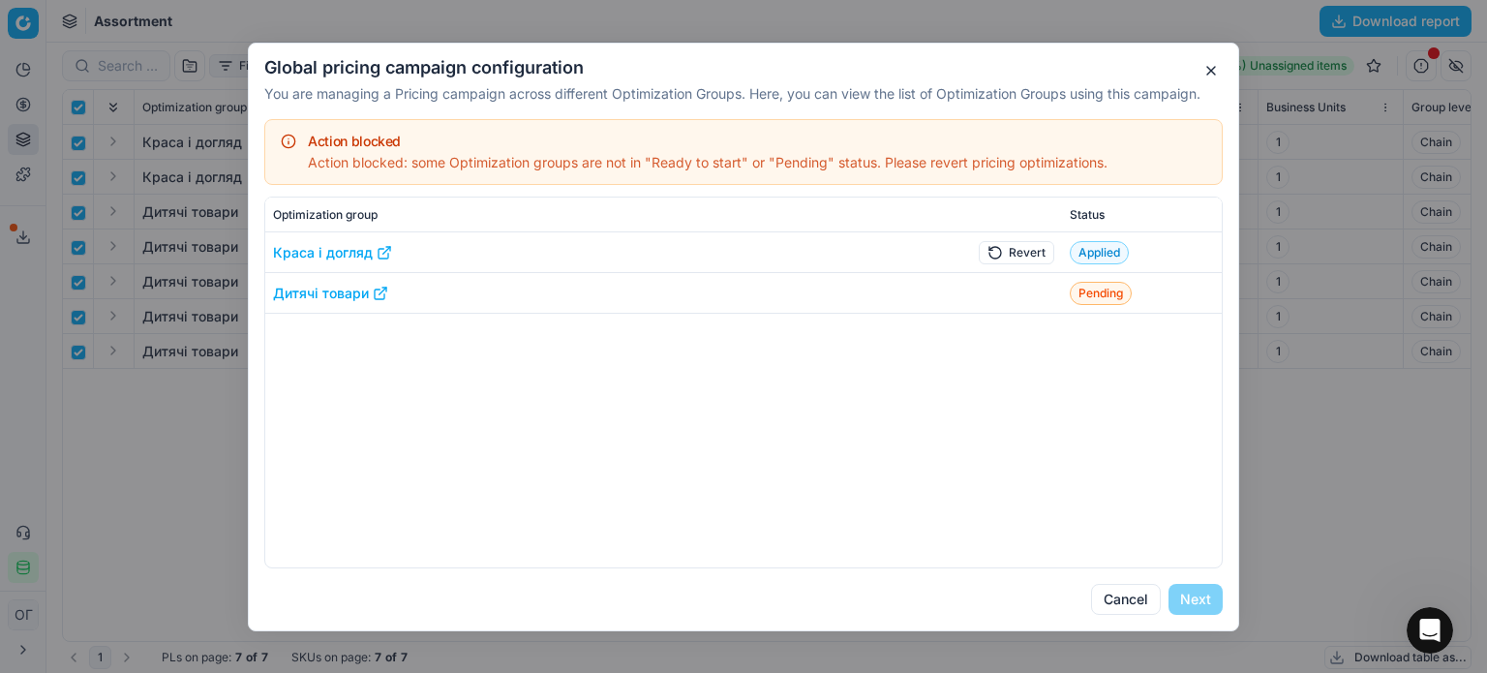
click at [994, 249] on button "Revert" at bounding box center [1017, 251] width 76 height 23
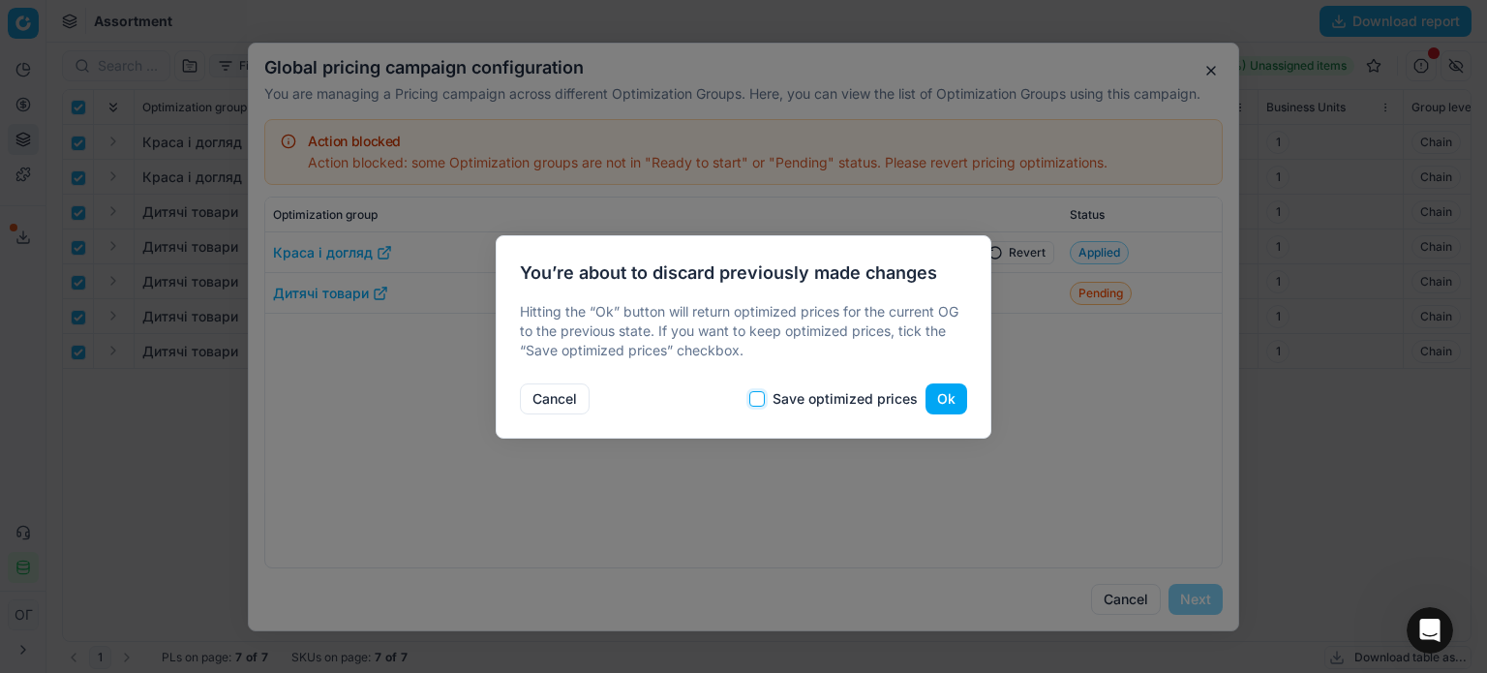
click at [765, 398] on input "Save optimized prices" at bounding box center [756, 398] width 15 height 15
checkbox input "true"
click at [947, 398] on button "Ok" at bounding box center [946, 398] width 42 height 31
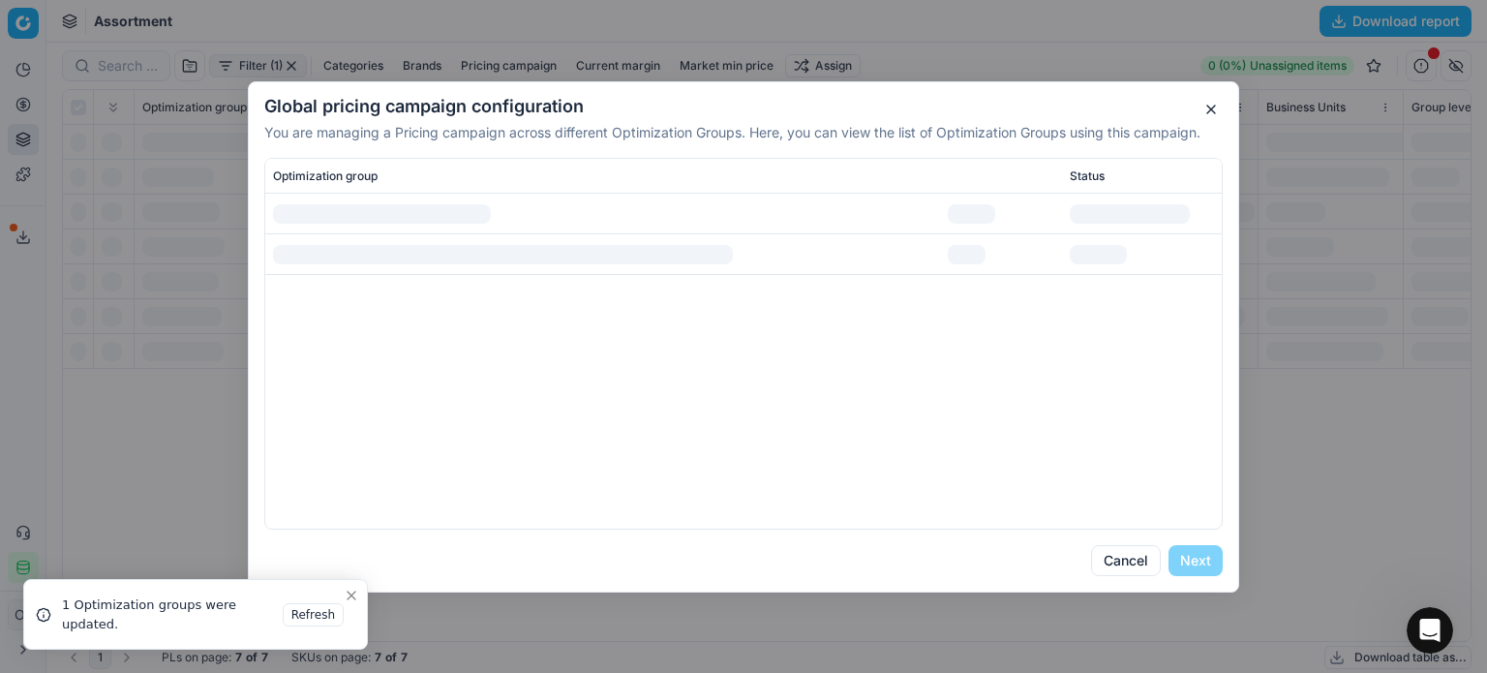
click at [1188, 539] on div "Global pricing campaign configuration You are managing a Pricing campaign acros…" at bounding box center [743, 336] width 991 height 511
click at [1193, 558] on button "Next" at bounding box center [1195, 560] width 54 height 31
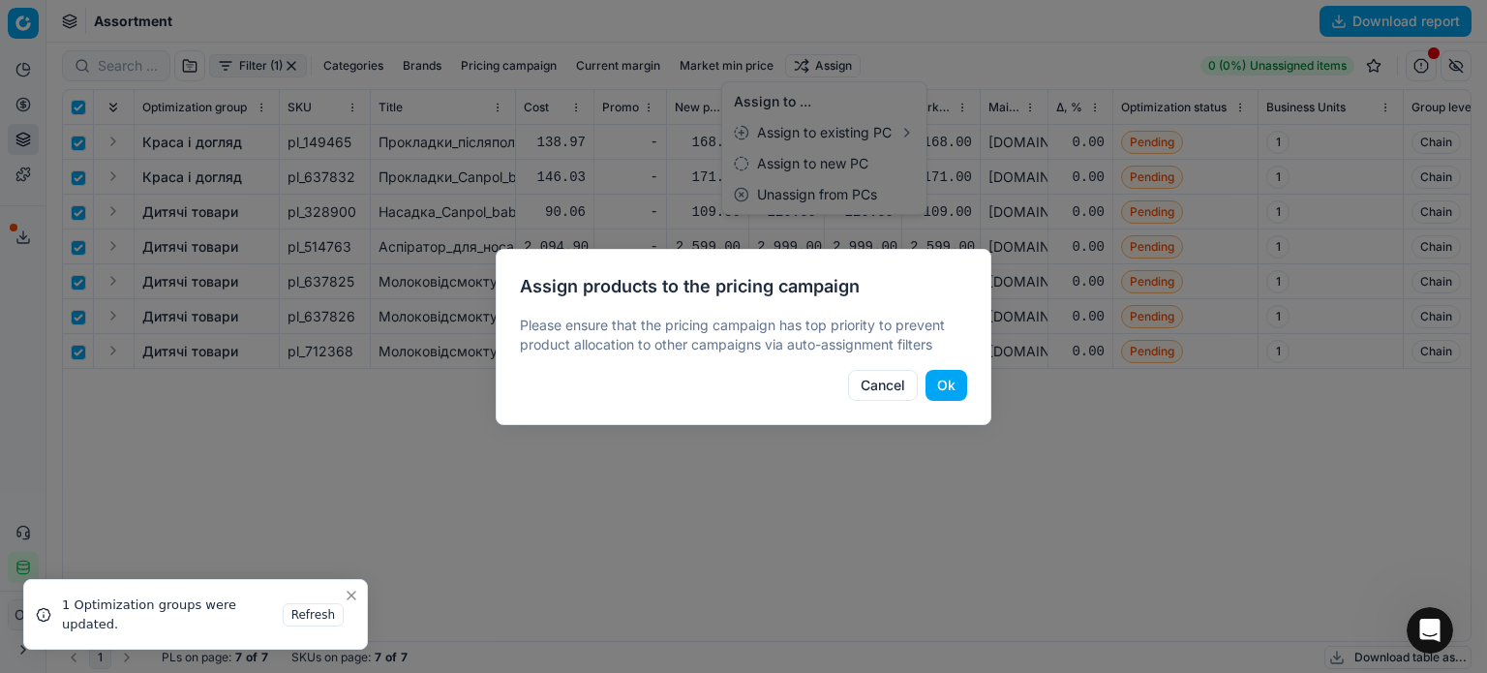
click at [960, 386] on button "Ok" at bounding box center [946, 385] width 42 height 31
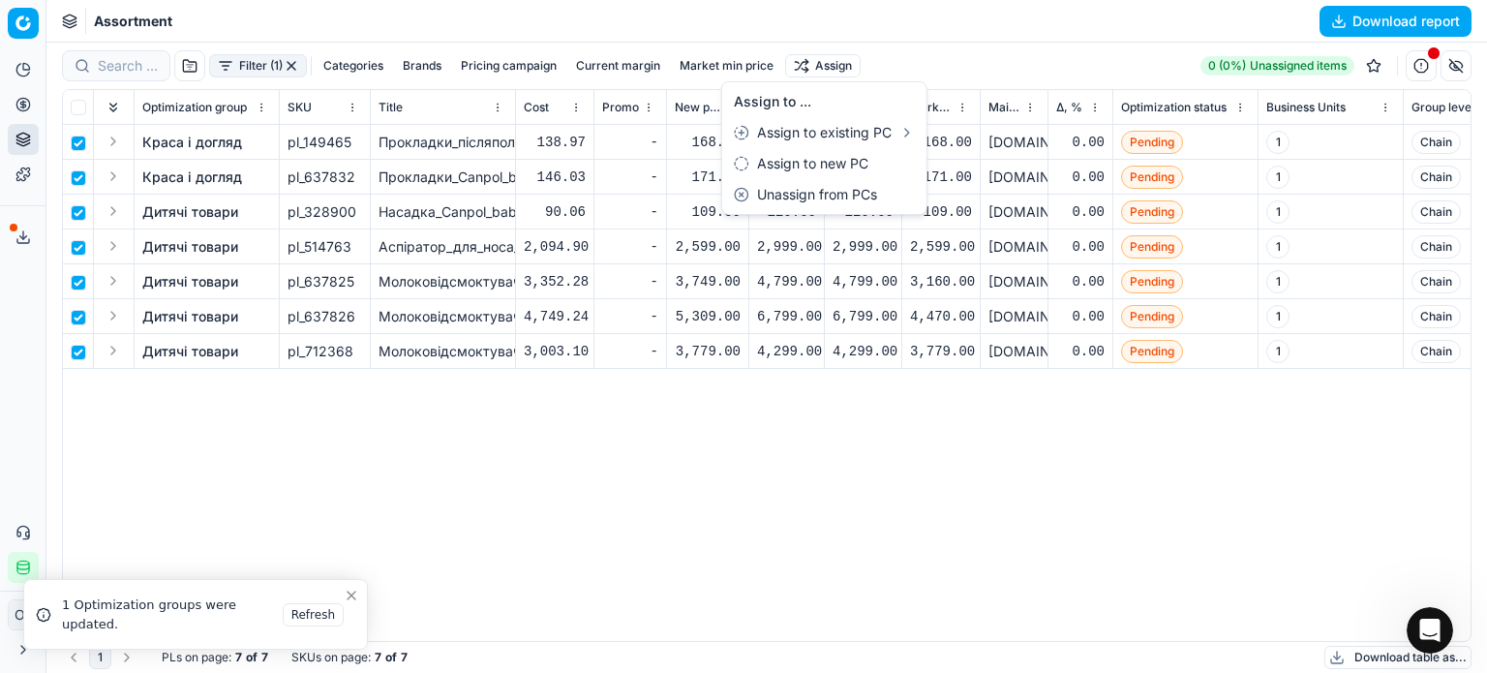
checkbox input "false"
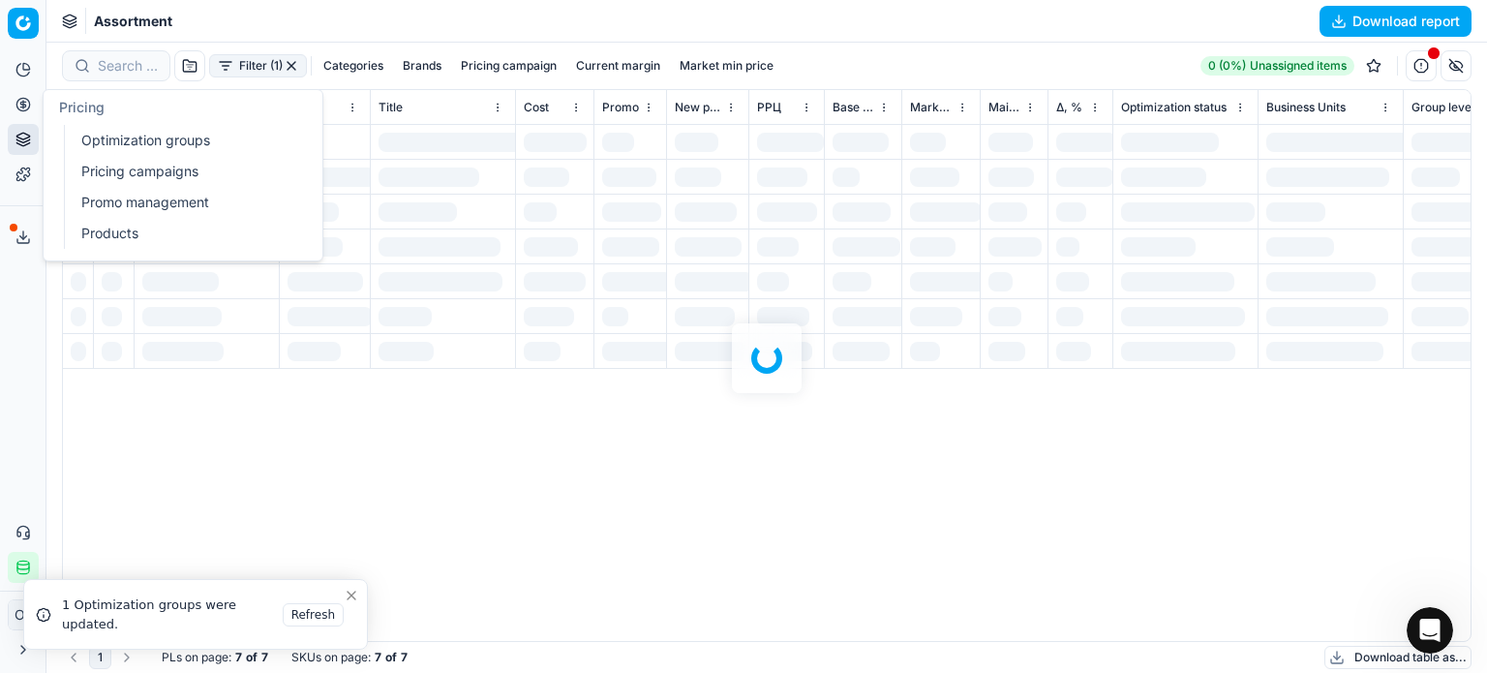
click at [101, 146] on link "Optimization groups" at bounding box center [187, 140] width 226 height 27
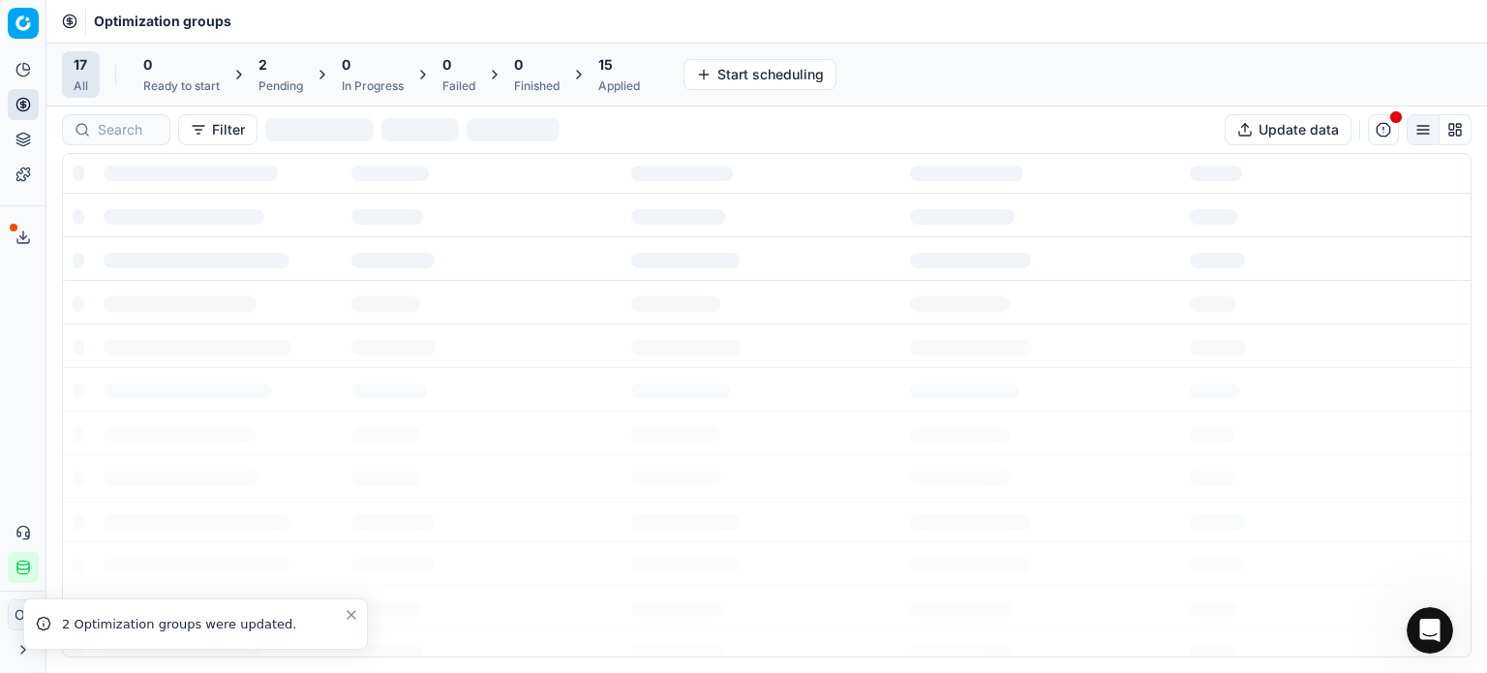
click at [276, 78] on div "Pending" at bounding box center [280, 85] width 45 height 15
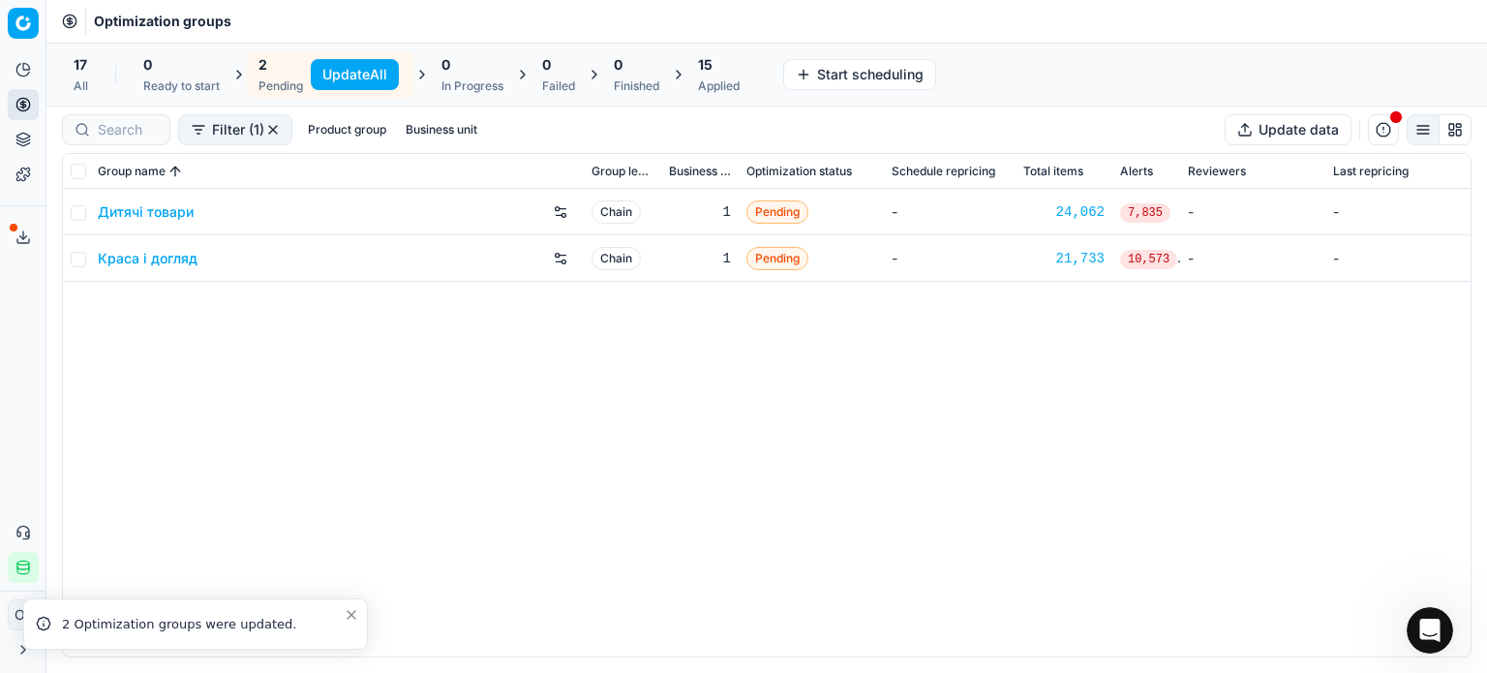
click at [337, 67] on button "Update All" at bounding box center [355, 74] width 88 height 31
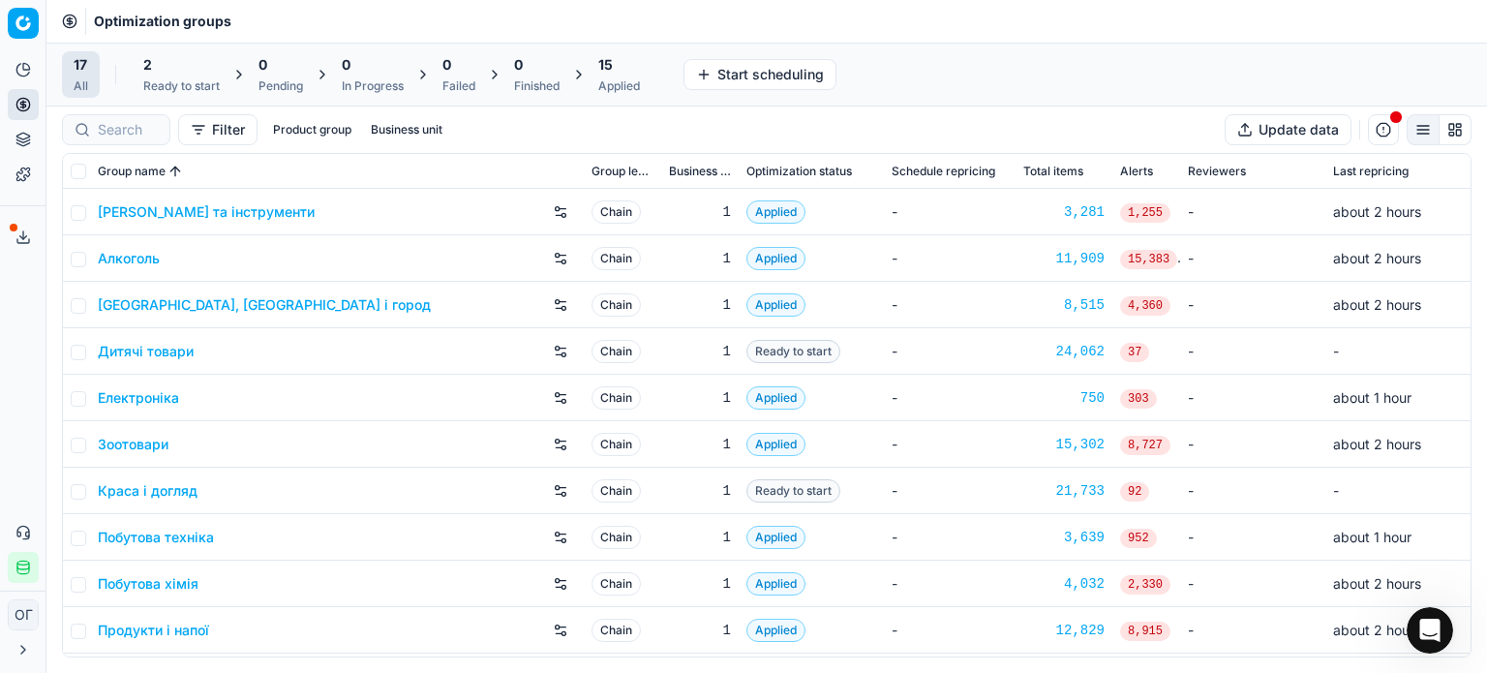
click at [199, 70] on div "2" at bounding box center [181, 64] width 76 height 19
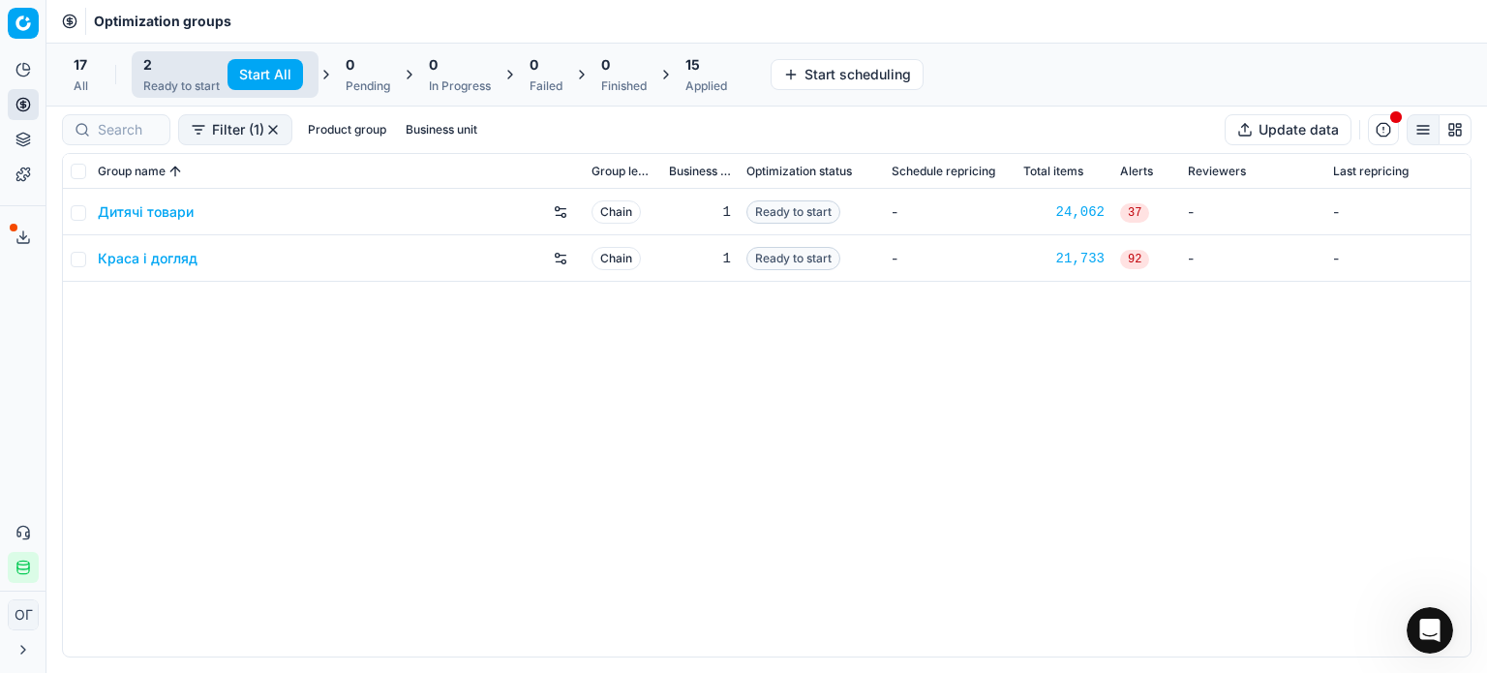
click at [283, 68] on button "Start All" at bounding box center [265, 74] width 76 height 31
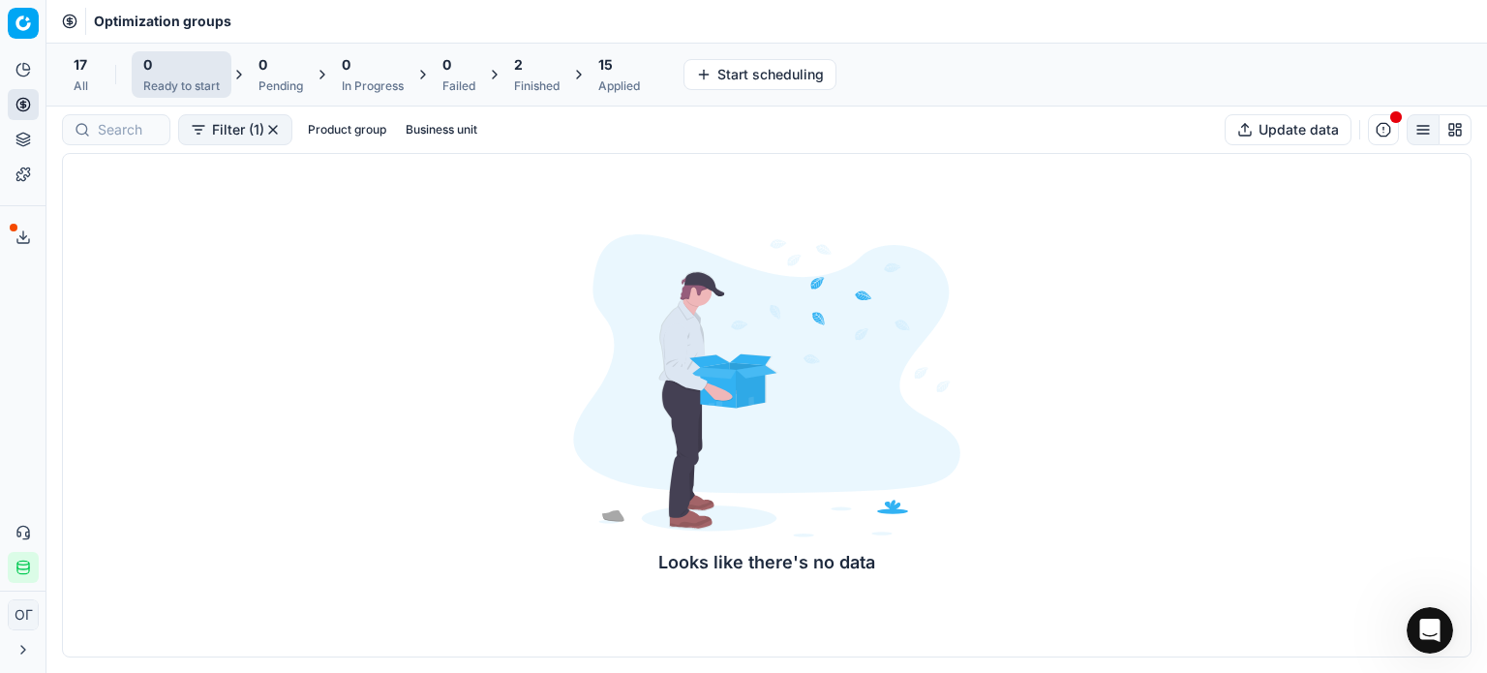
click at [524, 78] on div "Finished" at bounding box center [536, 85] width 45 height 15
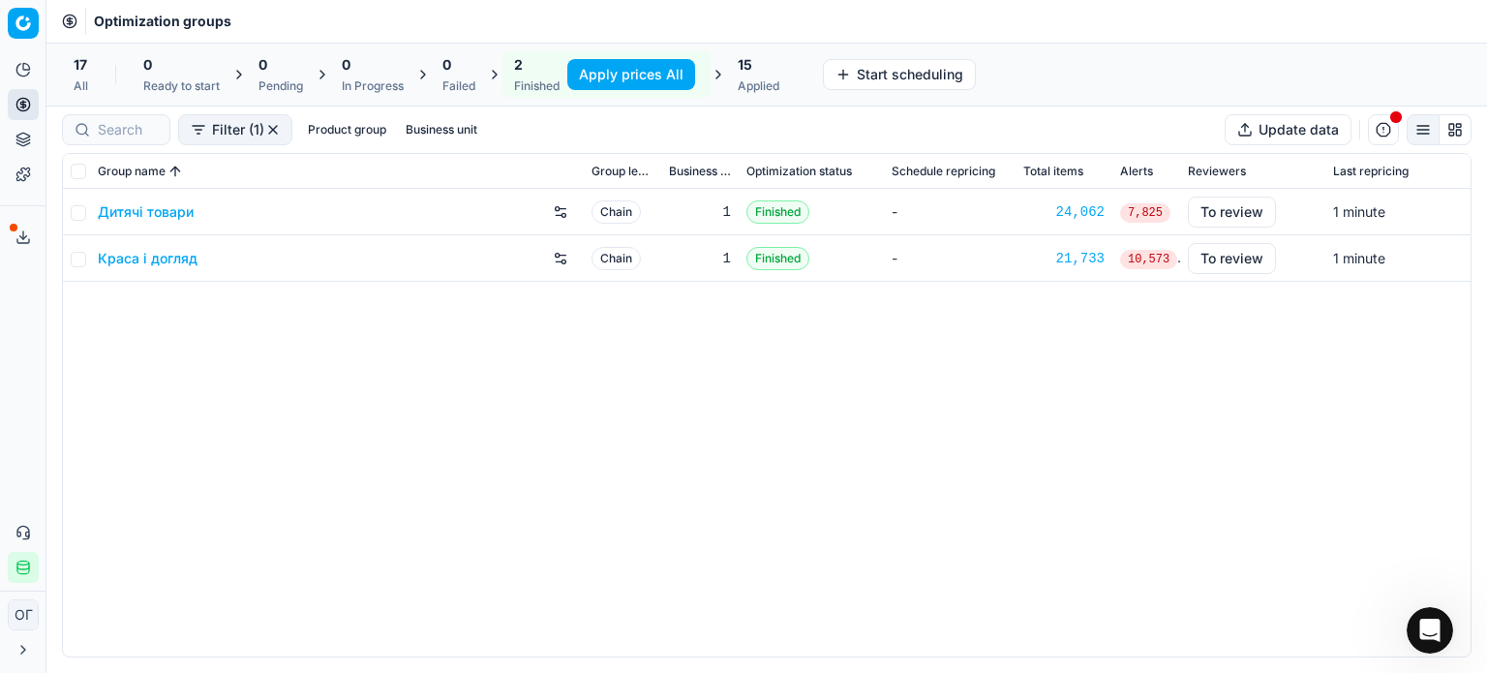
click at [590, 77] on button "Apply prices All" at bounding box center [631, 74] width 128 height 31
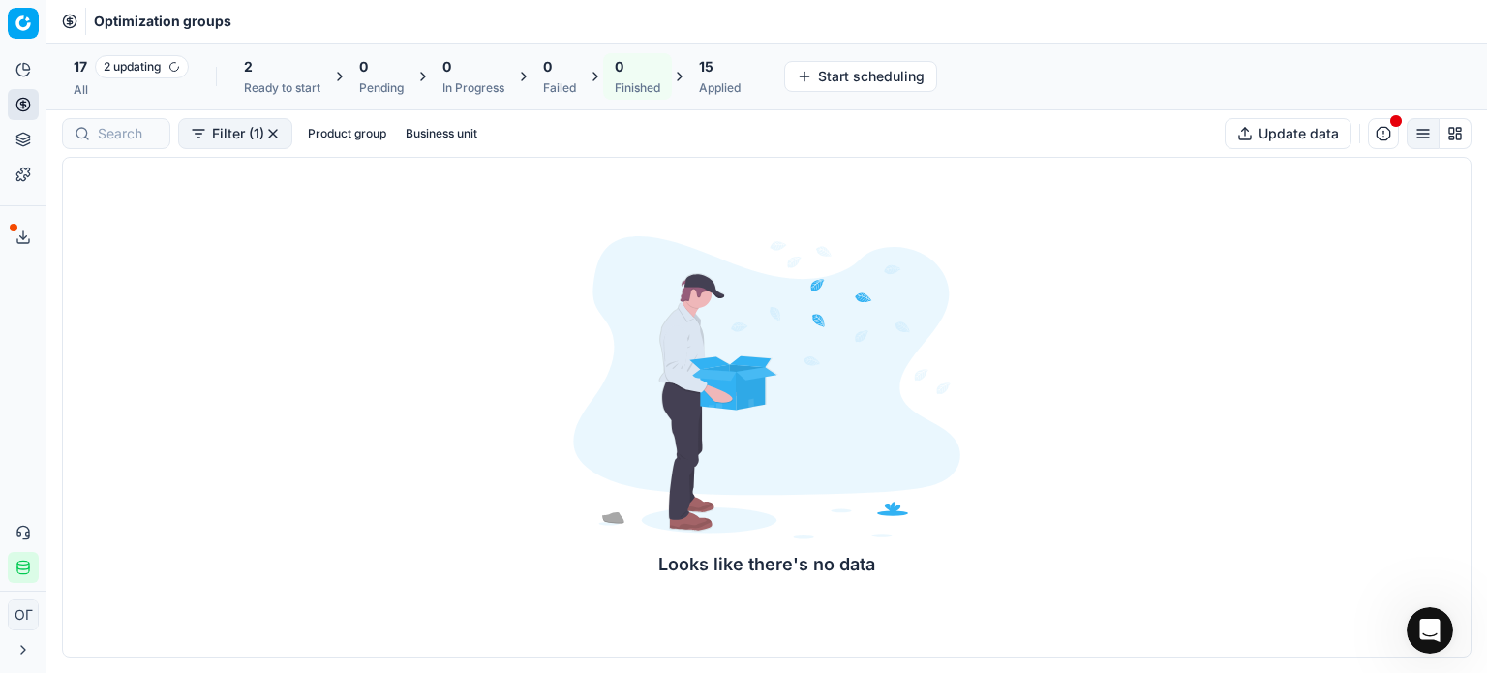
click at [724, 75] on div "15" at bounding box center [720, 66] width 42 height 19
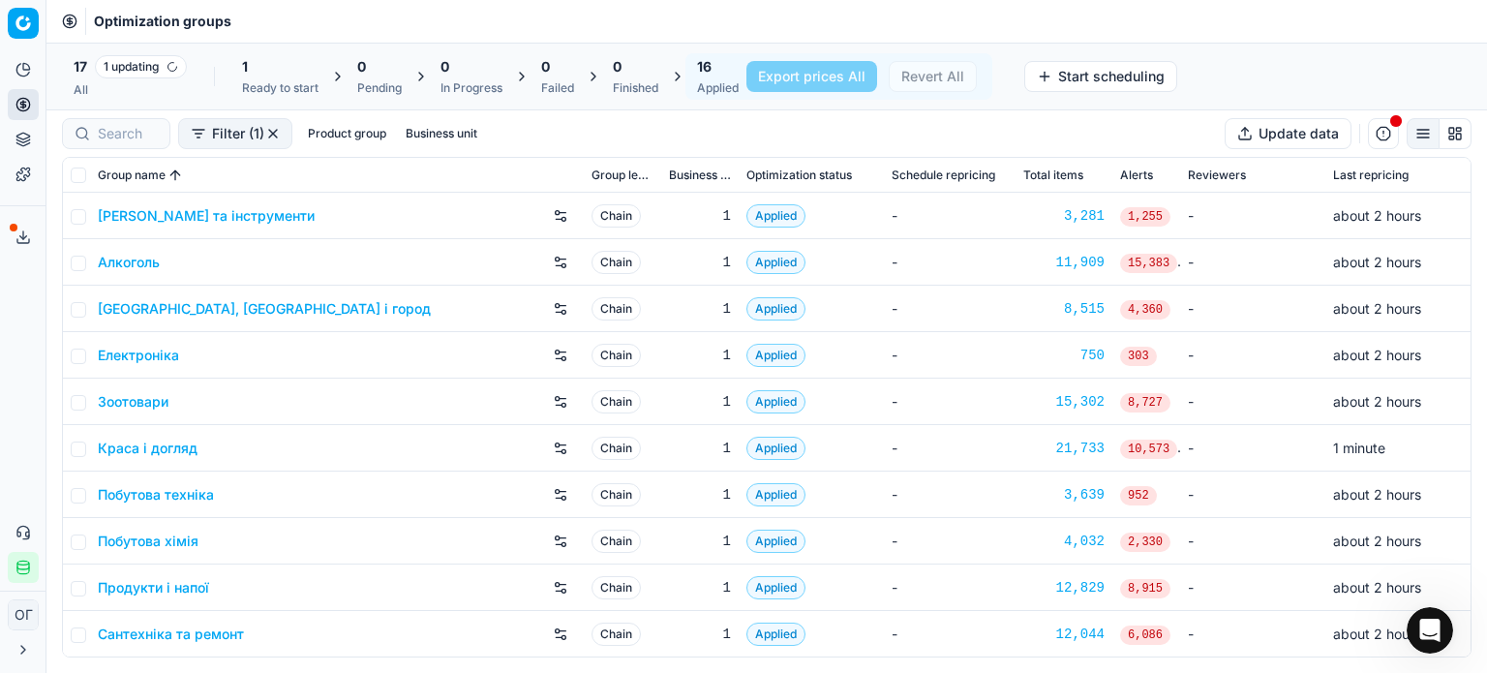
click at [709, 75] on span "16" at bounding box center [704, 66] width 15 height 19
click at [69, 450] on td at bounding box center [76, 448] width 27 height 46
click at [75, 441] on input "checkbox" at bounding box center [78, 448] width 15 height 15
checkbox input "true"
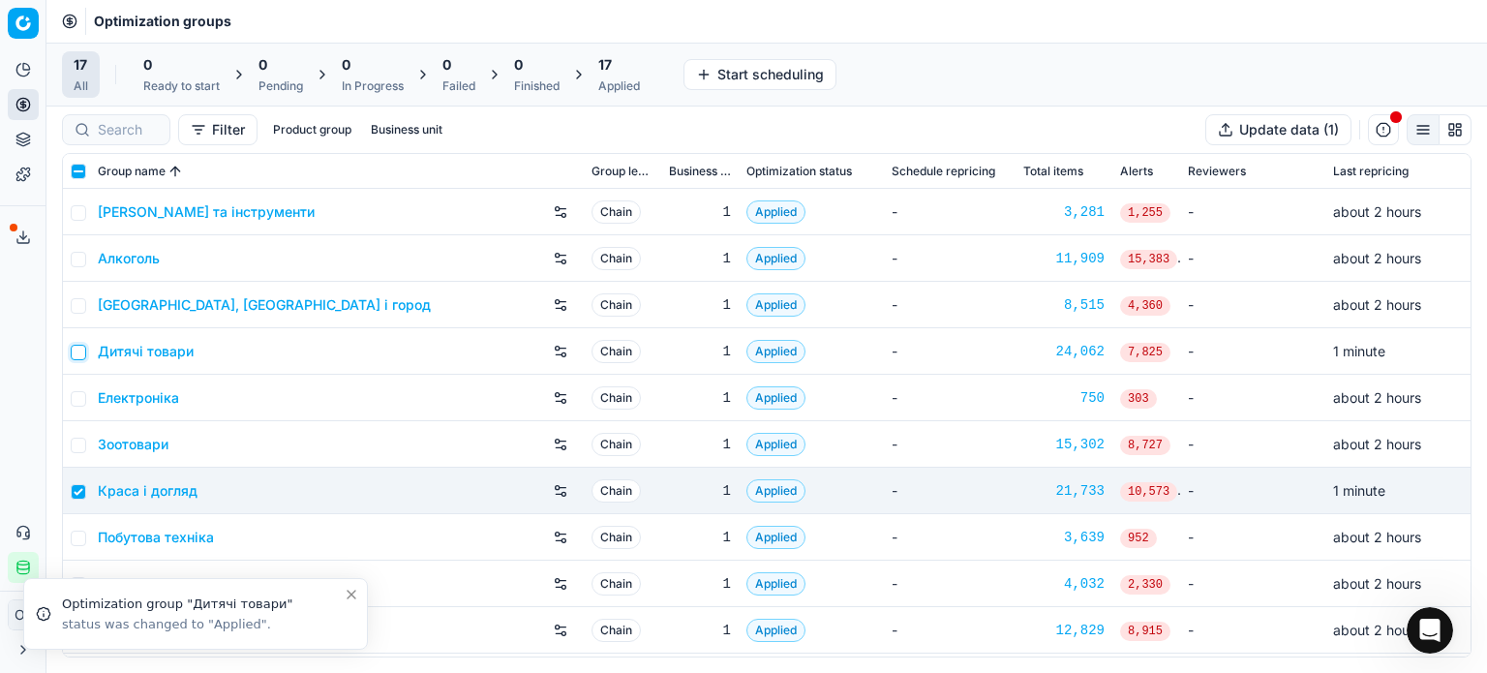
click at [79, 357] on input "checkbox" at bounding box center [78, 352] width 15 height 15
checkbox input "true"
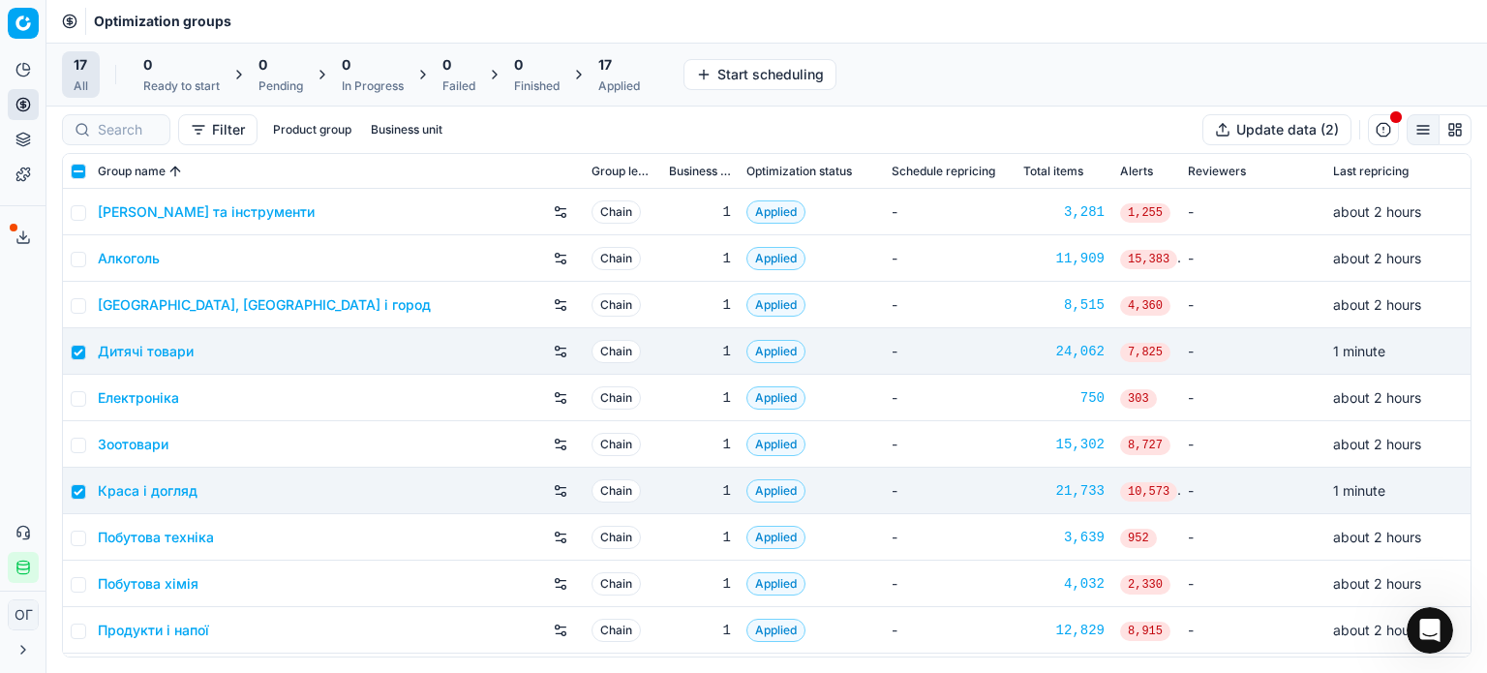
click at [608, 76] on div "17 Applied" at bounding box center [619, 74] width 42 height 39
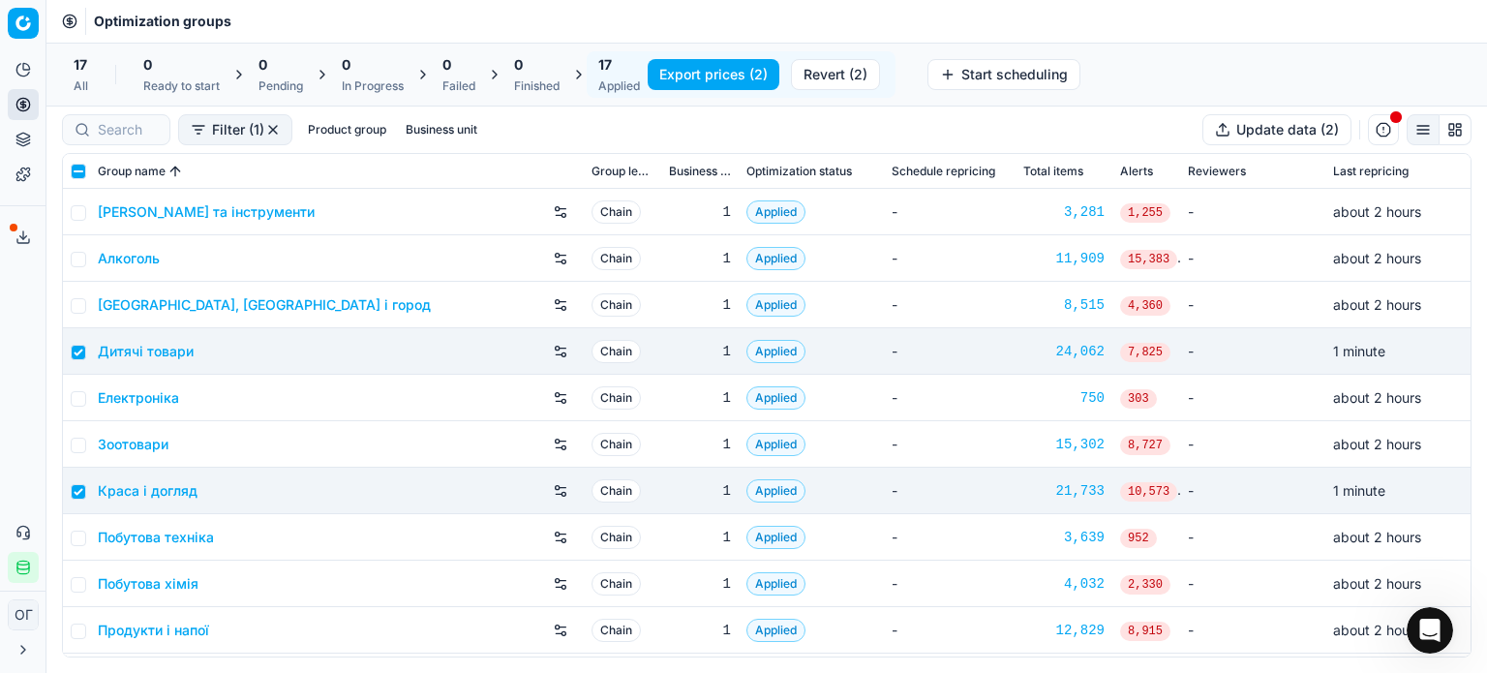
click at [673, 75] on button "Export prices (2)" at bounding box center [714, 74] width 132 height 31
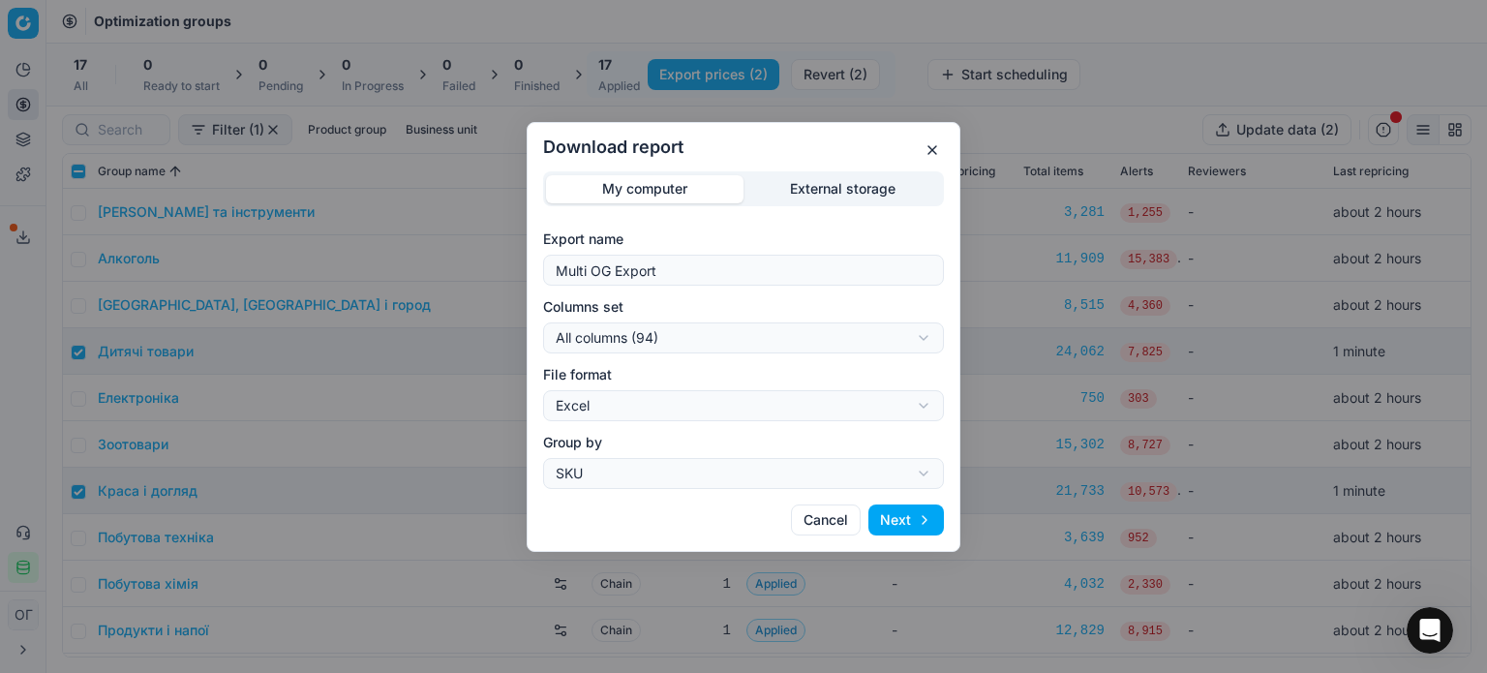
click at [788, 188] on div "Download report My computer External storage Export name Multi OG Export Column…" at bounding box center [743, 336] width 1487 height 673
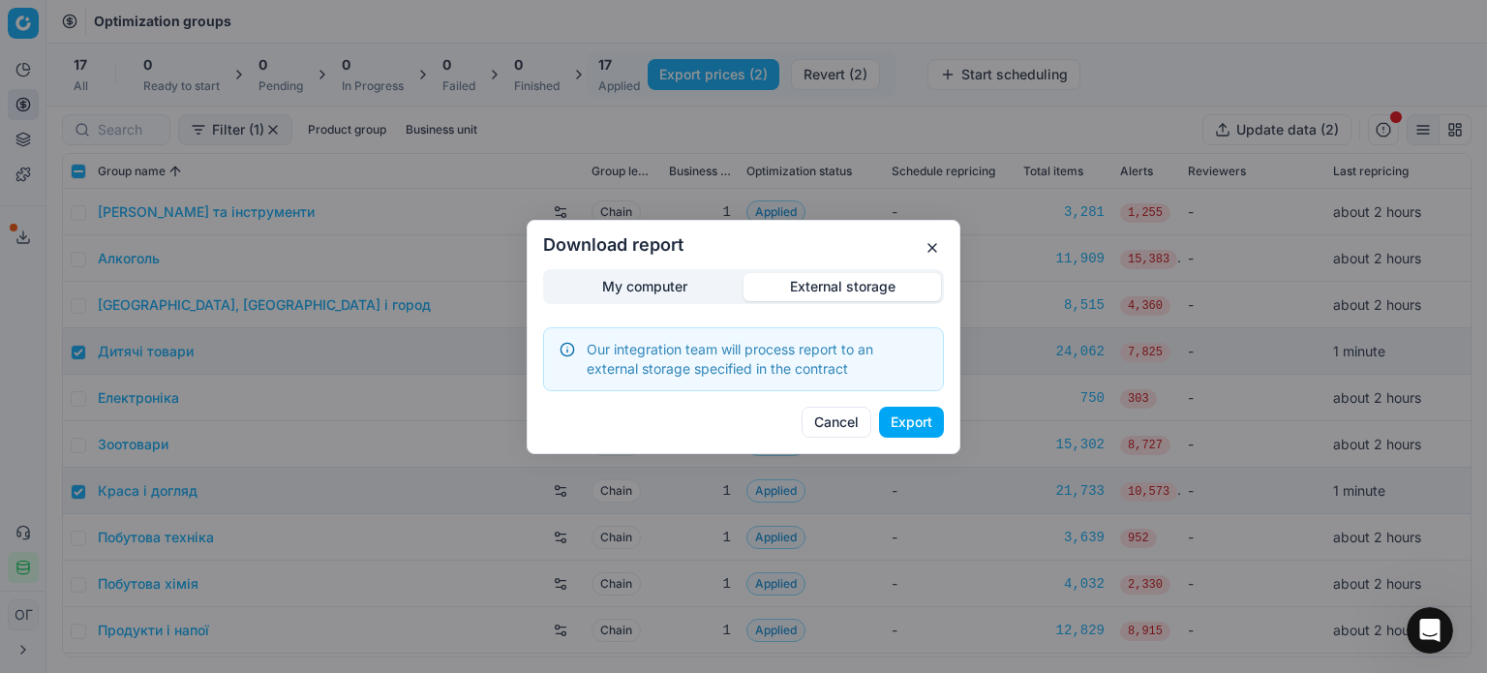
click at [910, 427] on button "Export" at bounding box center [911, 422] width 65 height 31
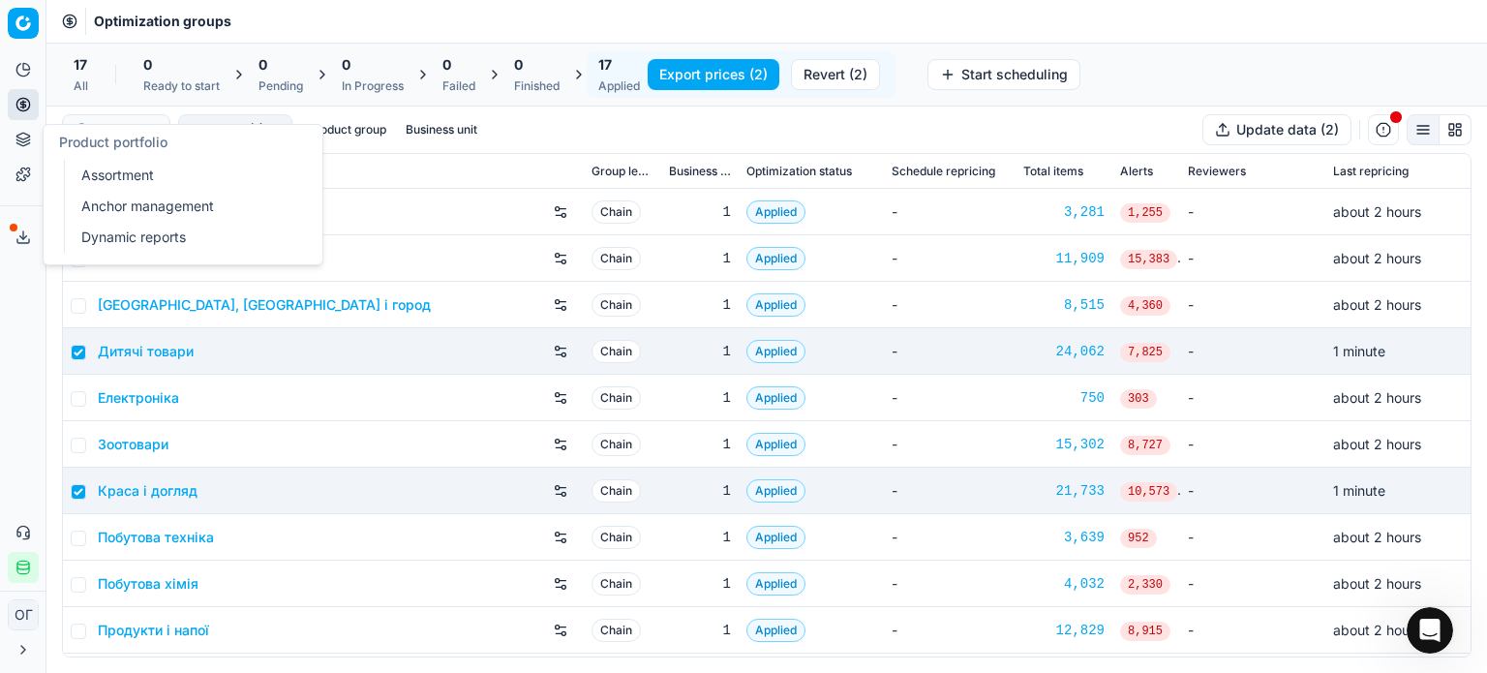
click at [96, 166] on link "Assortment" at bounding box center [187, 175] width 226 height 27
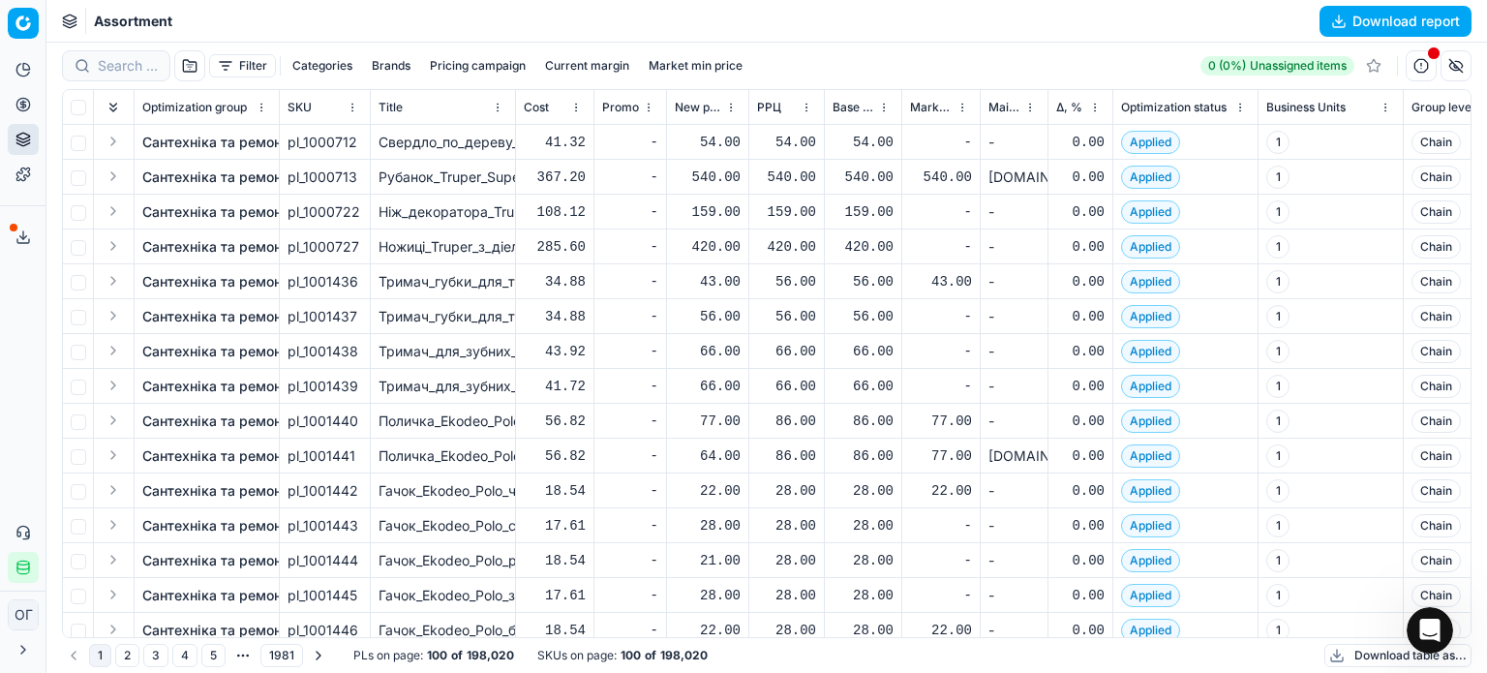
click at [241, 65] on button "Filter" at bounding box center [242, 65] width 67 height 23
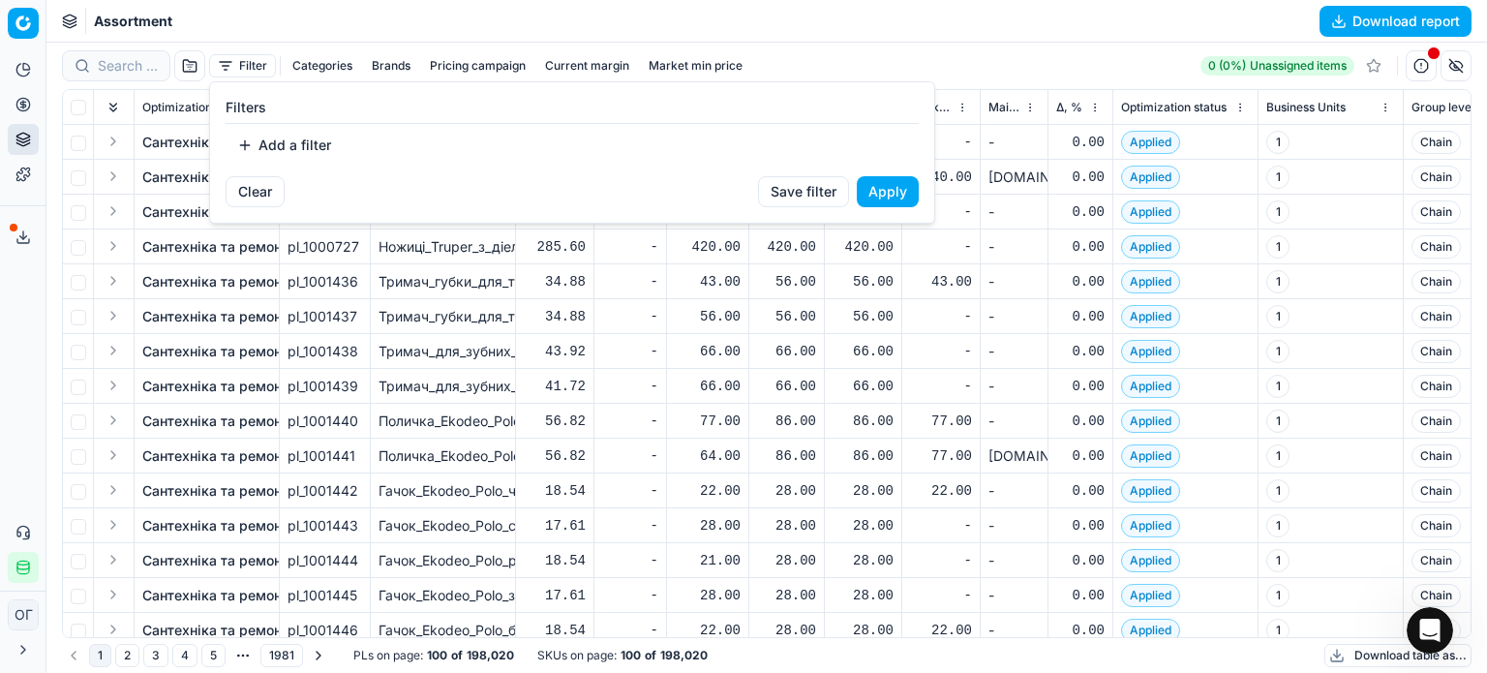
click at [304, 157] on button "Add a filter" at bounding box center [284, 145] width 117 height 31
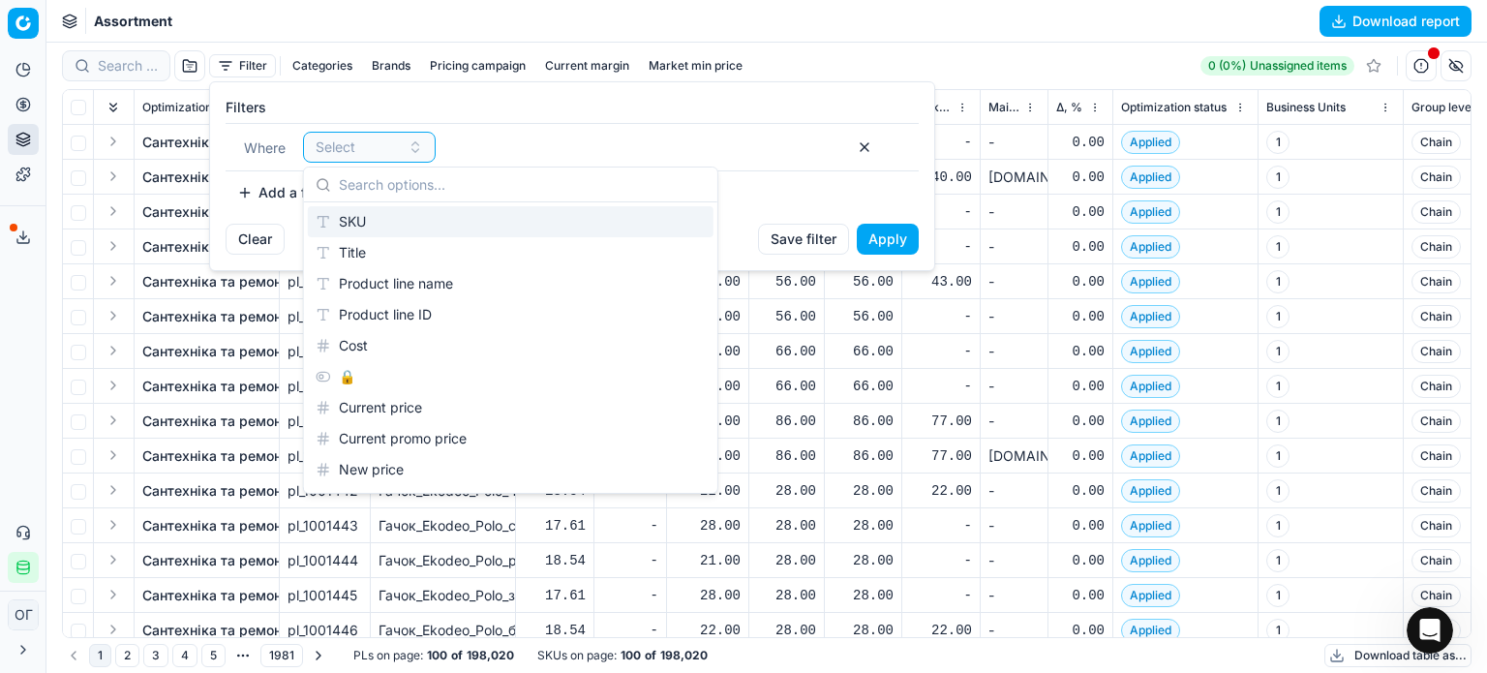
click at [376, 218] on div "SKU" at bounding box center [511, 221] width 406 height 31
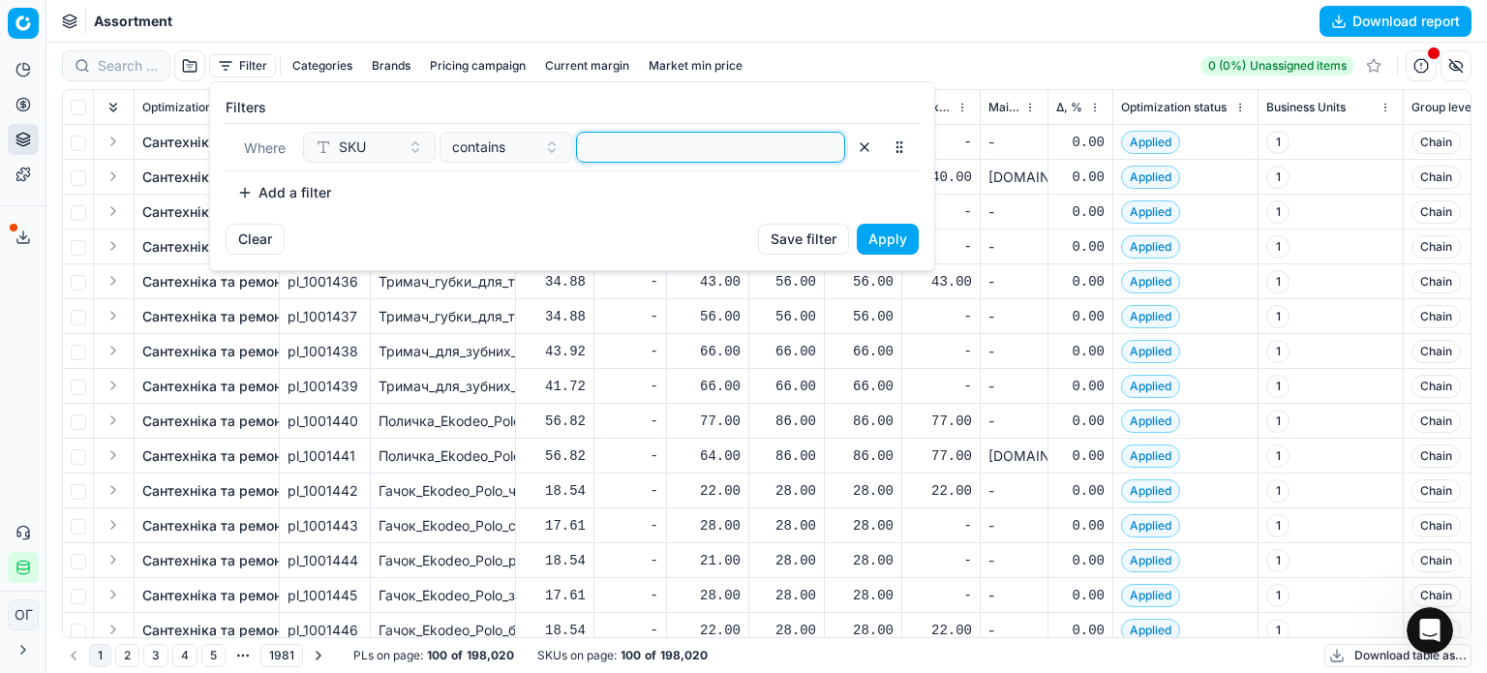
click at [599, 152] on input at bounding box center [711, 147] width 252 height 29
click at [886, 233] on button "Apply" at bounding box center [888, 239] width 62 height 31
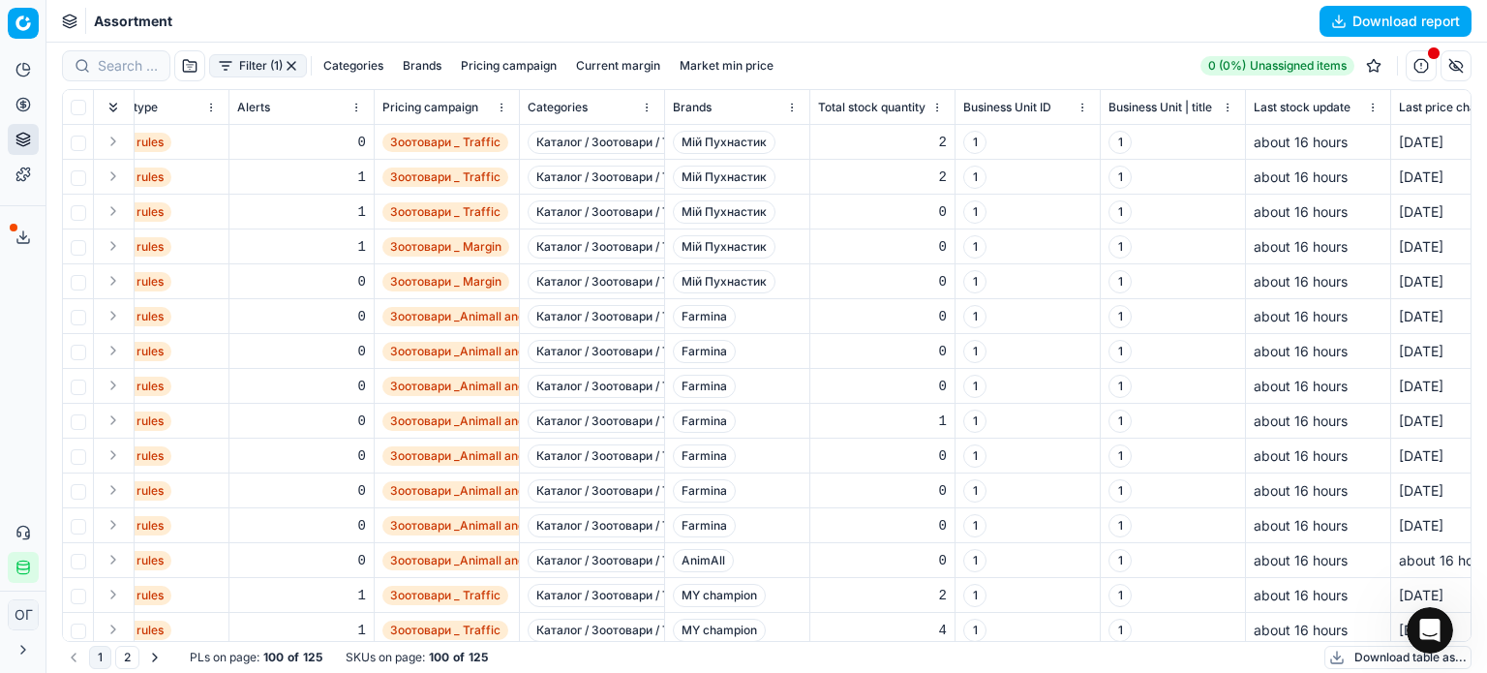
scroll to position [0, 2013]
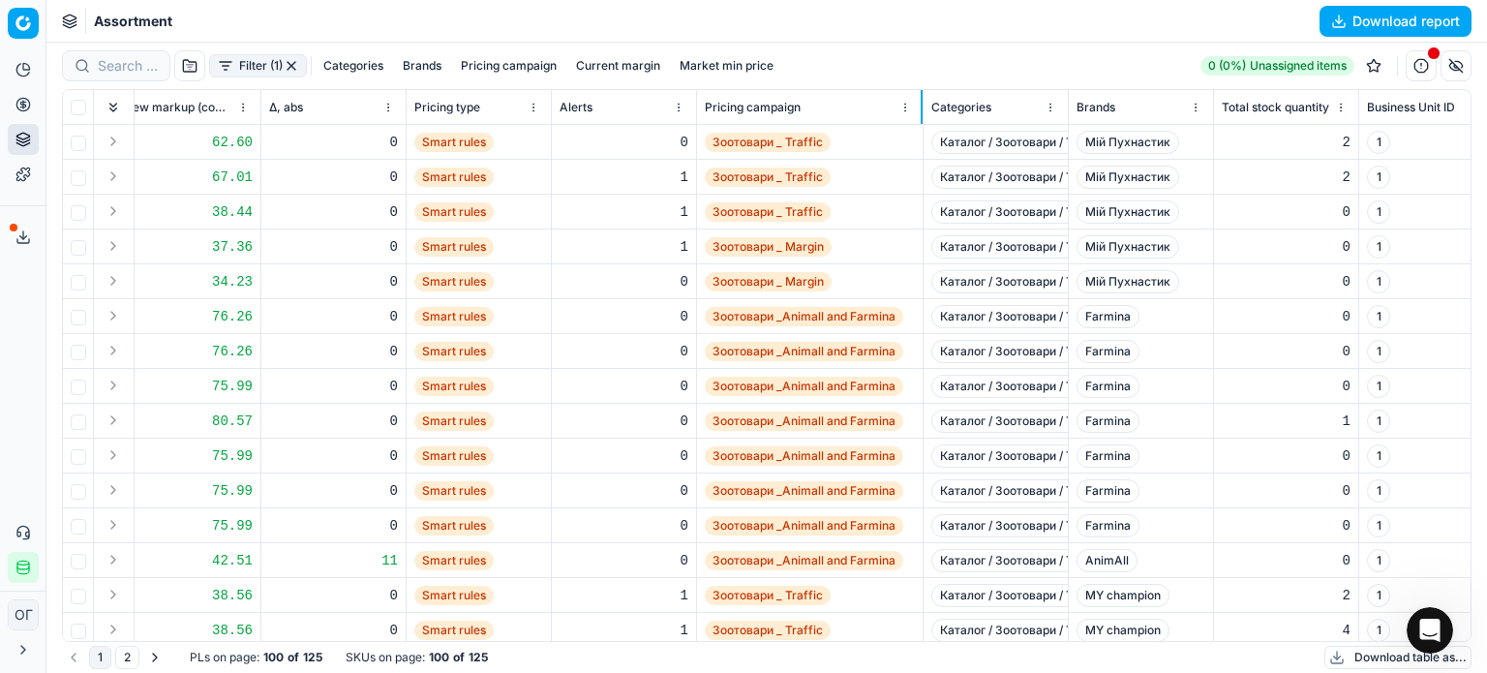
drag, startPoint x: 839, startPoint y: 111, endPoint x: 898, endPoint y: 197, distance: 104.4
click at [923, 123] on div at bounding box center [922, 107] width 2 height 34
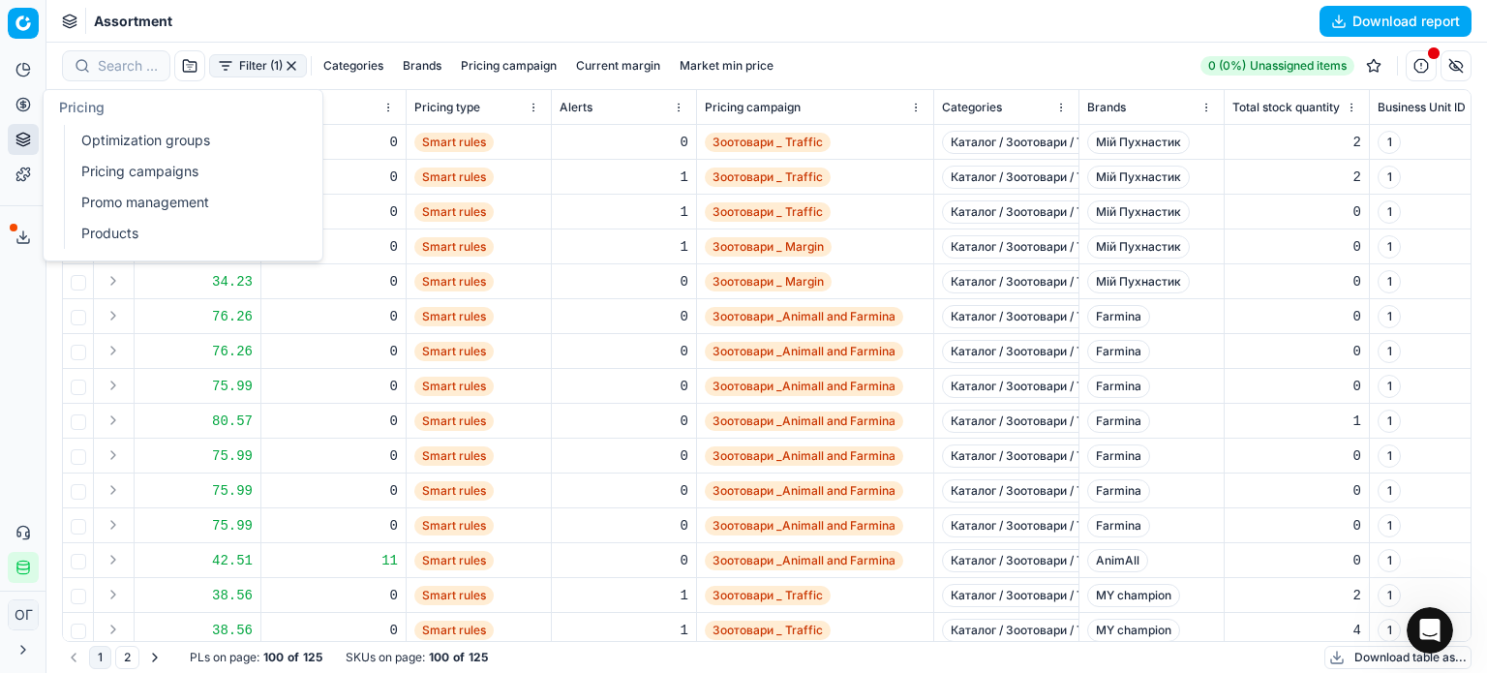
click at [15, 106] on icon at bounding box center [22, 104] width 15 height 15
click at [118, 146] on link "Optimization groups" at bounding box center [187, 140] width 226 height 27
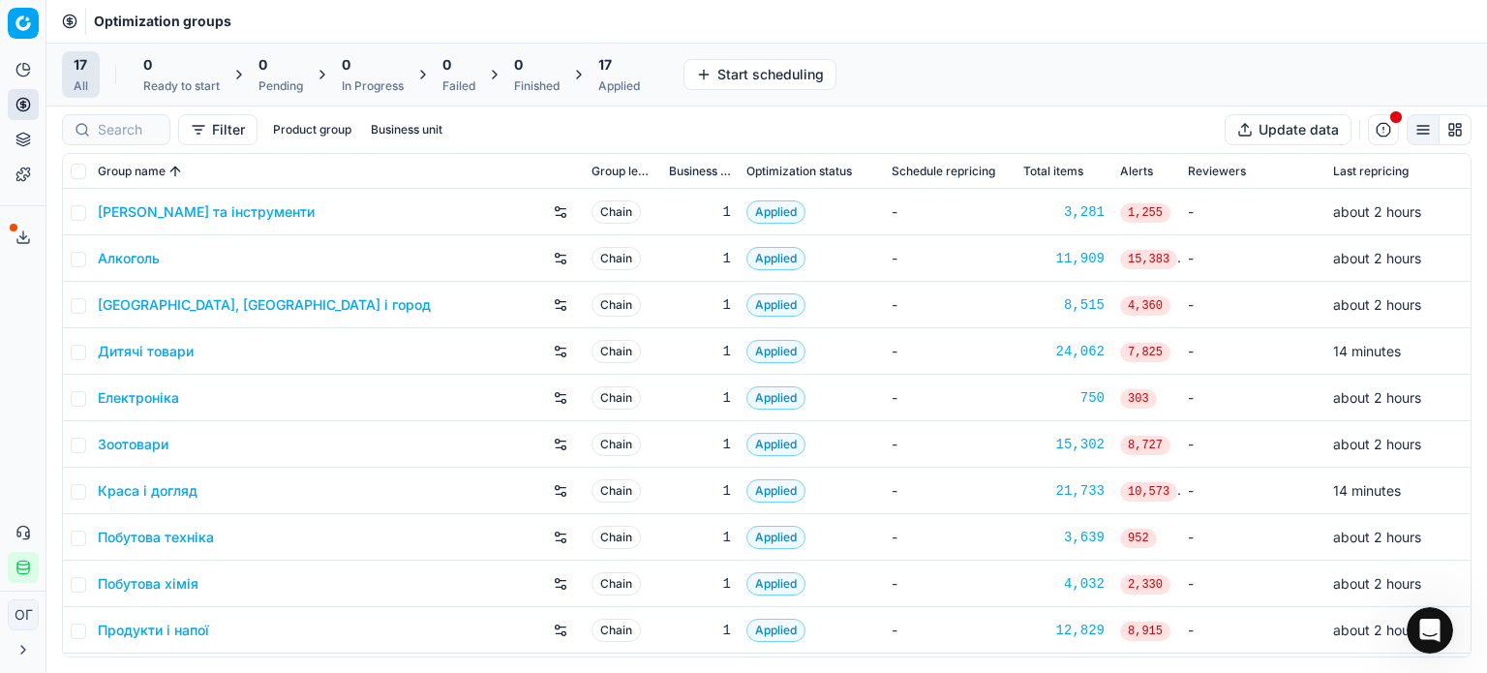
click at [615, 76] on div "17 Applied" at bounding box center [619, 74] width 42 height 39
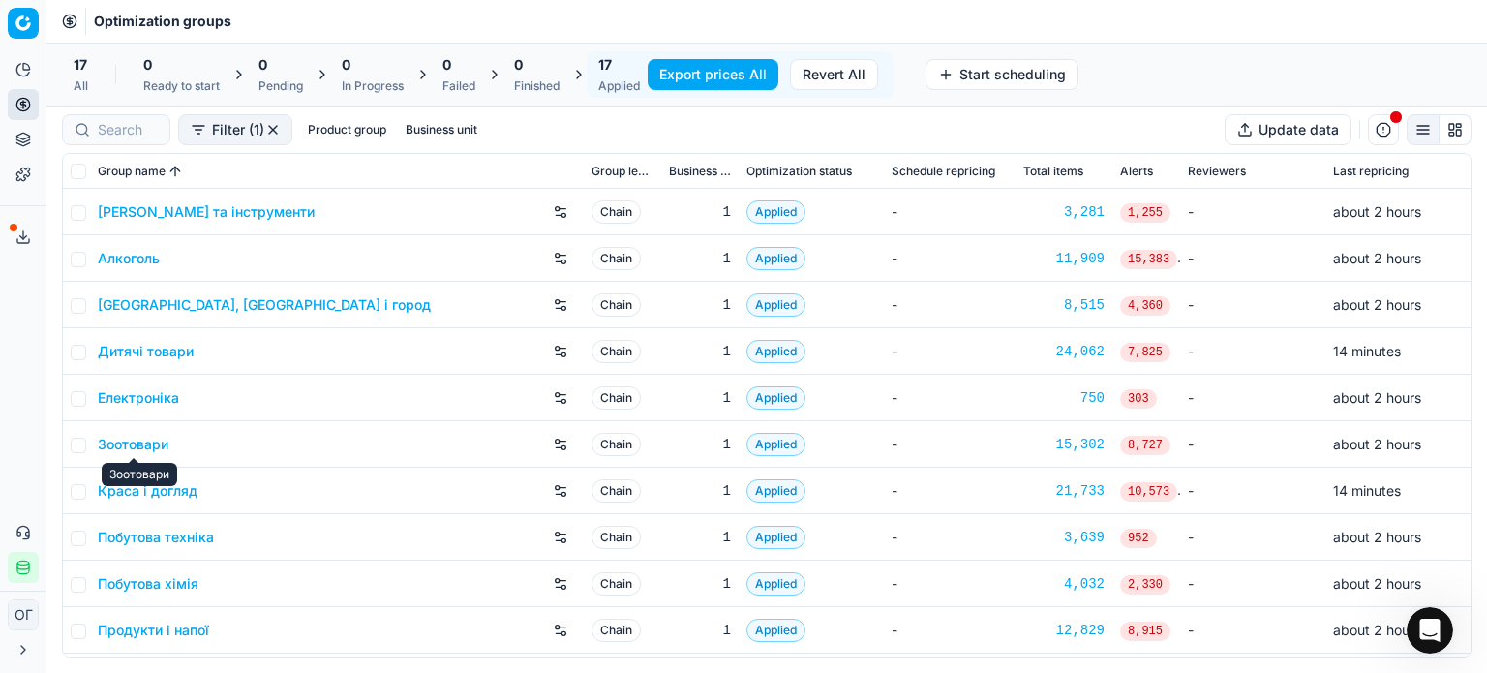
click at [156, 448] on link "Зоотовари" at bounding box center [133, 444] width 71 height 19
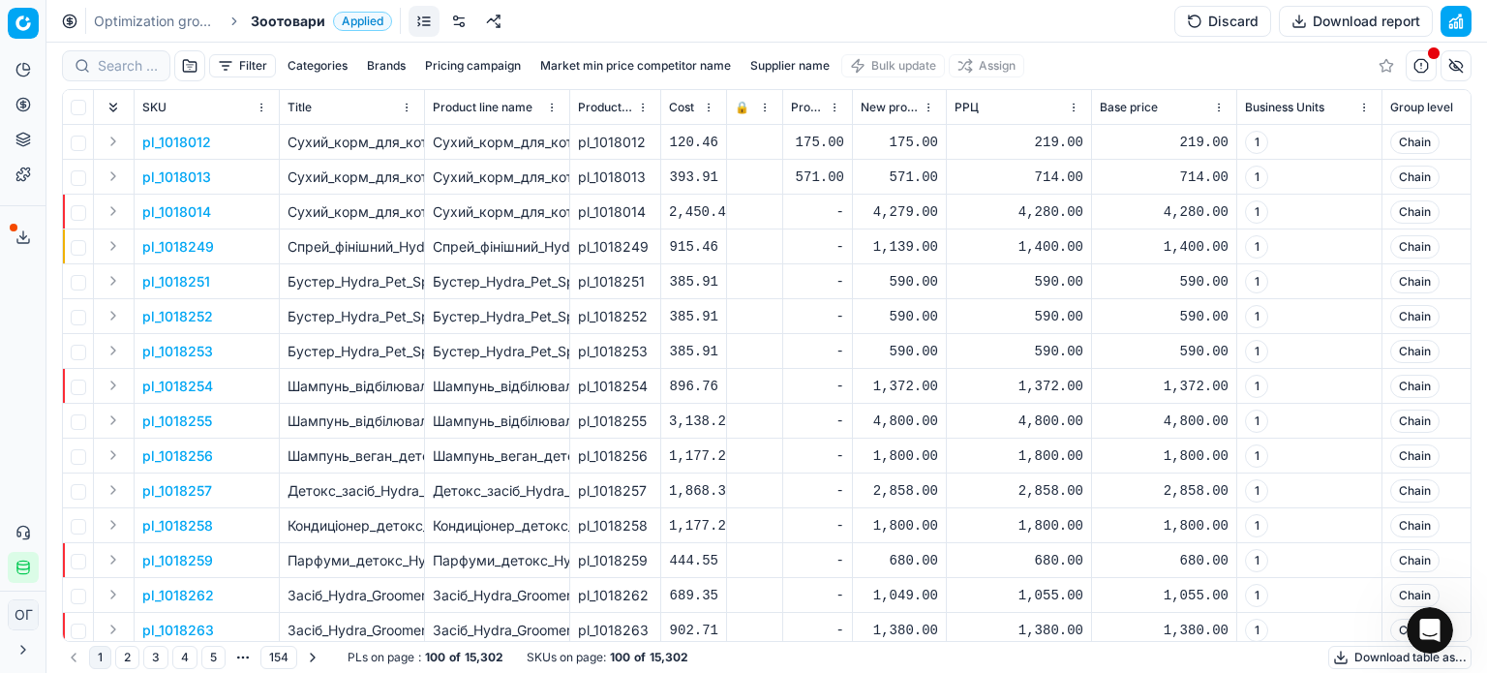
click at [464, 22] on link at bounding box center [458, 21] width 31 height 31
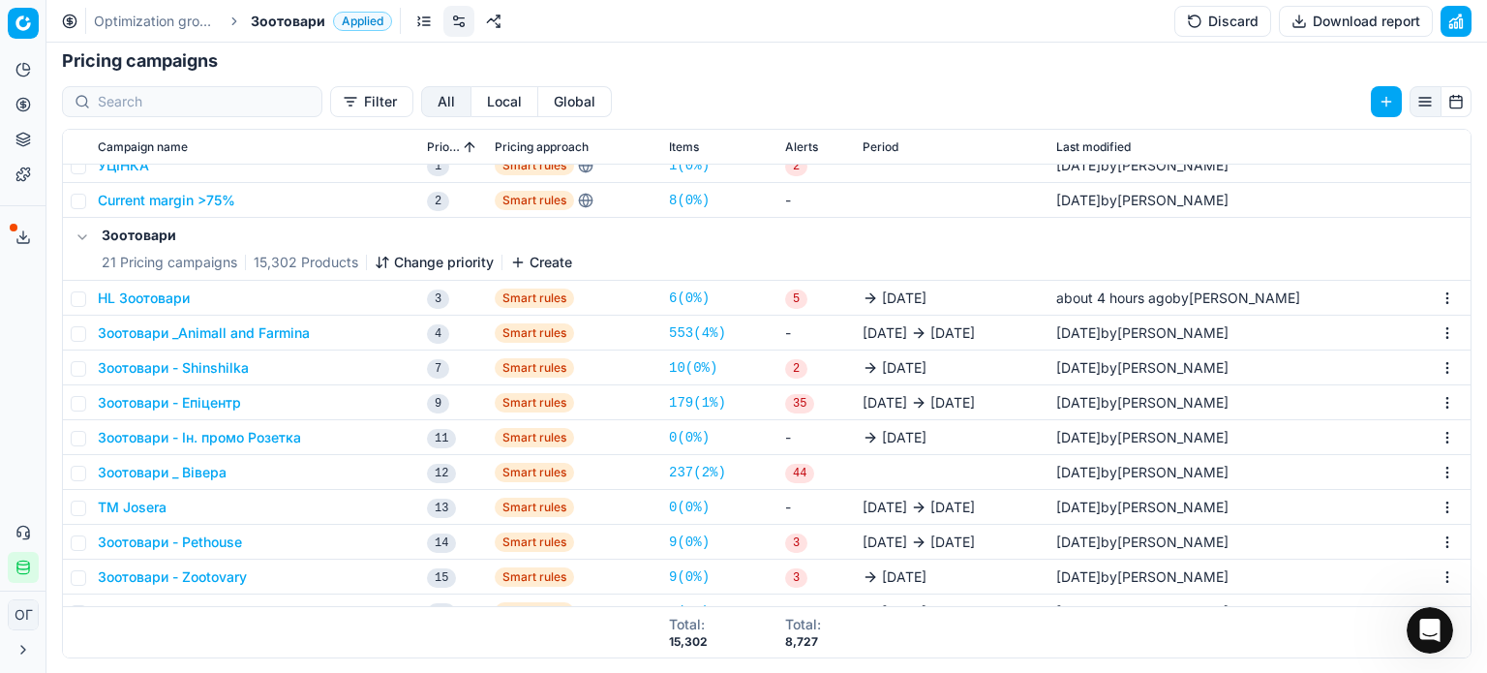
scroll to position [97, 0]
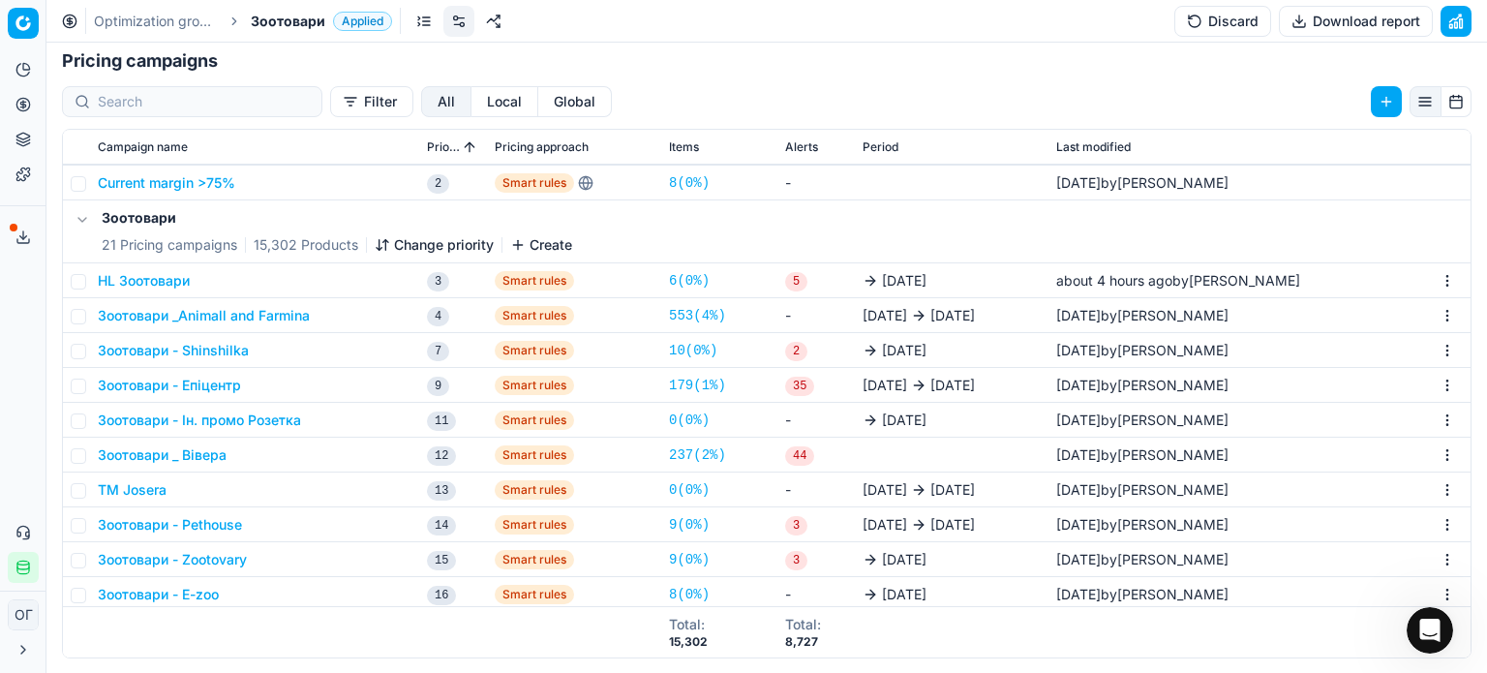
click at [193, 379] on button "Зоотовари - Епіцентр" at bounding box center [169, 385] width 143 height 19
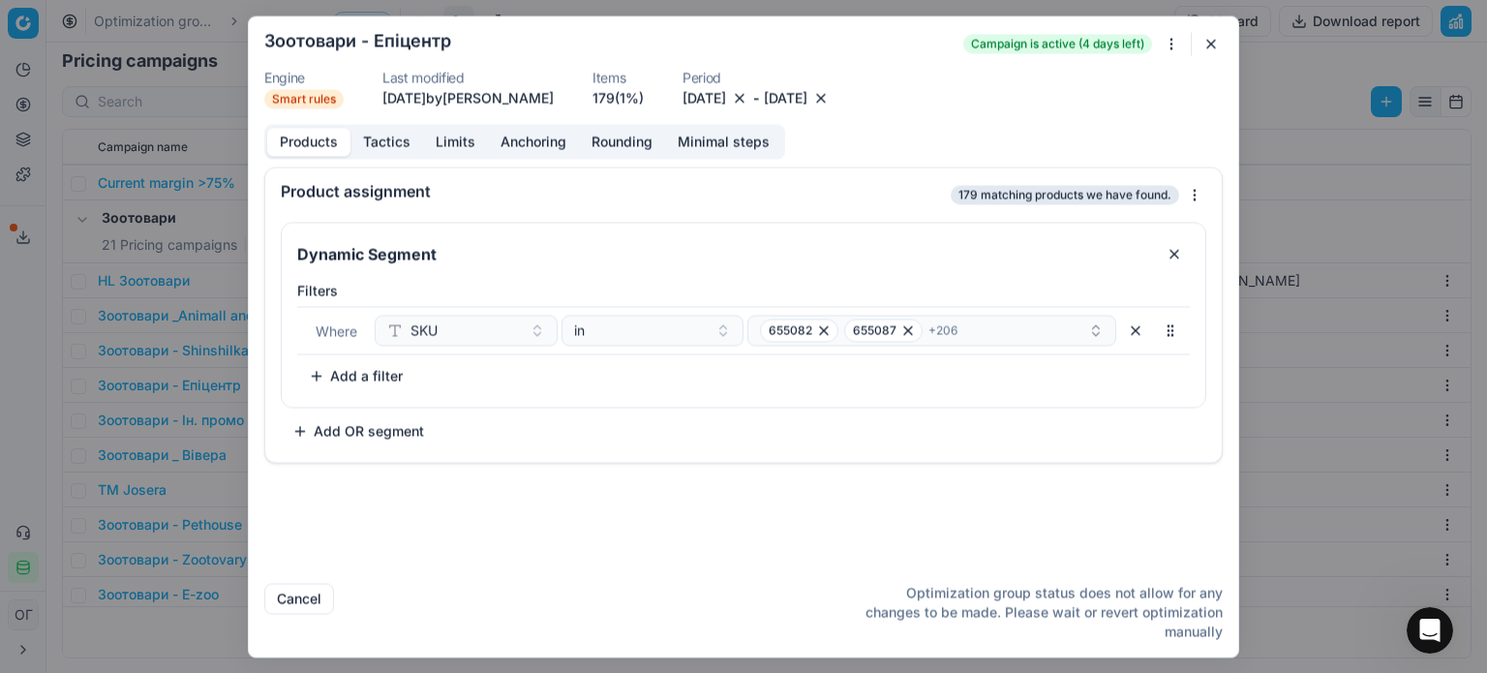
click at [1212, 48] on button "button" at bounding box center [1210, 43] width 23 height 23
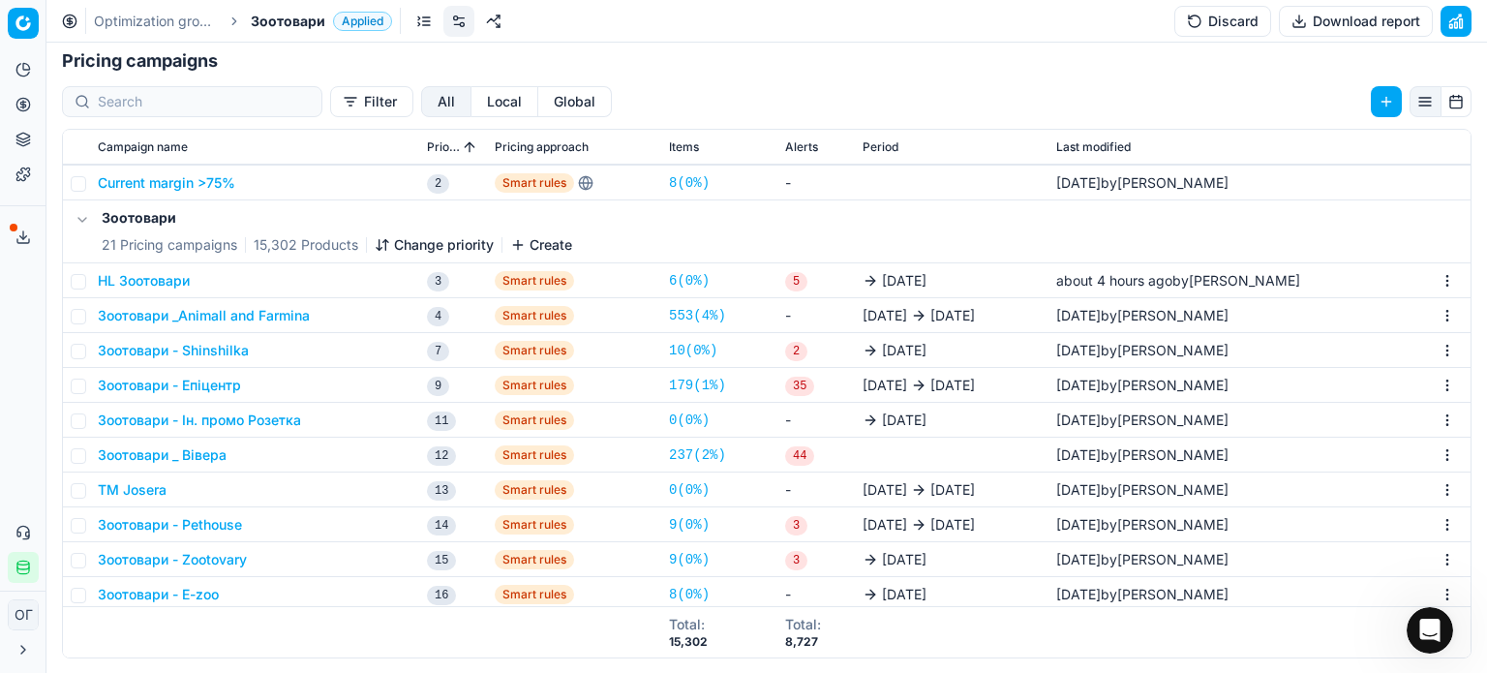
click at [181, 320] on button "Зоотовари _Animall and Farmina" at bounding box center [204, 315] width 212 height 19
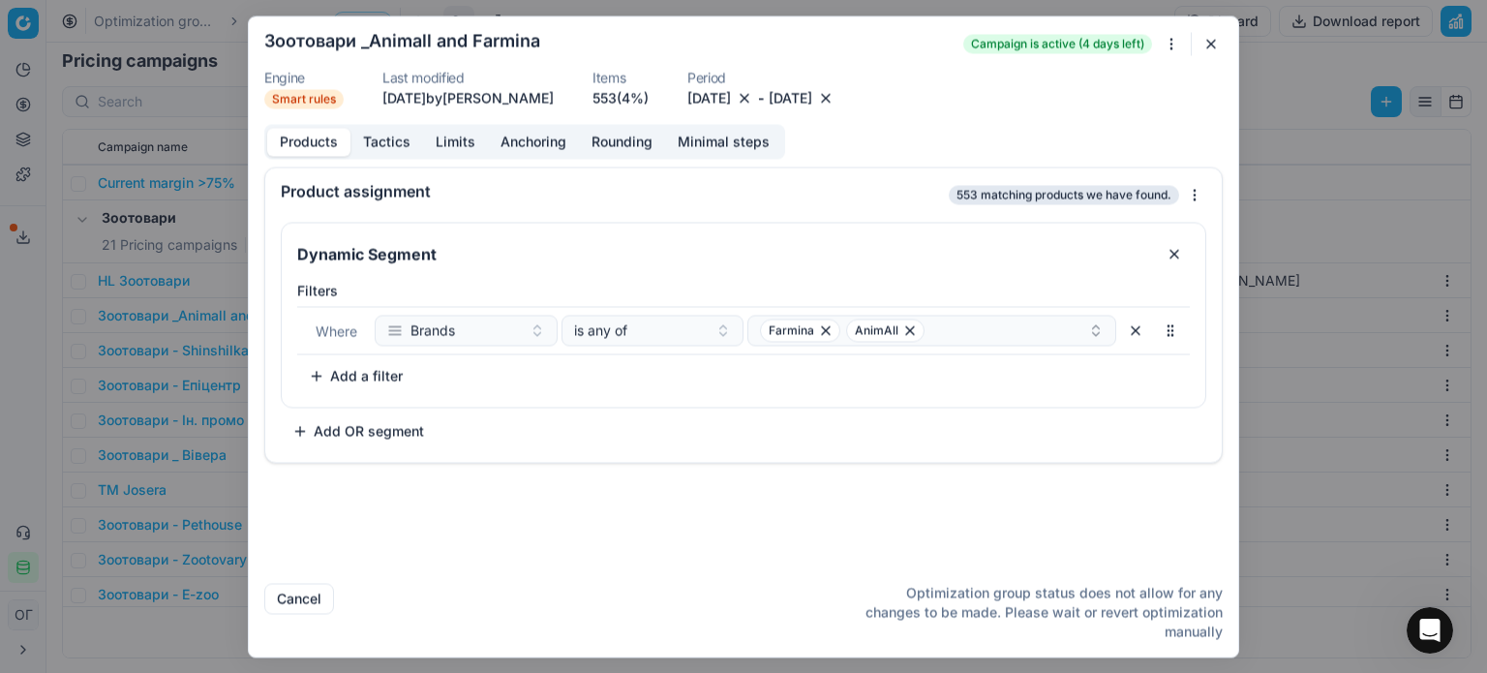
click at [393, 142] on button "Tactics" at bounding box center [386, 142] width 73 height 28
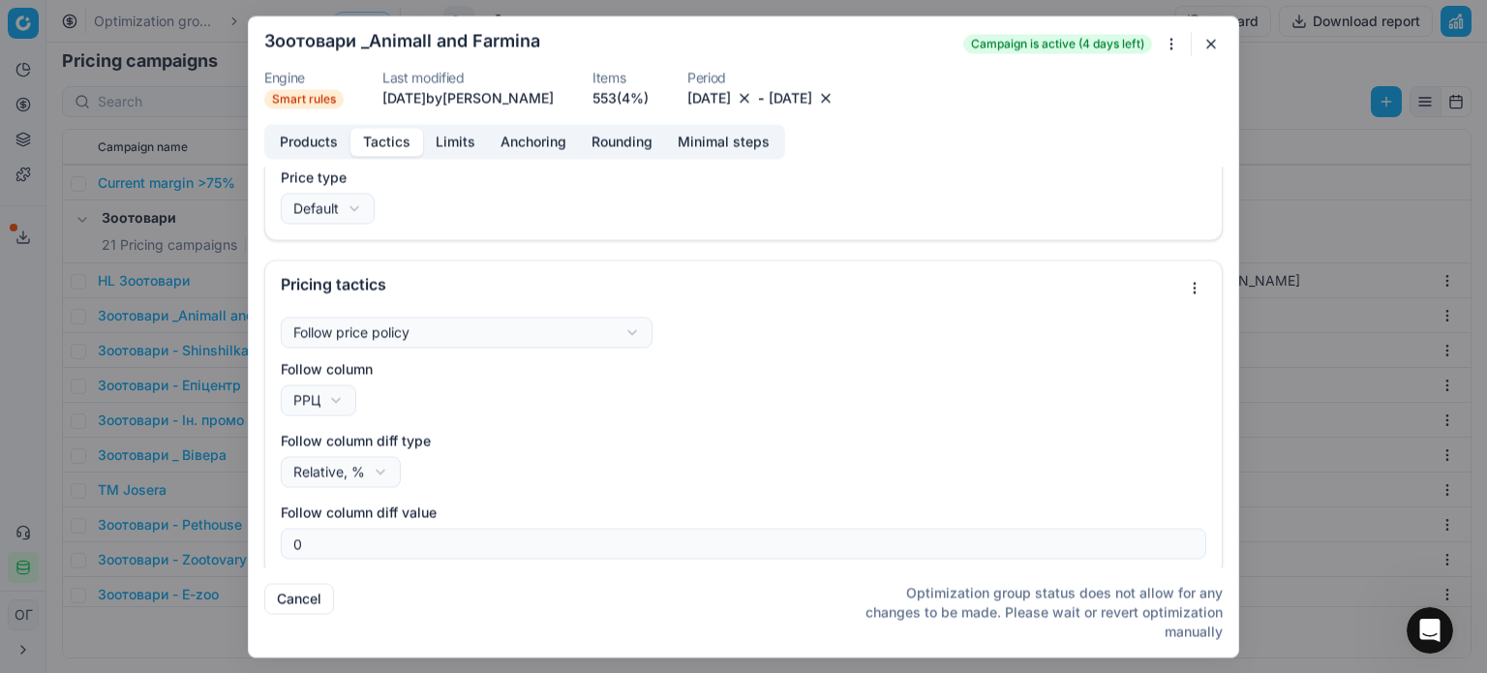
scroll to position [22, 0]
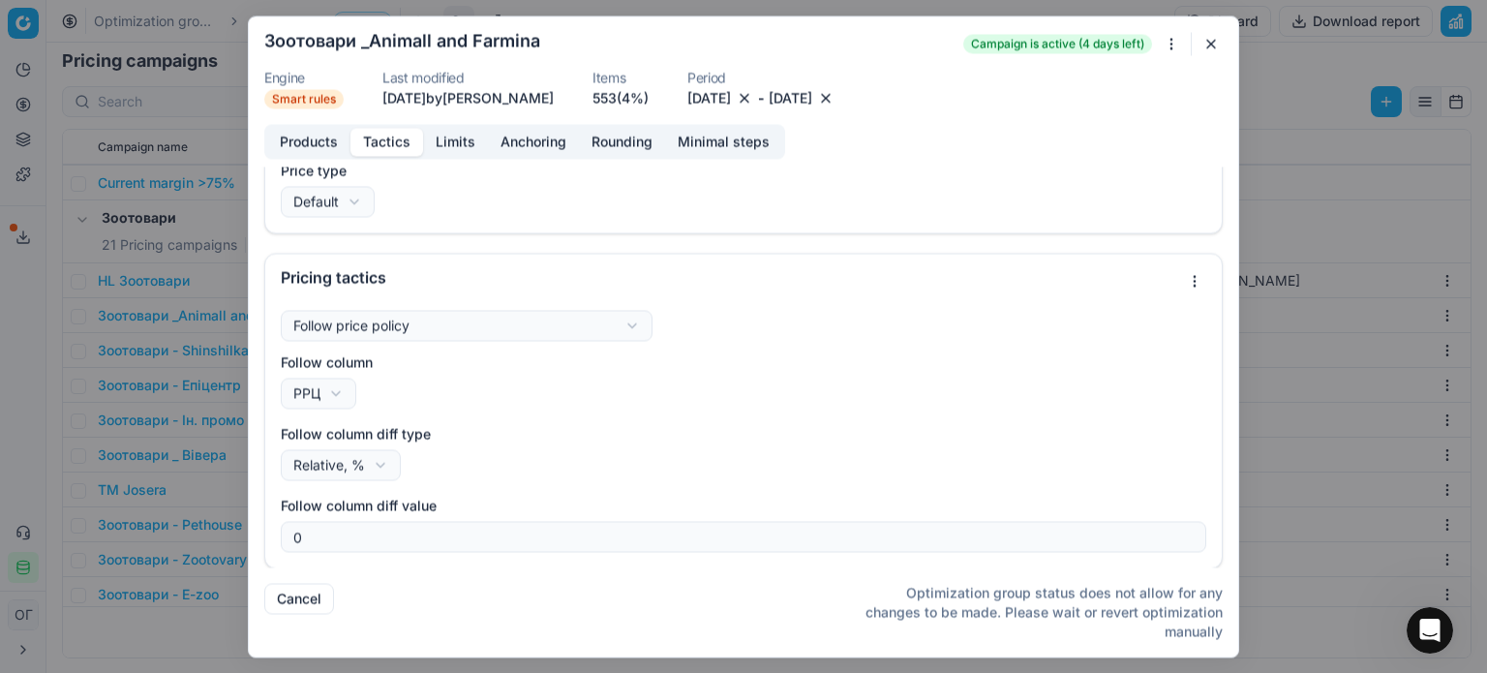
click at [1220, 46] on button "button" at bounding box center [1210, 43] width 23 height 23
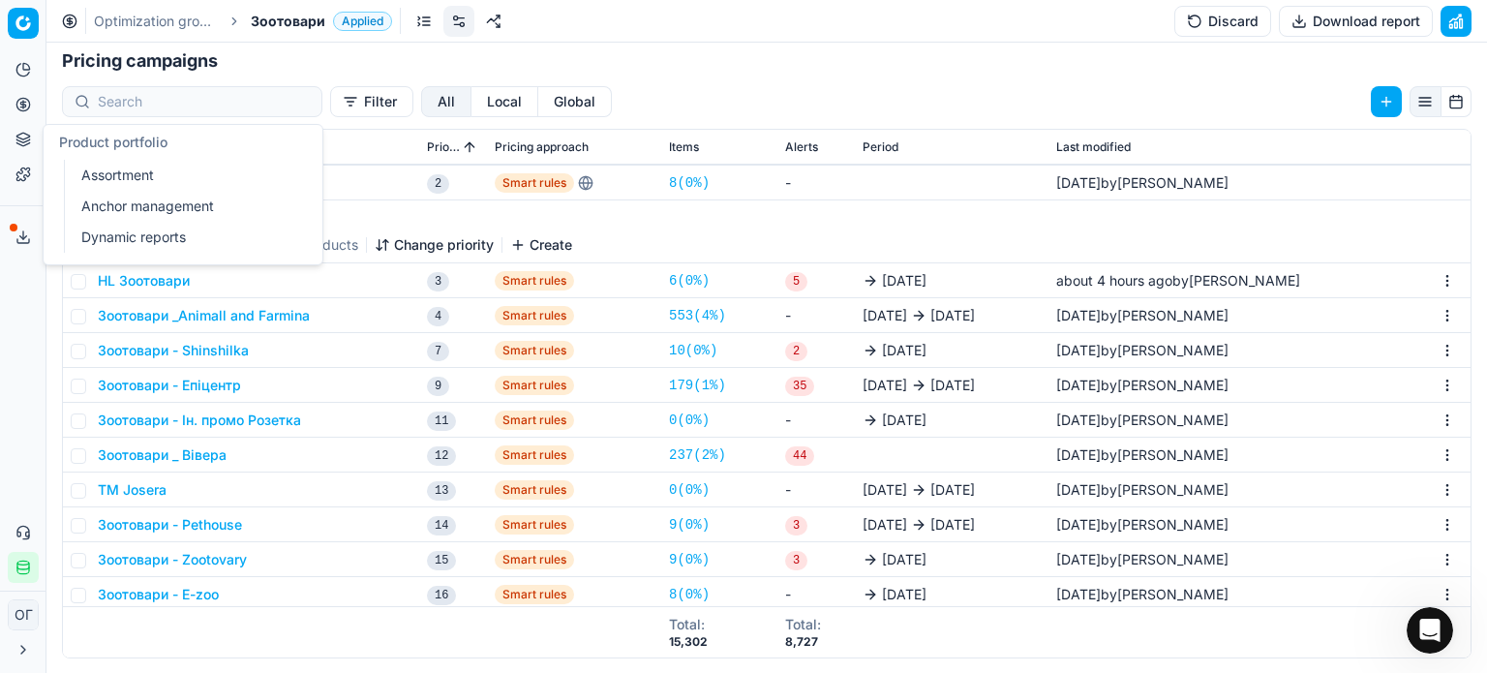
click at [24, 131] on button "Product portfolio" at bounding box center [23, 139] width 31 height 31
click at [204, 381] on button "Зоотовари - Епіцентр" at bounding box center [169, 385] width 143 height 19
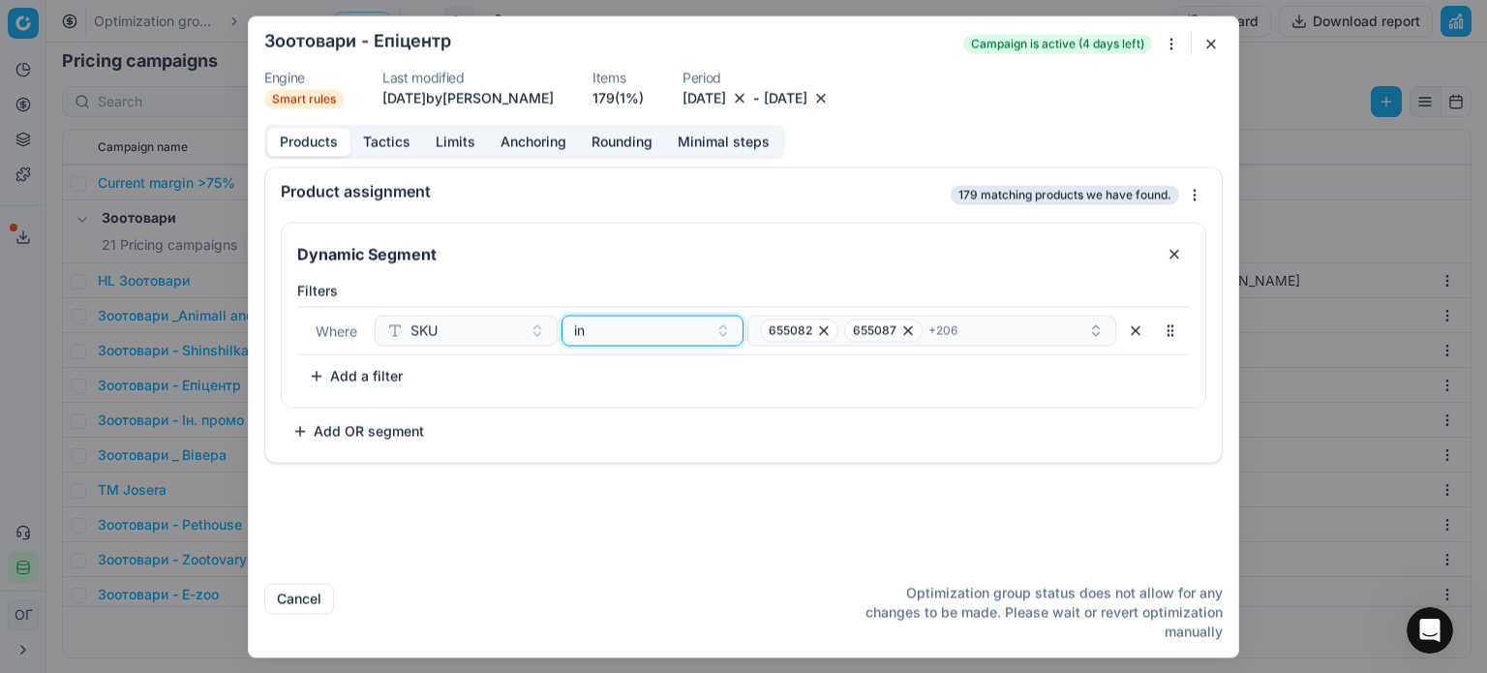
click at [608, 332] on div "in" at bounding box center [641, 329] width 135 height 19
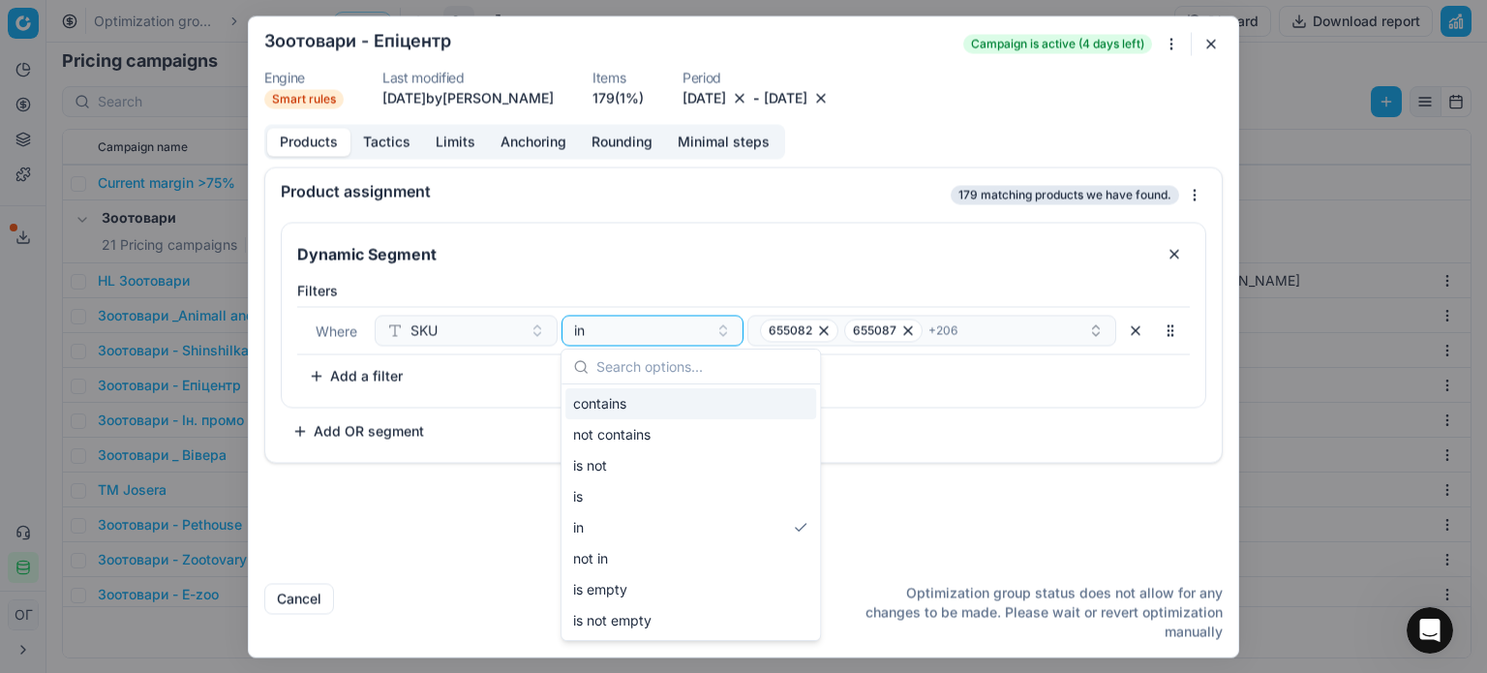
click at [617, 398] on div "contains" at bounding box center [690, 403] width 251 height 31
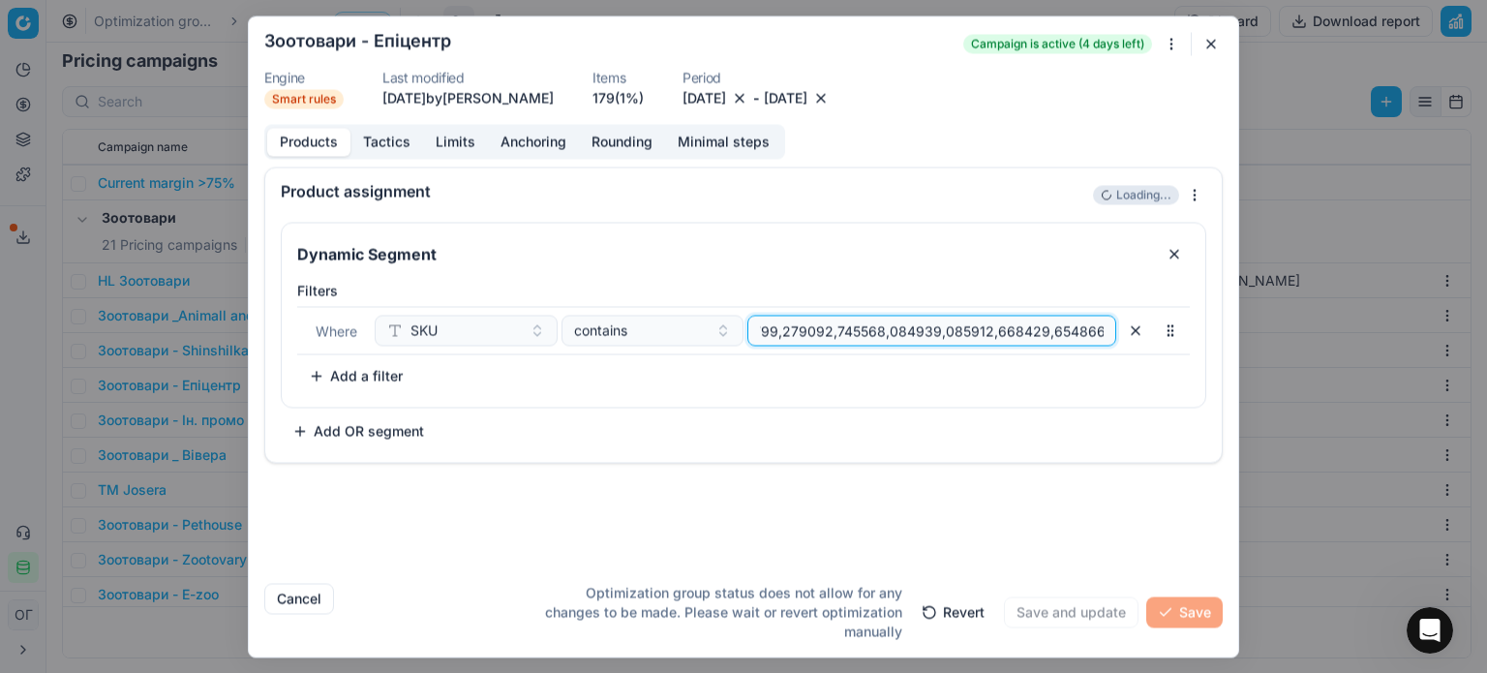
scroll to position [0, 0]
drag, startPoint x: 1105, startPoint y: 328, endPoint x: 434, endPoint y: 354, distance: 672.3
click at [434, 354] on div "Filters Where SKU contains To pick up a sortable item, press space or enter. Wh…" at bounding box center [743, 336] width 893 height 110
paste input "633331,633332,633333,668679,668676,668677,668678,633334,655082,655087,655088,65…"
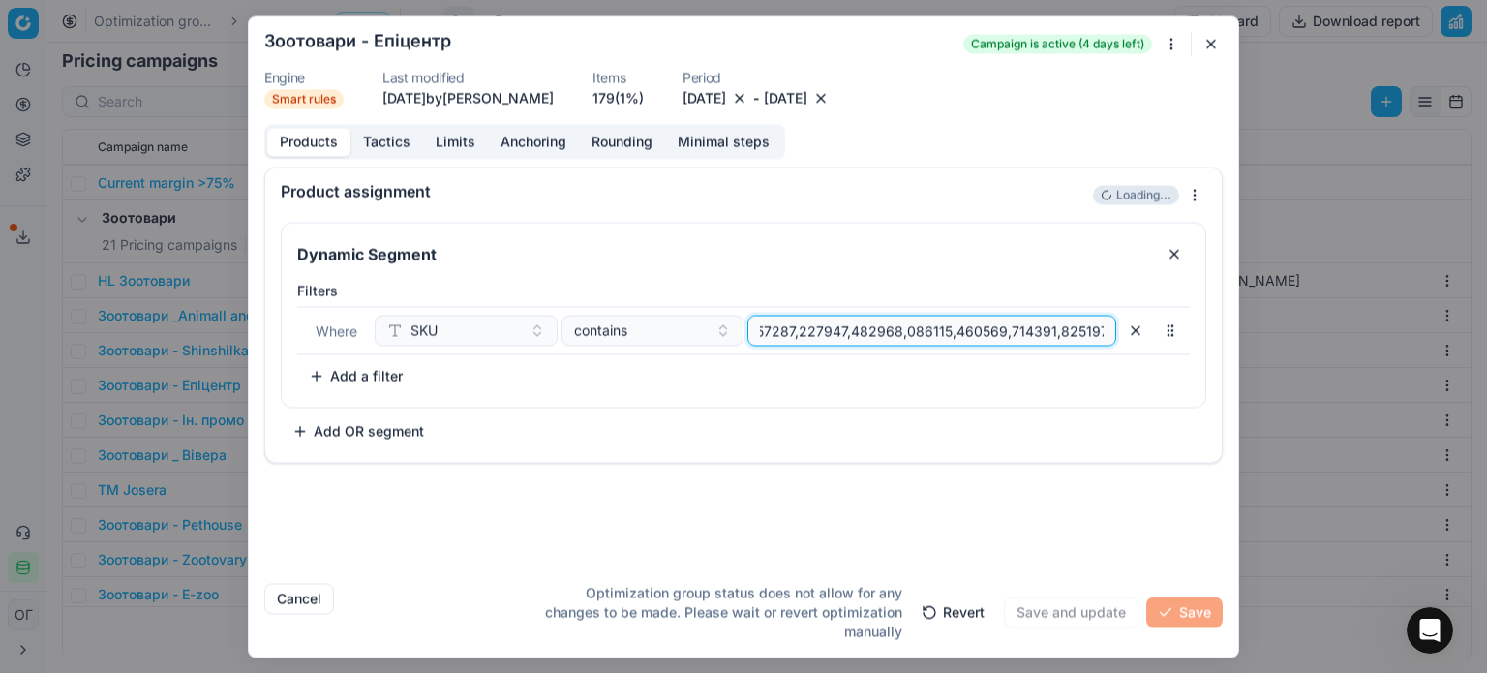
type input "633331,633332,633333,668679,668676,668677,668678,633334,655082,655087,655088,65…"
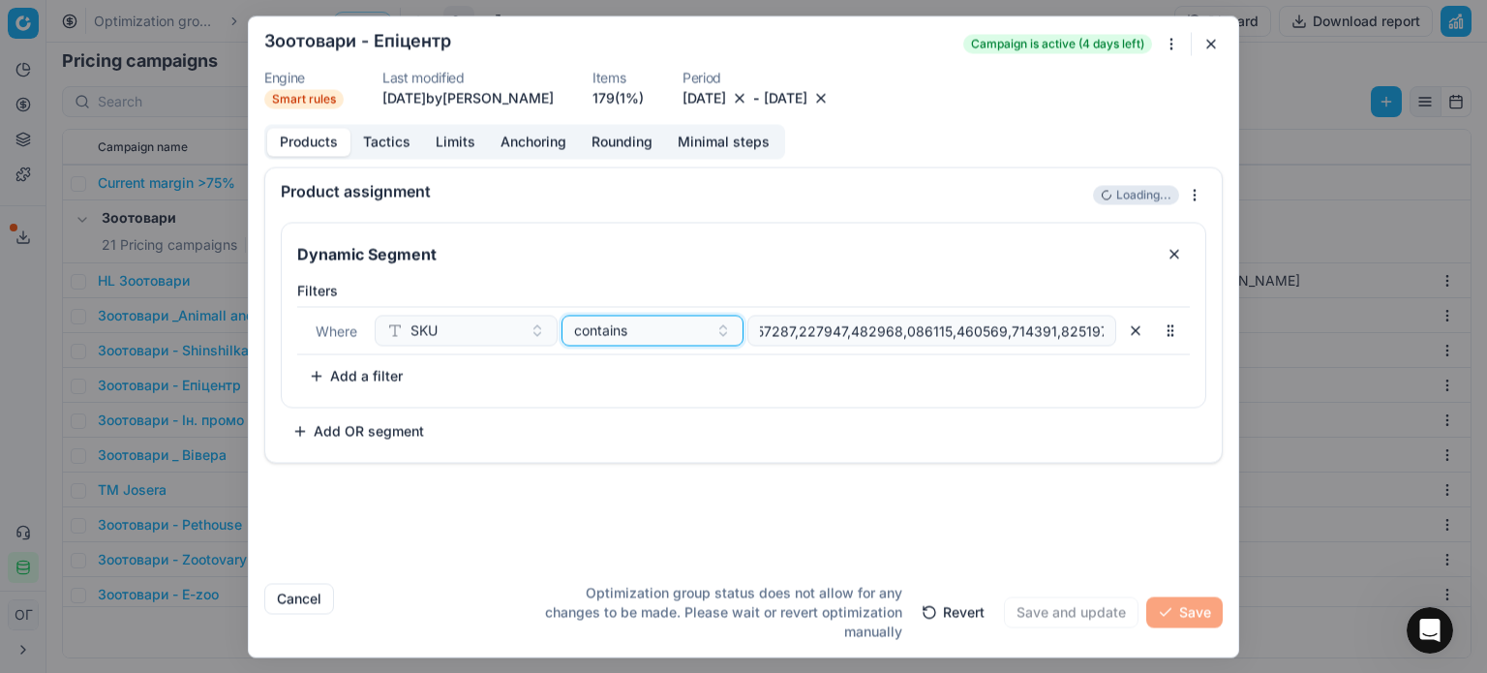
click at [609, 324] on span "contains" at bounding box center [600, 329] width 53 height 19
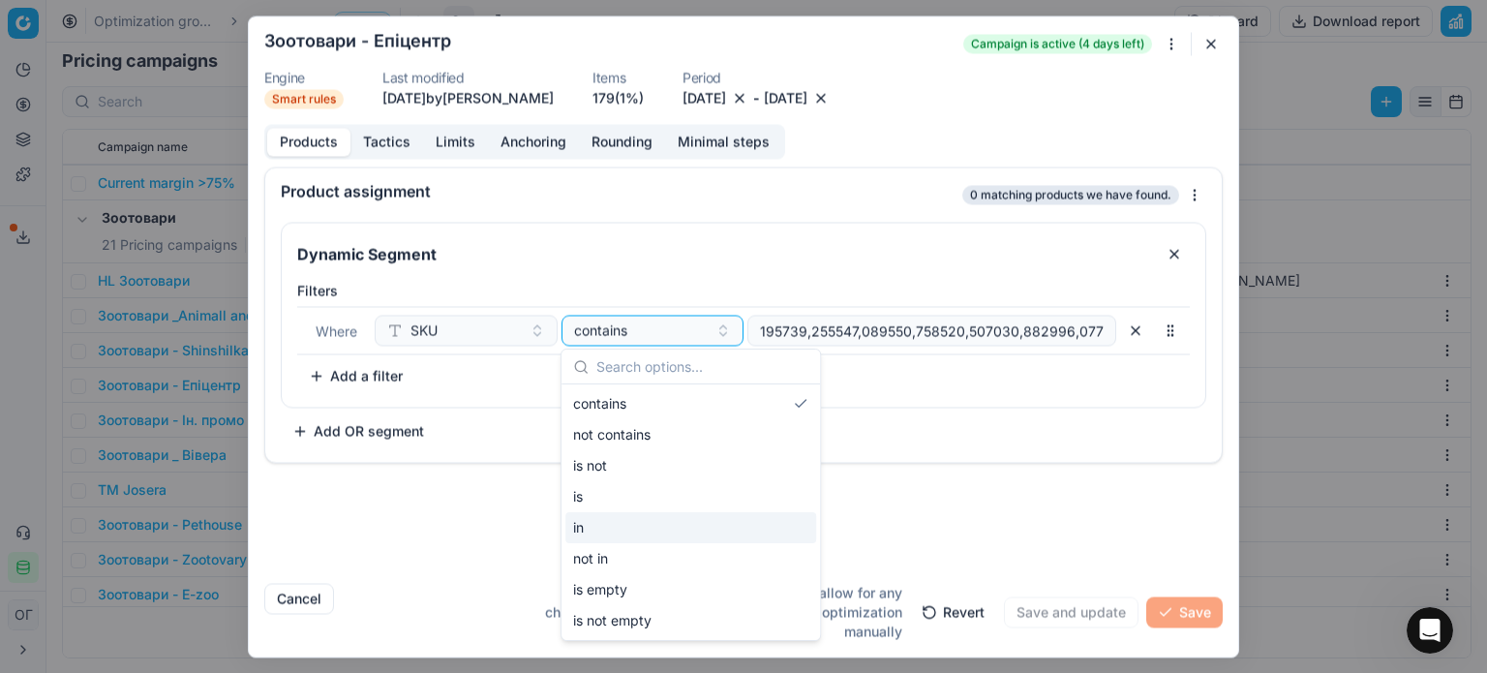
click at [620, 523] on div "in" at bounding box center [690, 527] width 251 height 31
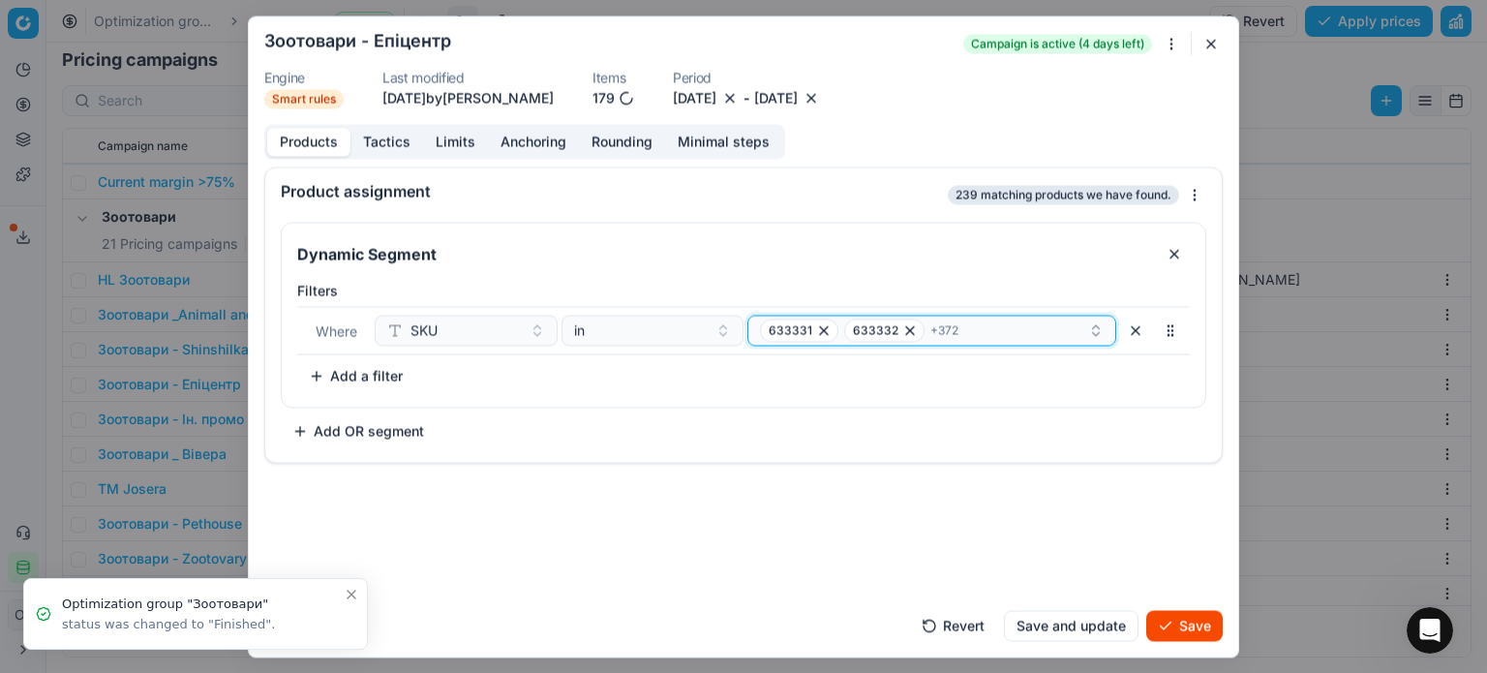
scroll to position [298, 0]
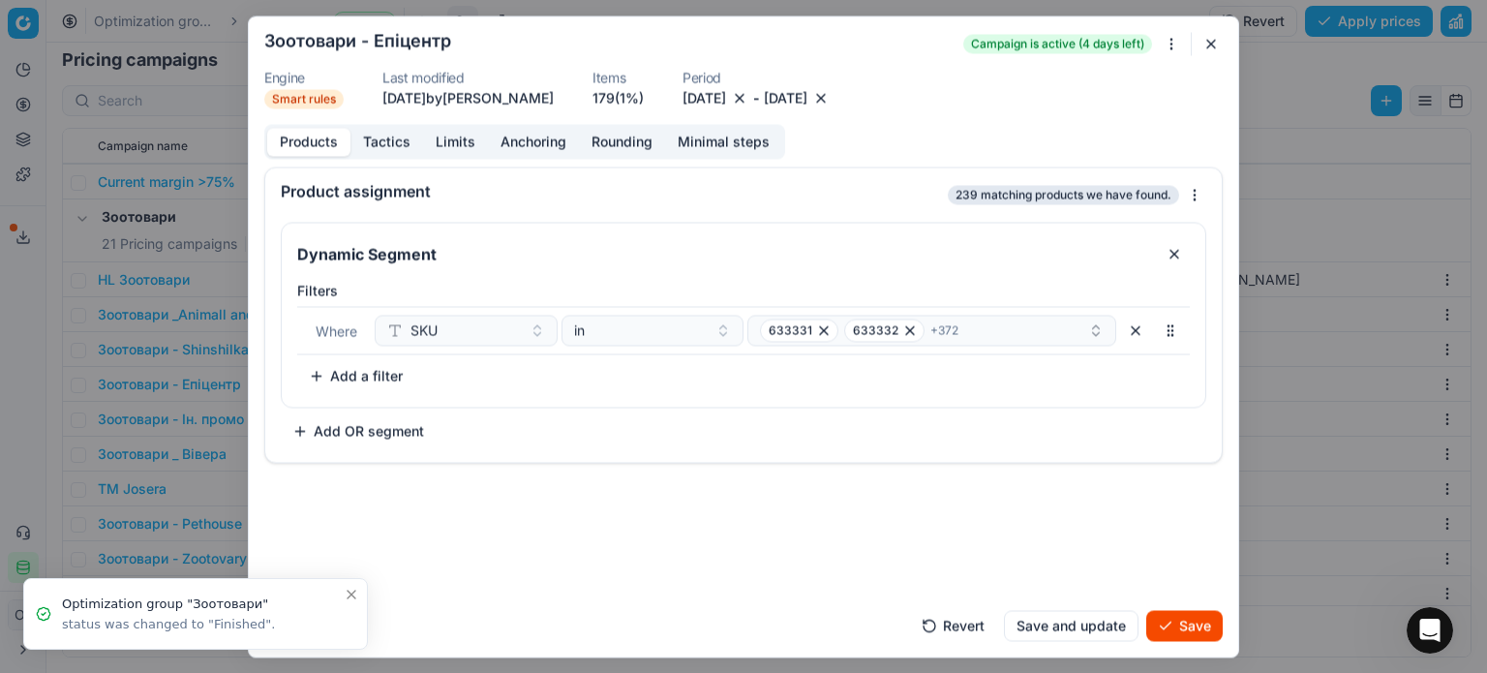
click at [1174, 620] on button "Save" at bounding box center [1184, 625] width 76 height 31
click at [1177, 621] on button "Save" at bounding box center [1184, 625] width 76 height 31
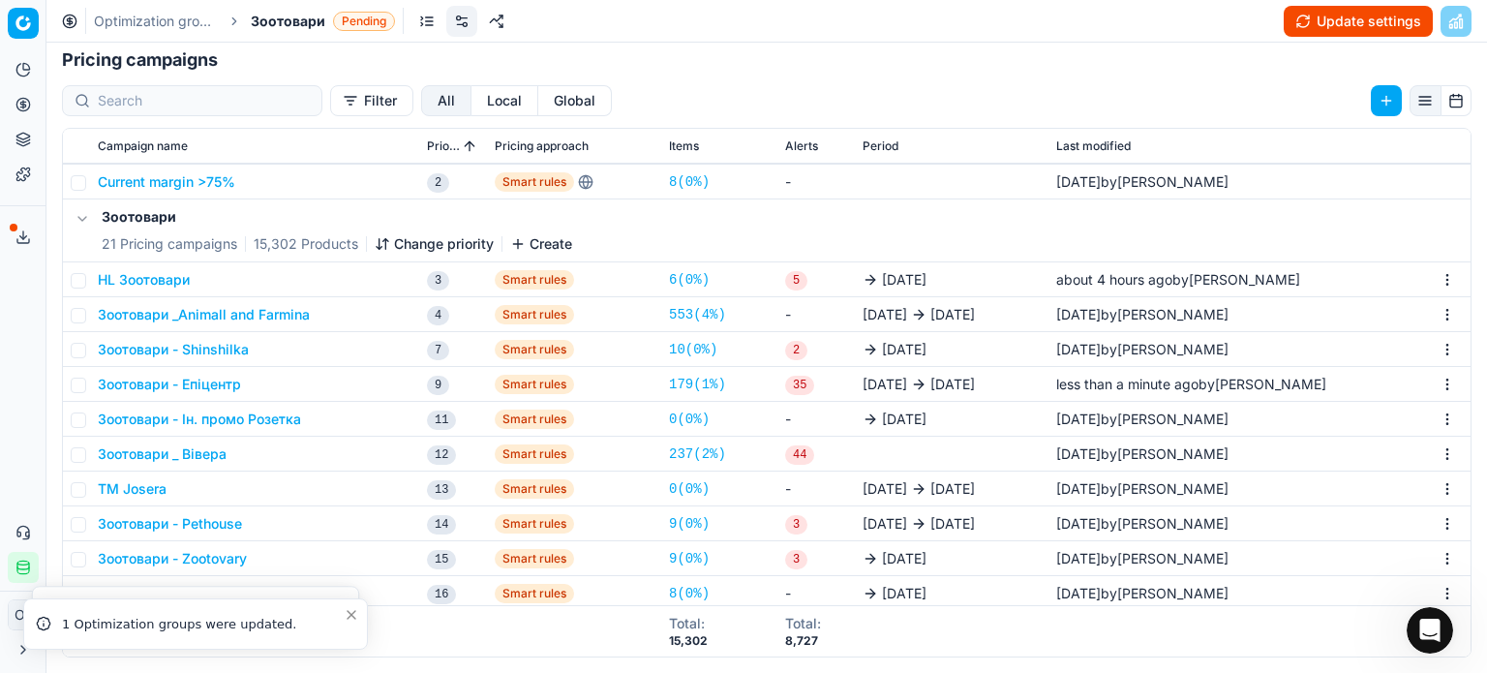
click at [1315, 25] on button "Update settings" at bounding box center [1358, 21] width 149 height 31
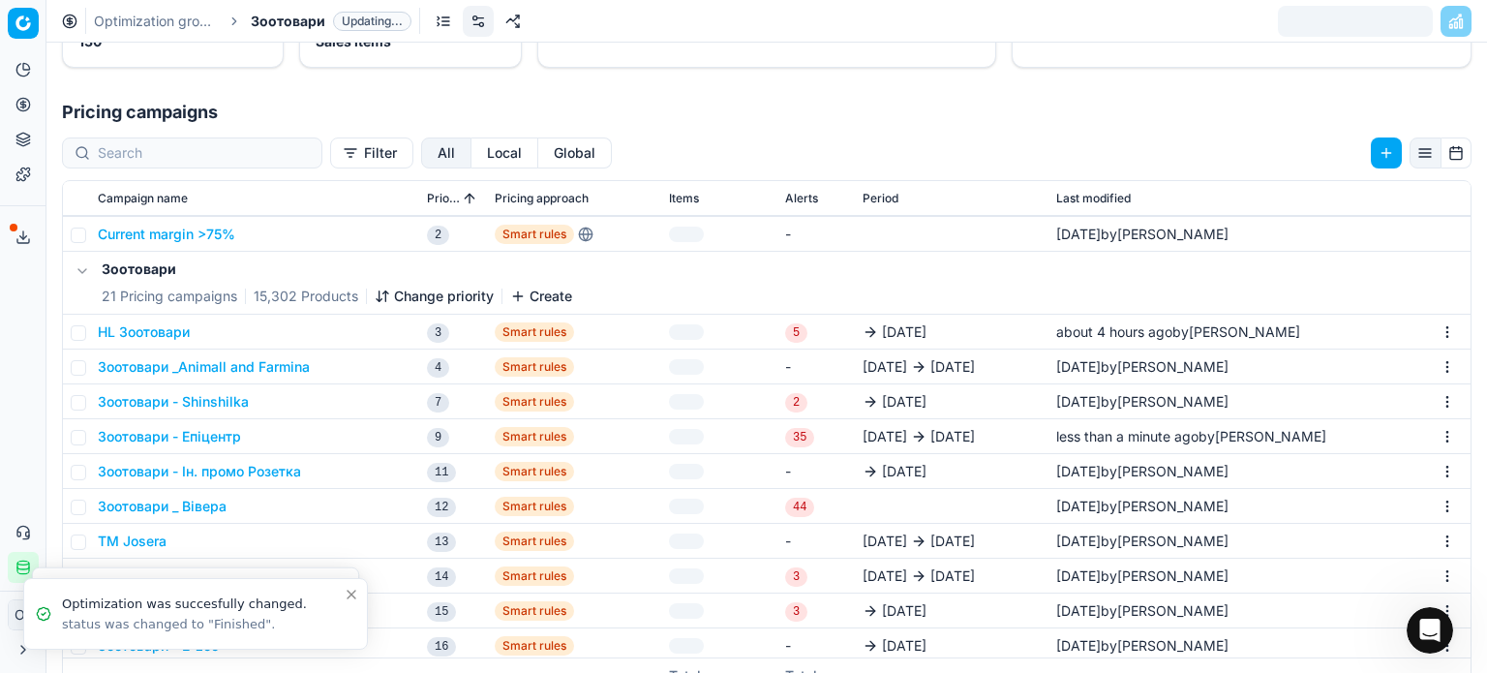
scroll to position [349, 0]
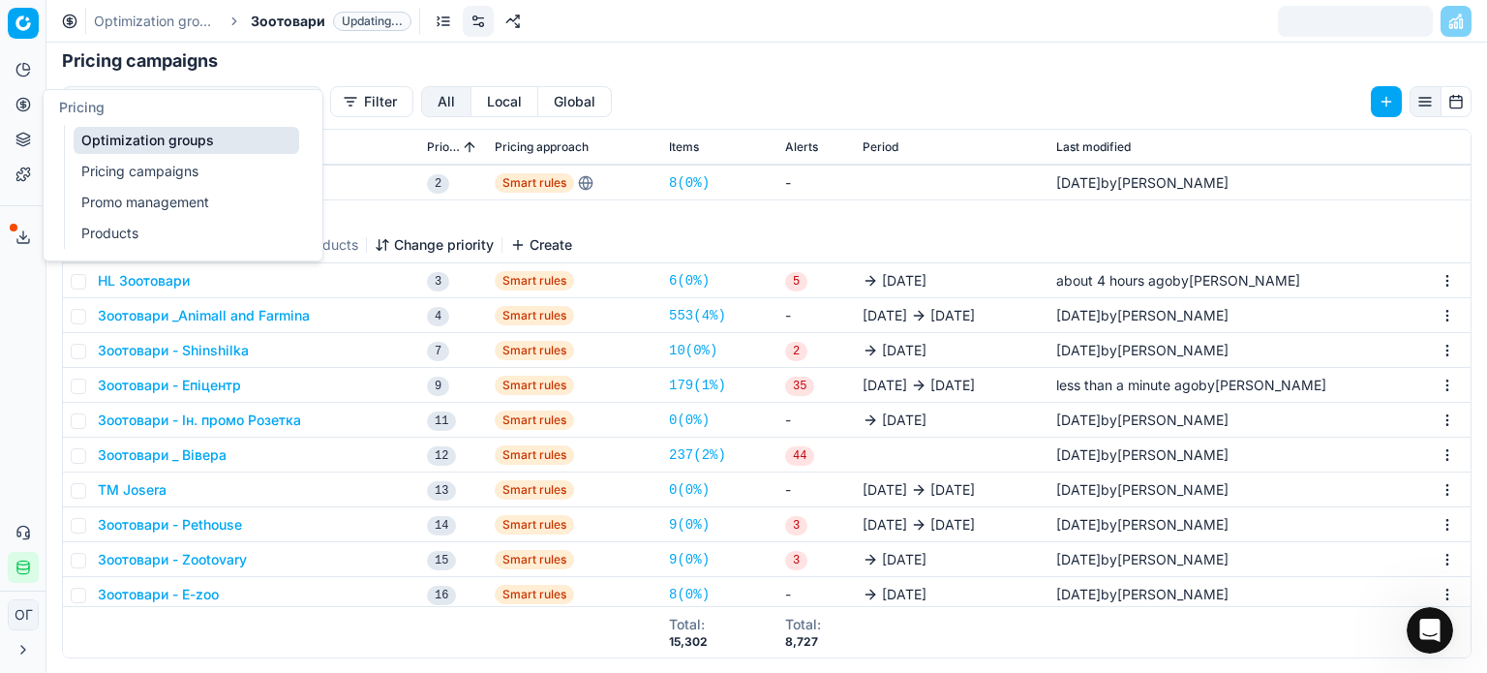
click at [136, 138] on link "Optimization groups" at bounding box center [187, 140] width 226 height 27
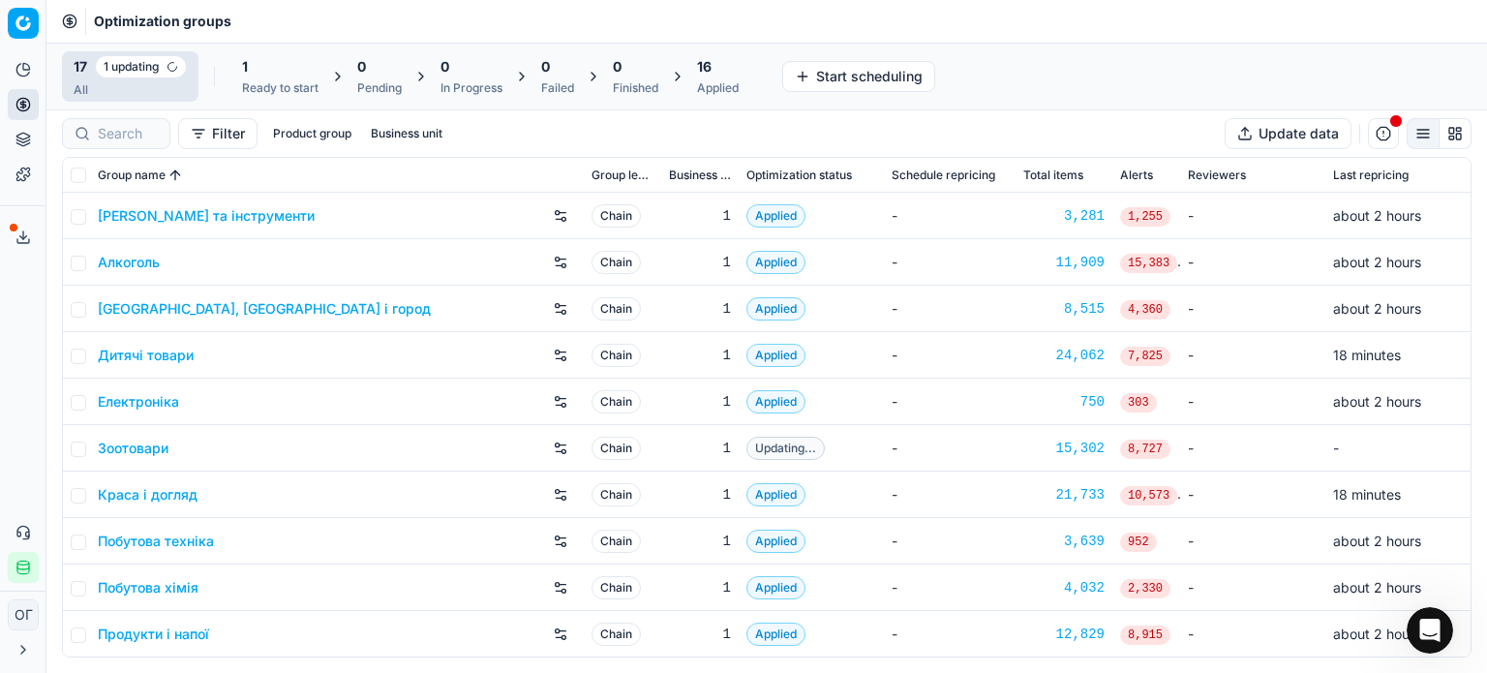
click at [266, 80] on div "Ready to start" at bounding box center [280, 87] width 76 height 15
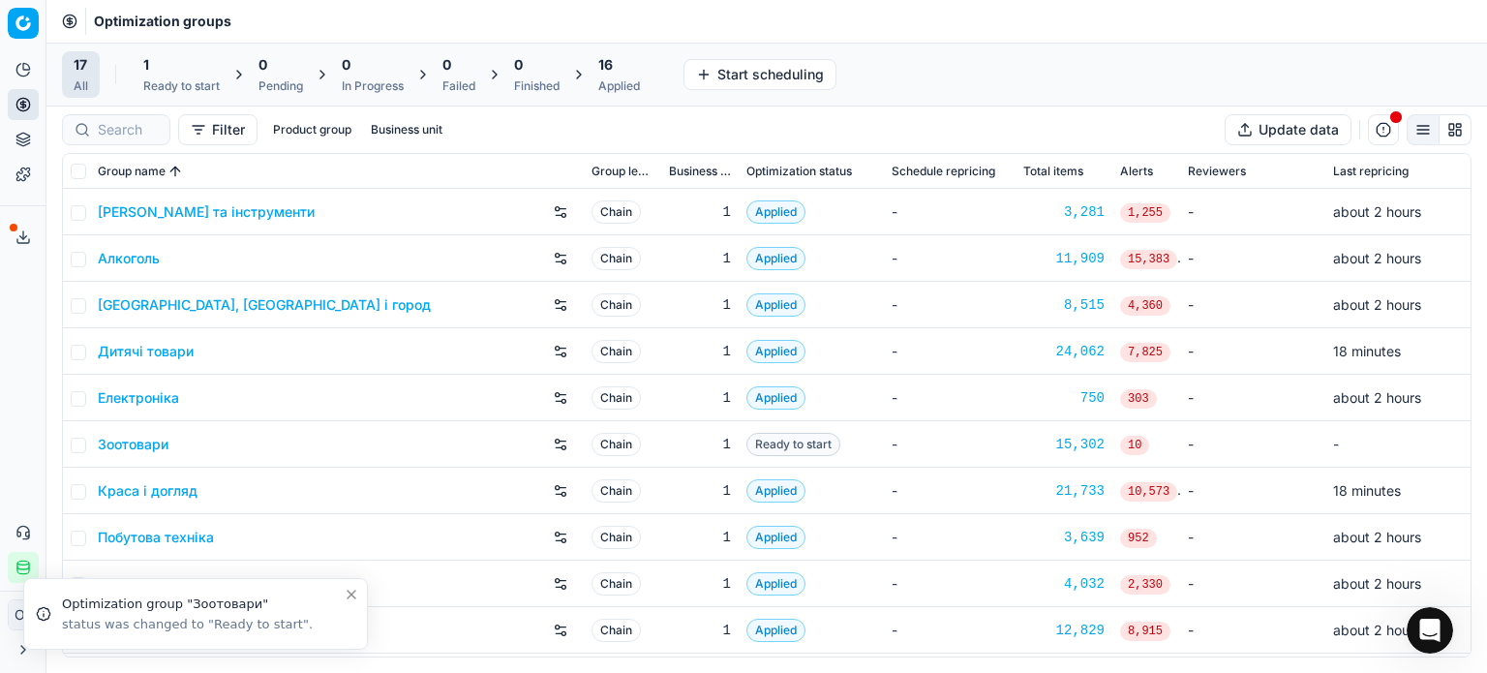
click at [174, 71] on div "1" at bounding box center [181, 64] width 76 height 19
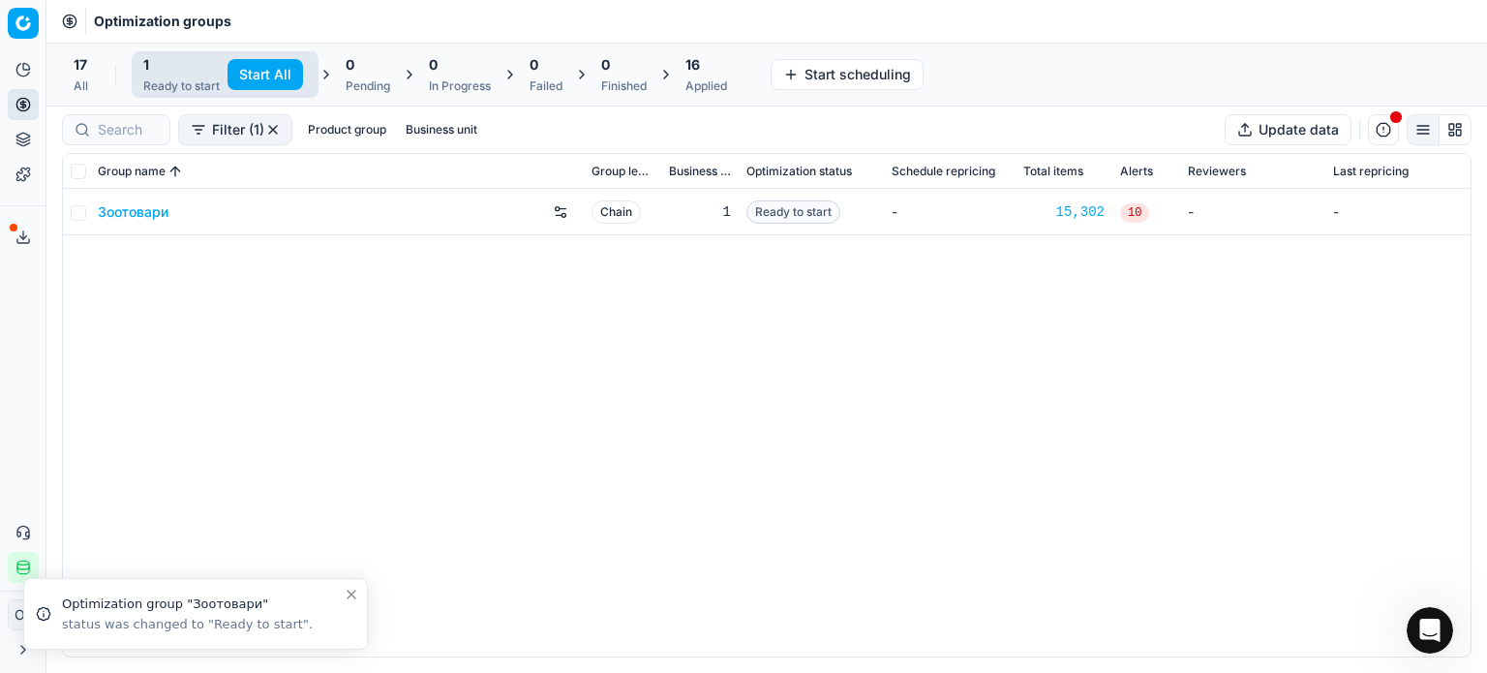
click at [263, 78] on button "Start All" at bounding box center [265, 74] width 76 height 31
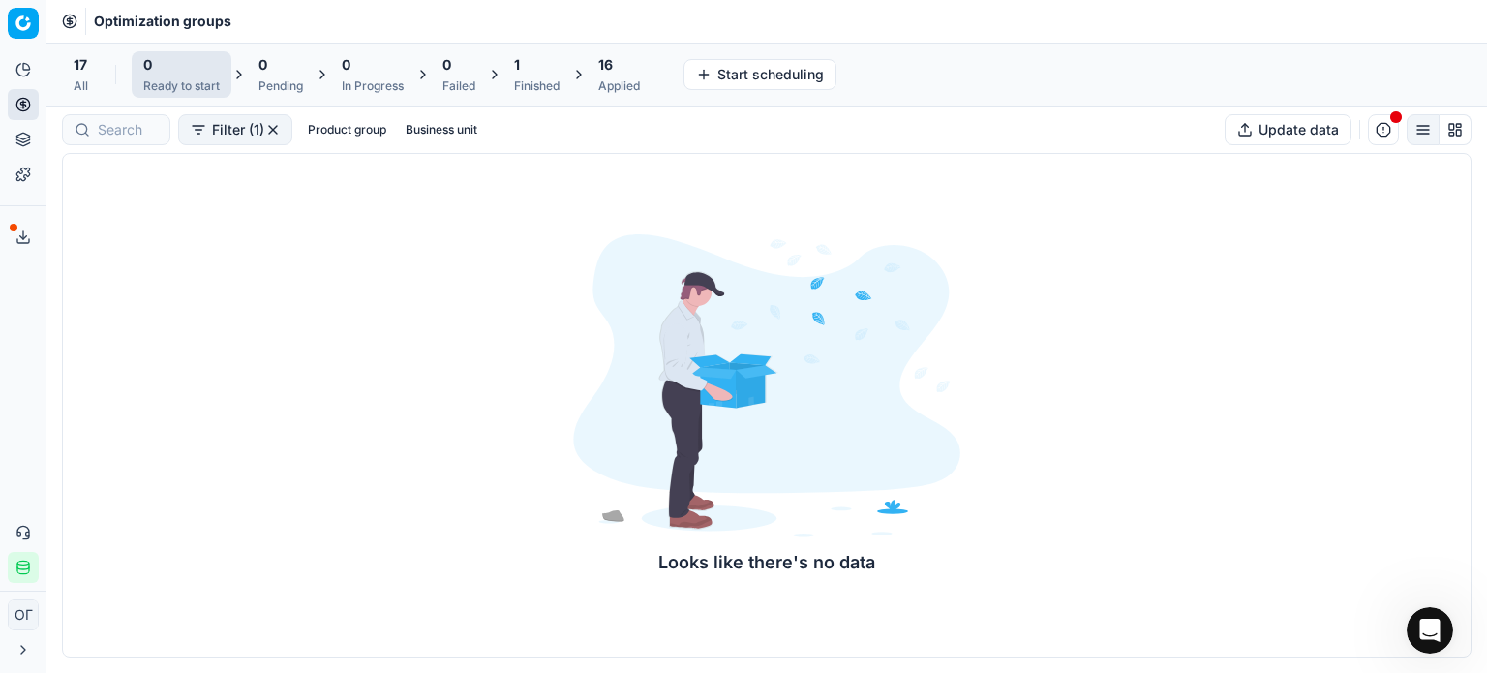
click at [537, 80] on div "Finished" at bounding box center [536, 85] width 45 height 15
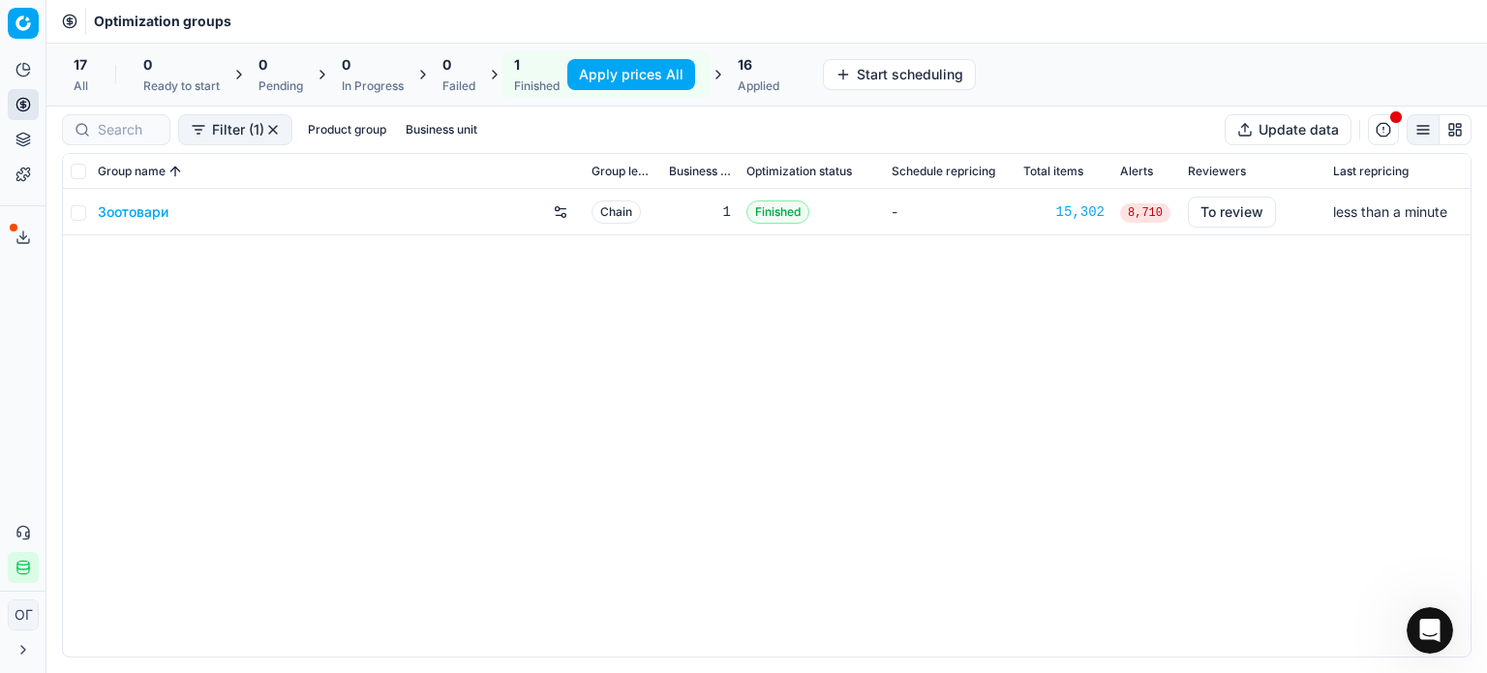
click at [635, 73] on button "Apply prices All" at bounding box center [631, 74] width 128 height 31
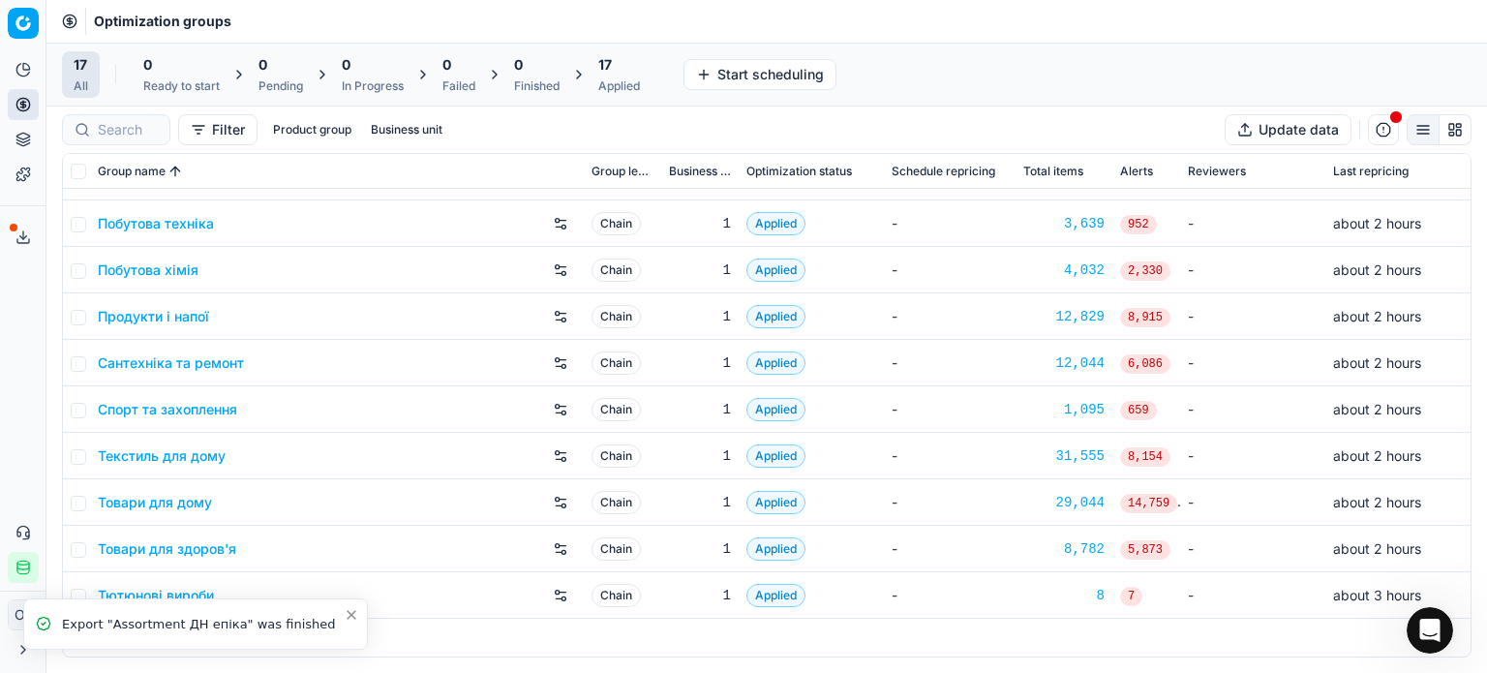
scroll to position [321, 0]
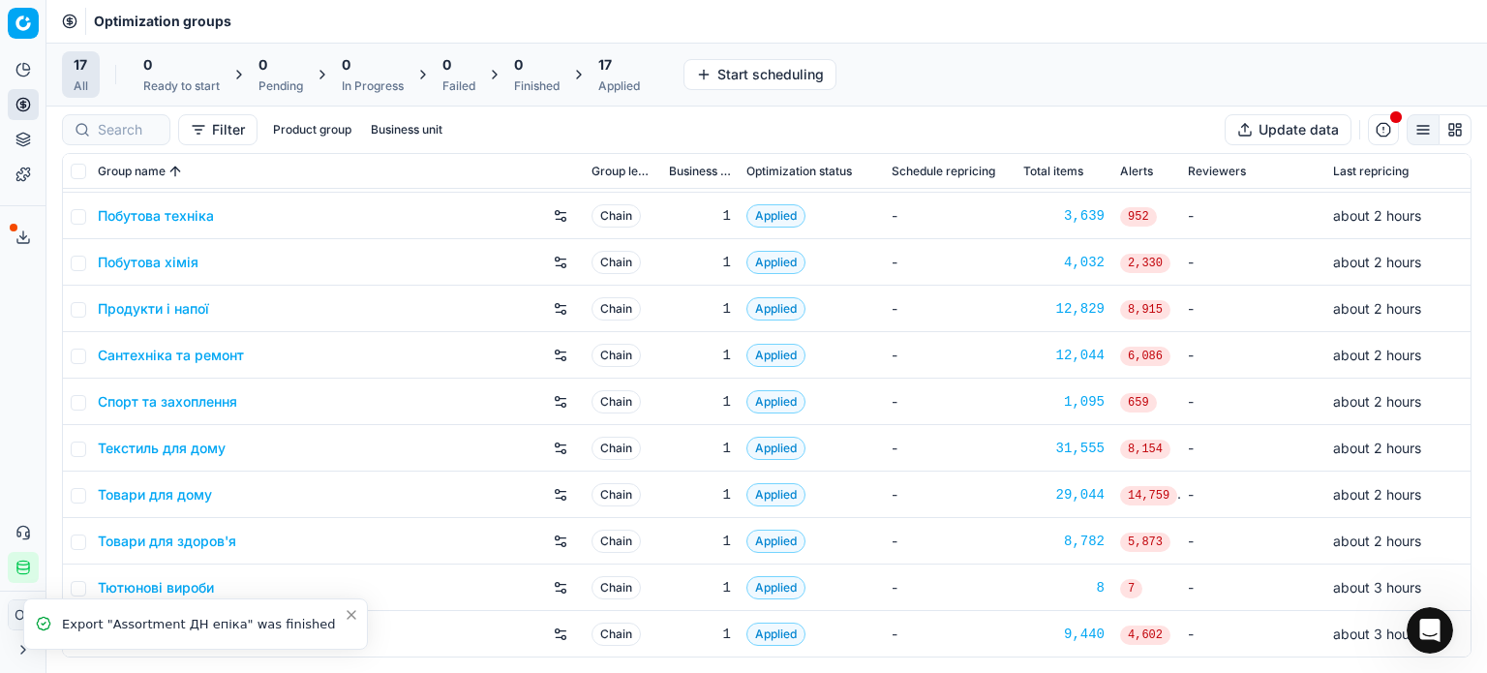
drag, startPoint x: 349, startPoint y: 615, endPoint x: 297, endPoint y: 599, distance: 54.5
click at [349, 615] on icon "Close toast" at bounding box center [351, 614] width 15 height 15
click at [80, 442] on input "checkbox" at bounding box center [78, 448] width 15 height 15
checkbox input "true"
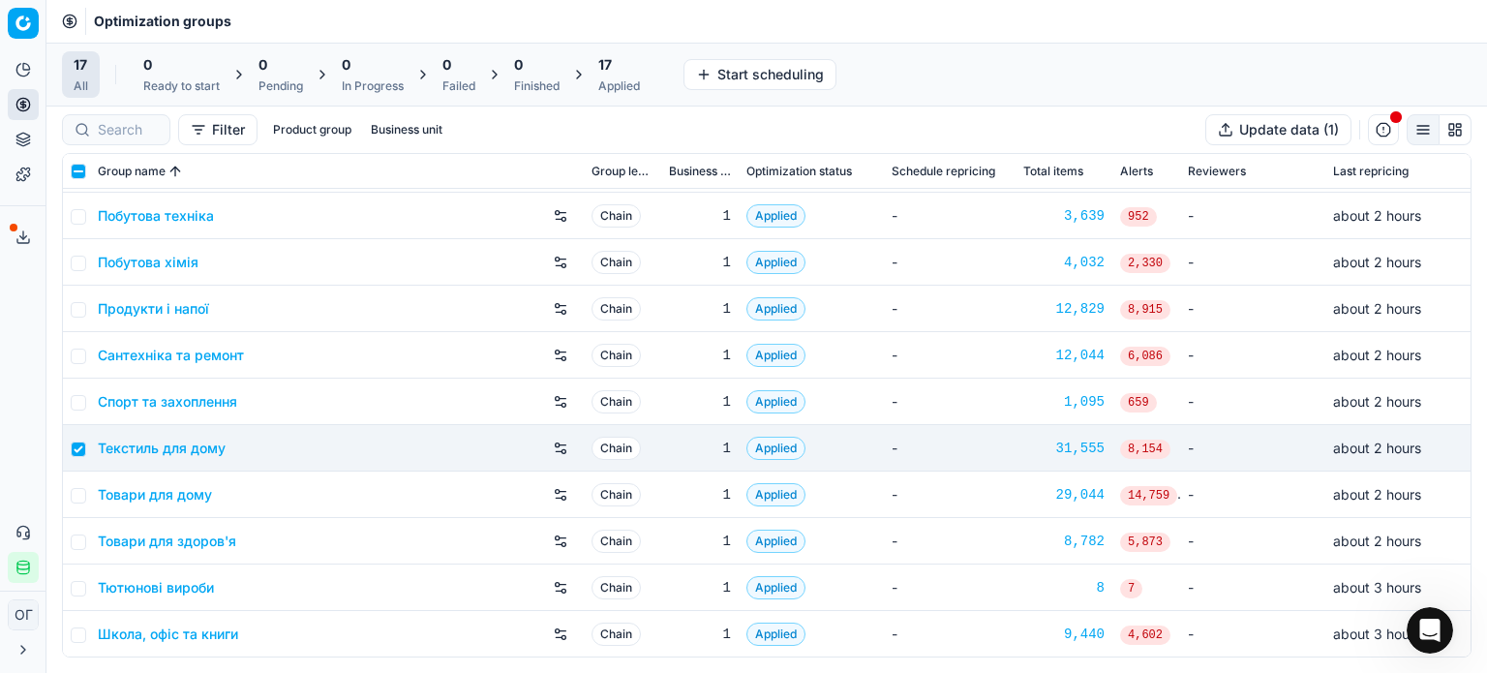
click at [612, 78] on div "Applied" at bounding box center [619, 85] width 42 height 15
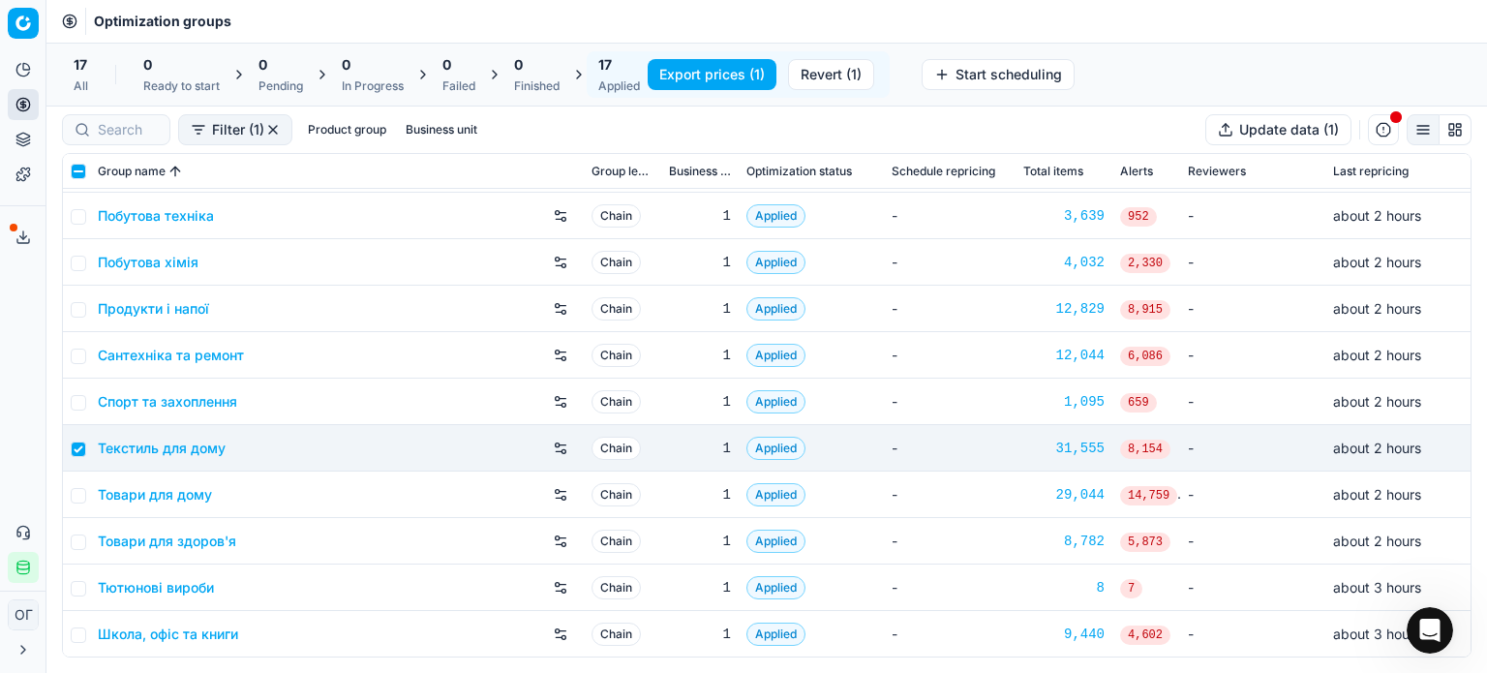
click at [815, 65] on button "Revert (1)" at bounding box center [831, 74] width 86 height 31
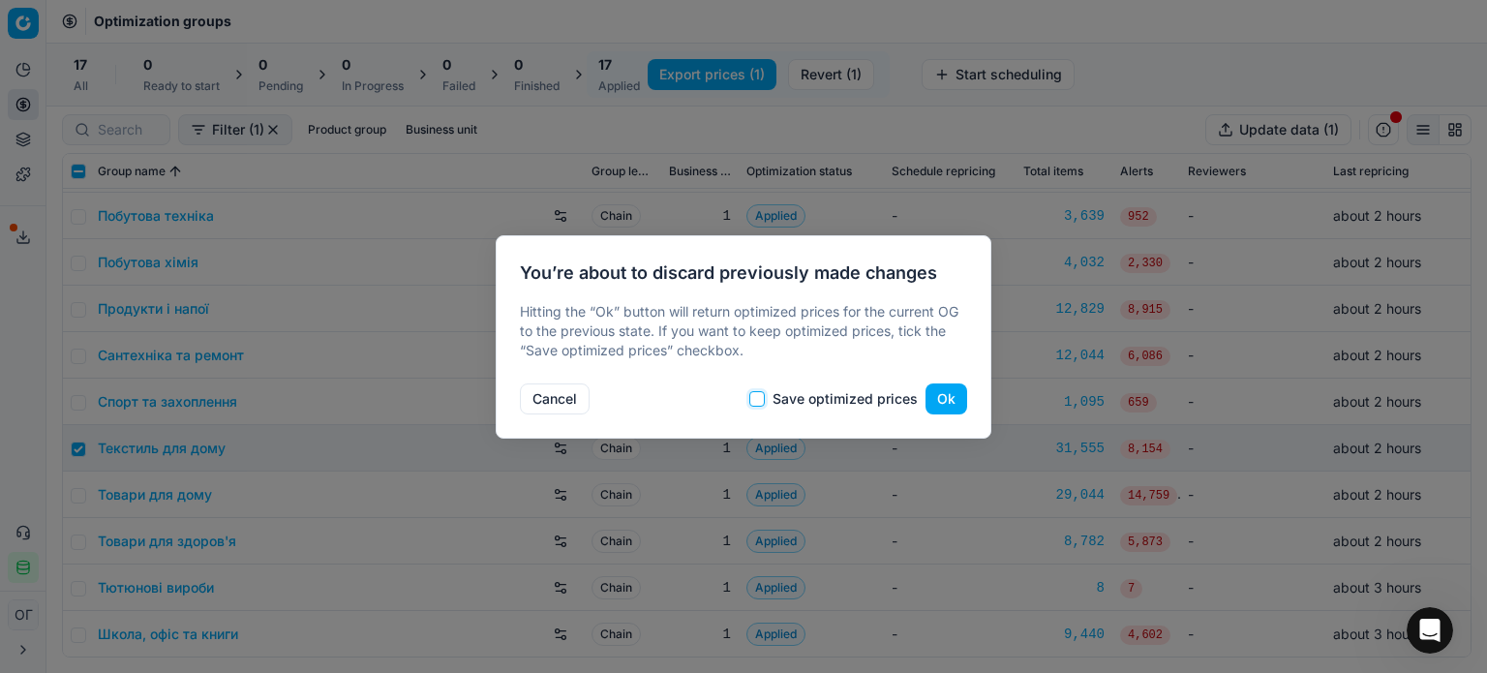
click at [765, 398] on input "Save optimized prices" at bounding box center [756, 398] width 15 height 15
checkbox input "true"
click at [945, 390] on button "Ok" at bounding box center [946, 398] width 42 height 31
checkbox input "false"
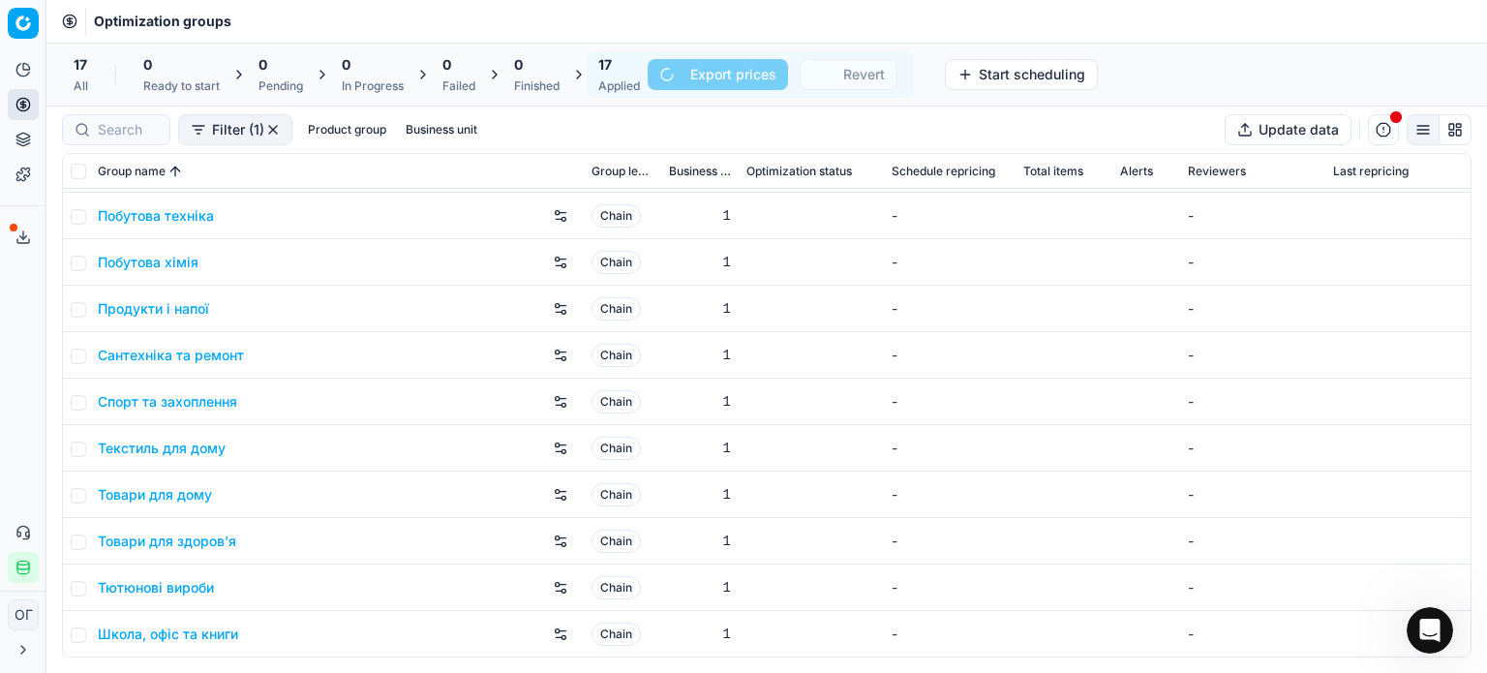
scroll to position [275, 0]
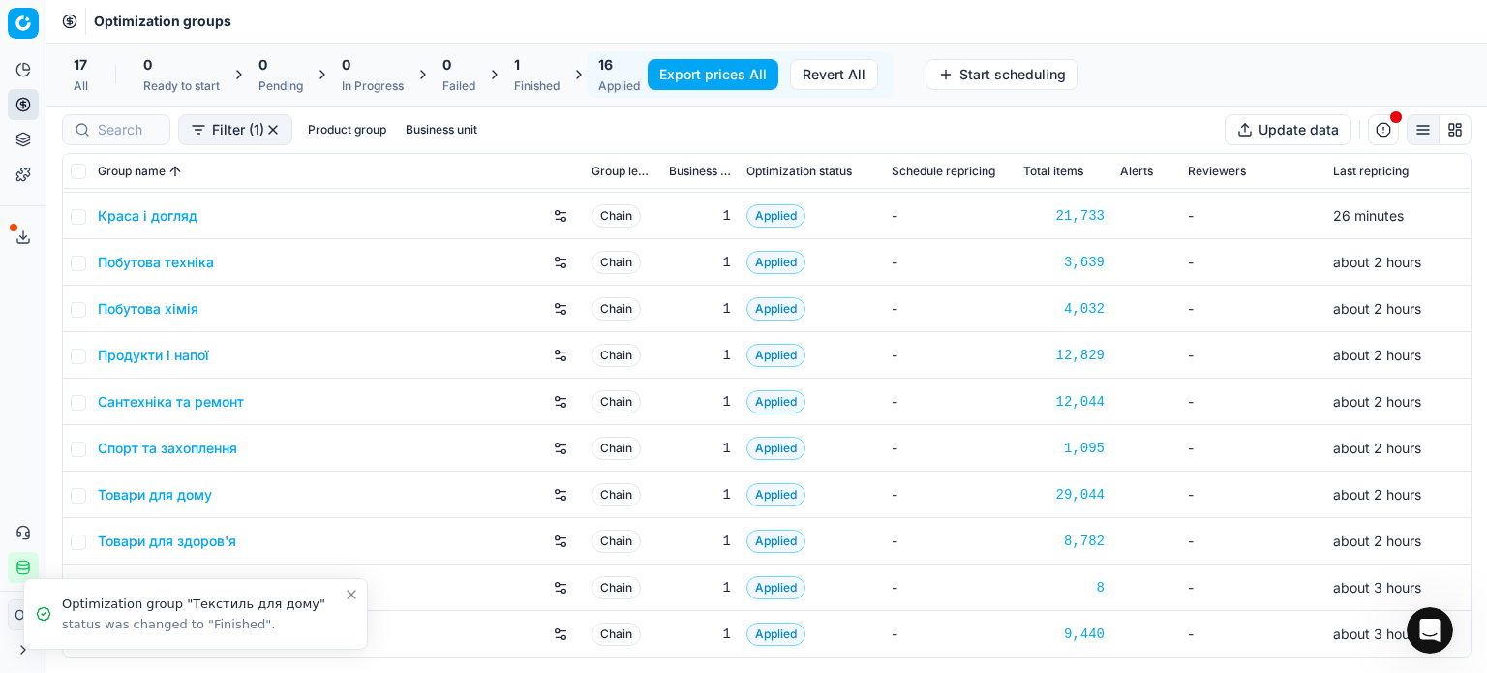
click at [565, 76] on div "1 Finished" at bounding box center [536, 74] width 69 height 46
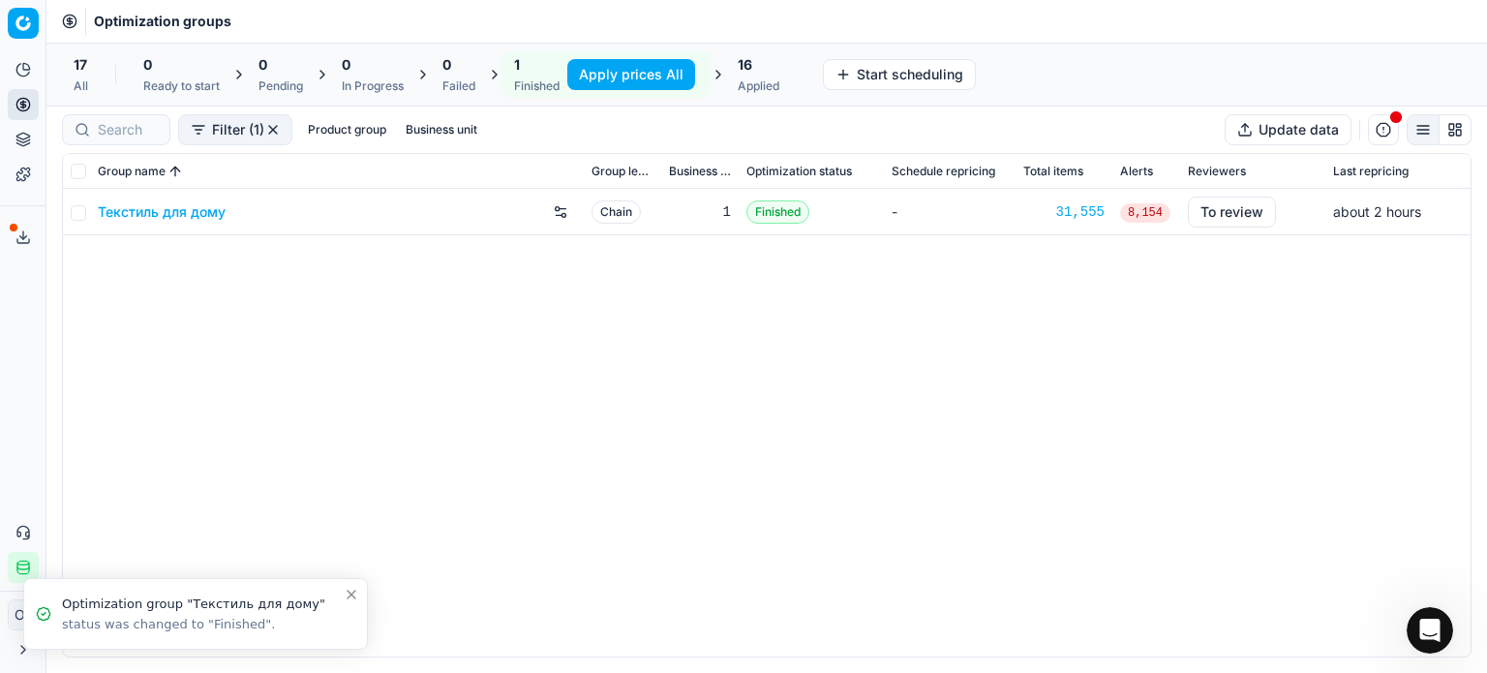
click at [168, 218] on link "Текстиль для дому" at bounding box center [162, 211] width 128 height 19
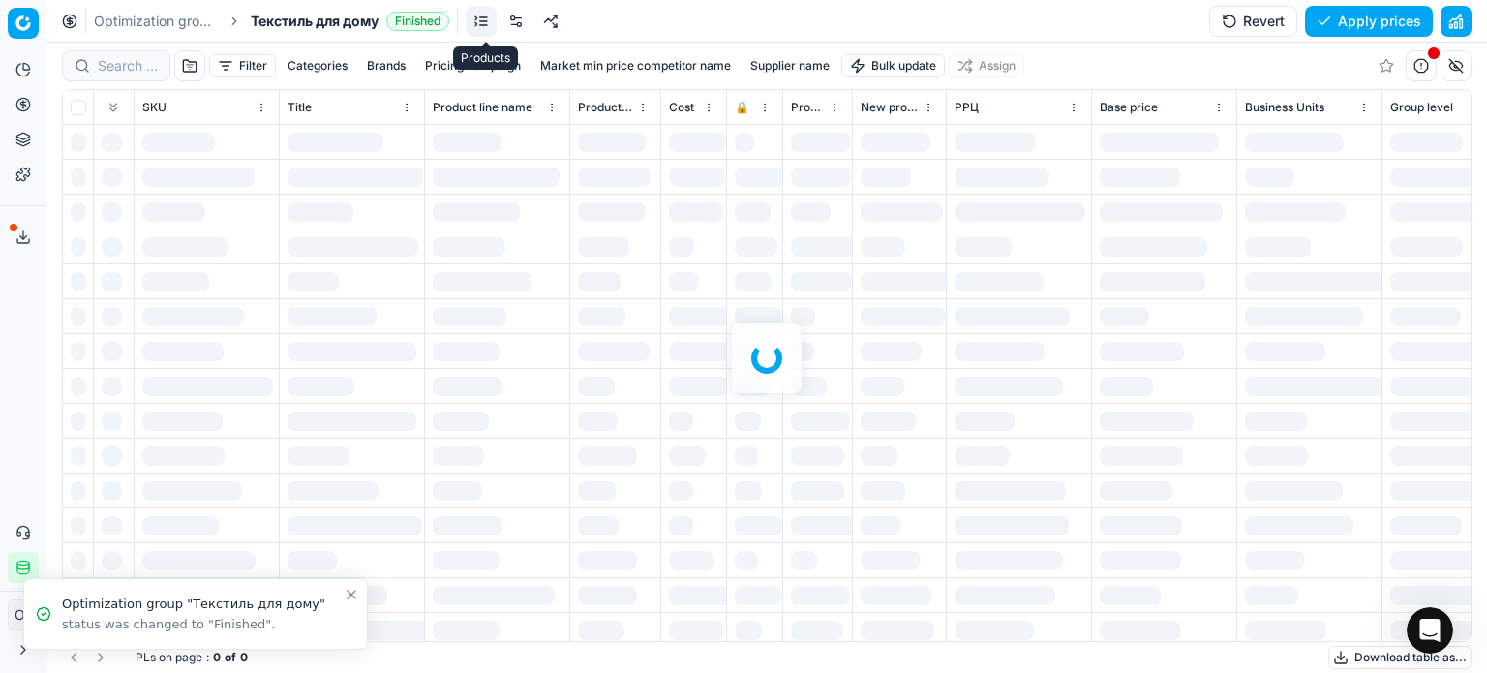
click at [503, 24] on div at bounding box center [516, 21] width 101 height 31
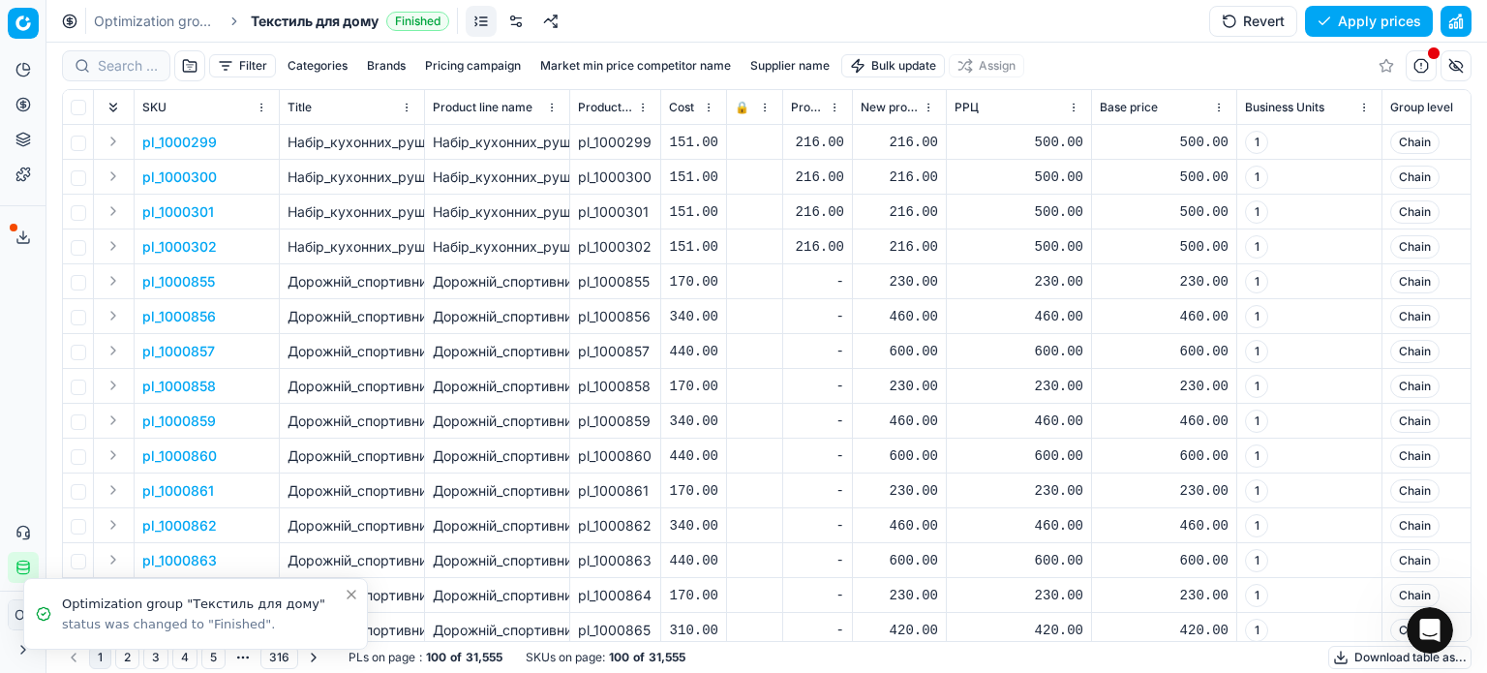
click at [511, 24] on link at bounding box center [515, 21] width 31 height 31
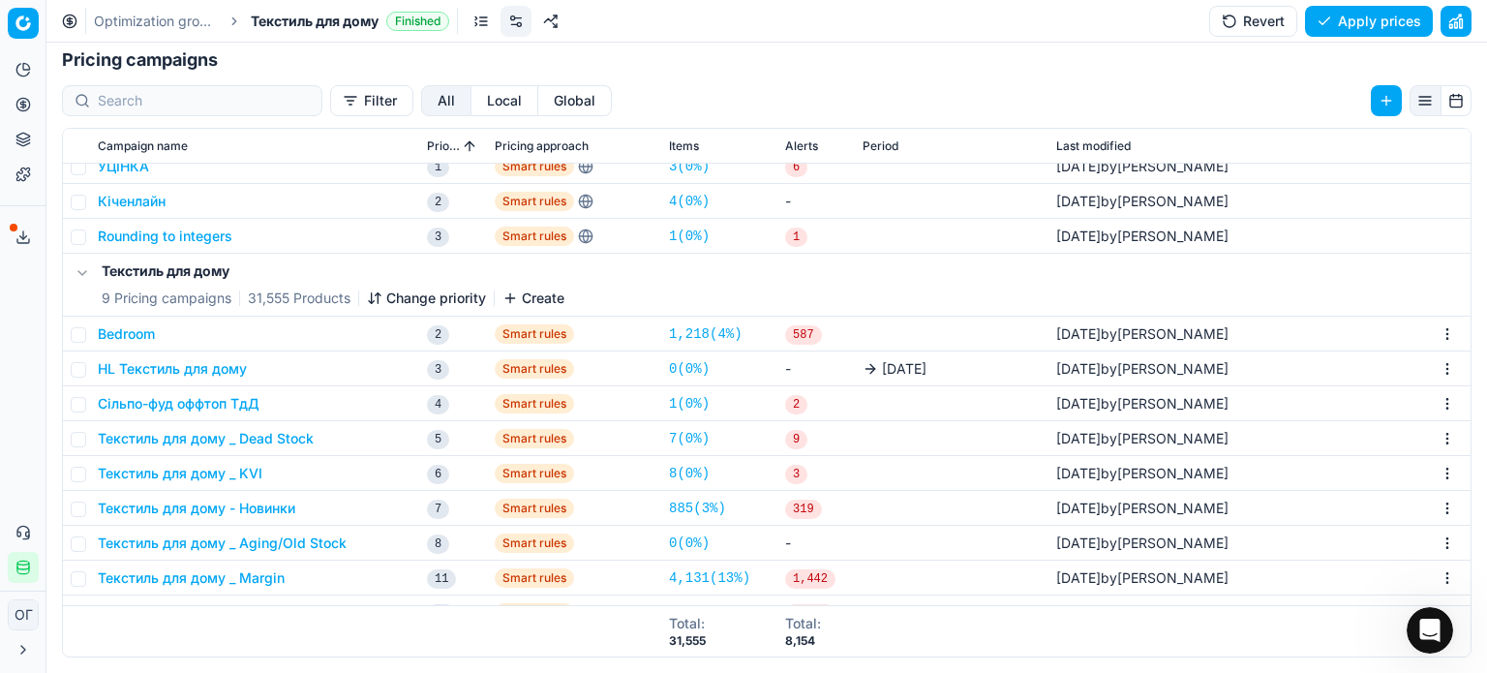
scroll to position [97, 0]
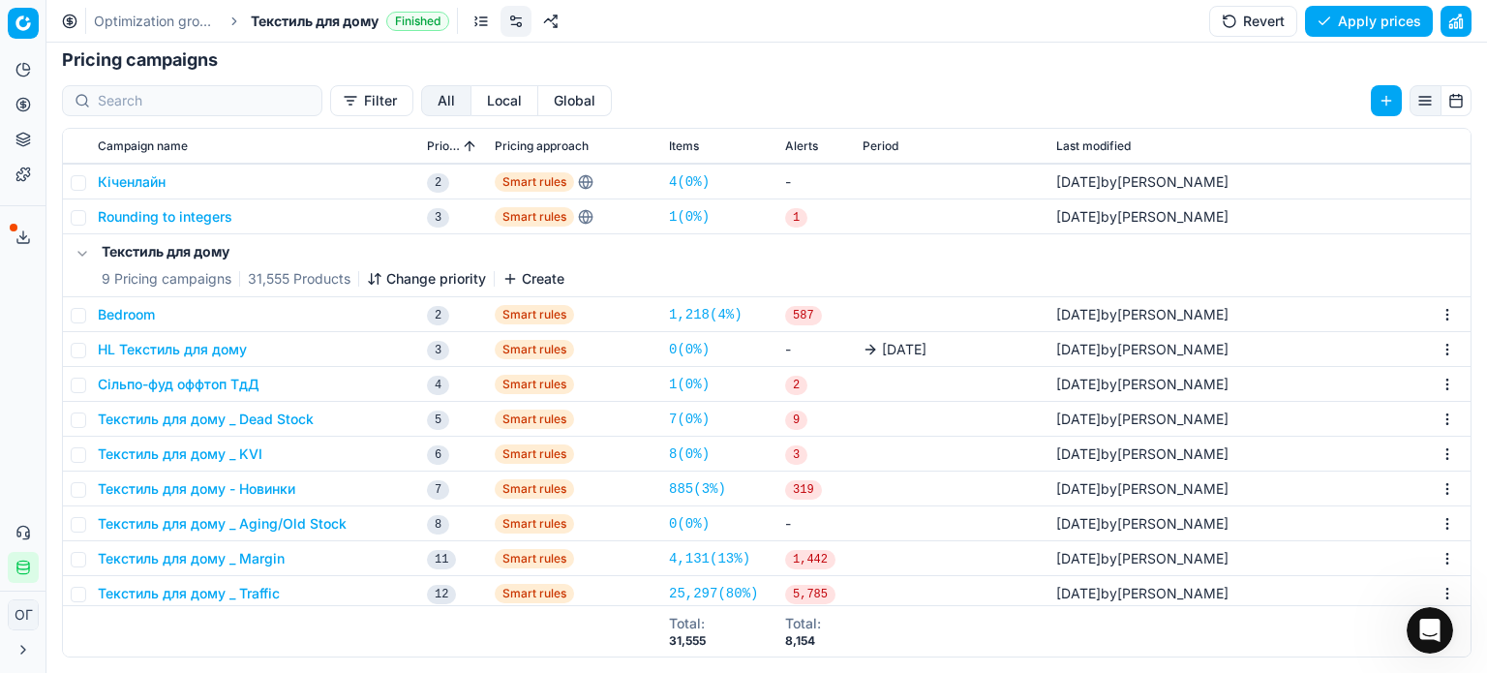
click at [215, 349] on button "HL Текстиль для дому" at bounding box center [172, 349] width 149 height 19
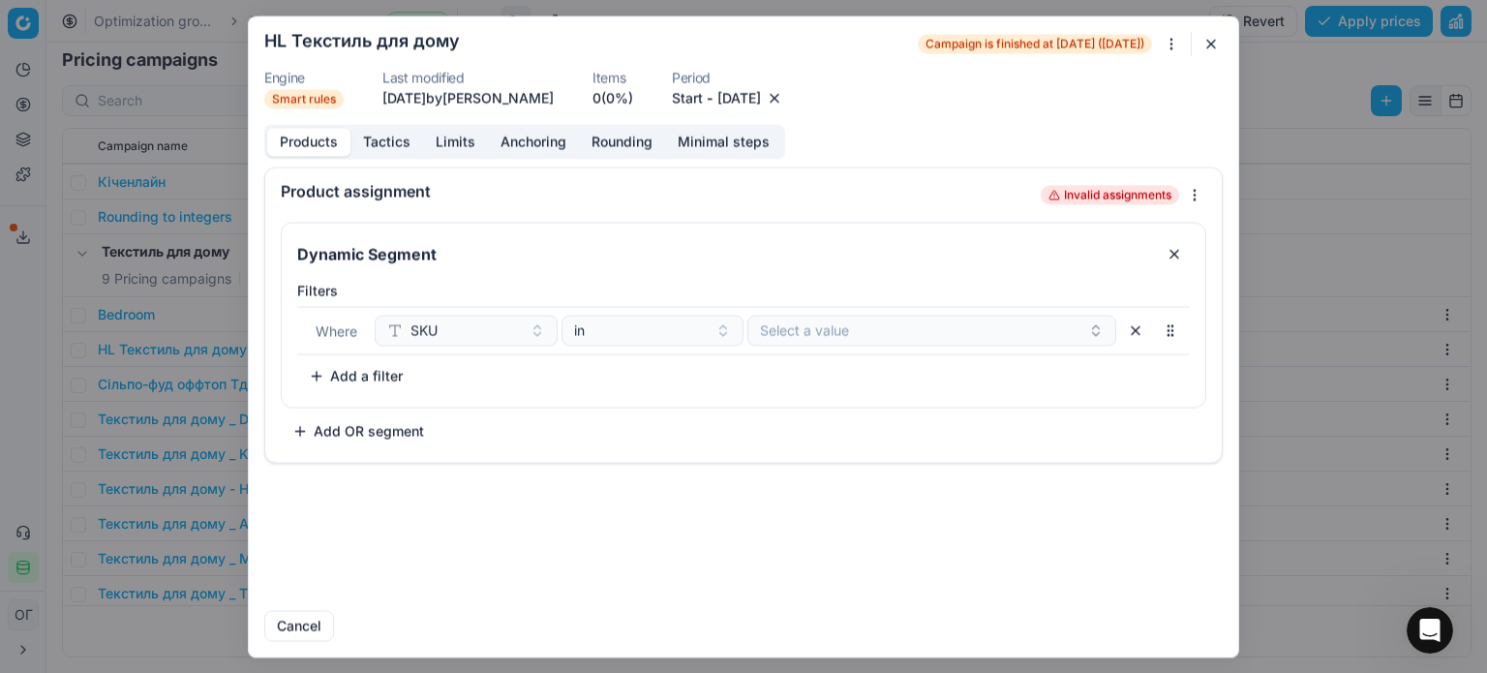
drag, startPoint x: 1216, startPoint y: 38, endPoint x: 771, endPoint y: 47, distance: 445.4
click at [1217, 38] on button "button" at bounding box center [1210, 43] width 23 height 23
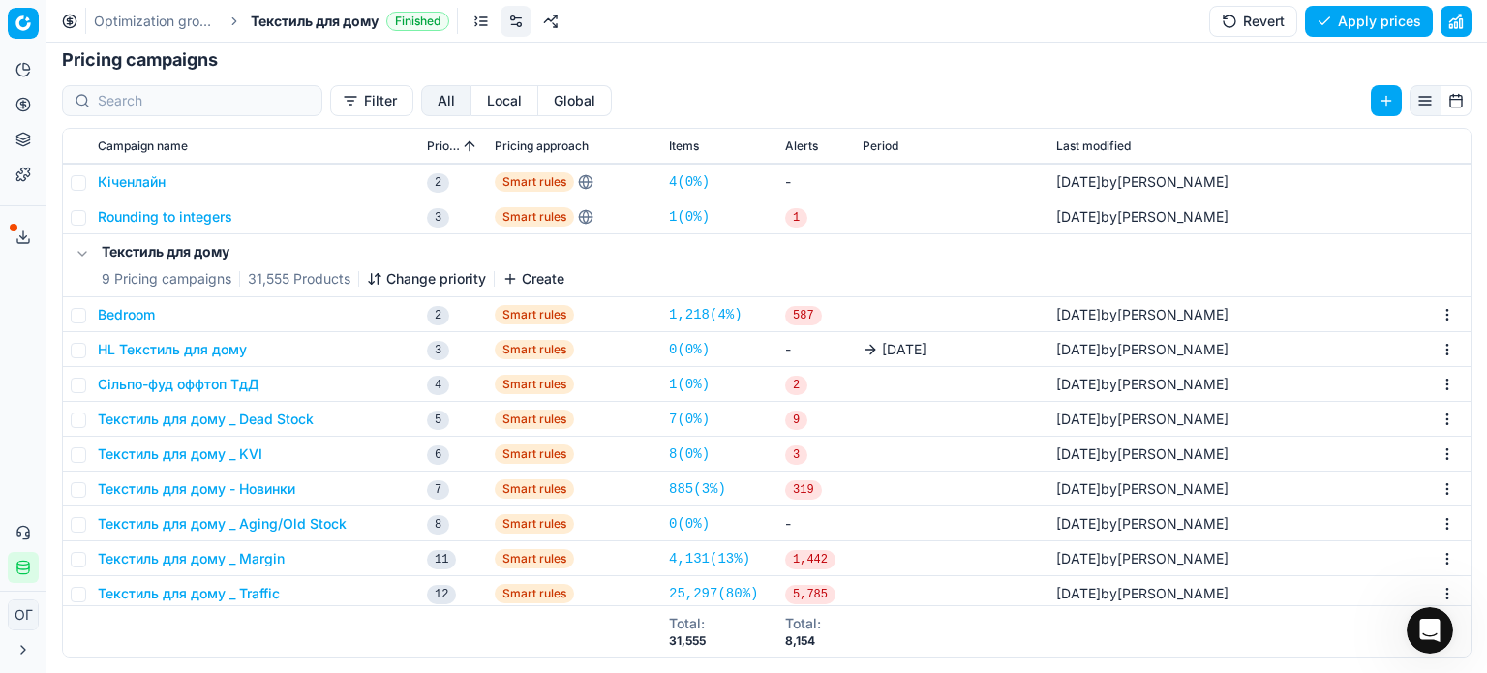
click at [485, 30] on link at bounding box center [481, 21] width 31 height 31
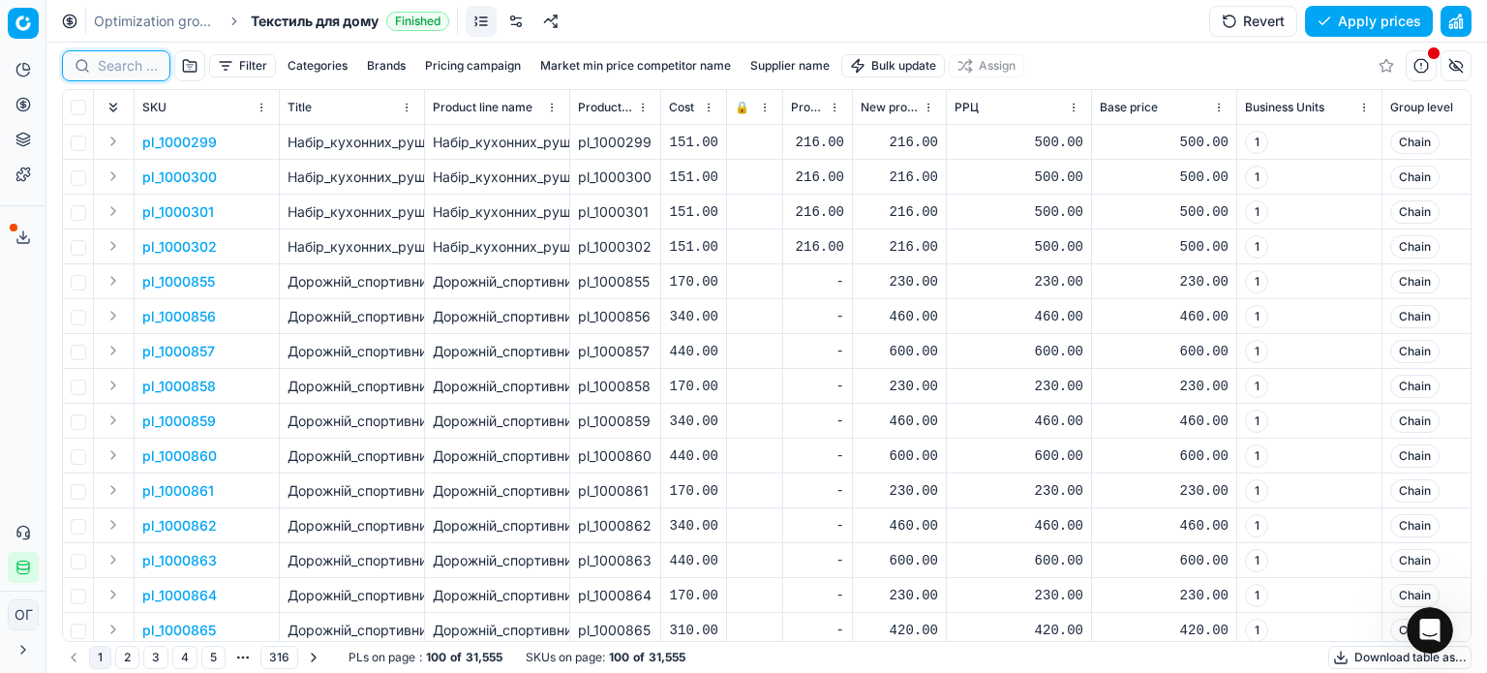
drag, startPoint x: 118, startPoint y: 69, endPoint x: 107, endPoint y: 69, distance: 10.6
click at [108, 69] on input at bounding box center [128, 65] width 60 height 19
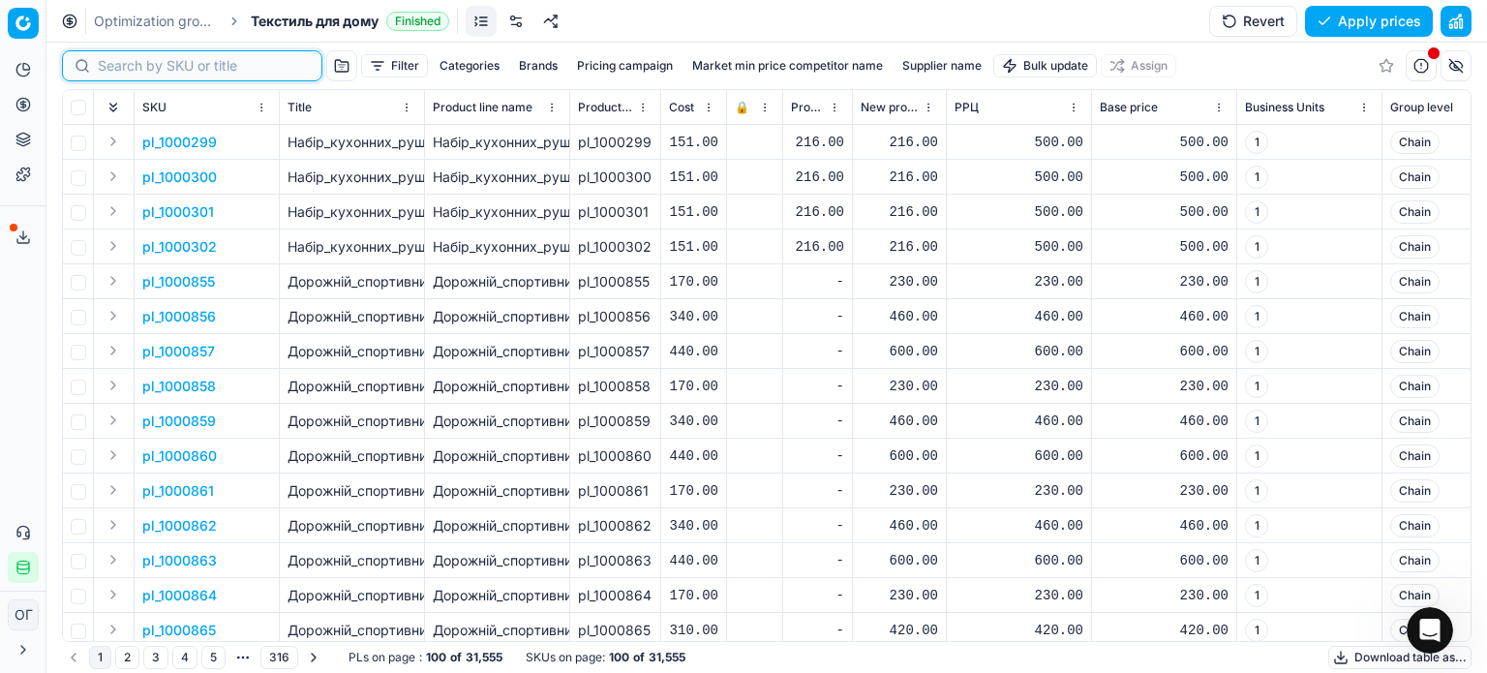
paste input "702141"
type input "702141"
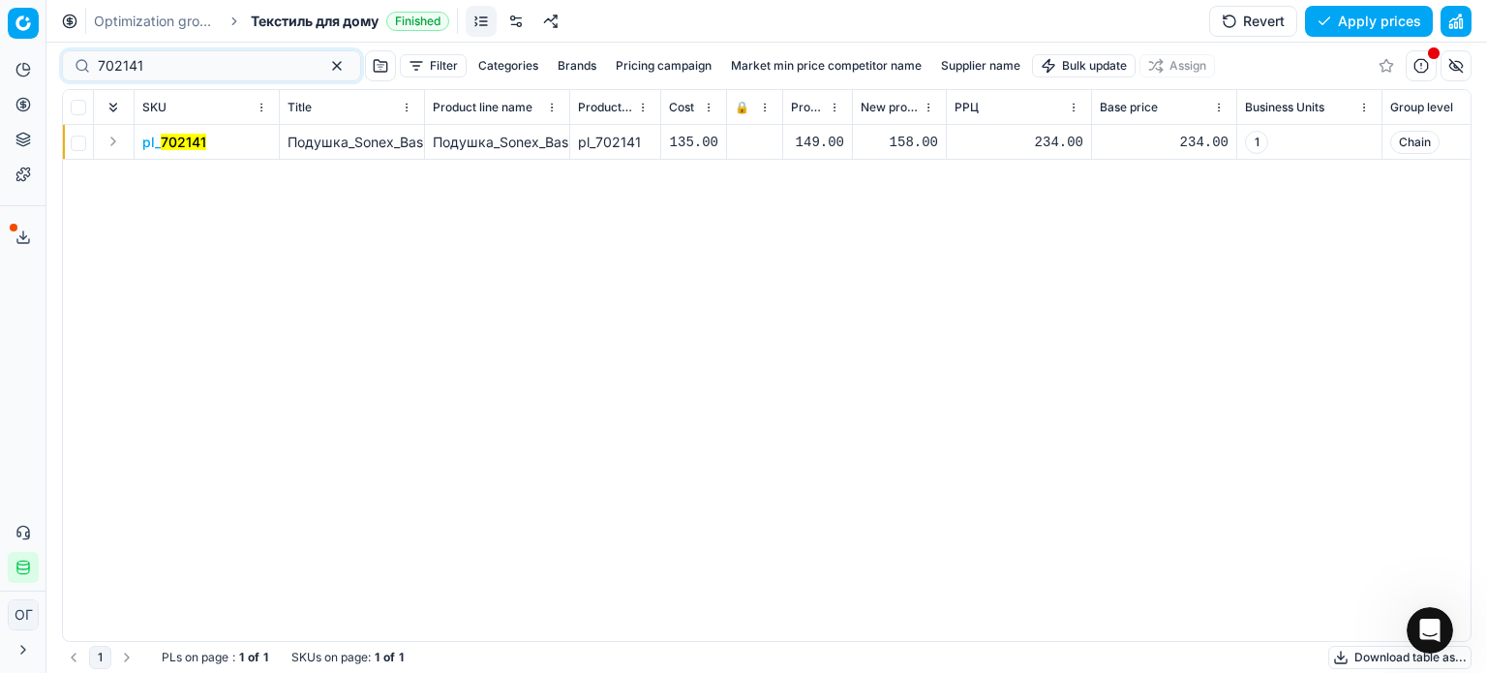
click at [523, 25] on link at bounding box center [515, 21] width 31 height 31
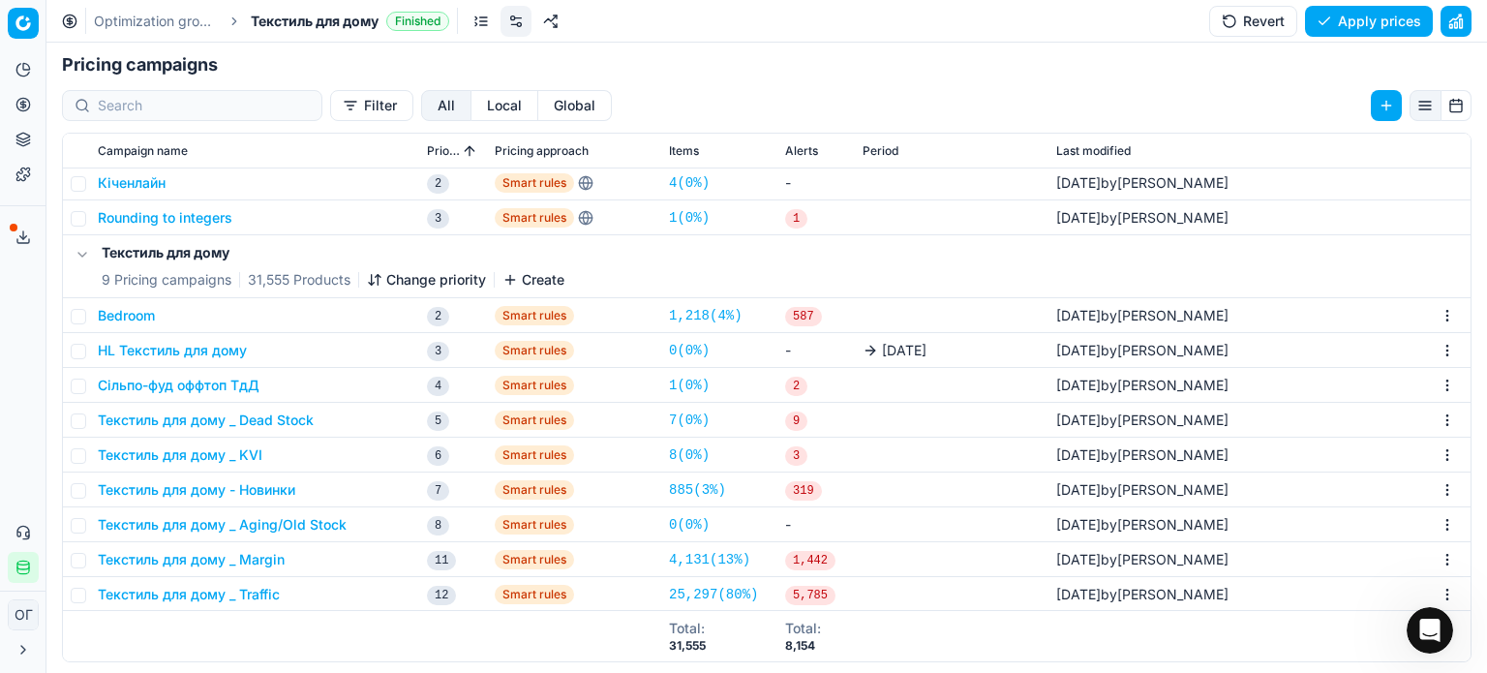
scroll to position [298, 0]
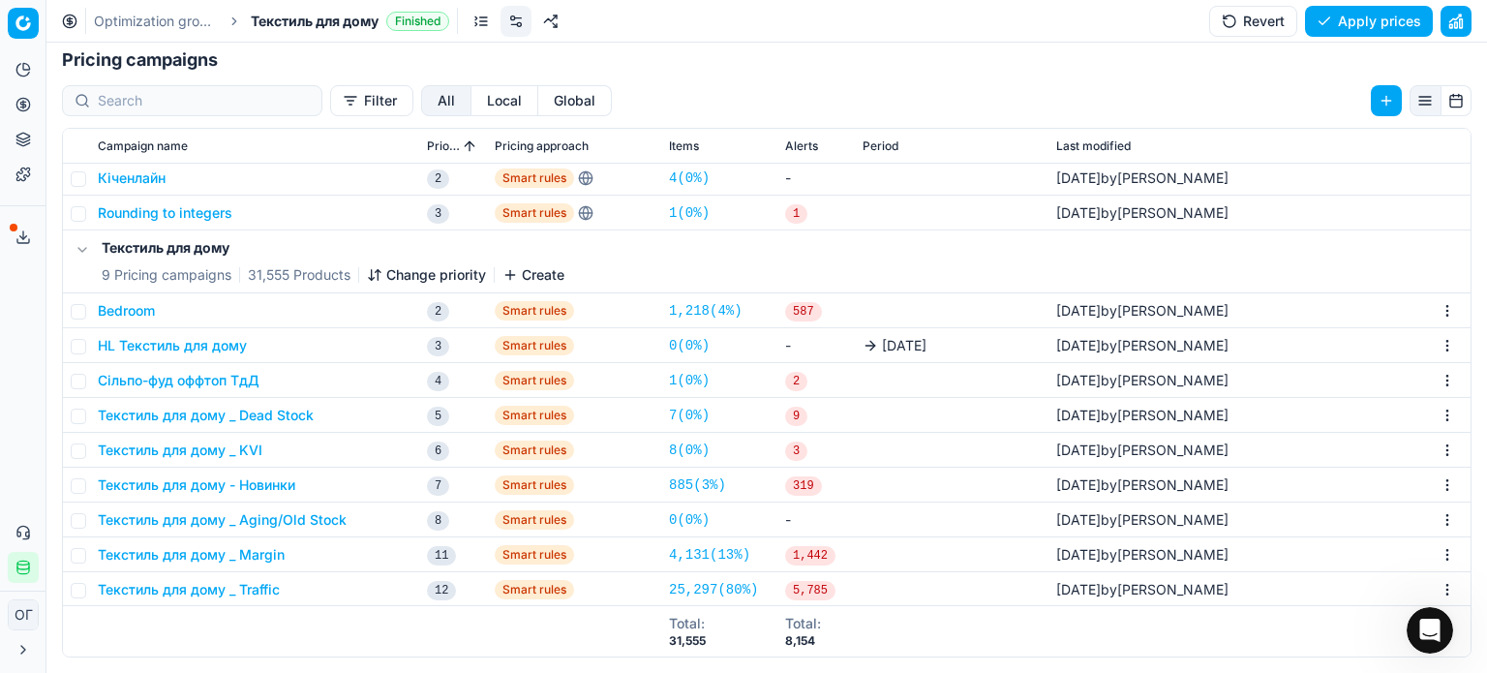
click at [223, 348] on button "HL Текстиль для дому" at bounding box center [172, 345] width 149 height 19
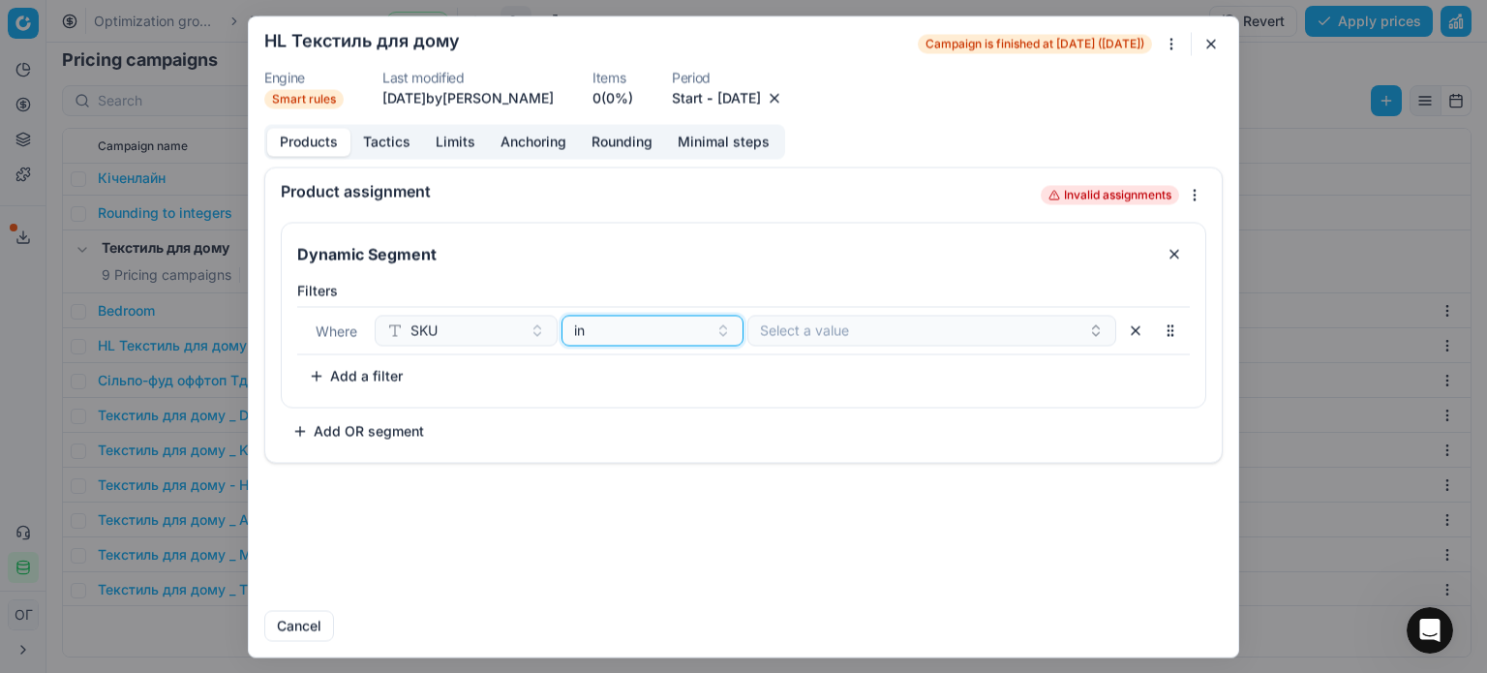
click at [666, 326] on div "in" at bounding box center [641, 329] width 135 height 19
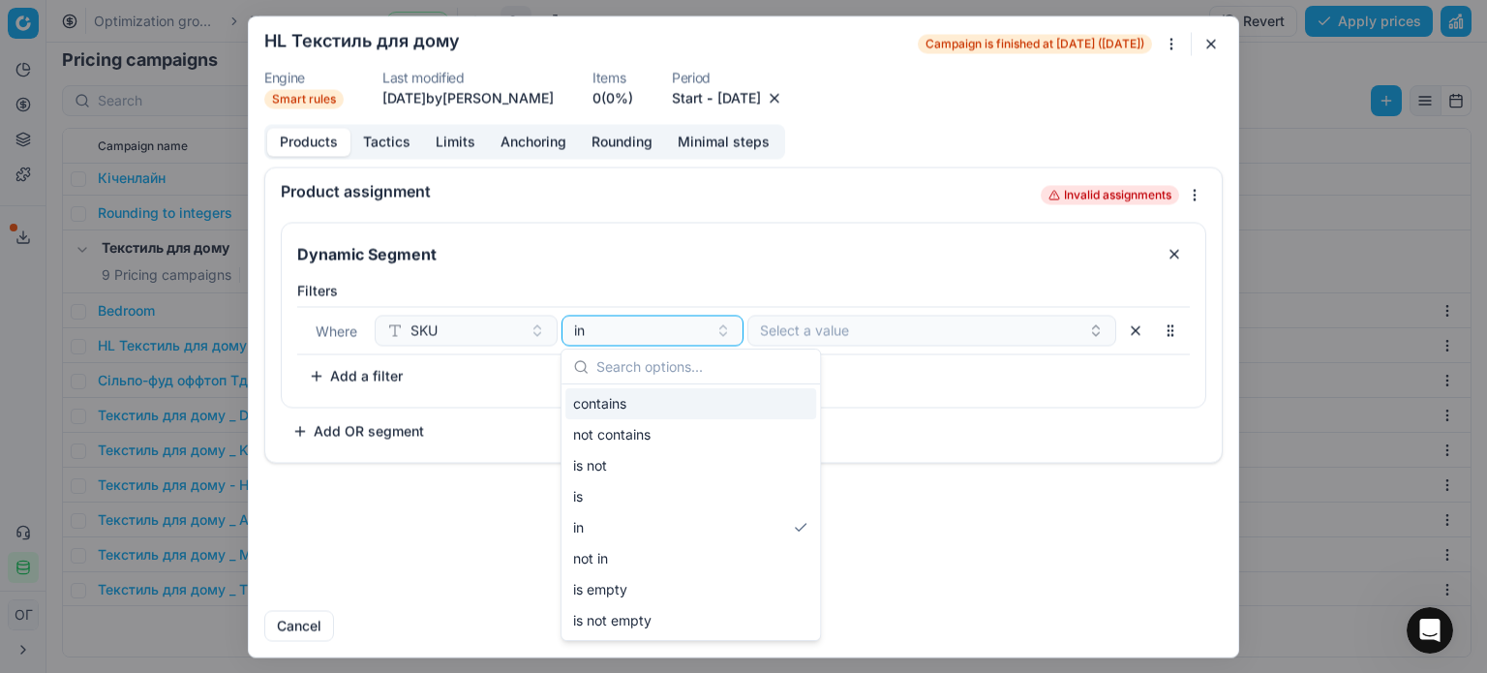
click at [761, 97] on button "7/29/2025" at bounding box center [739, 97] width 44 height 19
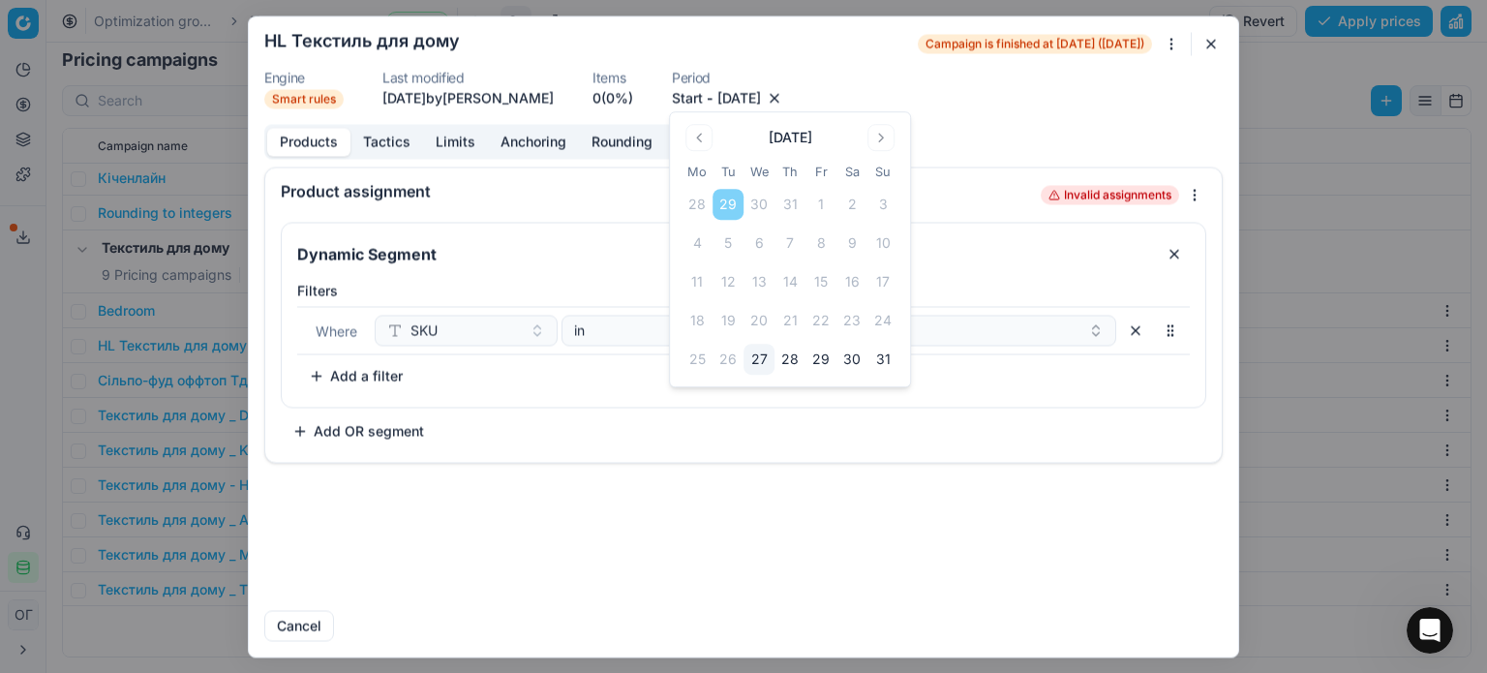
click at [891, 136] on button "Go to the Next Month" at bounding box center [880, 137] width 27 height 27
click at [731, 243] on button "9" at bounding box center [727, 242] width 31 height 31
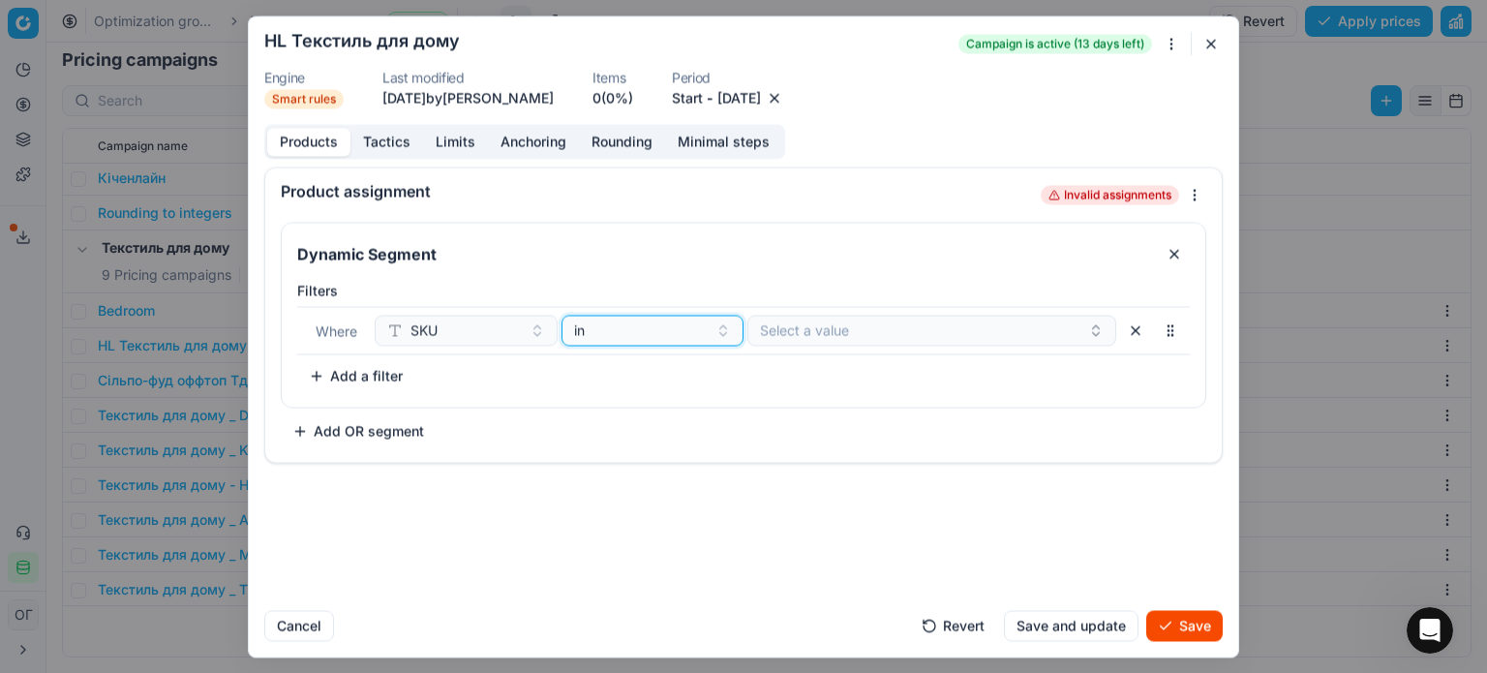
click at [620, 329] on div "in" at bounding box center [641, 329] width 135 height 19
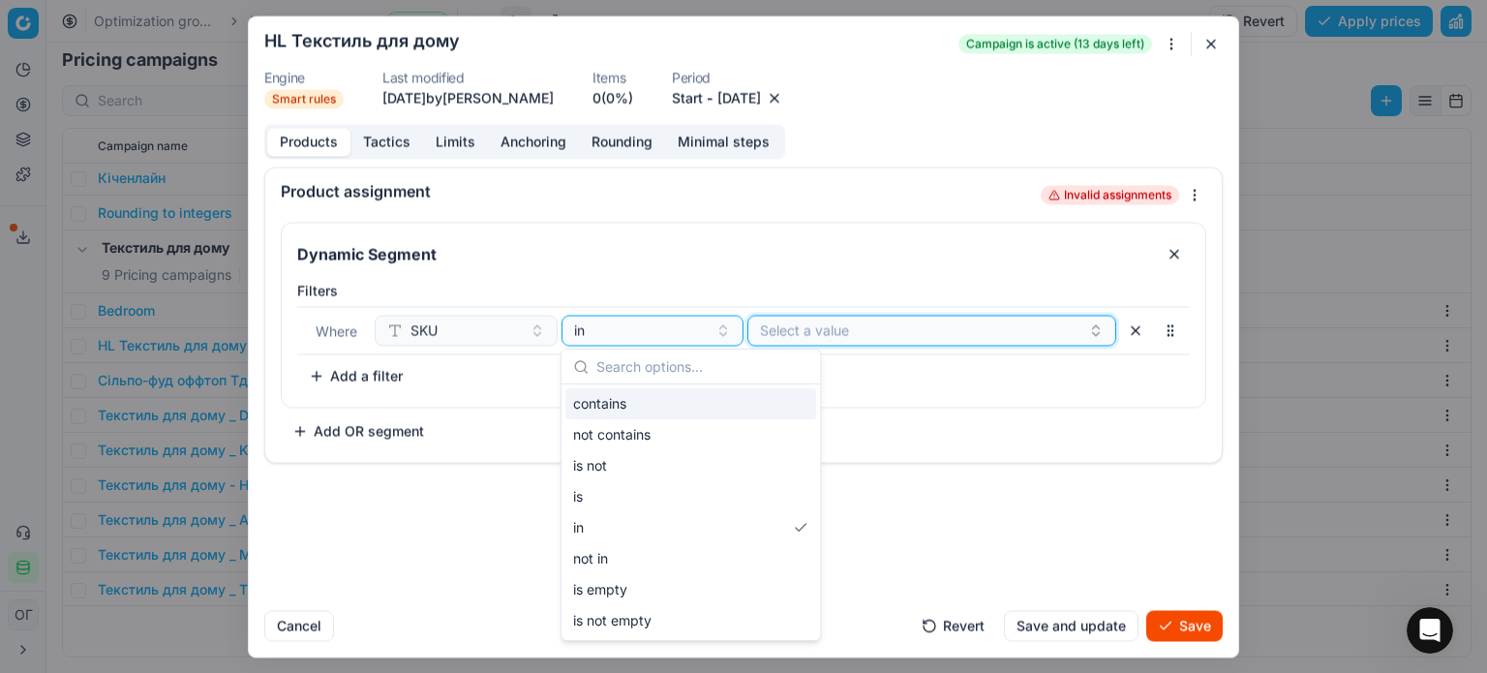
click at [791, 332] on button "Select a value" at bounding box center [931, 330] width 369 height 31
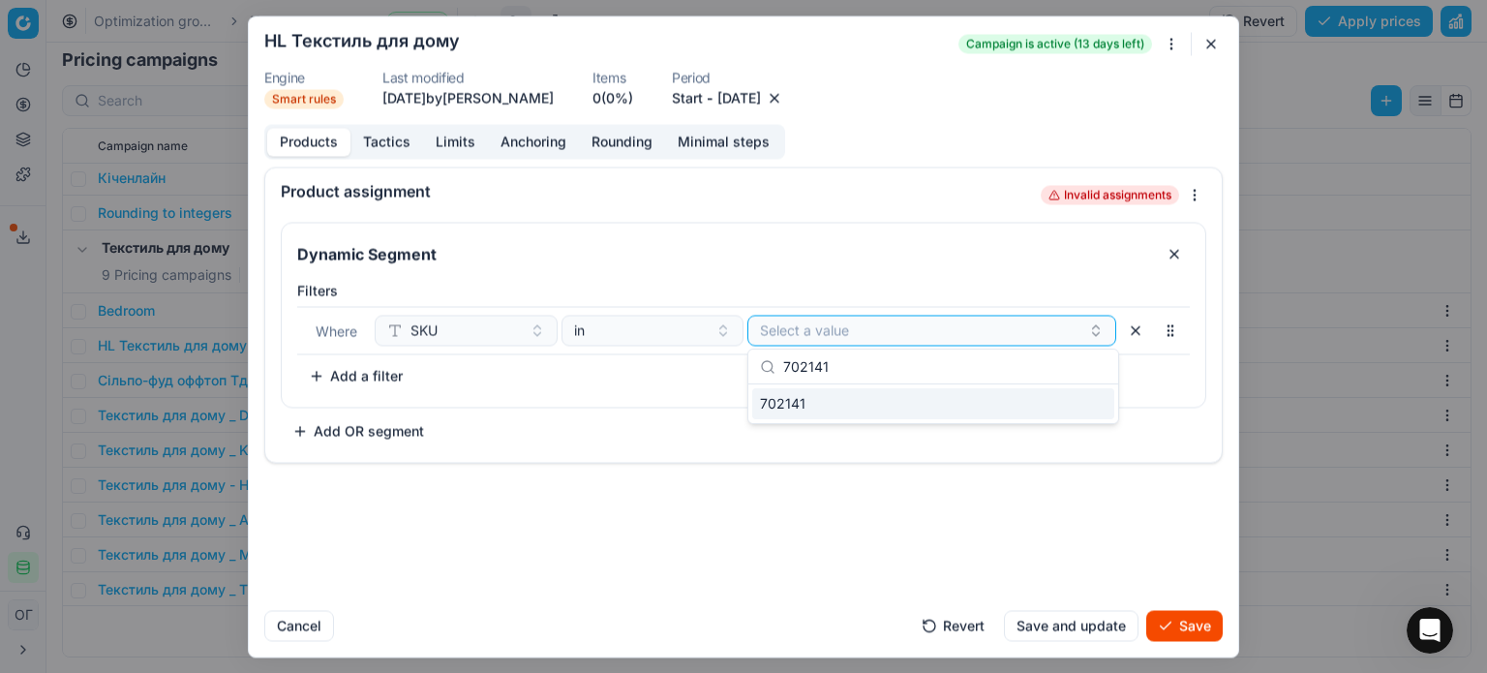
type input "702141"
click at [833, 419] on div "702141" at bounding box center [933, 403] width 370 height 39
click at [825, 405] on div "702141" at bounding box center [933, 403] width 362 height 31
click at [898, 495] on div "Product assignment Loading... Dynamic Segment Filters Where SKU in 702141 To pi…" at bounding box center [743, 380] width 989 height 428
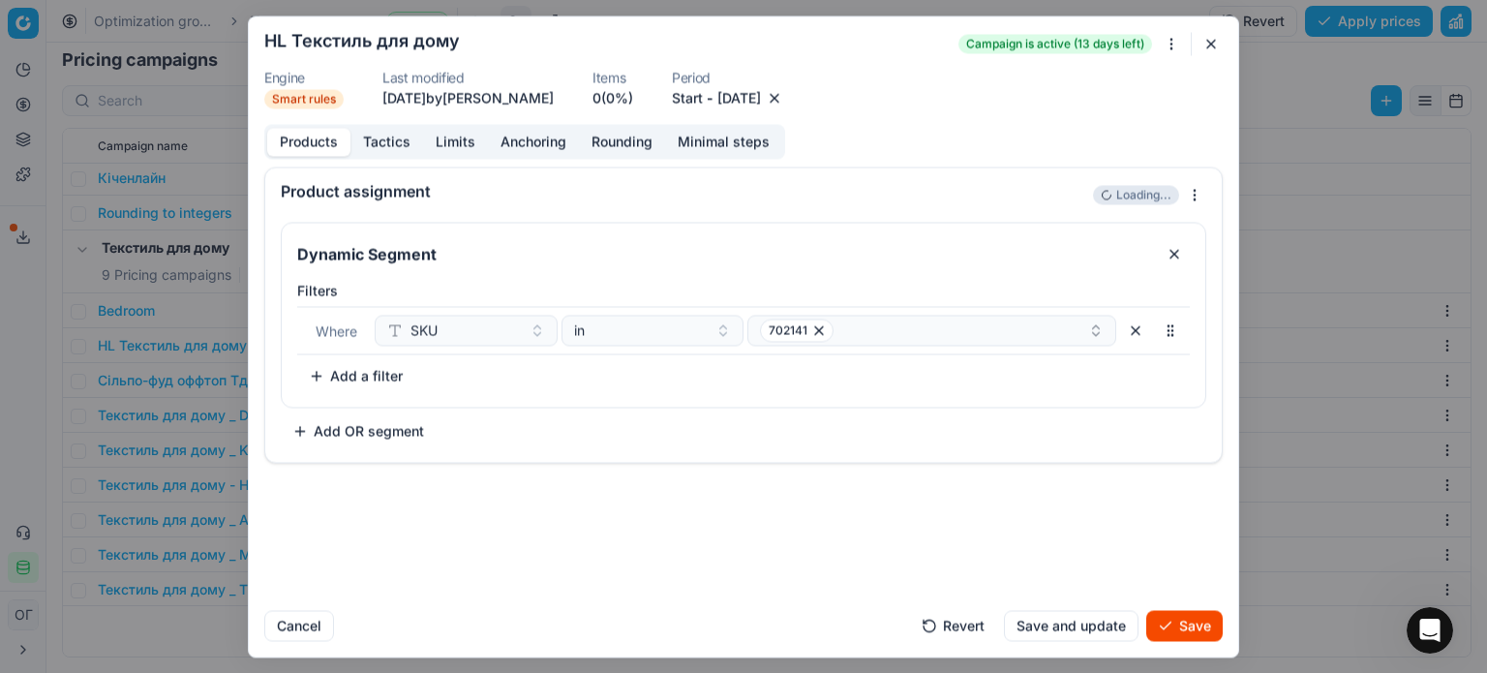
click at [1169, 626] on button "Save" at bounding box center [1184, 625] width 76 height 31
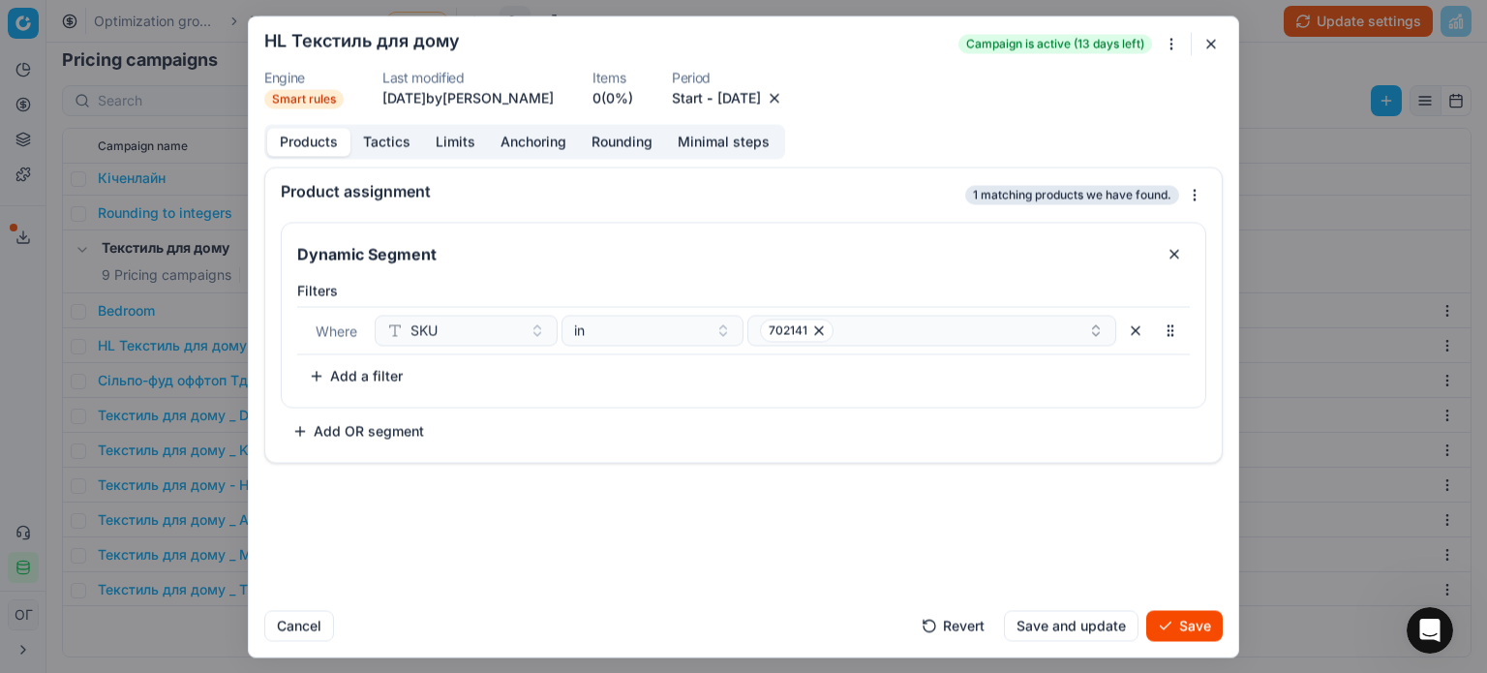
click at [1176, 621] on button "Save" at bounding box center [1184, 625] width 76 height 31
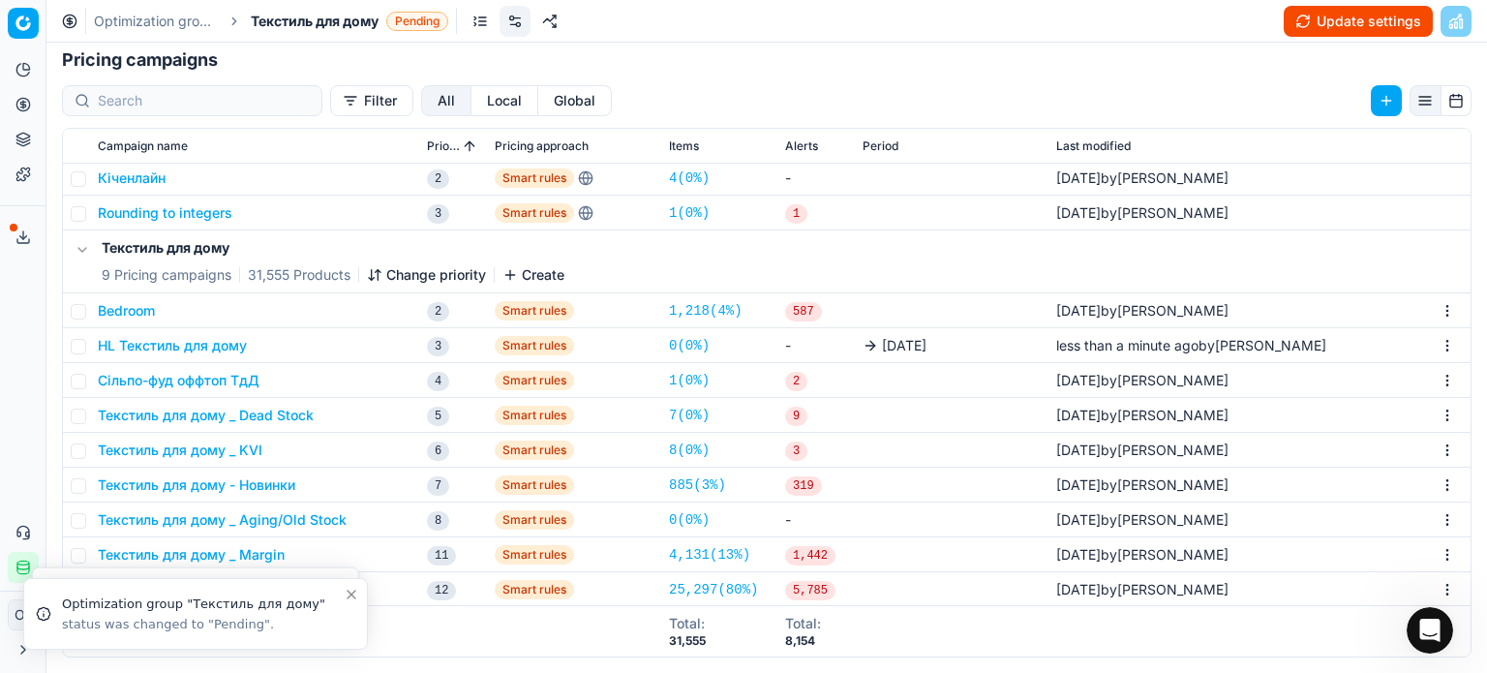
click at [1350, 24] on button "Update settings" at bounding box center [1358, 21] width 149 height 31
click at [1330, 16] on button "Update settings" at bounding box center [1358, 21] width 149 height 31
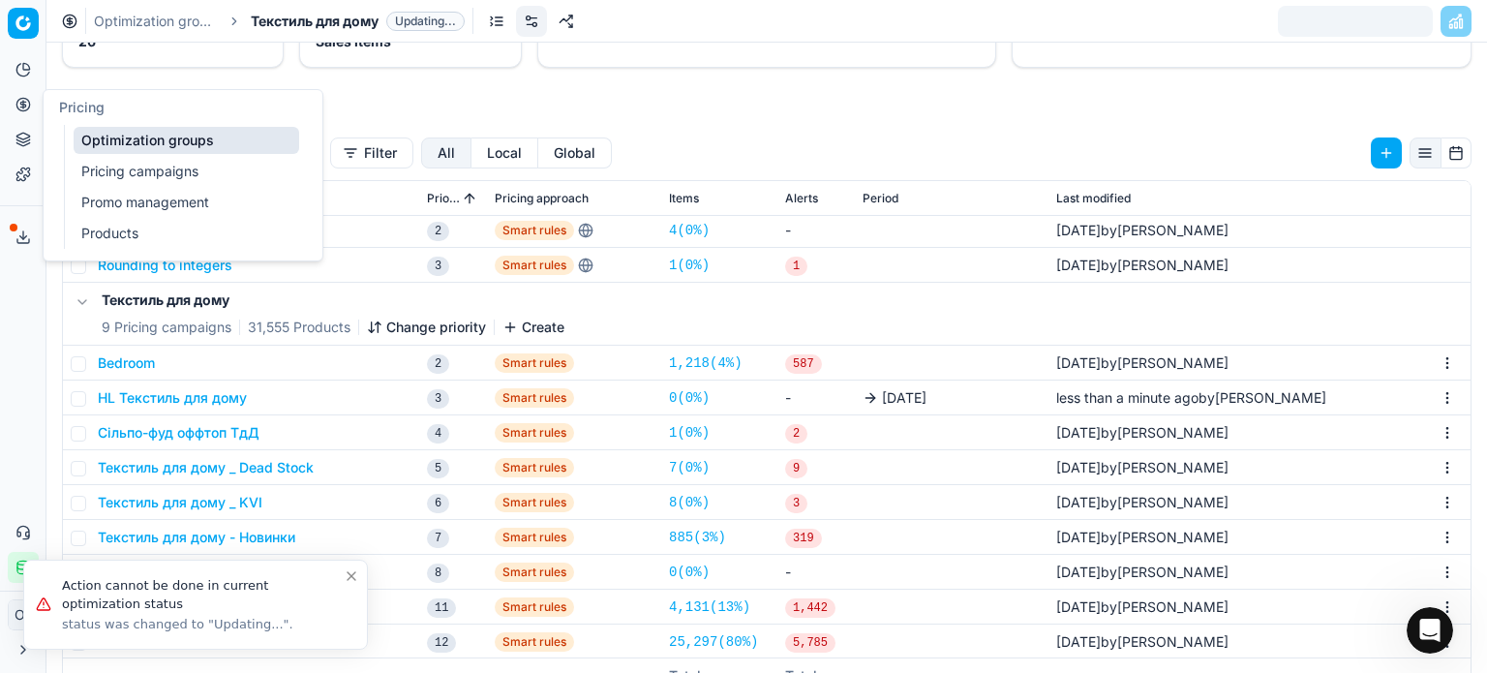
click at [106, 138] on link "Optimization groups" at bounding box center [187, 140] width 226 height 27
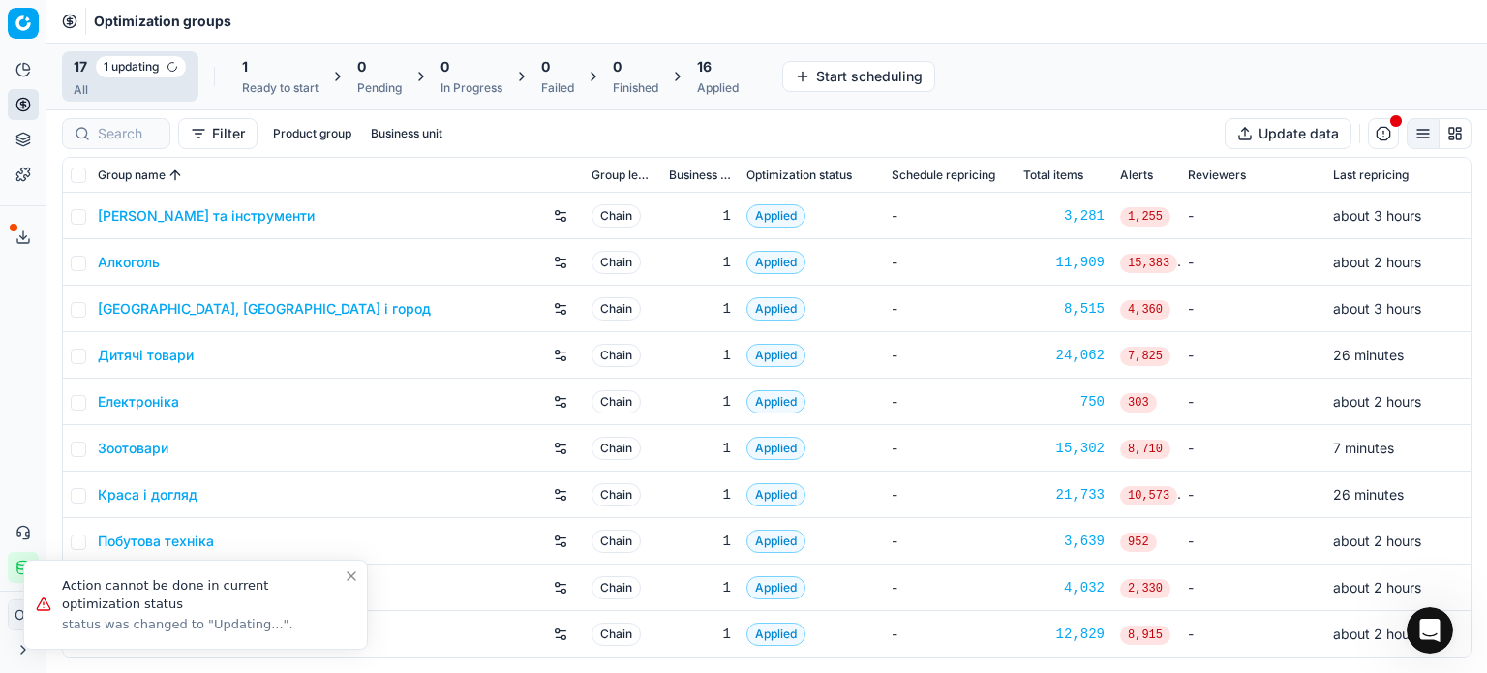
click at [250, 71] on div "1" at bounding box center [280, 66] width 76 height 19
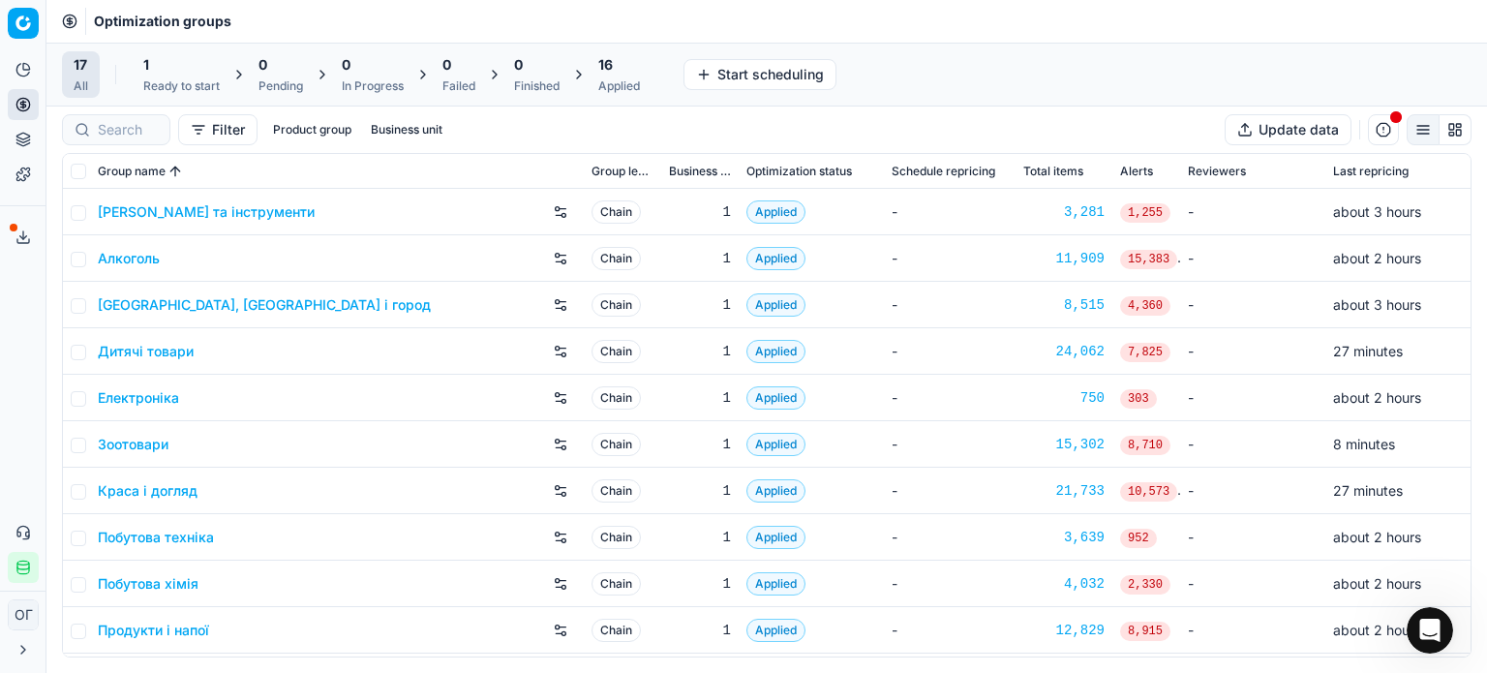
click at [183, 62] on div "1" at bounding box center [181, 64] width 76 height 19
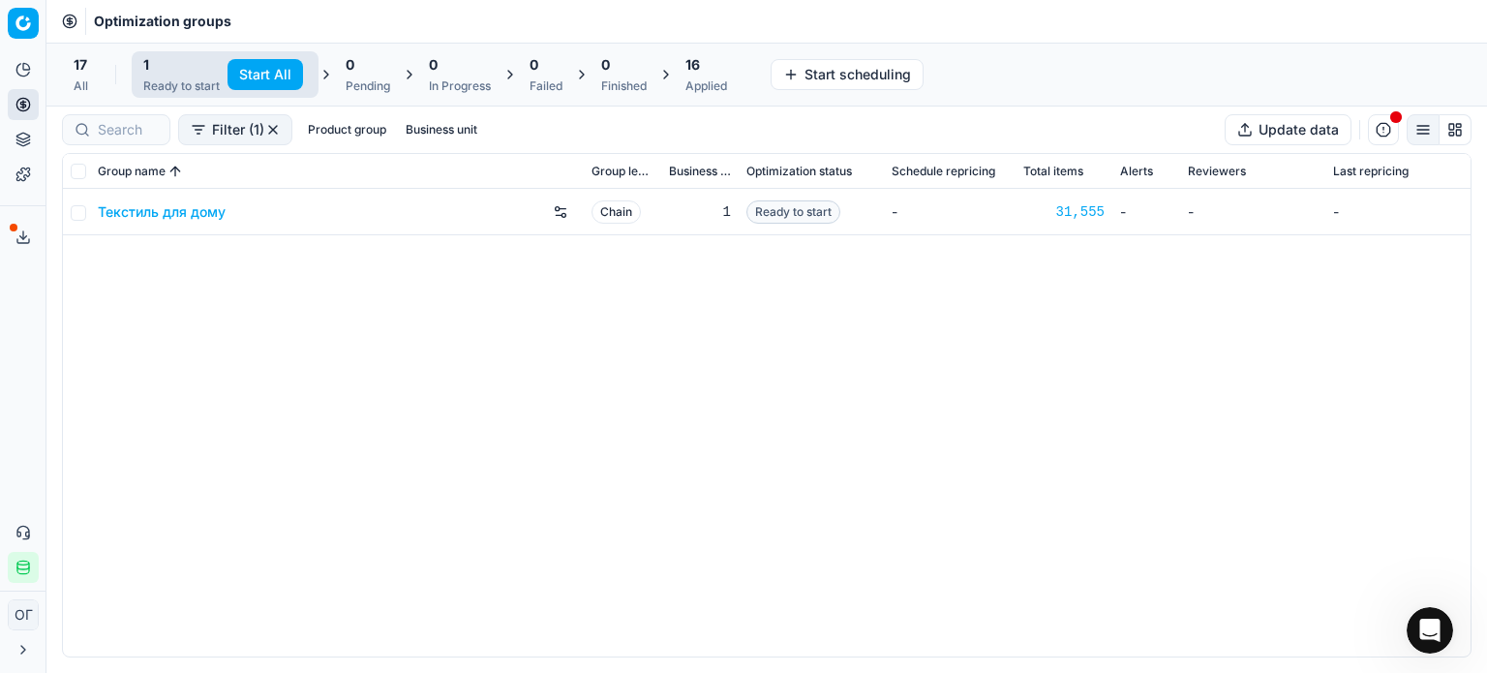
click at [279, 72] on button "Start All" at bounding box center [265, 74] width 76 height 31
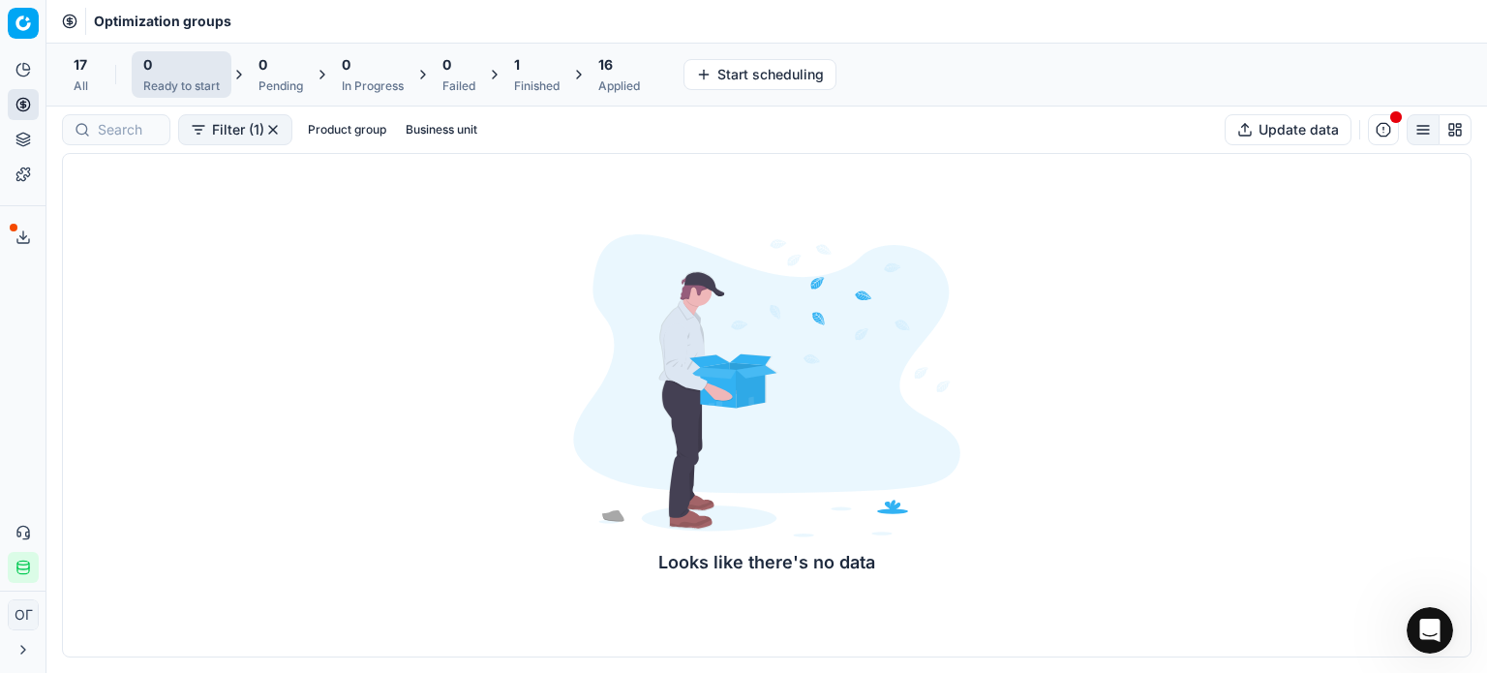
click at [25, 230] on icon at bounding box center [22, 236] width 15 height 15
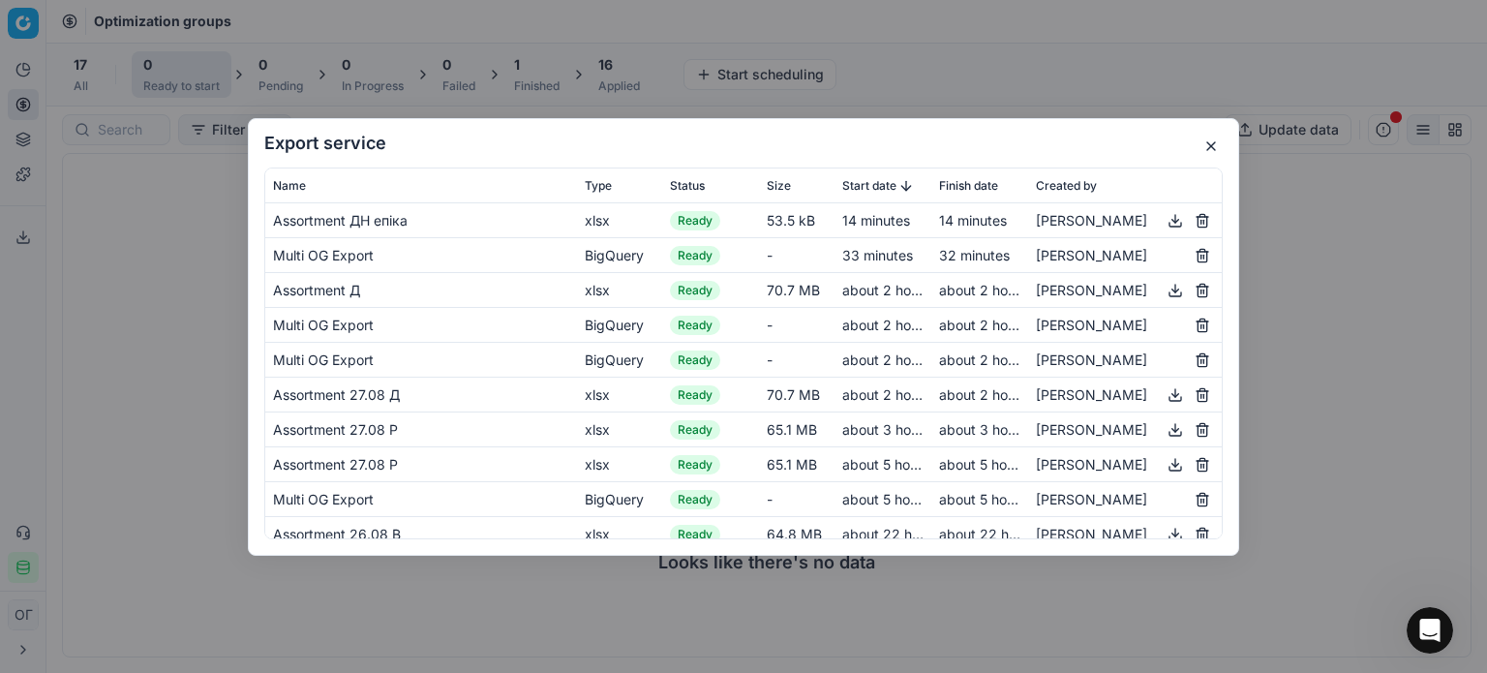
click at [1211, 147] on button "button" at bounding box center [1210, 146] width 23 height 23
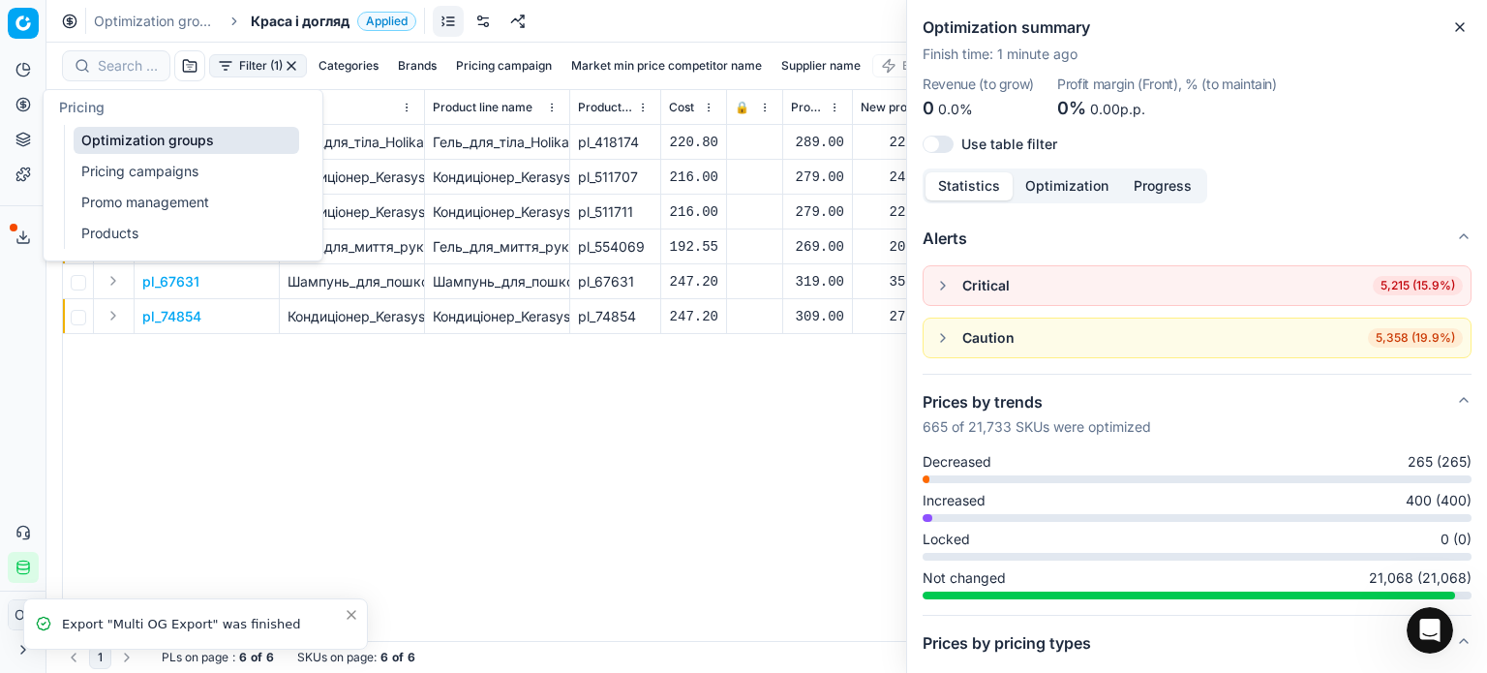
click at [15, 104] on icon at bounding box center [22, 104] width 15 height 15
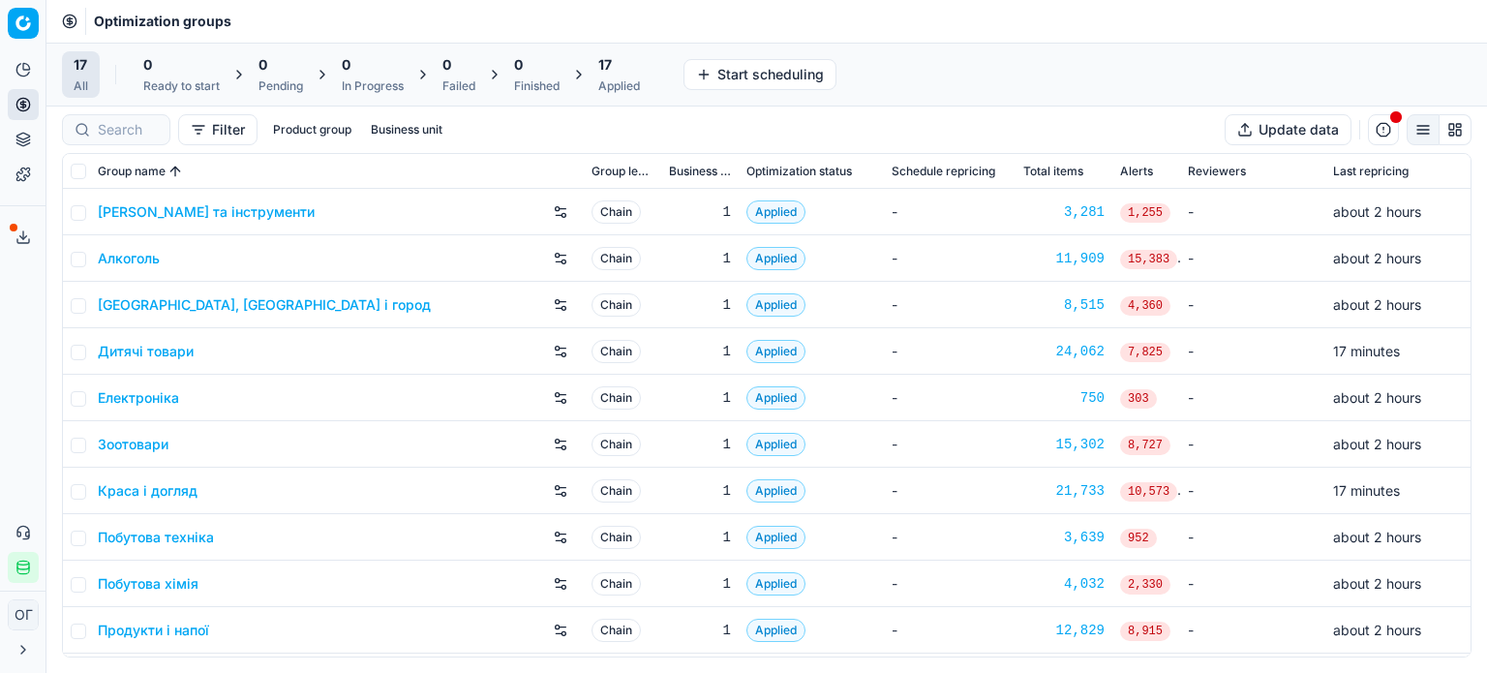
click at [614, 80] on div "Applied" at bounding box center [619, 85] width 42 height 15
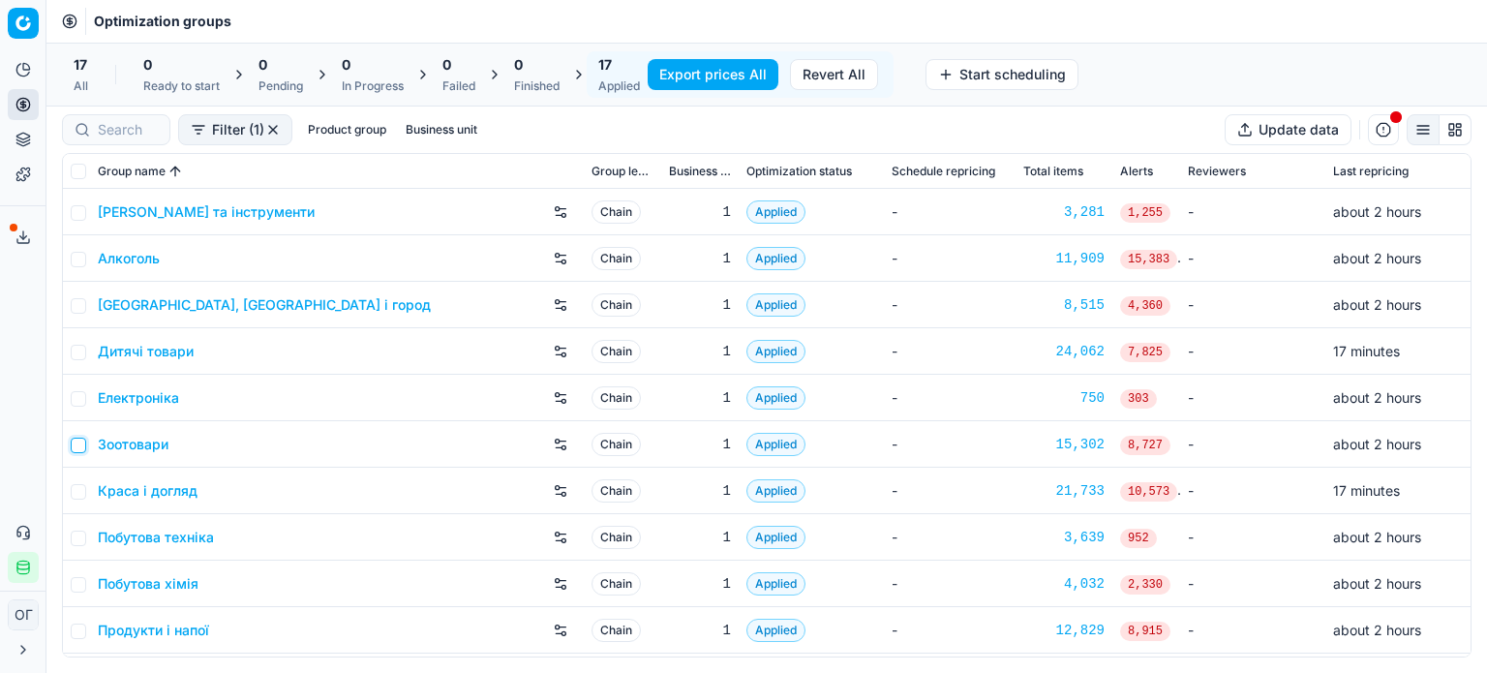
click at [77, 451] on input "checkbox" at bounding box center [78, 445] width 15 height 15
checkbox input "true"
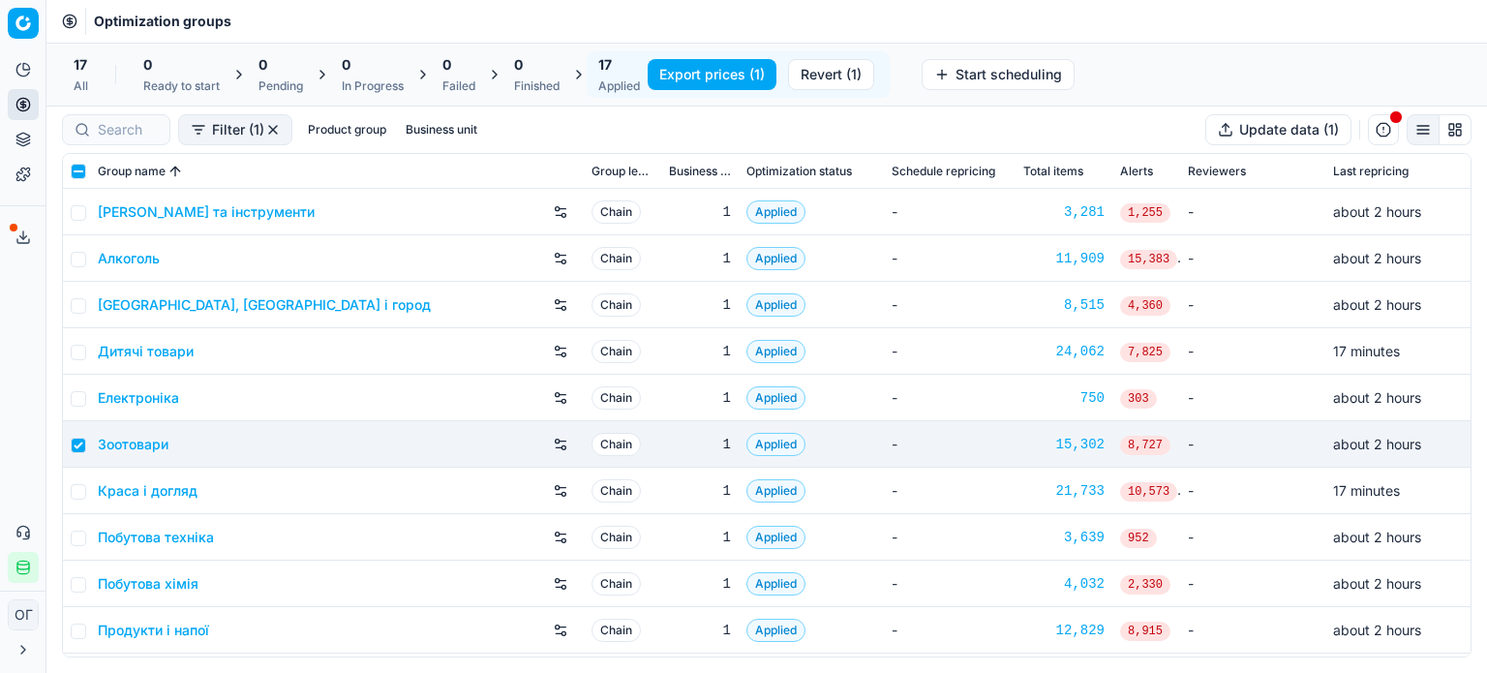
click at [852, 75] on button "Revert (1)" at bounding box center [831, 74] width 86 height 31
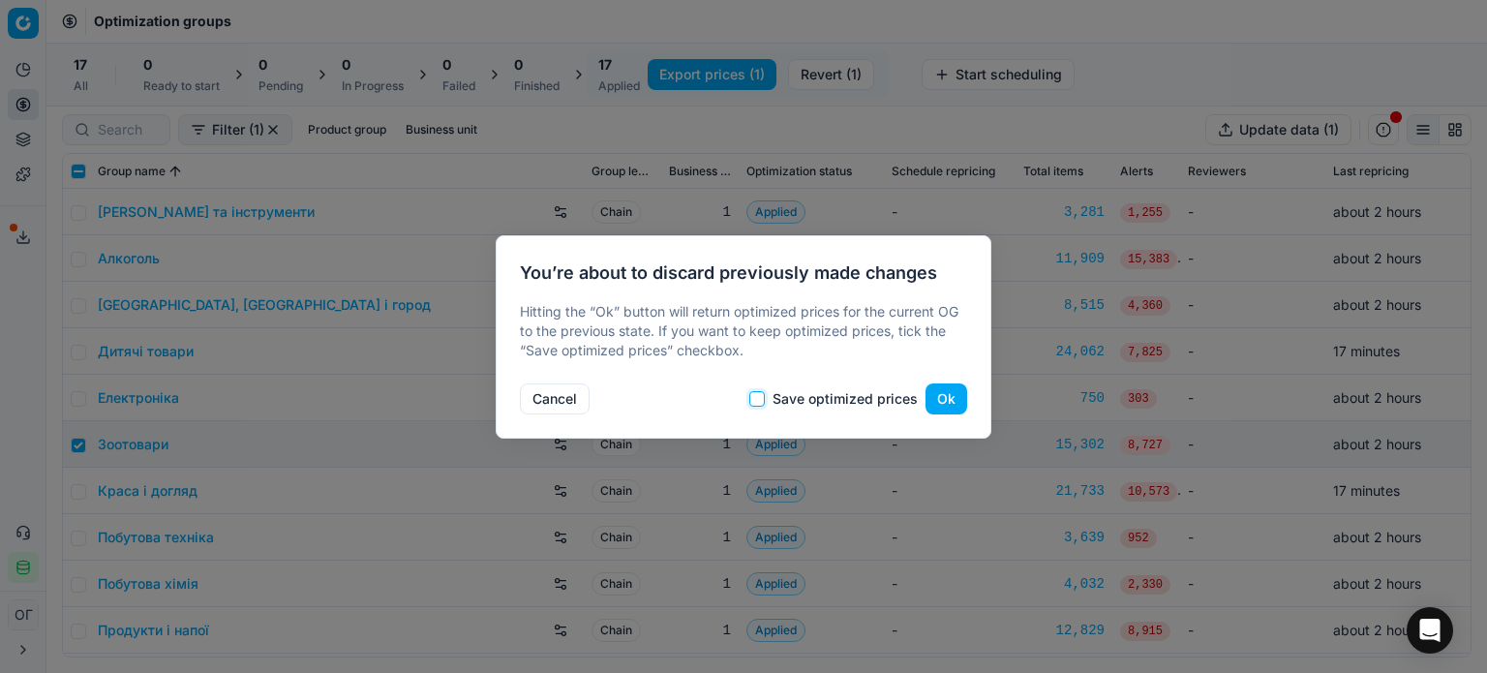
click at [762, 397] on input "Save optimized prices" at bounding box center [756, 398] width 15 height 15
checkbox input "true"
click at [935, 390] on button "Ok" at bounding box center [946, 398] width 42 height 31
checkbox input "false"
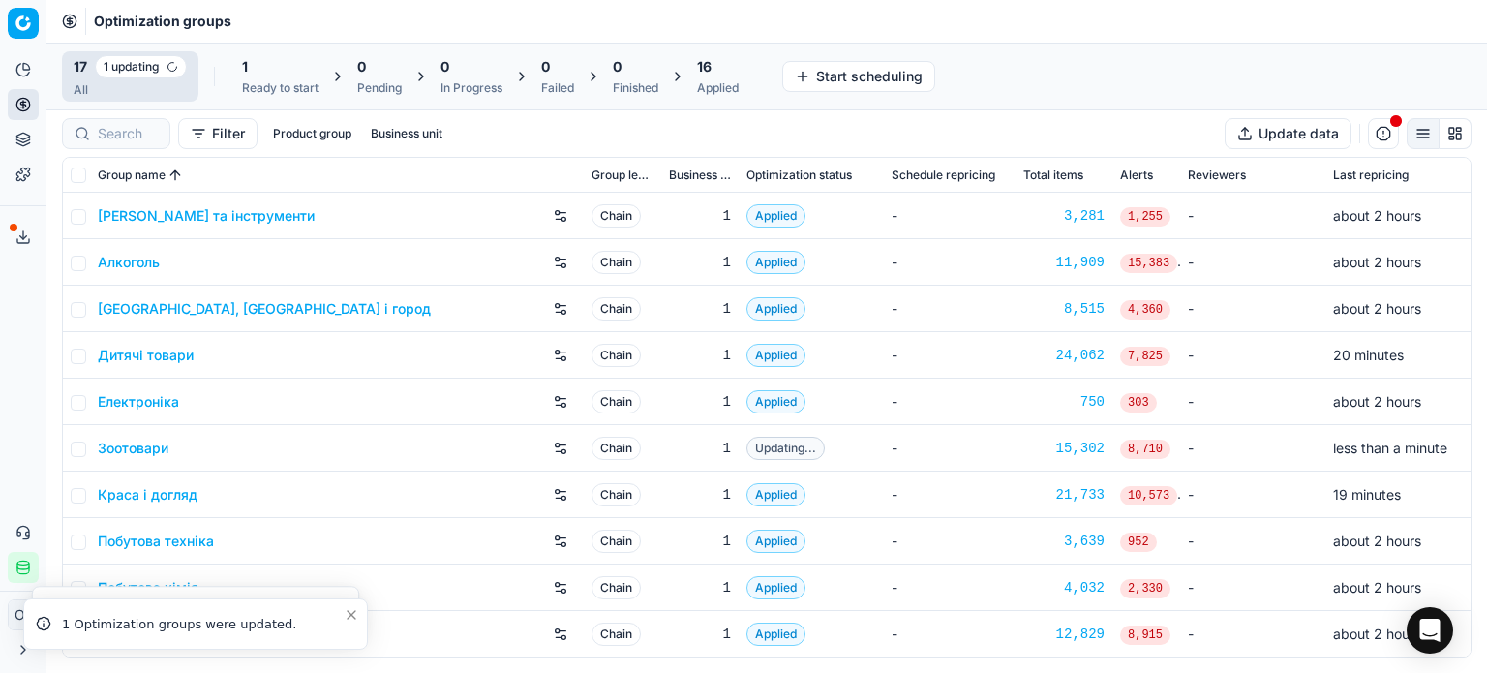
click at [16, 143] on icon at bounding box center [22, 143] width 13 height 3
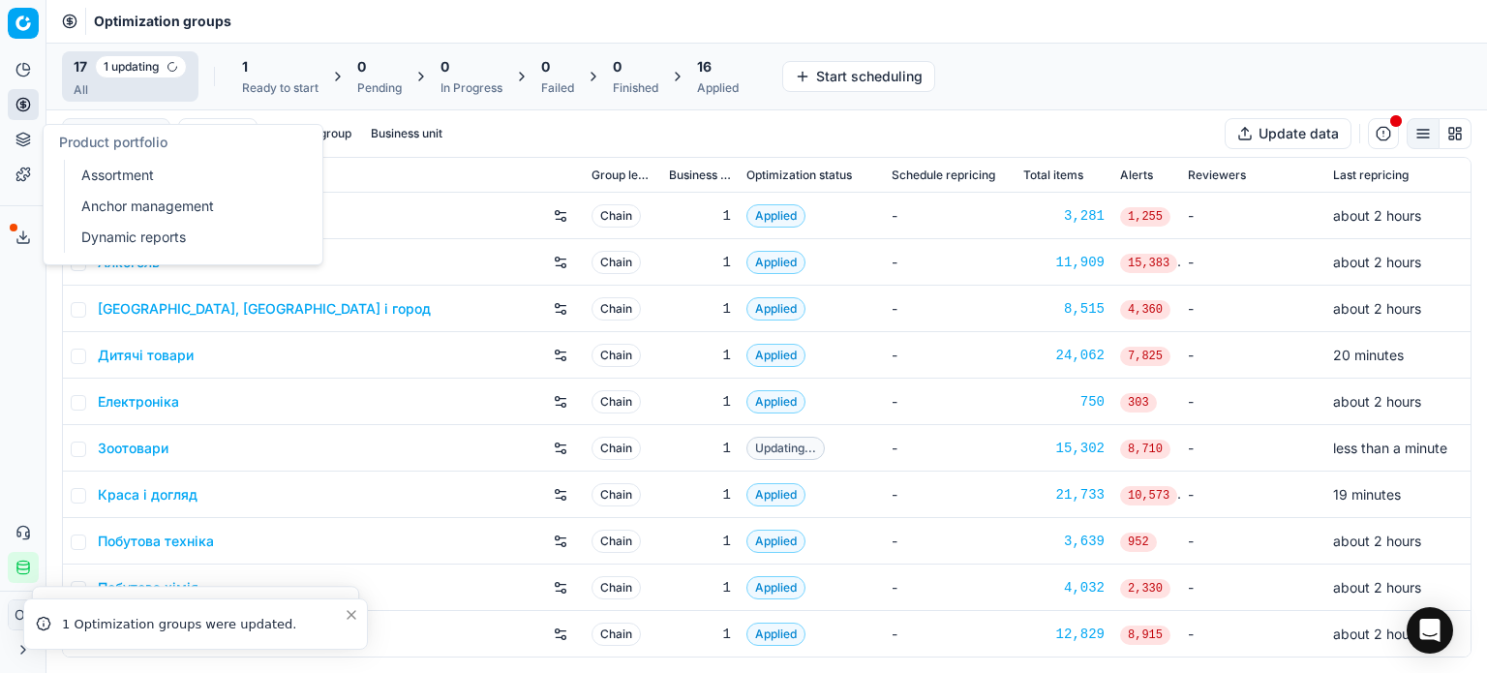
click at [123, 174] on link "Assortment" at bounding box center [187, 175] width 226 height 27
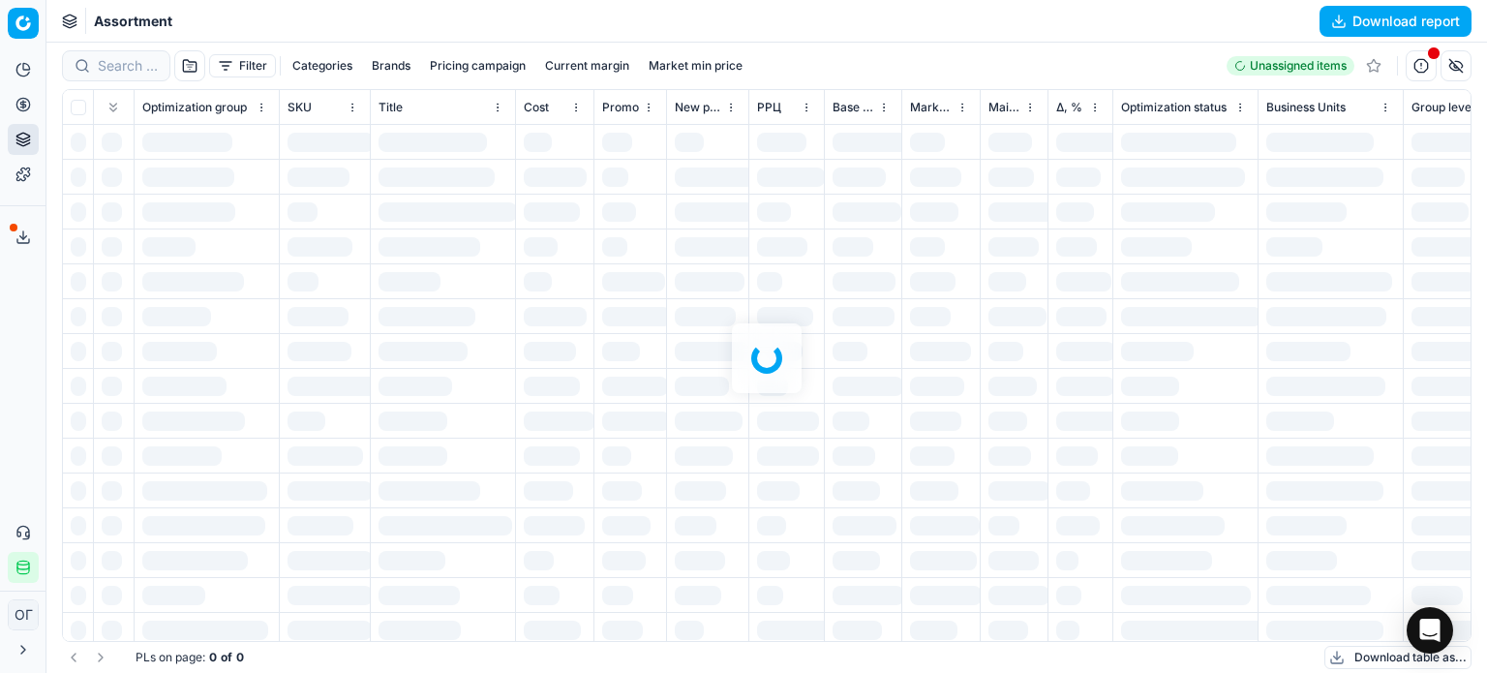
click at [241, 66] on div at bounding box center [766, 358] width 1440 height 630
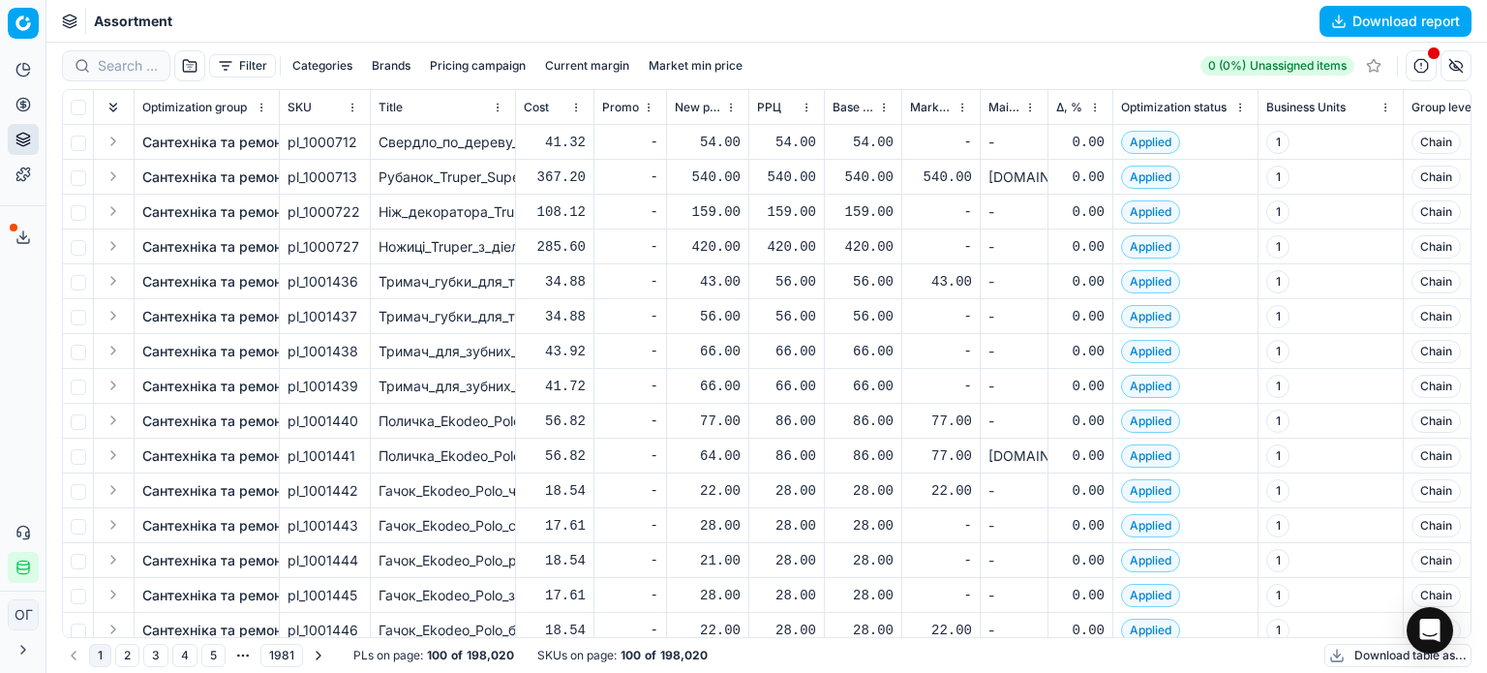
click at [238, 66] on button "Filter" at bounding box center [242, 65] width 67 height 23
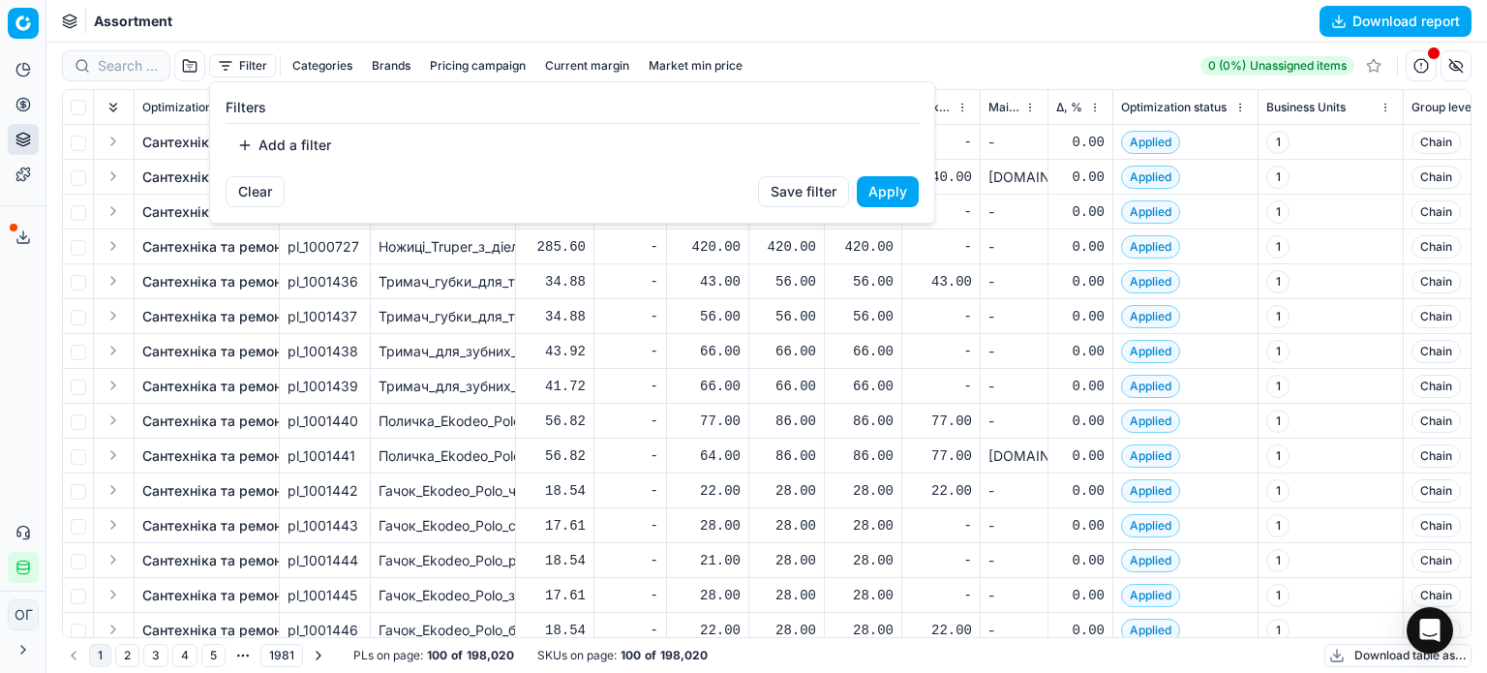
click at [298, 140] on button "Add a filter" at bounding box center [284, 145] width 117 height 31
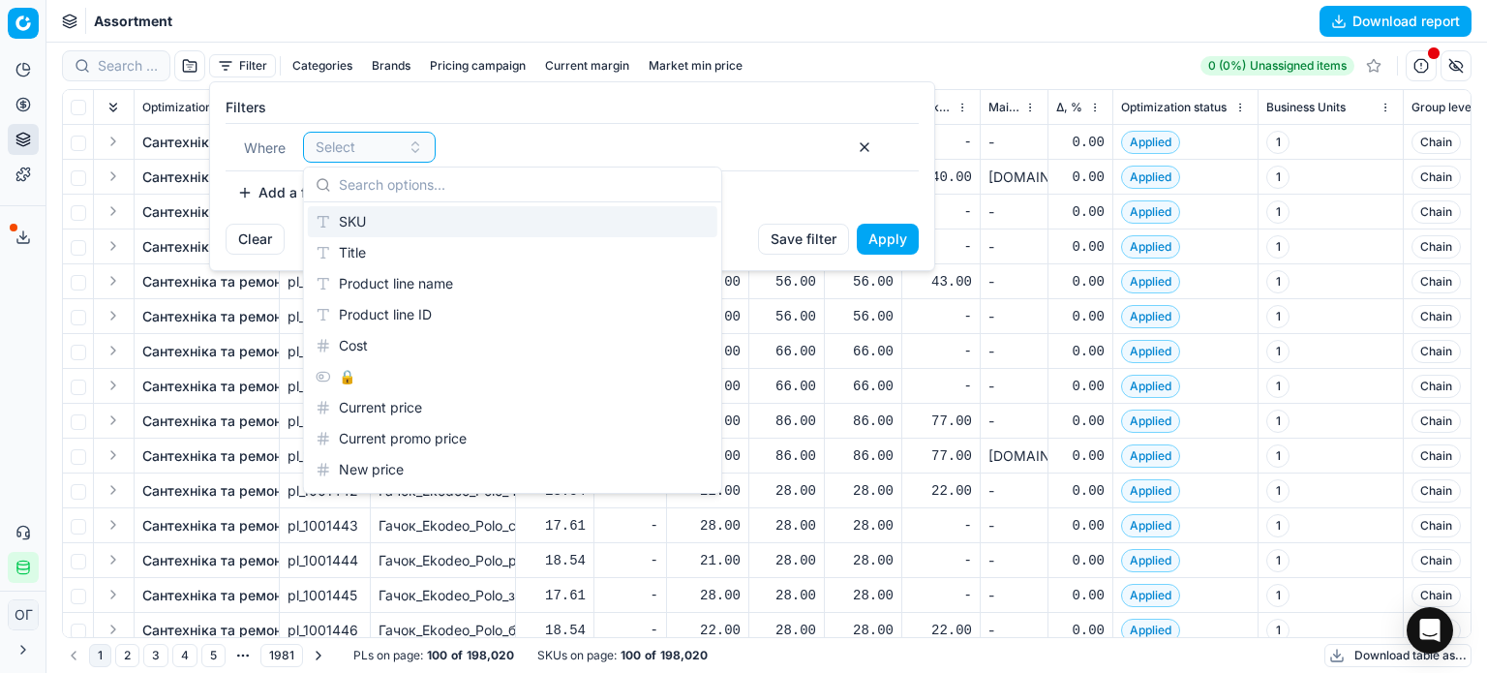
click at [360, 217] on div "SKU" at bounding box center [512, 221] width 409 height 31
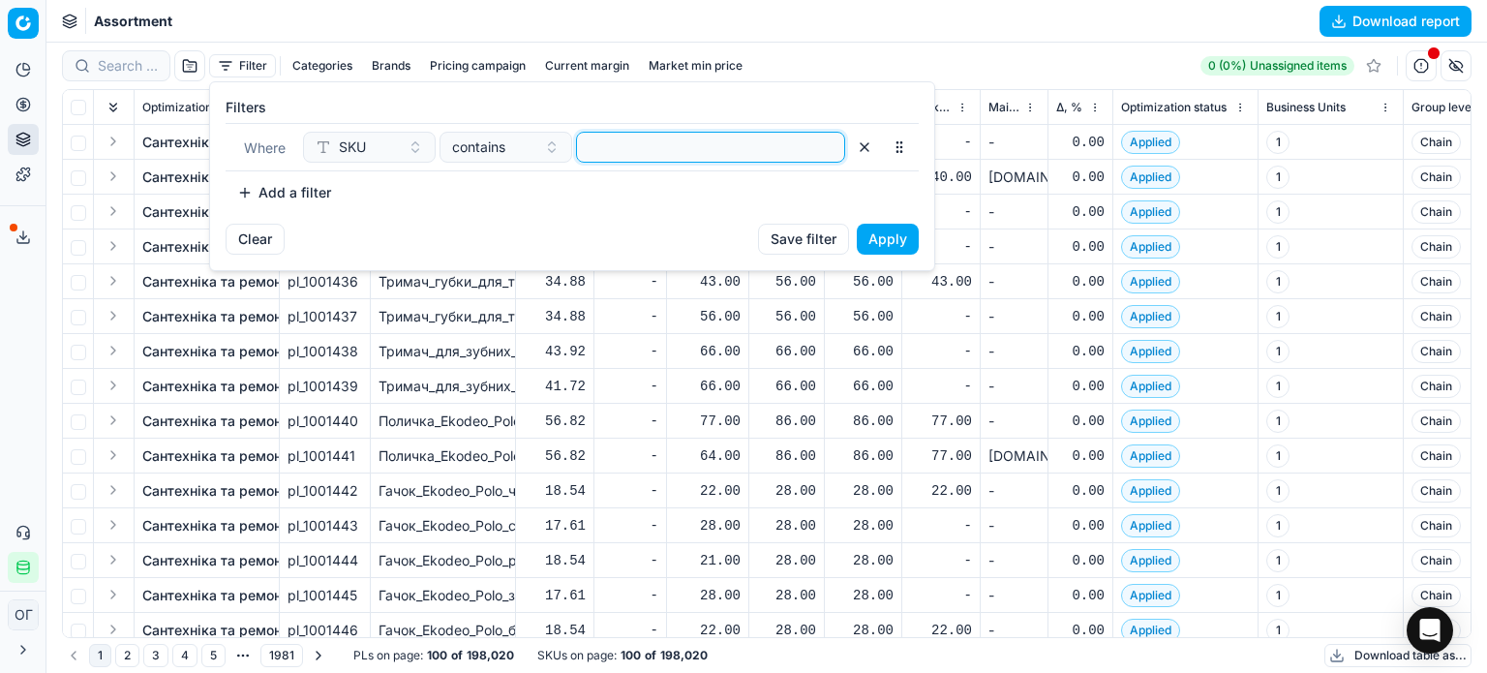
click at [587, 158] on input at bounding box center [711, 147] width 252 height 29
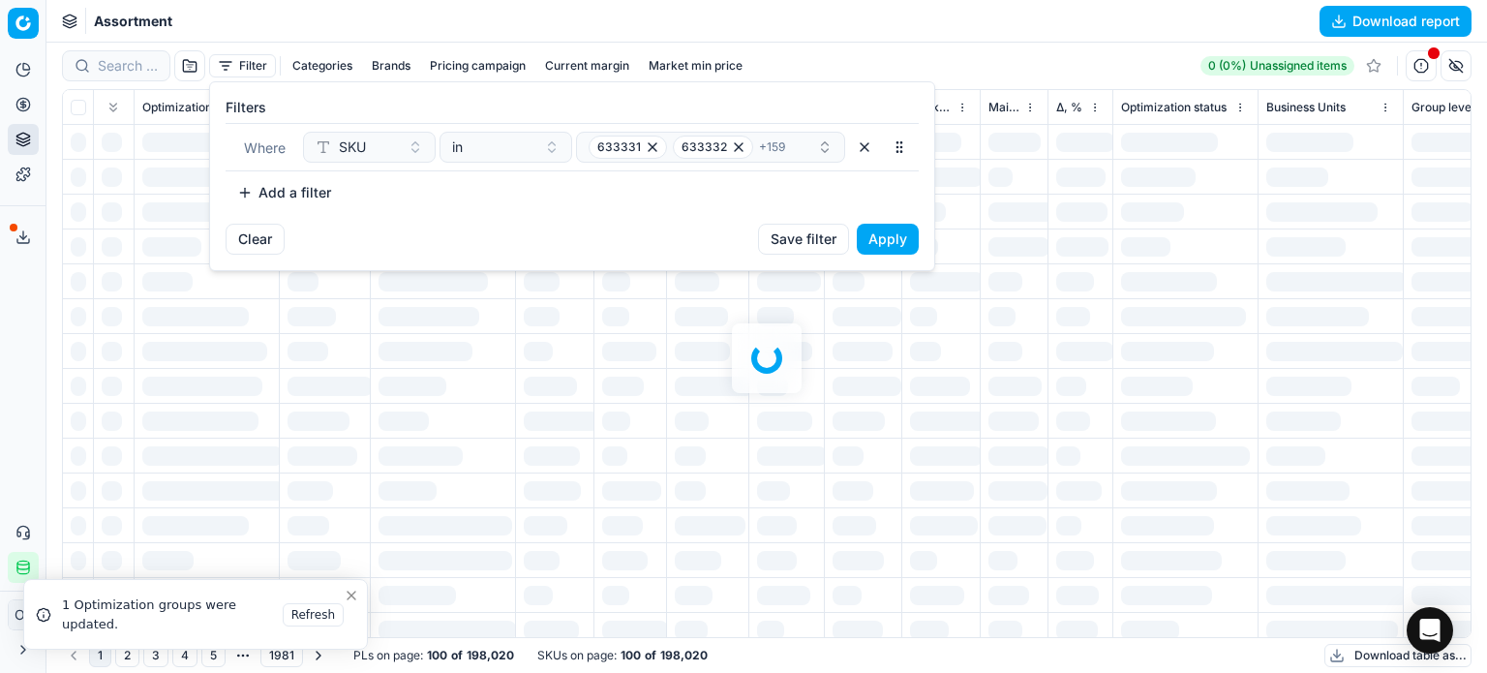
click at [894, 243] on button "Apply" at bounding box center [888, 239] width 62 height 31
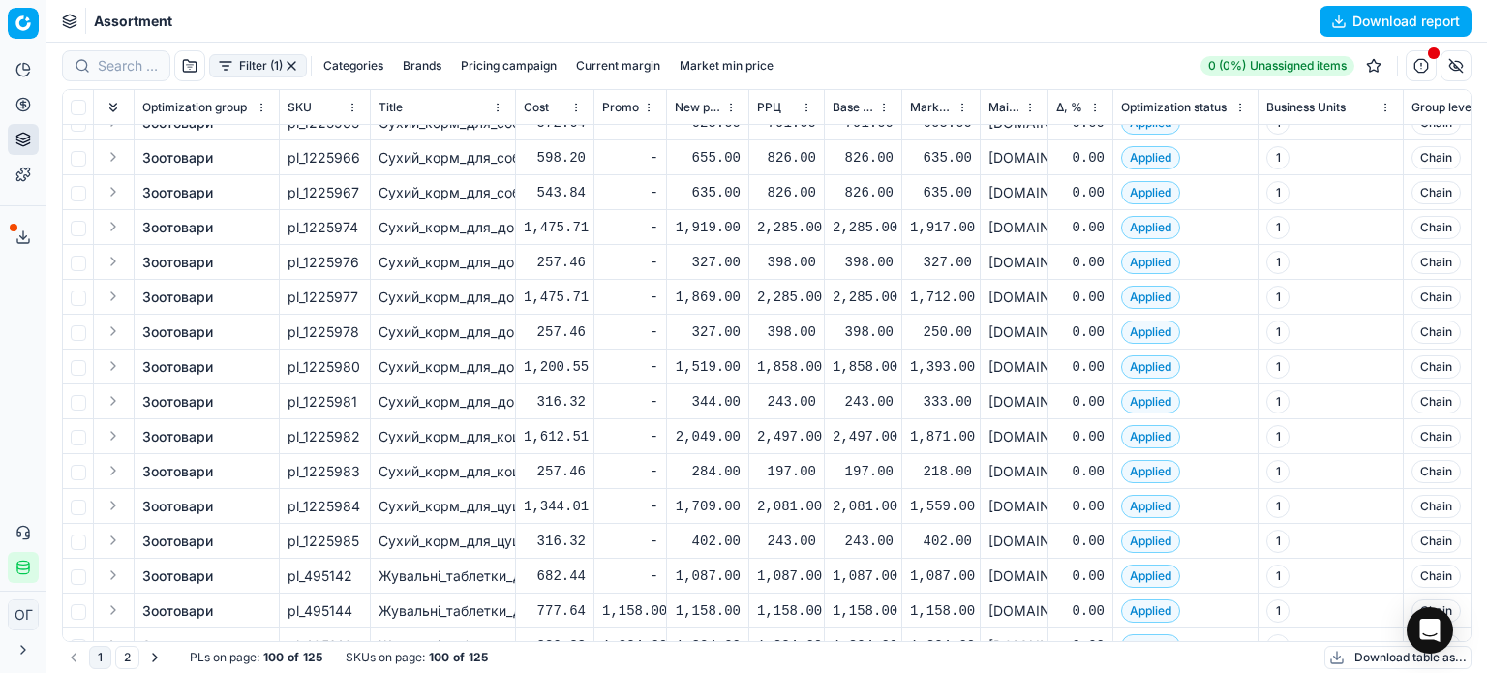
scroll to position [871, 0]
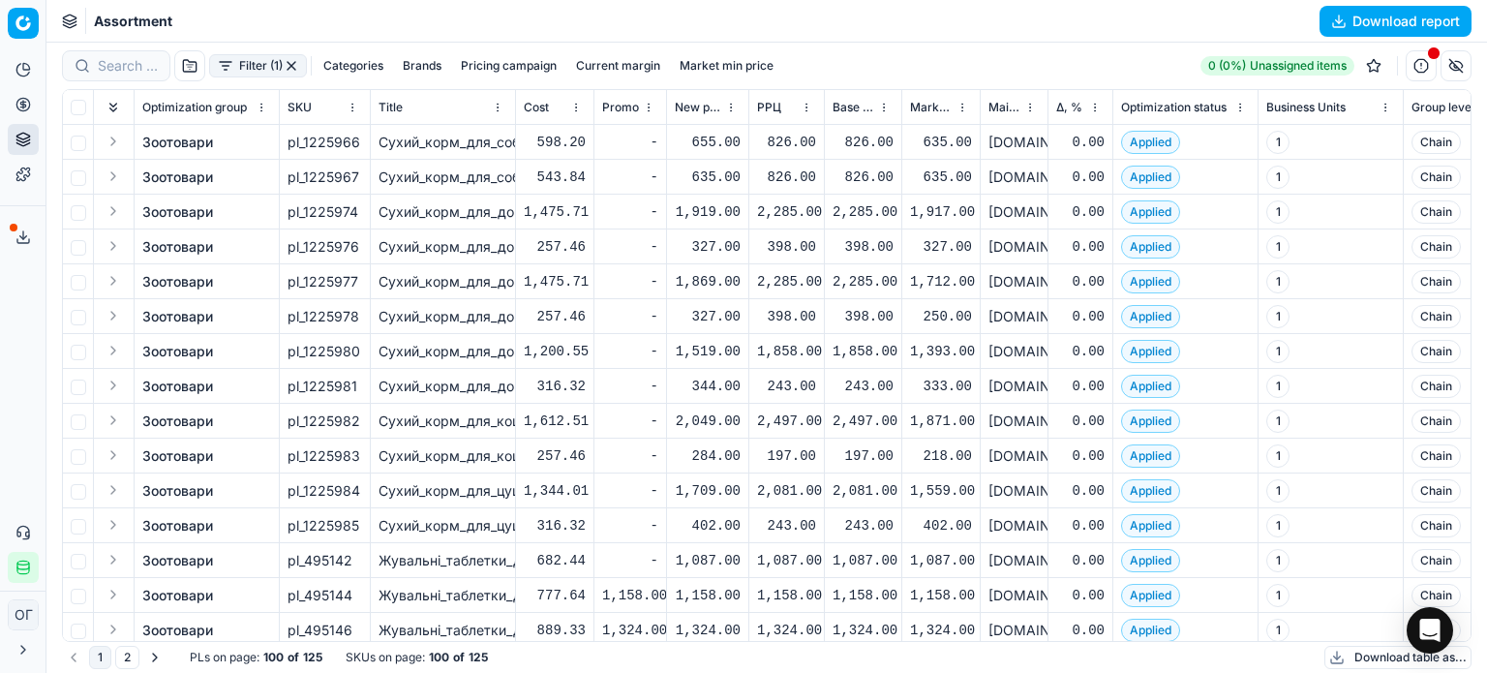
click at [1360, 653] on button "Download table as..." at bounding box center [1397, 657] width 147 height 23
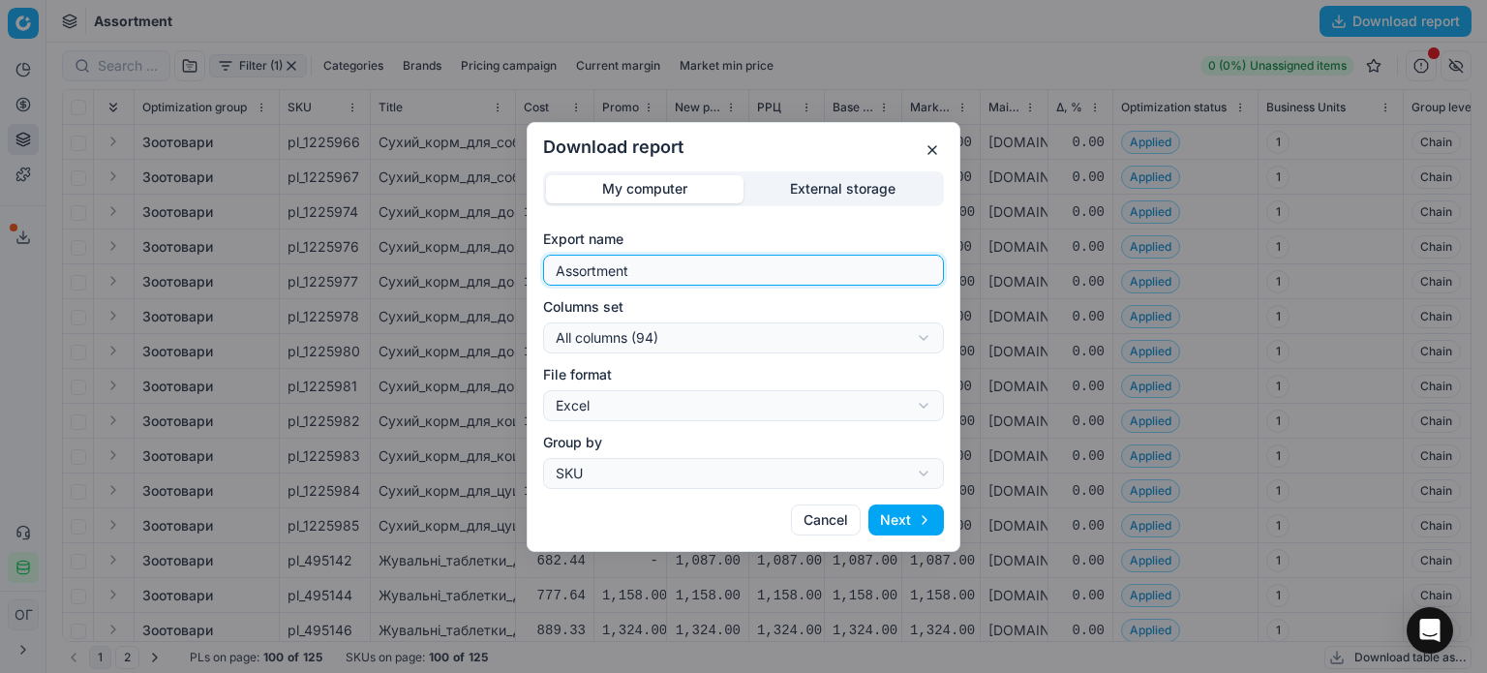
click at [685, 268] on input "Assortment" at bounding box center [743, 270] width 383 height 29
type input "Assortment ДН епіка"
click at [684, 341] on div "Download report My computer External storage Export name Assortment ДН епіка Co…" at bounding box center [743, 336] width 1487 height 673
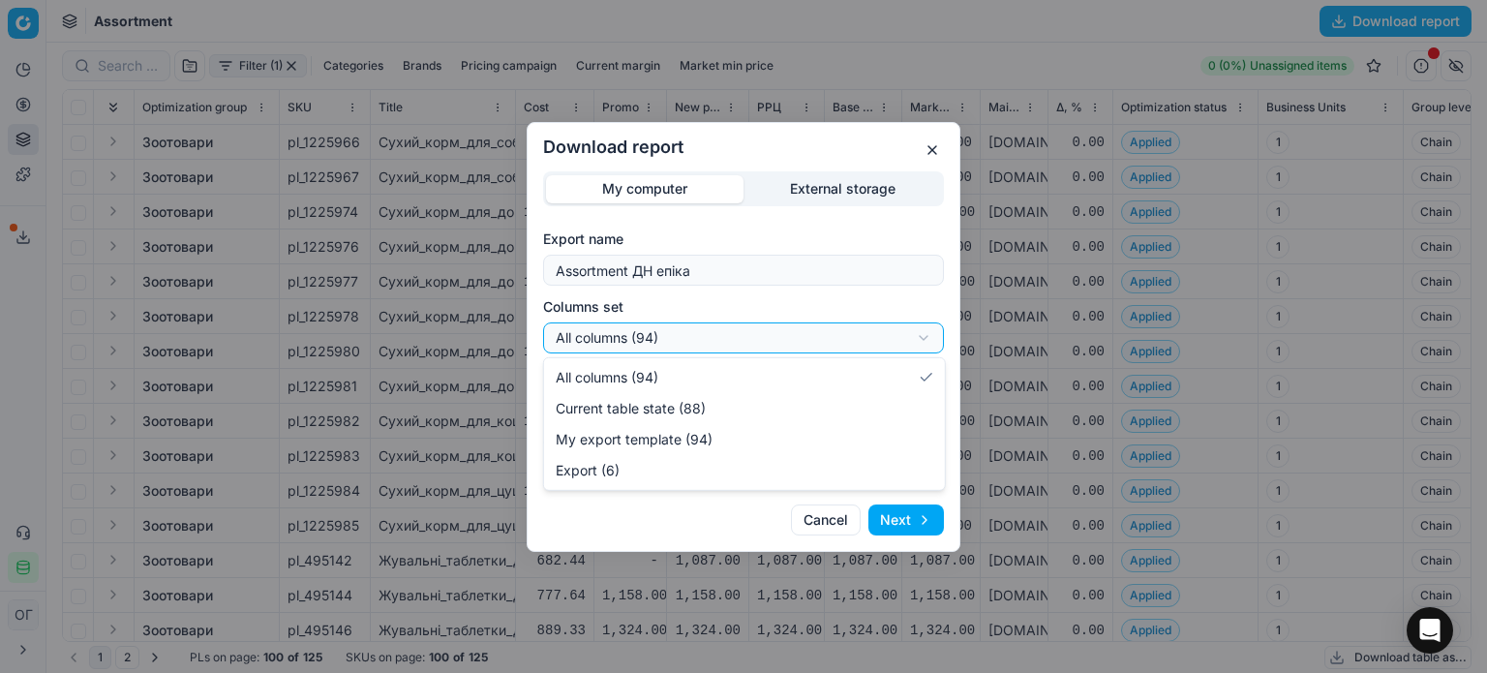
select select "table"
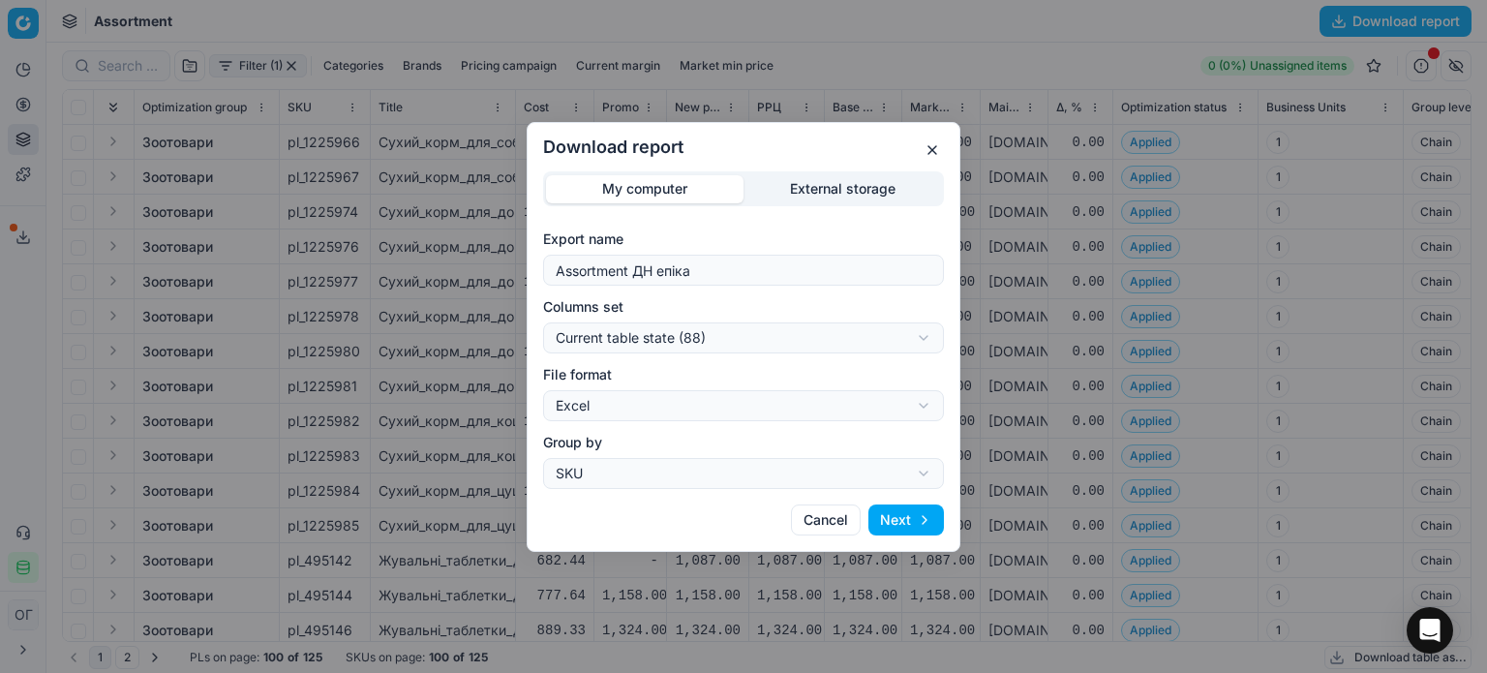
click at [940, 519] on button "Next" at bounding box center [906, 519] width 76 height 31
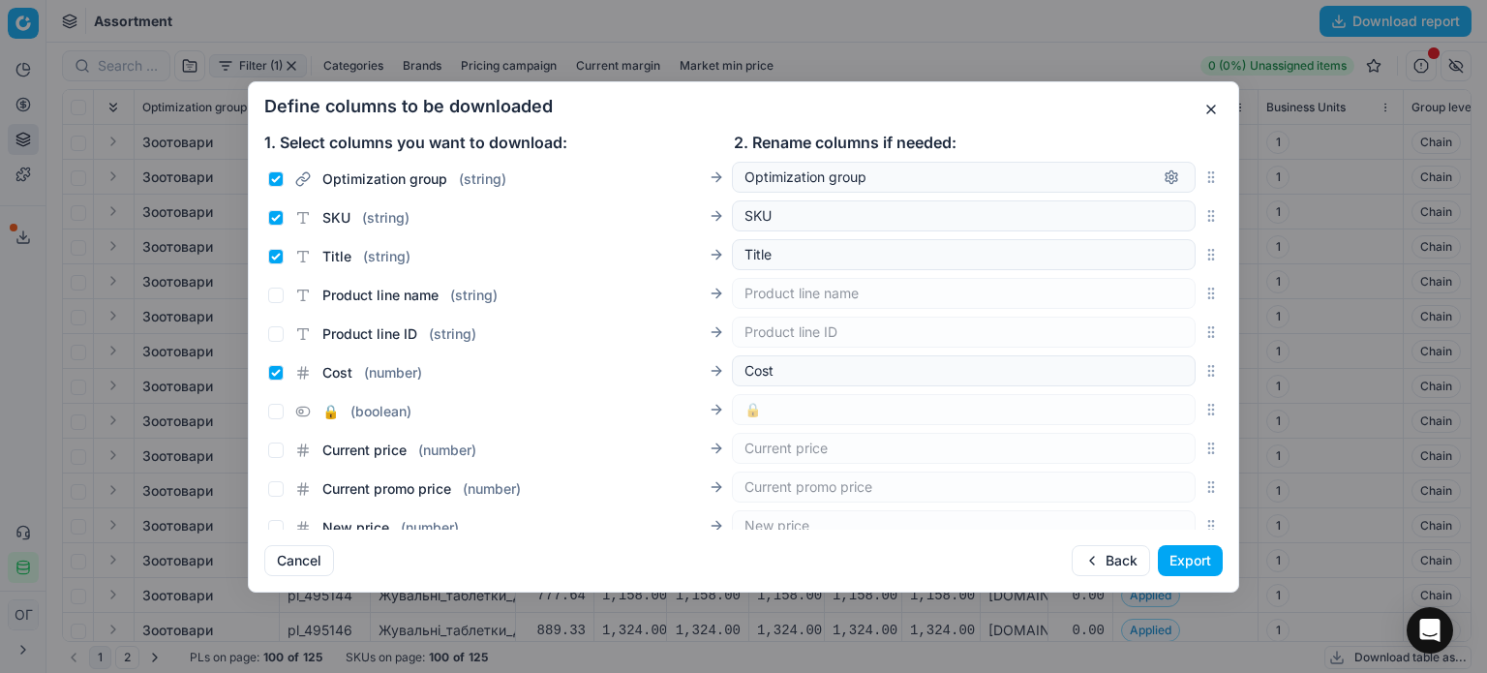
click at [1177, 555] on button "Export" at bounding box center [1190, 560] width 65 height 31
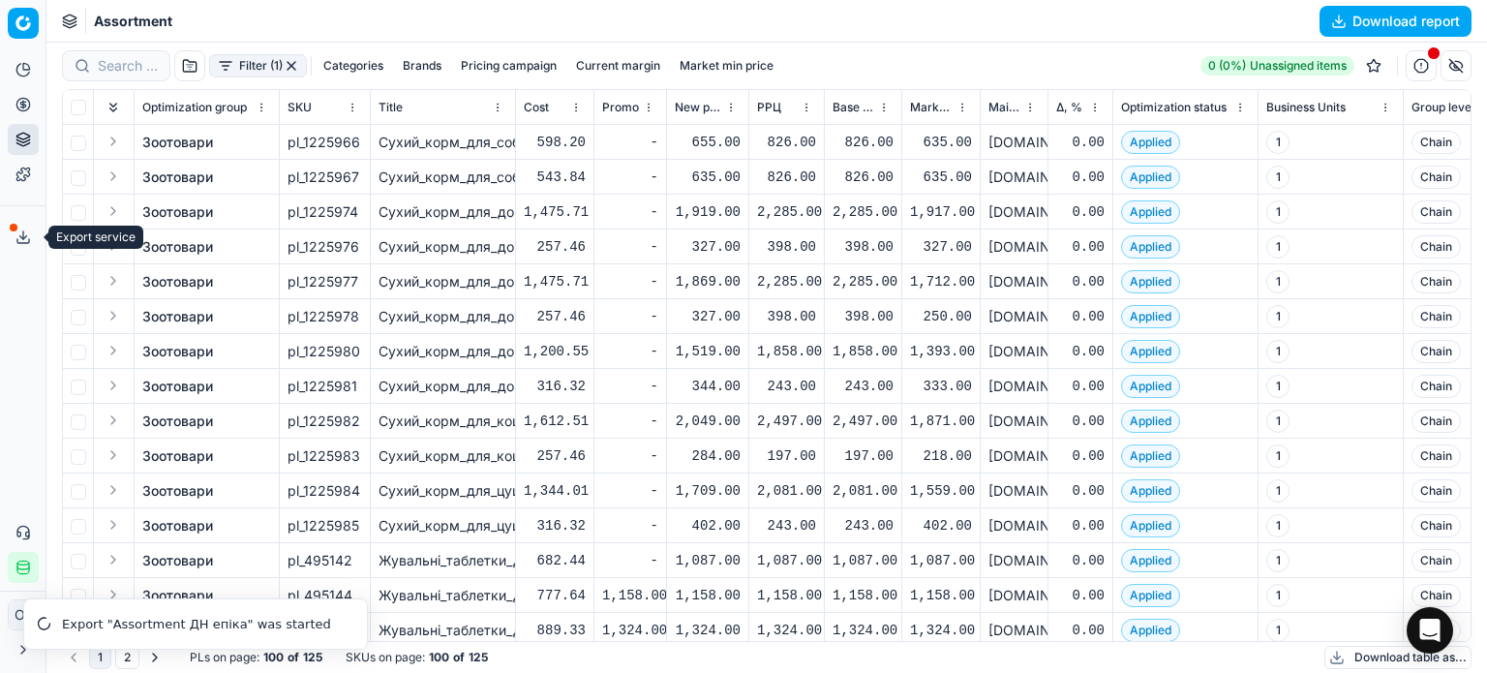
click at [19, 240] on icon at bounding box center [22, 236] width 15 height 15
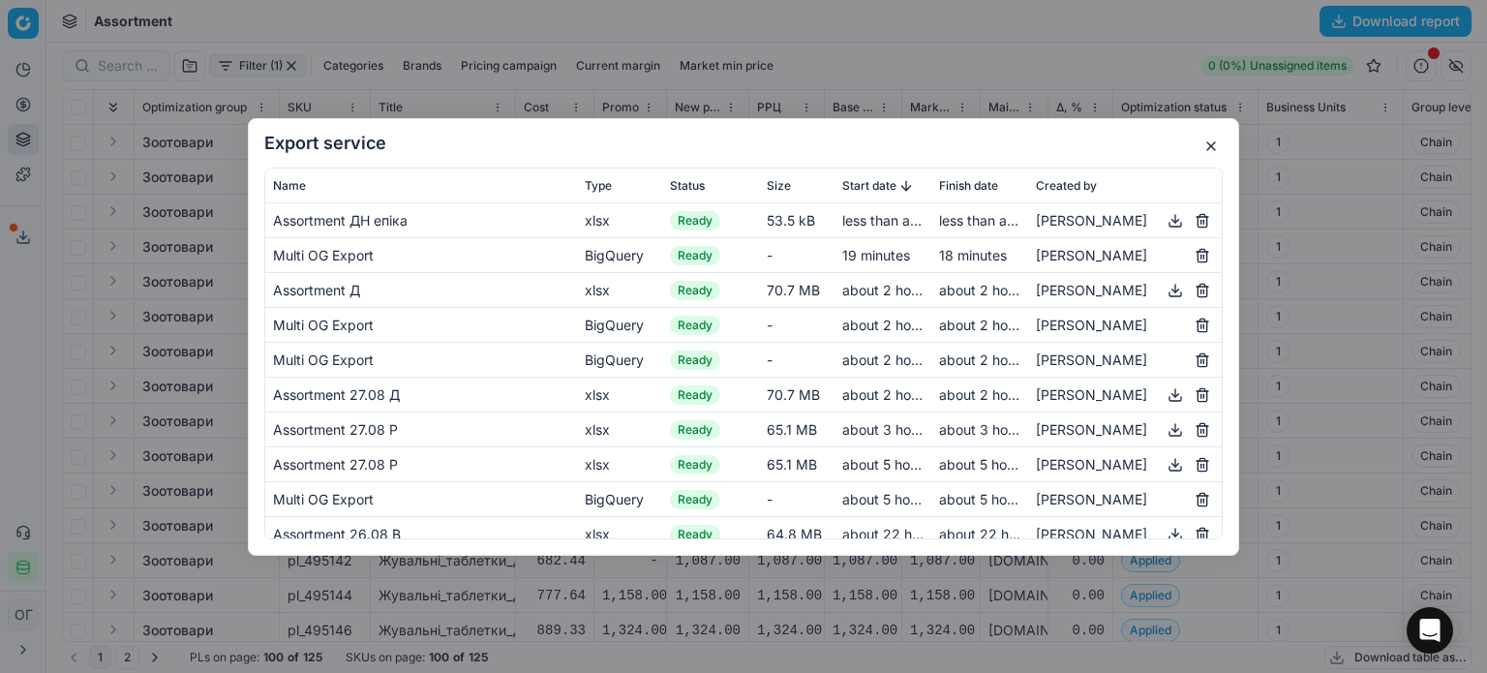
click at [1164, 227] on button "button" at bounding box center [1175, 219] width 23 height 23
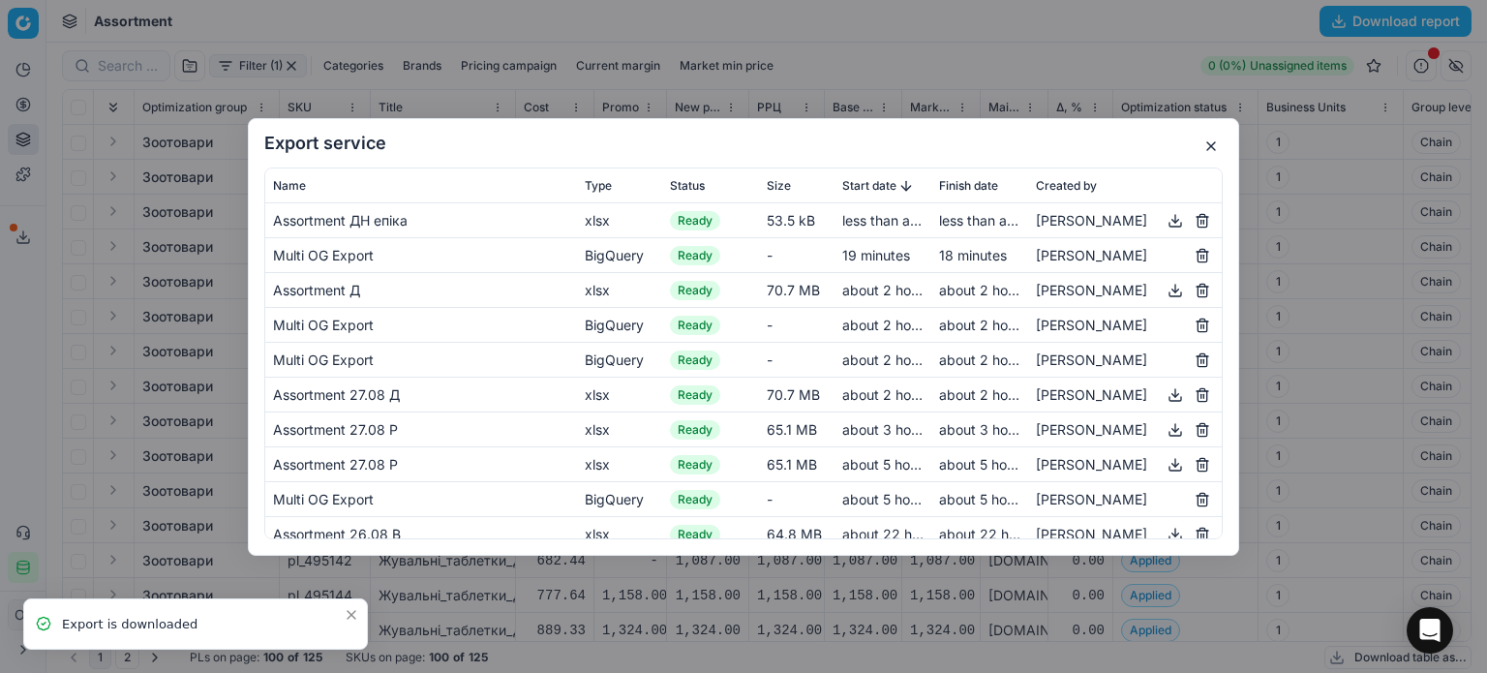
drag, startPoint x: 1208, startPoint y: 145, endPoint x: 1131, endPoint y: 85, distance: 98.0
click at [1208, 145] on button "button" at bounding box center [1210, 146] width 23 height 23
